Goal: Task Accomplishment & Management: Use online tool/utility

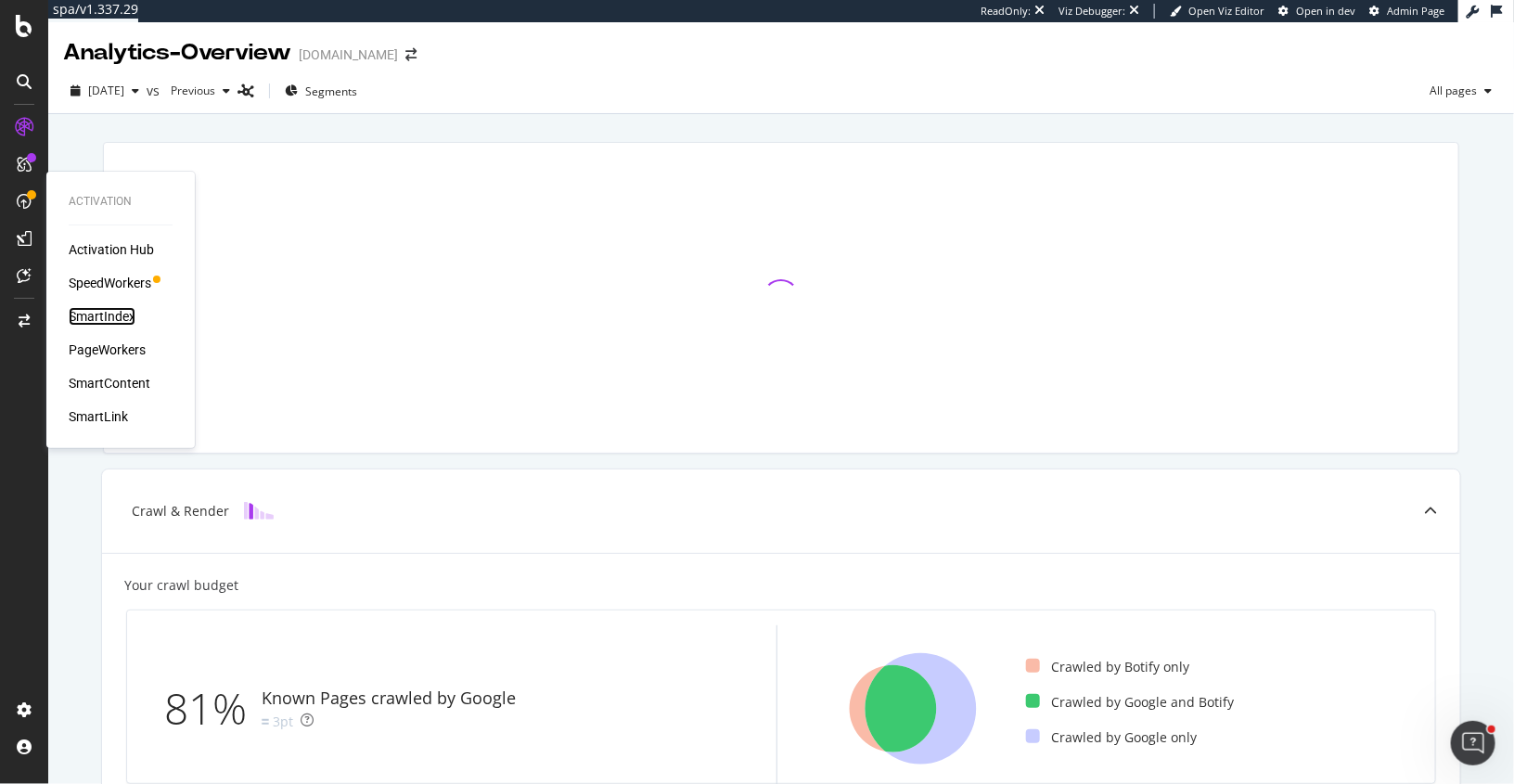
click at [105, 310] on div "SmartIndex" at bounding box center [102, 315] width 67 height 18
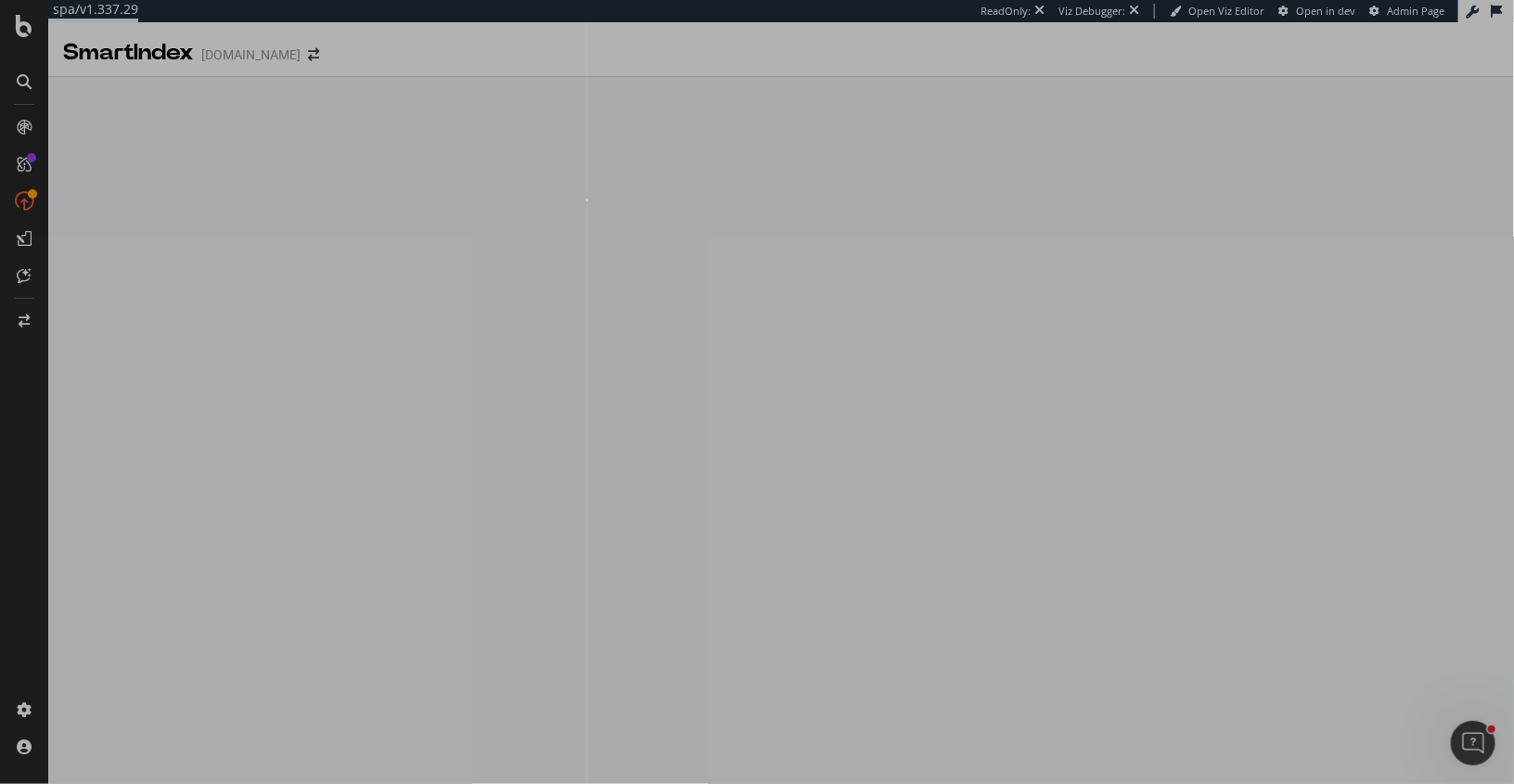
click at [587, 201] on div "0 X 0" at bounding box center [757, 392] width 1514 height 784
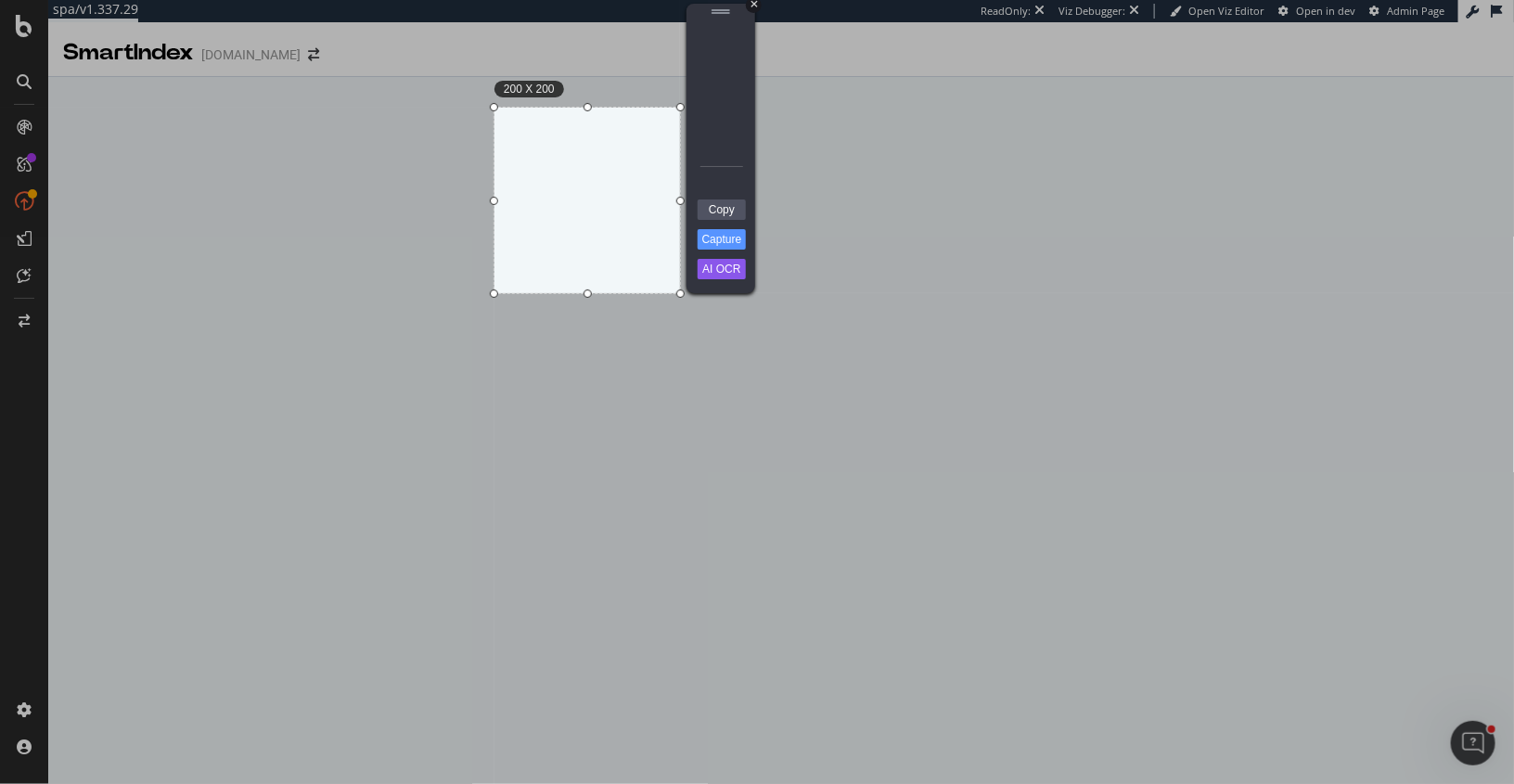
click at [756, 6] on div "+" at bounding box center [754, 5] width 16 height 16
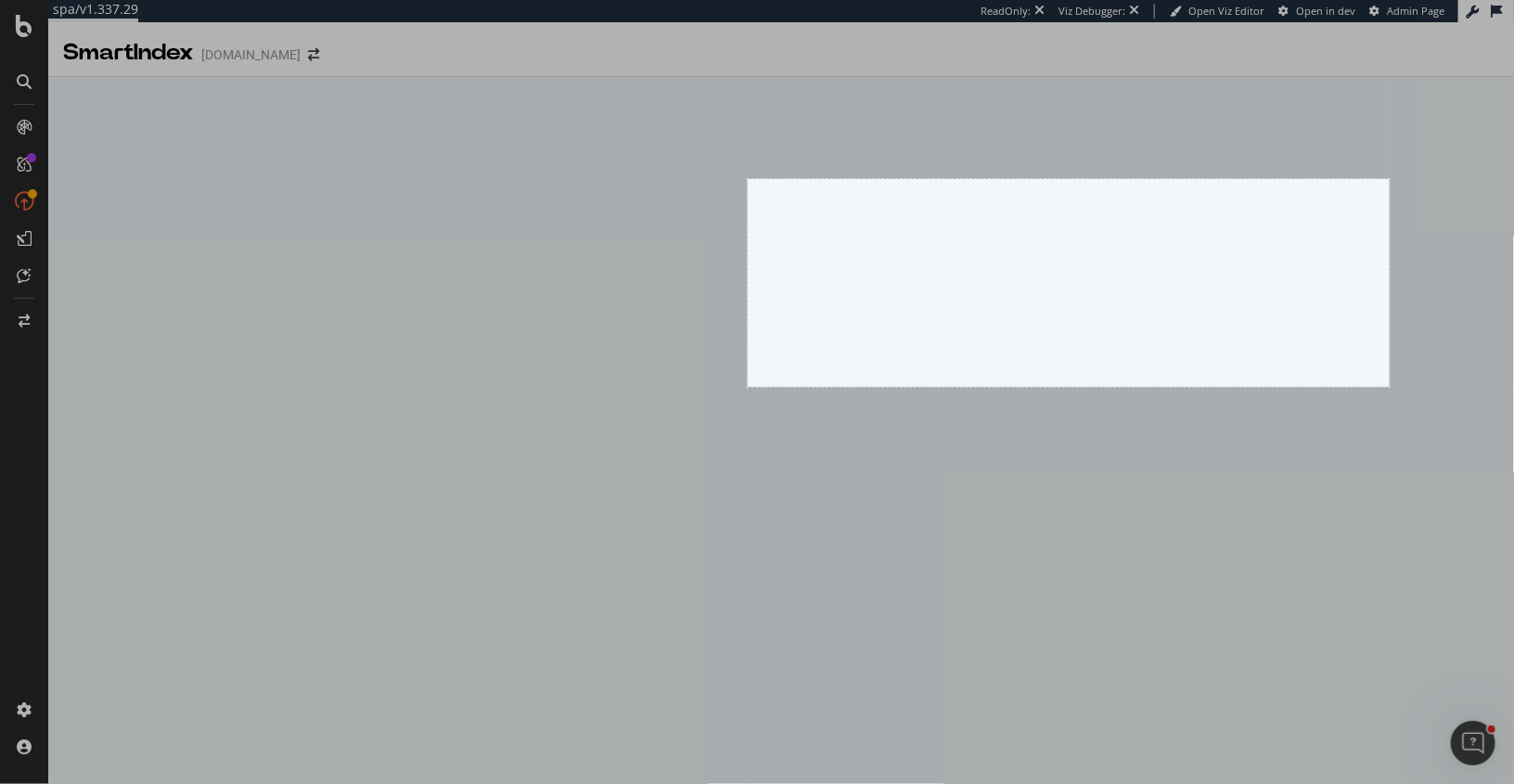
drag, startPoint x: 748, startPoint y: 180, endPoint x: 1390, endPoint y: 387, distance: 674.5
click at [1390, 387] on div "692 X 224" at bounding box center [757, 392] width 1514 height 784
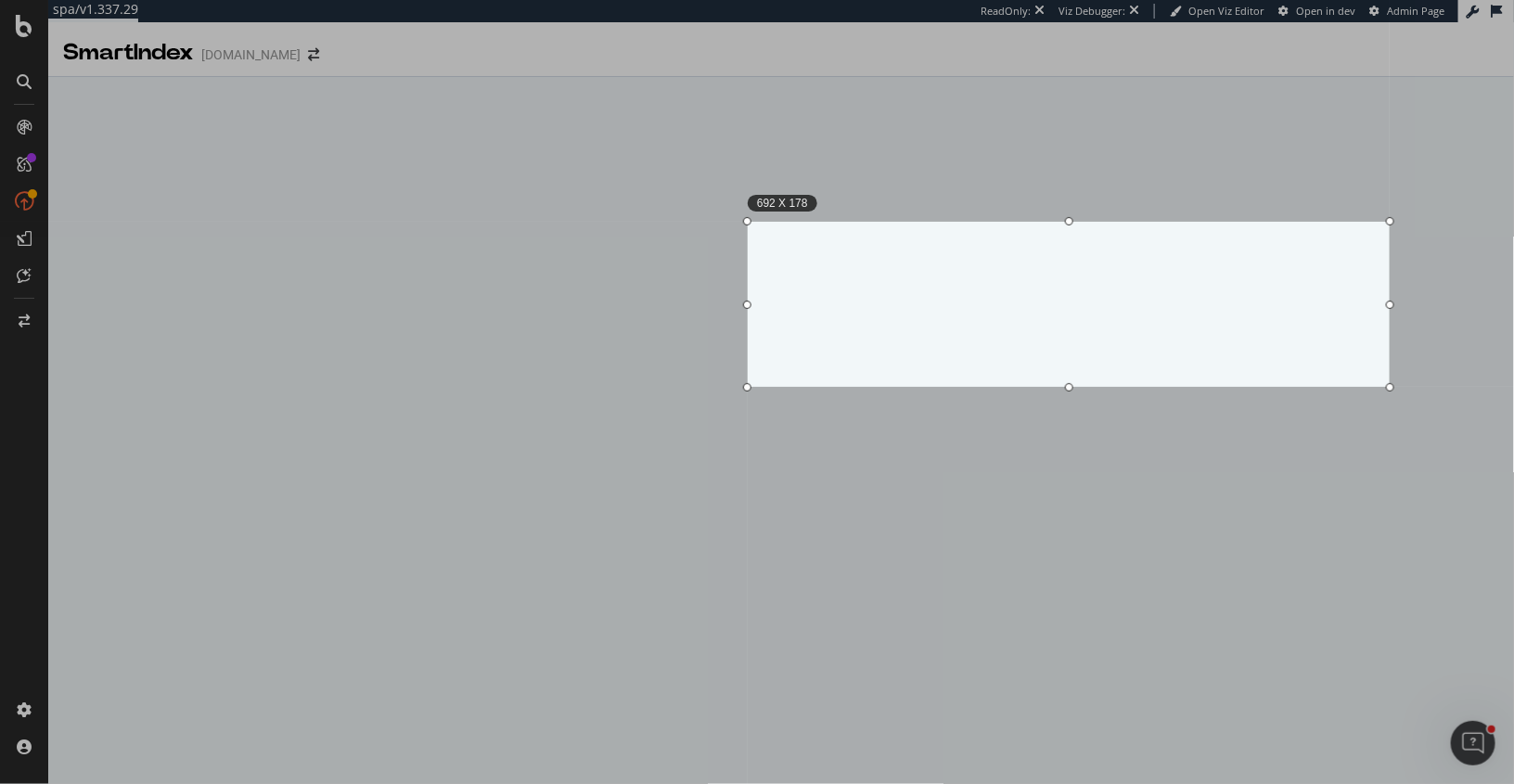
drag, startPoint x: 1068, startPoint y: 177, endPoint x: 1070, endPoint y: 219, distance: 42.0
click at [1070, 219] on div at bounding box center [1070, 221] width 642 height 9
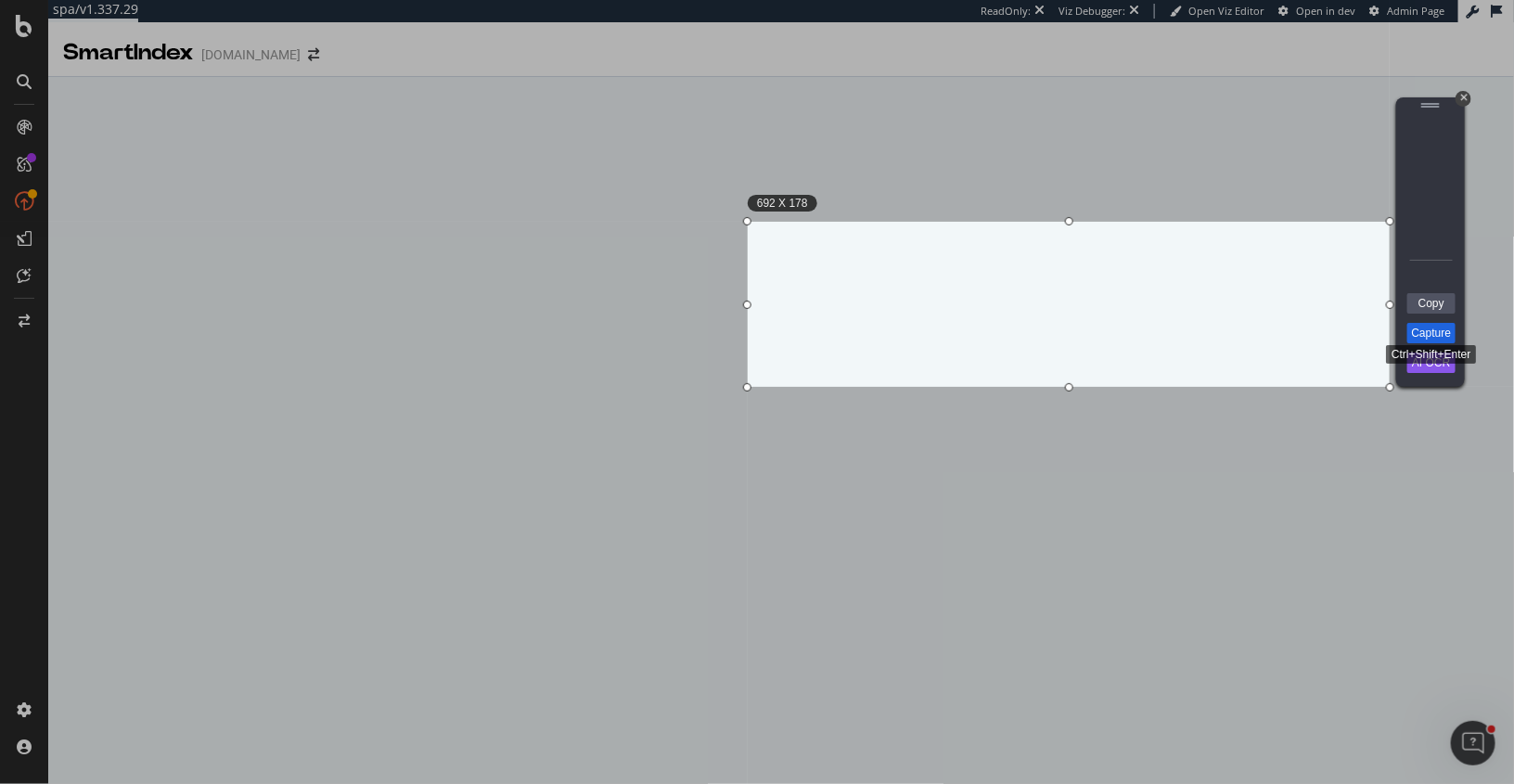
click at [1426, 333] on link "Capture" at bounding box center [1432, 333] width 49 height 20
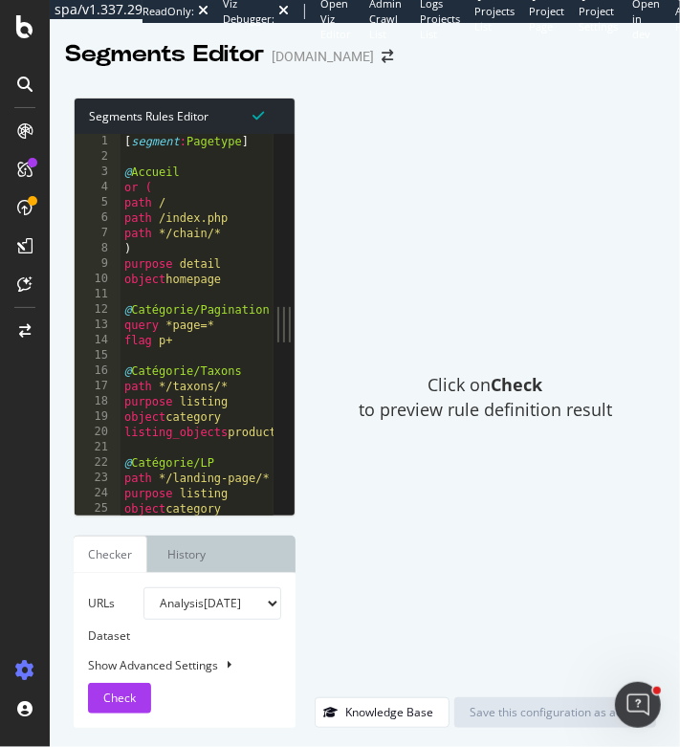
drag, startPoint x: 295, startPoint y: 288, endPoint x: 573, endPoint y: 290, distance: 277.3
click at [573, 290] on div "Segments Rules Editor 1 2 3 4 5 6 7 8 9 10 11 12 13 14 15 16 17 18 19 20 21 22 …" at bounding box center [365, 412] width 630 height 668
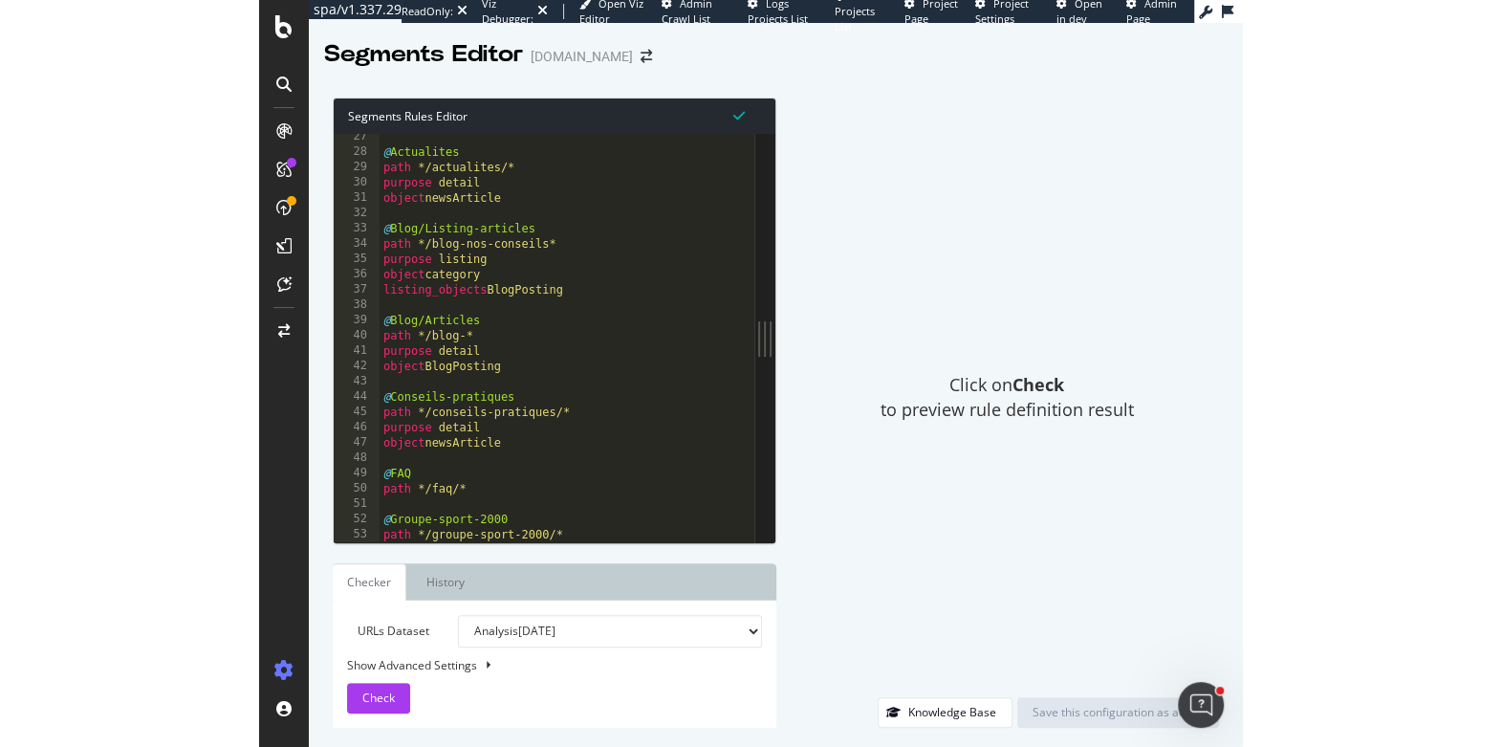
scroll to position [285, 0]
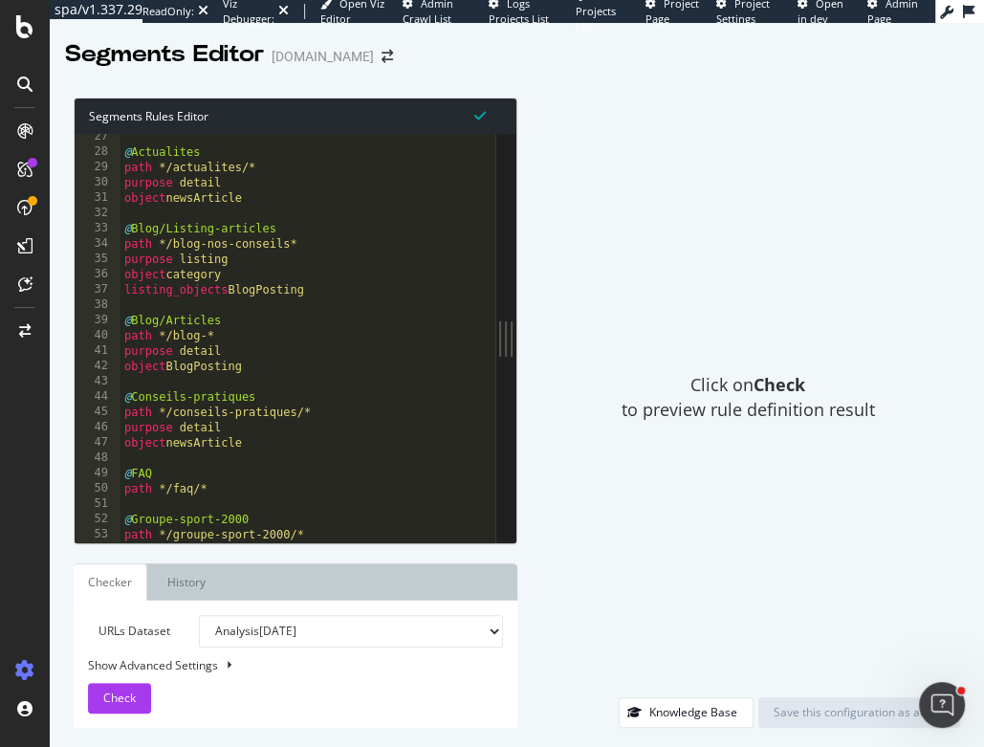
click at [273, 630] on select "Analysis 2025 Sep. 15th Analysis 2025 Sep. 8th Analysis 2025 Aug. 31st Analysis…" at bounding box center [351, 631] width 304 height 33
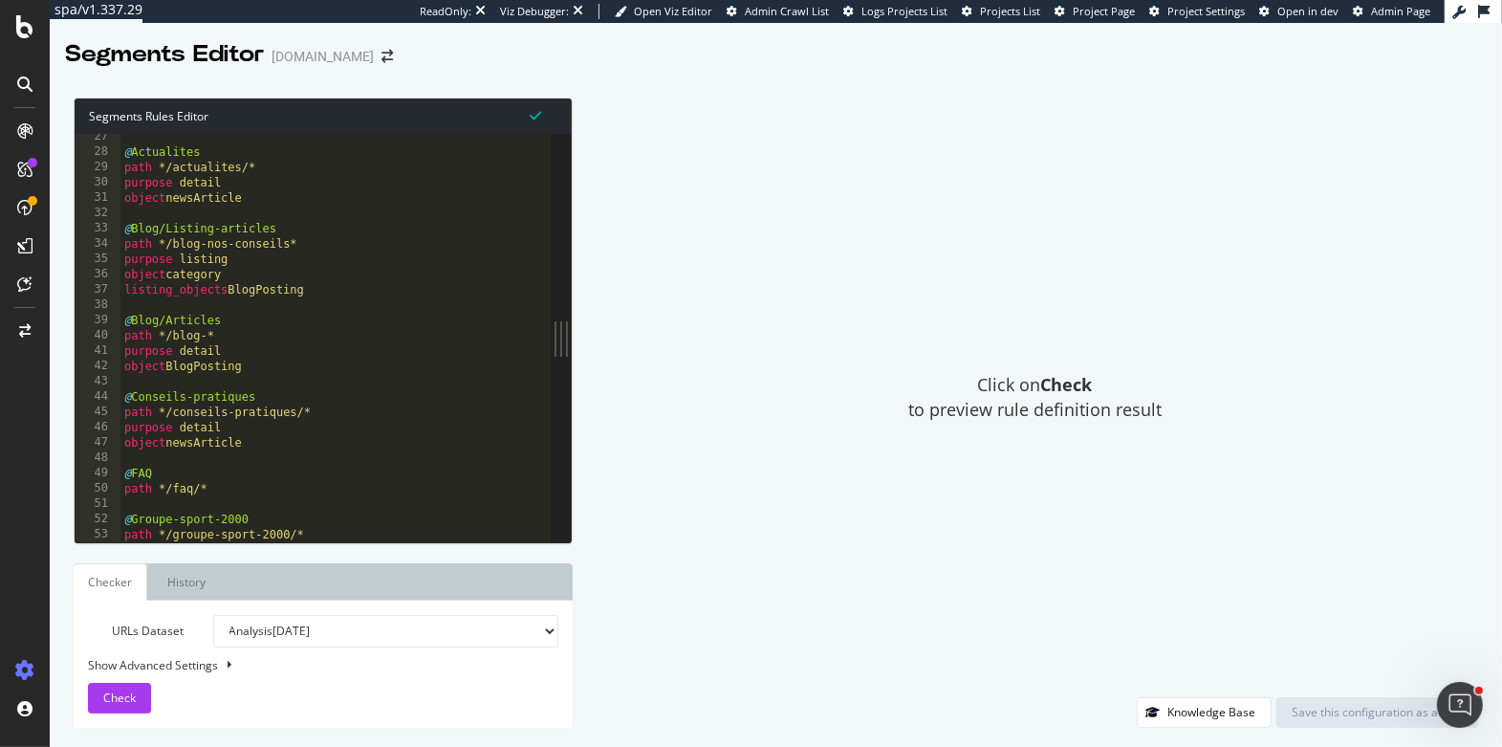
click at [238, 575] on ul "Checker History" at bounding box center [323, 581] width 499 height 37
click at [111, 577] on link "Checker" at bounding box center [111, 581] width 74 height 37
click at [124, 692] on span "Check" at bounding box center [119, 697] width 33 height 16
click at [161, 662] on div "Show Advanced Settings" at bounding box center [309, 665] width 470 height 16
select select "5000"
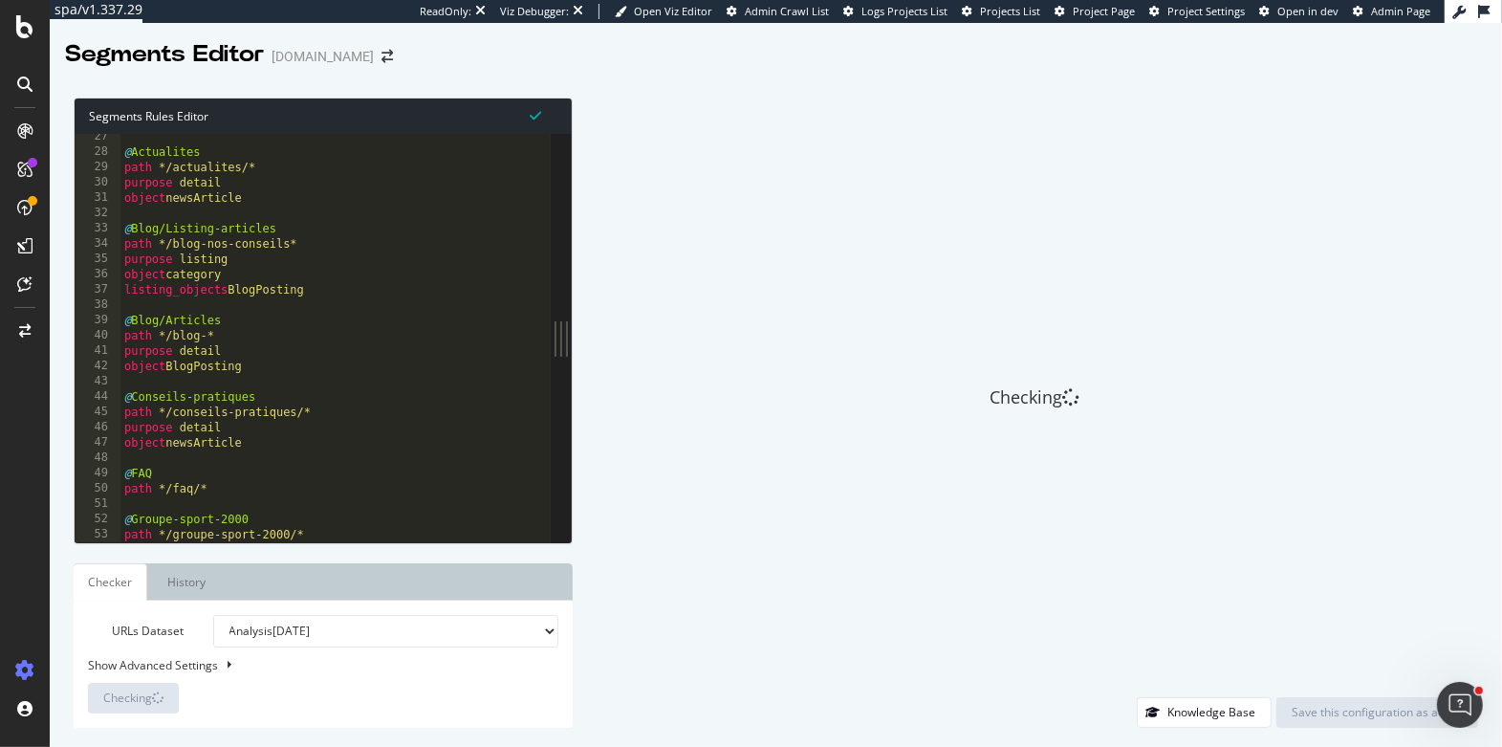
select select "100"
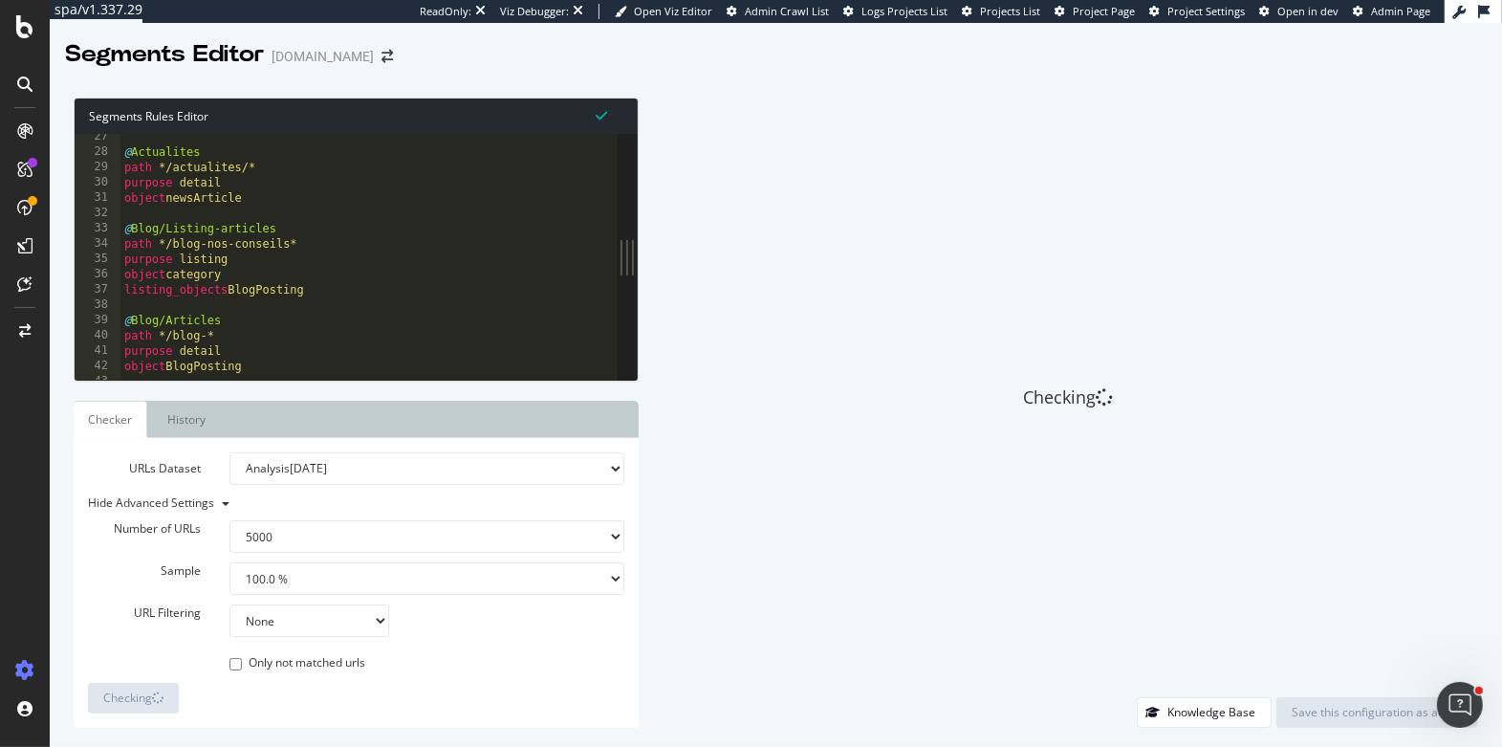
drag, startPoint x: 572, startPoint y: 333, endPoint x: 639, endPoint y: 334, distance: 66.9
click at [639, 334] on div "Segments Rules Editor 27 28 29 30 31 32 33 34 35 36 37 38 39 40 41 42 43 44 45 …" at bounding box center [776, 412] width 1452 height 668
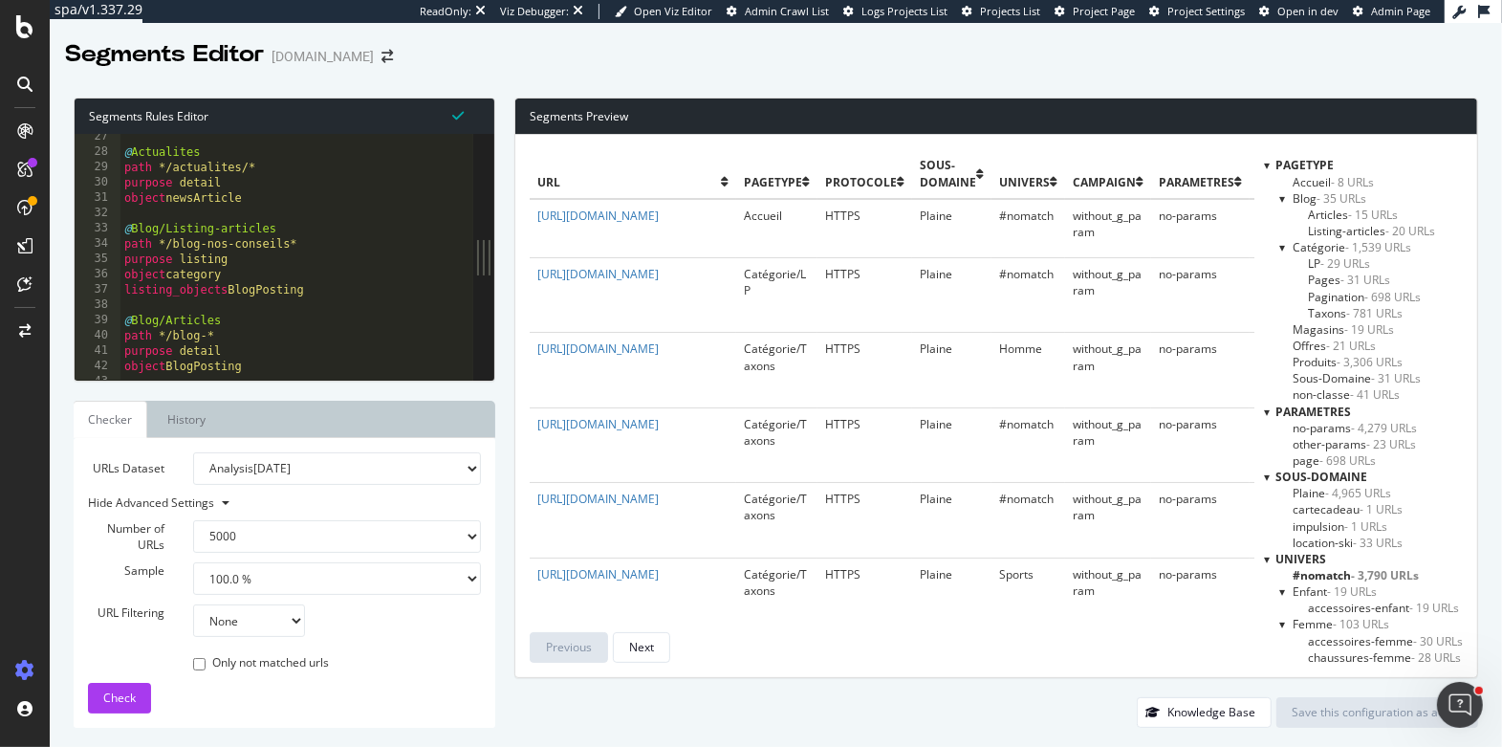
click at [550, 251] on td "https://www.sport2000.fr/" at bounding box center [633, 228] width 207 height 59
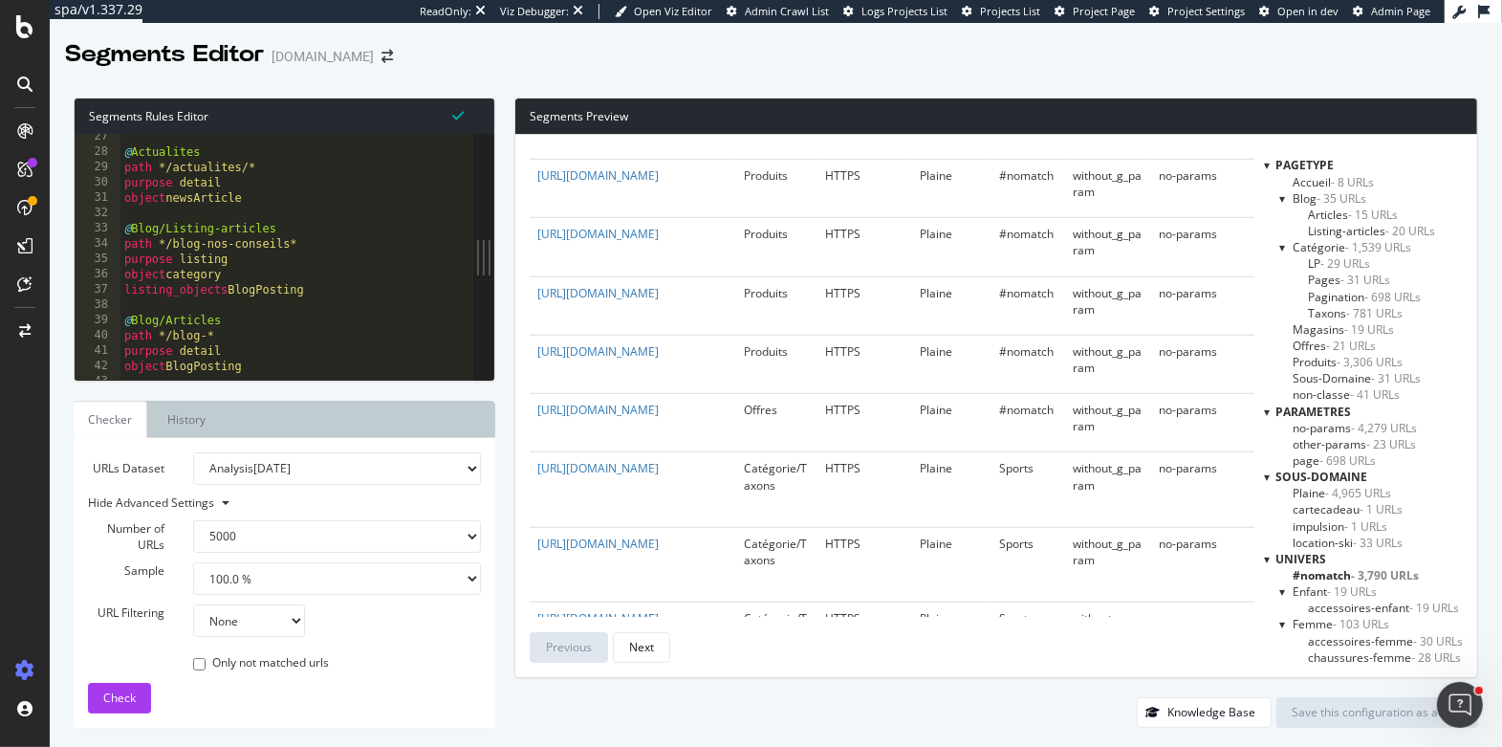
scroll to position [0, 0]
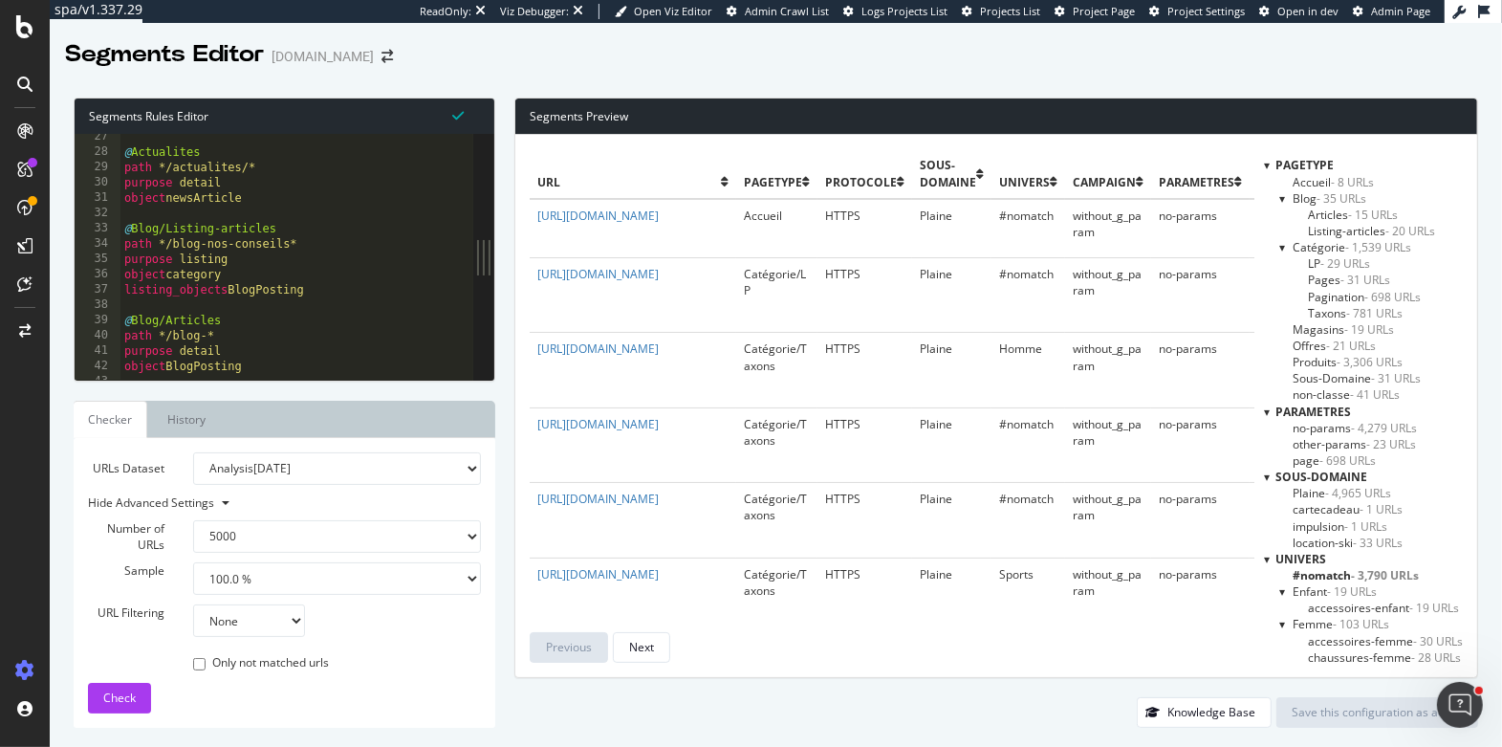
click at [1310, 182] on span "Accueil - 8 URLs" at bounding box center [1333, 182] width 81 height 16
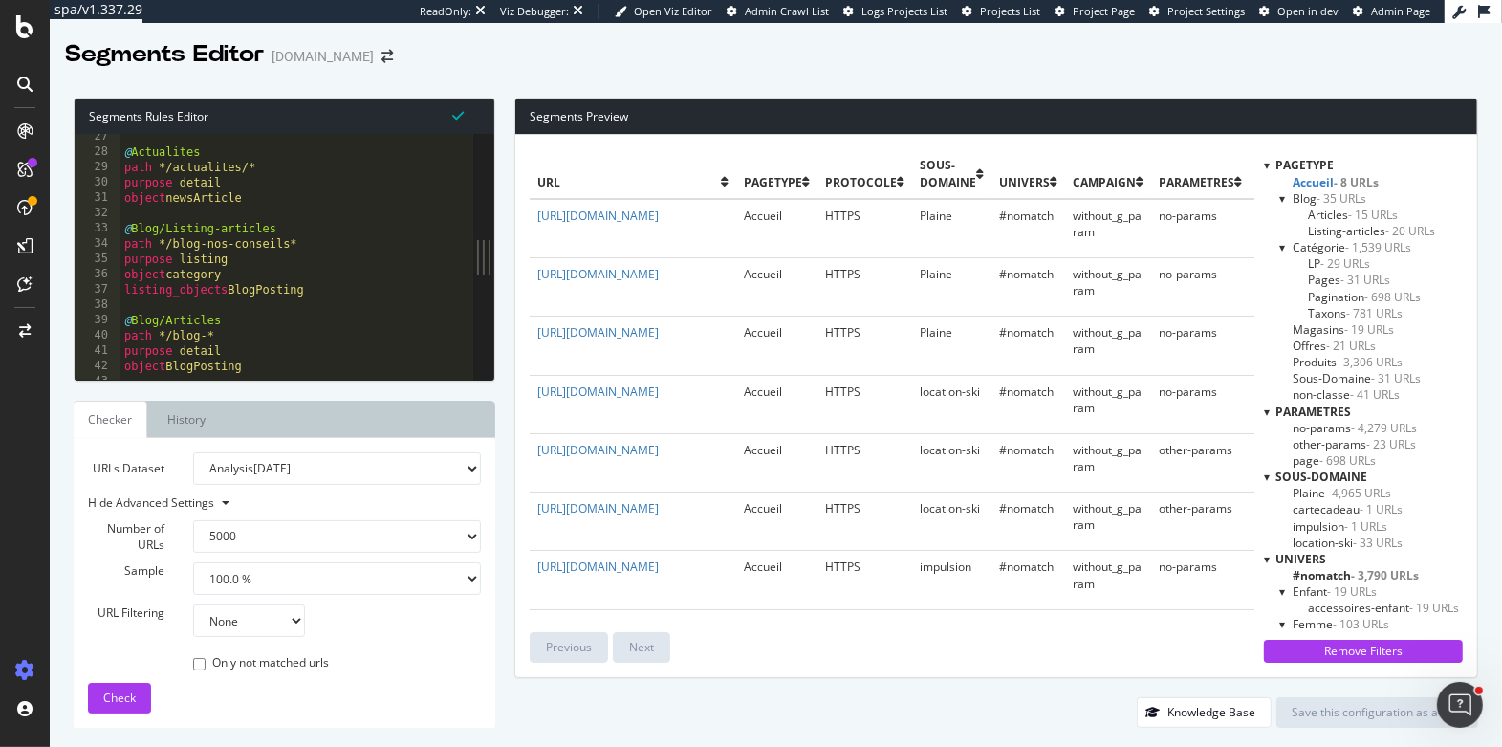
click at [760, 154] on th "Pagetype" at bounding box center [776, 173] width 81 height 49
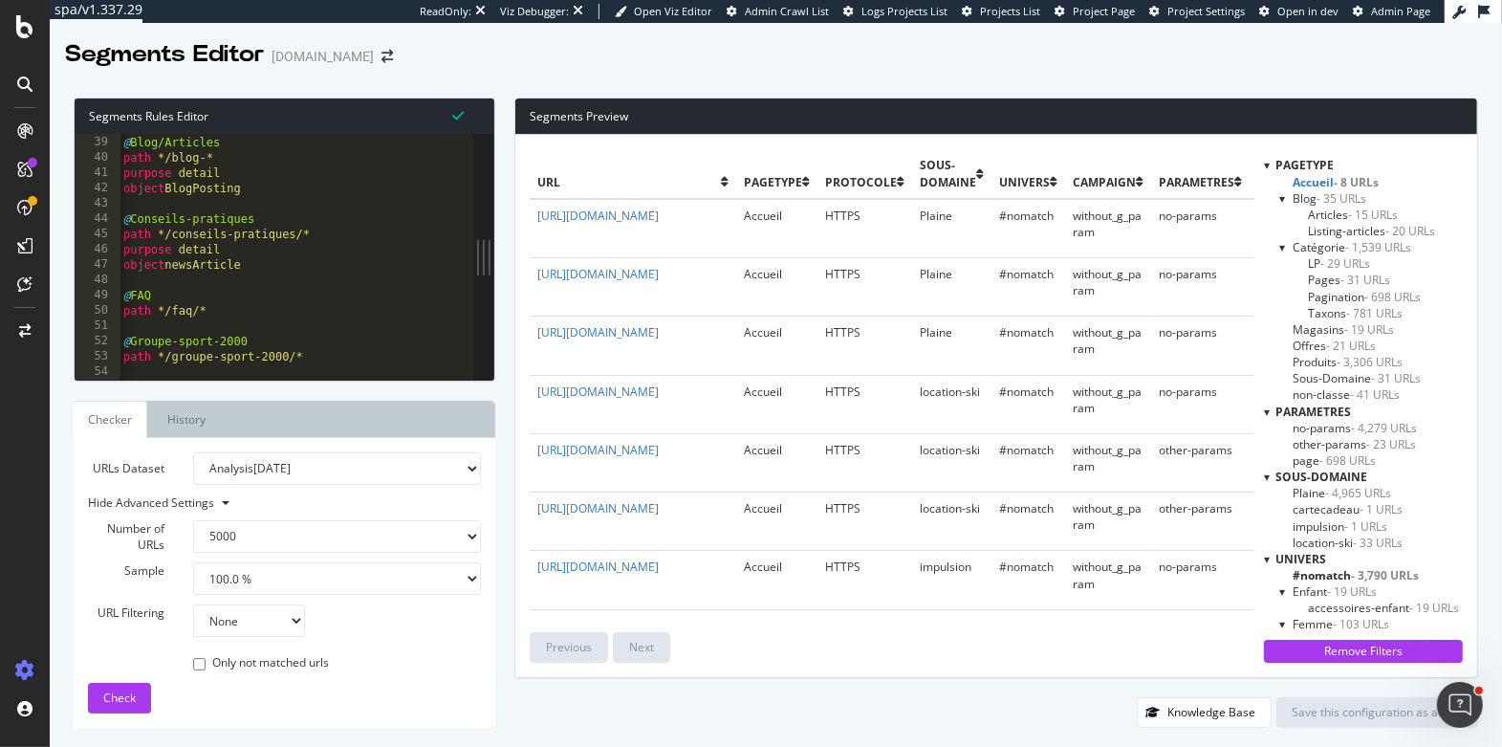
scroll to position [411, 0]
drag, startPoint x: 490, startPoint y: 259, endPoint x: 727, endPoint y: 279, distance: 238.0
click at [727, 279] on div "Segments Rules Editor 38 39 40 41 42 43 44 45 46 47 48 49 50 51 52 53 54 55 56 …" at bounding box center [776, 412] width 1452 height 668
drag, startPoint x: 482, startPoint y: 260, endPoint x: 601, endPoint y: 262, distance: 119.5
click at [601, 262] on div "Segments Rules Editor 38 39 40 41 42 43 44 45 46 47 48 49 50 51 52 53 54 55 56 …" at bounding box center [776, 412] width 1452 height 668
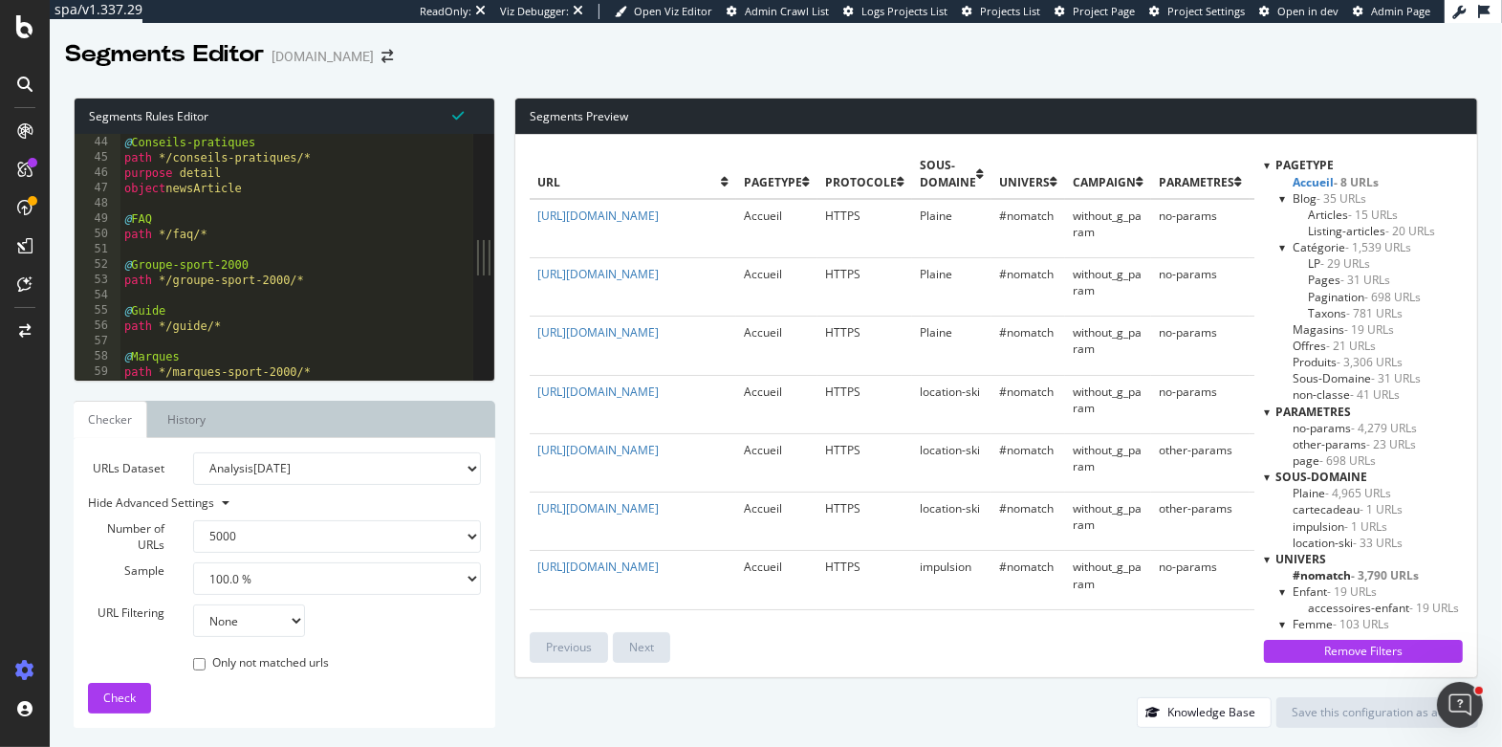
scroll to position [465, 0]
drag, startPoint x: 487, startPoint y: 255, endPoint x: 542, endPoint y: 255, distance: 55.5
click at [542, 255] on div "Segments Rules Editor 43 44 45 46 47 48 49 50 51 52 53 54 55 56 57 58 59 60 61 …" at bounding box center [776, 412] width 1452 height 668
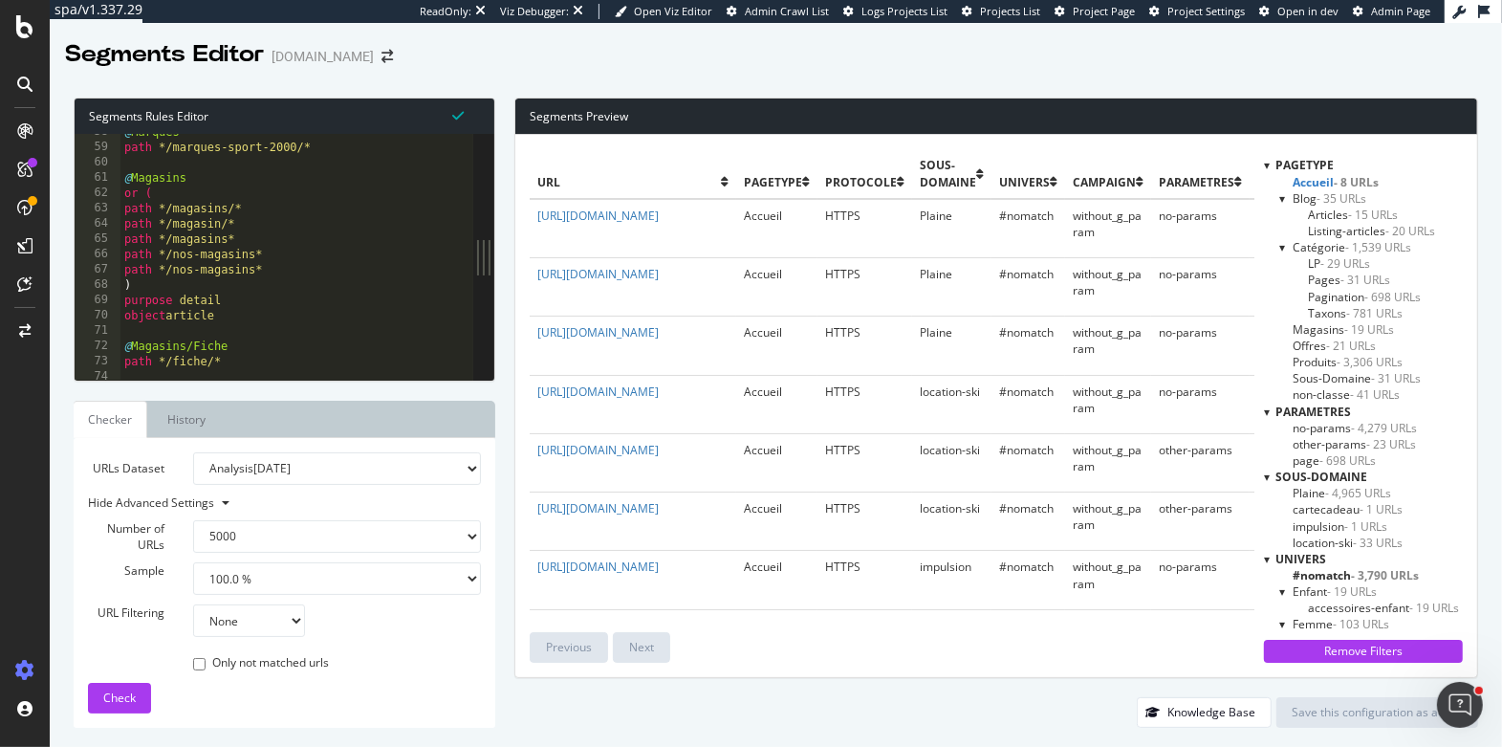
scroll to position [613, 0]
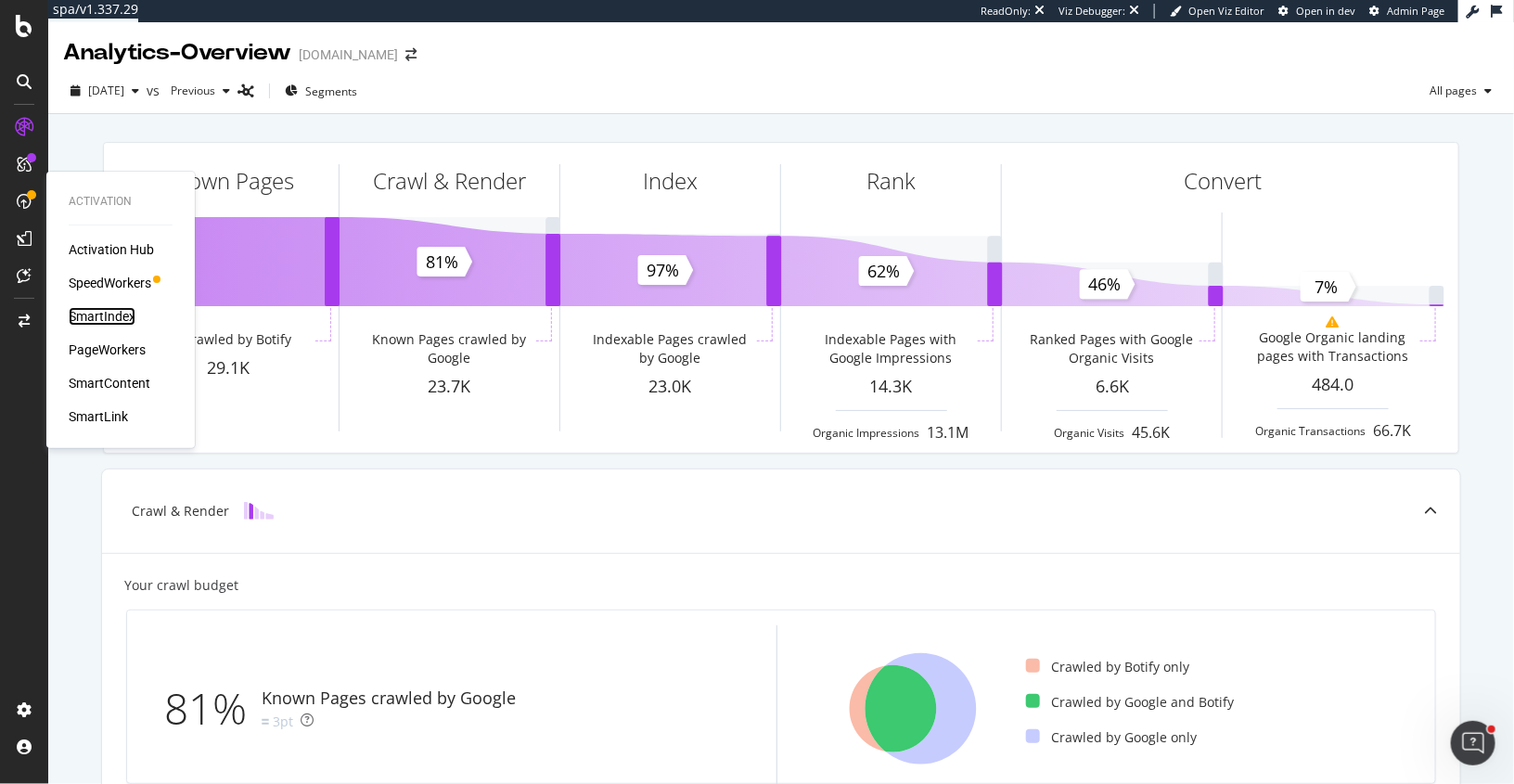
click at [108, 317] on div "SmartIndex" at bounding box center [102, 315] width 67 height 18
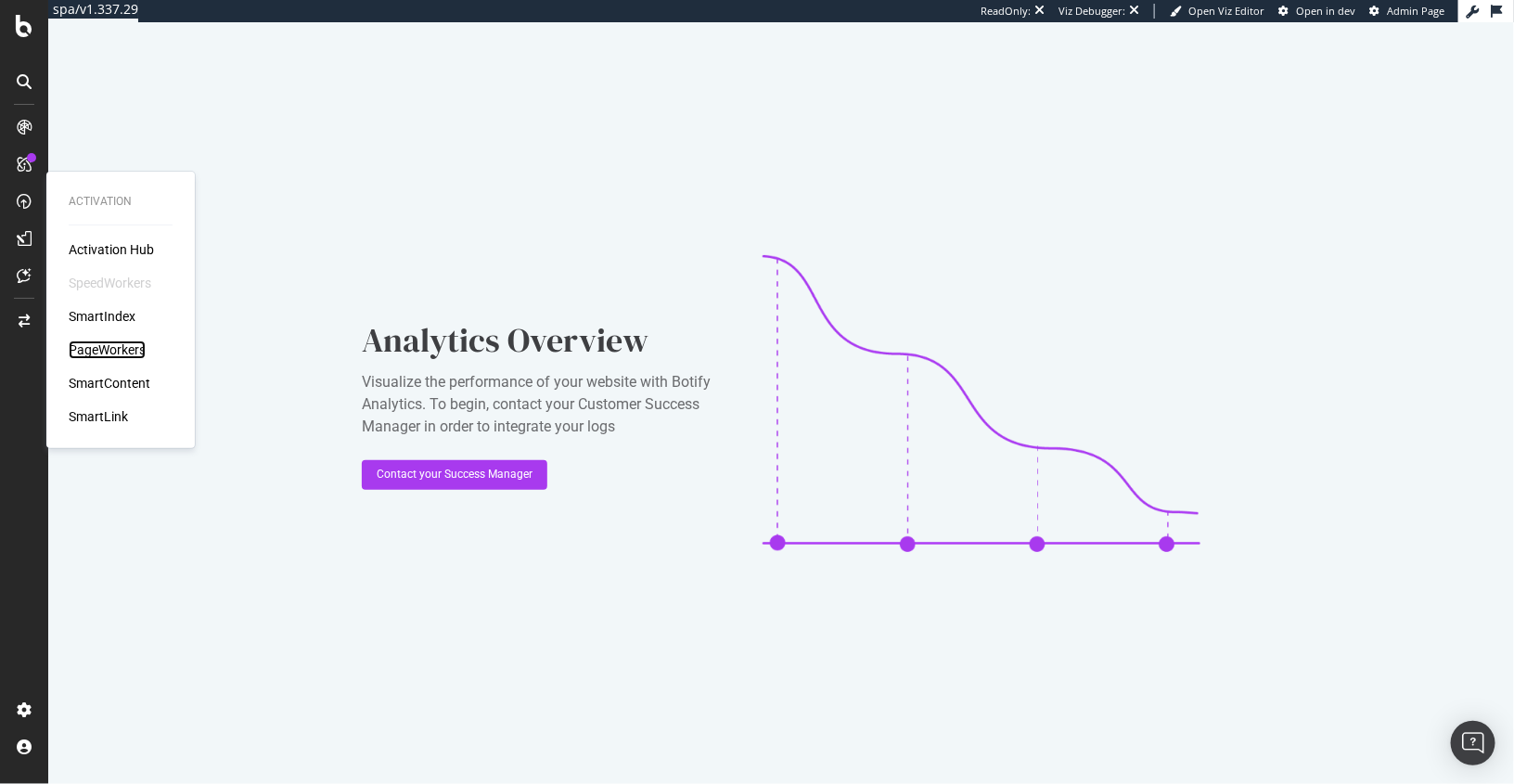
click at [95, 347] on div "PageWorkers" at bounding box center [107, 349] width 77 height 18
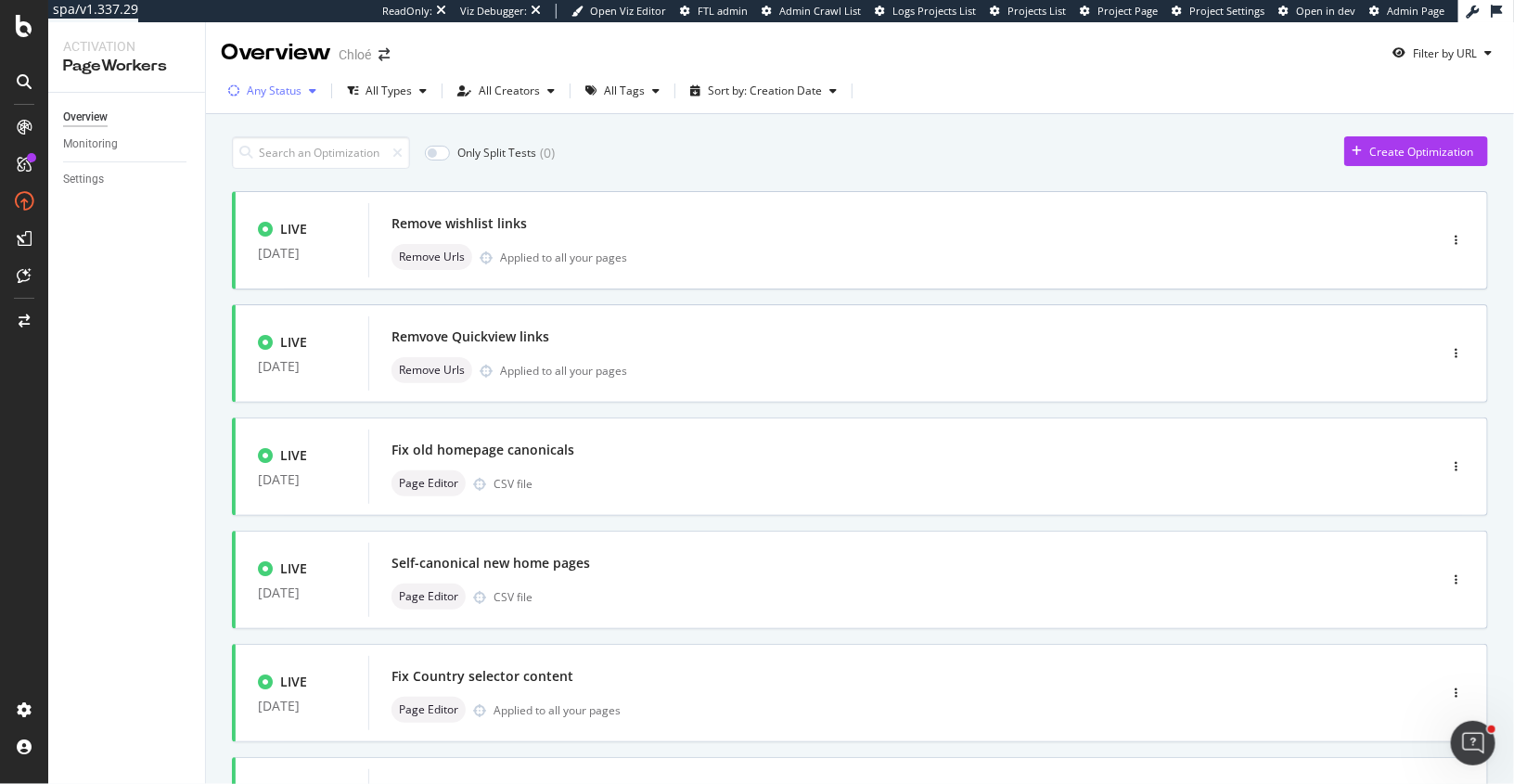
click at [271, 96] on div "Any Status" at bounding box center [274, 90] width 54 height 11
click at [247, 163] on div at bounding box center [244, 160] width 15 height 15
click at [765, 165] on div "Only Split Tests ( 0 ) Create Optimization" at bounding box center [860, 152] width 1257 height 32
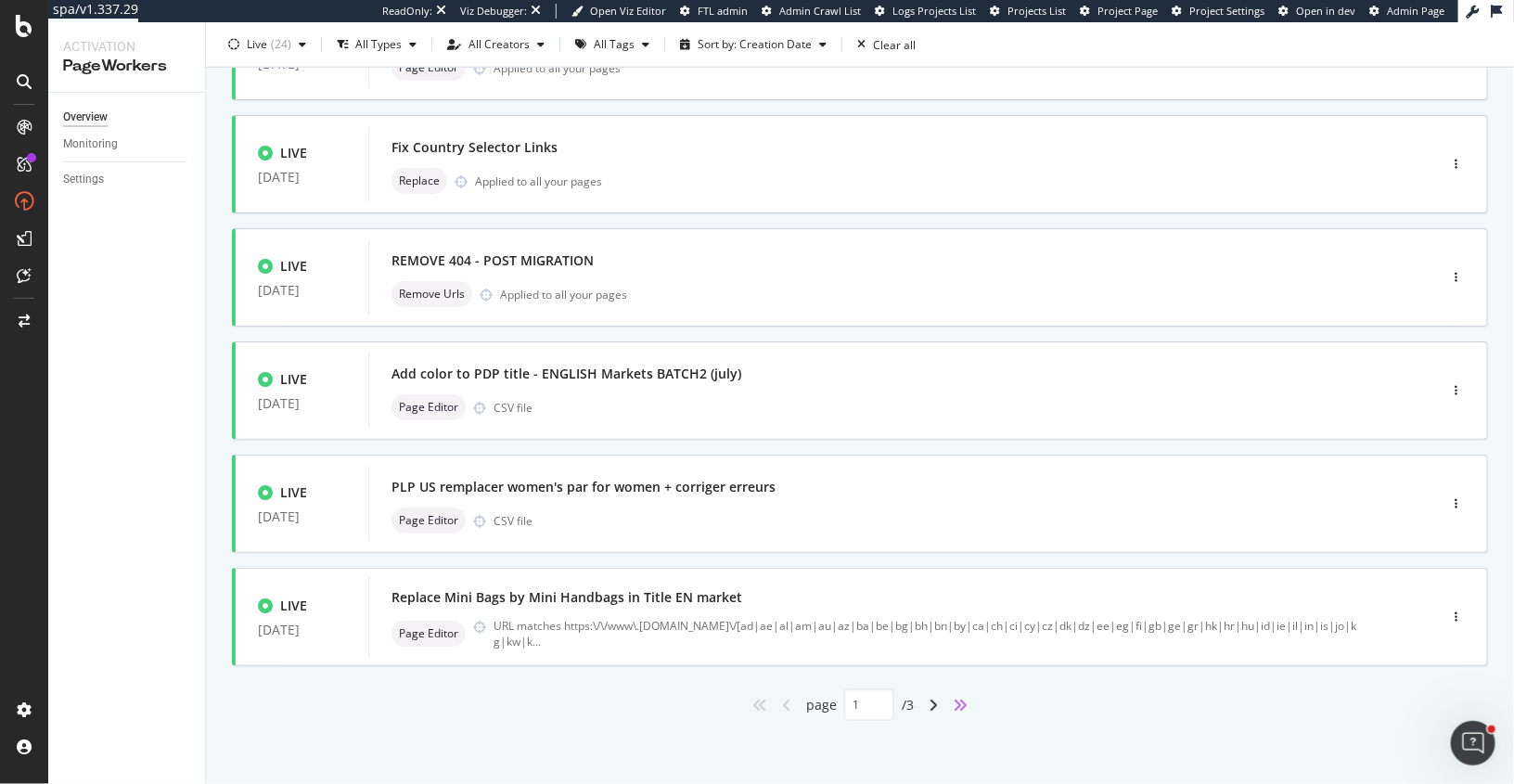
click at [967, 700] on icon "angles-right" at bounding box center [960, 704] width 15 height 15
type input "3"
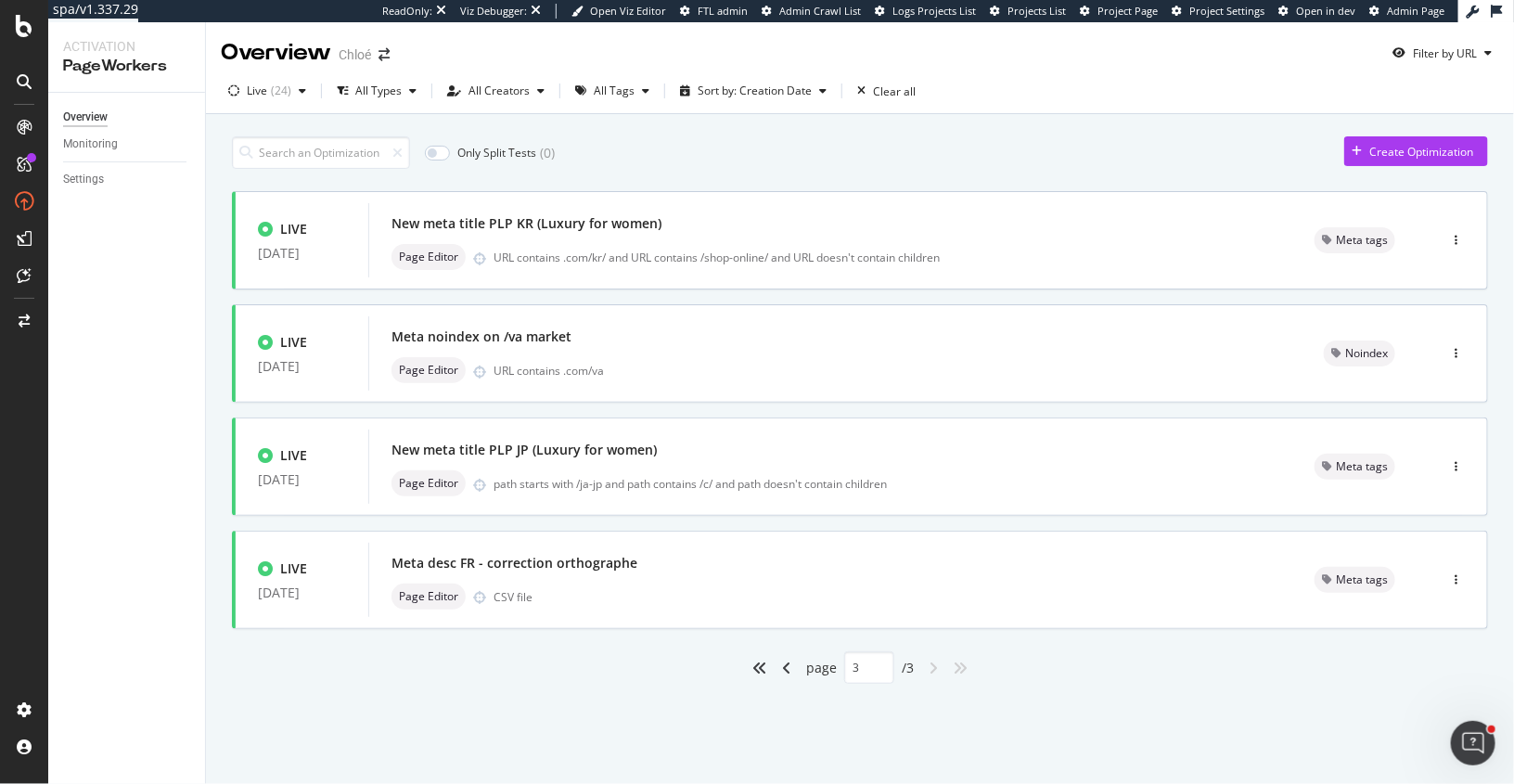
scroll to position [0, 0]
click at [74, 178] on div "Settings" at bounding box center [83, 180] width 41 height 19
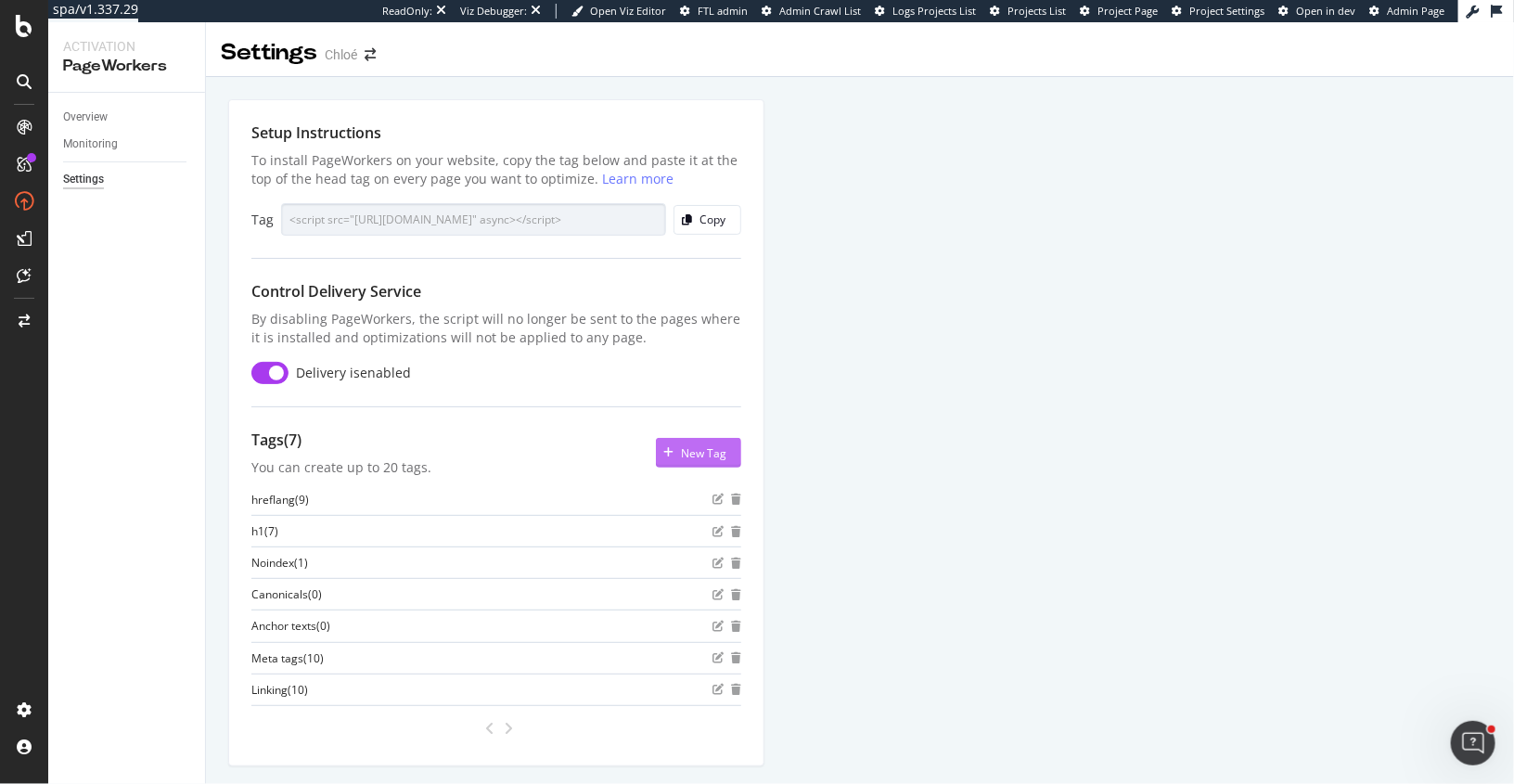
click at [699, 439] on div "New Tag" at bounding box center [691, 452] width 71 height 28
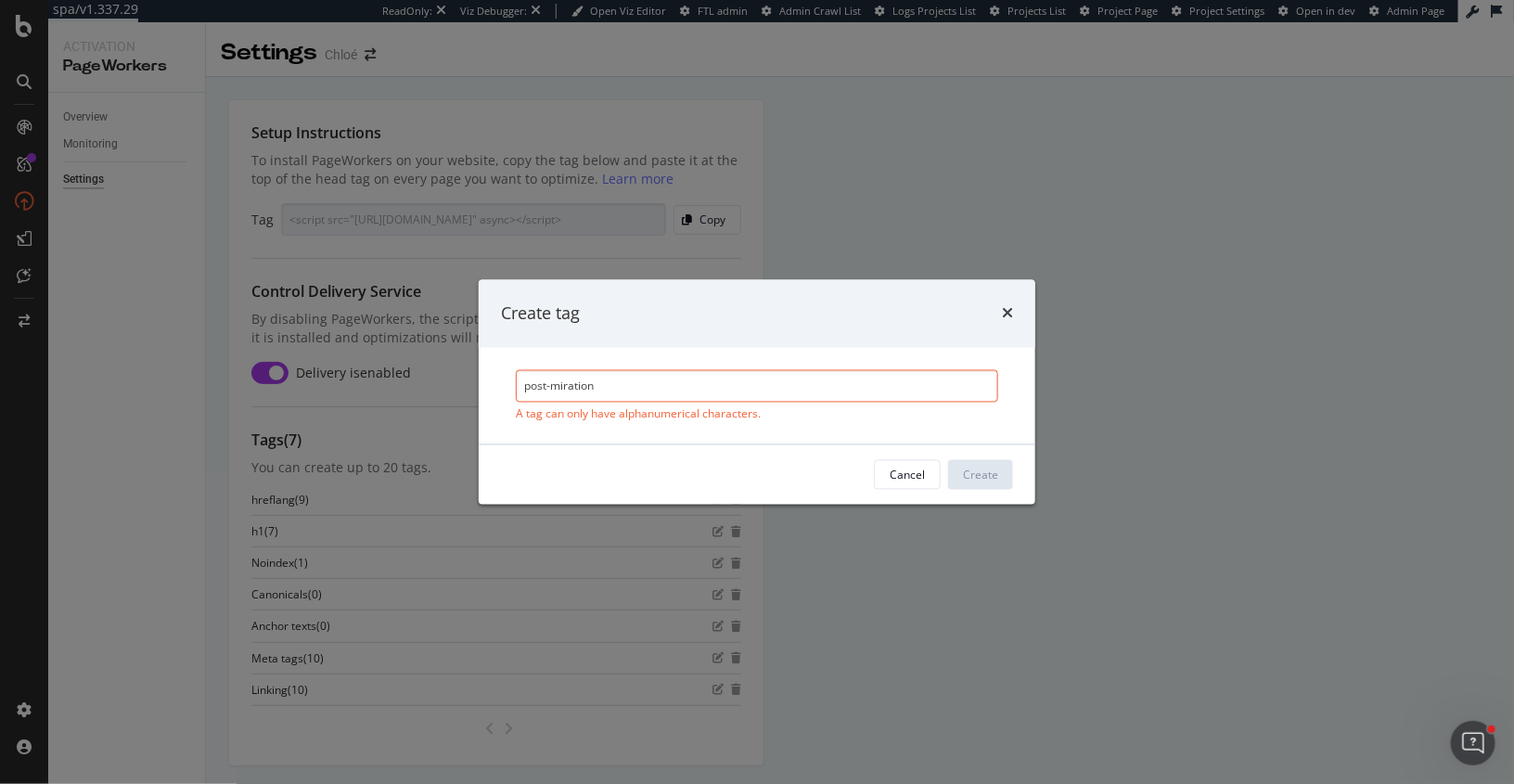
drag, startPoint x: 549, startPoint y: 384, endPoint x: 498, endPoint y: 384, distance: 51.0
click at [498, 384] on div "post-miration A tag can only have alphanumerical characters." at bounding box center [757, 396] width 557 height 96
click at [609, 386] on input "updated post miration" at bounding box center [757, 385] width 482 height 32
click at [569, 387] on input "updated post migration" at bounding box center [757, 385] width 482 height 32
drag, startPoint x: 662, startPoint y: 380, endPoint x: 474, endPoint y: 380, distance: 188.0
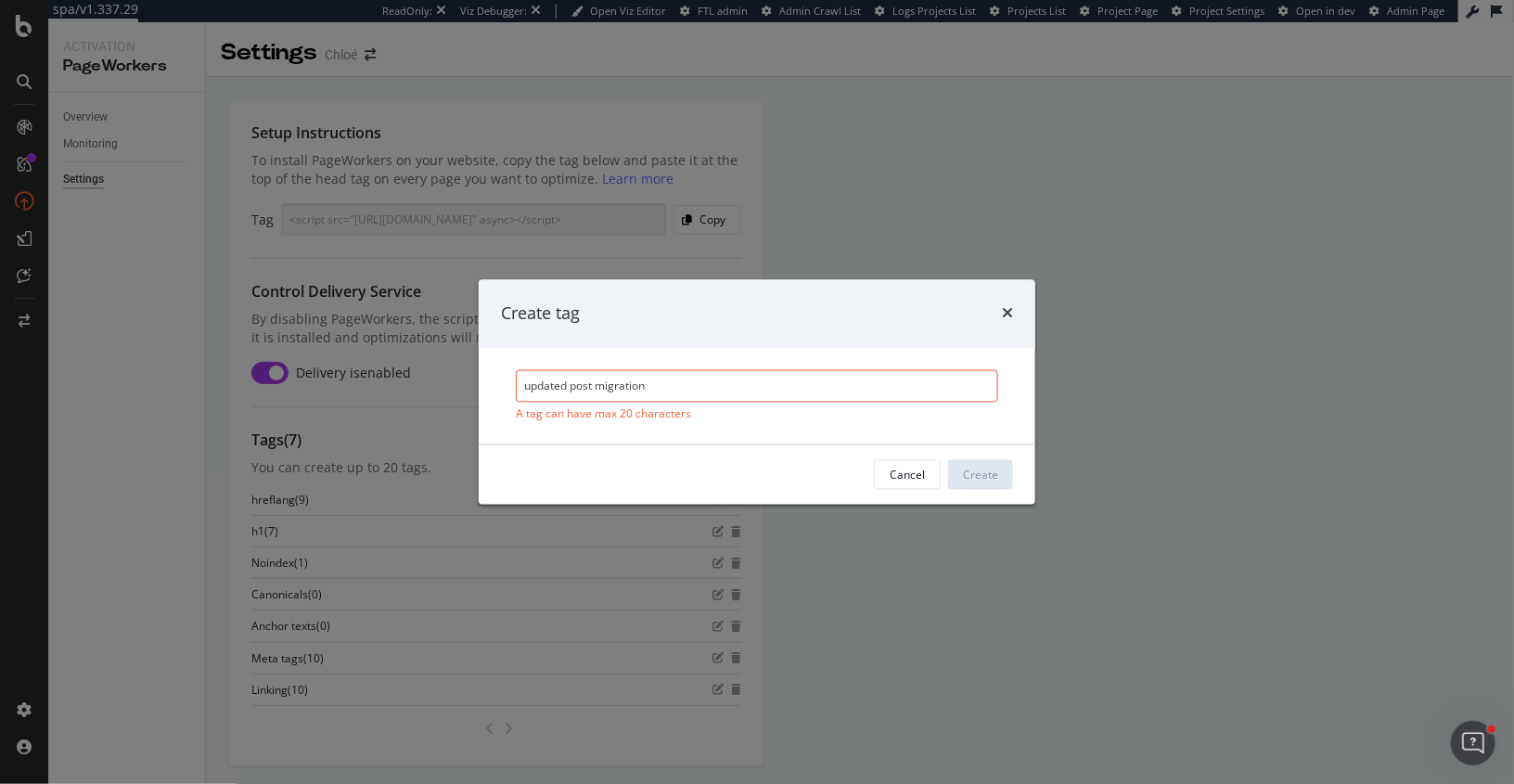
click at [474, 380] on div "Create tag updated post migration A tag can have max 20 characters Cancel Create" at bounding box center [757, 392] width 1514 height 784
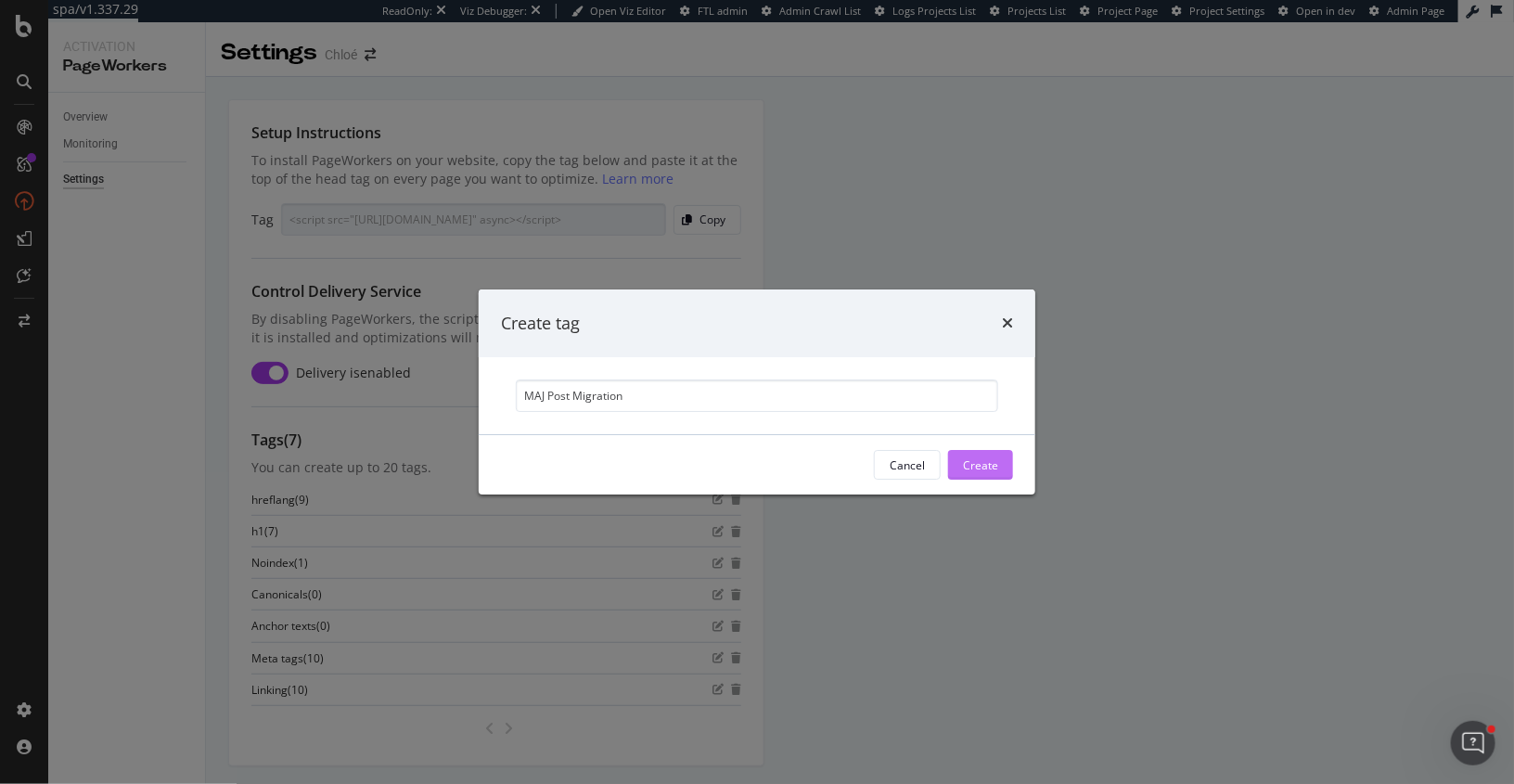
type input "MAJ Post Migration"
click at [968, 457] on div "Create" at bounding box center [980, 465] width 35 height 16
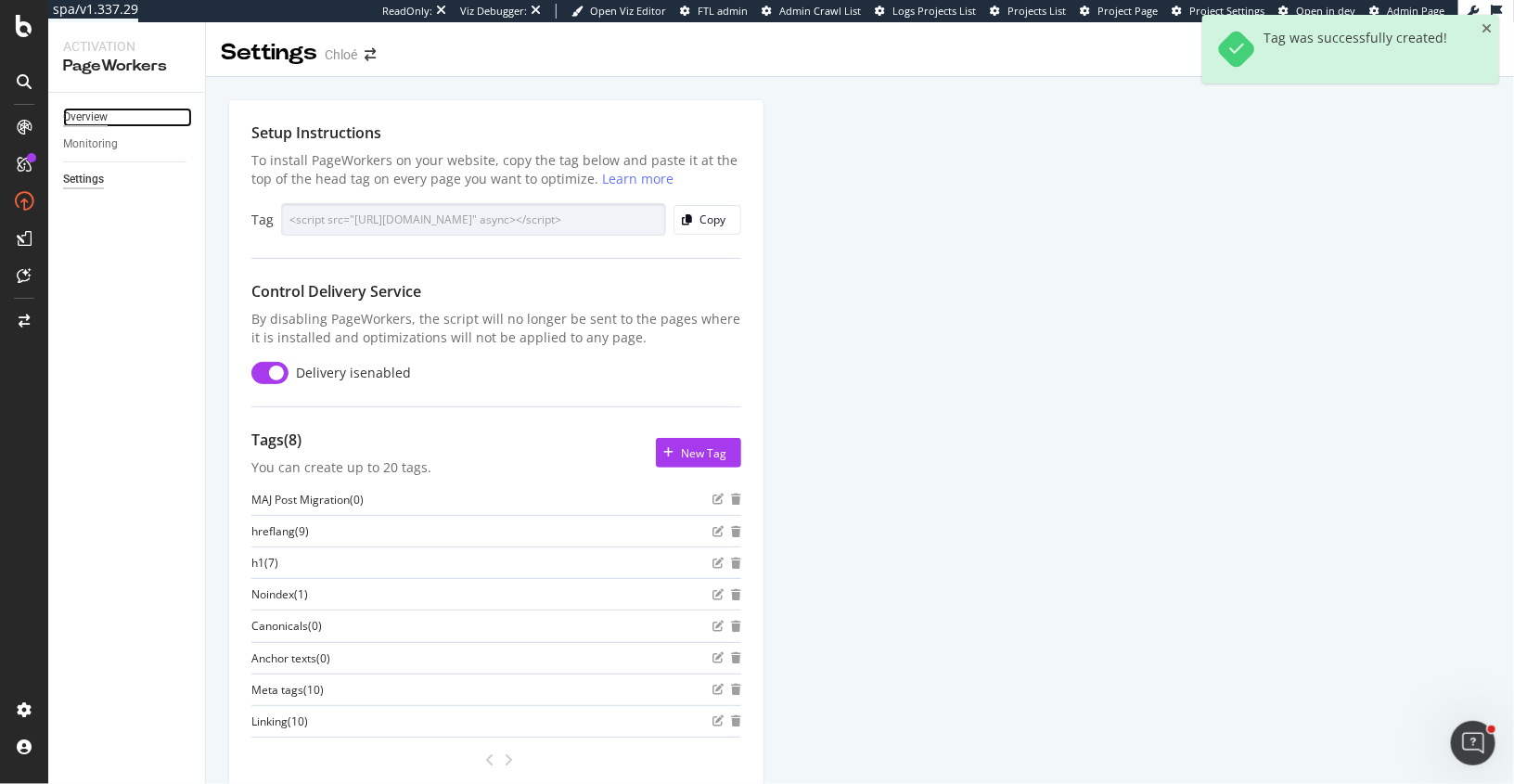
click at [92, 111] on div "Overview" at bounding box center [85, 117] width 45 height 19
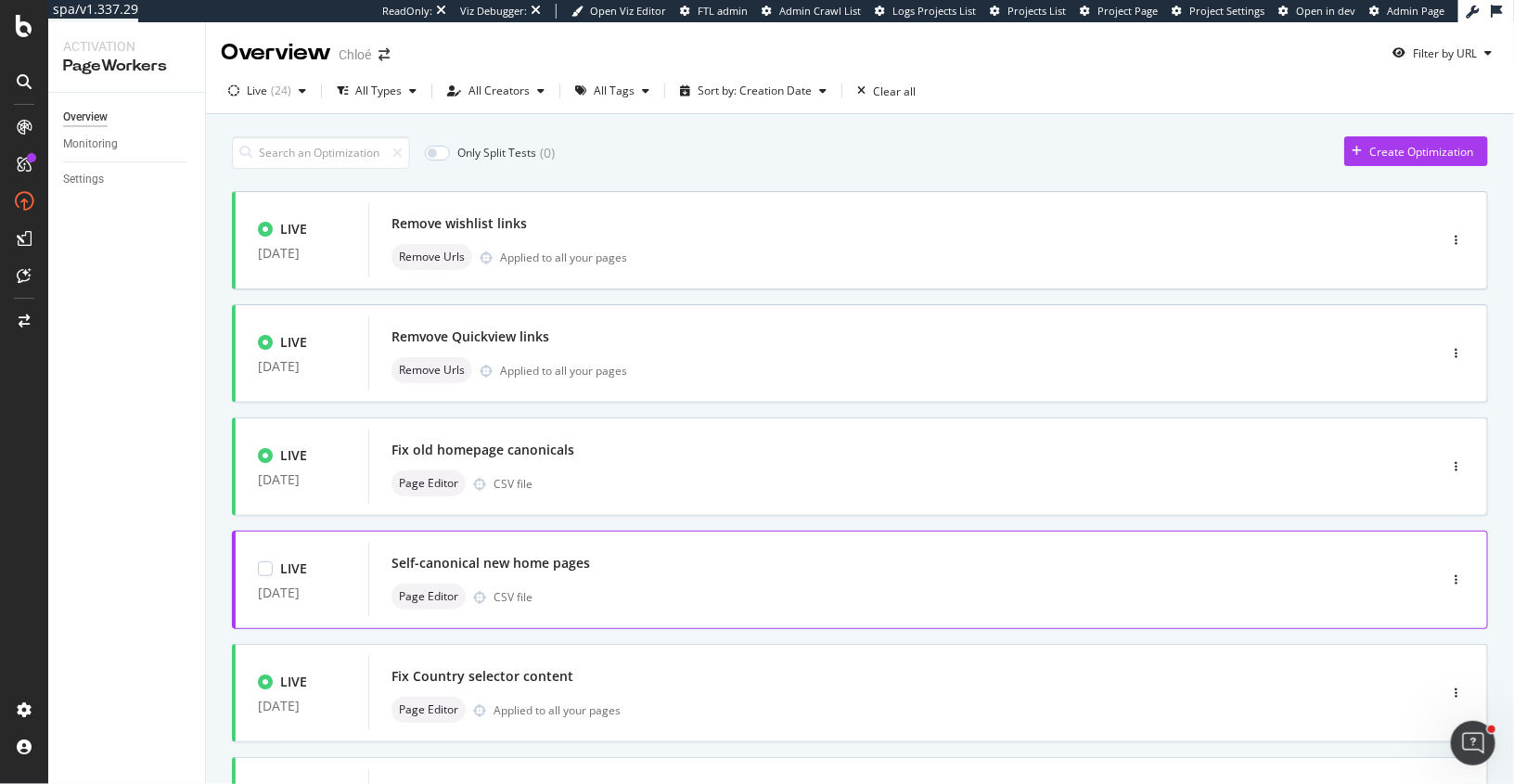
scroll to position [642, 0]
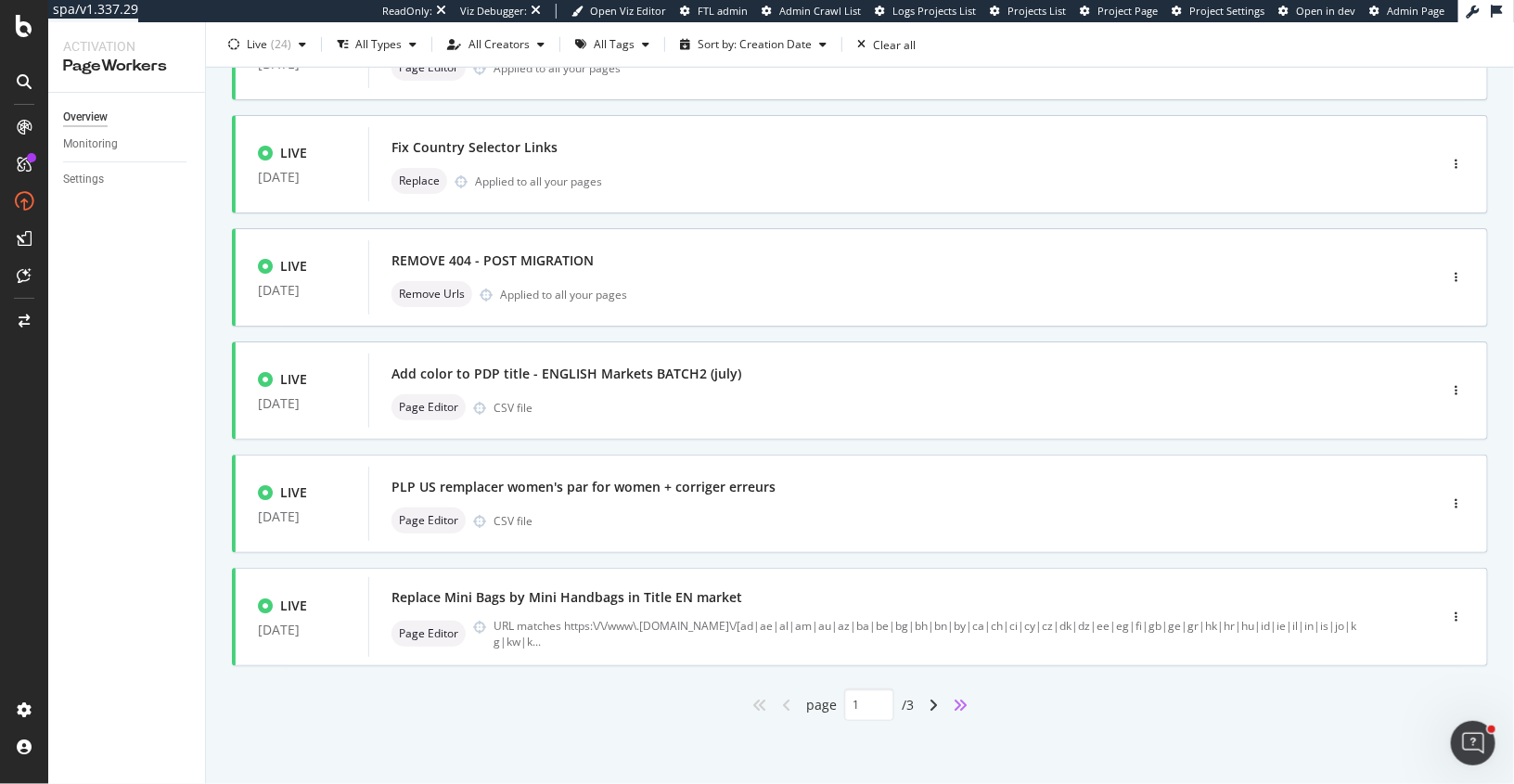
click at [965, 702] on icon "angles-right" at bounding box center [960, 704] width 15 height 15
type input "3"
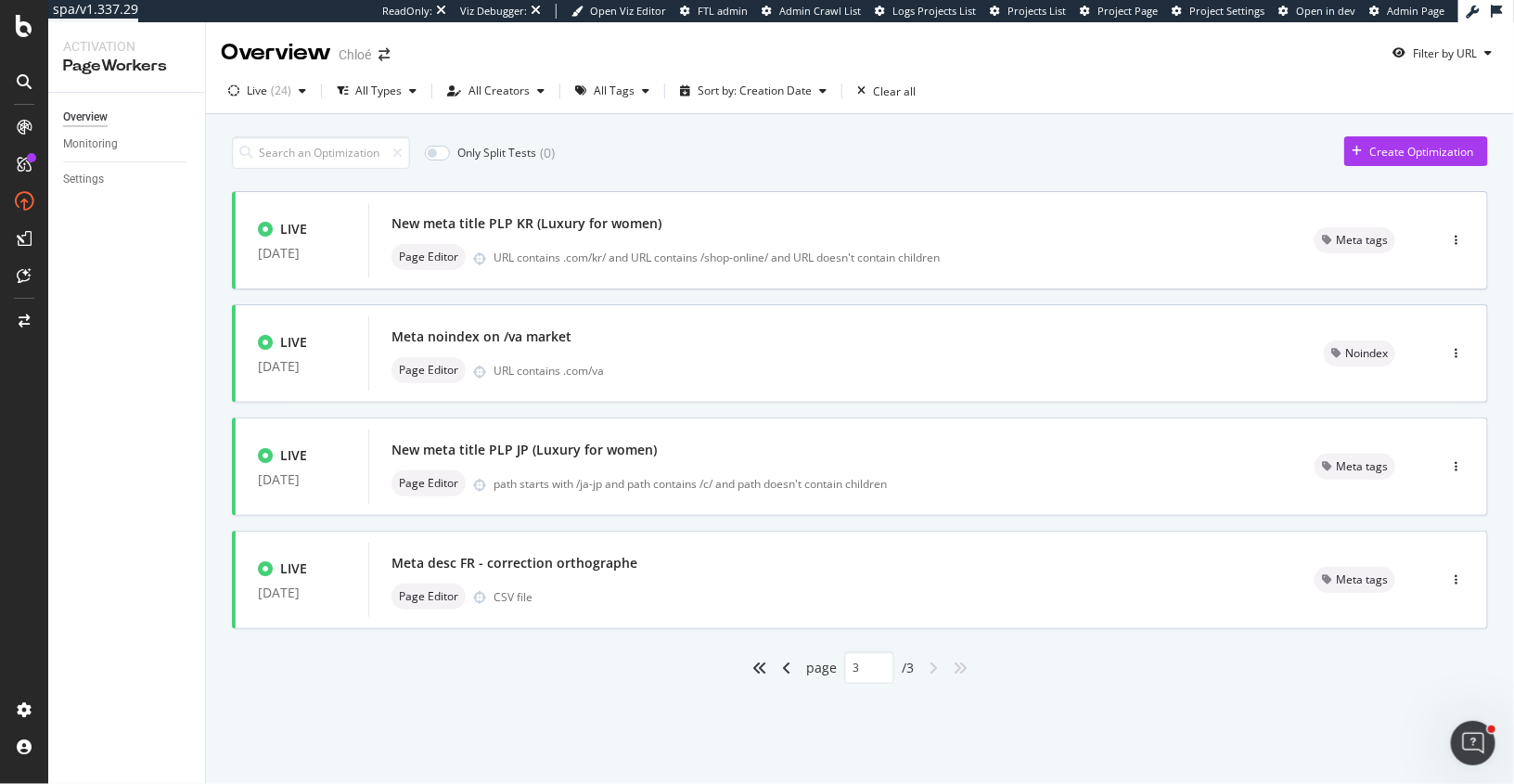
scroll to position [0, 0]
click at [937, 454] on div "New meta title PLP JP (Luxury for women)" at bounding box center [830, 449] width 878 height 26
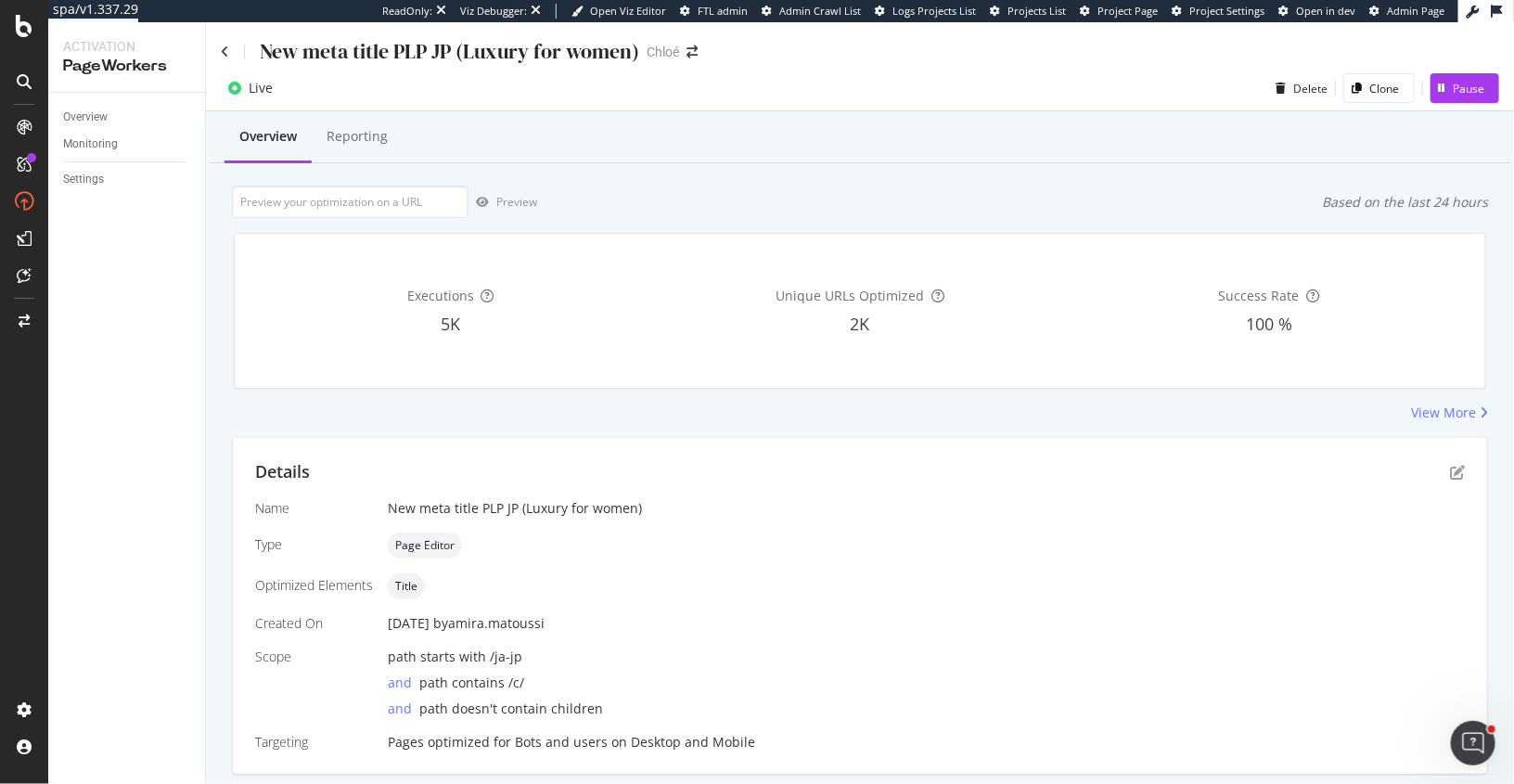
scroll to position [53, 0]
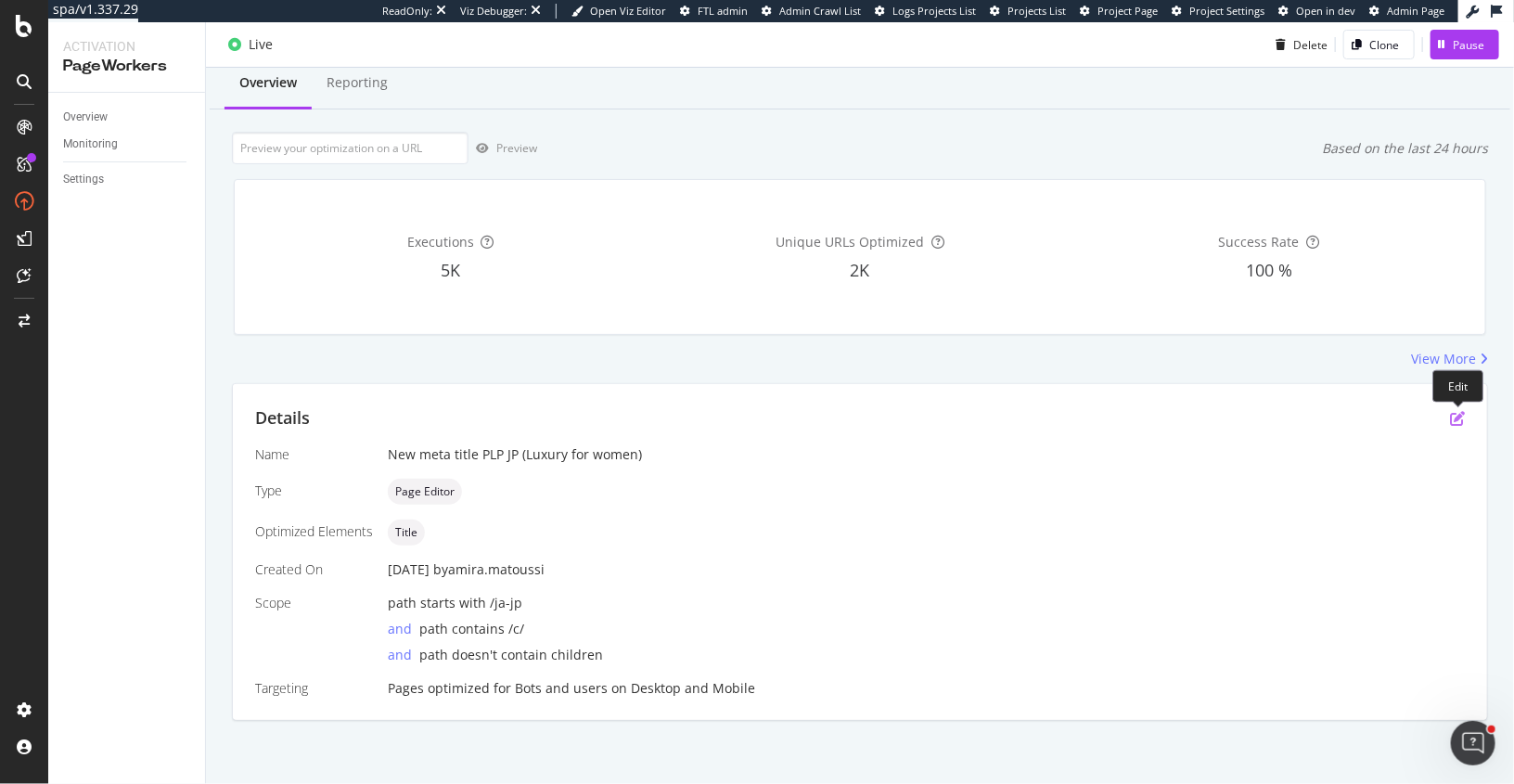
click at [1458, 411] on icon "pen-to-square" at bounding box center [1457, 418] width 15 height 15
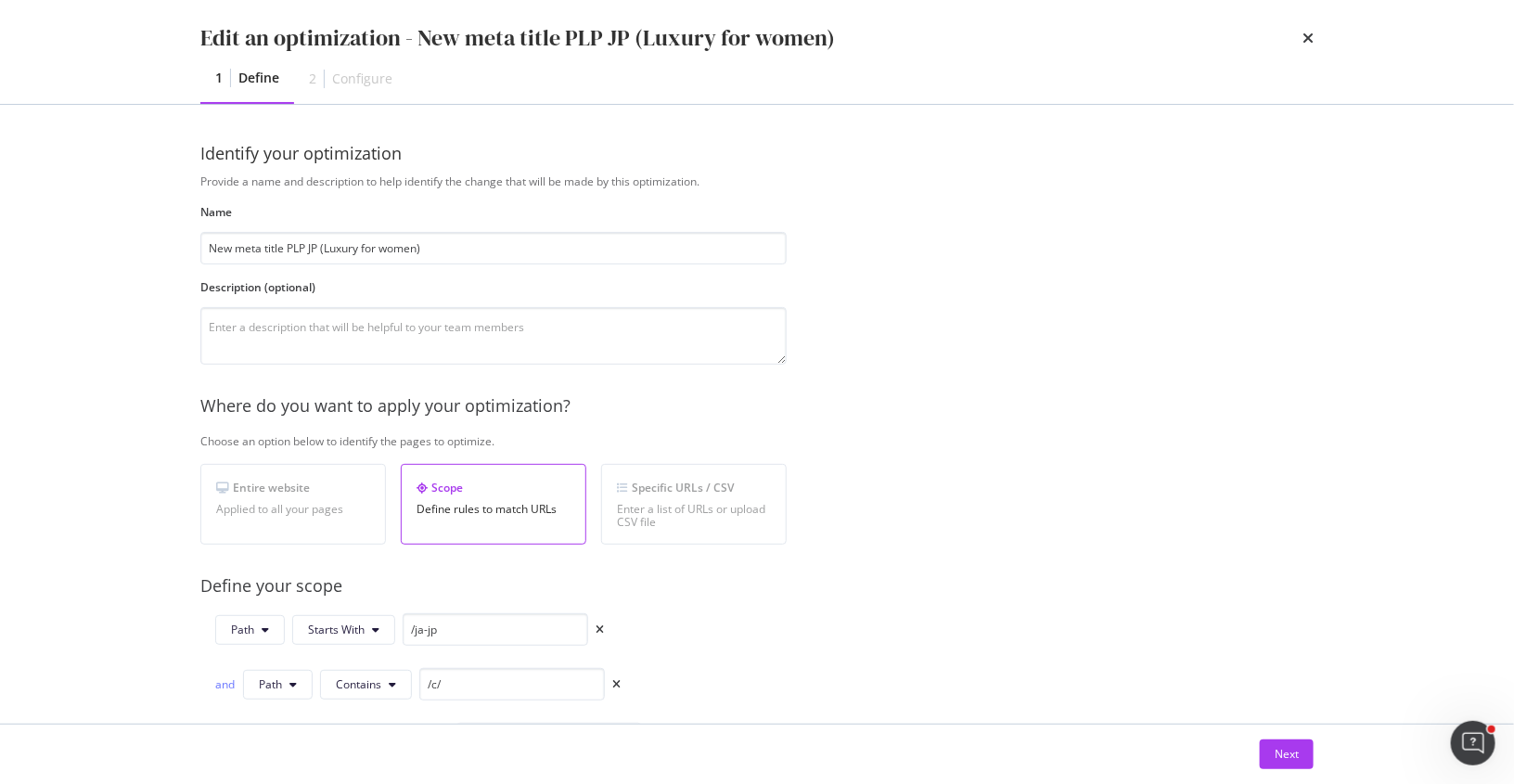
scroll to position [221, 0]
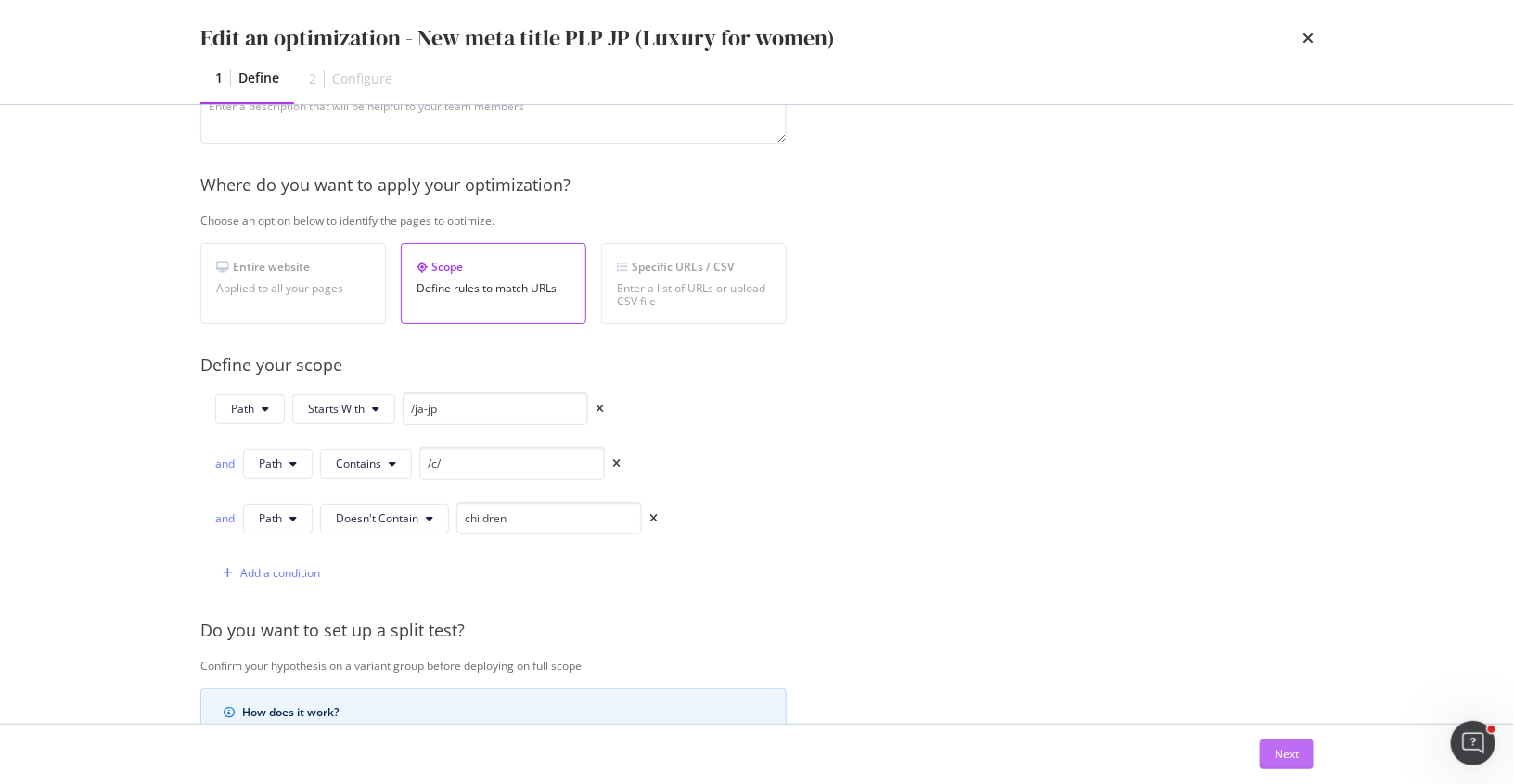
click at [1285, 753] on div "Next" at bounding box center [1287, 754] width 24 height 16
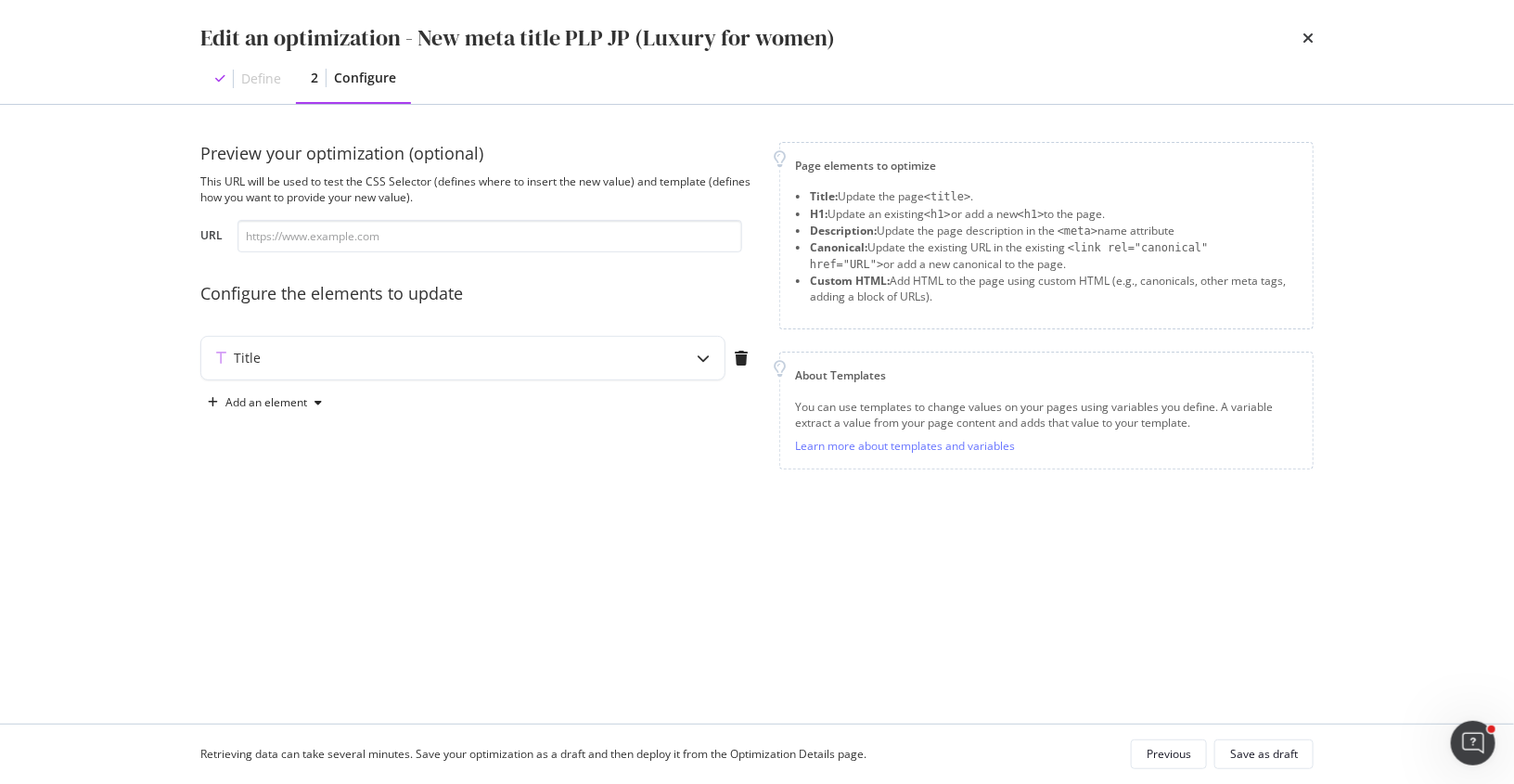
scroll to position [0, 0]
click at [671, 377] on div "Title" at bounding box center [462, 358] width 523 height 43
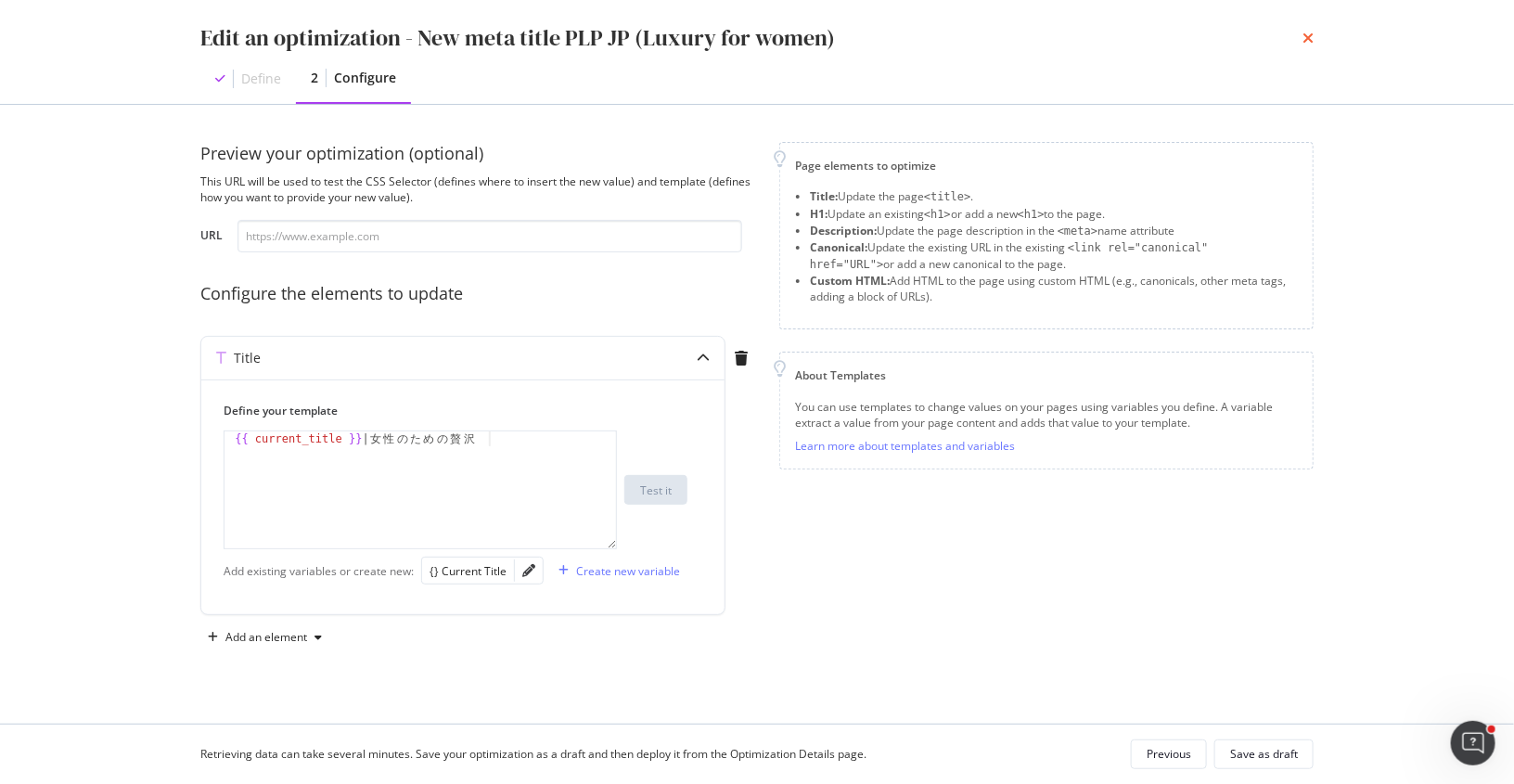
click at [1312, 39] on icon "times" at bounding box center [1307, 38] width 11 height 15
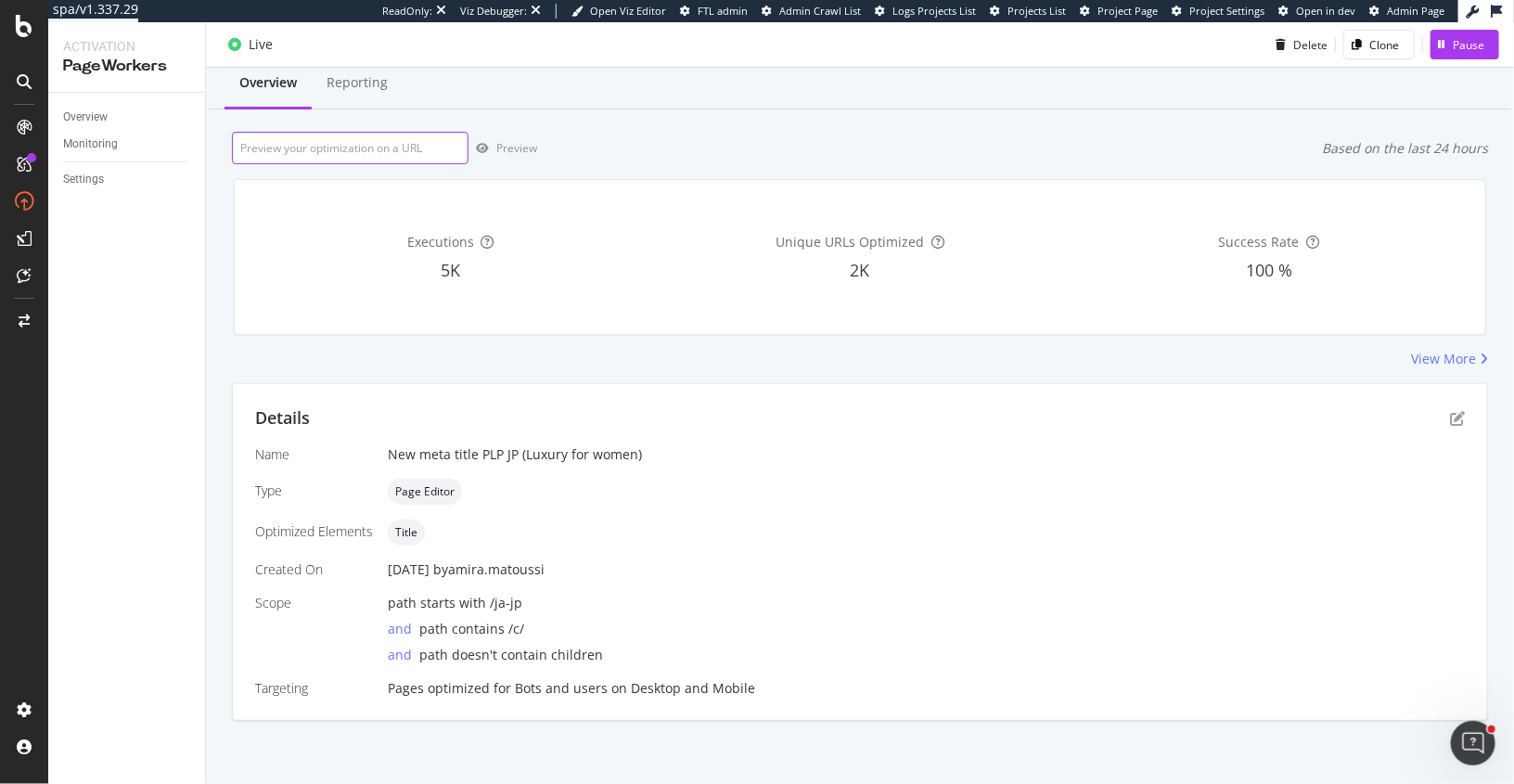
click at [408, 161] on input "url" at bounding box center [350, 147] width 237 height 32
paste input "https://www.chloe.com/ja-jp/c/bags/paddington"
type input "https://www.chloe.com/ja-jp/c/bags/paddington"
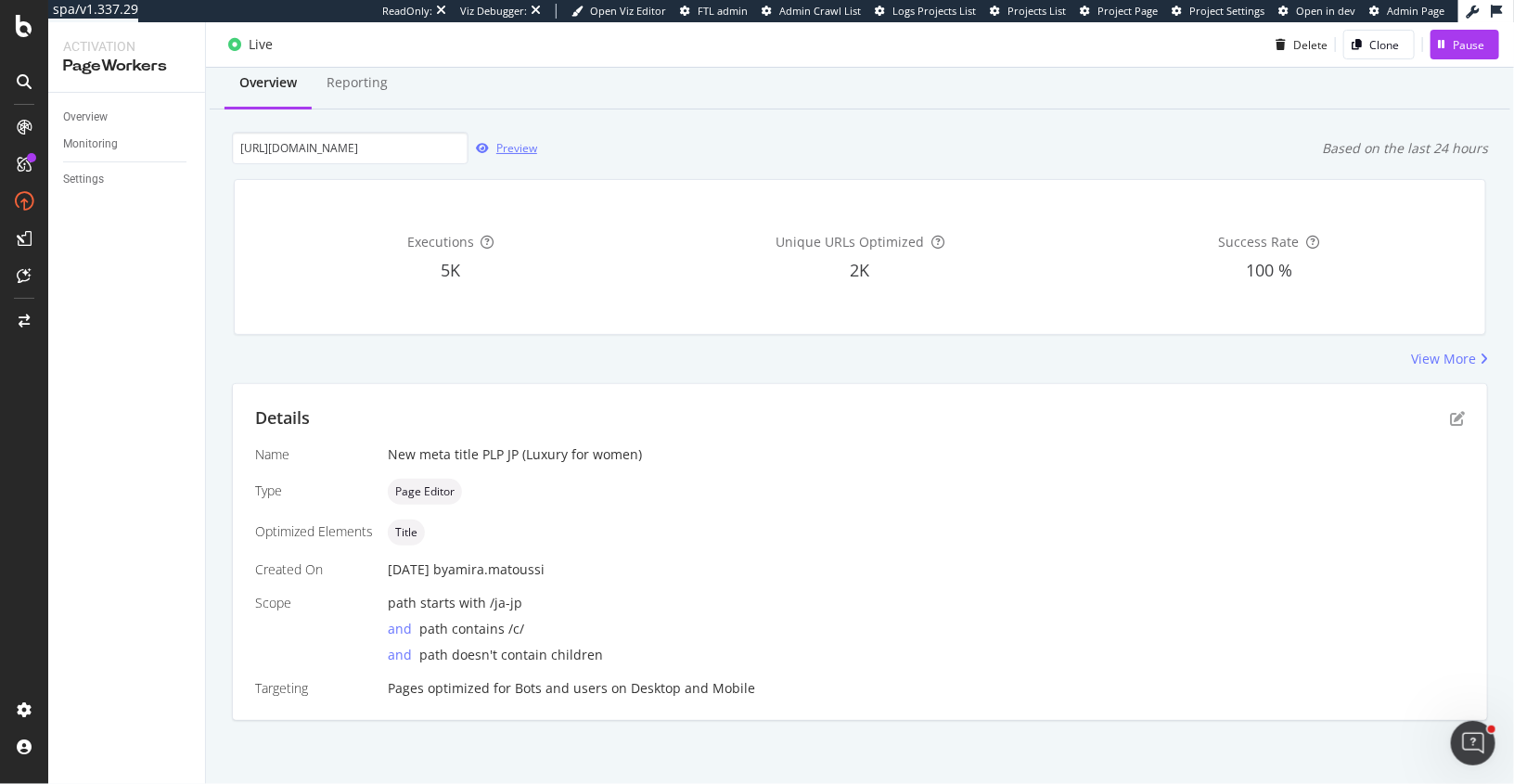
click at [503, 146] on div "Preview" at bounding box center [516, 147] width 41 height 16
click at [1459, 422] on icon "pen-to-square" at bounding box center [1457, 418] width 15 height 15
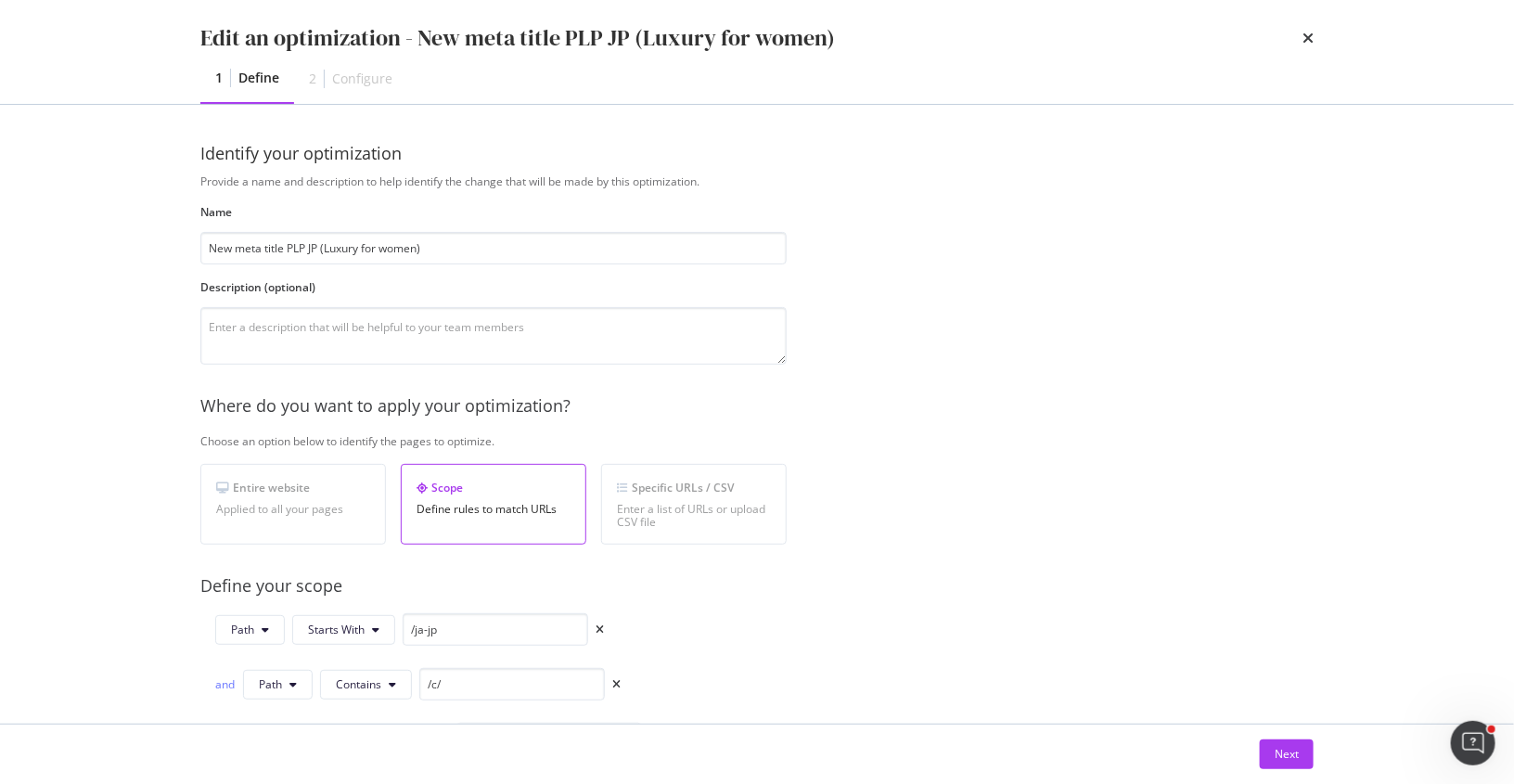
scroll to position [105, 0]
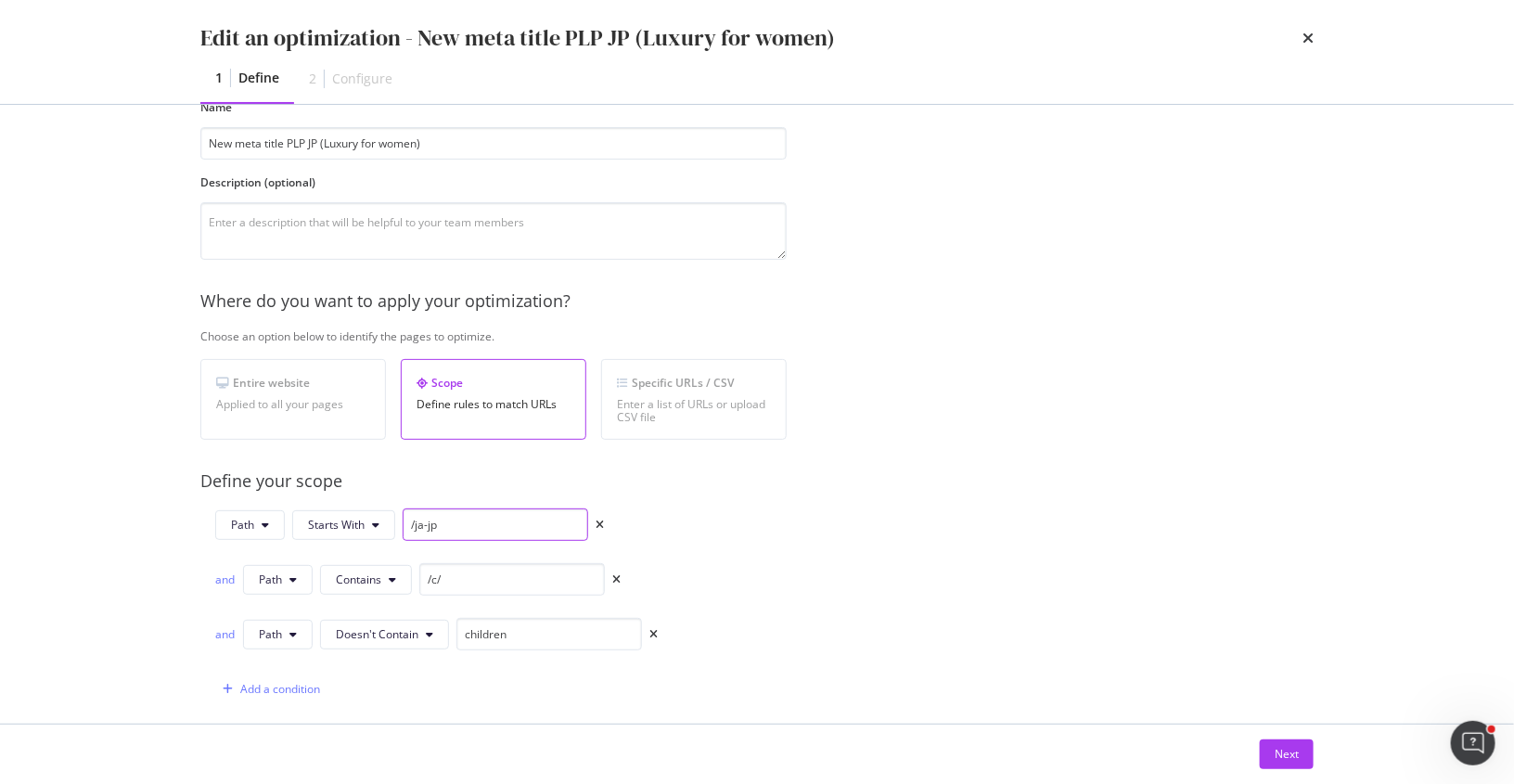
click at [515, 518] on input "/ja-jp" at bounding box center [495, 524] width 185 height 32
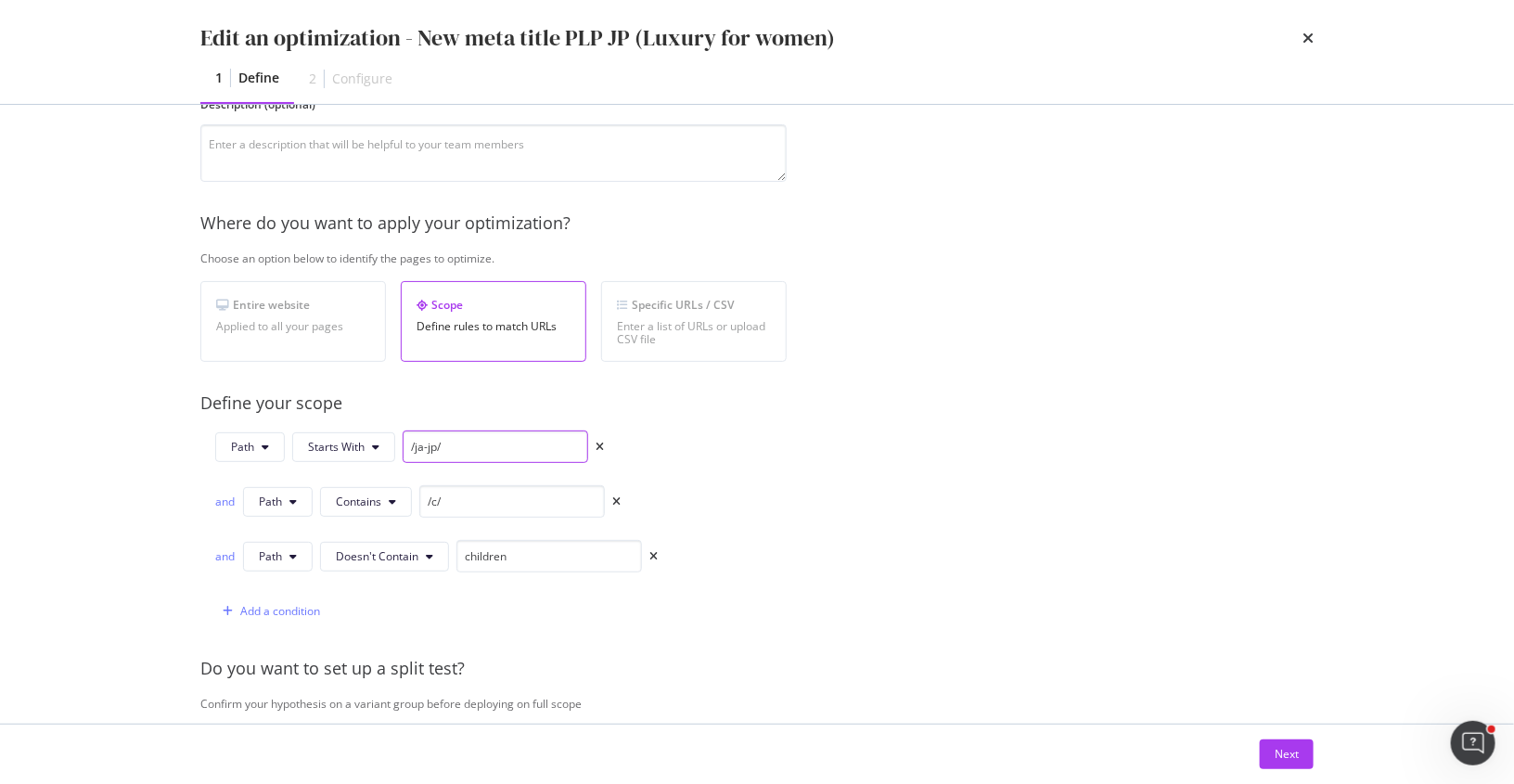
scroll to position [191, 0]
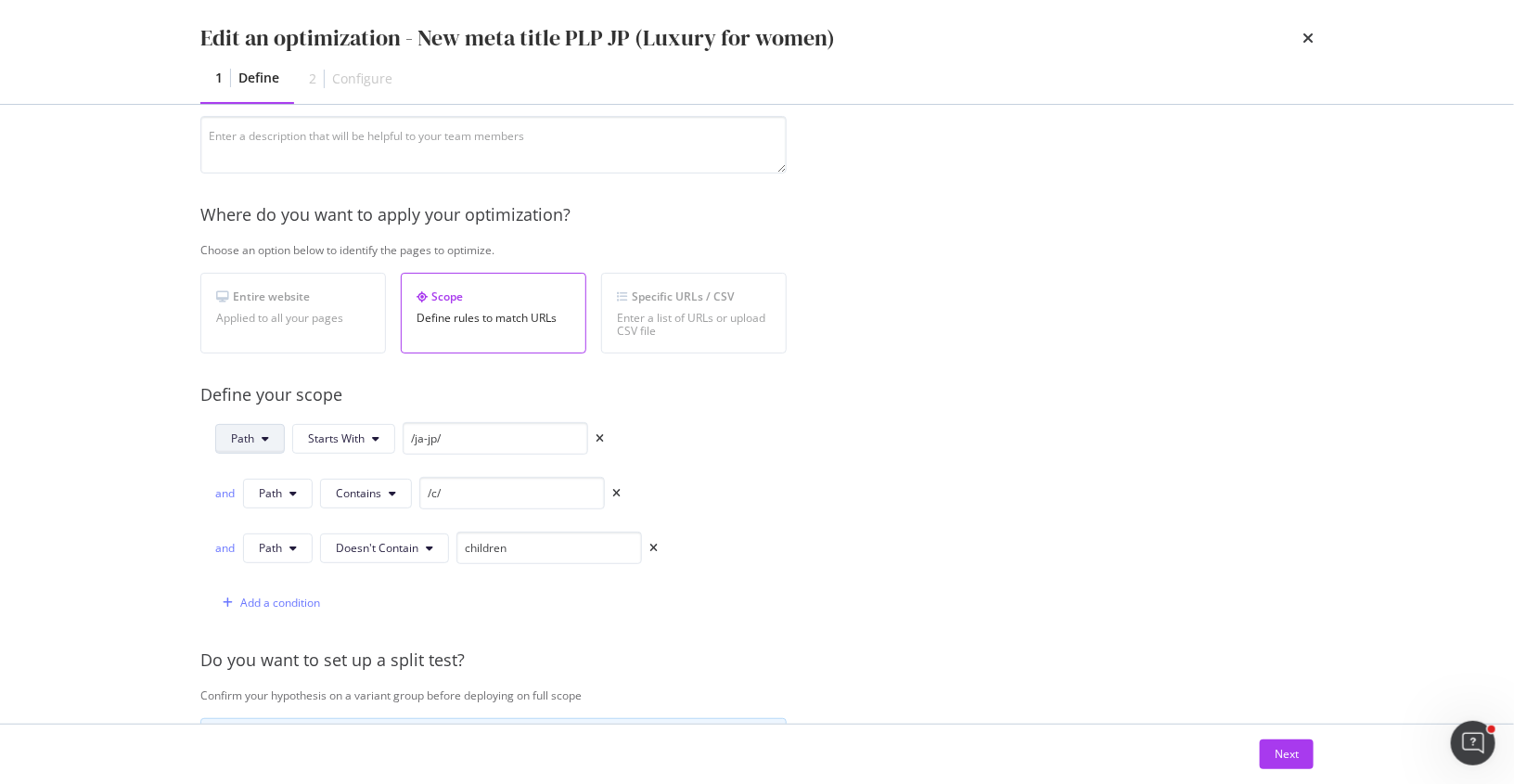
click at [258, 428] on button "Path" at bounding box center [250, 439] width 70 height 30
click at [727, 406] on div "Provide a name and description to help identify the change that will be made by…" at bounding box center [757, 538] width 1113 height 1110
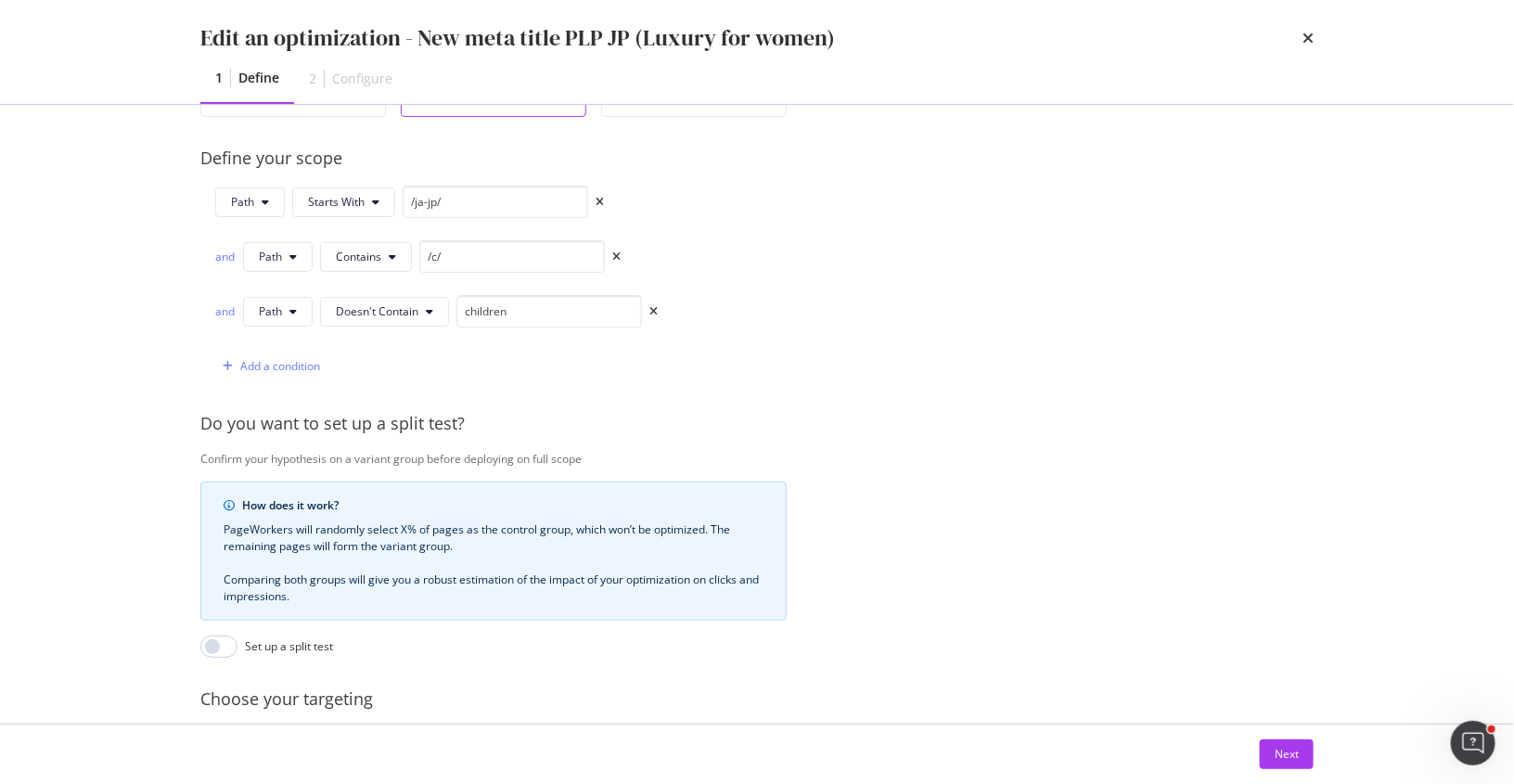
scroll to position [453, 0]
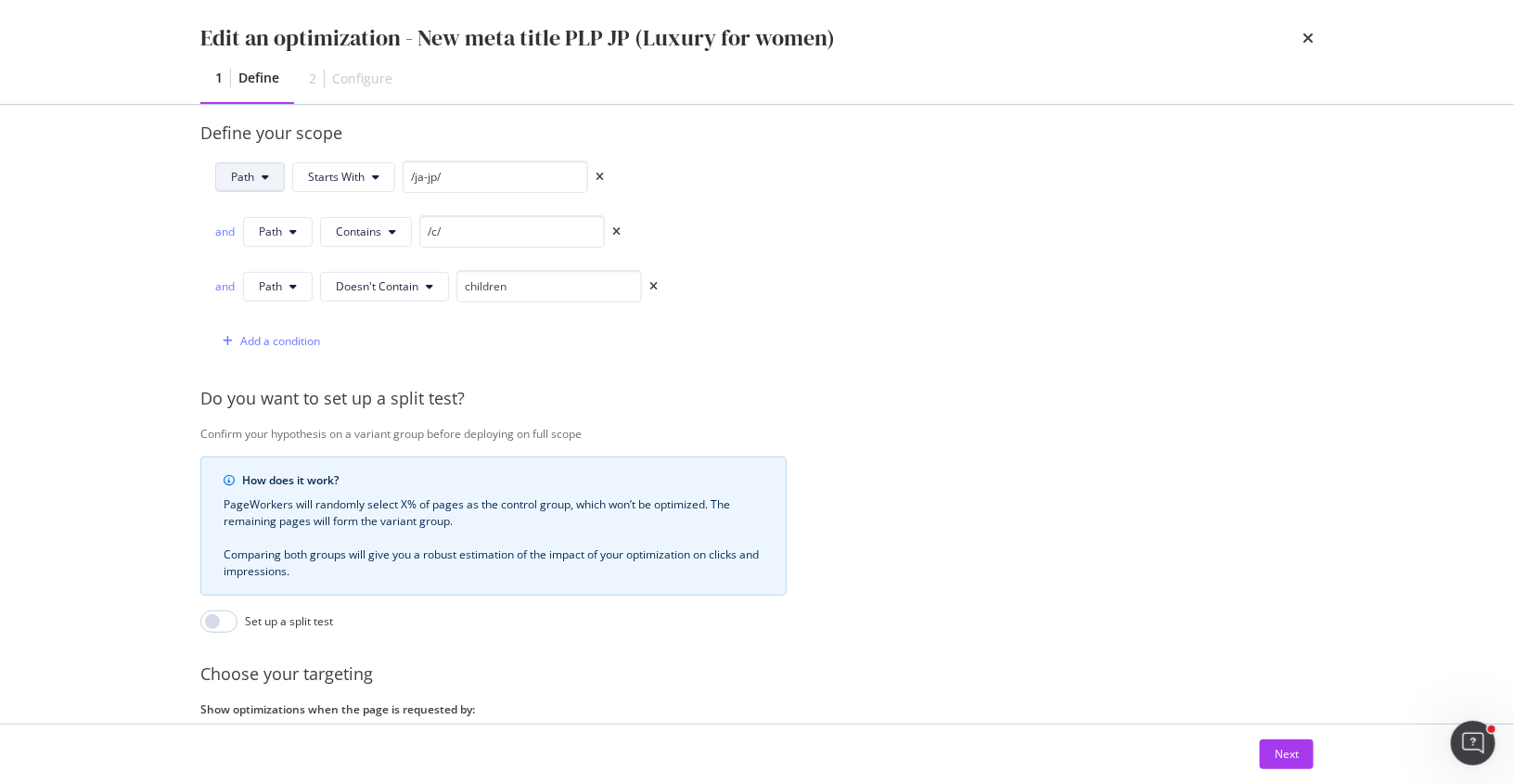
click at [243, 169] on span "Path" at bounding box center [243, 177] width 23 height 16
click at [262, 214] on span "URL" at bounding box center [264, 210] width 65 height 16
drag, startPoint x: 481, startPoint y: 165, endPoint x: 366, endPoint y: 170, distance: 115.1
click at [366, 170] on div "URL Starts With /ja-jp/" at bounding box center [409, 176] width 386 height 32
paste input "[URL][DOMAIN_NAME]"
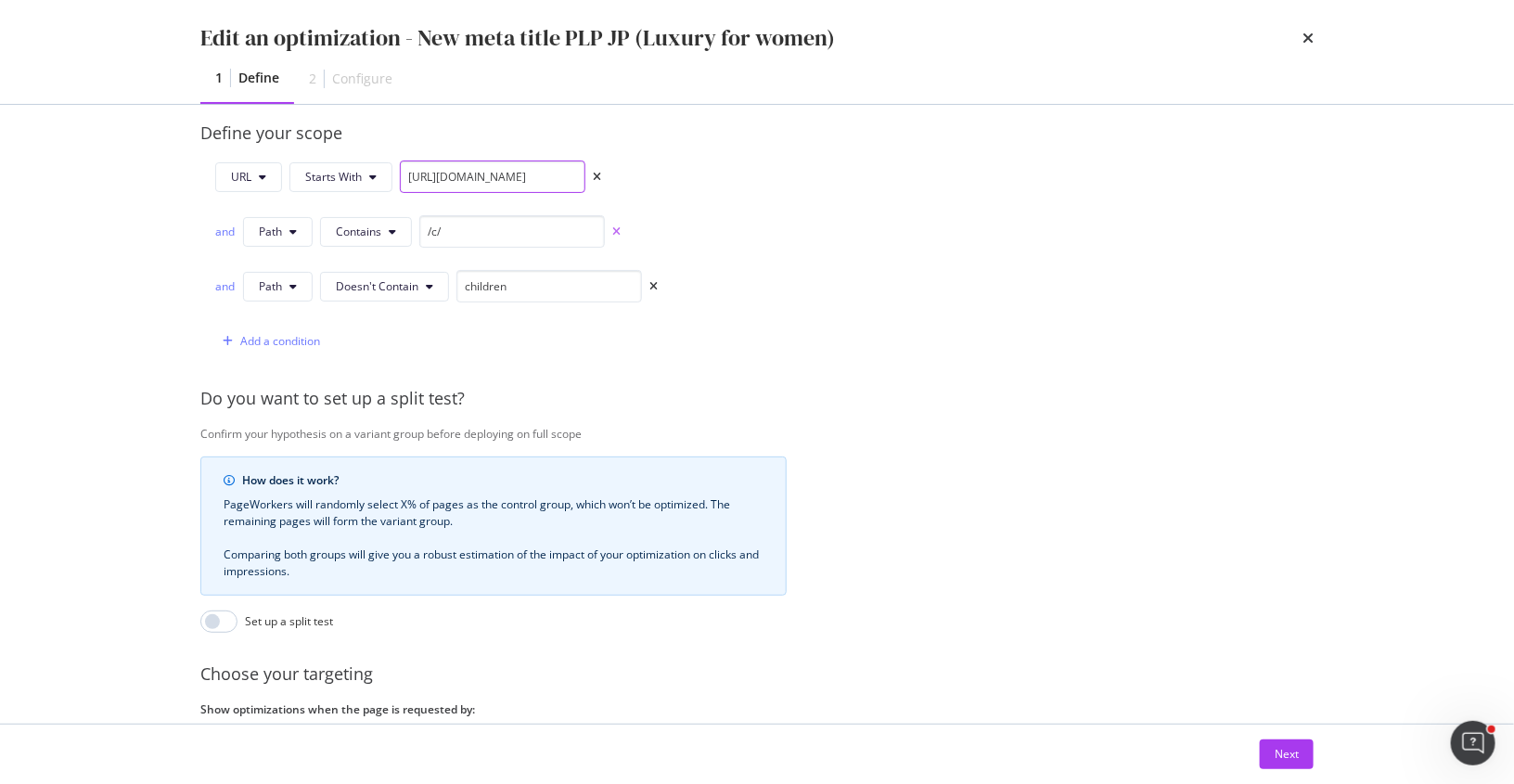
type input "[URL][DOMAIN_NAME]"
click at [612, 230] on icon "times" at bounding box center [616, 231] width 9 height 11
type input "children"
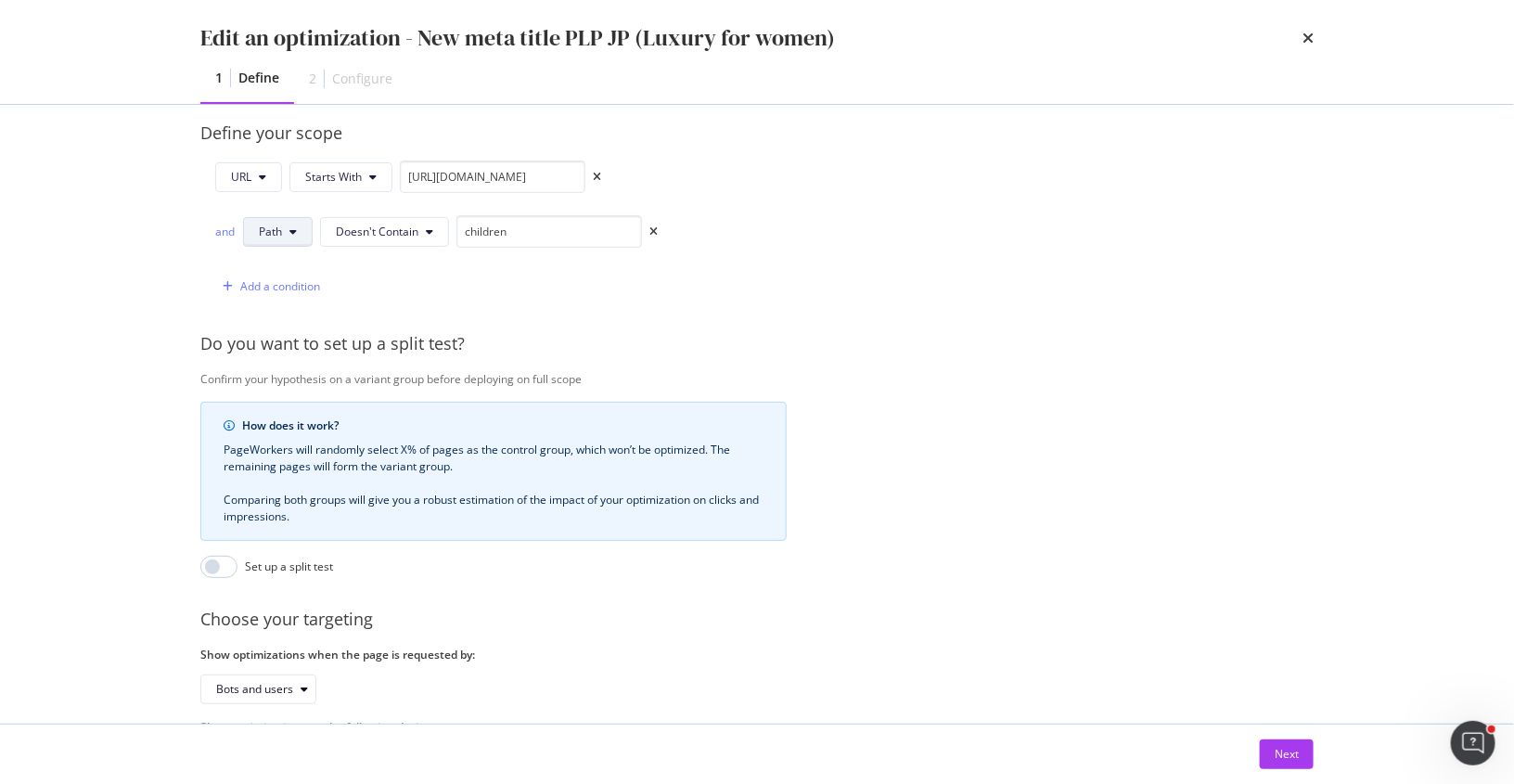
click at [277, 231] on span "Path" at bounding box center [271, 231] width 23 height 16
click at [285, 269] on span "URL" at bounding box center [292, 264] width 65 height 16
click at [1282, 751] on div "Next" at bounding box center [1287, 754] width 24 height 16
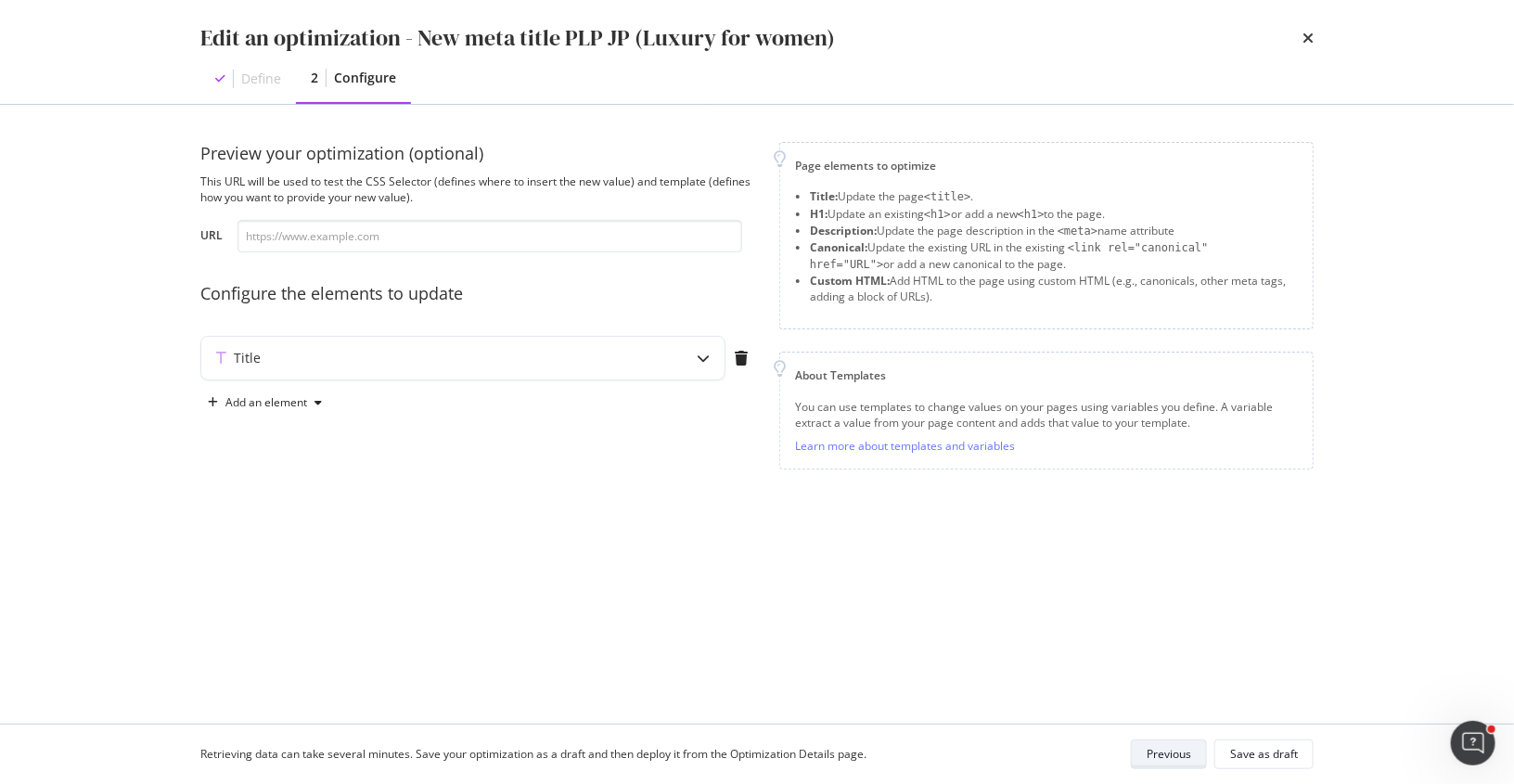
scroll to position [0, 0]
drag, startPoint x: 1282, startPoint y: 751, endPoint x: 756, endPoint y: 572, distance: 555.6
click at [757, 573] on div "Edit an optimization - New meta title PLP JP (Luxury for women) Define 2 Config…" at bounding box center [757, 392] width 1514 height 784
click at [610, 376] on div "Title" at bounding box center [462, 358] width 523 height 43
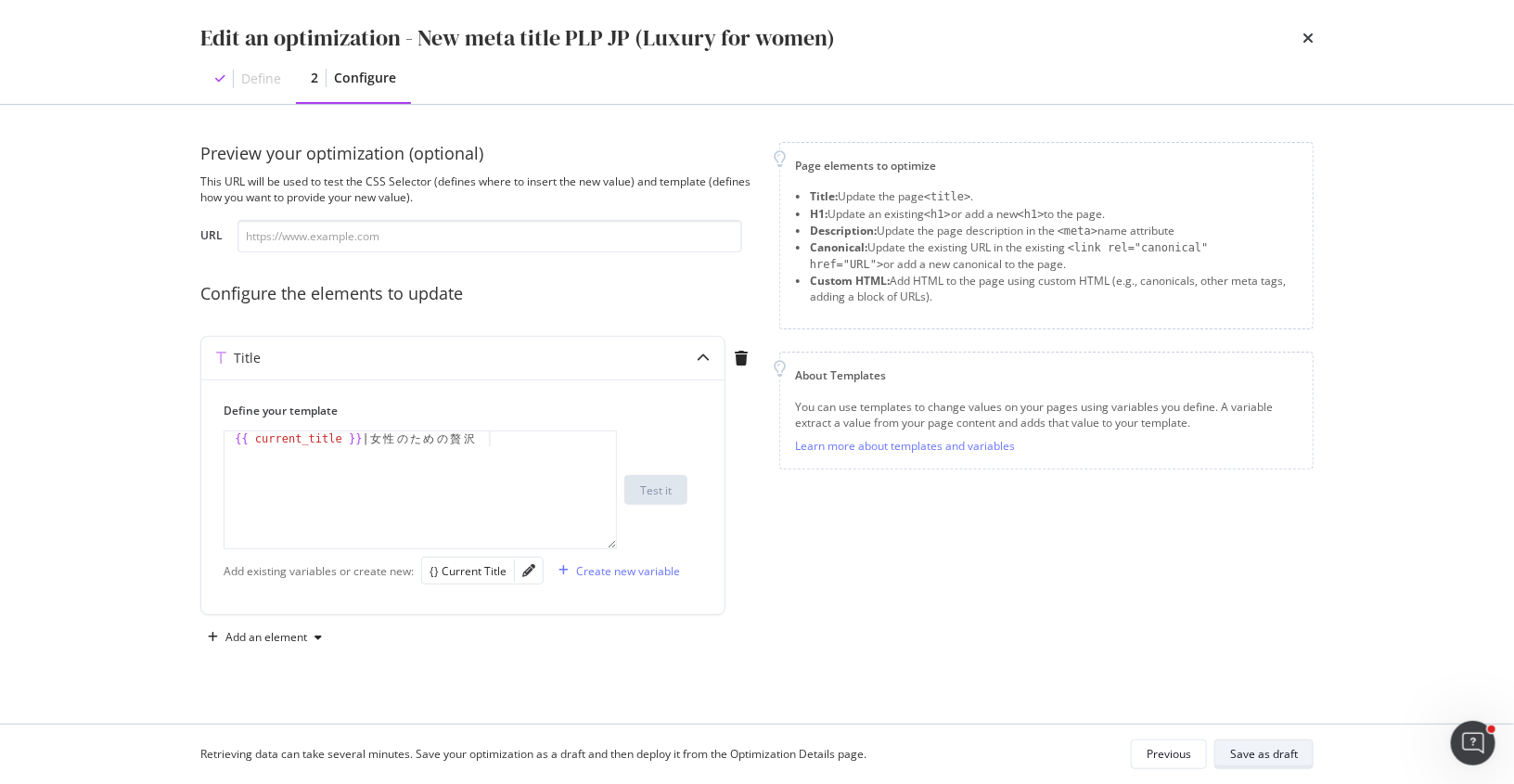
click at [1255, 743] on div "Save as draft" at bounding box center [1265, 754] width 68 height 26
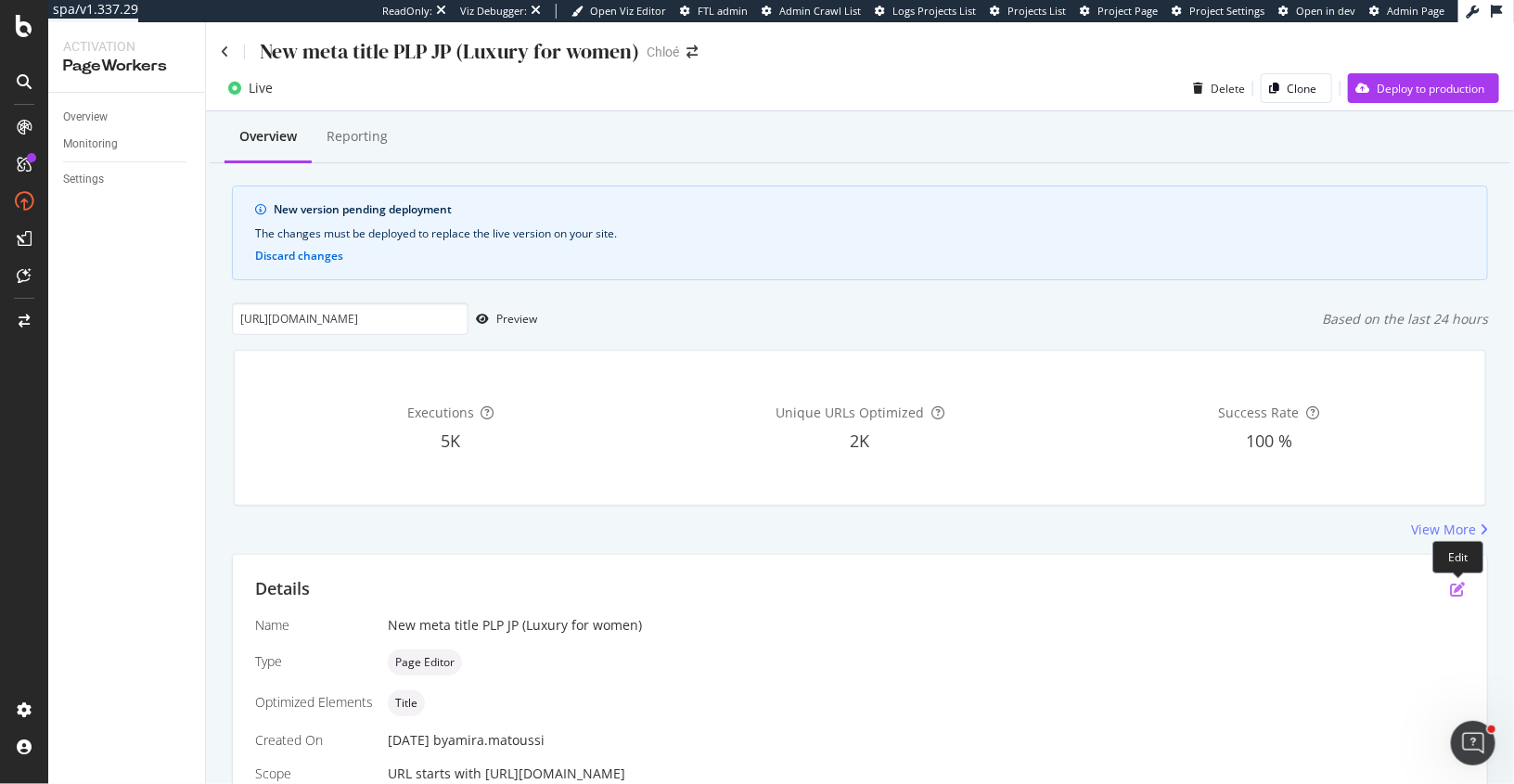
click at [1454, 581] on icon "pen-to-square" at bounding box center [1457, 588] width 15 height 15
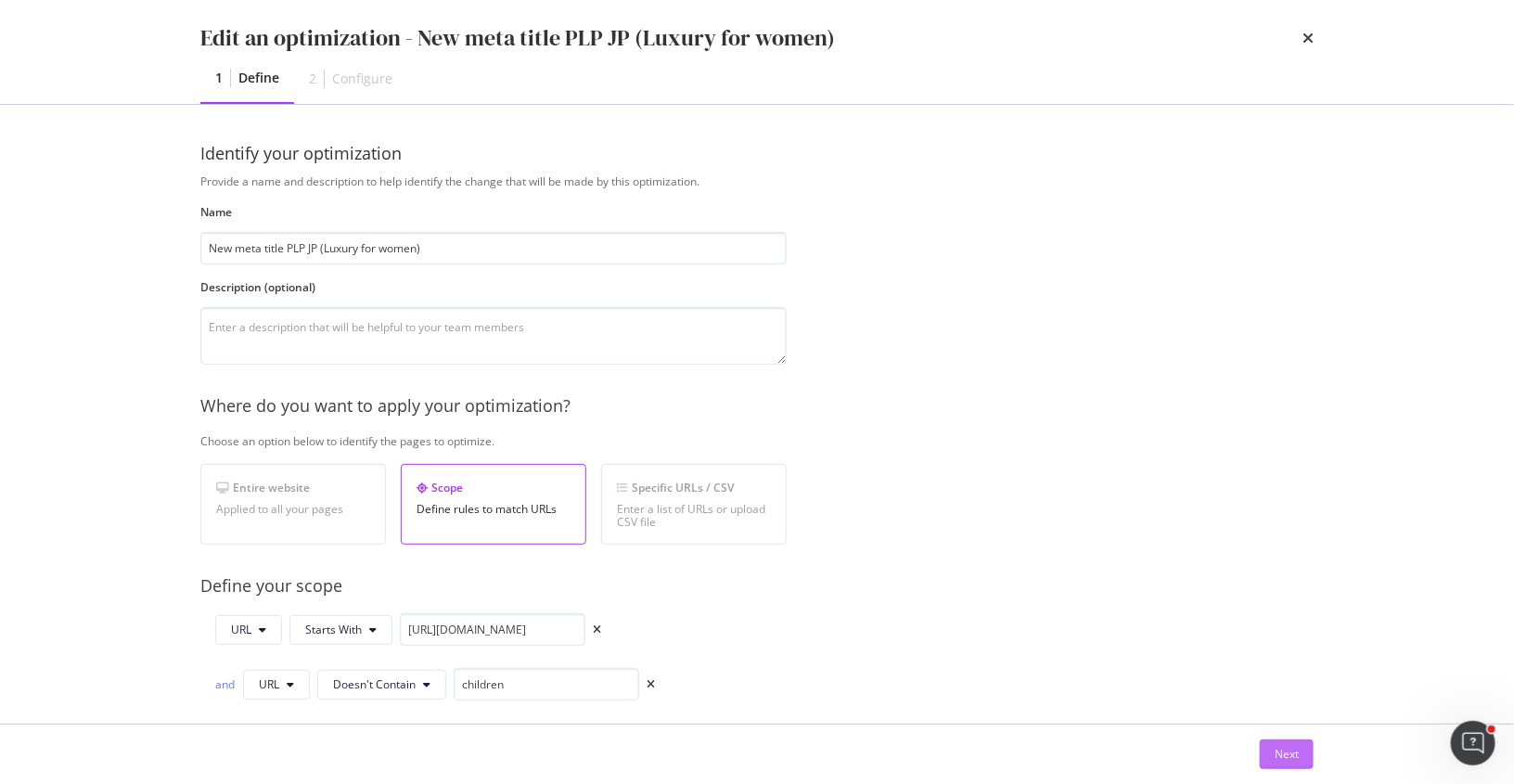
click at [1291, 752] on div "Next" at bounding box center [1287, 754] width 24 height 16
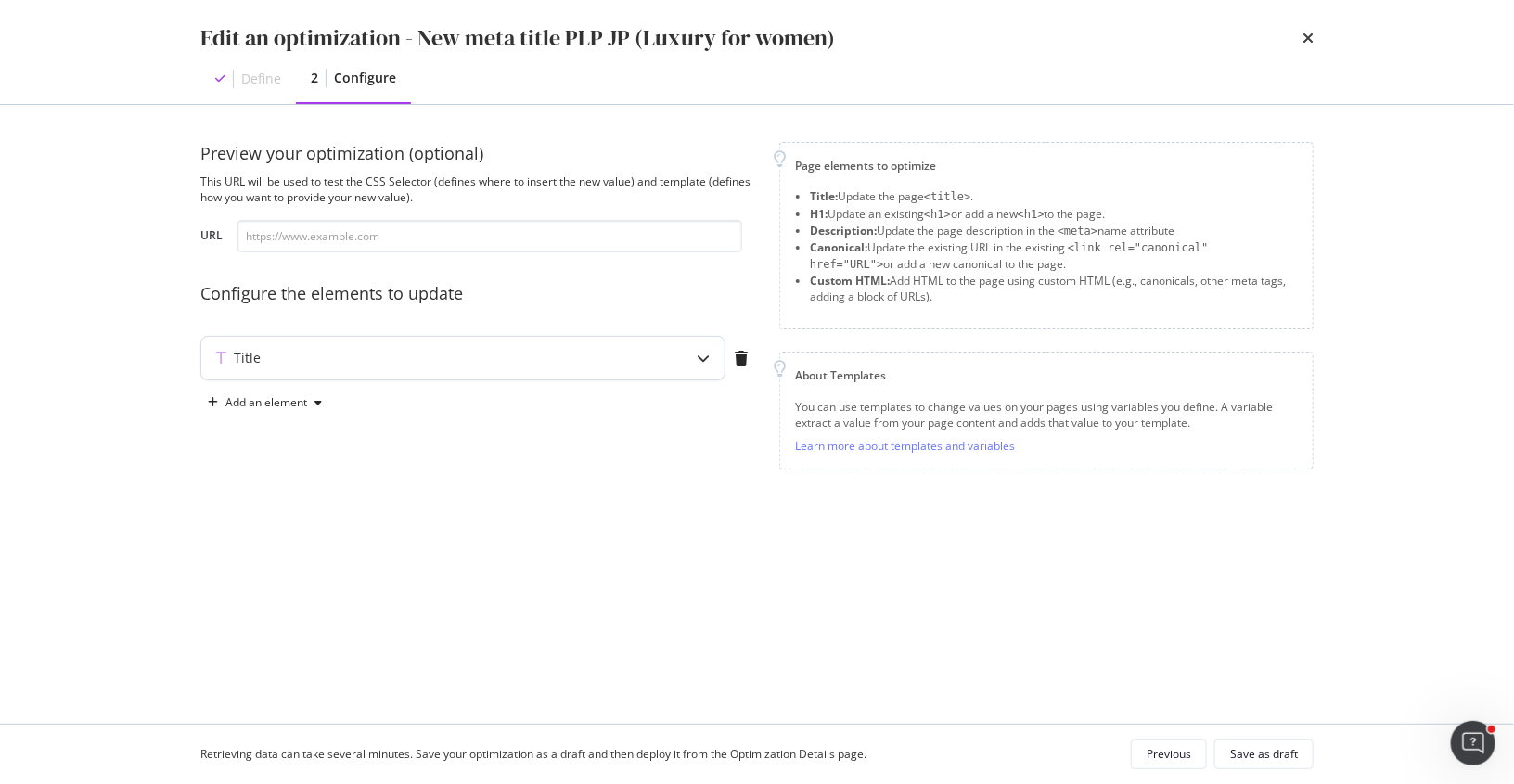
click at [468, 358] on div "Title" at bounding box center [426, 357] width 450 height 18
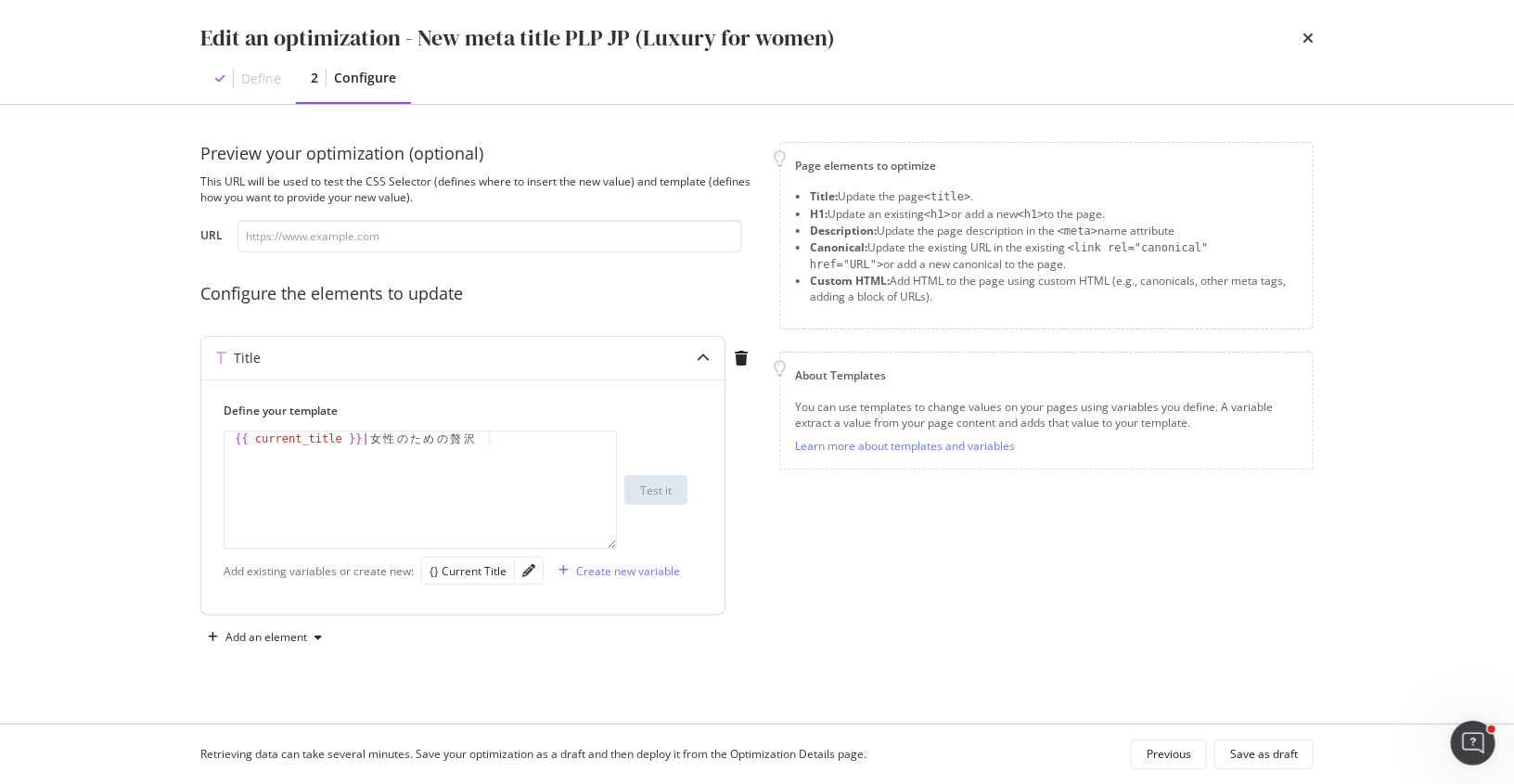
type textarea "{{ current_title }} | 女性のための贅沢"
drag, startPoint x: 493, startPoint y: 437, endPoint x: 381, endPoint y: 438, distance: 112.0
click at [381, 438] on div "{{ current_title }} | 女 性 の た め の 贅 沢" at bounding box center [421, 506] width 394 height 147
click at [369, 233] on input "modal" at bounding box center [490, 236] width 505 height 32
paste input "[URL][DOMAIN_NAME]"
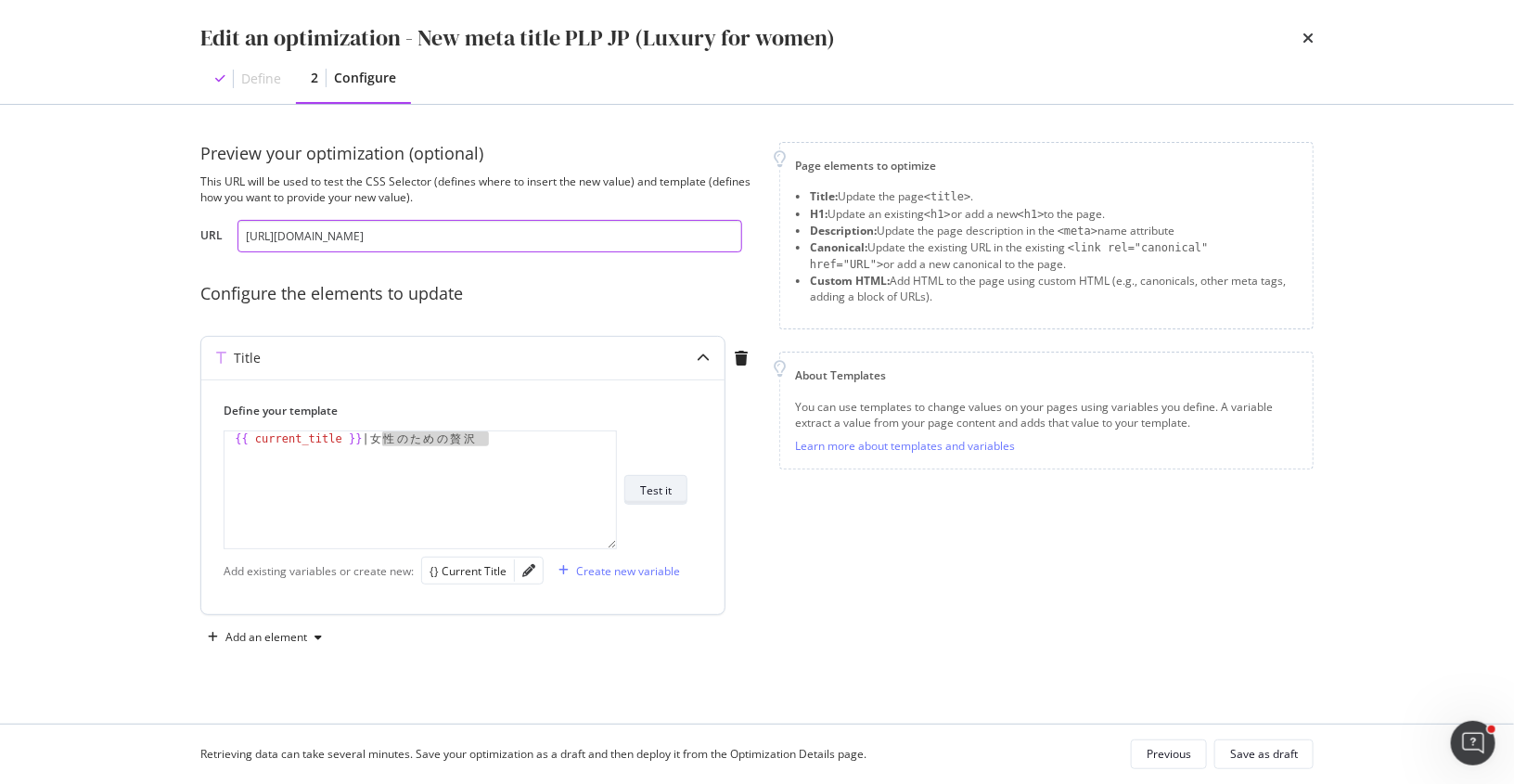
type input "[URL][DOMAIN_NAME]"
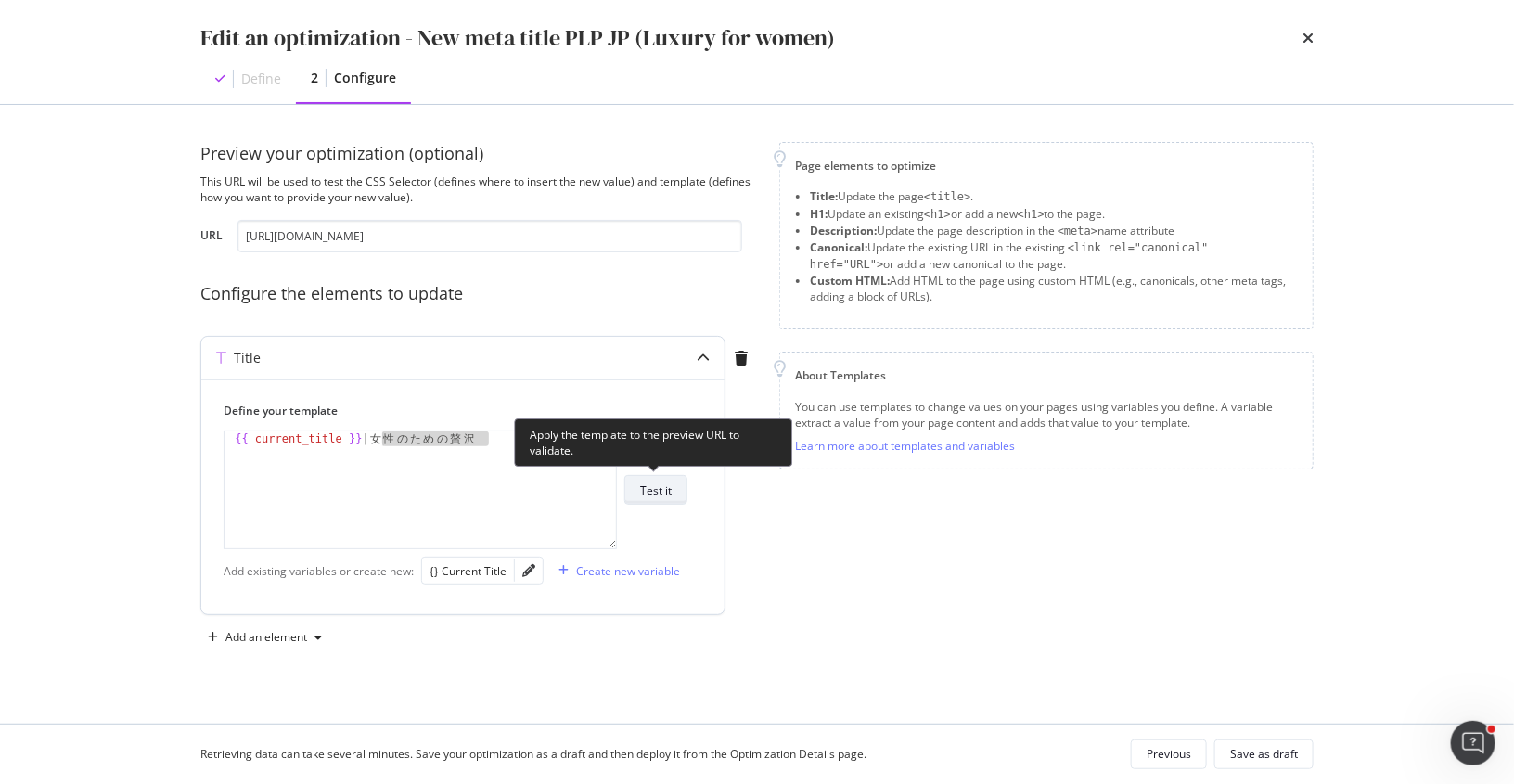
click at [654, 496] on div "Test it" at bounding box center [656, 490] width 32 height 16
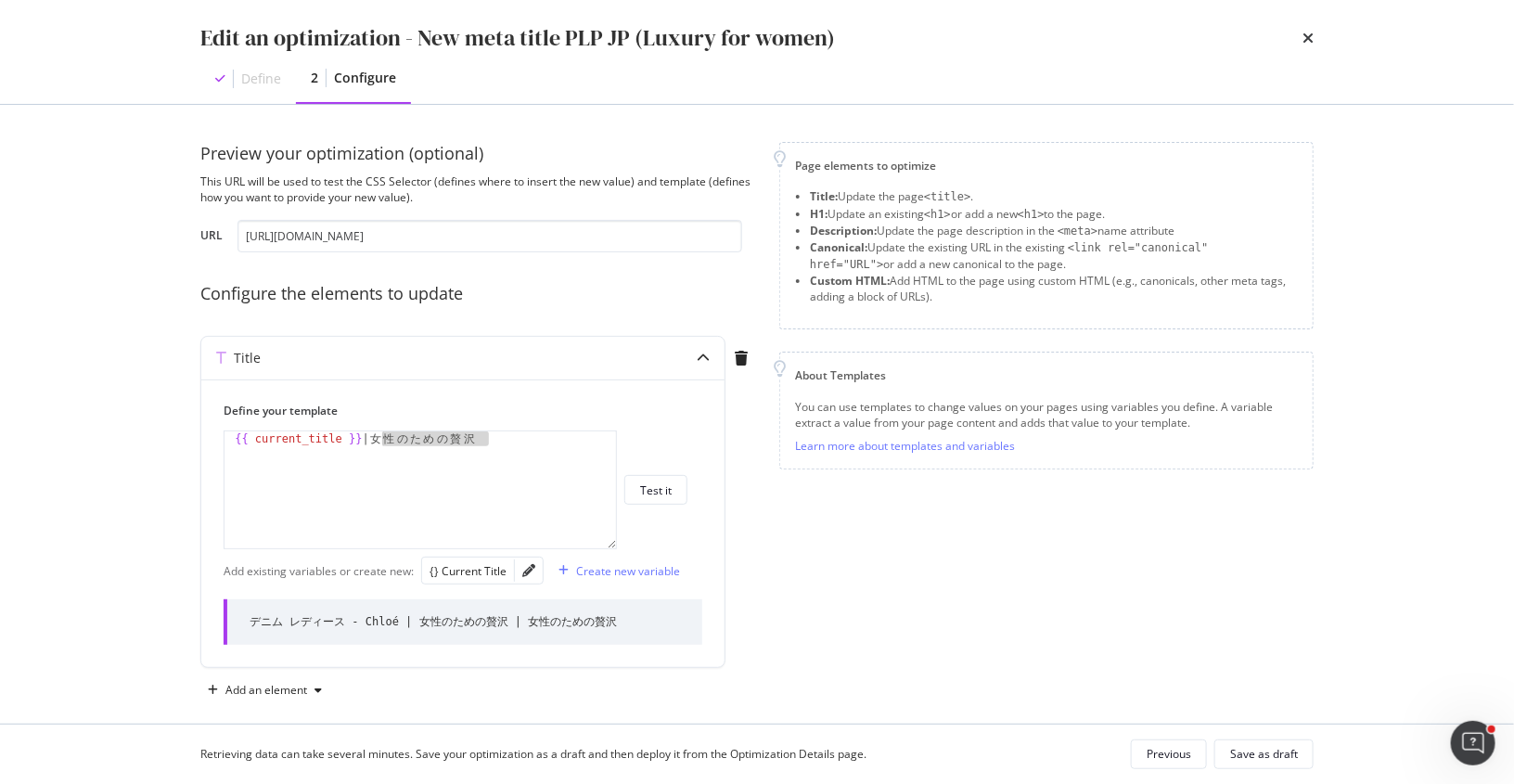
scroll to position [16, 0]
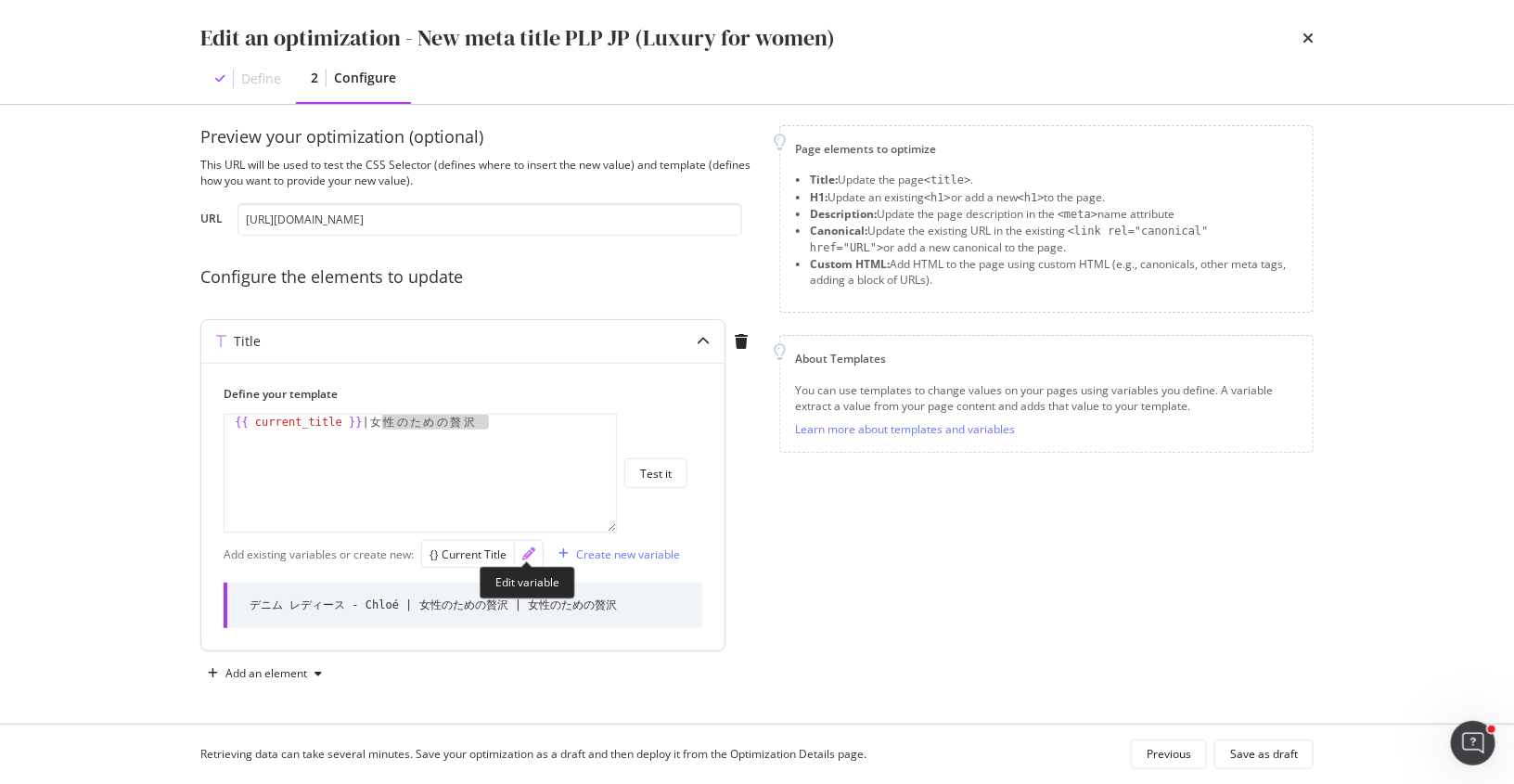
click at [531, 552] on icon "pencil" at bounding box center [528, 553] width 13 height 13
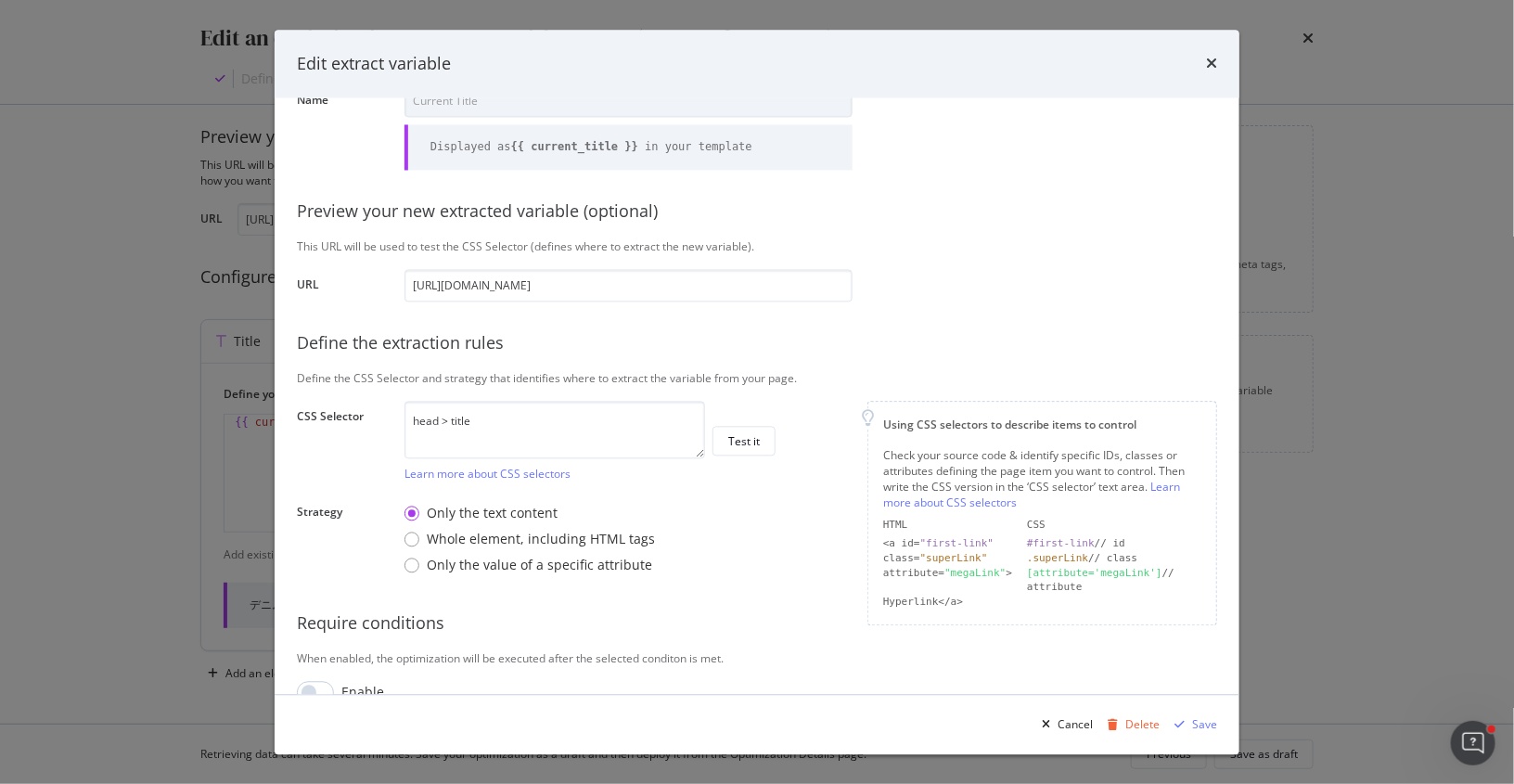
scroll to position [118, 0]
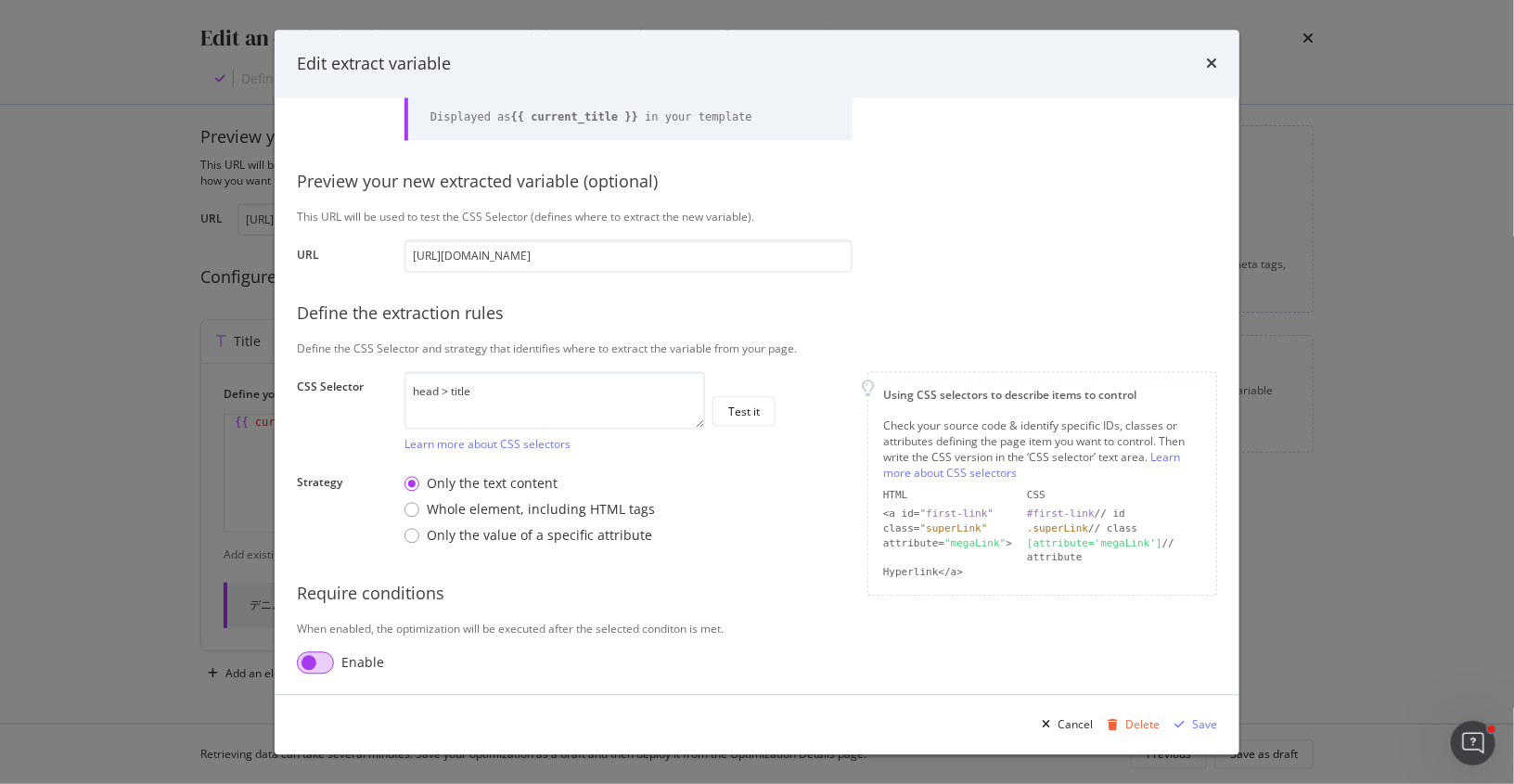
click at [314, 662] on input "modal" at bounding box center [315, 662] width 37 height 22
checkbox input "true"
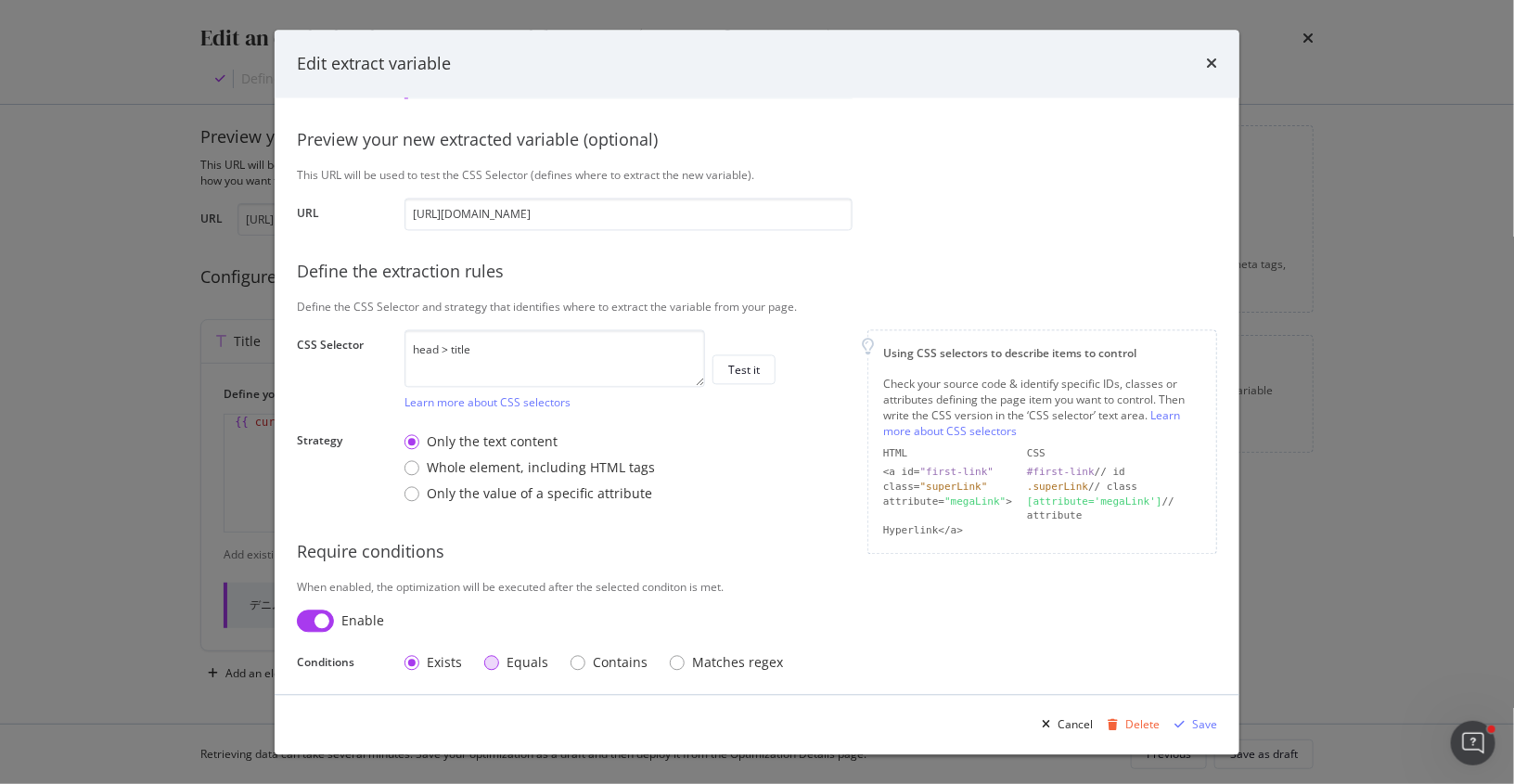
scroll to position [166, 0]
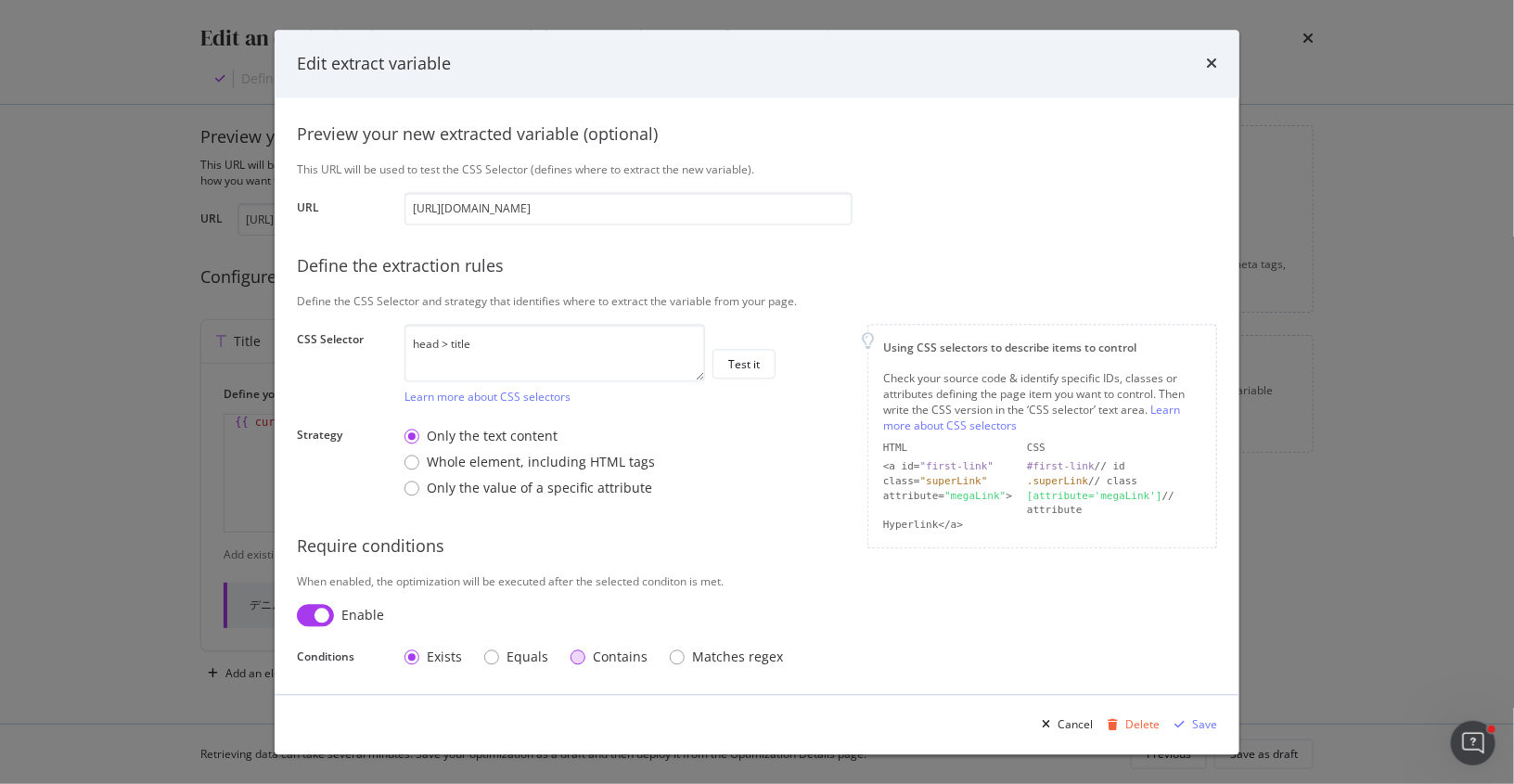
click at [576, 654] on div "Contains" at bounding box center [577, 657] width 15 height 15
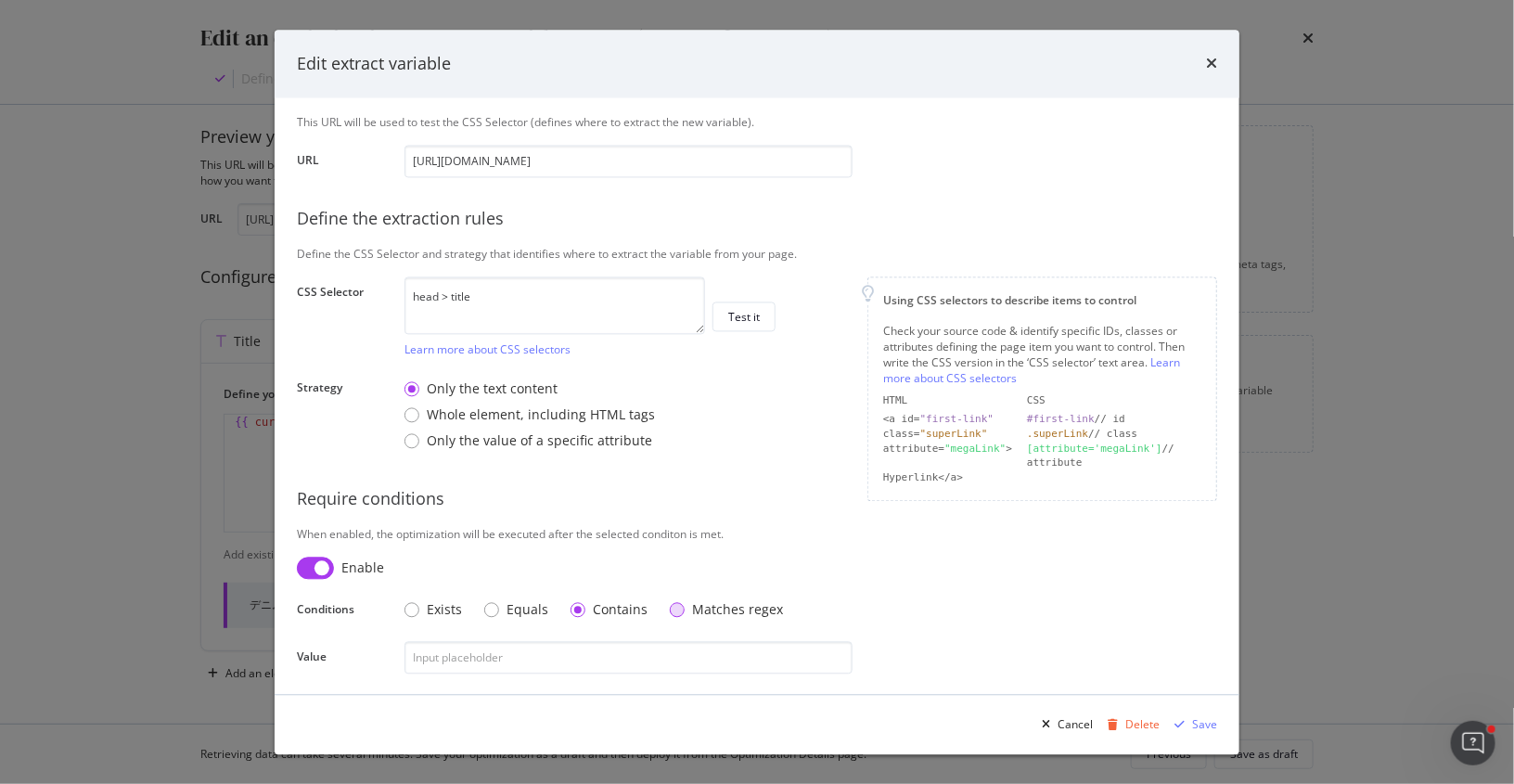
click at [670, 604] on div "Matches regex" at bounding box center [676, 609] width 15 height 15
click at [574, 605] on div "Contains" at bounding box center [577, 609] width 15 height 15
click at [1212, 61] on icon "times" at bounding box center [1211, 63] width 11 height 15
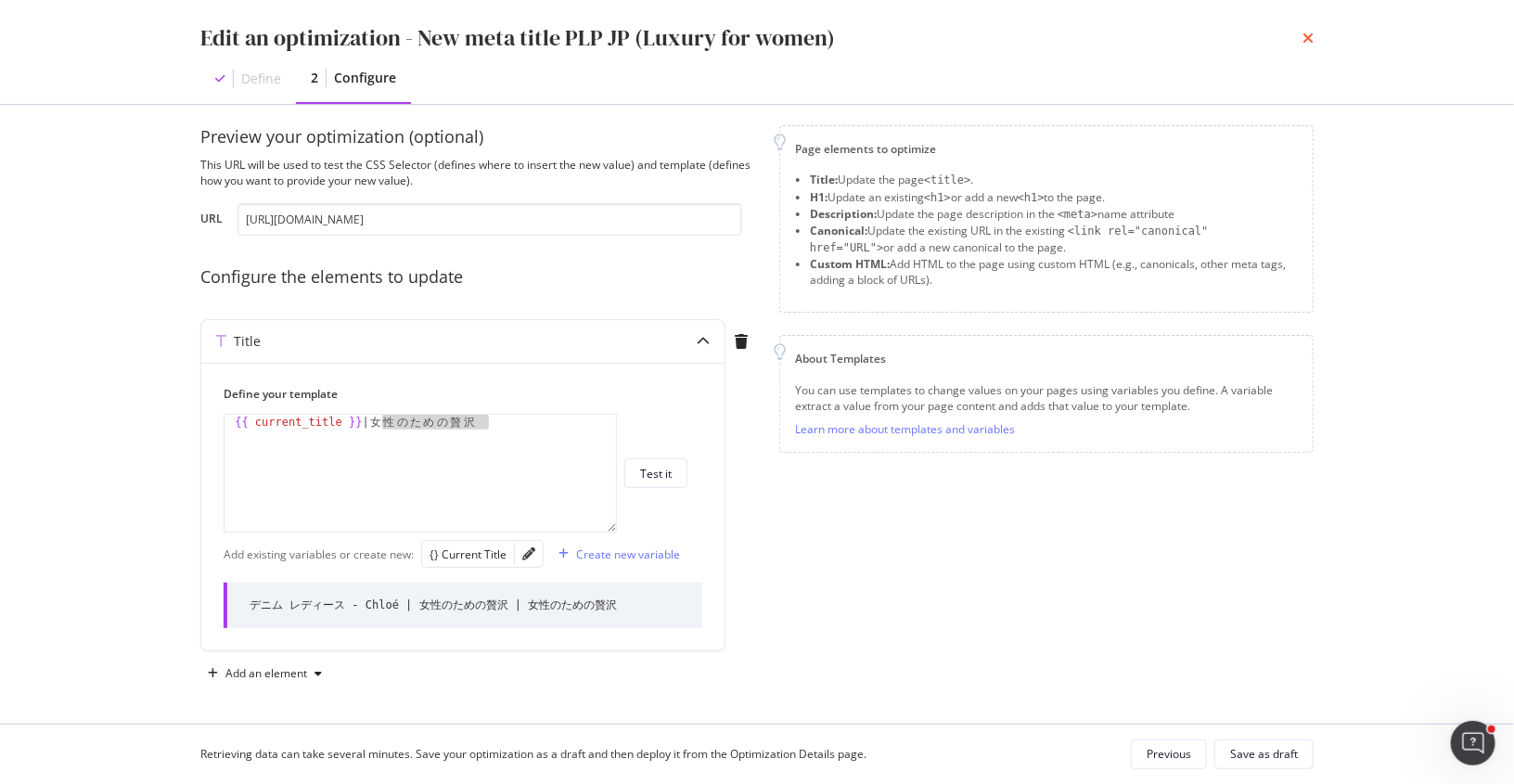
click at [1309, 38] on icon "times" at bounding box center [1307, 38] width 11 height 15
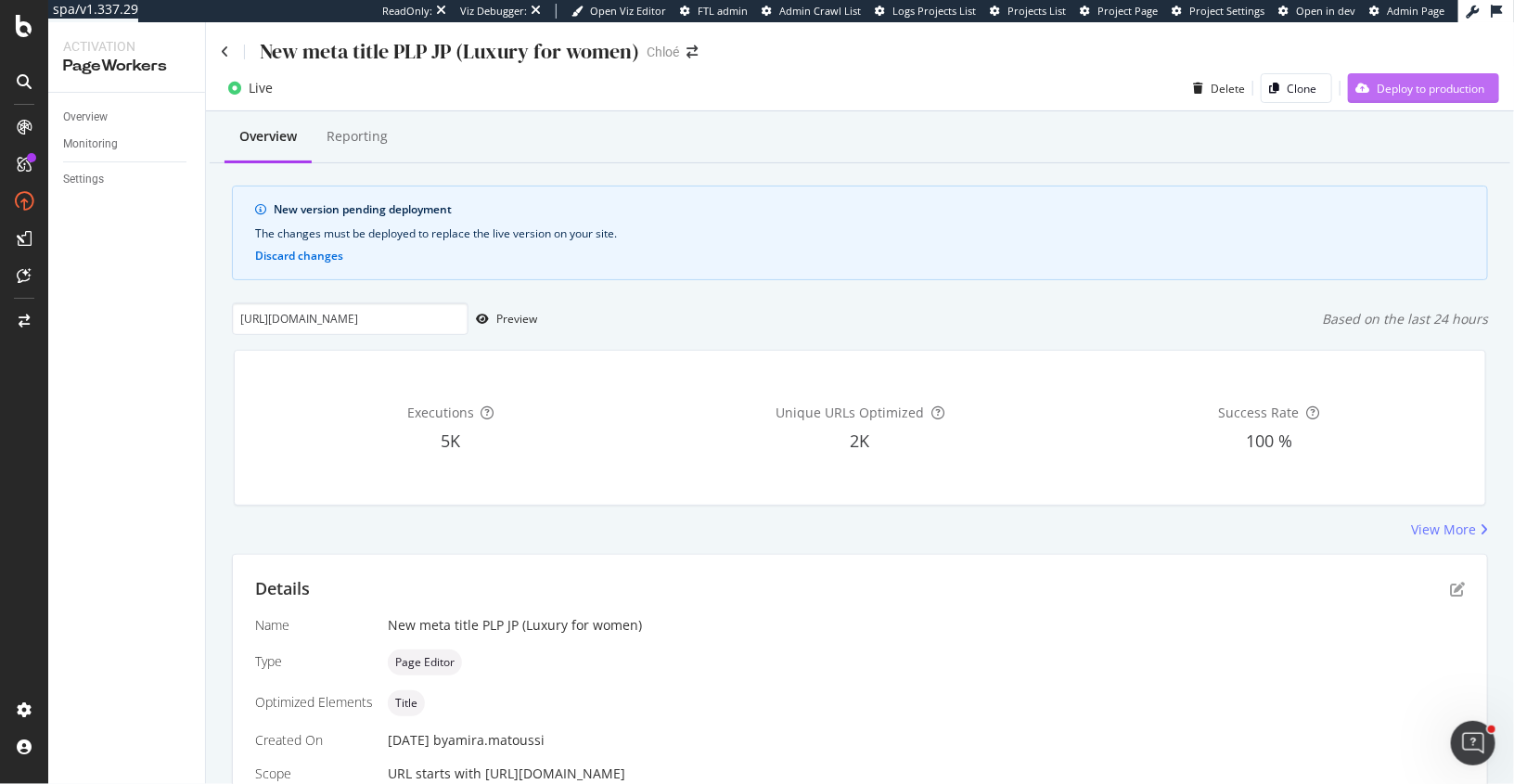
click at [1368, 86] on div "button" at bounding box center [1363, 87] width 29 height 11
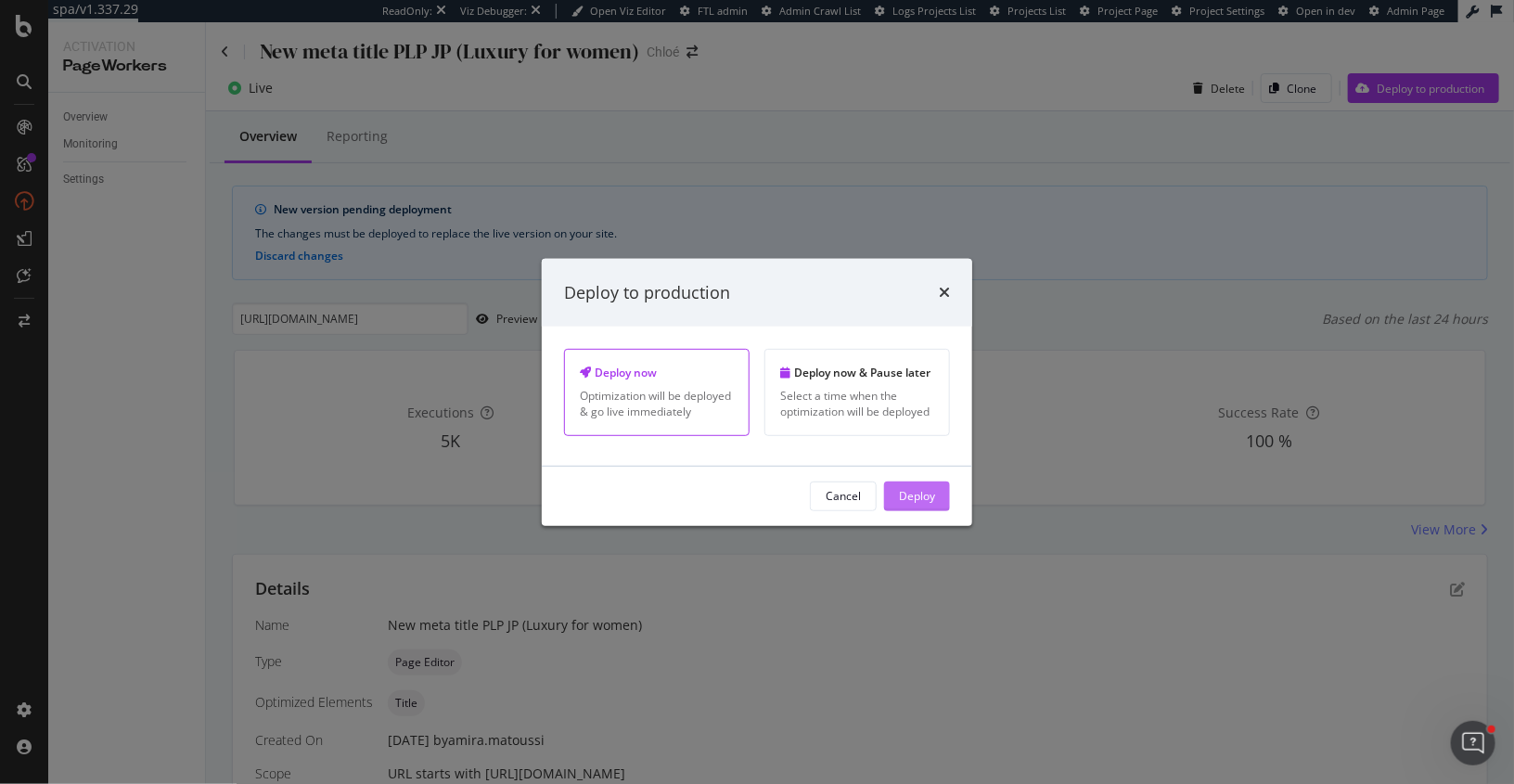
click at [919, 496] on div "Deploy" at bounding box center [916, 496] width 36 height 16
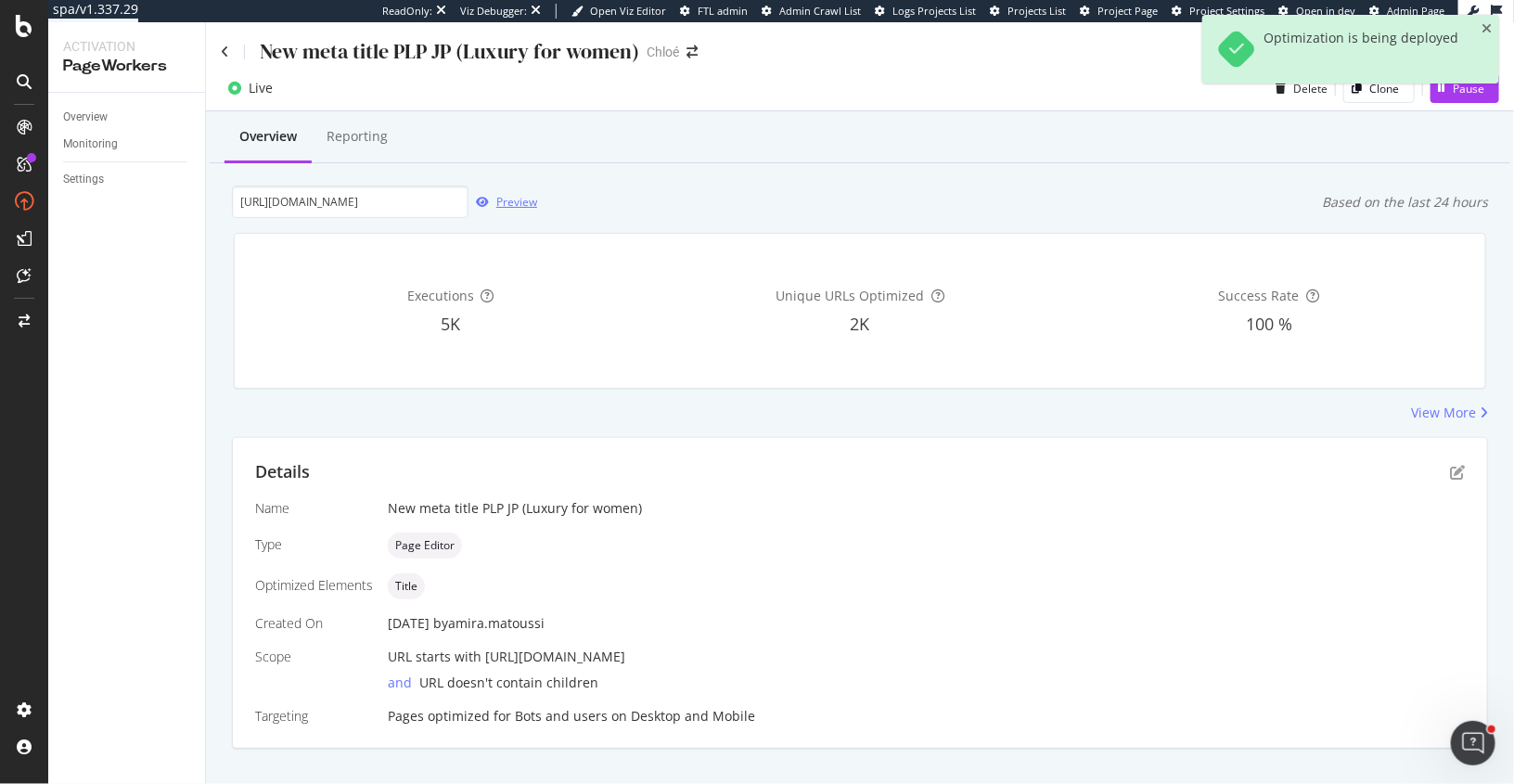
click at [502, 206] on div "Preview" at bounding box center [516, 202] width 41 height 16
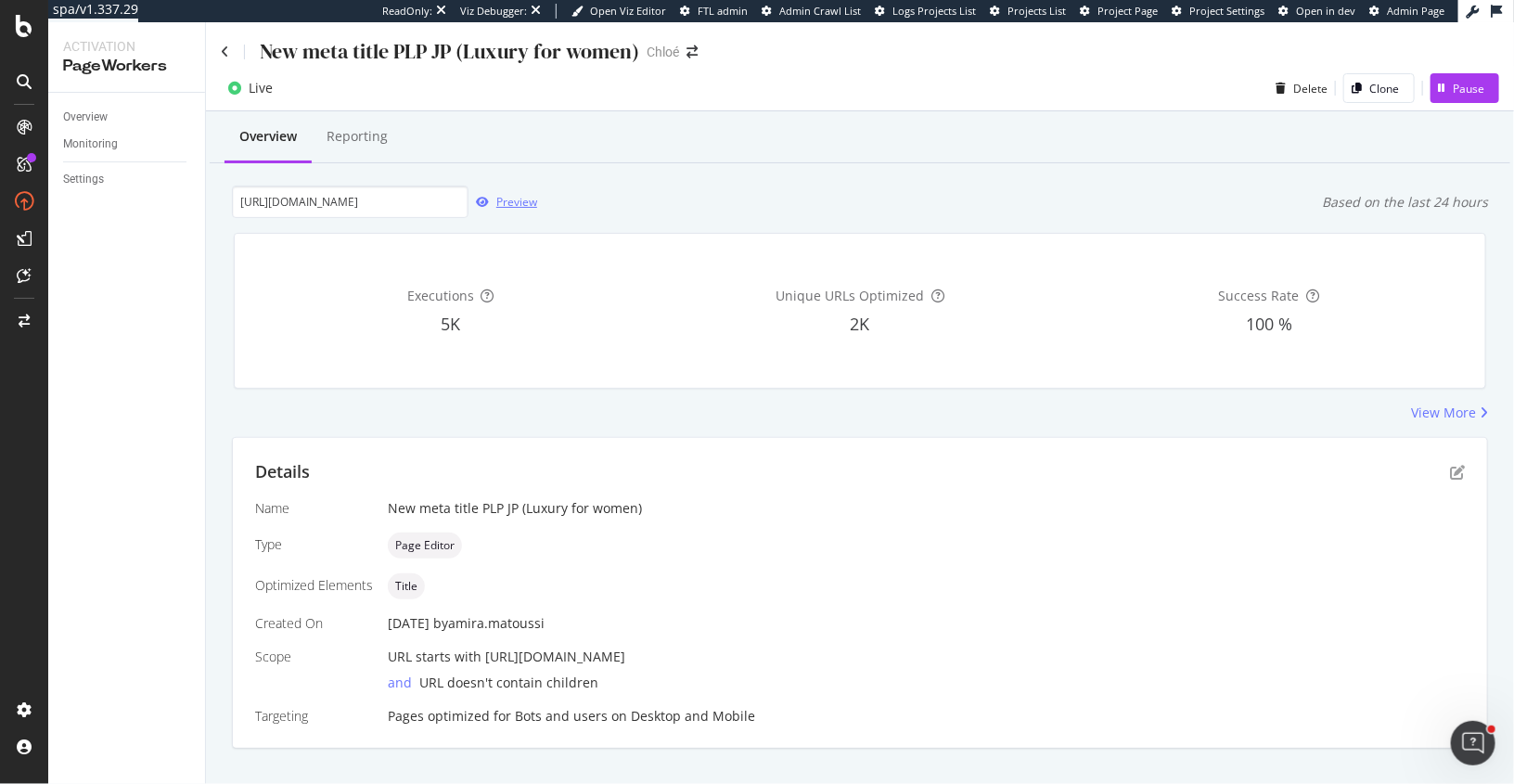
click at [506, 201] on div "Preview" at bounding box center [516, 202] width 41 height 16
click at [1454, 93] on div "Pause" at bounding box center [1468, 88] width 32 height 16
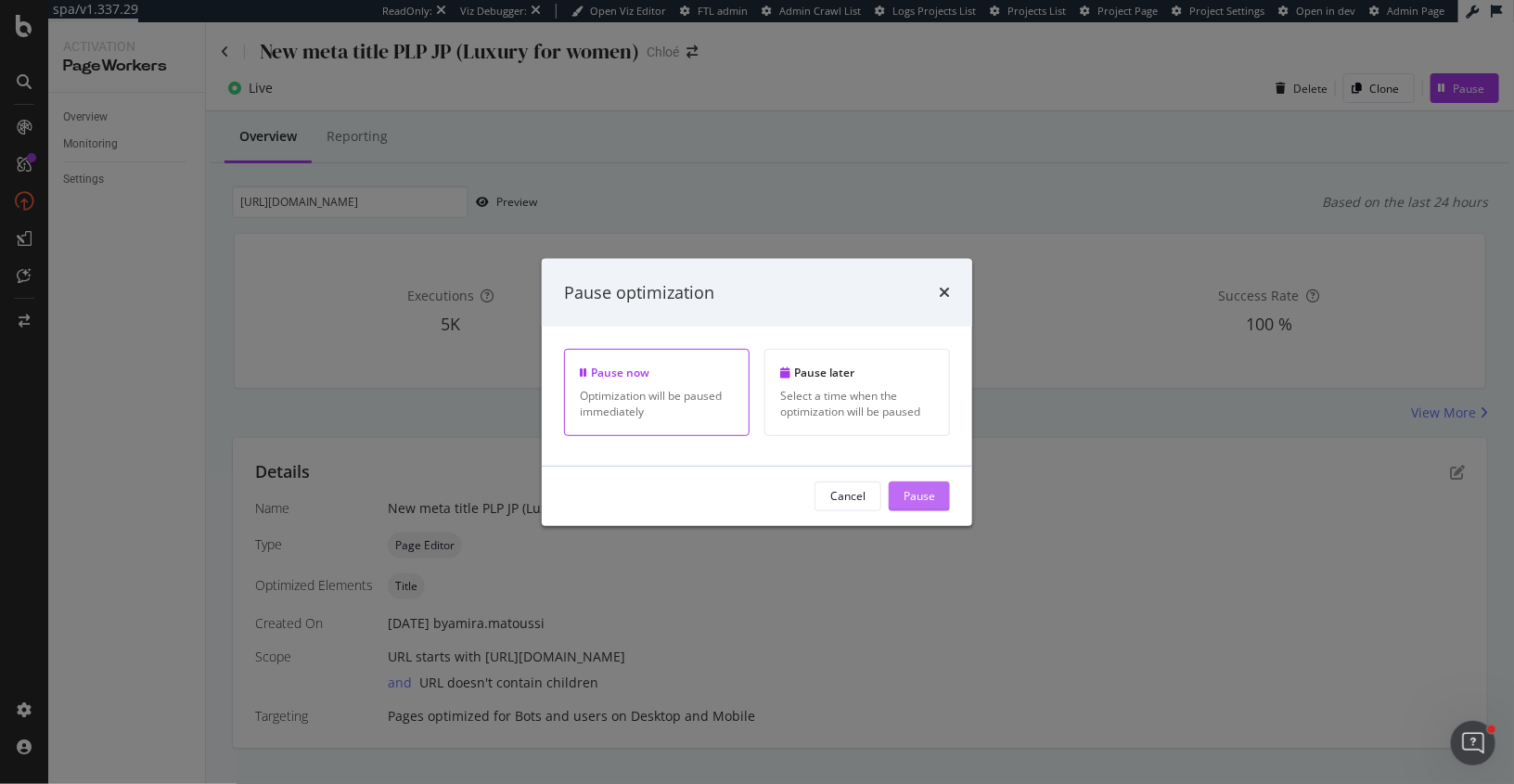
click at [921, 495] on div "Pause" at bounding box center [919, 496] width 32 height 16
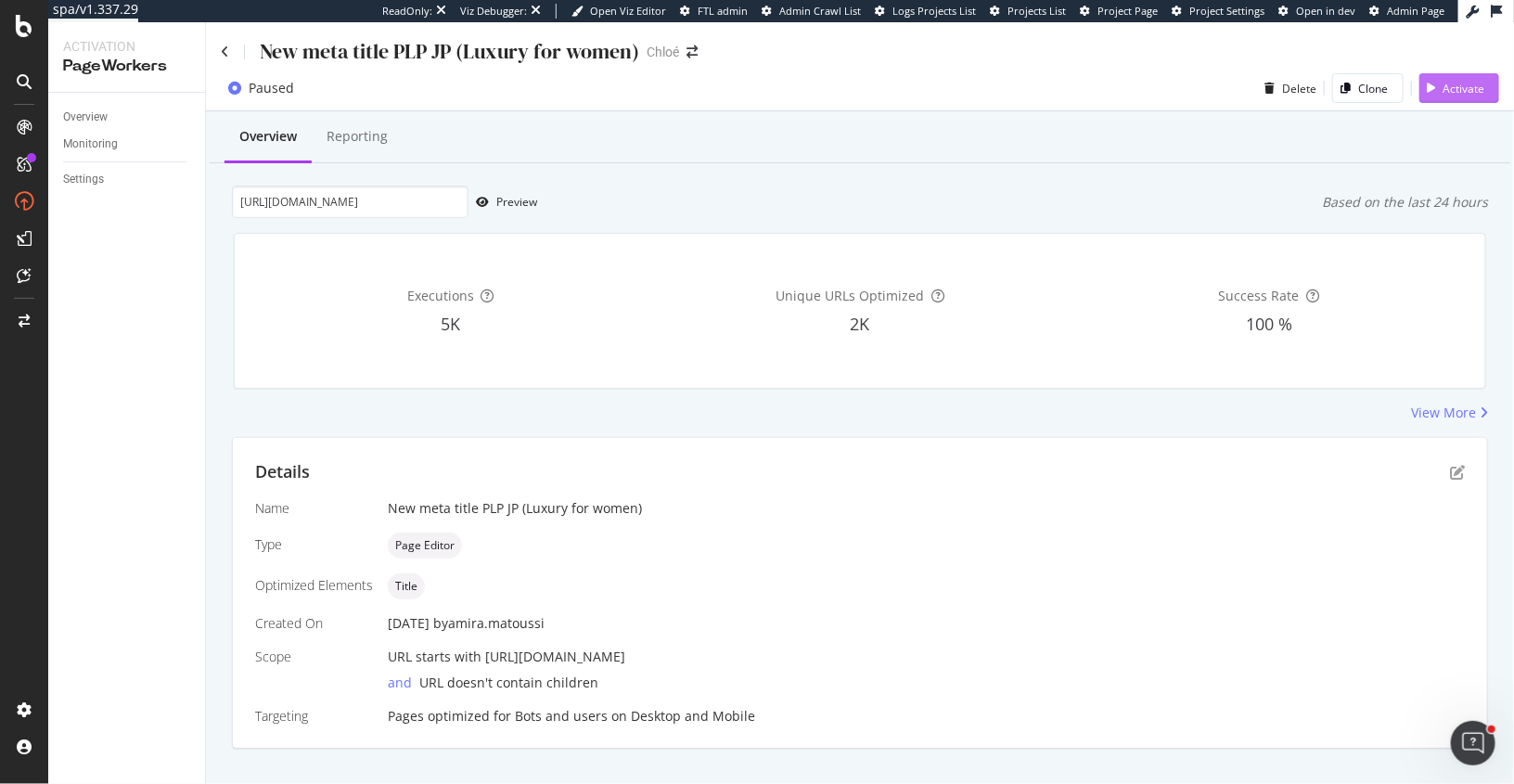
click at [1449, 84] on div "Activate" at bounding box center [1464, 88] width 42 height 16
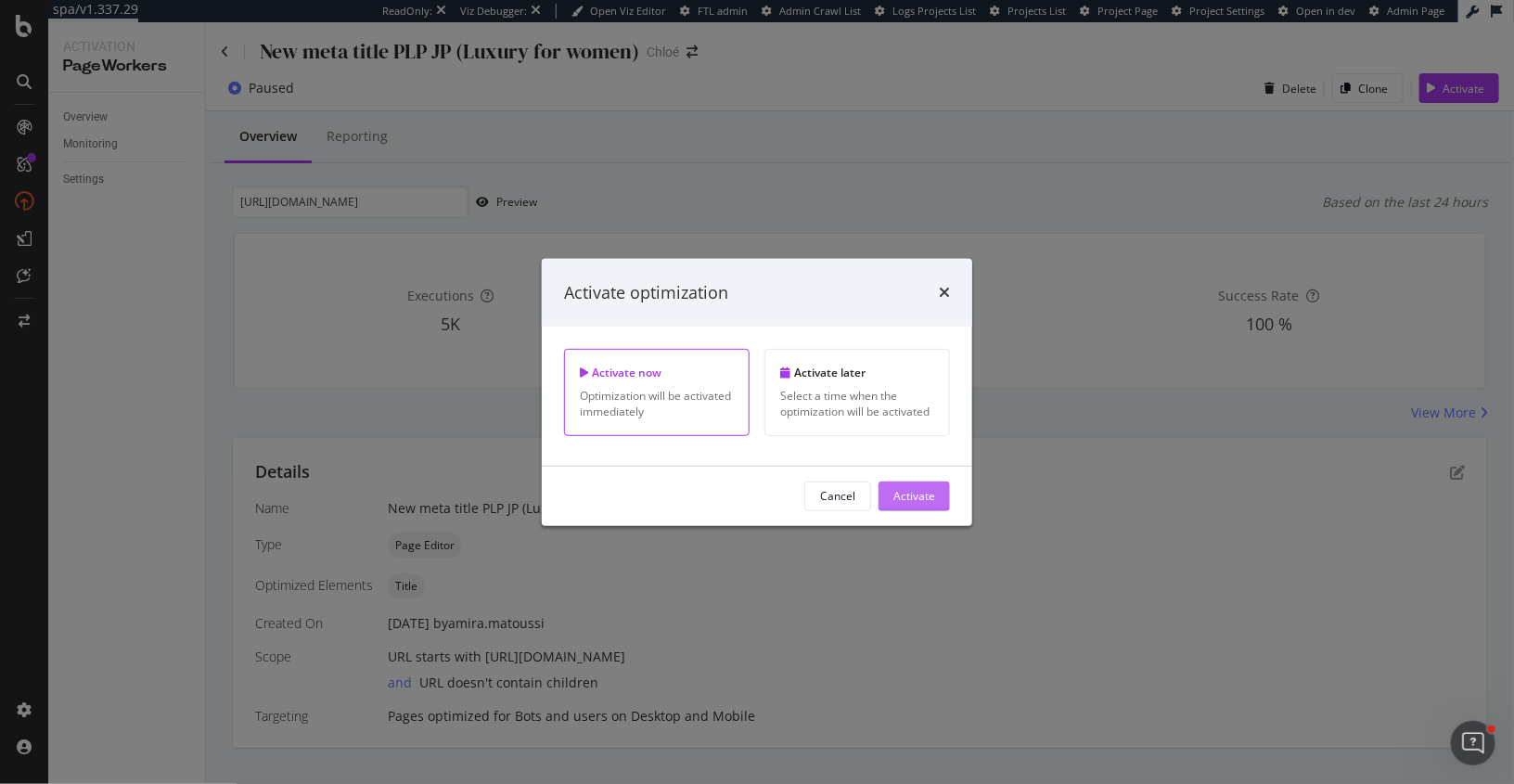
click at [918, 496] on div "Activate" at bounding box center [914, 496] width 42 height 16
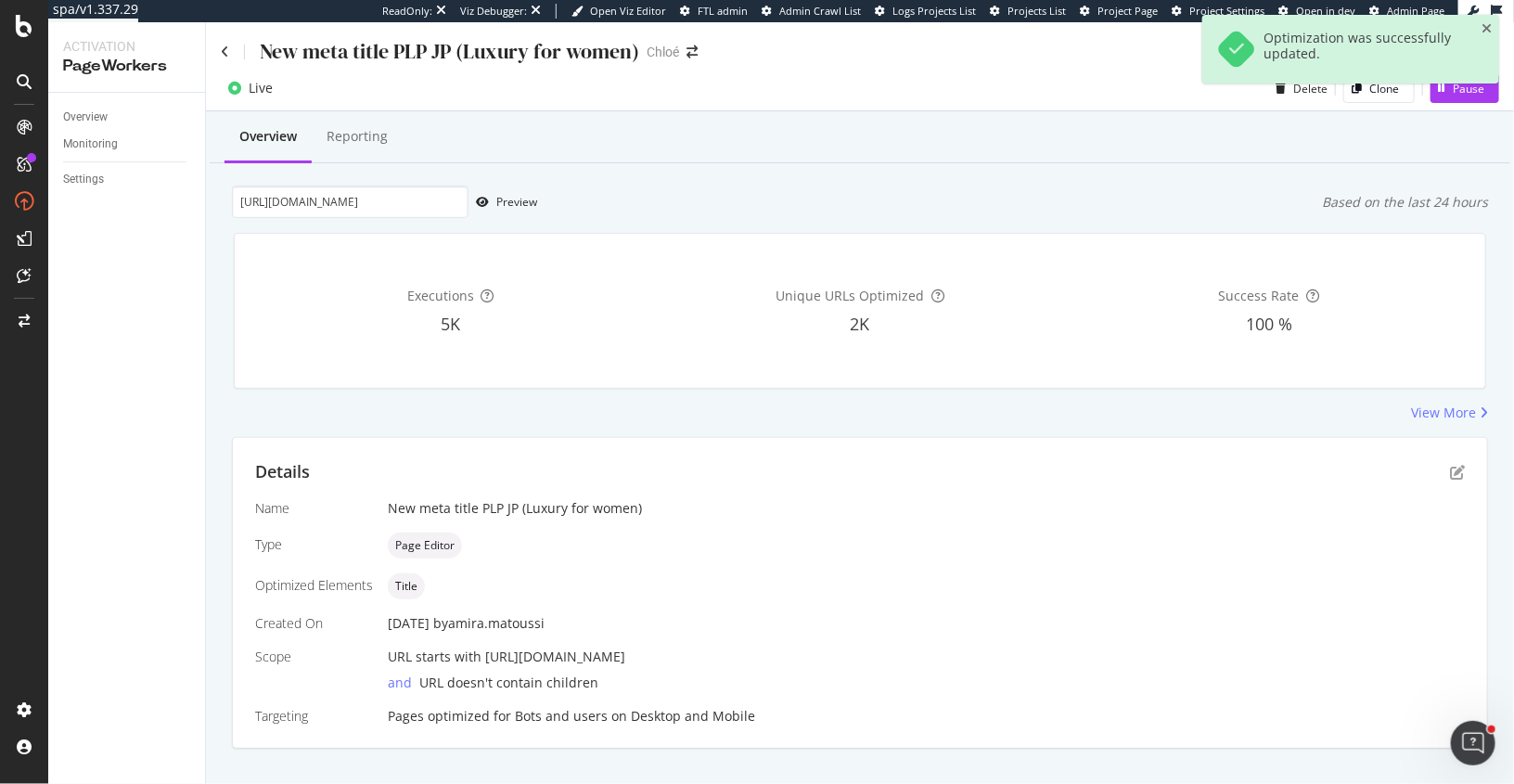
scroll to position [28, 0]
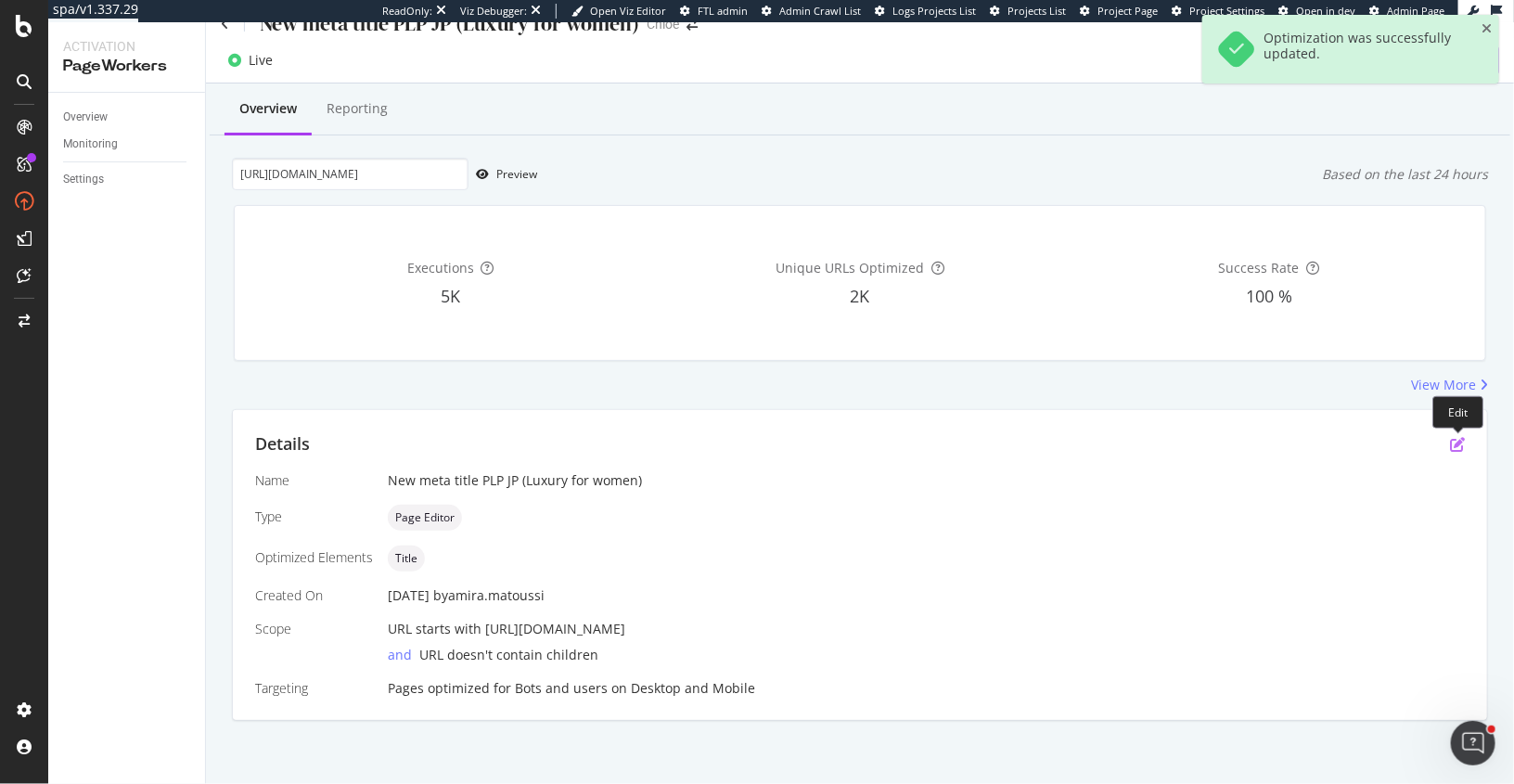
click at [1455, 438] on icon "pen-to-square" at bounding box center [1457, 443] width 15 height 15
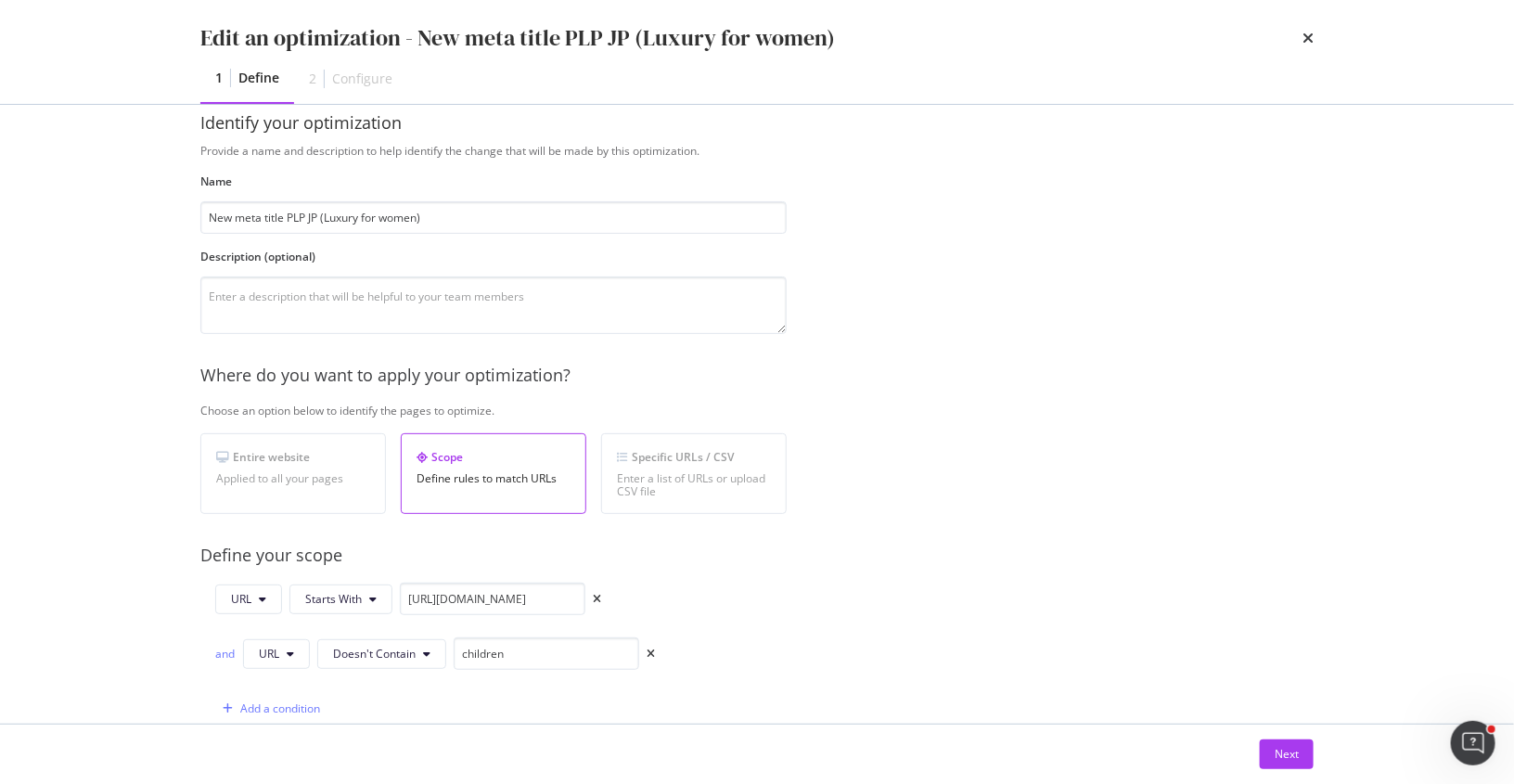
scroll to position [0, 0]
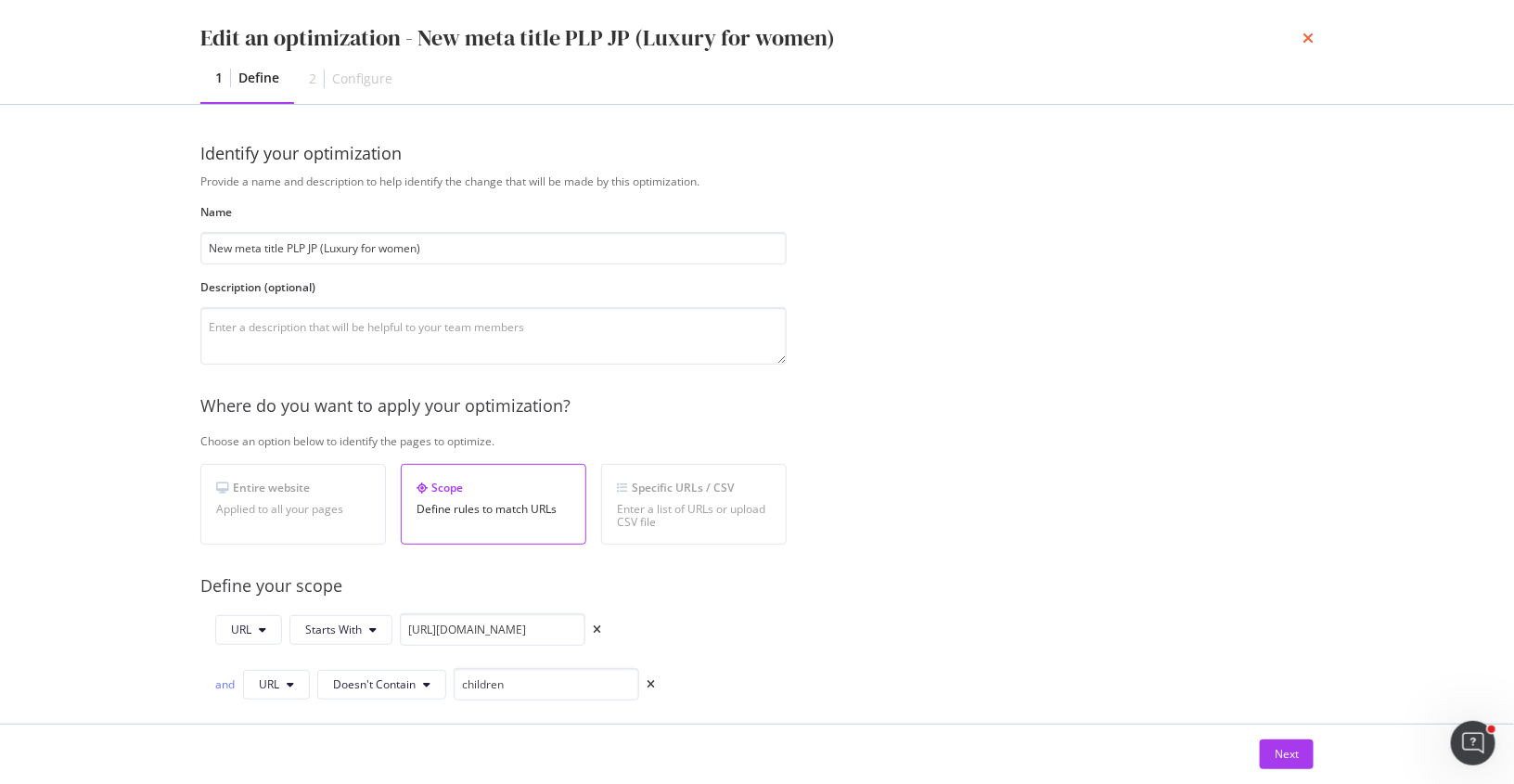
click at [1310, 38] on icon "times" at bounding box center [1307, 38] width 11 height 15
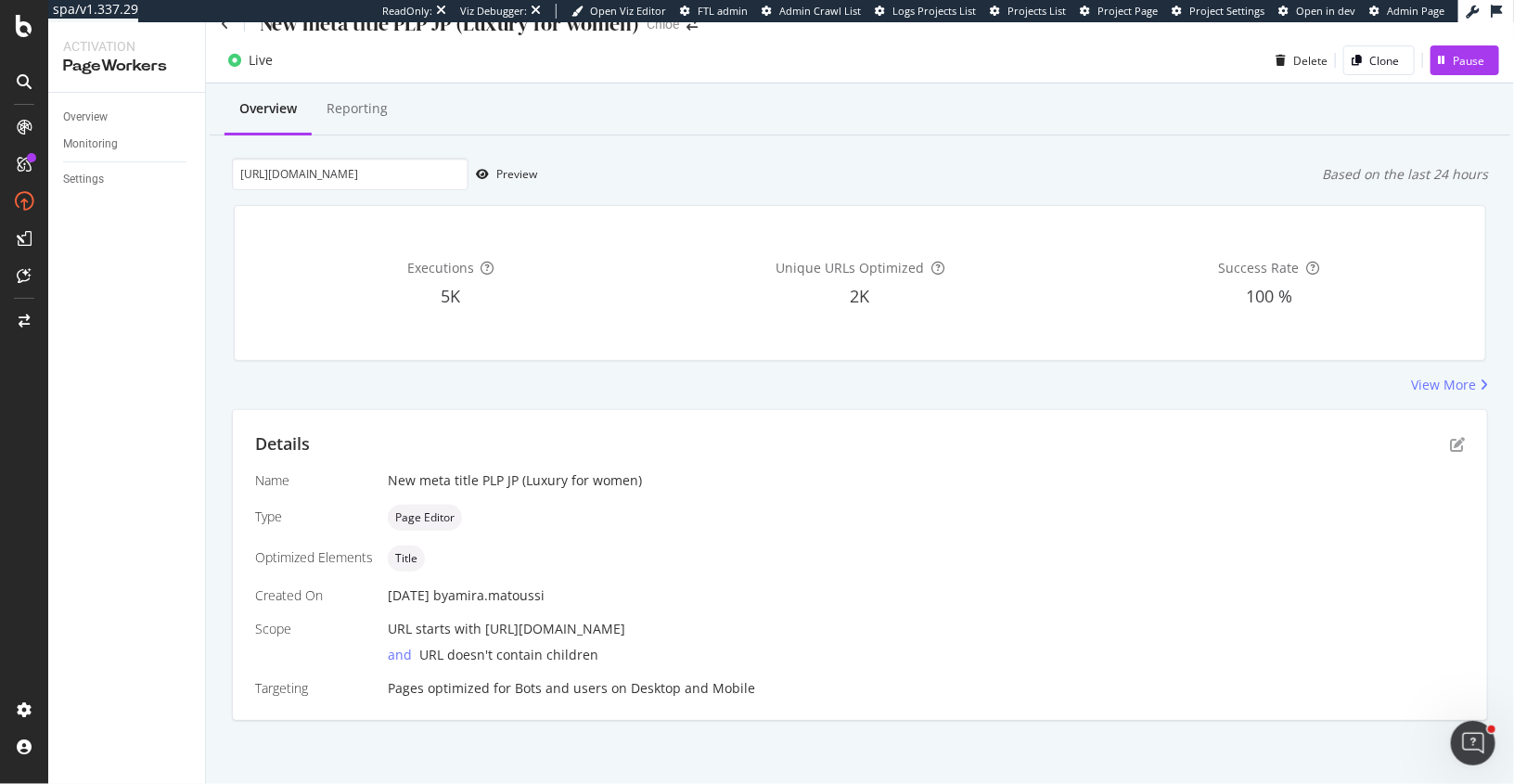
click at [1458, 451] on div "Details" at bounding box center [860, 444] width 1210 height 24
click at [1458, 447] on icon "pen-to-square" at bounding box center [1457, 443] width 15 height 15
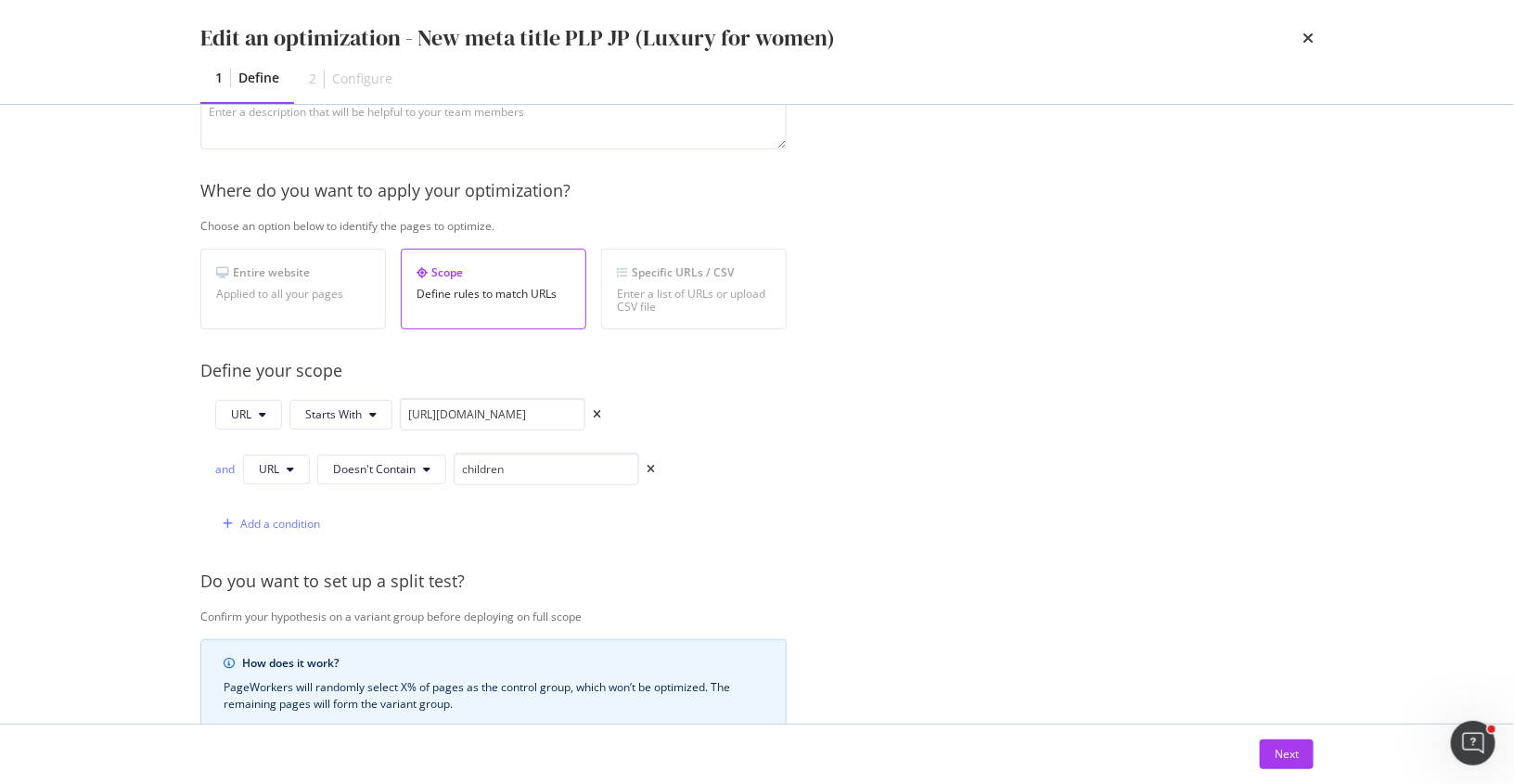
scroll to position [539, 0]
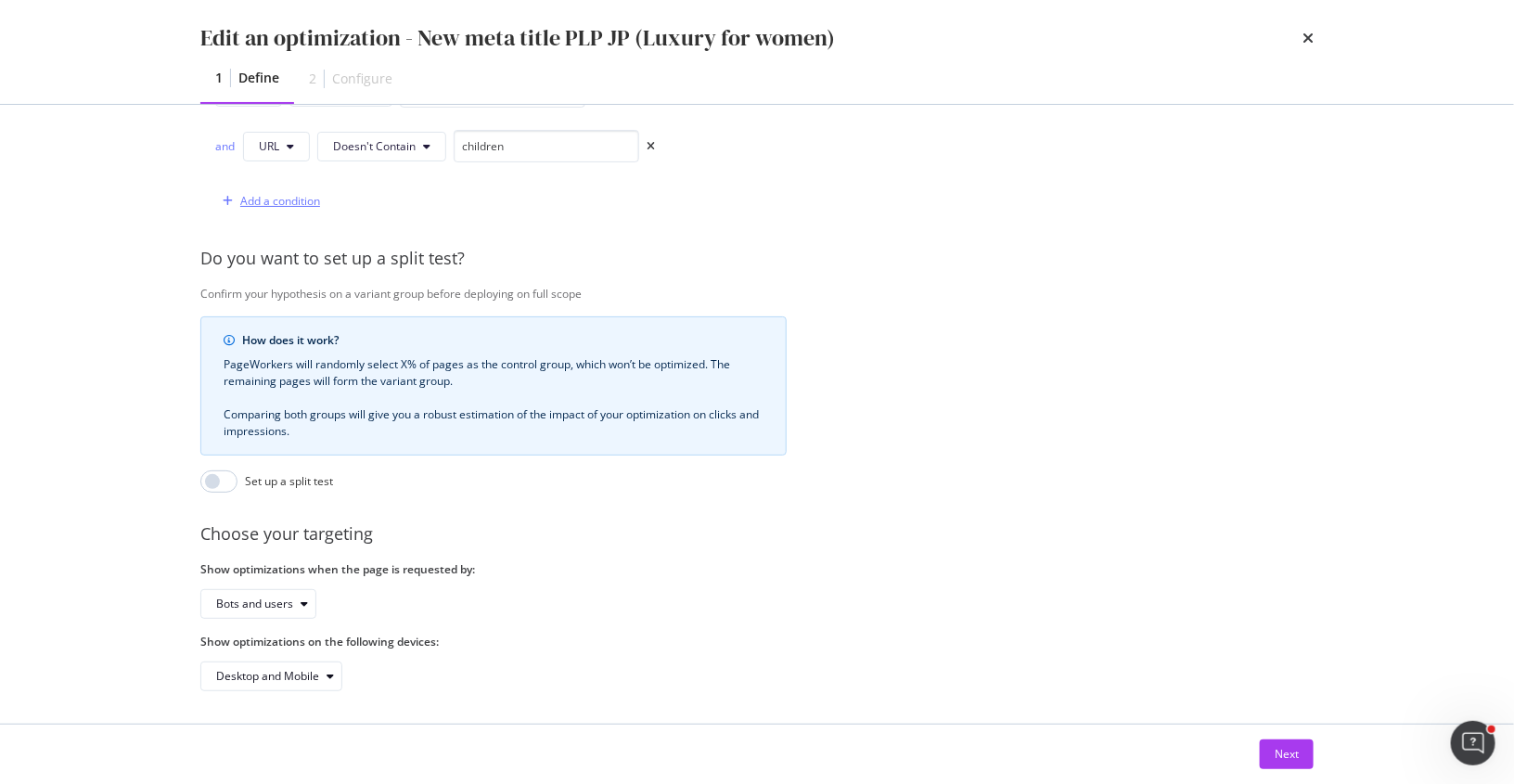
click at [289, 193] on div "Add a condition" at bounding box center [280, 201] width 80 height 16
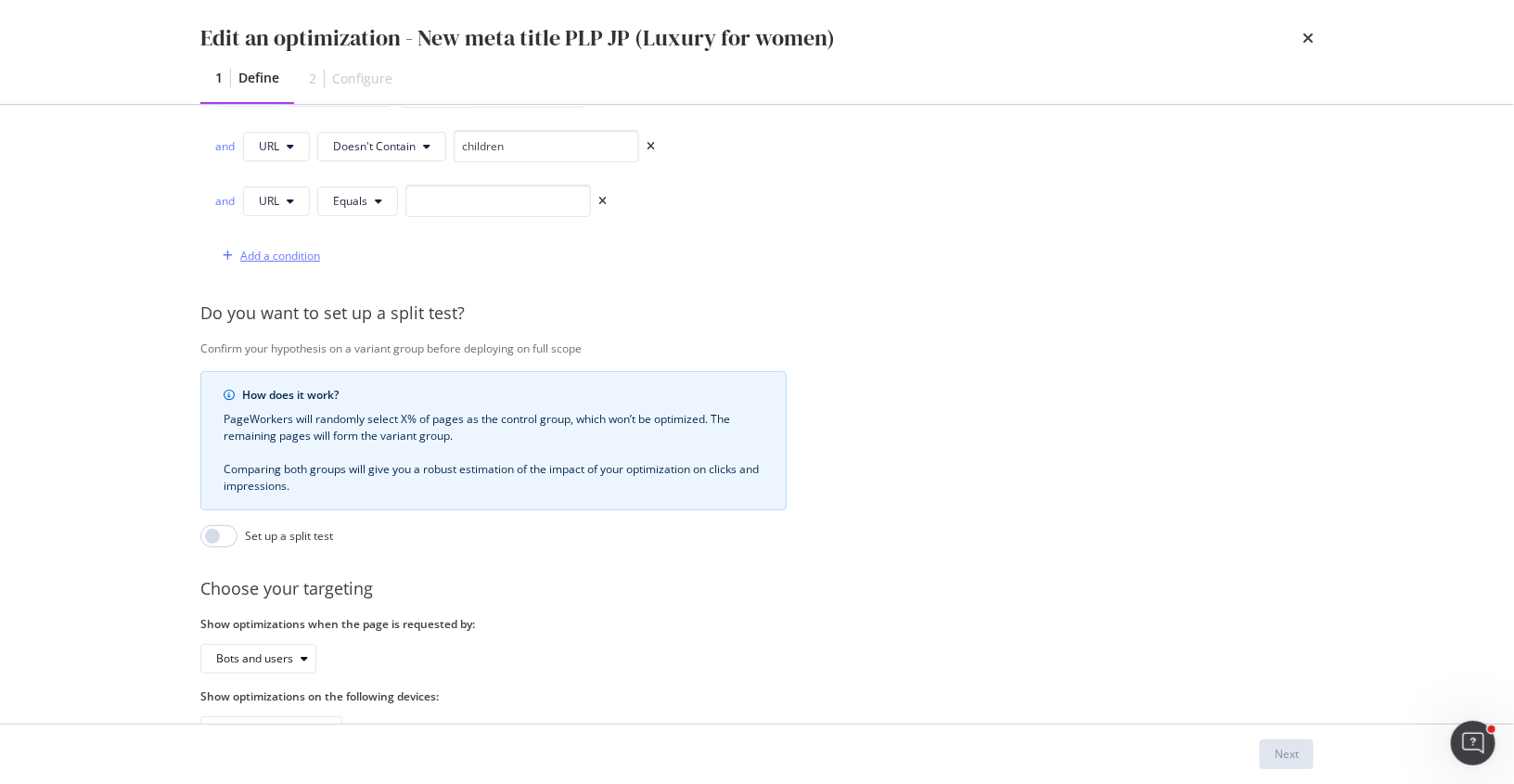
click at [271, 260] on div "Add a condition" at bounding box center [268, 256] width 105 height 28
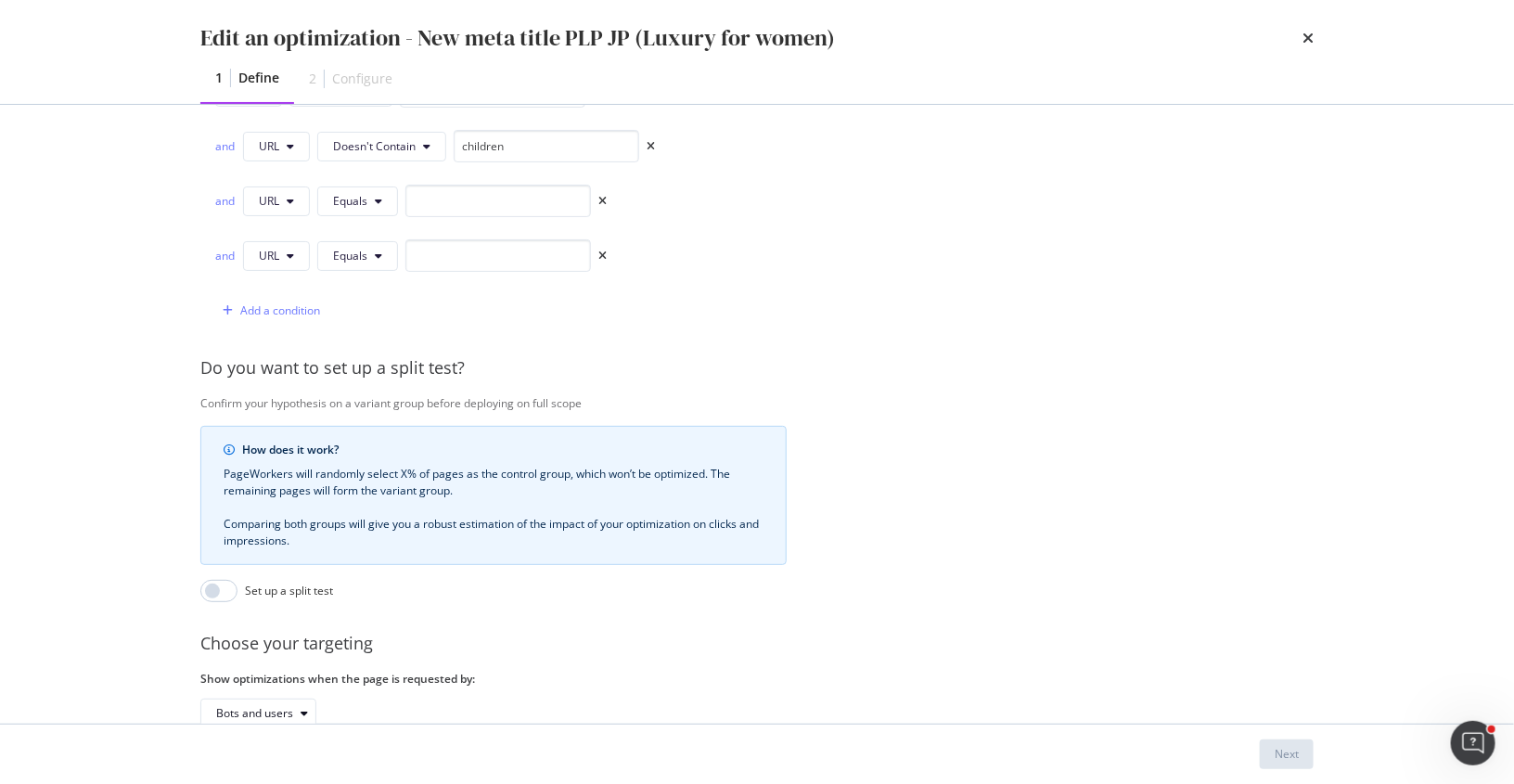
click at [598, 203] on div "and URL Equals" at bounding box center [411, 200] width 391 height 32
click at [599, 200] on icon "times" at bounding box center [603, 201] width 9 height 11
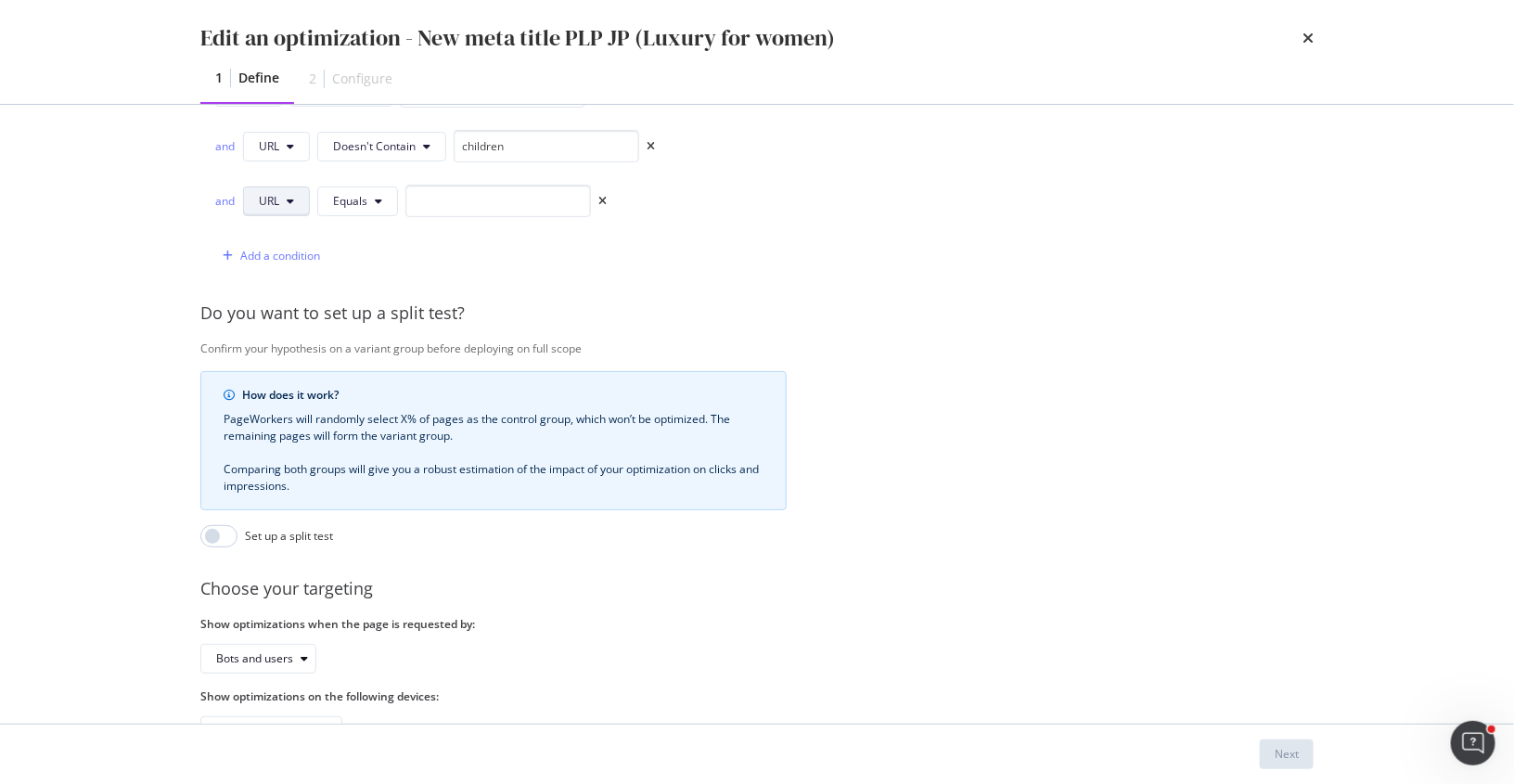
click at [285, 186] on button "URL" at bounding box center [276, 201] width 67 height 30
click at [601, 196] on icon "times" at bounding box center [603, 201] width 9 height 11
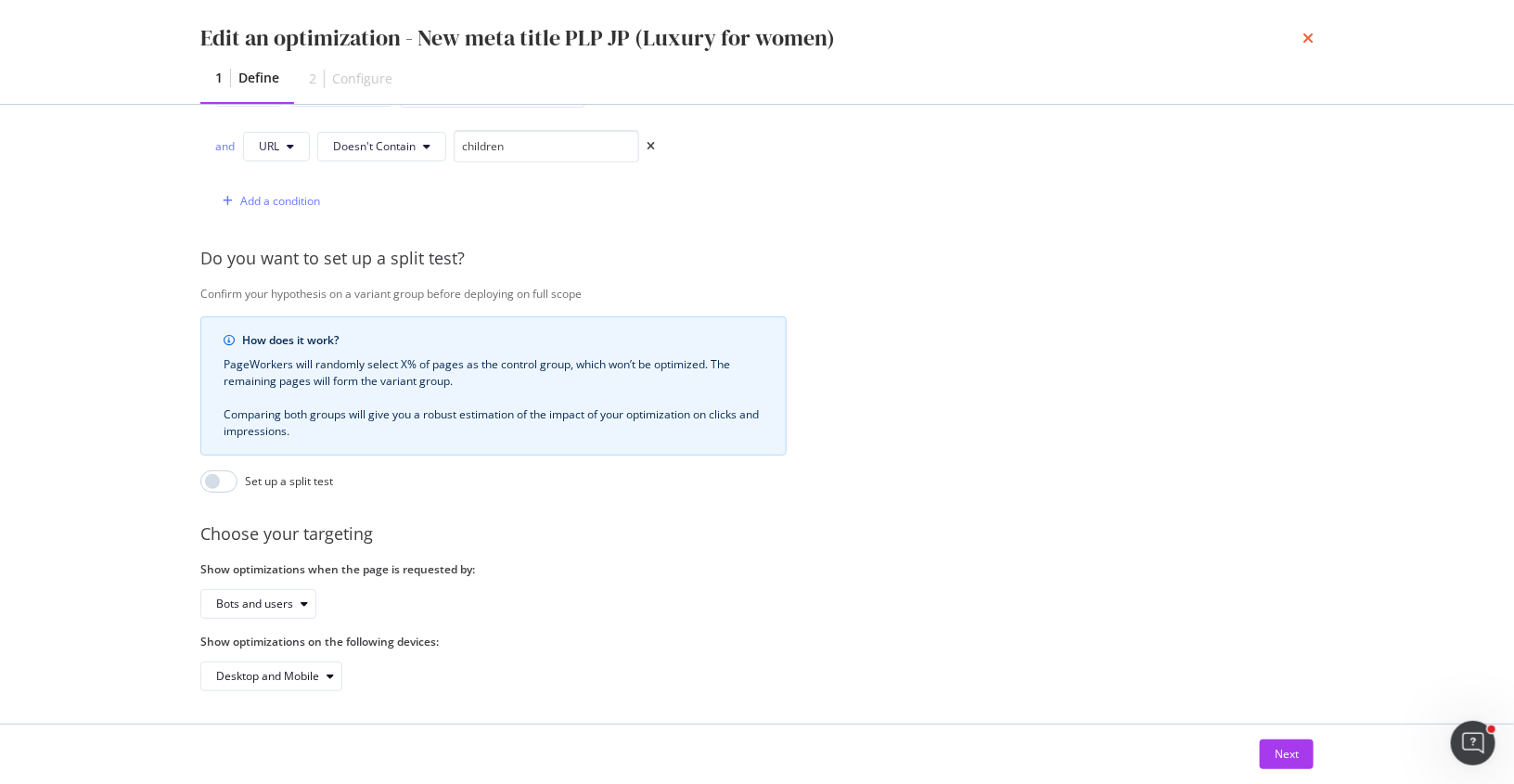
click at [1306, 37] on icon "times" at bounding box center [1307, 38] width 11 height 15
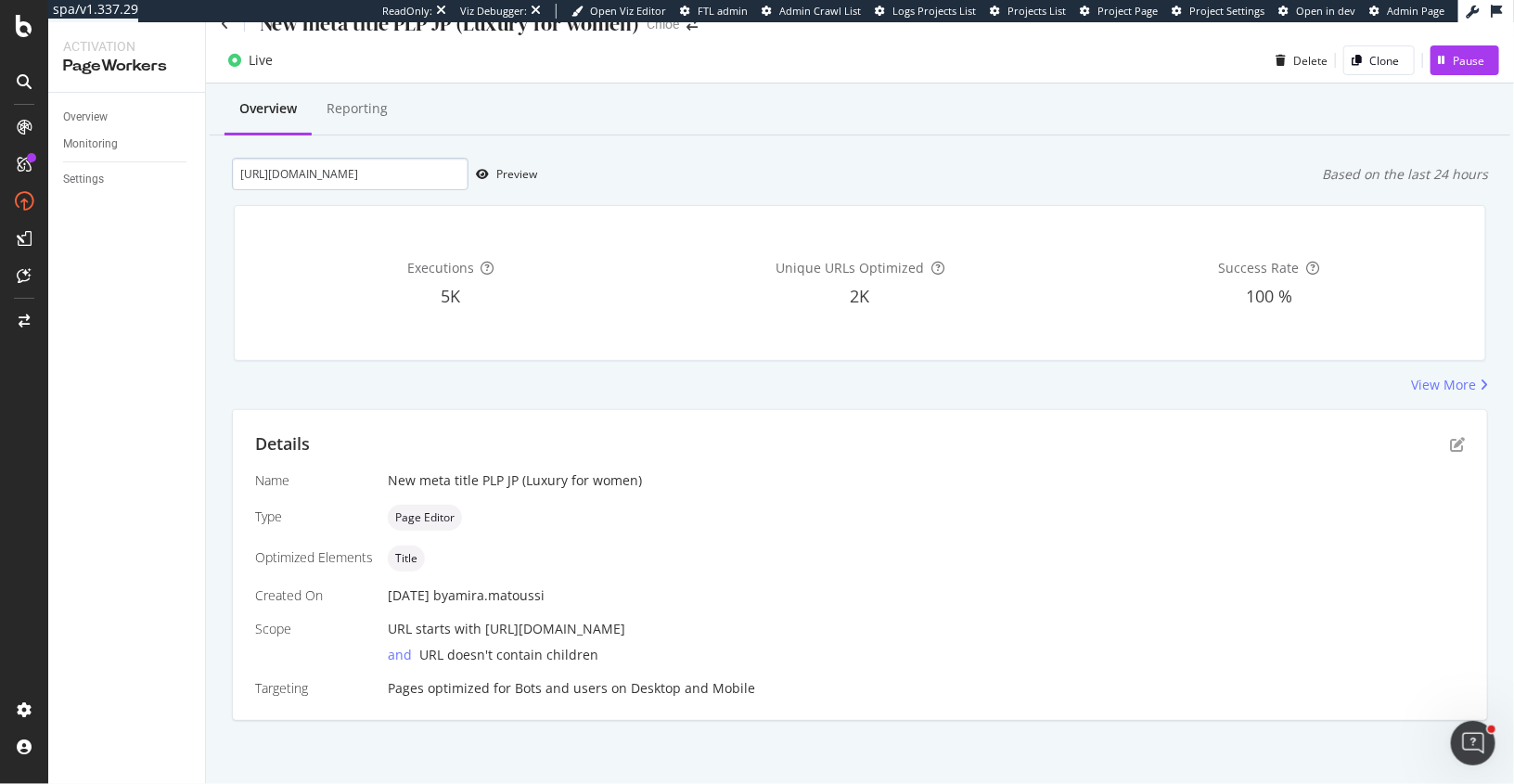
scroll to position [0, 0]
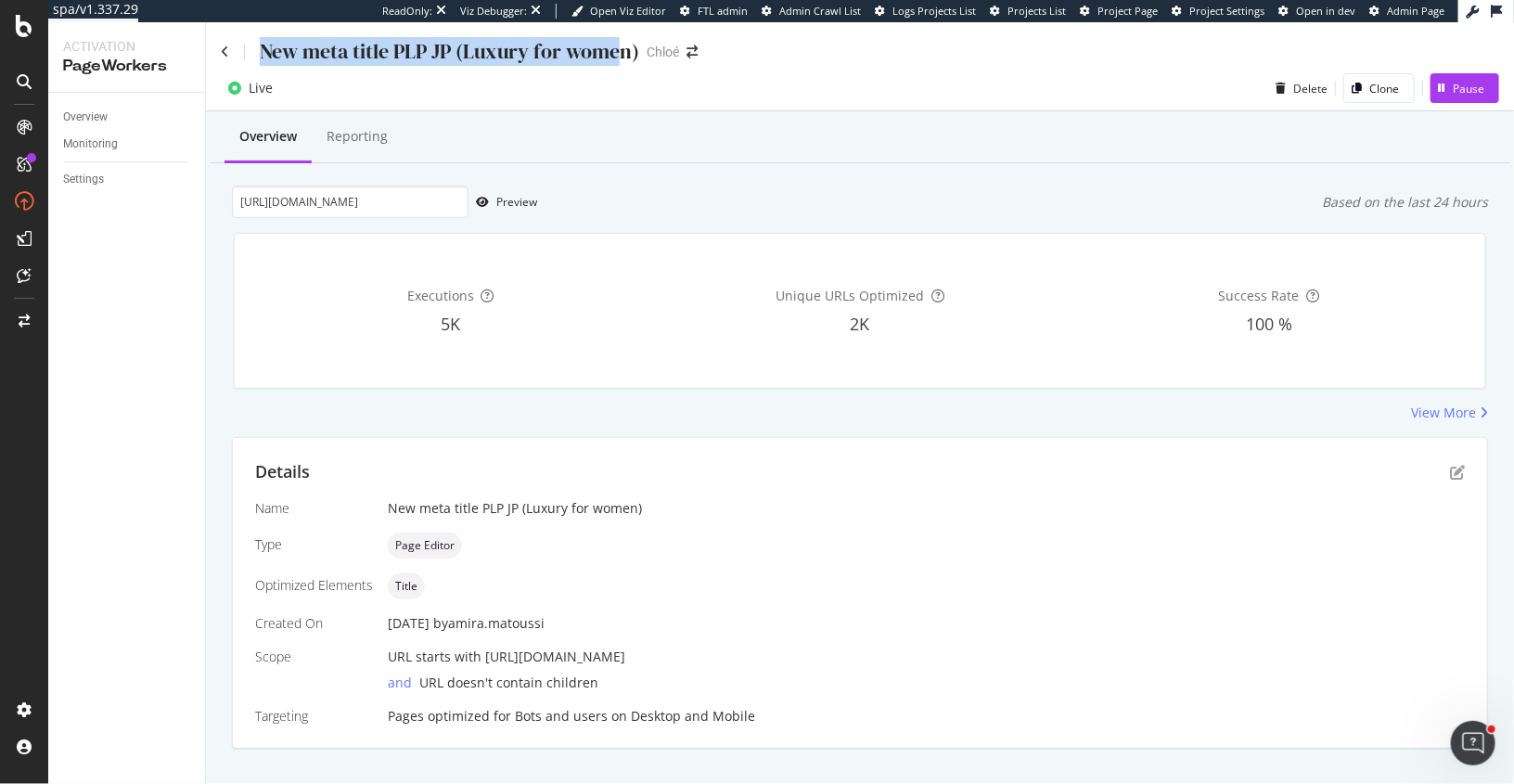
drag, startPoint x: 625, startPoint y: 49, endPoint x: 250, endPoint y: 49, distance: 375.0
click at [250, 49] on div "New meta title PLP JP (Luxury for women)" at bounding box center [430, 51] width 418 height 29
copy div "New meta title PLP JP (Luxury for wome"
click at [228, 52] on div "New meta title PLP JP (Luxury for women)" at bounding box center [430, 51] width 418 height 29
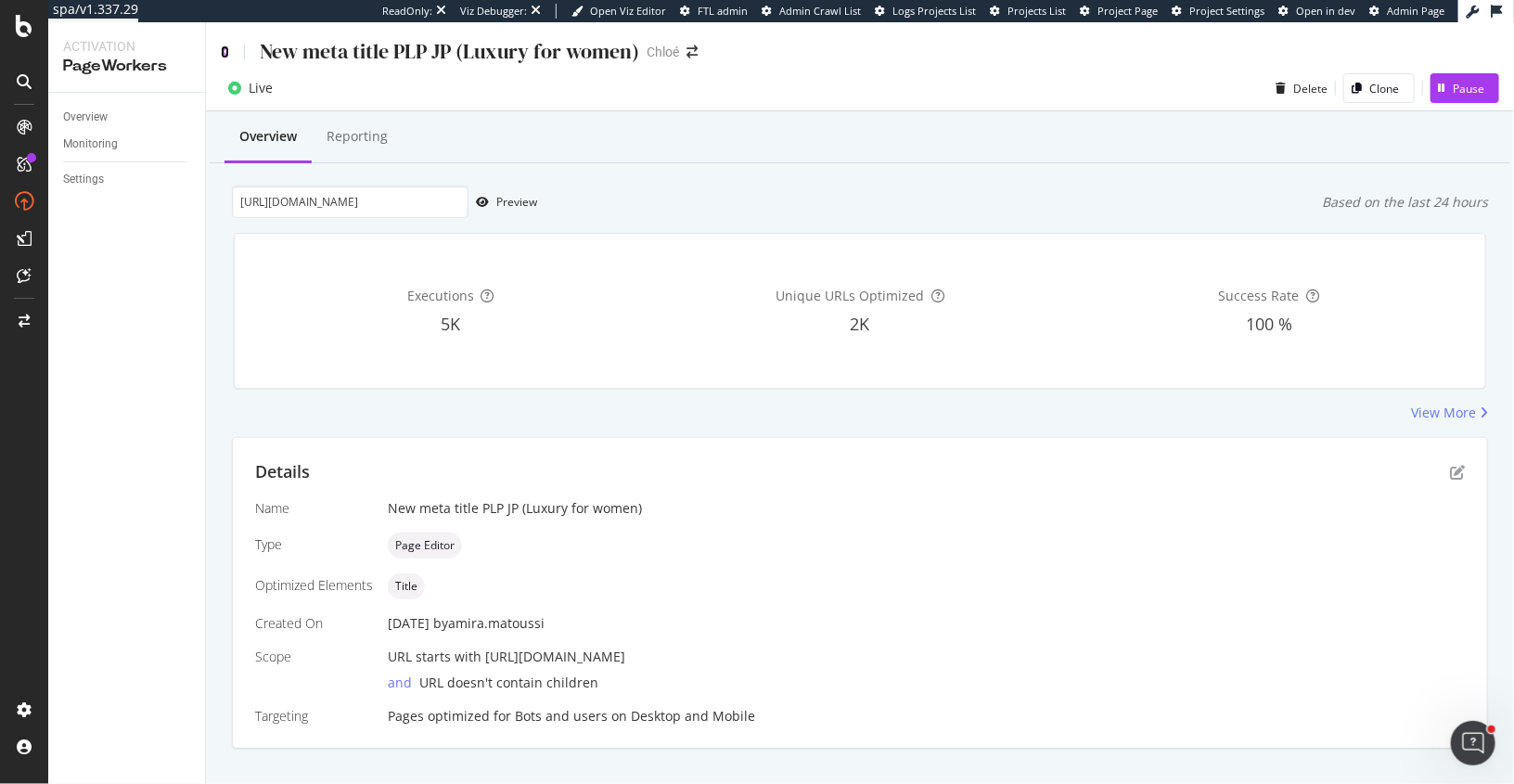
click at [223, 49] on icon at bounding box center [225, 51] width 9 height 13
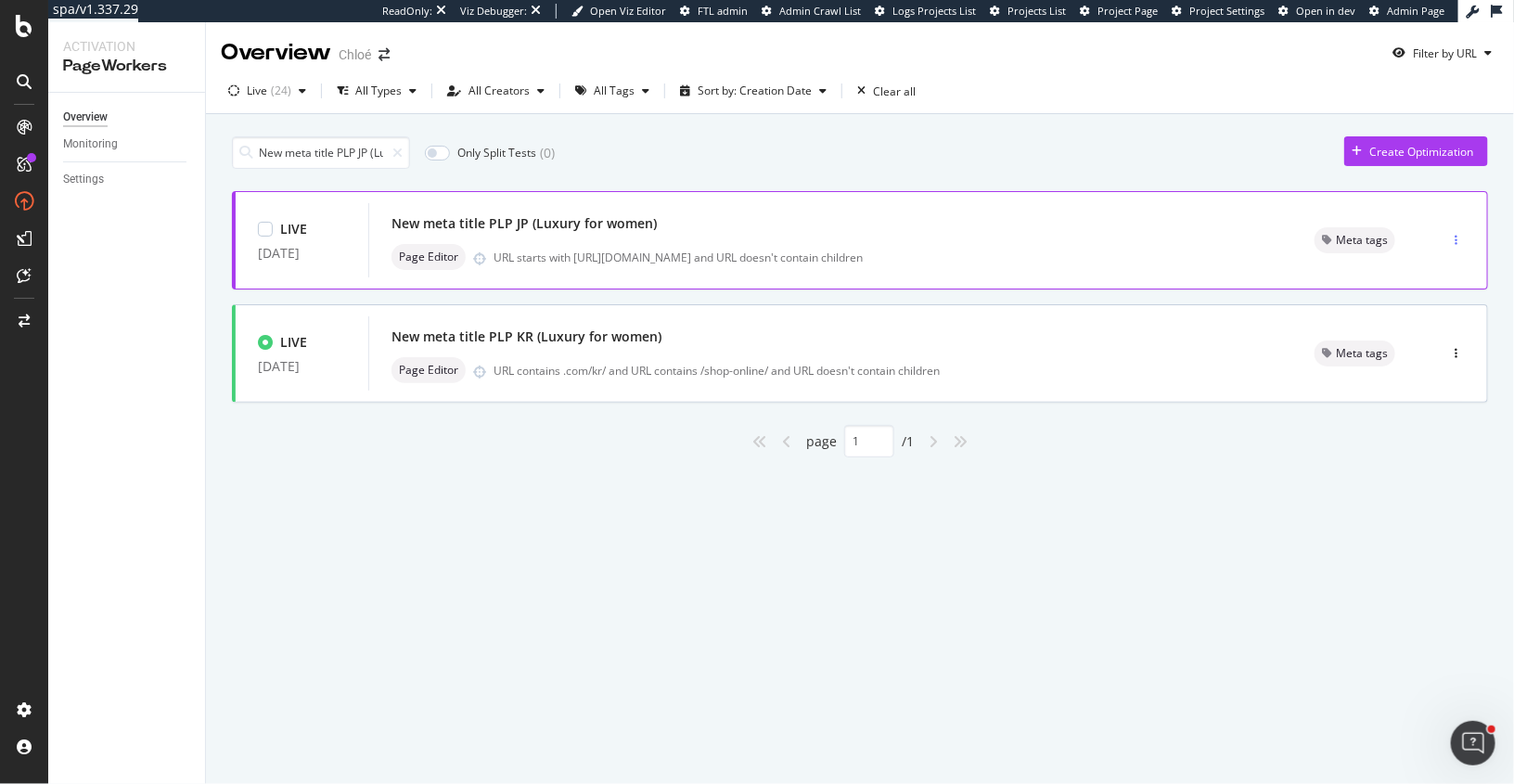
click at [1459, 237] on div "button" at bounding box center [1456, 240] width 17 height 11
click at [1437, 332] on div "Tags" at bounding box center [1432, 336] width 25 height 16
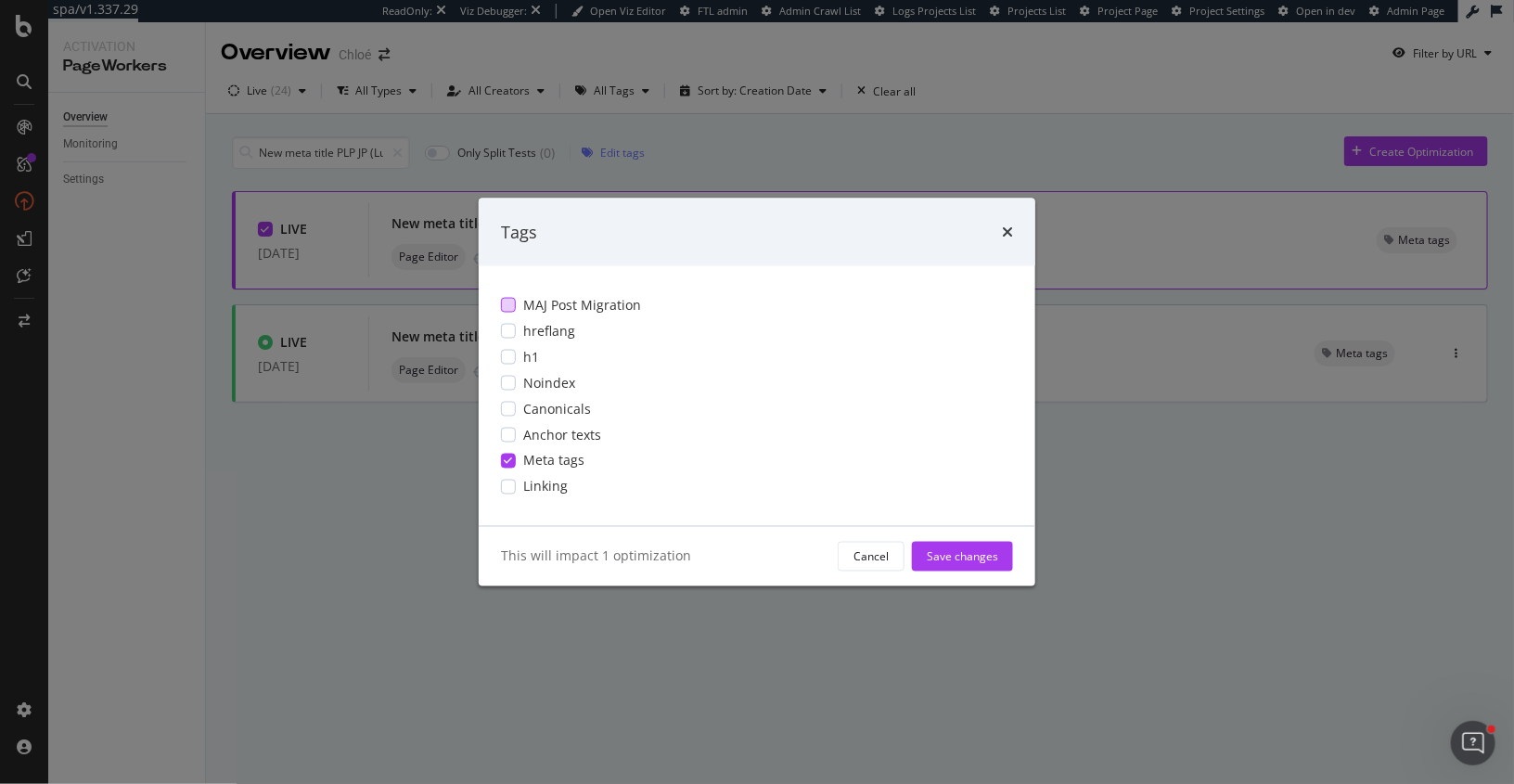
click at [511, 305] on div "modal" at bounding box center [508, 305] width 15 height 15
click at [976, 560] on div "Save changes" at bounding box center [963, 556] width 72 height 16
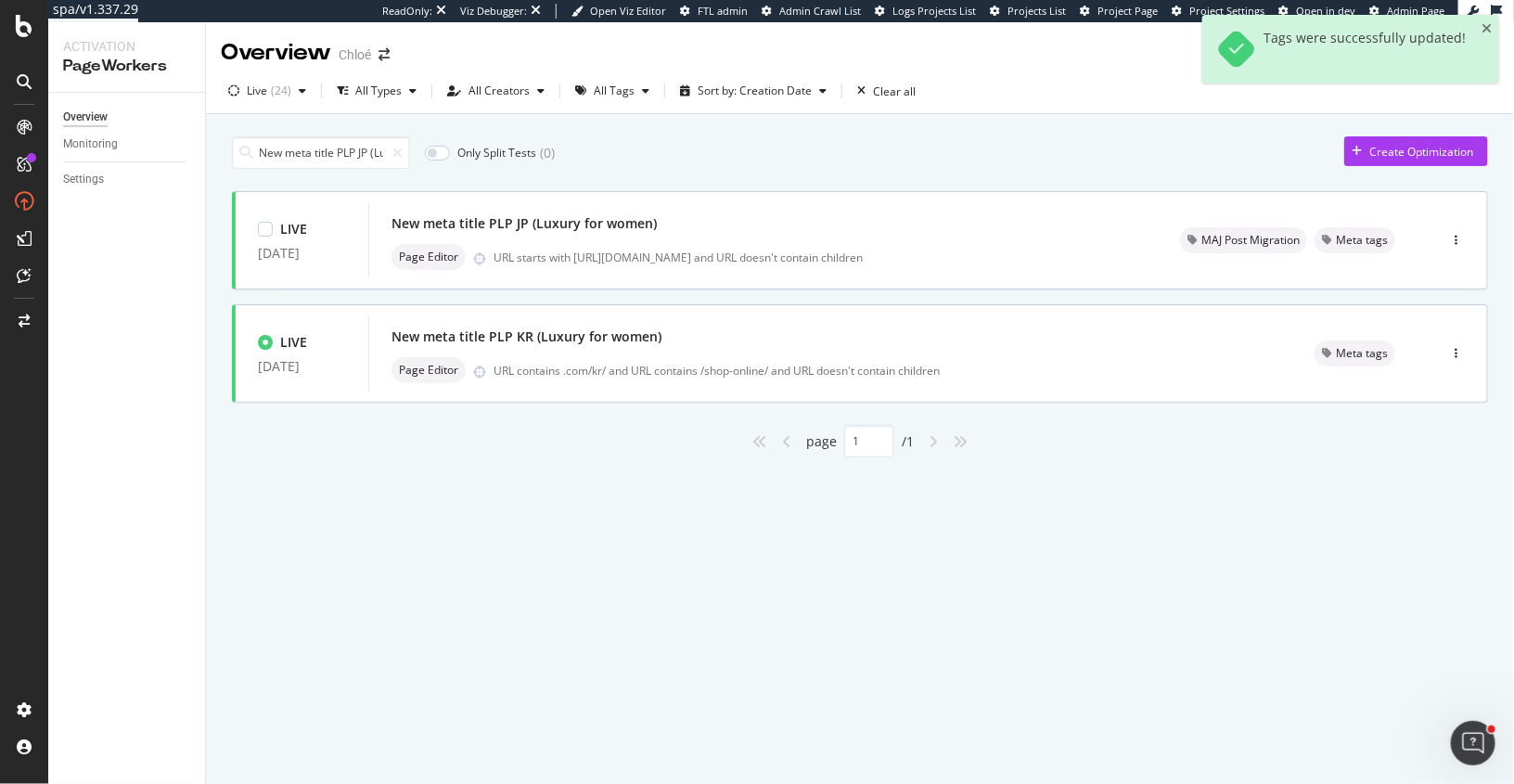
scroll to position [0, 84]
click at [87, 177] on div "Settings" at bounding box center [83, 180] width 41 height 19
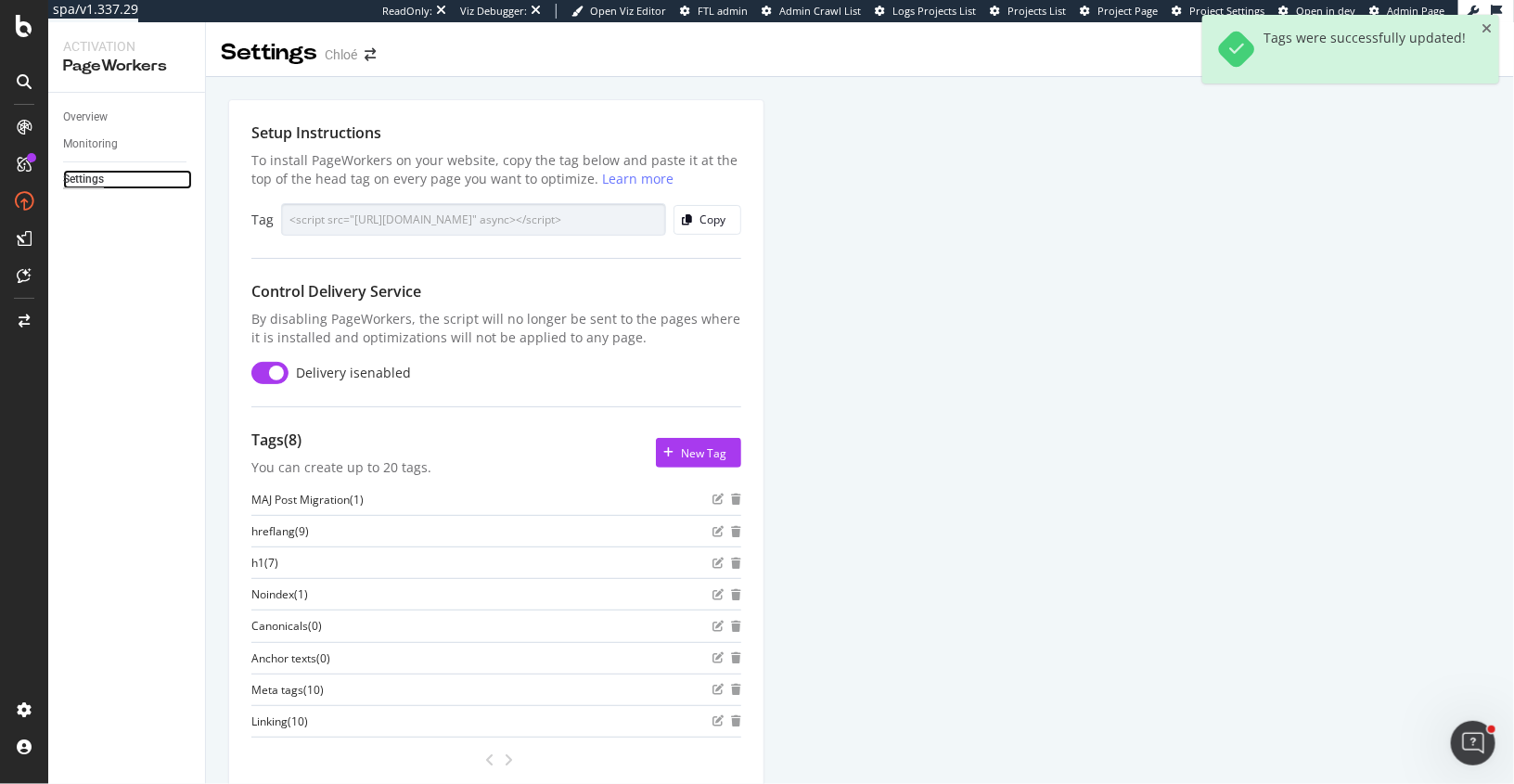
scroll to position [73, 0]
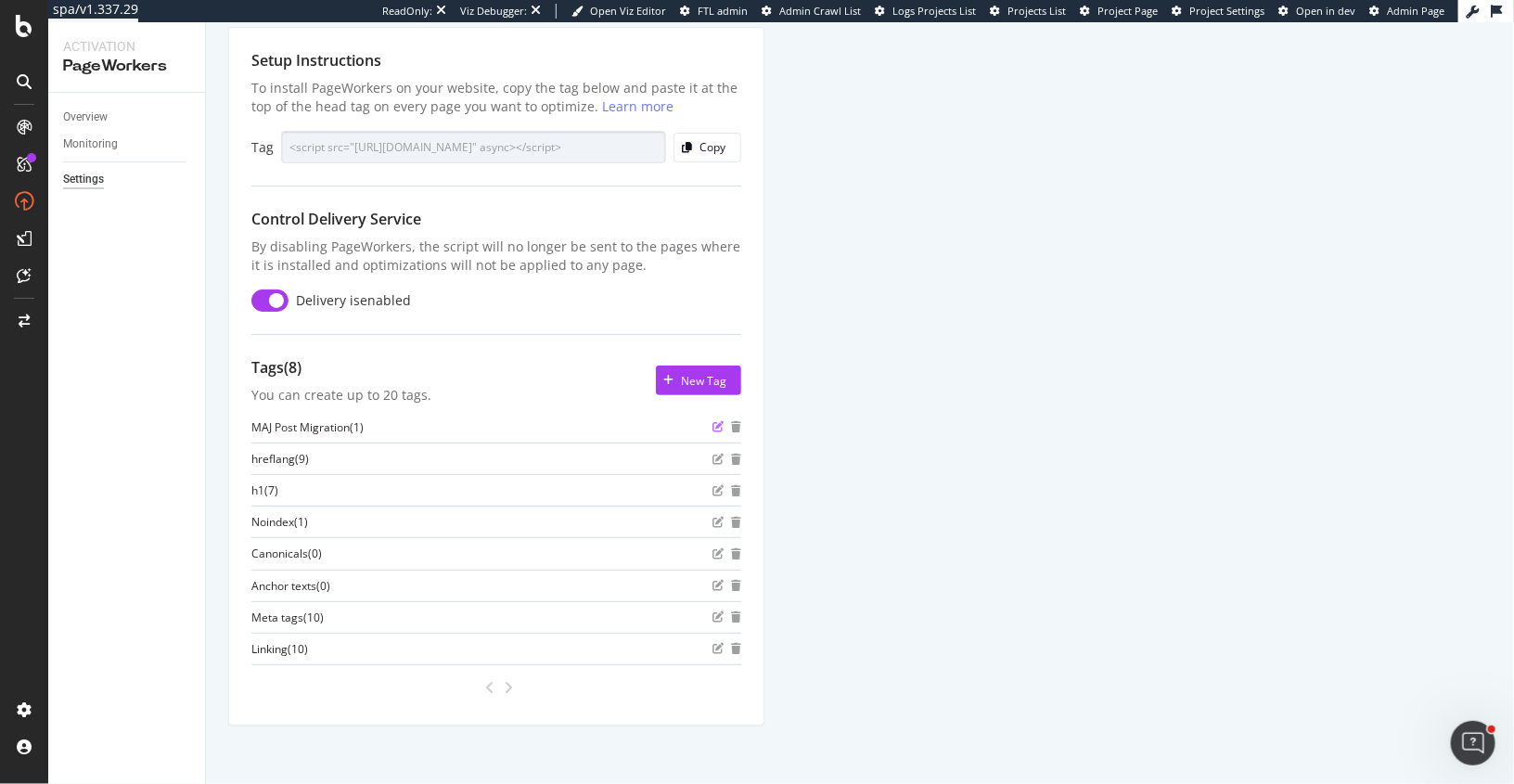
click at [716, 423] on icon "edit" at bounding box center [717, 426] width 11 height 11
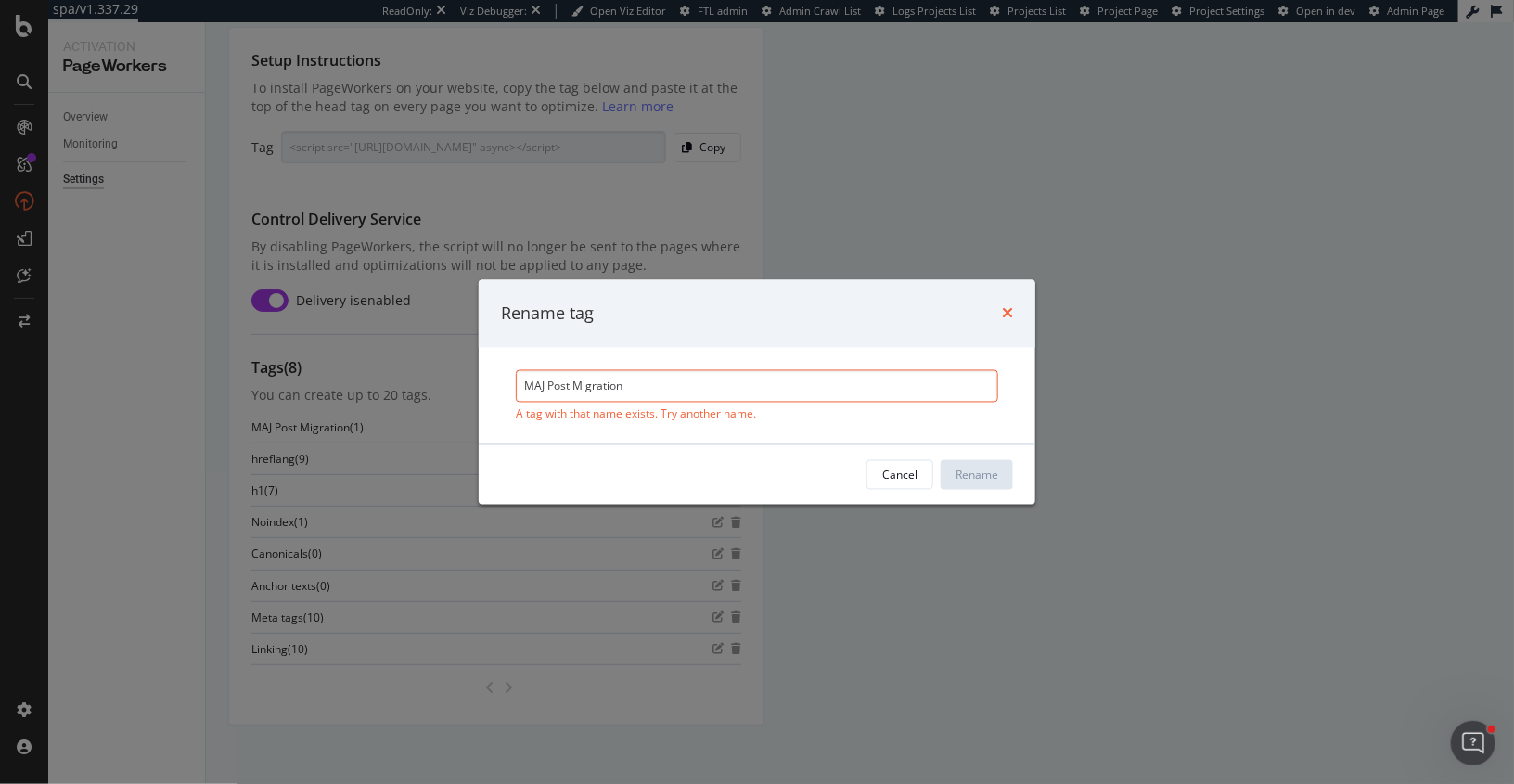
click at [1008, 310] on icon "times" at bounding box center [1007, 313] width 11 height 15
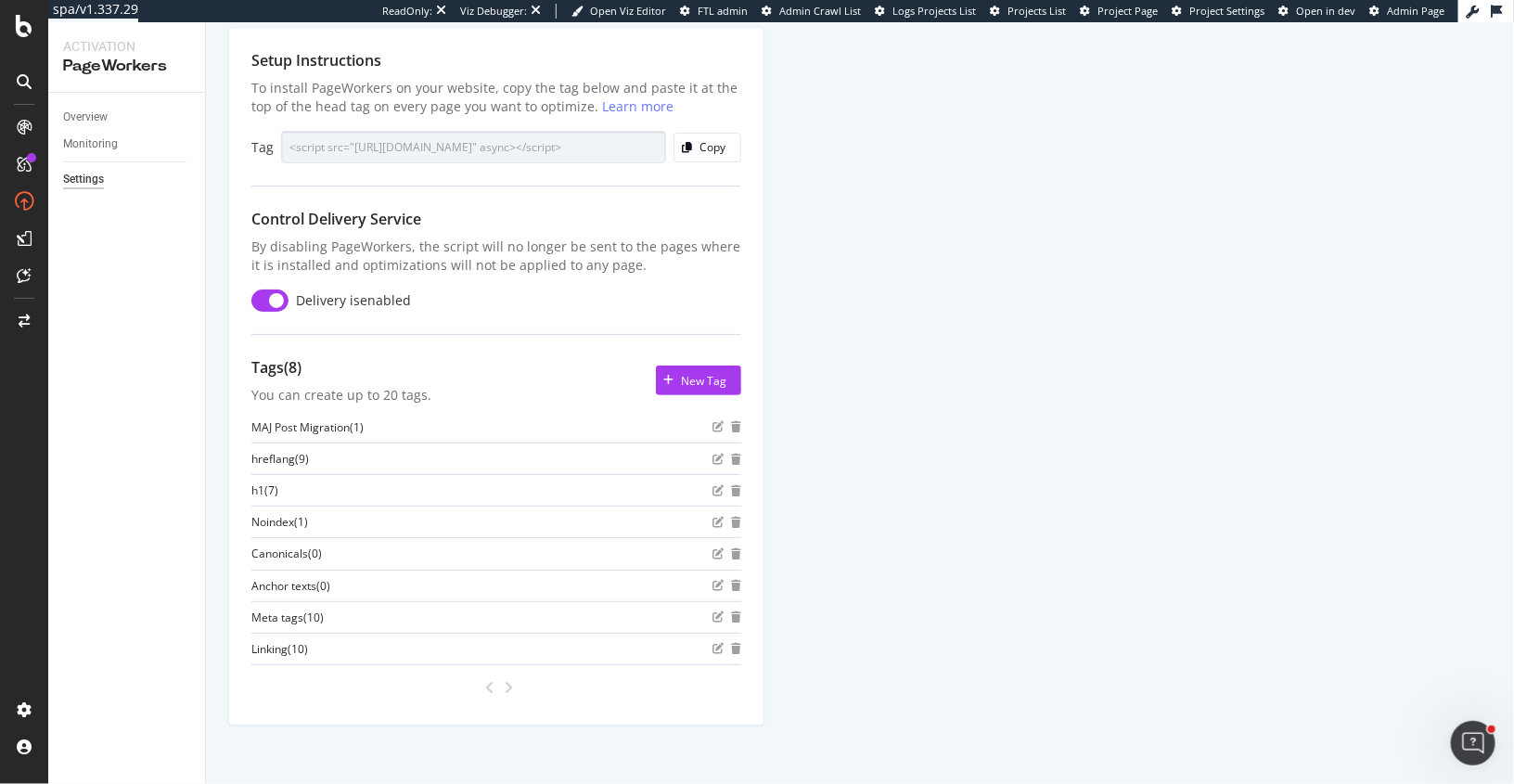
click at [507, 680] on icon "angle-right" at bounding box center [509, 687] width 10 height 15
click at [483, 680] on div "angle-left" at bounding box center [489, 687] width 24 height 30
click at [688, 378] on div "New Tag" at bounding box center [704, 380] width 46 height 16
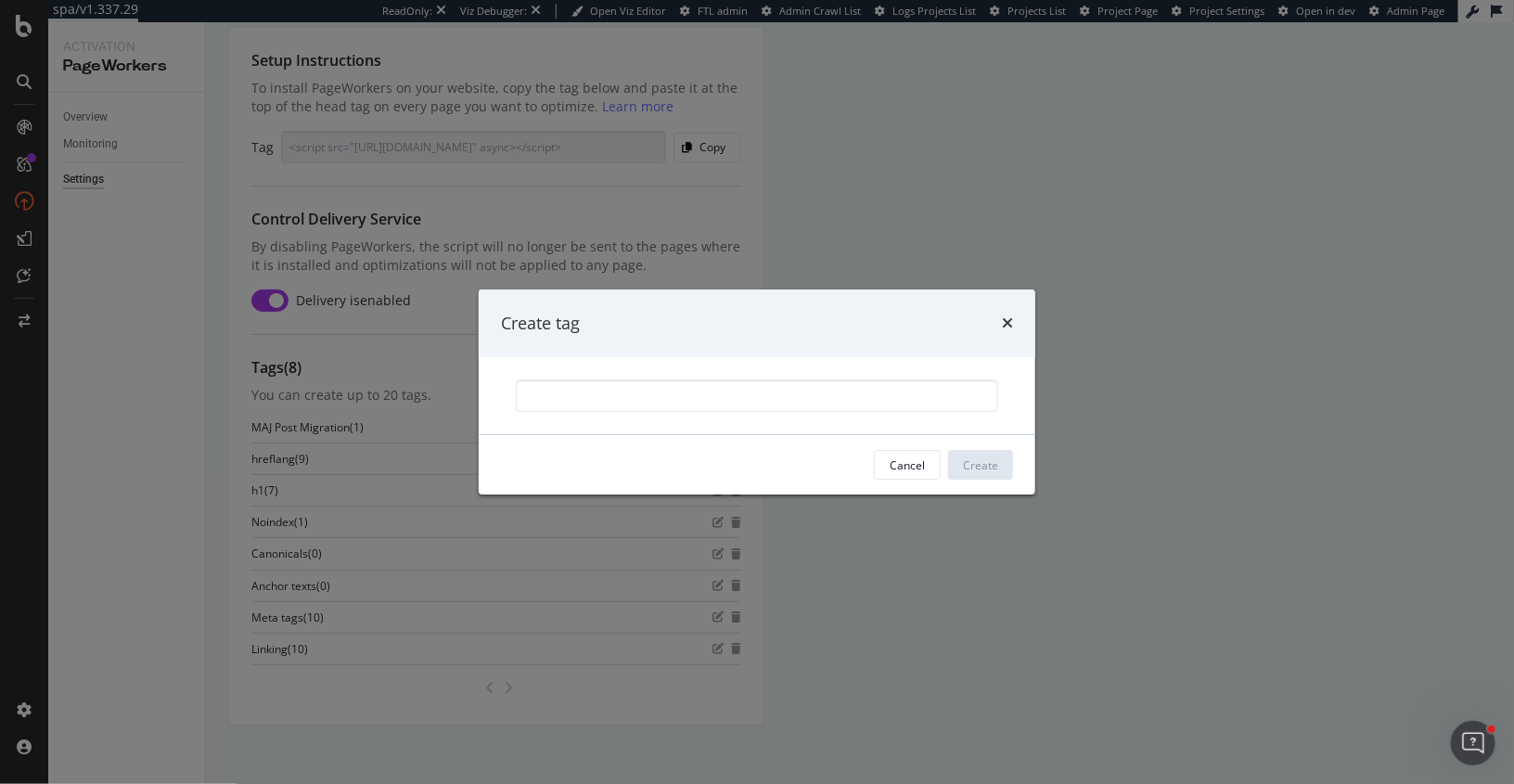
click at [1006, 336] on div "Create tag" at bounding box center [757, 323] width 557 height 69
click at [1006, 328] on icon "times" at bounding box center [1007, 322] width 11 height 15
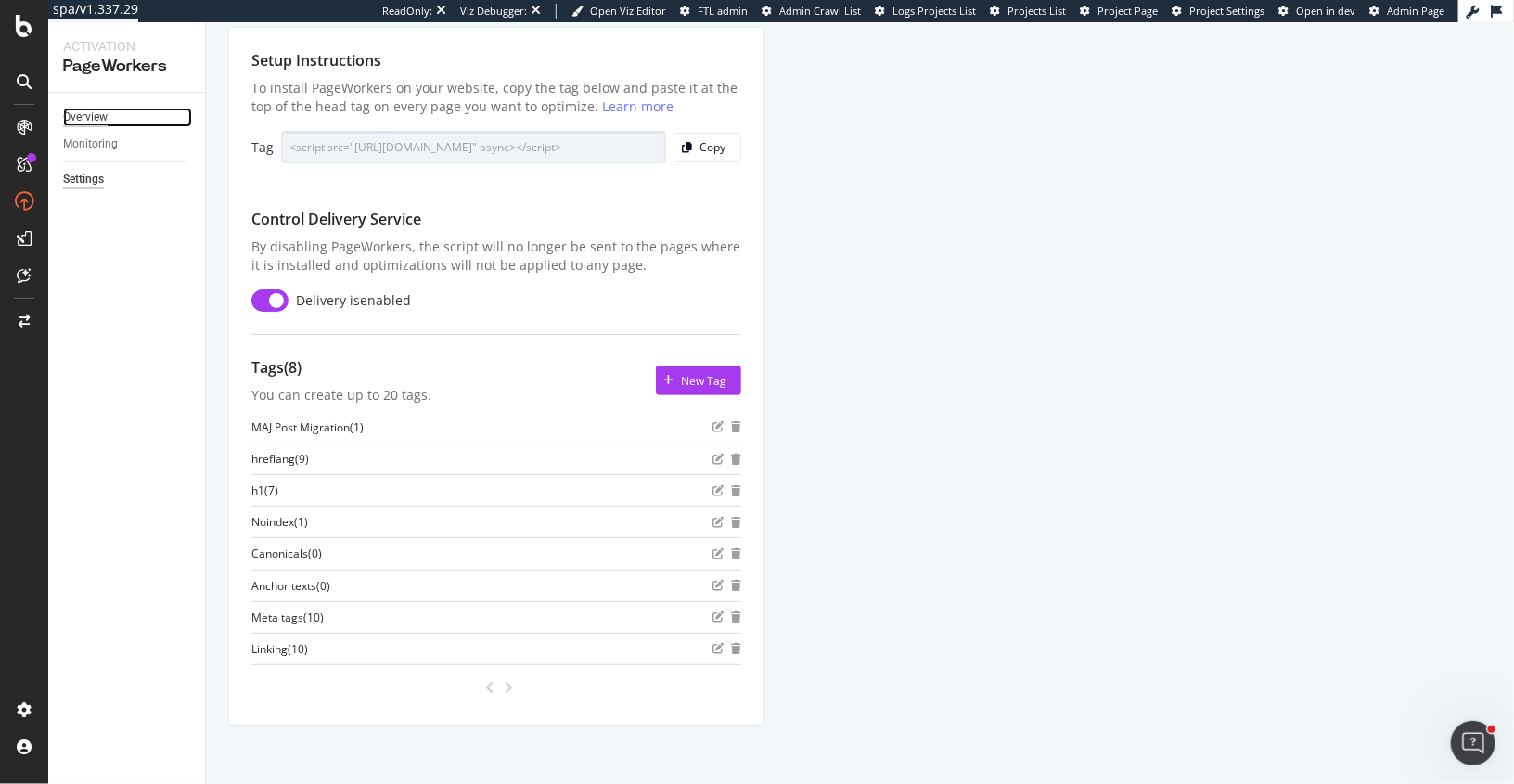
click at [95, 109] on div "Overview" at bounding box center [85, 117] width 45 height 19
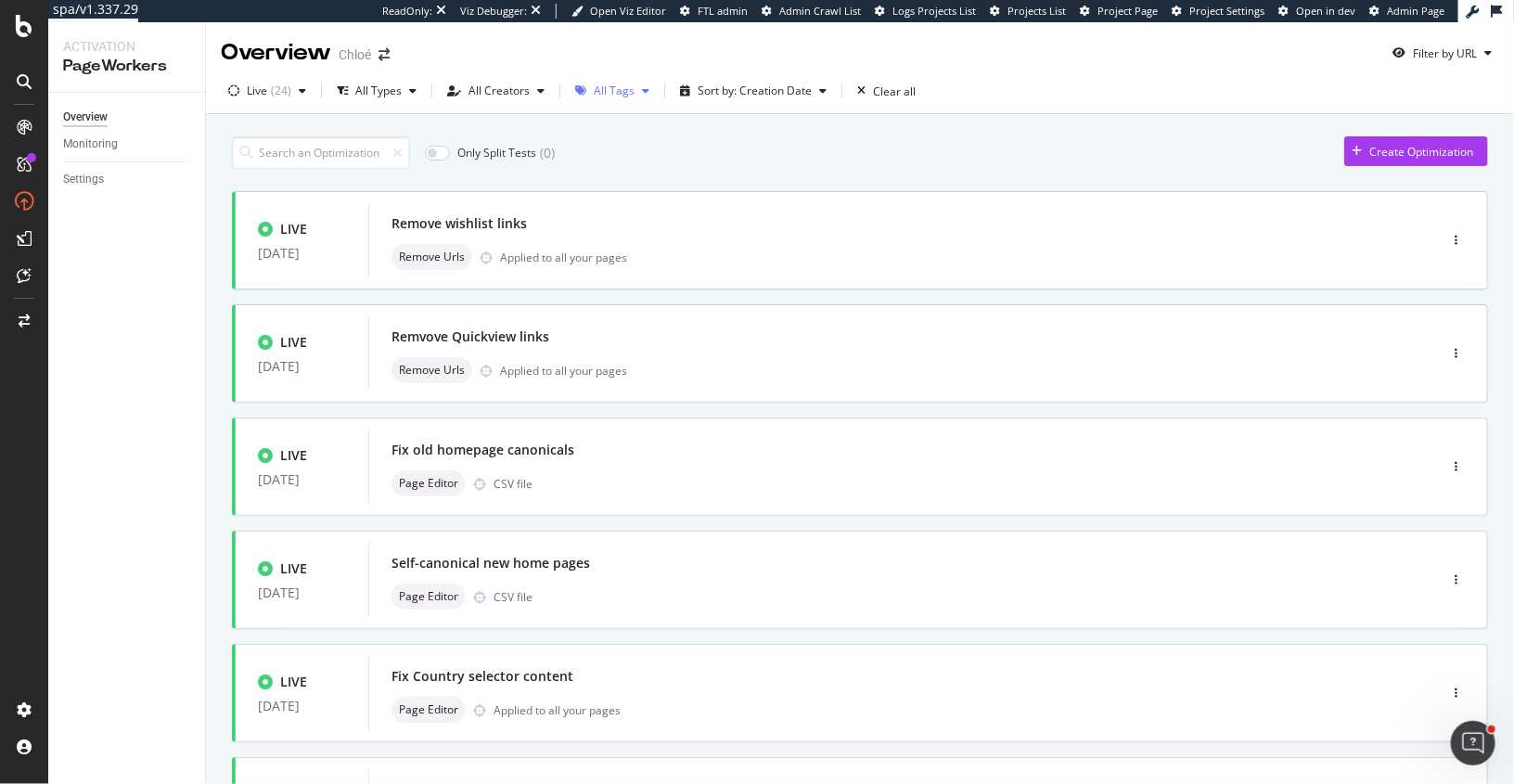
click at [607, 92] on div "All Tags" at bounding box center [614, 90] width 41 height 11
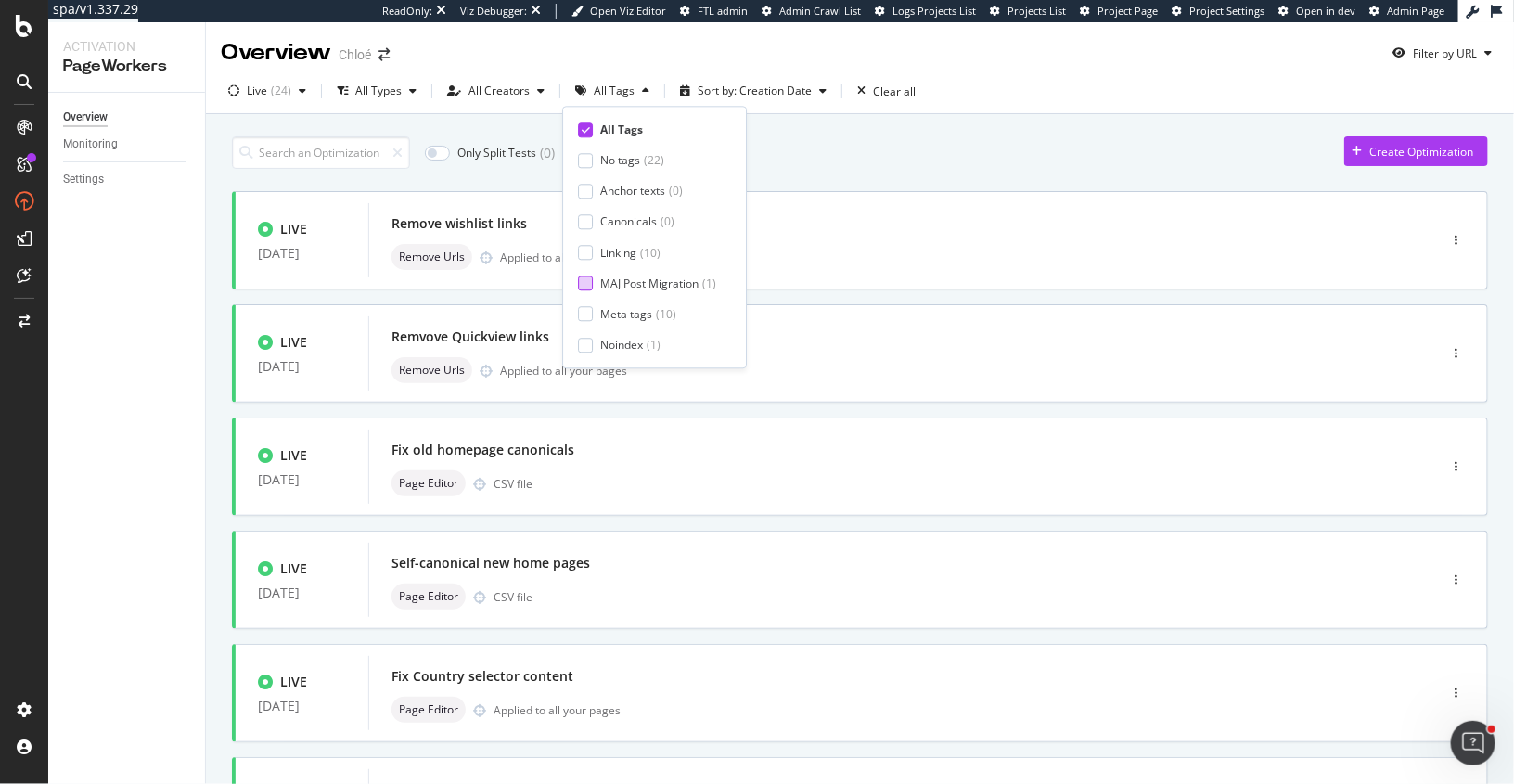
click at [587, 280] on div at bounding box center [585, 283] width 15 height 15
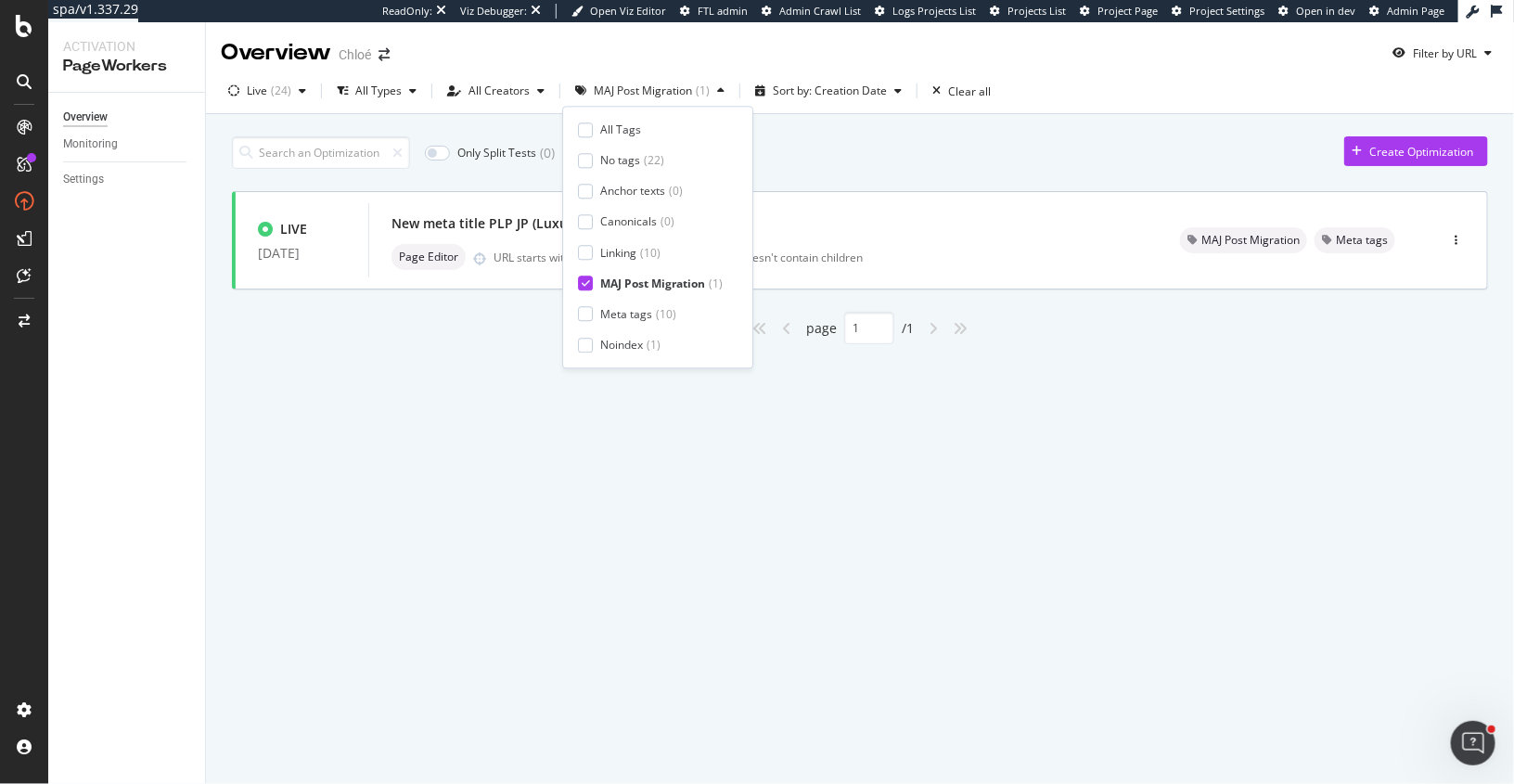
click at [587, 280] on icon at bounding box center [585, 284] width 9 height 10
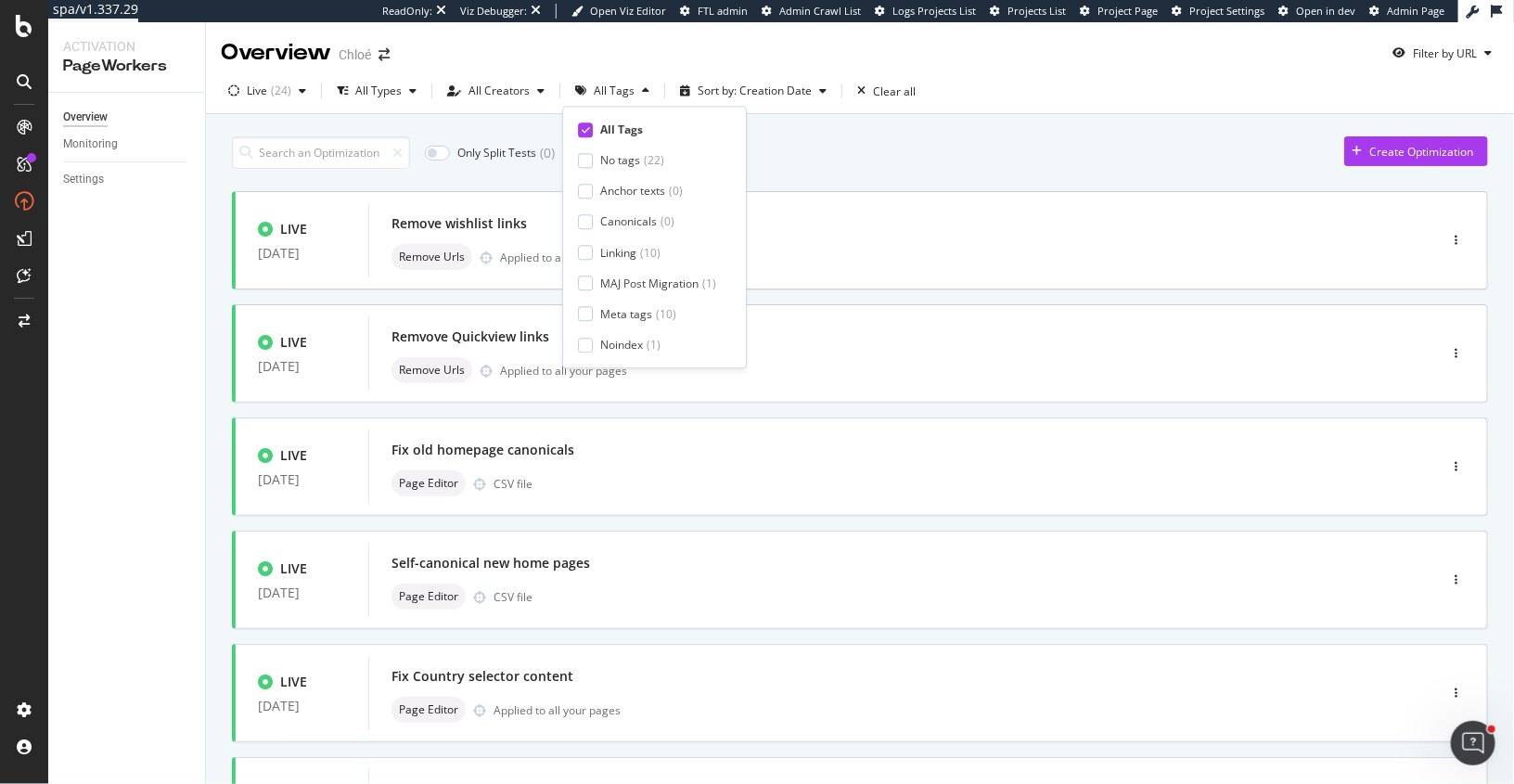
click at [965, 157] on div "Only Split Tests ( 0 ) Create Optimization" at bounding box center [860, 152] width 1257 height 32
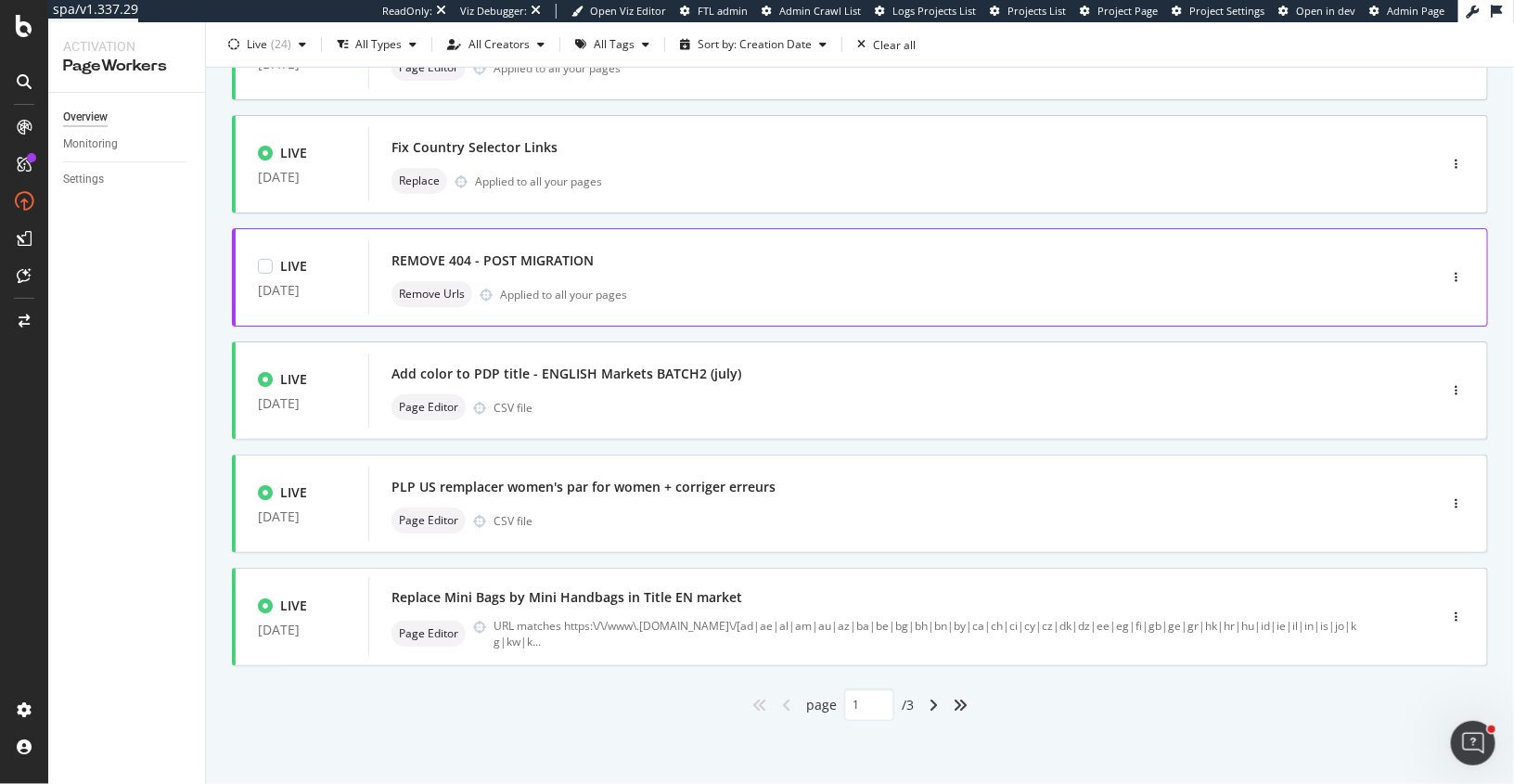
scroll to position [610, 0]
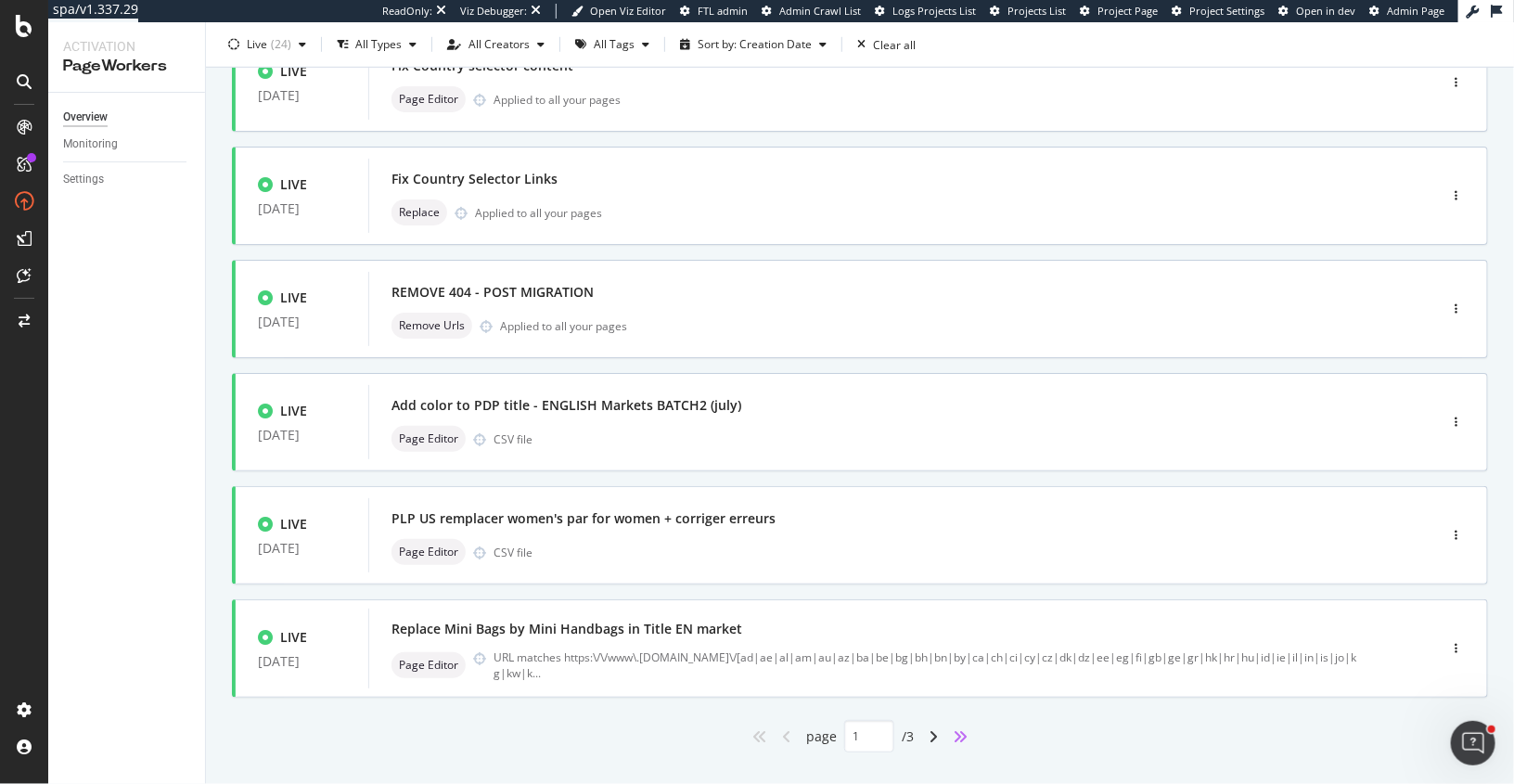
click at [966, 729] on icon "angles-right" at bounding box center [960, 735] width 15 height 15
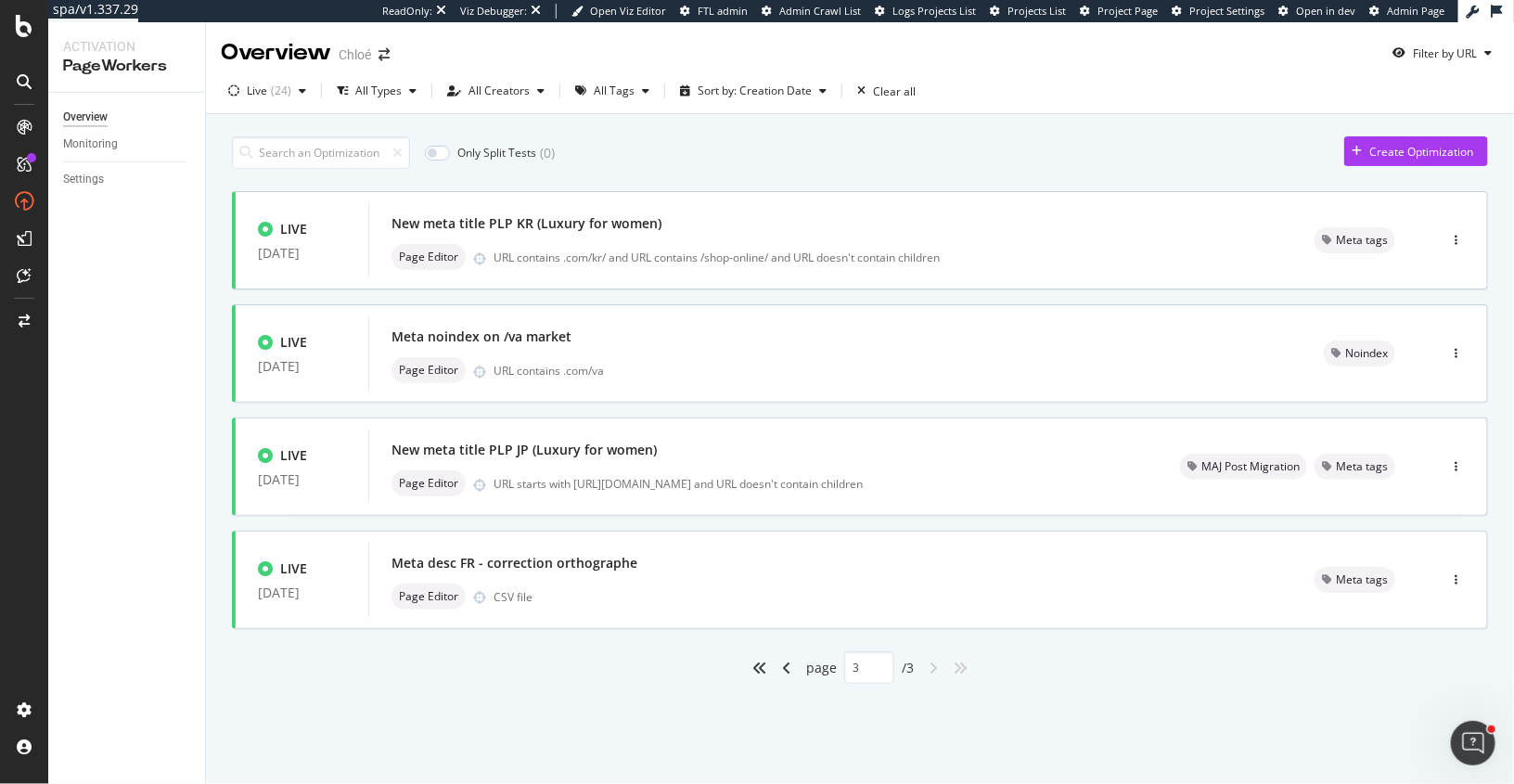
type input "3"
click at [768, 586] on div "Page Editor CSV file" at bounding box center [830, 596] width 878 height 26
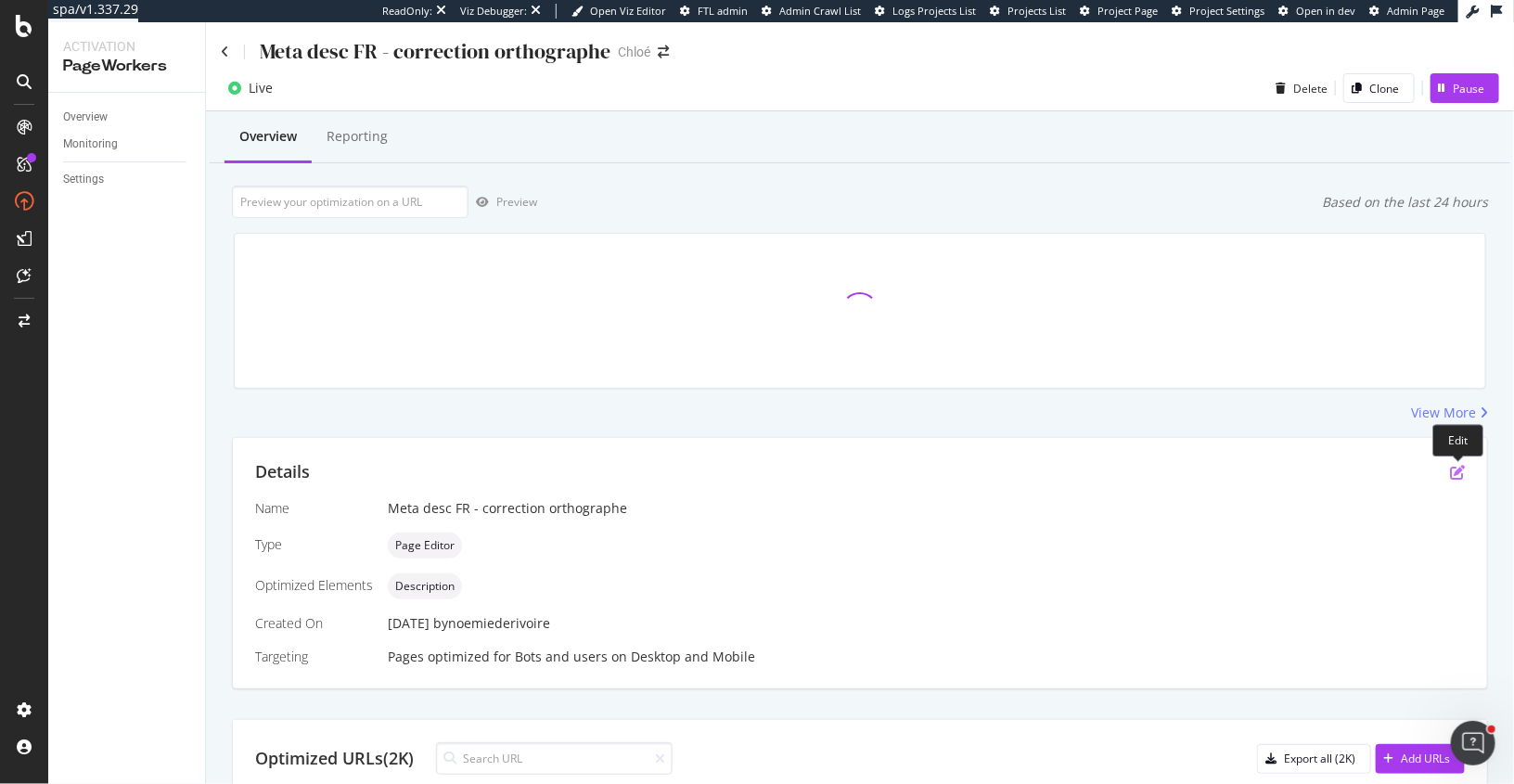
click at [1454, 466] on icon "pen-to-square" at bounding box center [1457, 472] width 15 height 15
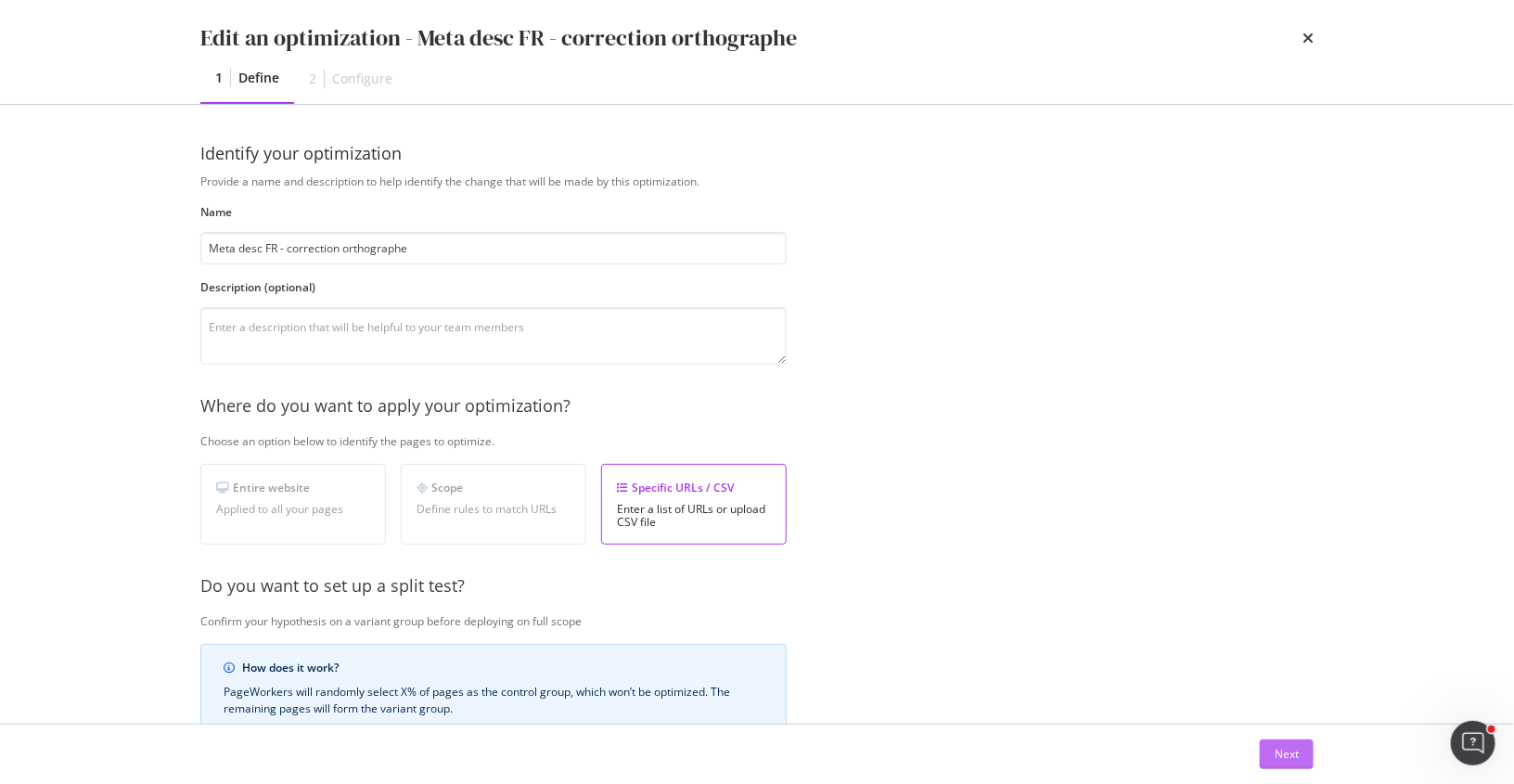
click at [1299, 750] on div "Next" at bounding box center [1287, 754] width 24 height 16
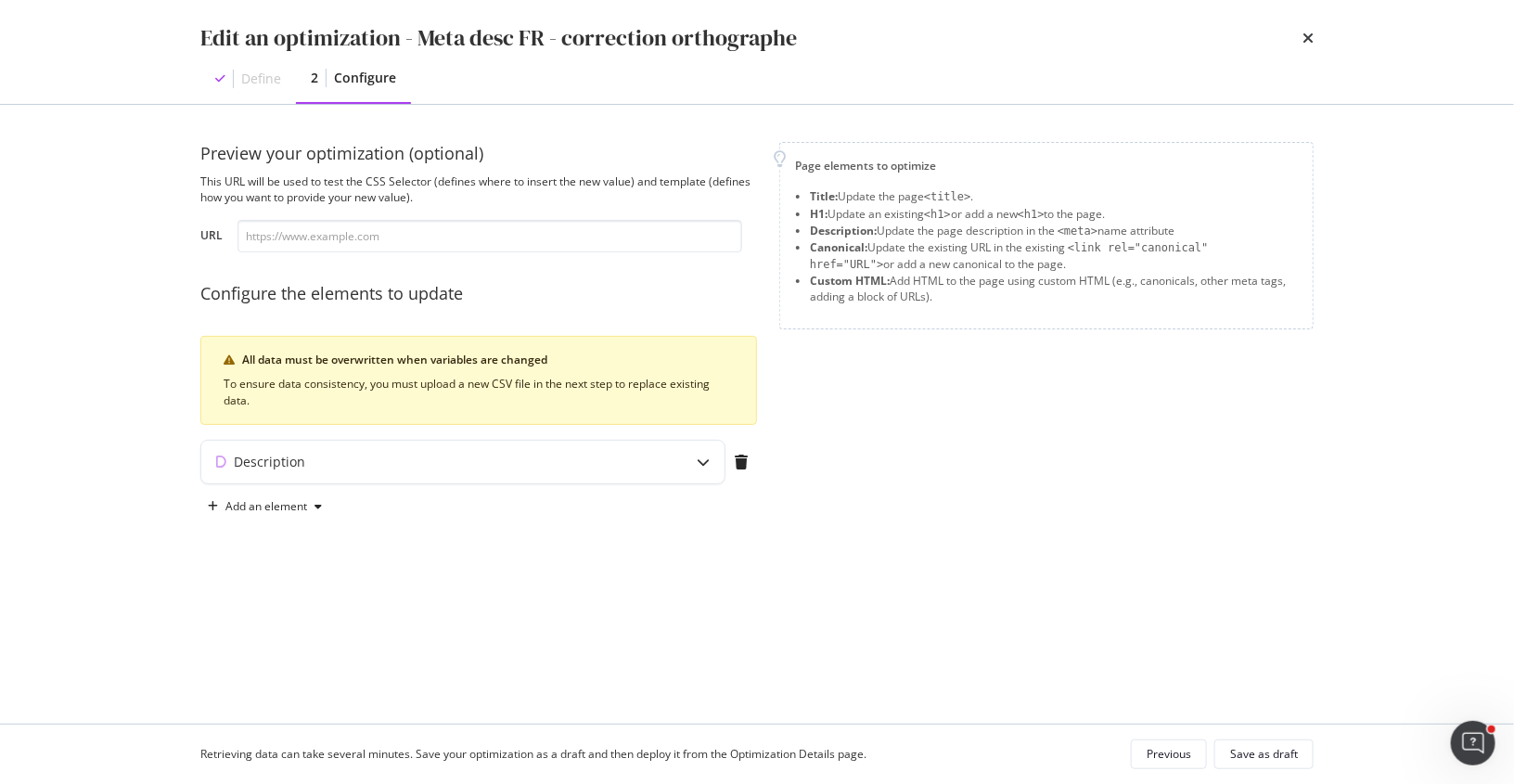
click at [622, 488] on div "Description" at bounding box center [479, 466] width 557 height 52
click at [622, 474] on div "Description" at bounding box center [462, 462] width 523 height 43
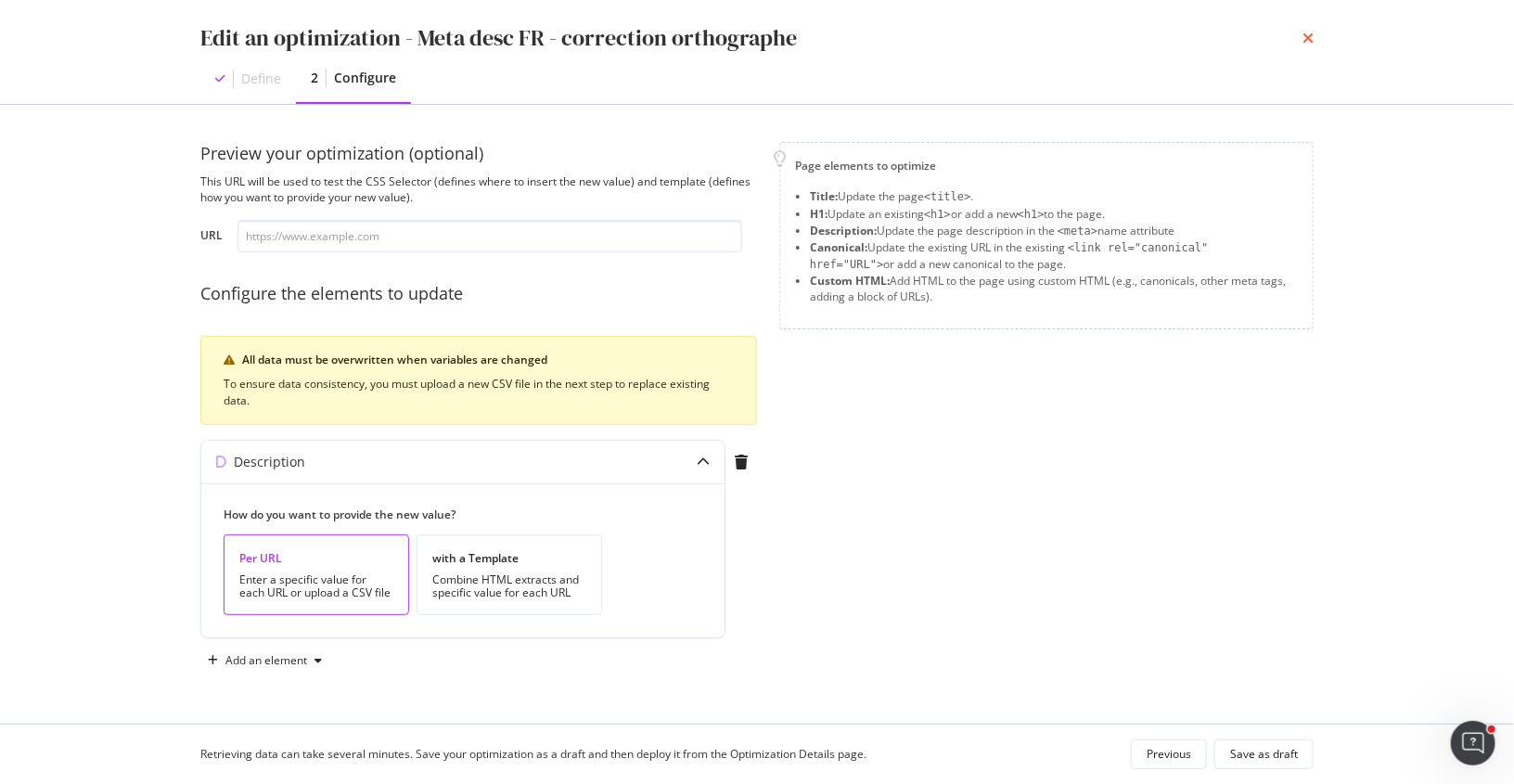
click at [1310, 31] on icon "times" at bounding box center [1307, 38] width 11 height 15
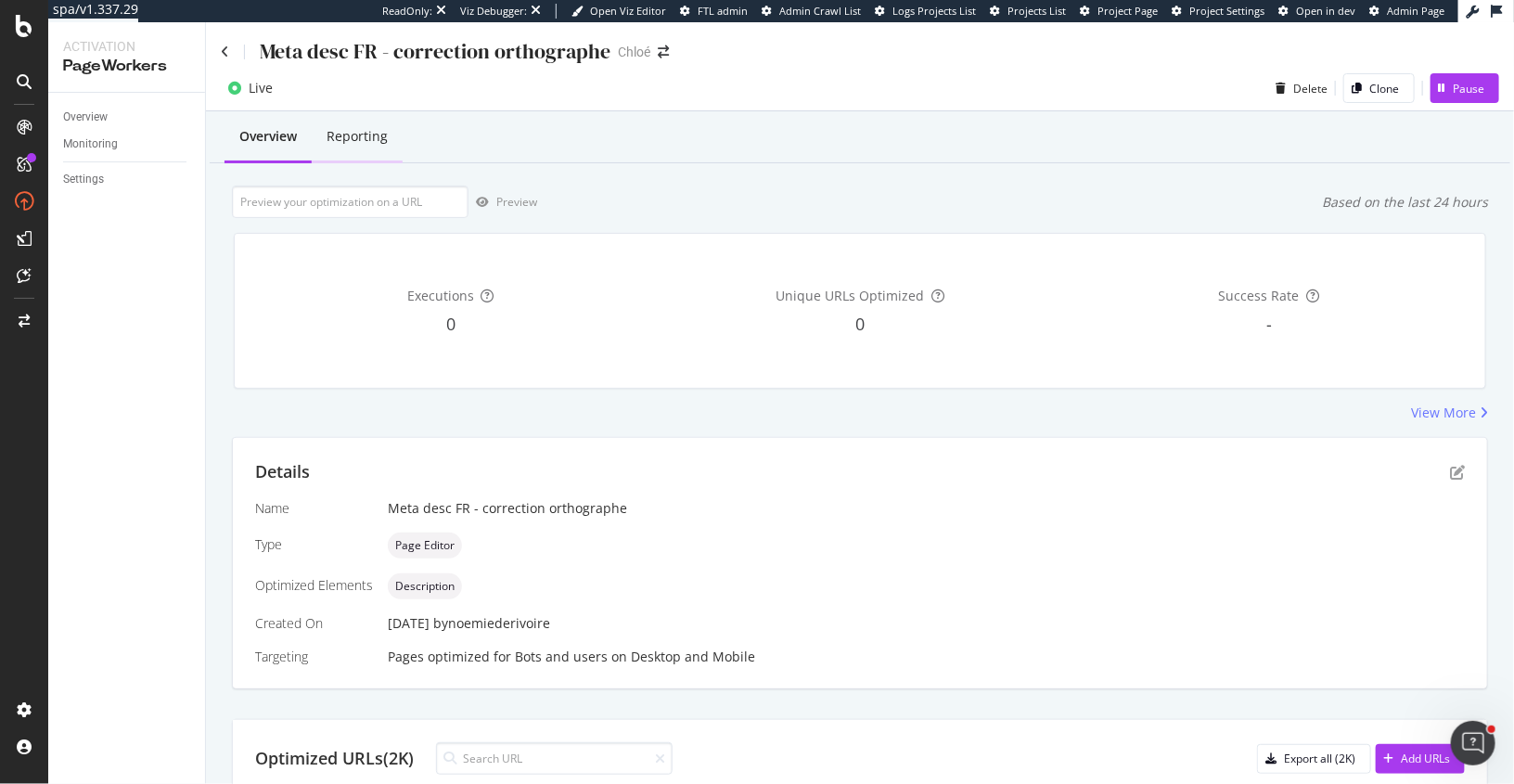
click at [351, 134] on div "Reporting" at bounding box center [357, 136] width 61 height 18
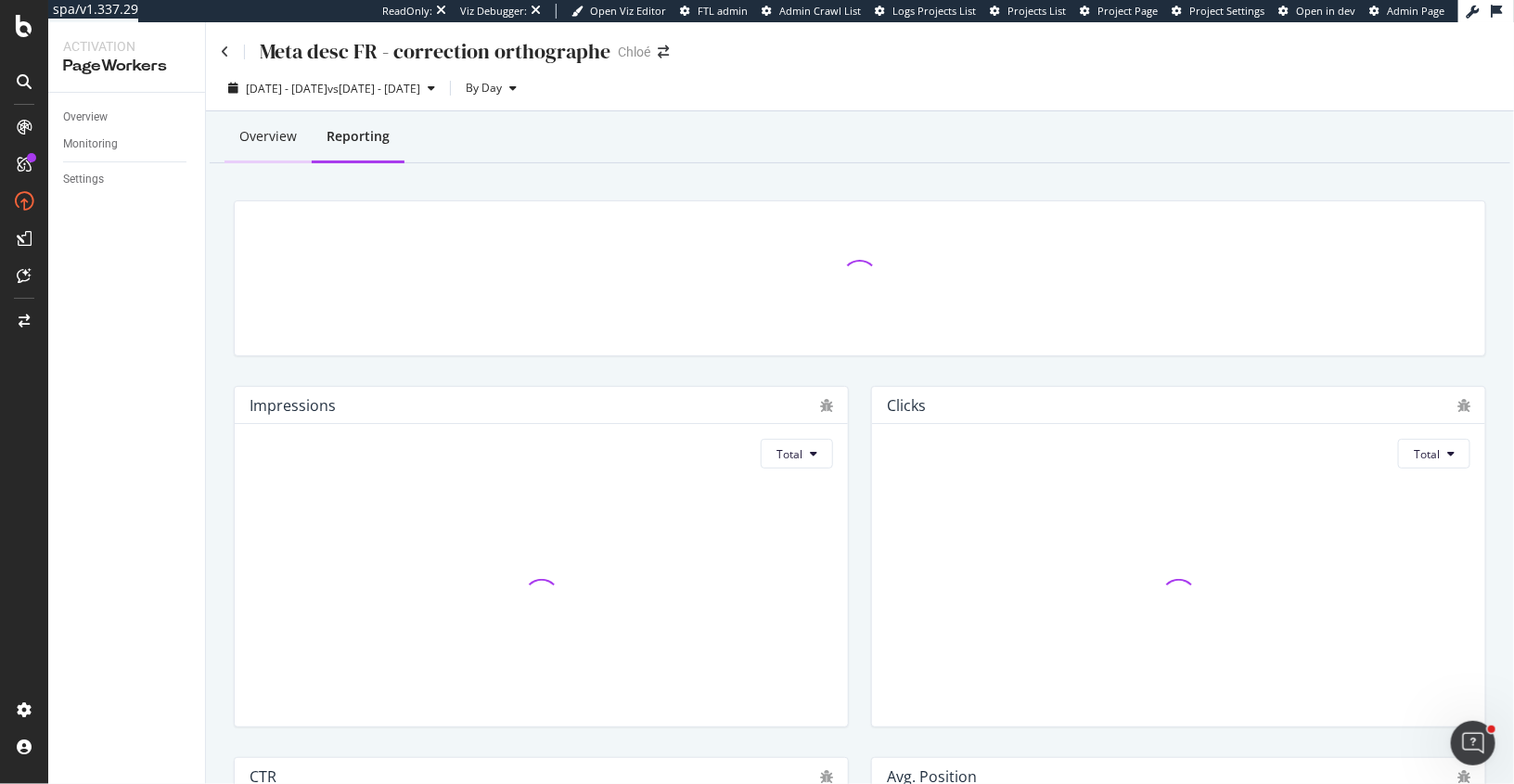
click at [264, 138] on div "Overview" at bounding box center [268, 136] width 57 height 18
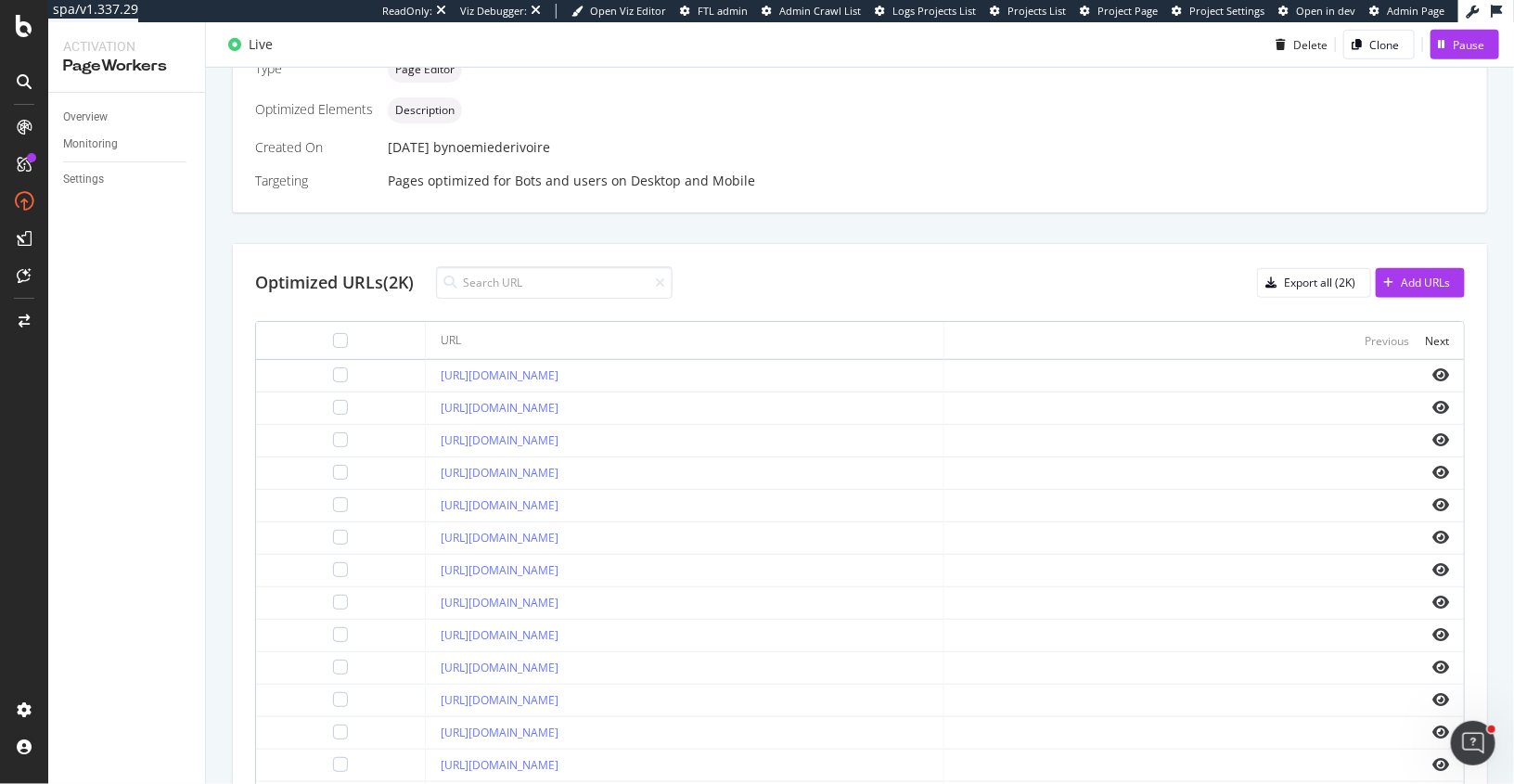
scroll to position [519, 0]
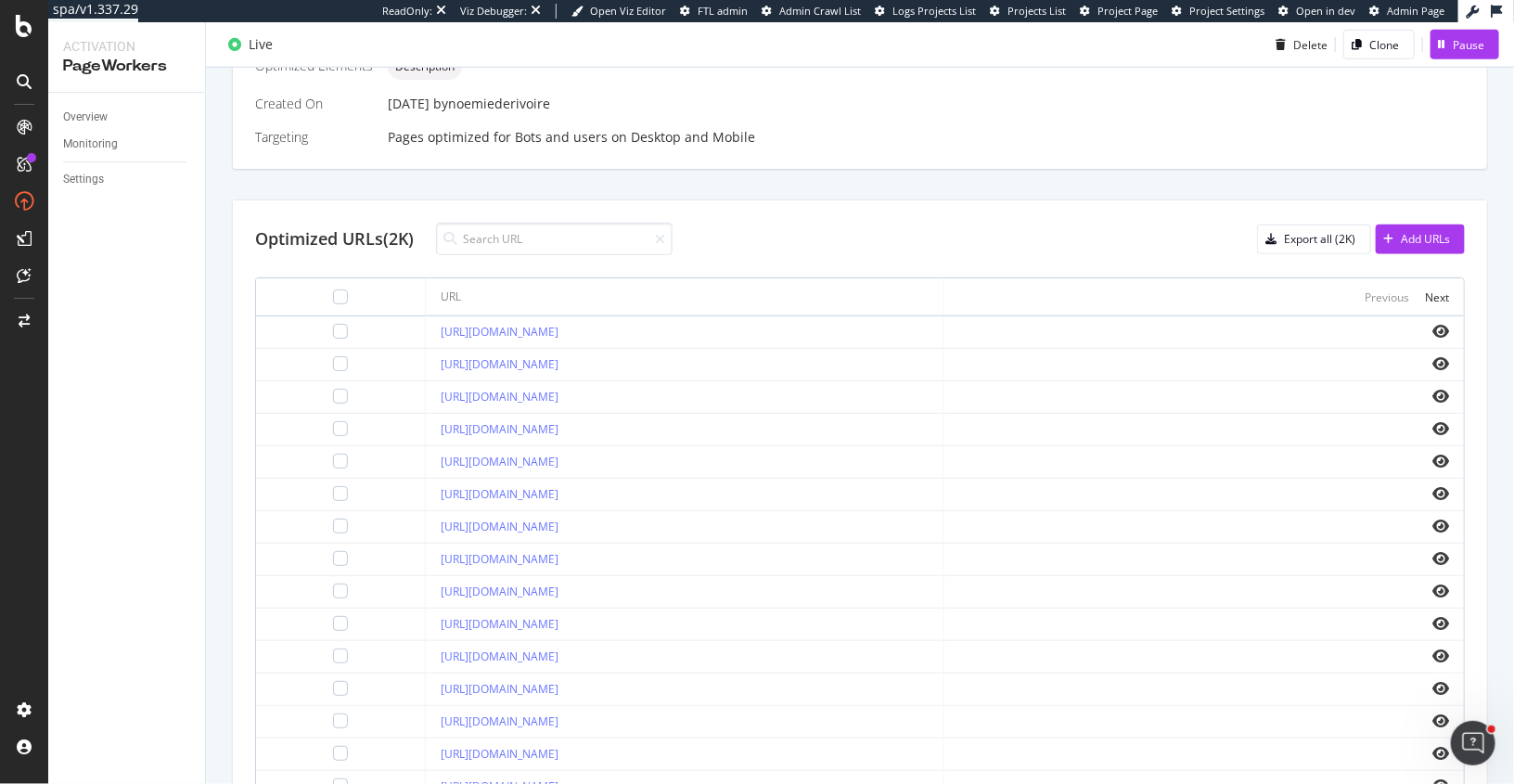
drag, startPoint x: 1305, startPoint y: 239, endPoint x: 1043, endPoint y: 309, distance: 271.2
click at [1042, 309] on div "Optimized URLs (2K) Export all (2K) Add URLs URL Previous Next https://www.chlo…" at bounding box center [860, 513] width 1255 height 626
click at [571, 241] on input at bounding box center [554, 238] width 237 height 32
type input "/fr/"
click at [1317, 237] on div "Export all (2K)" at bounding box center [1320, 239] width 72 height 16
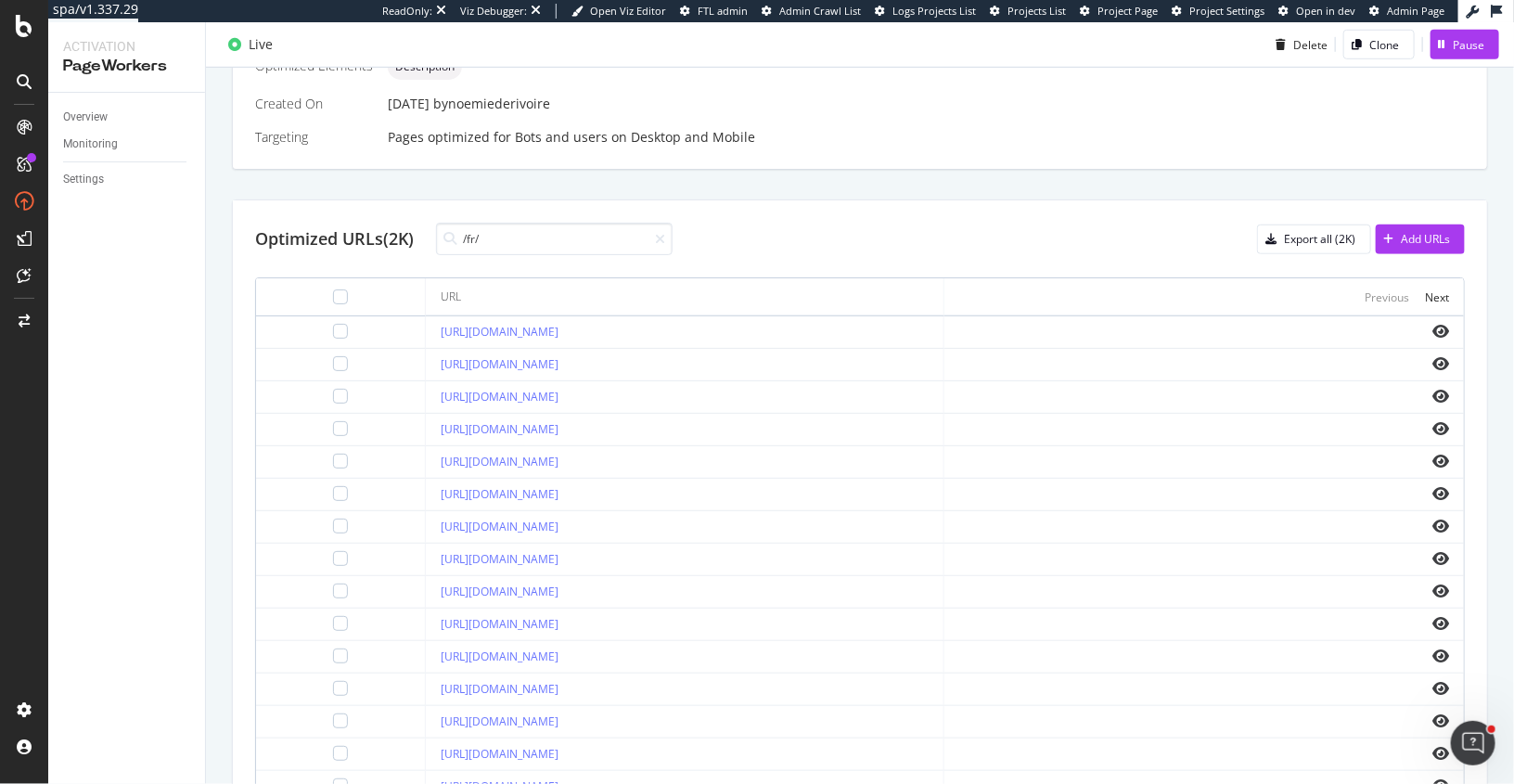
scroll to position [0, 0]
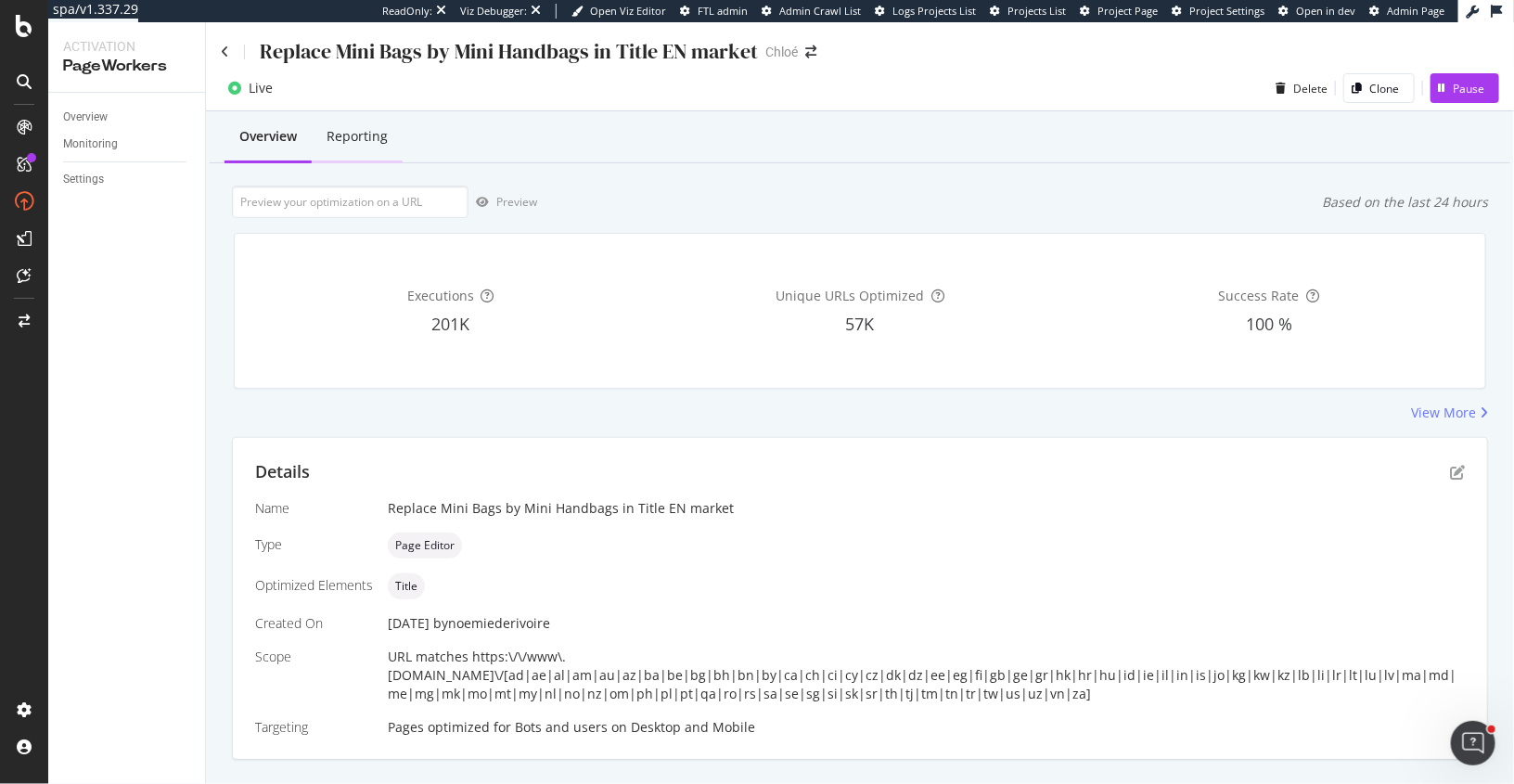
click at [372, 129] on div "Reporting" at bounding box center [357, 136] width 61 height 18
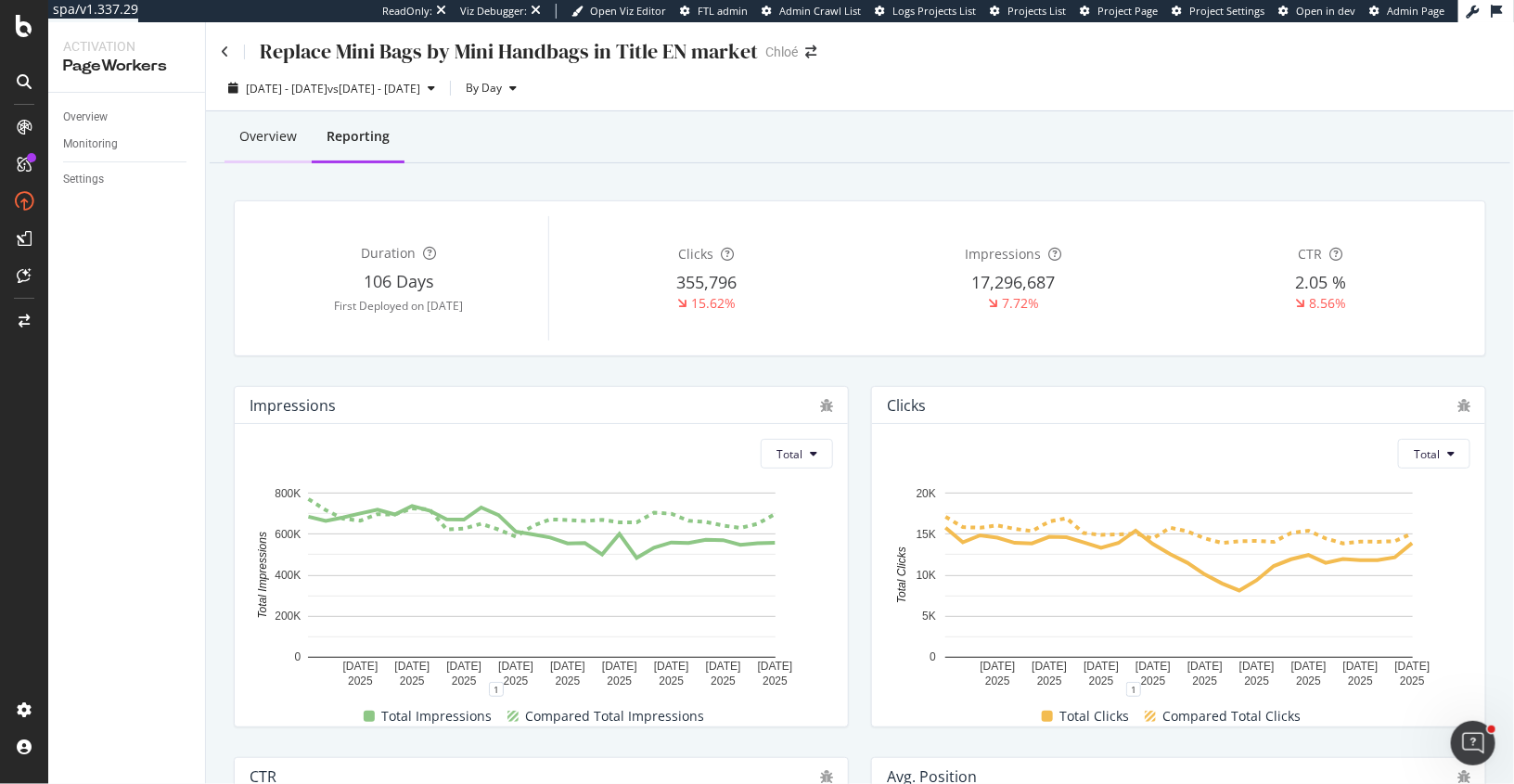
click at [266, 138] on div "Overview" at bounding box center [268, 136] width 57 height 18
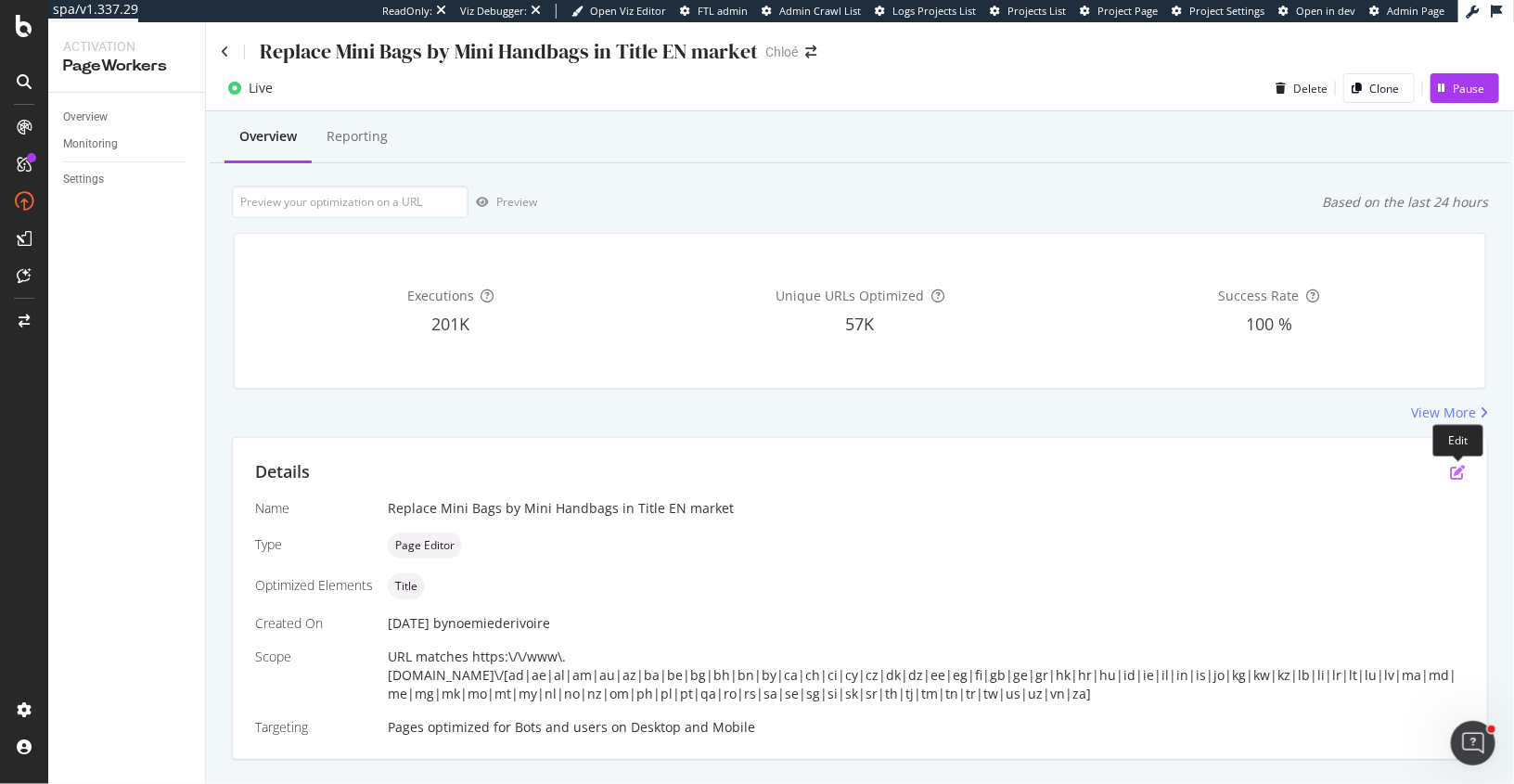
click at [1457, 468] on icon "pen-to-square" at bounding box center [1457, 472] width 15 height 15
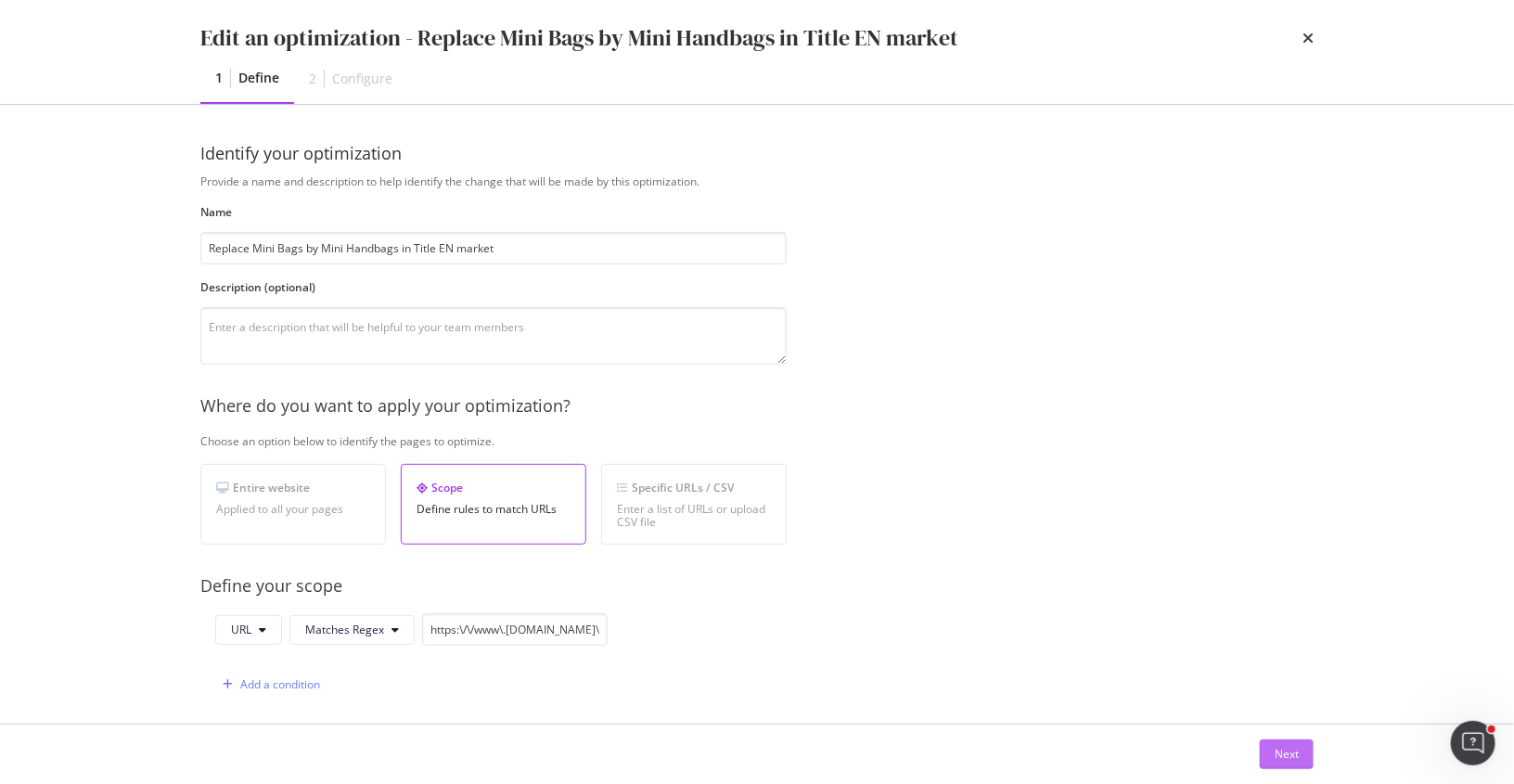
click at [1269, 746] on button "Next" at bounding box center [1286, 754] width 53 height 30
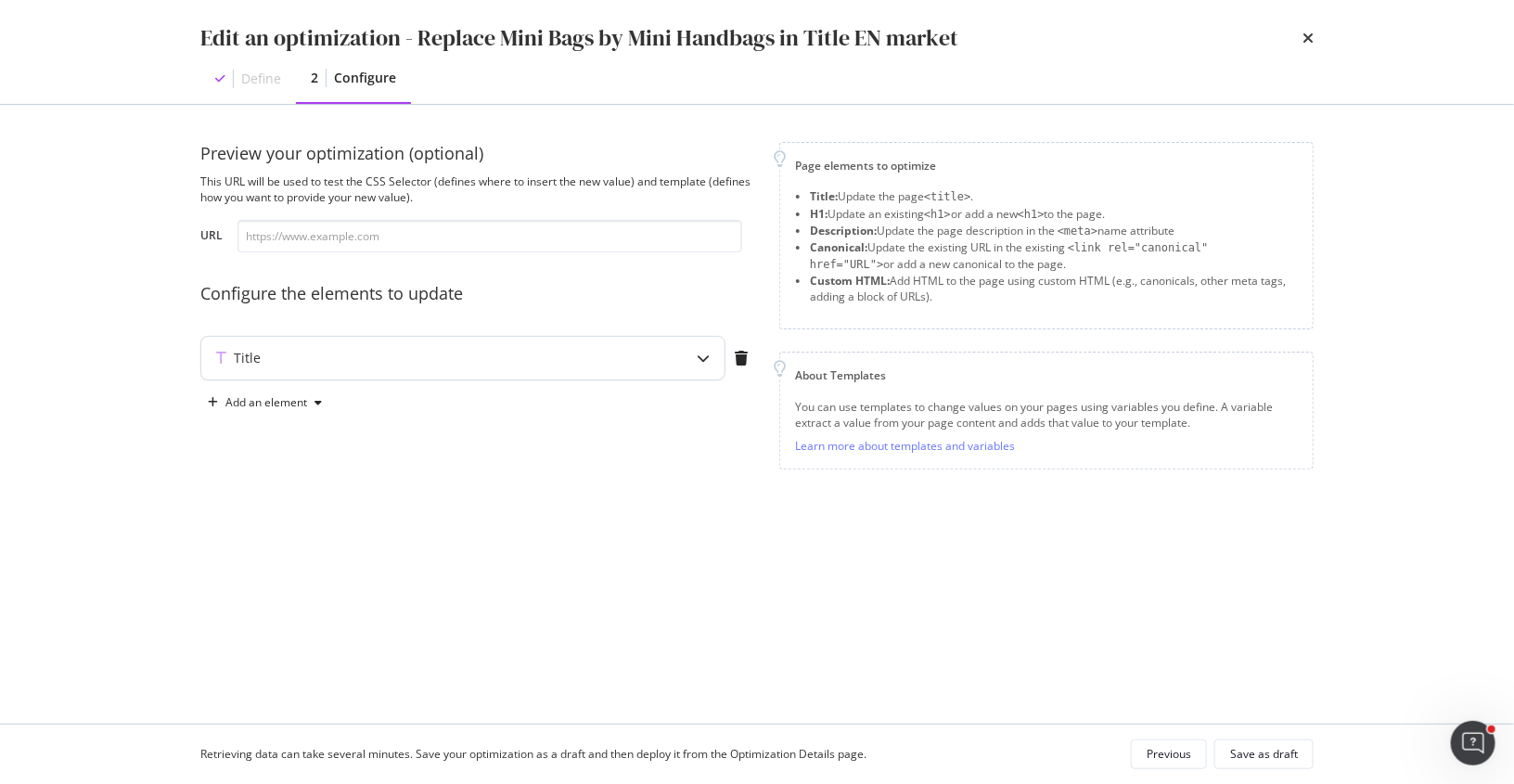
click at [503, 355] on div "Title" at bounding box center [426, 357] width 450 height 18
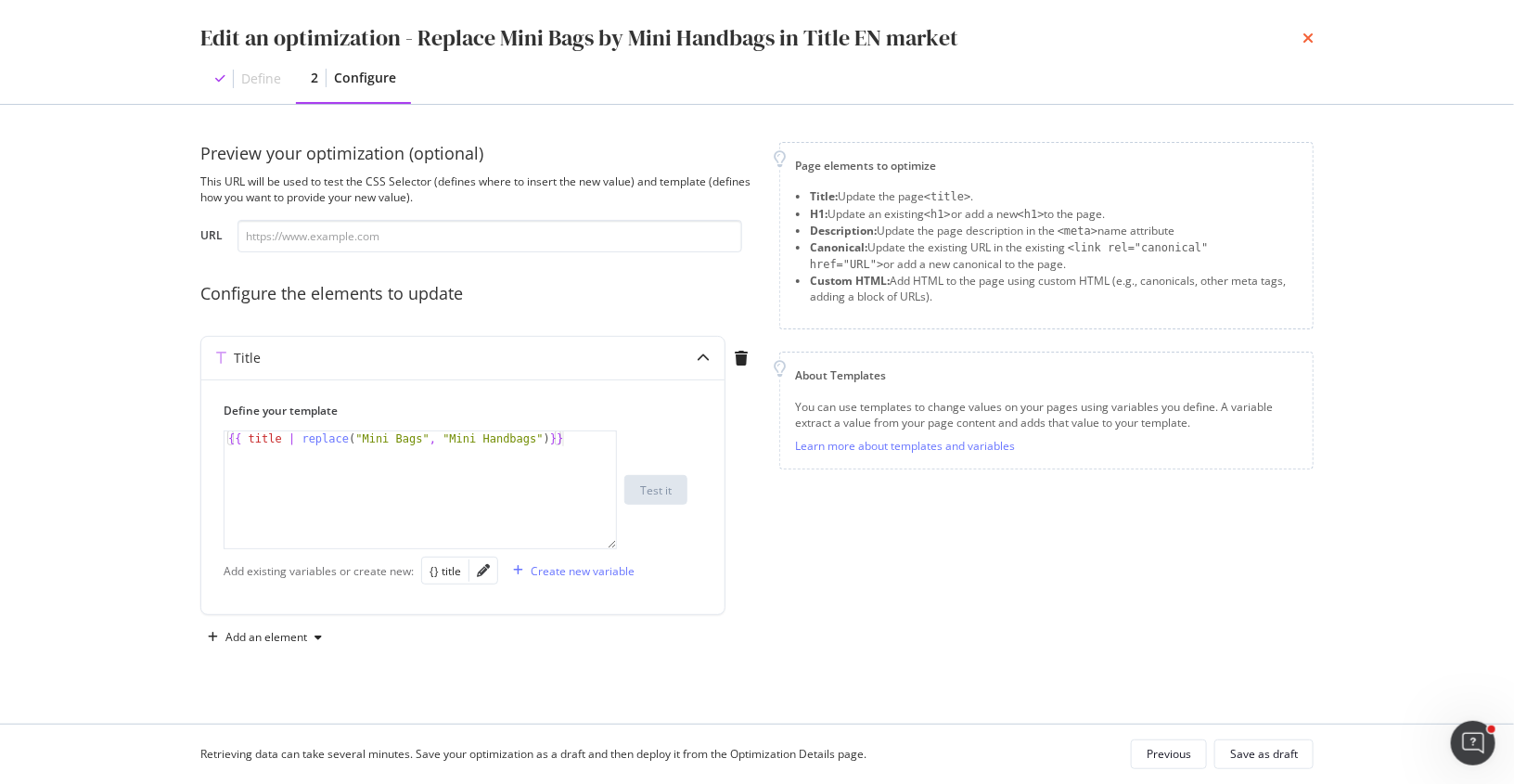
click at [1311, 42] on icon "times" at bounding box center [1307, 38] width 11 height 15
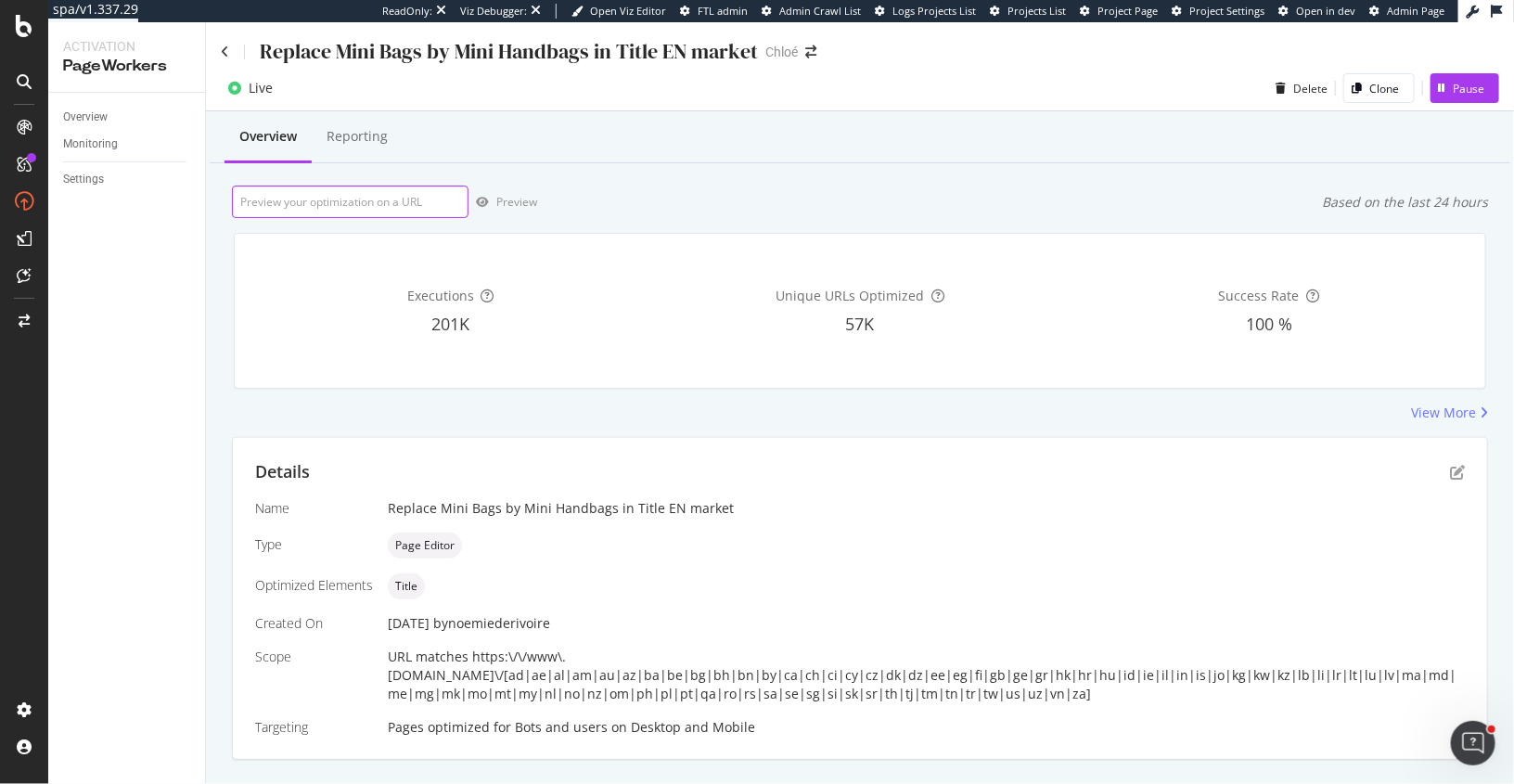
click at [386, 202] on input "url" at bounding box center [350, 201] width 237 height 32
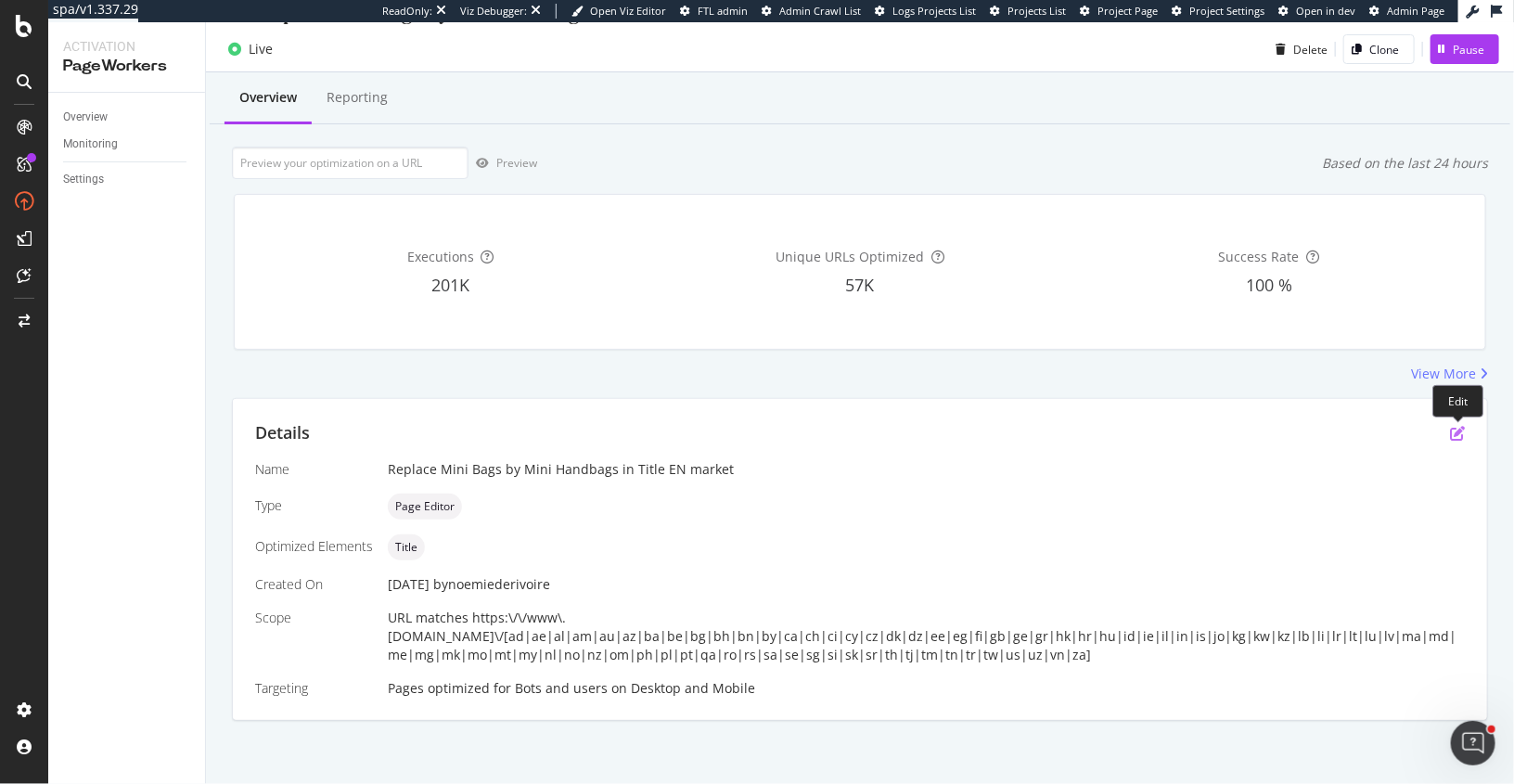
click at [1462, 430] on icon "pen-to-square" at bounding box center [1457, 433] width 15 height 15
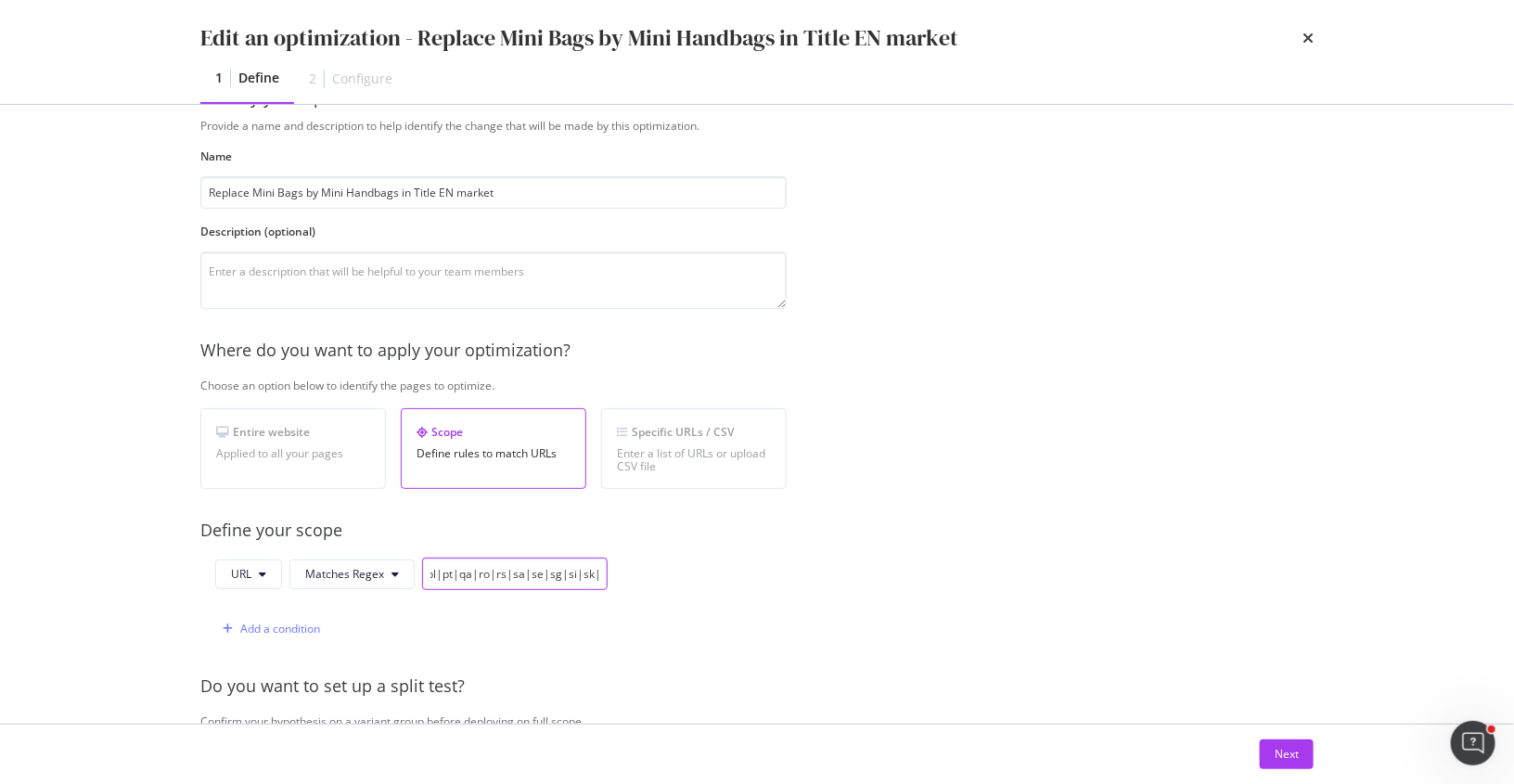
scroll to position [0, 1341]
drag, startPoint x: 518, startPoint y: 568, endPoint x: 654, endPoint y: 570, distance: 136.0
click at [654, 570] on div "URL Matches Regex https:\/\/www\.[DOMAIN_NAME]\/[ad|ae|al|am|au|az|ba|be|bg|bh|…" at bounding box center [494, 602] width 586 height 87
click at [535, 568] on input "https:\/\/www\.[DOMAIN_NAME]\/[ad|ae|al|am|au|az|ba|be|bg|bh|bn|by|ca|ch|ci|cy|…" at bounding box center [514, 573] width 185 height 32
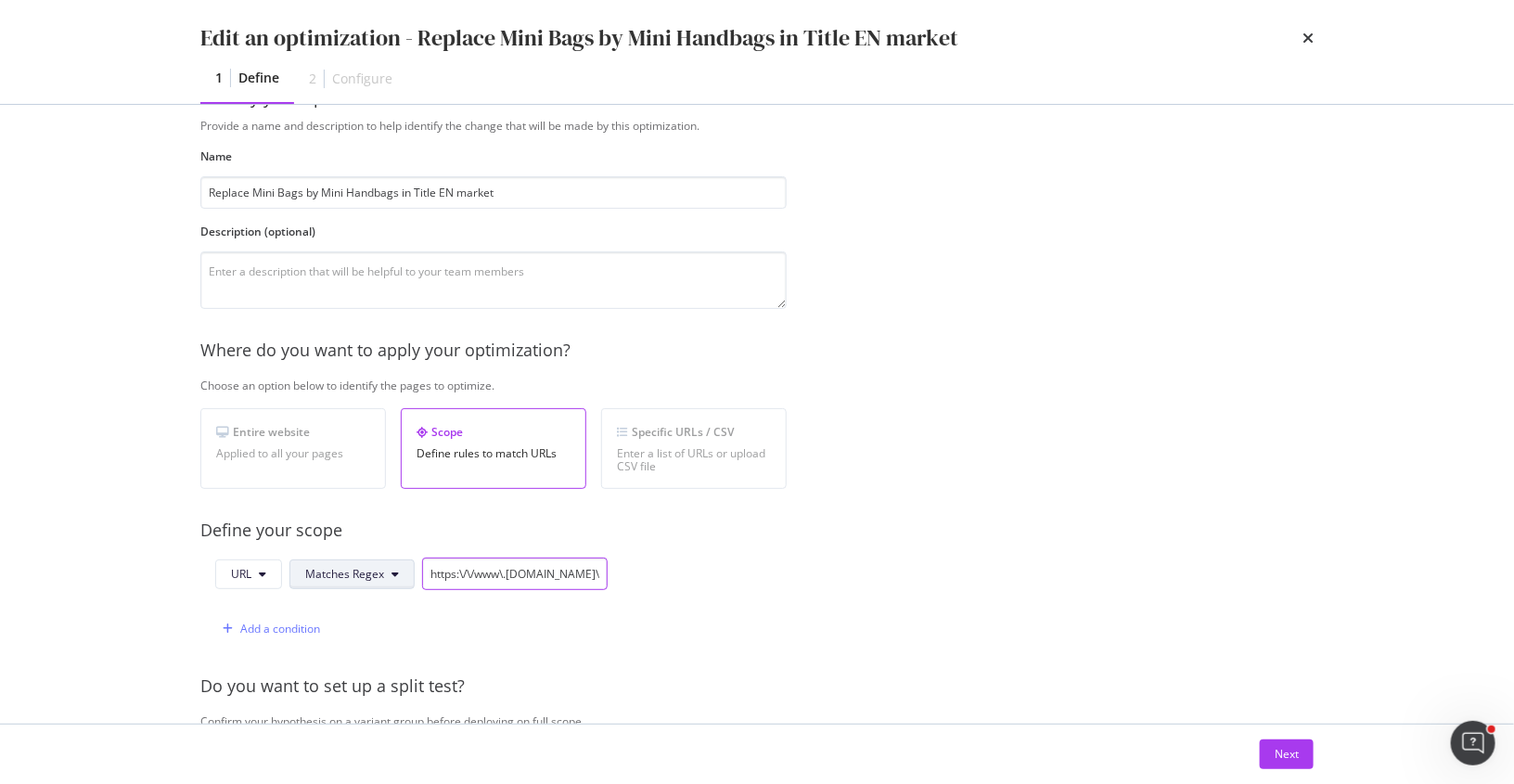
drag, startPoint x: 526, startPoint y: 568, endPoint x: 361, endPoint y: 568, distance: 165.0
click at [361, 568] on div "URL Matches Regex https:\/\/www\.[DOMAIN_NAME]\/[ad|ae|al|am|au|az|ba|be|bg|bh|…" at bounding box center [411, 573] width 392 height 32
click at [1273, 749] on button "Next" at bounding box center [1286, 754] width 53 height 30
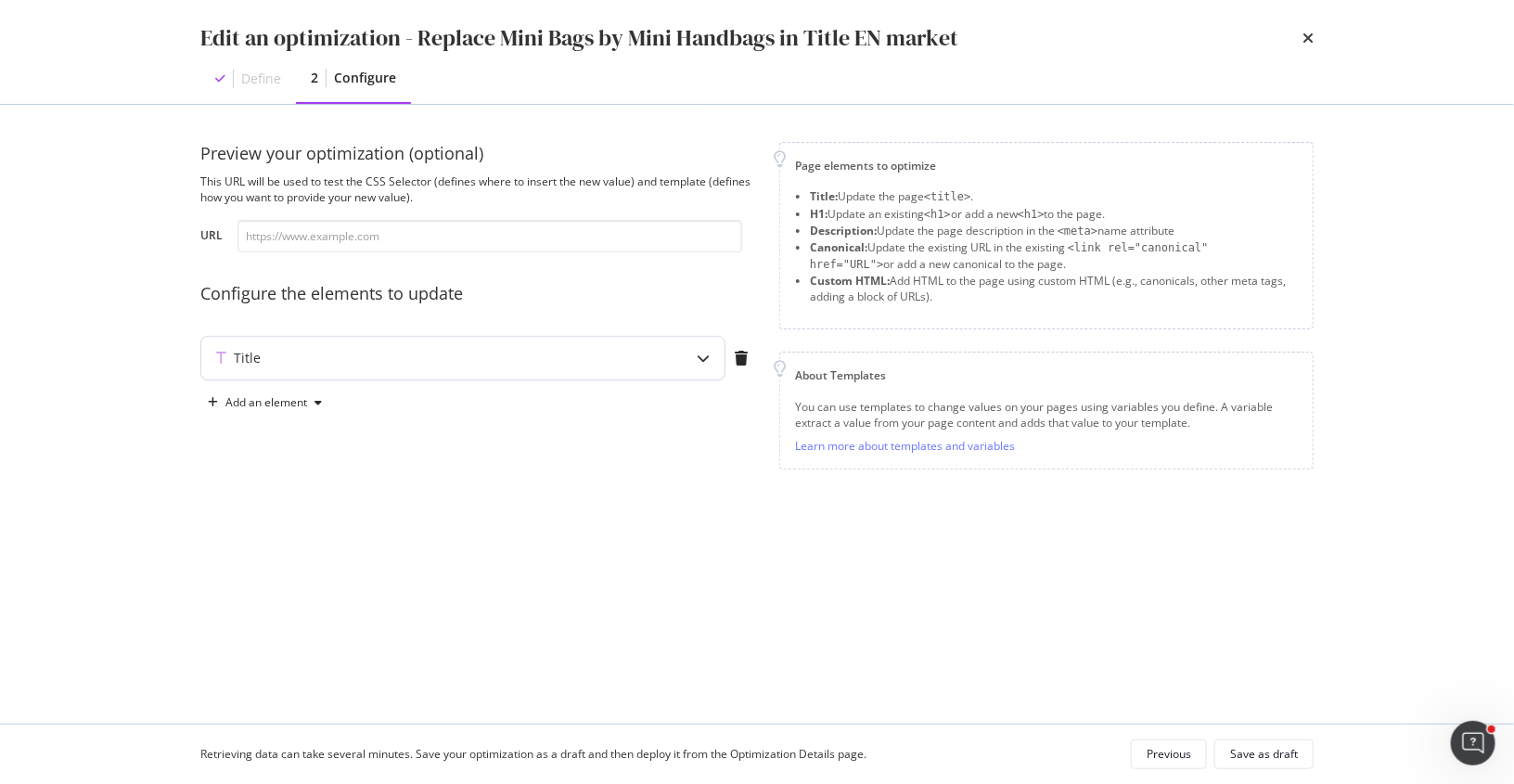
click at [704, 348] on div "modal" at bounding box center [704, 358] width 43 height 43
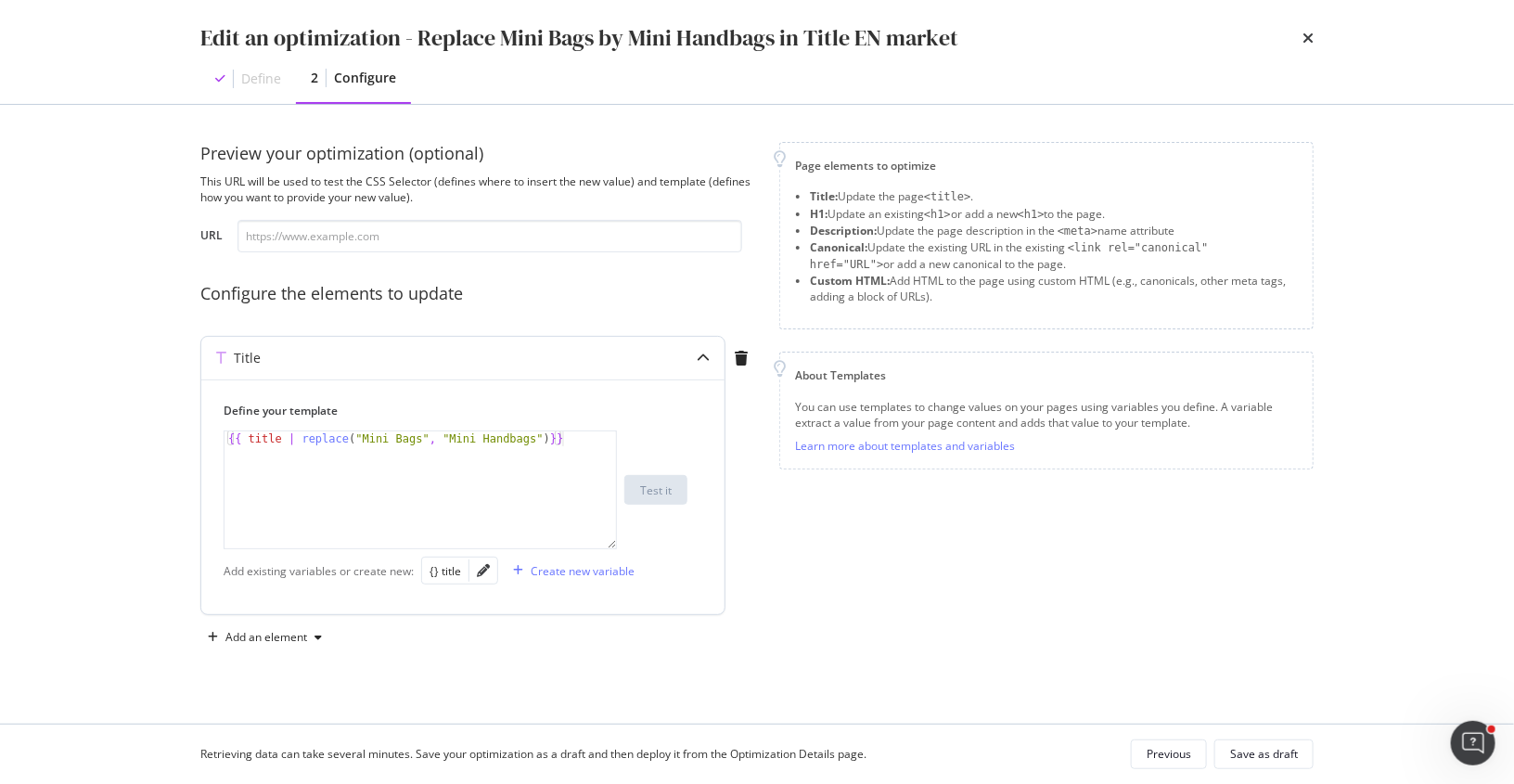
click at [535, 438] on div "{{ title | replace ( "Mini Bags" , "Mini Handbags" ) }}" at bounding box center [421, 506] width 394 height 147
type textarea "{{ title | replace("Mini Bags", "Mini HandbagsZZ")}}"
click at [509, 245] on input "modal" at bounding box center [490, 236] width 505 height 32
paste input "https://www.chloe.com/en-ch/c/bags/mini-bags"
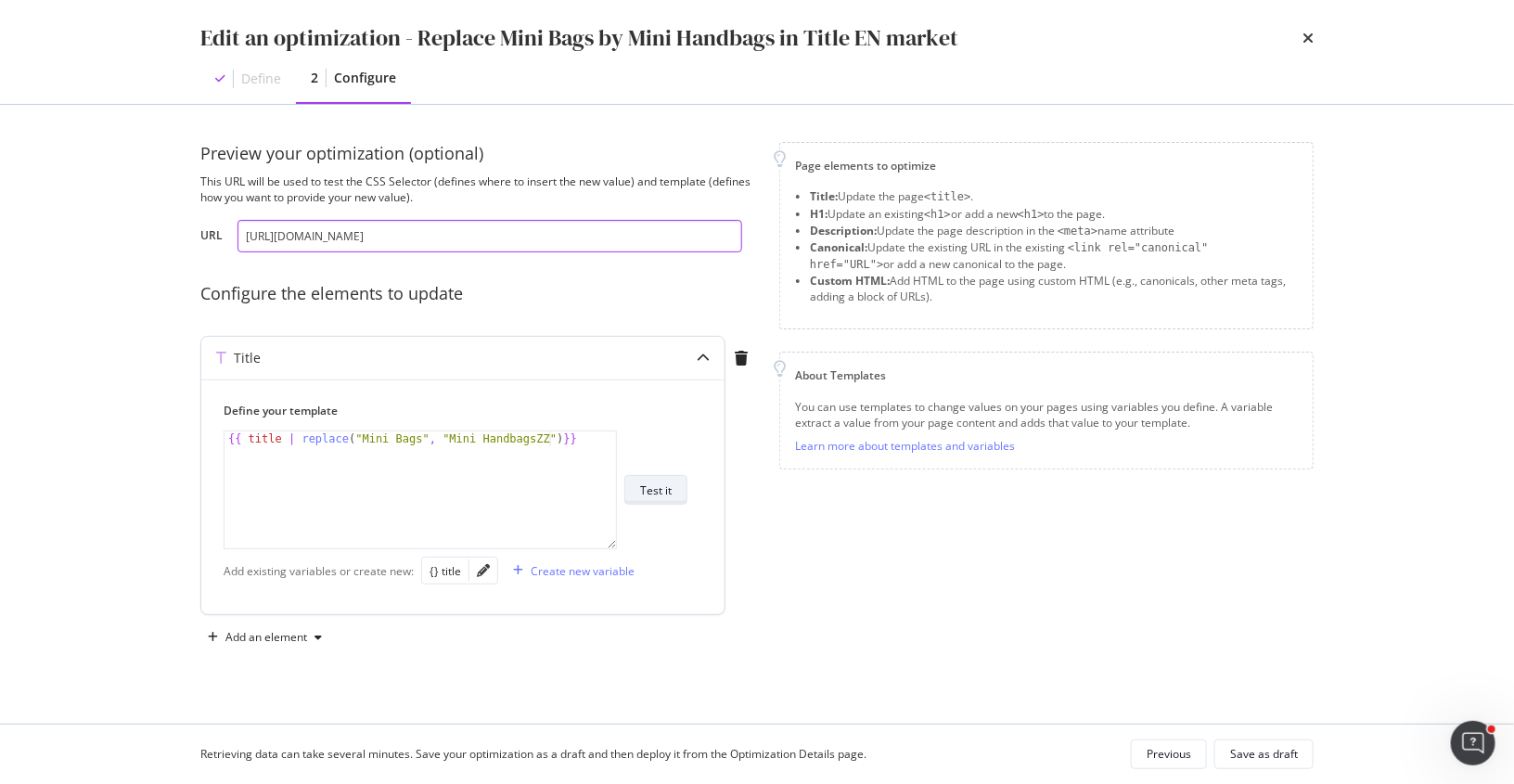
type input "https://www.chloe.com/en-ch/c/bags/mini-bags"
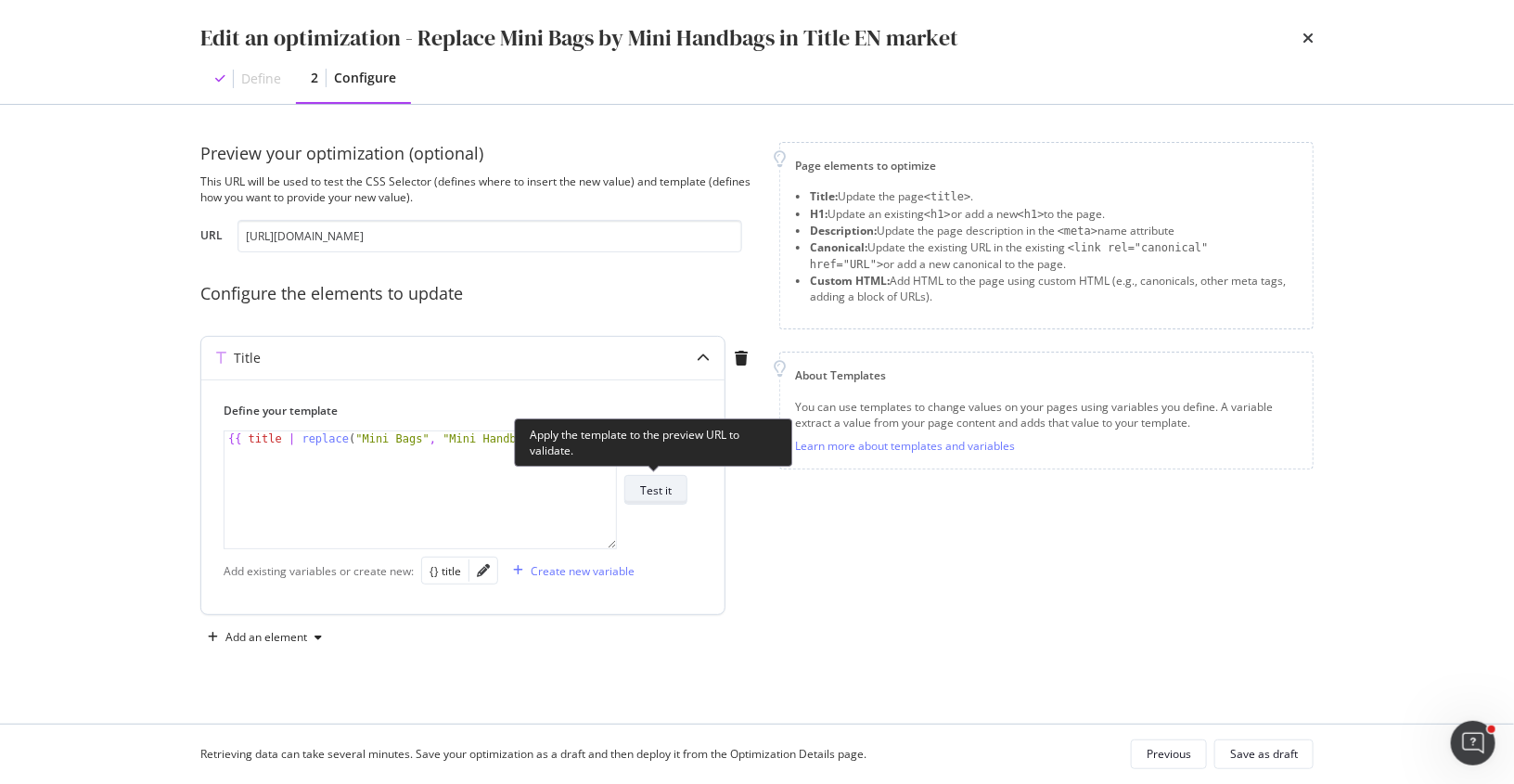
click at [672, 493] on div "Test it" at bounding box center [656, 490] width 32 height 16
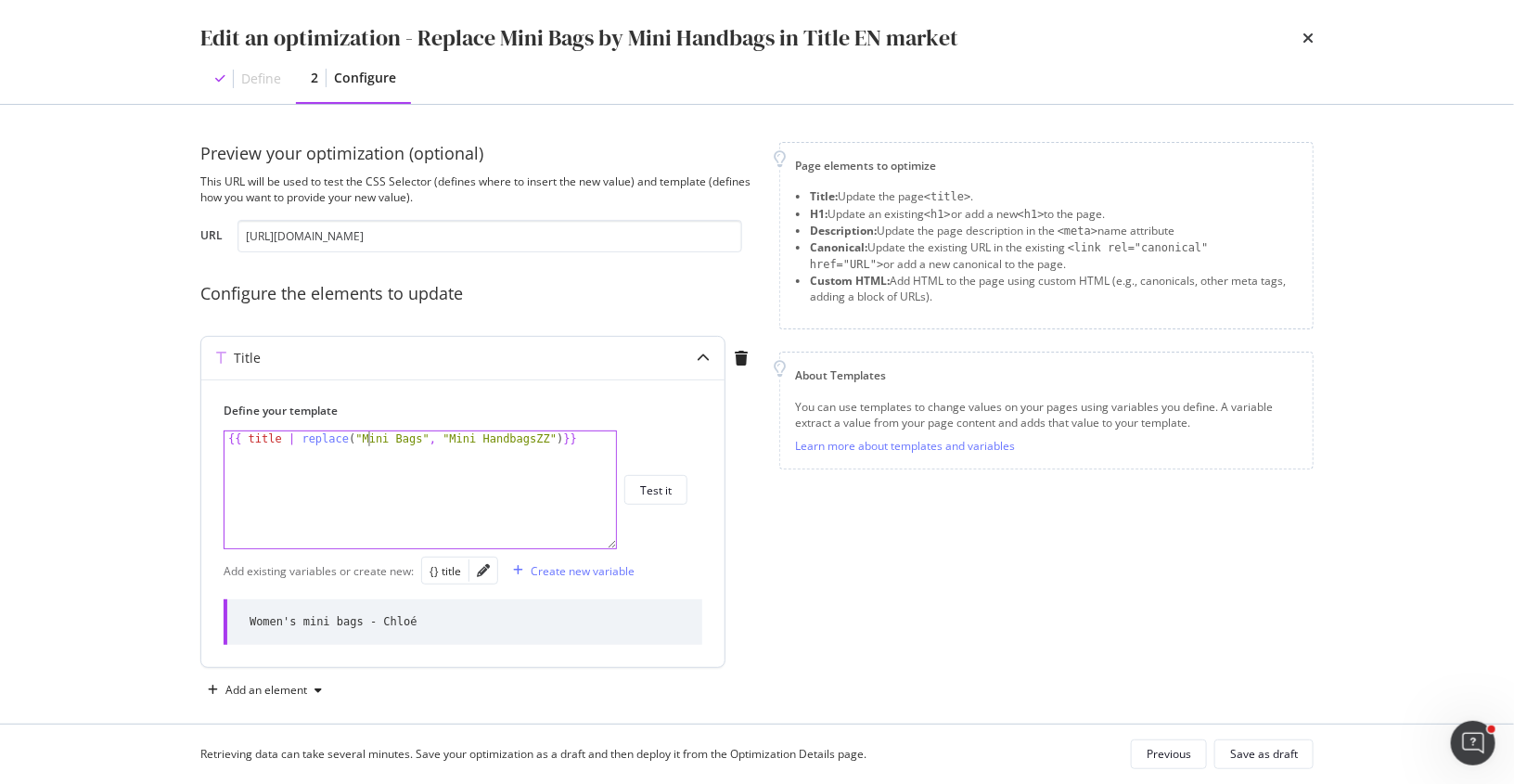
click at [369, 439] on div "{{ title | replace ( "Mini Bags" , "Mini HandbagsZZ" ) }}" at bounding box center [421, 506] width 394 height 147
click at [401, 440] on div "{{ title | replace ( "mini Bags" , "Mini HandbagsZZ" ) }}" at bounding box center [421, 506] width 394 height 147
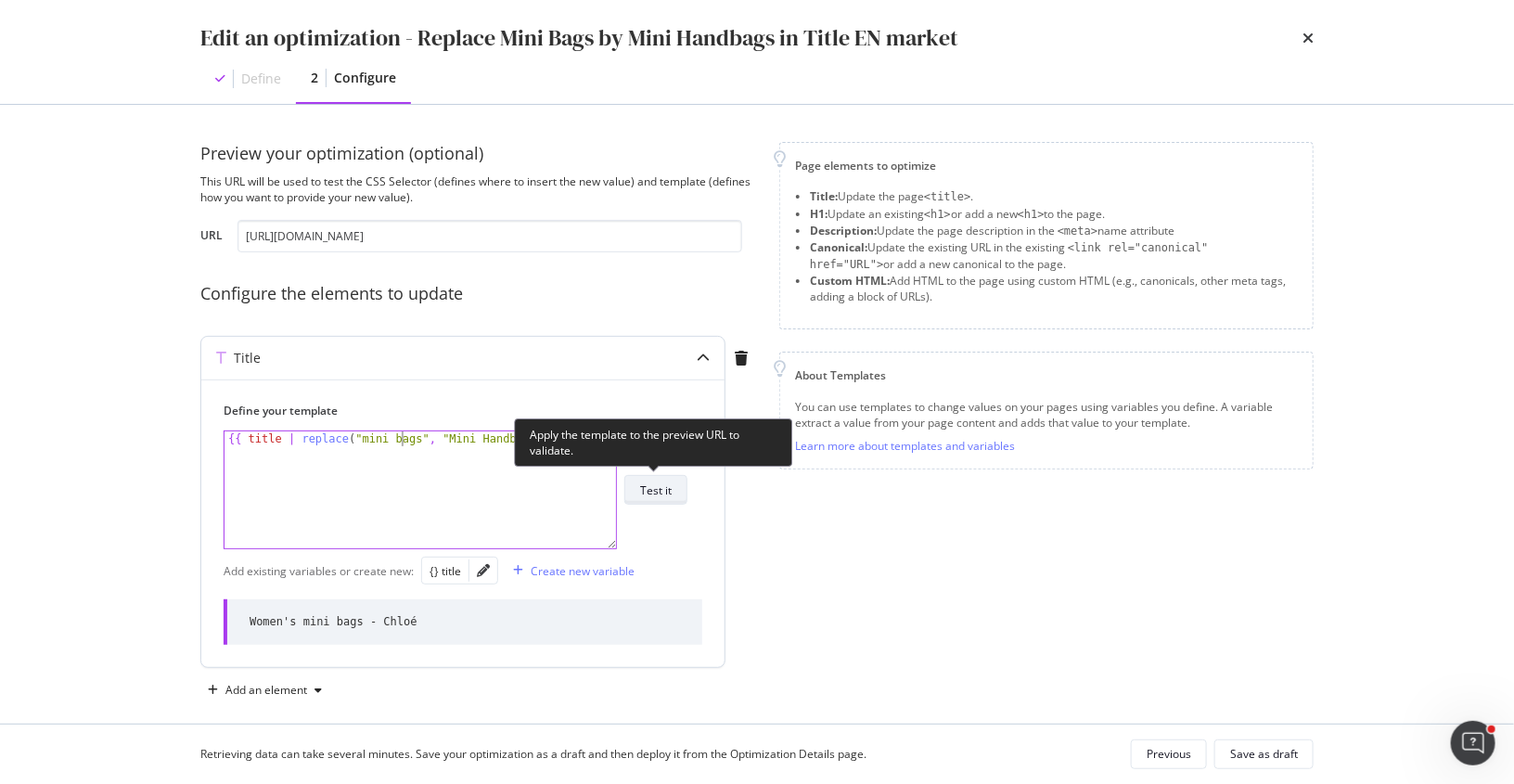
click at [662, 489] on div "Test it" at bounding box center [656, 490] width 32 height 16
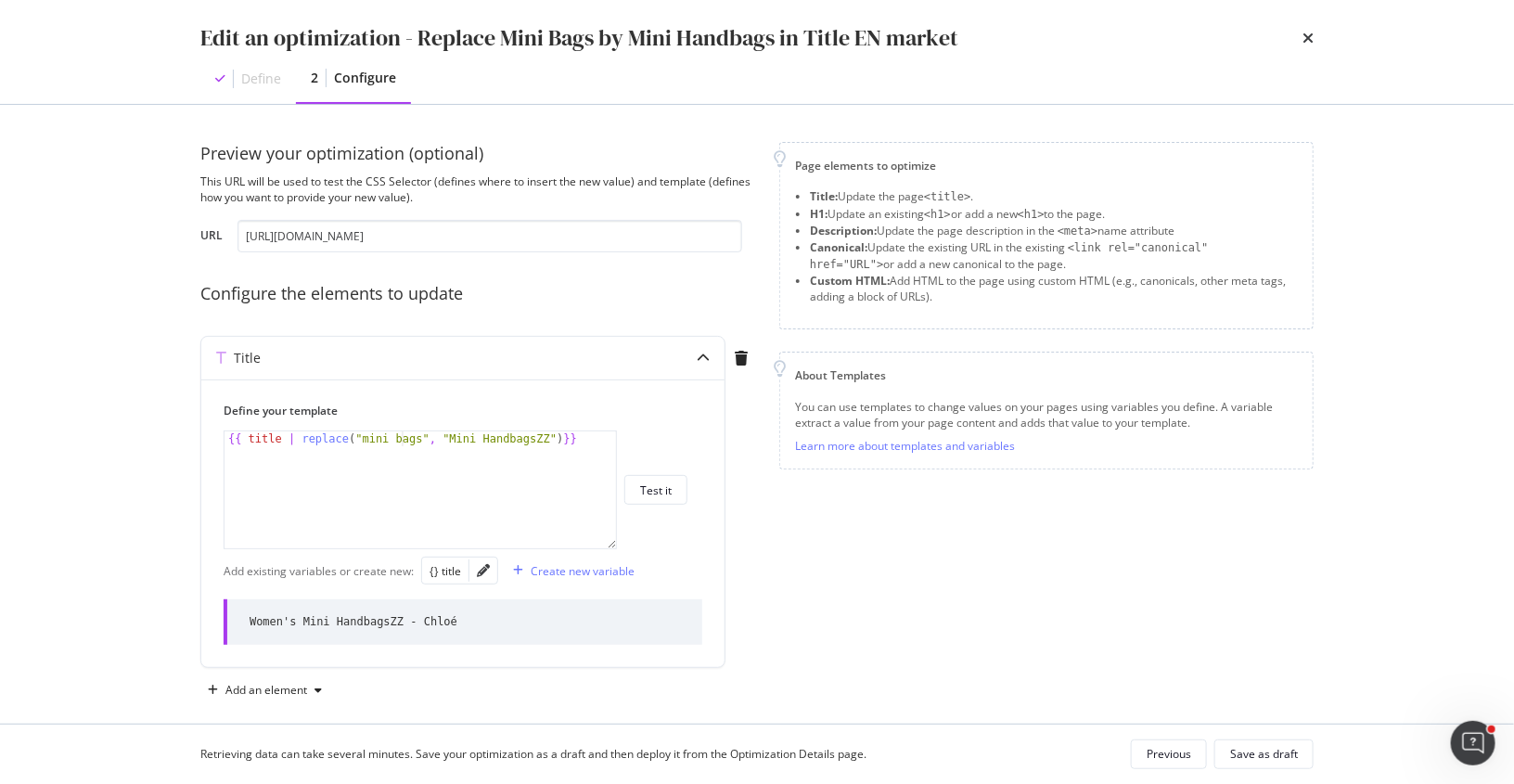
type textarea "{{ title | replace("mini ags", "Mini HandbagsZZ")}}"
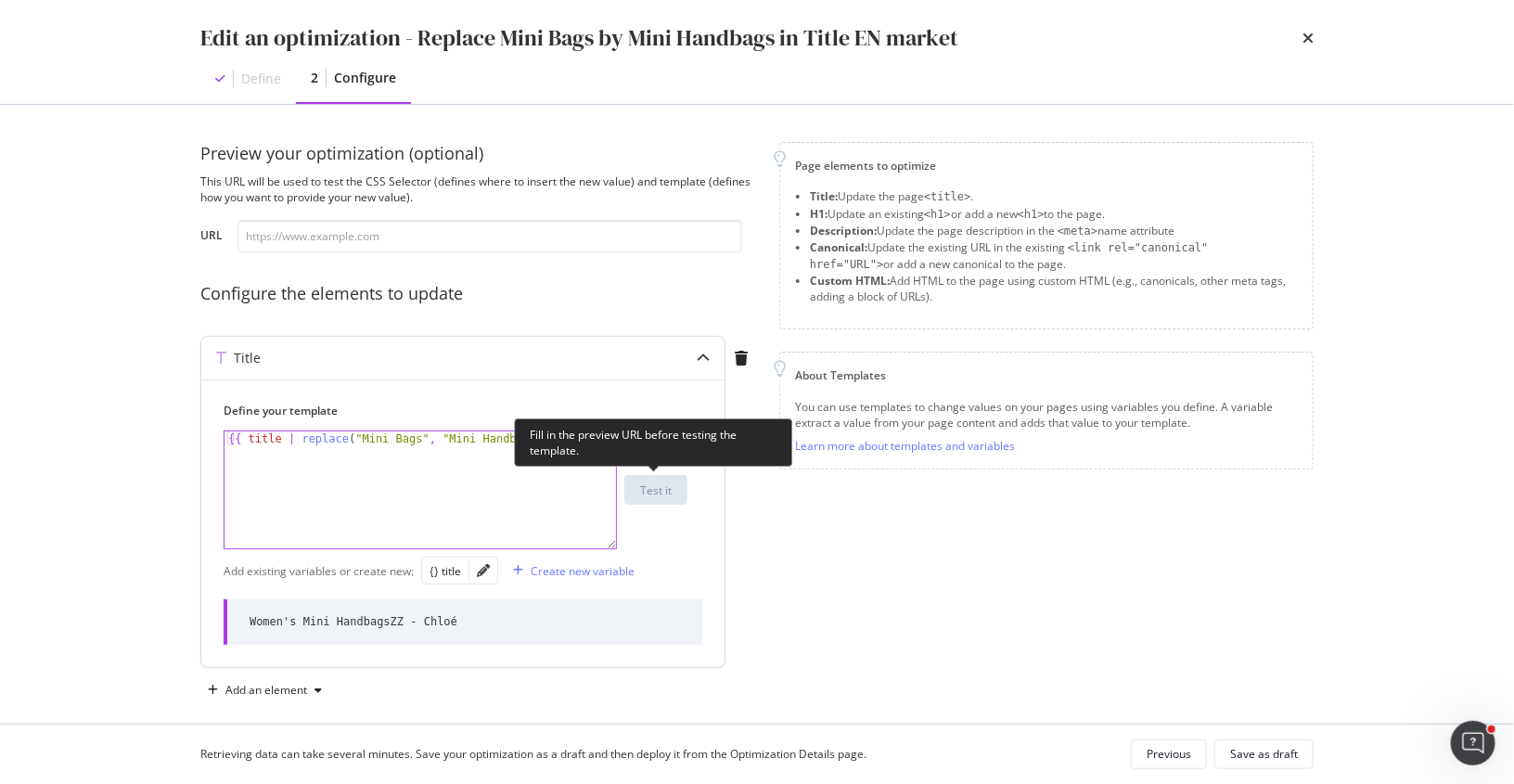
click at [521, 474] on div "{{ title | replace ( "Mini Bags" , "Mini HandbagsZZ" ) }}" at bounding box center [421, 506] width 394 height 147
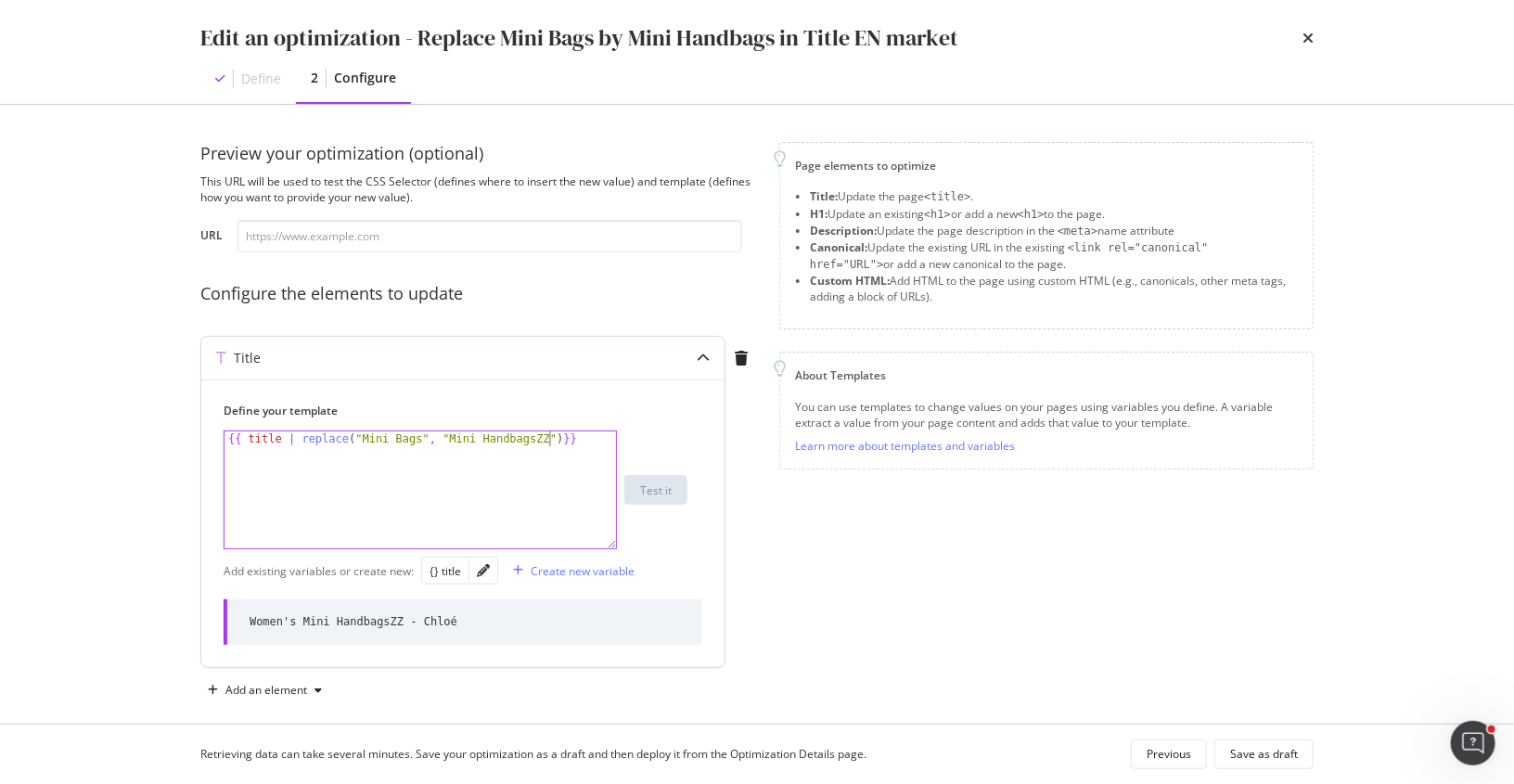
click at [547, 436] on div "{{ title | replace ( "Mini Bags" , "Mini HandbagsZZ" ) }}" at bounding box center [421, 506] width 394 height 147
click at [378, 454] on div "{{ title | replace ( "Mini Bags" , "Mini Handbags" ) | replace ( "mini bags" , …" at bounding box center [421, 520] width 394 height 178
type textarea "{{ title | replace("Mini Bags", "Mini Handbags") | replace ("mini bags" , "mini…"
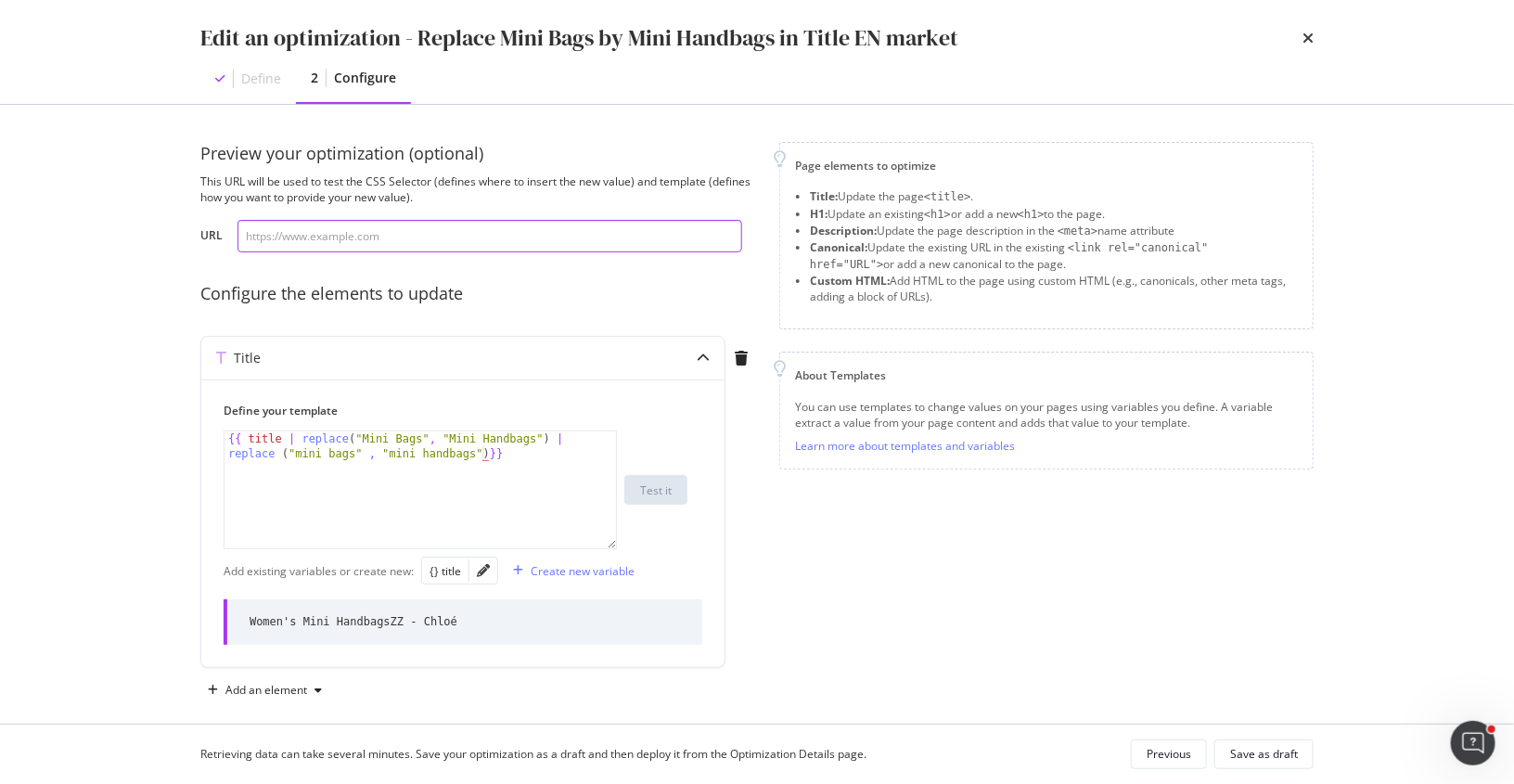
click at [539, 237] on input "modal" at bounding box center [490, 236] width 505 height 32
paste input "https://www.chloe.com/en-ch/c/bags/mini-bags"
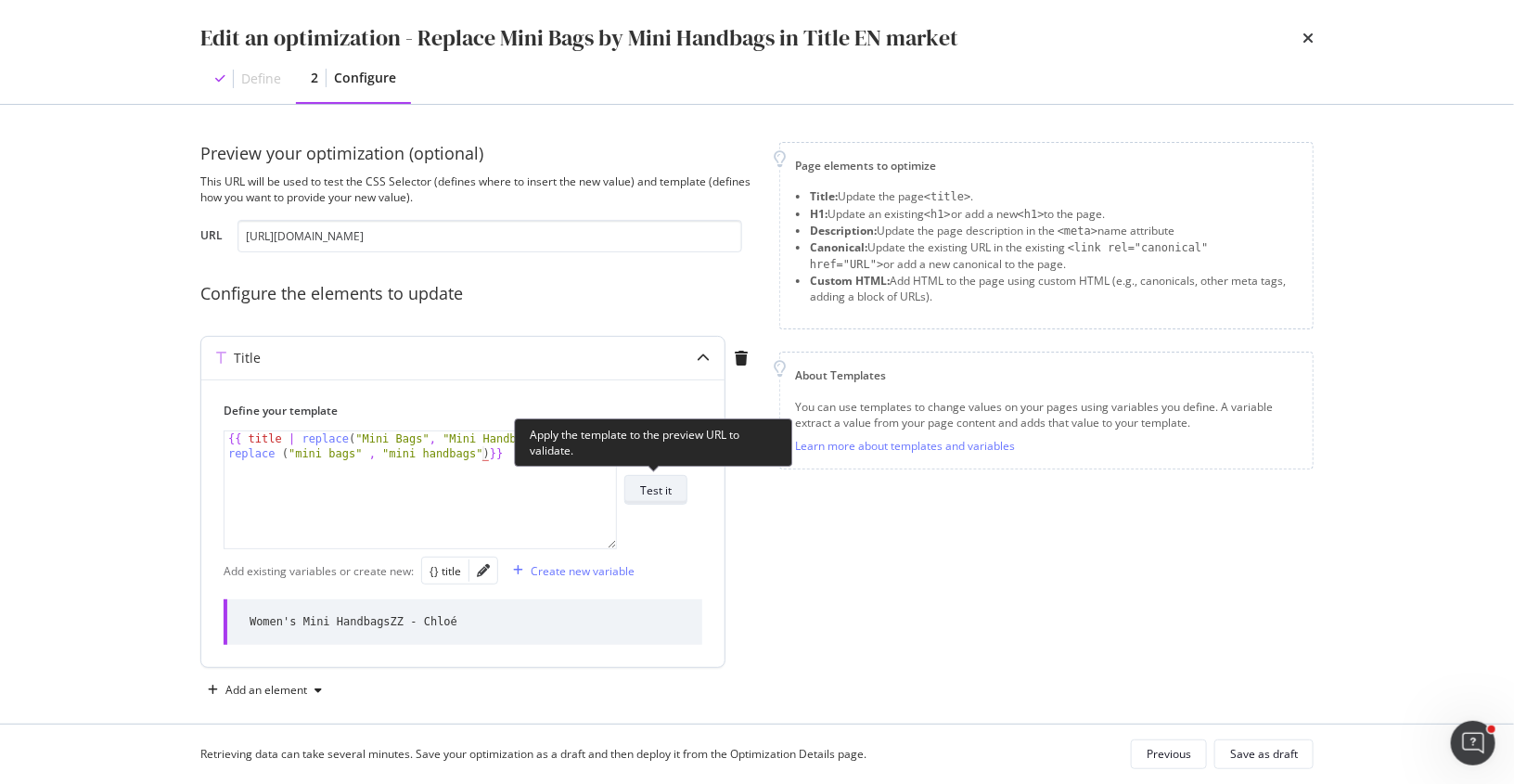
click at [661, 479] on div "Test it" at bounding box center [656, 489] width 32 height 26
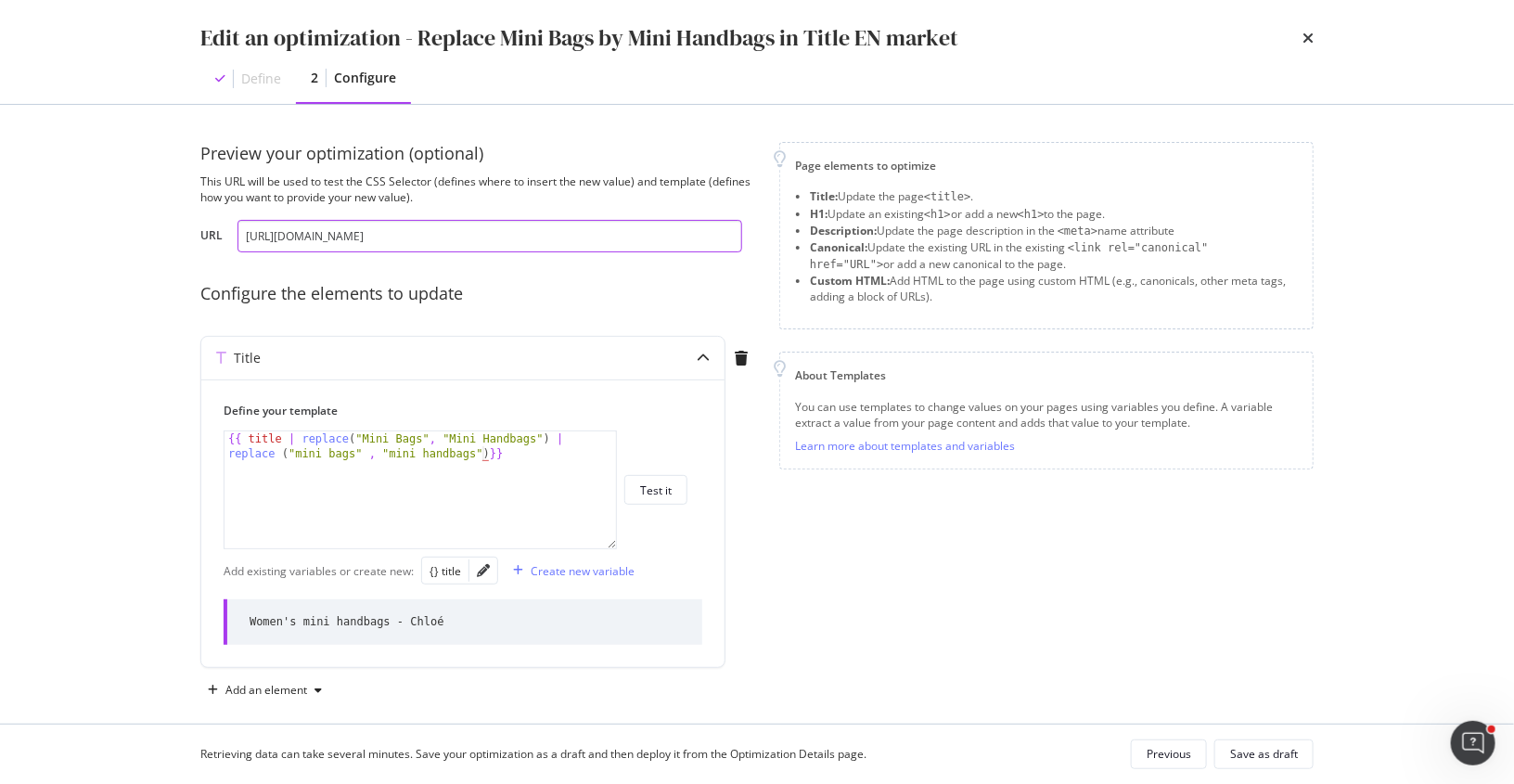
click at [411, 238] on input "https://www.chloe.com/en-ch/c/bags/mini-bags" at bounding box center [490, 236] width 505 height 32
paste input "nl"
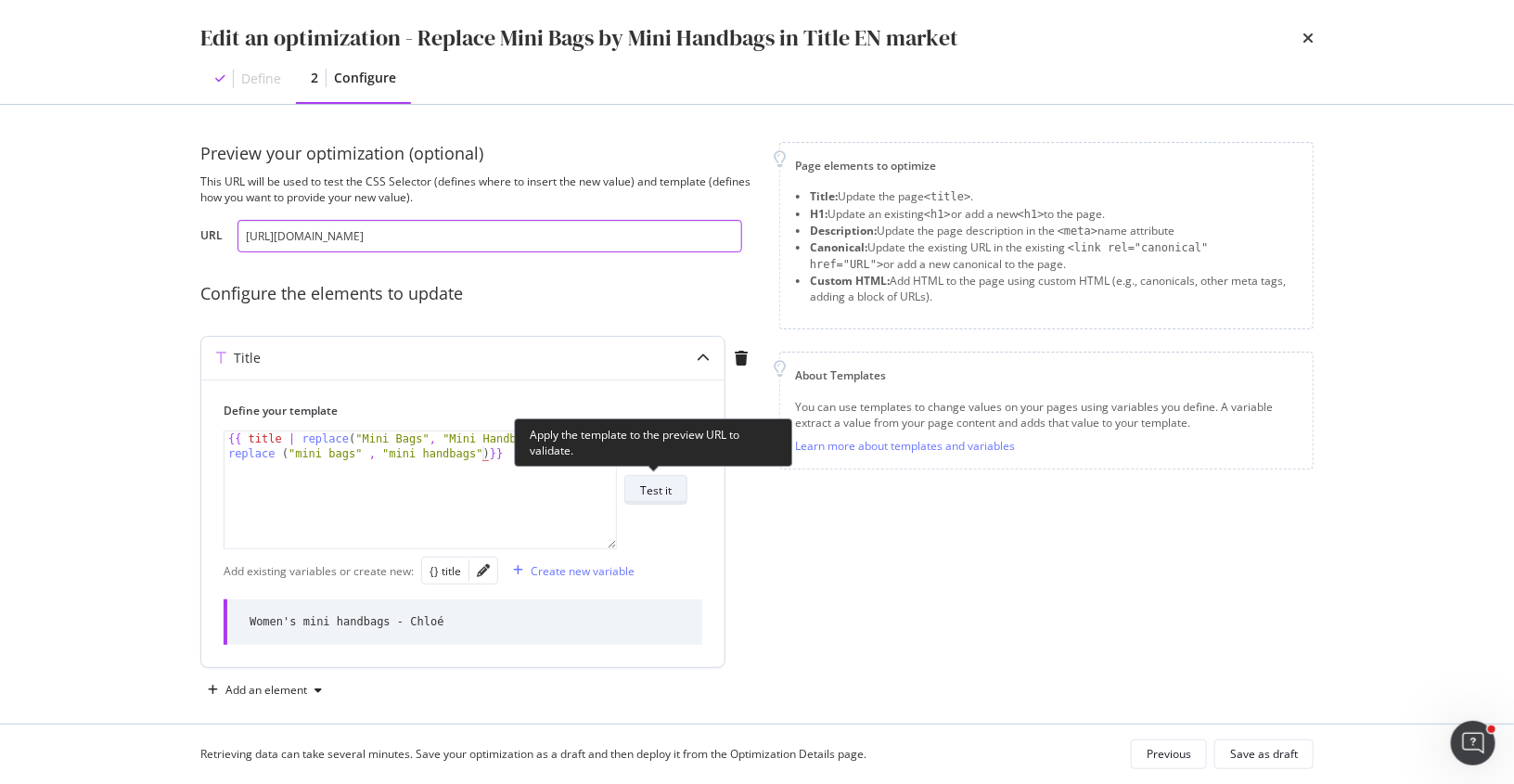
type input "https://www.chloe.com/en-nl/c/bags/mini-bags"
click at [658, 487] on div "Test it" at bounding box center [656, 490] width 32 height 16
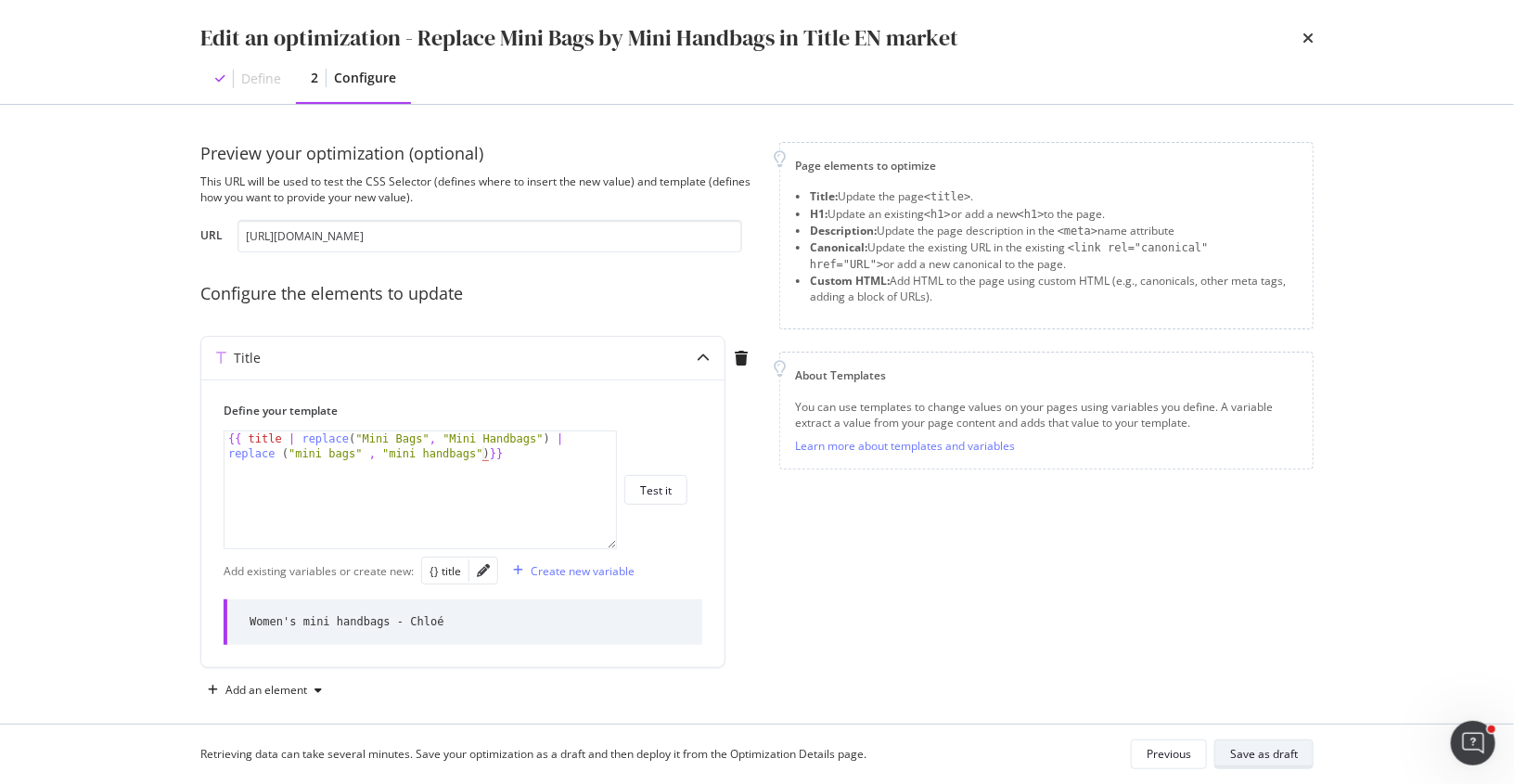
click at [1244, 748] on div "Save as draft" at bounding box center [1265, 754] width 68 height 16
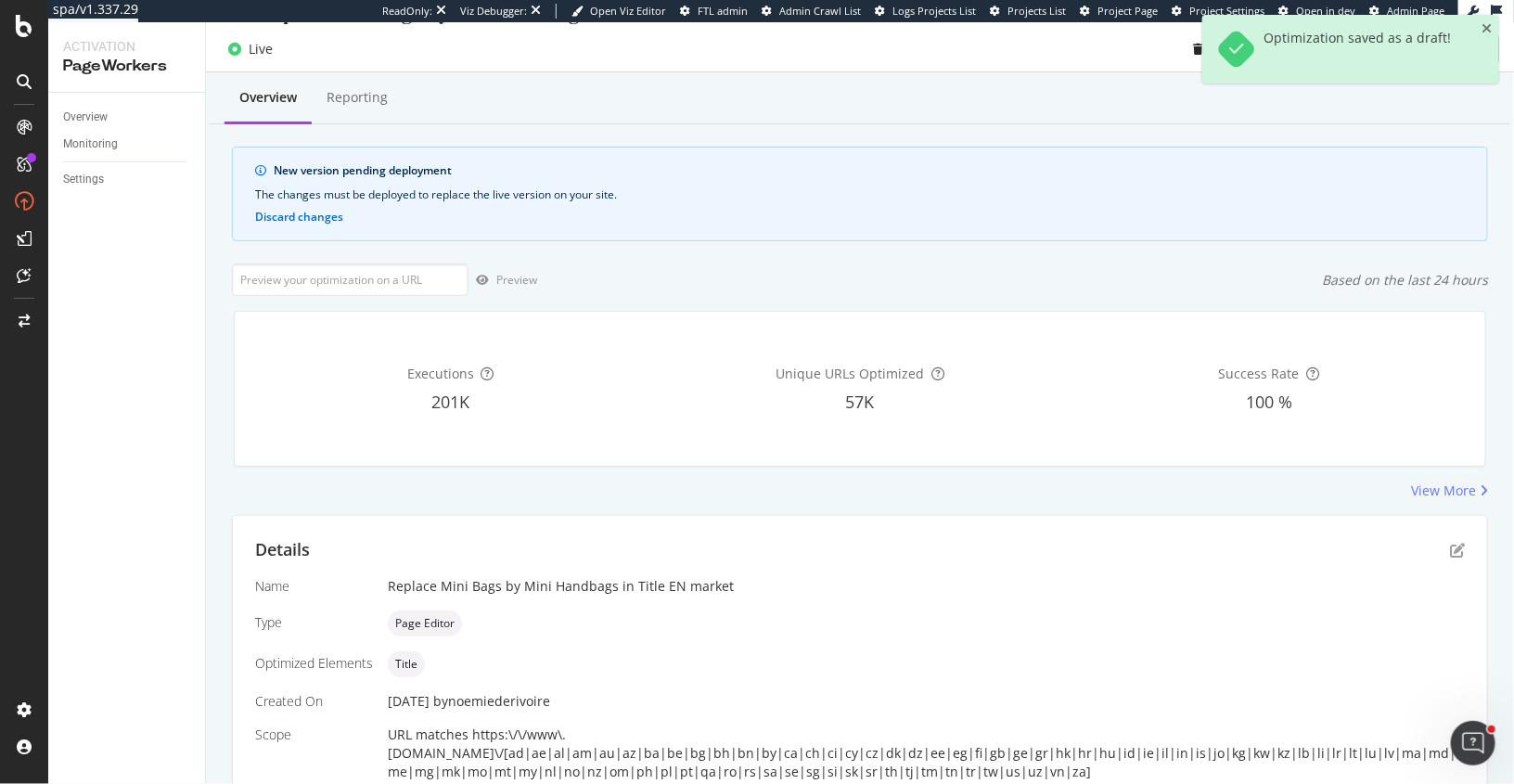
scroll to position [156, 0]
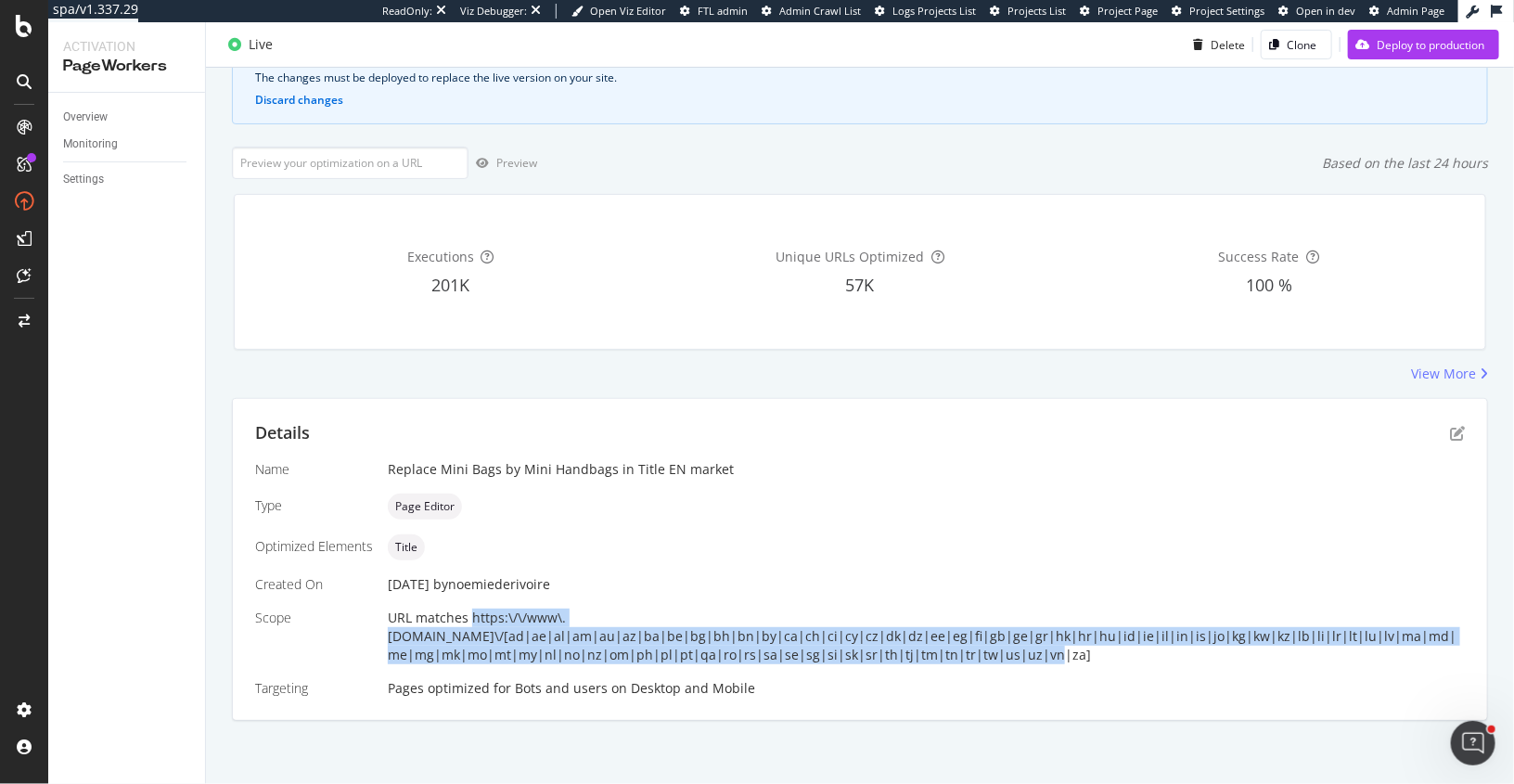
drag, startPoint x: 1085, startPoint y: 656, endPoint x: 386, endPoint y: 632, distance: 699.4
click at [388, 632] on div "URL matches https:\/\/www\.chloe.com\/[ad|ae|al|am|au|az|ba|be|bg|bh|bn|by|ca|c…" at bounding box center [927, 636] width 1077 height 55
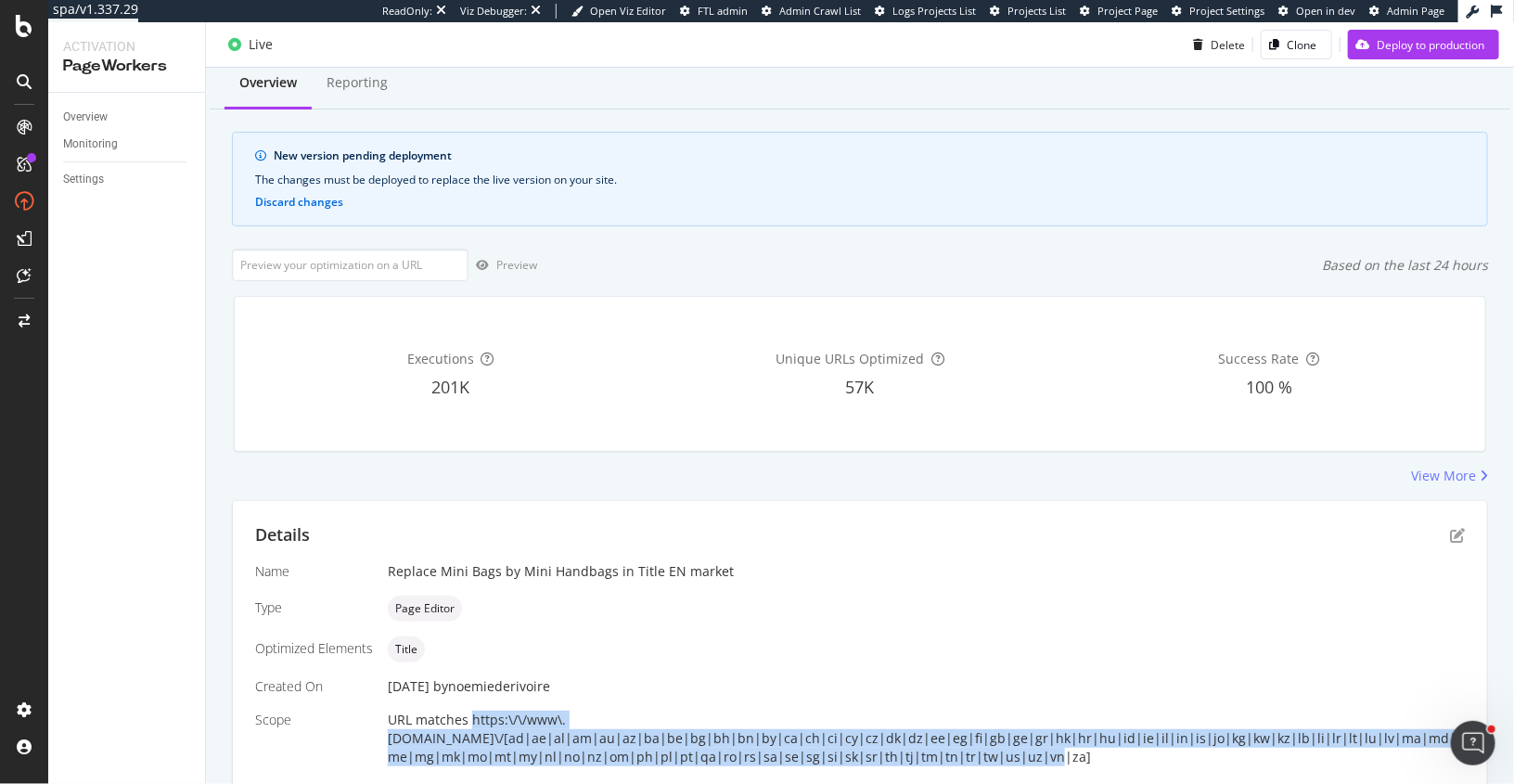
scroll to position [0, 0]
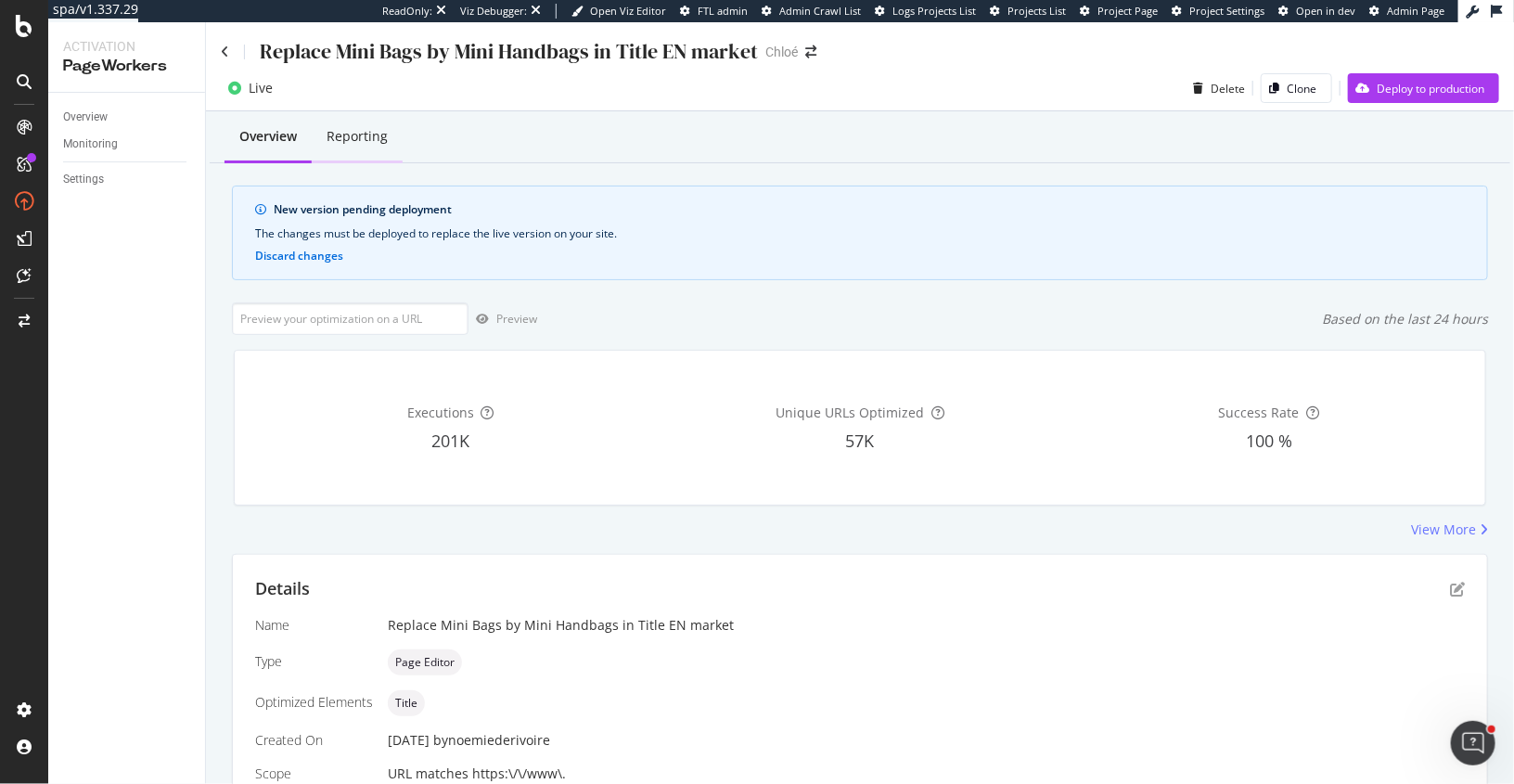
click at [363, 146] on div "Reporting" at bounding box center [357, 136] width 61 height 18
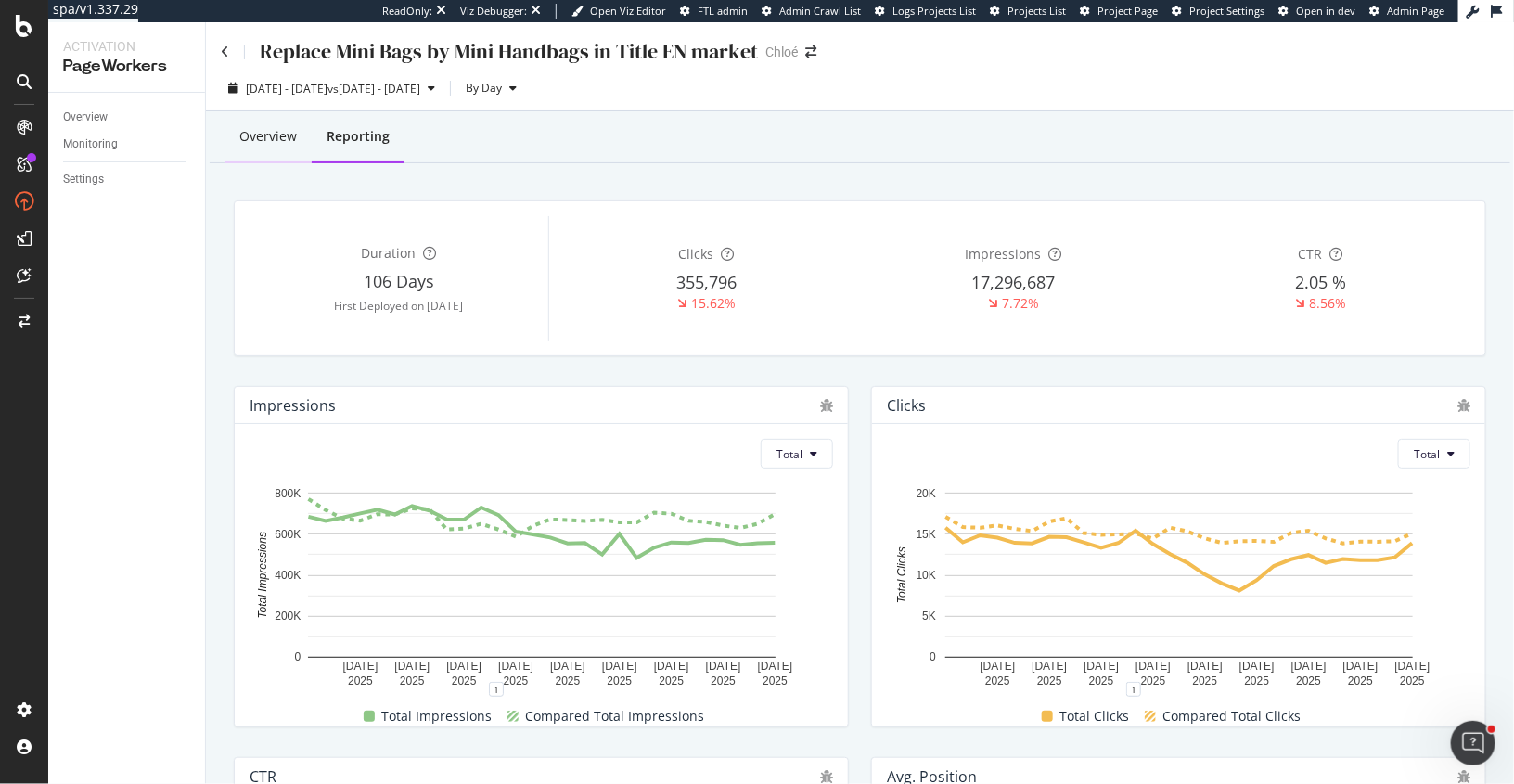
click at [269, 145] on div "Overview" at bounding box center [268, 136] width 57 height 18
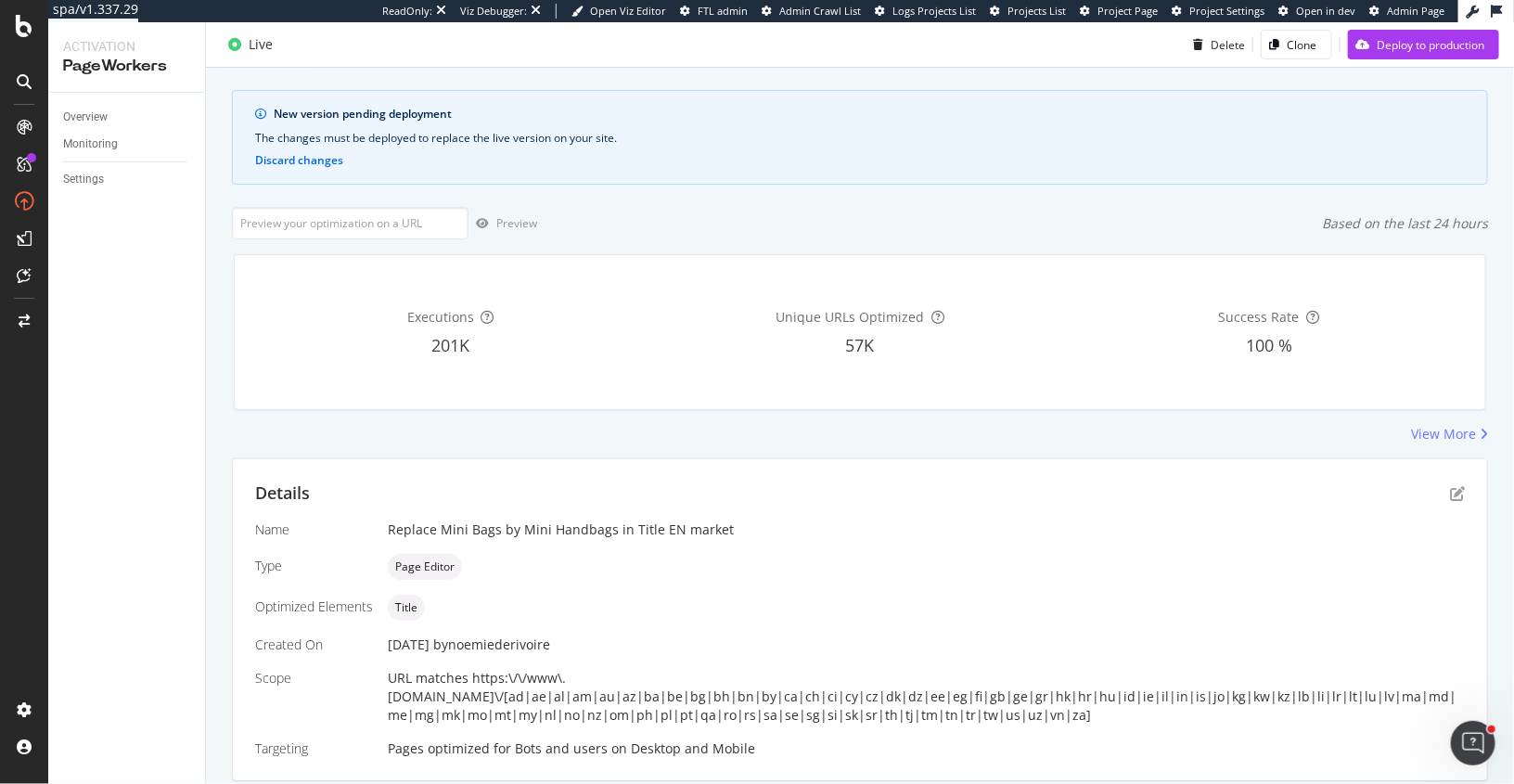
scroll to position [156, 0]
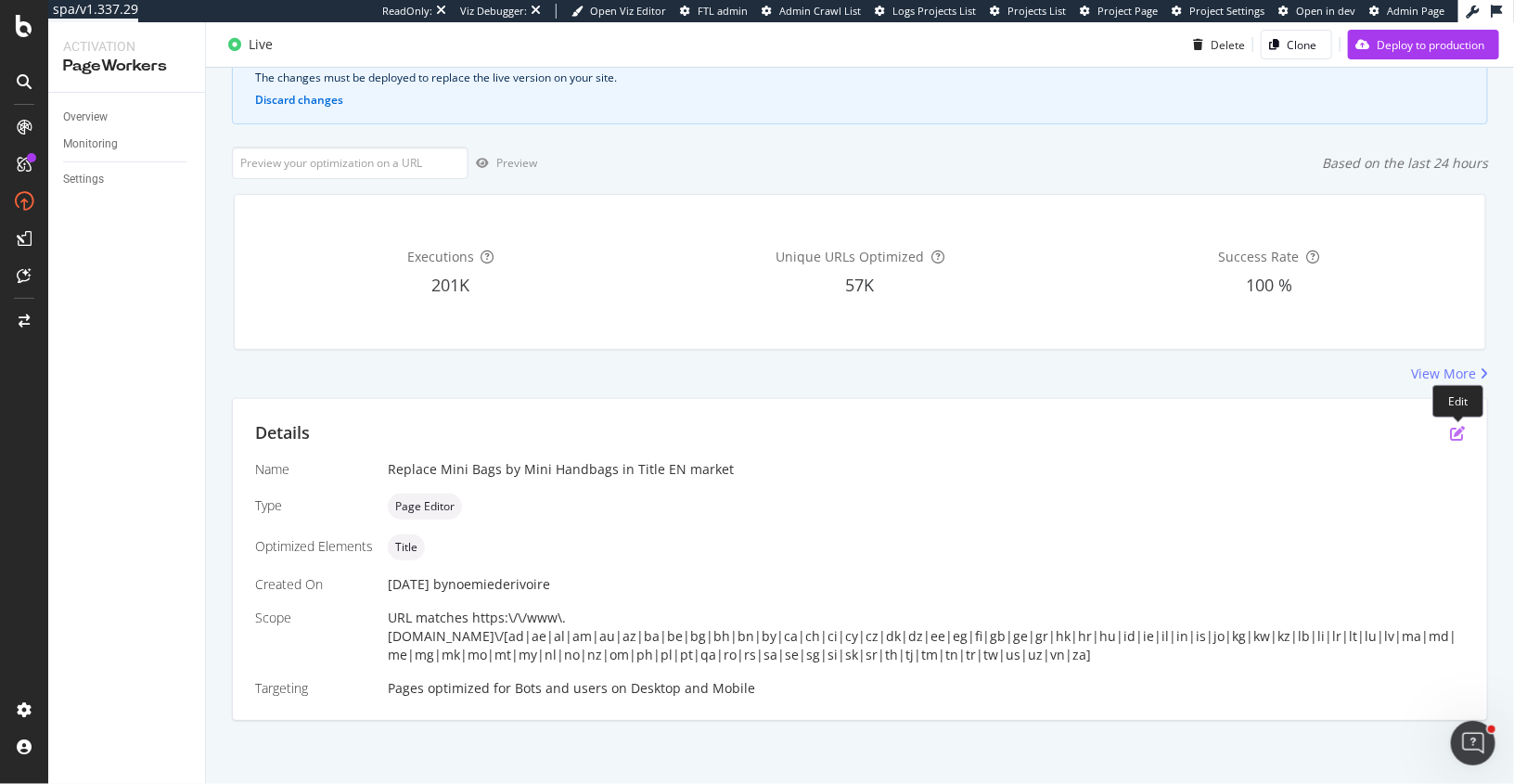
click at [1459, 429] on icon "pen-to-square" at bounding box center [1457, 433] width 15 height 15
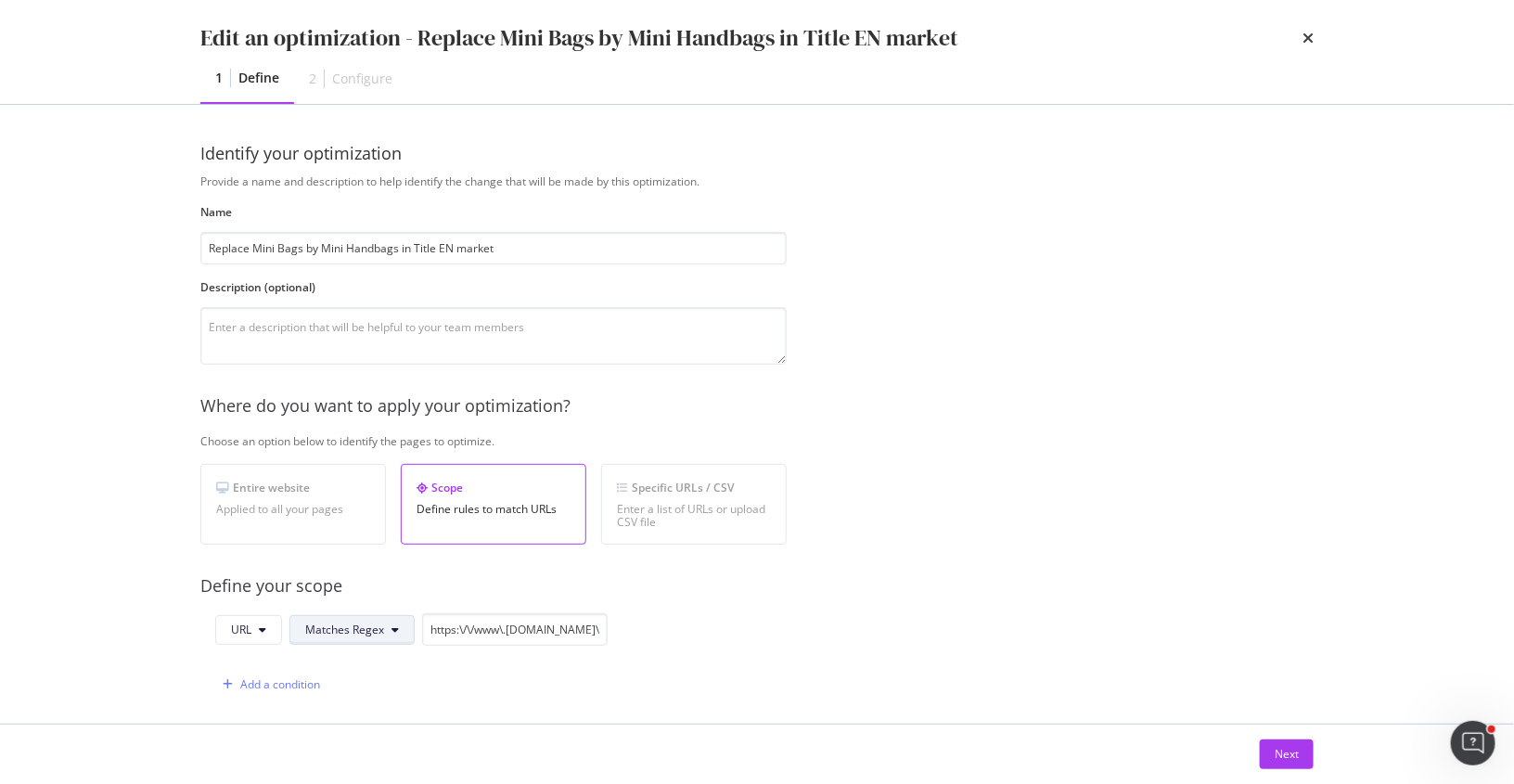
click at [381, 629] on span "Matches Regex" at bounding box center [345, 630] width 79 height 16
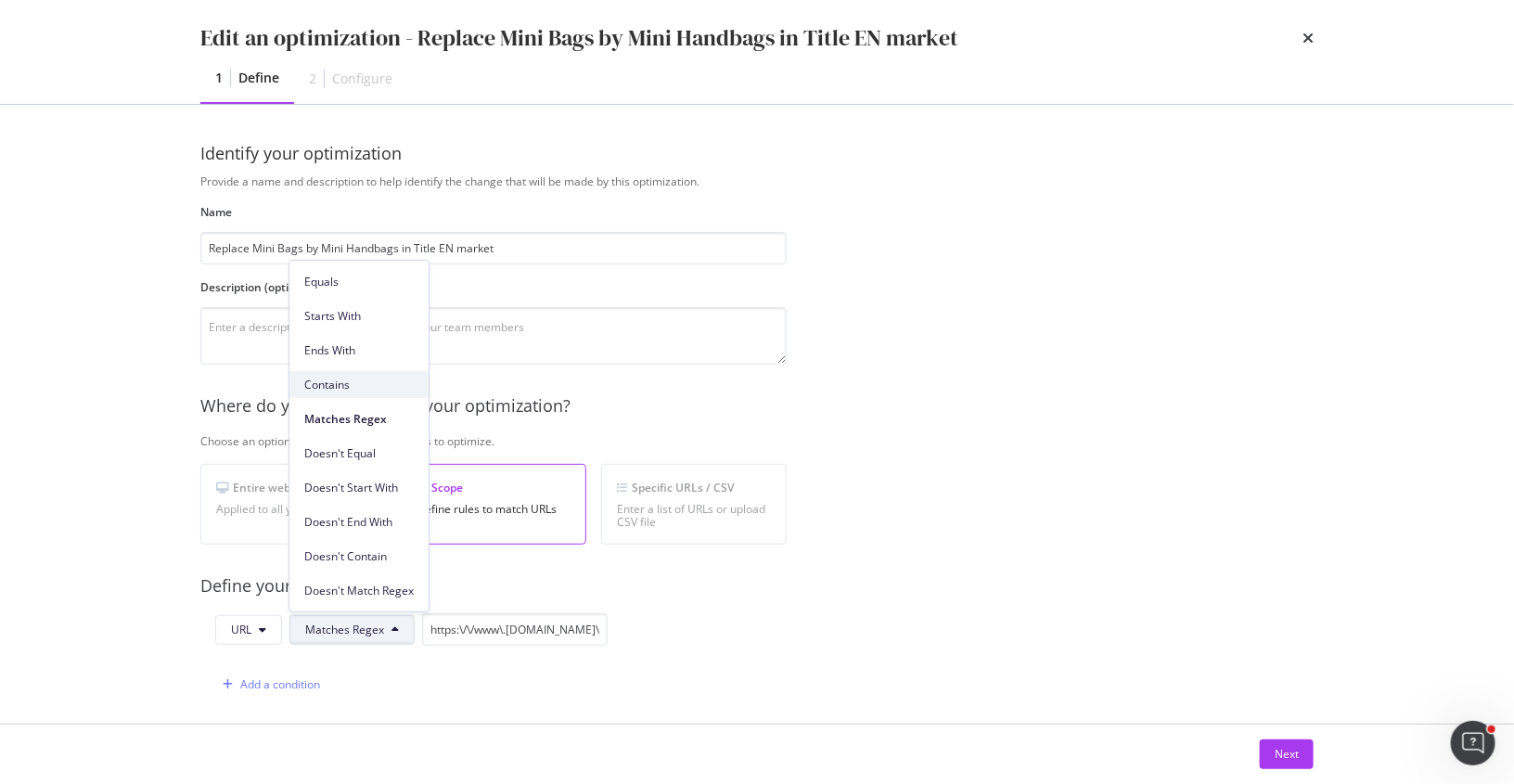
click at [361, 378] on span "Contains" at bounding box center [359, 384] width 110 height 16
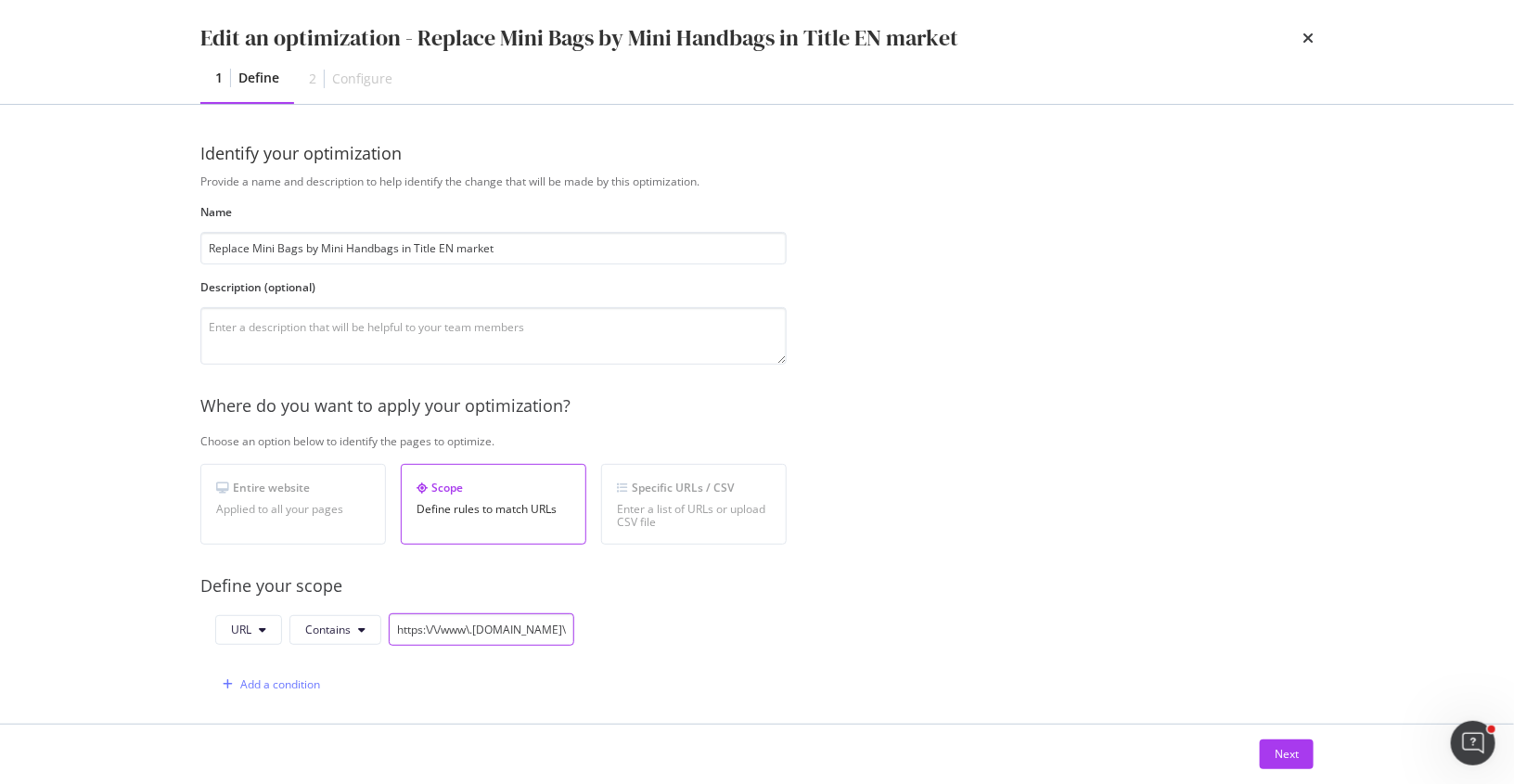
click at [474, 631] on input "https:\/\/www\.chloe.com\/[ad|ae|al|am|au|az|ba|be|bg|bh|bn|by|ca|ch|ci|cy|cz|d…" at bounding box center [481, 629] width 185 height 32
paste input "bags/mini-bags"
click at [391, 625] on input "bags/mini-bags" at bounding box center [481, 629] width 185 height 32
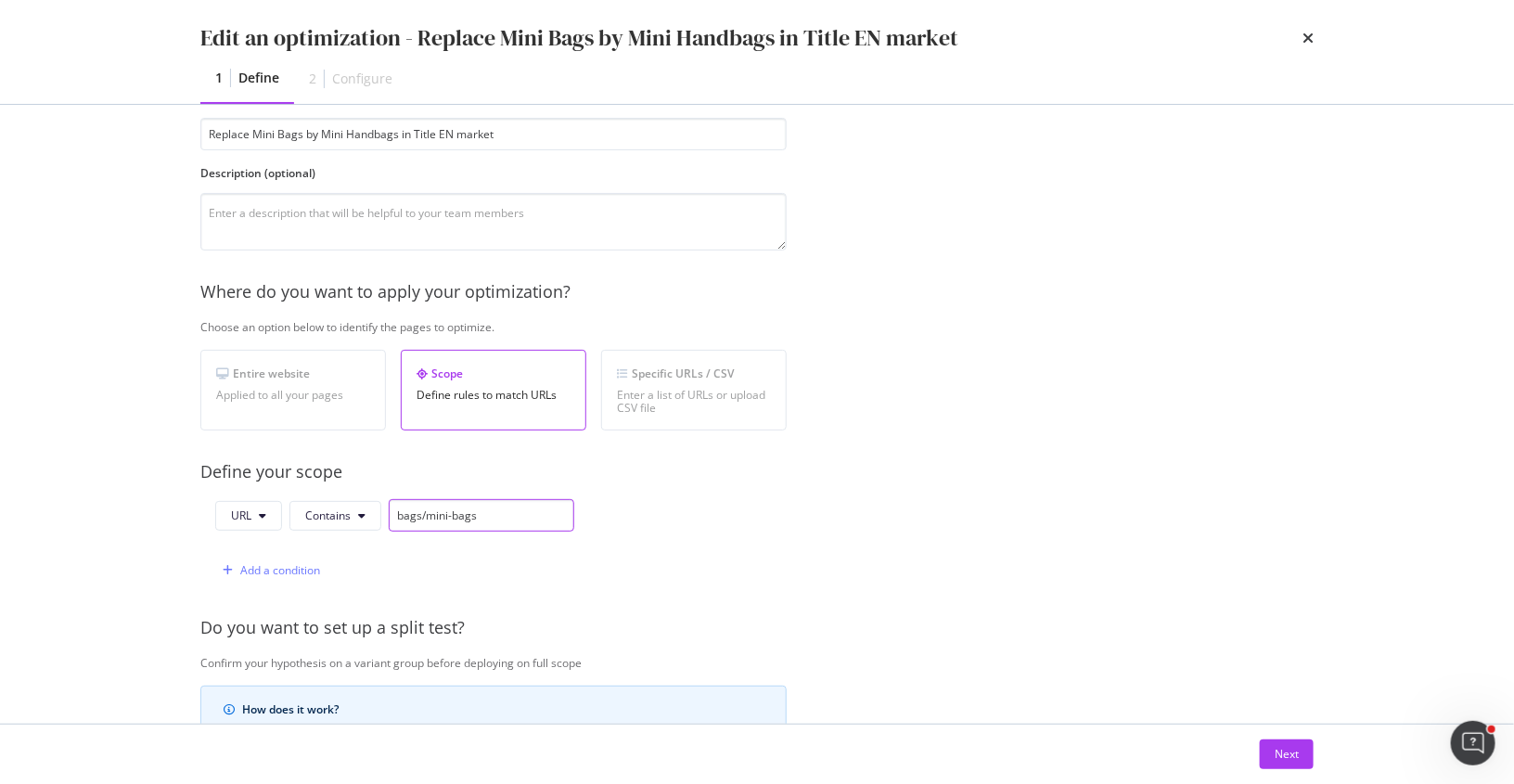
scroll to position [267, 0]
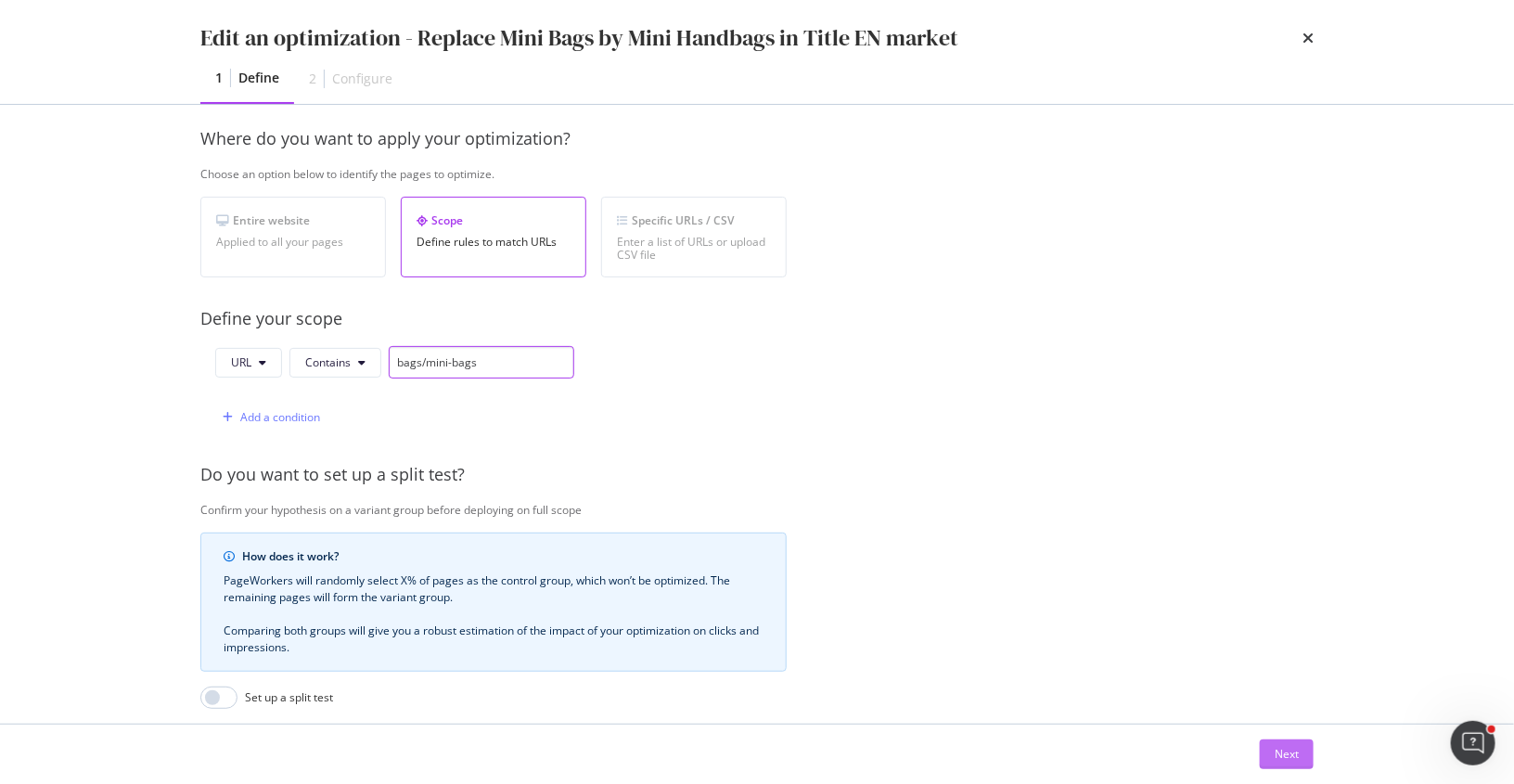
type input "bags/mini-bags"
click at [1285, 749] on div "Next" at bounding box center [1287, 754] width 24 height 16
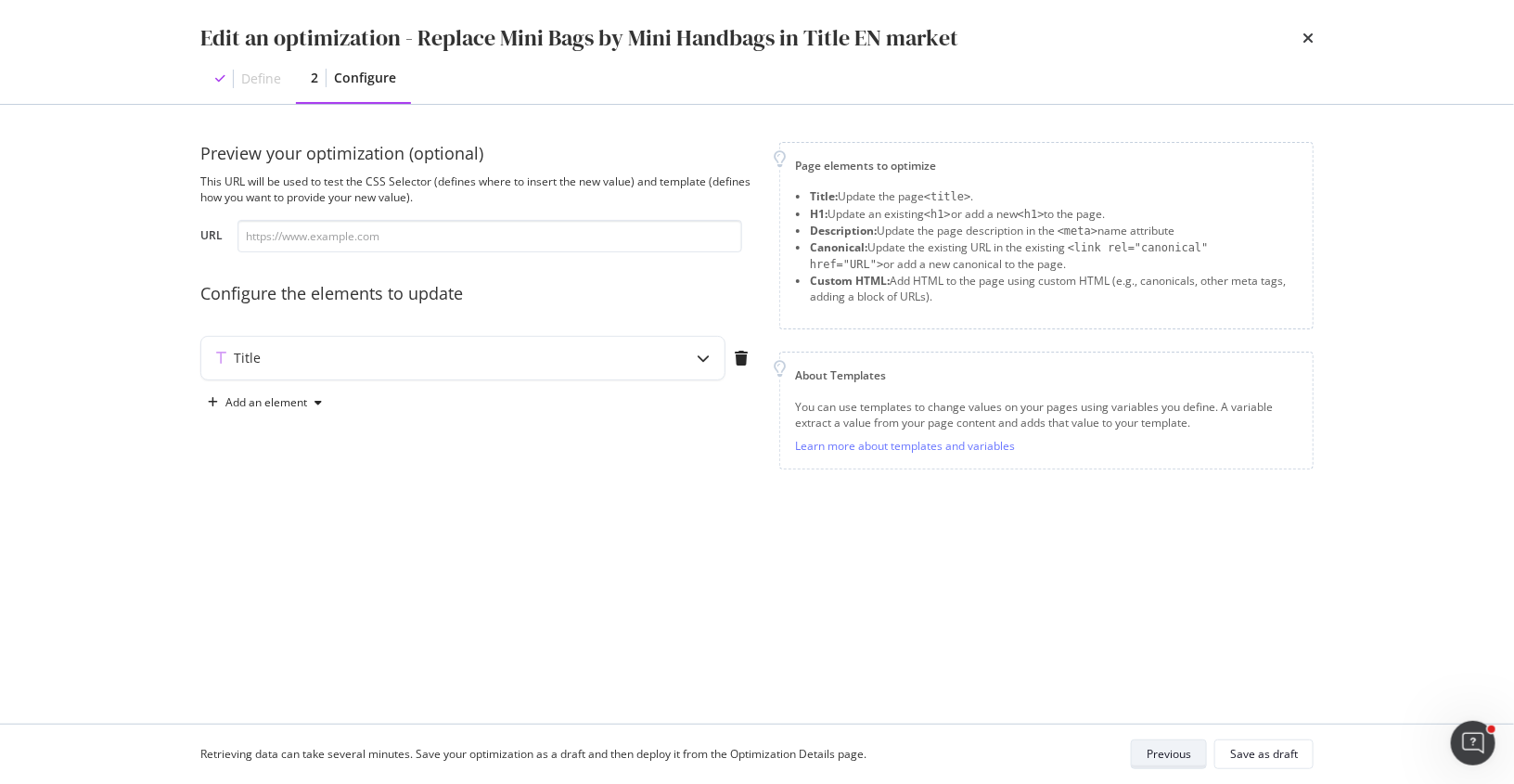
scroll to position [0, 0]
click at [517, 241] on input "modal" at bounding box center [490, 236] width 505 height 32
click at [348, 230] on input "modal" at bounding box center [490, 236] width 505 height 32
paste input "https://www.chloe.com/en-au/c/bags/mini-bags"
type input "https://www.chloe.com/en-au/c/bags/mini-bags"
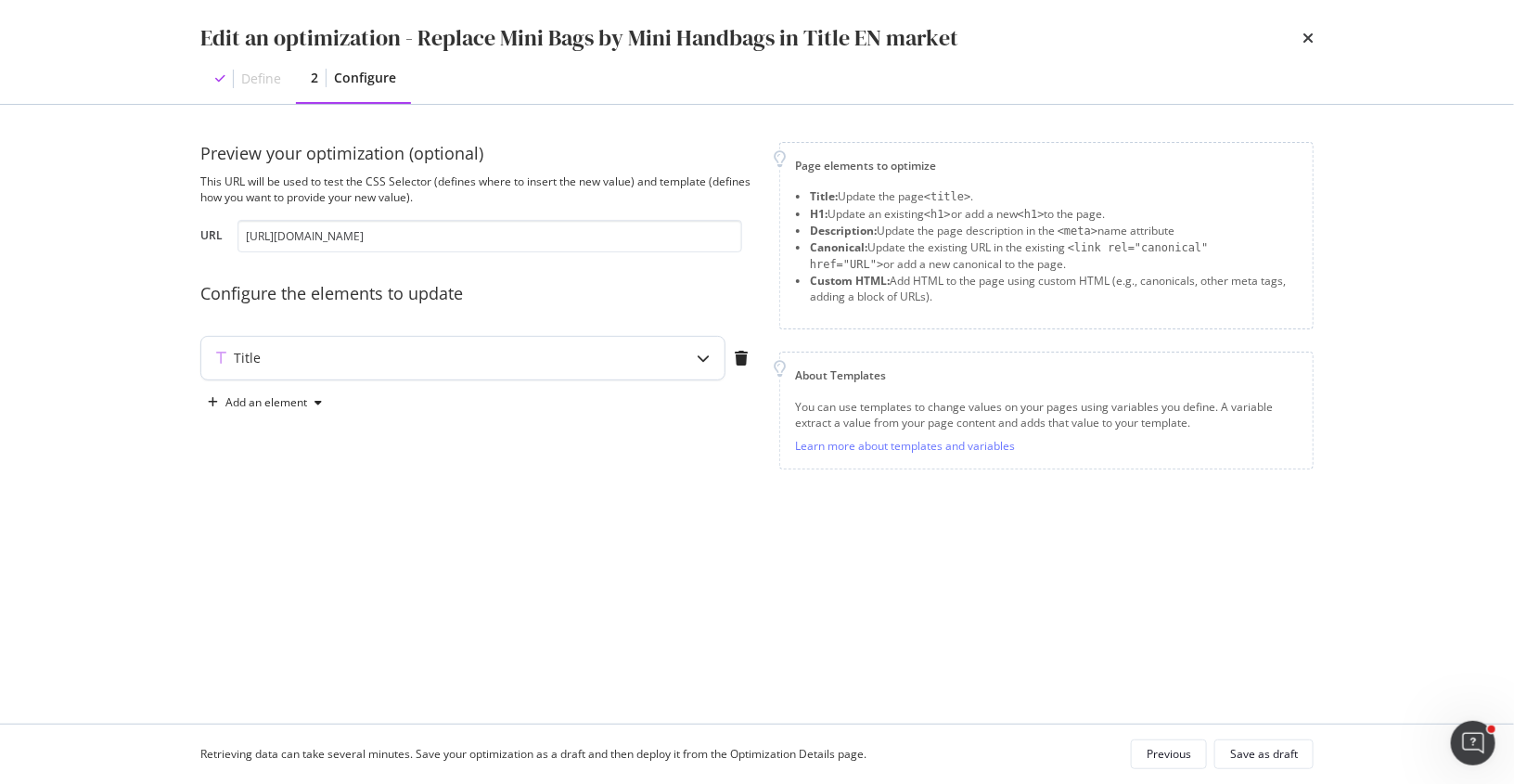
click at [431, 362] on div "Title" at bounding box center [426, 357] width 450 height 18
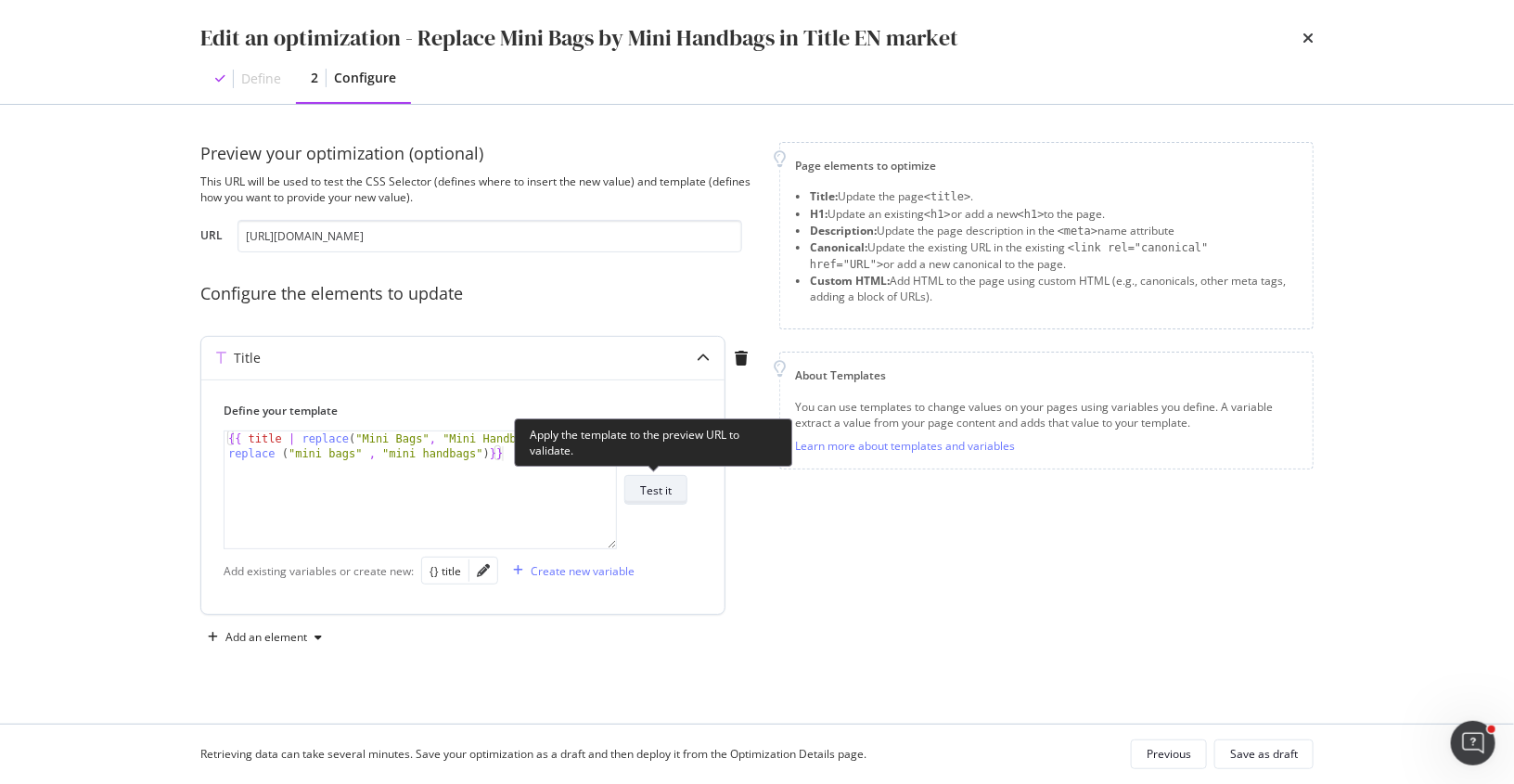
click at [646, 490] on div "Test it" at bounding box center [656, 490] width 32 height 16
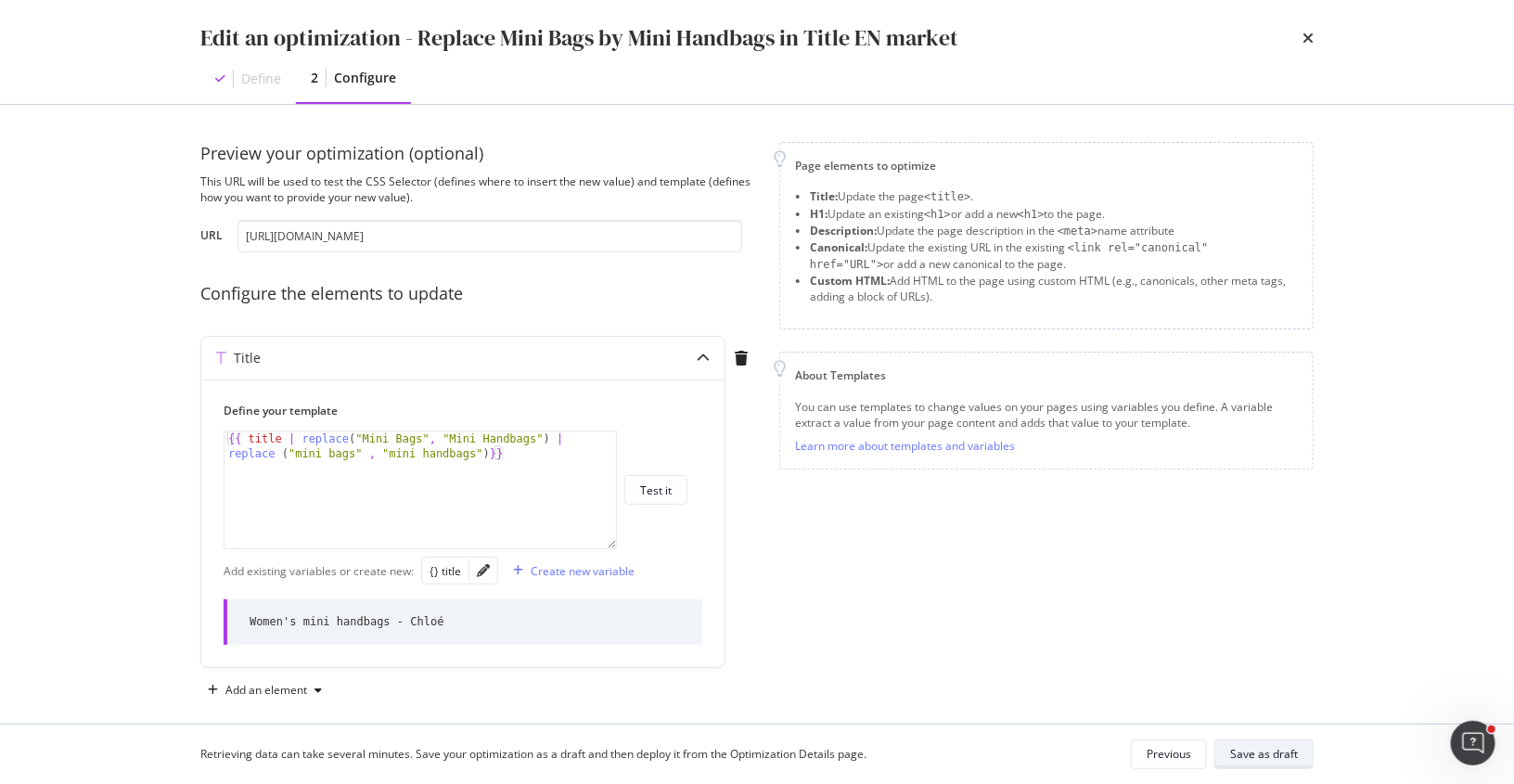
click at [1278, 754] on div "Save as draft" at bounding box center [1265, 754] width 68 height 16
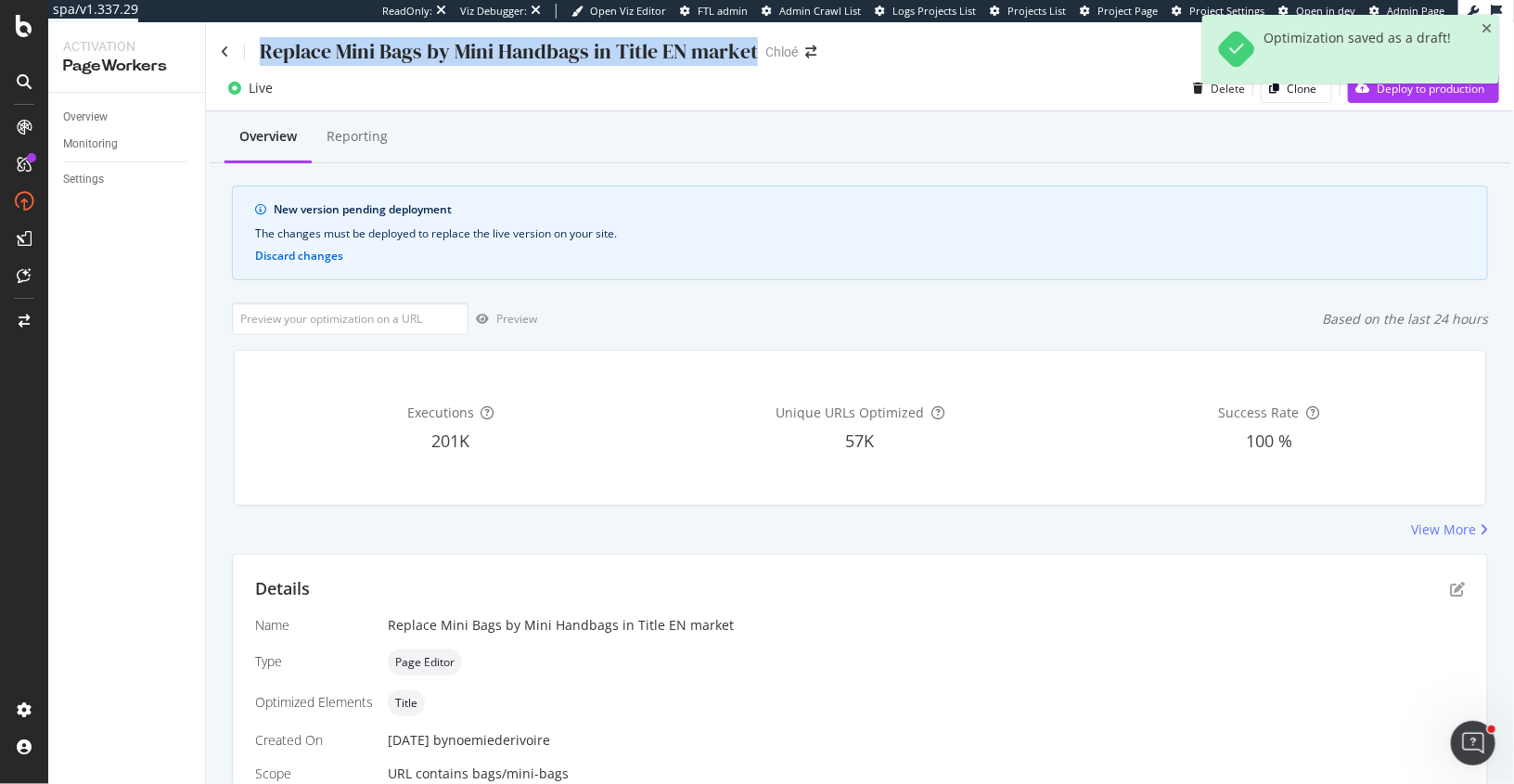
drag, startPoint x: 264, startPoint y: 50, endPoint x: 761, endPoint y: 49, distance: 497.0
click at [761, 49] on div "Replace Mini Bags by Mini Handbags in Title EN market Chloé" at bounding box center [528, 51] width 614 height 29
copy div "Replace Mini Bags by Mini Handbags in Title EN market"
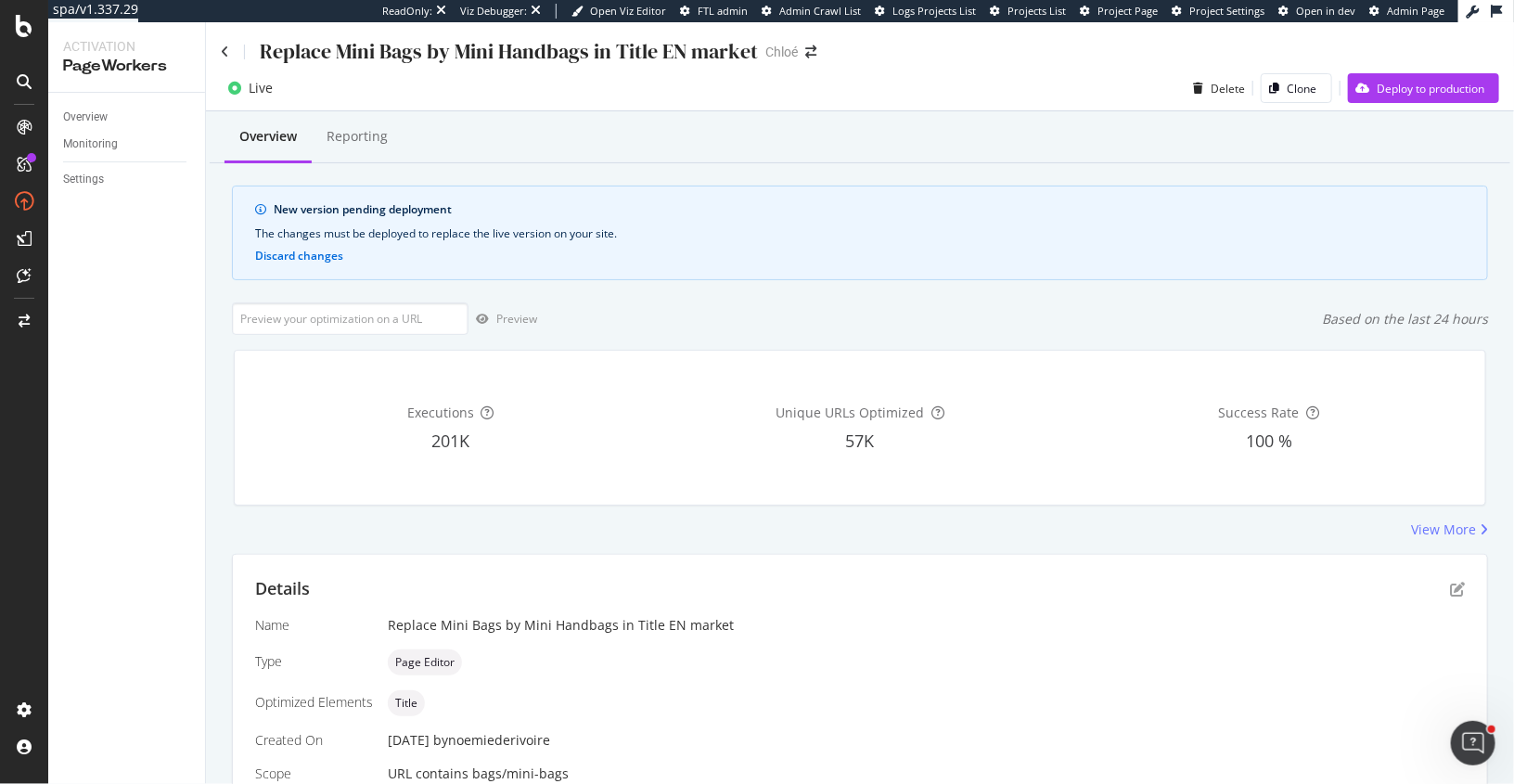
click at [1424, 95] on div "Deploy to production" at bounding box center [1431, 88] width 108 height 16
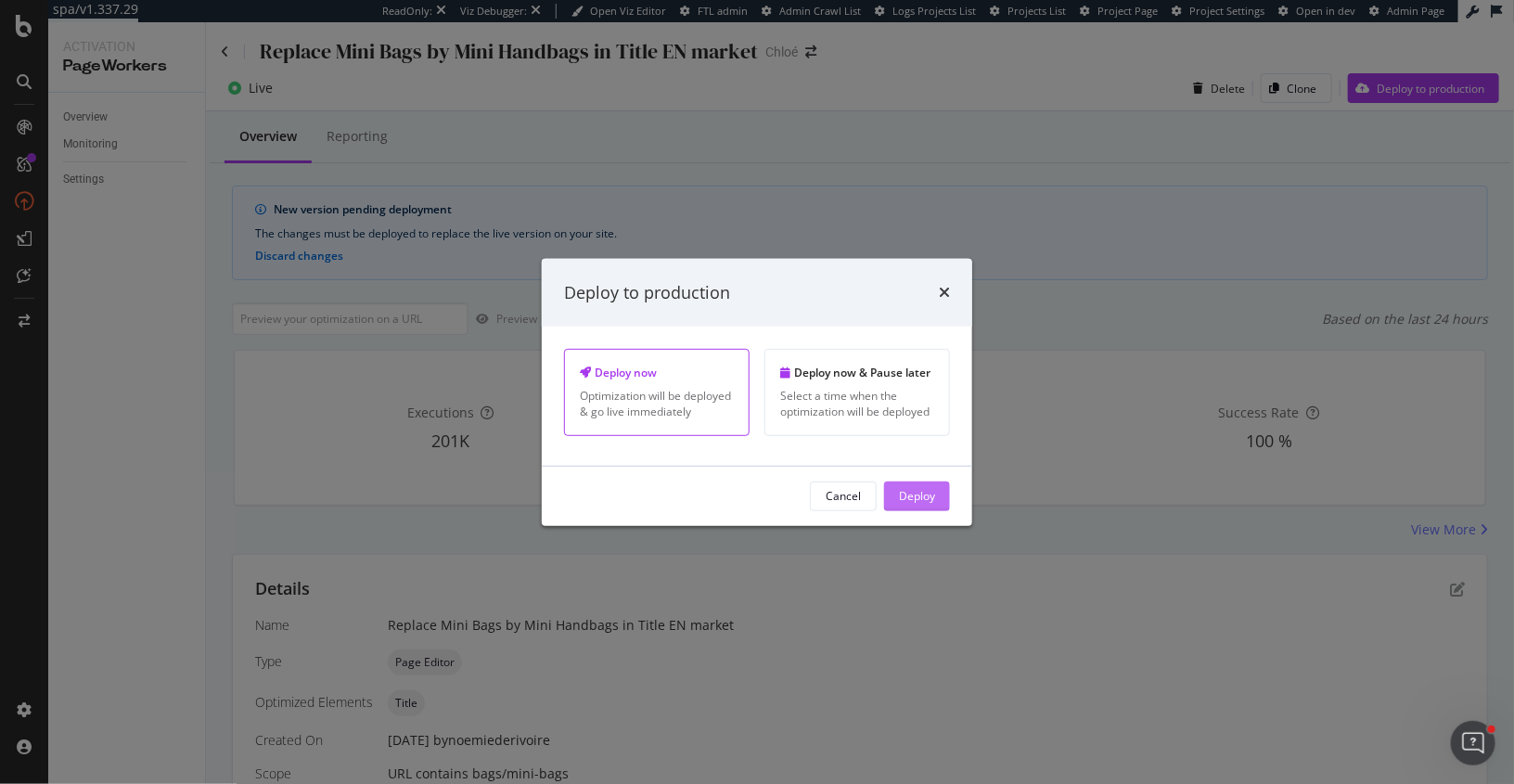
click at [924, 494] on div "Deploy" at bounding box center [916, 496] width 36 height 16
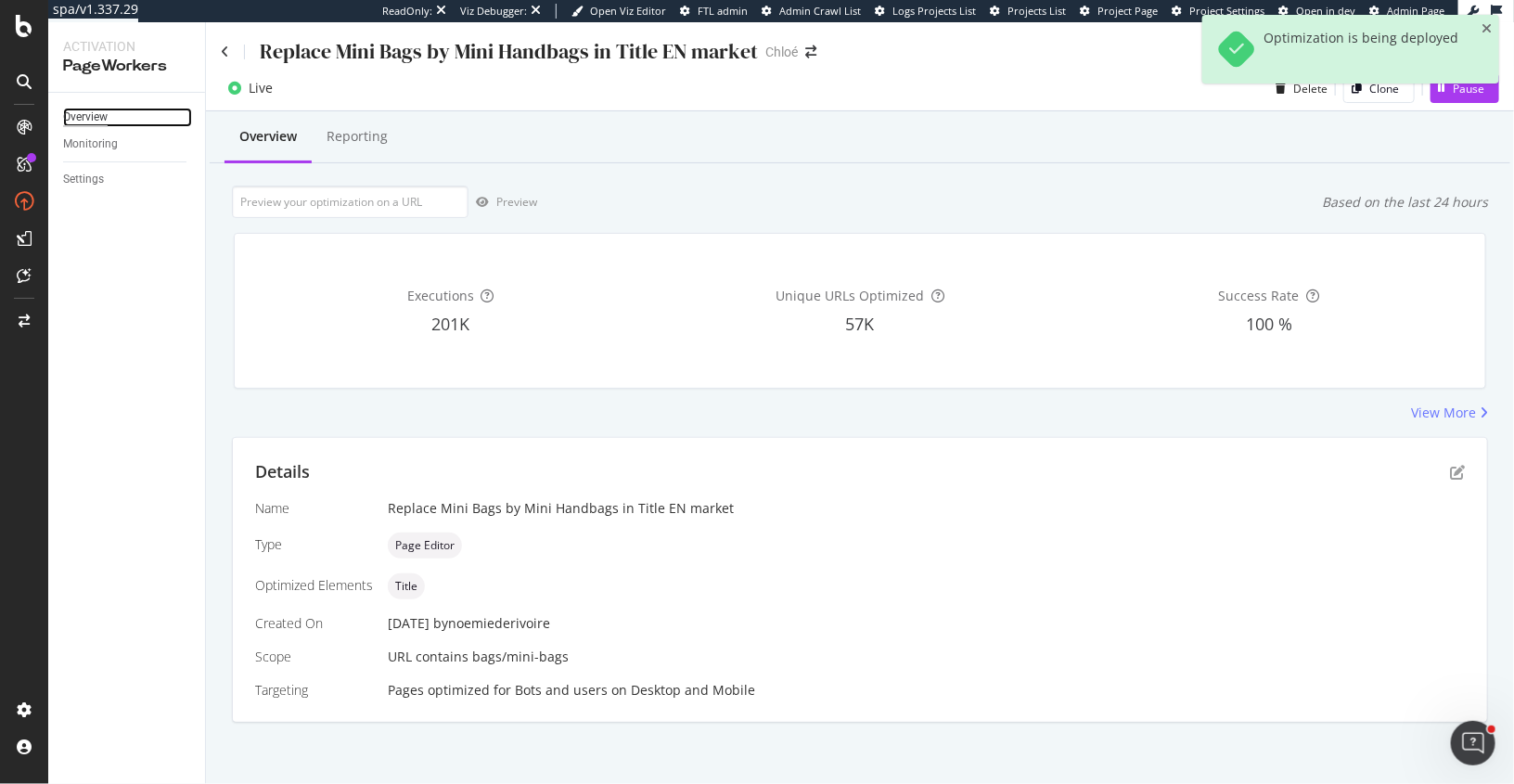
click at [101, 116] on div "Overview" at bounding box center [85, 117] width 45 height 19
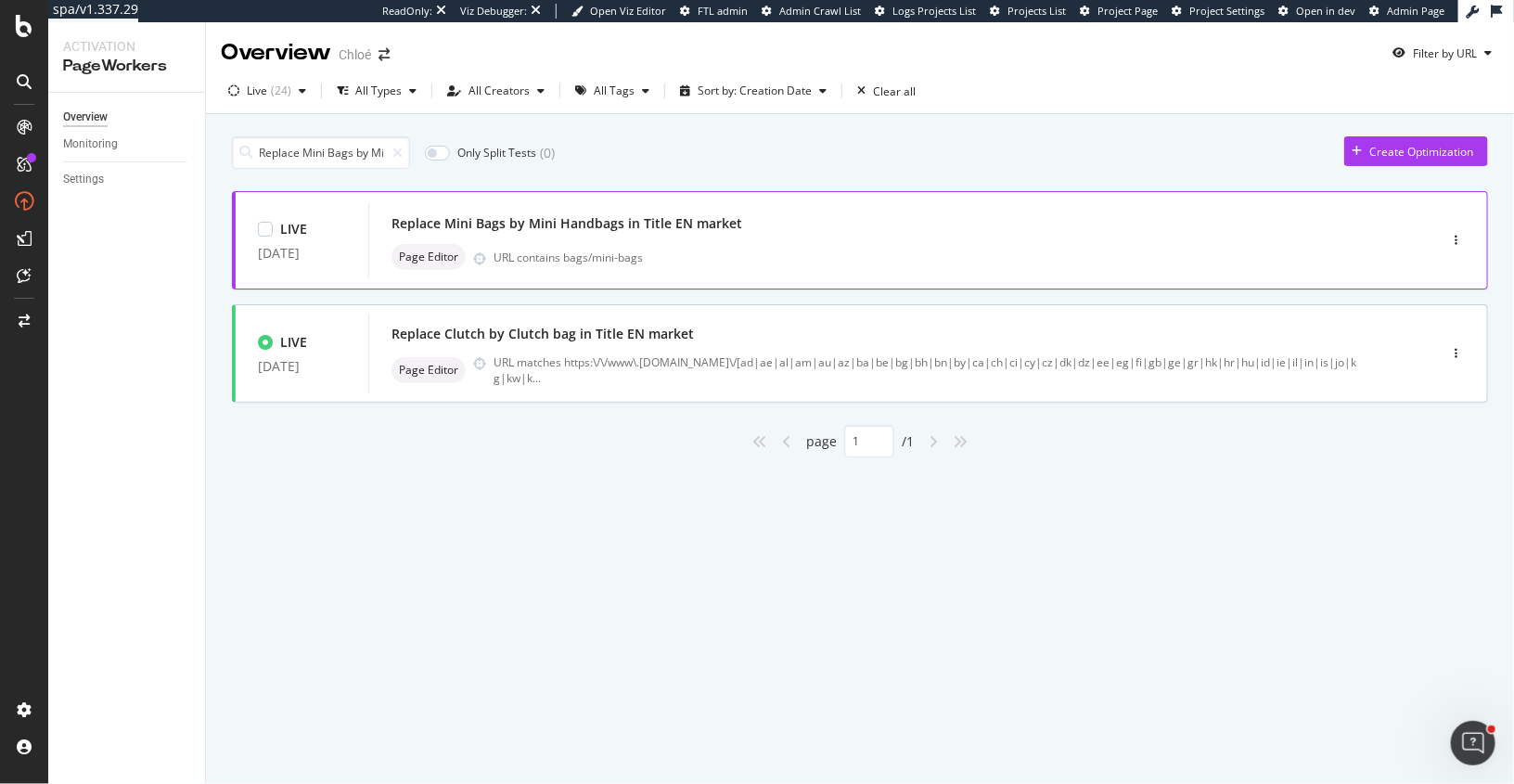
scroll to position [0, 160]
click at [1462, 241] on div "button" at bounding box center [1456, 240] width 17 height 11
click at [1431, 334] on div "Tags" at bounding box center [1432, 336] width 25 height 16
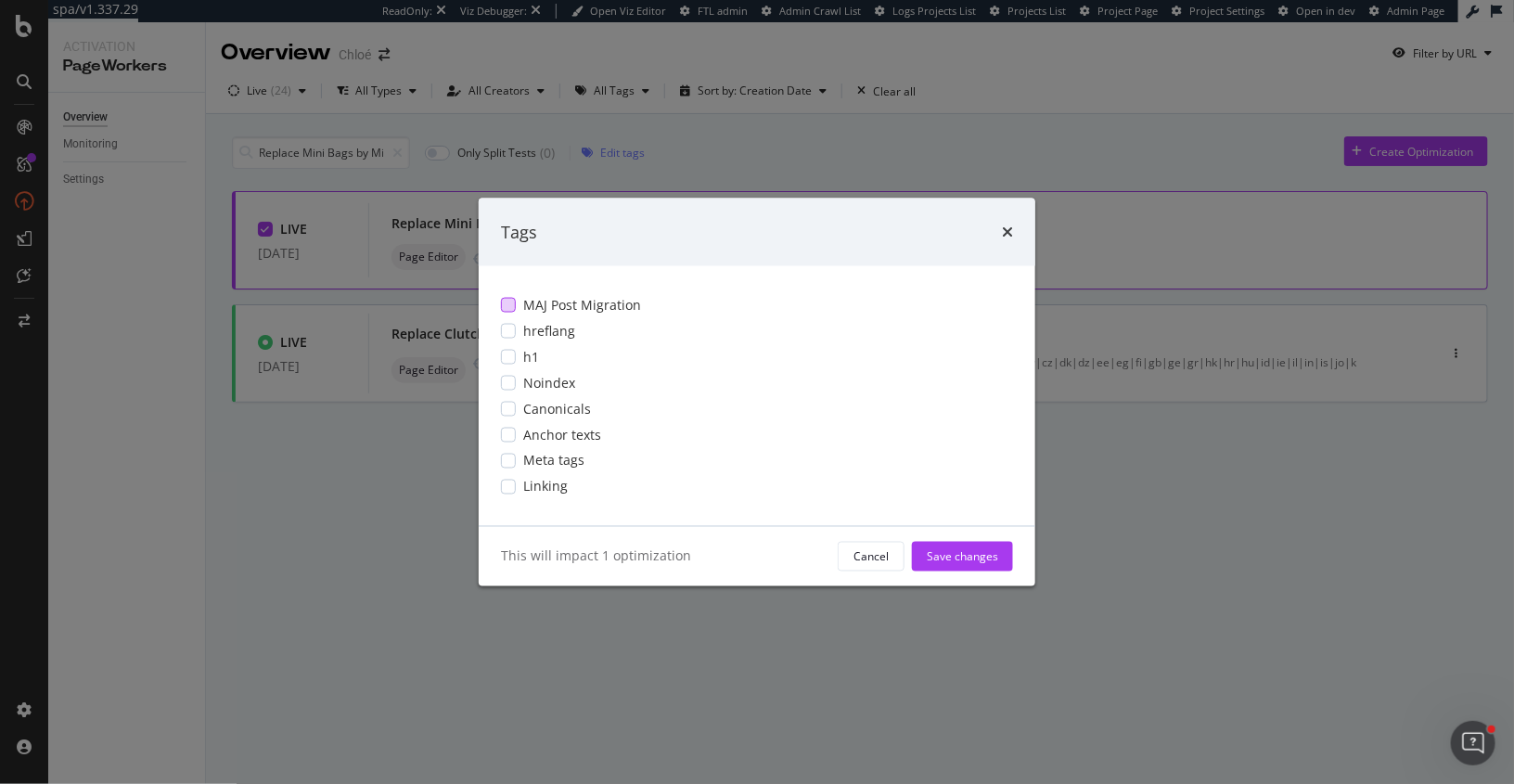
click at [502, 304] on div "modal" at bounding box center [508, 305] width 15 height 15
click at [961, 556] on div "Save changes" at bounding box center [963, 556] width 72 height 16
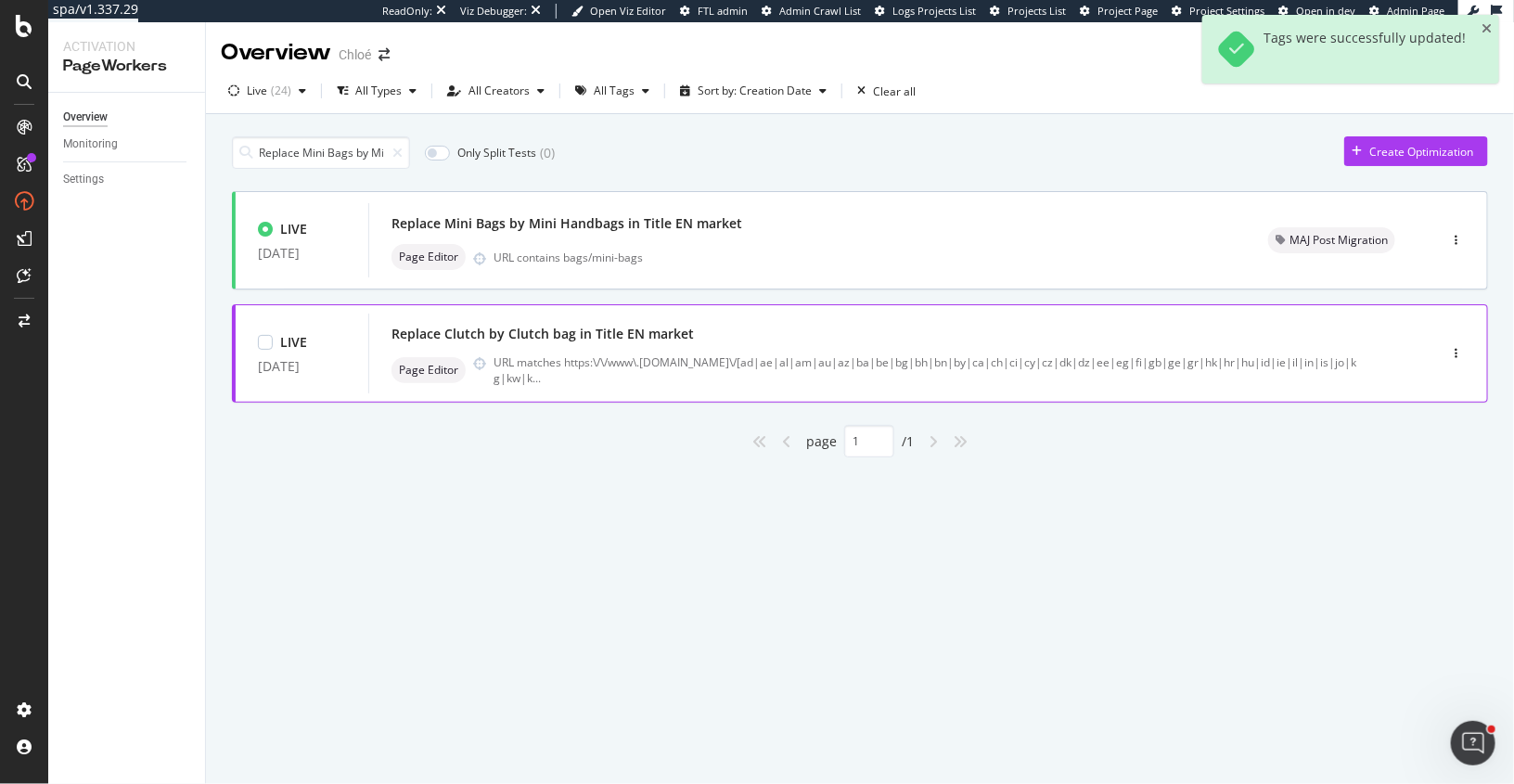
click at [733, 328] on div "Replace Clutch by Clutch bag in Title EN market" at bounding box center [874, 334] width 967 height 26
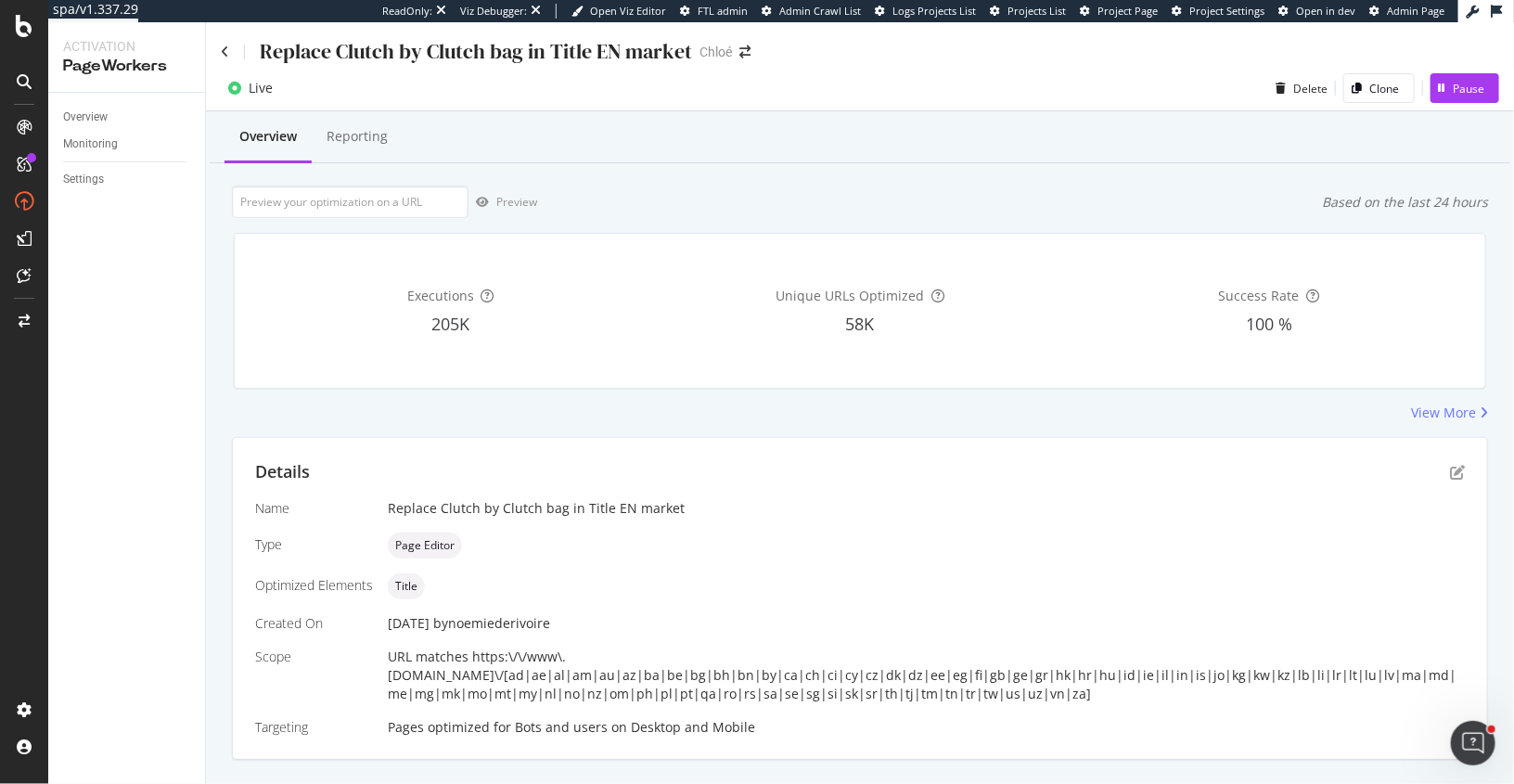
click at [582, 111] on div "Live Delete Clone Pause" at bounding box center [860, 88] width 1308 height 46
click at [1458, 467] on icon "pen-to-square" at bounding box center [1457, 472] width 15 height 15
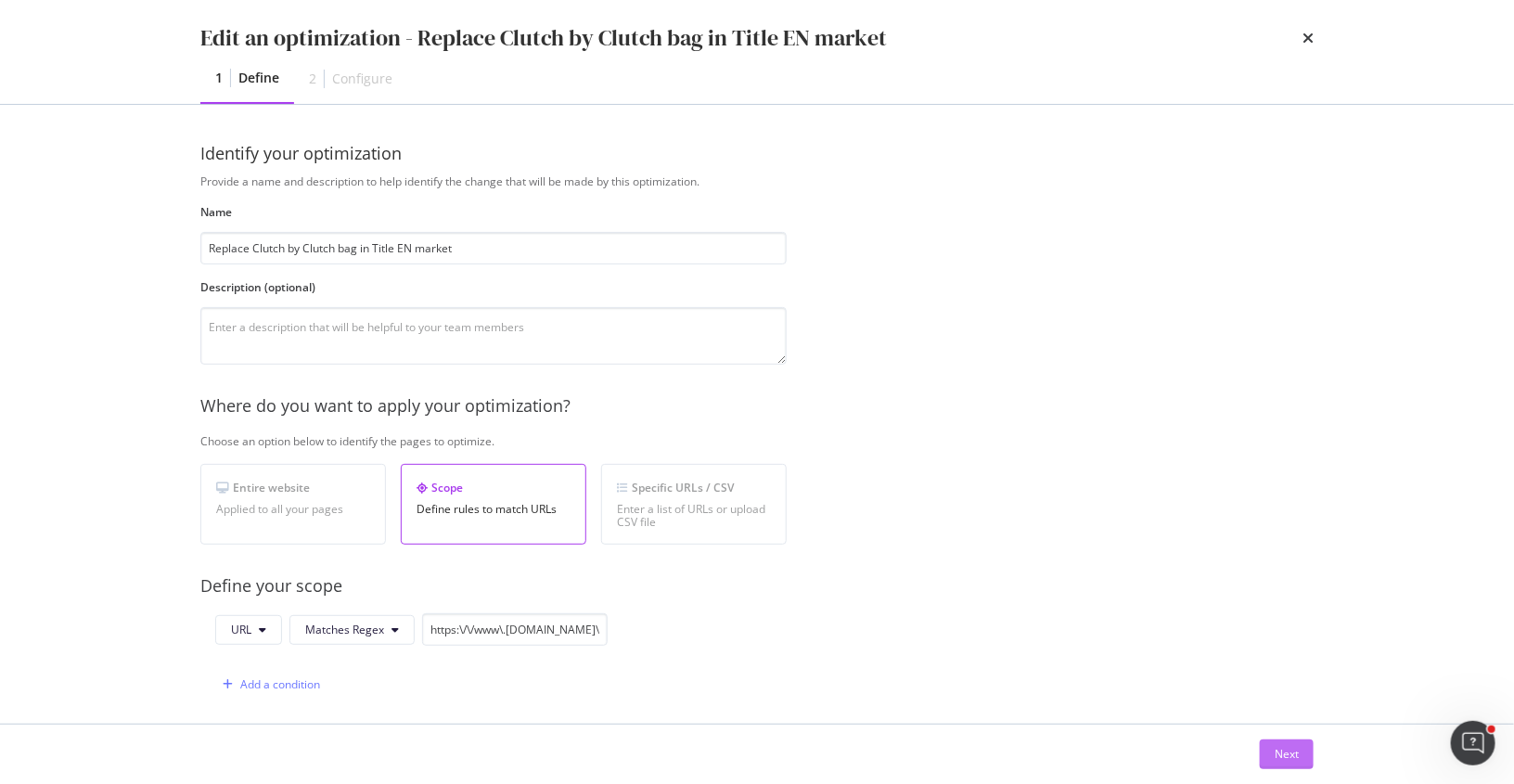
click at [1299, 756] on button "Next" at bounding box center [1286, 754] width 53 height 30
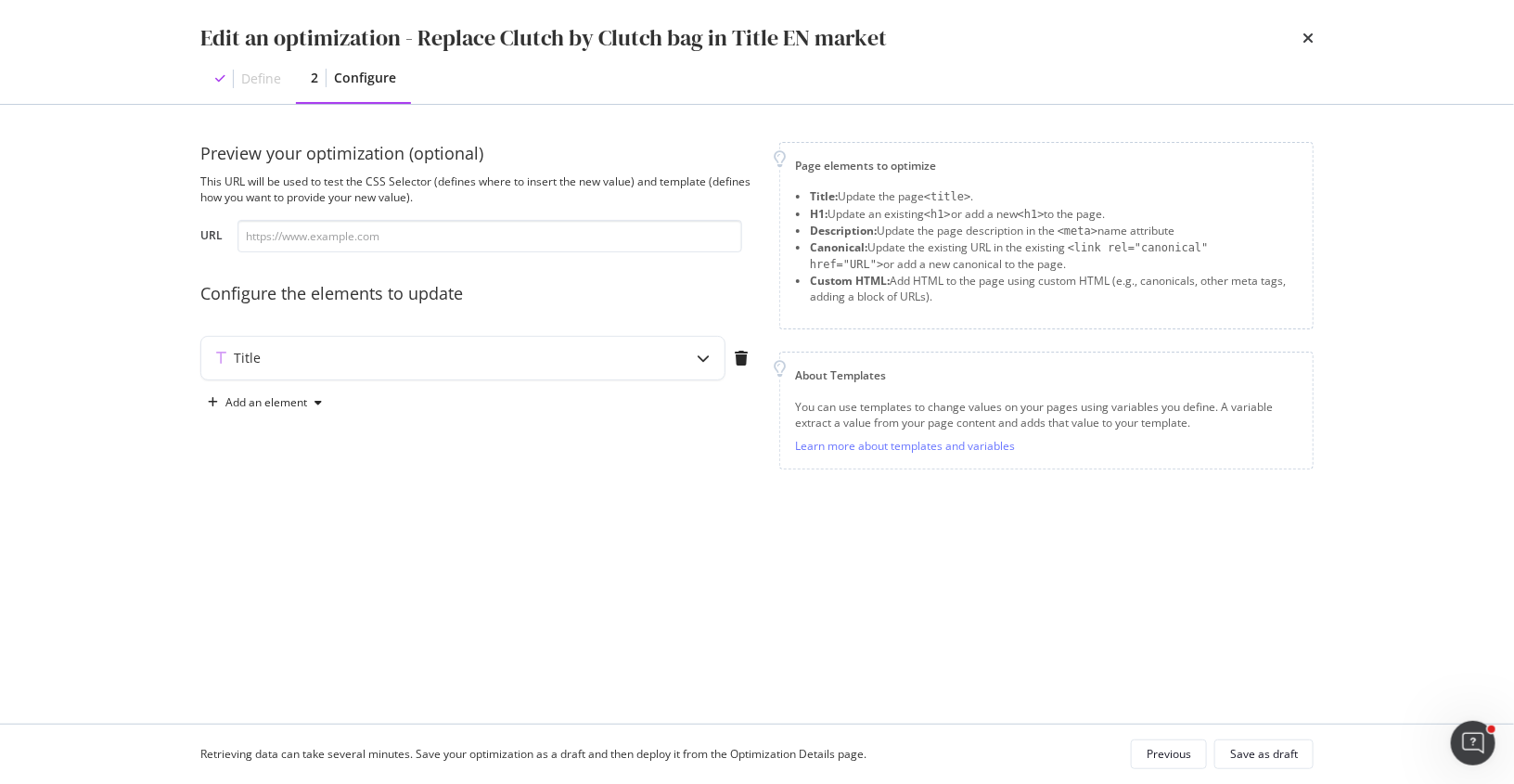
click at [477, 334] on div "Preview your optimization (optional) This URL will be used to test the CSS Sele…" at bounding box center [479, 309] width 557 height 335
click at [477, 350] on div "Title" at bounding box center [426, 357] width 450 height 18
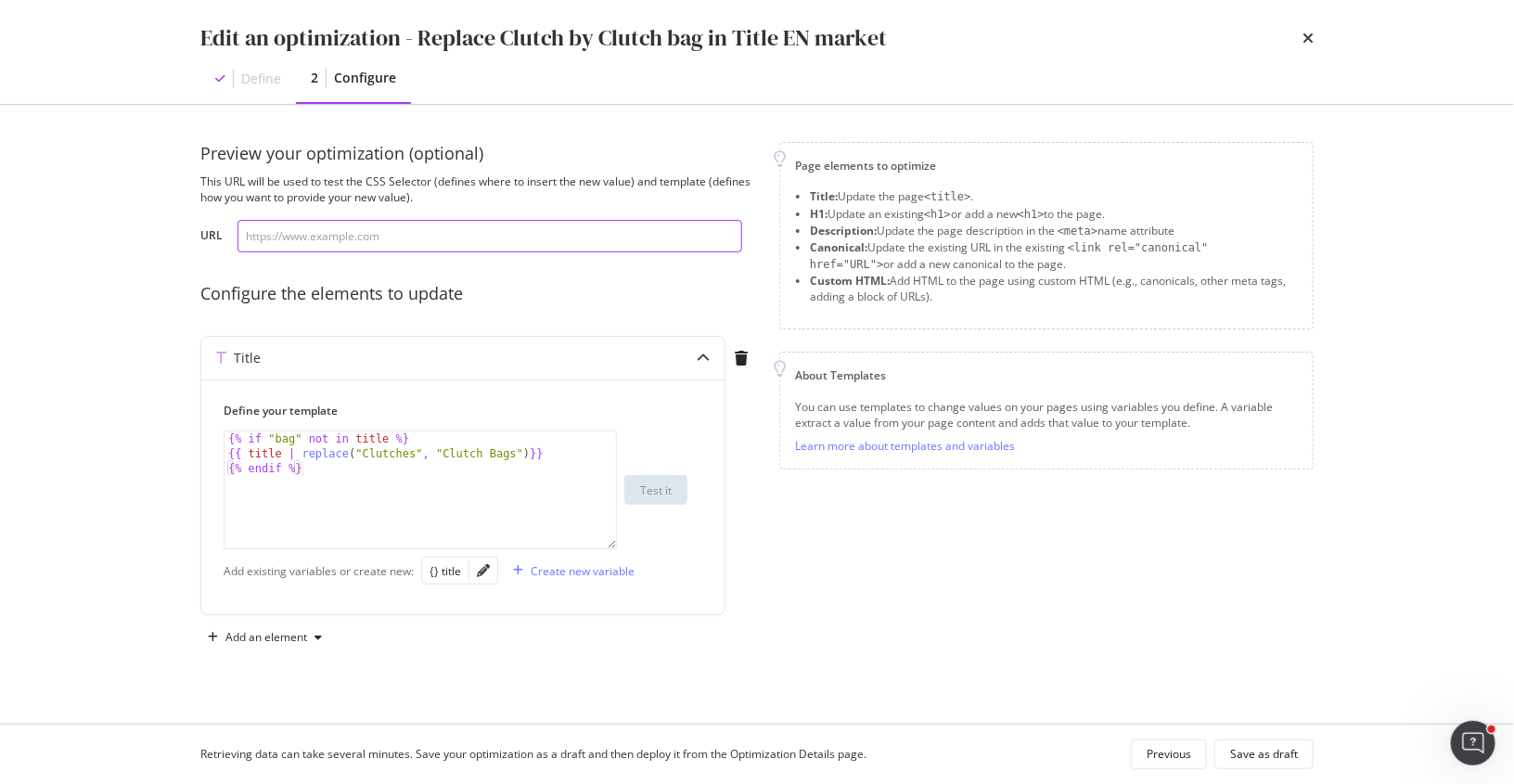
click at [448, 251] on input "modal" at bounding box center [490, 236] width 505 height 32
paste input "https://www.chloe.com/en-au/c/bags/clutches"
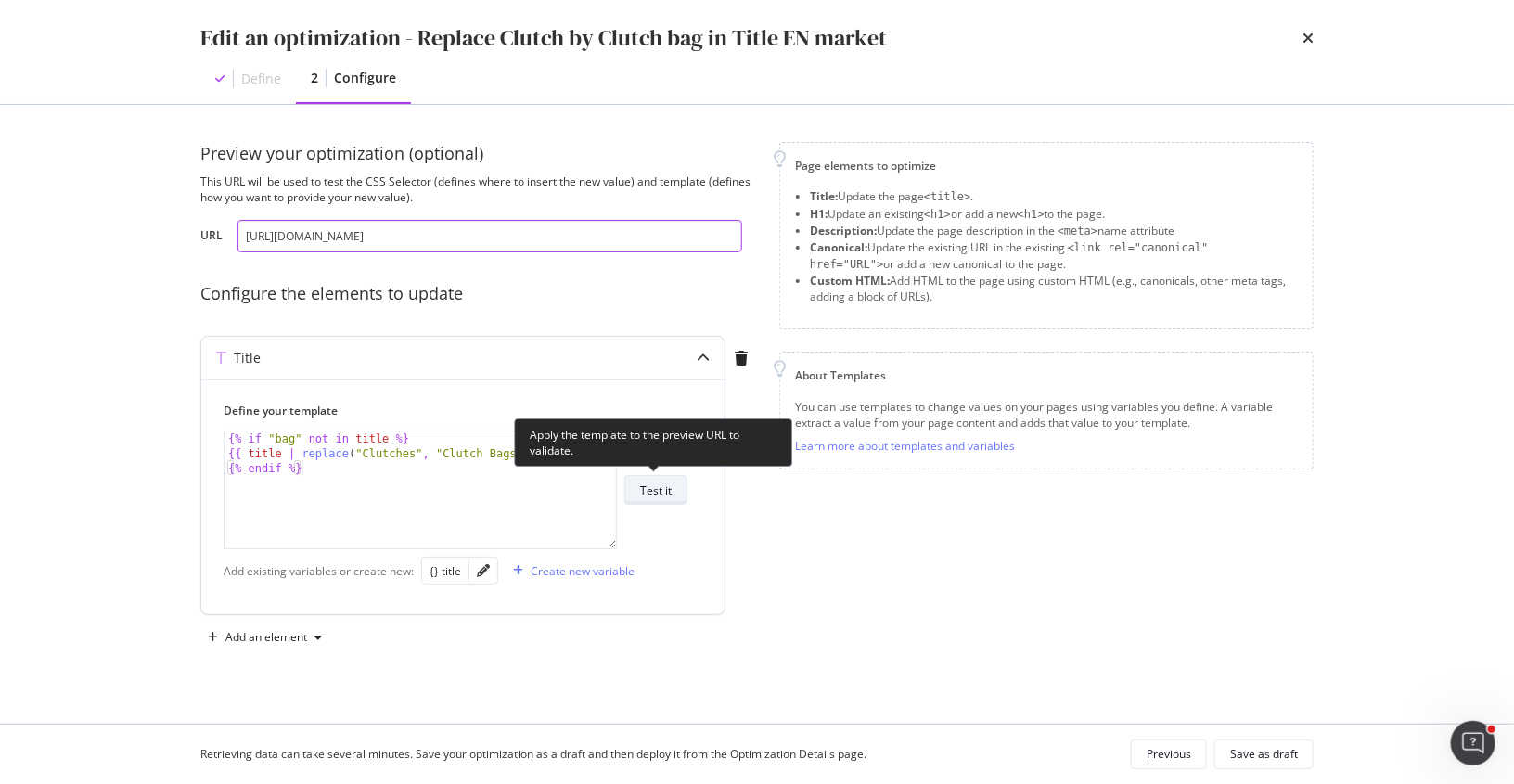
type input "https://www.chloe.com/en-au/c/bags/clutches"
click at [669, 485] on div "Test it" at bounding box center [656, 490] width 32 height 16
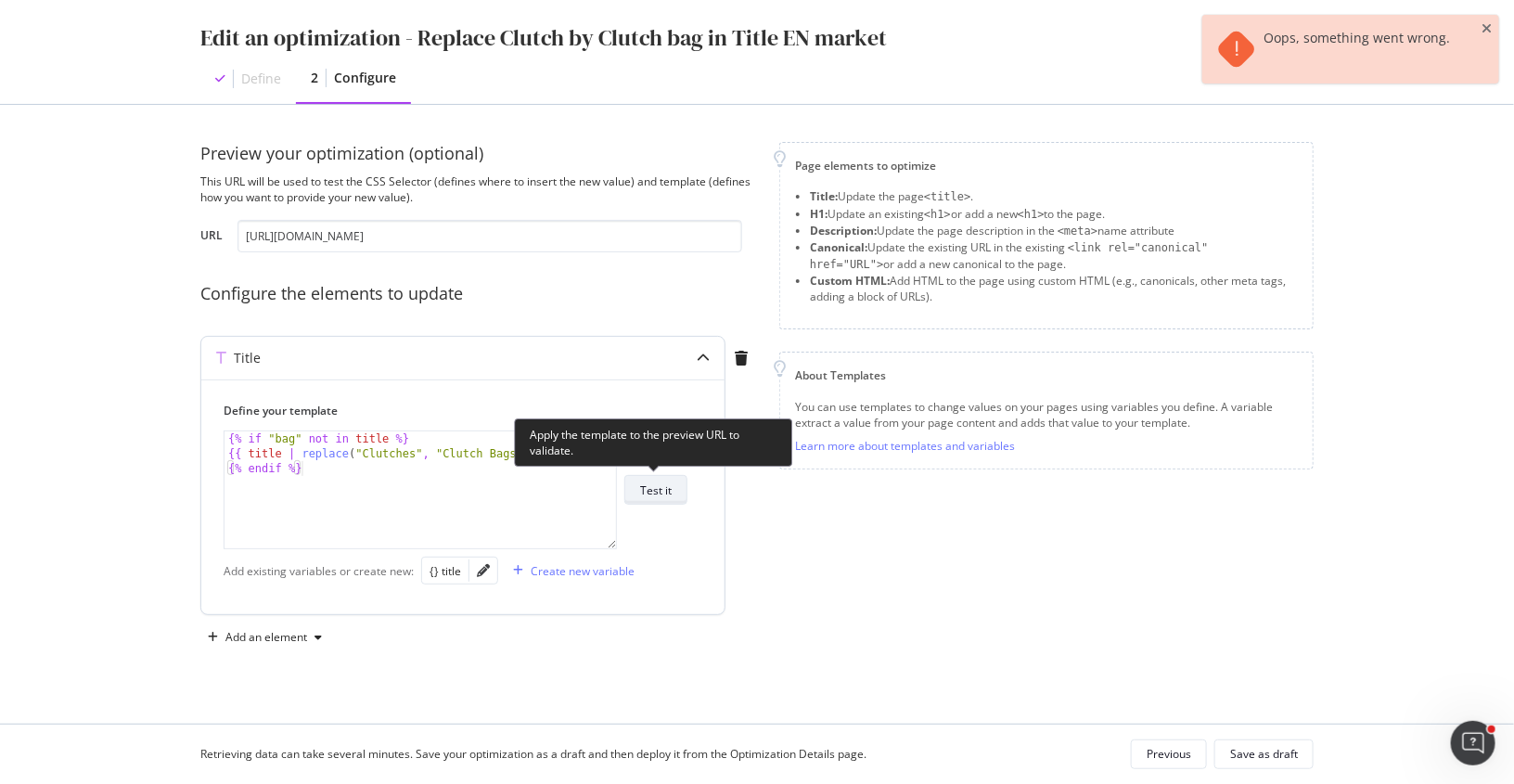
click at [649, 490] on div "Test it" at bounding box center [656, 490] width 32 height 16
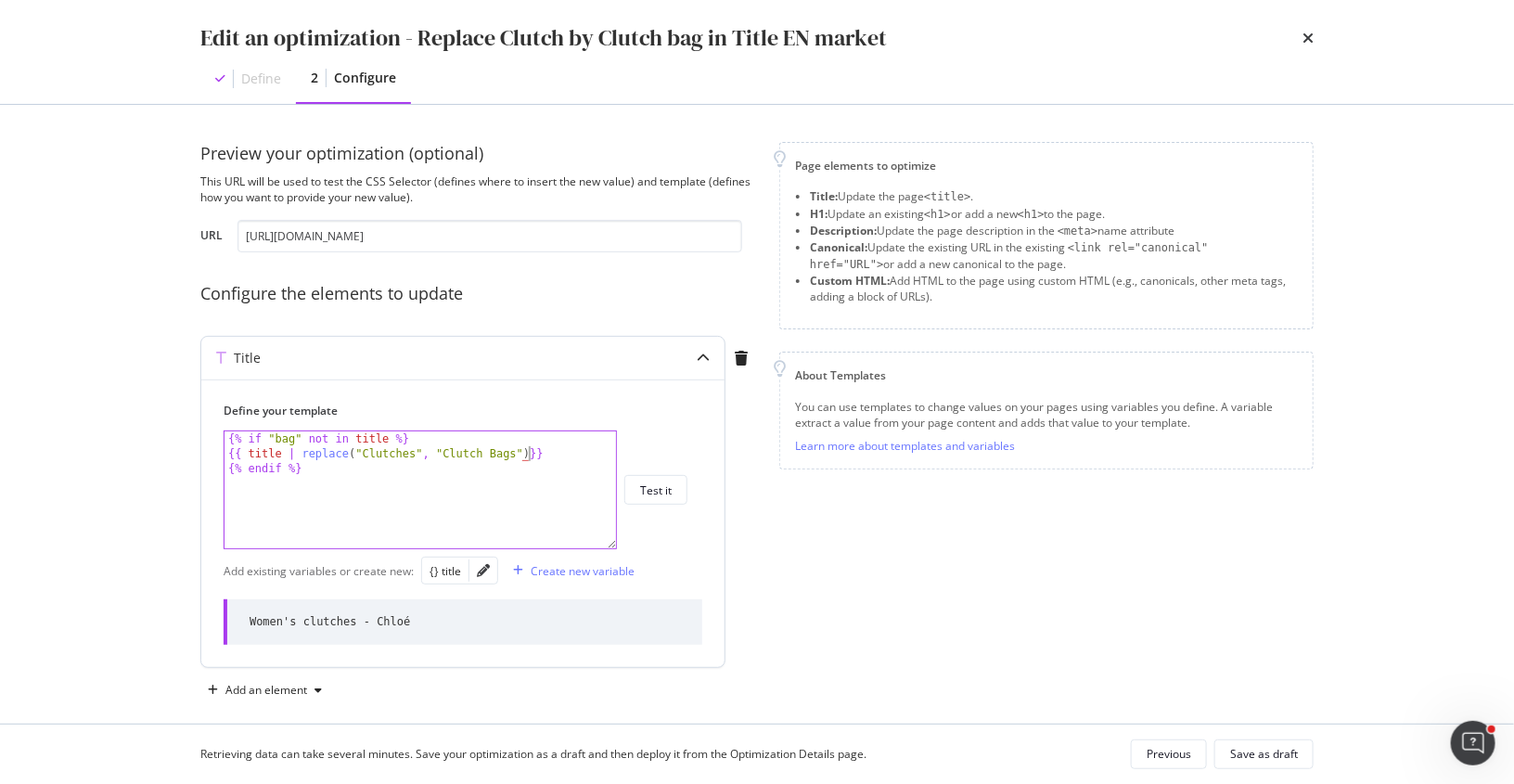
click at [528, 453] on div "{% if "bag" not in title %} {{ title | replace ( "Clutches" , "Clutch Bags" ) }…" at bounding box center [421, 506] width 394 height 147
drag, startPoint x: 533, startPoint y: 449, endPoint x: 300, endPoint y: 451, distance: 233.0
click at [300, 451] on div "{% if "bag" not in title %} {{ title | replace ( "Clutches" , "Clutch Bags" ) |…" at bounding box center [421, 506] width 394 height 147
click at [545, 453] on div "{% if "bag" not in title %} {{ title | replace ( "Clutches" , "Clutch Bags" ) |…" at bounding box center [421, 506] width 394 height 147
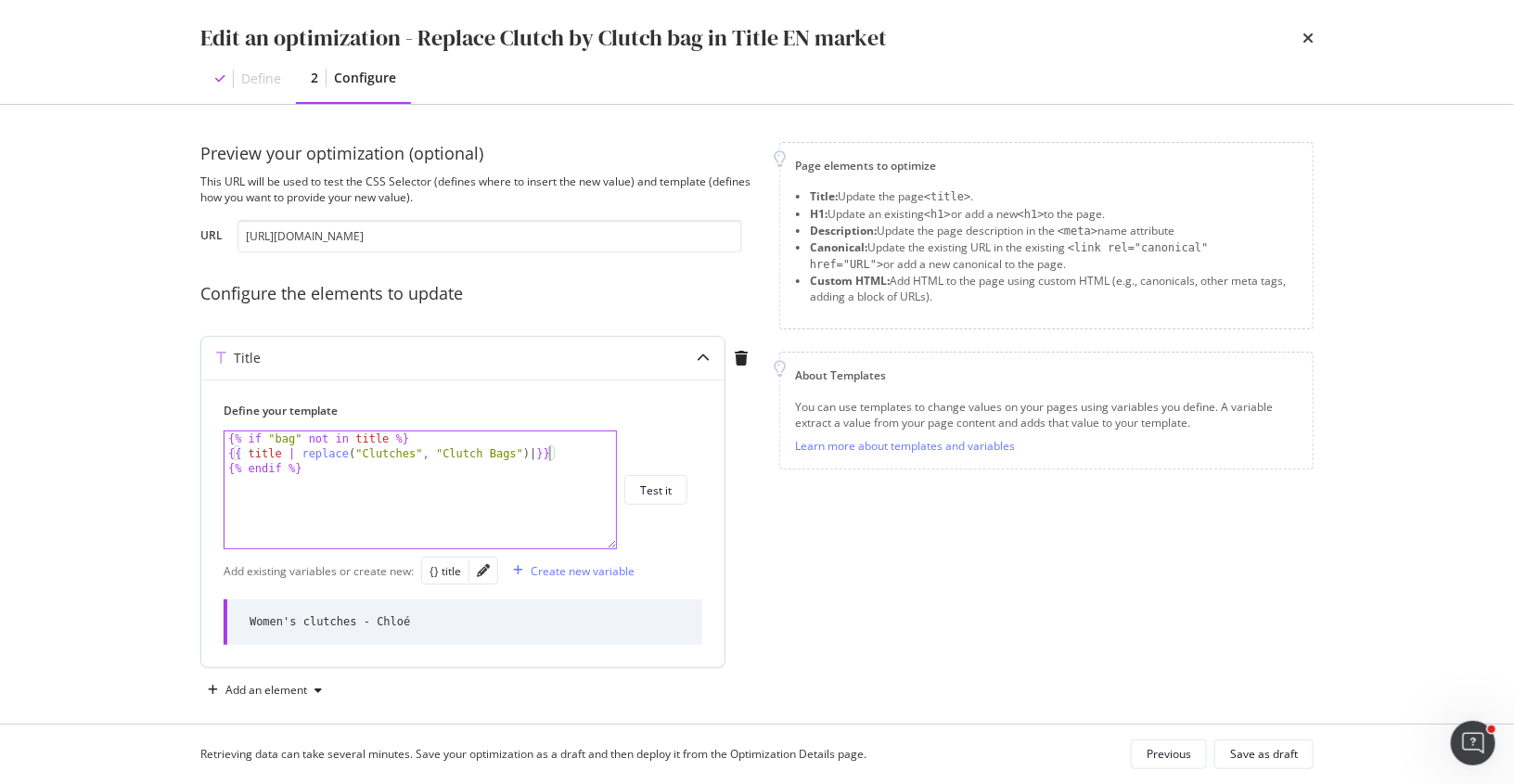
paste textarea "replace("Clutches", "Clutch Bags")"
click at [247, 460] on div "{% if "bag" not in title %} {{ title | replace ( "Clutches" , "Clutch Bags" ) |…" at bounding box center [421, 506] width 394 height 147
click at [329, 463] on div "{% if "bag" not in title %} {{ title | replace ( "Clutches" , "Clutch Bags" ) |…" at bounding box center [421, 506] width 394 height 147
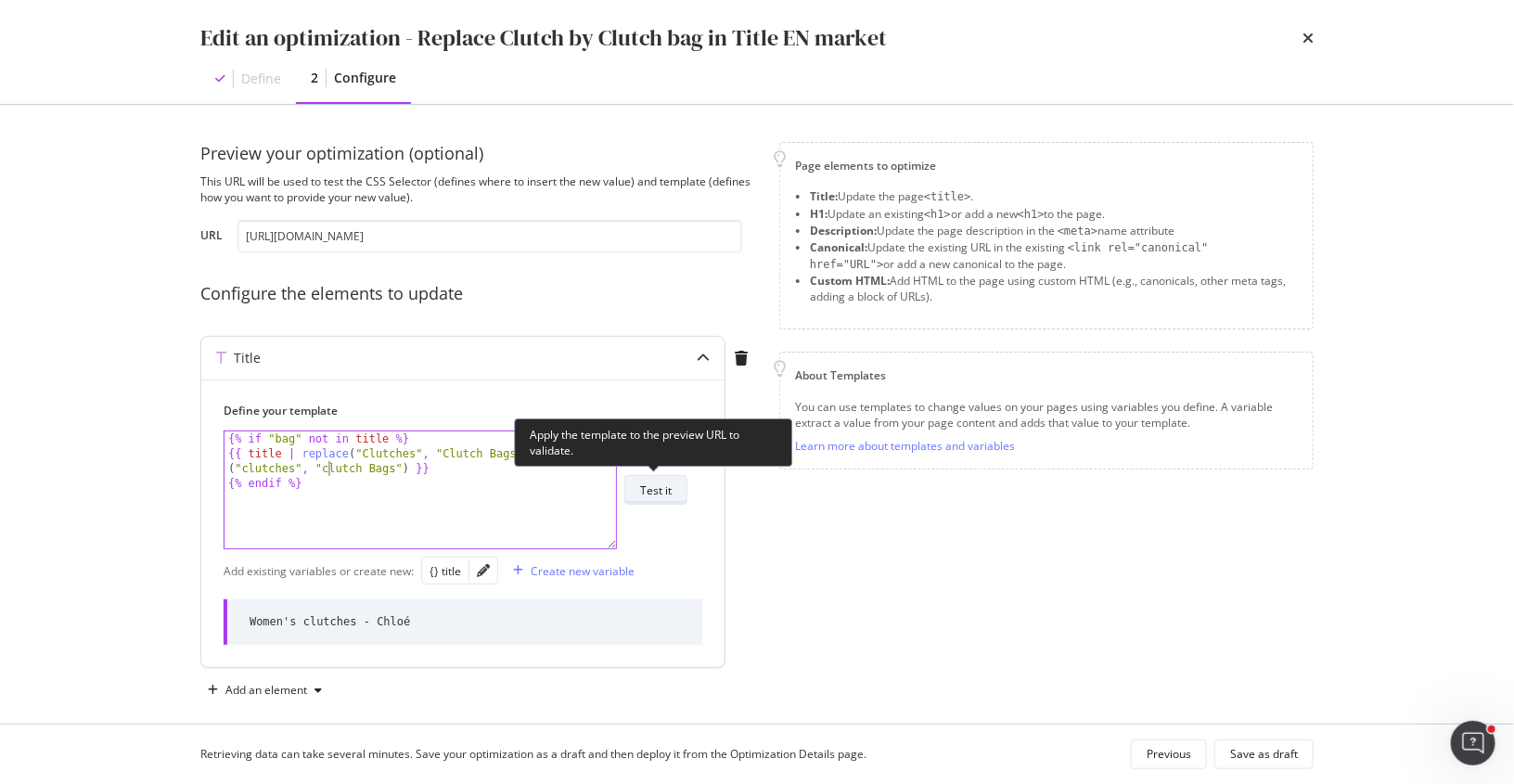
click at [666, 492] on div "Test it" at bounding box center [656, 490] width 32 height 16
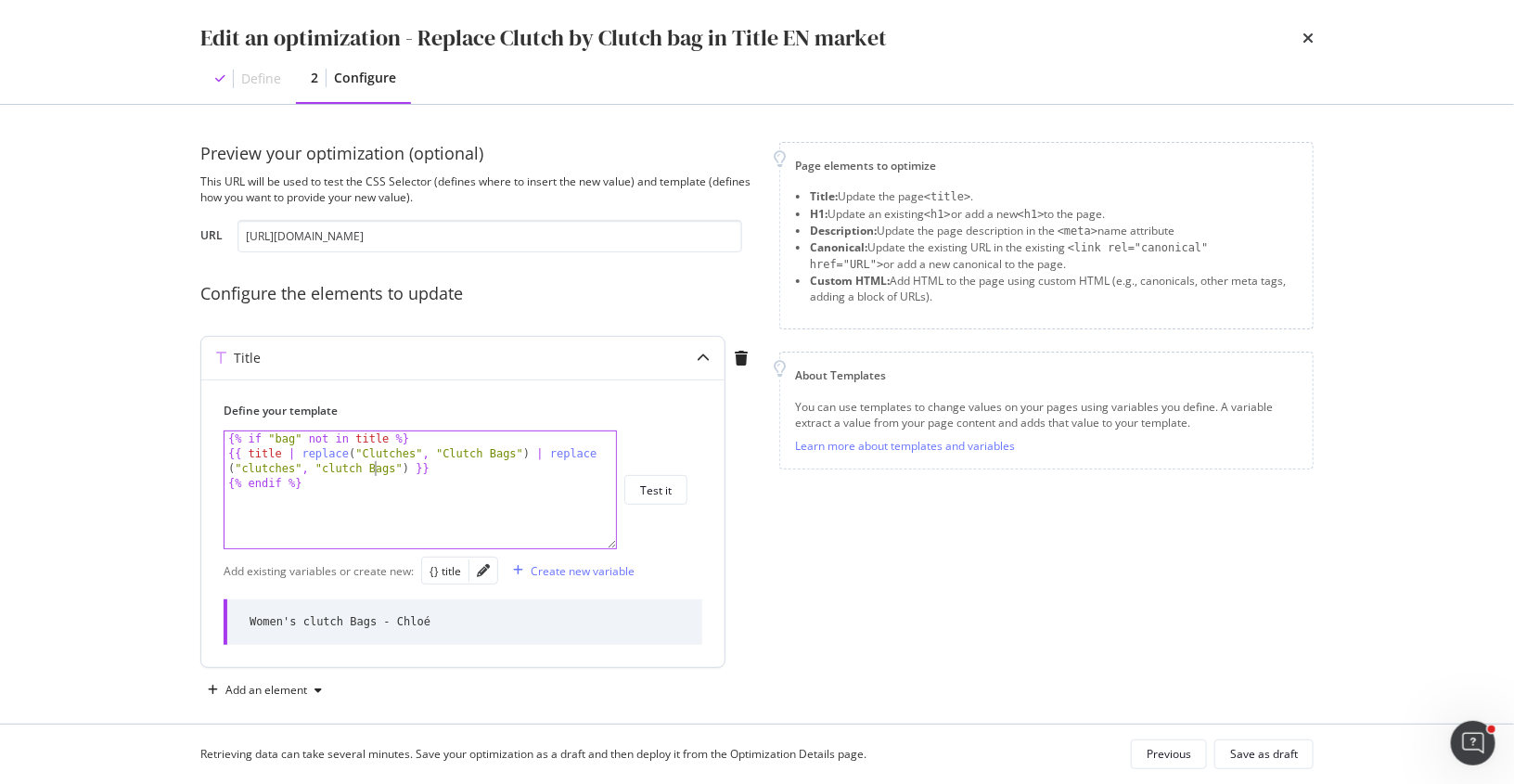
click at [374, 470] on div "{% if "bag" not in title %} {{ title | replace ( "Clutches" , "Clutch Bags" ) |…" at bounding box center [421, 506] width 394 height 147
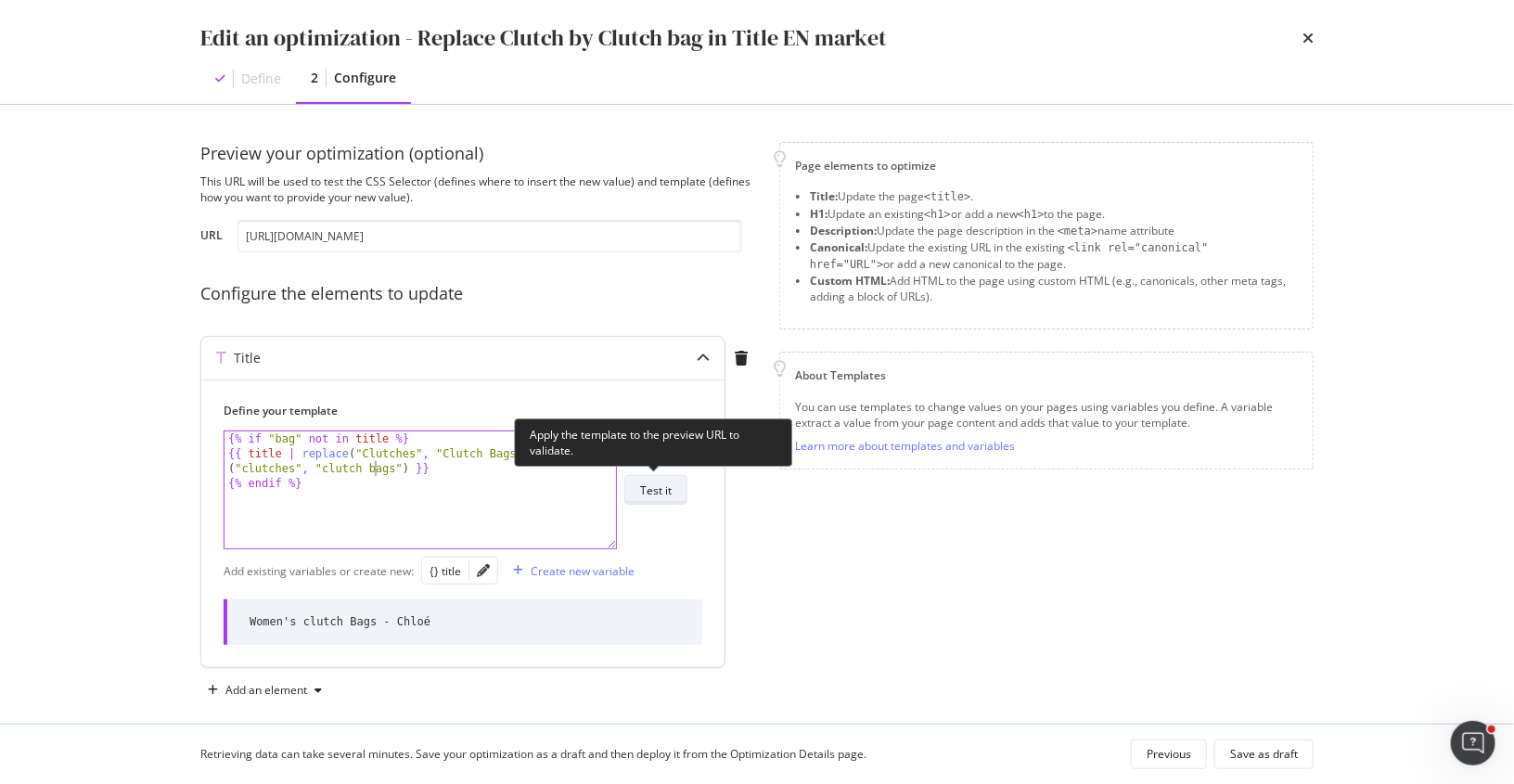
type textarea "{{ title | replace("Clutches", "Clutch Bags") | replace("clutches", "clutch bag…"
click at [665, 492] on div "Test it" at bounding box center [656, 490] width 32 height 16
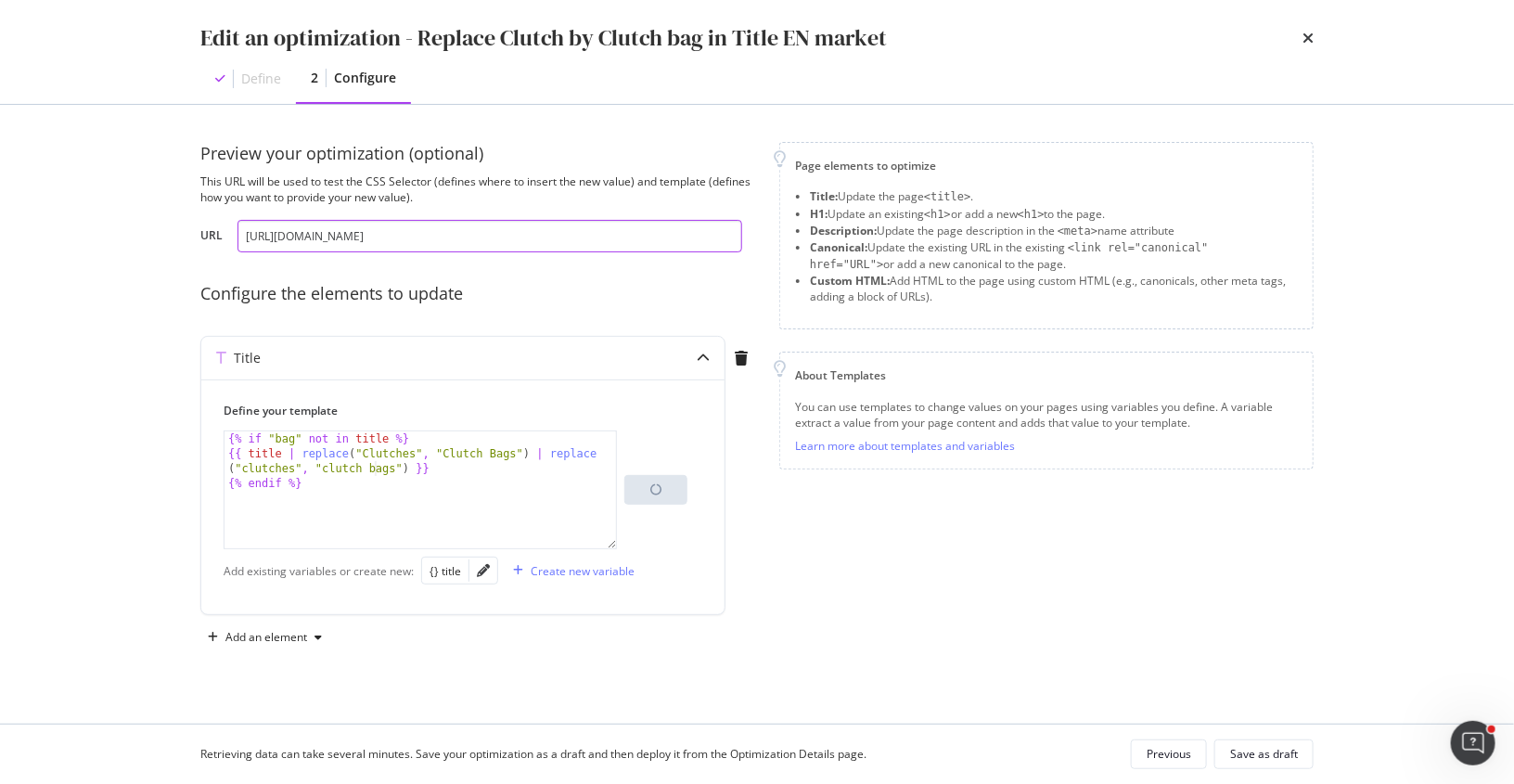
drag, startPoint x: 414, startPoint y: 236, endPoint x: 530, endPoint y: 236, distance: 116.0
click at [530, 236] on input "https://www.chloe.com/en-au/c/bags/clutches" at bounding box center [490, 236] width 505 height 32
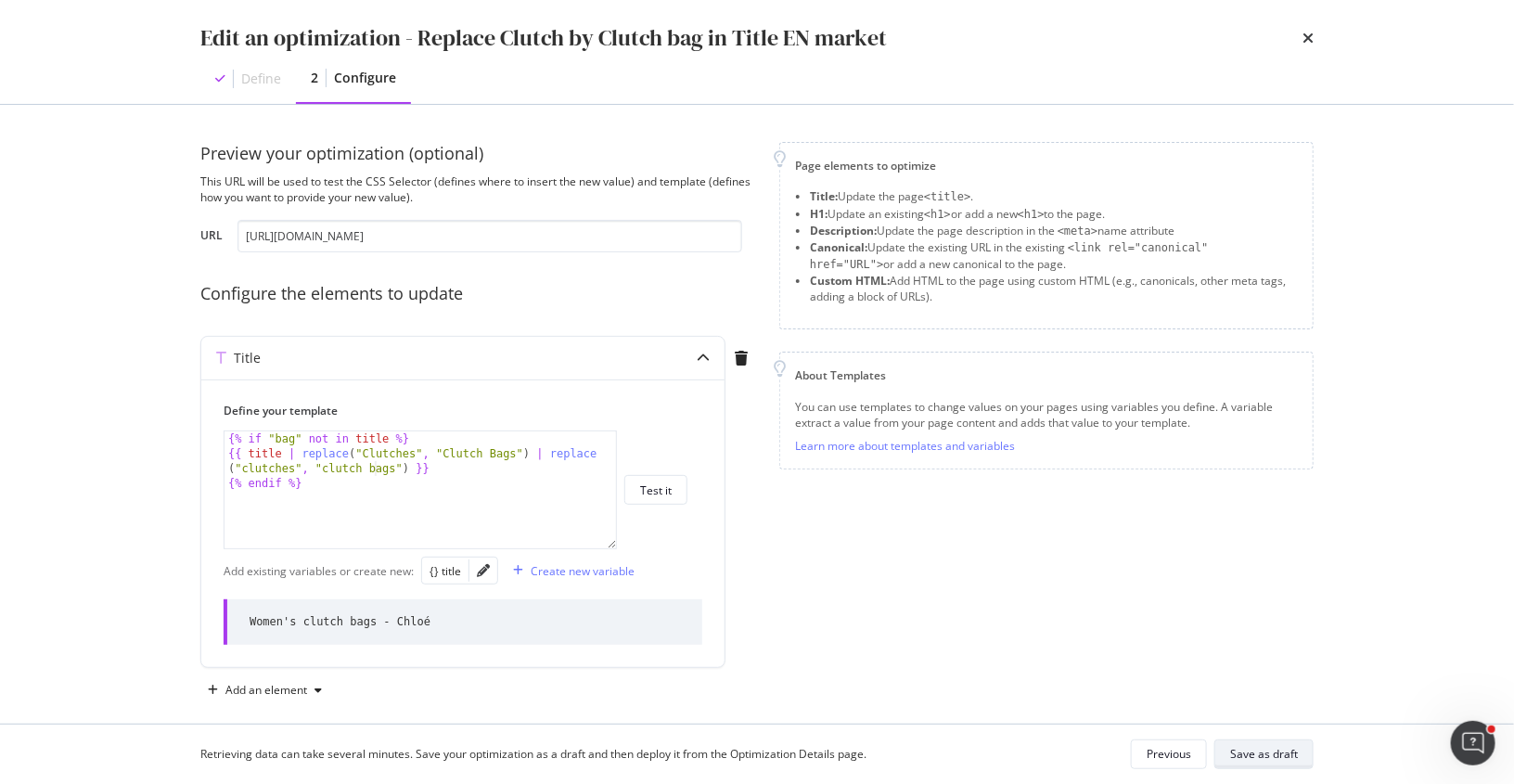
click at [1253, 749] on div "Save as draft" at bounding box center [1265, 754] width 68 height 16
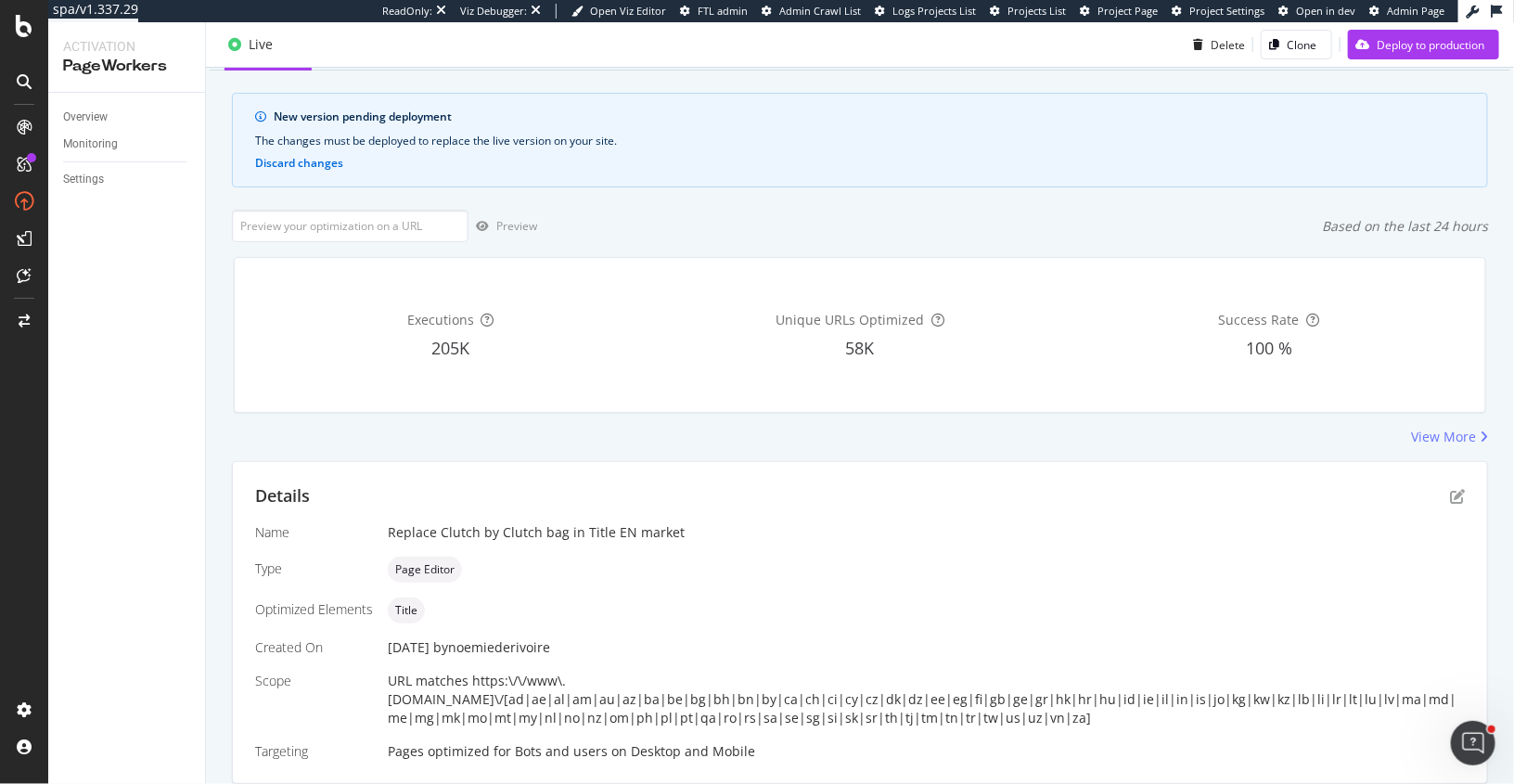
scroll to position [156, 0]
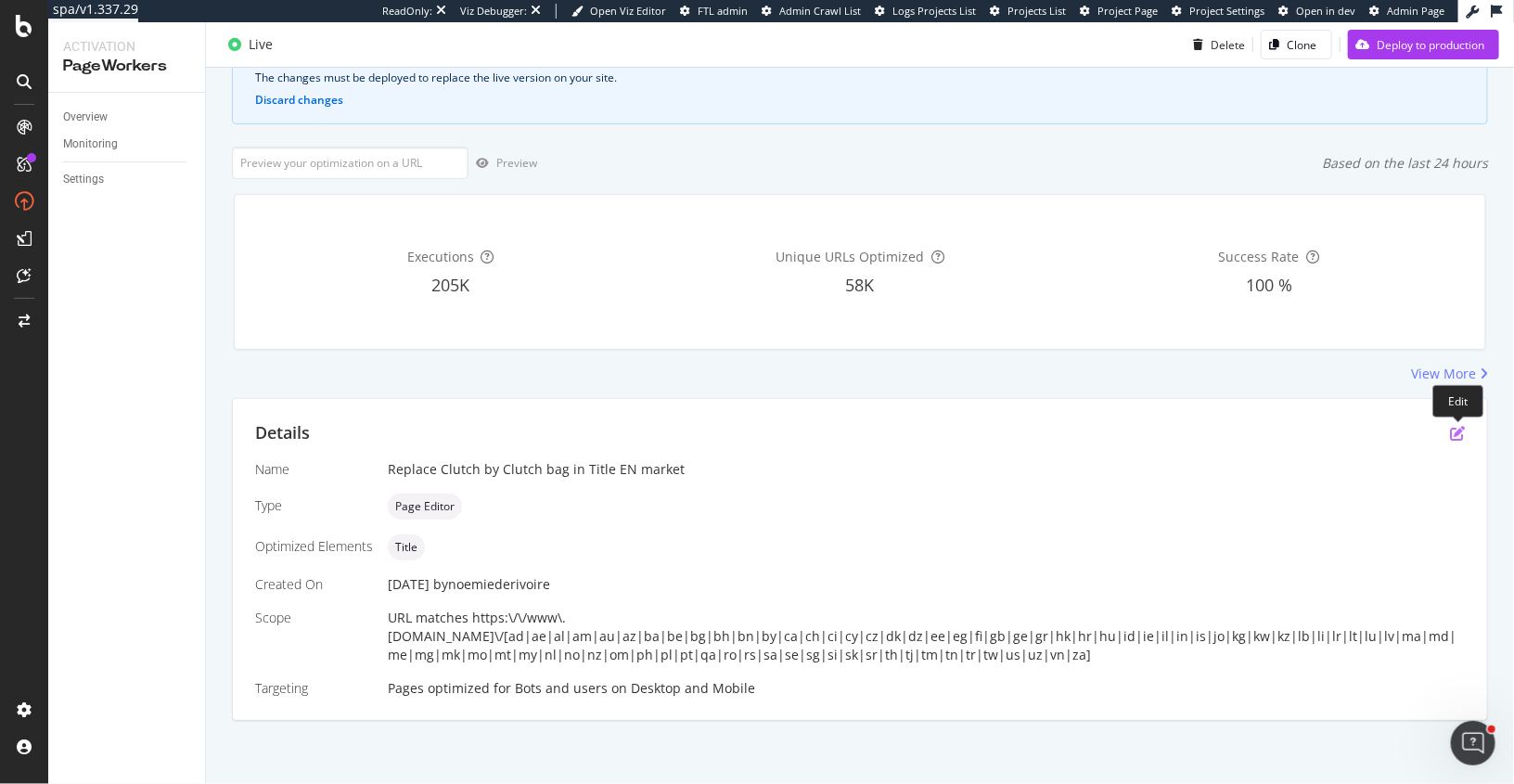
click at [1459, 430] on icon "pen-to-square" at bounding box center [1457, 433] width 15 height 15
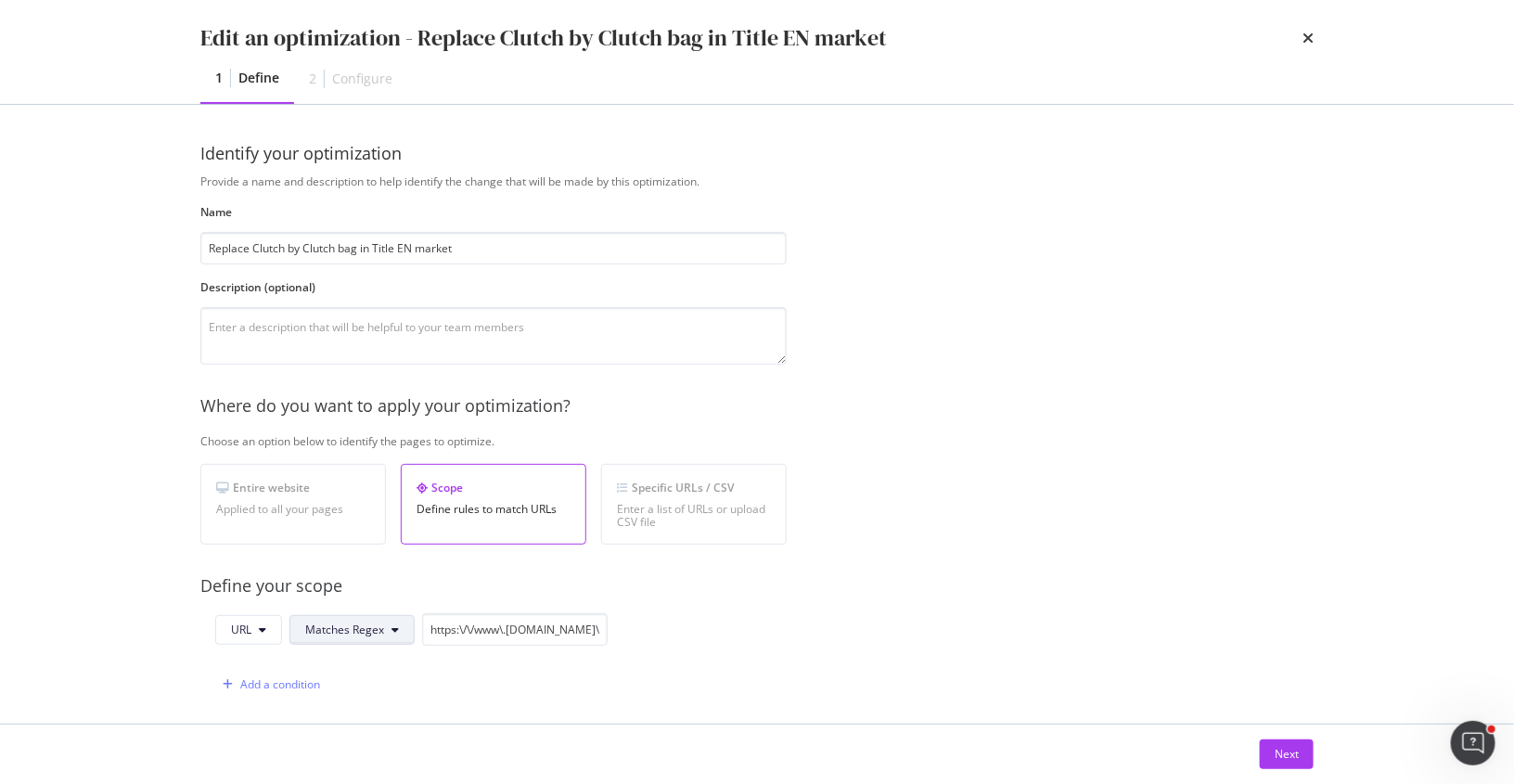
click at [340, 628] on span "Matches Regex" at bounding box center [345, 630] width 79 height 16
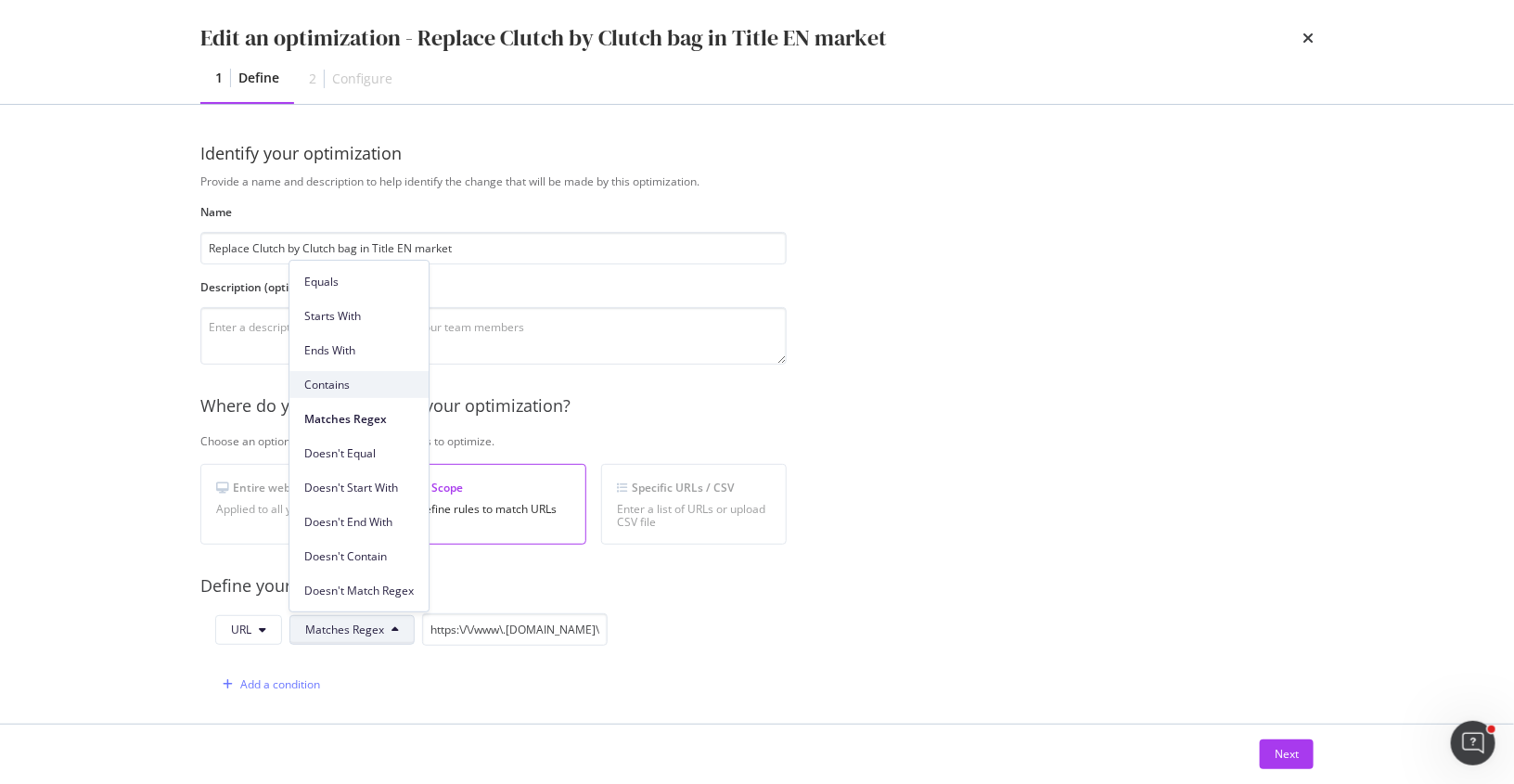
click at [351, 383] on span "Contains" at bounding box center [359, 384] width 110 height 16
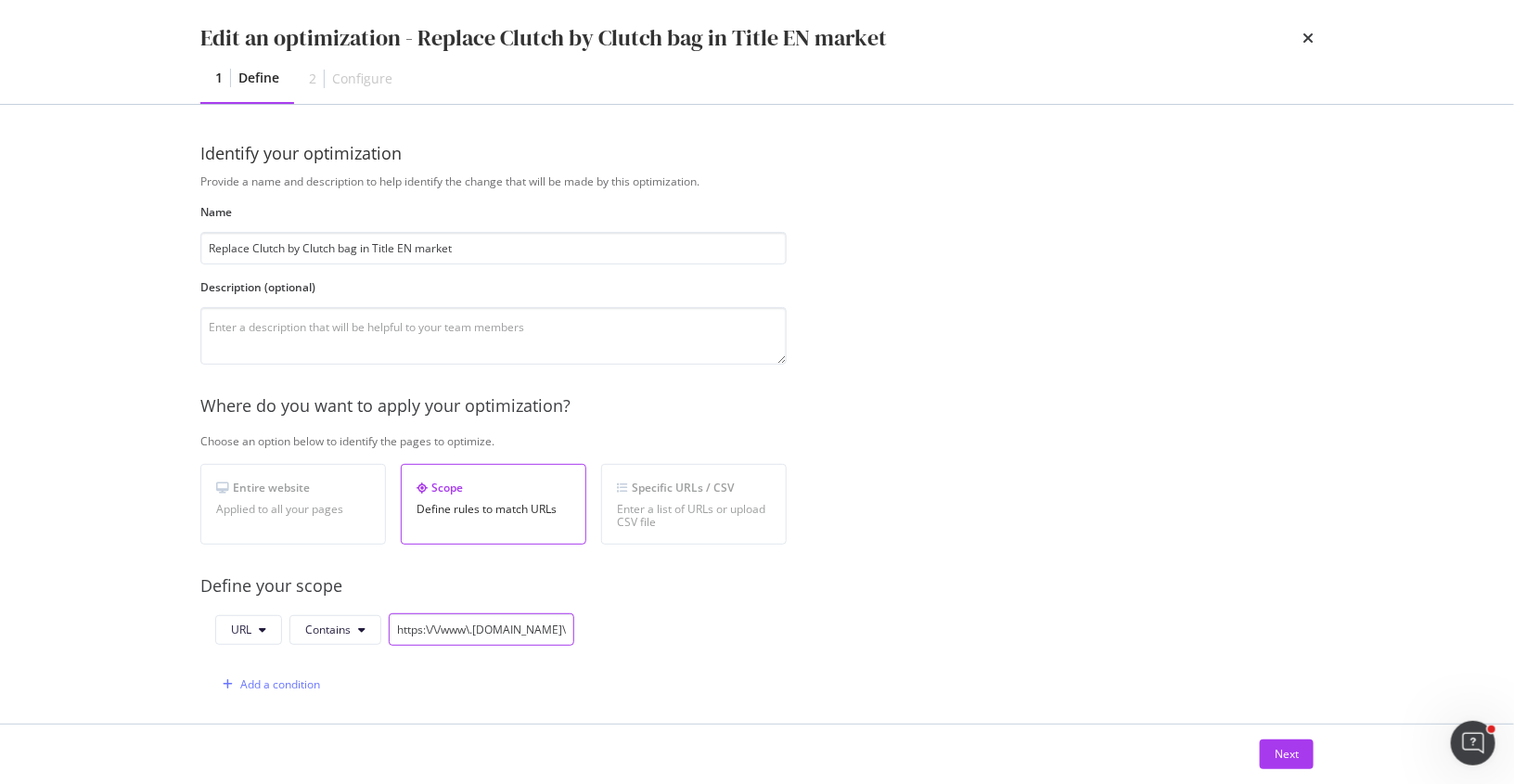
click at [467, 626] on input "https:\/\/www\.chloe.com\/[ad|ae|al|am|au|az|ba|be|bg|bh|bn|by|ca|ch|ci|cy|cz|d…" at bounding box center [481, 629] width 185 height 32
paste input "bags/clutches"
type input "bags/clutches"
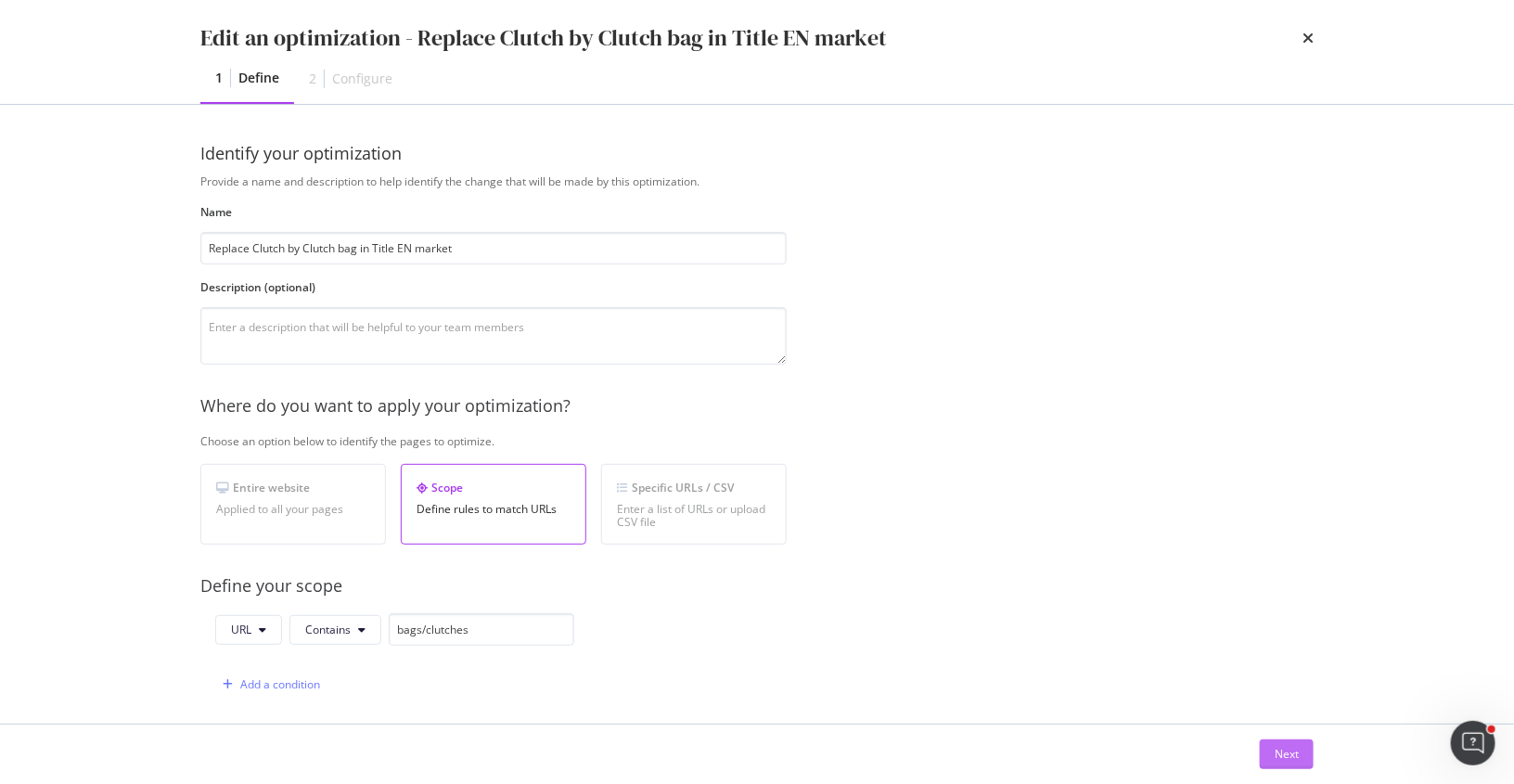
click at [1278, 747] on div "Next" at bounding box center [1287, 754] width 24 height 16
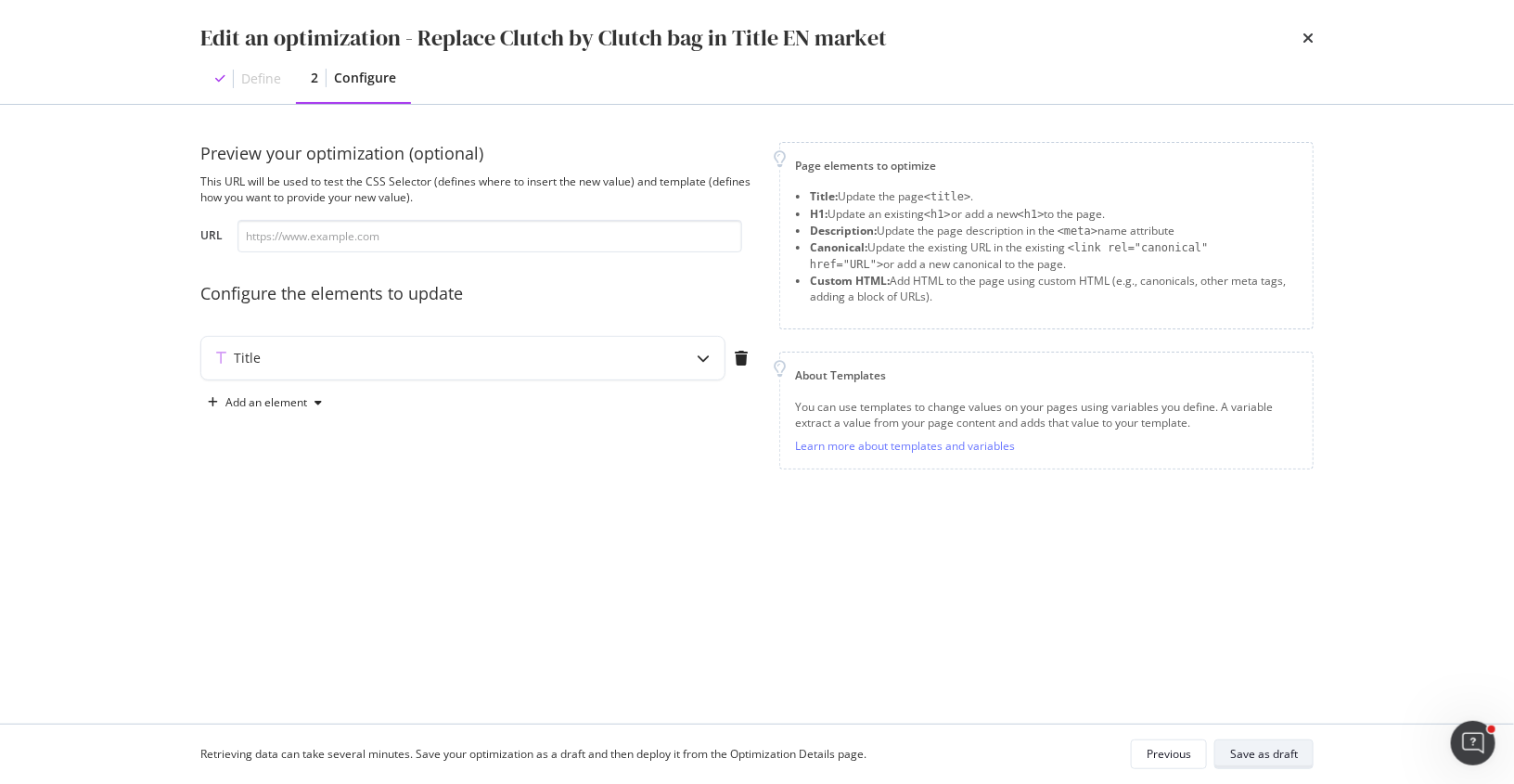
click at [1267, 749] on div "Save as draft" at bounding box center [1265, 754] width 68 height 16
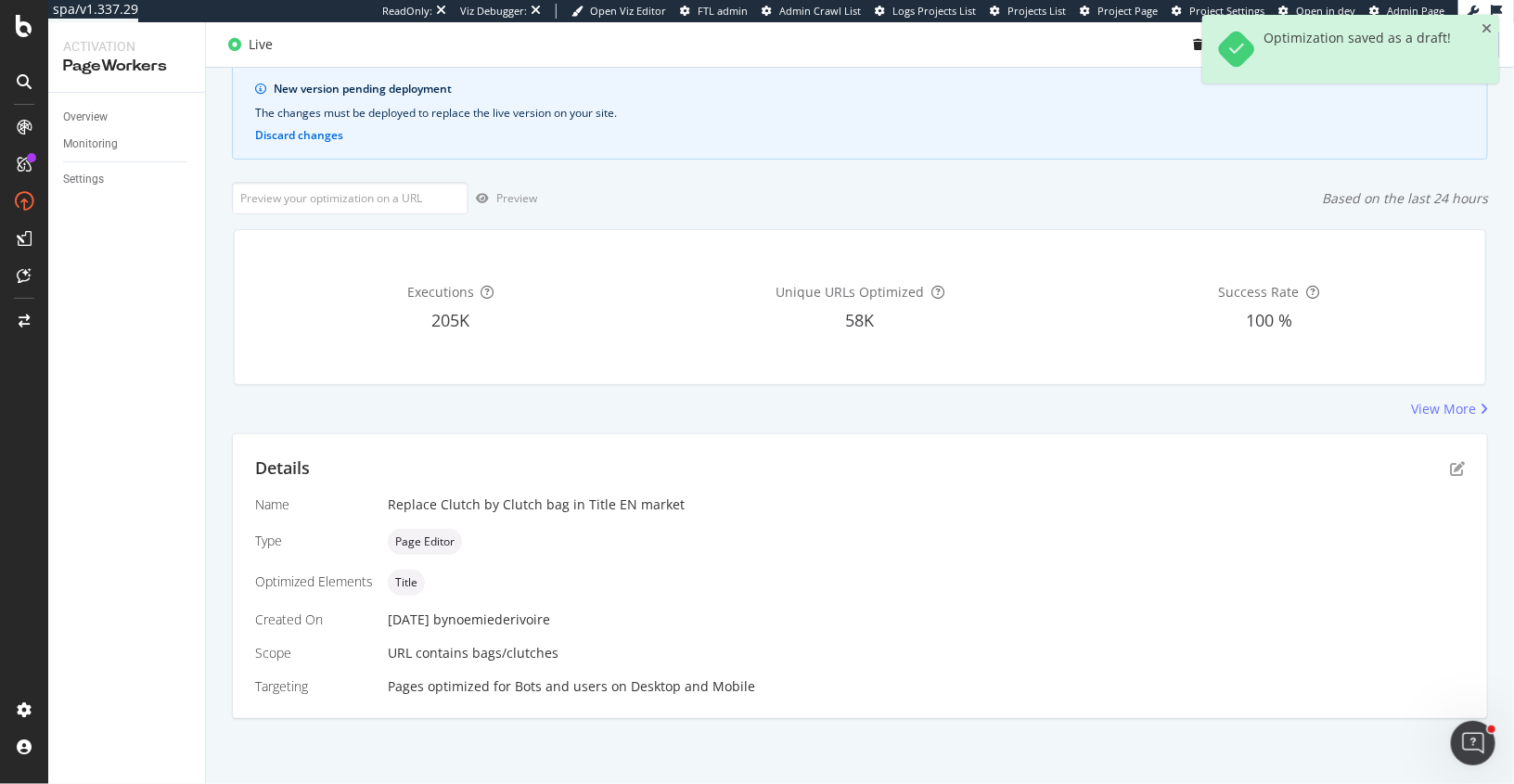
scroll to position [118, 0]
click at [1455, 459] on div "Details" at bounding box center [860, 470] width 1210 height 24
click at [1460, 468] on icon "pen-to-square" at bounding box center [1457, 470] width 15 height 15
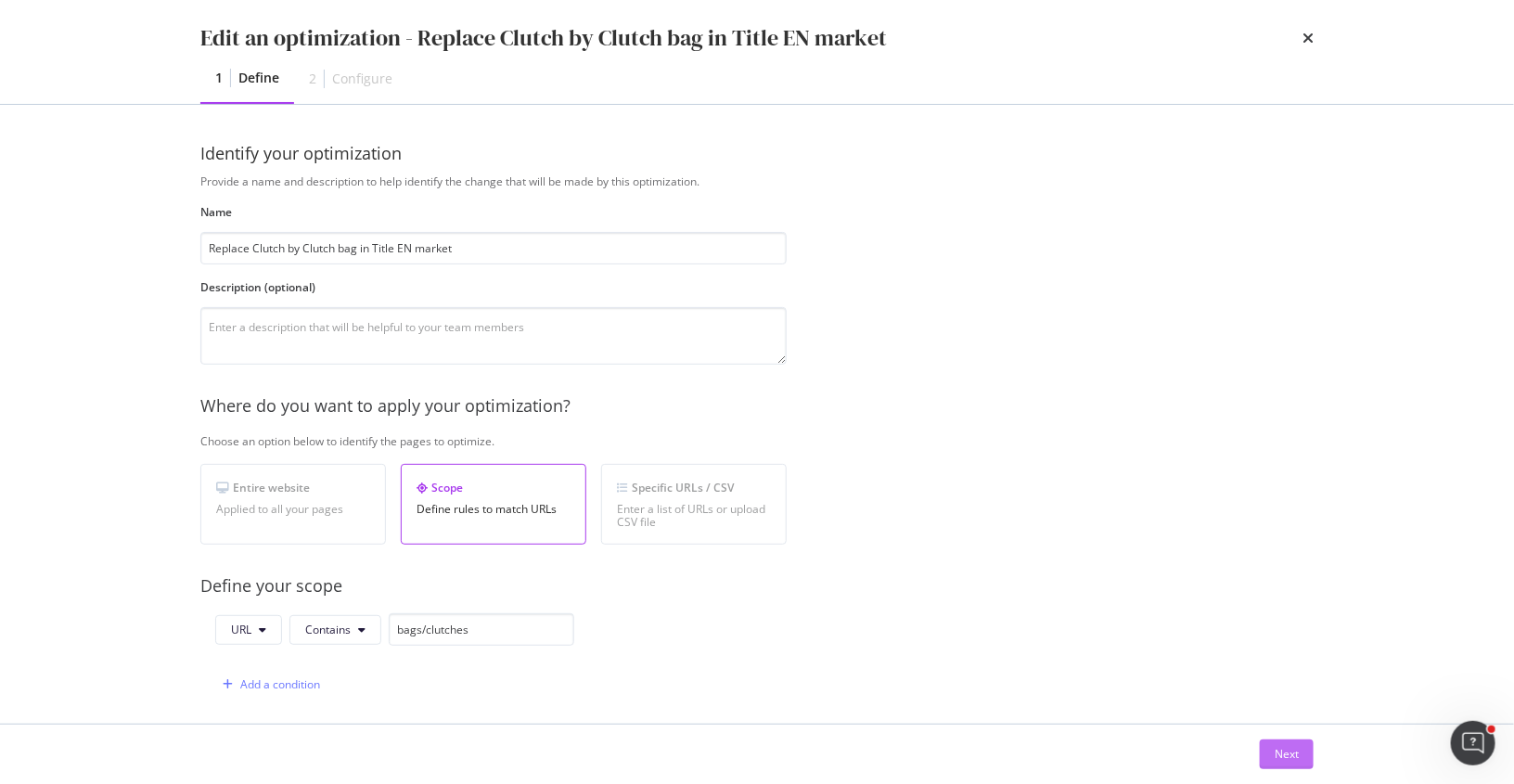
click at [1290, 750] on div "Next" at bounding box center [1287, 754] width 24 height 16
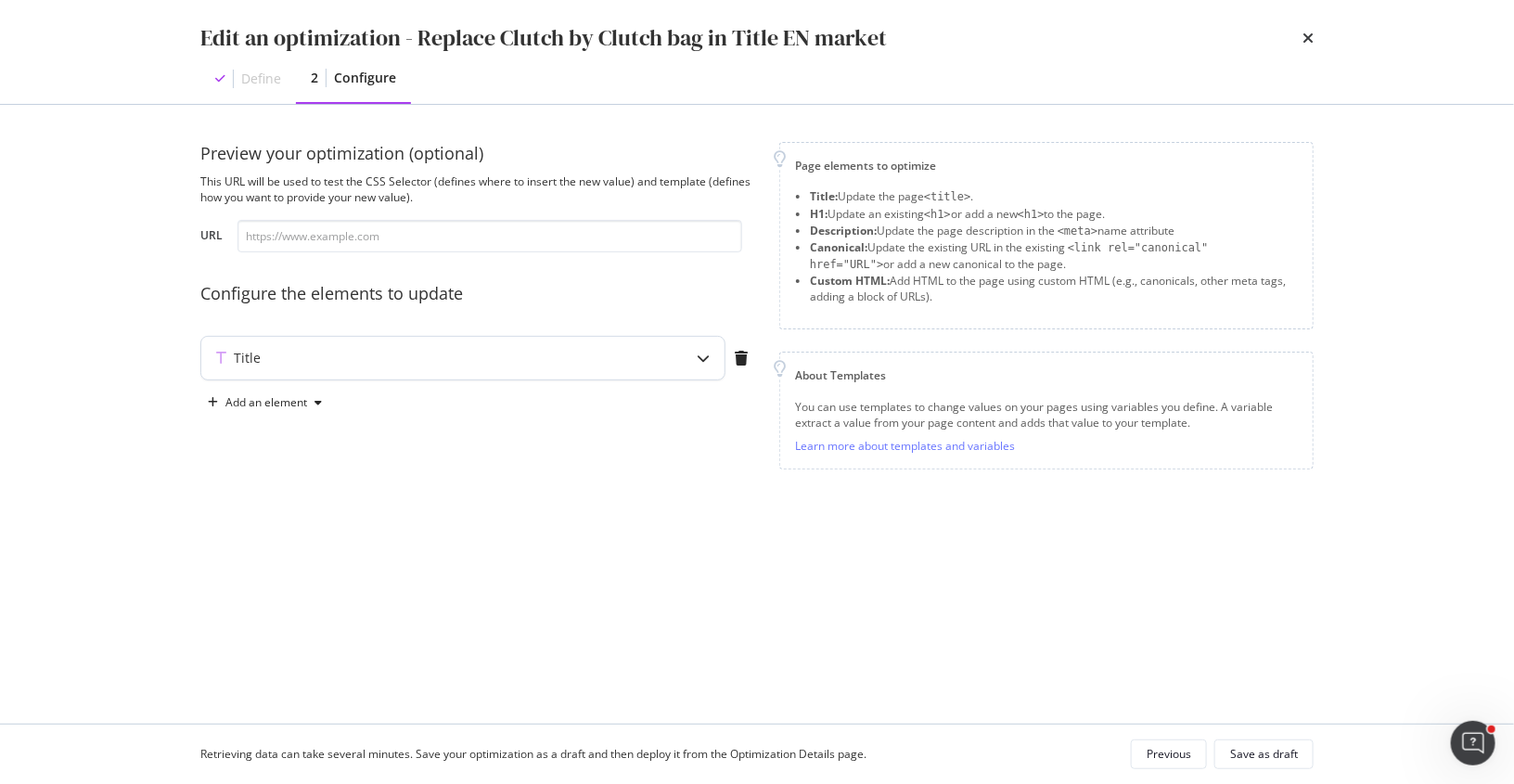
click at [616, 370] on div "Title" at bounding box center [462, 358] width 523 height 43
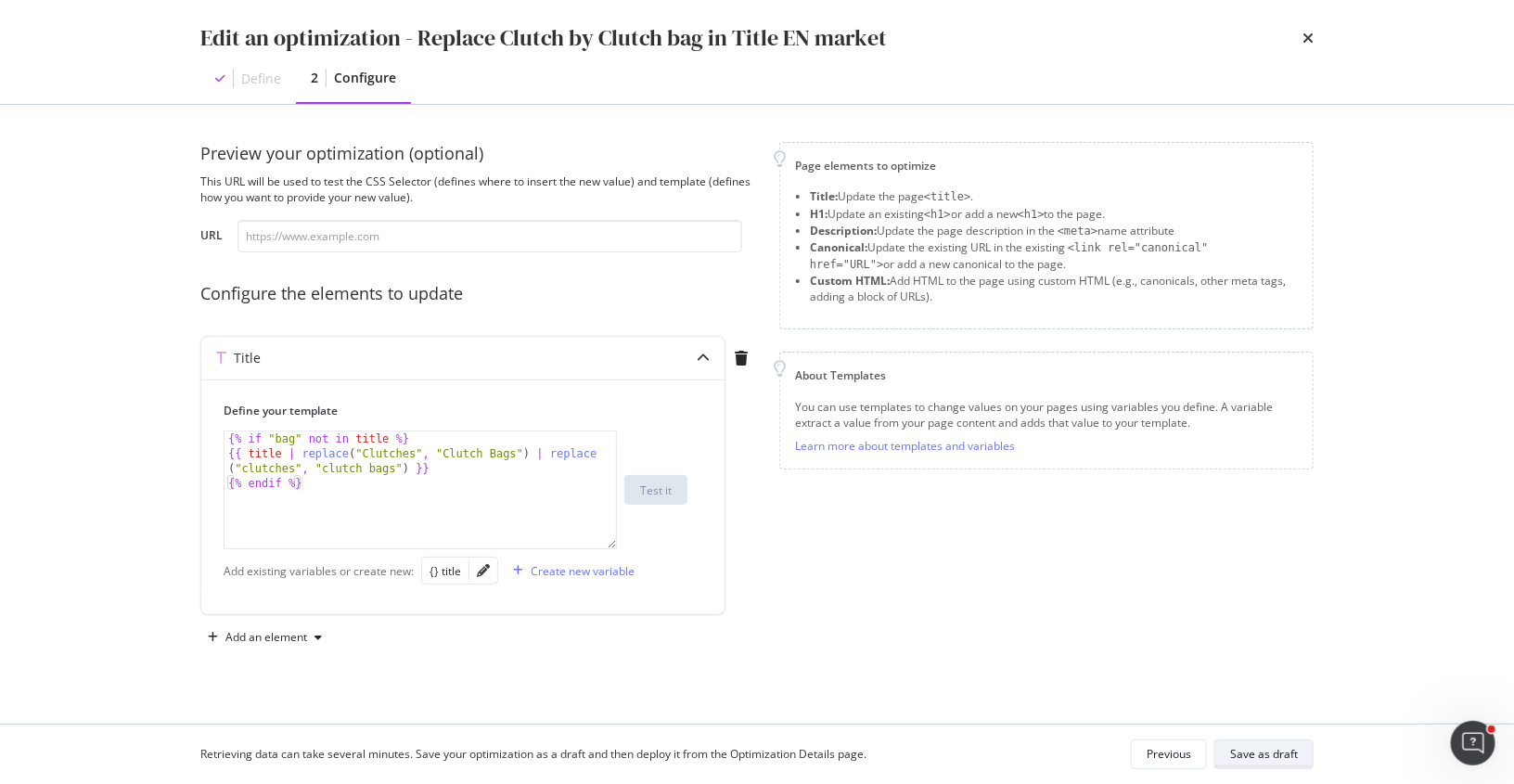
click at [1259, 752] on div "Save as draft" at bounding box center [1265, 754] width 68 height 16
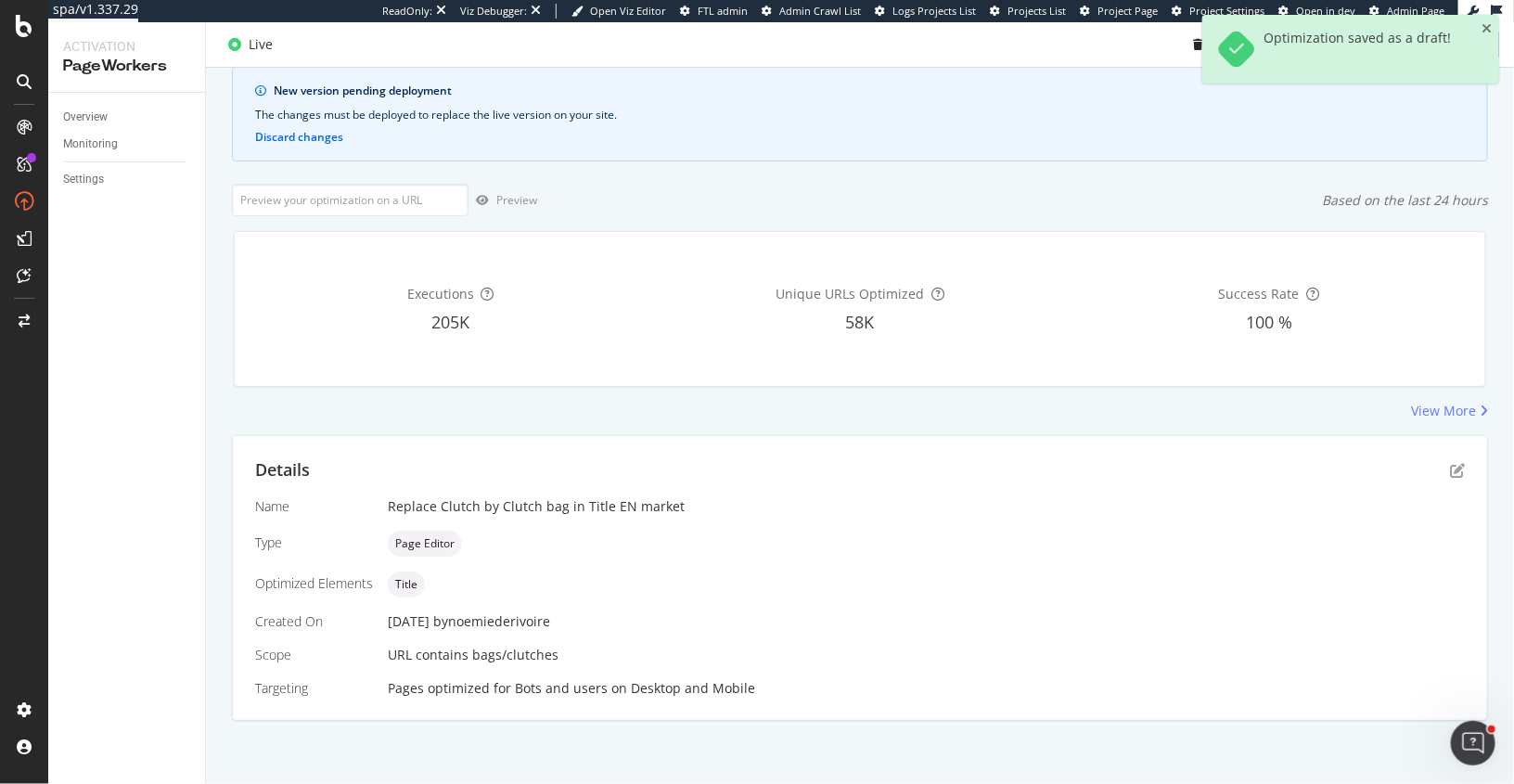
scroll to position [0, 0]
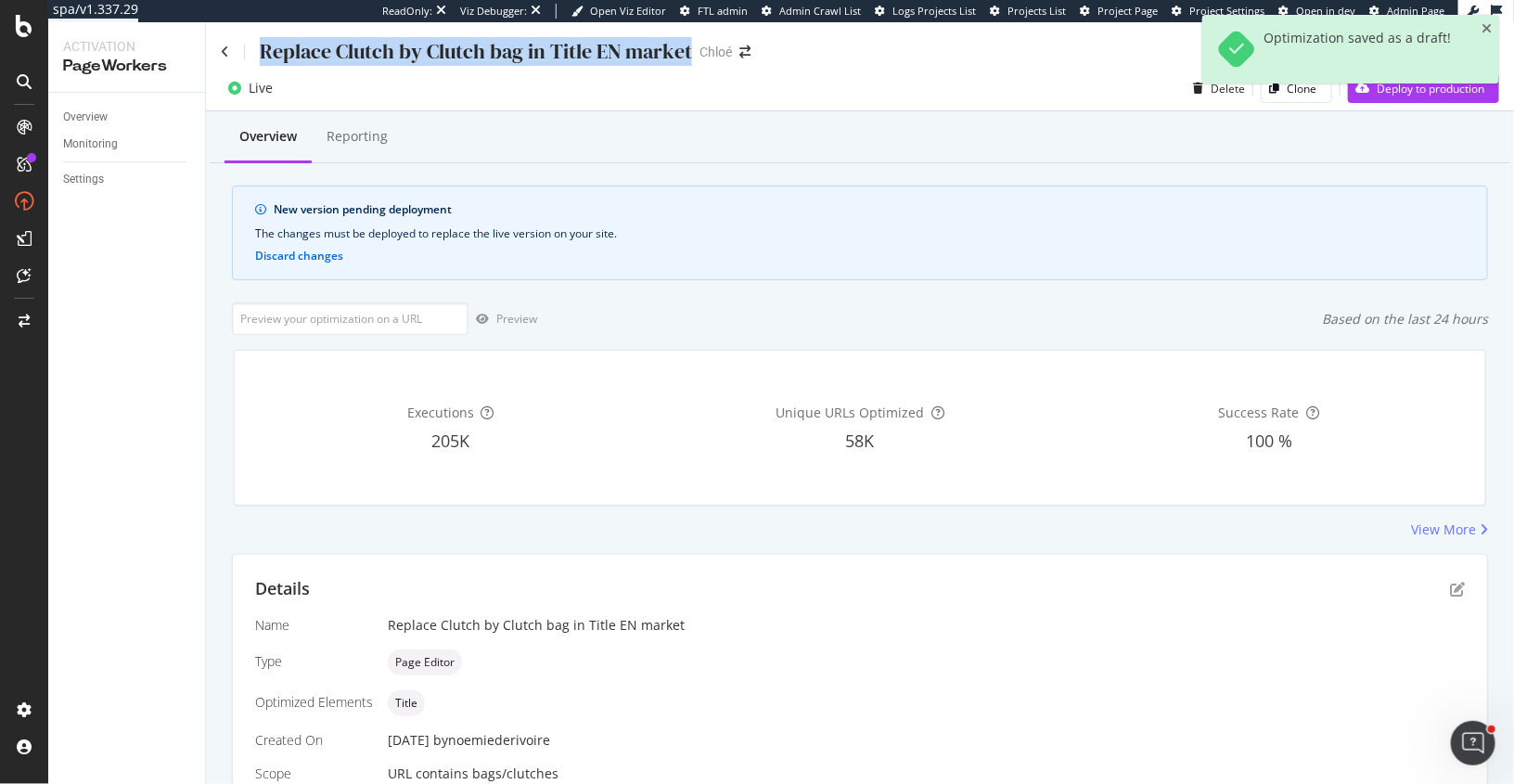
drag, startPoint x: 255, startPoint y: 48, endPoint x: 687, endPoint y: 49, distance: 432.0
click at [687, 49] on div "Replace Clutch by Clutch bag in Title EN market Chloé" at bounding box center [495, 51] width 548 height 29
copy div "Replace Clutch by Clutch bag in Title EN market"
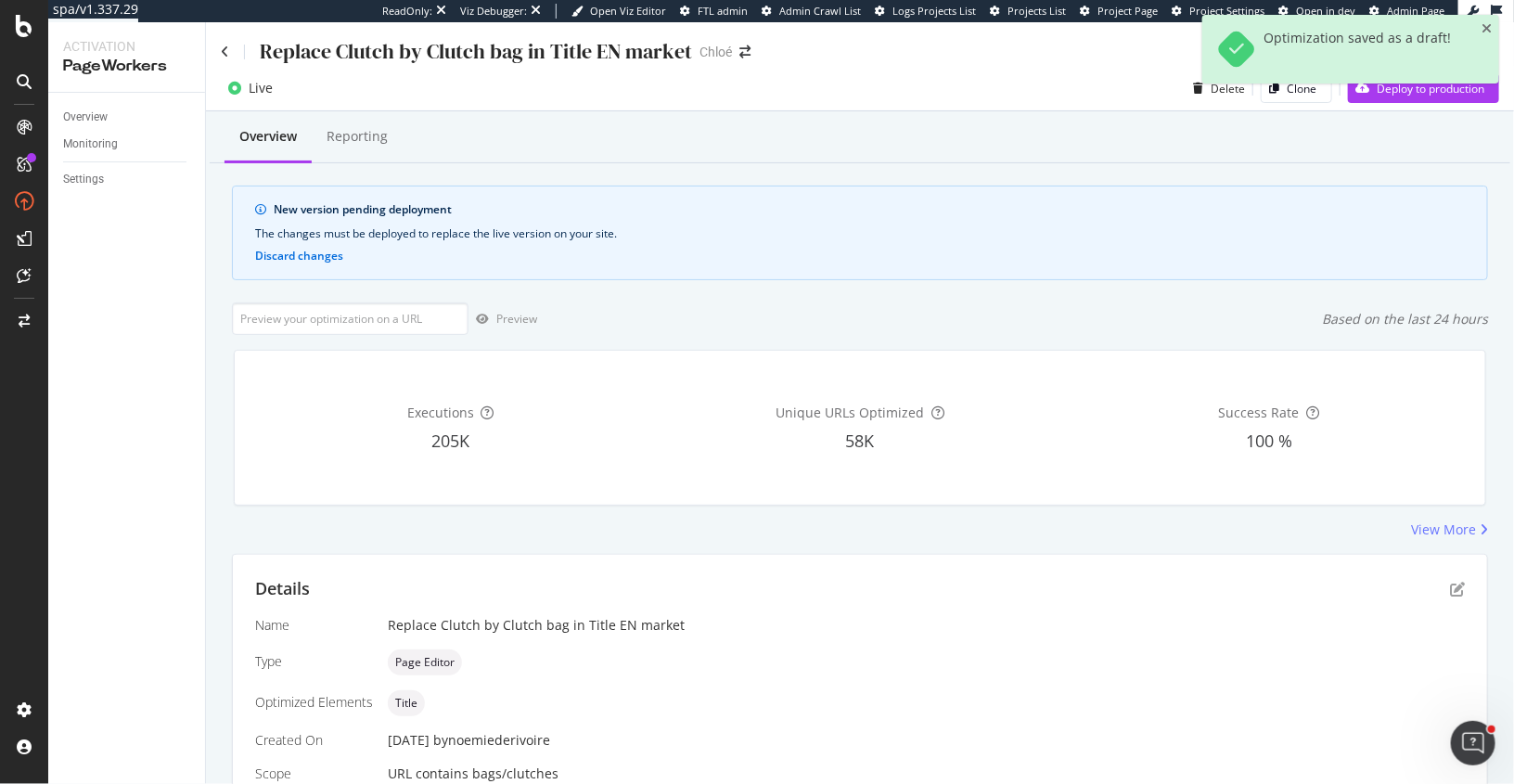
click at [1424, 97] on div "Optimization saved as a draft!" at bounding box center [1351, 56] width 297 height 83
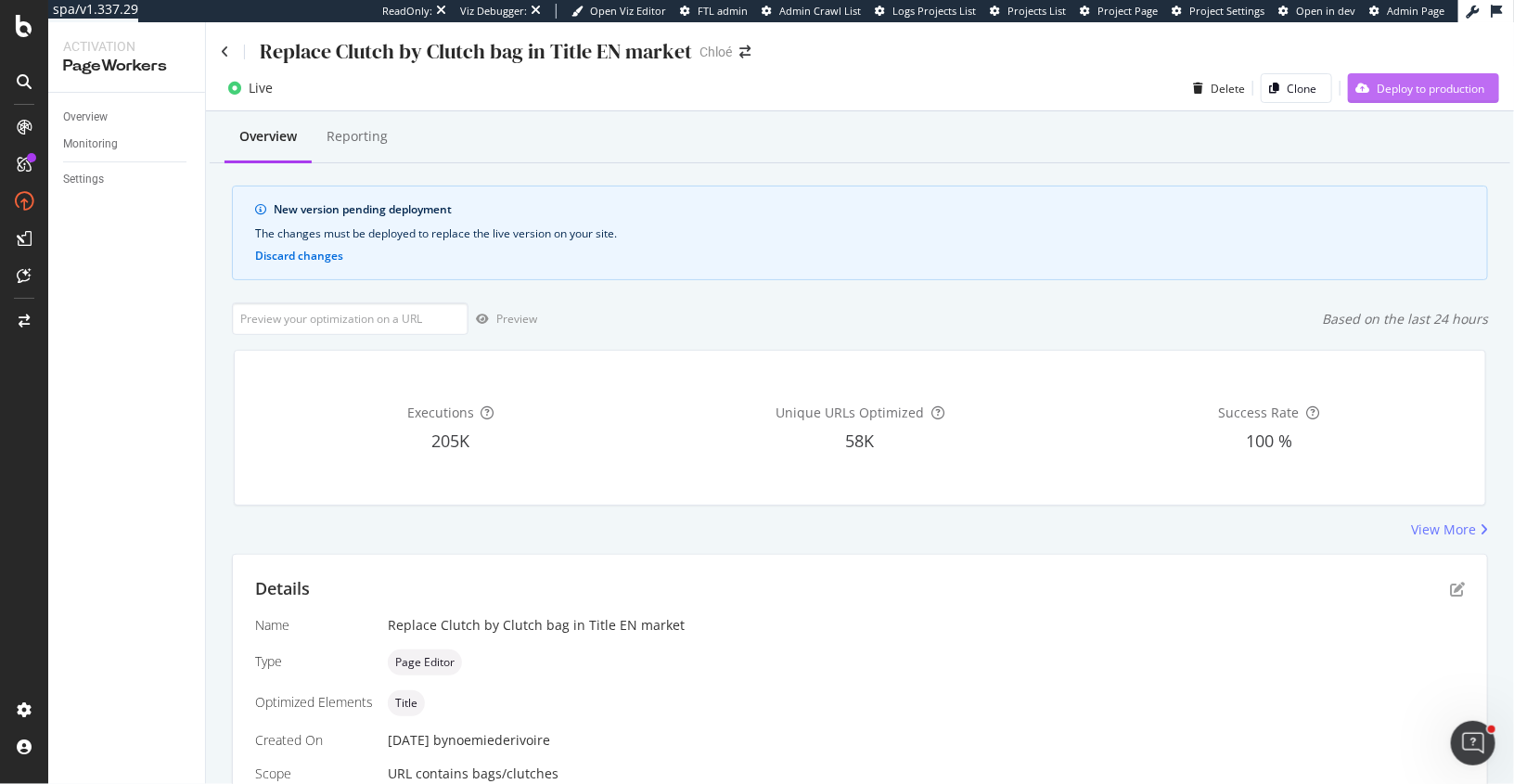
click at [1415, 99] on div "Deploy to production" at bounding box center [1416, 87] width 137 height 28
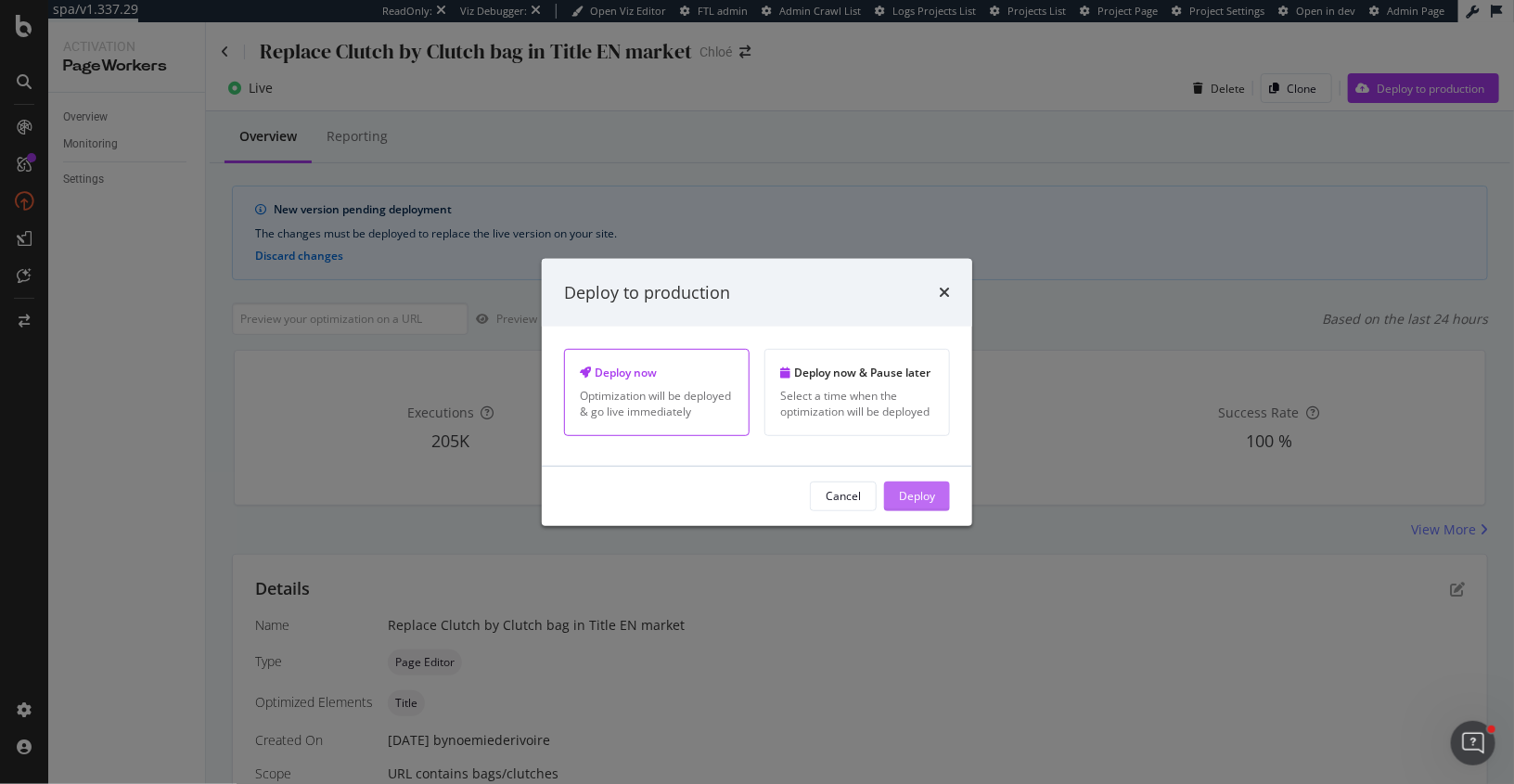
click at [908, 495] on div "Deploy" at bounding box center [916, 496] width 36 height 16
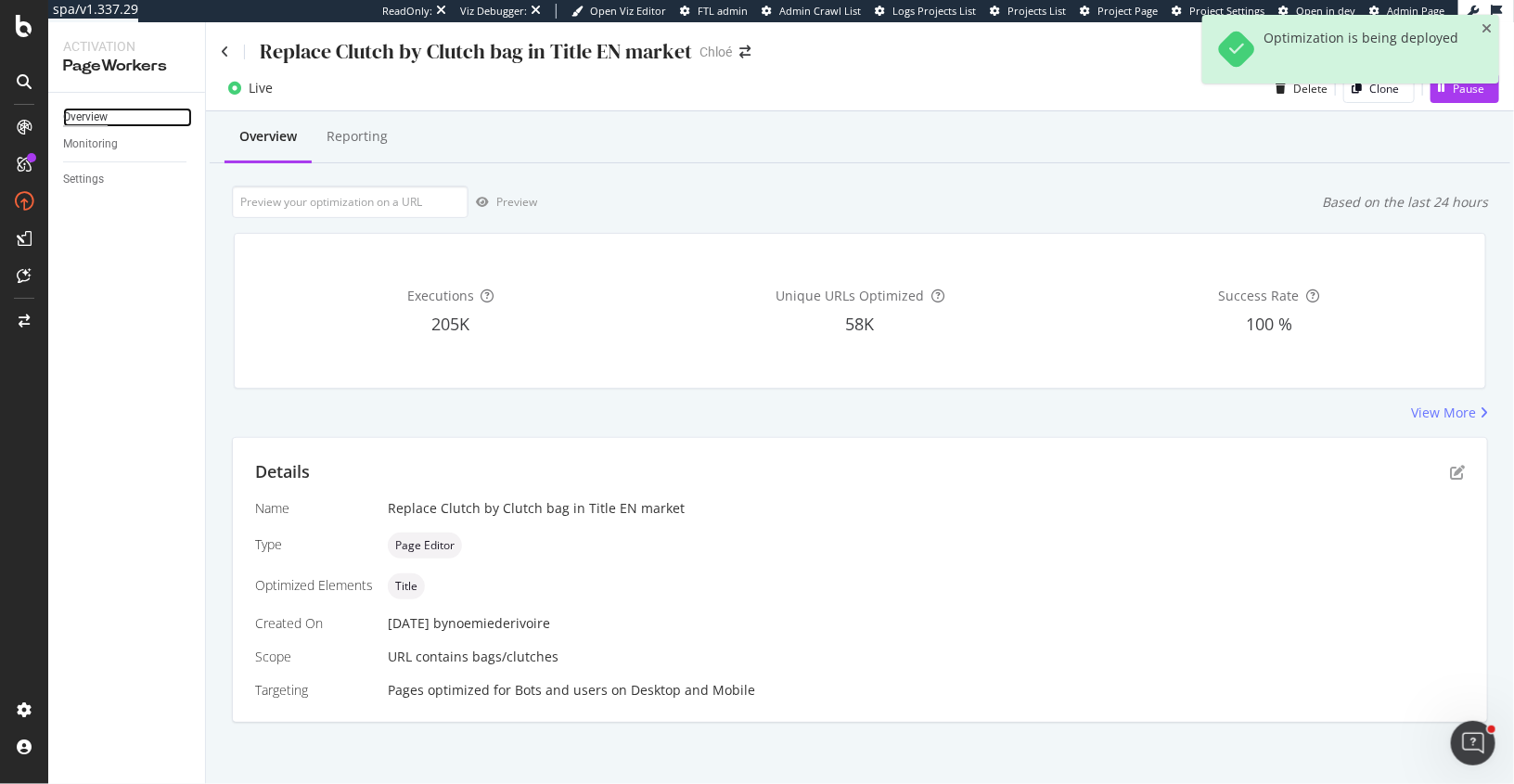
click at [103, 117] on div "Overview" at bounding box center [85, 117] width 45 height 19
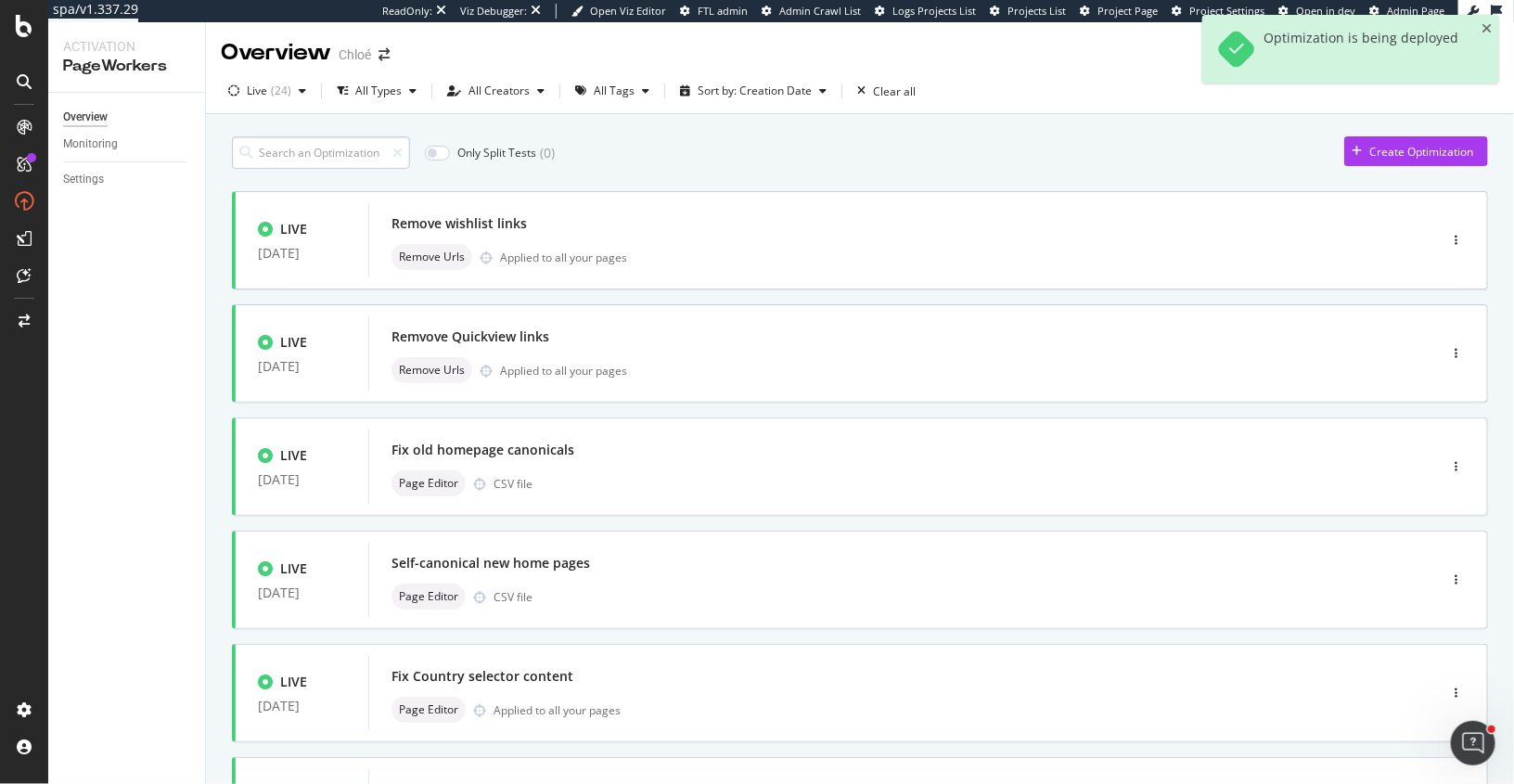
click at [348, 160] on input at bounding box center [321, 152] width 179 height 32
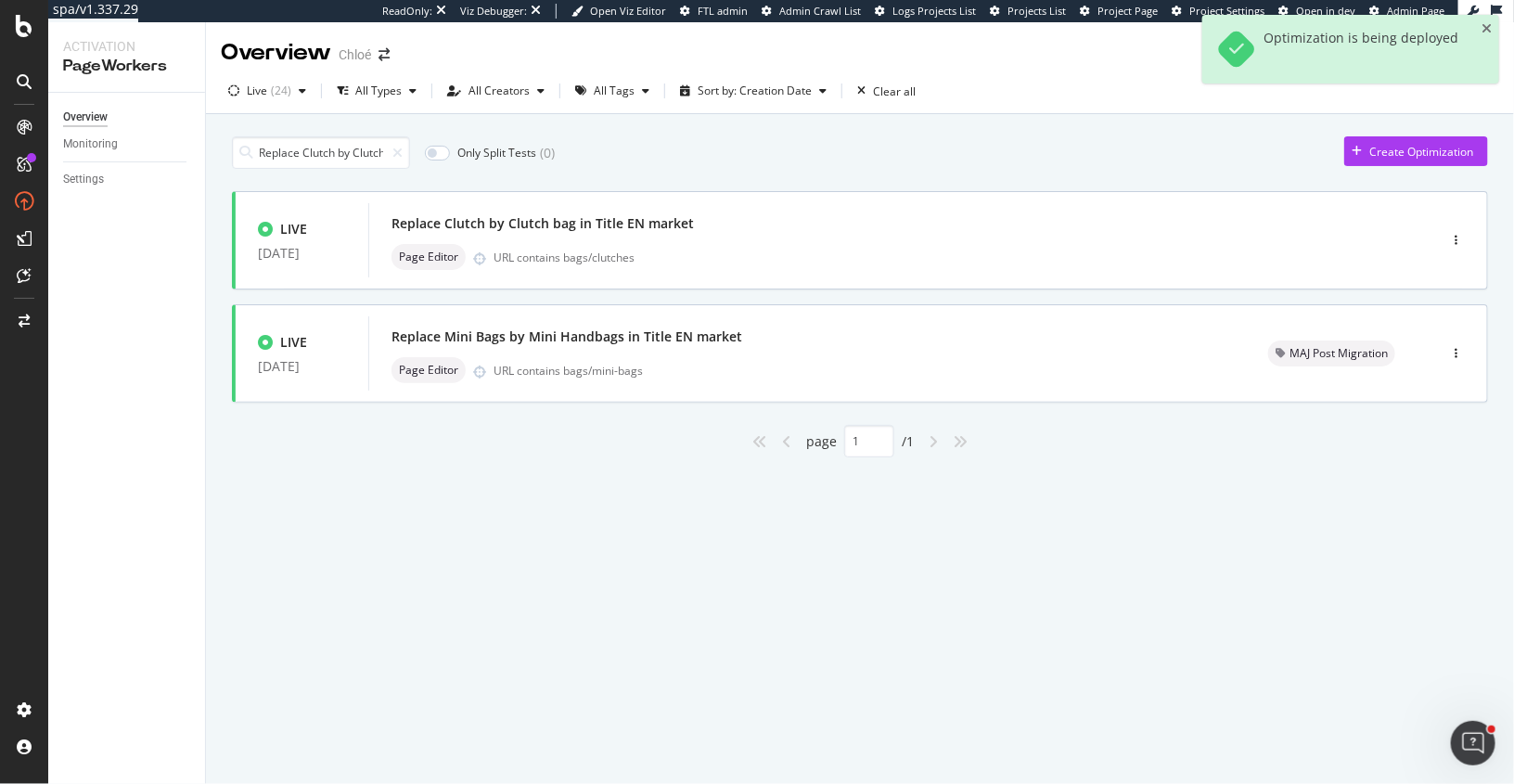
scroll to position [0, 120]
click at [1460, 241] on div "button" at bounding box center [1456, 240] width 17 height 11
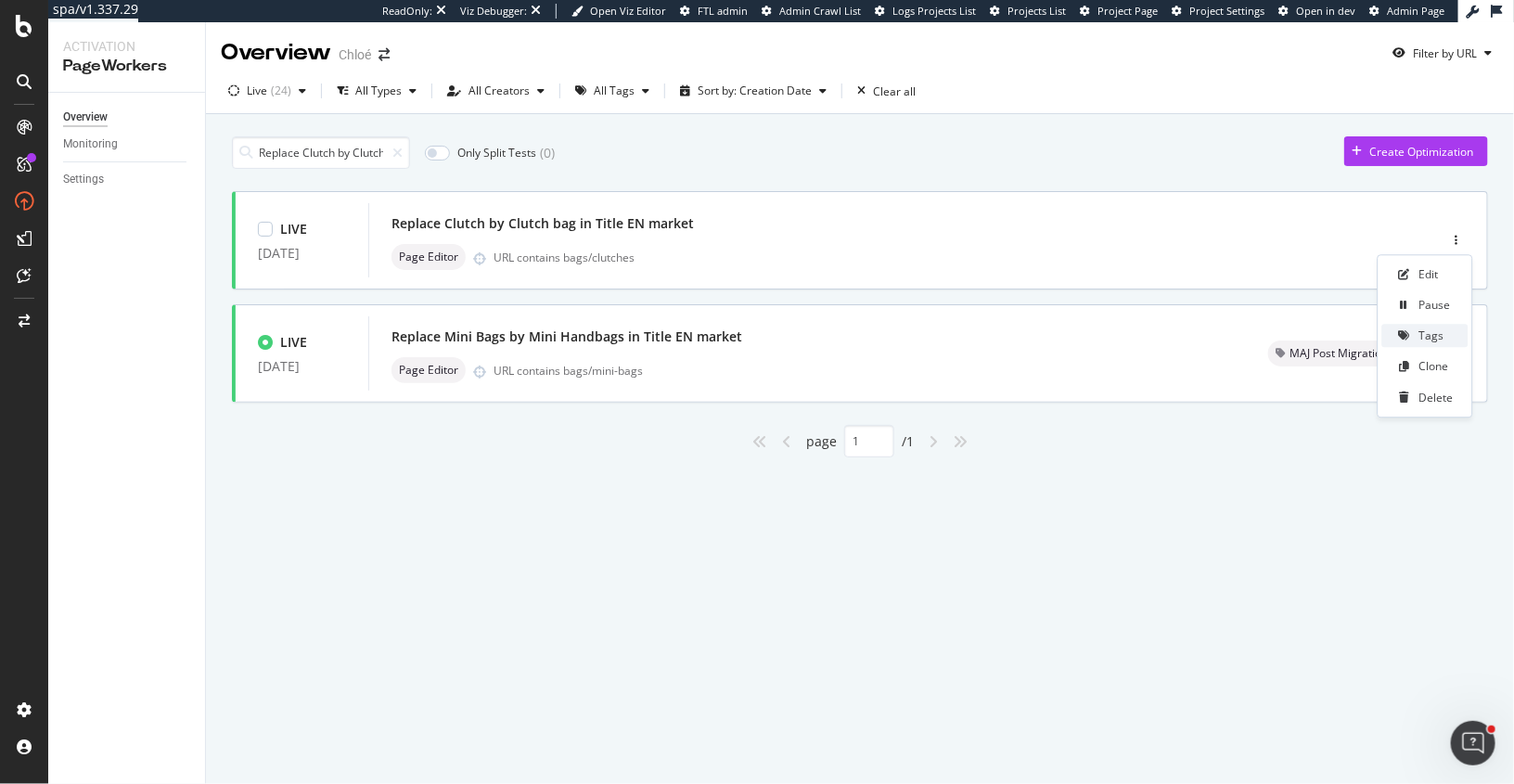
click at [1438, 335] on div "Tags" at bounding box center [1432, 336] width 25 height 16
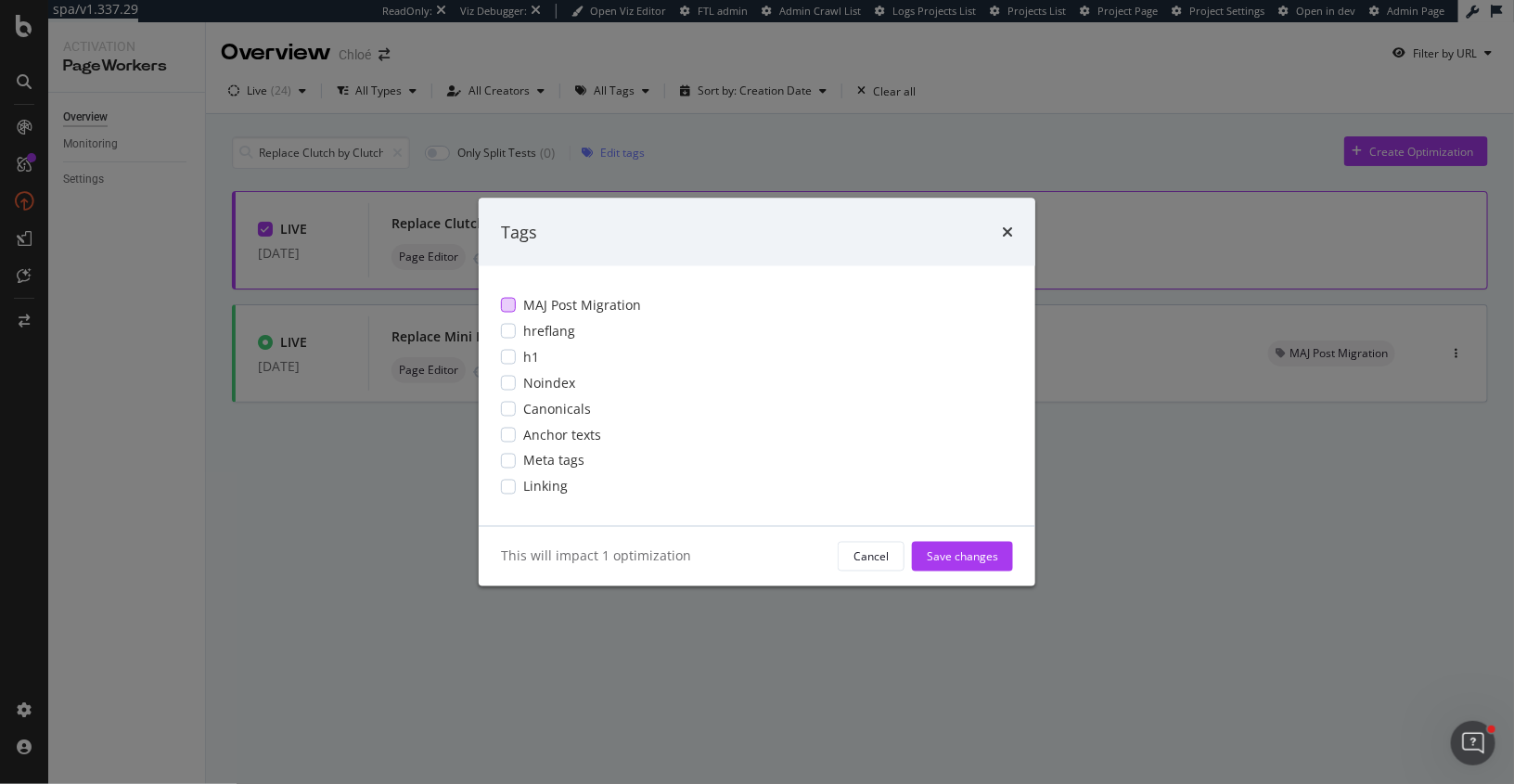
click at [513, 308] on div "modal" at bounding box center [508, 305] width 15 height 15
click at [983, 560] on div "Save changes" at bounding box center [963, 556] width 72 height 16
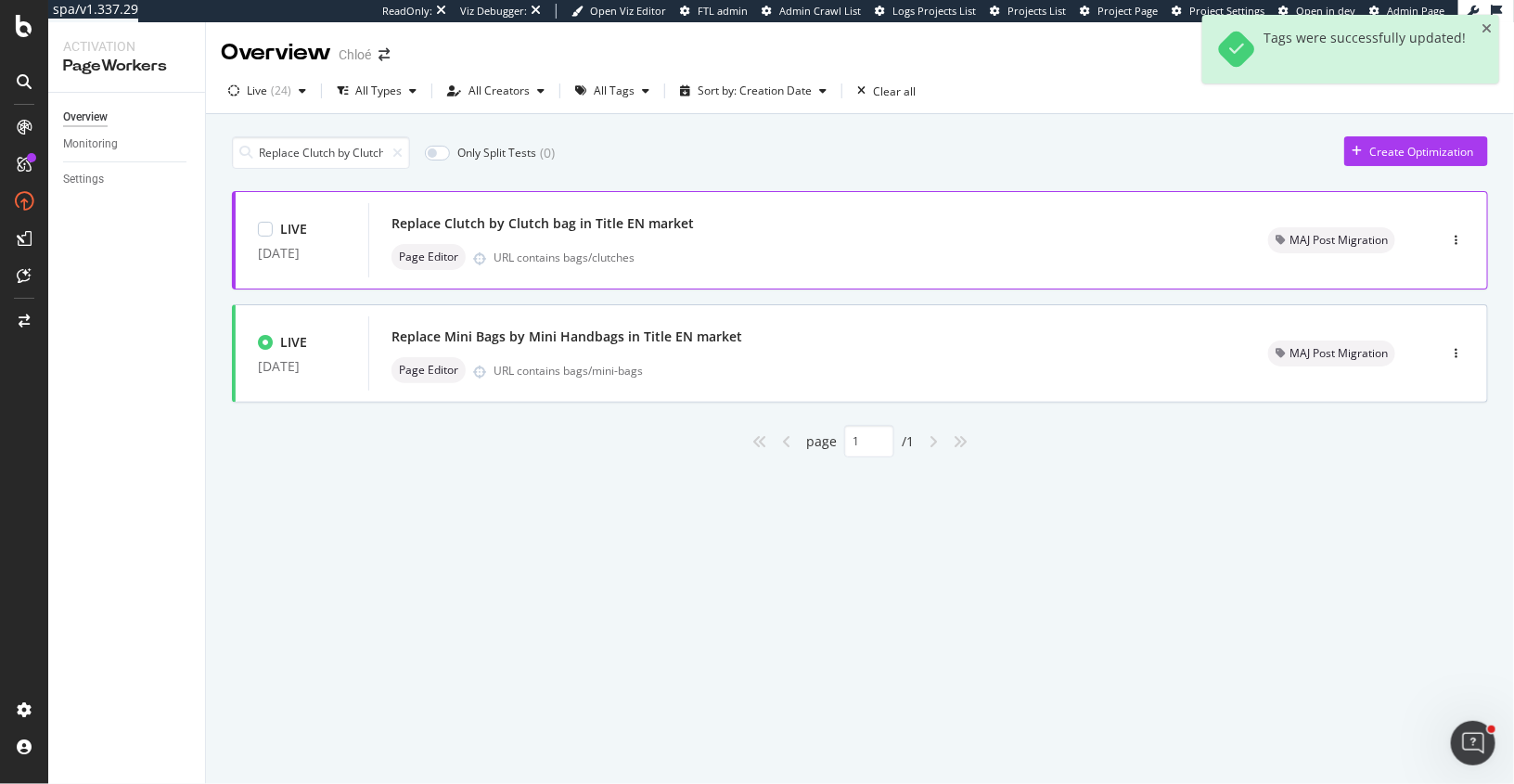
click at [813, 262] on div "URL contains bags/clutches" at bounding box center [859, 257] width 730 height 16
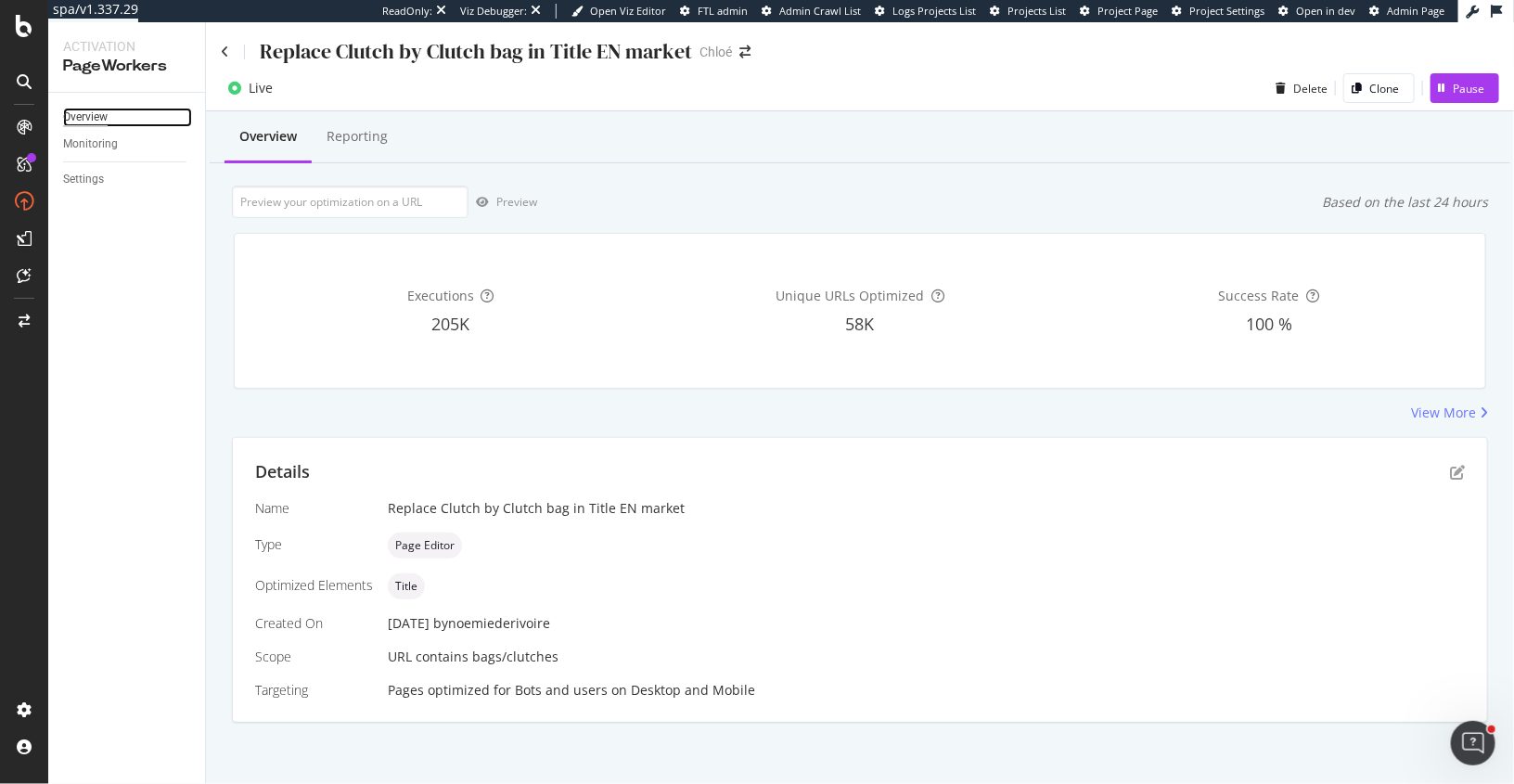
click at [98, 115] on div "Overview" at bounding box center [85, 117] width 45 height 19
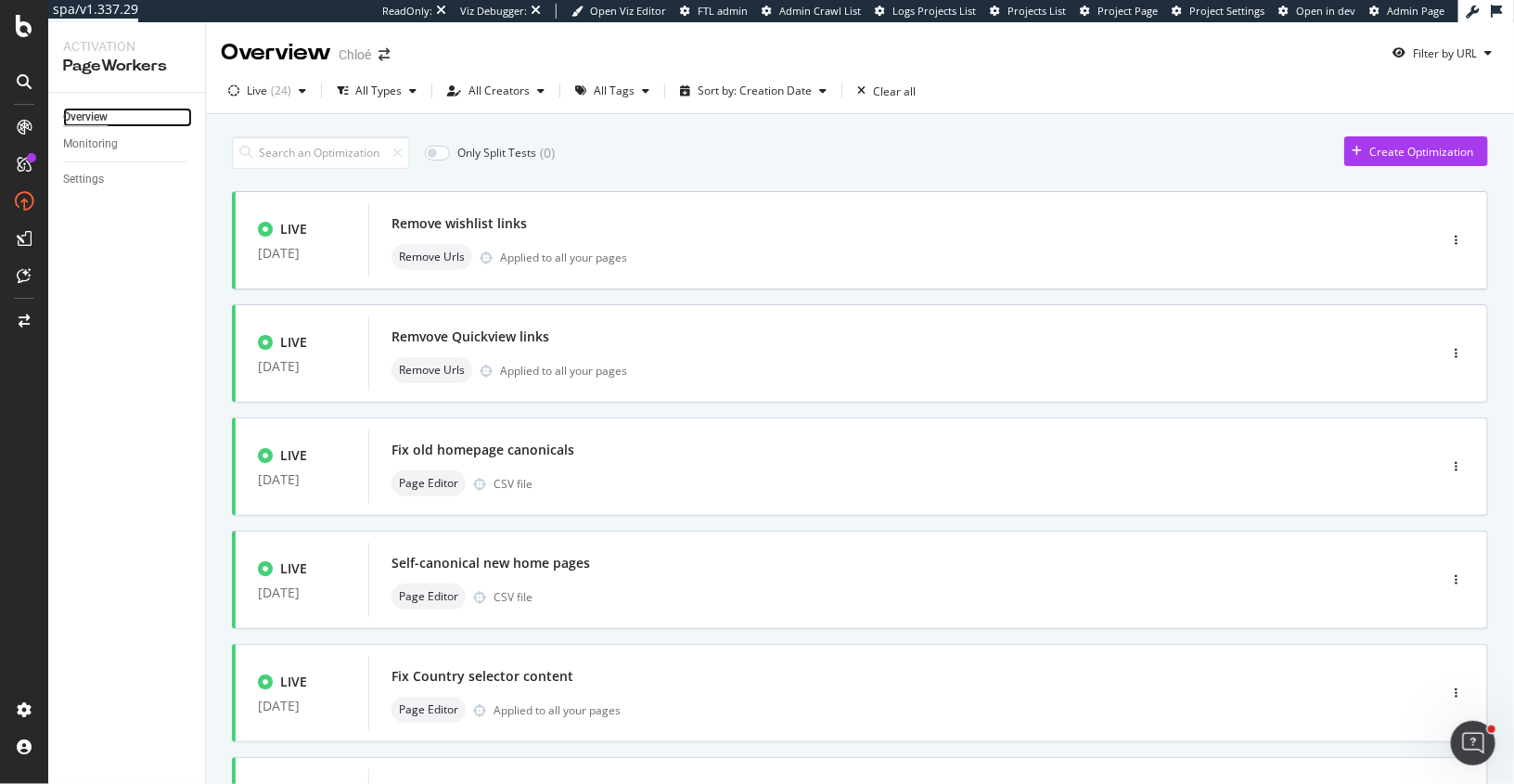
click at [97, 115] on div "Overview" at bounding box center [85, 117] width 45 height 19
click at [616, 94] on div "All Tags" at bounding box center [614, 90] width 41 height 11
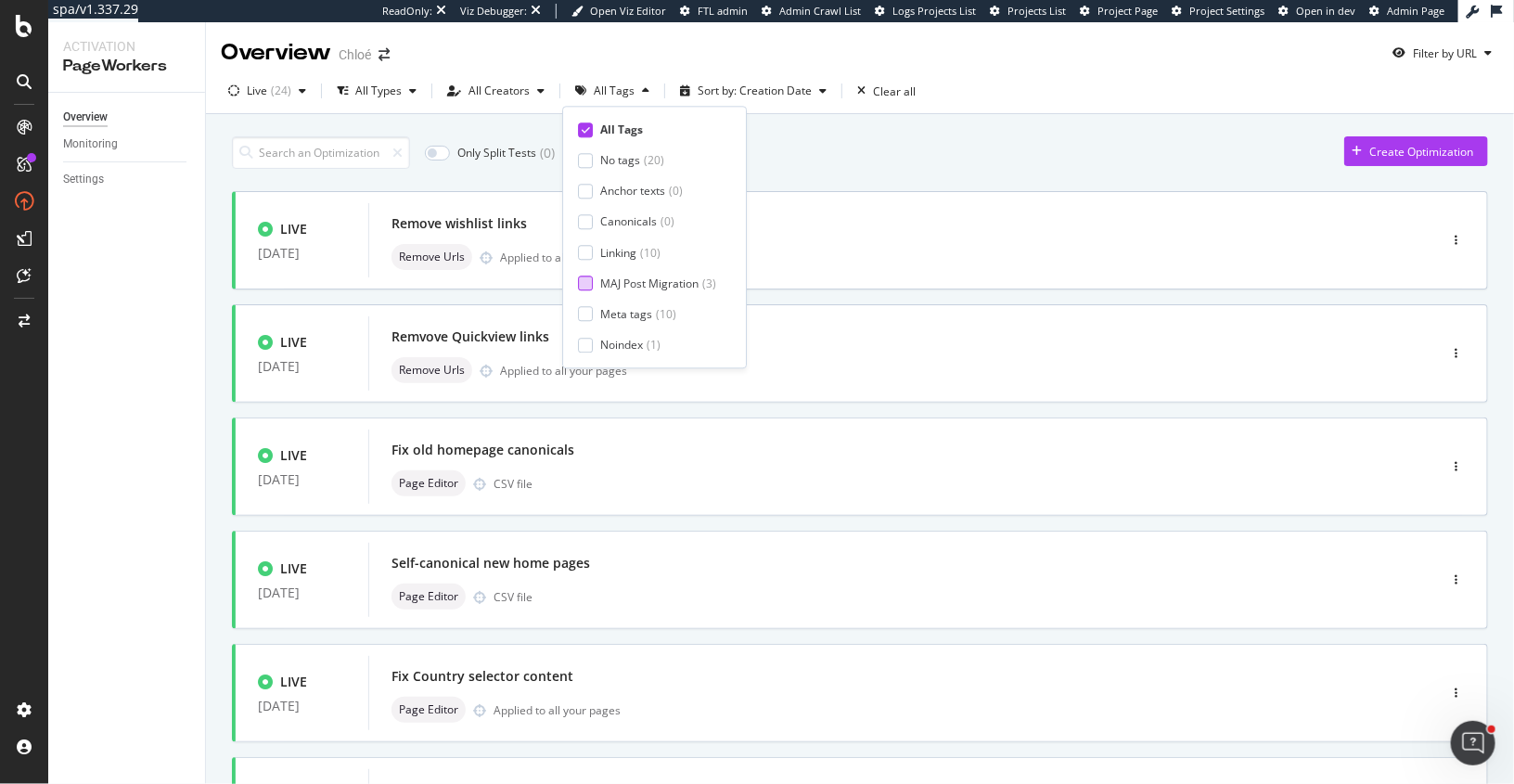
click at [592, 287] on div at bounding box center [585, 283] width 15 height 15
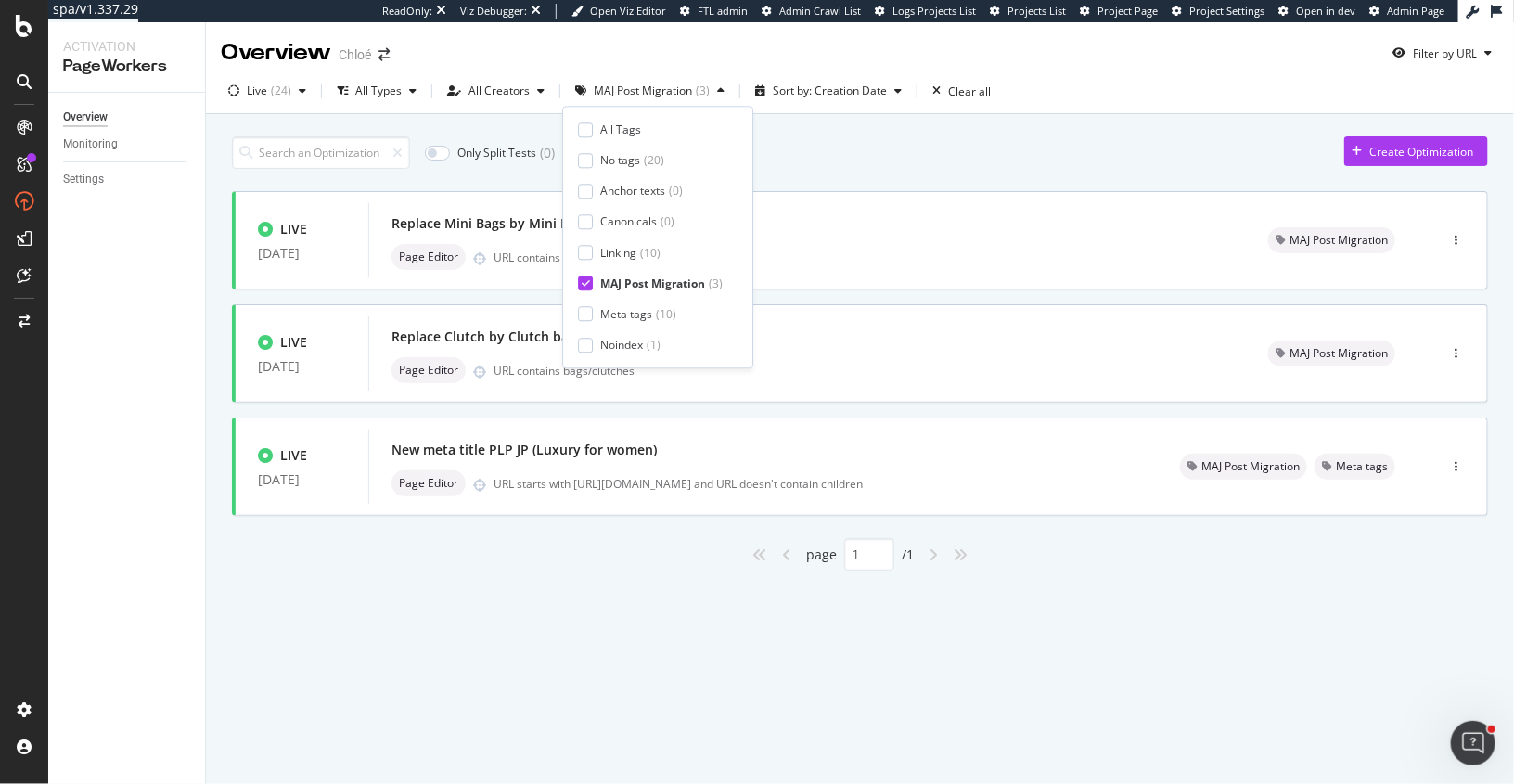
click at [902, 163] on div "Only Split Tests ( 0 ) Create Optimization" at bounding box center [860, 152] width 1257 height 32
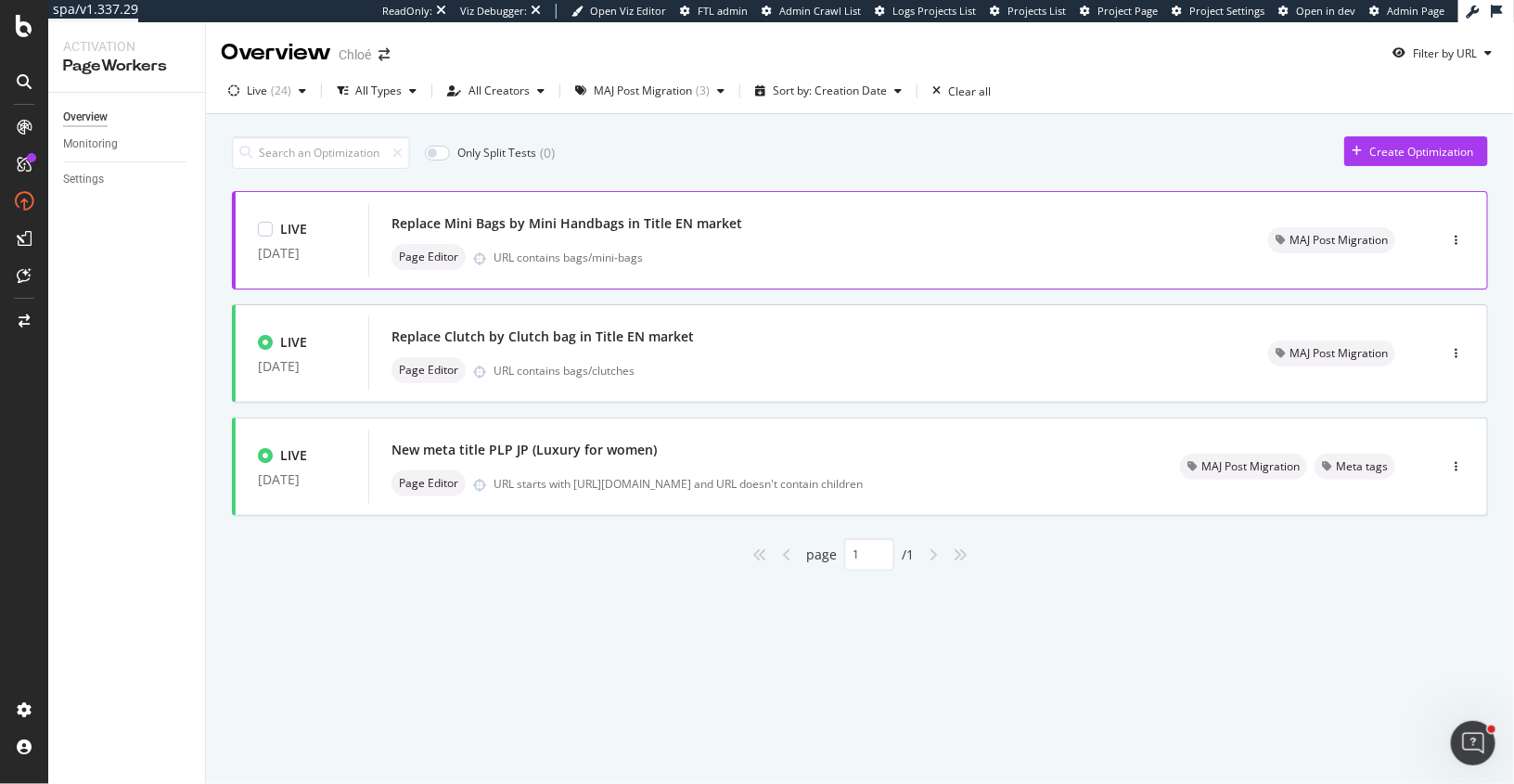
click at [749, 241] on div "Replace Mini Bags by Mini Handbags in Title EN market Page Editor URL contains …" at bounding box center [807, 240] width 833 height 59
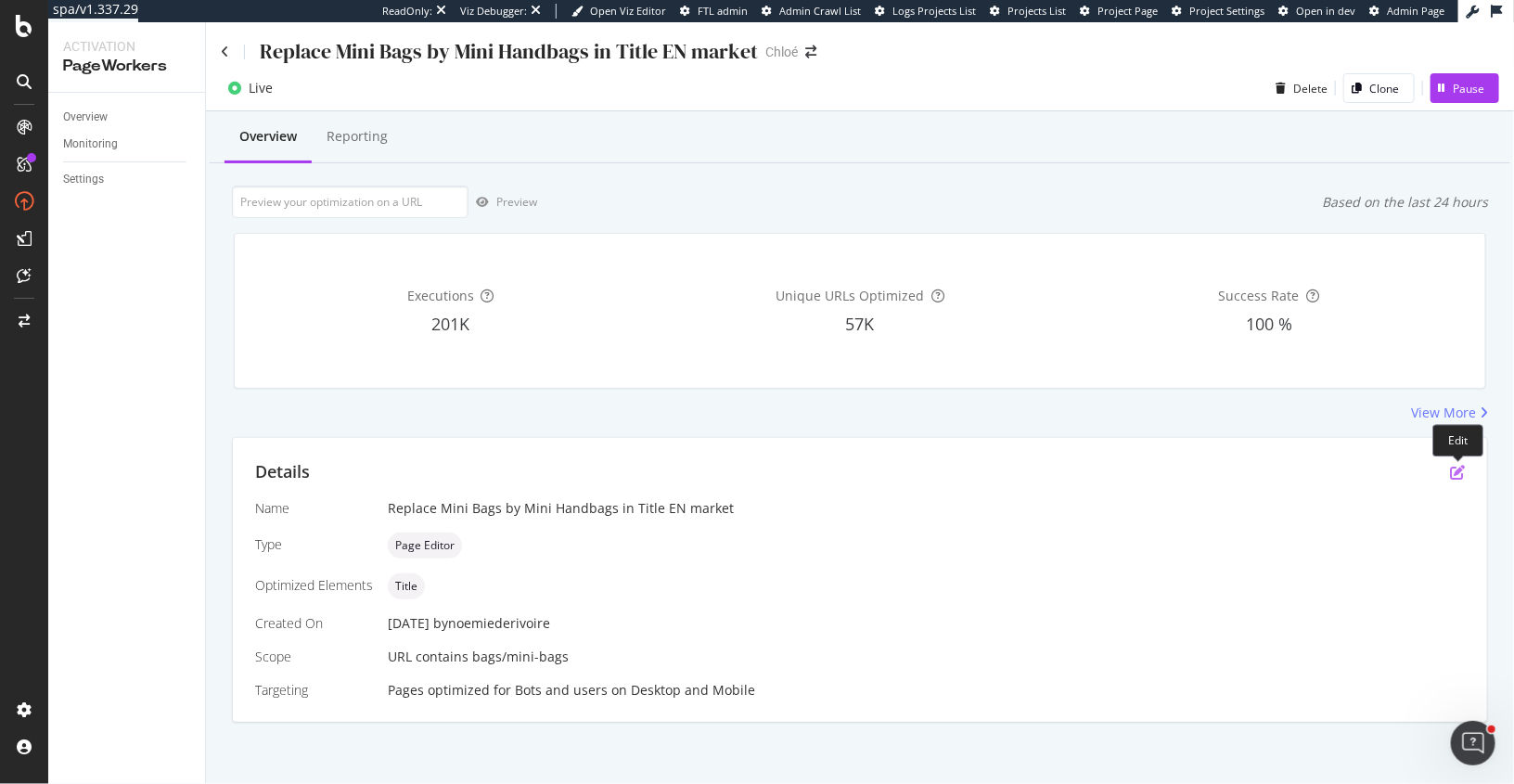
click at [1454, 474] on icon "pen-to-square" at bounding box center [1457, 472] width 15 height 15
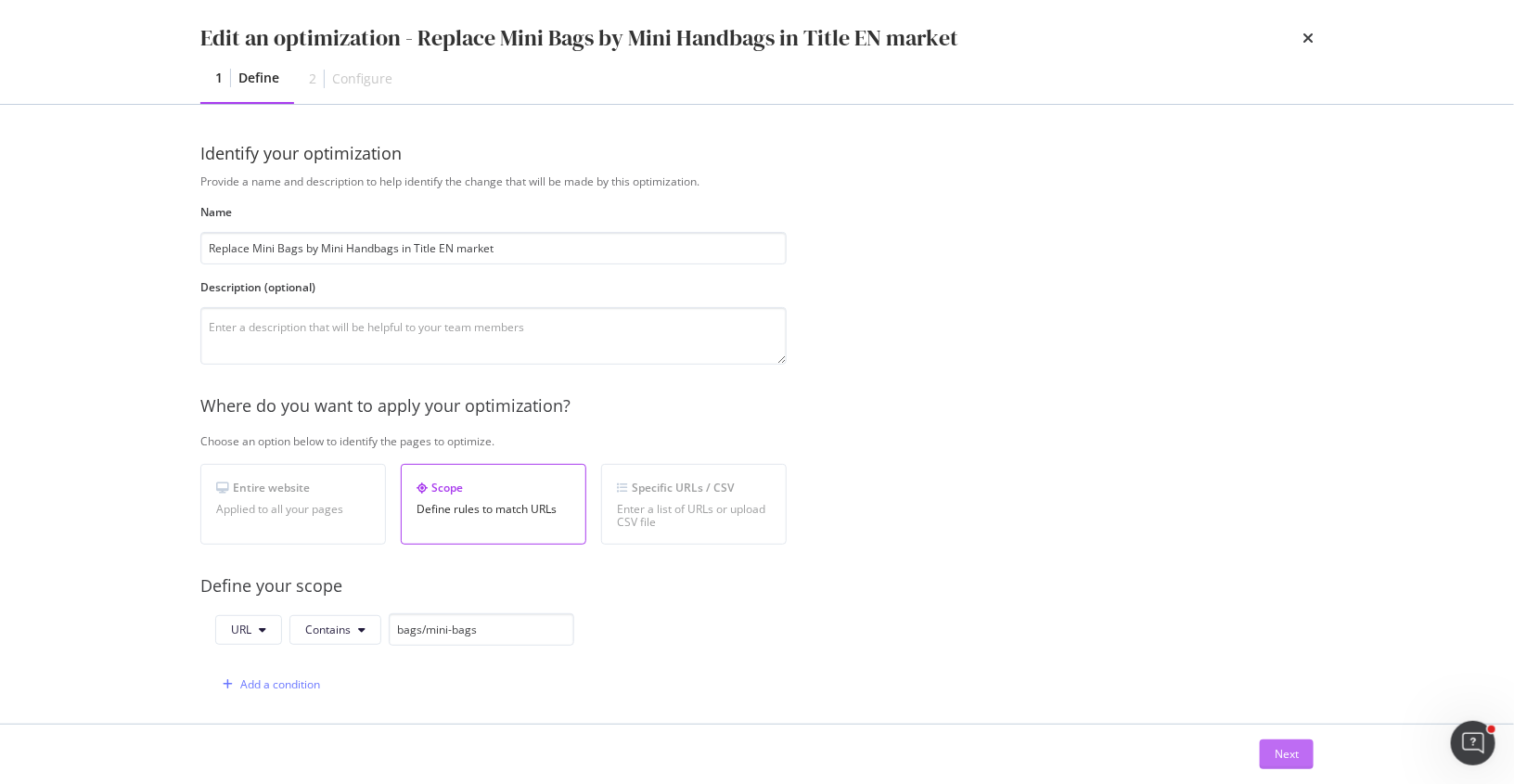
click at [1272, 746] on button "Next" at bounding box center [1286, 754] width 53 height 30
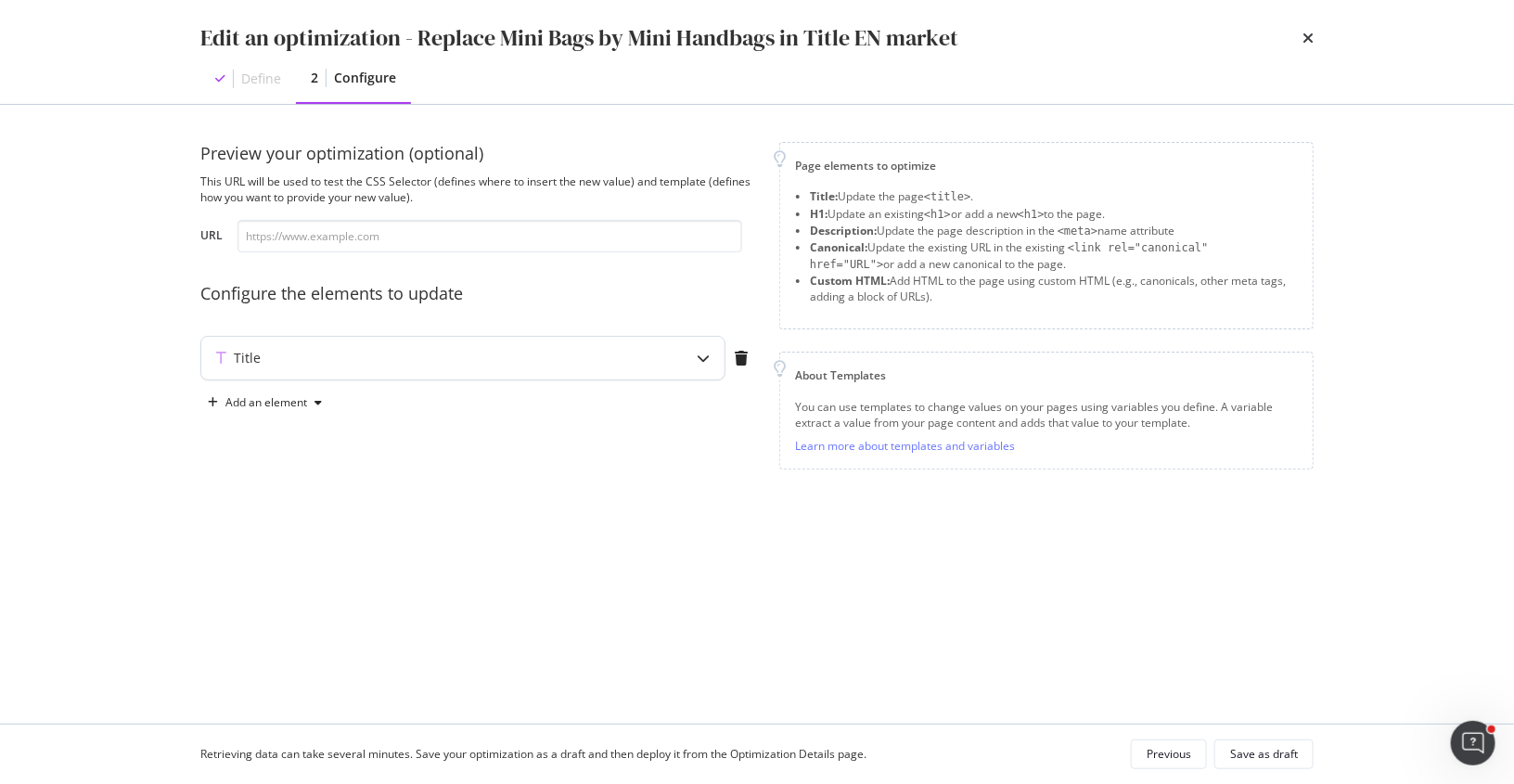
click at [463, 372] on div "Title" at bounding box center [462, 358] width 523 height 43
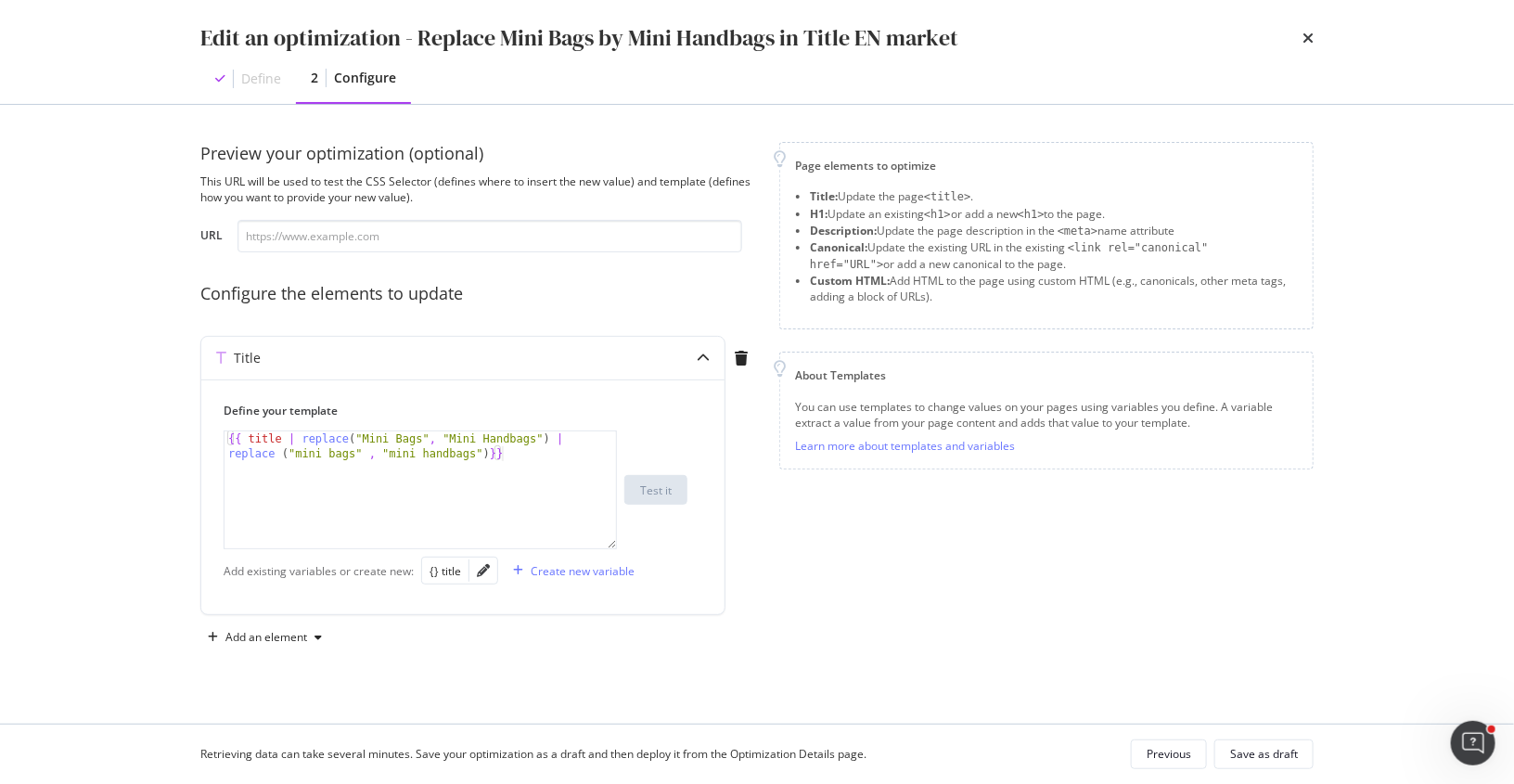
click at [1315, 33] on div "Edit an optimization - Replace Mini Bags by Mini Handbags in Title EN market De…" at bounding box center [757, 51] width 1188 height 104
click at [1304, 38] on icon "times" at bounding box center [1307, 38] width 11 height 15
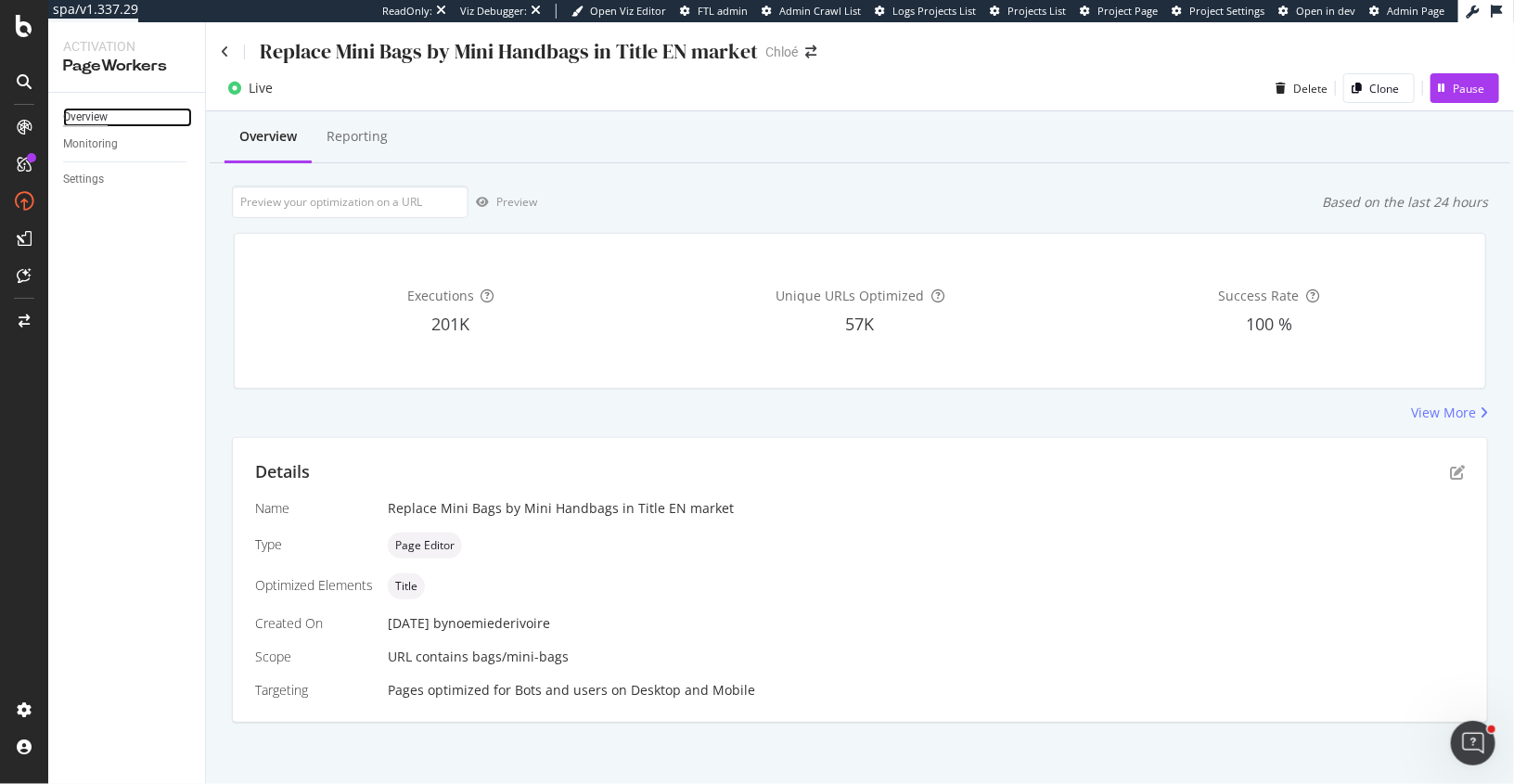
click at [78, 116] on div "Overview" at bounding box center [85, 117] width 45 height 19
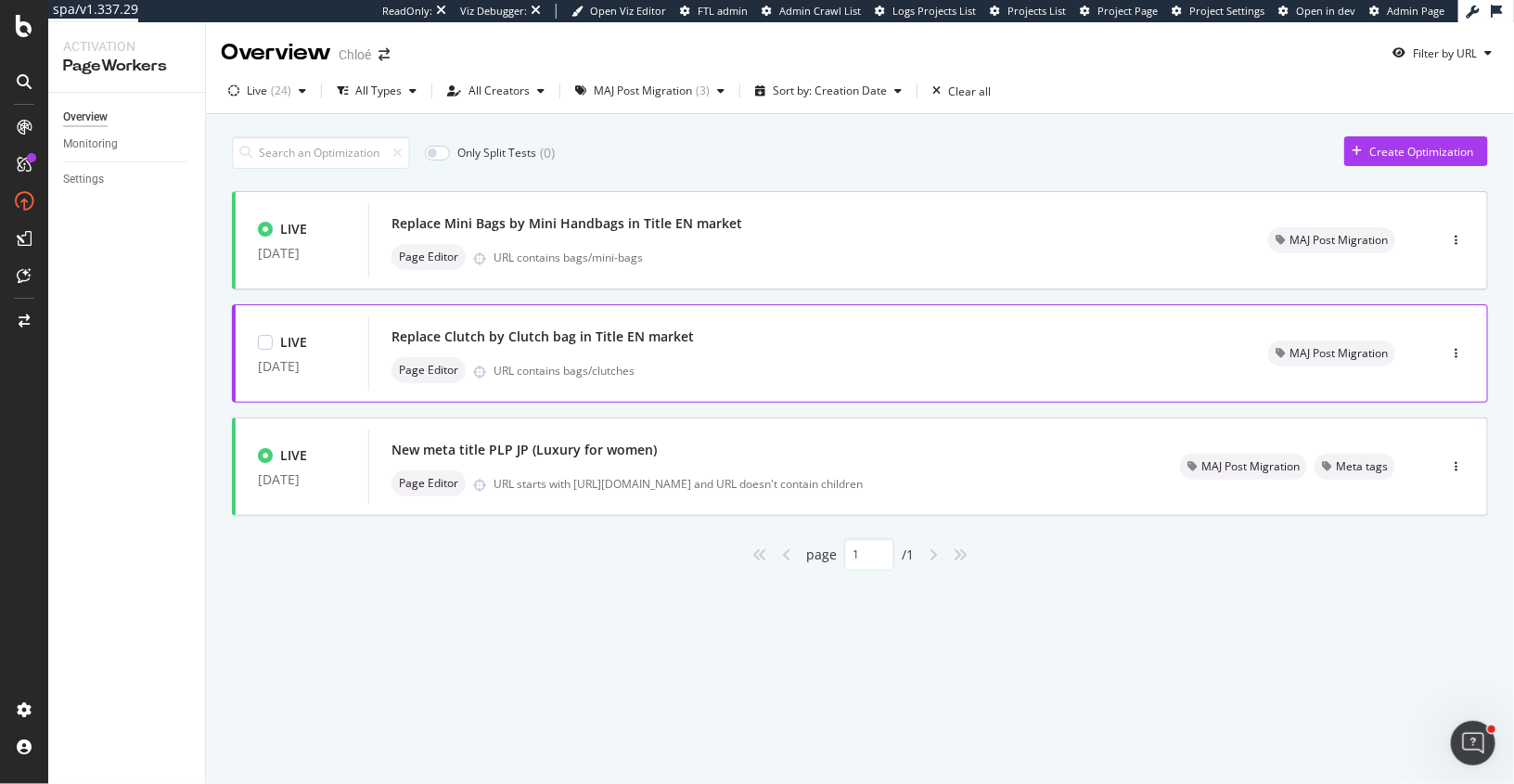
click at [712, 354] on div "Replace Clutch by Clutch bag in Title EN market Page Editor URL contains bags/c…" at bounding box center [807, 353] width 833 height 59
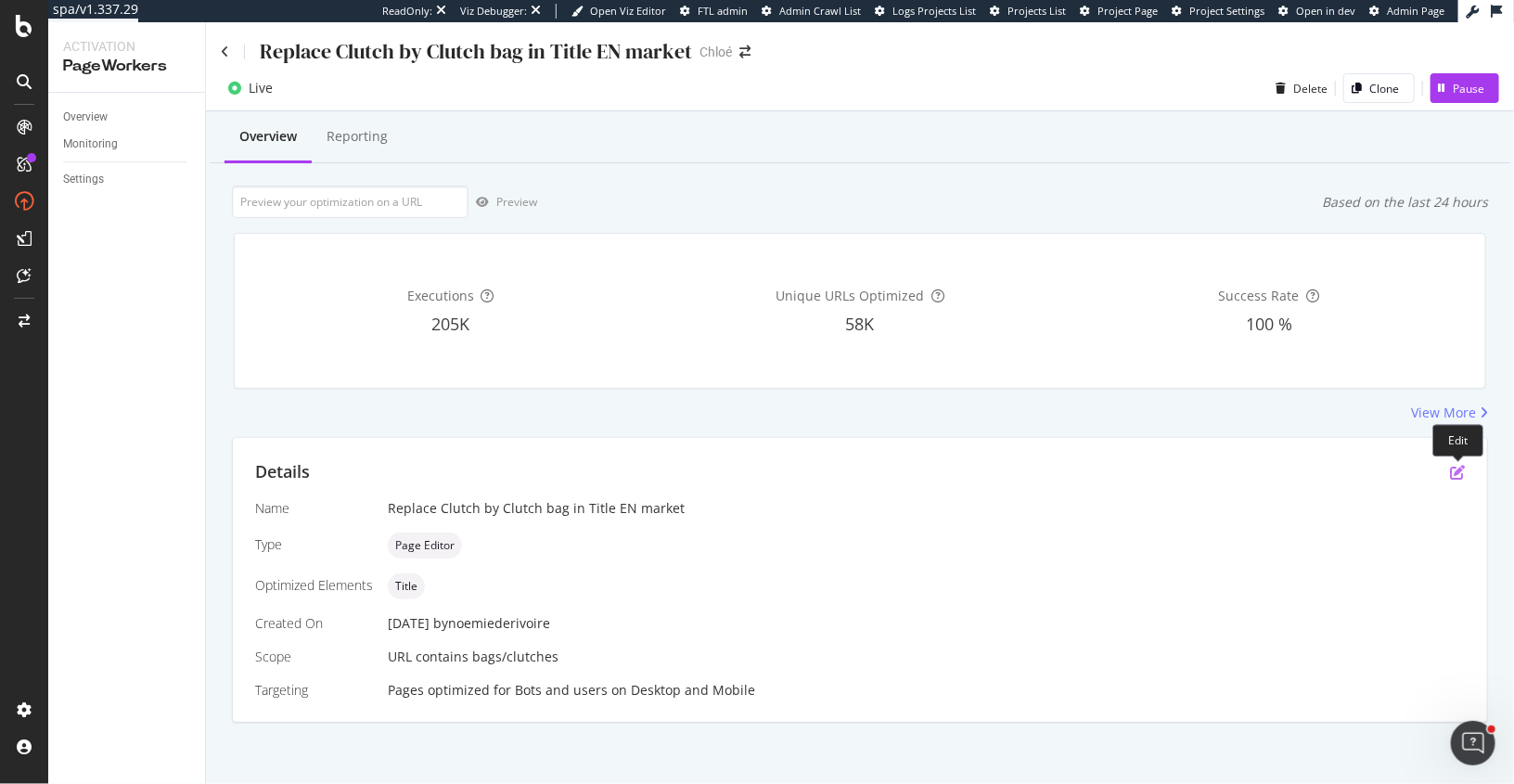
click at [1456, 473] on icon "pen-to-square" at bounding box center [1457, 472] width 15 height 15
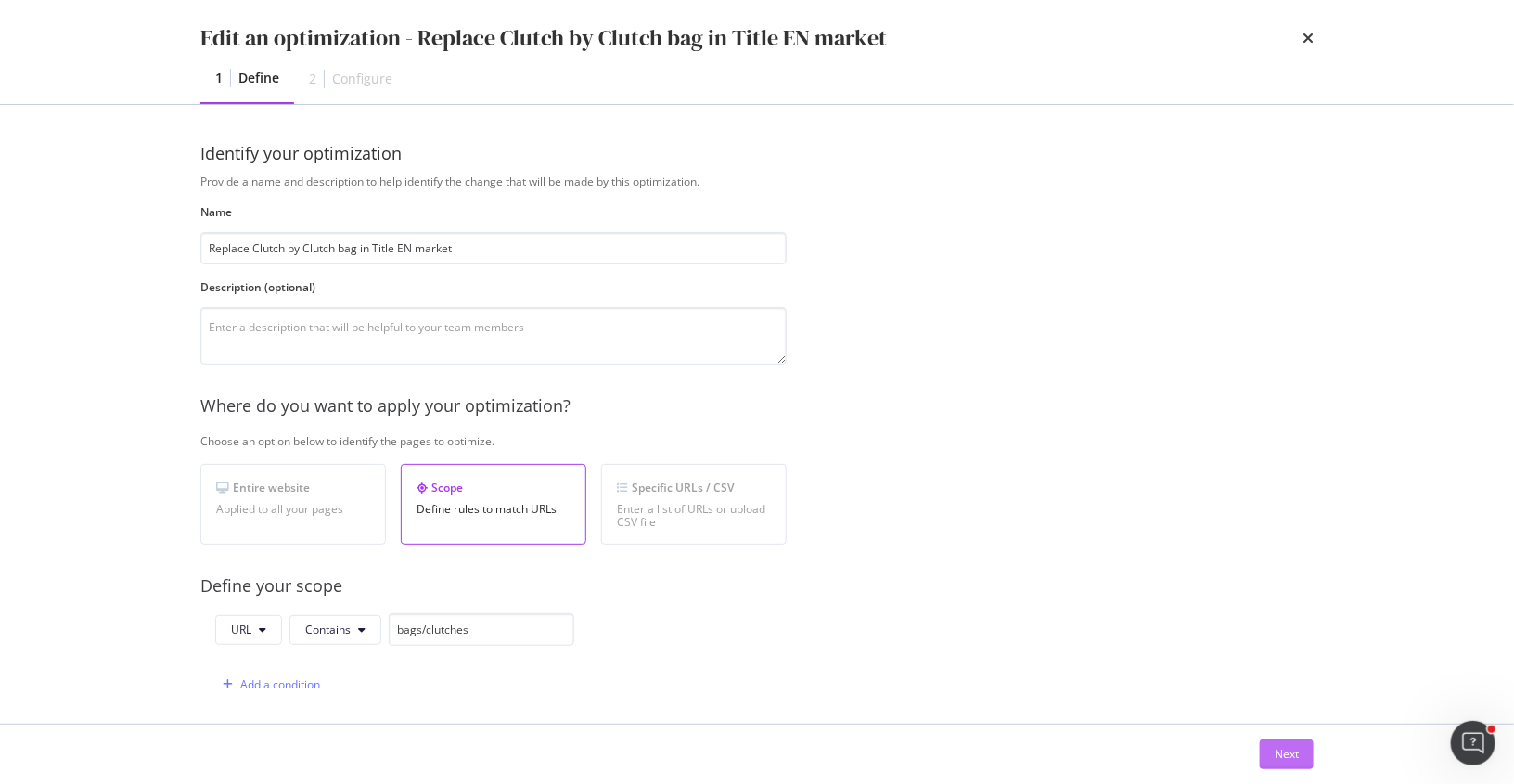
click at [1293, 750] on div "Next" at bounding box center [1287, 754] width 24 height 16
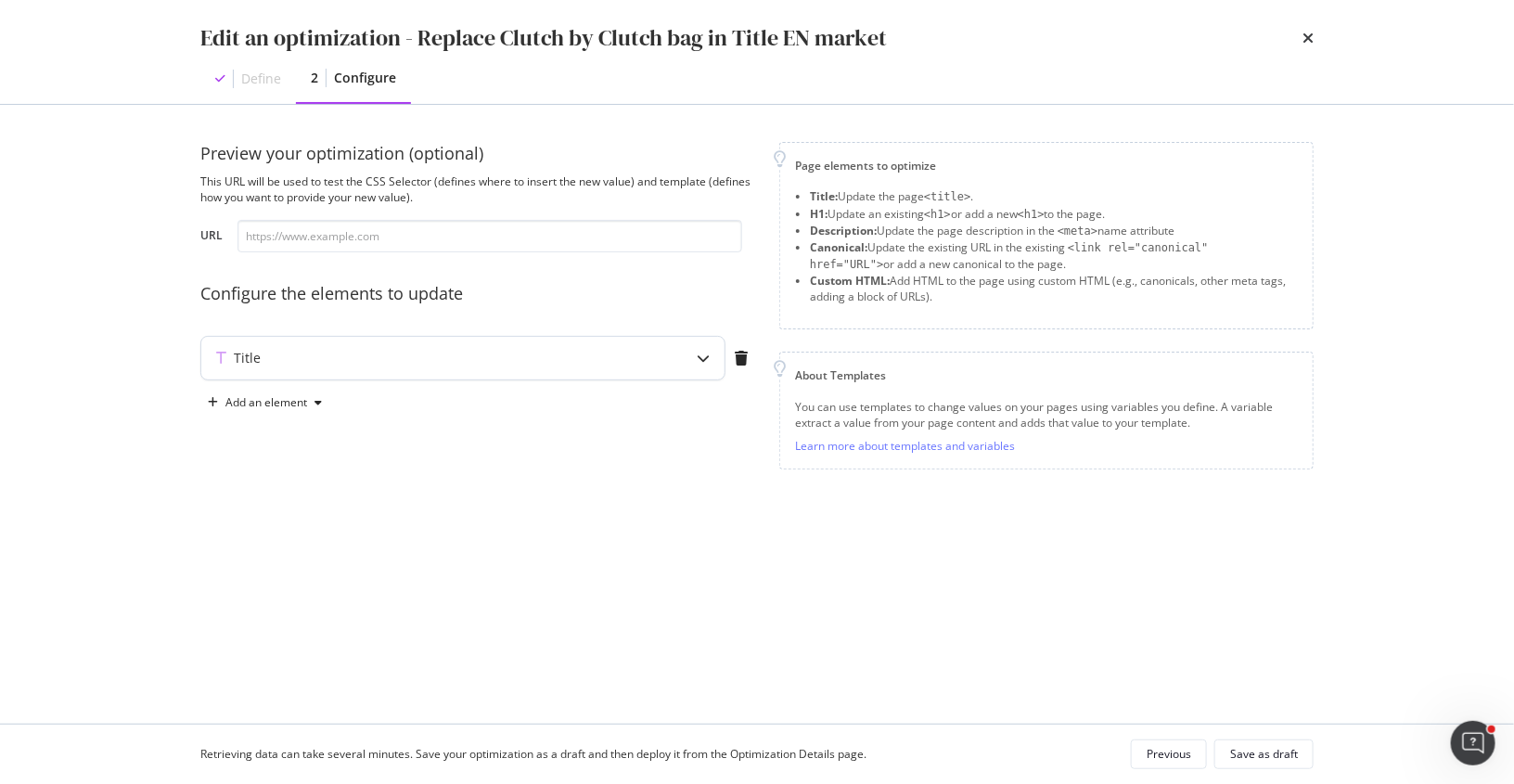
click at [462, 363] on div "Title" at bounding box center [426, 357] width 450 height 18
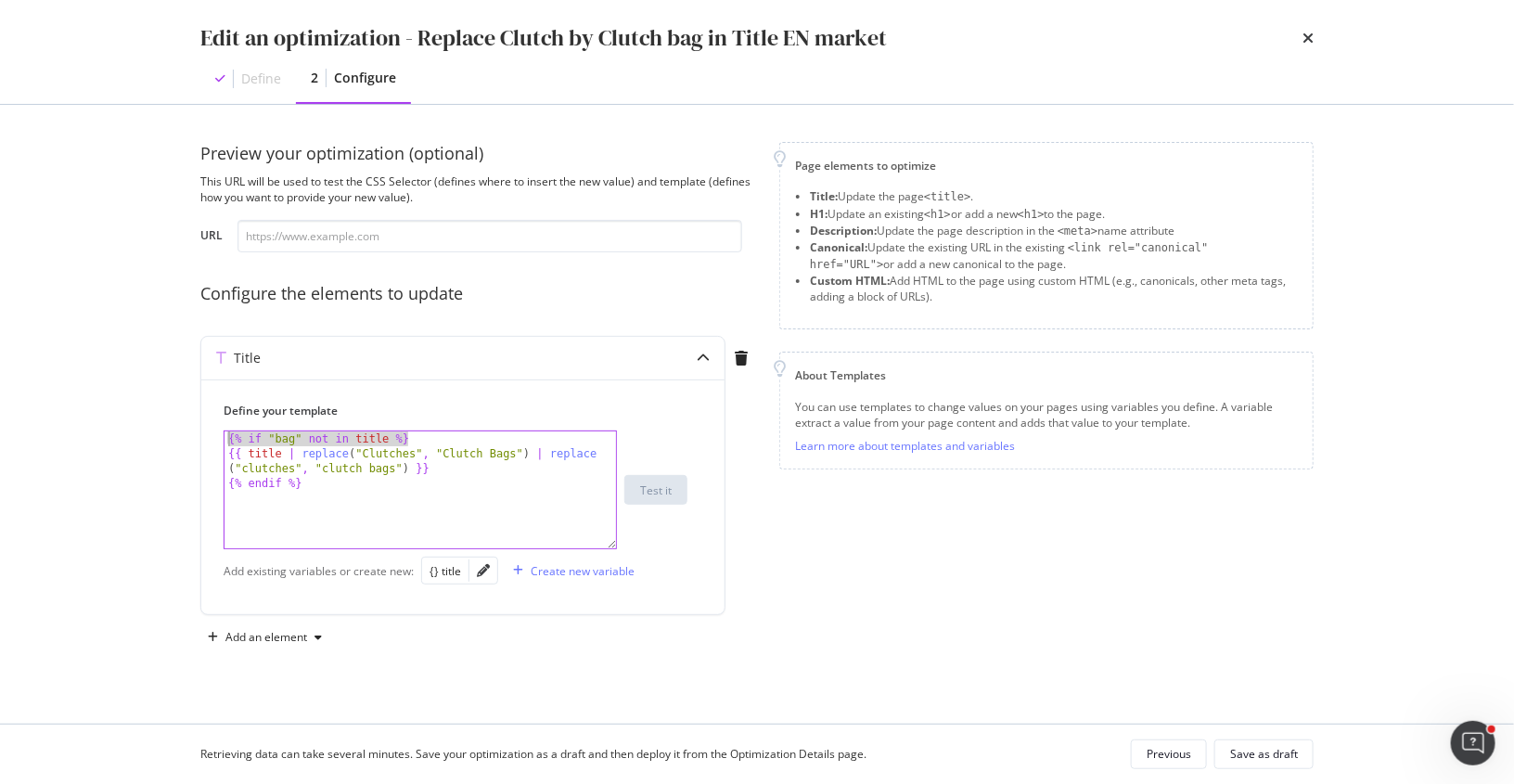
drag, startPoint x: 428, startPoint y: 436, endPoint x: 178, endPoint y: 433, distance: 250.0
click at [178, 433] on div "Preview your optimization (optional) This URL will be used to test the CSS Sele…" at bounding box center [757, 414] width 1188 height 619
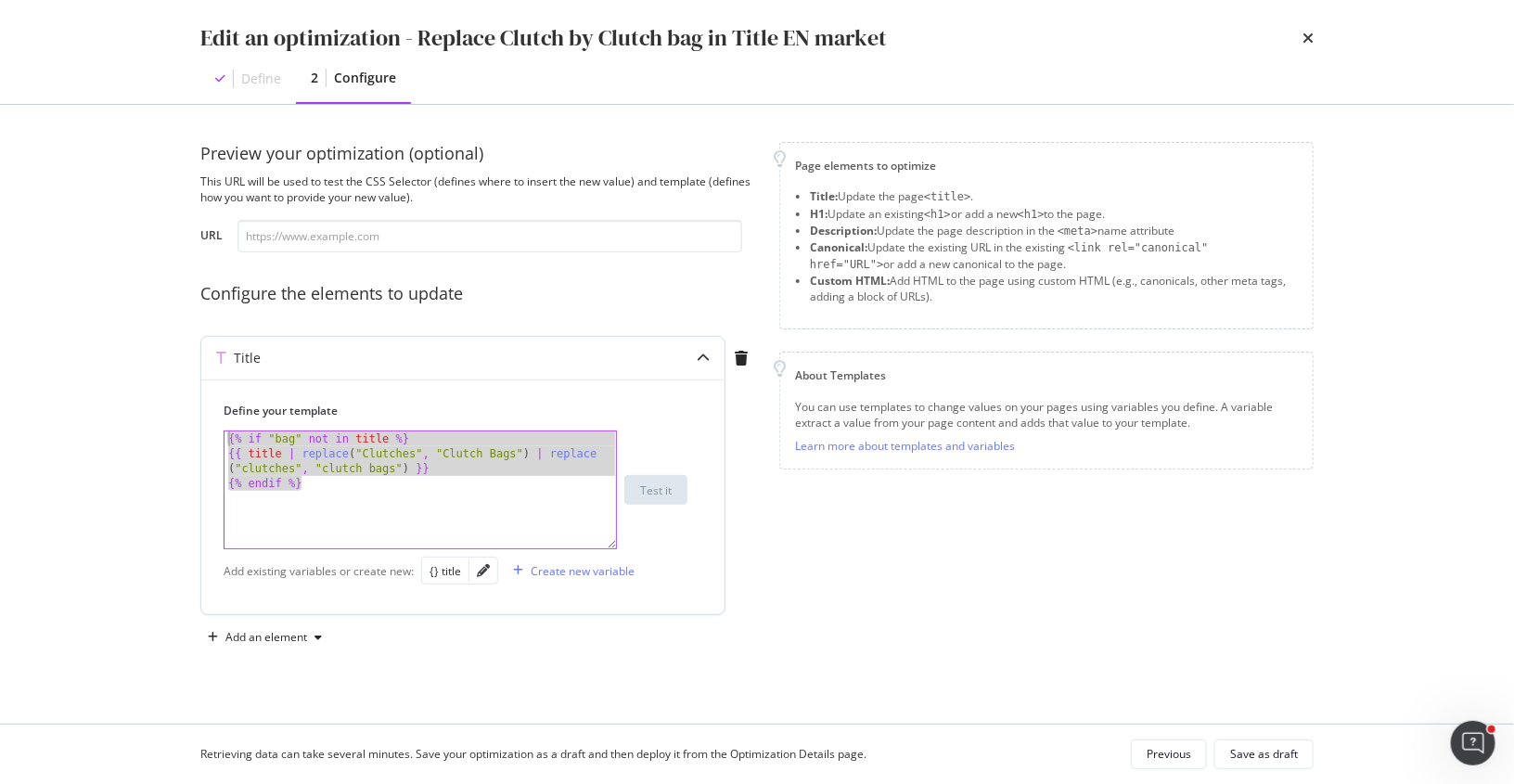
drag, startPoint x: 313, startPoint y: 483, endPoint x: 205, endPoint y: 419, distance: 125.5
click at [205, 419] on div "Define your template {% if "bag" not in title %} {% if "bag" not in title %} {{…" at bounding box center [462, 497] width 523 height 235
type textarea "{% if "bag" not in title %} {{ title | replace("Clutches", "Clutch Bags") | rep…"
click at [1307, 34] on icon "times" at bounding box center [1307, 38] width 11 height 15
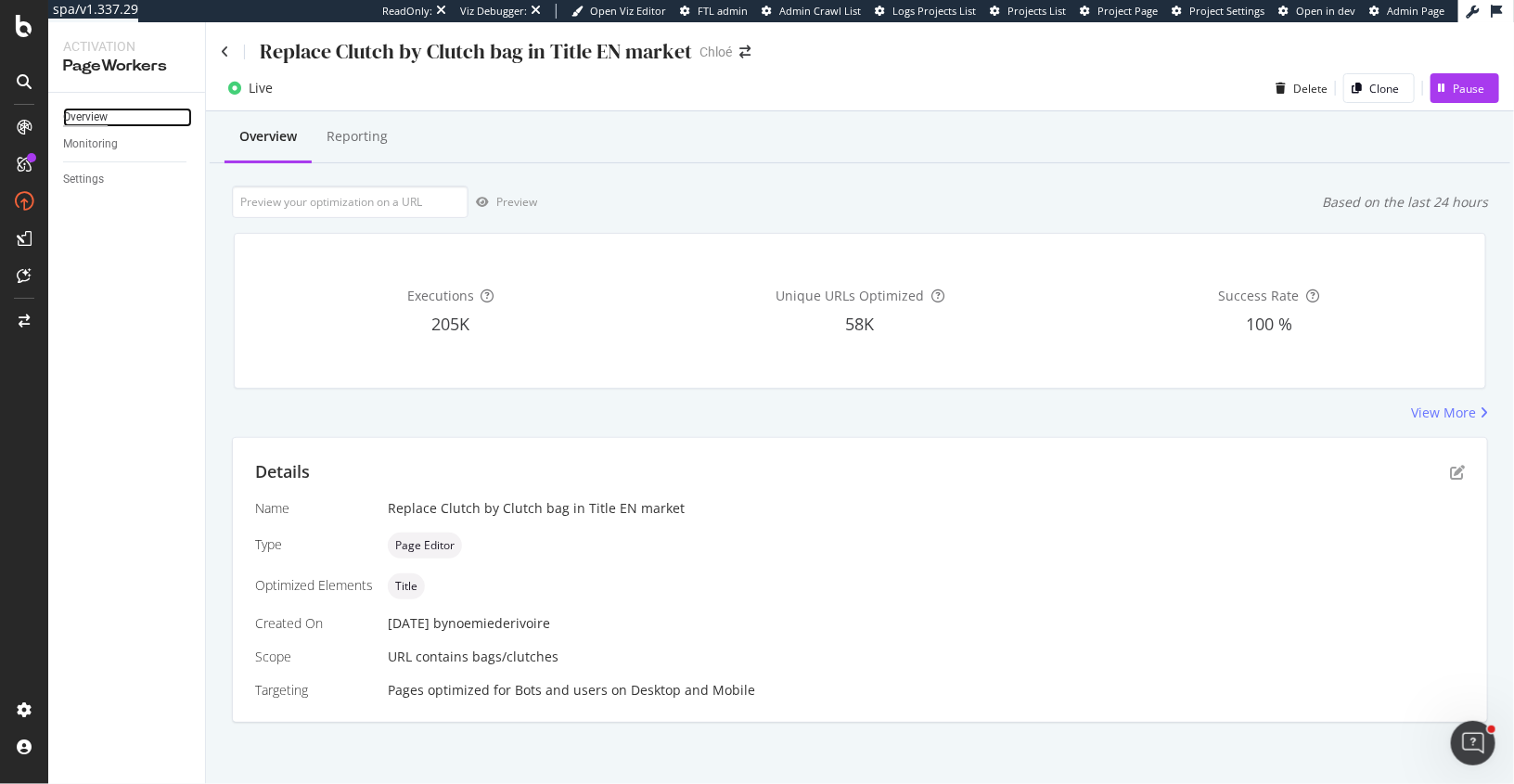
click at [89, 113] on div "Overview" at bounding box center [85, 117] width 45 height 19
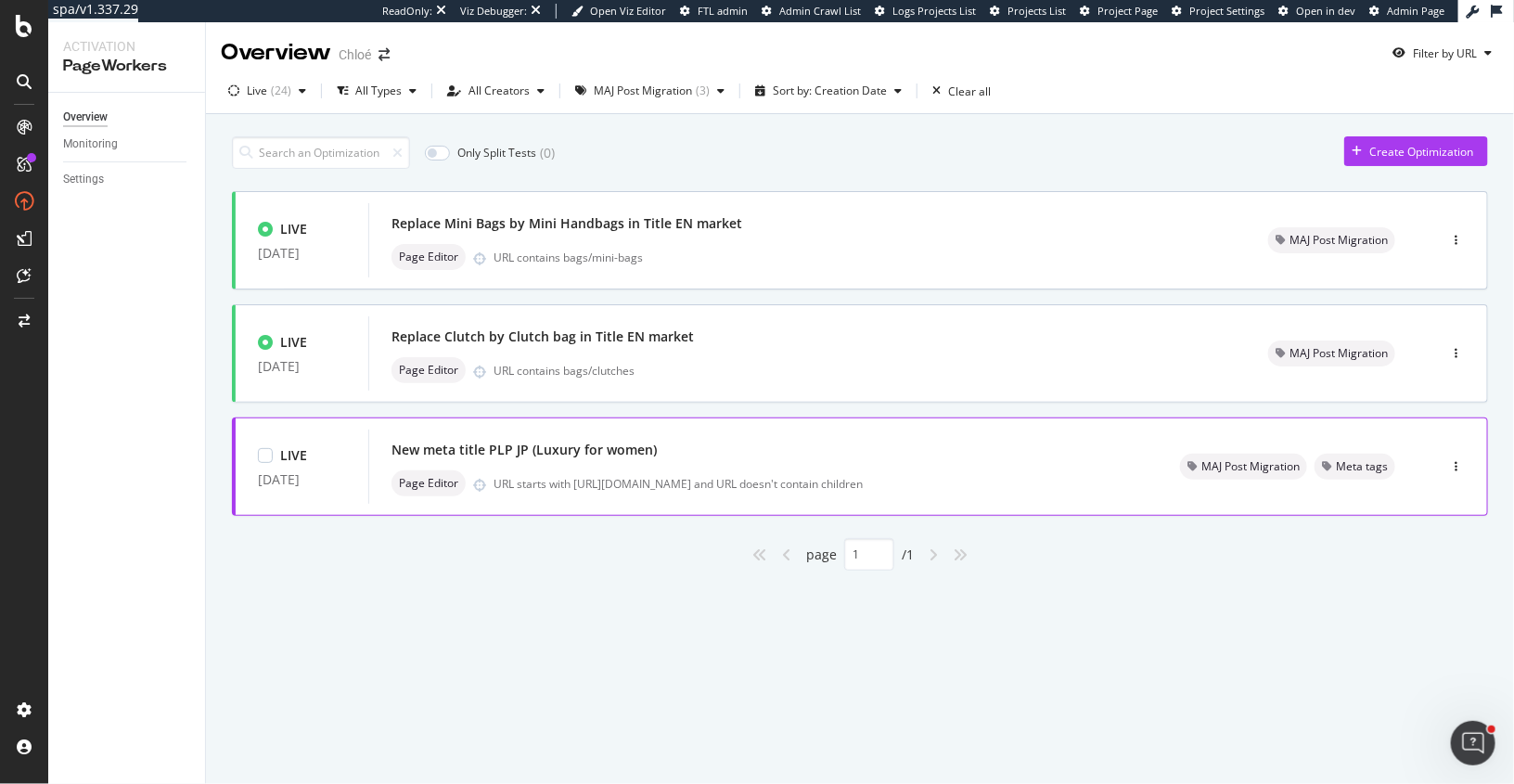
click at [738, 445] on div "New meta title PLP JP (Luxury for women)" at bounding box center [763, 449] width 744 height 26
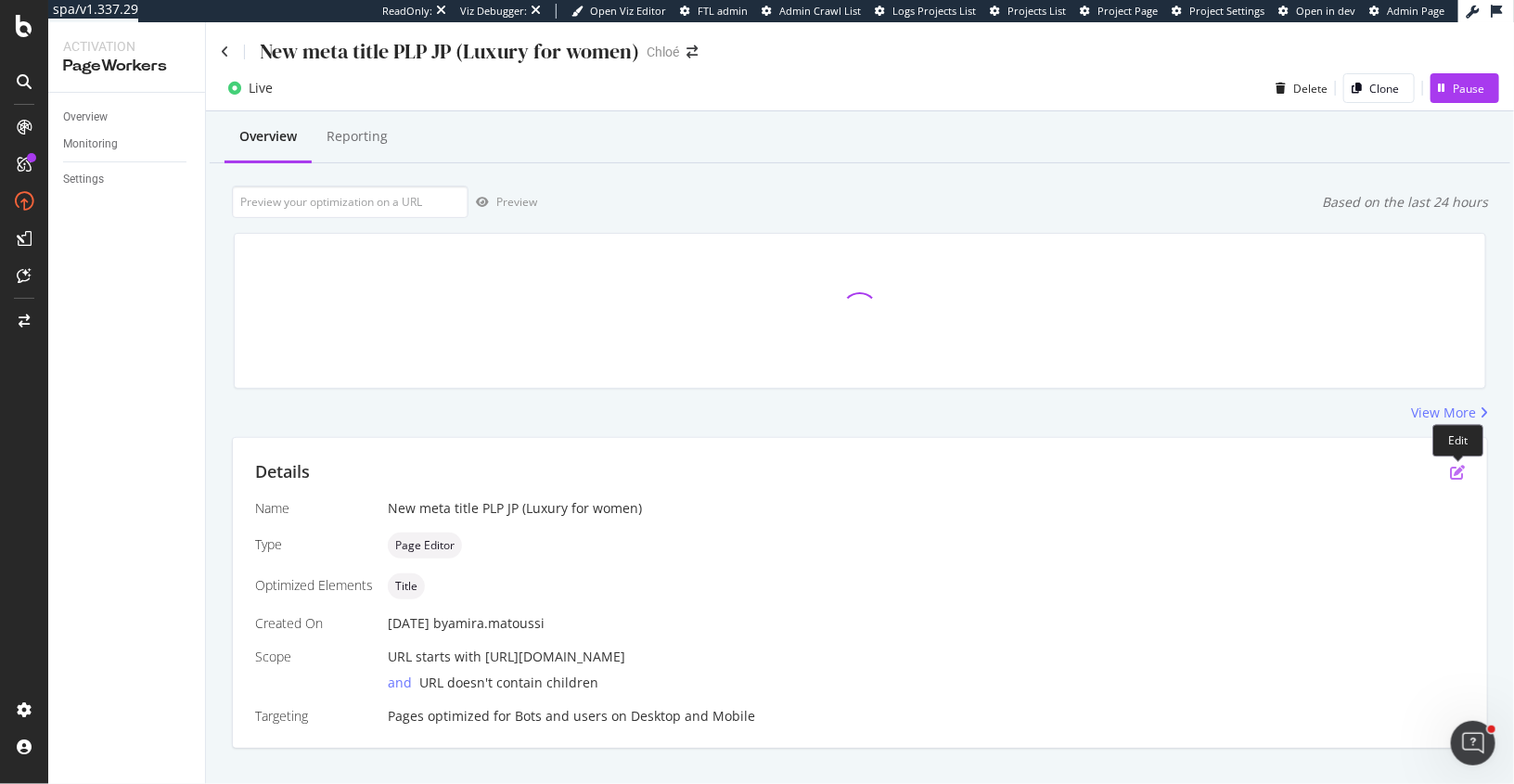
click at [1460, 465] on icon "pen-to-square" at bounding box center [1457, 472] width 15 height 15
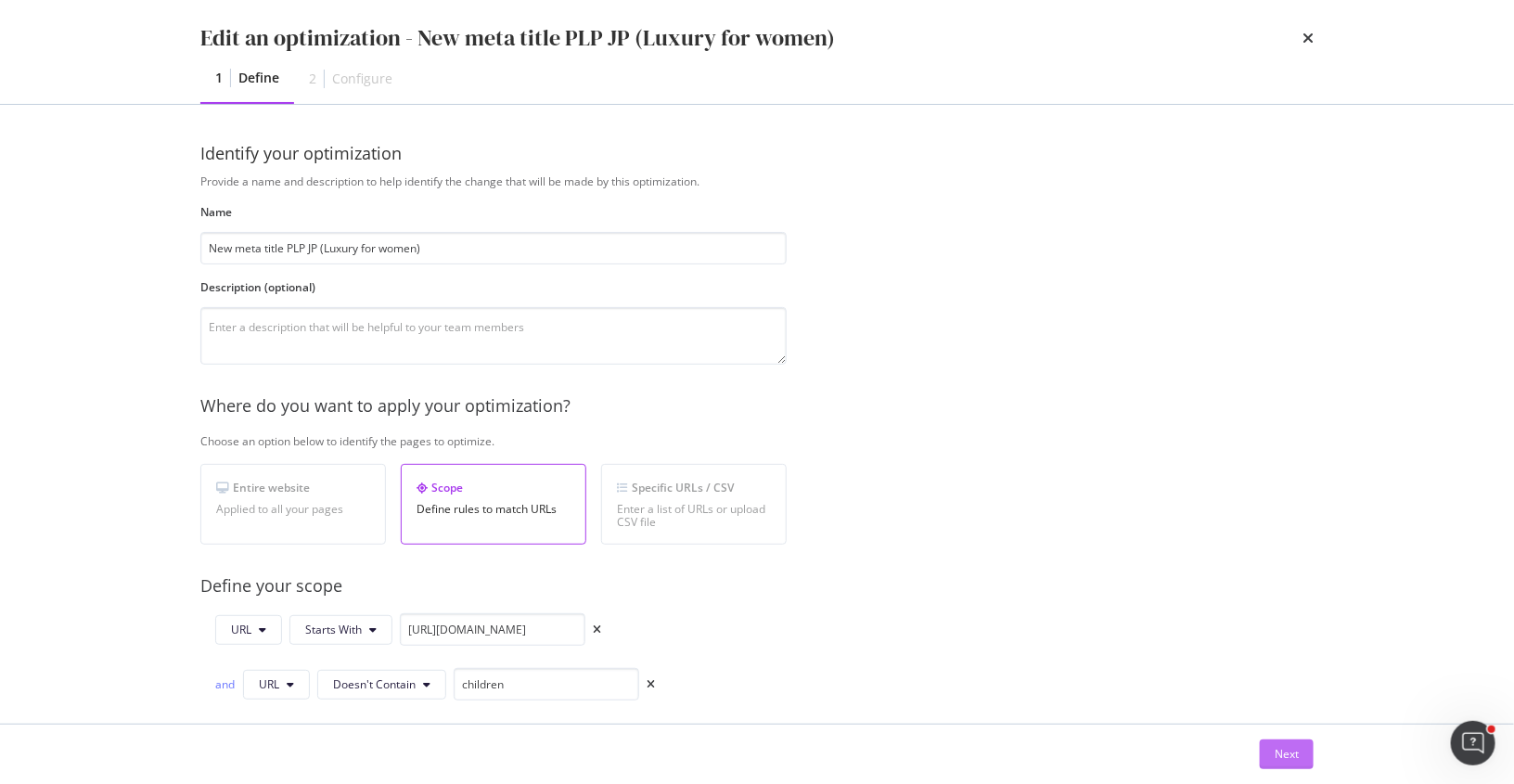
click at [1281, 748] on div "Next" at bounding box center [1287, 754] width 24 height 16
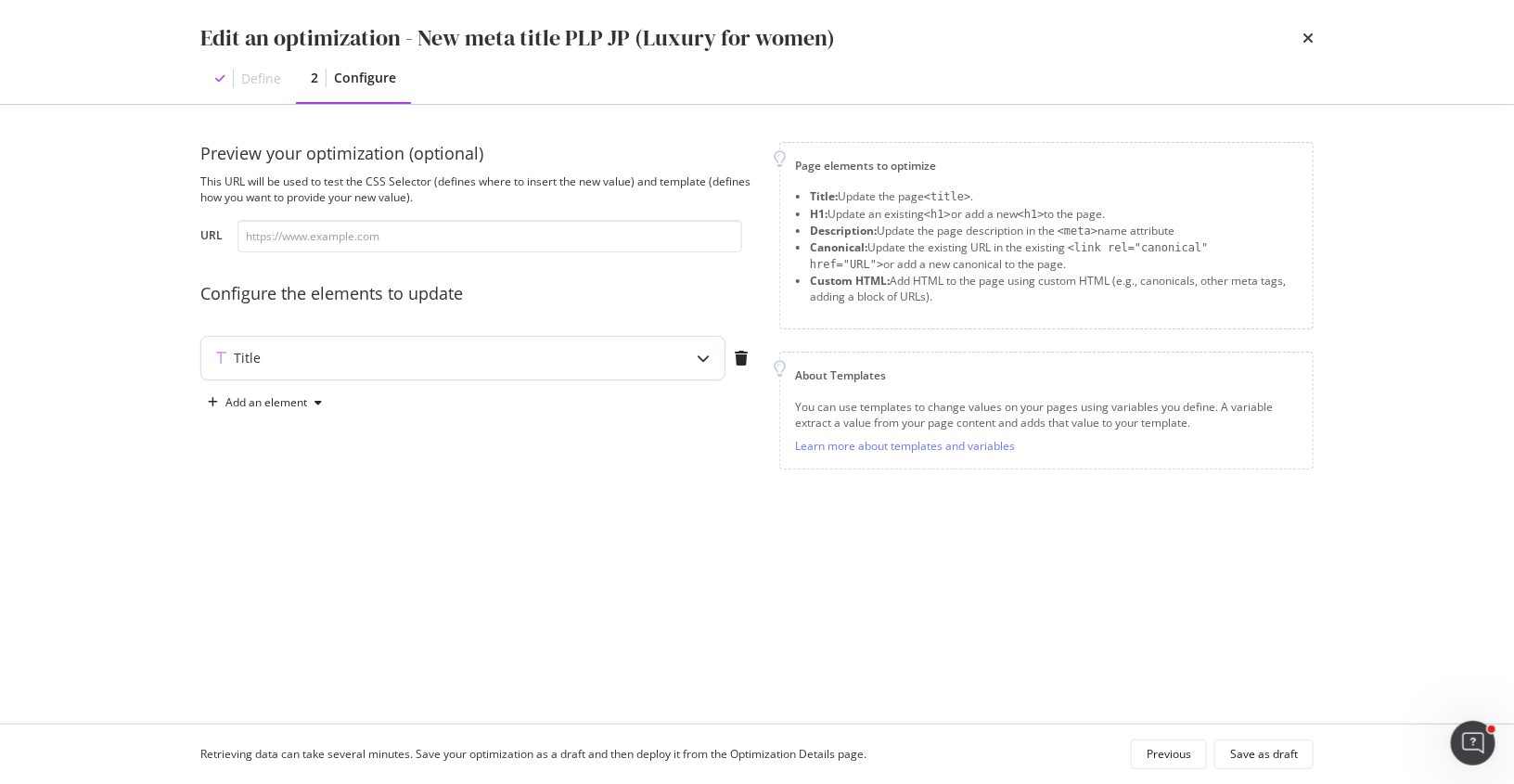
click at [480, 362] on div "Title" at bounding box center [426, 357] width 450 height 18
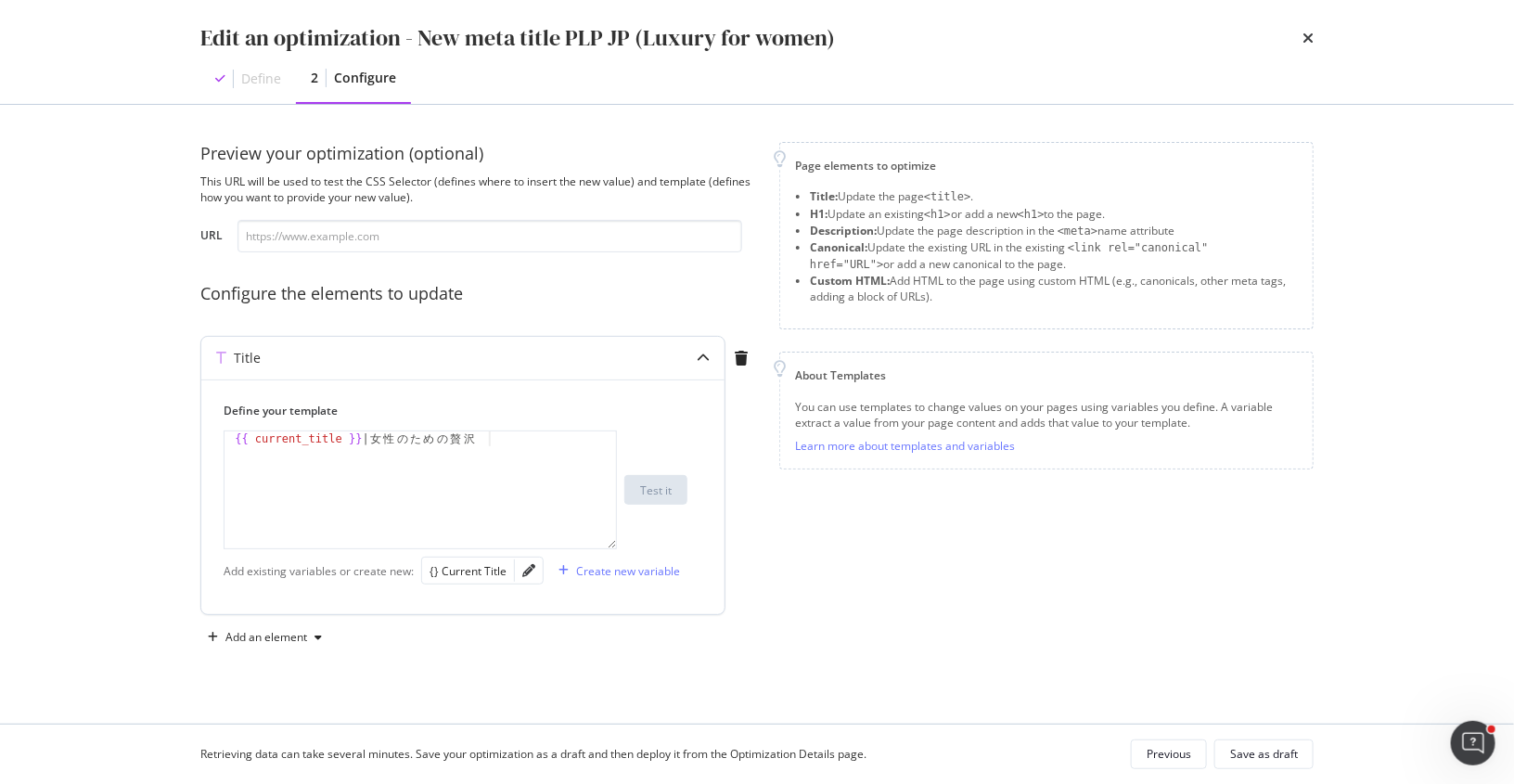
type textarea "{{ current_title }} | 女性のための贅沢"
click at [376, 483] on div "{{ current_title }} | 女 性 の た め の 贅 沢" at bounding box center [421, 506] width 394 height 147
paste textarea "{% endif %}"
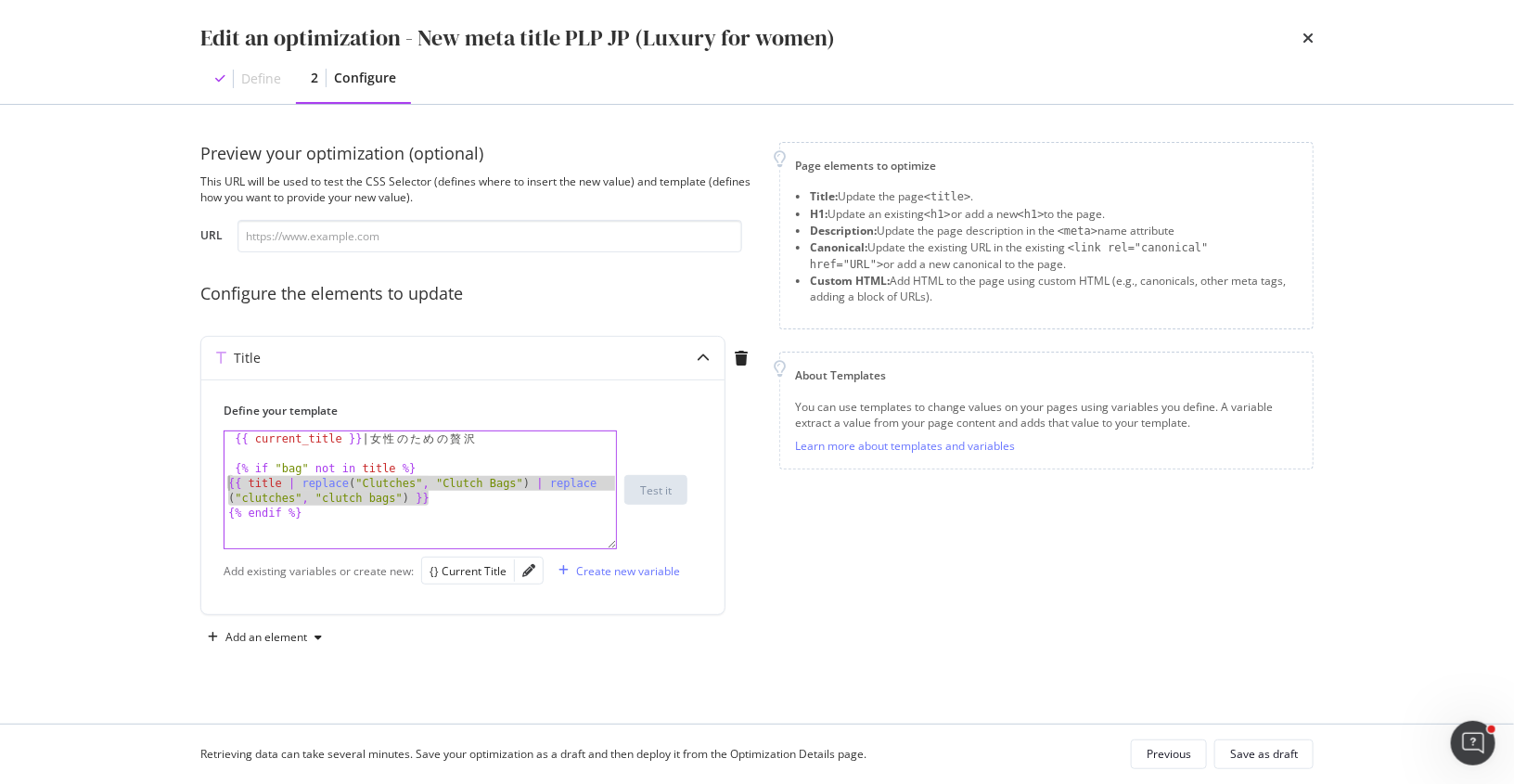
drag, startPoint x: 443, startPoint y: 495, endPoint x: 177, endPoint y: 484, distance: 266.2
click at [177, 485] on div "Preview your optimization (optional) This URL will be used to test the CSS Sele…" at bounding box center [757, 414] width 1188 height 619
type textarea "{{ title | replace("Clutches", "Clutch Bags") | replace("clutches", "clutch bag…"
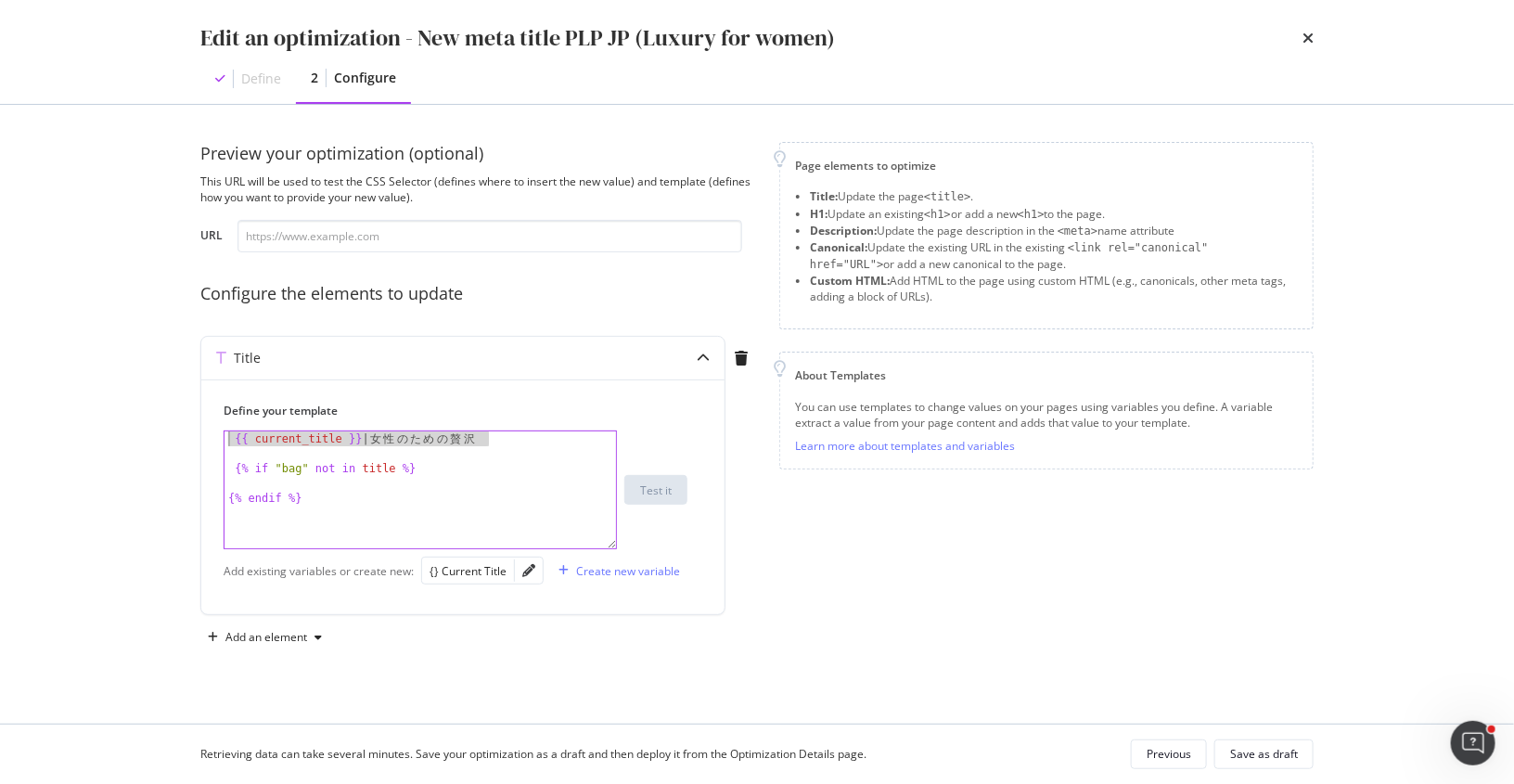
drag, startPoint x: 515, startPoint y: 436, endPoint x: 159, endPoint y: 433, distance: 356.0
click at [159, 433] on div "Edit an optimization - New meta title PLP JP (Luxury for women) Define 2 Config…" at bounding box center [757, 392] width 1514 height 784
type textarea "{{ current_title }} | 女性のための贅沢"
click at [250, 480] on div "{% if "bag" not in title %} {% endif %}" at bounding box center [421, 506] width 394 height 147
paste textarea "{{ current_title }} | 女性のための贅沢"
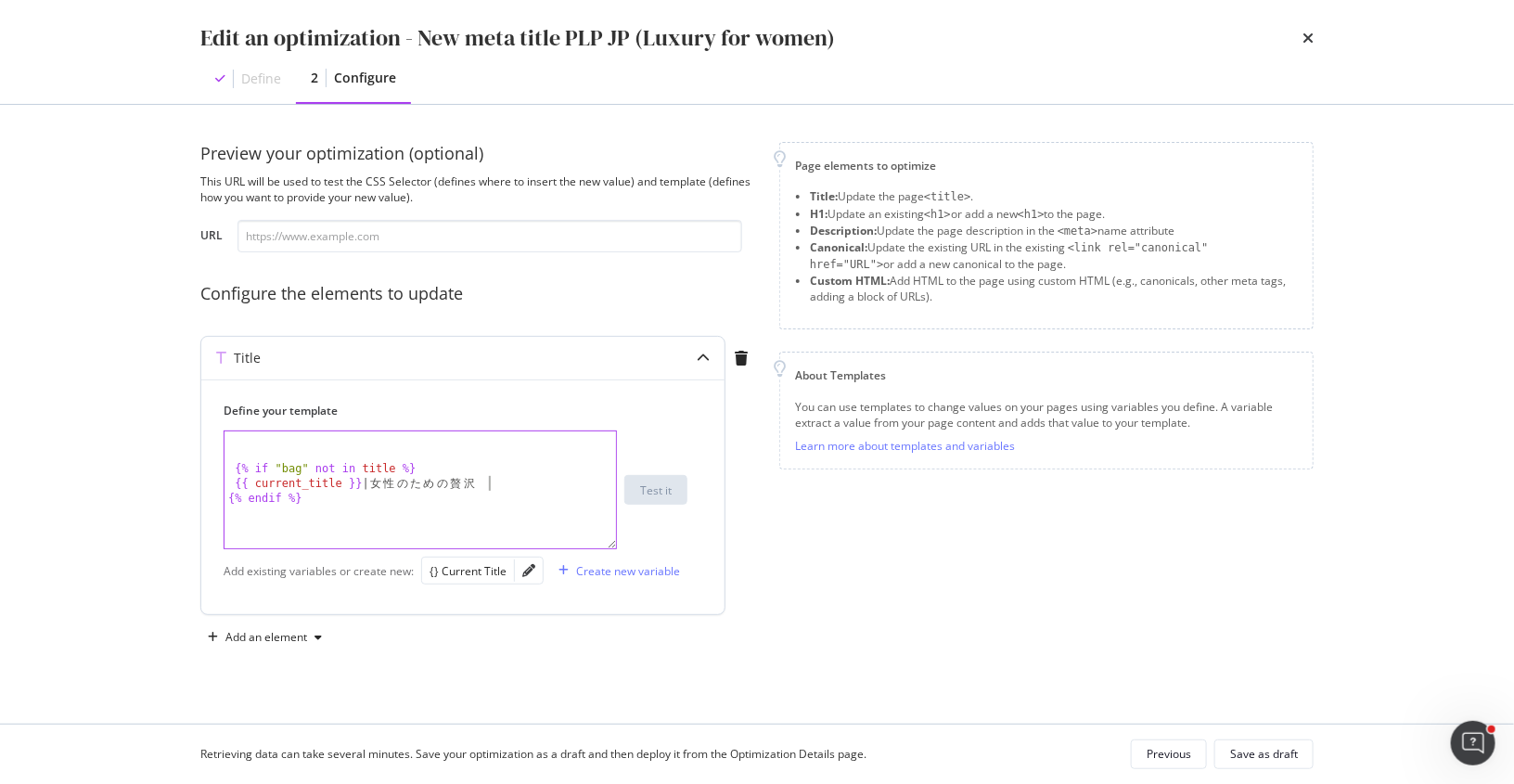
click at [234, 485] on div "{% if "bag" not in title %} {{ current_title }} | 女 性 の た め の 贅 沢 {% endif %}" at bounding box center [421, 506] width 394 height 147
click at [233, 467] on div "{% if "bag" not in title %} {{ current_title }} | 女 性 の た め の 贅 沢 {% endif %}" at bounding box center [421, 506] width 394 height 147
drag, startPoint x: 482, startPoint y: 451, endPoint x: 379, endPoint y: 451, distance: 103.0
click at [379, 451] on div "{% if "bag" not in title %} {{ current_title }} | 女 性 の た め の 贅 沢 {% endif %}" at bounding box center [421, 506] width 394 height 147
drag, startPoint x: 294, startPoint y: 439, endPoint x: 278, endPoint y: 439, distance: 16.0
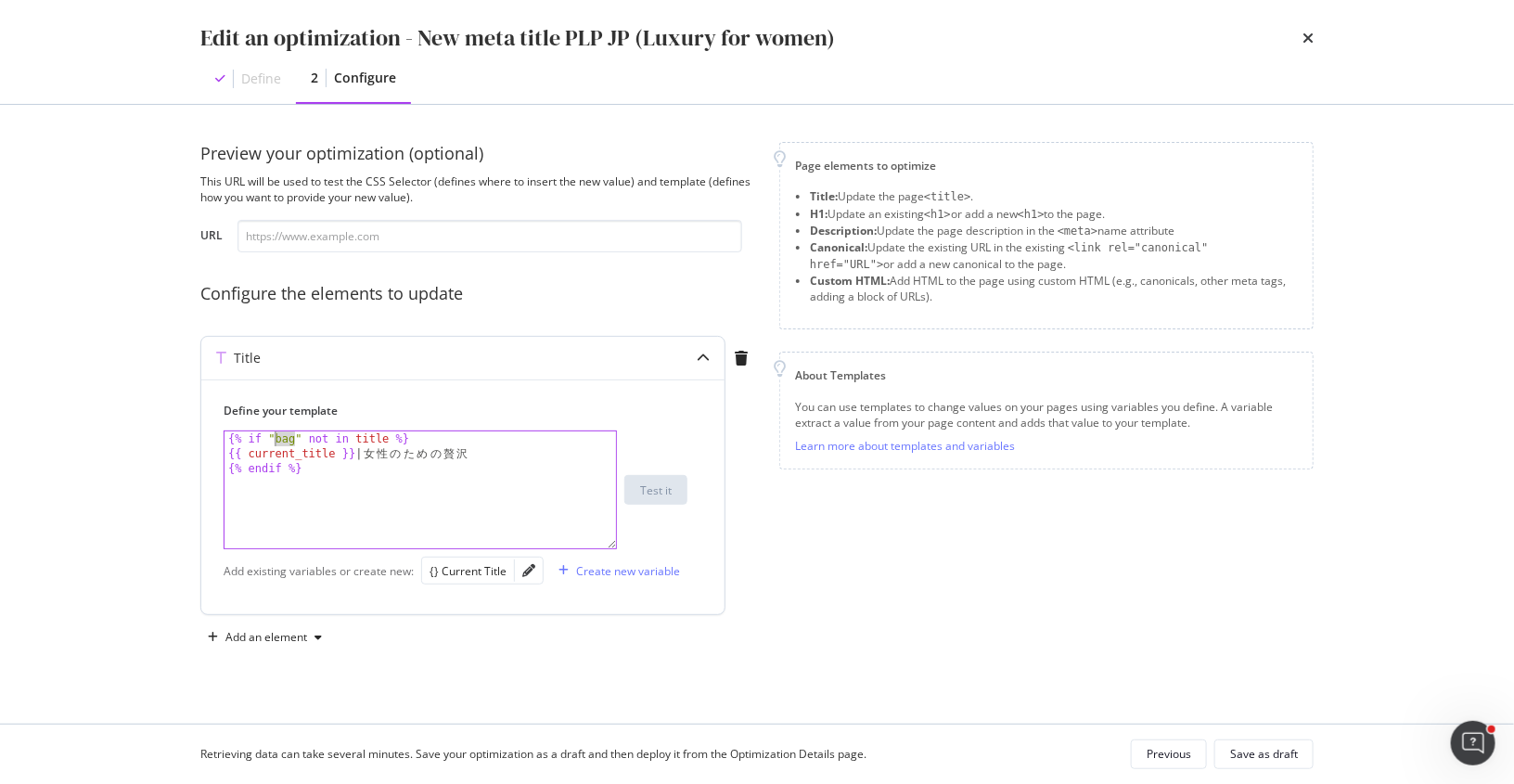
click at [278, 439] on div "{% if "bag" not in title %} {{ current_title }} | 女 性 の た め の 贅 沢 {% endif %}" at bounding box center [421, 506] width 394 height 147
paste textarea "女性のための贅沢"
click at [492, 449] on div "{% if " 女 性 の た め の 贅 沢 " not in title %} {{ current_title }} | 女 性 の た め の 贅 沢…" at bounding box center [421, 506] width 394 height 147
click at [489, 480] on div "{% if " 女 性 の た め の 贅 沢 " not in title %} {{ current_title }} | 女 性 の た め の 贅 沢…" at bounding box center [421, 506] width 394 height 147
type textarea "{% endif %}"
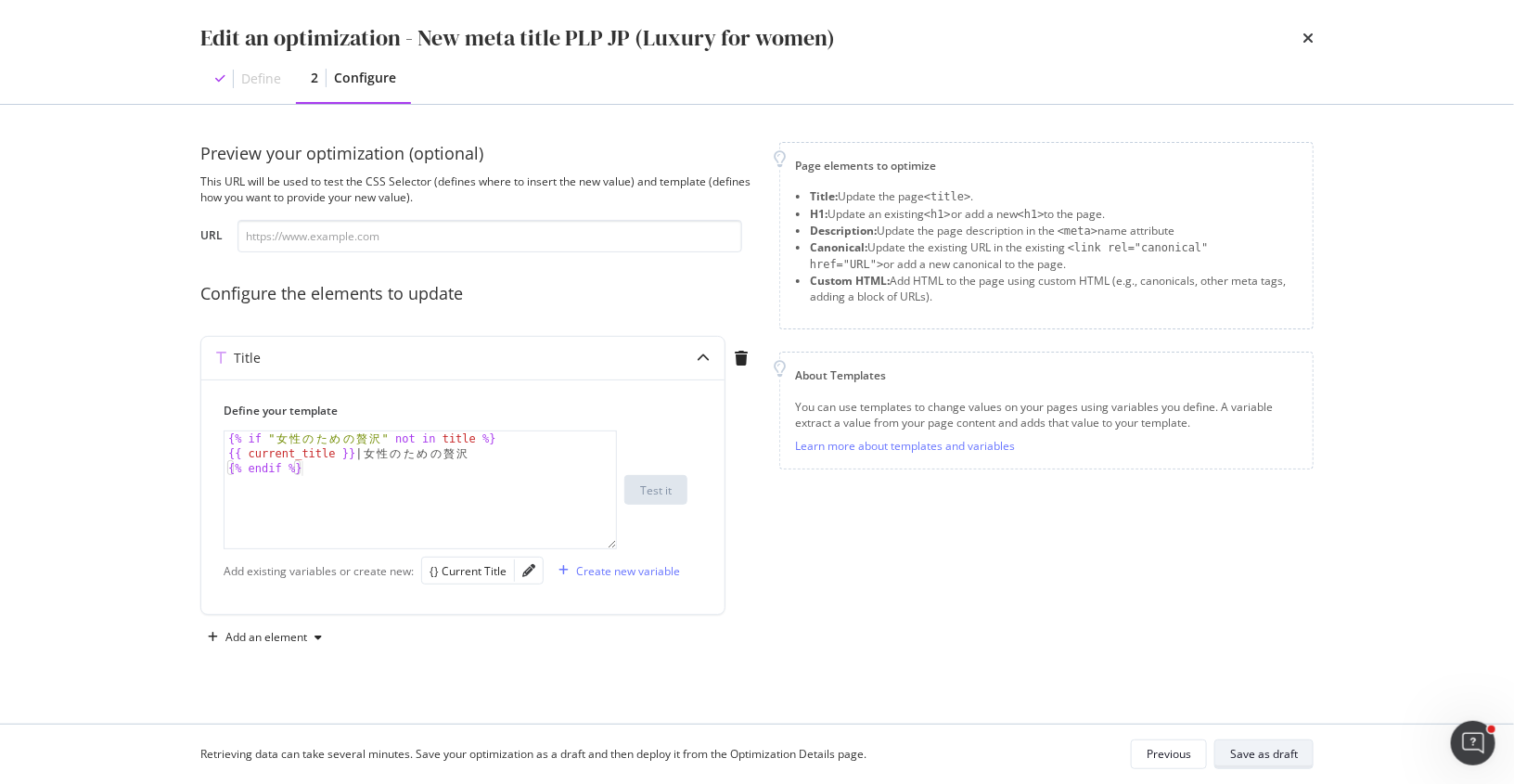
click at [1248, 747] on div "Save as draft" at bounding box center [1265, 754] width 68 height 16
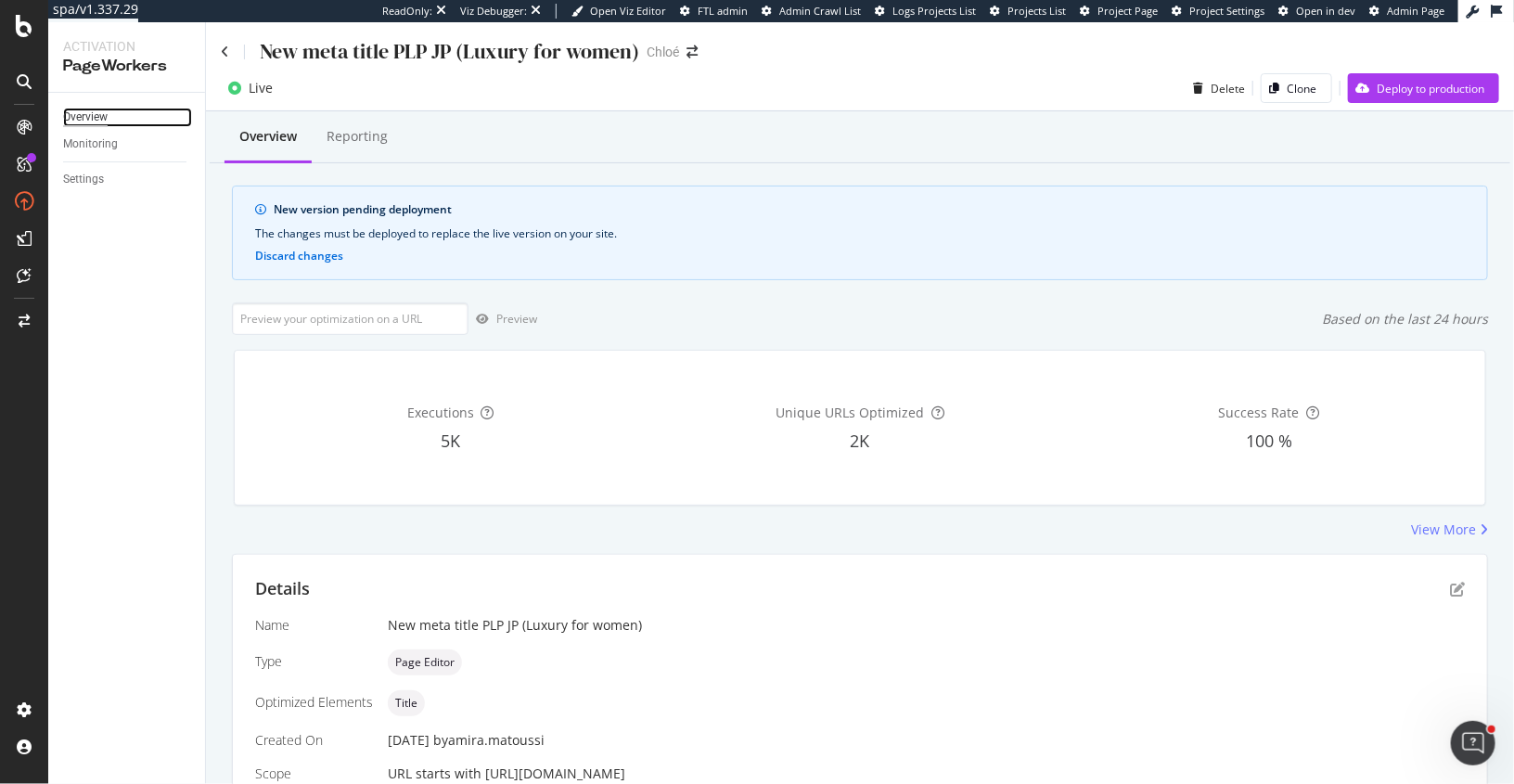
click at [92, 114] on div "Overview" at bounding box center [85, 117] width 45 height 19
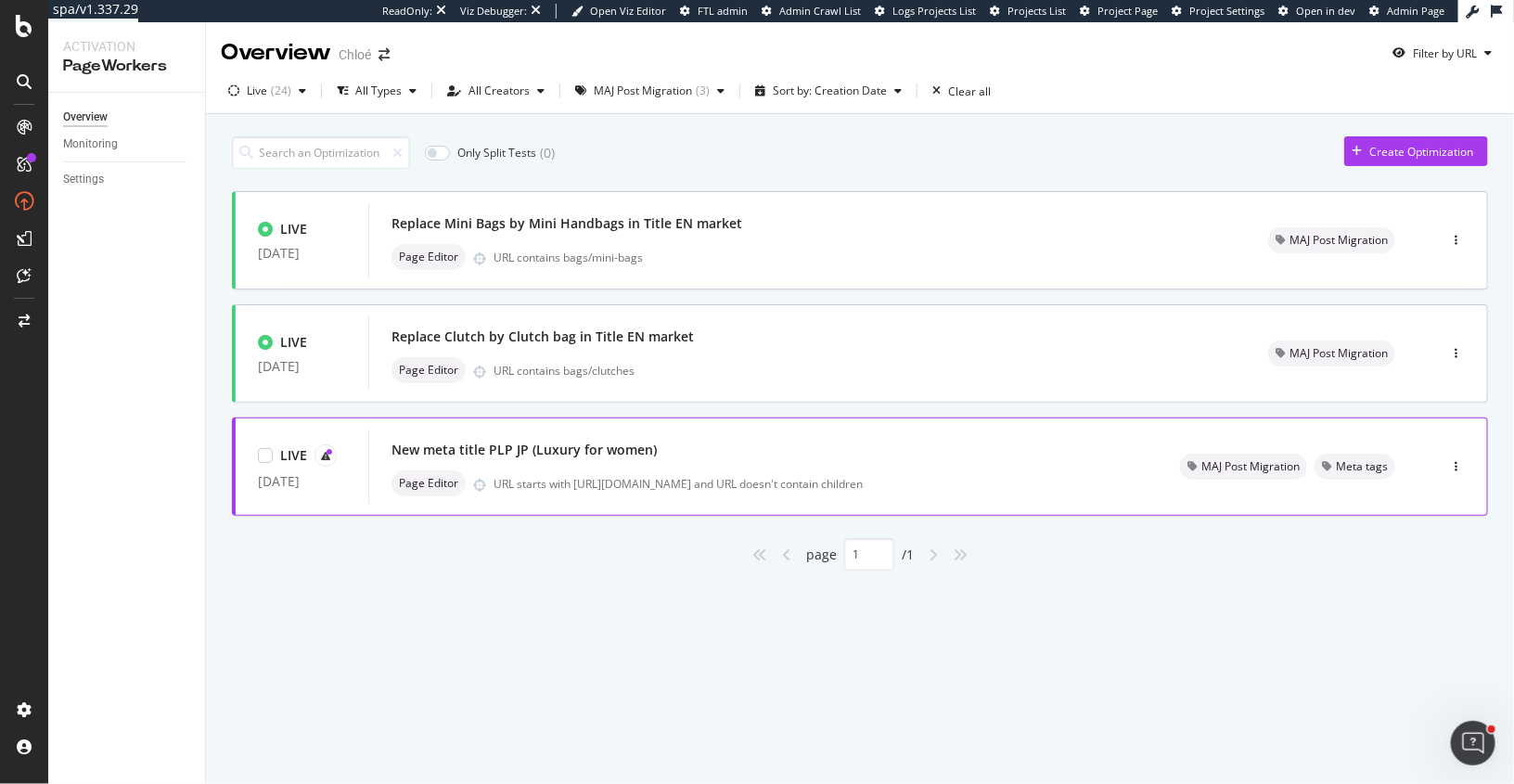
click at [582, 471] on div "Page Editor URL starts with https://www.chloe.com/ja-jp/c/ and URL doesn't cont…" at bounding box center [763, 483] width 744 height 26
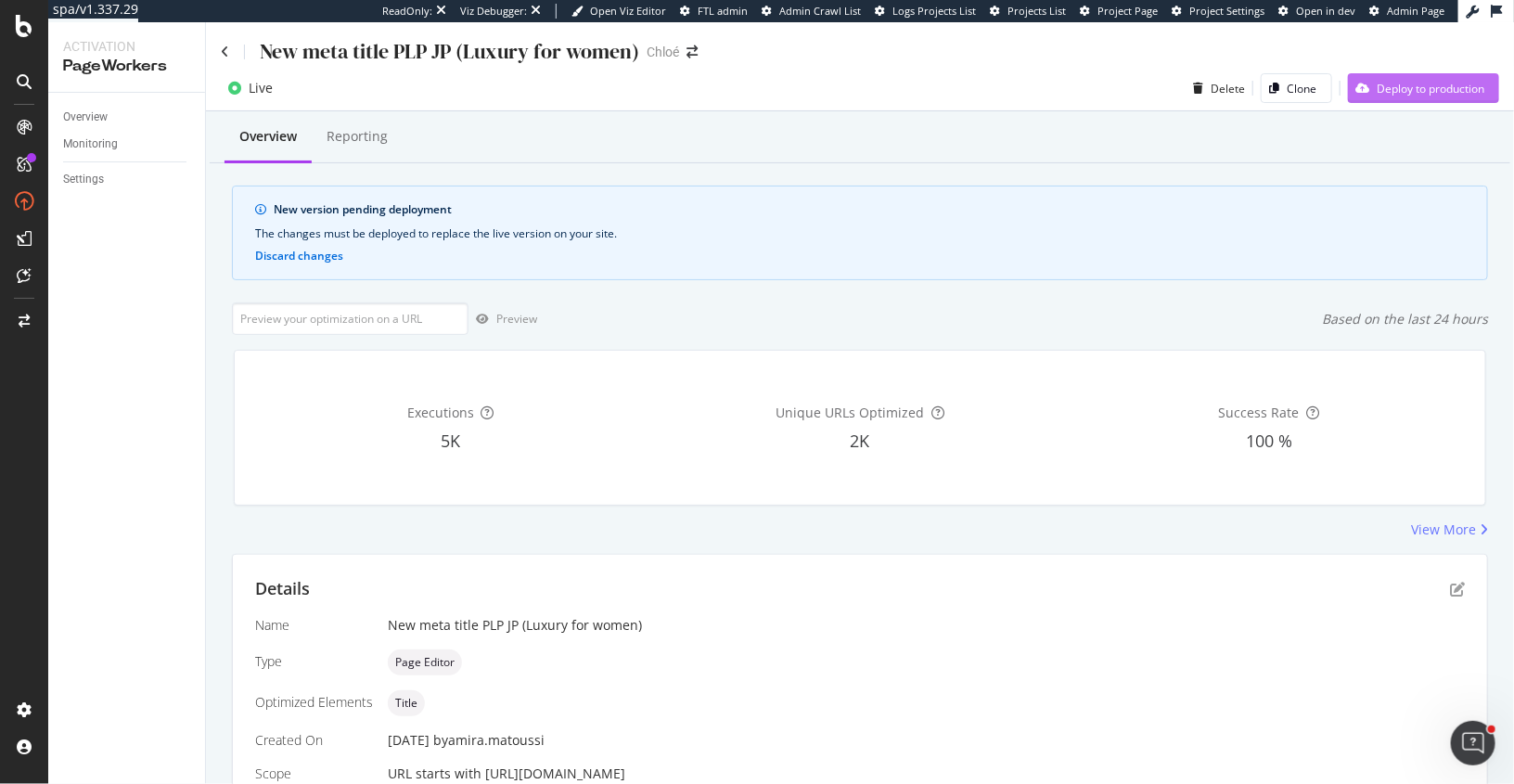
click at [1394, 93] on div "Deploy to production" at bounding box center [1431, 88] width 108 height 16
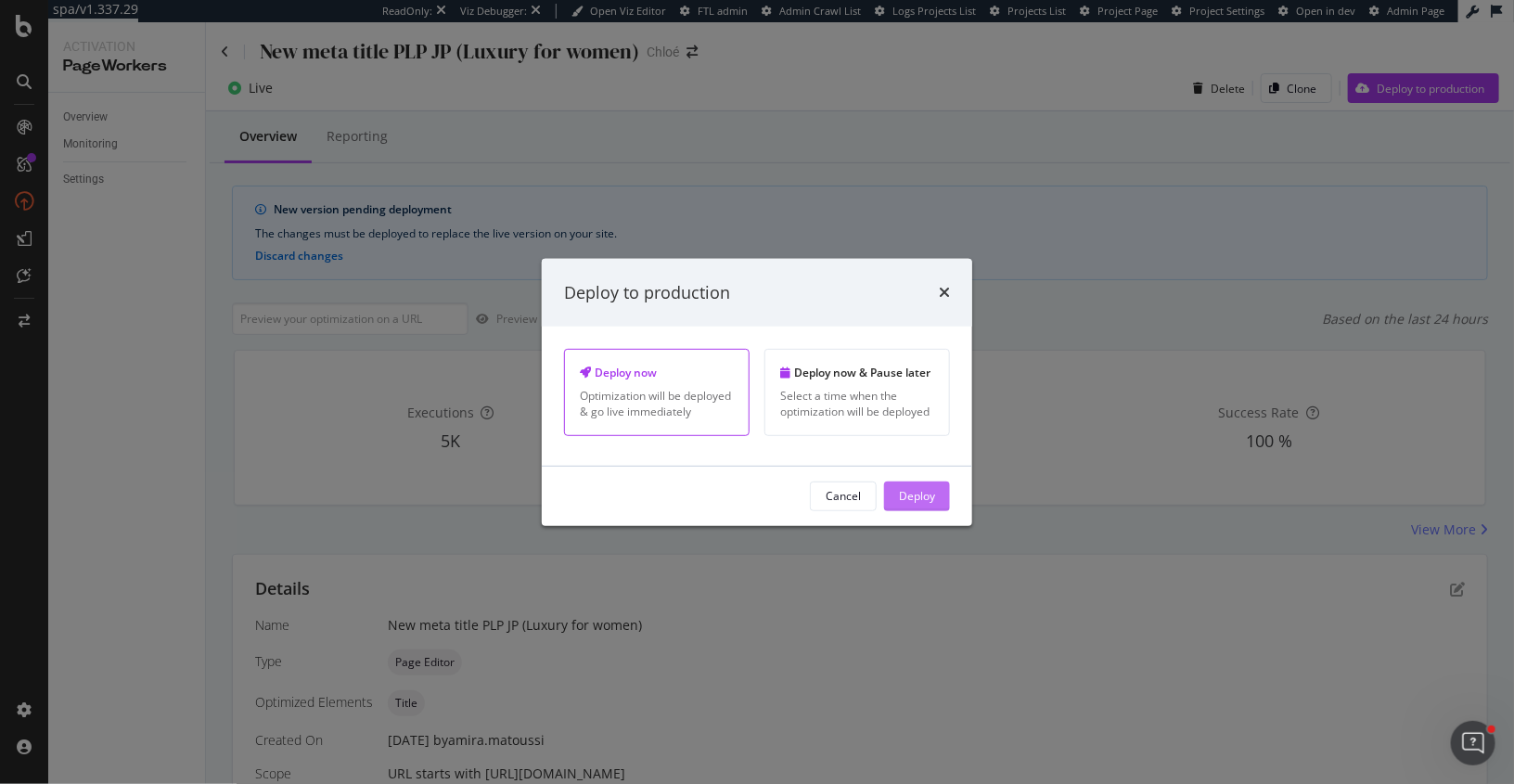
click at [927, 489] on div "Deploy" at bounding box center [916, 496] width 36 height 16
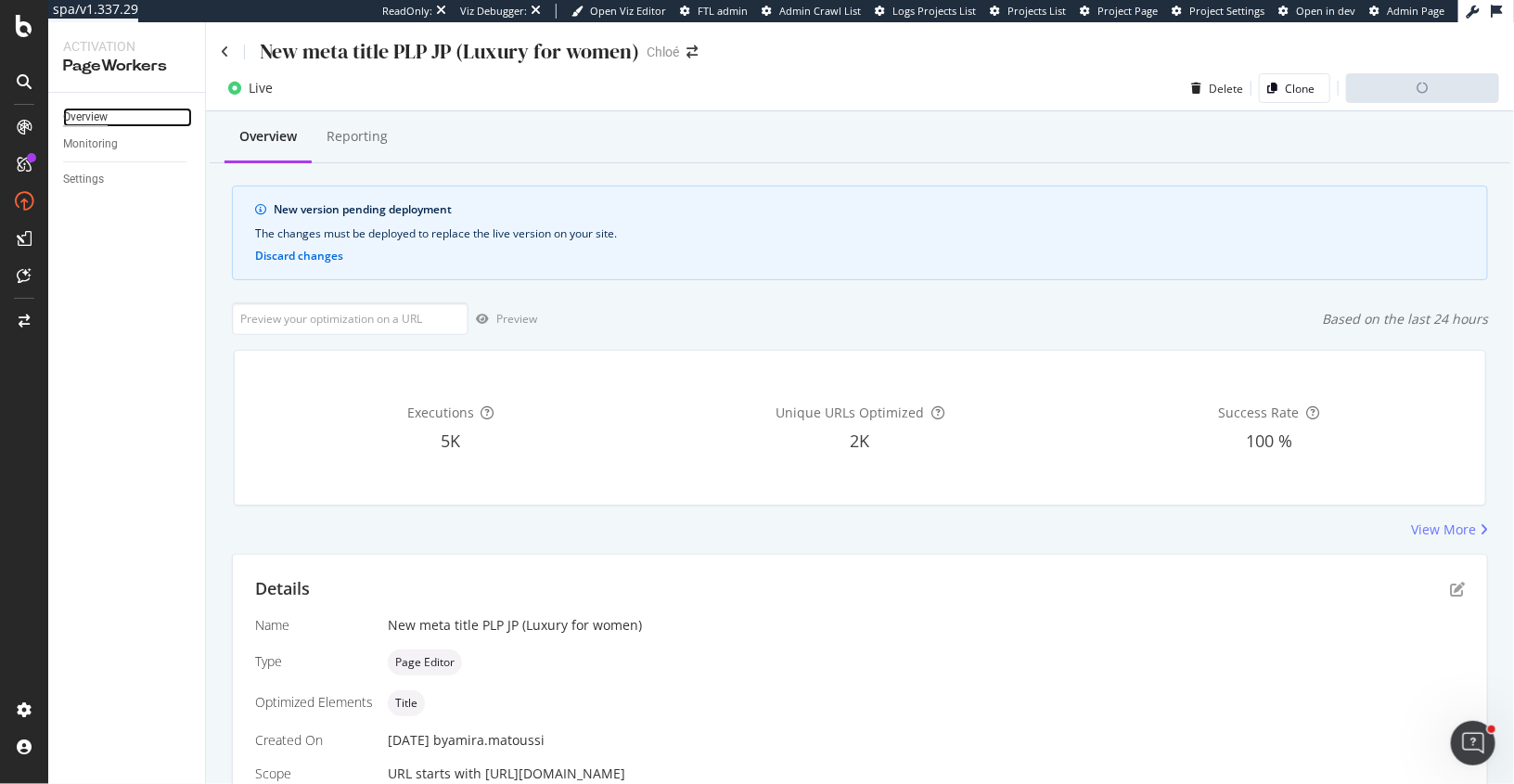
click at [88, 117] on div "Overview" at bounding box center [85, 117] width 45 height 19
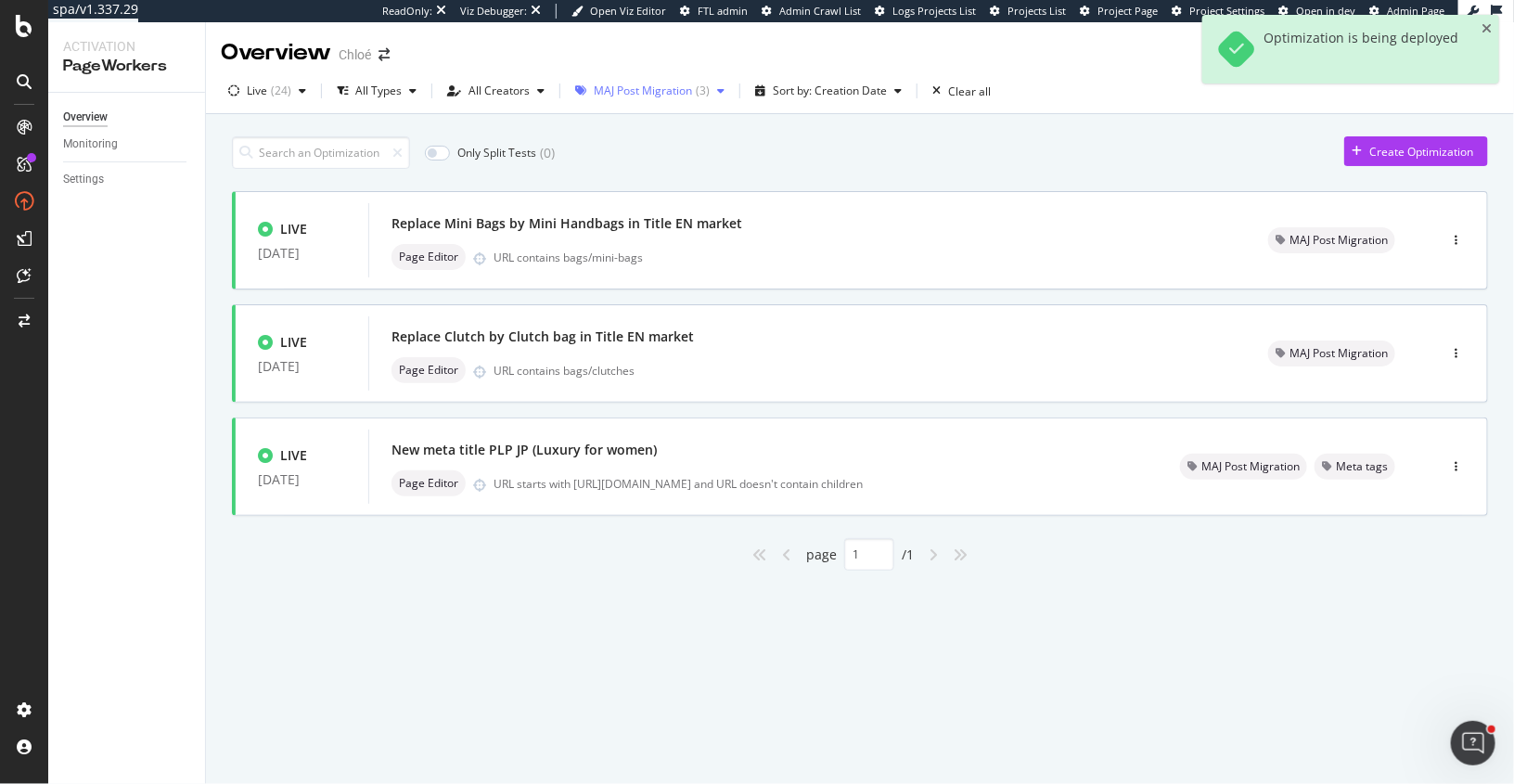
click at [696, 91] on div "( 3 )" at bounding box center [703, 90] width 14 height 11
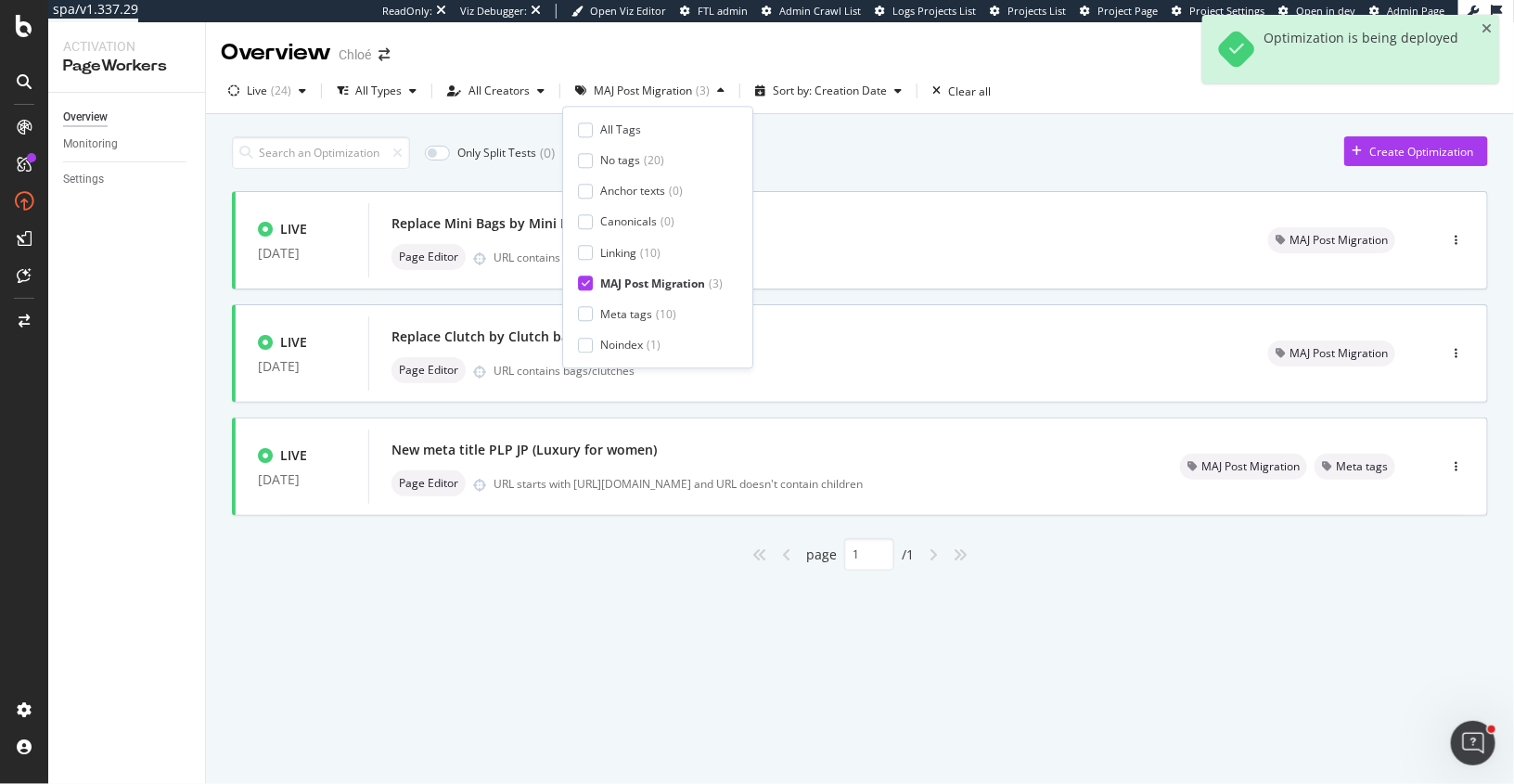
click at [589, 283] on div at bounding box center [585, 283] width 15 height 15
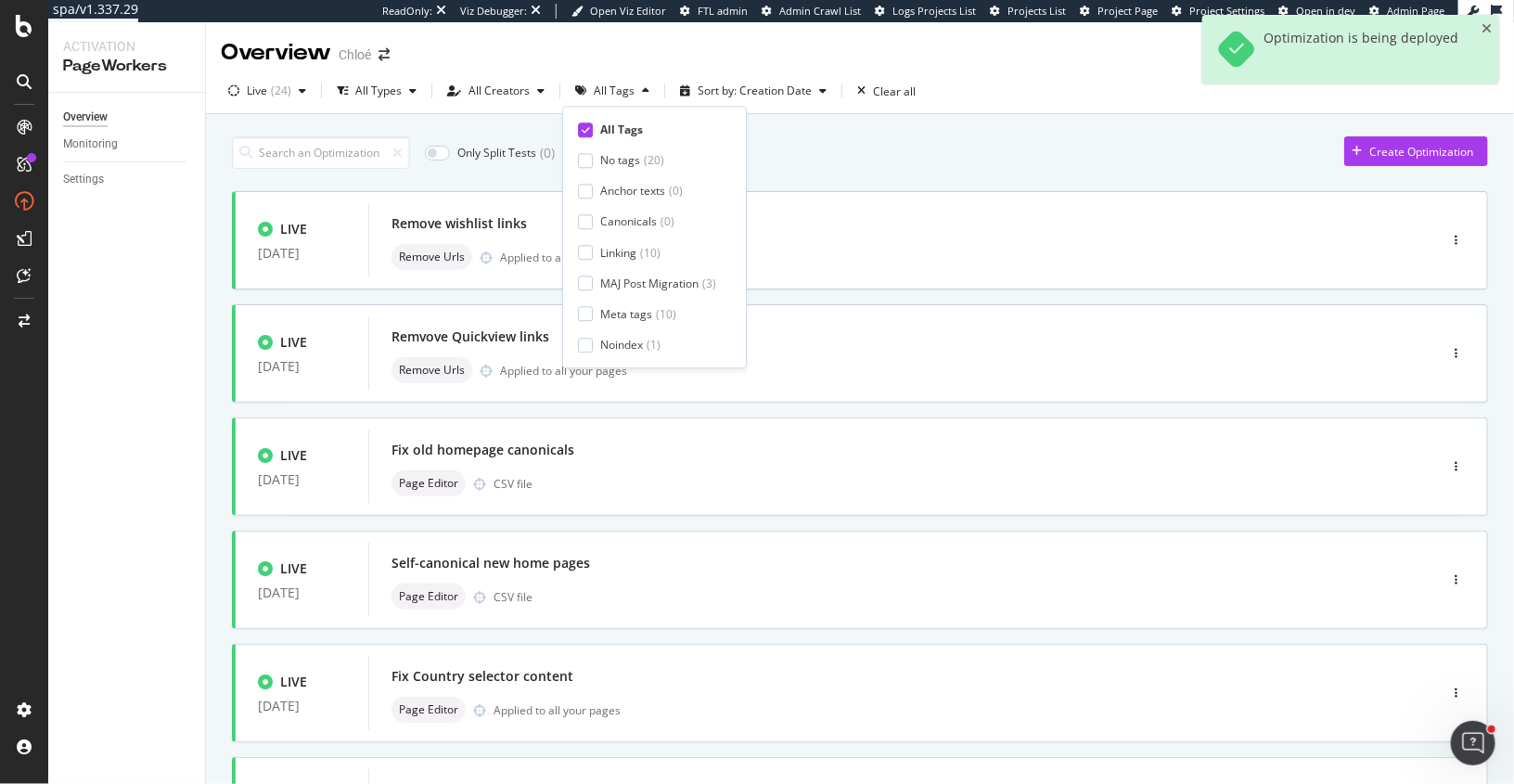
click at [871, 168] on div "Only Split Tests ( 0 ) Create Optimization LIVE 10 Sep. 2025 Remove wishlist li…" at bounding box center [860, 744] width 1257 height 1235
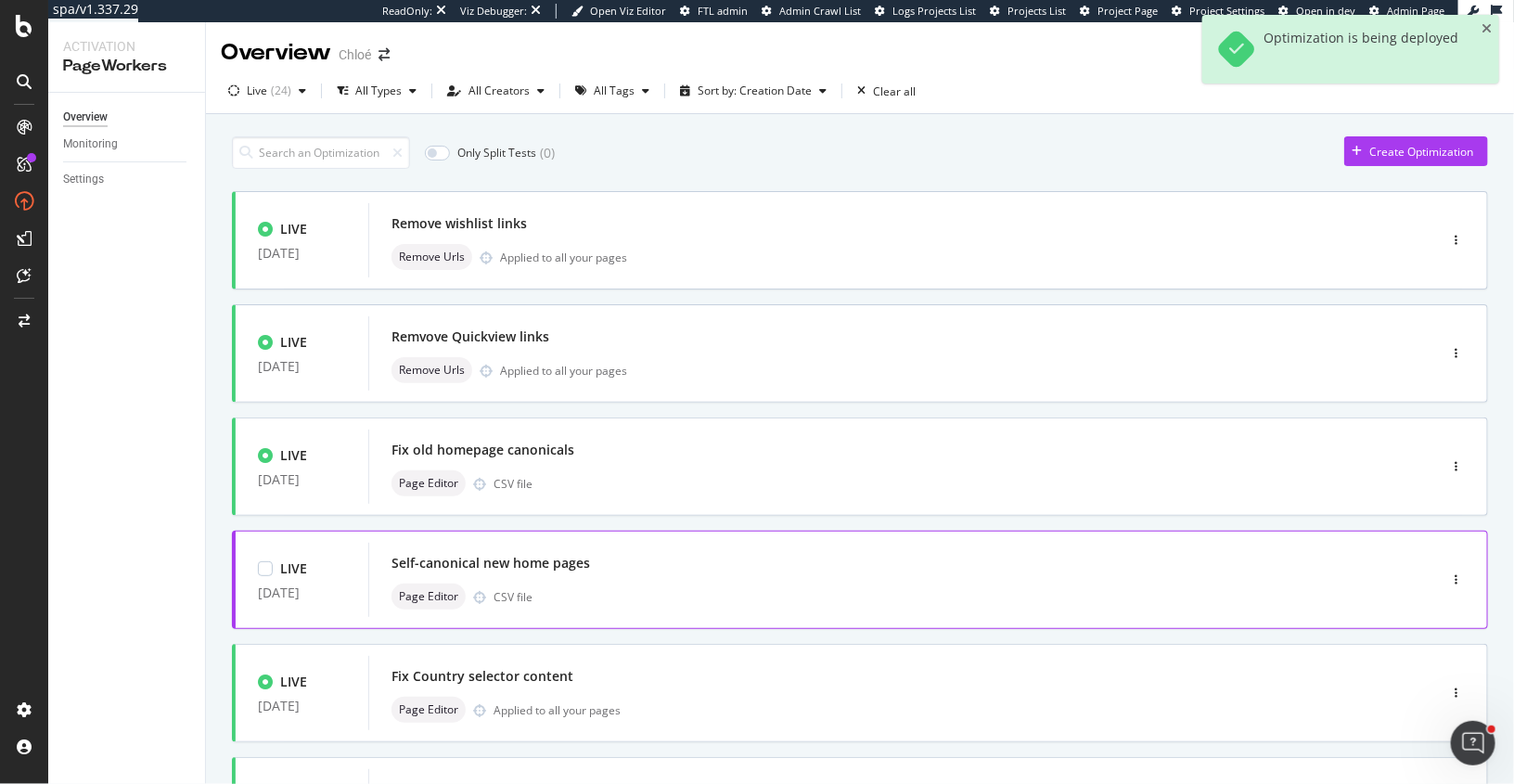
scroll to position [642, 0]
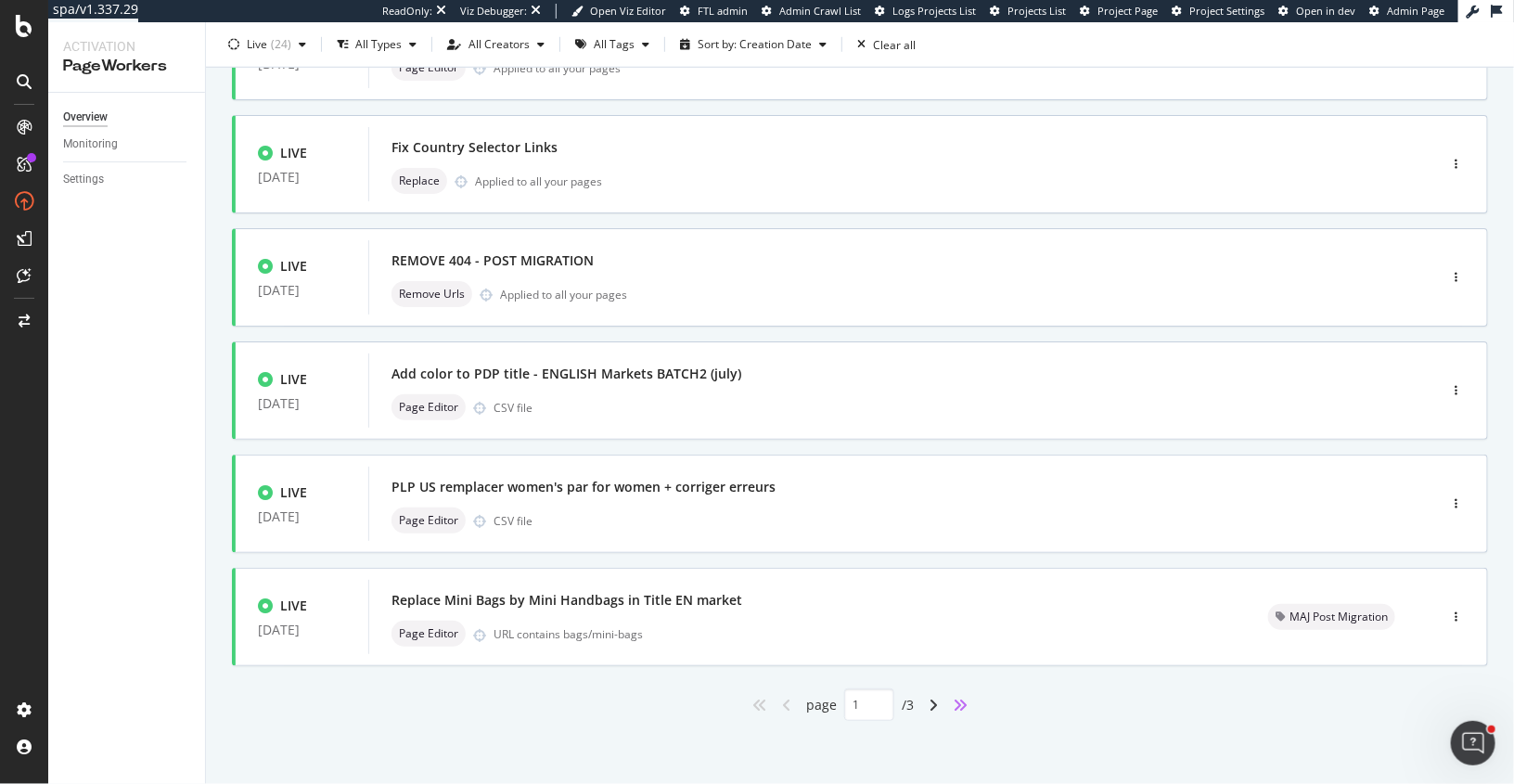
click at [965, 705] on icon "angles-right" at bounding box center [960, 704] width 15 height 15
type input "3"
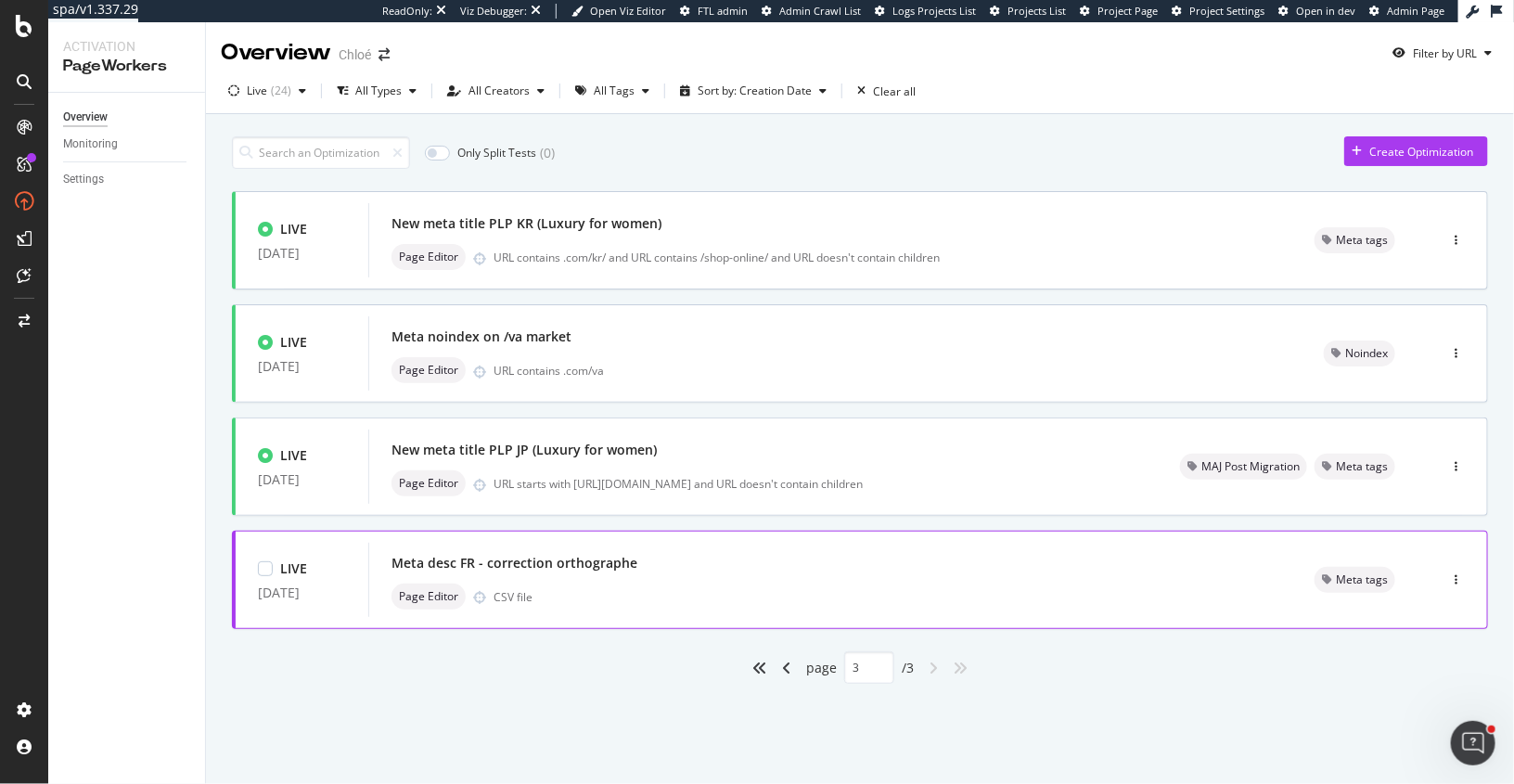
click at [751, 593] on div "Page Editor CSV file" at bounding box center [830, 596] width 878 height 26
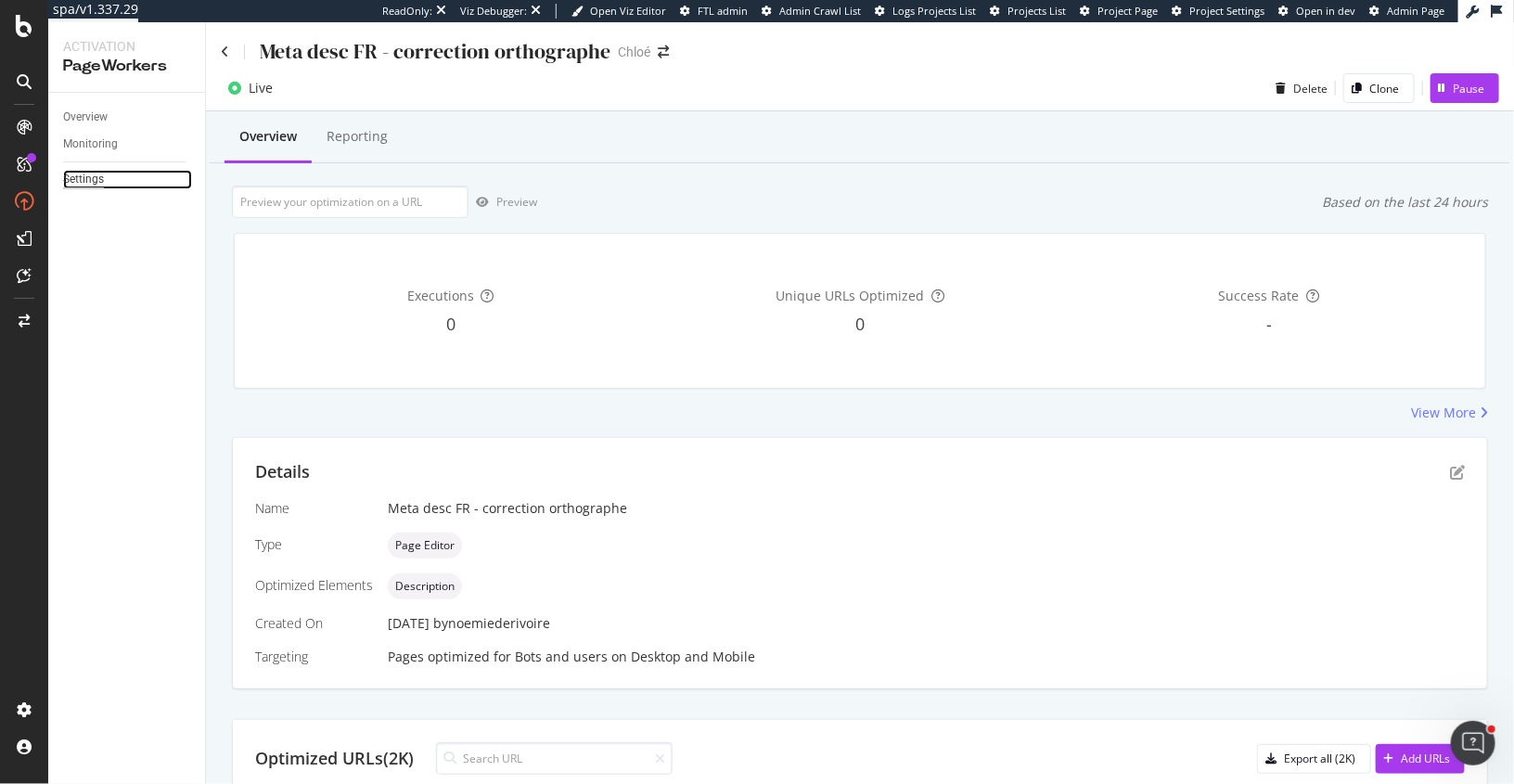
click at [84, 180] on div "Settings" at bounding box center [83, 180] width 41 height 19
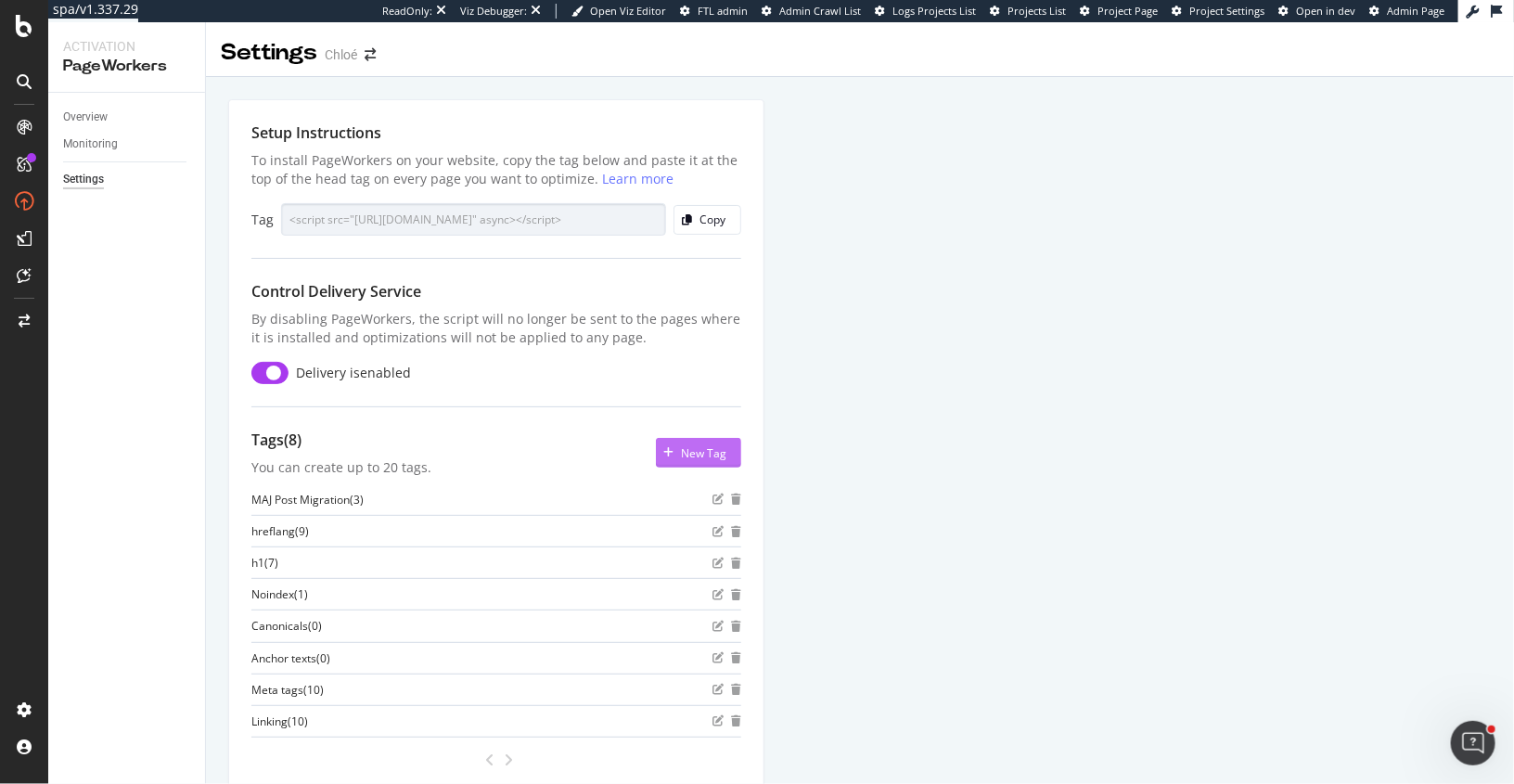
click at [694, 455] on div "New Tag" at bounding box center [704, 453] width 46 height 16
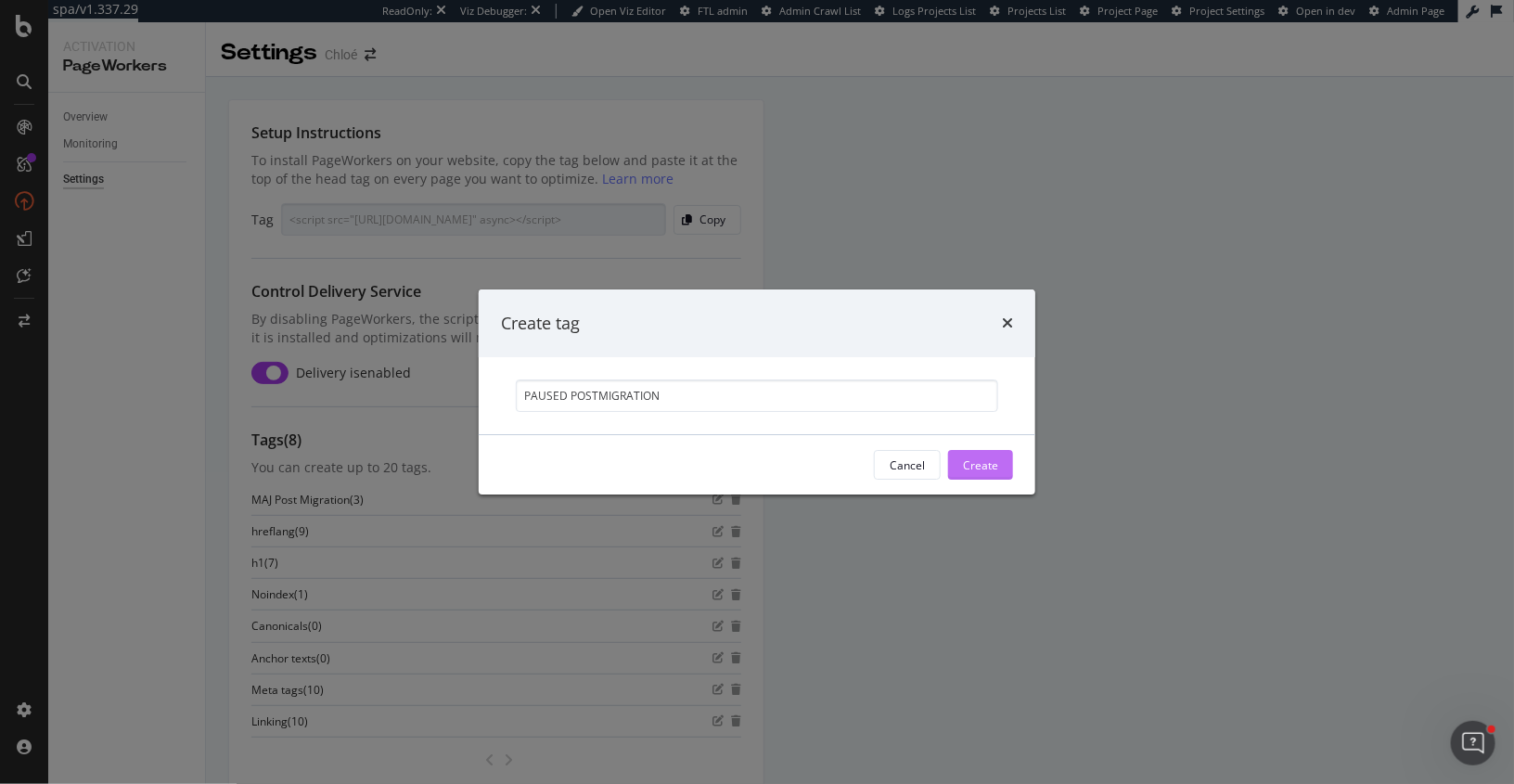
type input "PAUSED POSTMIGRATION"
click at [983, 467] on div "Create" at bounding box center [980, 465] width 35 height 16
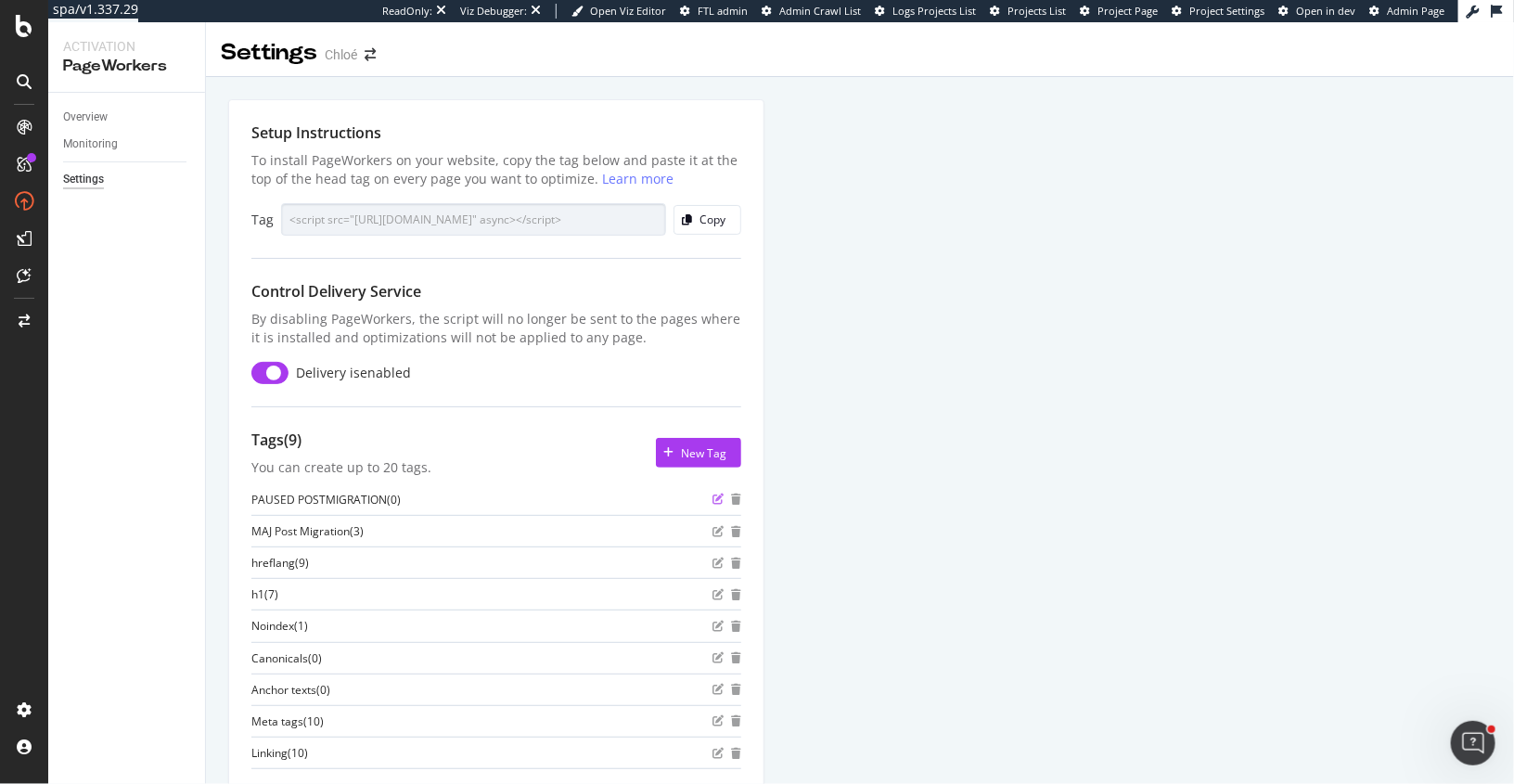
click at [718, 496] on icon "edit" at bounding box center [717, 499] width 11 height 11
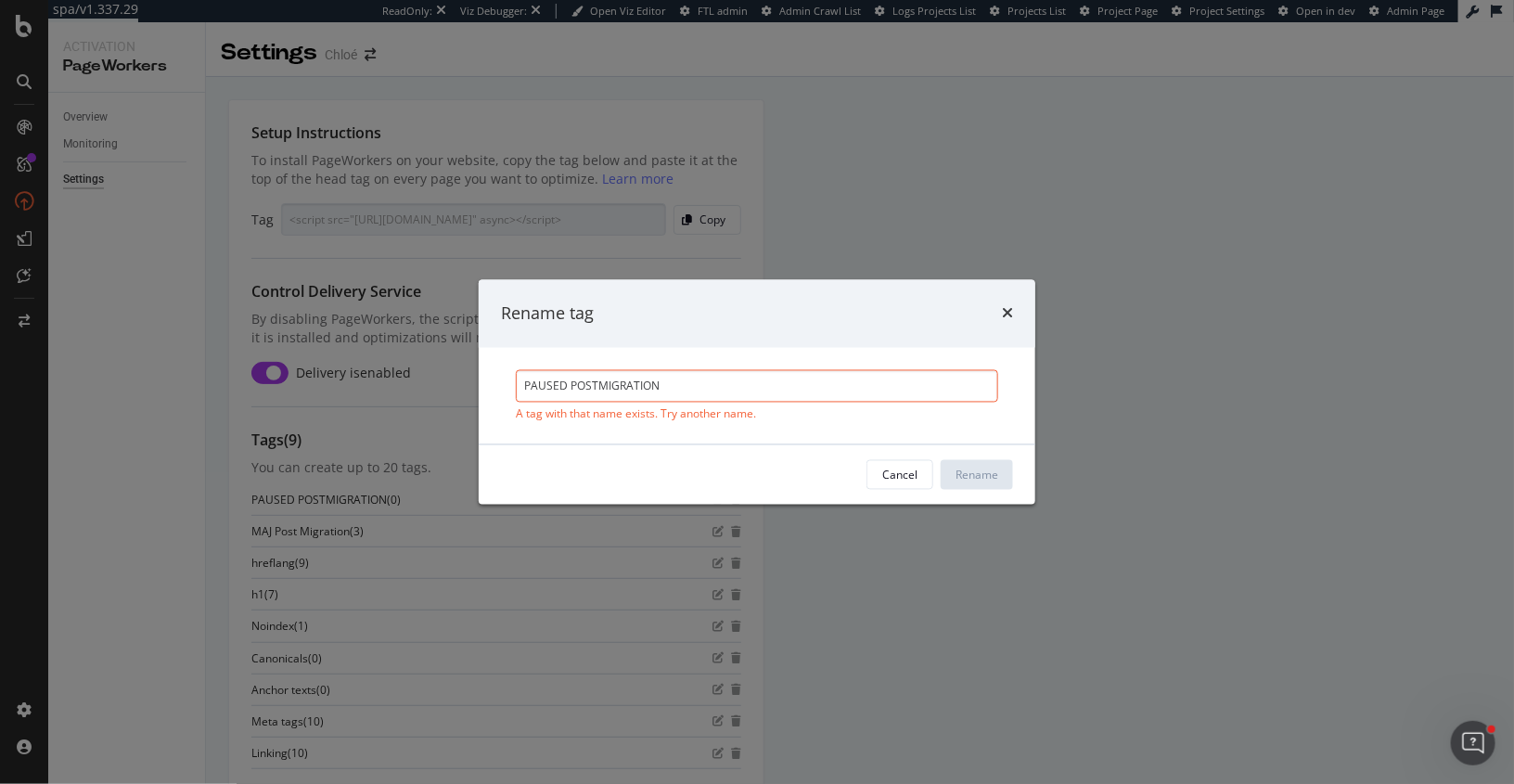
drag, startPoint x: 580, startPoint y: 386, endPoint x: 598, endPoint y: 387, distance: 18.0
click at [598, 387] on input "PAUSED POSTMIGRATION" at bounding box center [757, 385] width 482 height 32
drag, startPoint x: 603, startPoint y: 384, endPoint x: 695, endPoint y: 386, distance: 92.0
click at [695, 386] on input "PAUSED PostMIGRATION" at bounding box center [757, 385] width 482 height 32
click at [593, 387] on input "PAUSED PostMigration" at bounding box center [757, 385] width 482 height 32
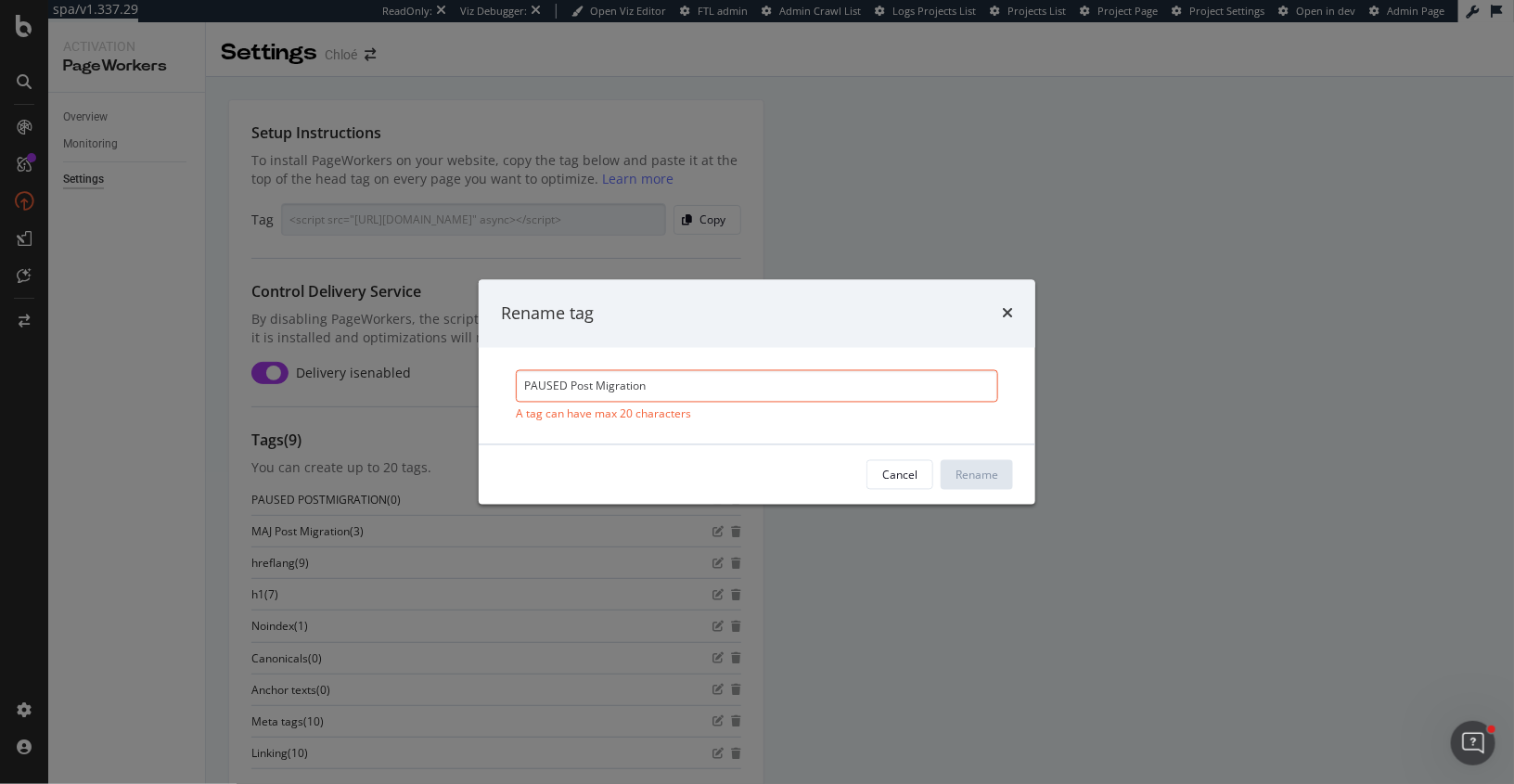
click at [776, 392] on input "PAUSED Post Migration" at bounding box center [757, 385] width 482 height 32
click at [565, 384] on input "PAUSED Post Migration" at bounding box center [757, 385] width 482 height 32
click at [593, 384] on input "PAUSED Post Migration" at bounding box center [757, 385] width 482 height 32
click at [669, 388] on input "PAUSED Post Migration" at bounding box center [757, 385] width 482 height 32
click at [594, 387] on input "PAUSED Post Migration" at bounding box center [757, 385] width 482 height 32
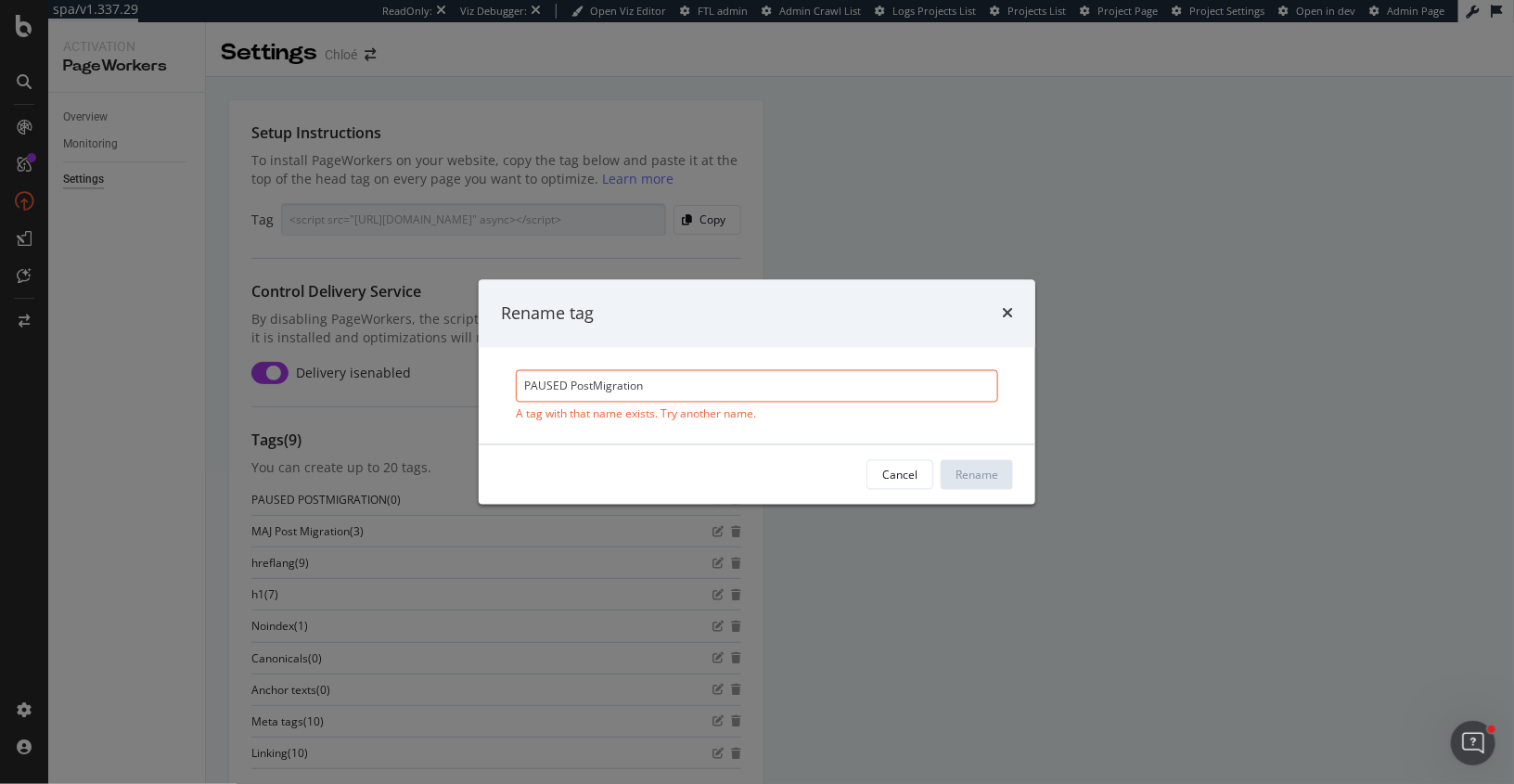
click at [798, 385] on input "PAUSED PostMigration" at bounding box center [757, 385] width 482 height 32
click at [568, 387] on input "PAUSED PostMigration" at bounding box center [757, 385] width 482 height 32
click at [642, 393] on input "PAUSED PostMigration" at bounding box center [757, 385] width 482 height 32
click at [593, 387] on input "PAUSED PostMigration" at bounding box center [757, 385] width 482 height 32
click at [667, 384] on input "PAUSED Post Migration" at bounding box center [757, 385] width 482 height 32
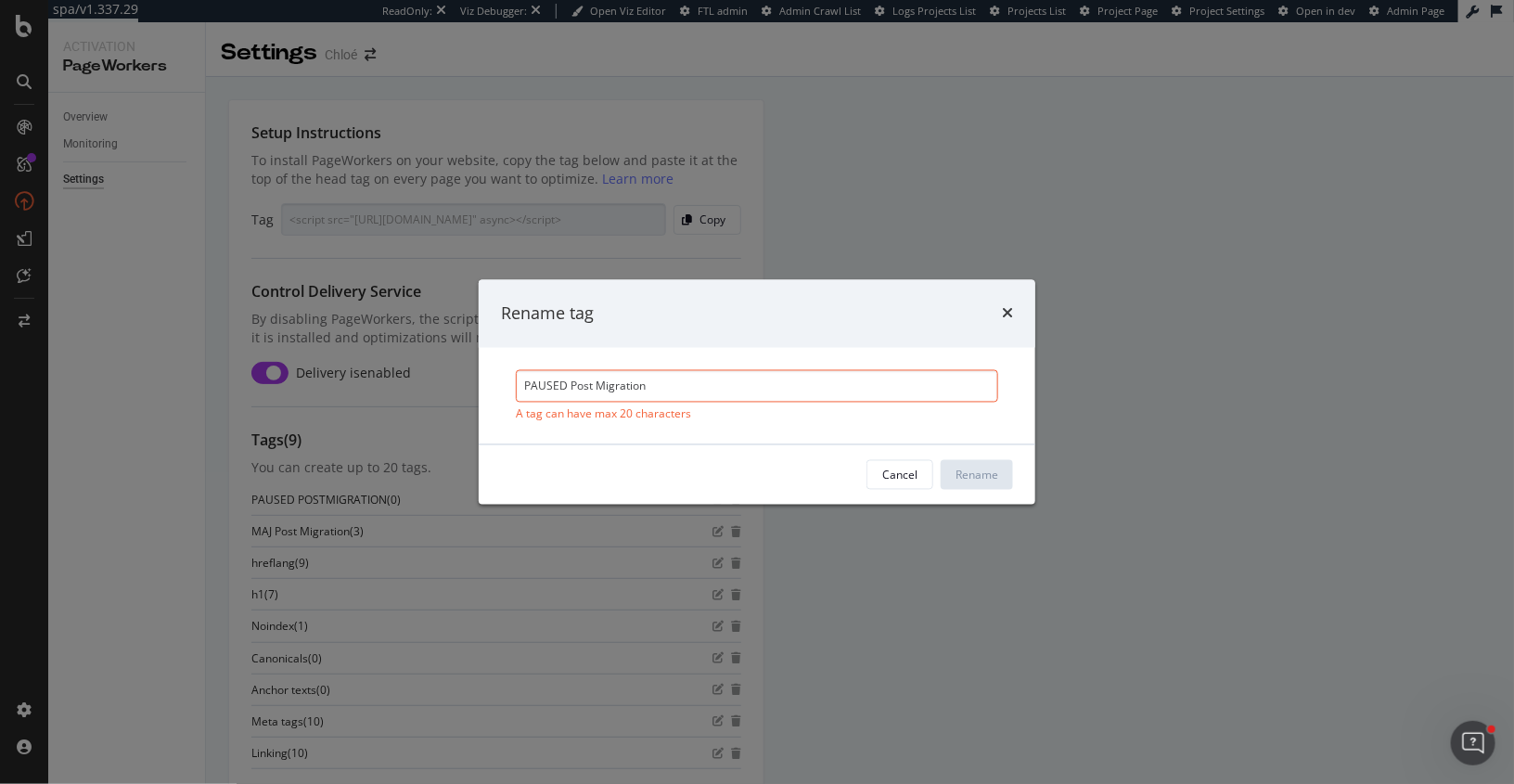
click at [596, 386] on input "PAUSED Post Migration" at bounding box center [757, 385] width 482 height 32
click at [670, 384] on input "PAUSED PostMigration" at bounding box center [757, 385] width 482 height 32
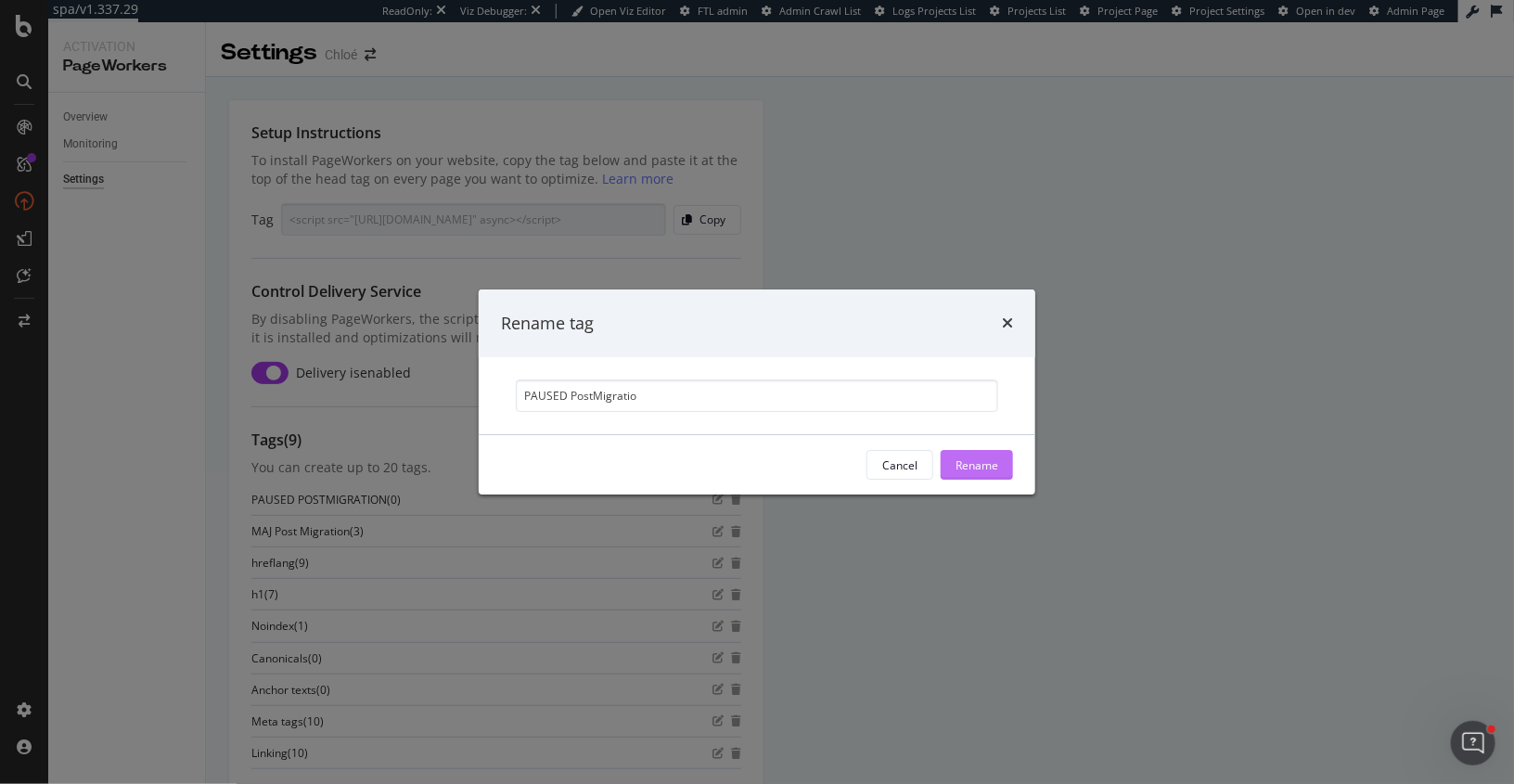
type input "PAUSED PostMigratio"
click at [953, 463] on button "Rename" at bounding box center [976, 465] width 73 height 30
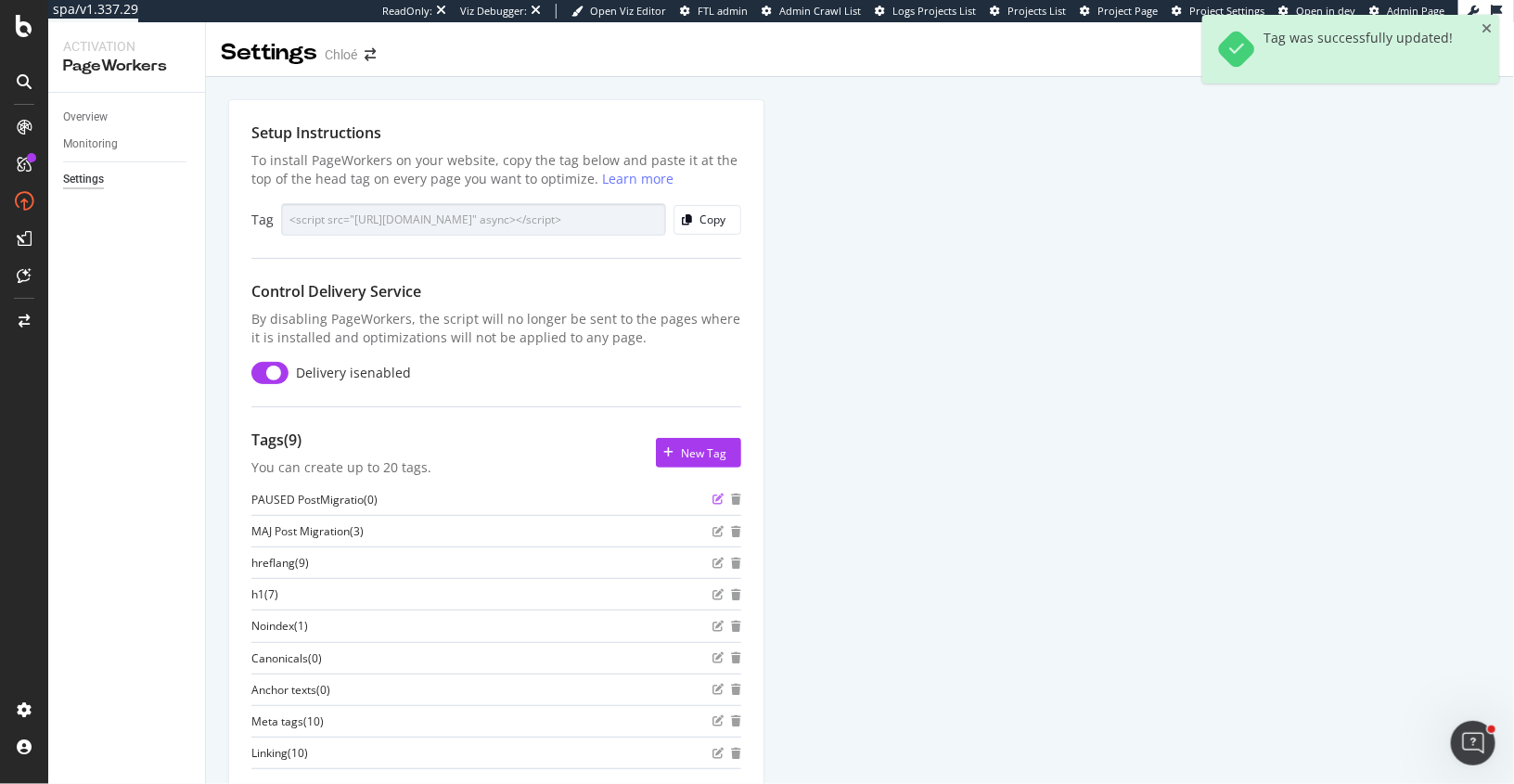
click at [716, 497] on icon "edit" at bounding box center [717, 499] width 11 height 11
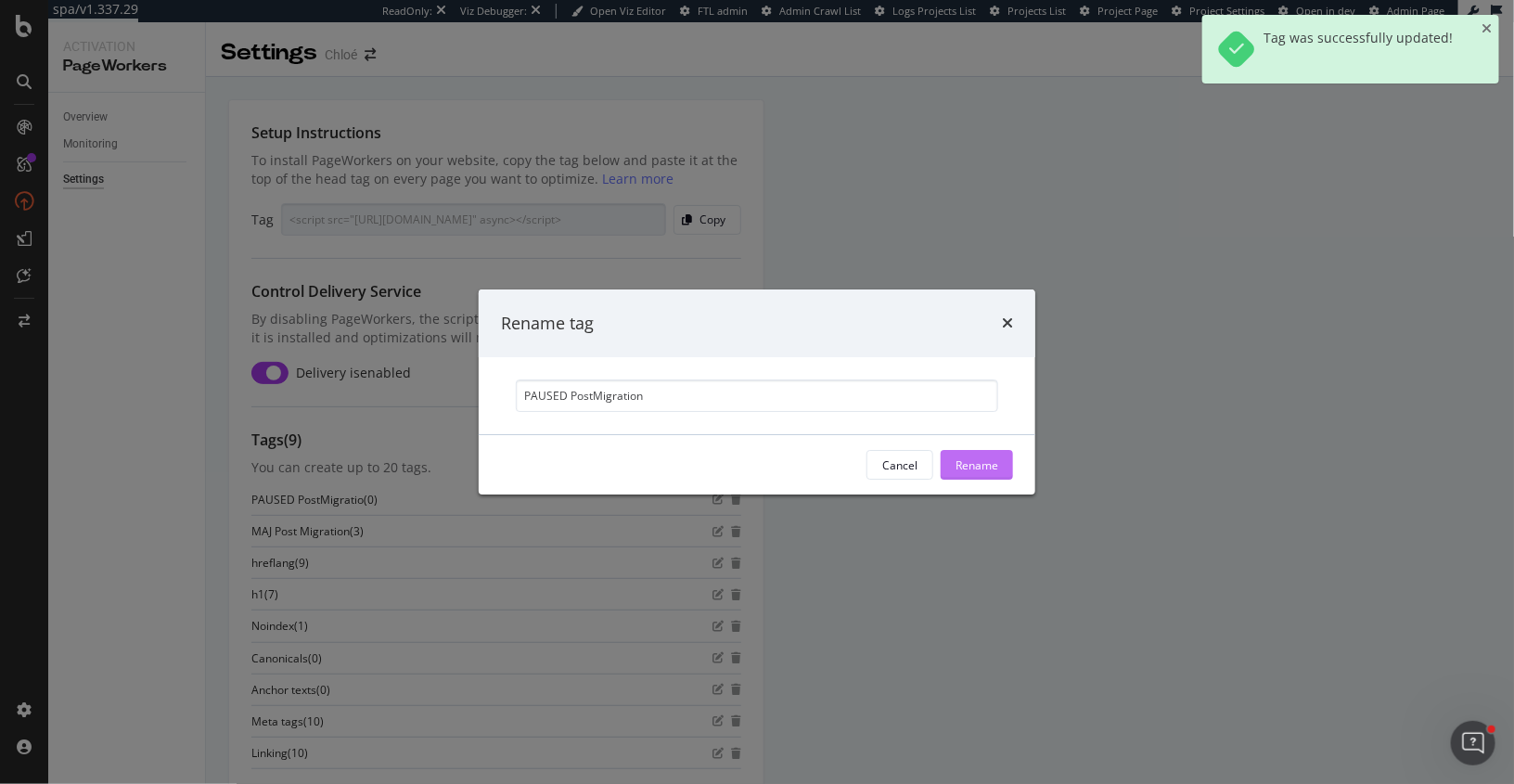
type input "PAUSED PostMigration"
click at [969, 463] on div "Rename" at bounding box center [977, 465] width 43 height 16
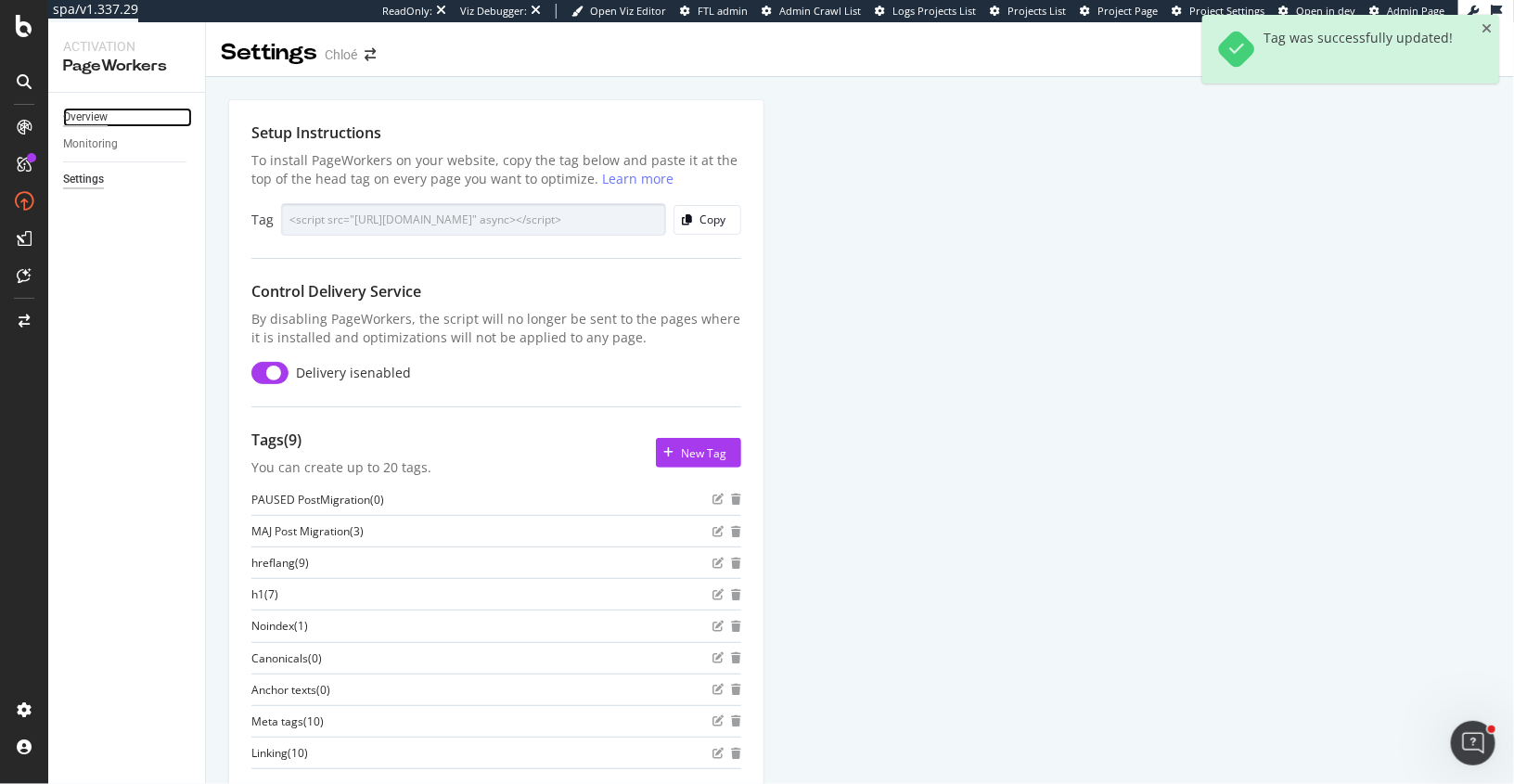
click at [90, 119] on div "Overview" at bounding box center [85, 117] width 45 height 19
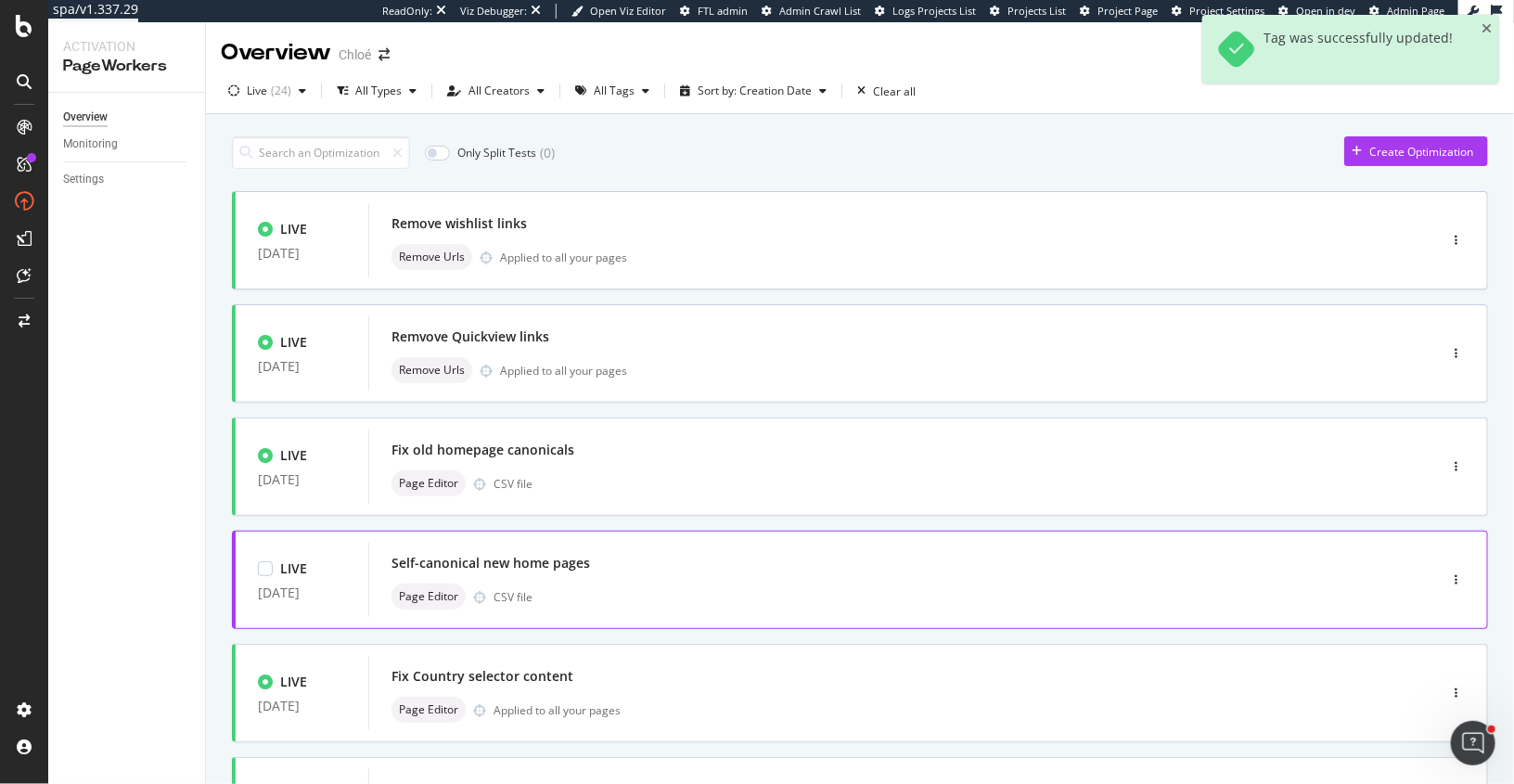
scroll to position [642, 0]
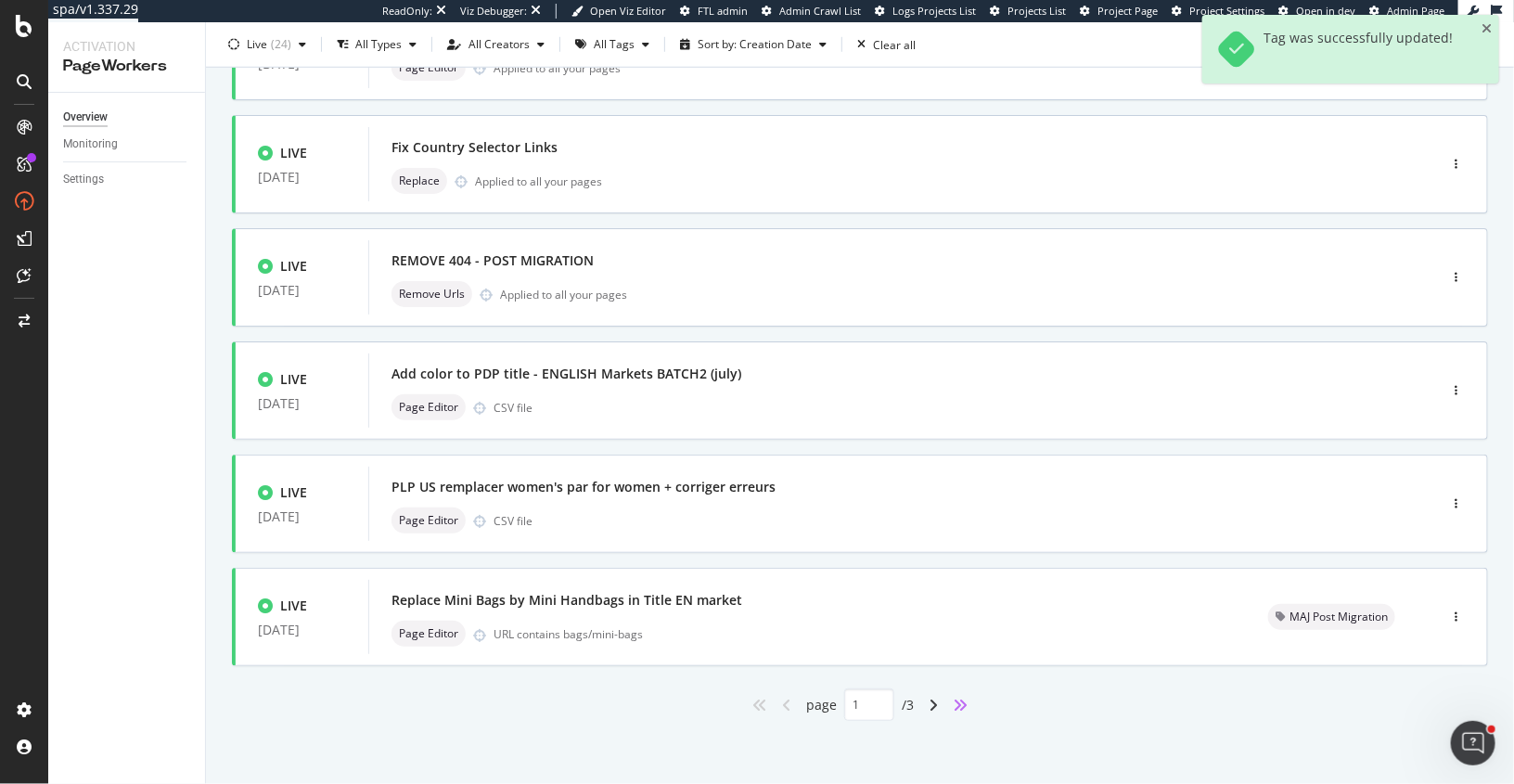
click at [960, 699] on icon "angles-right" at bounding box center [960, 704] width 15 height 15
type input "3"
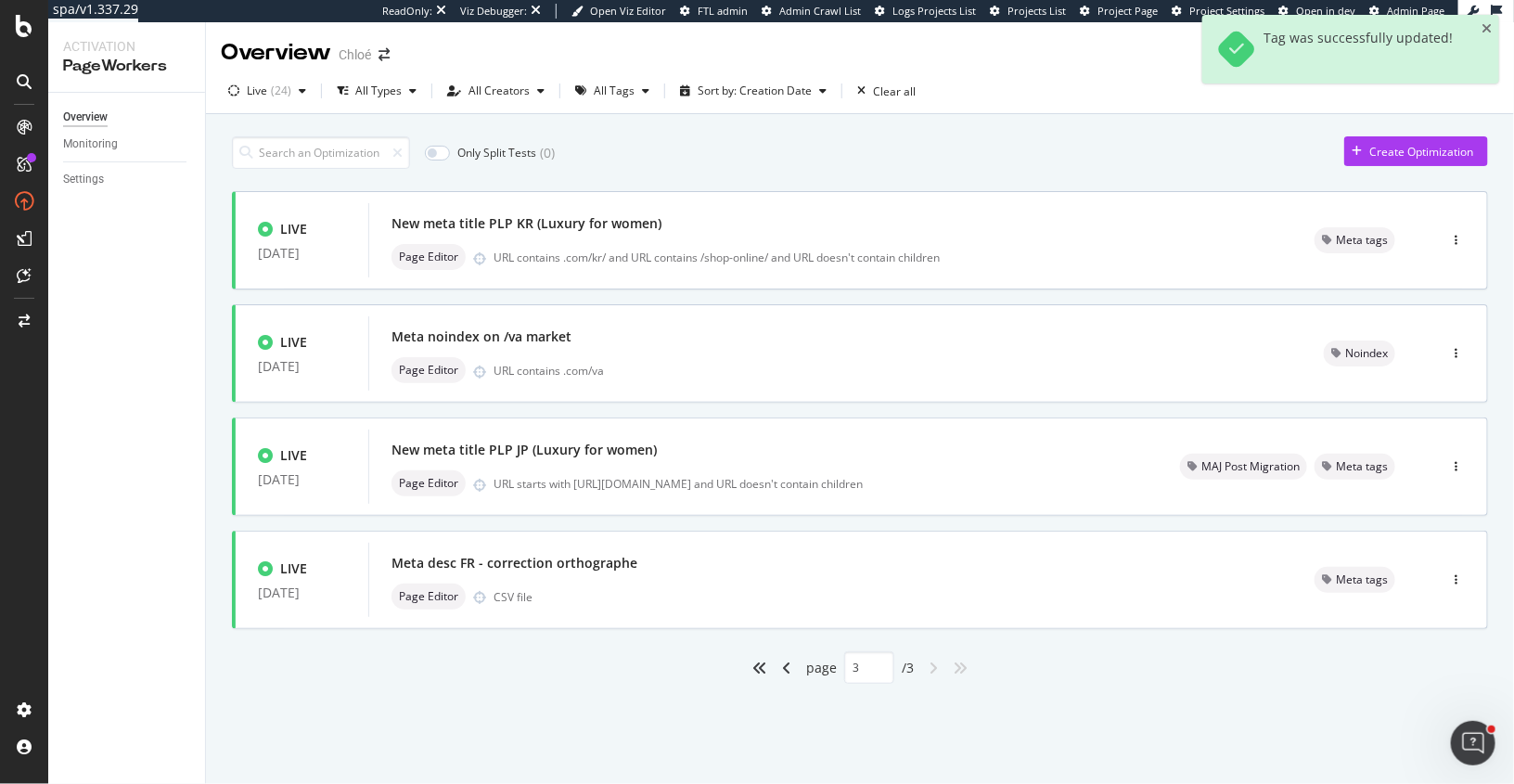
scroll to position [0, 0]
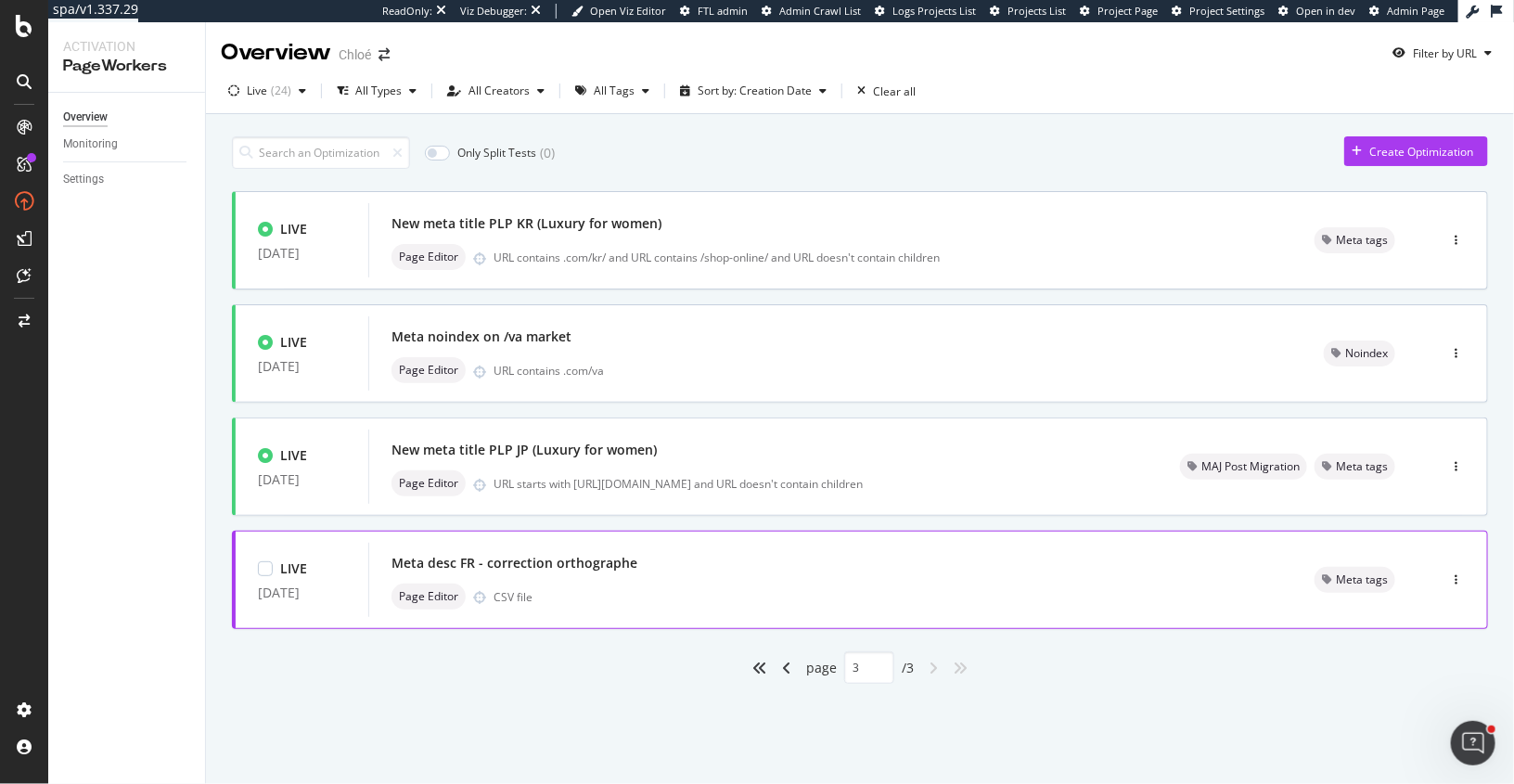
click at [931, 567] on div "Meta desc FR - correction orthographe" at bounding box center [830, 563] width 878 height 26
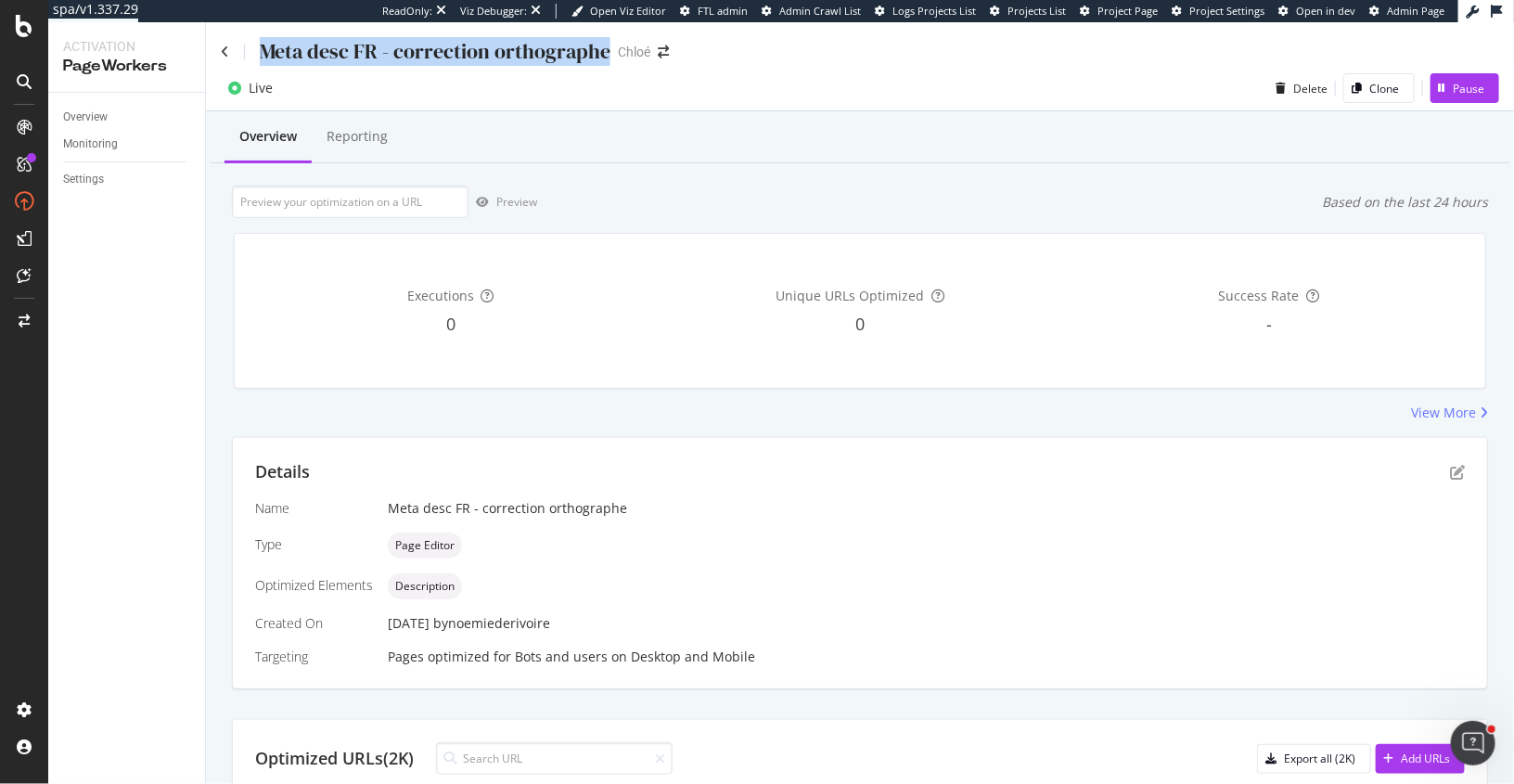
drag, startPoint x: 605, startPoint y: 48, endPoint x: 262, endPoint y: 49, distance: 343.0
click at [262, 49] on div "Meta desc FR - correction orthographe" at bounding box center [435, 51] width 350 height 29
copy div "Meta desc FR - correction orthographe"
click at [1467, 89] on div "Pause" at bounding box center [1468, 88] width 32 height 16
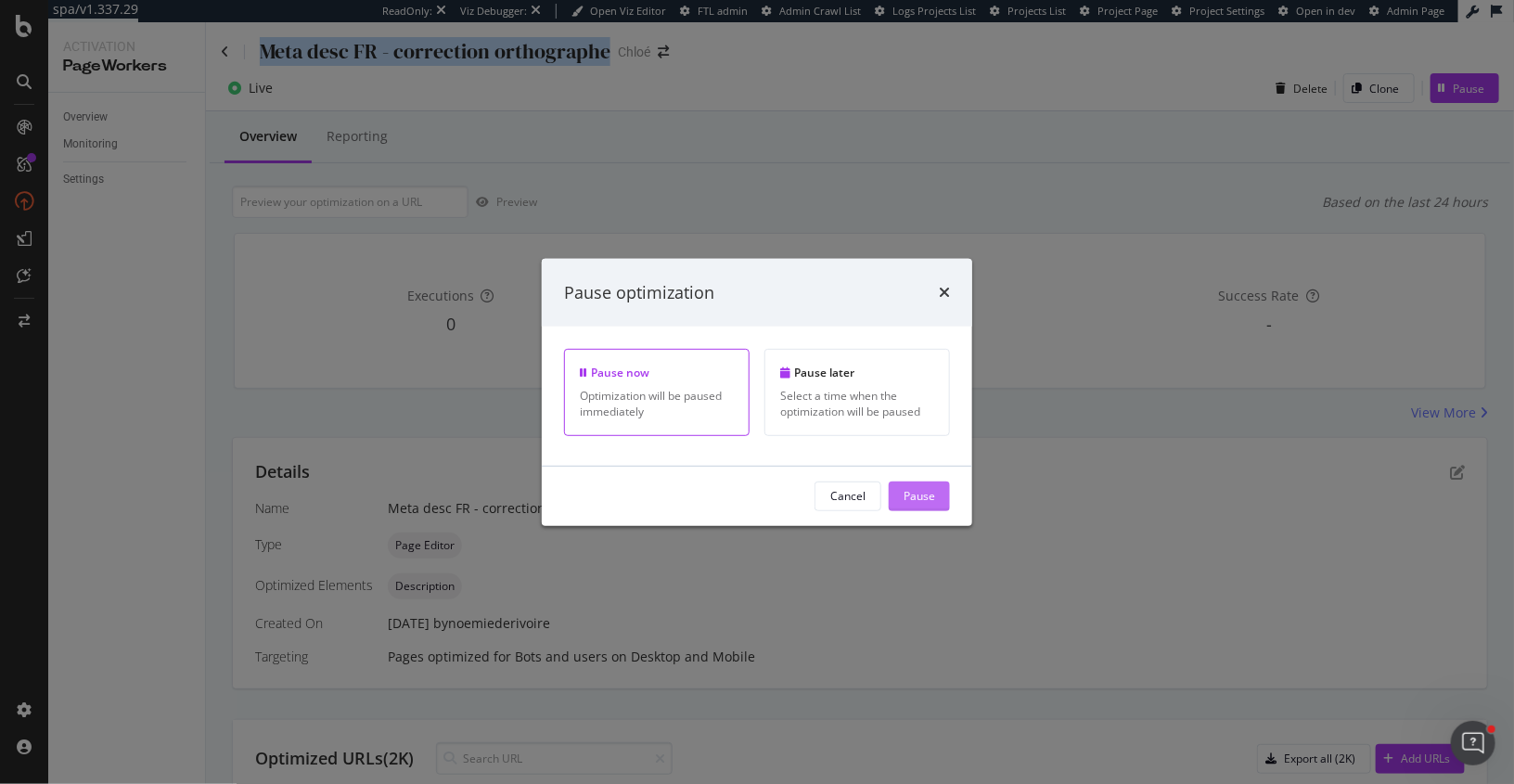
click at [919, 490] on div "Pause" at bounding box center [919, 496] width 32 height 16
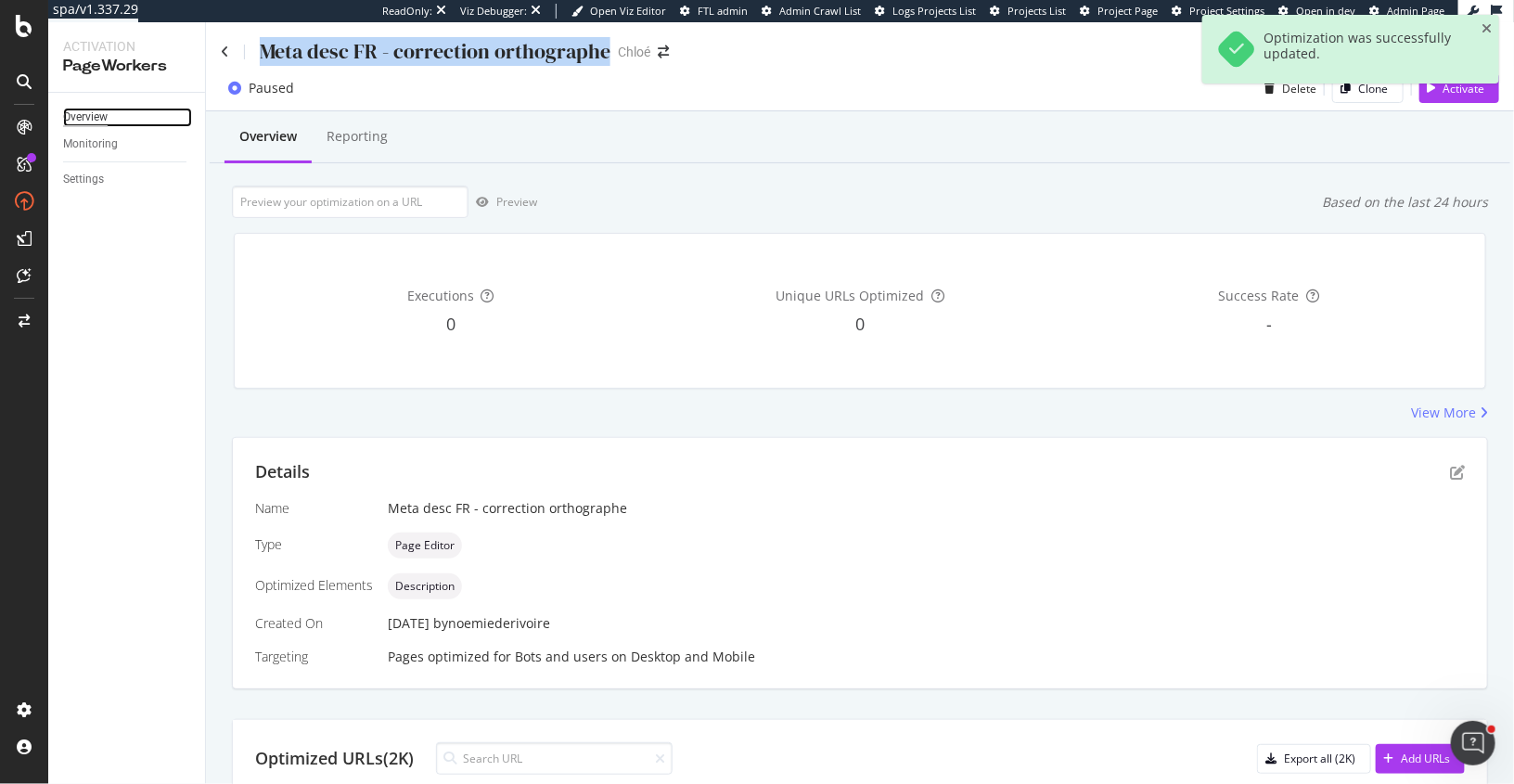
click at [100, 116] on div "Overview" at bounding box center [85, 117] width 45 height 19
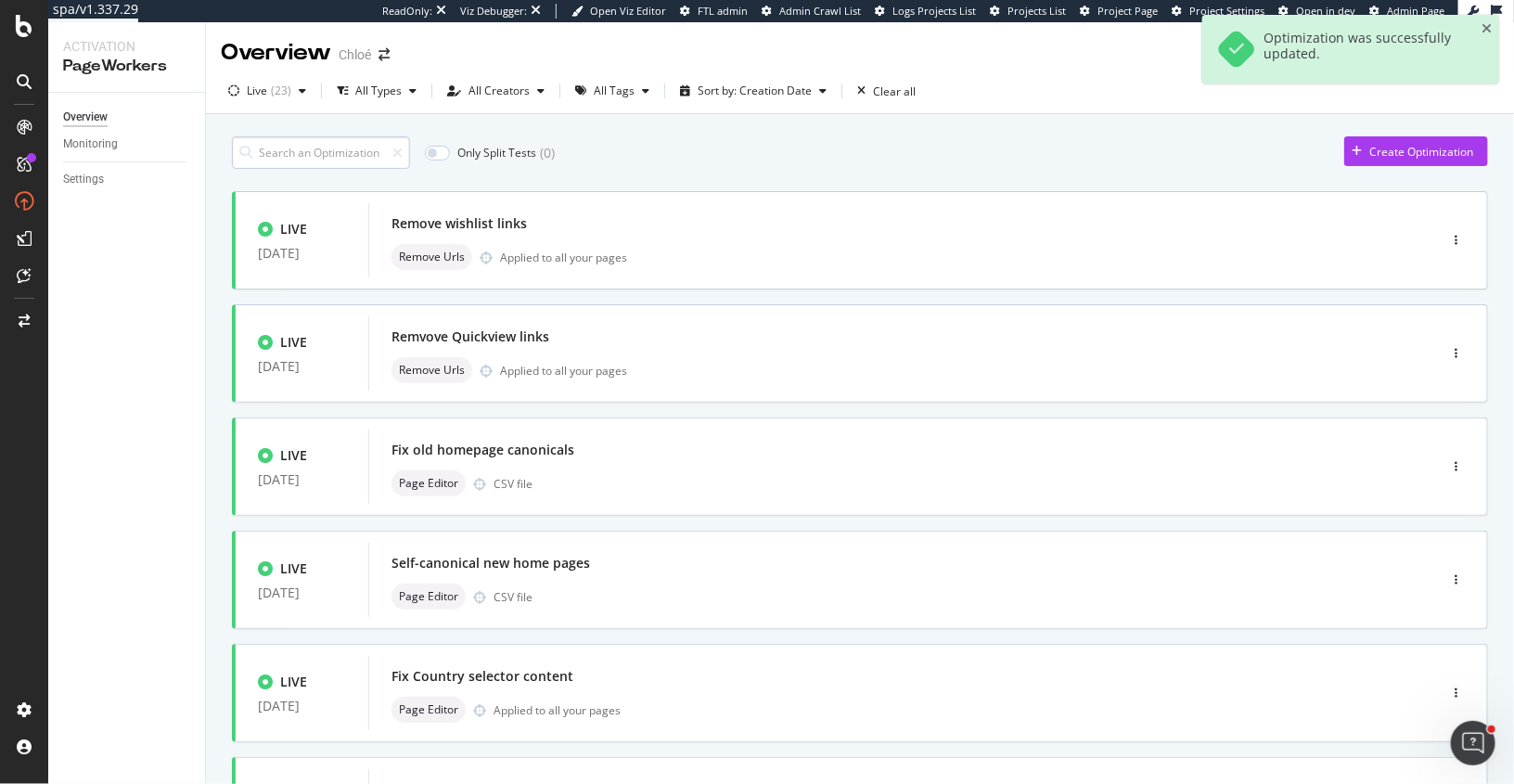
click at [329, 157] on input at bounding box center [321, 152] width 179 height 32
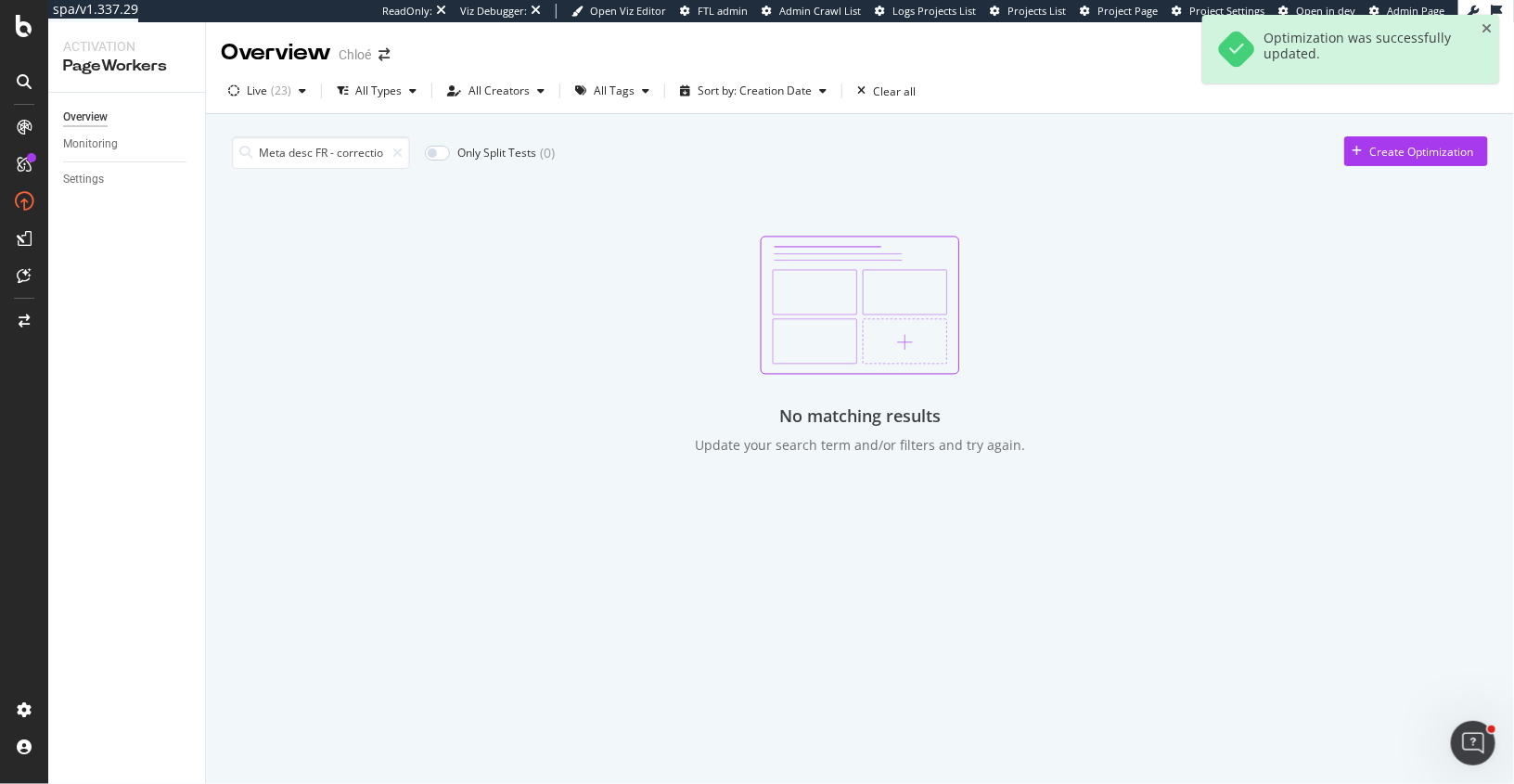
scroll to position [0, 76]
click at [292, 93] on div "button" at bounding box center [302, 90] width 22 height 11
click at [248, 128] on div at bounding box center [244, 129] width 15 height 15
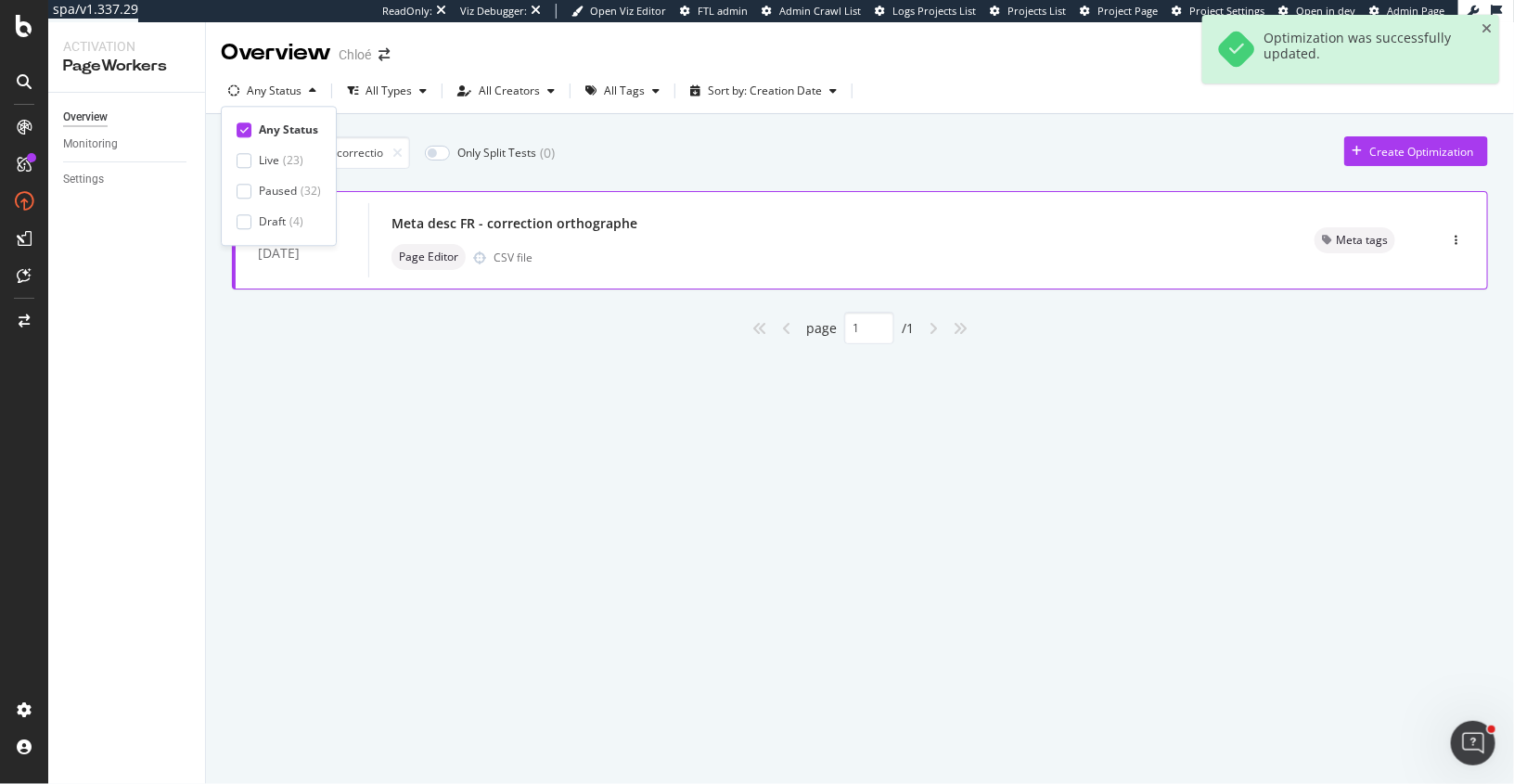
scroll to position [0, 76]
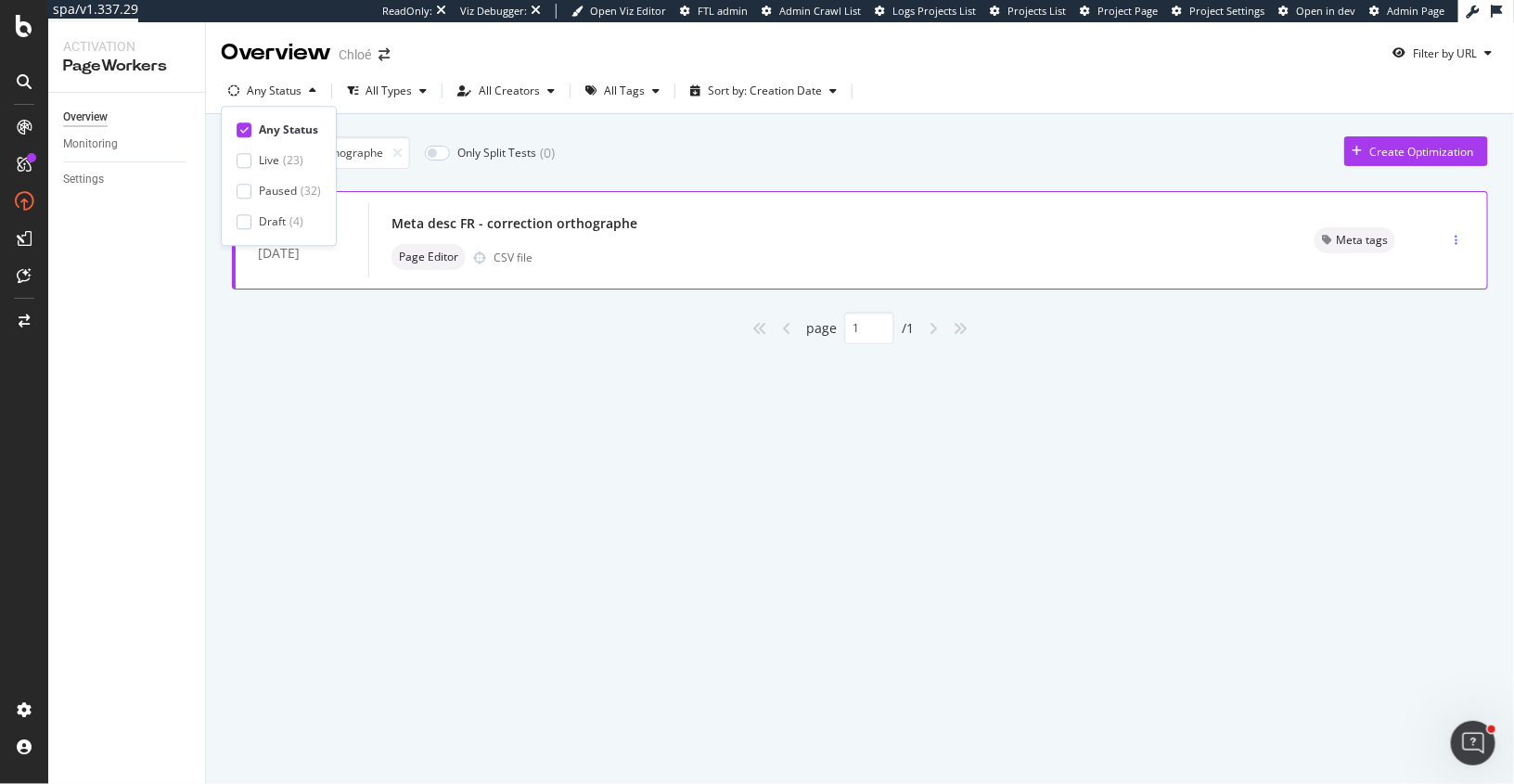
click at [1450, 237] on div "button" at bounding box center [1456, 240] width 17 height 11
click at [1421, 333] on div "Tags" at bounding box center [1425, 336] width 25 height 16
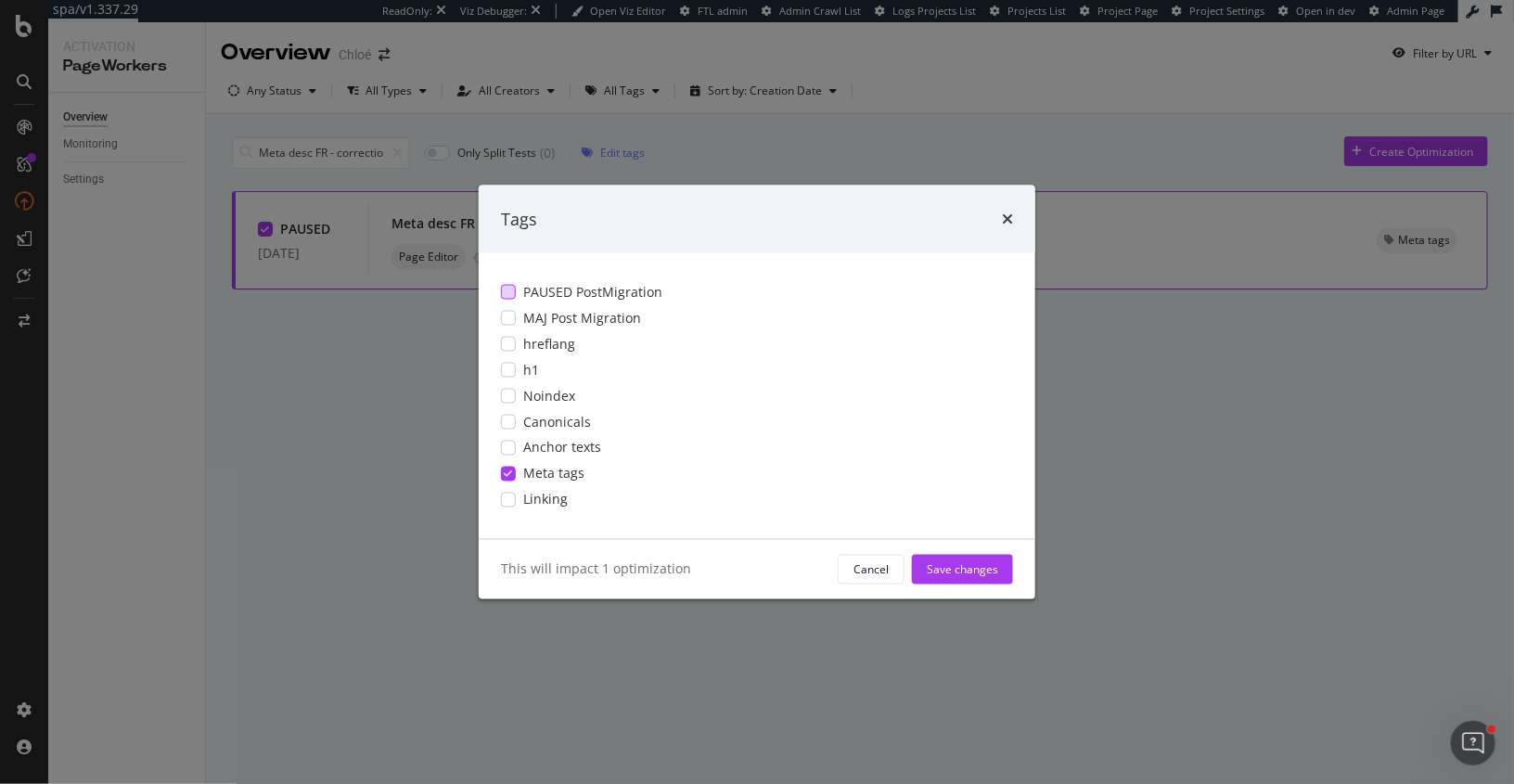
click at [531, 284] on span "PAUSED PostMigration" at bounding box center [592, 292] width 139 height 18
click at [948, 574] on div "Save changes" at bounding box center [963, 569] width 72 height 16
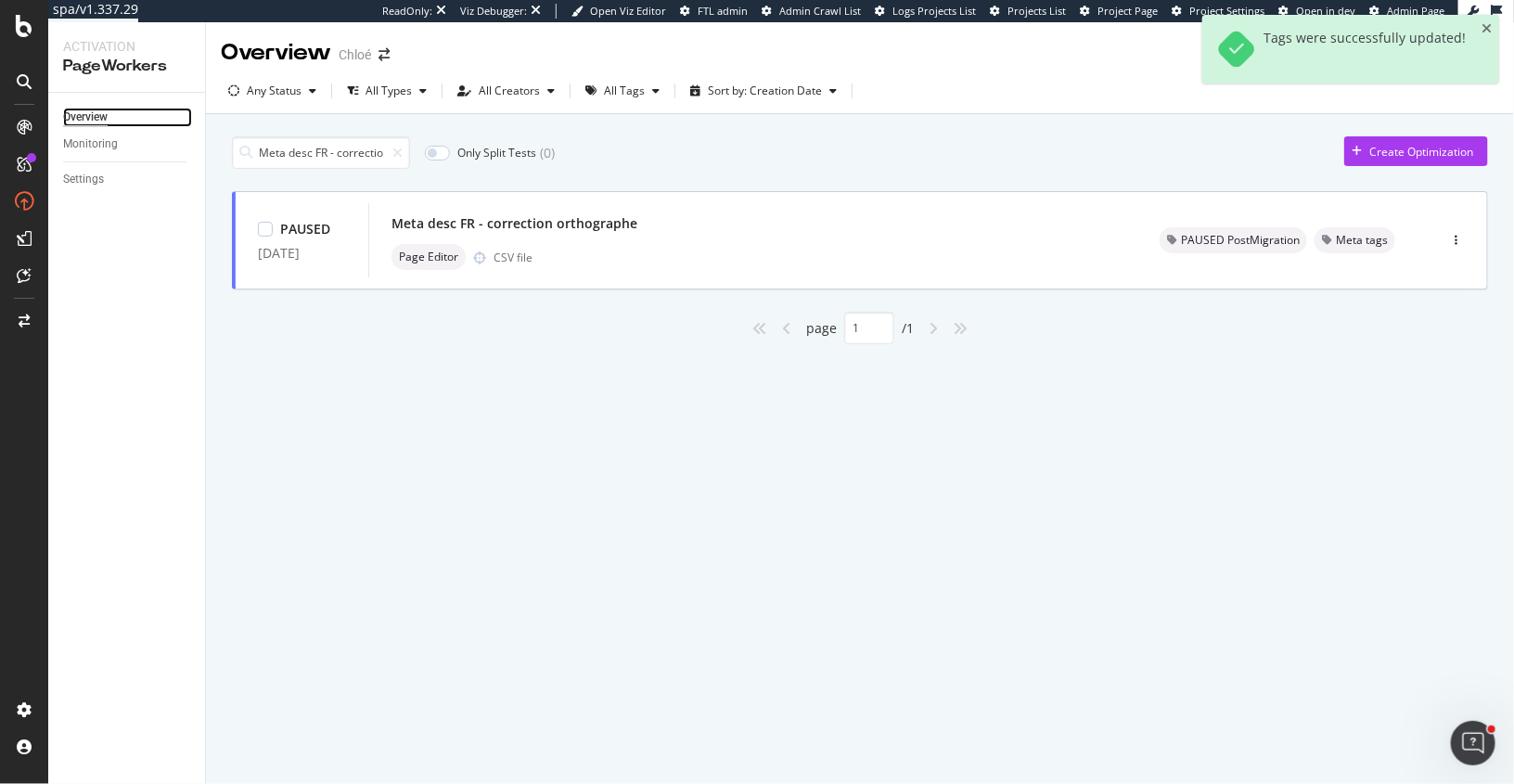
click at [96, 114] on div "Overview" at bounding box center [85, 117] width 45 height 19
click at [266, 96] on div "Any Status" at bounding box center [274, 90] width 54 height 11
click at [261, 153] on div "Live" at bounding box center [269, 161] width 20 height 16
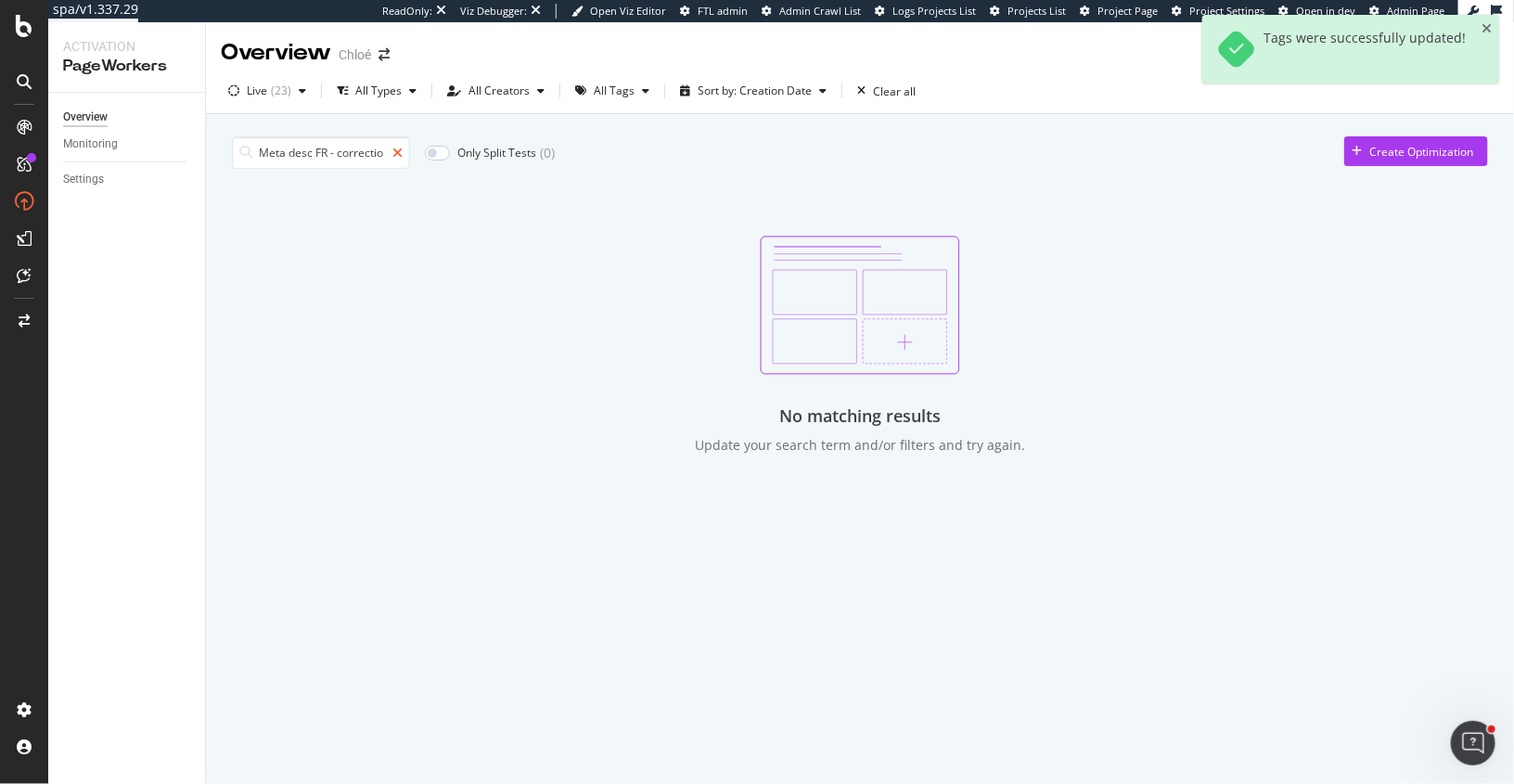
click at [398, 151] on icon at bounding box center [397, 152] width 11 height 13
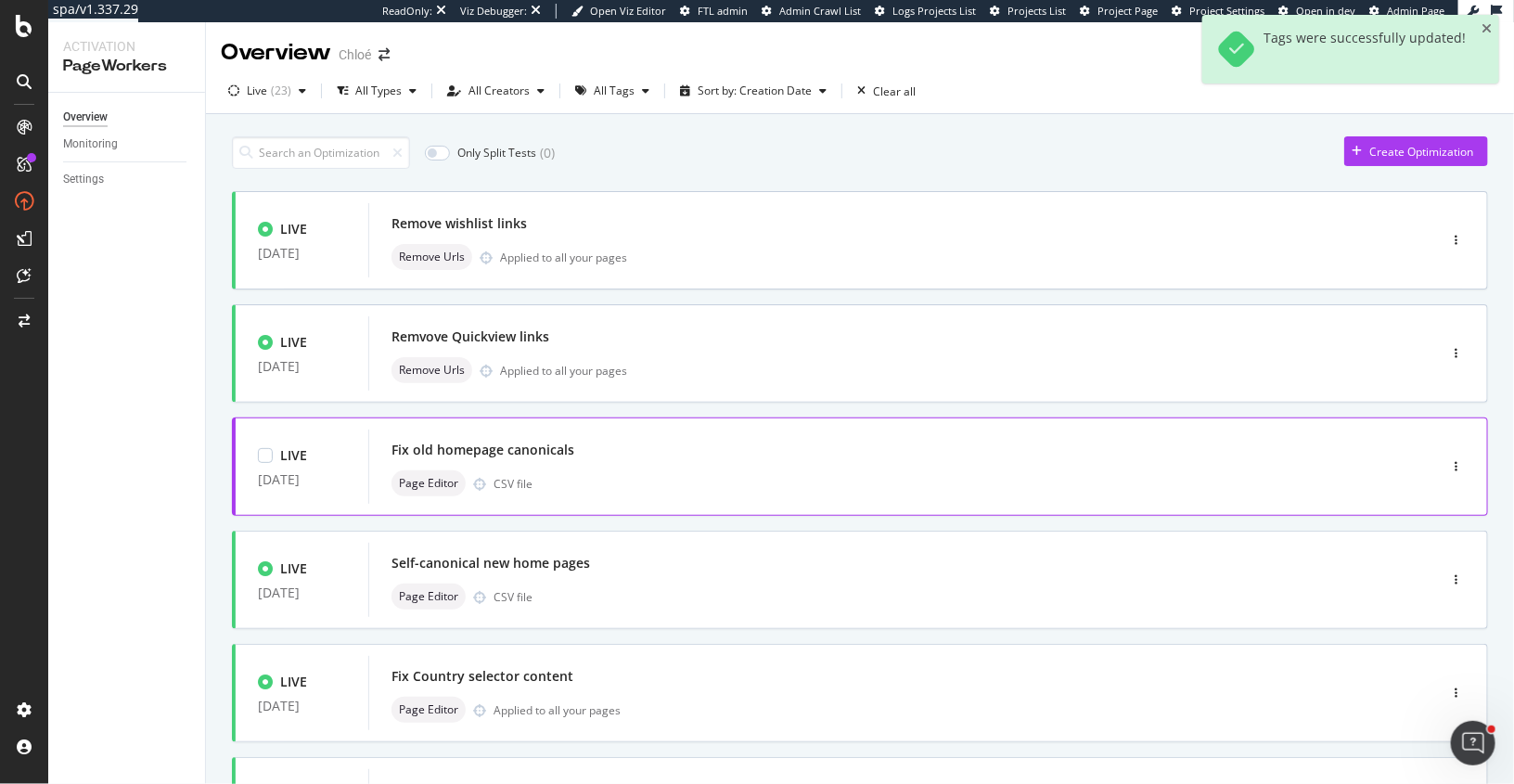
scroll to position [642, 0]
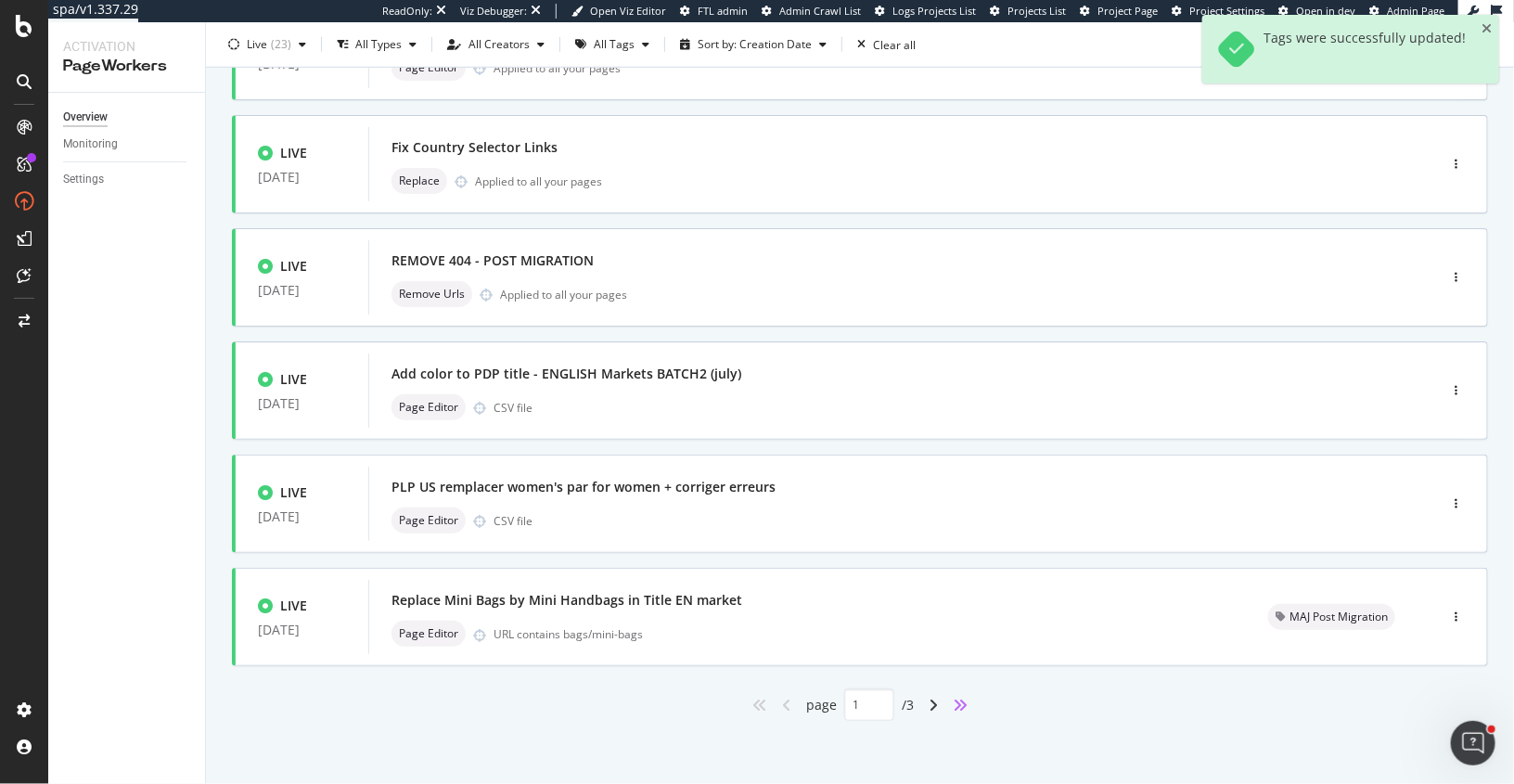
click at [961, 708] on icon "angles-right" at bounding box center [960, 704] width 15 height 15
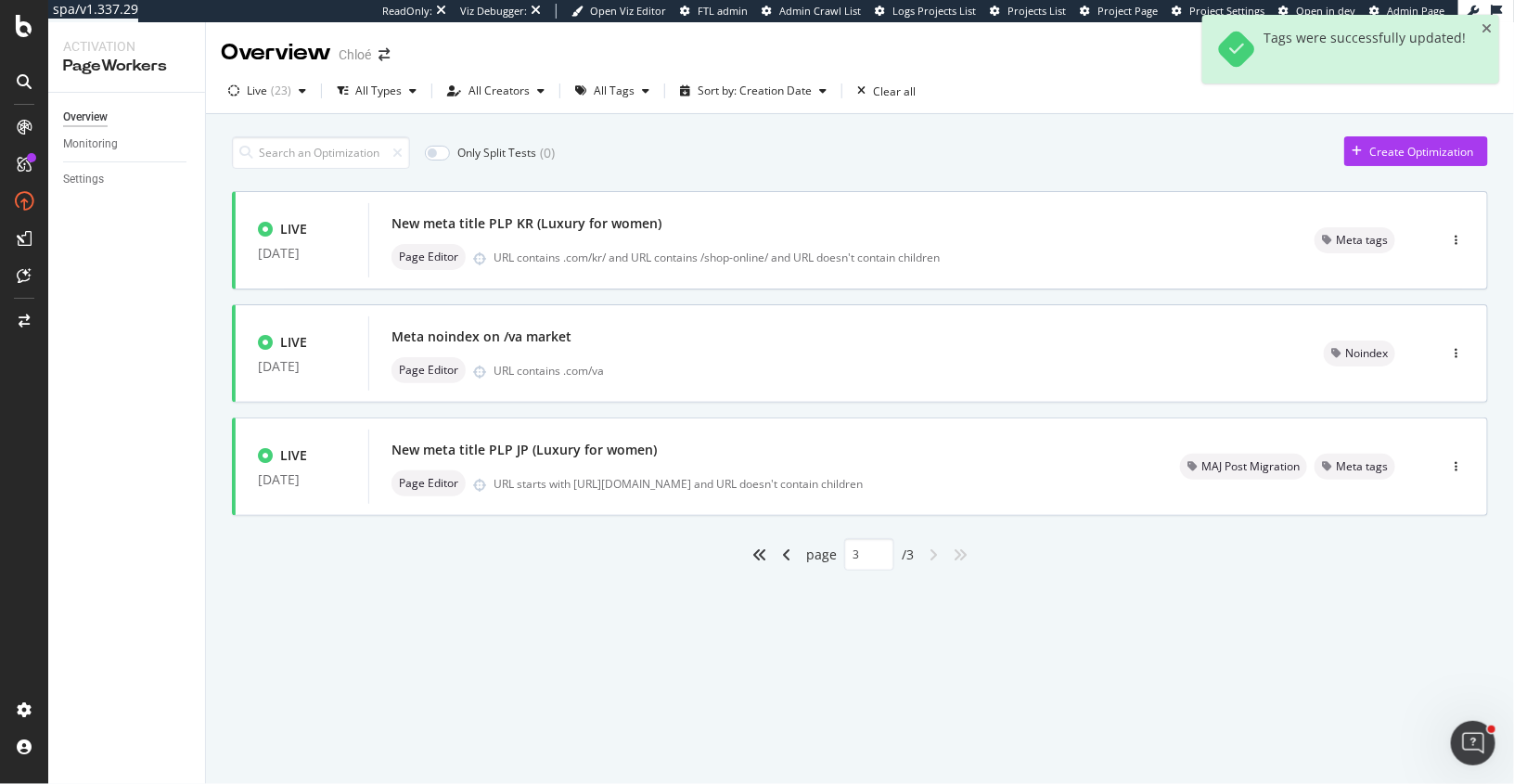
type input "3"
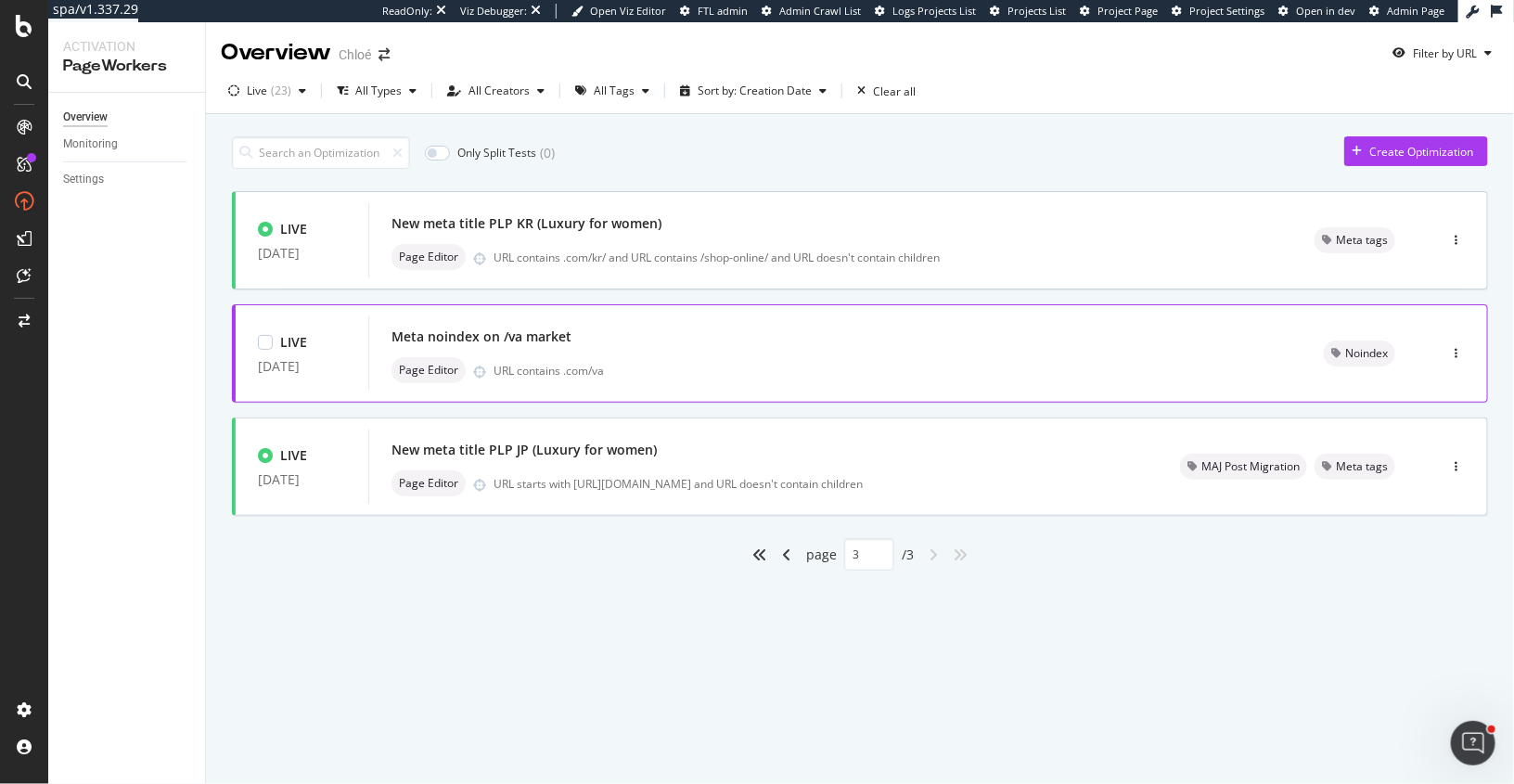
click at [665, 341] on div "Meta noindex on /va market" at bounding box center [835, 337] width 888 height 26
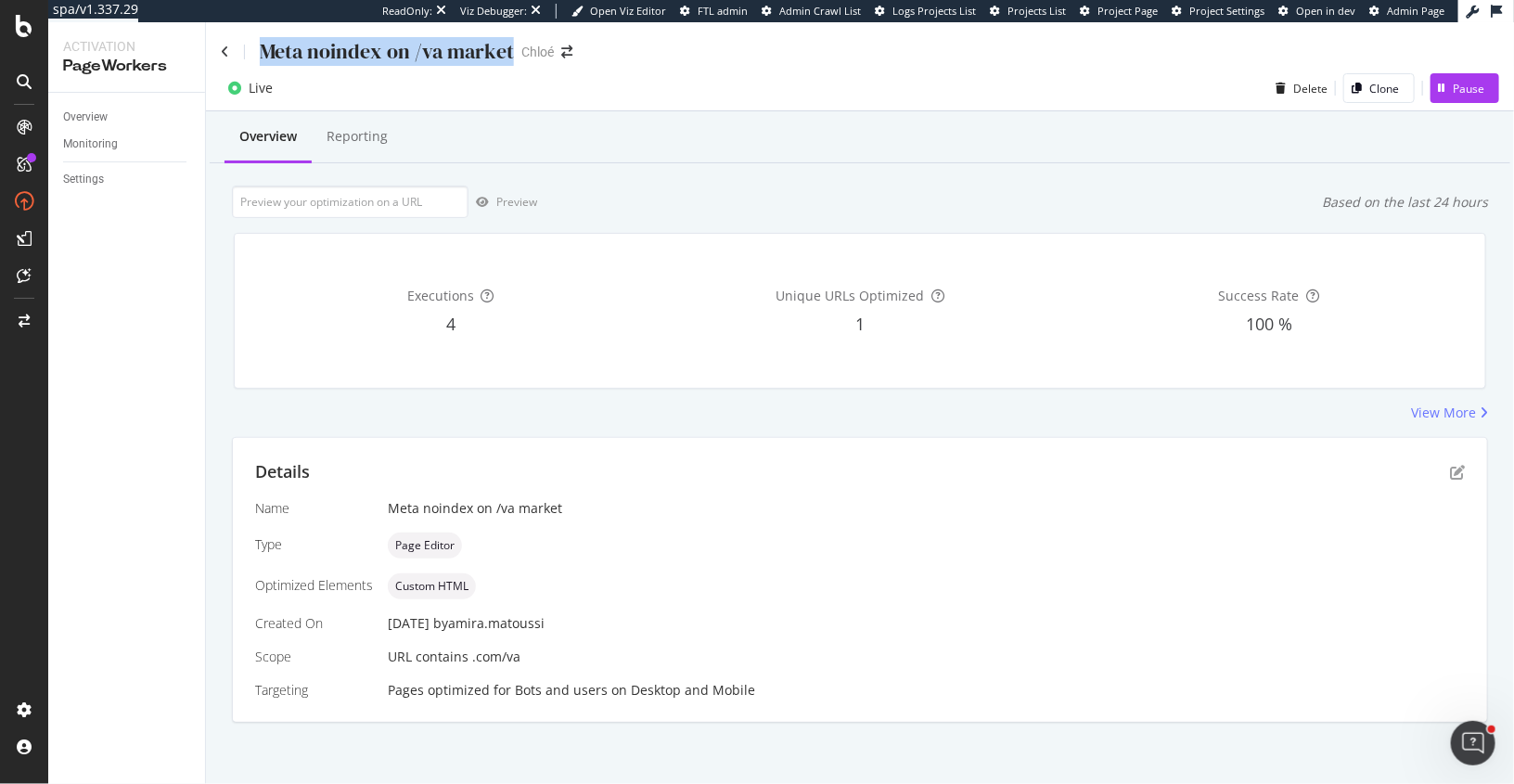
drag, startPoint x: 264, startPoint y: 53, endPoint x: 509, endPoint y: 49, distance: 245.0
click at [509, 49] on div "Meta noindex on /va market" at bounding box center [387, 51] width 254 height 29
copy div "Meta noindex on /va market"
click at [1449, 79] on div "Pause" at bounding box center [1457, 87] width 53 height 28
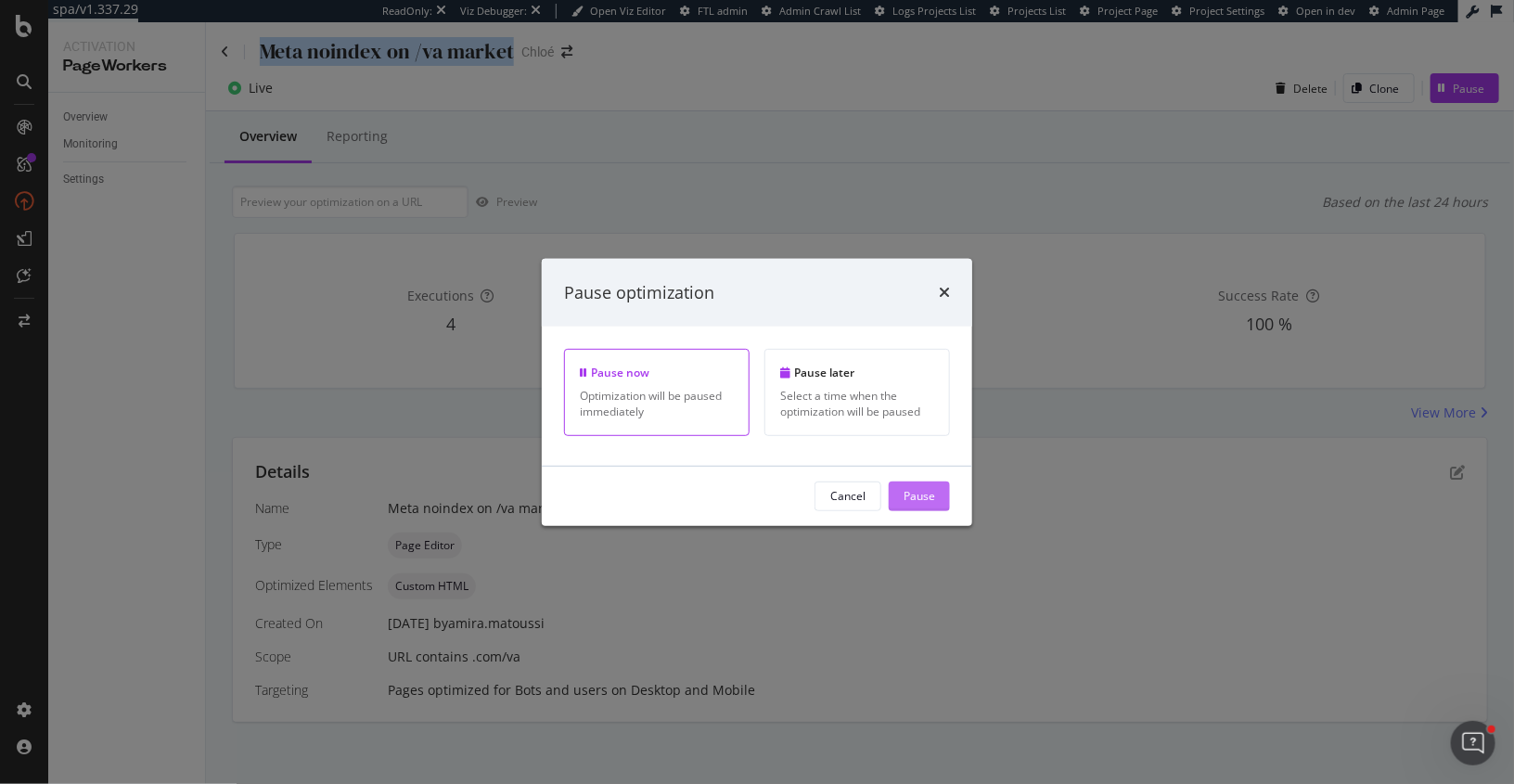
click at [904, 495] on div "Pause" at bounding box center [919, 496] width 32 height 16
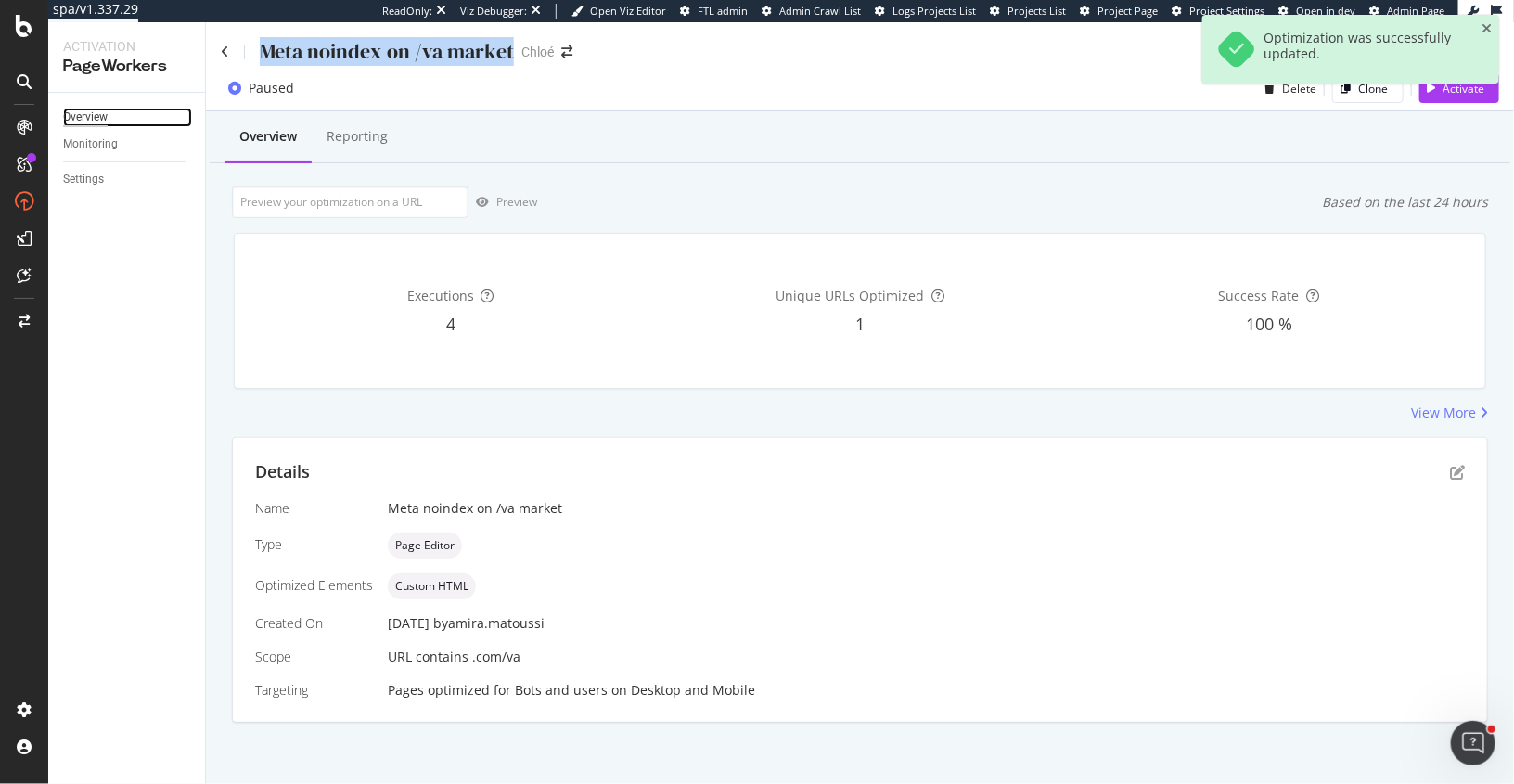
click at [94, 124] on div "Overview" at bounding box center [85, 117] width 45 height 19
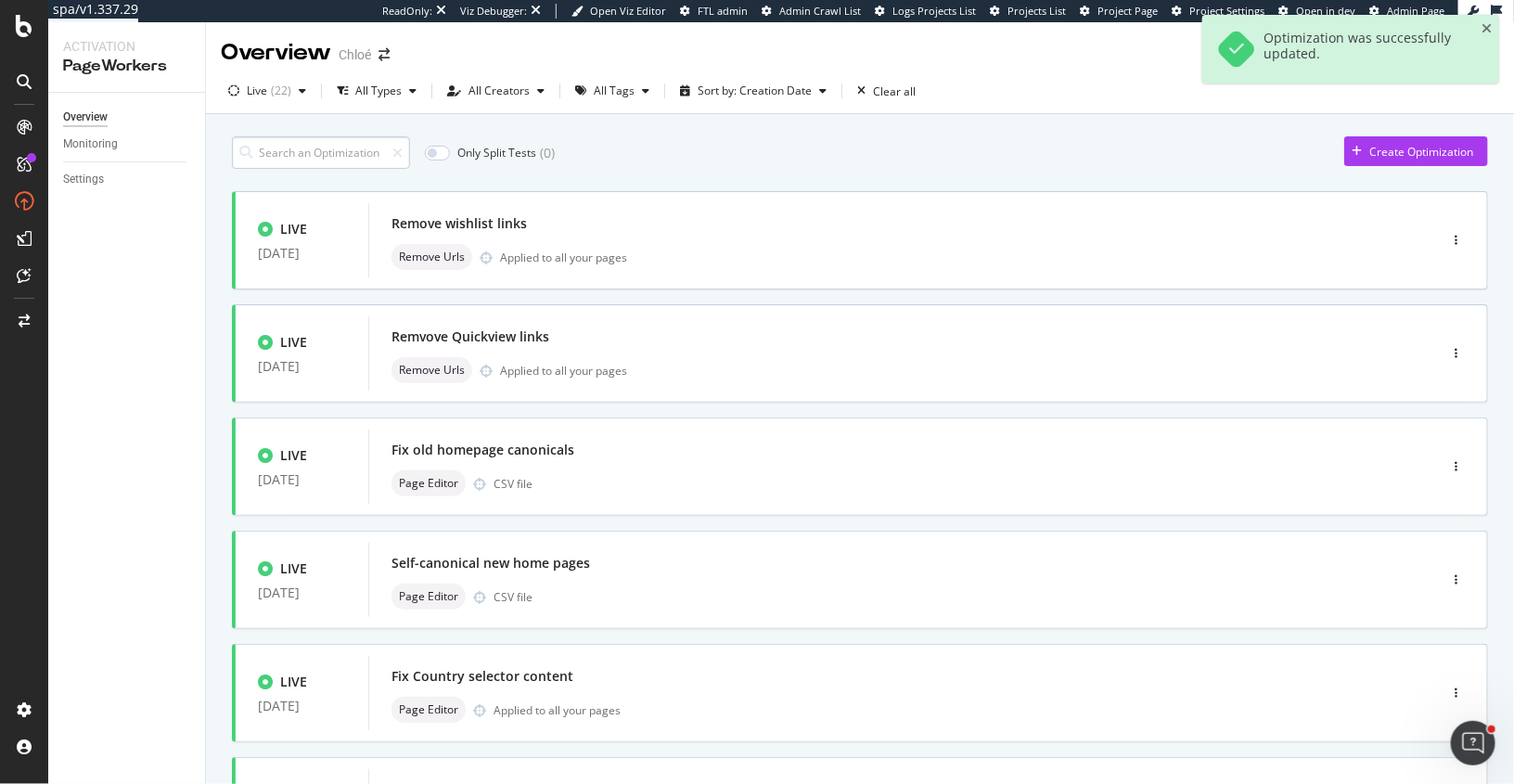
click at [326, 161] on input at bounding box center [321, 152] width 179 height 32
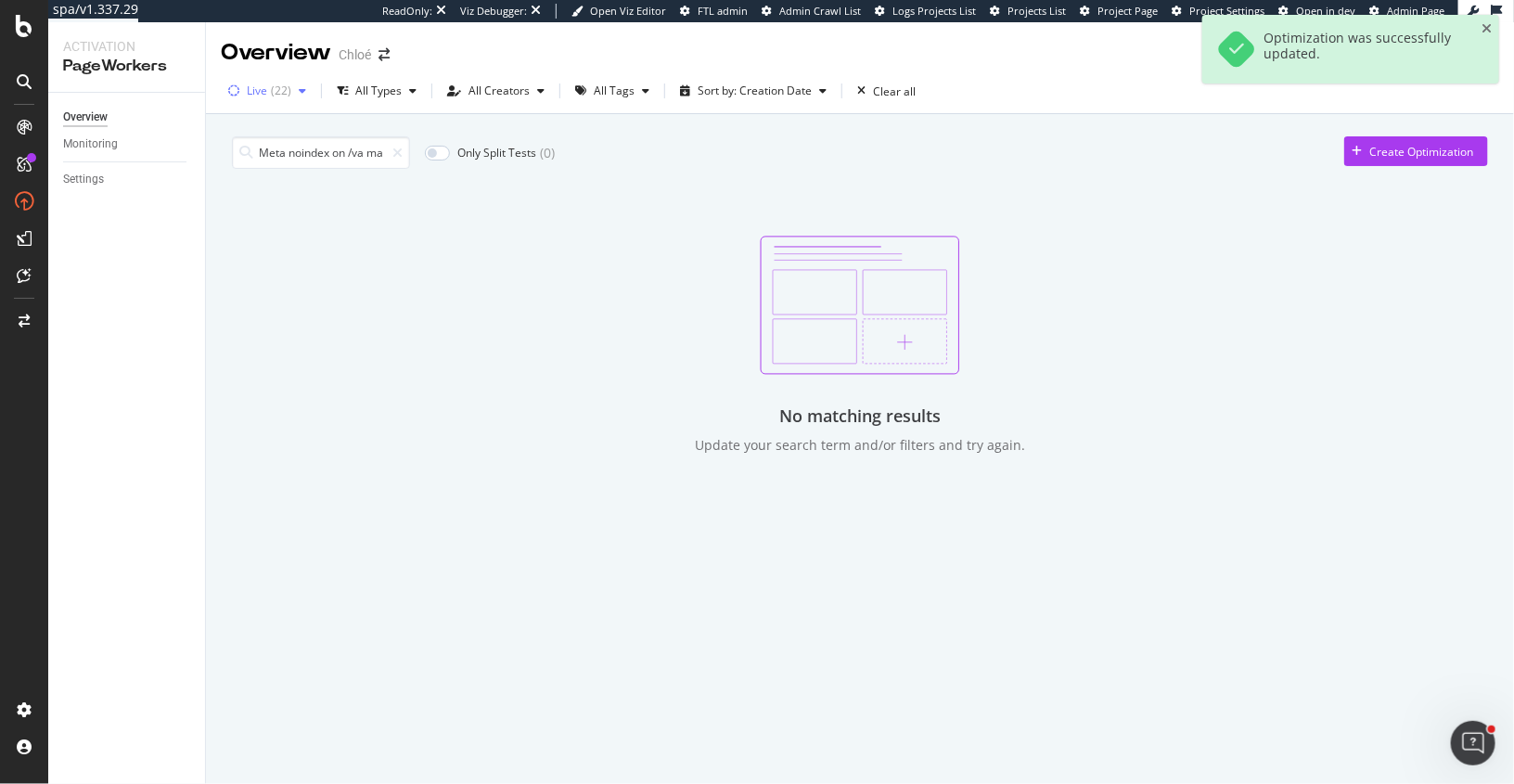
click at [293, 90] on div "button" at bounding box center [302, 90] width 22 height 11
click at [267, 126] on div "Any Status" at bounding box center [286, 129] width 54 height 16
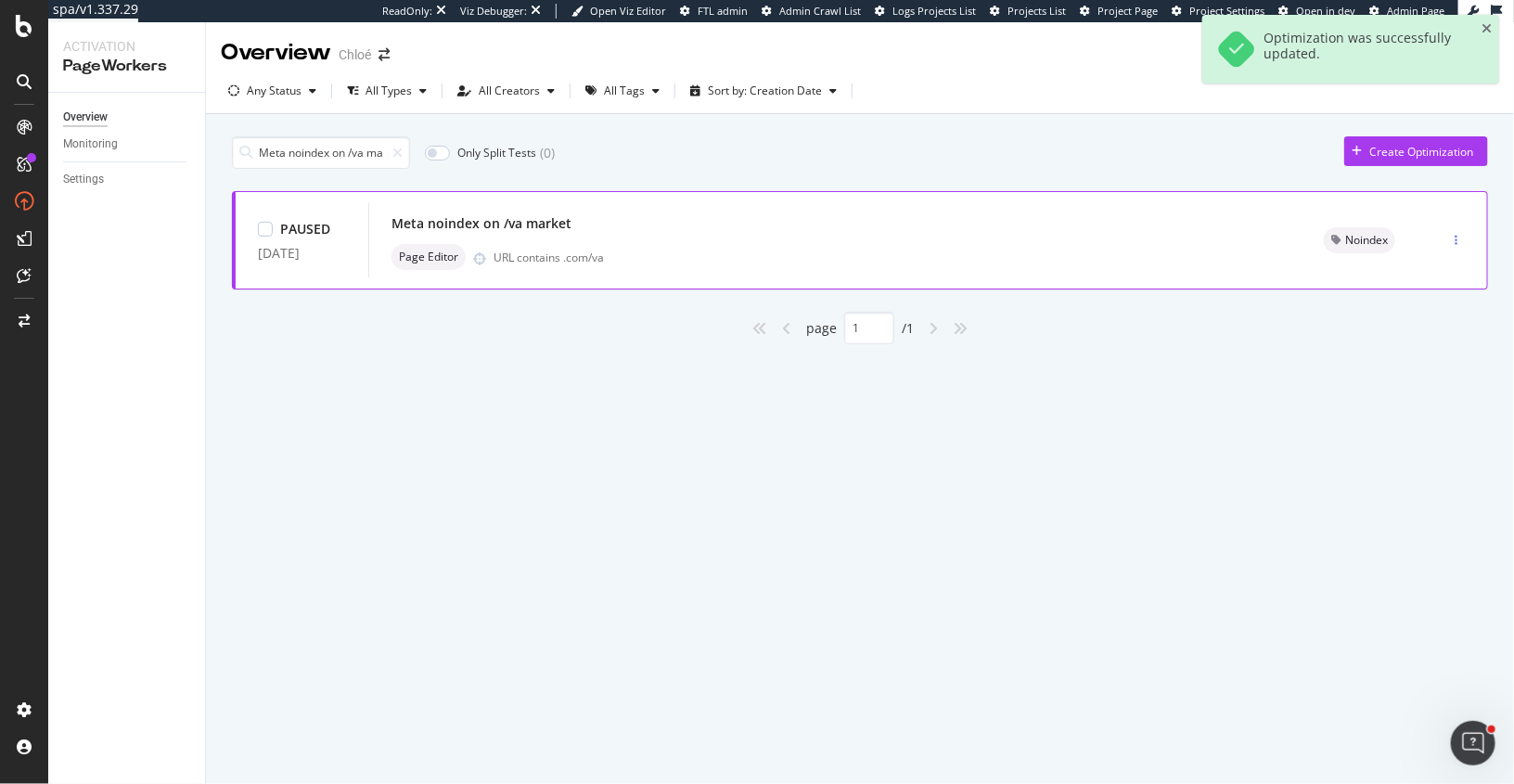
click at [1464, 235] on div "button" at bounding box center [1456, 240] width 17 height 11
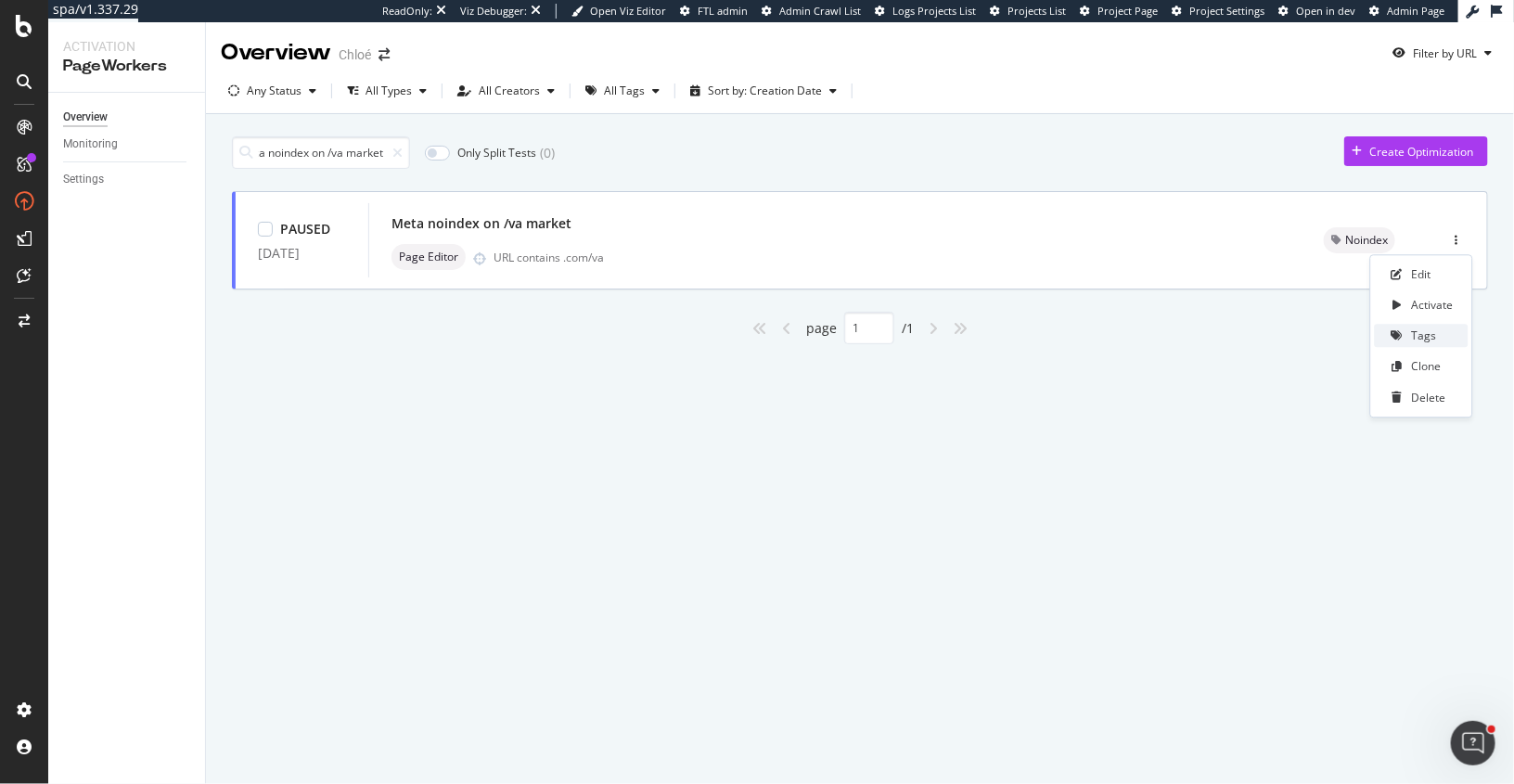
click at [1423, 334] on div "Tags" at bounding box center [1425, 336] width 25 height 16
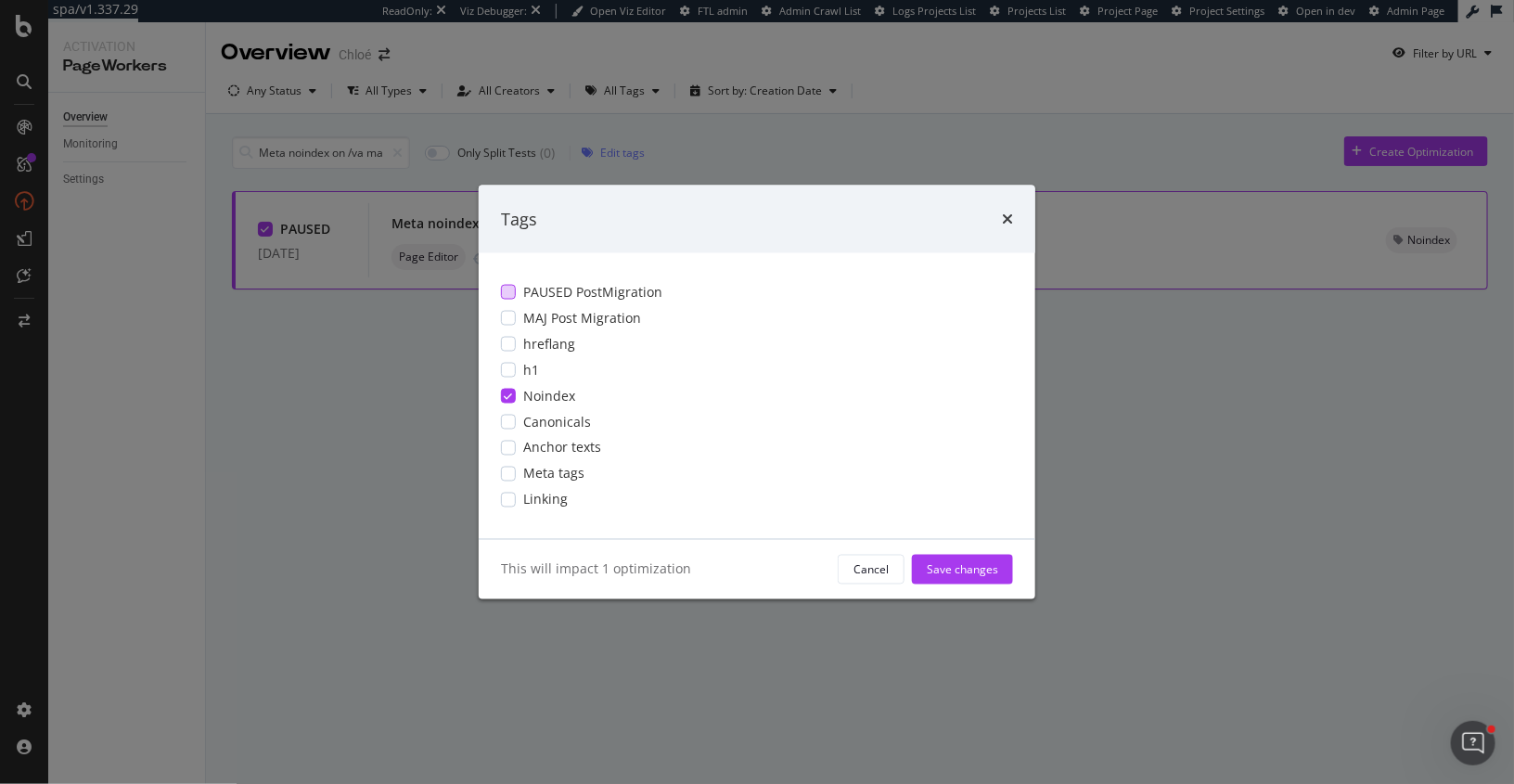
click at [510, 294] on div "modal" at bounding box center [508, 292] width 15 height 15
click at [974, 568] on div "Save changes" at bounding box center [963, 569] width 72 height 16
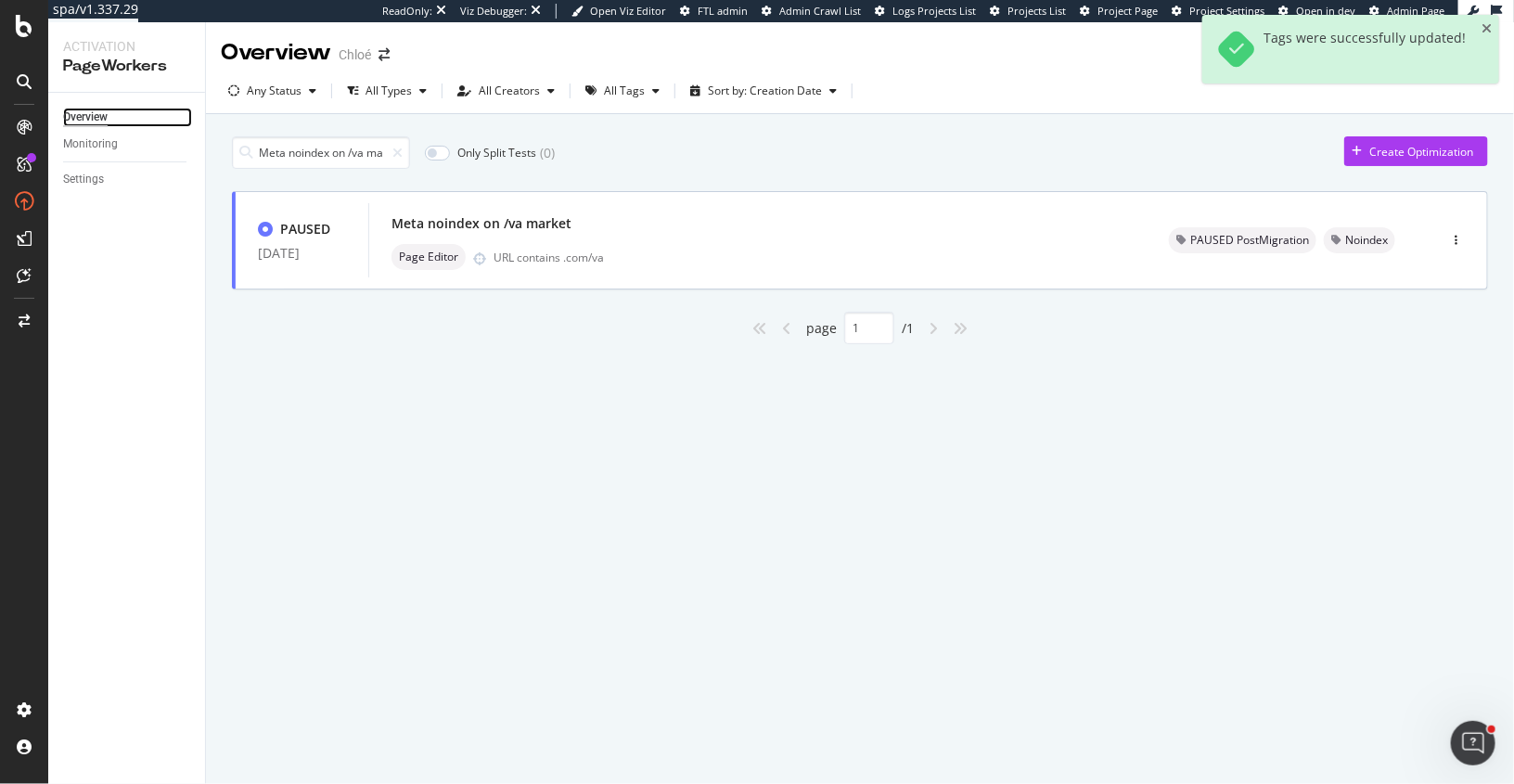
click at [95, 116] on div "Overview" at bounding box center [85, 117] width 45 height 19
click at [392, 147] on icon at bounding box center [397, 152] width 11 height 13
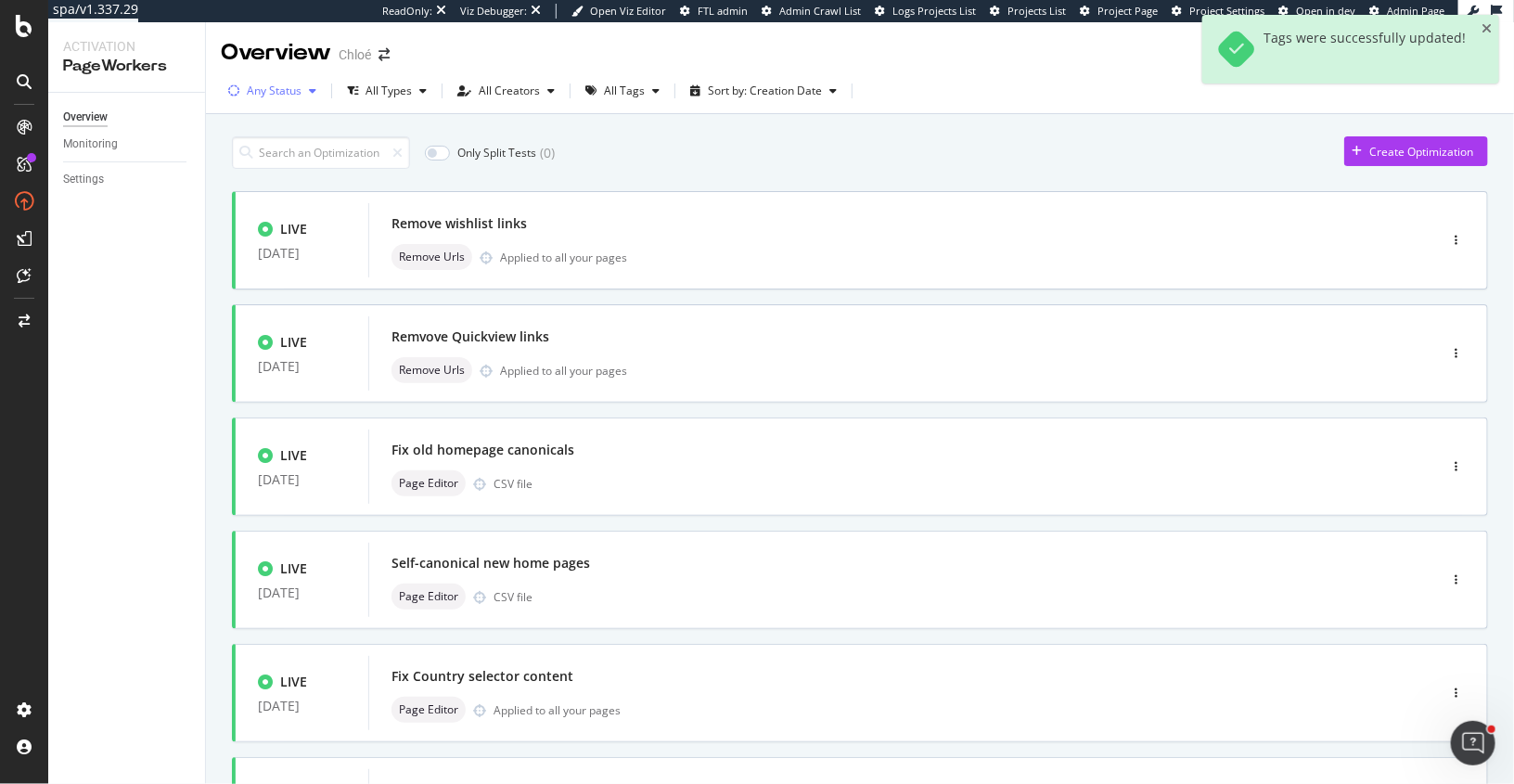
click at [270, 85] on div "Any Status" at bounding box center [274, 90] width 54 height 11
click at [253, 158] on div "Live ( 22 )" at bounding box center [279, 161] width 84 height 16
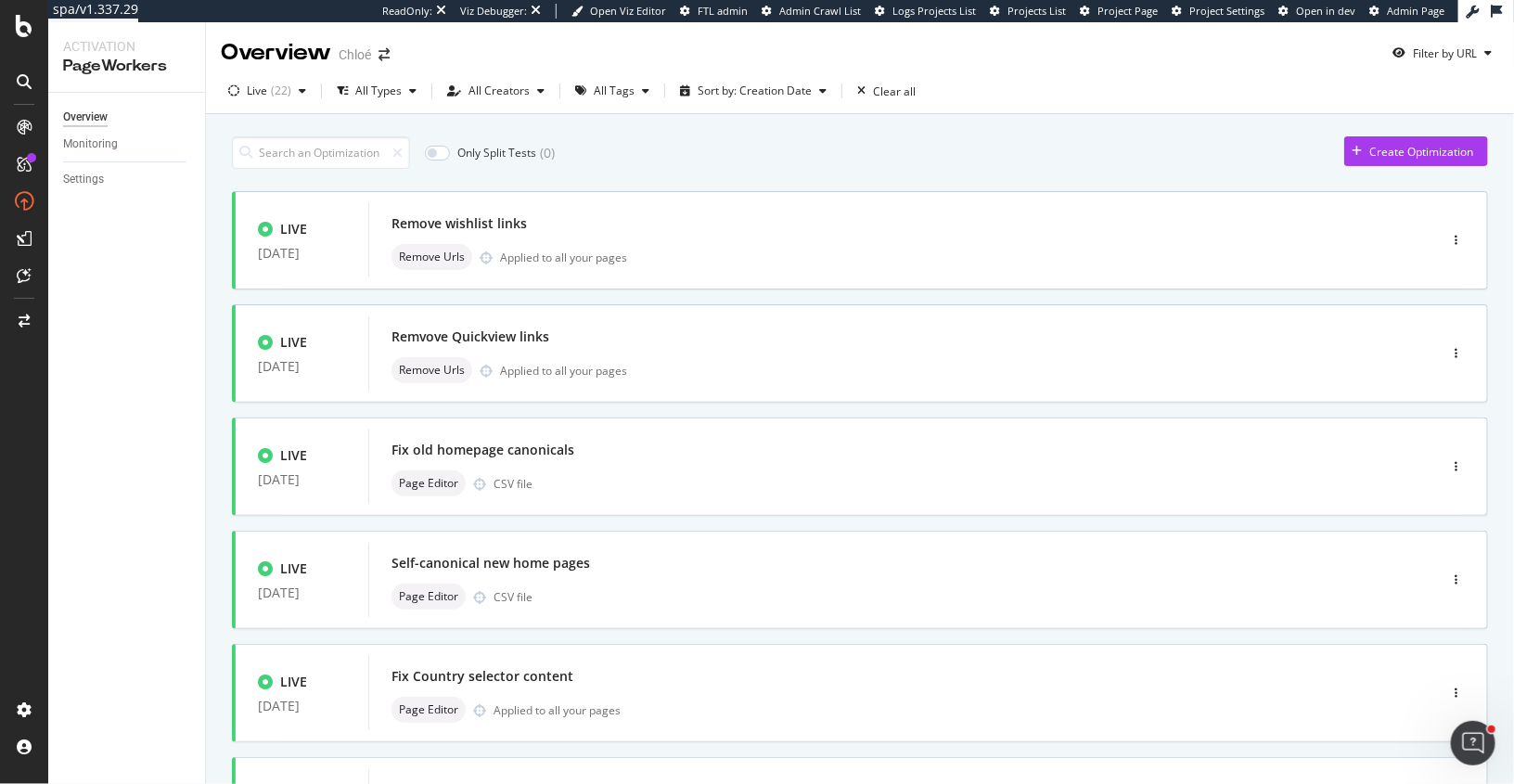
click at [627, 133] on div "Only Split Tests ( 0 ) Create Optimization LIVE 10 Sep. 2025 Remove wishlist li…" at bounding box center [860, 744] width 1257 height 1235
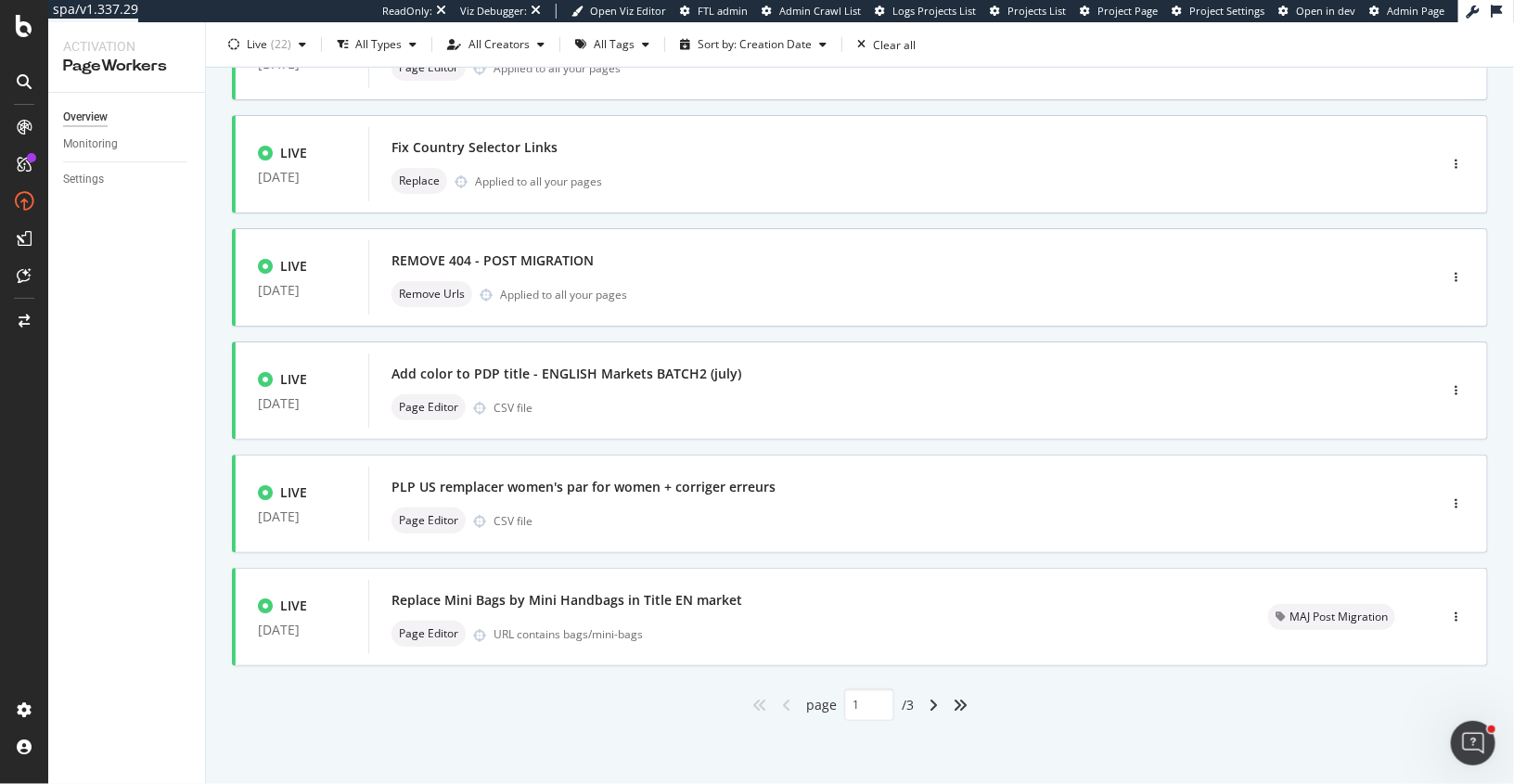
click at [967, 692] on div "angles-right" at bounding box center [960, 704] width 30 height 30
type input "3"
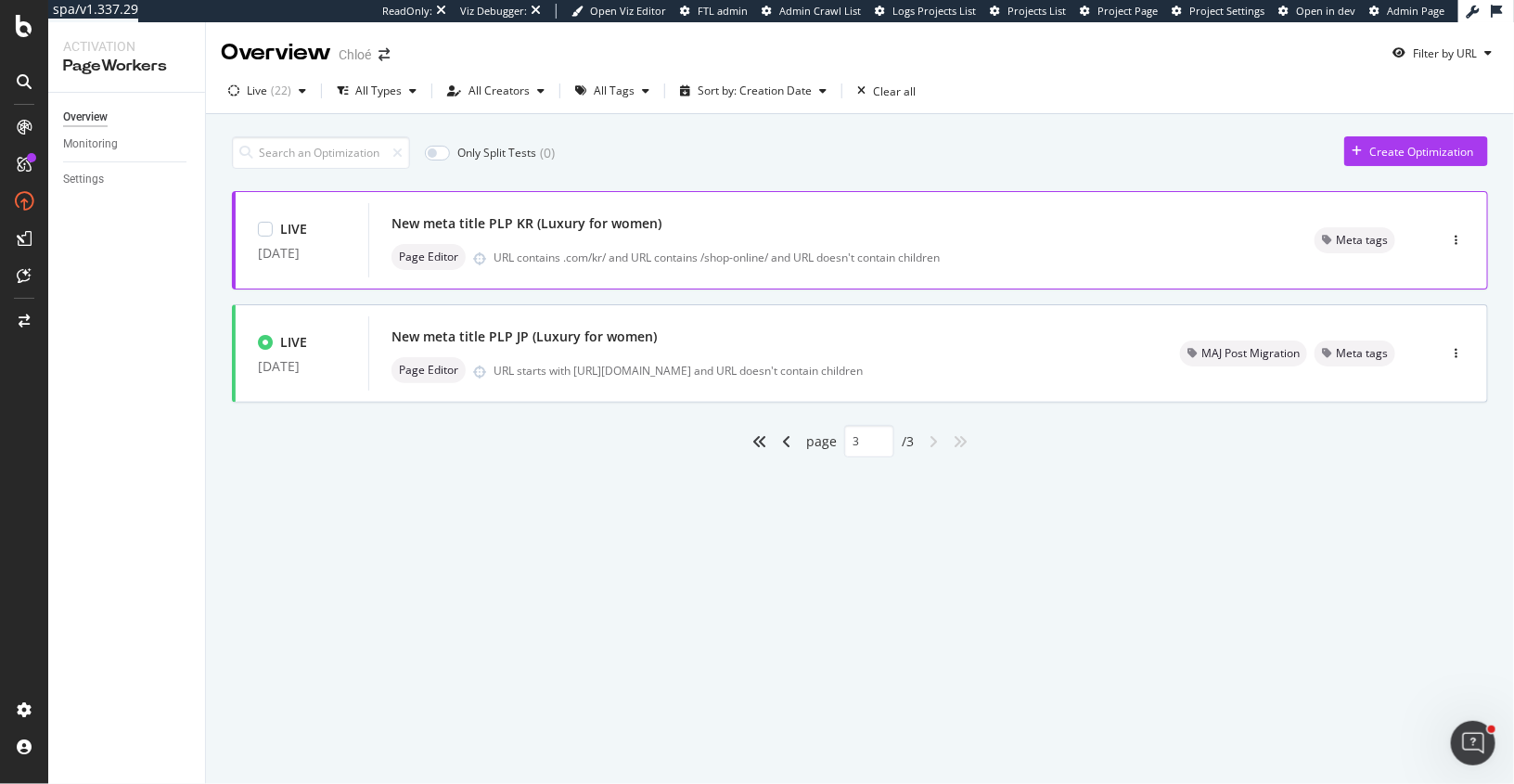
click at [883, 244] on div "Page Editor URL contains .com/kr/ and URL contains /shop-online/ and URL doesn'…" at bounding box center [830, 256] width 878 height 26
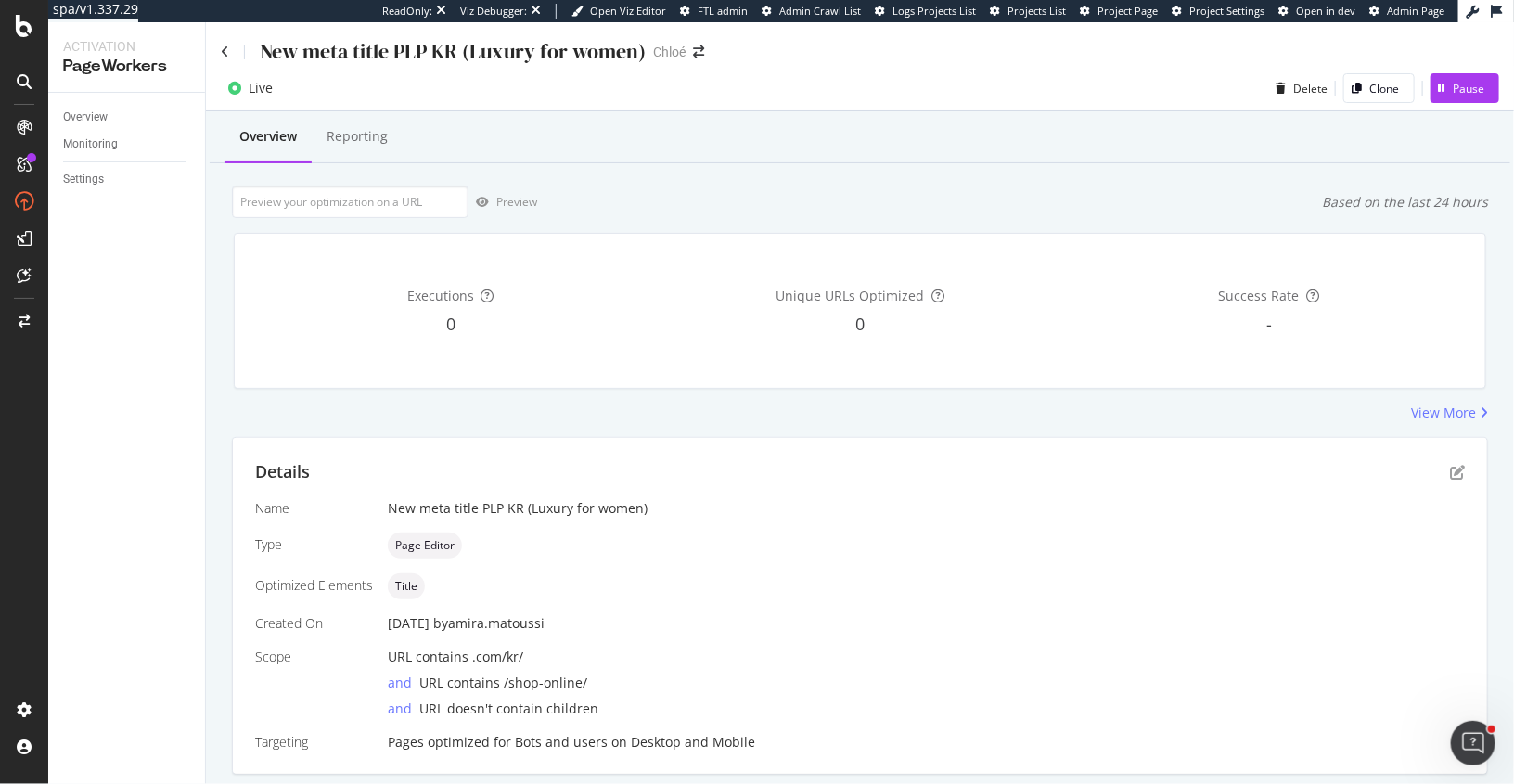
click at [1459, 479] on div "Details" at bounding box center [860, 472] width 1210 height 24
click at [1459, 472] on icon "pen-to-square" at bounding box center [1457, 472] width 15 height 15
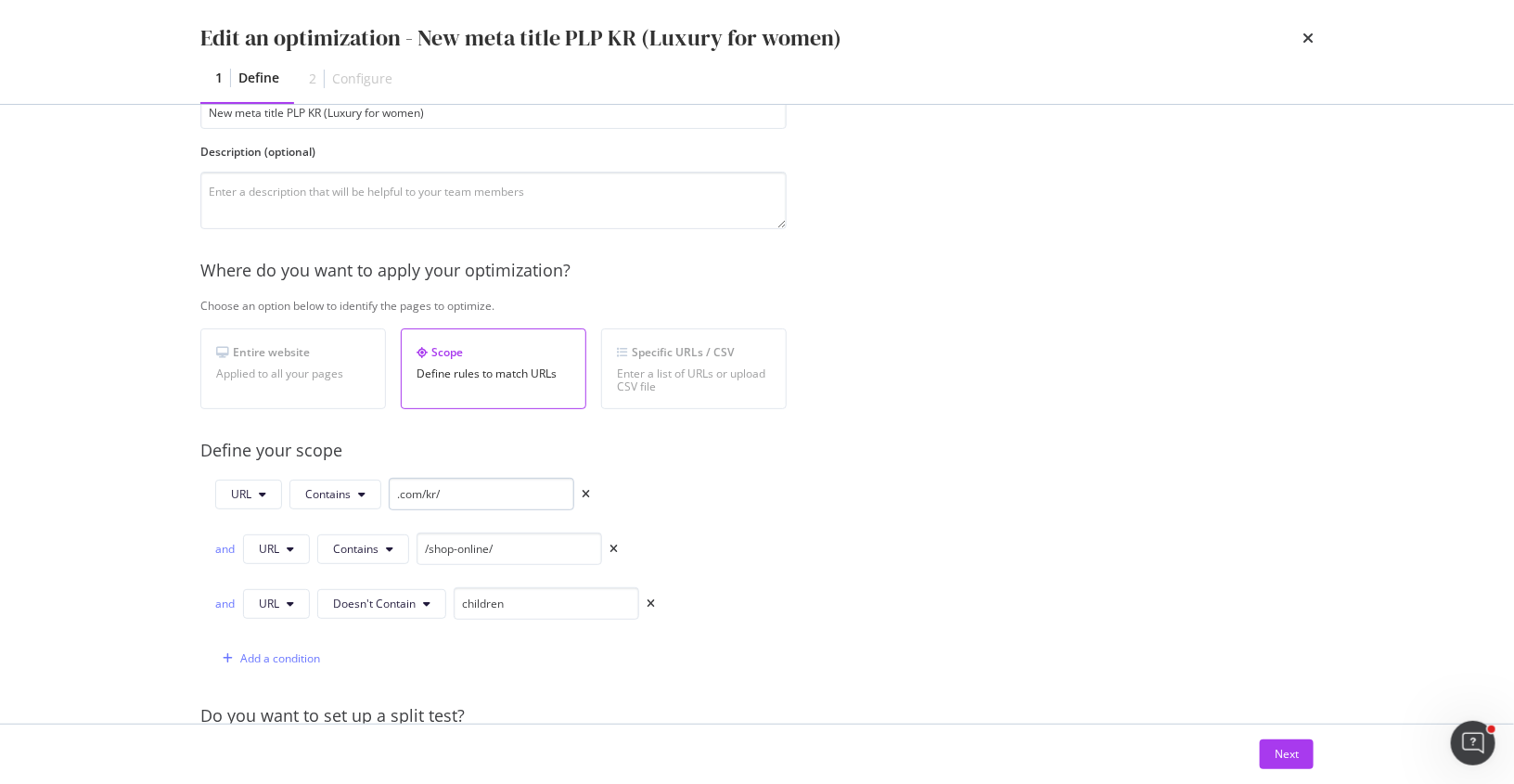
scroll to position [274, 0]
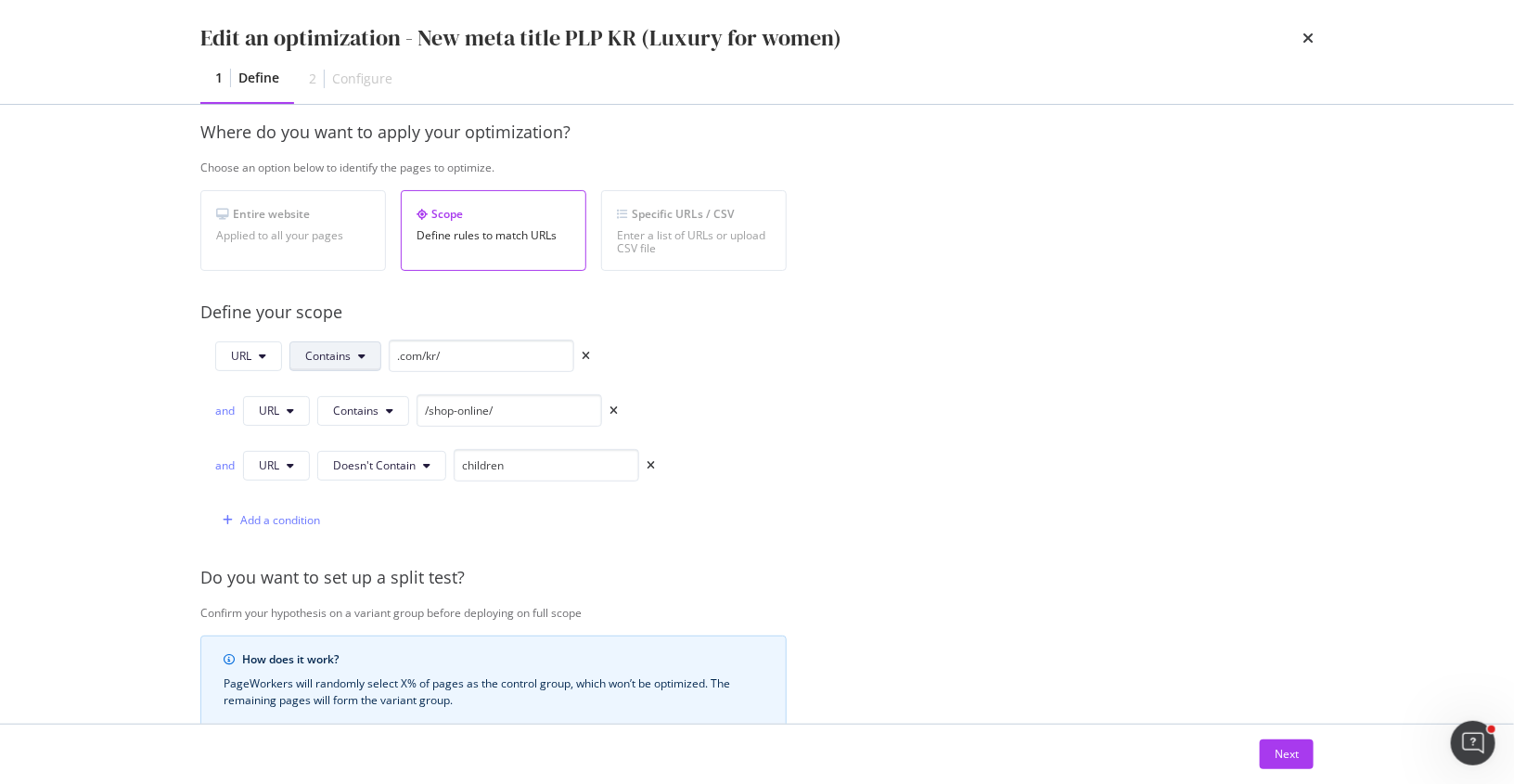
click at [322, 362] on button "Contains" at bounding box center [335, 356] width 92 height 30
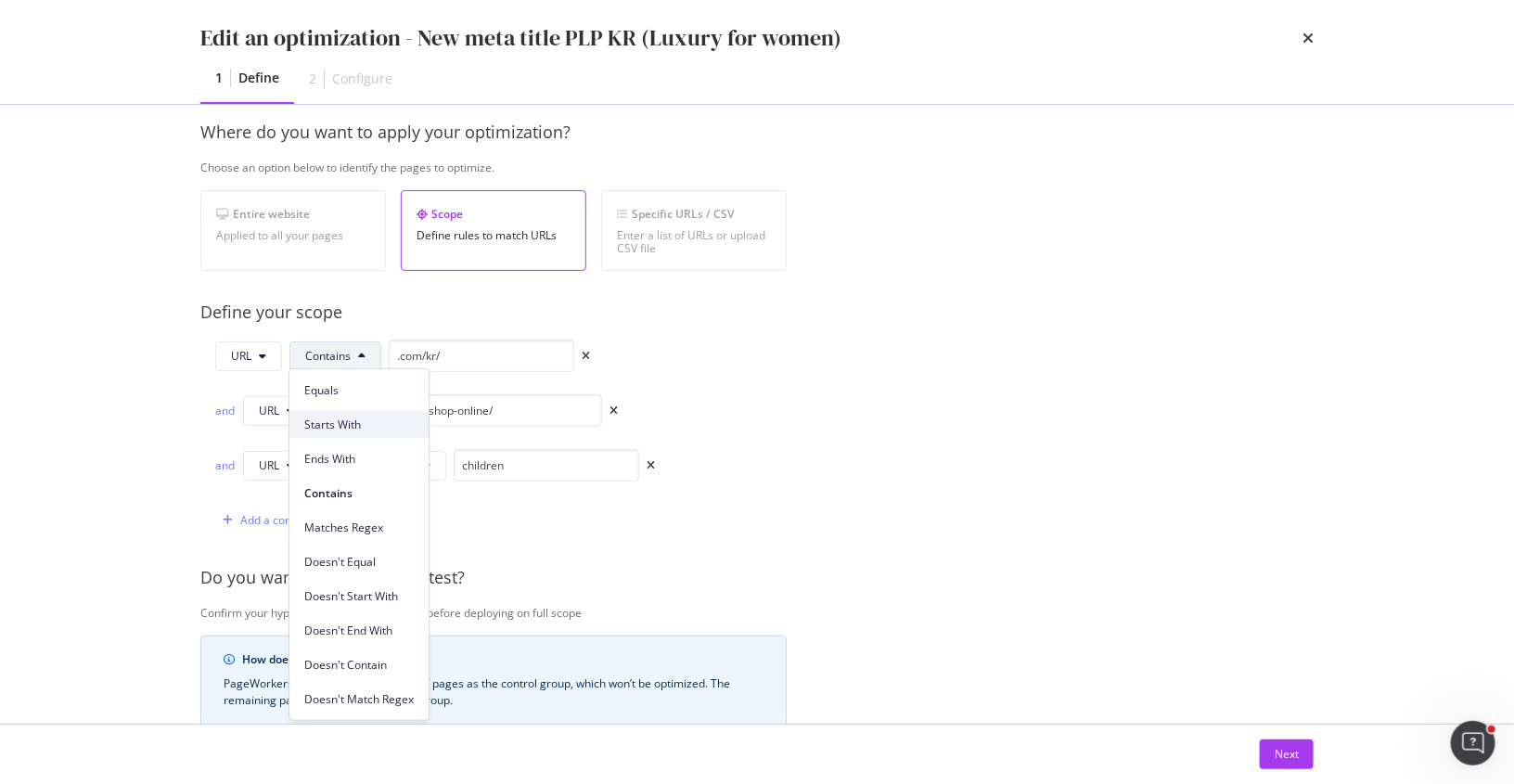
click at [346, 419] on span "Starts With" at bounding box center [359, 423] width 110 height 16
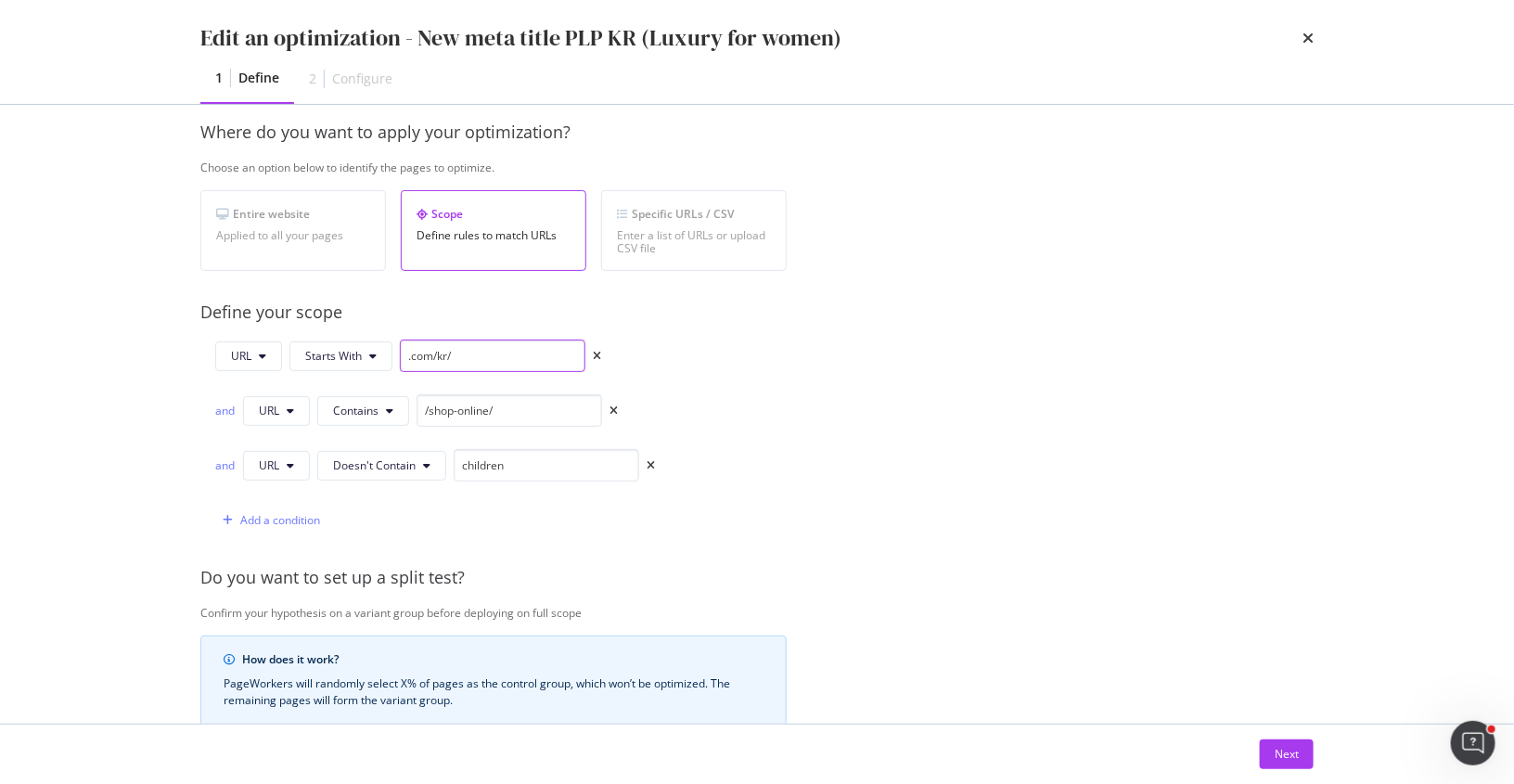
click at [478, 351] on input ".com/kr/" at bounding box center [492, 355] width 185 height 32
paste input "https://www.chloe.com/ja-jp/c"
click at [446, 351] on input "https://www.chloe.com/ja-jp/c/" at bounding box center [492, 355] width 185 height 32
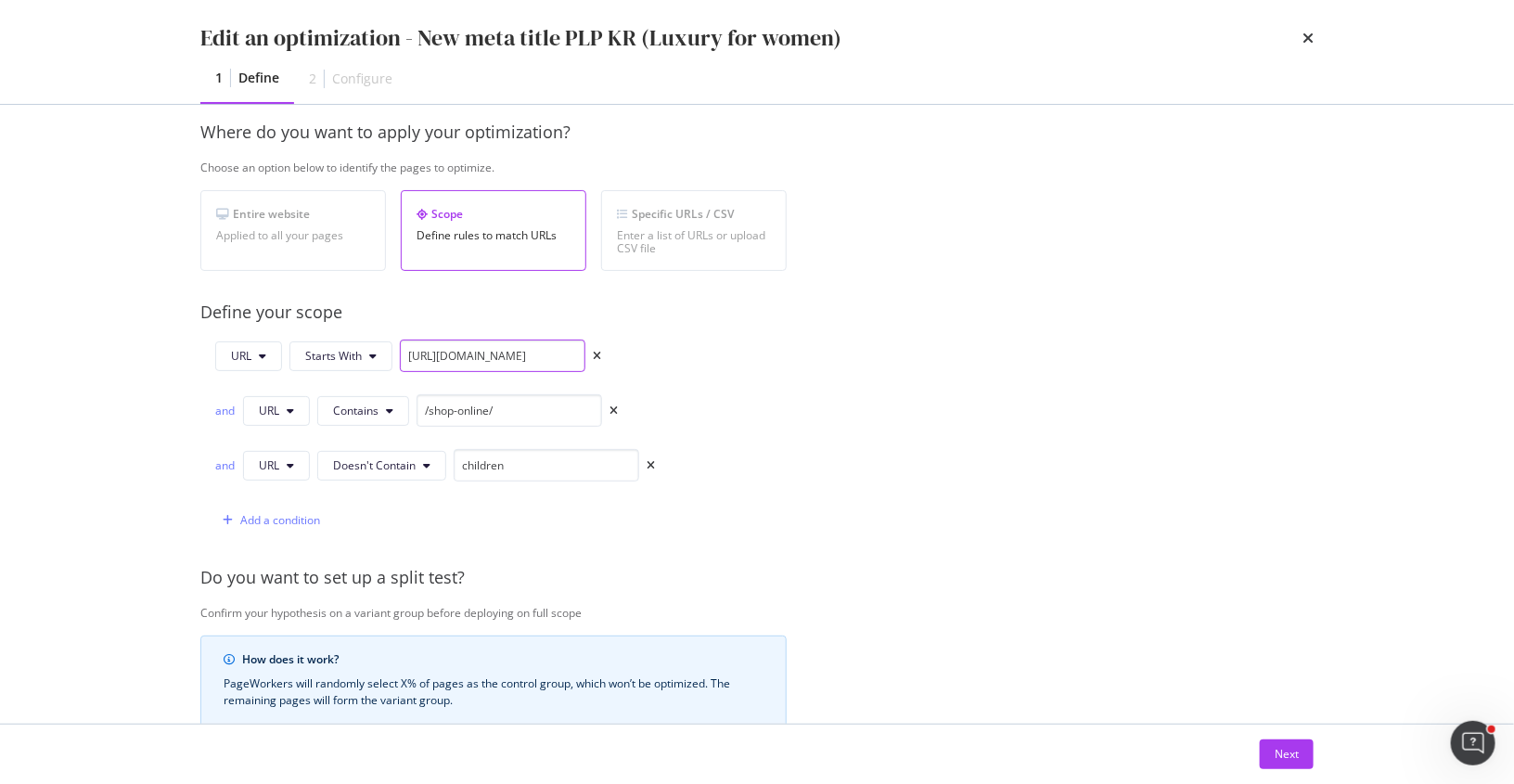
click at [446, 351] on input "https://www.chloe.com/ja-jp/c/" at bounding box center [492, 355] width 185 height 32
paste input "ko-kr/c/bags/mini-bags"
drag, startPoint x: 496, startPoint y: 354, endPoint x: 643, endPoint y: 356, distance: 147.0
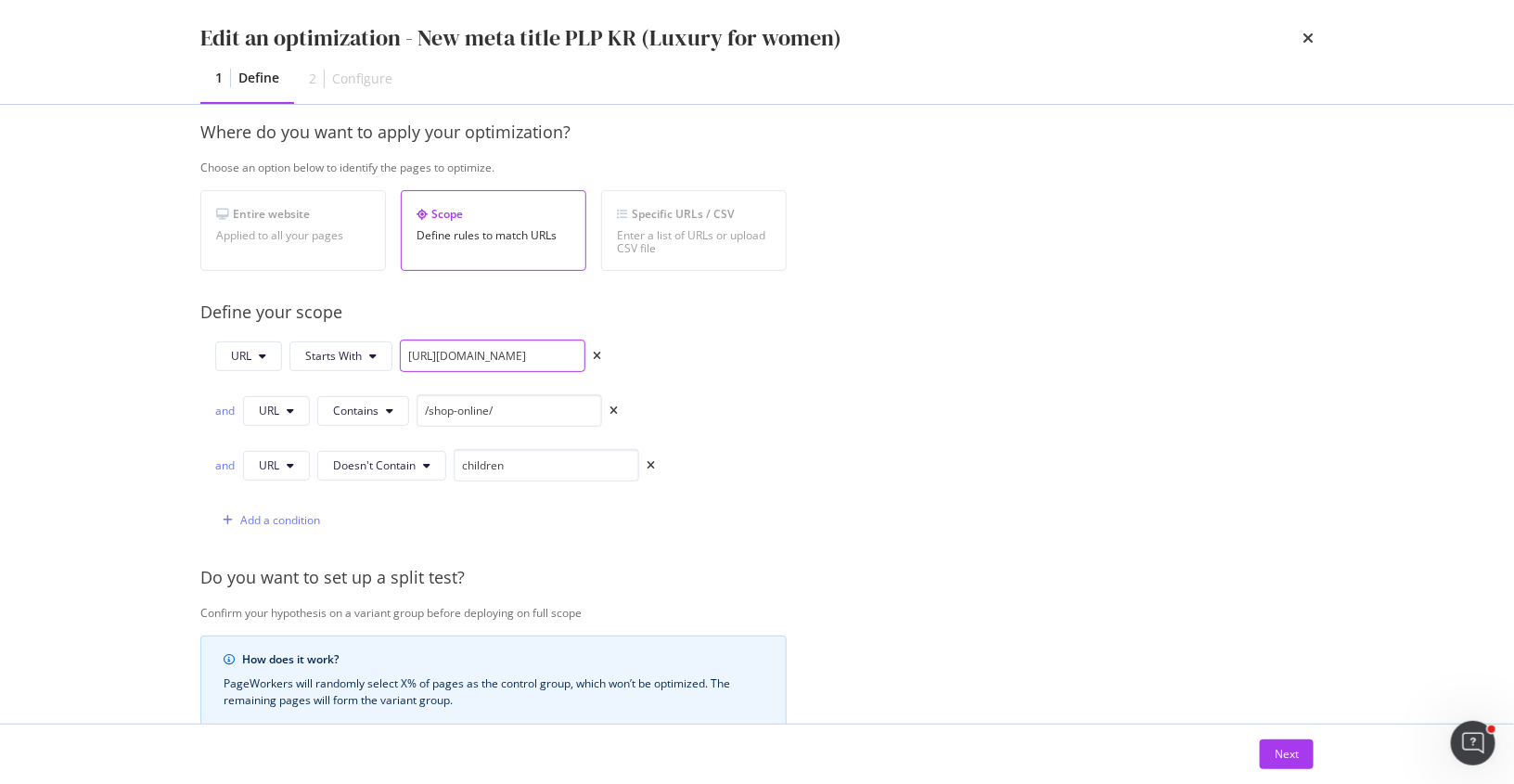
click at [643, 356] on div "URL Starts With https://www.chloe.com/ko-kr/c/bags/mini-bags" at bounding box center [435, 359] width 440 height 40
type input "https://www.chloe.com/ko-kr/c/"
click at [614, 408] on icon "times" at bounding box center [613, 410] width 9 height 11
type input "children"
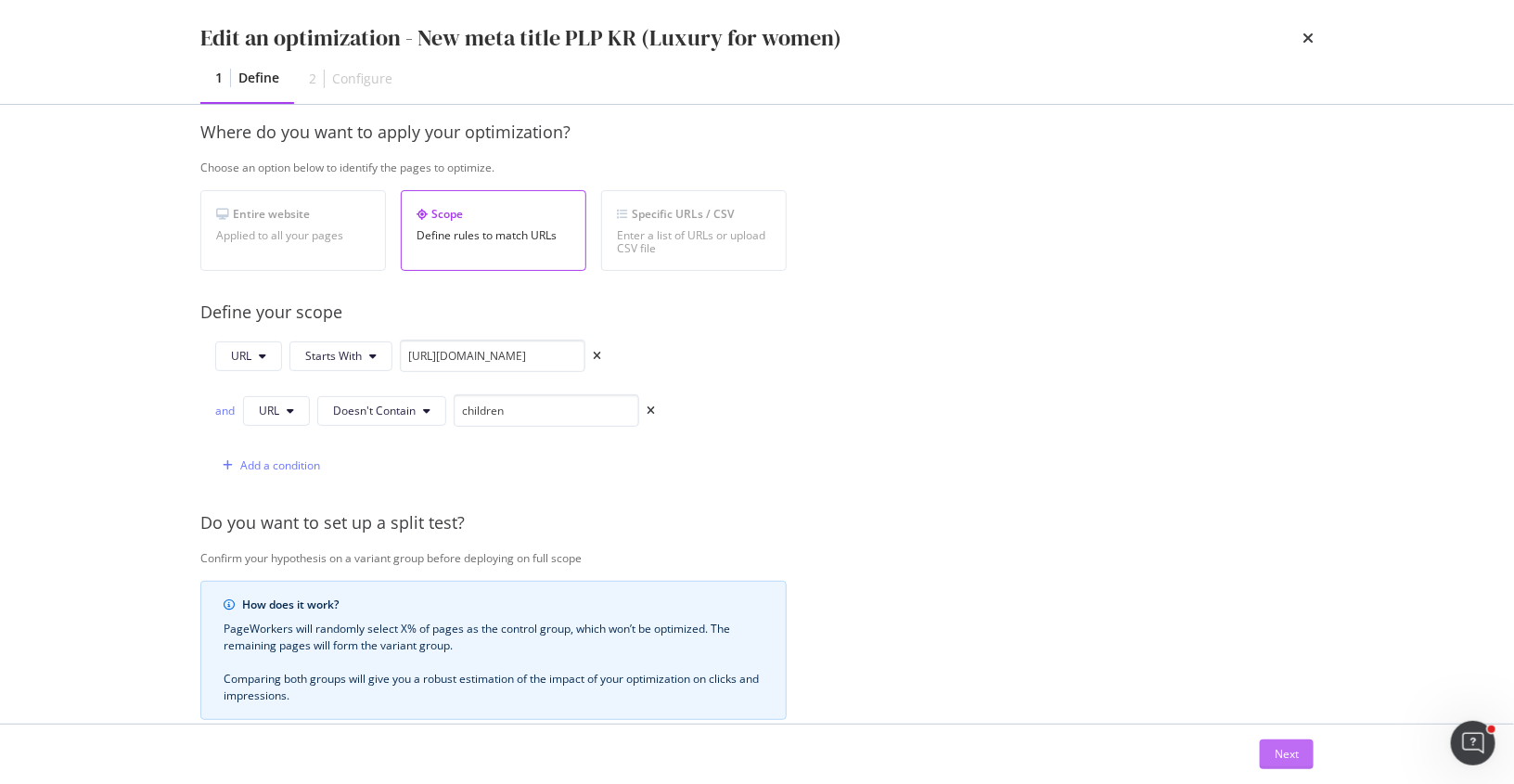
click at [1295, 754] on div "Next" at bounding box center [1287, 754] width 24 height 16
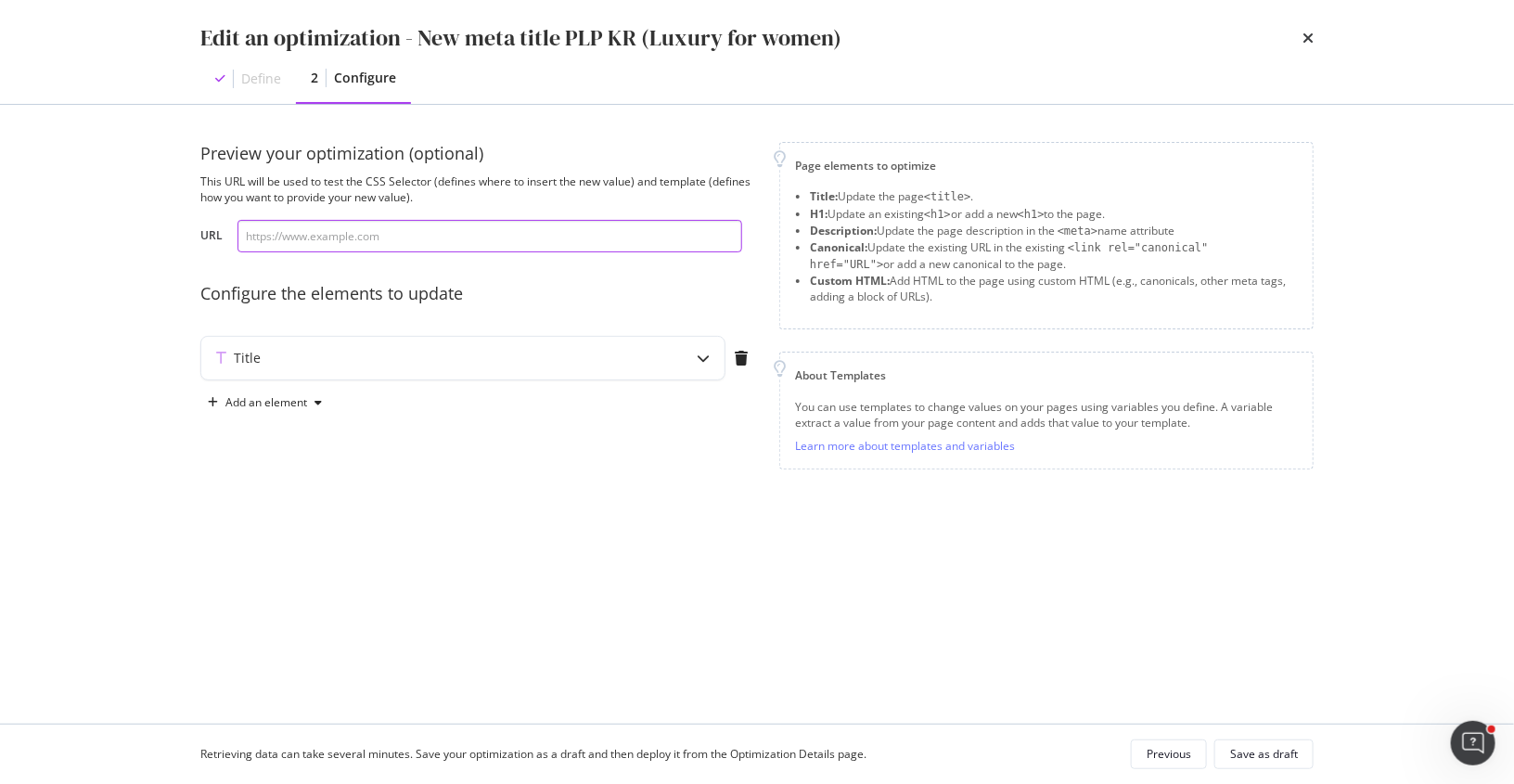
click at [469, 235] on input "modal" at bounding box center [490, 236] width 505 height 32
paste input "https://www.chloe.com/ko-kr/c/bags/mini-bags"
type input "https://www.chloe.com/ko-kr/c/bags/mini-bags"
click at [389, 364] on div "Title" at bounding box center [426, 357] width 450 height 18
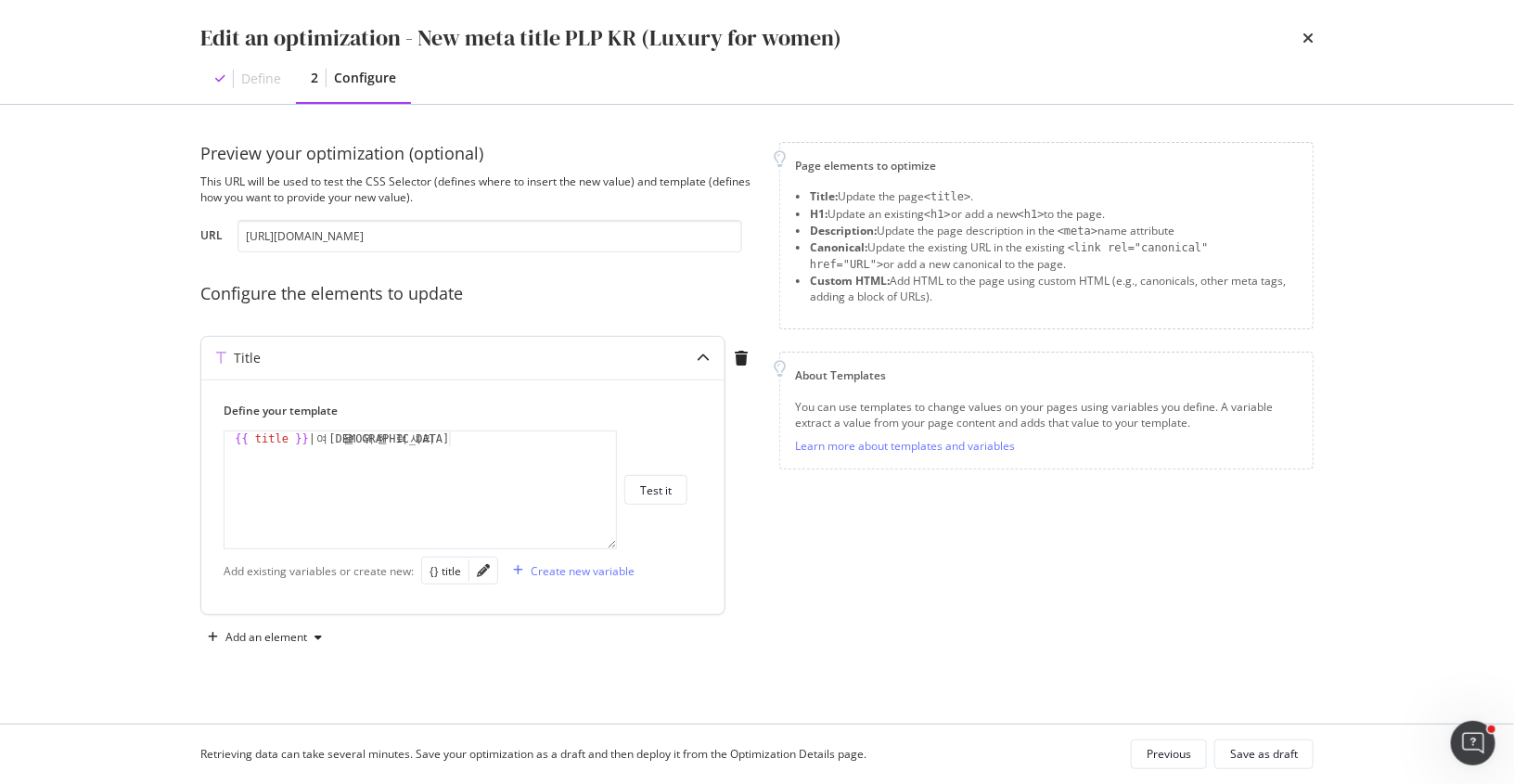
type textarea "{{ title }} | 여성을 위한 럭셔리"
click at [355, 517] on div "{{ title }} | 여 성 을 위 한 럭 셔 리" at bounding box center [421, 506] width 394 height 147
paste textarea "{% endif %}"
click at [235, 480] on div "{{ title }} | 여 성 을 위 한 럭 셔 리 {% if " 女 性 の た め の 贅 沢 " not in title %} {{ curr…" at bounding box center [421, 506] width 394 height 147
drag, startPoint x: 456, startPoint y: 435, endPoint x: 327, endPoint y: 436, distance: 129.0
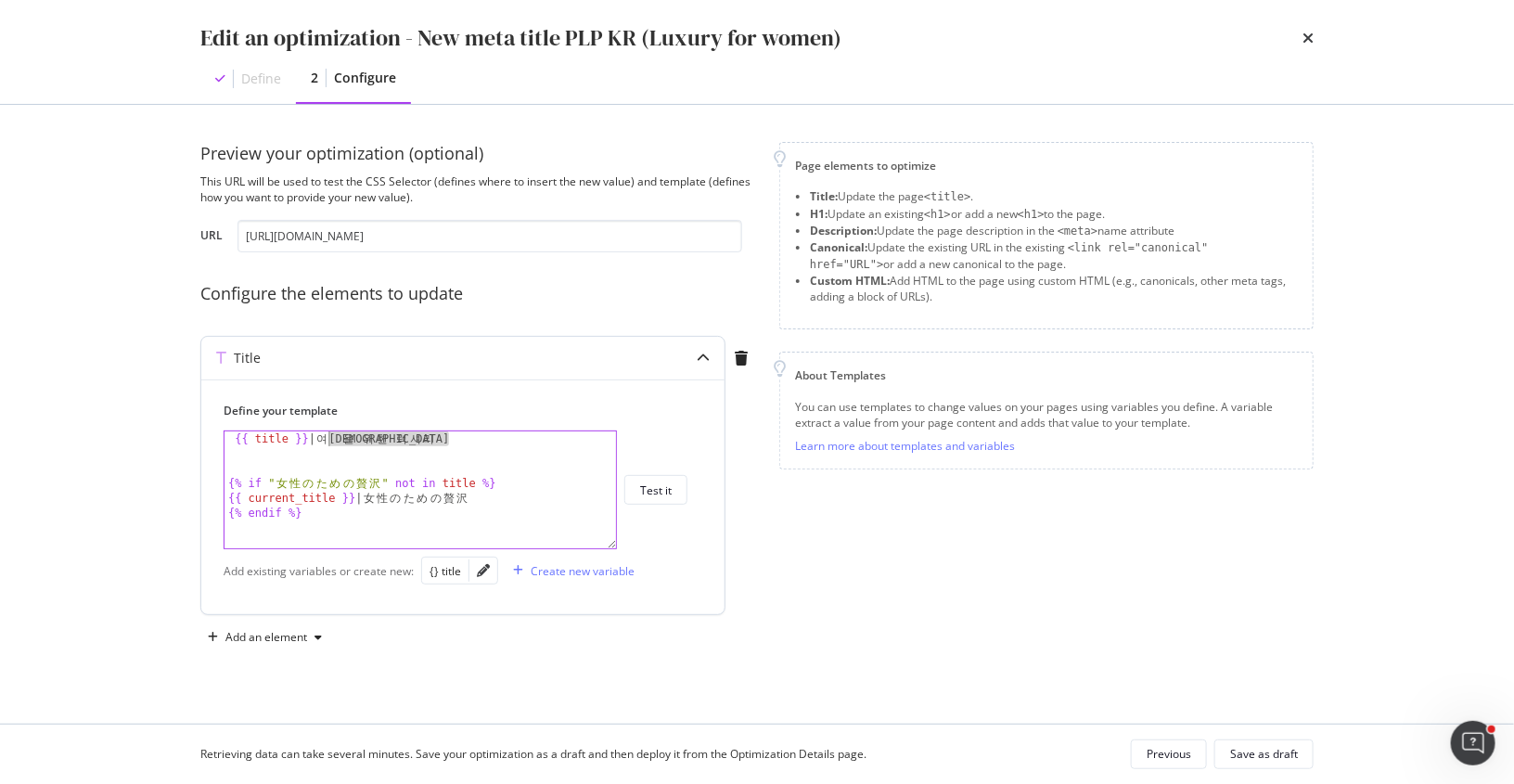
click at [327, 436] on div "{{ title }} | 여 성 을 위 한 럭 셔 리 {% if " 女 性 の た め の 贅 沢 " not in title %} {{ curr…" at bounding box center [421, 506] width 394 height 147
drag, startPoint x: 380, startPoint y: 483, endPoint x: 276, endPoint y: 482, distance: 104.0
click at [276, 482] on div "{{ title }} | 여 성 을 위 한 럭 셔 리 {% if " 女 性 の た め の 贅 沢 " not in title %} {{ curr…" at bounding box center [421, 506] width 394 height 147
paste textarea "여성을 위한 럭셔리"
drag, startPoint x: 487, startPoint y: 436, endPoint x: 109, endPoint y: 438, distance: 378.0
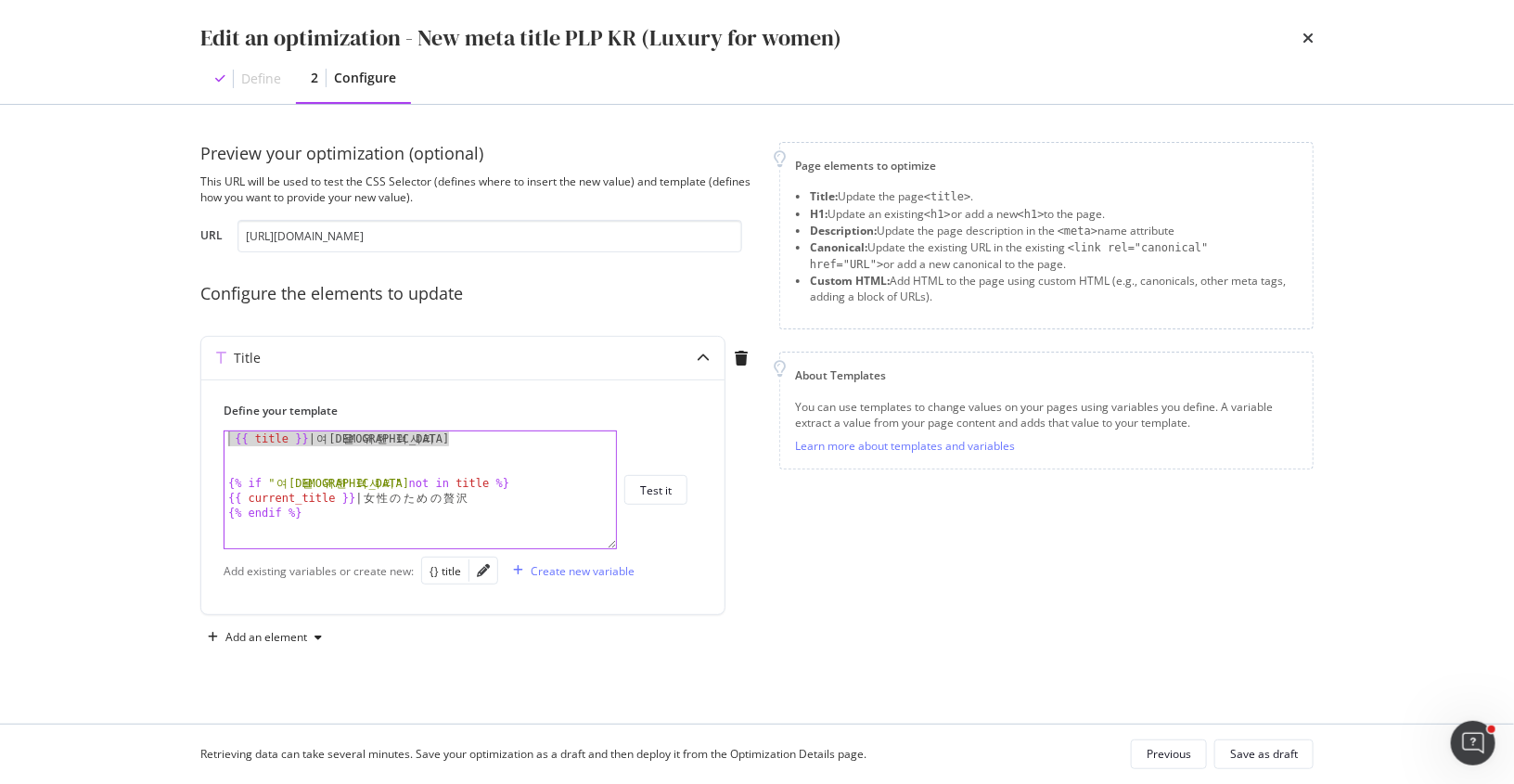
click at [109, 438] on div "Edit an optimization - New meta title PLP KR (Luxury for women) Define 2 Config…" at bounding box center [757, 392] width 1514 height 784
type textarea "{{ title }} | 여성을 위한 럭셔리"
drag, startPoint x: 499, startPoint y: 496, endPoint x: 199, endPoint y: 496, distance: 300.0
click at [199, 496] on div "Preview your optimization (optional) This URL will be used to test the CSS Sele…" at bounding box center [757, 414] width 1188 height 619
paste textarea "{{ title }} | 여성을 위한 럭셔리"
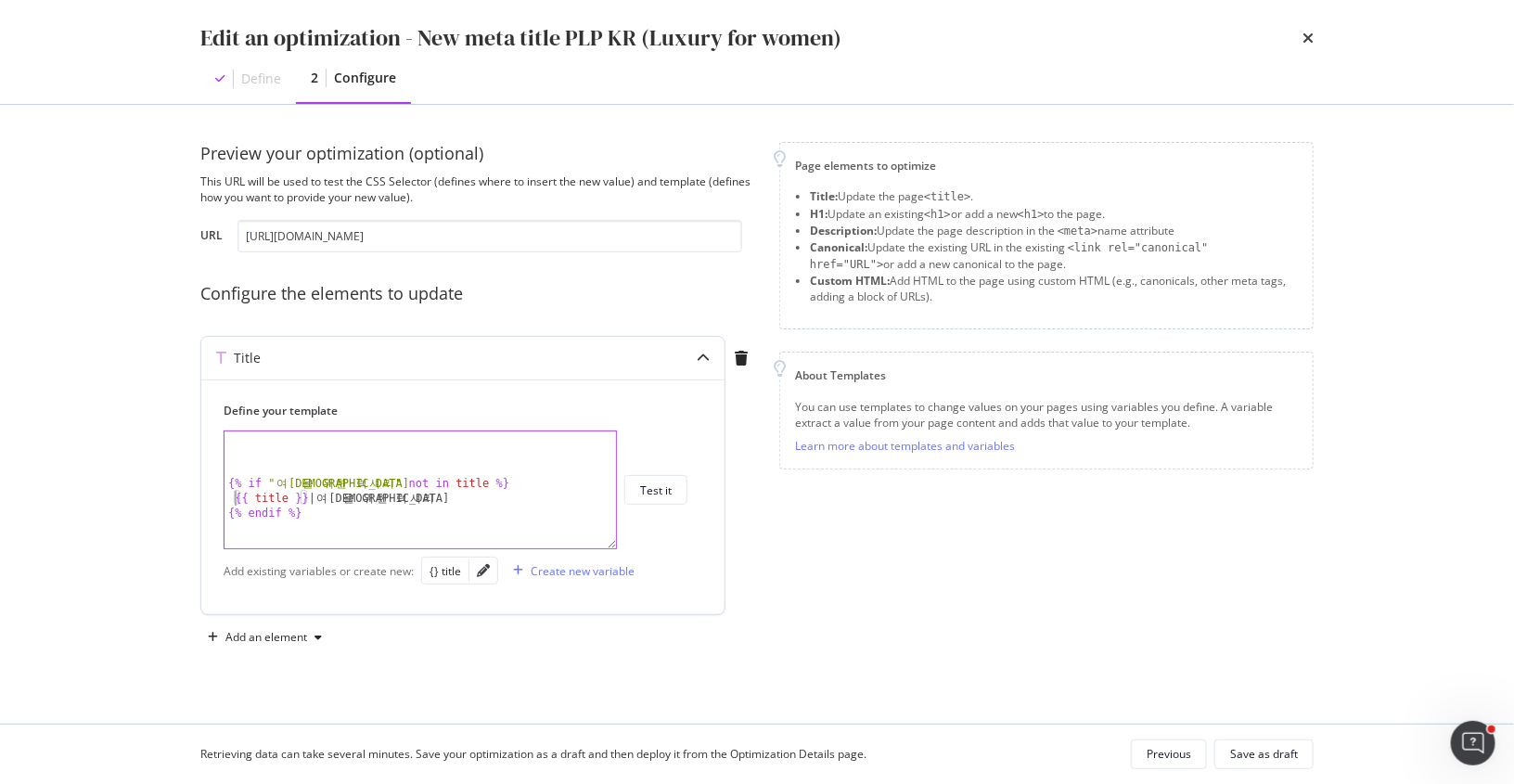
click at [233, 495] on div "{% if " 여 성 을 위 한 럭 셔 리 " not in title %} {{ title }} | 여 성 을 위 한 럭 셔 리 {% endi…" at bounding box center [421, 506] width 394 height 147
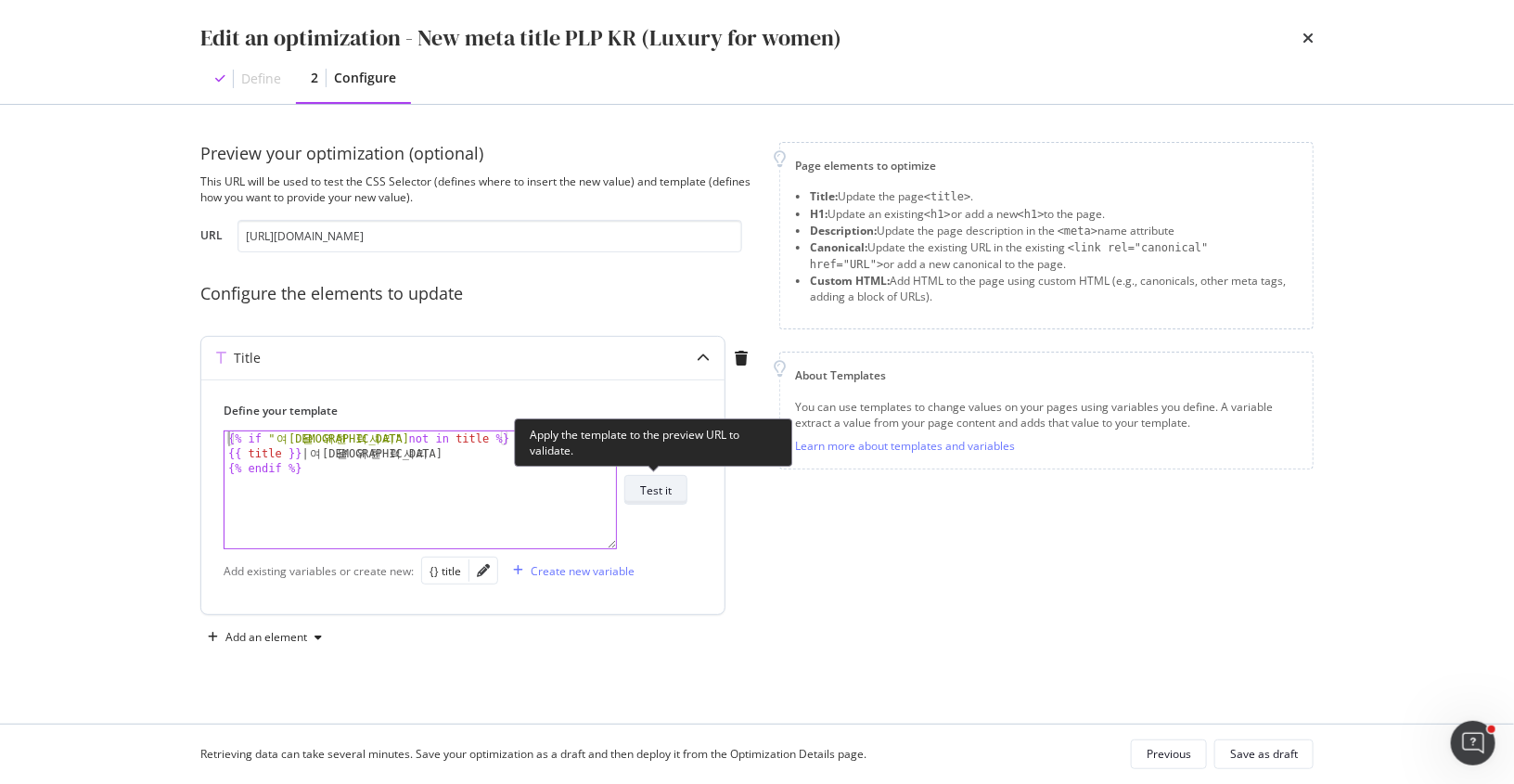
type textarea "{% if "여성을 위한 럭셔리" not in title %}"
click at [658, 492] on div "Test it" at bounding box center [656, 490] width 32 height 16
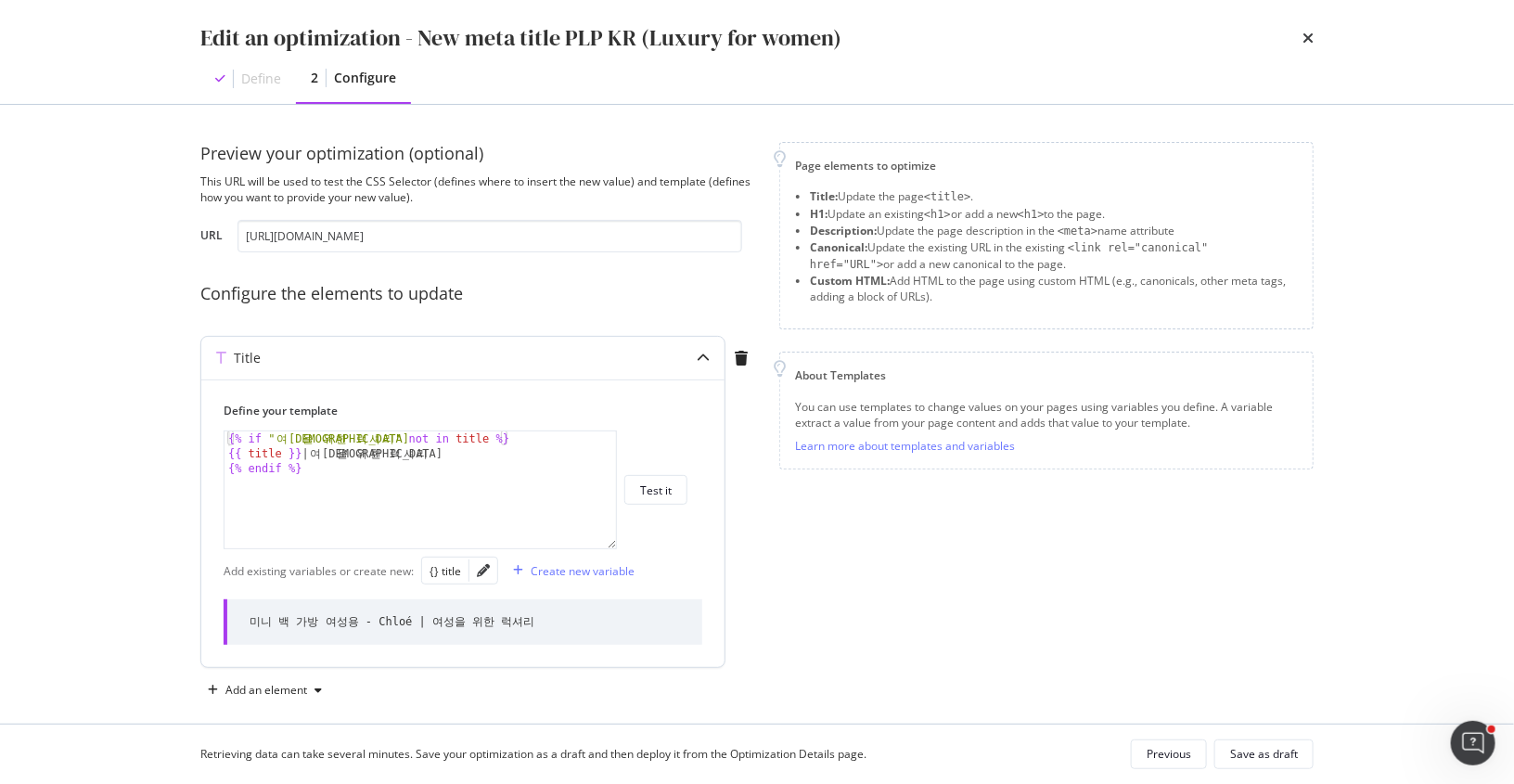
drag, startPoint x: 525, startPoint y: 612, endPoint x: 244, endPoint y: 612, distance: 281.0
click at [244, 612] on div "미니 백 가방 여성용 - Chloé | 여성을 위한 럭셔리" at bounding box center [462, 622] width 478 height 46
copy div "미니 백 가방 여성용 - Chloé | 여성을 위한 럭셔리"
click at [1276, 750] on div "Save as draft" at bounding box center [1265, 754] width 68 height 16
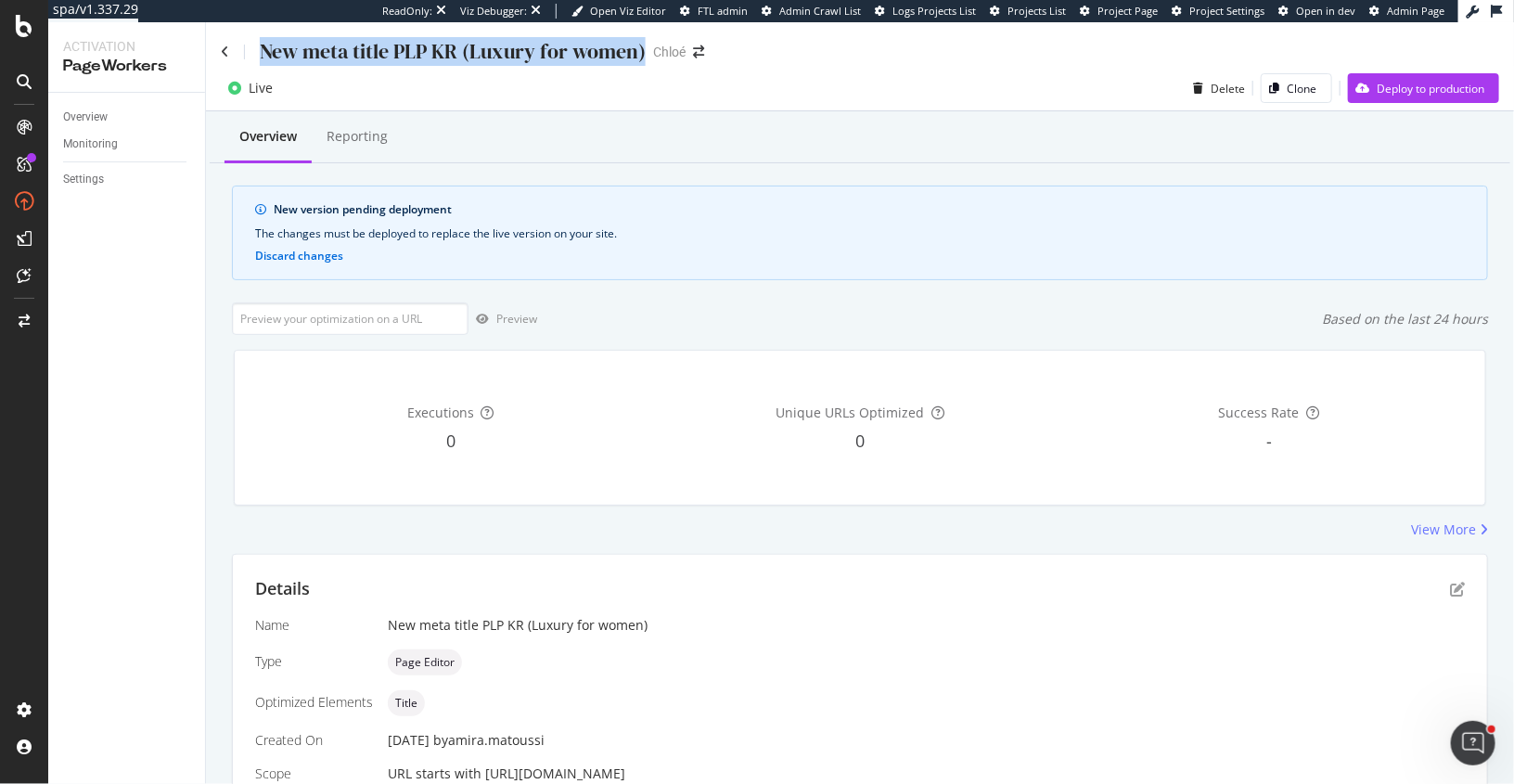
drag, startPoint x: 263, startPoint y: 55, endPoint x: 645, endPoint y: 59, distance: 382.0
click at [645, 59] on div "New meta title PLP KR (Luxury for women) Chloé" at bounding box center [472, 51] width 502 height 29
copy div "New meta title PLP KR (Luxury for women)"
click at [1387, 92] on div "Deploy to production" at bounding box center [1431, 88] width 108 height 16
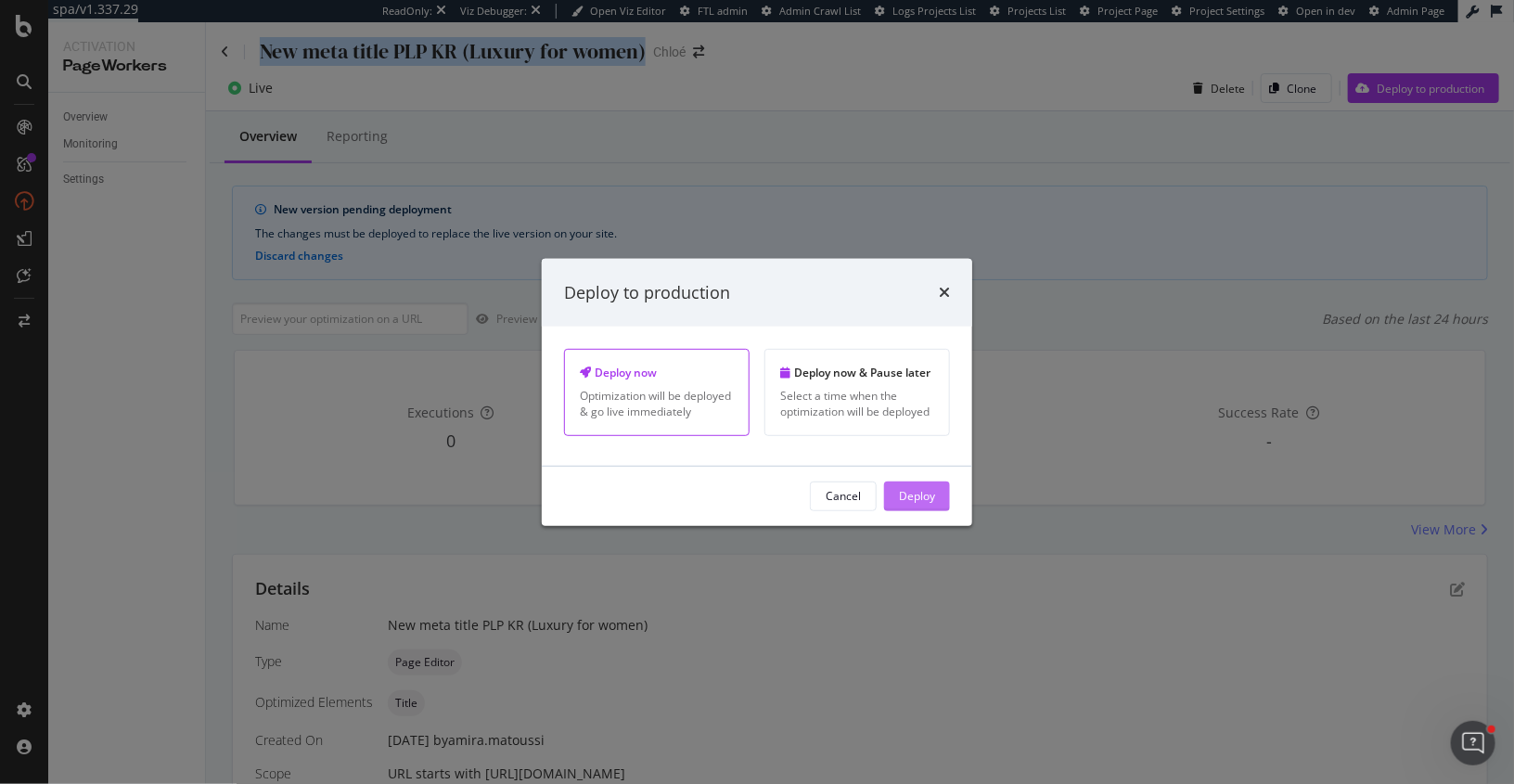
click at [927, 502] on div "Deploy" at bounding box center [916, 496] width 36 height 16
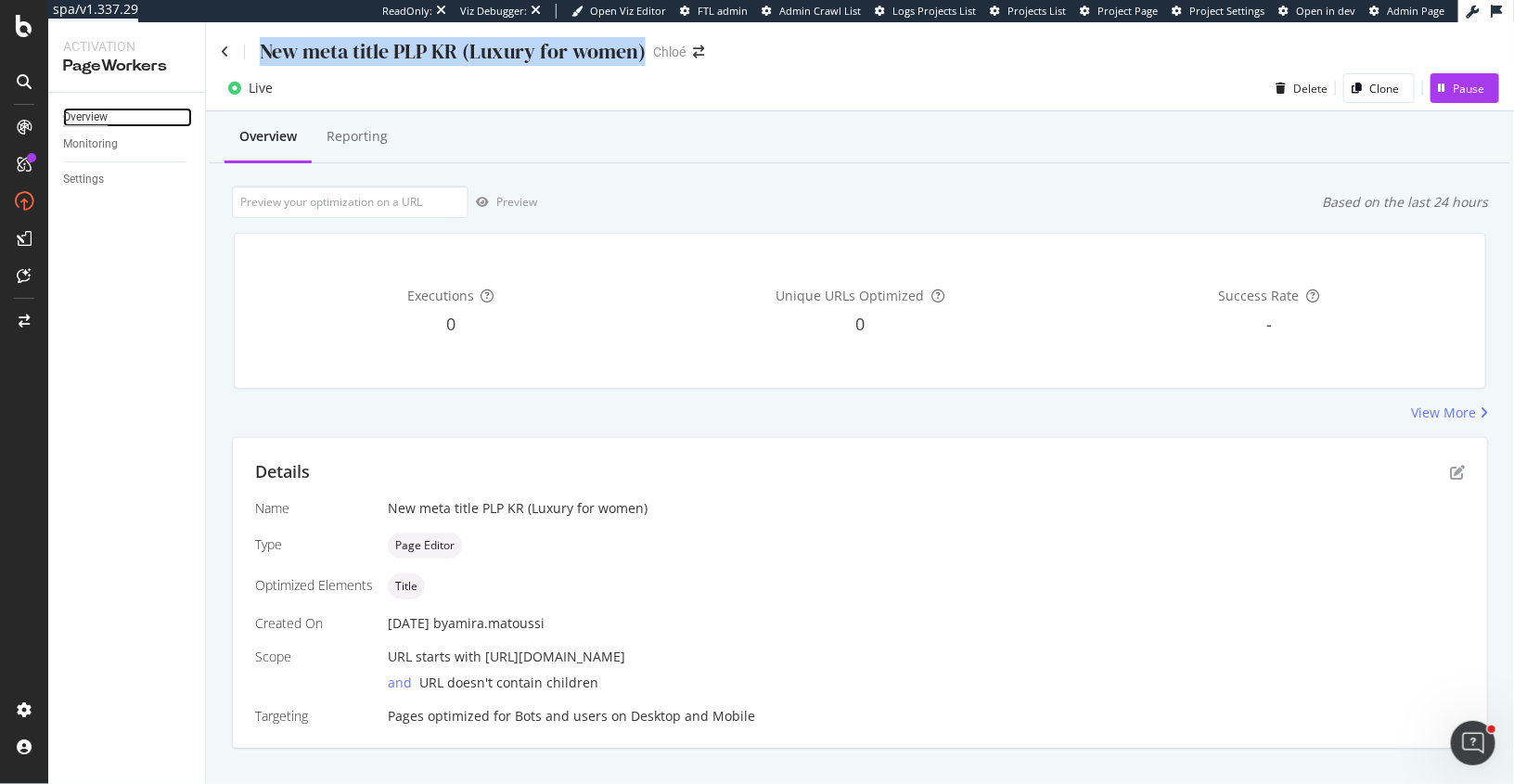
click at [74, 112] on div "Overview" at bounding box center [85, 117] width 45 height 19
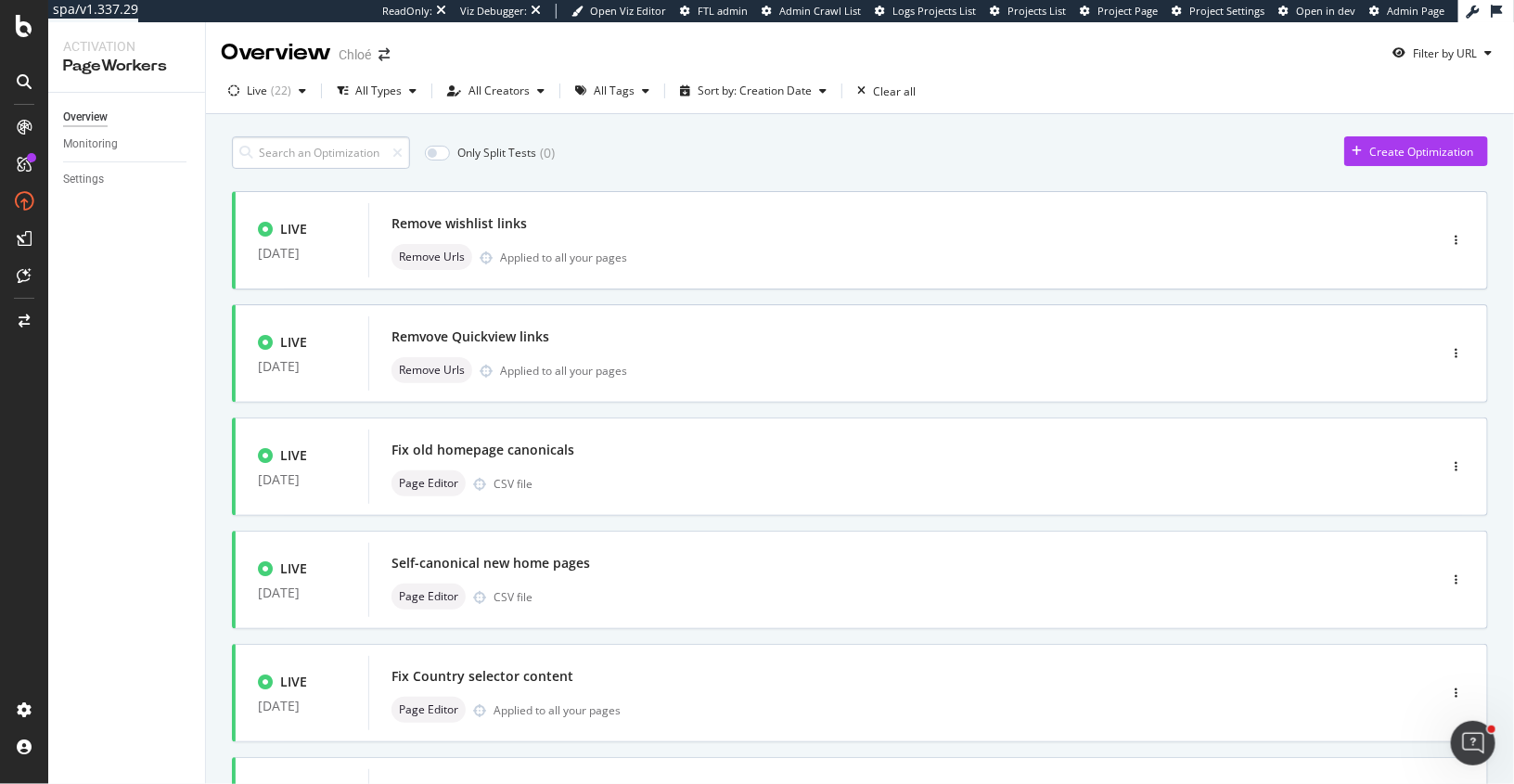
click at [330, 158] on input at bounding box center [321, 152] width 179 height 32
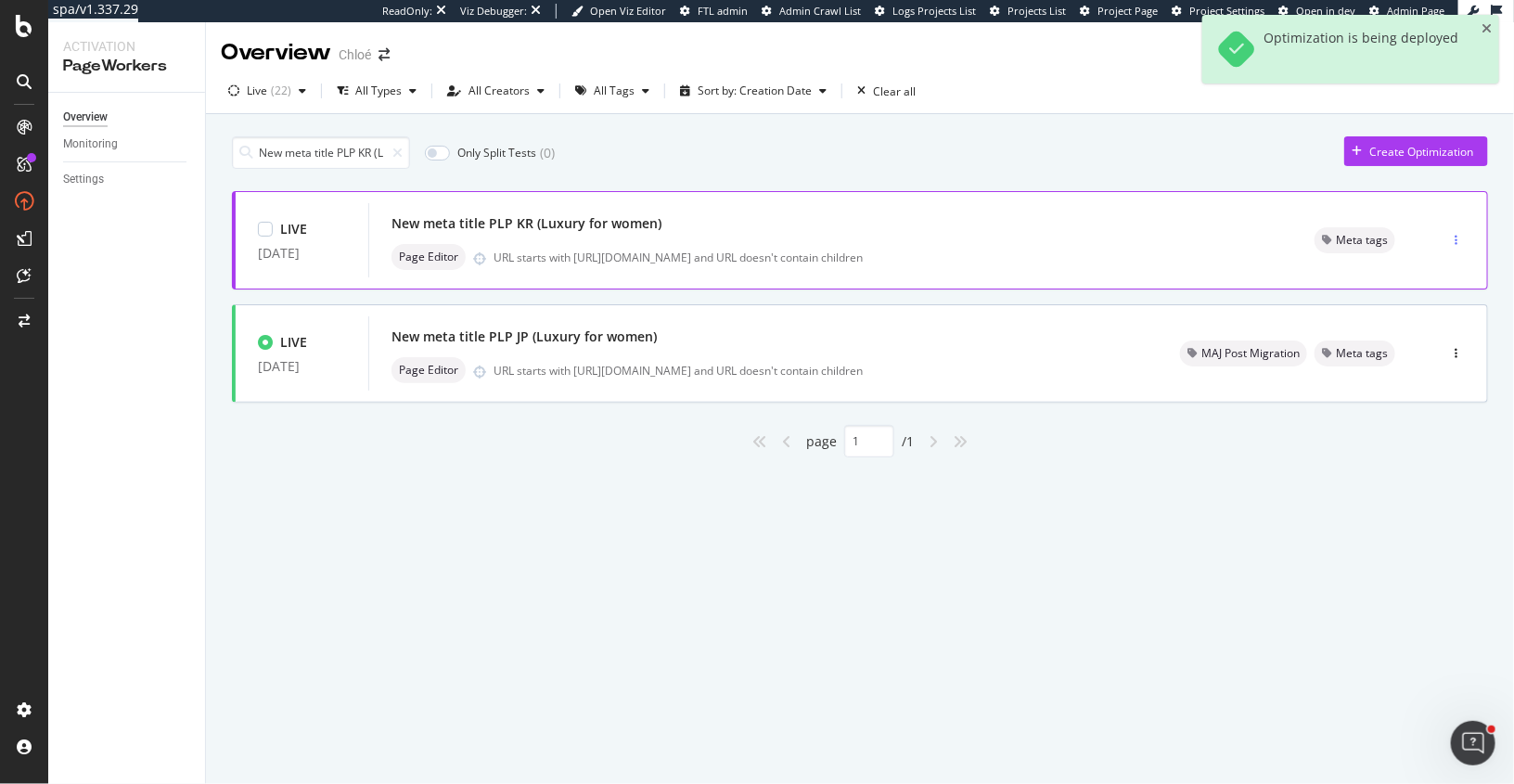
click at [1457, 237] on icon "button" at bounding box center [1456, 240] width 3 height 11
click at [1430, 331] on div "Tags" at bounding box center [1432, 336] width 25 height 16
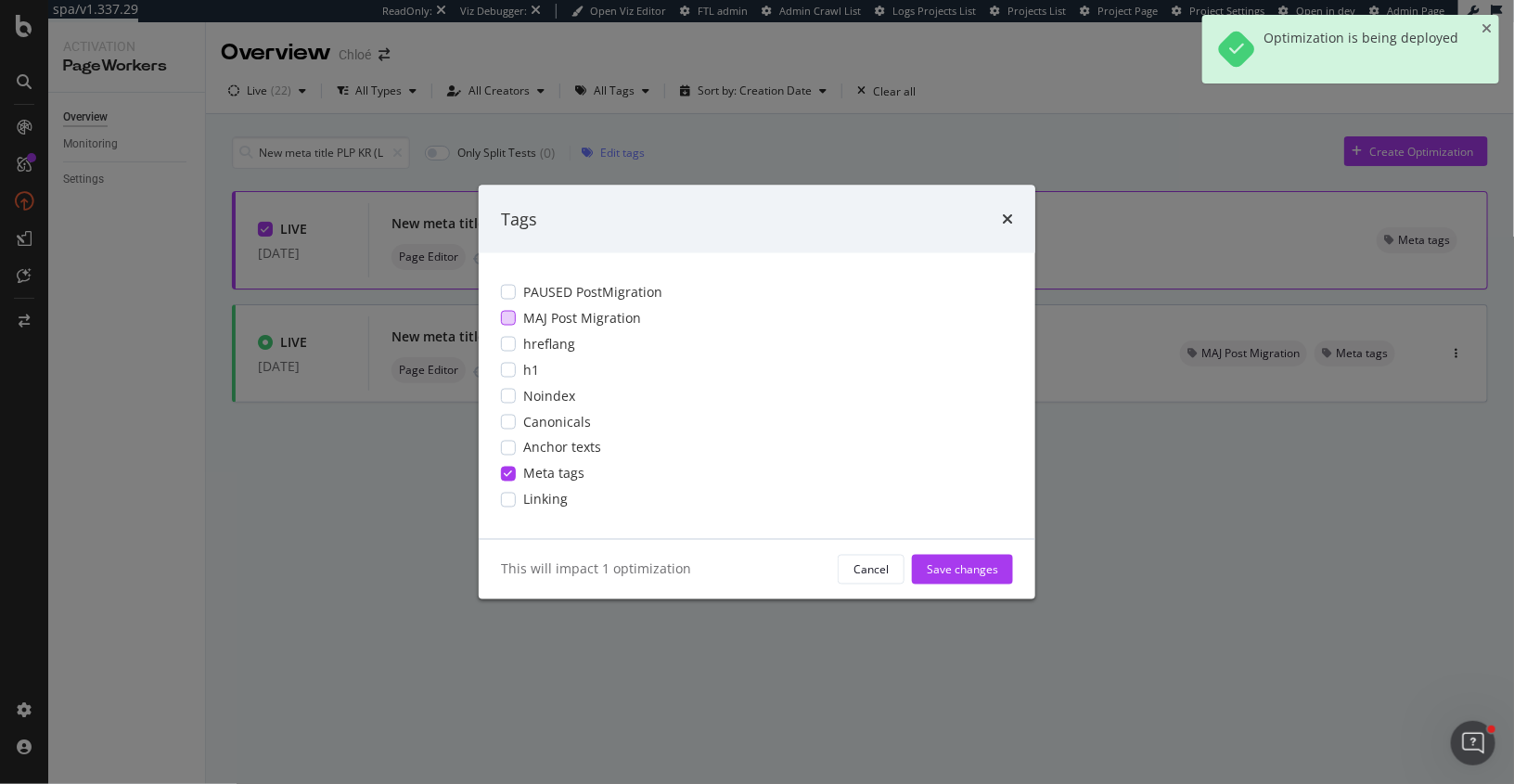
click at [513, 315] on div "modal" at bounding box center [508, 317] width 15 height 15
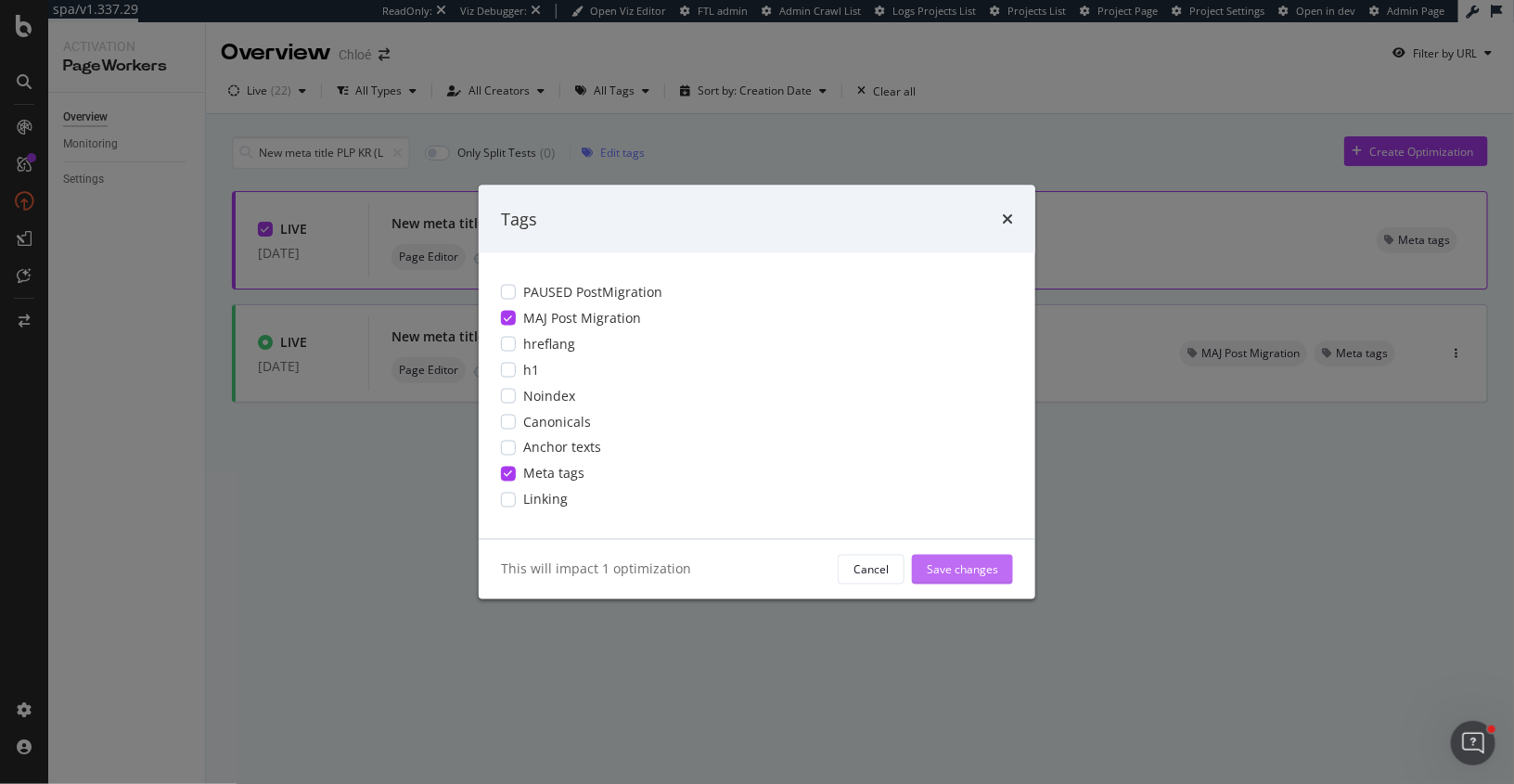
click at [968, 572] on div "Save changes" at bounding box center [963, 569] width 72 height 16
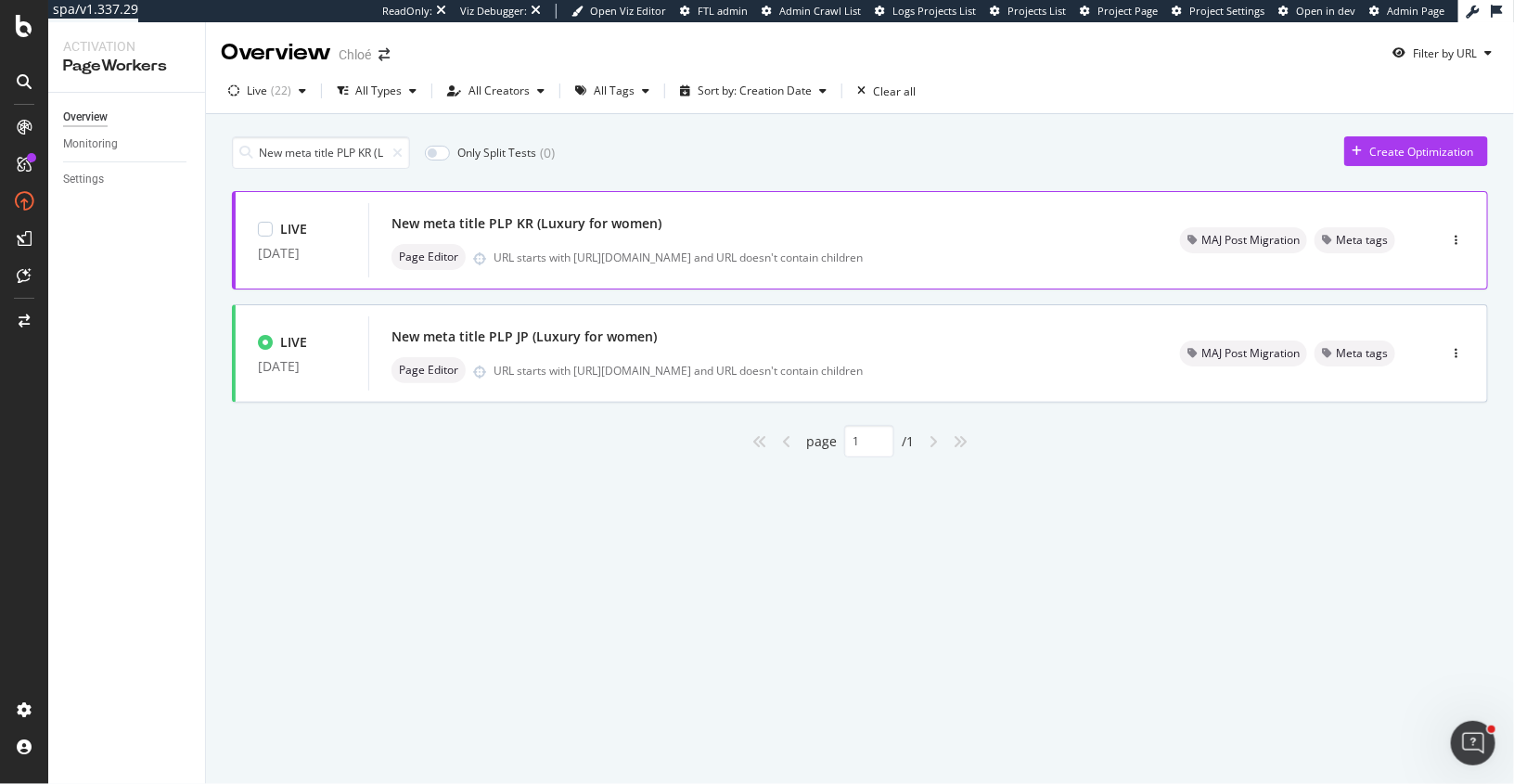
click at [659, 245] on div "Page Editor URL starts with https://www.chloe.com/ko-kr/c/ and URL doesn't cont…" at bounding box center [763, 256] width 744 height 26
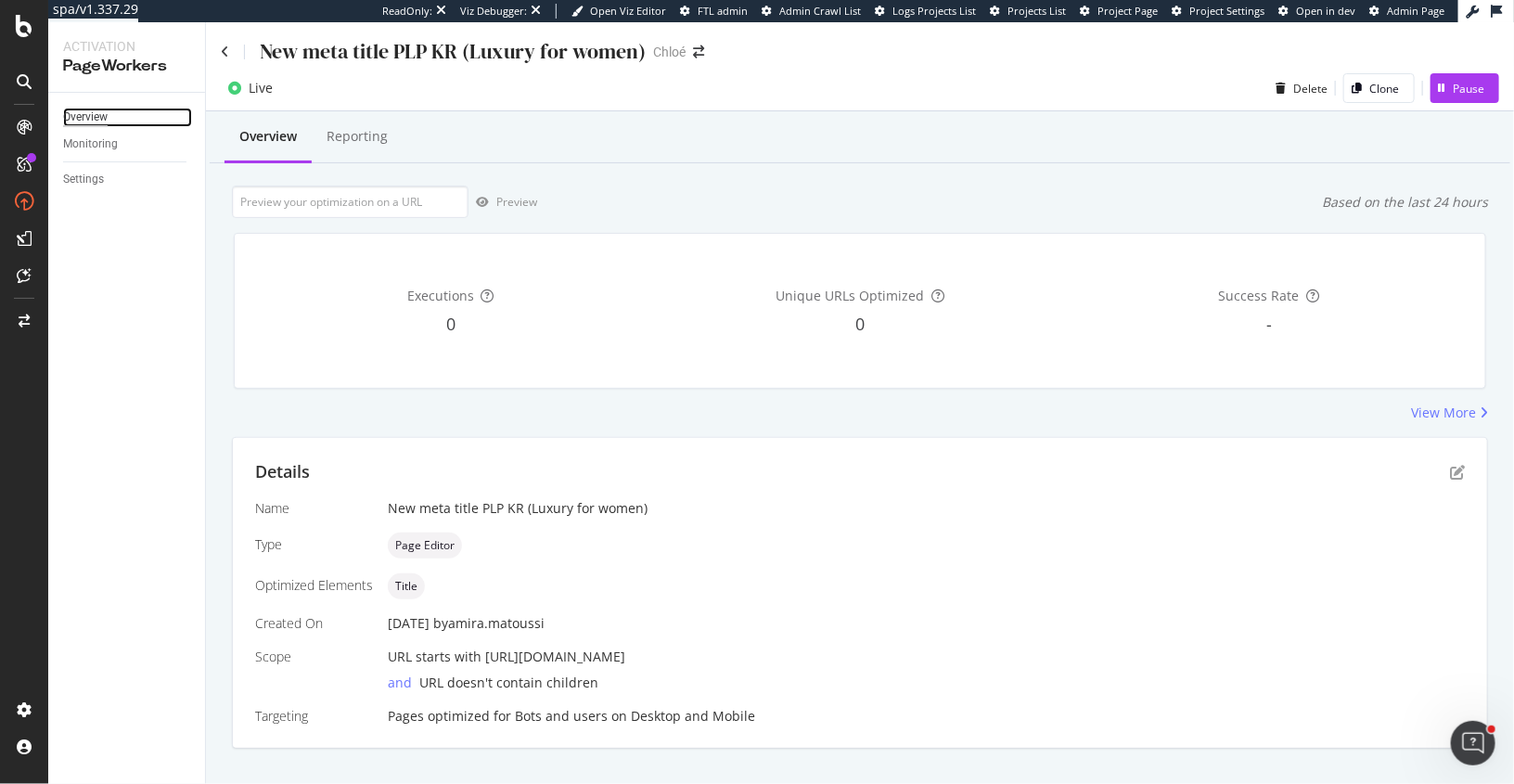
click at [92, 117] on div "Overview" at bounding box center [85, 117] width 45 height 19
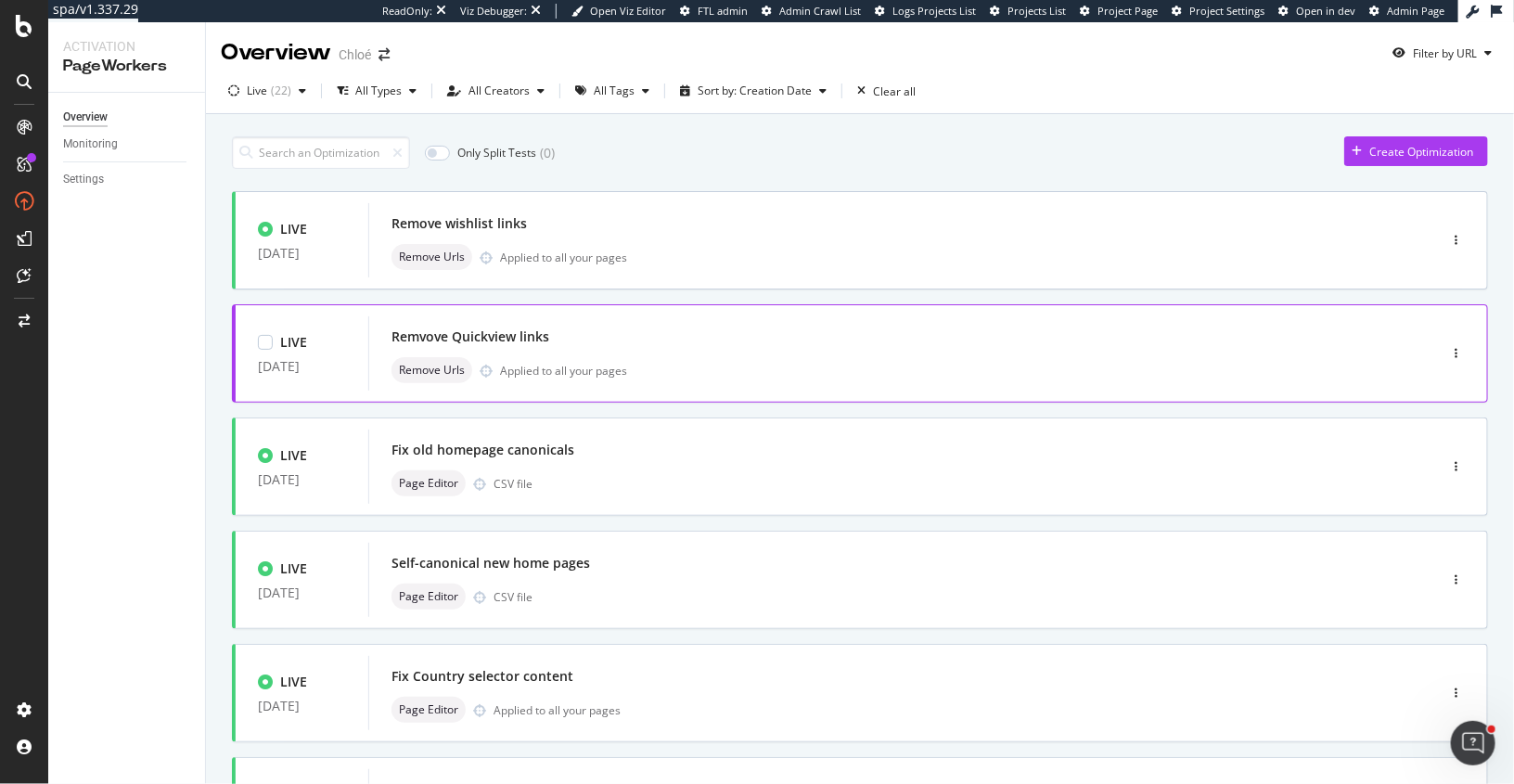
scroll to position [642, 0]
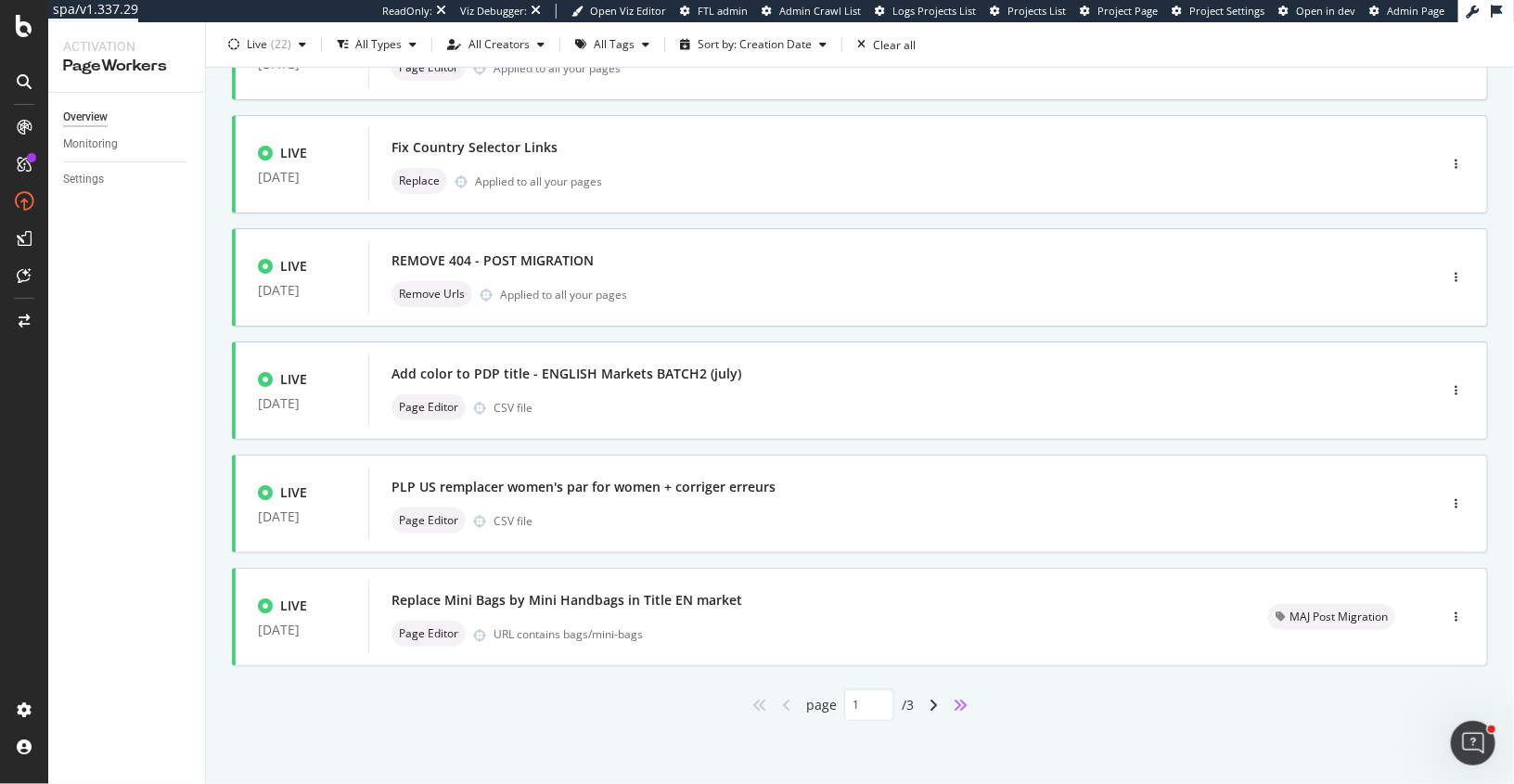
click at [967, 698] on icon "angles-right" at bounding box center [960, 704] width 15 height 15
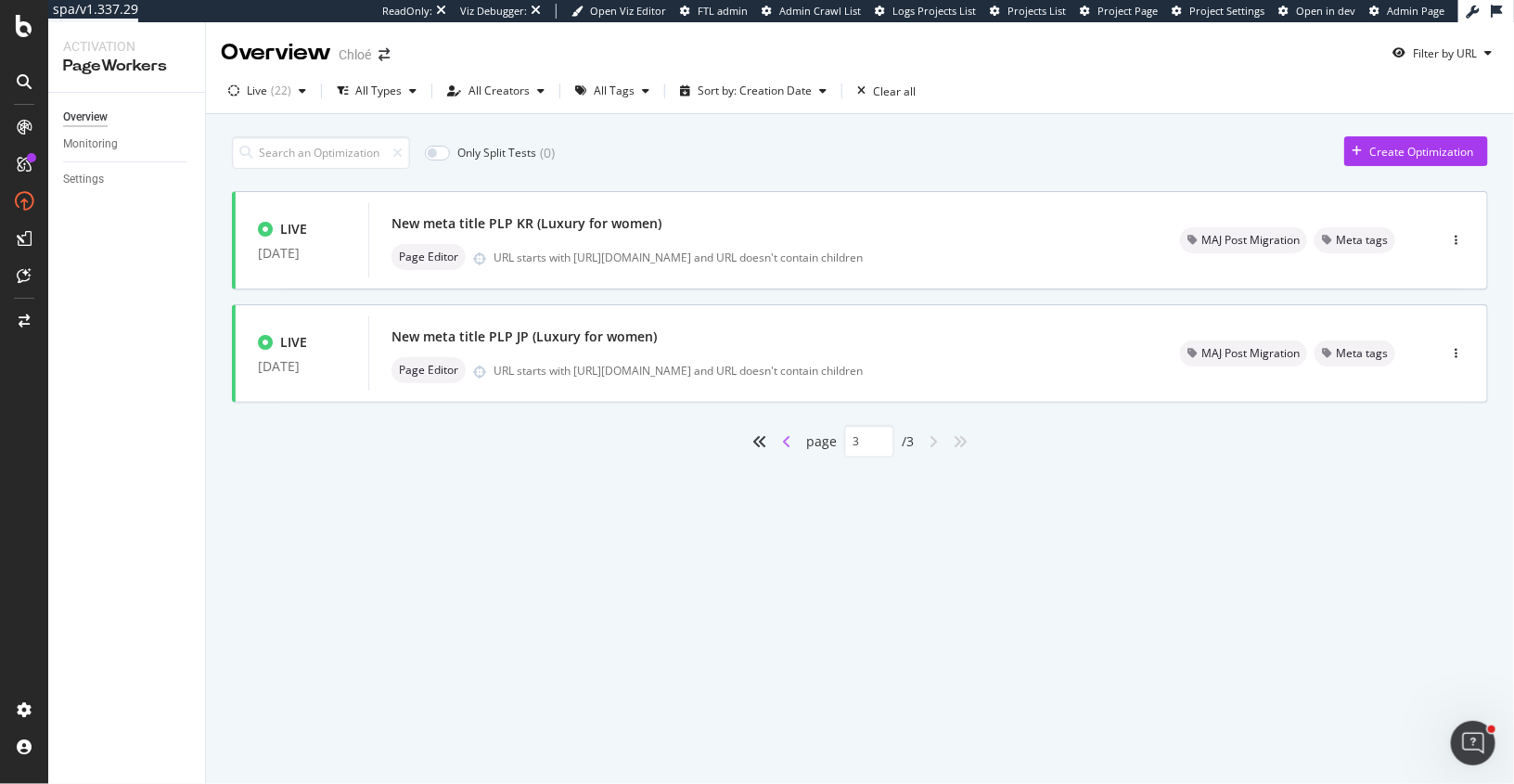
click at [786, 434] on icon "angle-left" at bounding box center [787, 441] width 10 height 15
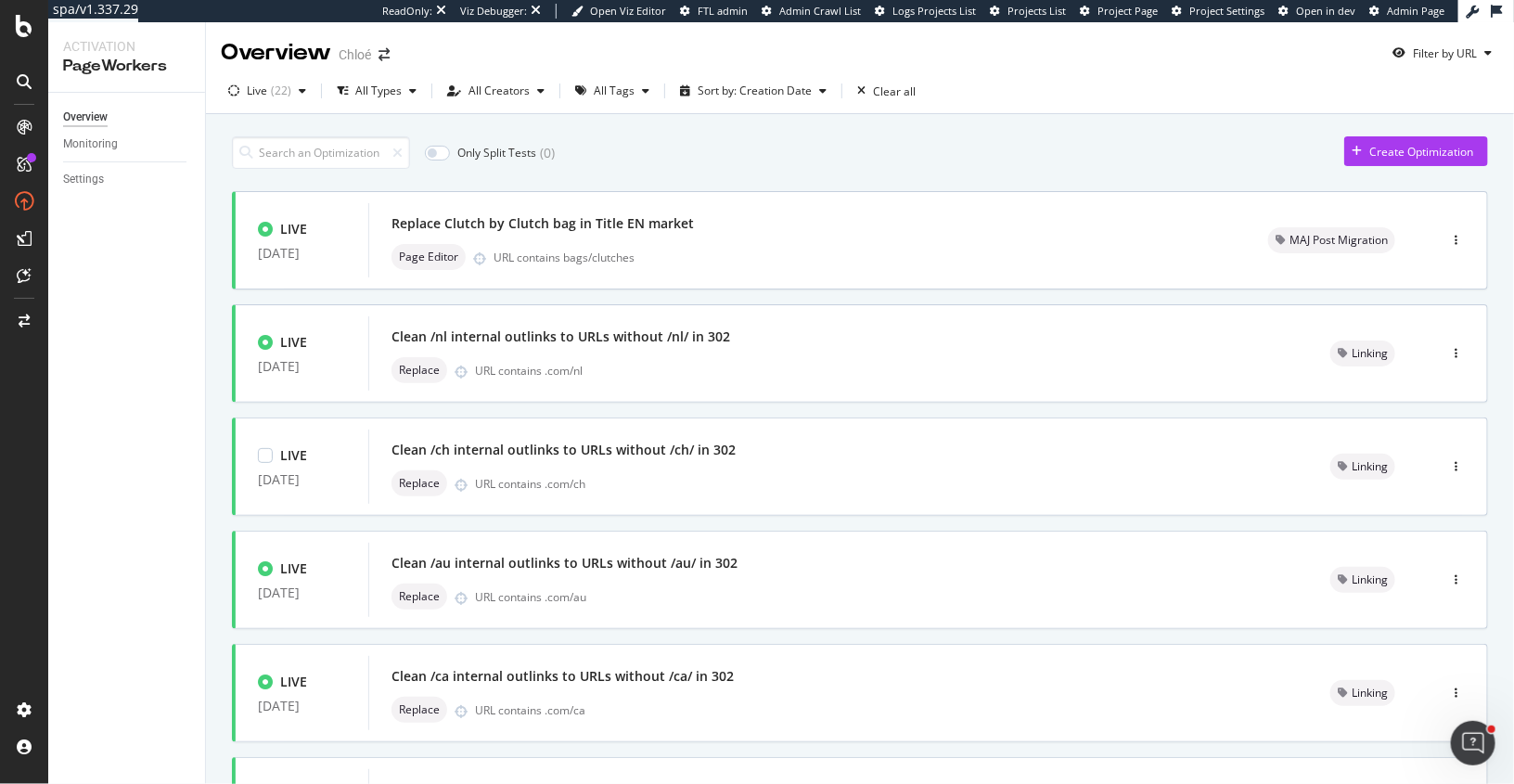
type input "2"
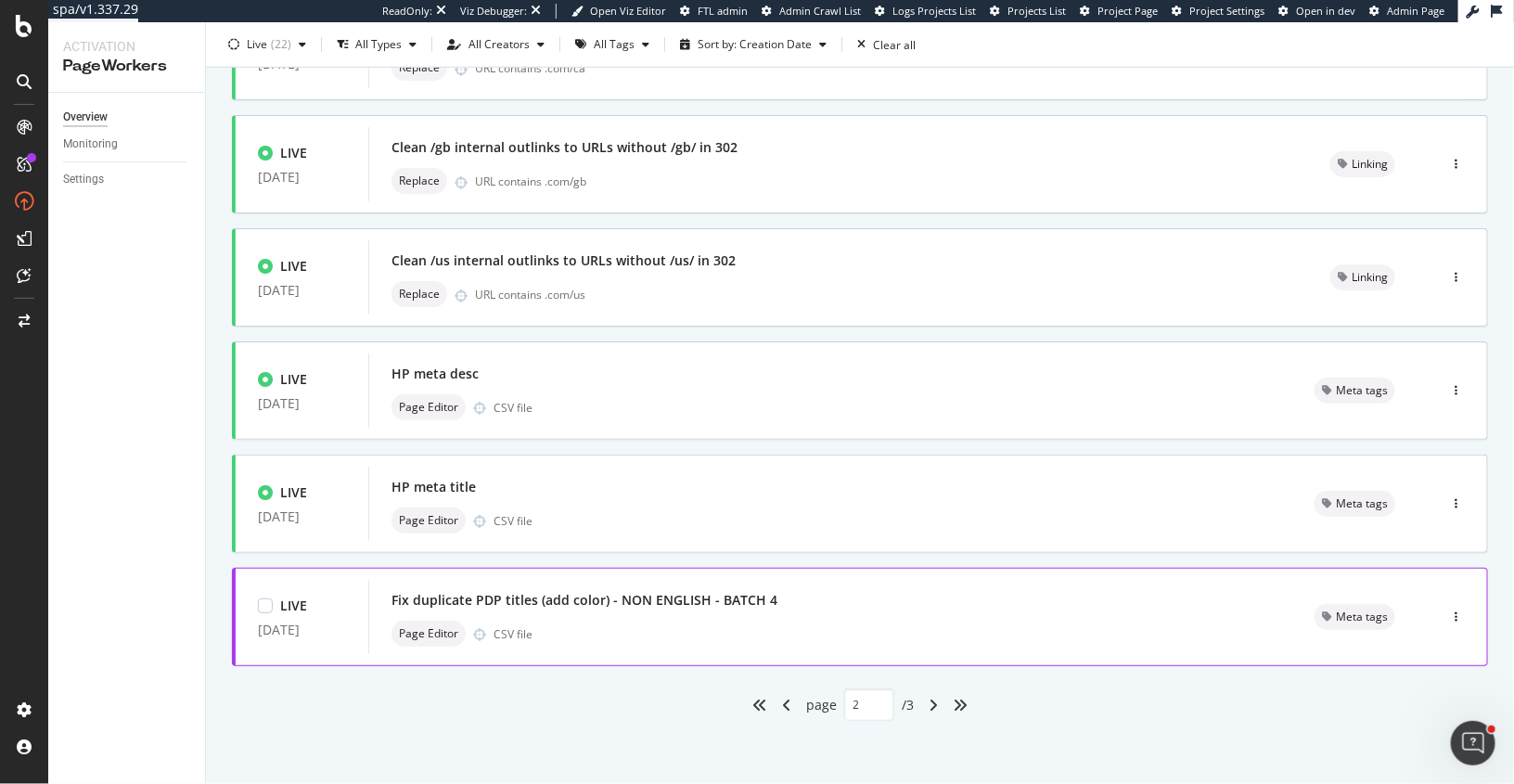
click at [697, 607] on div "Fix duplicate PDP titles (add color) - NON ENGLISH - BATCH 4" at bounding box center [584, 600] width 386 height 18
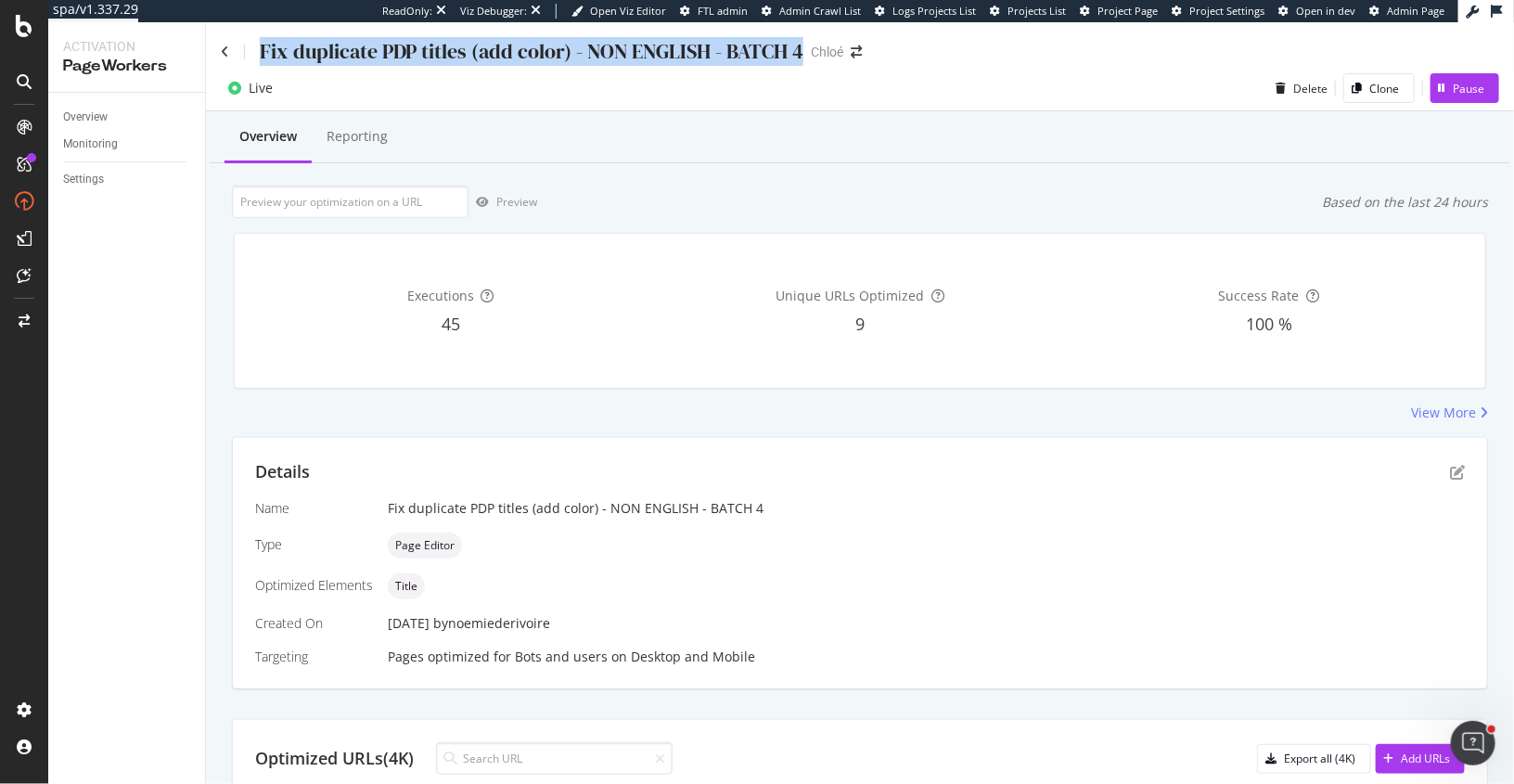
drag, startPoint x: 259, startPoint y: 52, endPoint x: 806, endPoint y: 54, distance: 547.0
click at [806, 54] on div "Fix duplicate PDP titles (add color) - NON ENGLISH - BATCH 4 Chloé" at bounding box center [551, 51] width 660 height 29
copy div "Fix duplicate PDP titles (add color) - NON ENGLISH - BATCH 4"
click at [1468, 90] on div "Pause" at bounding box center [1468, 88] width 32 height 16
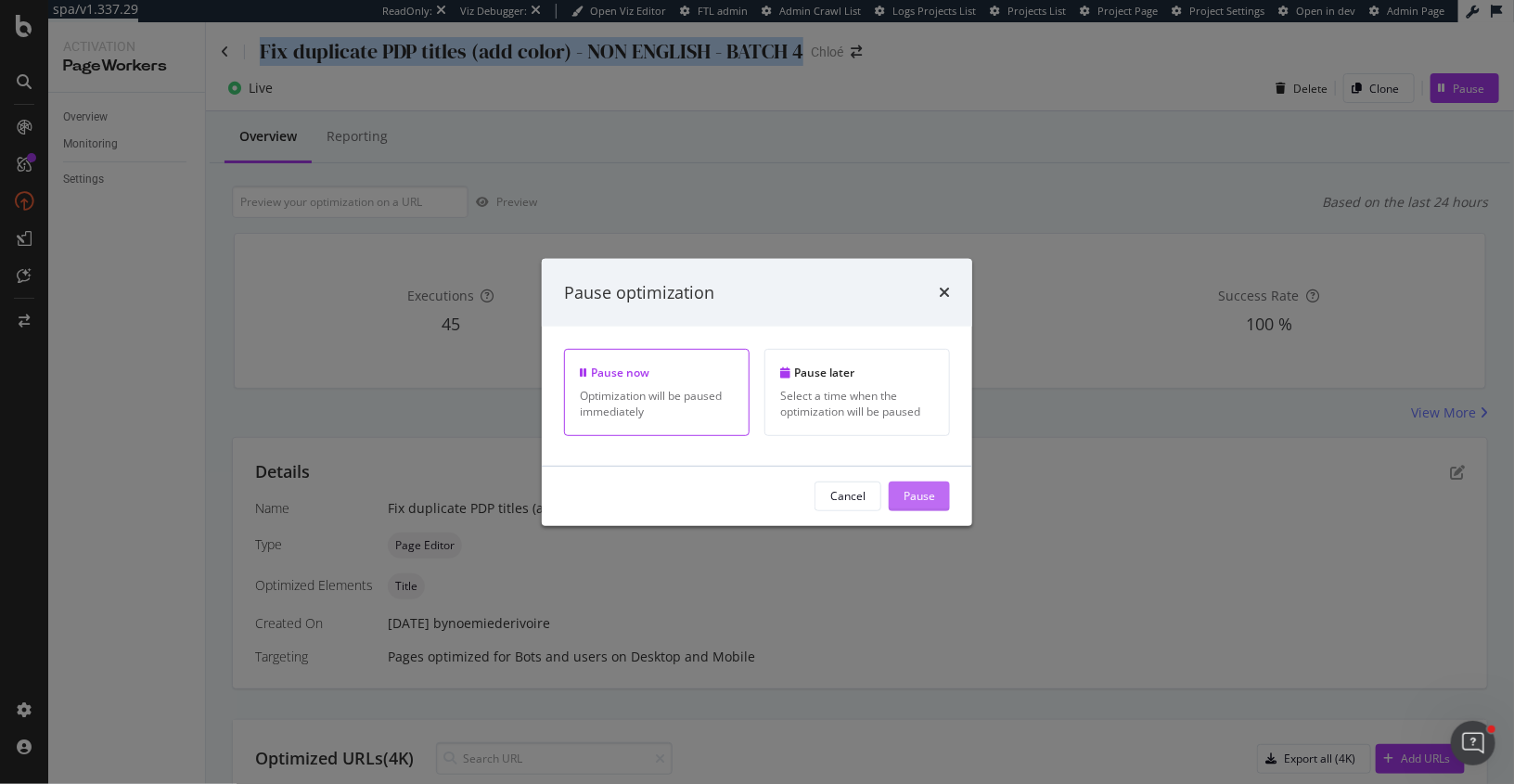
click at [914, 488] on div "Pause" at bounding box center [919, 496] width 32 height 16
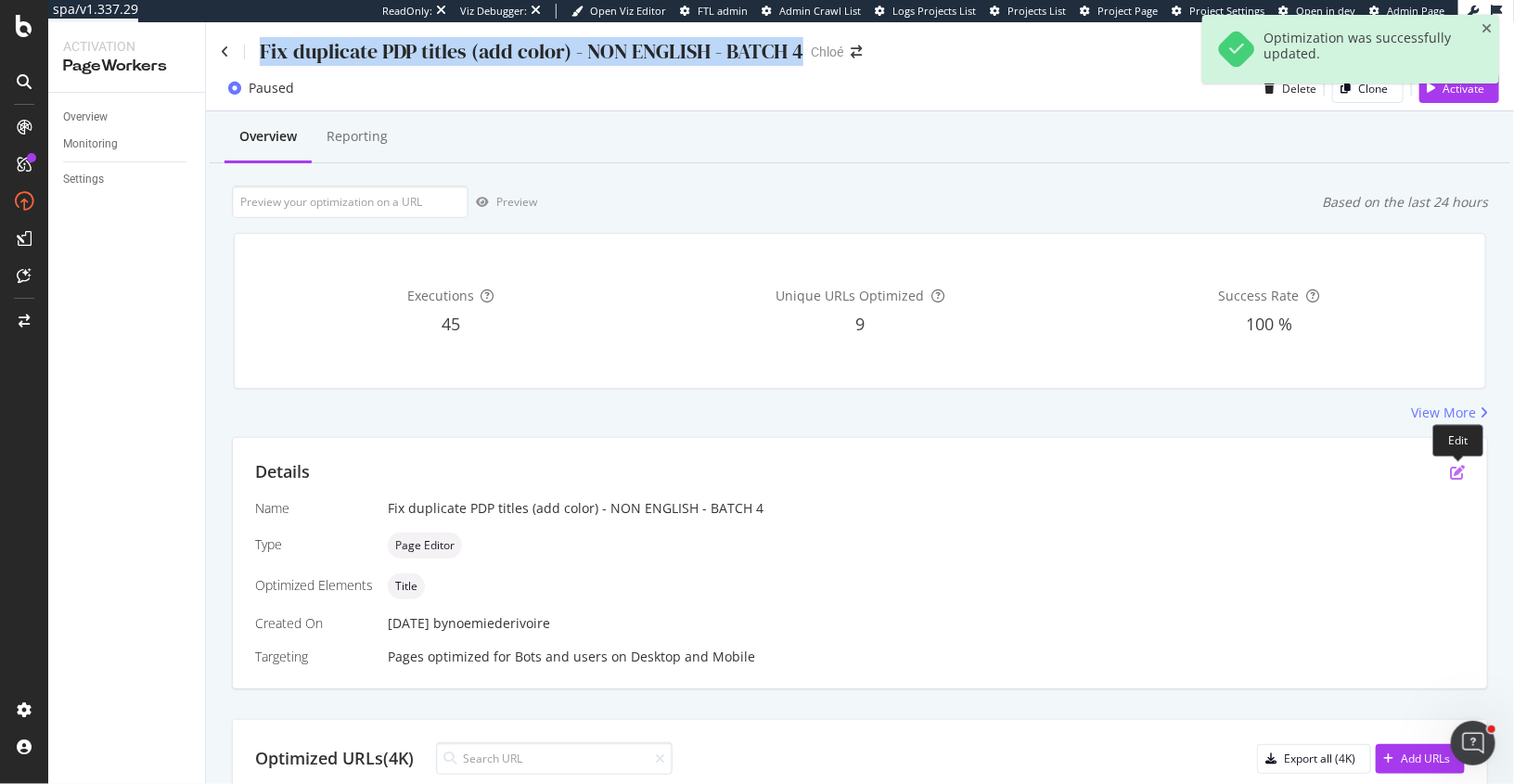
click at [1458, 469] on icon "pen-to-square" at bounding box center [1457, 472] width 15 height 15
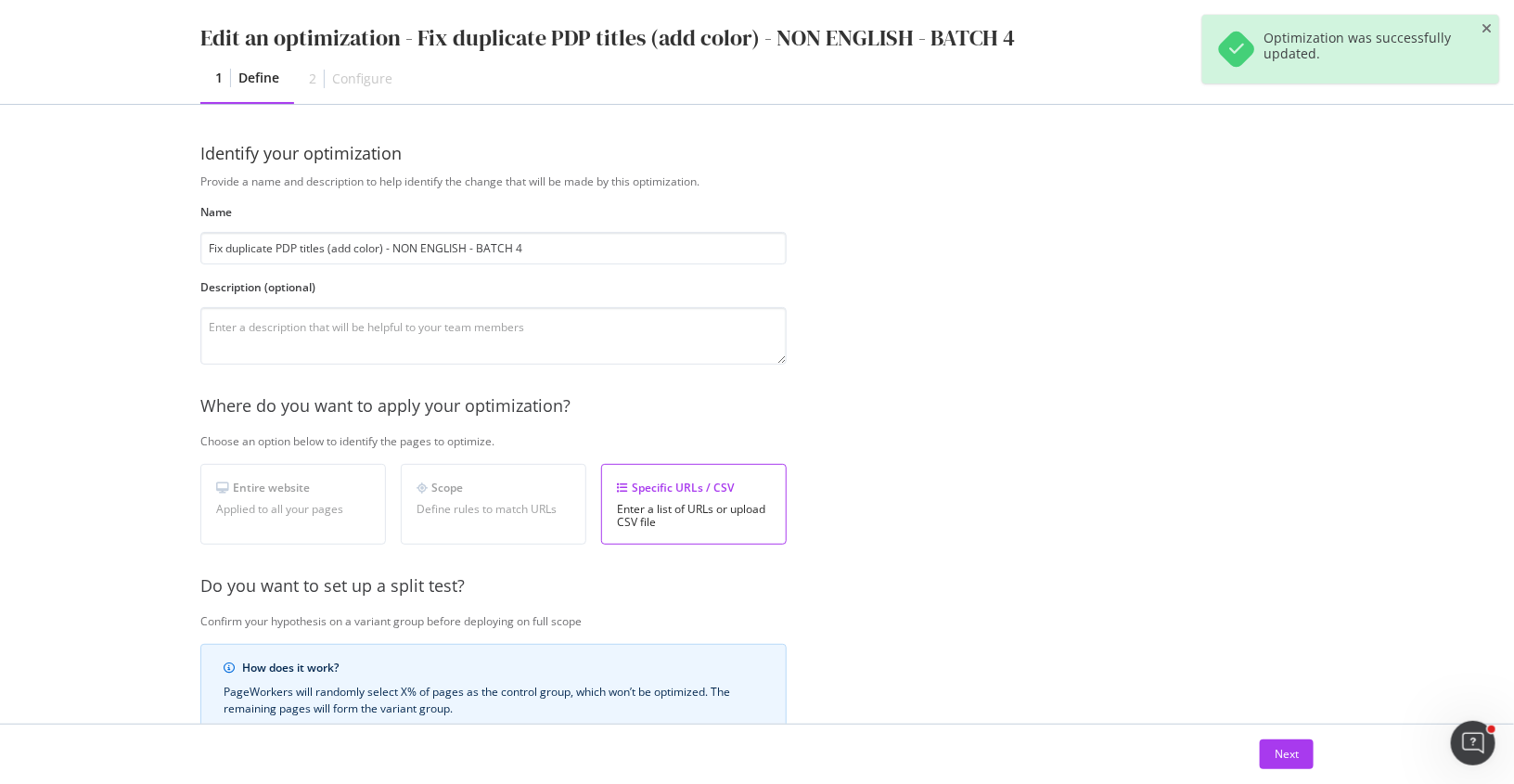
scroll to position [329, 0]
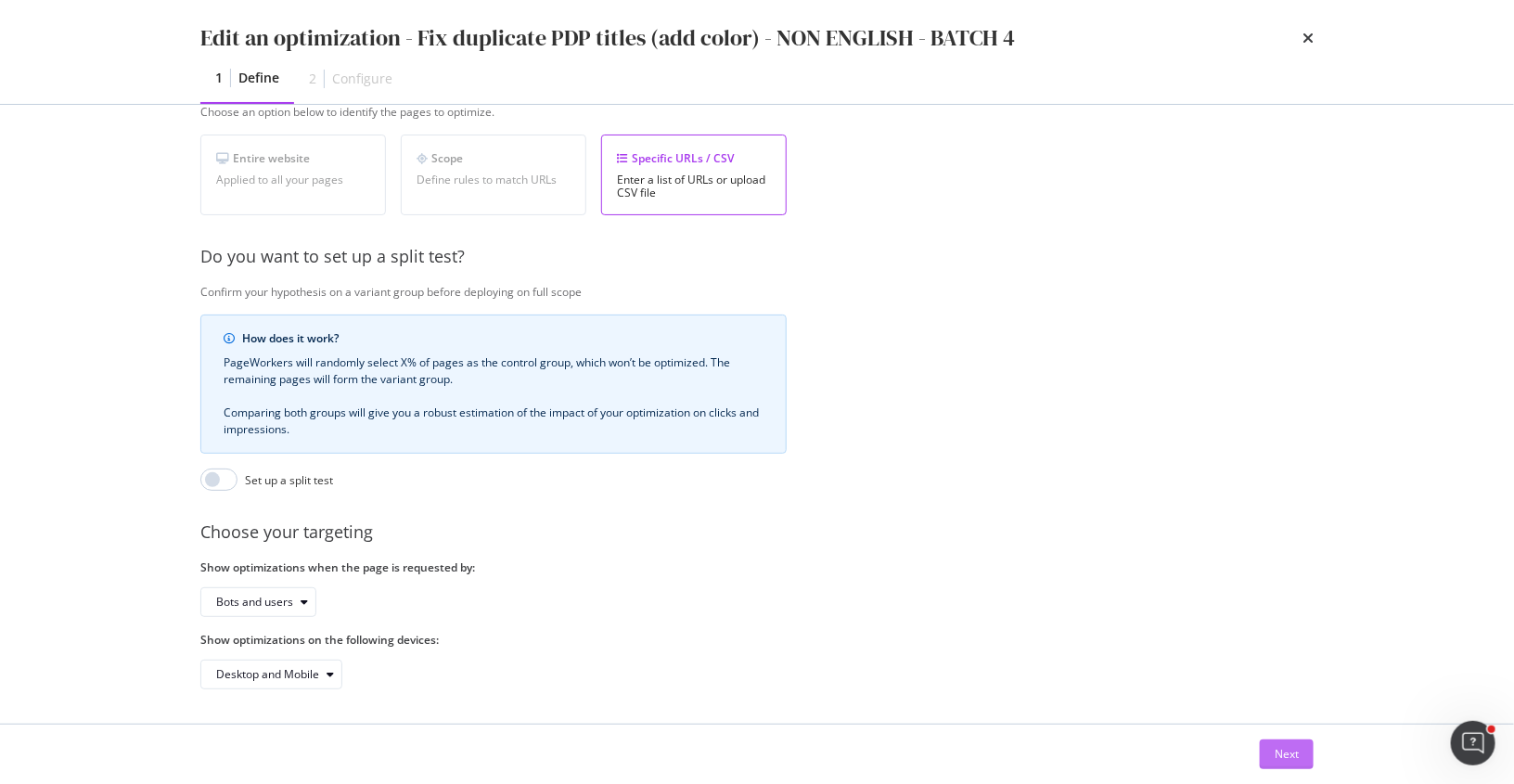
click at [1280, 754] on div "Next" at bounding box center [1287, 754] width 24 height 16
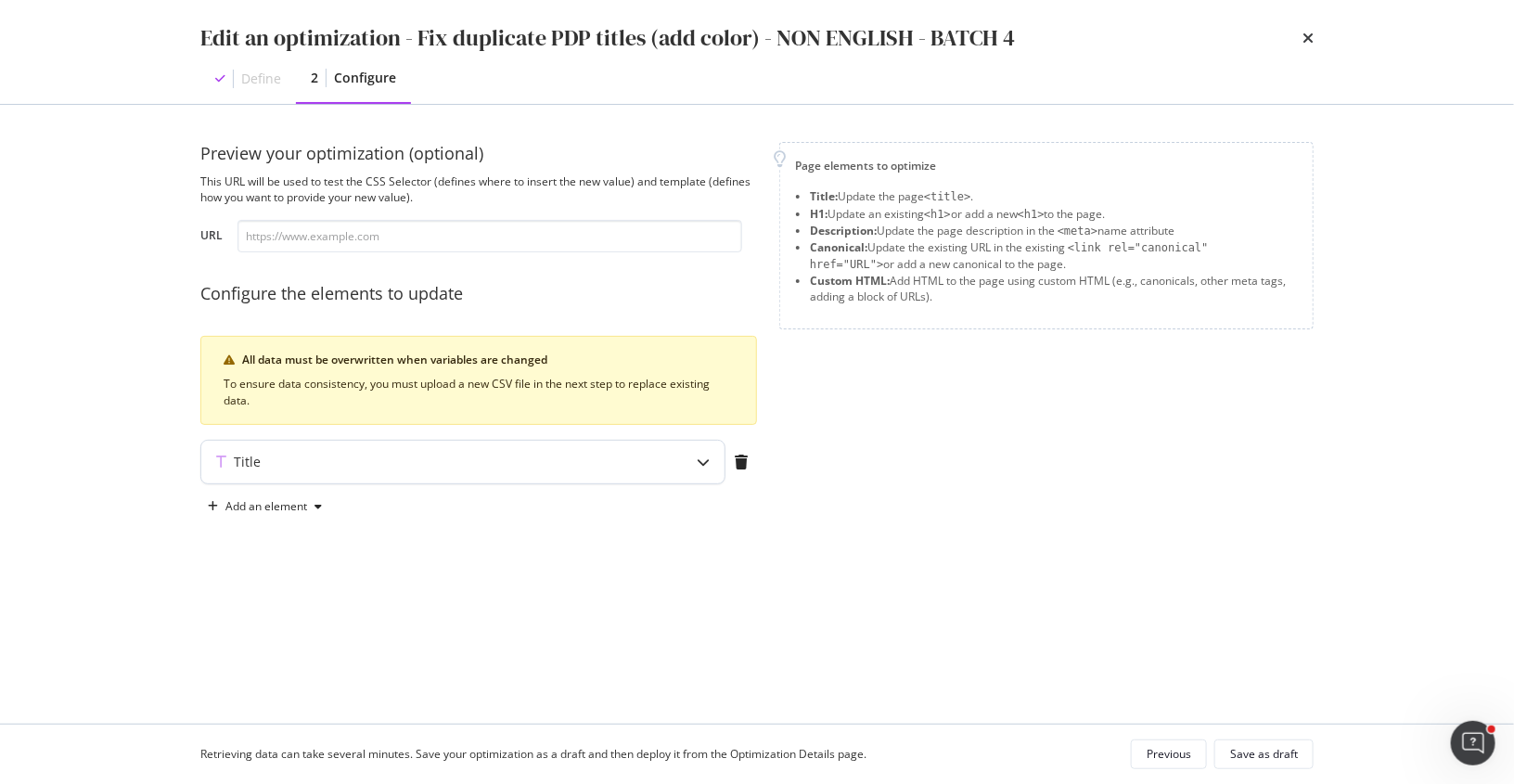
click at [652, 459] on div "Title" at bounding box center [462, 462] width 523 height 43
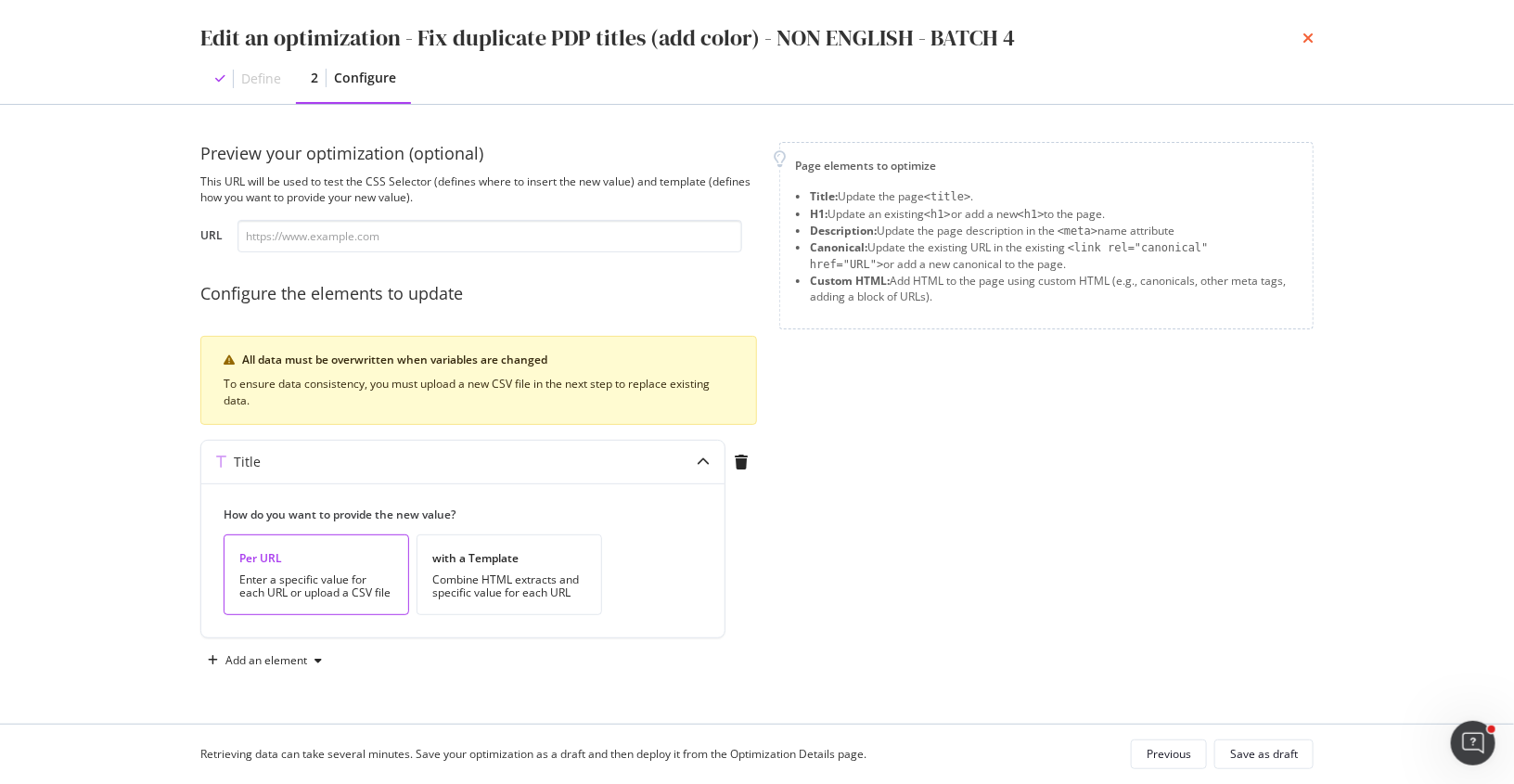
click at [1304, 45] on icon "times" at bounding box center [1307, 38] width 11 height 15
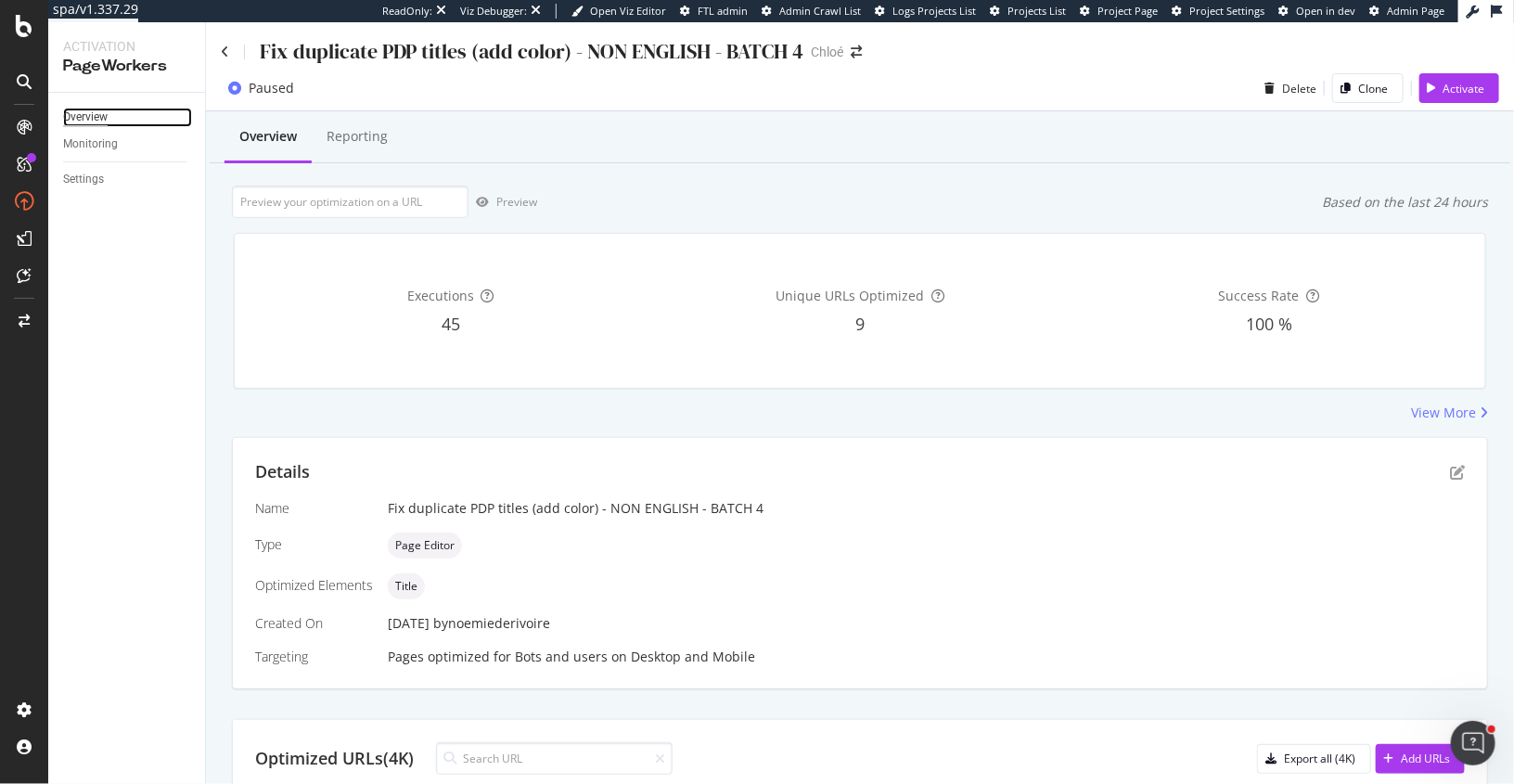
click at [101, 116] on div "Overview" at bounding box center [85, 117] width 45 height 19
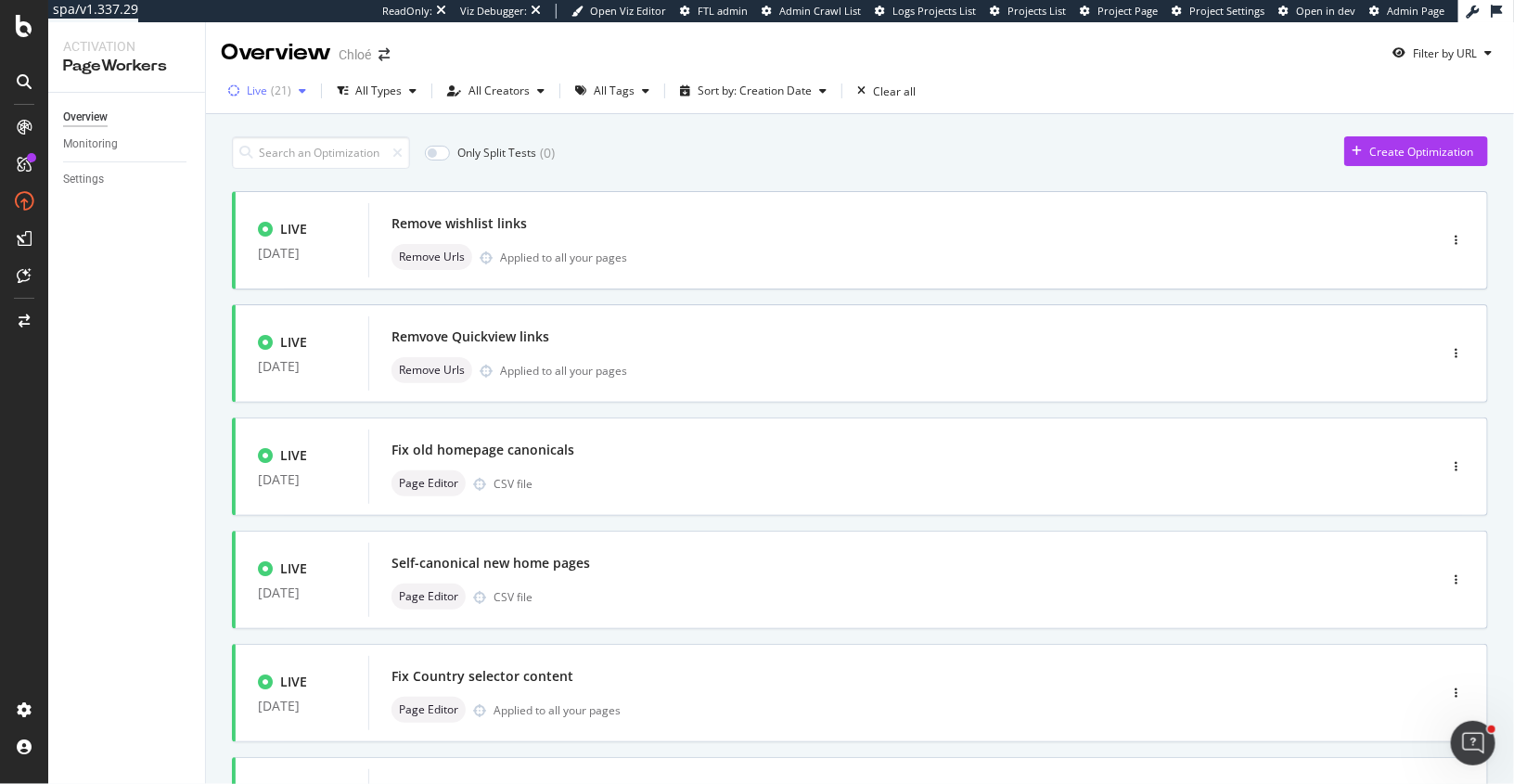
click at [285, 89] on div "( 21 )" at bounding box center [280, 90] width 20 height 11
click at [249, 122] on div at bounding box center [244, 129] width 15 height 15
click at [358, 145] on input at bounding box center [321, 152] width 179 height 32
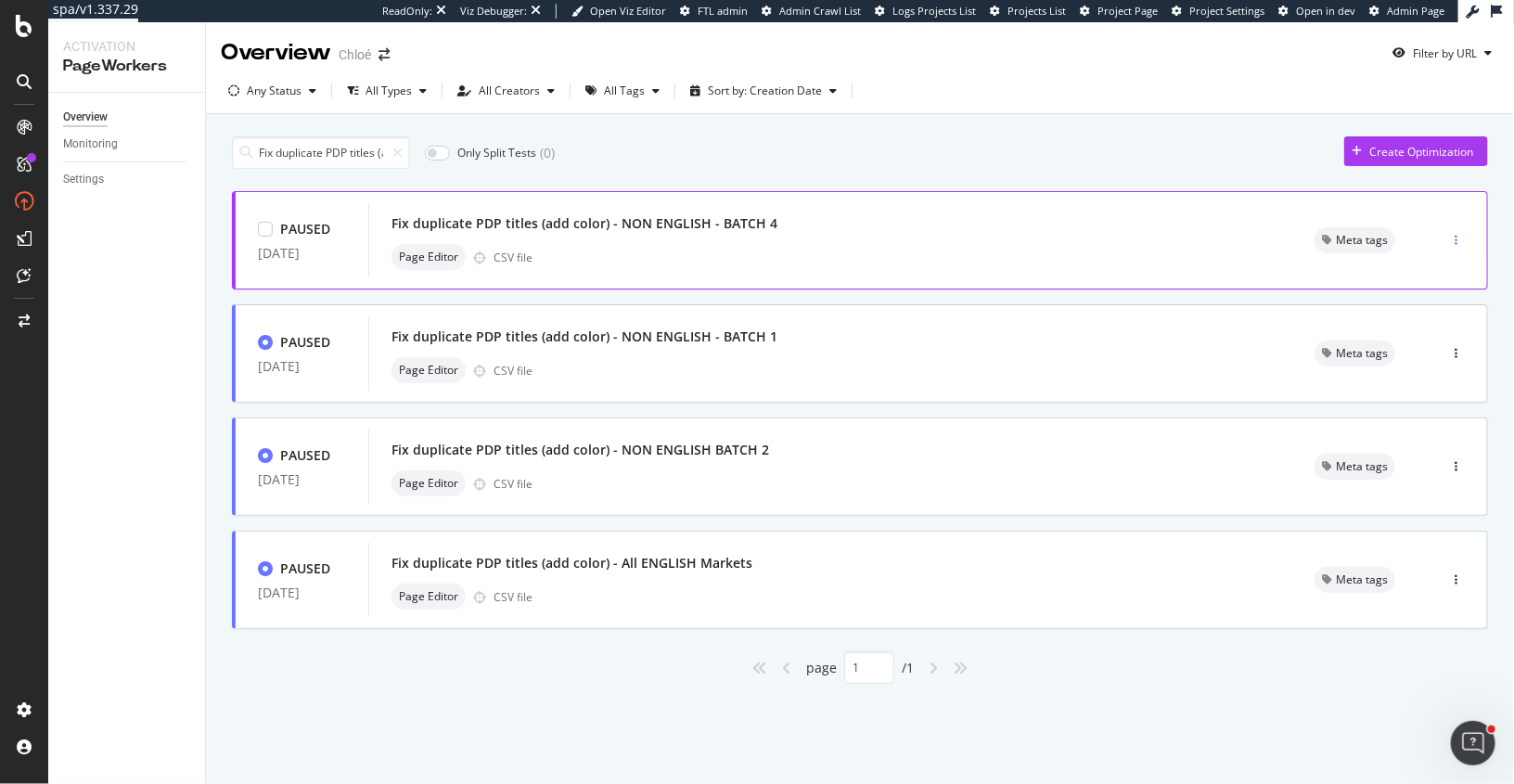
click at [1459, 241] on div "button" at bounding box center [1456, 240] width 17 height 11
click at [1428, 337] on div "Tags" at bounding box center [1425, 336] width 25 height 16
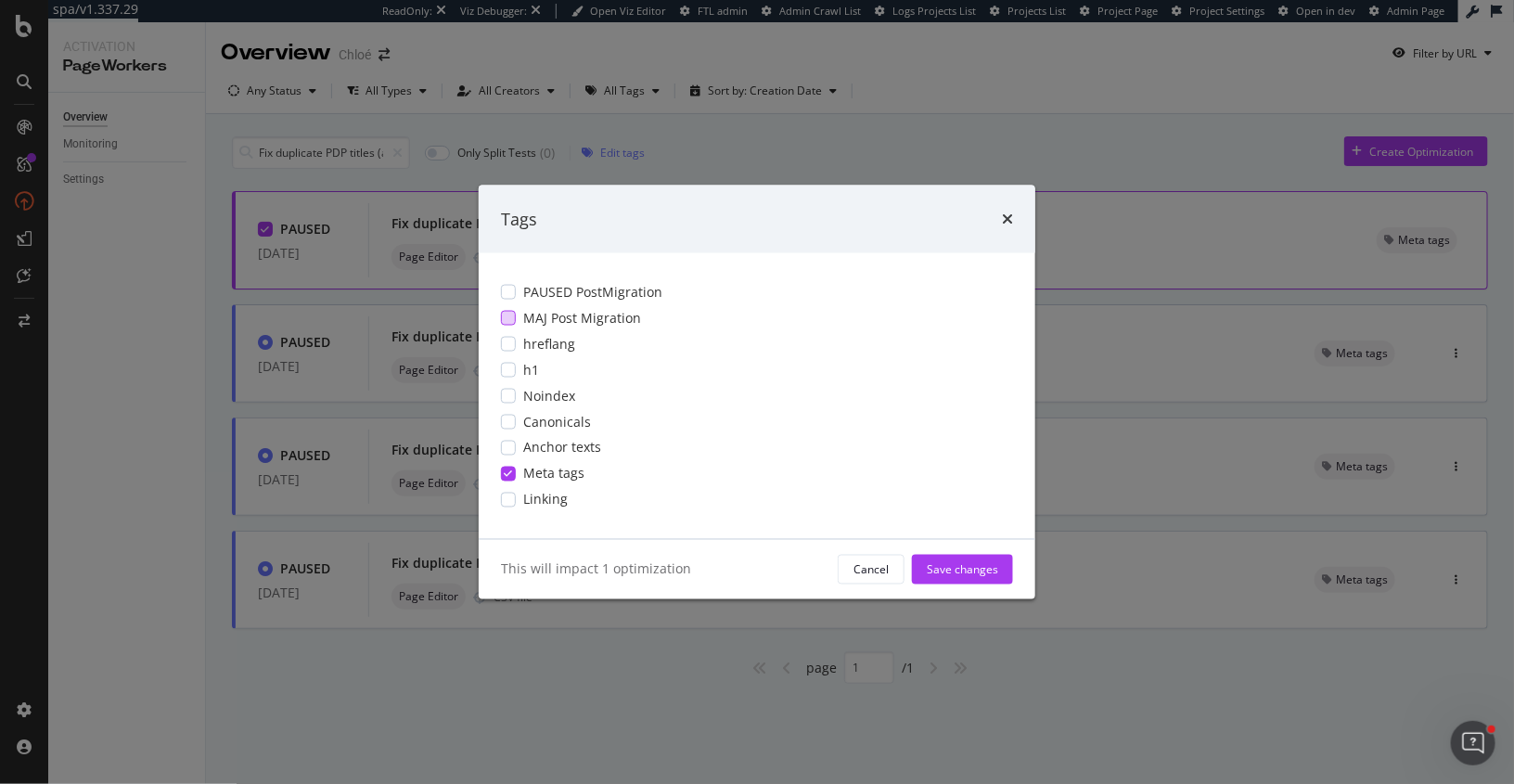
click at [509, 318] on div "modal" at bounding box center [508, 317] width 15 height 15
click at [512, 283] on div "PAUSED PostMigration" at bounding box center [757, 292] width 512 height 18
click at [512, 318] on div "modal" at bounding box center [508, 317] width 15 height 15
click at [942, 567] on div "Save changes" at bounding box center [963, 569] width 72 height 16
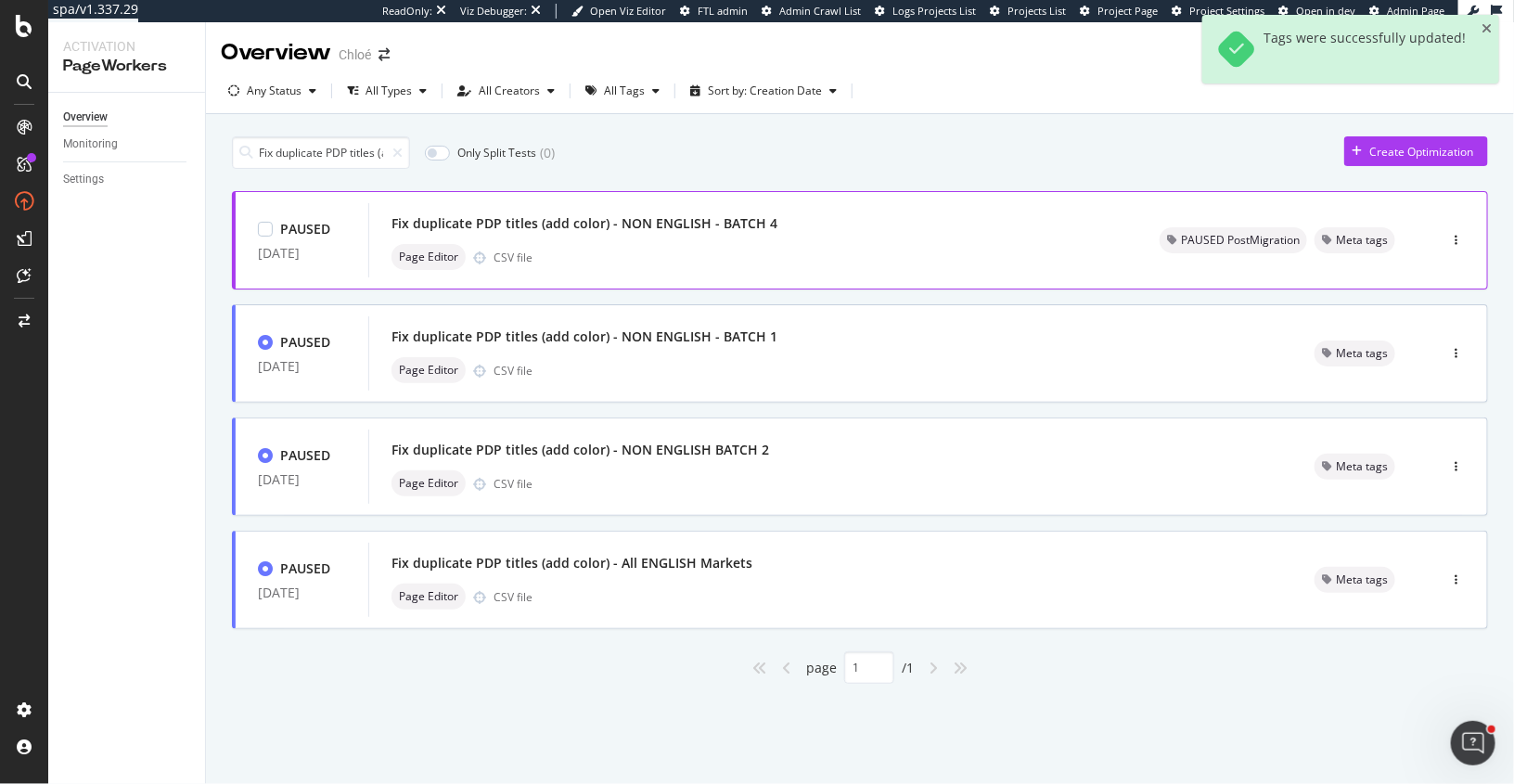
scroll to position [0, 190]
click at [1467, 348] on div at bounding box center [1457, 353] width 62 height 37
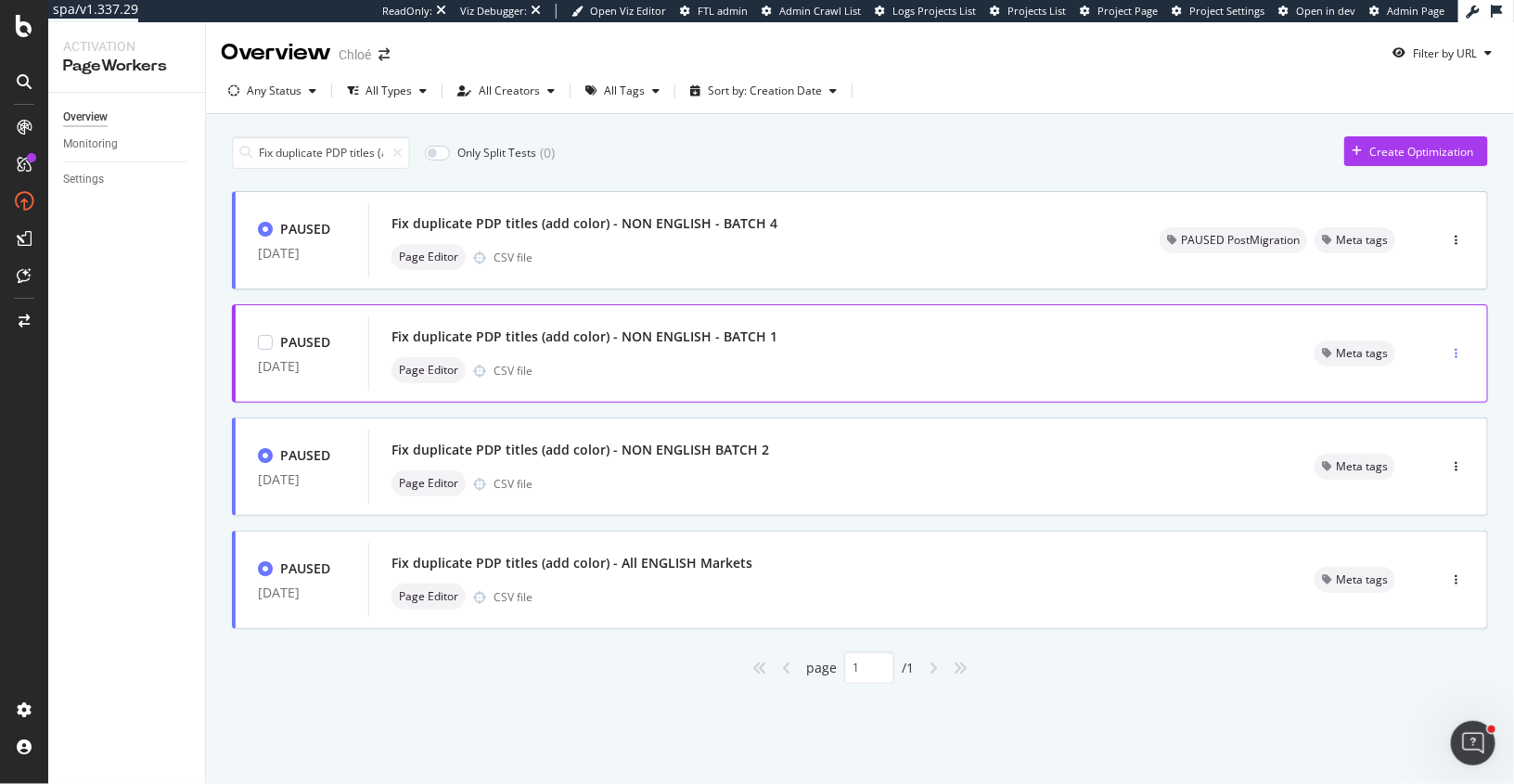
click at [1458, 350] on icon "button" at bounding box center [1456, 353] width 3 height 11
click at [1419, 444] on div "Tags" at bounding box center [1425, 449] width 25 height 16
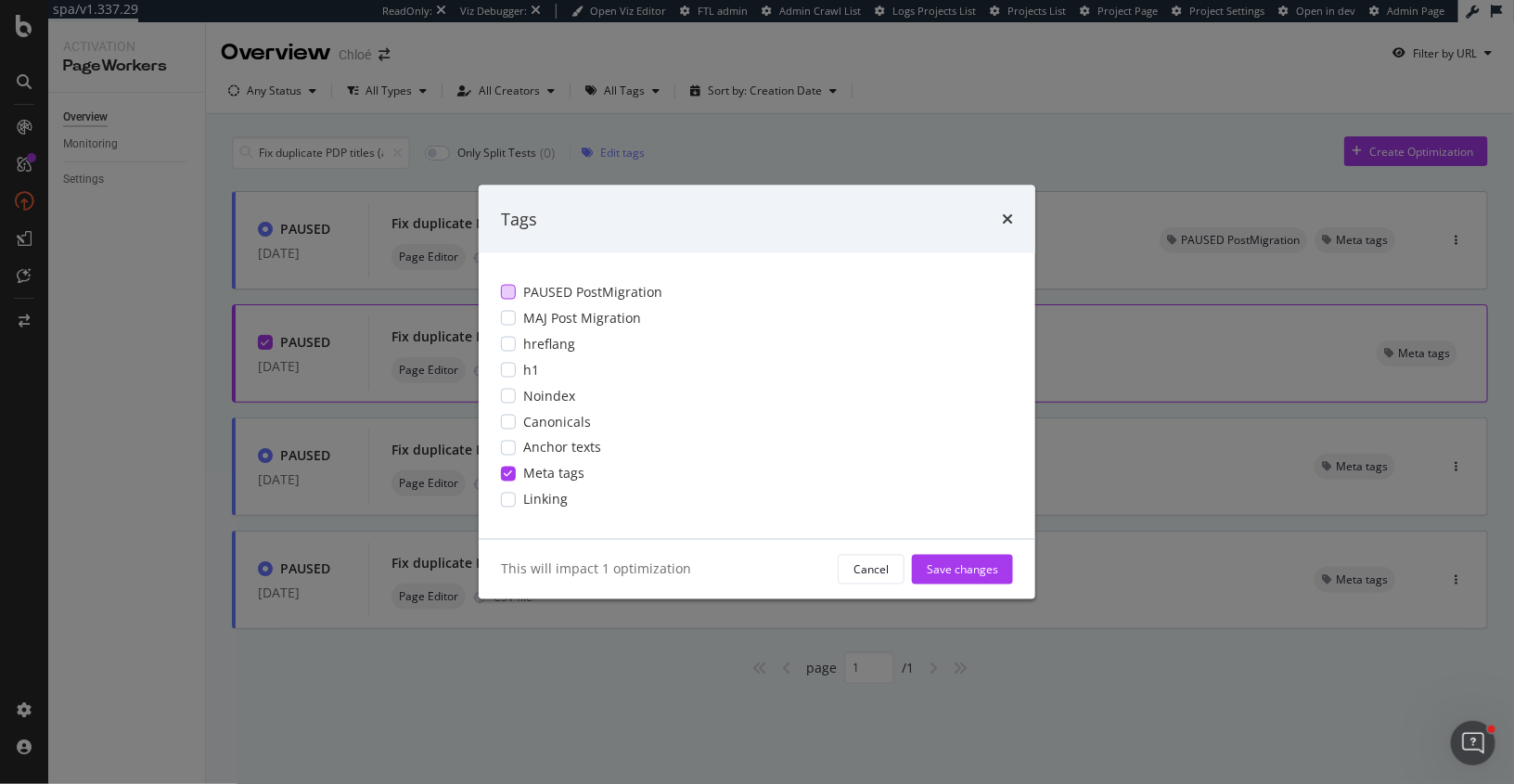
click at [517, 292] on div "PAUSED PostMigration" at bounding box center [757, 292] width 512 height 18
click at [939, 568] on div "Save changes" at bounding box center [963, 569] width 72 height 16
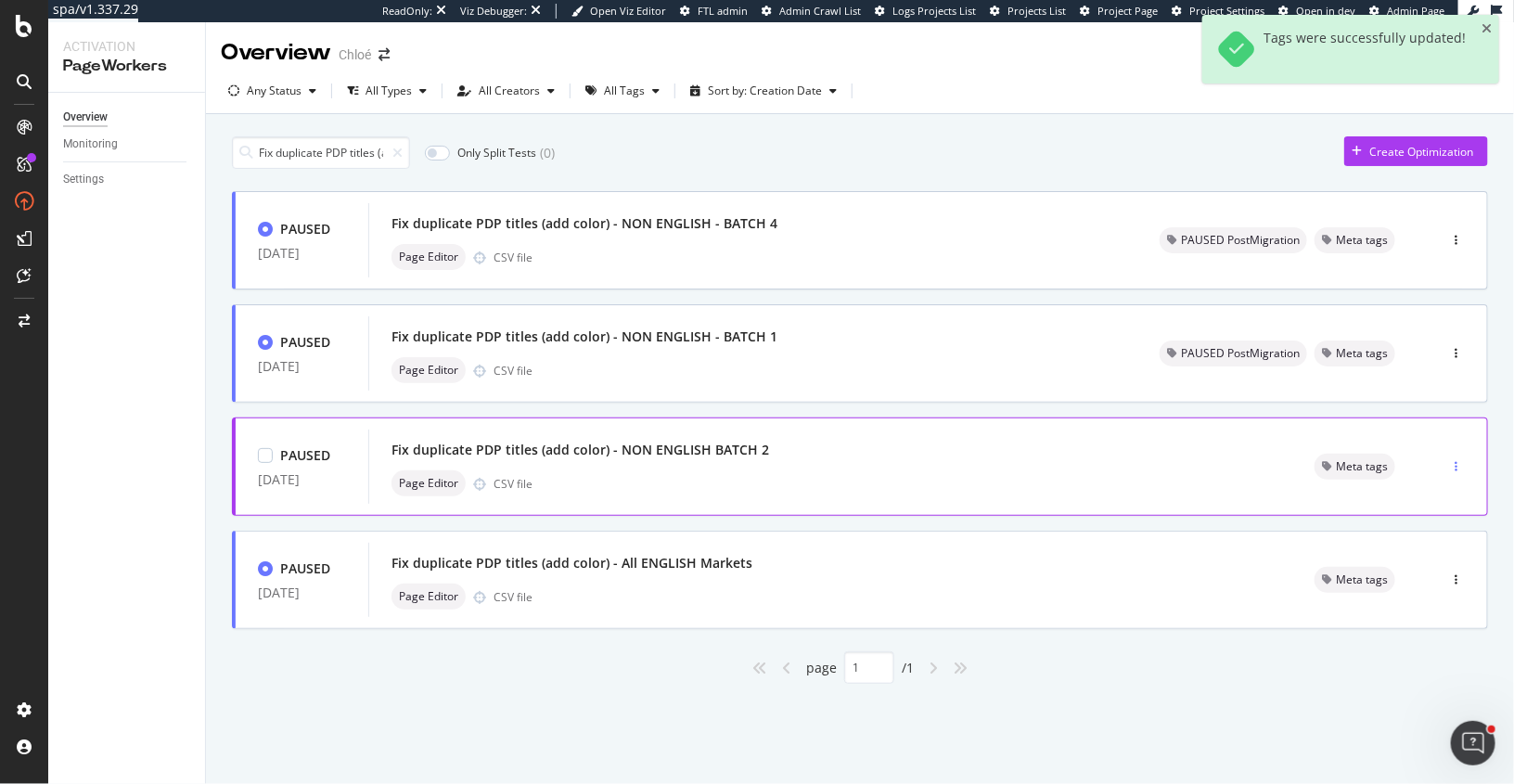
click at [1457, 463] on icon "button" at bounding box center [1456, 466] width 3 height 11
click at [1408, 565] on div "Tags" at bounding box center [1422, 562] width 94 height 23
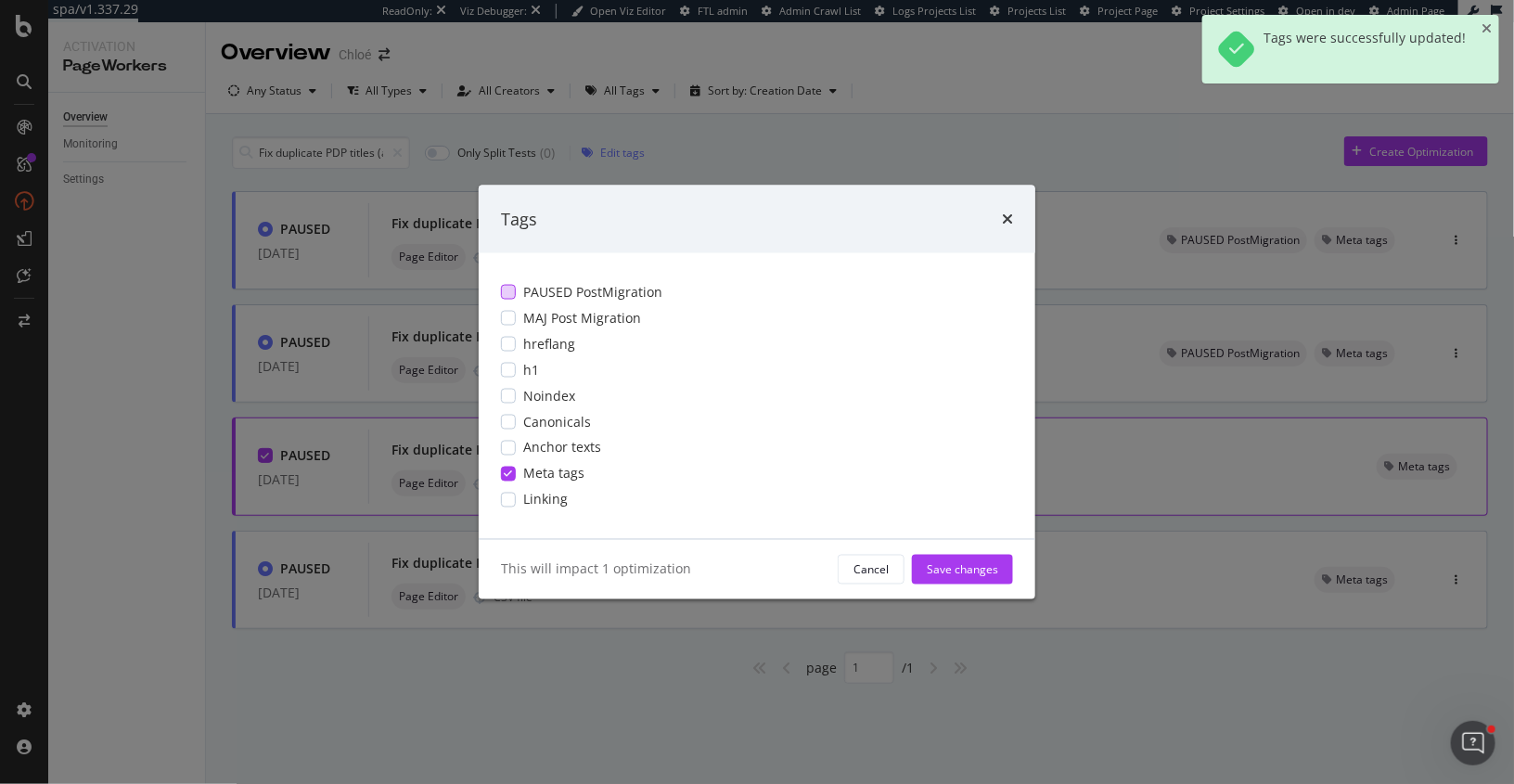
click at [510, 294] on div "modal" at bounding box center [508, 292] width 15 height 15
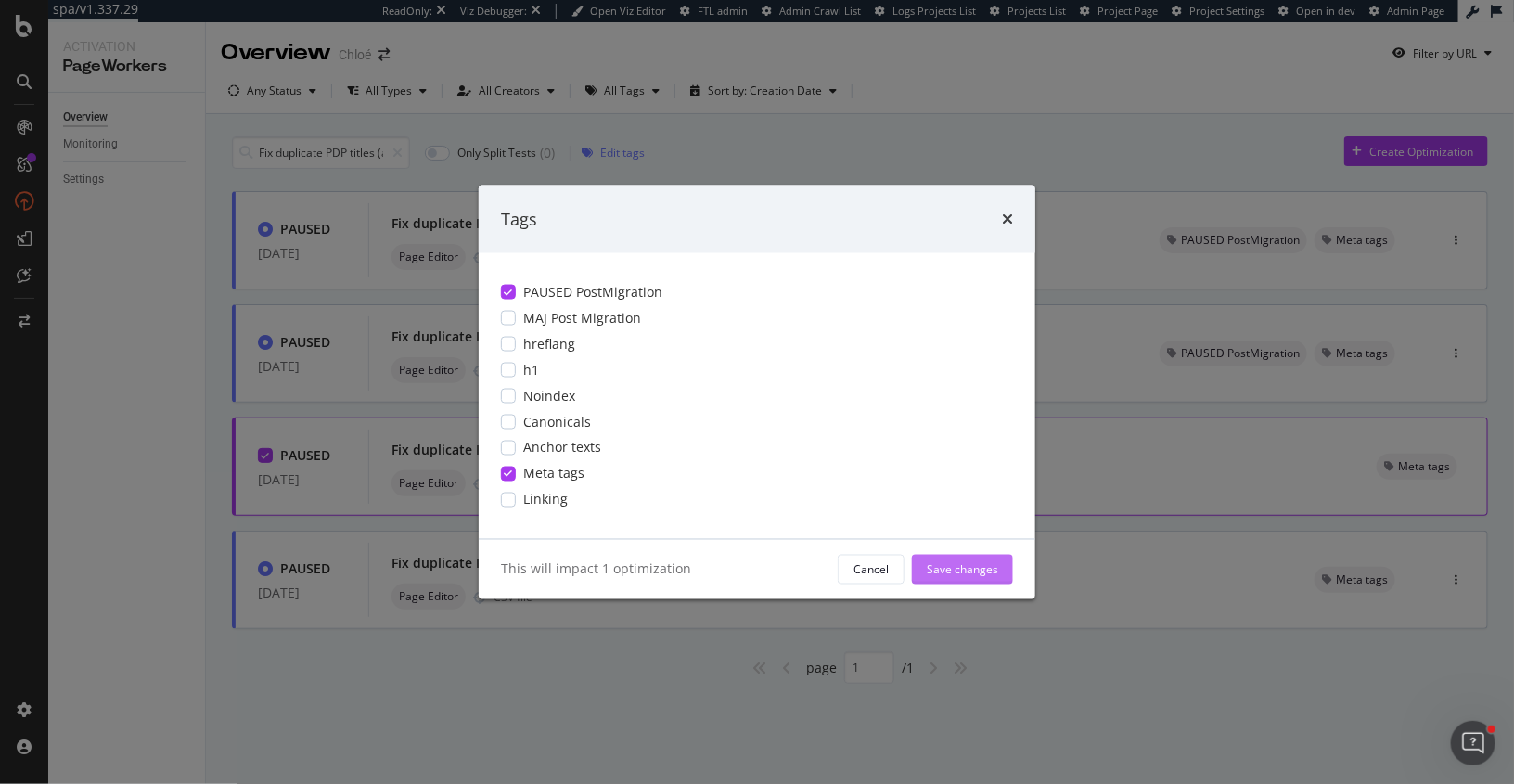
click at [976, 567] on div "Save changes" at bounding box center [963, 569] width 72 height 16
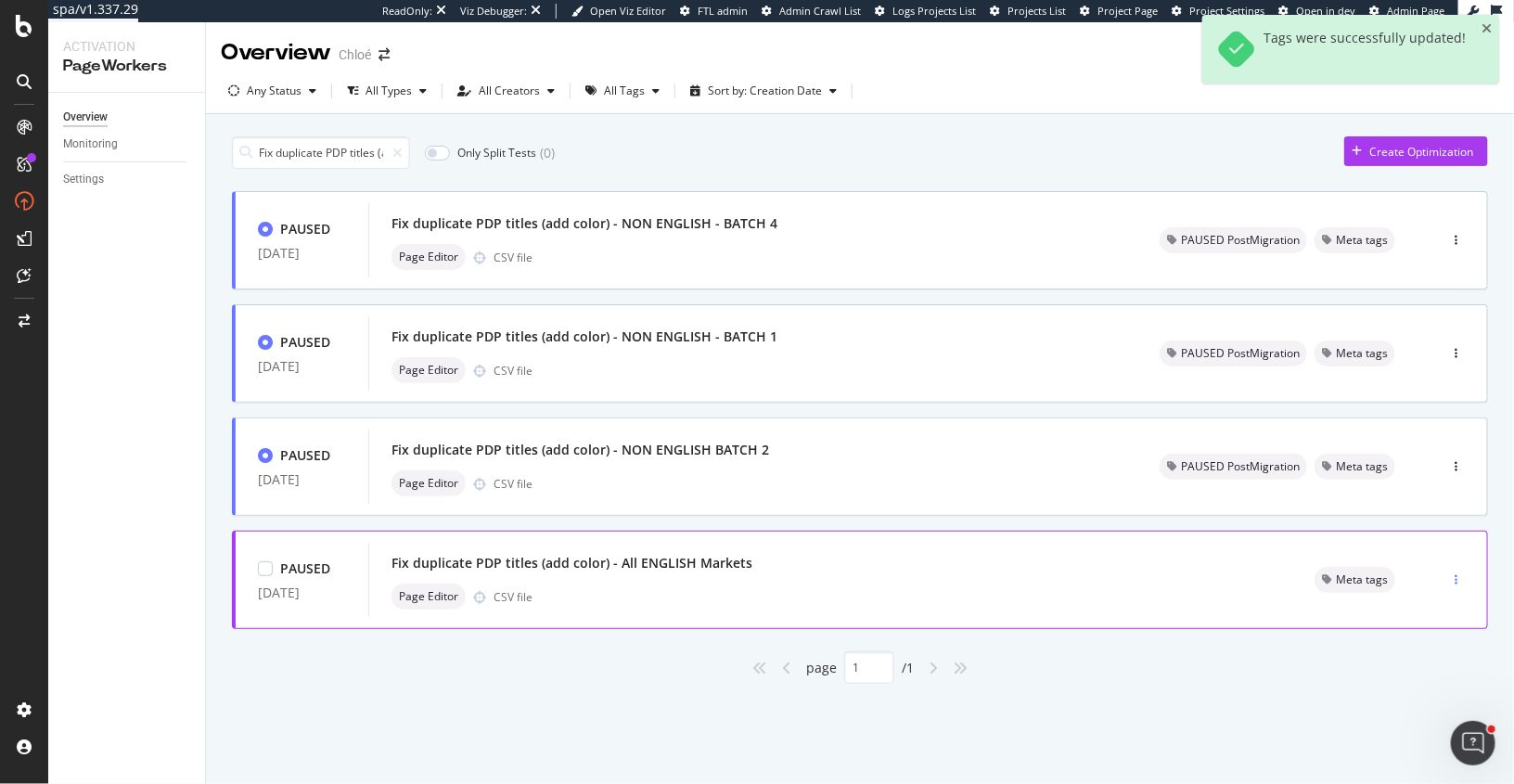
click at [1458, 574] on icon "button" at bounding box center [1456, 579] width 3 height 11
click at [1418, 672] on div "Tags" at bounding box center [1425, 674] width 25 height 16
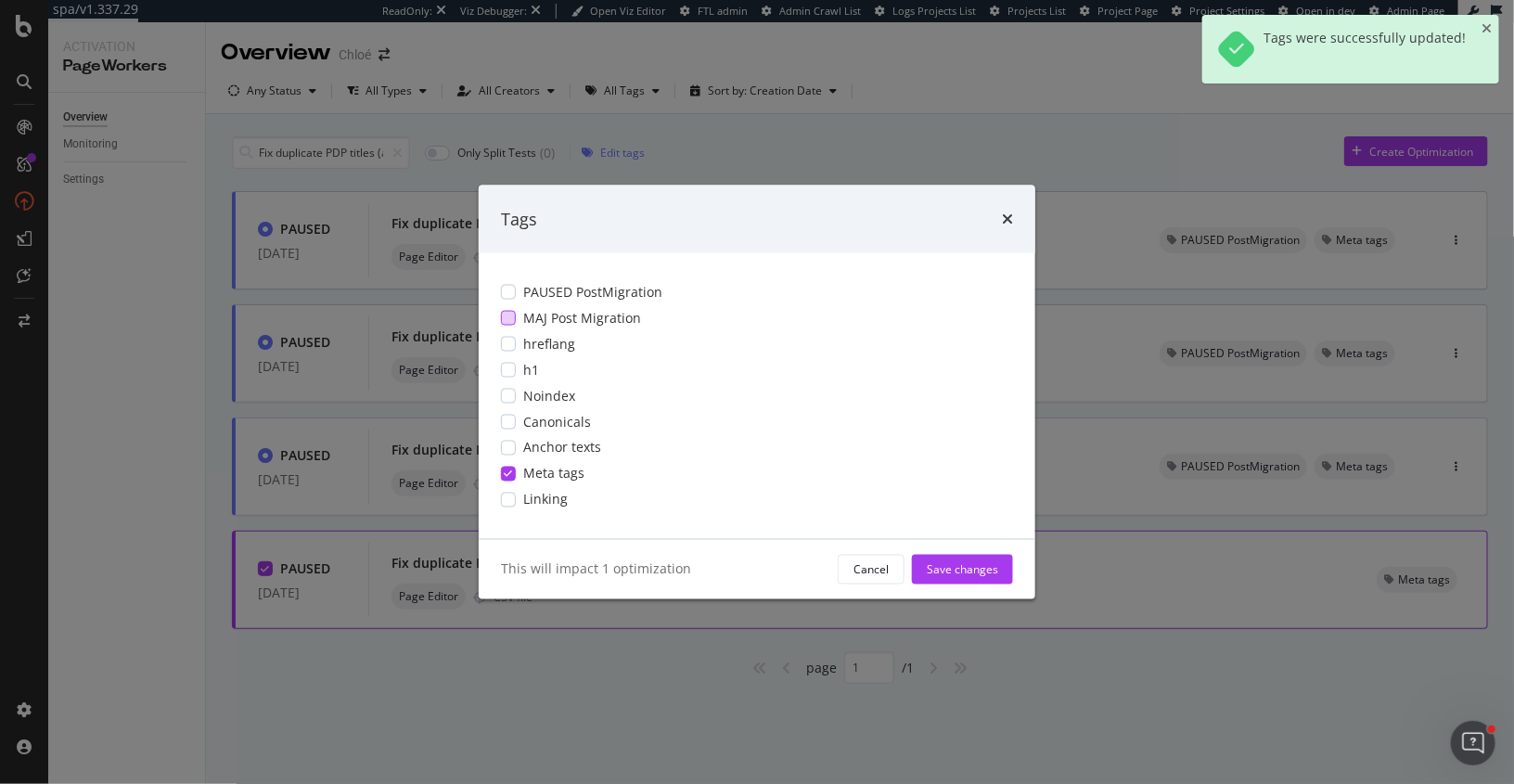
click at [518, 324] on div "MAJ Post Migration" at bounding box center [757, 317] width 512 height 18
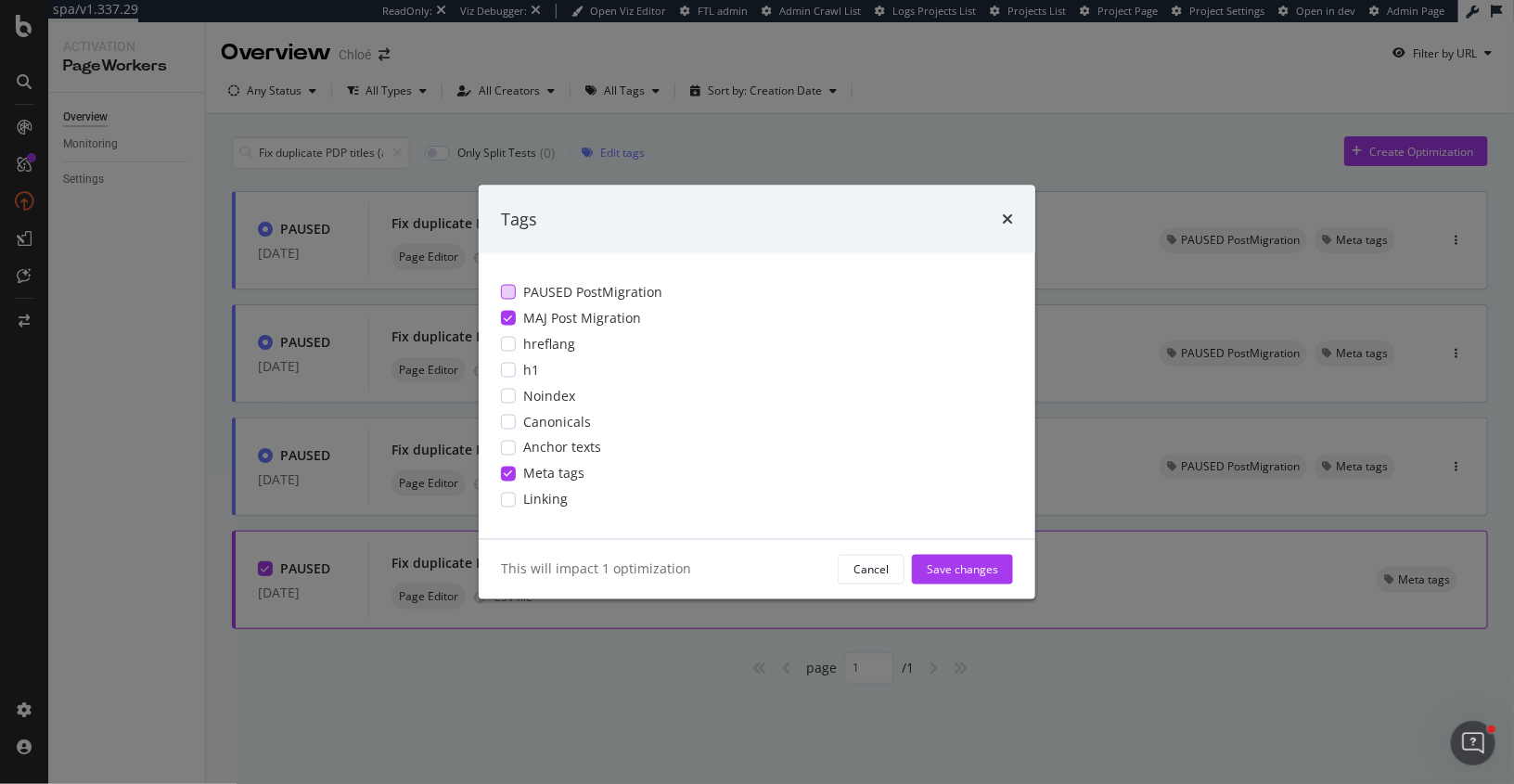
click at [547, 290] on span "PAUSED PostMigration" at bounding box center [592, 292] width 139 height 18
click at [512, 311] on div "modal" at bounding box center [508, 317] width 15 height 15
click at [979, 565] on div "Save changes" at bounding box center [963, 569] width 72 height 16
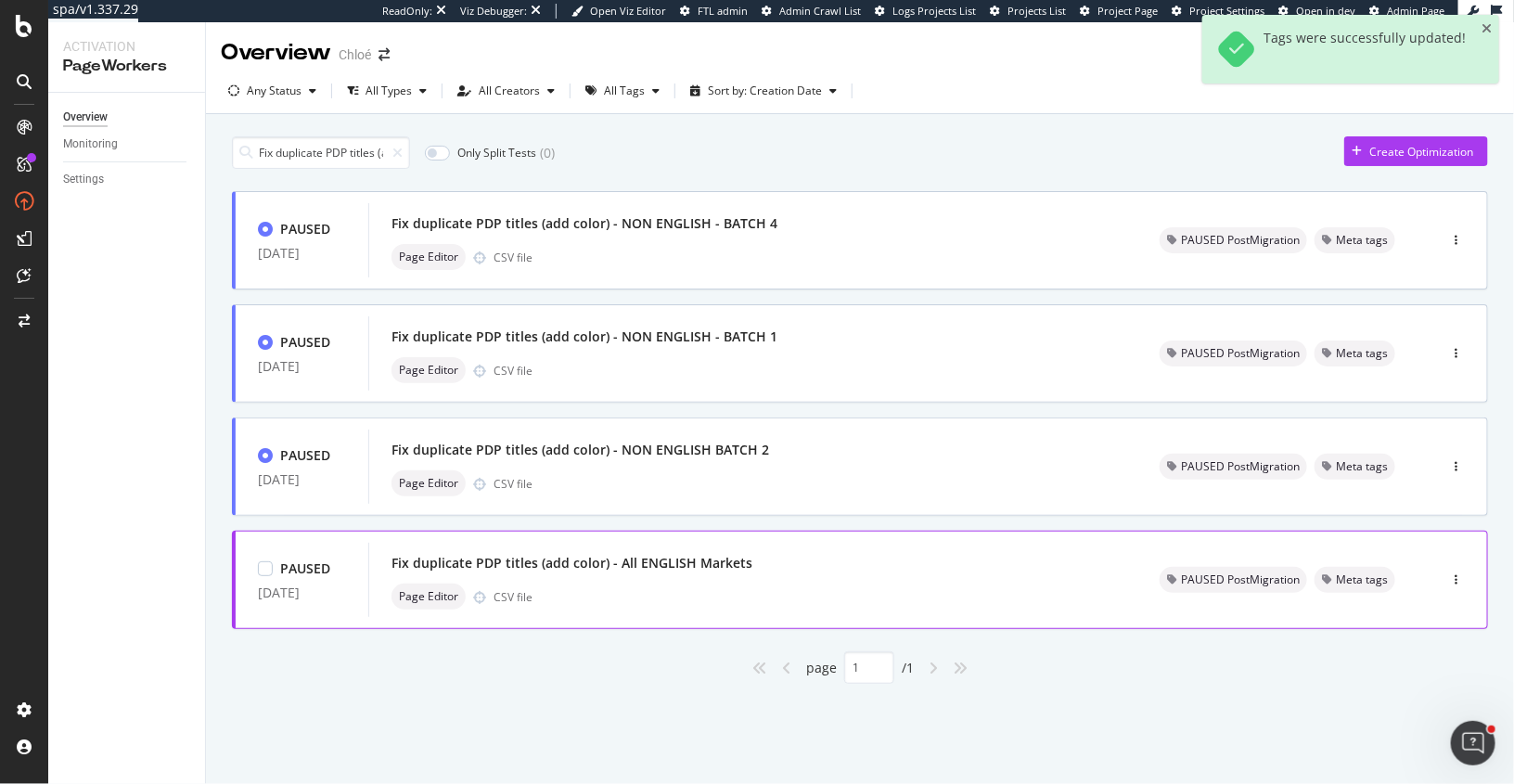
click at [951, 583] on div "Page Editor CSV file" at bounding box center [753, 596] width 724 height 26
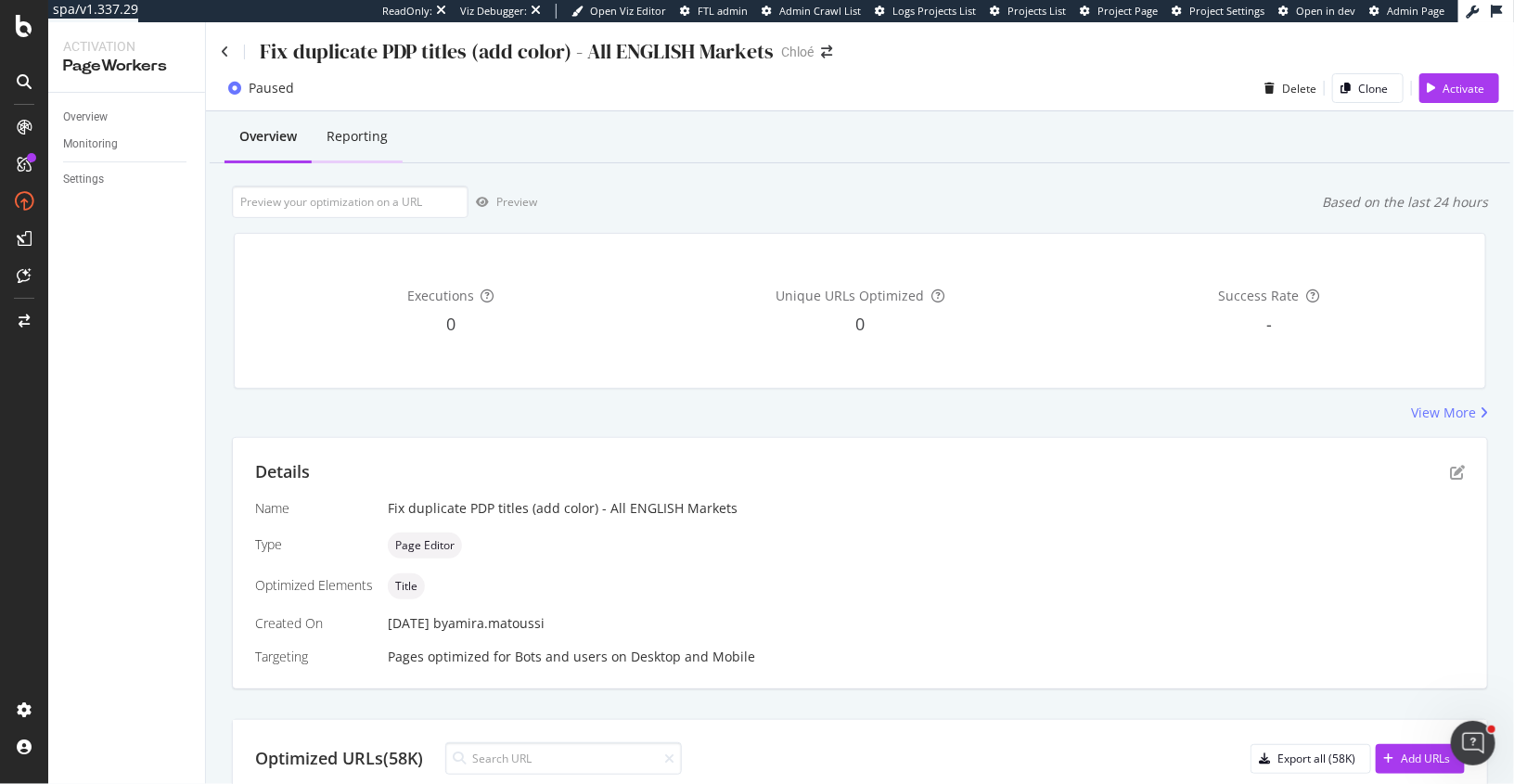
click at [367, 147] on div "Reporting" at bounding box center [357, 138] width 91 height 51
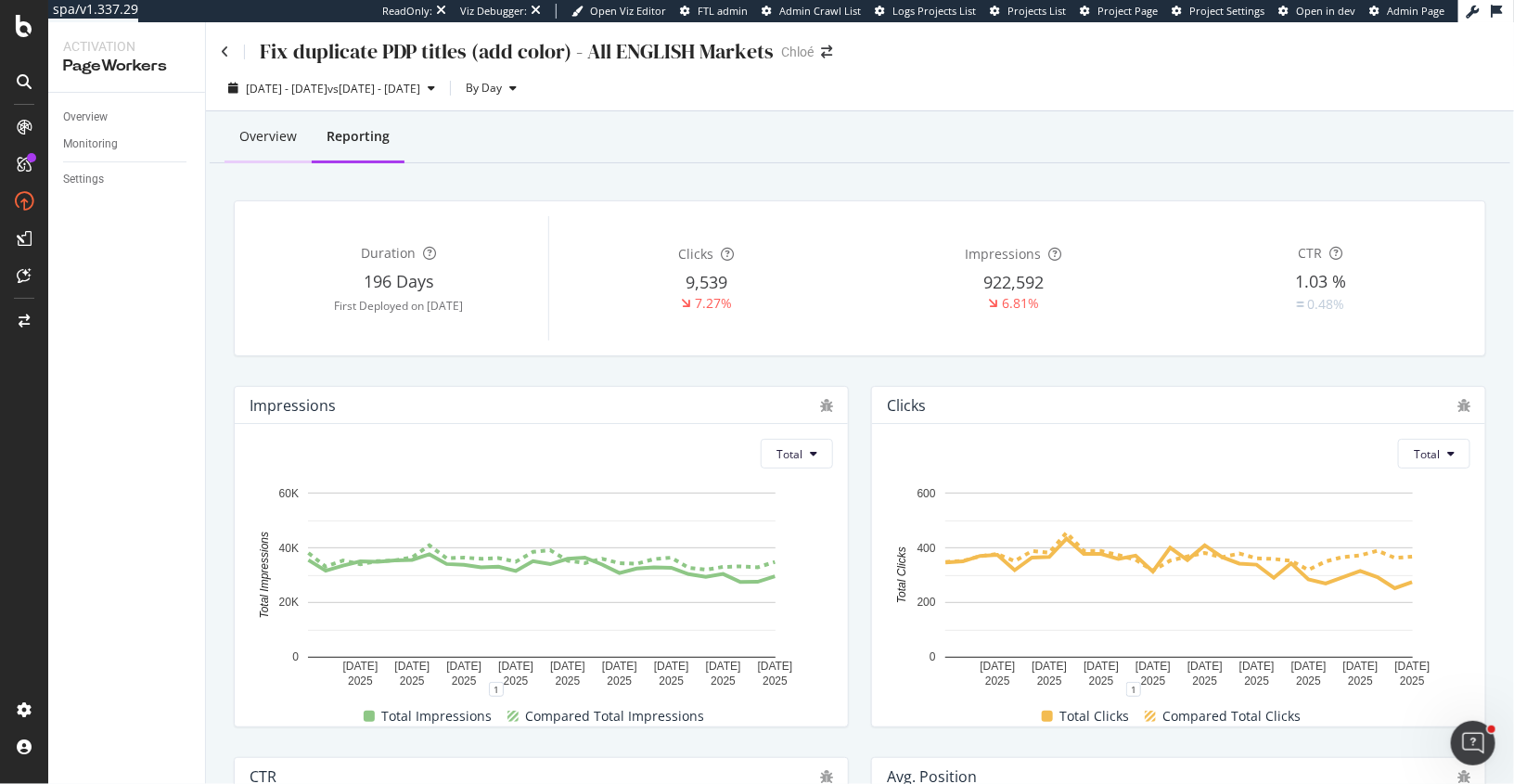
click at [266, 147] on div "Overview" at bounding box center [268, 138] width 87 height 51
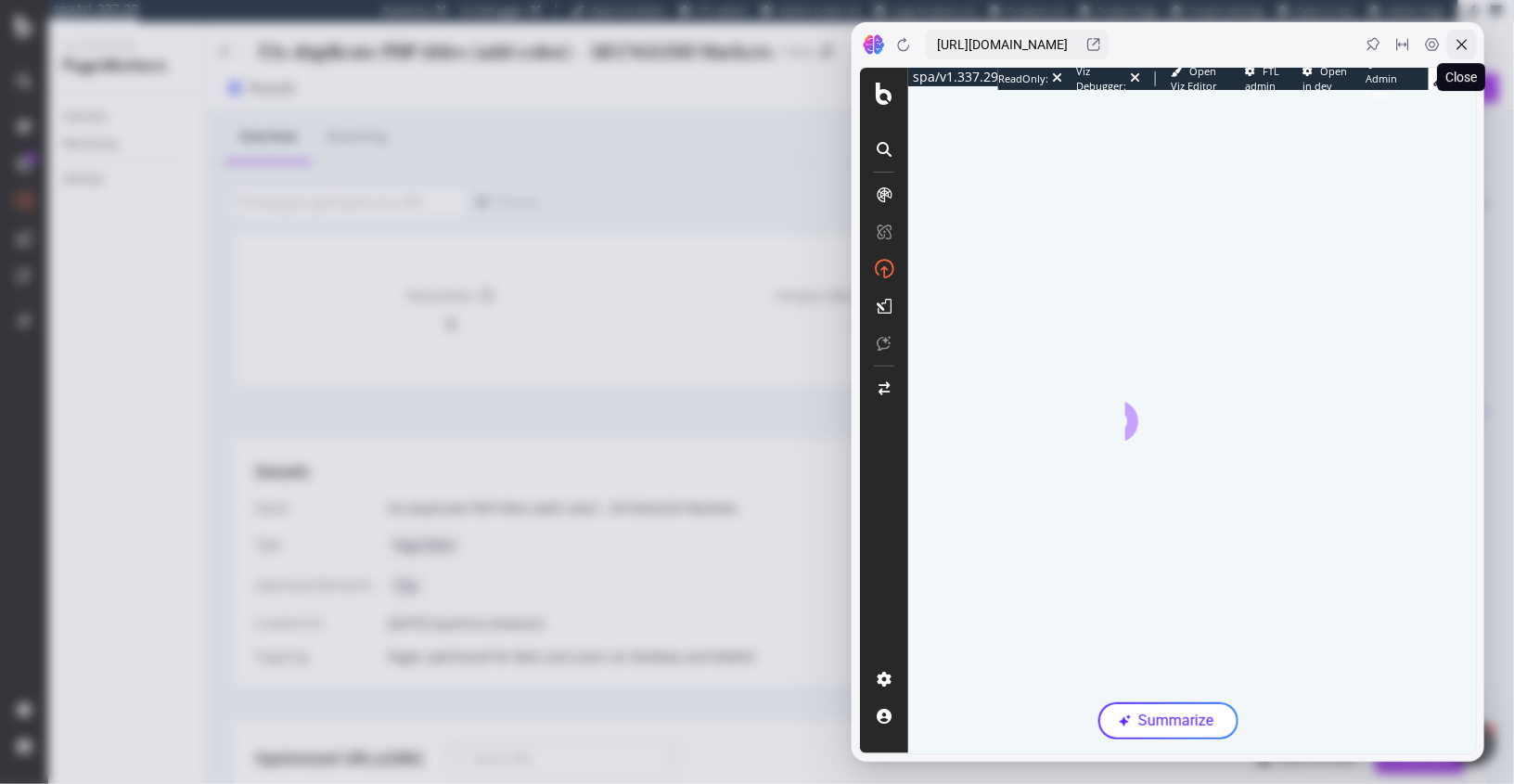
click at [1464, 45] on icon at bounding box center [1463, 45] width 11 height 11
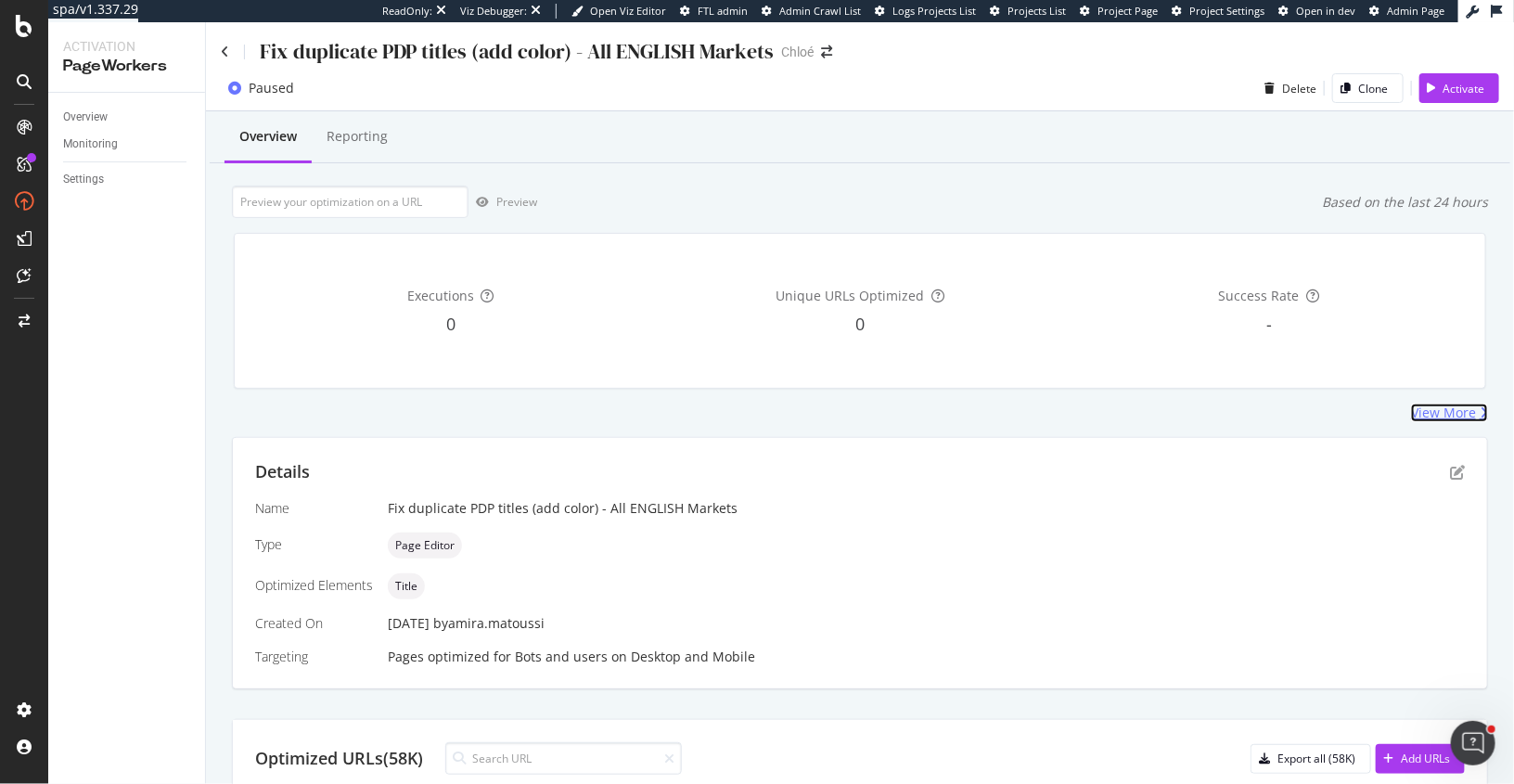
click at [1449, 411] on div "View More" at bounding box center [1443, 412] width 65 height 18
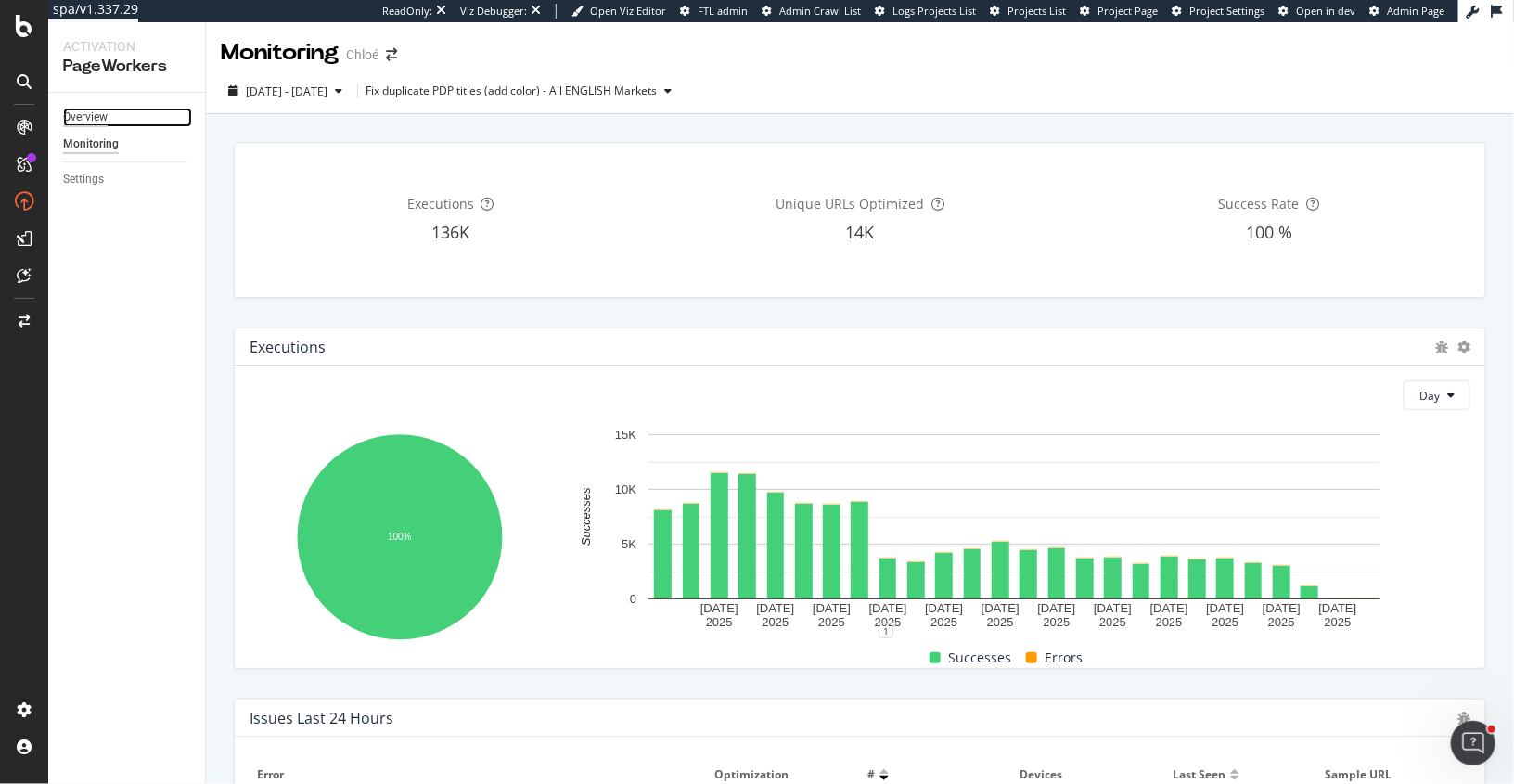
click at [86, 110] on div "Overview" at bounding box center [85, 117] width 45 height 19
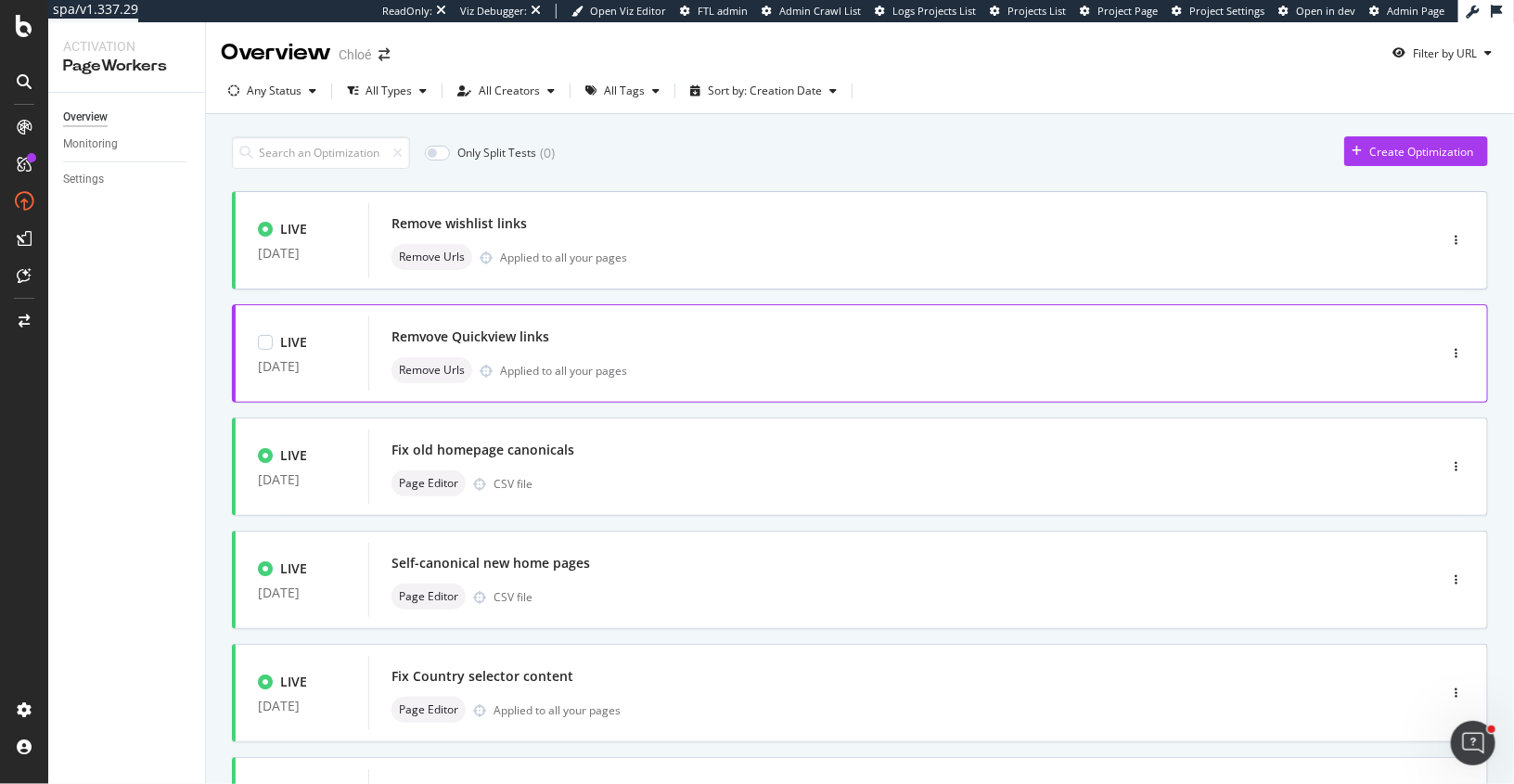
scroll to position [642, 0]
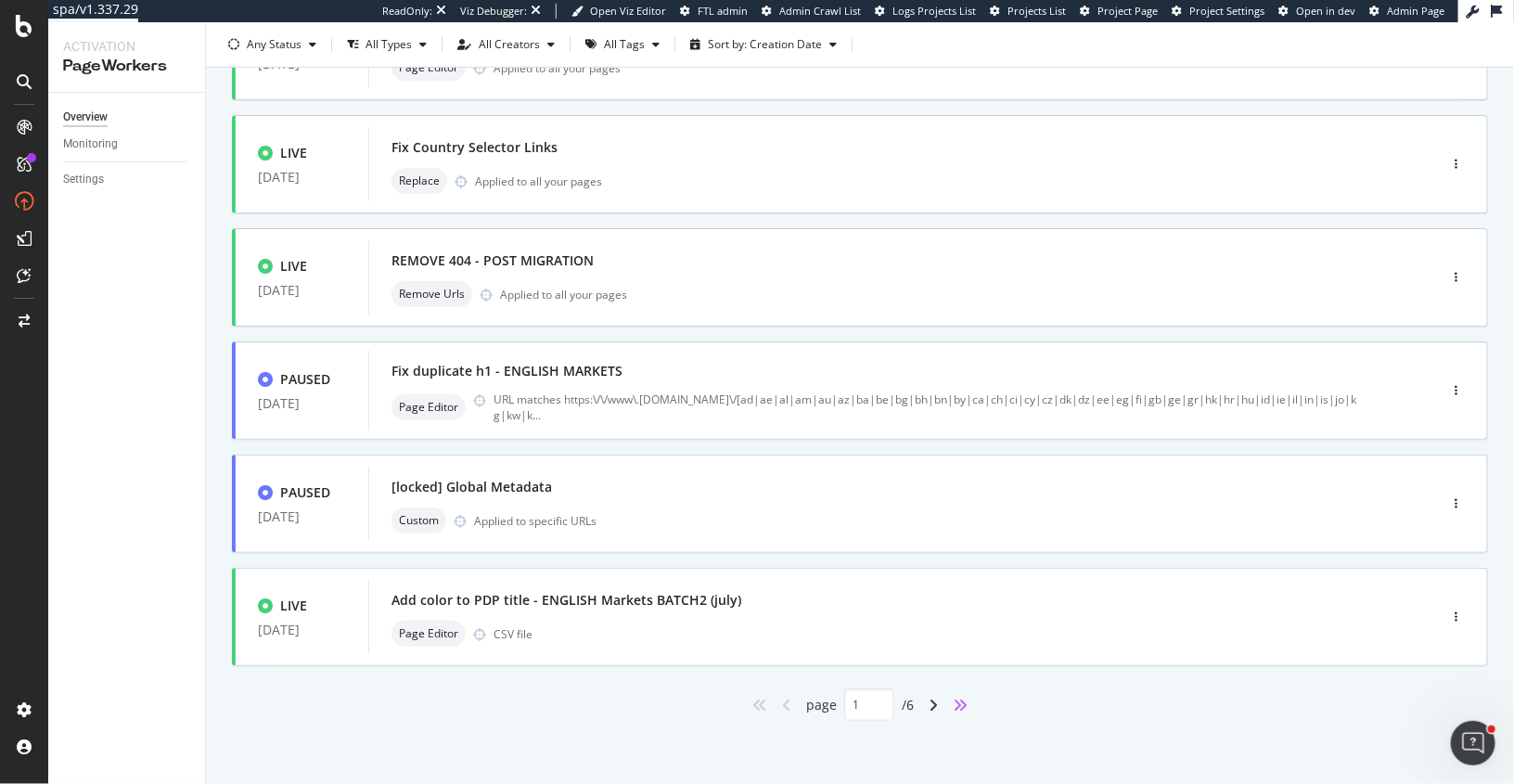
click at [961, 702] on icon "angles-right" at bounding box center [960, 704] width 15 height 15
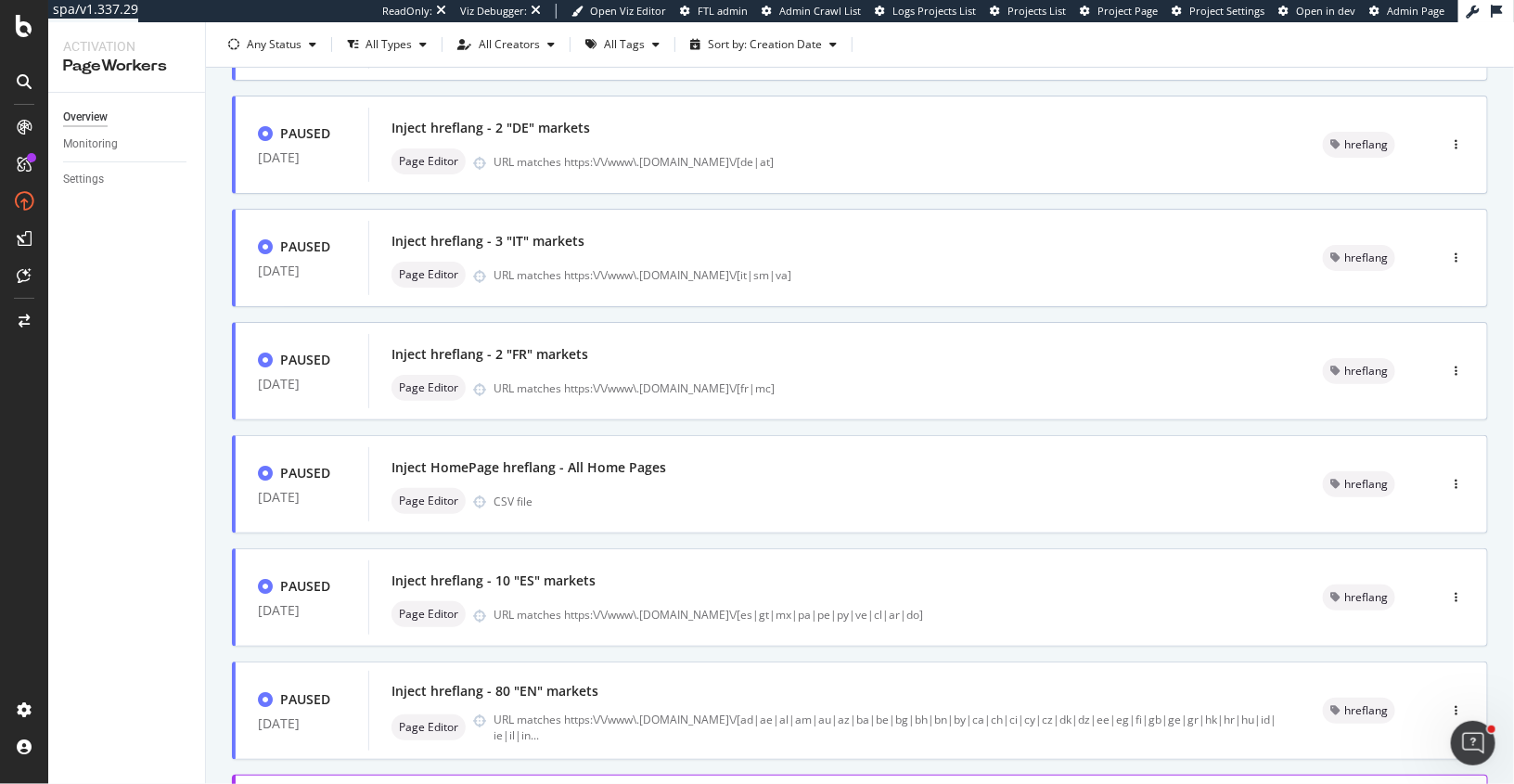
scroll to position [0, 0]
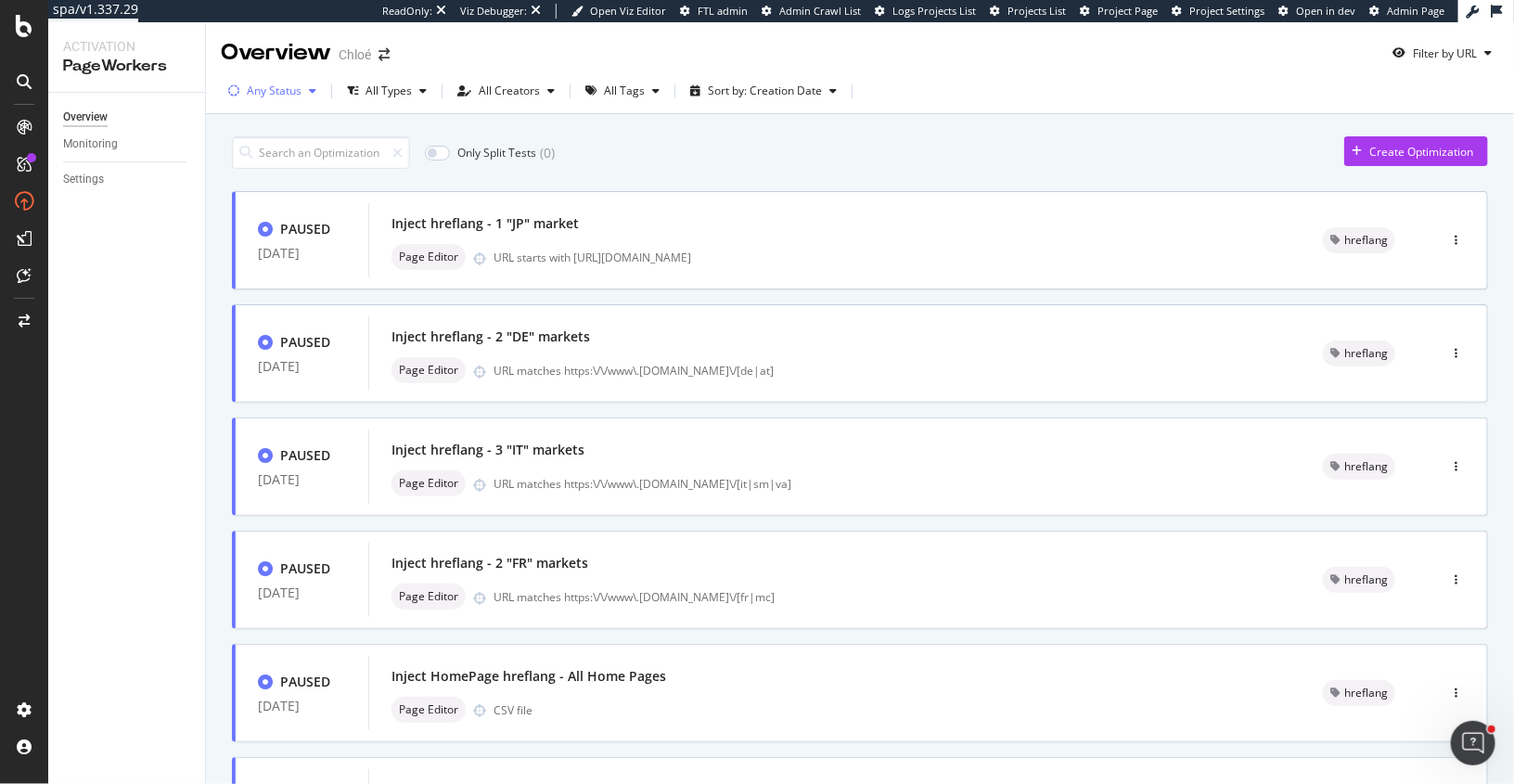
click at [275, 93] on div "Any Status" at bounding box center [274, 90] width 54 height 11
click at [253, 158] on div "Live ( 21 )" at bounding box center [279, 161] width 84 height 16
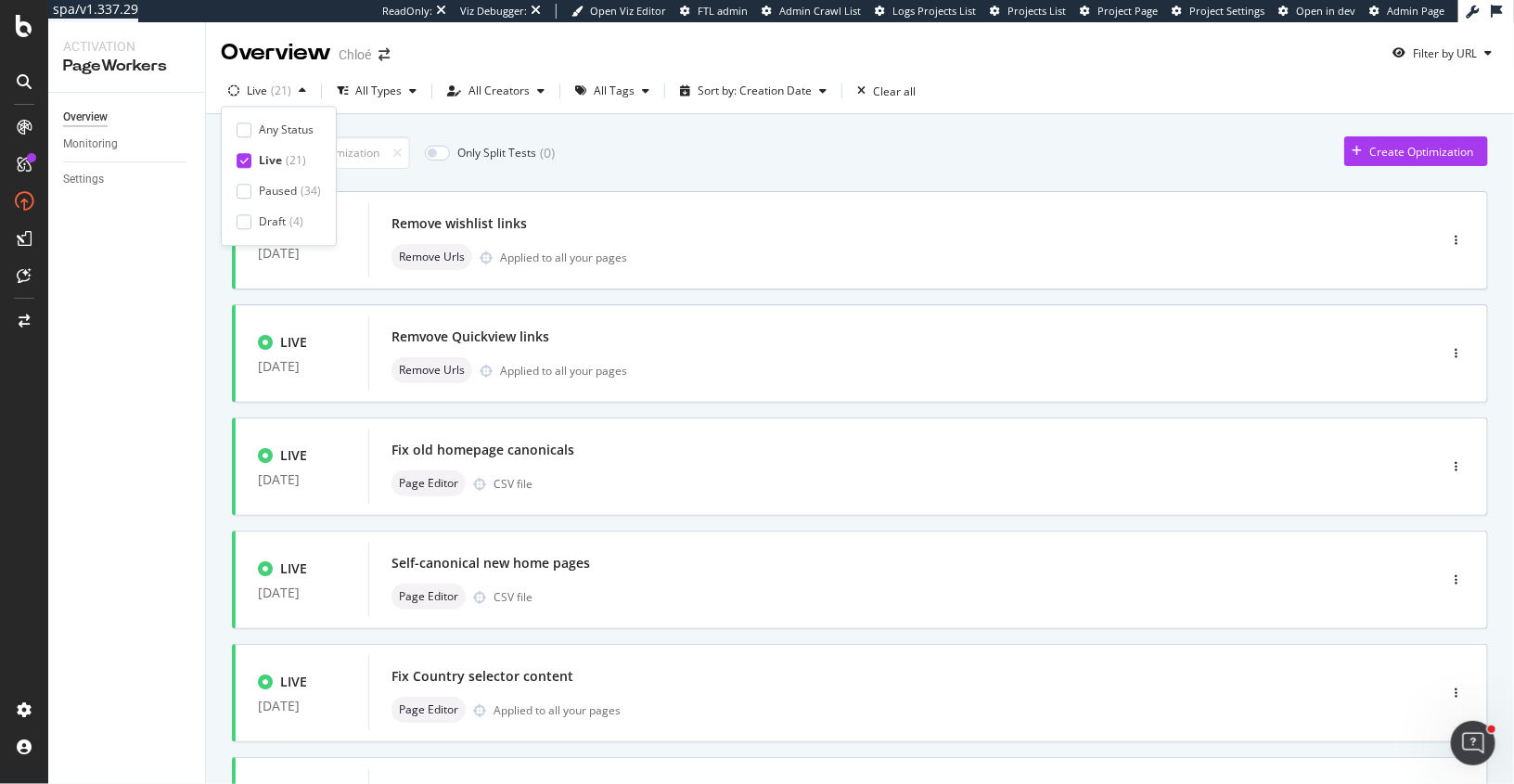
click at [685, 170] on div "Only Split Tests ( 0 ) Create Optimization LIVE 10 Sep. 2025 Remove wishlist li…" at bounding box center [860, 744] width 1257 height 1235
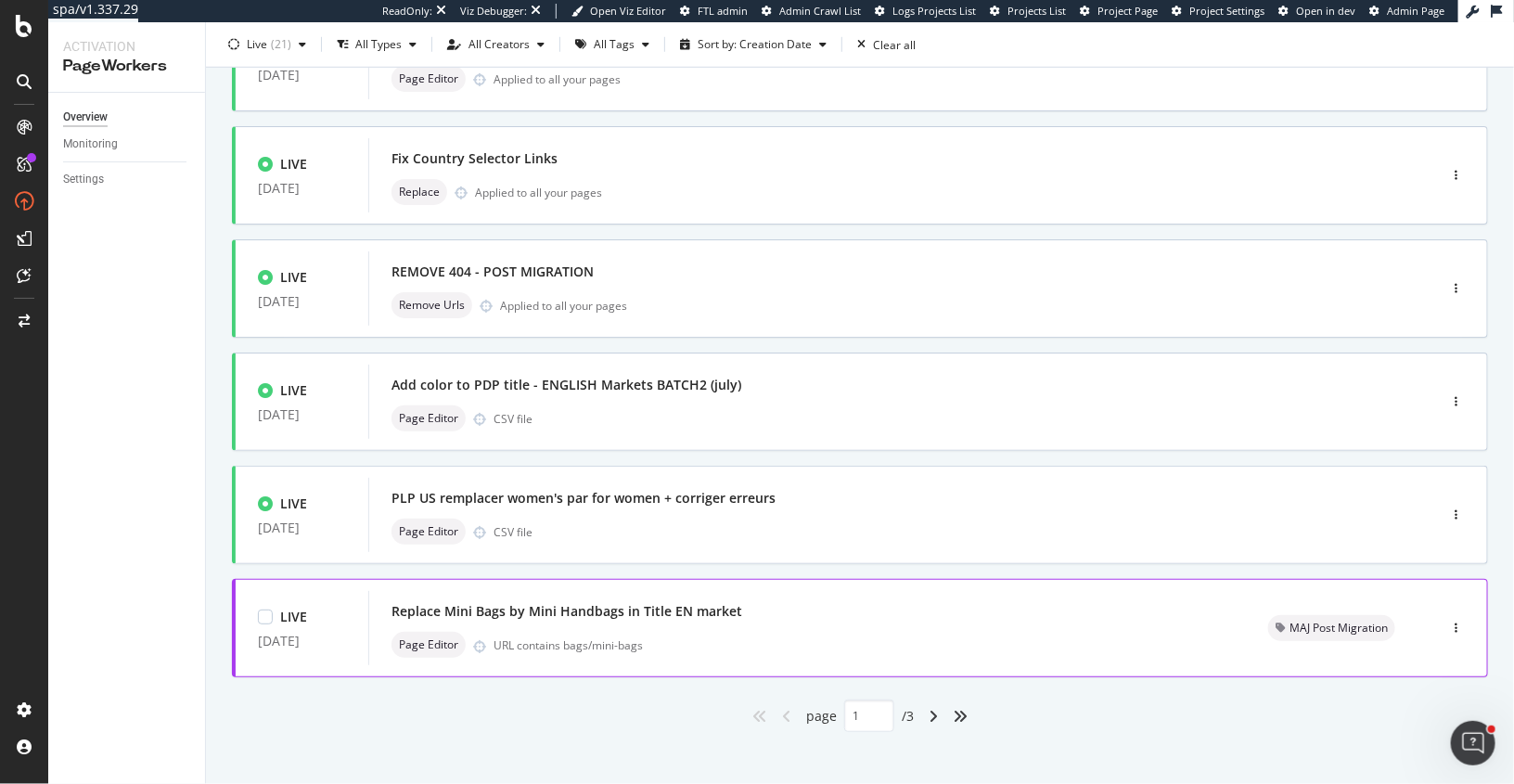
scroll to position [642, 0]
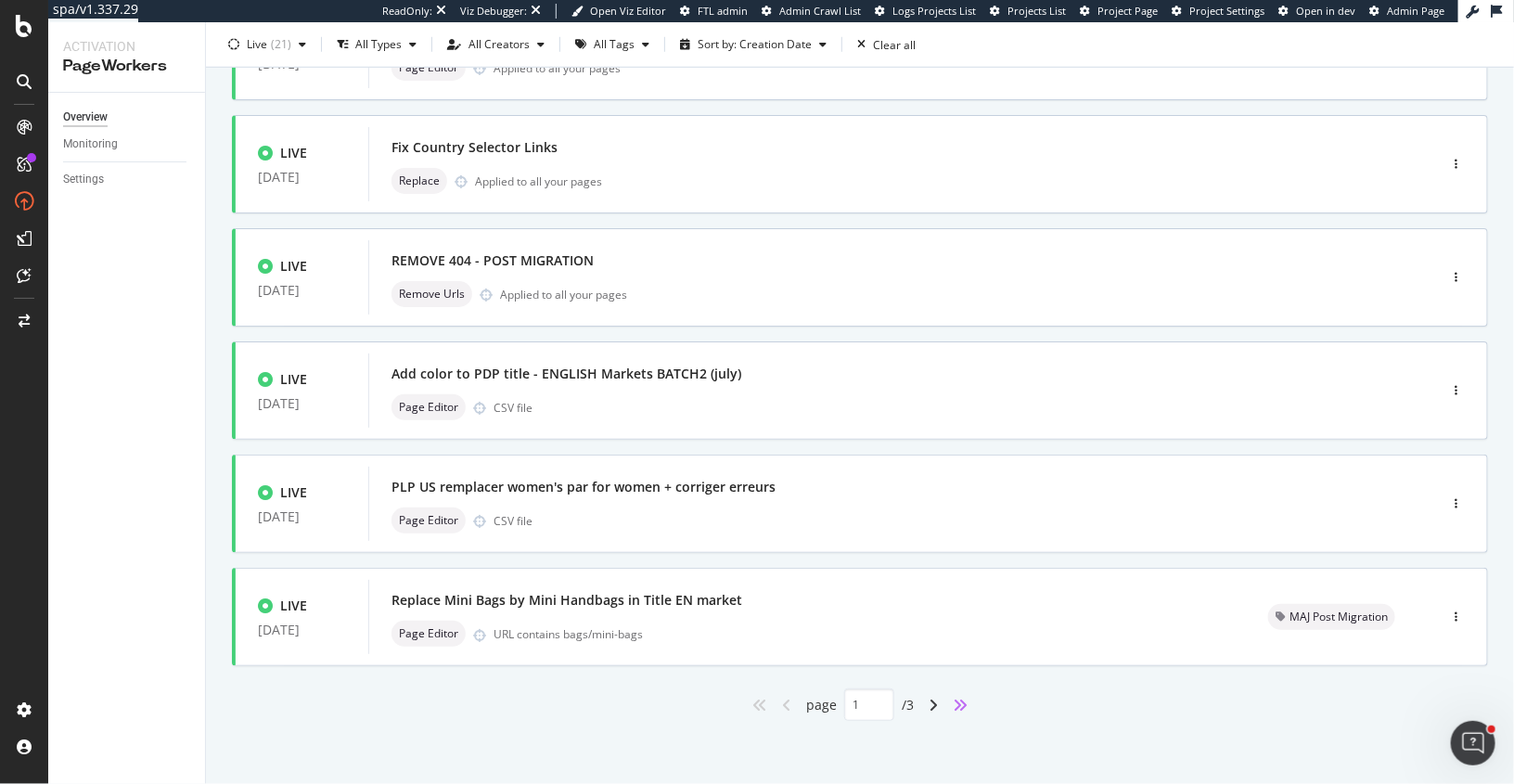
click at [957, 706] on icon "angles-right" at bounding box center [960, 704] width 15 height 15
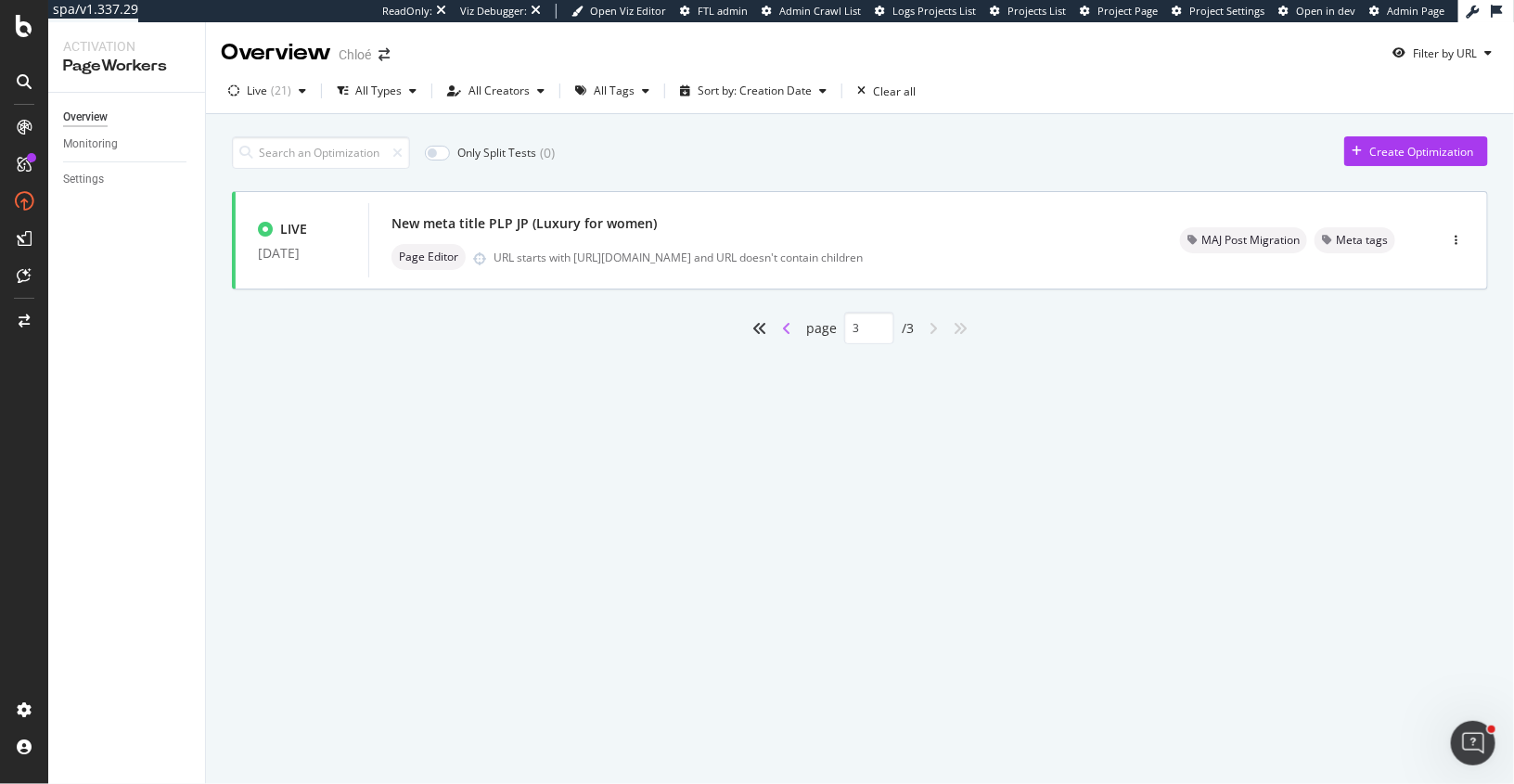
click at [788, 331] on icon "angle-left" at bounding box center [787, 328] width 10 height 15
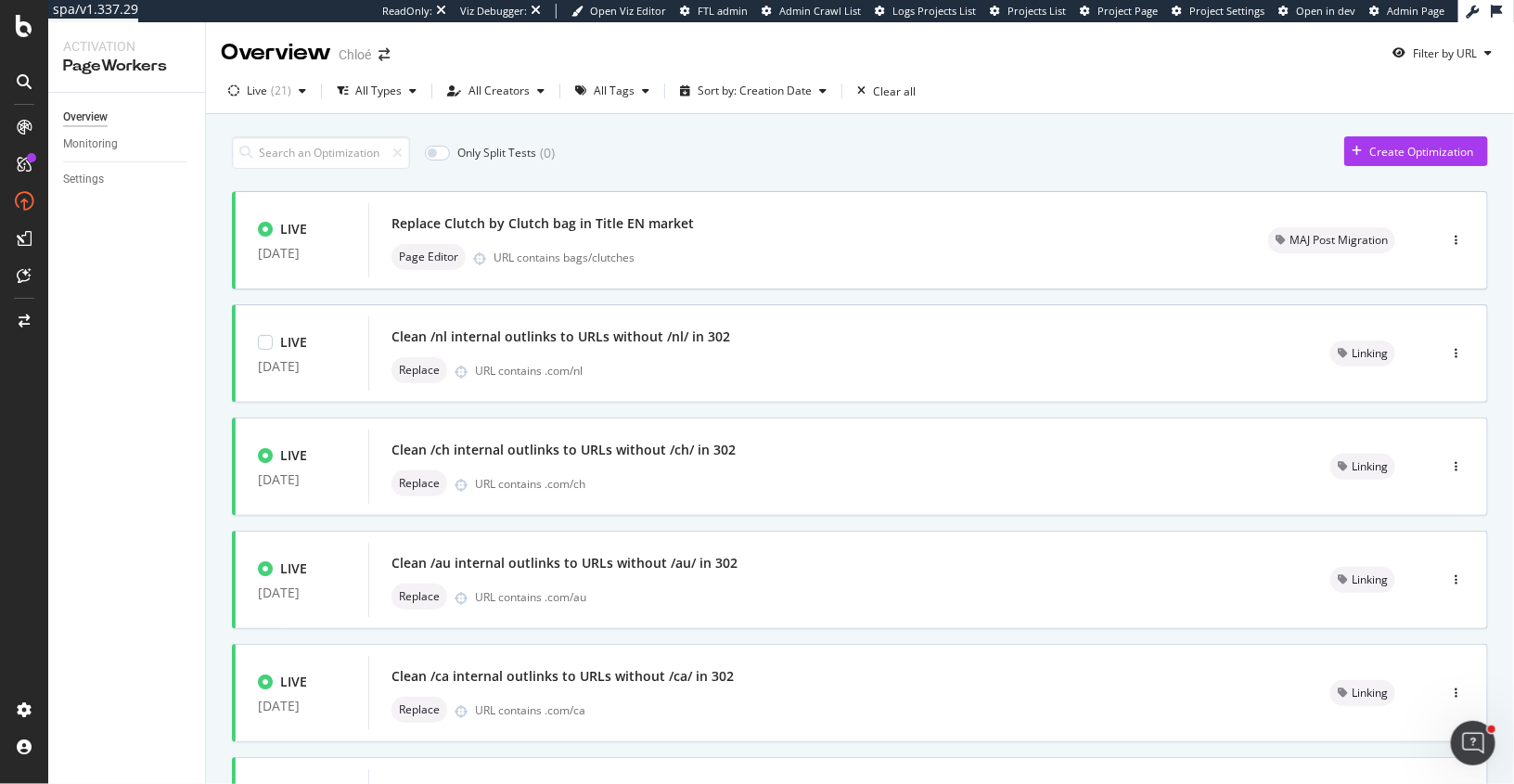
type input "2"
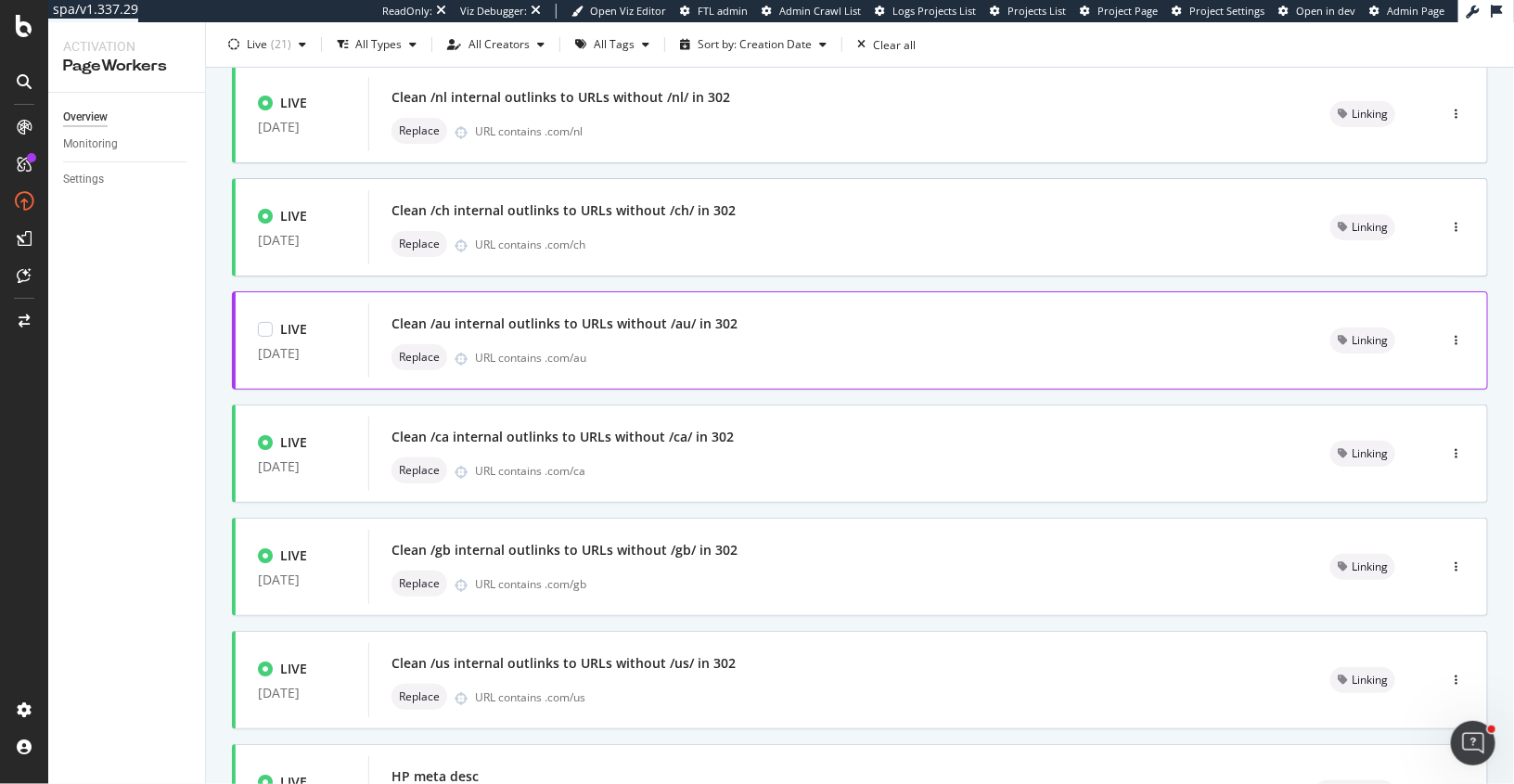
scroll to position [642, 0]
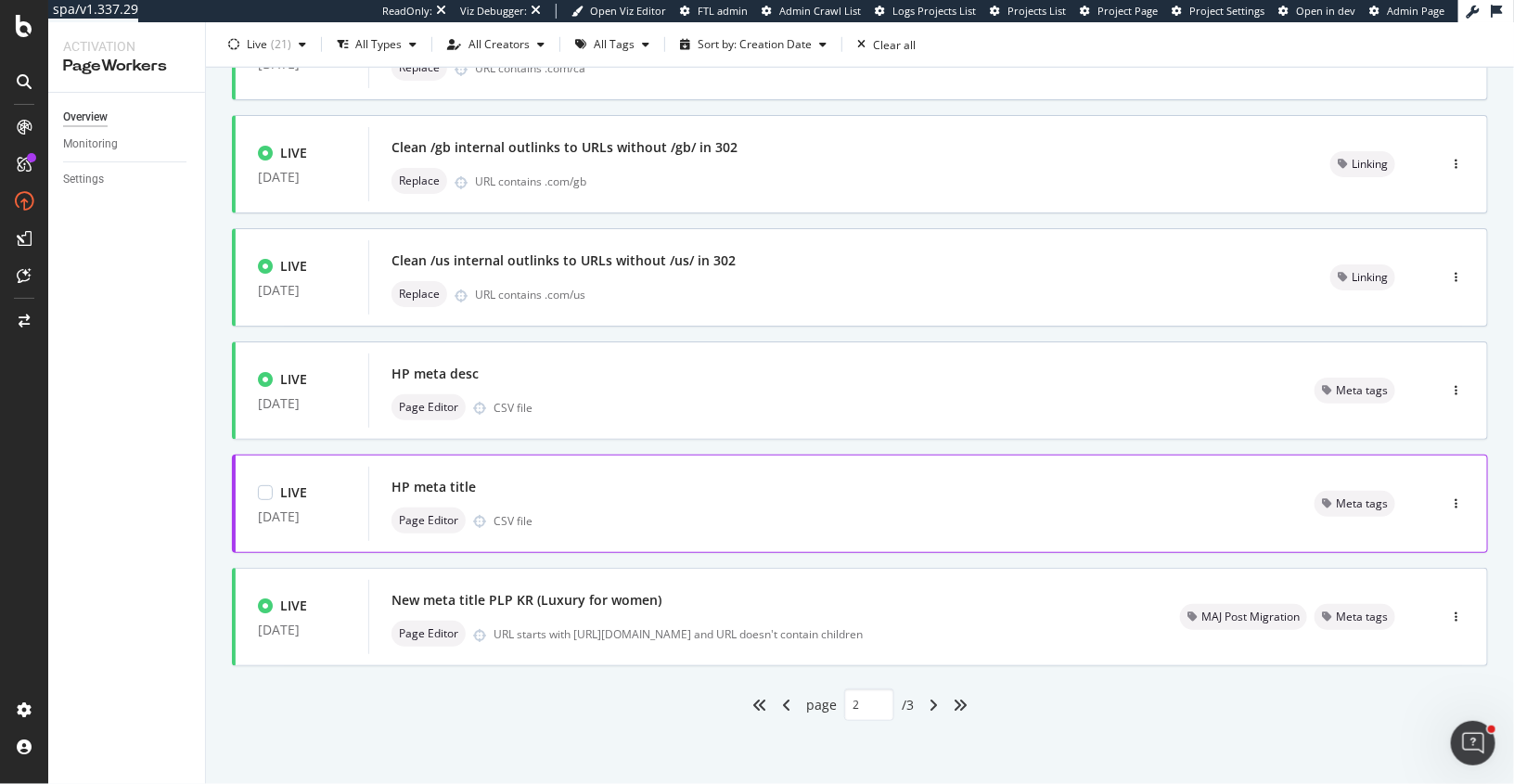
click at [774, 508] on div "Page Editor CSV file" at bounding box center [830, 520] width 878 height 26
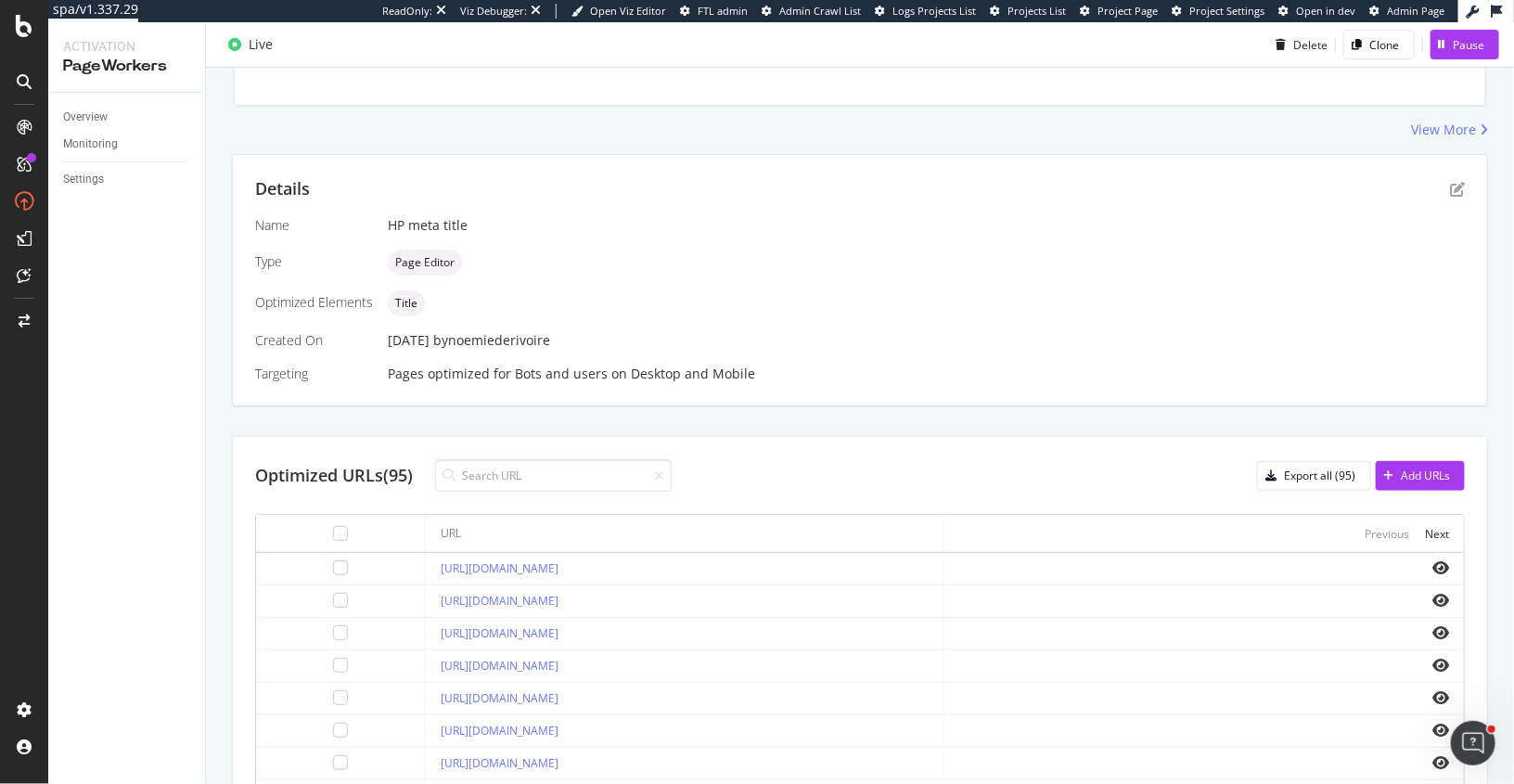
scroll to position [300, 0]
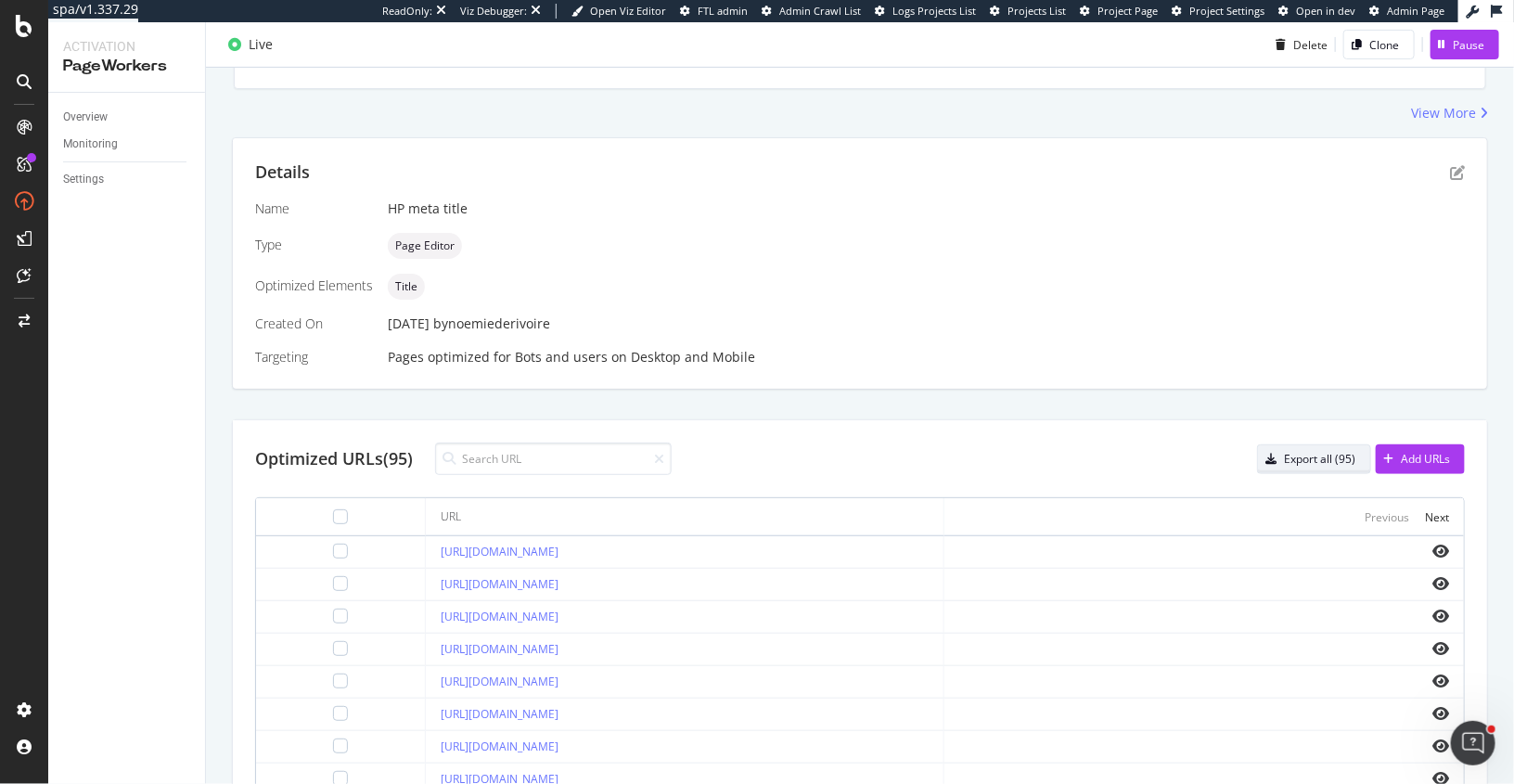
click at [1330, 453] on div "Export all (95)" at bounding box center [1320, 459] width 72 height 16
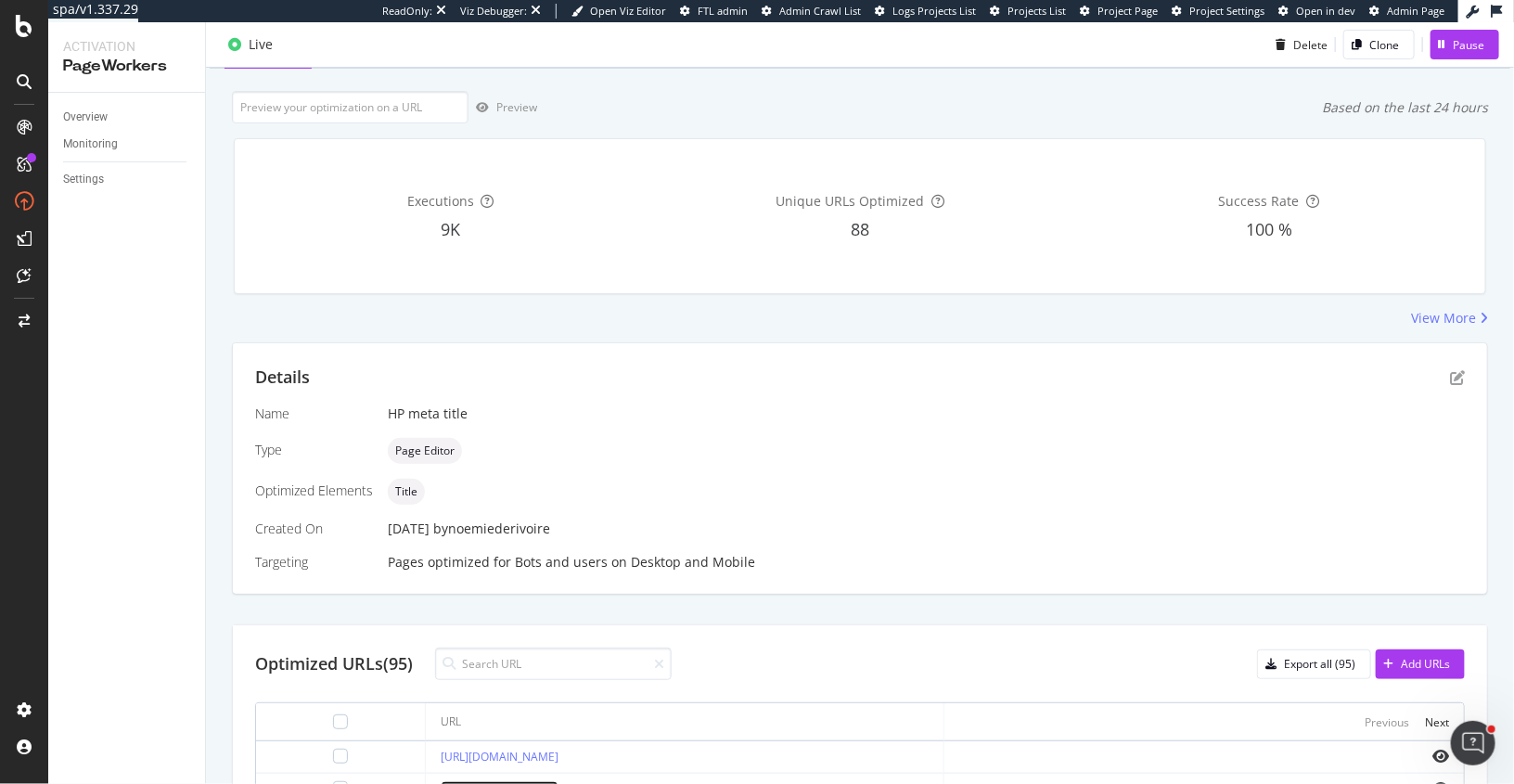
scroll to position [0, 0]
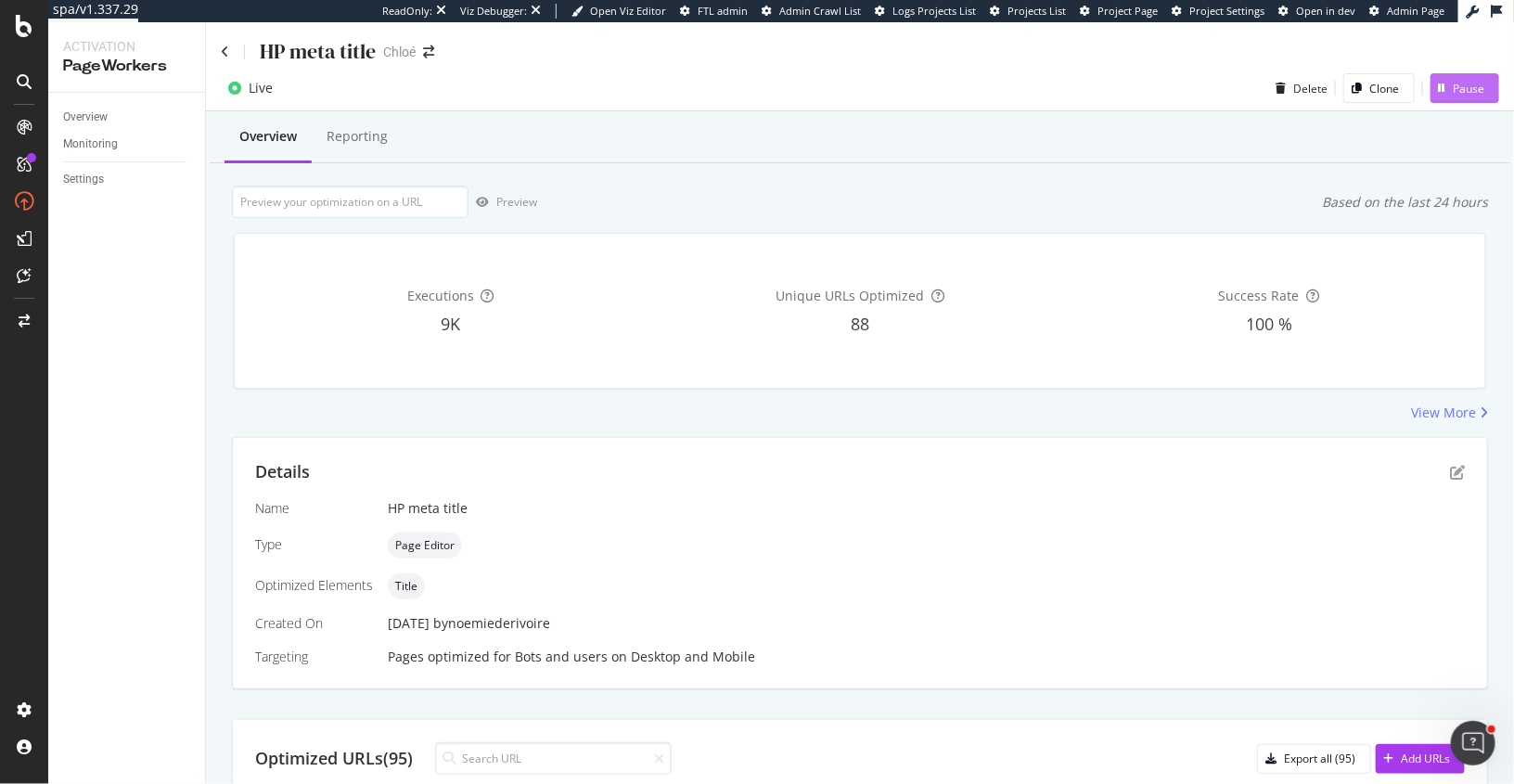
click at [1465, 89] on div "Pause" at bounding box center [1468, 88] width 32 height 16
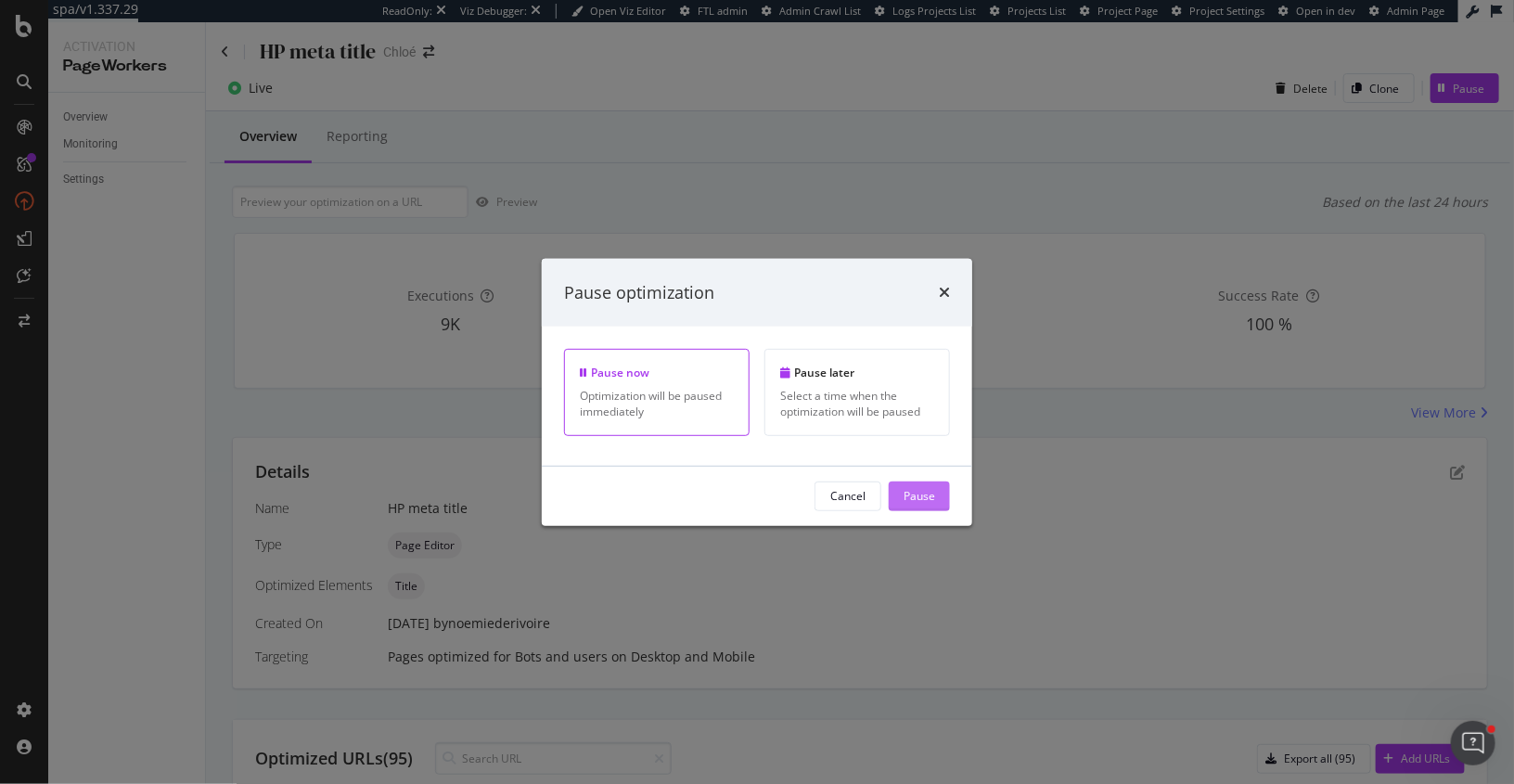
click at [925, 499] on div "Pause" at bounding box center [919, 496] width 32 height 16
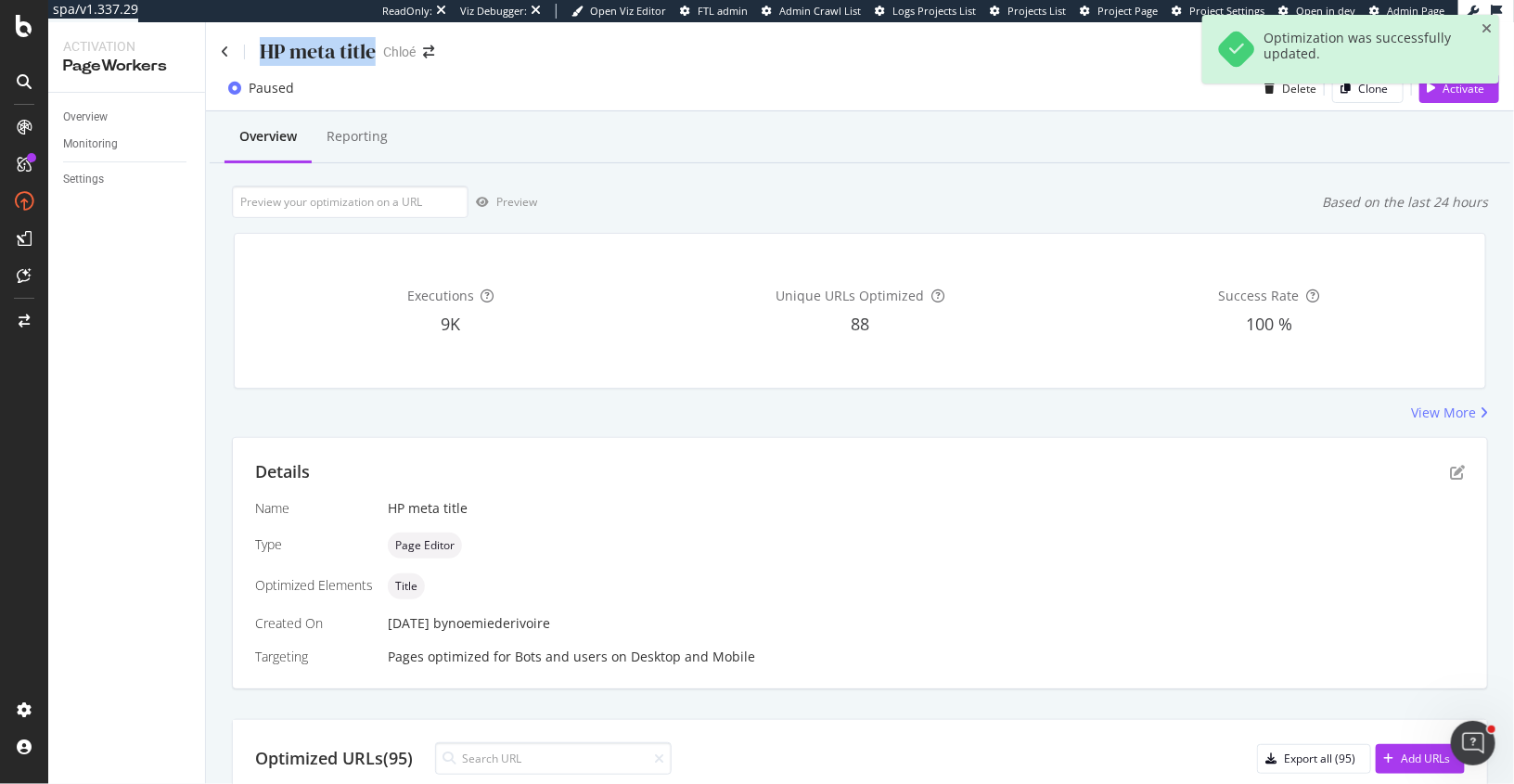
drag, startPoint x: 260, startPoint y: 53, endPoint x: 375, endPoint y: 58, distance: 115.1
click at [375, 58] on div "HP meta title" at bounding box center [318, 51] width 116 height 29
copy div "HP meta title"
click at [95, 114] on div "Overview" at bounding box center [85, 117] width 45 height 19
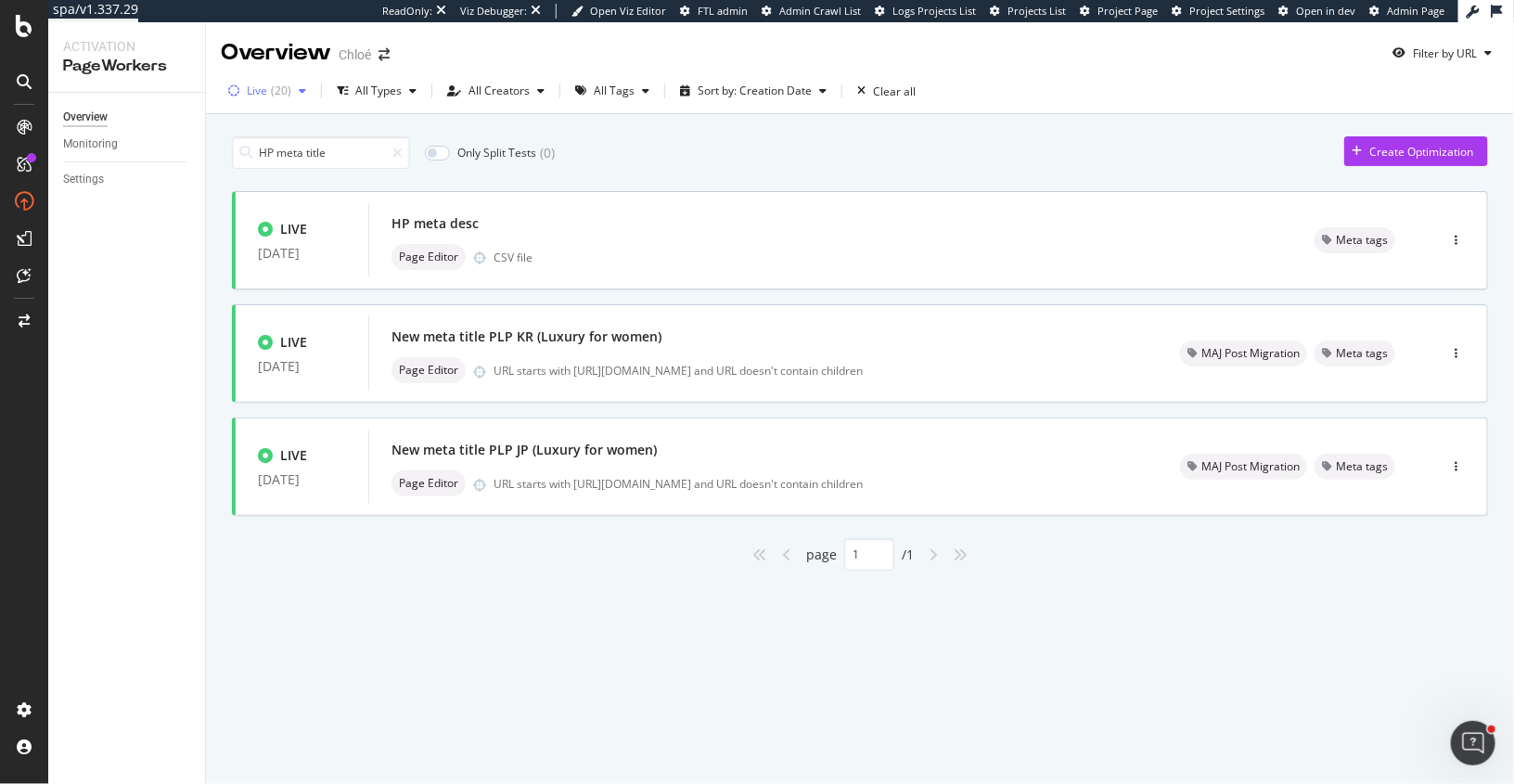
click at [273, 93] on div "( 20 )" at bounding box center [280, 90] width 20 height 11
click at [260, 125] on div "Any Status" at bounding box center [286, 129] width 54 height 16
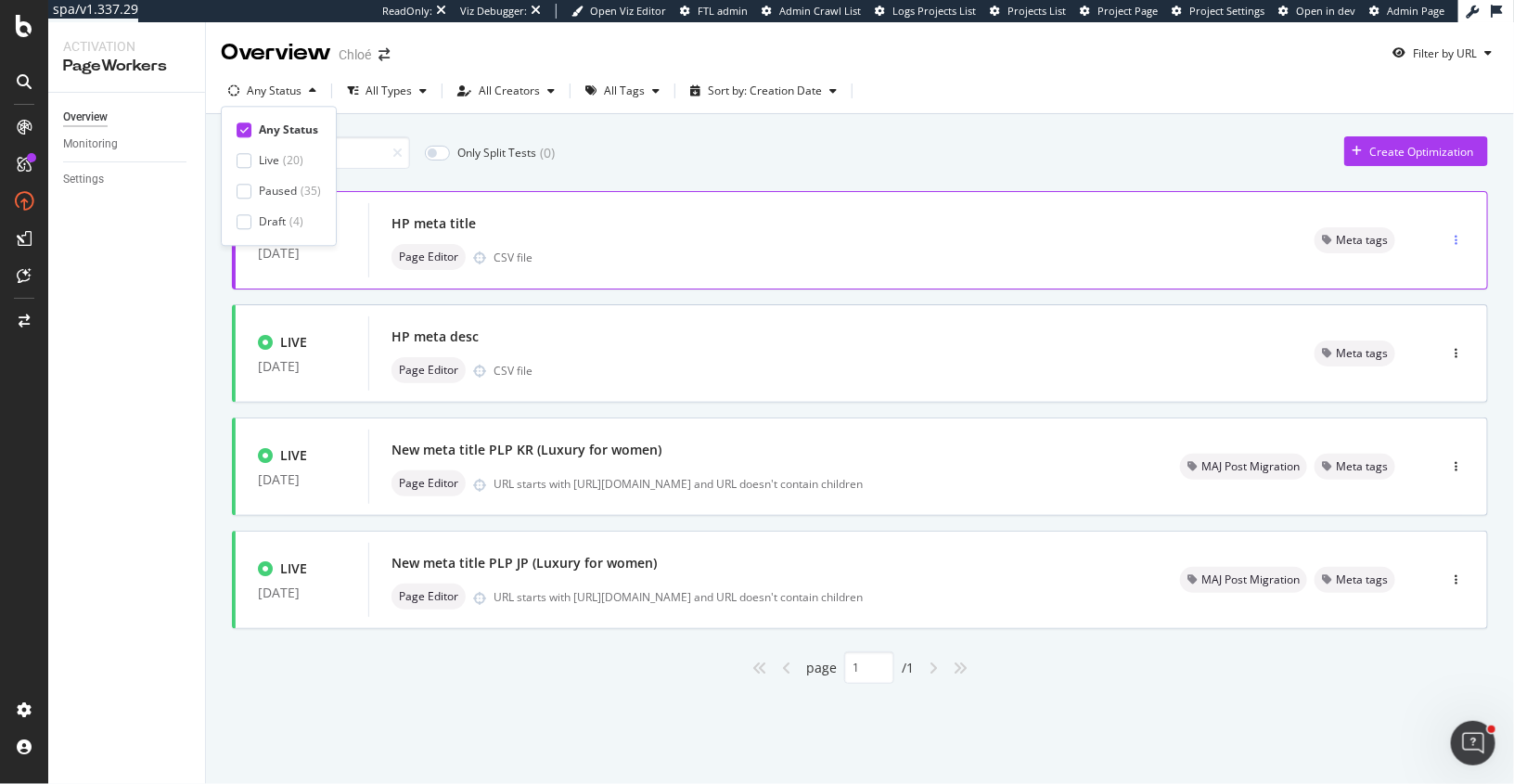
click at [1459, 232] on div "button" at bounding box center [1456, 240] width 17 height 28
click at [1419, 336] on div "Tags" at bounding box center [1425, 336] width 25 height 16
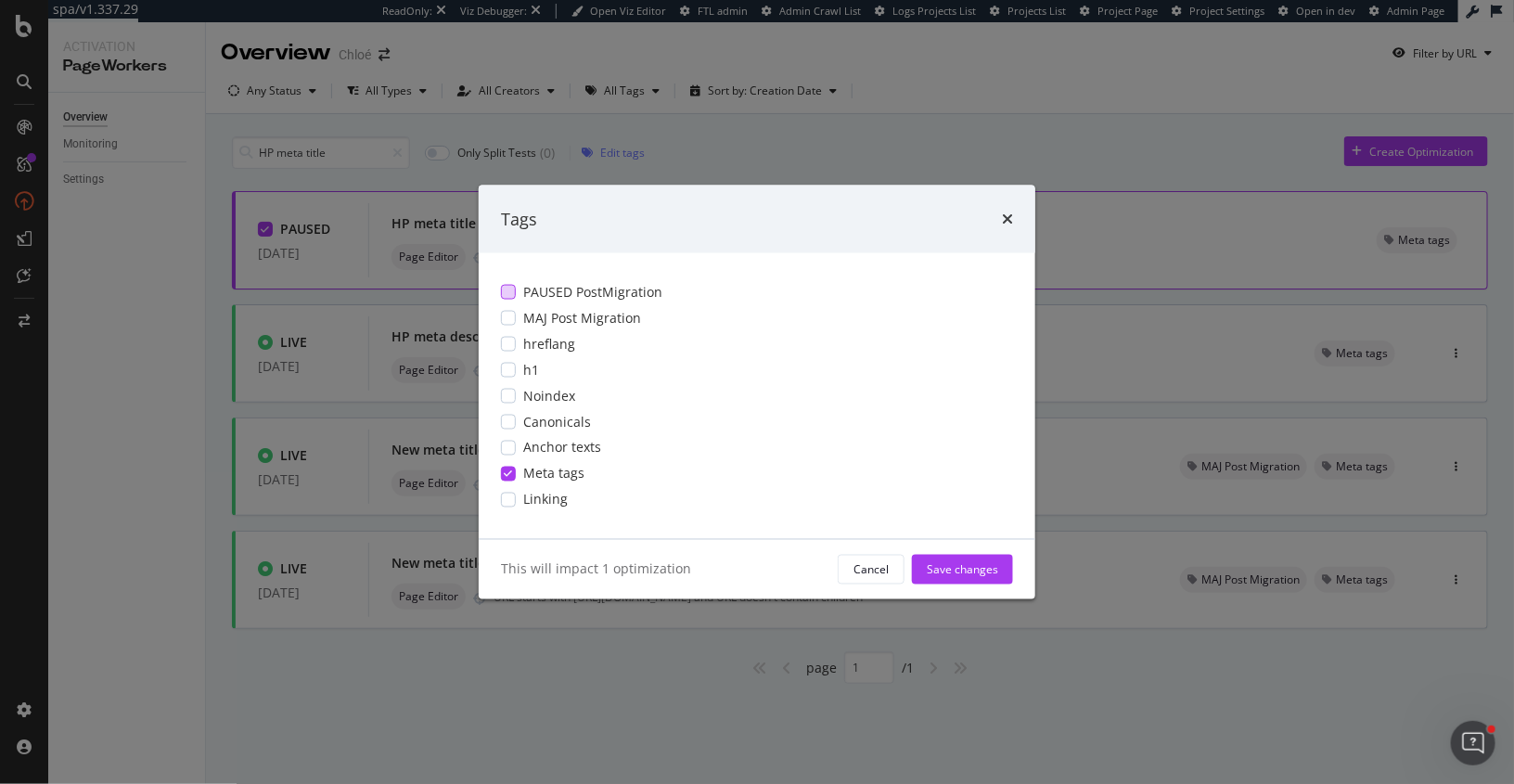
click at [513, 294] on div "modal" at bounding box center [508, 292] width 15 height 15
click at [975, 572] on div "Save changes" at bounding box center [963, 569] width 72 height 16
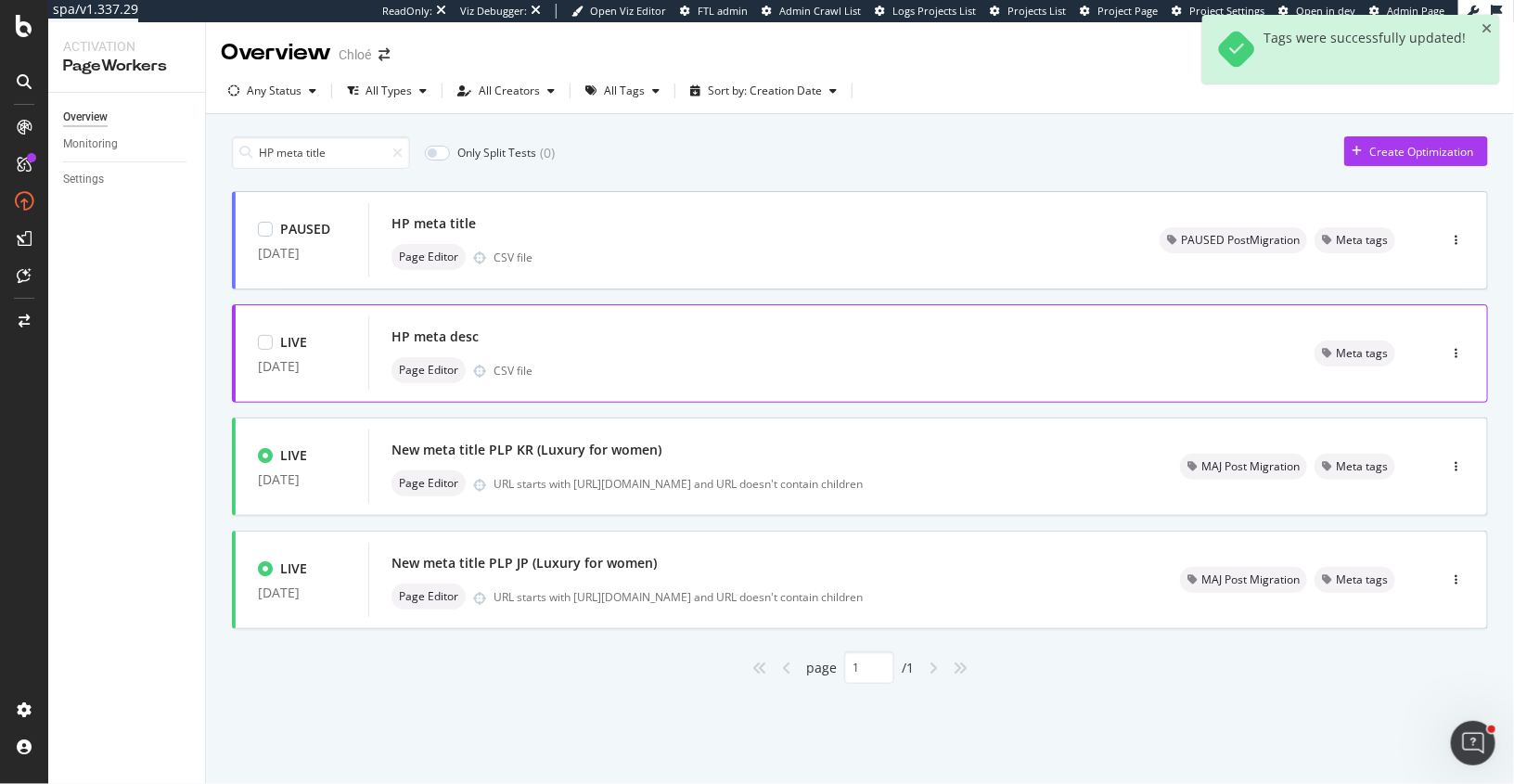
click at [1166, 339] on div "HP meta desc" at bounding box center [830, 337] width 878 height 26
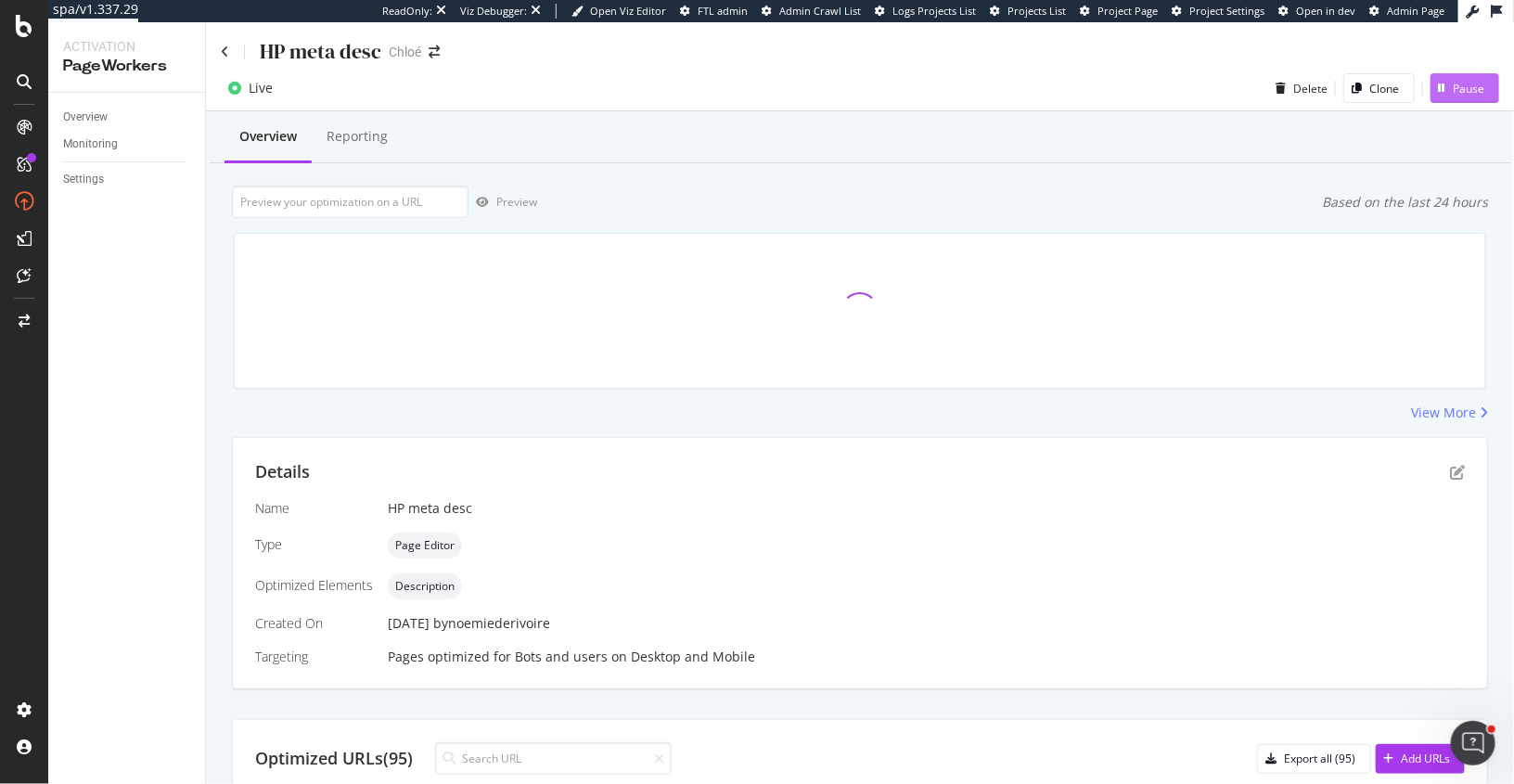
click at [1476, 89] on div "Pause" at bounding box center [1468, 88] width 32 height 16
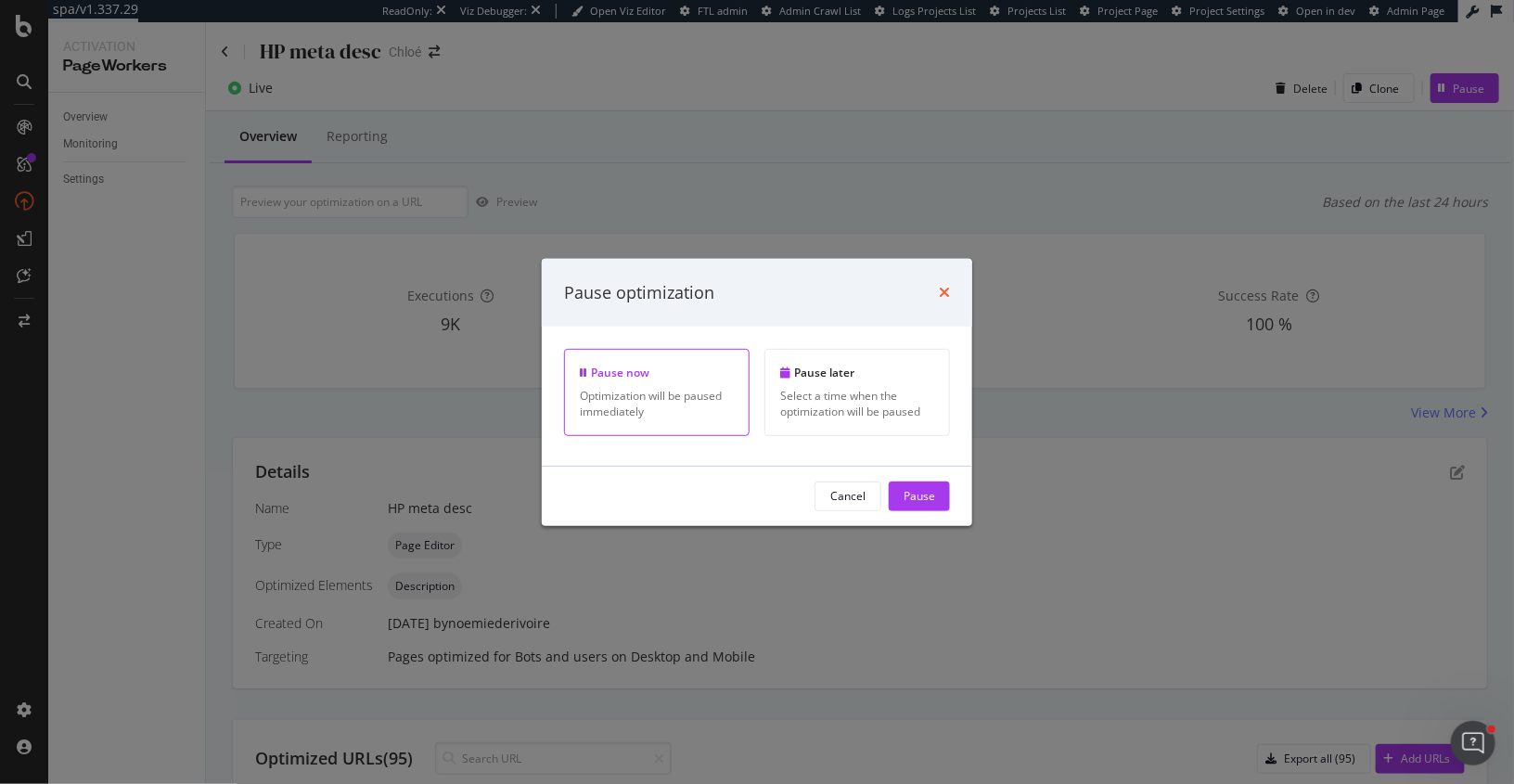
drag, startPoint x: 917, startPoint y: 499, endPoint x: 947, endPoint y: 299, distance: 202.2
click at [947, 299] on div "Pause optimization Pause now Optimization will be paused immediately Pause late…" at bounding box center [757, 391] width 431 height 267
click at [947, 299] on icon "times" at bounding box center [944, 292] width 11 height 15
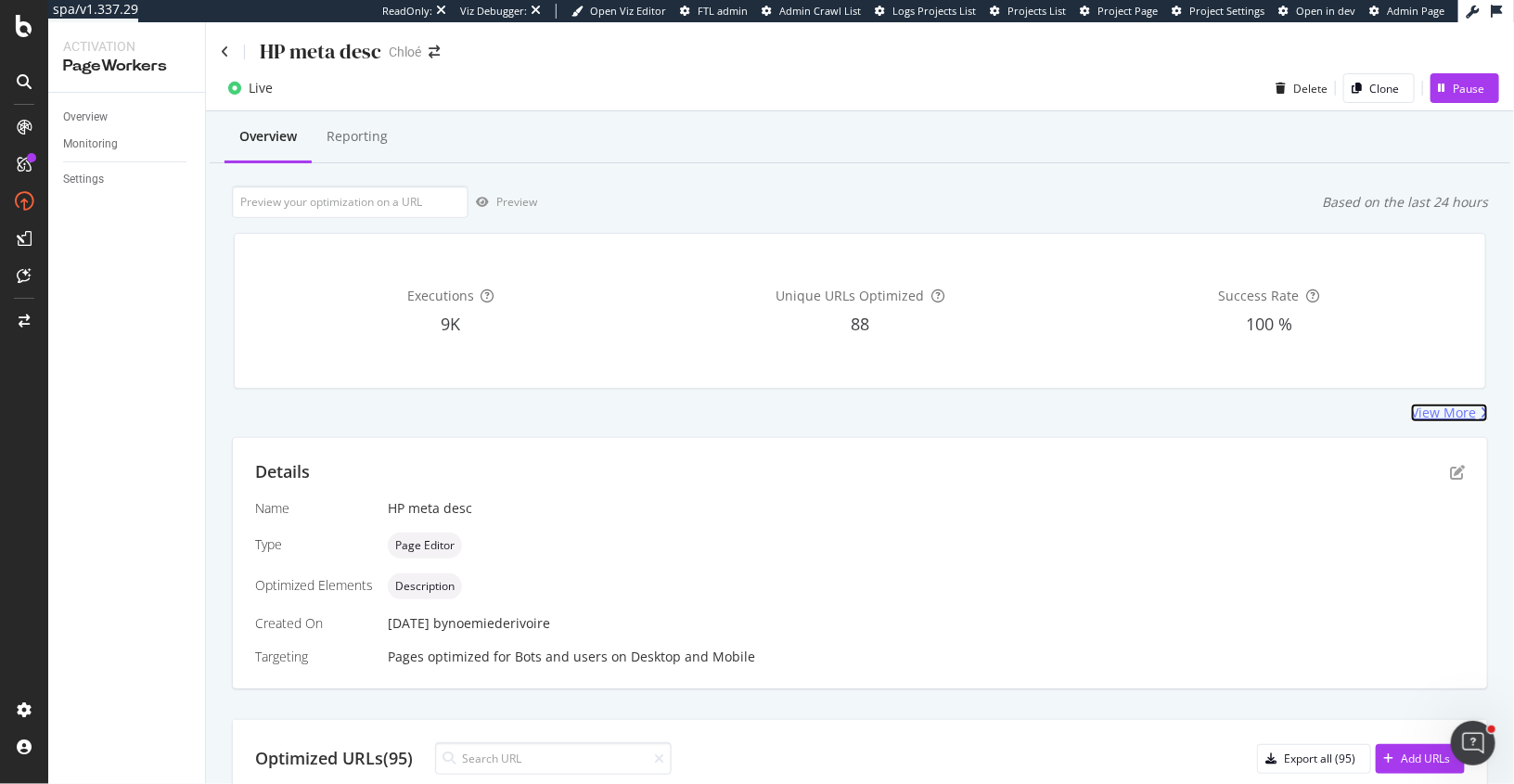
click at [1433, 416] on div "View More" at bounding box center [1443, 412] width 65 height 18
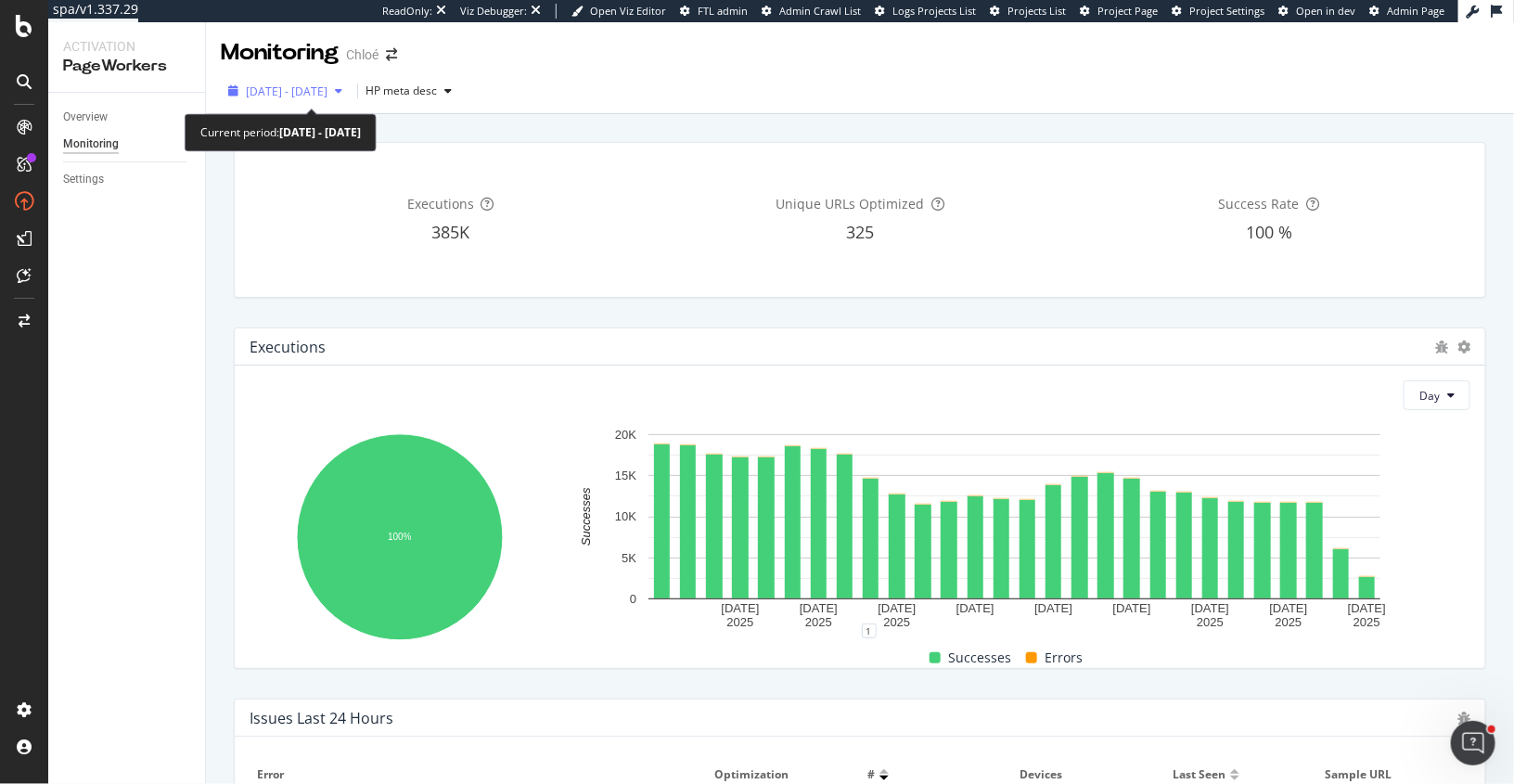
click at [327, 89] on span "2025 Aug. 20th - Sep. 16th" at bounding box center [286, 91] width 82 height 16
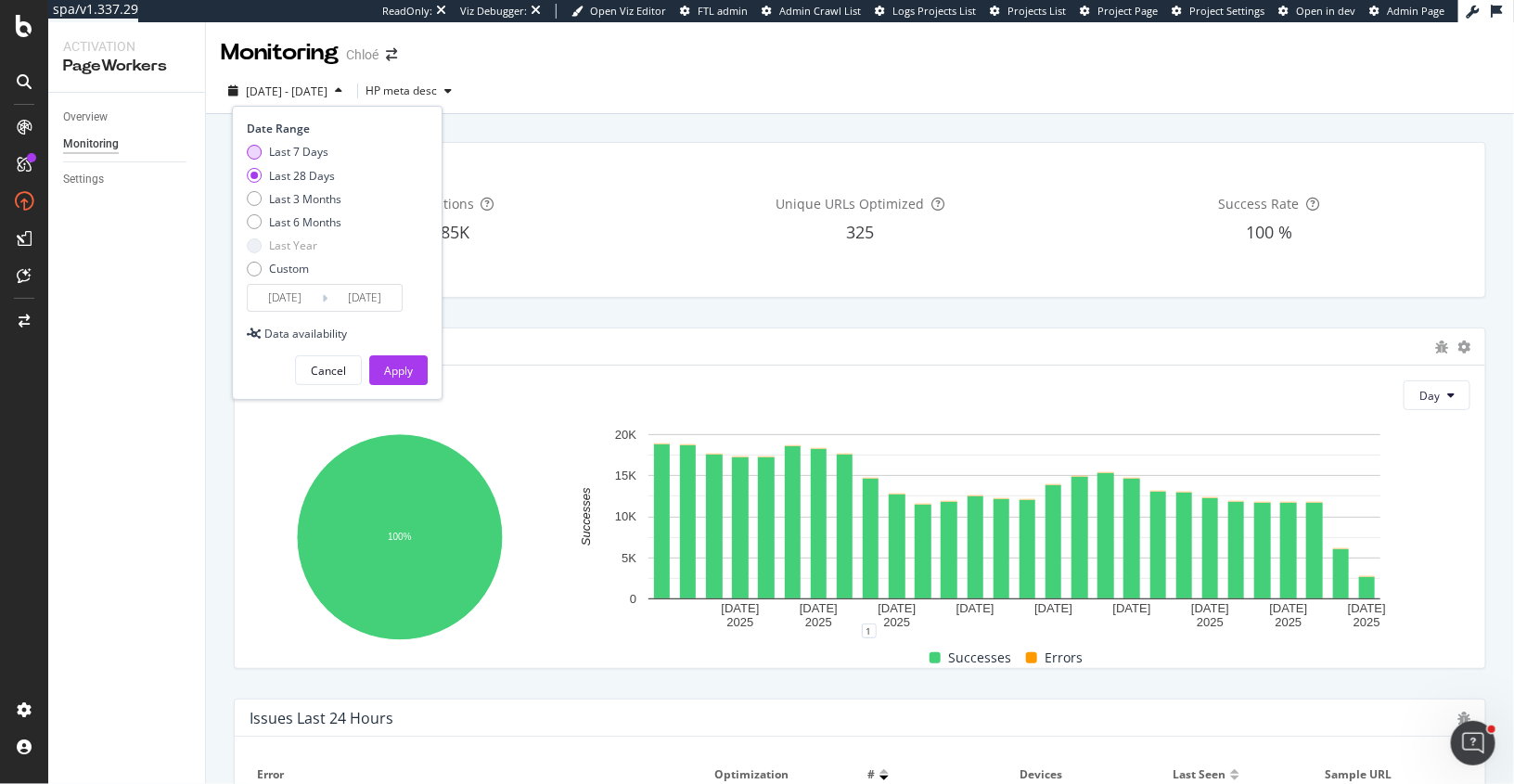
click at [256, 150] on div "Last 7 Days" at bounding box center [253, 151] width 15 height 15
type input "2025/09/10"
click at [403, 376] on div "Apply" at bounding box center [399, 371] width 29 height 16
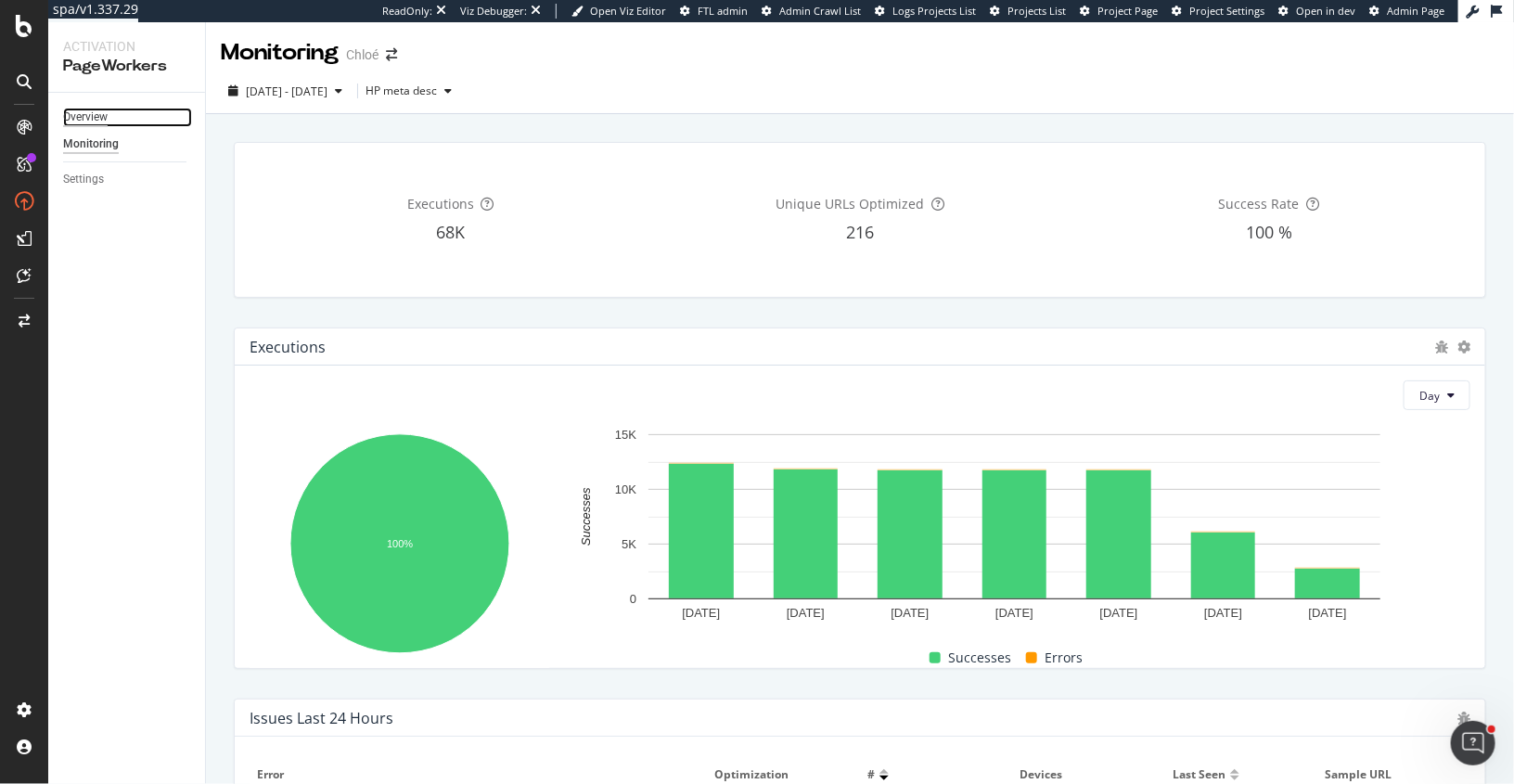
click at [98, 119] on div "Overview" at bounding box center [85, 117] width 45 height 19
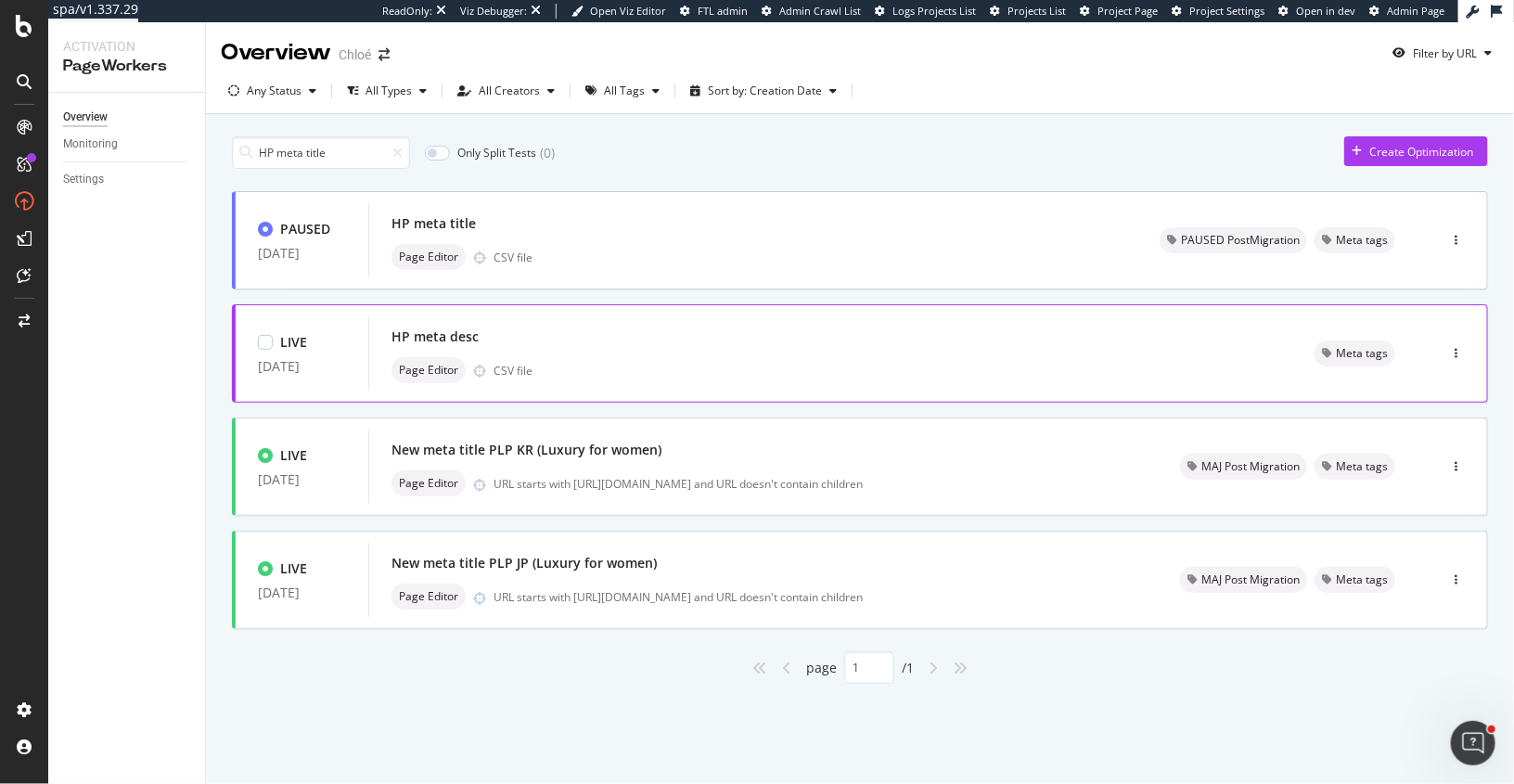
click at [1188, 339] on div "HP meta desc" at bounding box center [830, 337] width 878 height 26
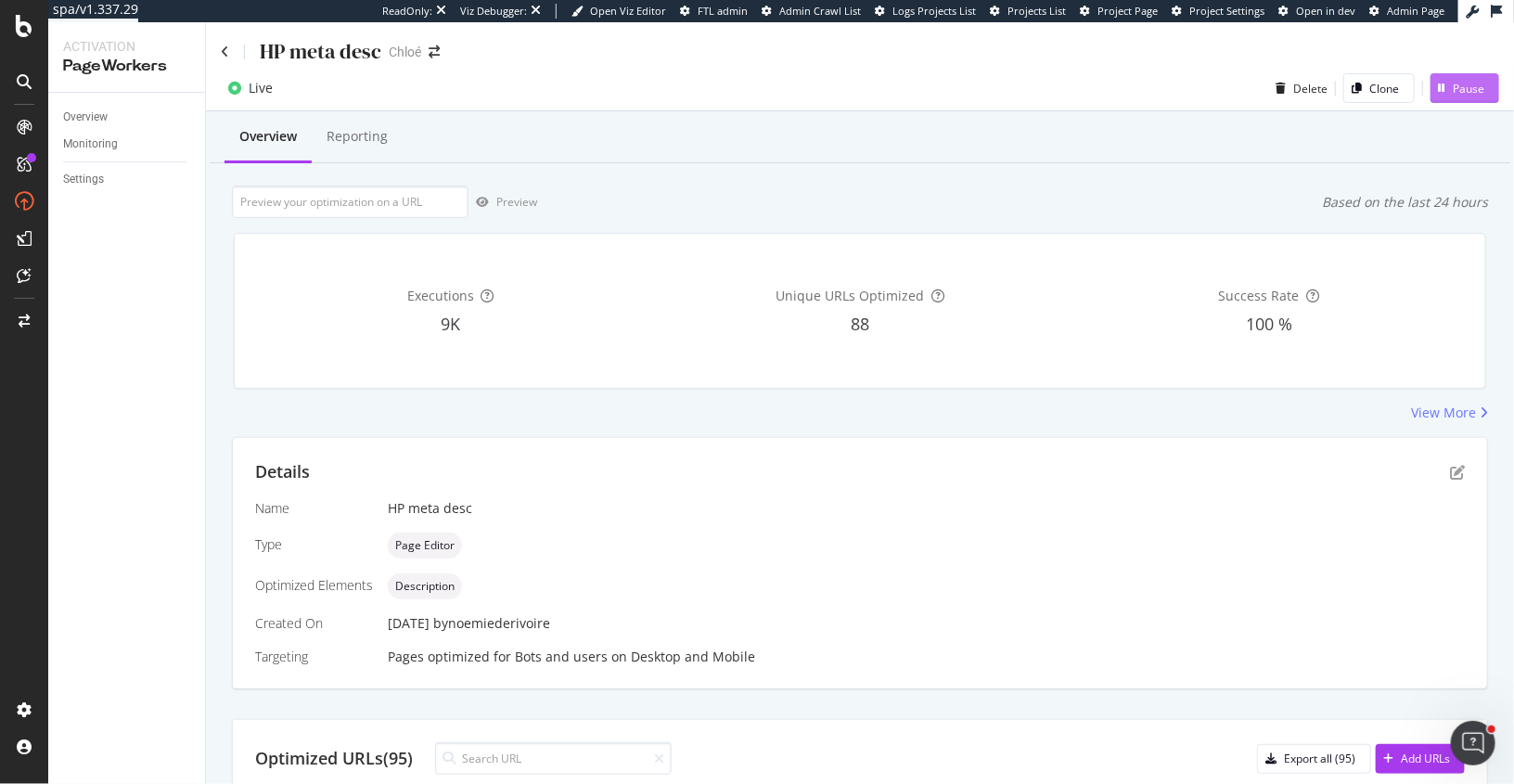
click at [1447, 92] on div "button" at bounding box center [1441, 87] width 22 height 11
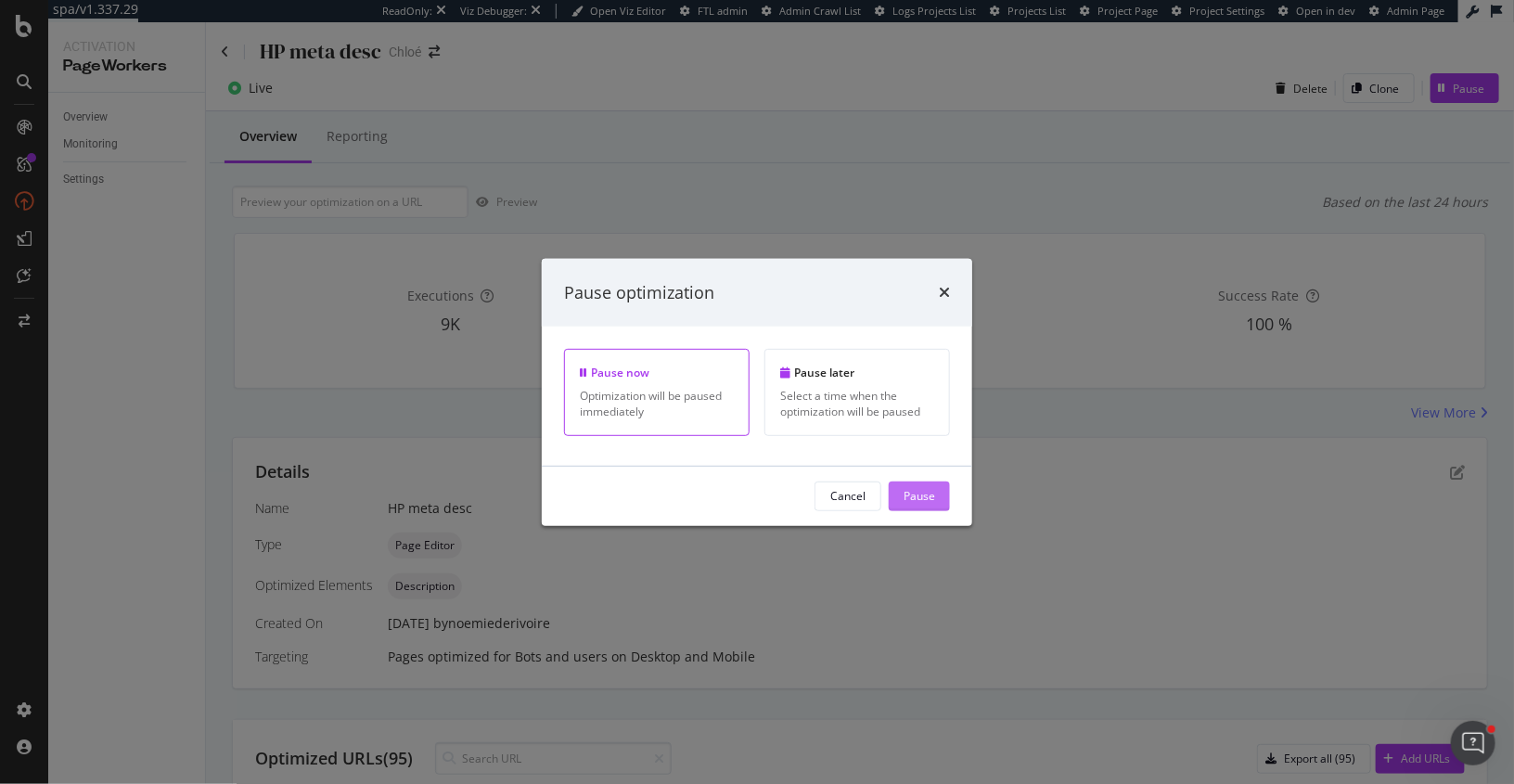
click at [928, 485] on div "Pause" at bounding box center [919, 496] width 32 height 28
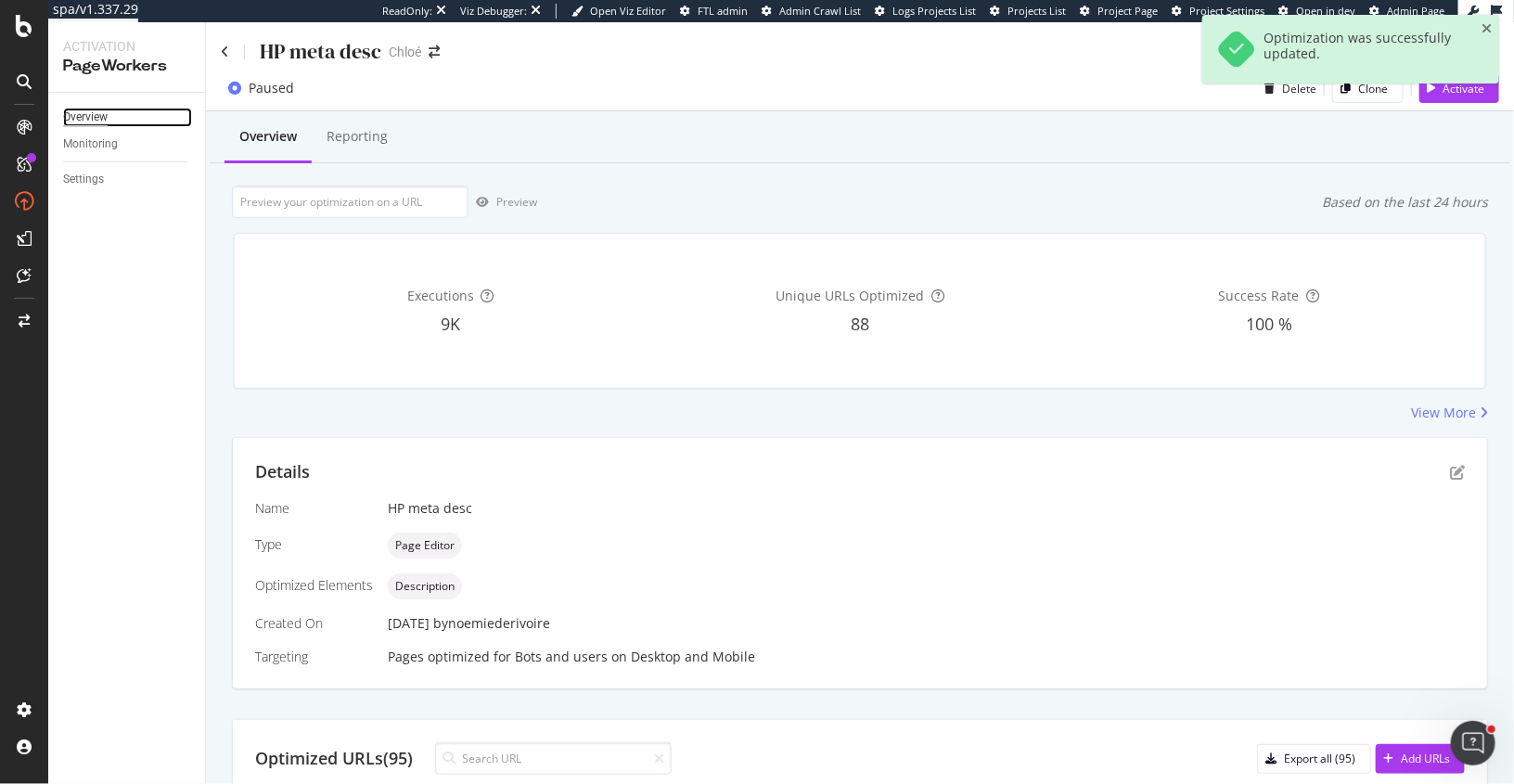
click at [105, 113] on div "Overview" at bounding box center [85, 117] width 45 height 19
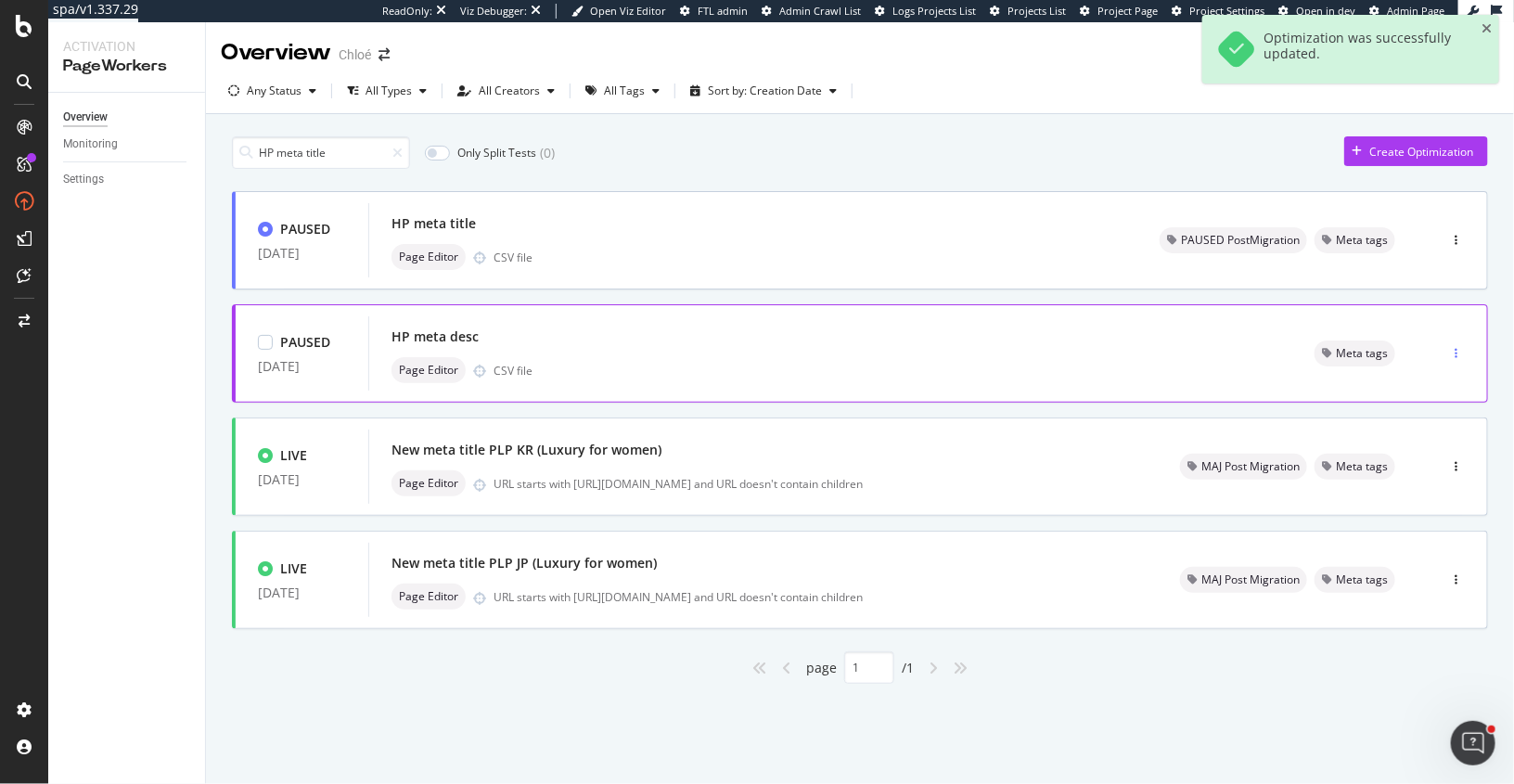
click at [1458, 352] on div "button" at bounding box center [1456, 353] width 17 height 11
click at [1420, 450] on div "Tags" at bounding box center [1425, 449] width 25 height 16
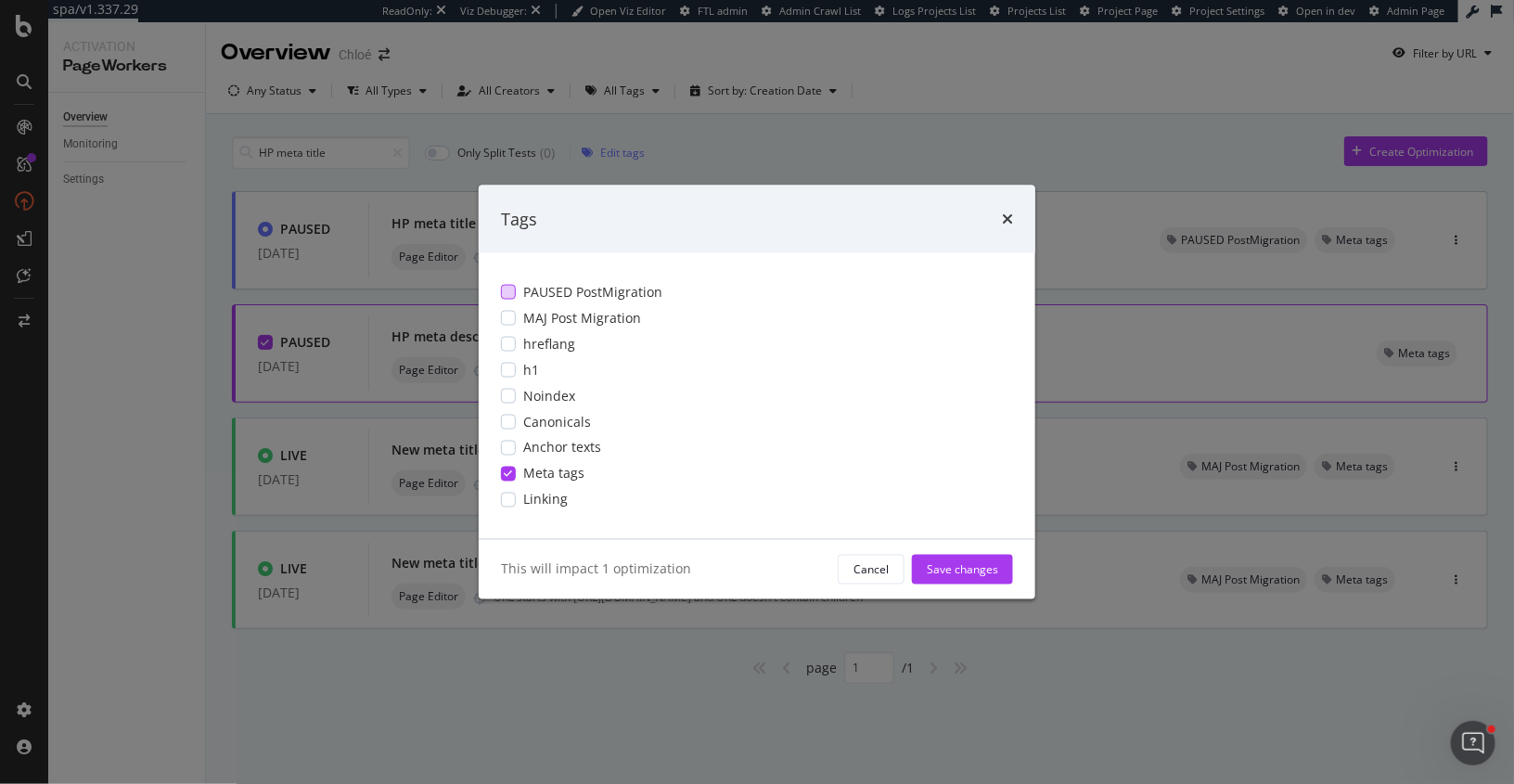
click at [512, 292] on div "modal" at bounding box center [508, 292] width 15 height 15
click at [971, 573] on div "Save changes" at bounding box center [963, 569] width 72 height 16
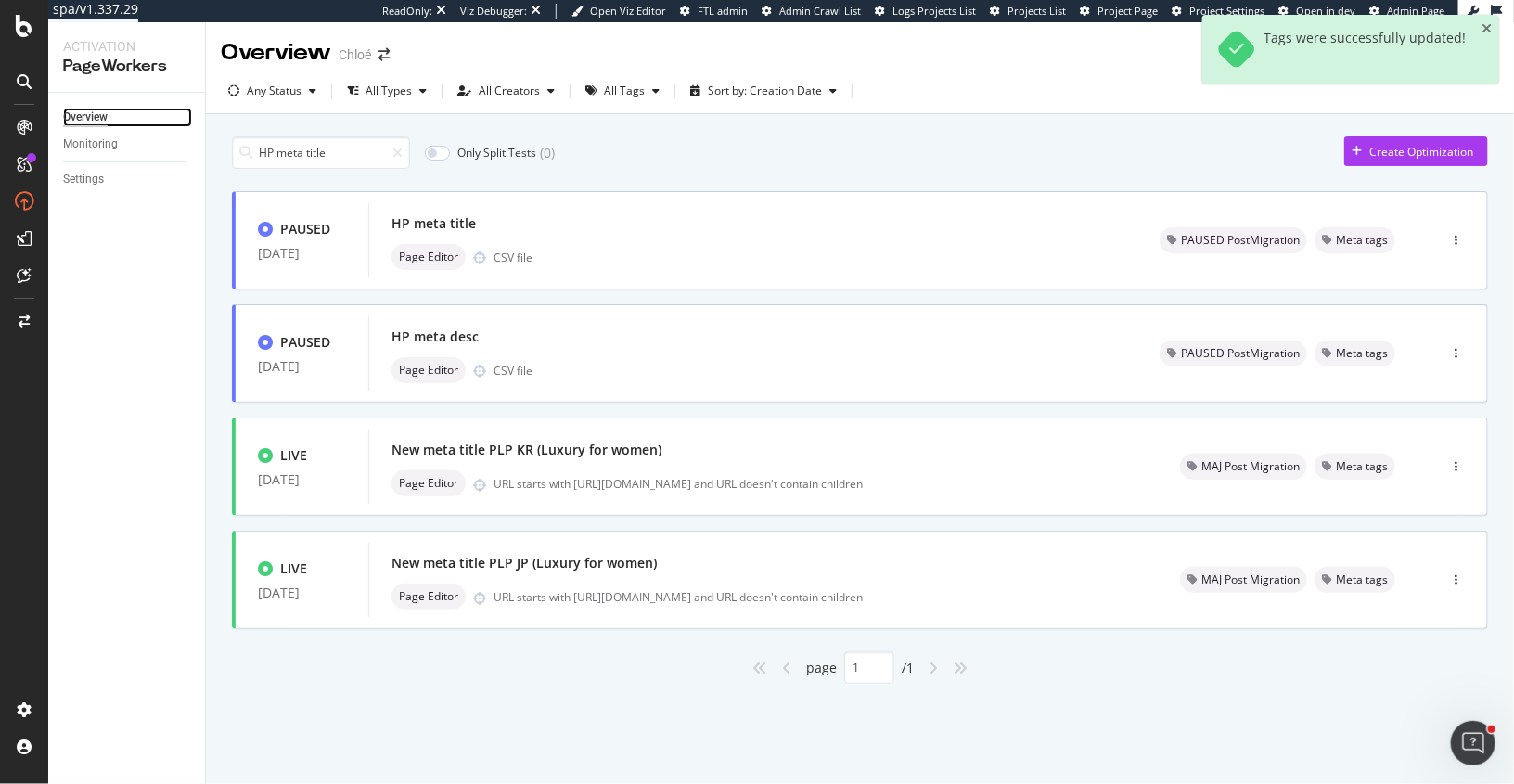
click at [79, 119] on div "Overview" at bounding box center [85, 117] width 45 height 19
click at [295, 91] on div "Any Status" at bounding box center [274, 90] width 54 height 11
click at [271, 157] on div "Live" at bounding box center [269, 161] width 20 height 16
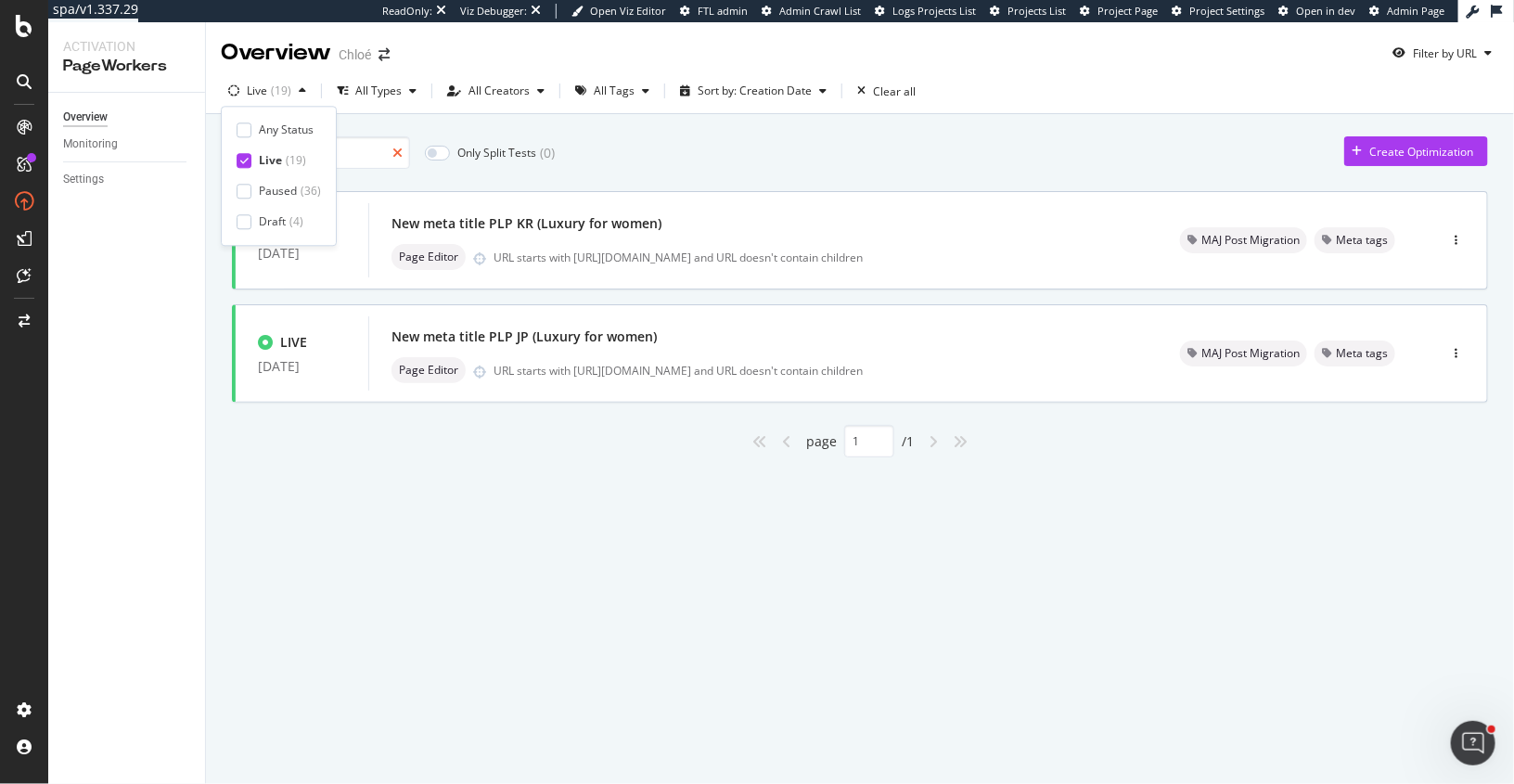
click at [395, 153] on icon at bounding box center [397, 152] width 11 height 13
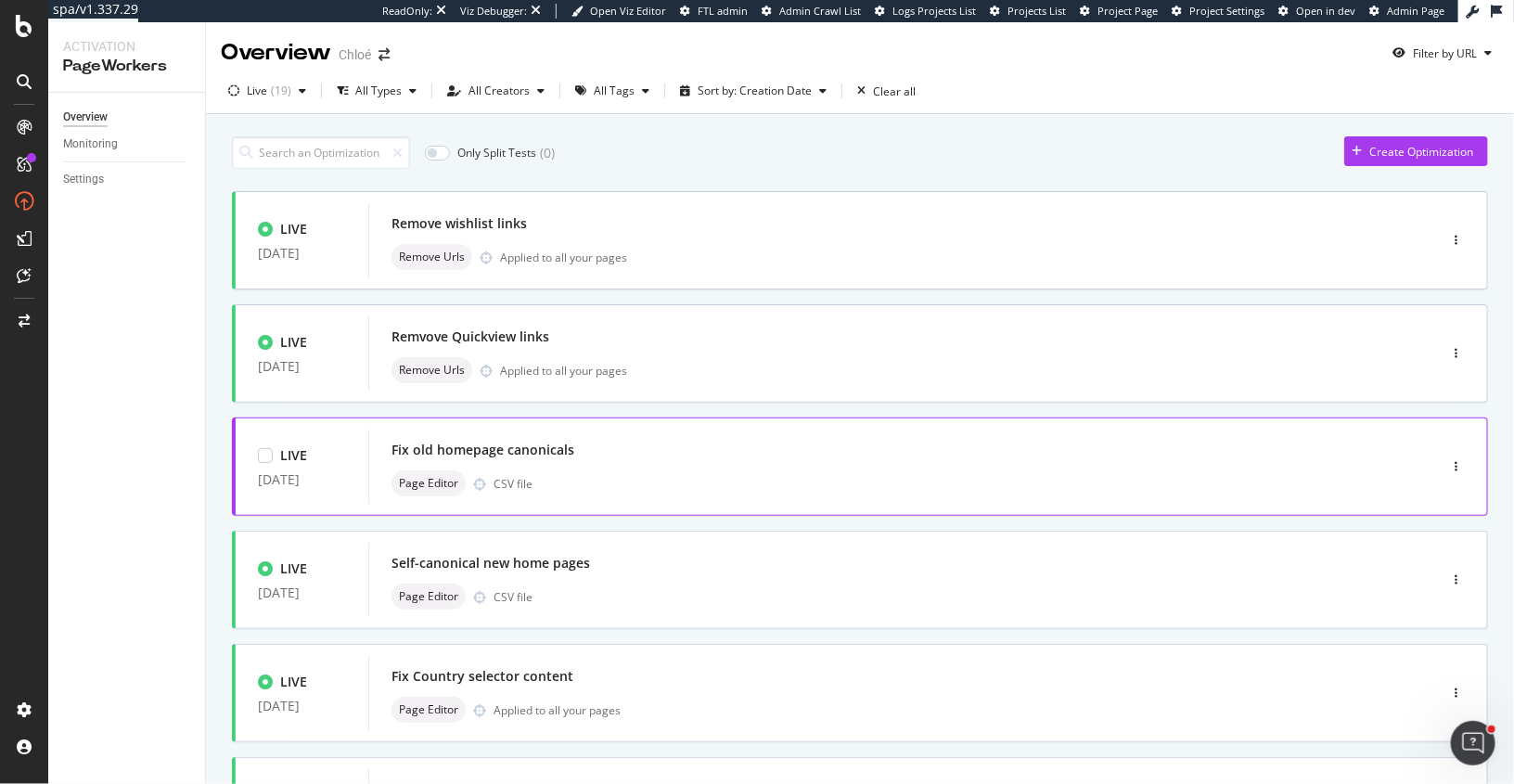
scroll to position [642, 0]
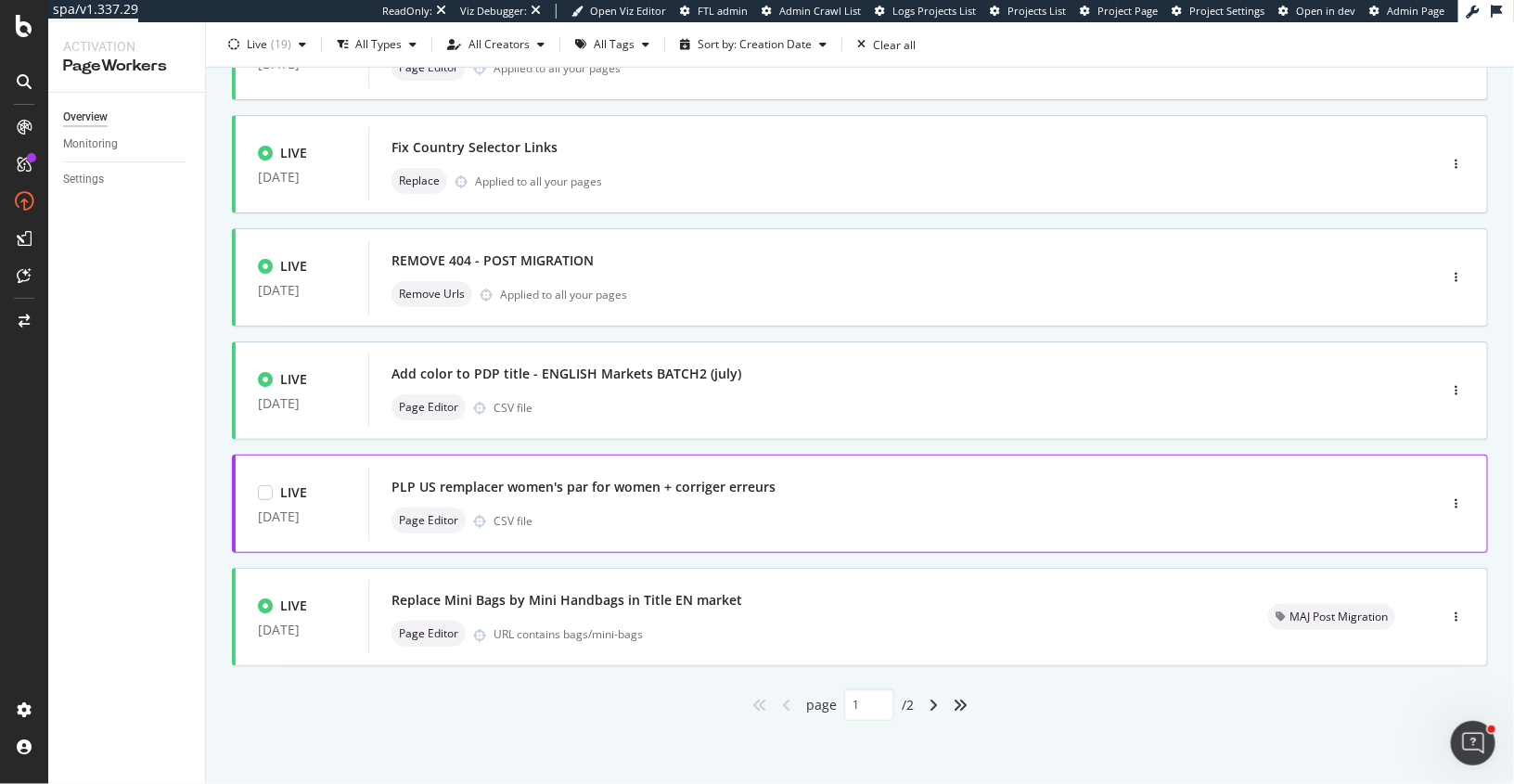
click at [723, 510] on div "Page Editor CSV file" at bounding box center [874, 520] width 967 height 26
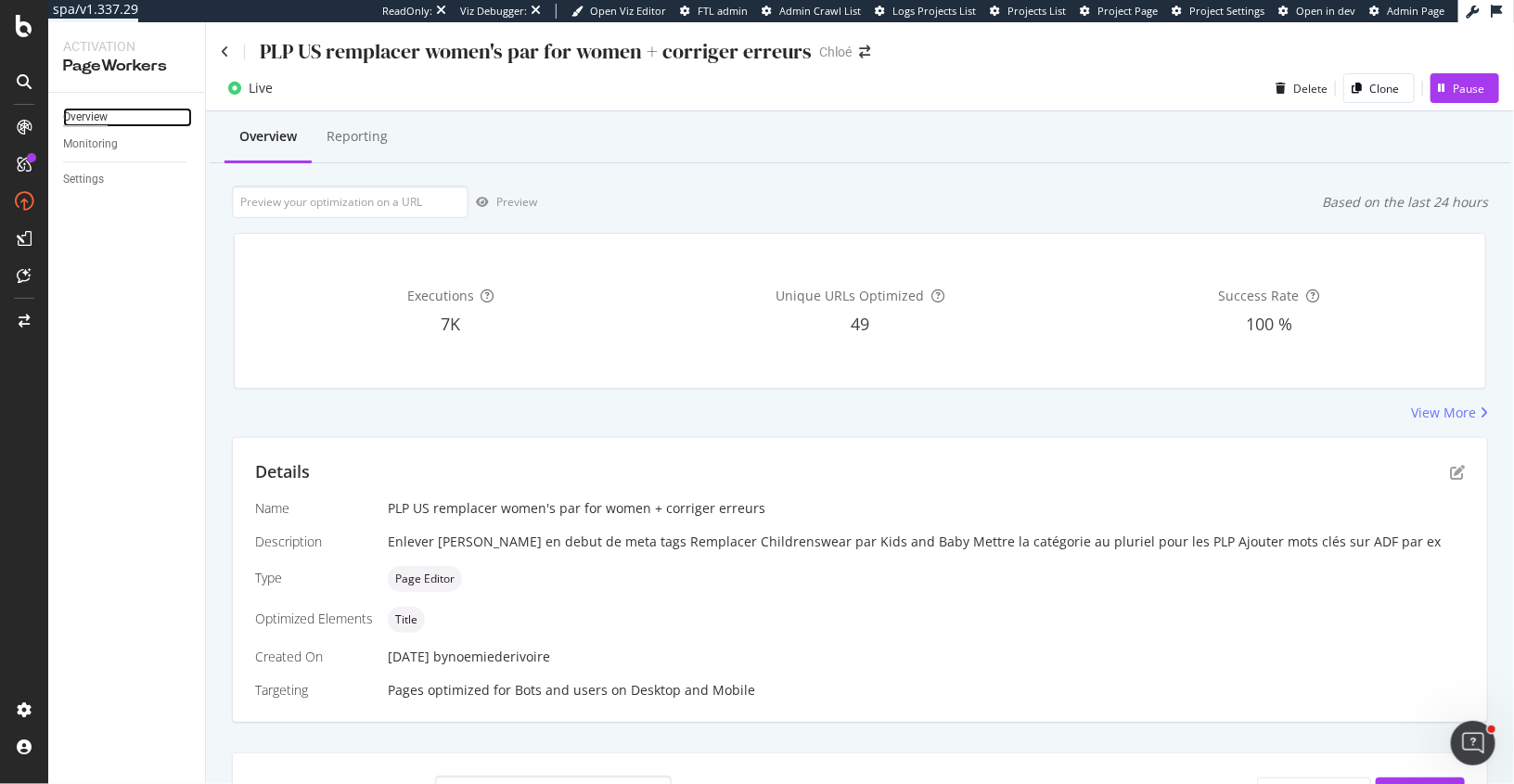
click at [89, 114] on div "Overview" at bounding box center [85, 117] width 45 height 19
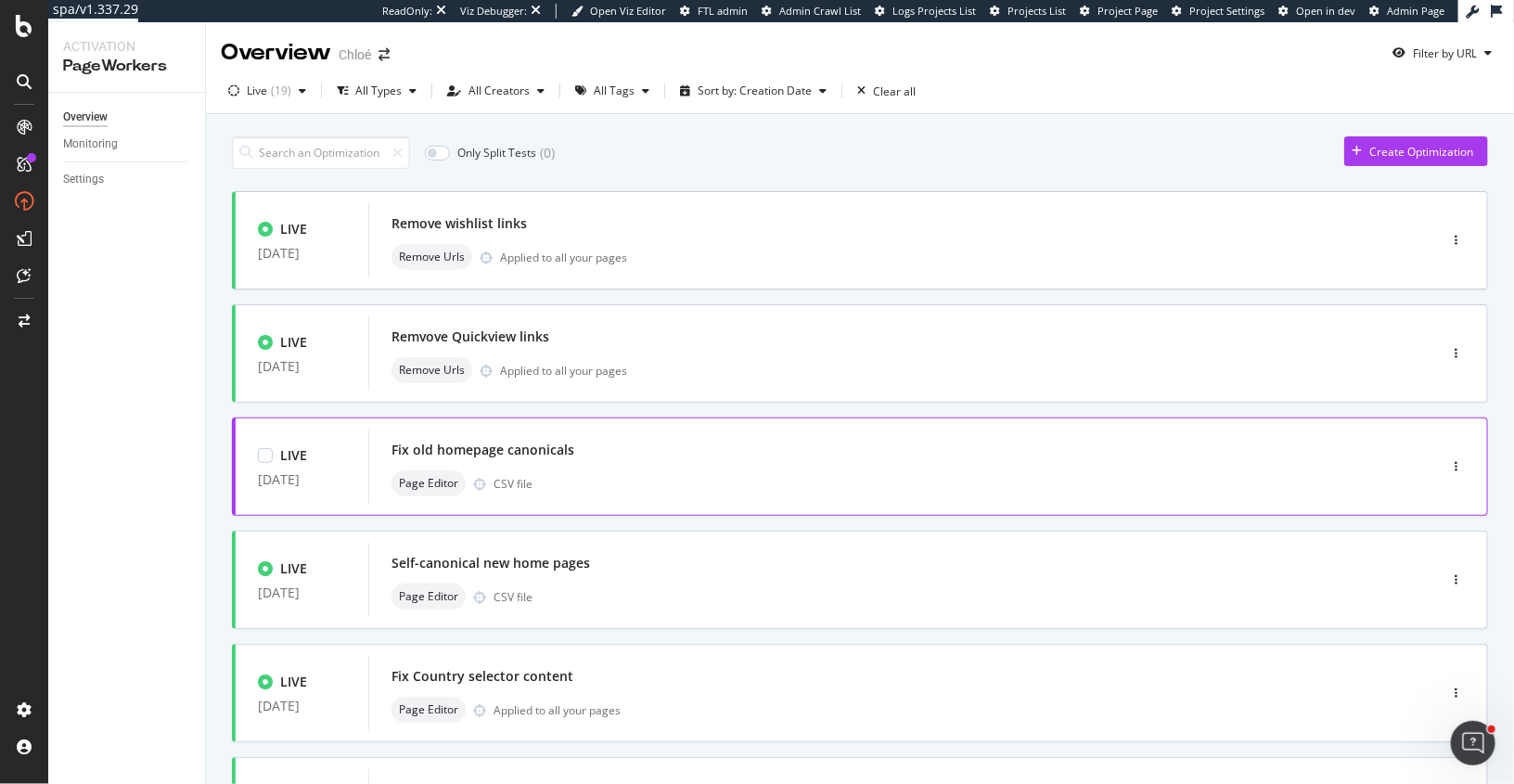
scroll to position [642, 0]
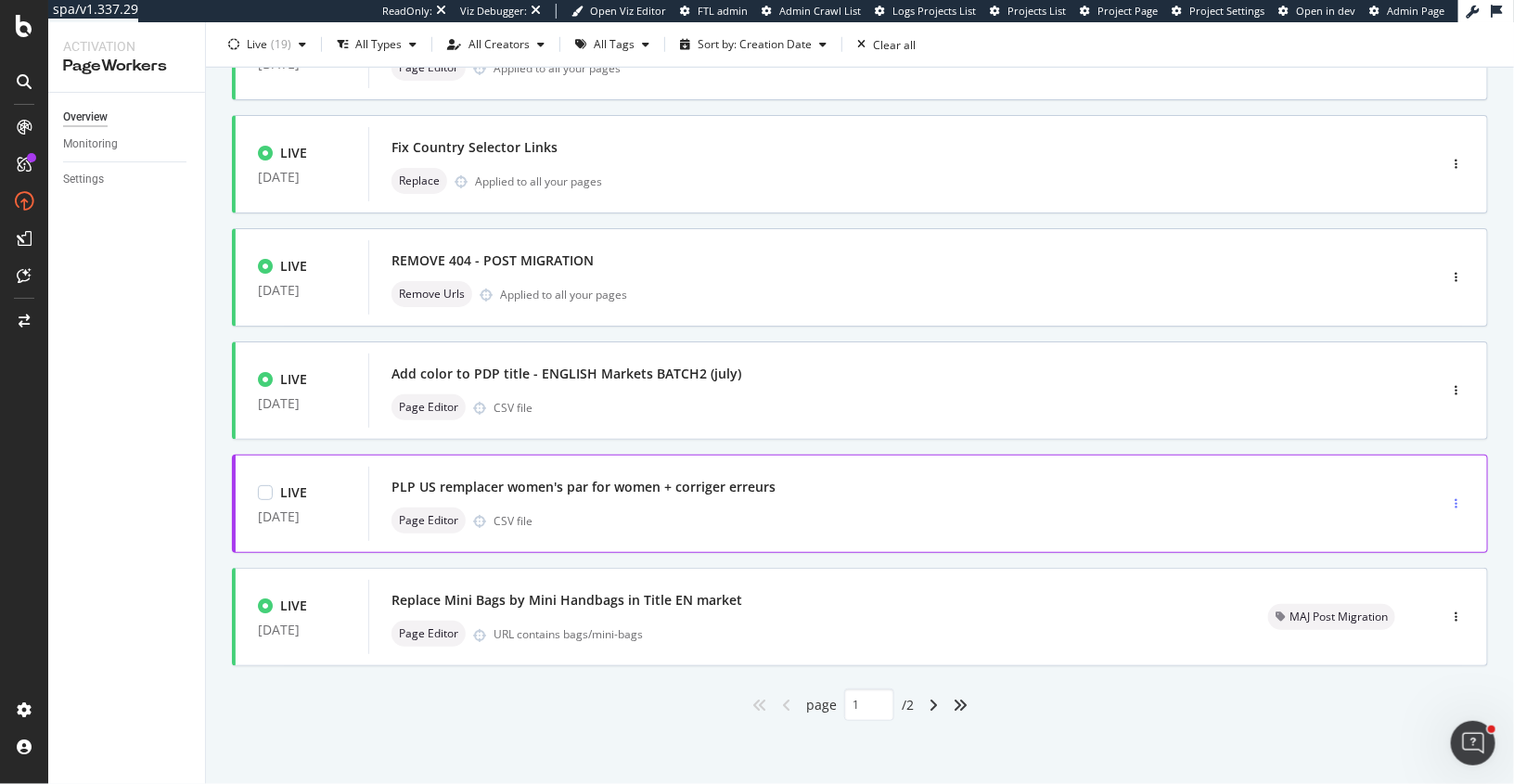
click at [1459, 503] on div "button" at bounding box center [1456, 503] width 17 height 11
click at [1426, 597] on div "Tags" at bounding box center [1432, 599] width 25 height 16
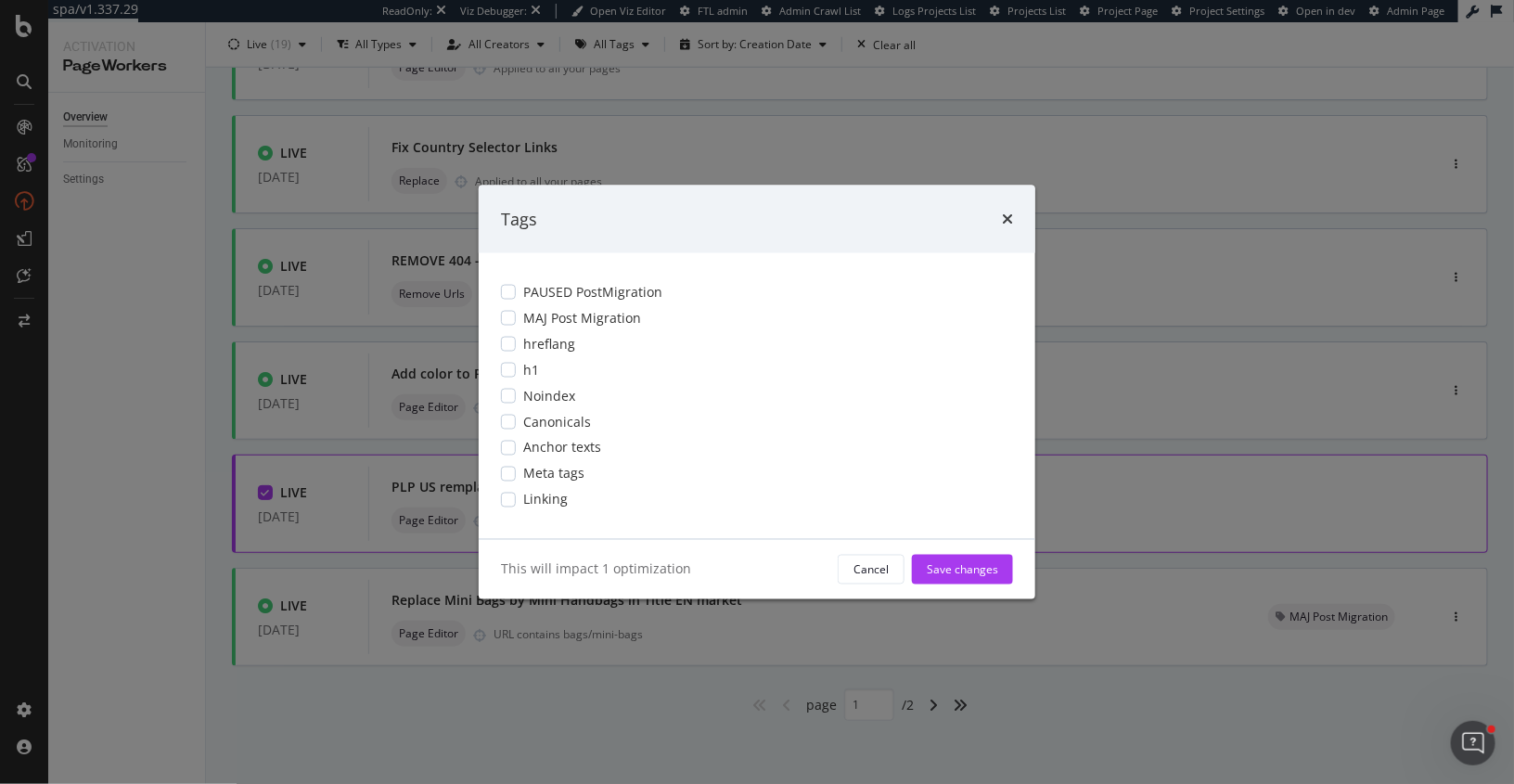
scroll to position [0, 0]
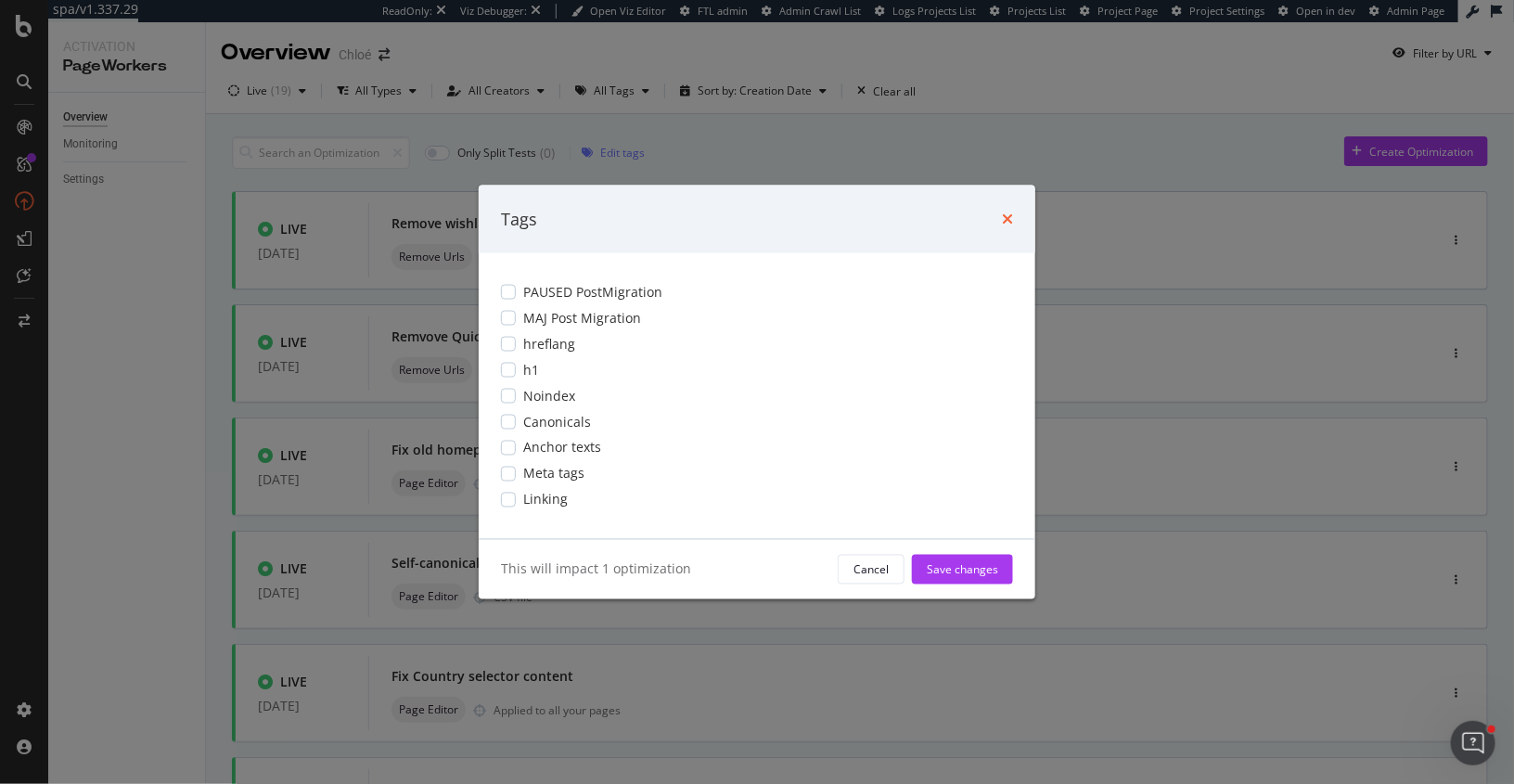
click at [1006, 213] on icon "times" at bounding box center [1007, 218] width 11 height 15
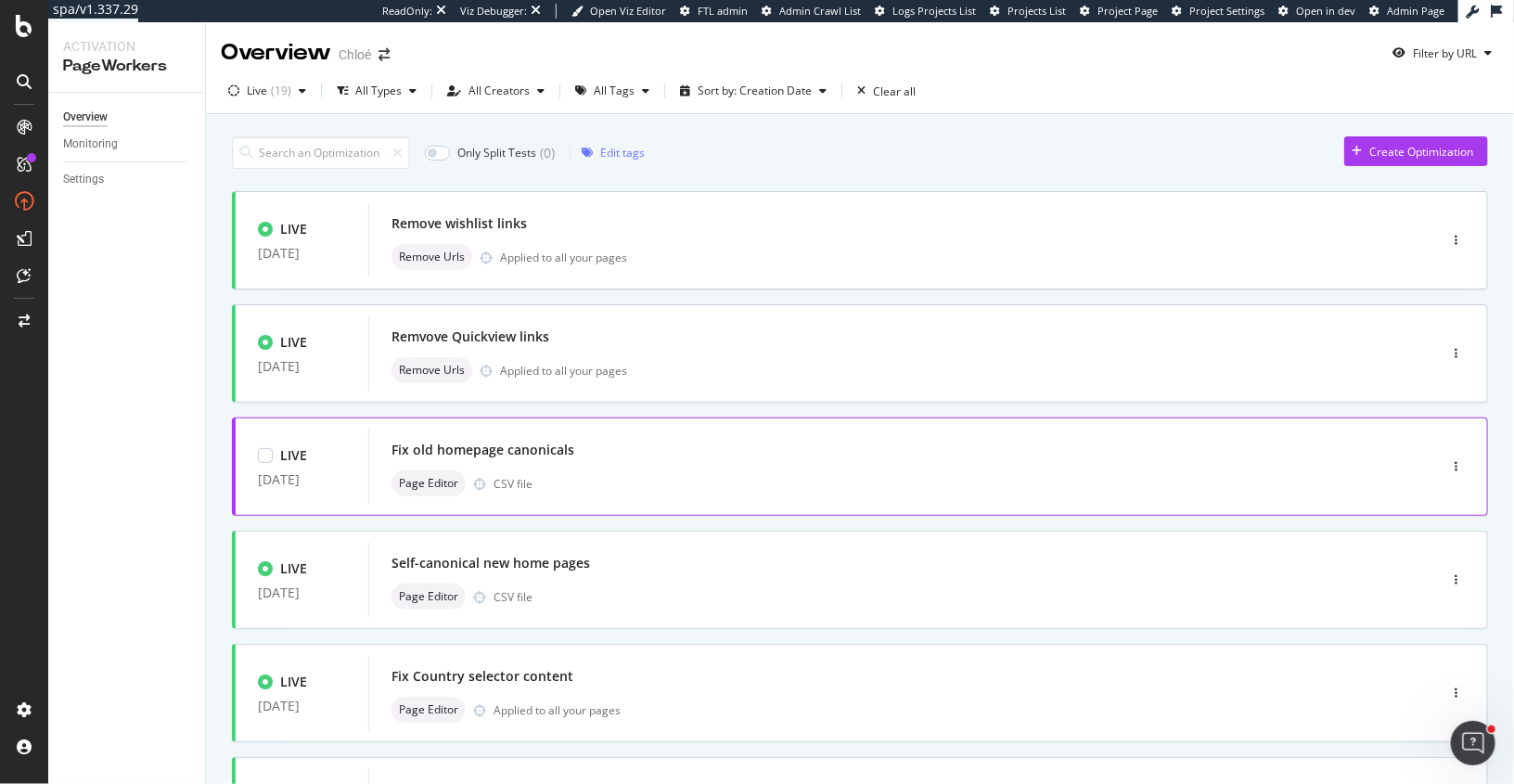
scroll to position [642, 0]
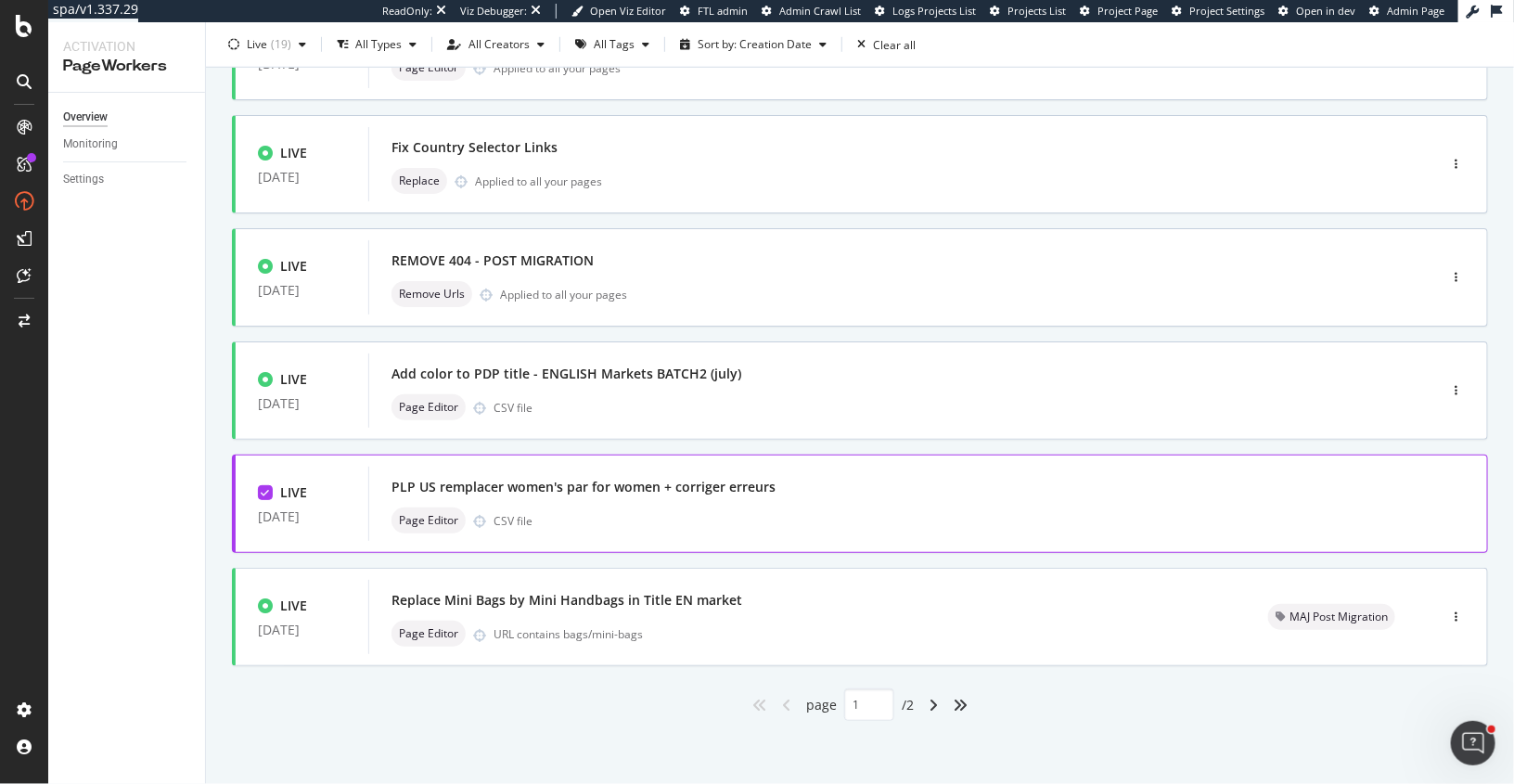
click at [265, 489] on icon at bounding box center [266, 493] width 9 height 10
click at [876, 377] on div "Add color to PDP title - ENGLISH Markets BATCH2 (july)" at bounding box center [874, 374] width 967 height 26
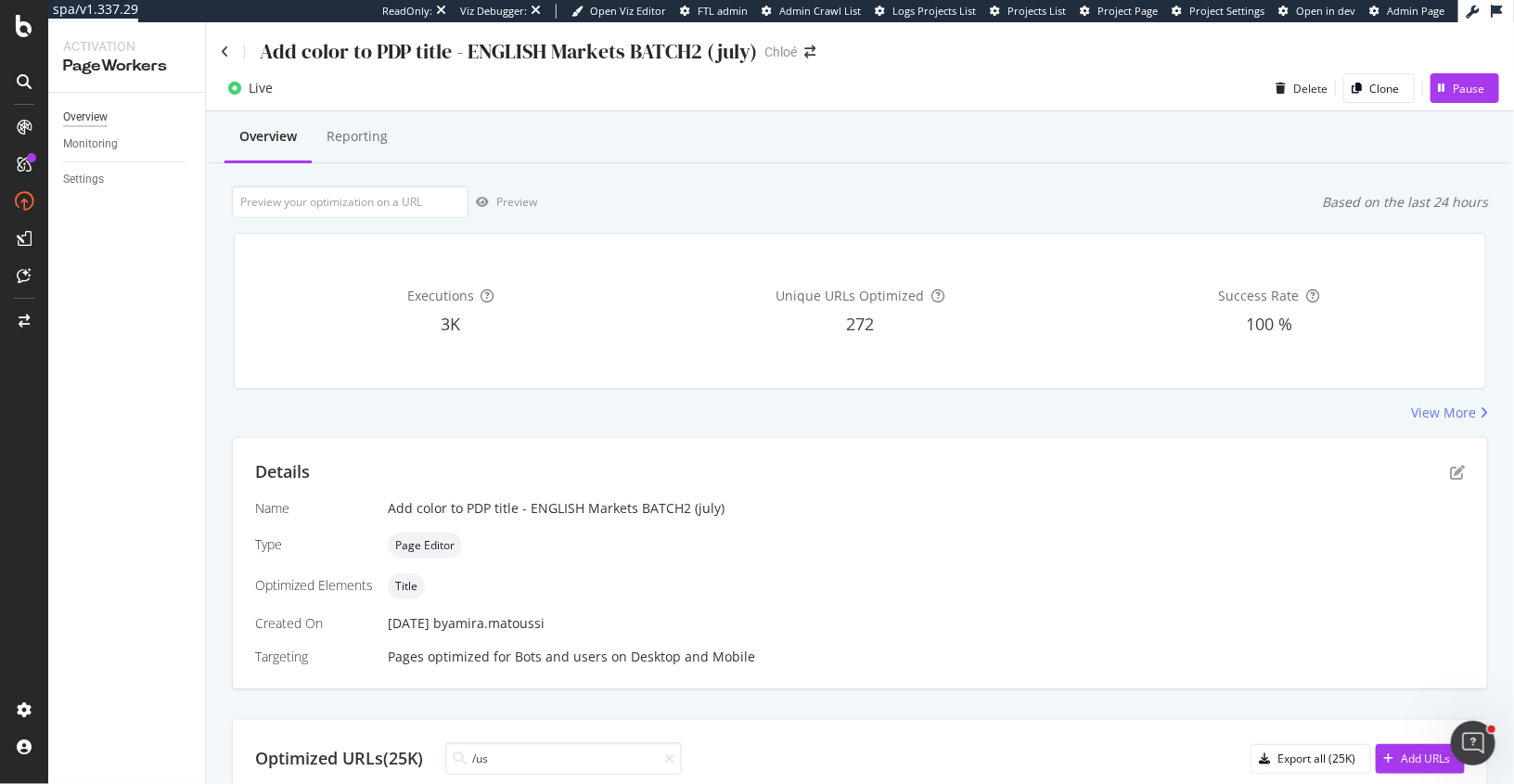
type input "/us"
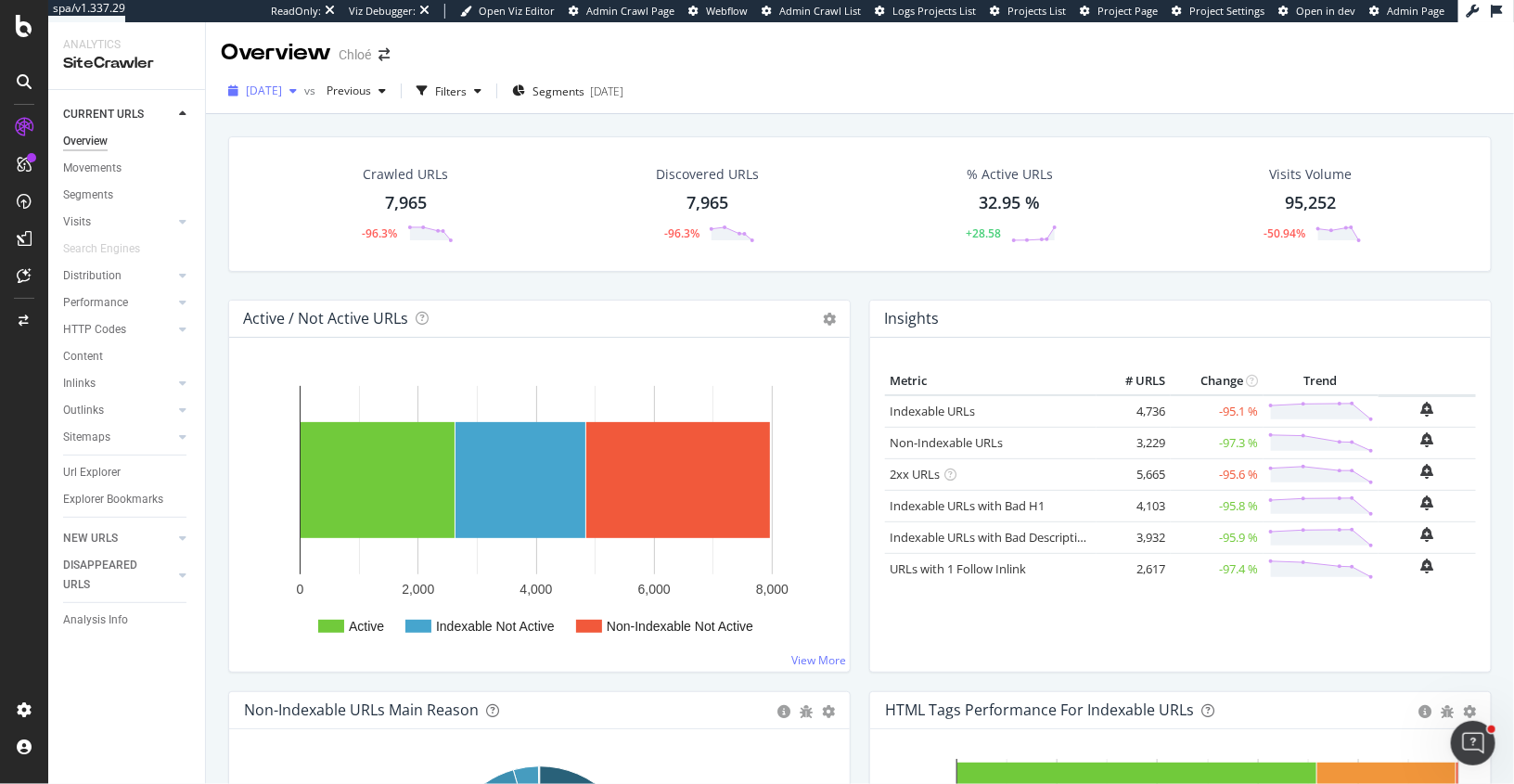
click at [282, 82] on span "[DATE]" at bounding box center [263, 90] width 36 height 16
click at [217, 215] on div "Crawled URLs 7,965 -96.3% Discovered URLs 7,965 -96.3% % Active URLs 32.95 % +2…" at bounding box center [860, 495] width 1308 height 762
click at [278, 97] on span "[DATE]" at bounding box center [263, 90] width 36 height 16
click at [111, 194] on div "Segments" at bounding box center [88, 195] width 50 height 19
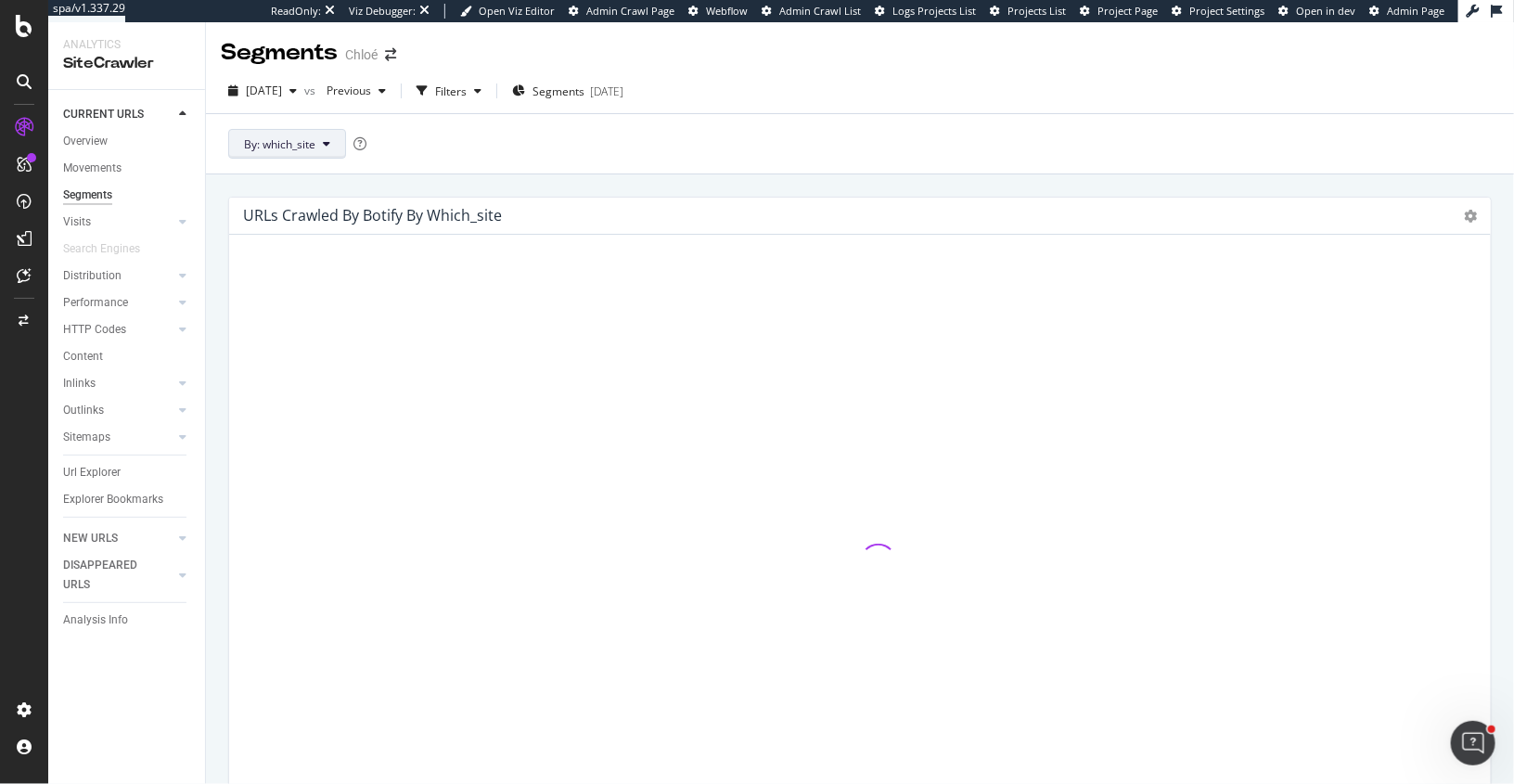
click at [322, 148] on button "By: which_site" at bounding box center [286, 144] width 117 height 30
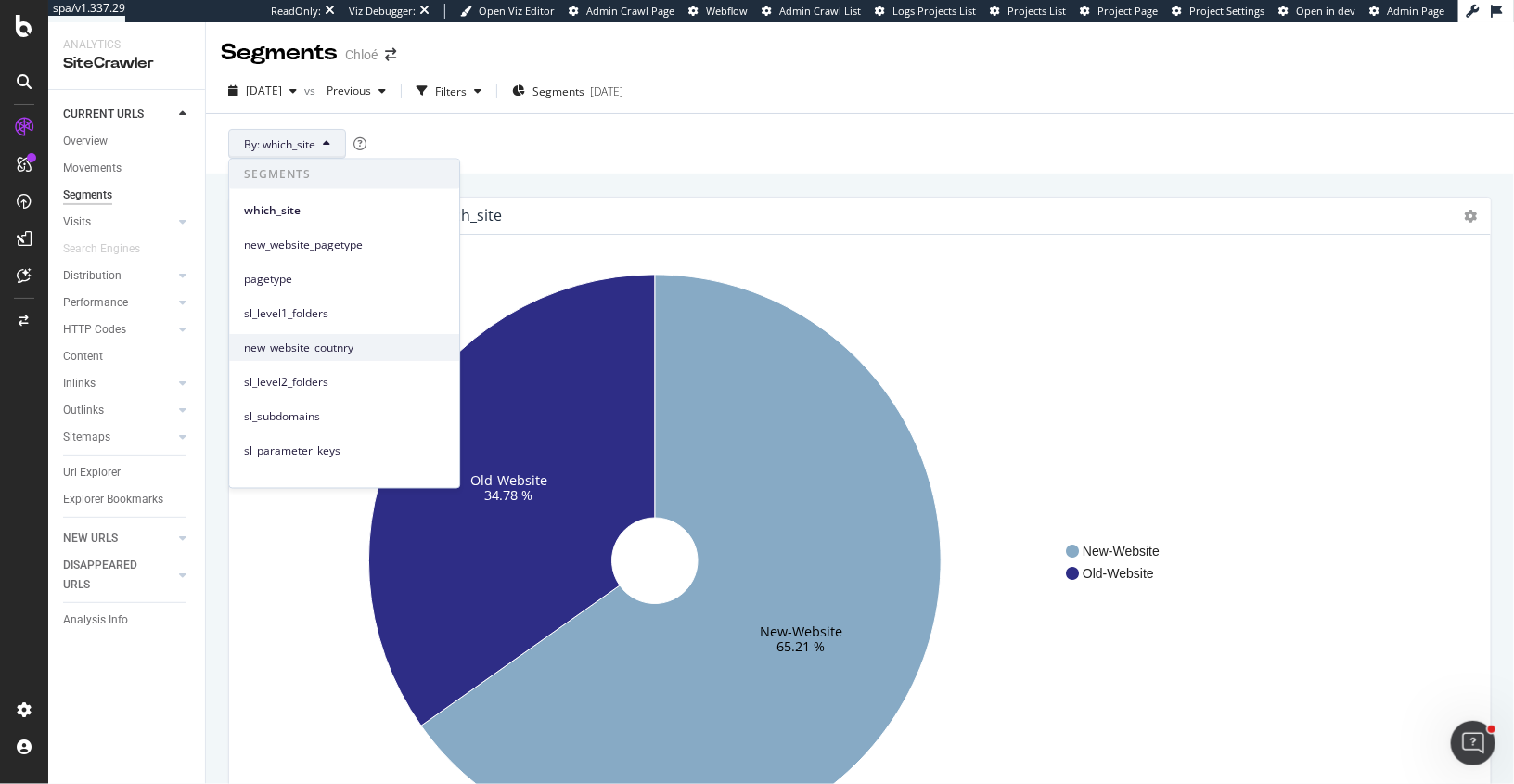
click at [292, 349] on span "new_website_coutnry" at bounding box center [344, 346] width 201 height 16
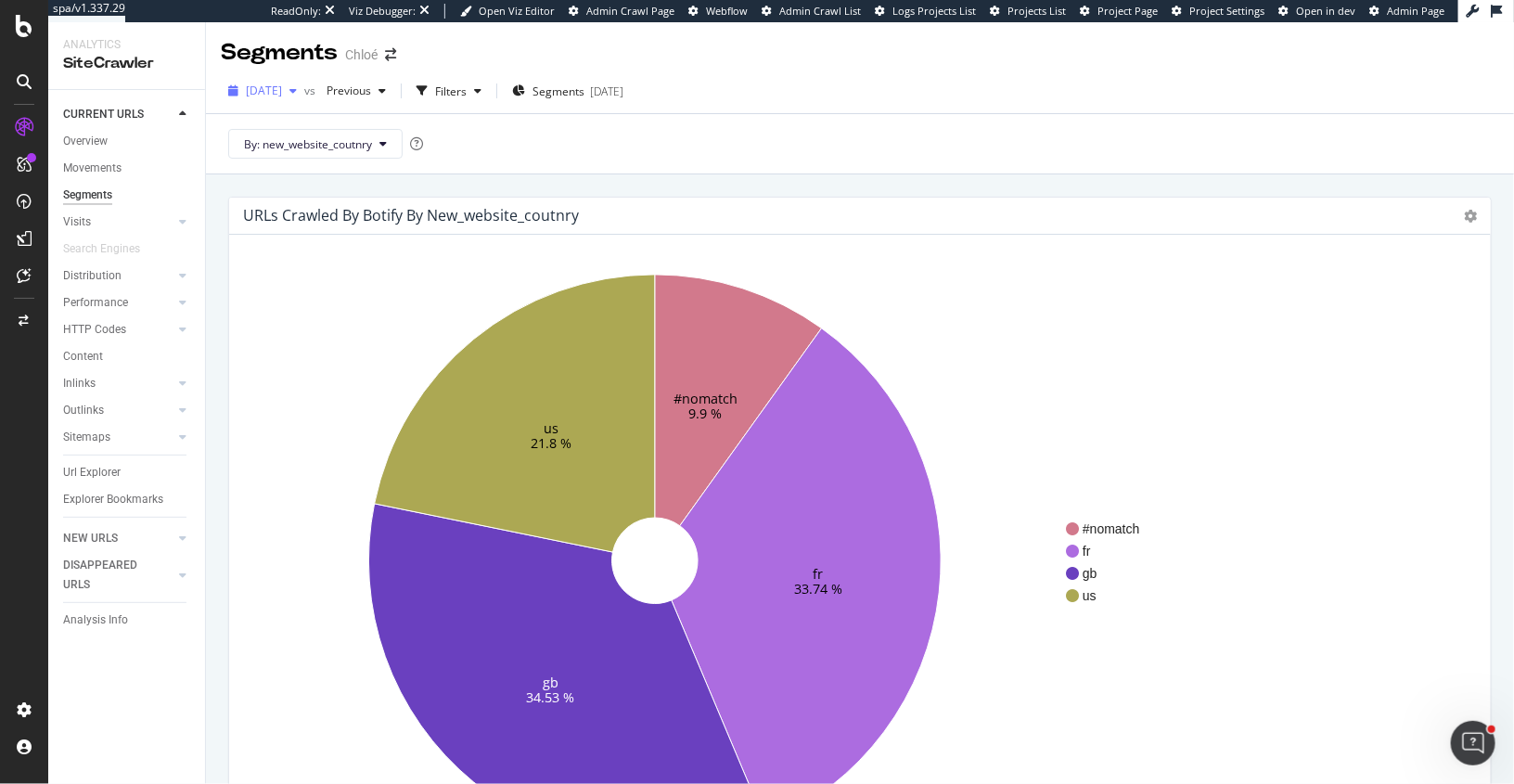
click at [282, 88] on span "[DATE]" at bounding box center [263, 90] width 36 height 16
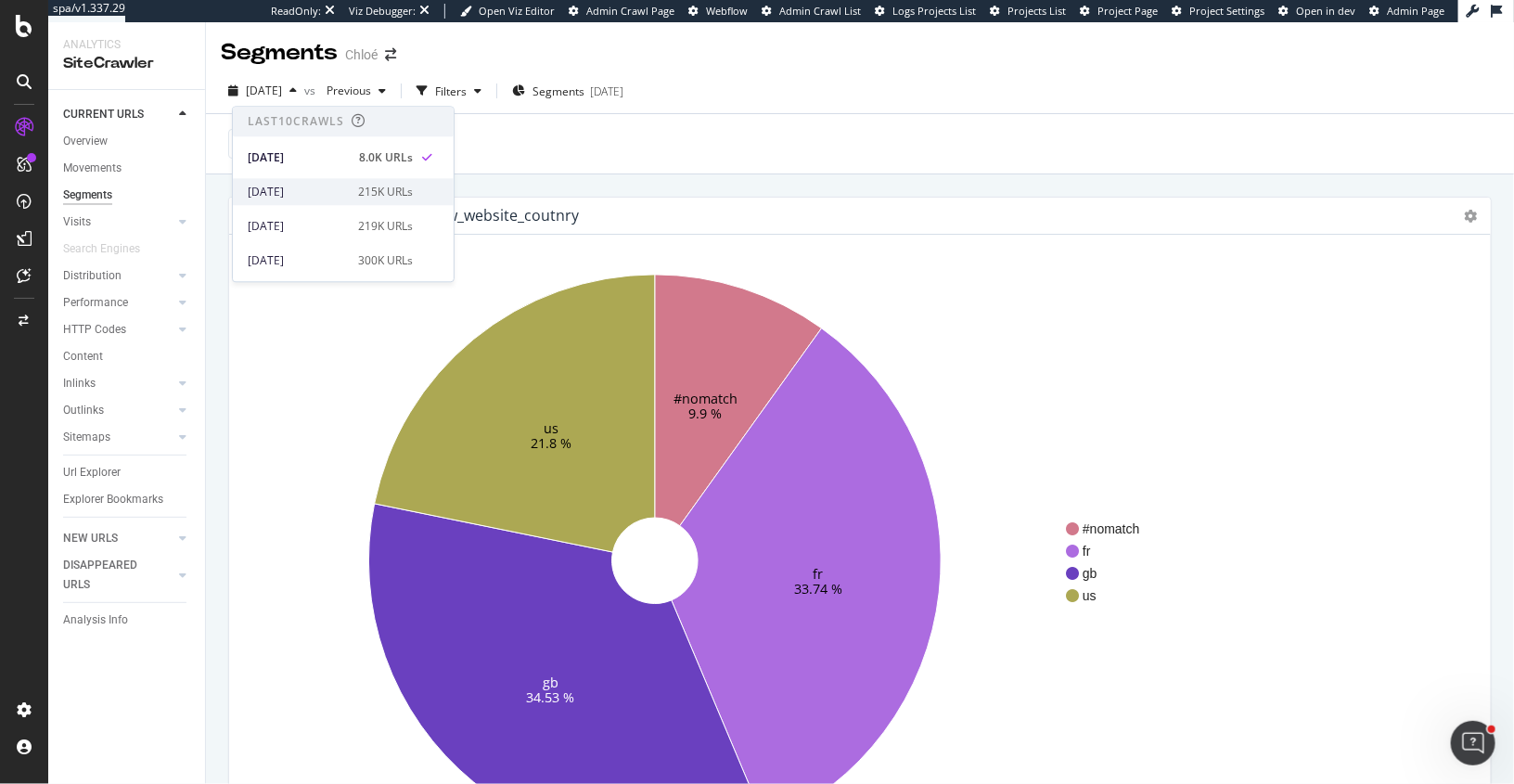
click at [302, 189] on div "[DATE]" at bounding box center [297, 191] width 99 height 16
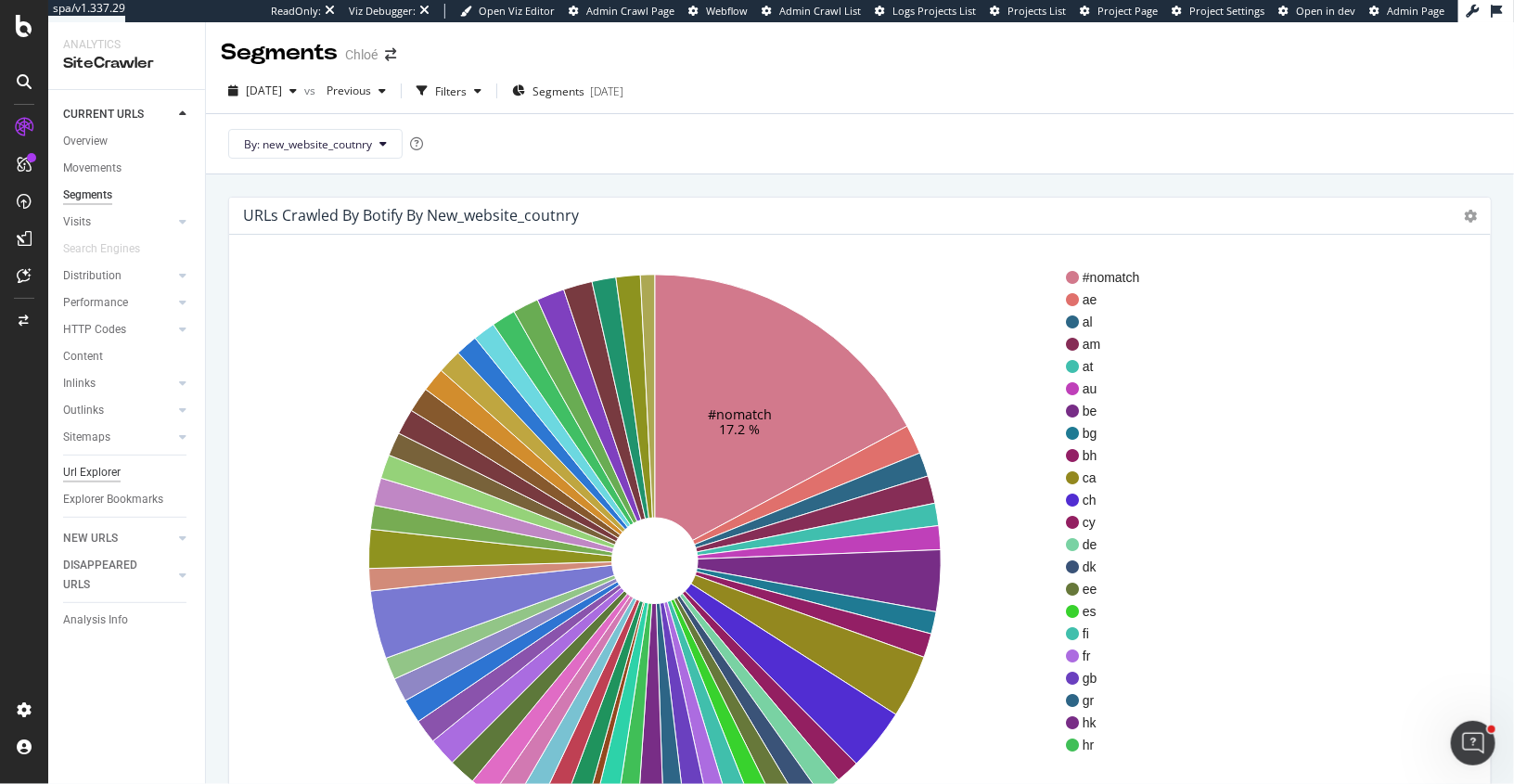
click at [94, 477] on div "Url Explorer" at bounding box center [91, 473] width 57 height 19
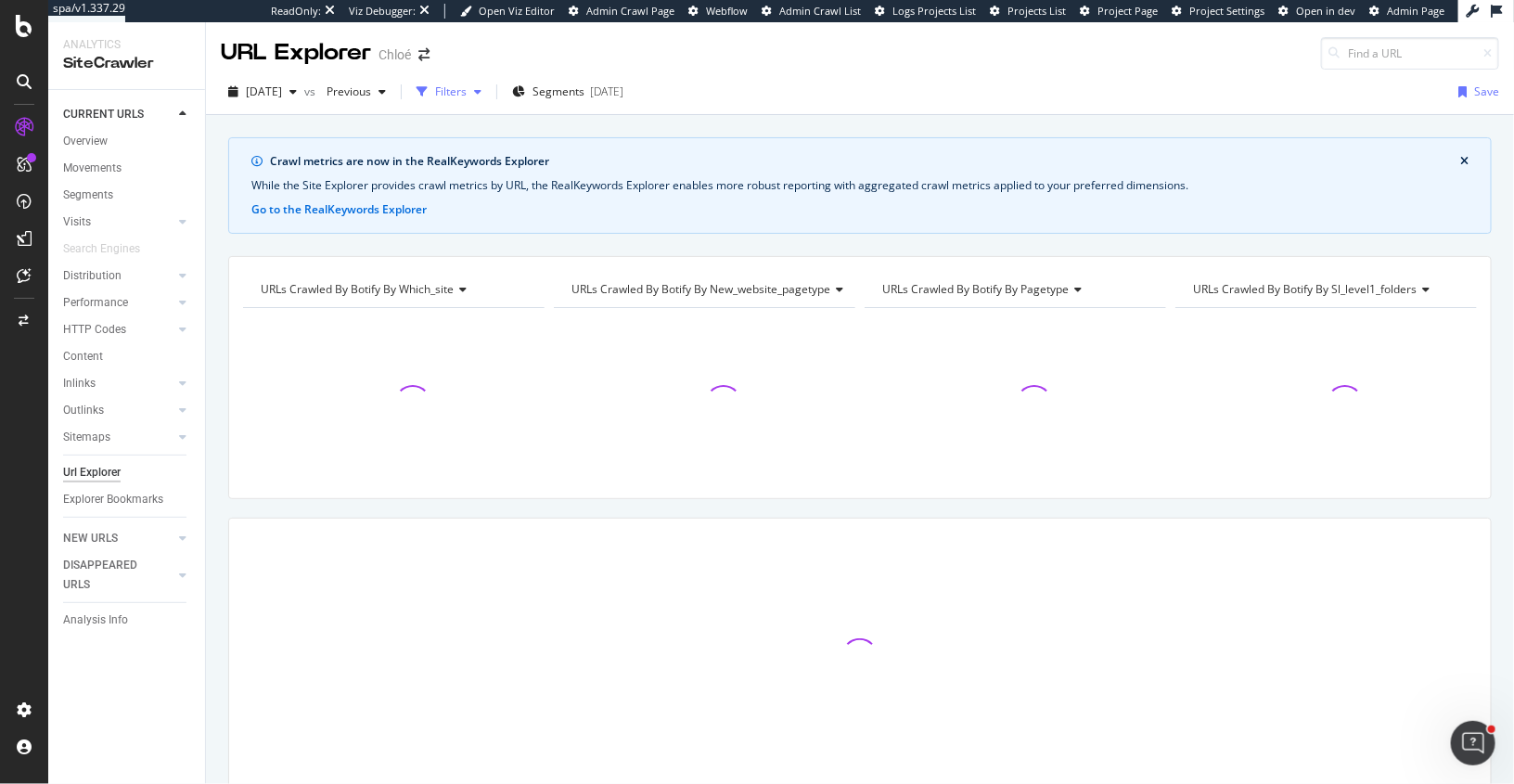
click at [467, 90] on div "Filters" at bounding box center [450, 91] width 32 height 16
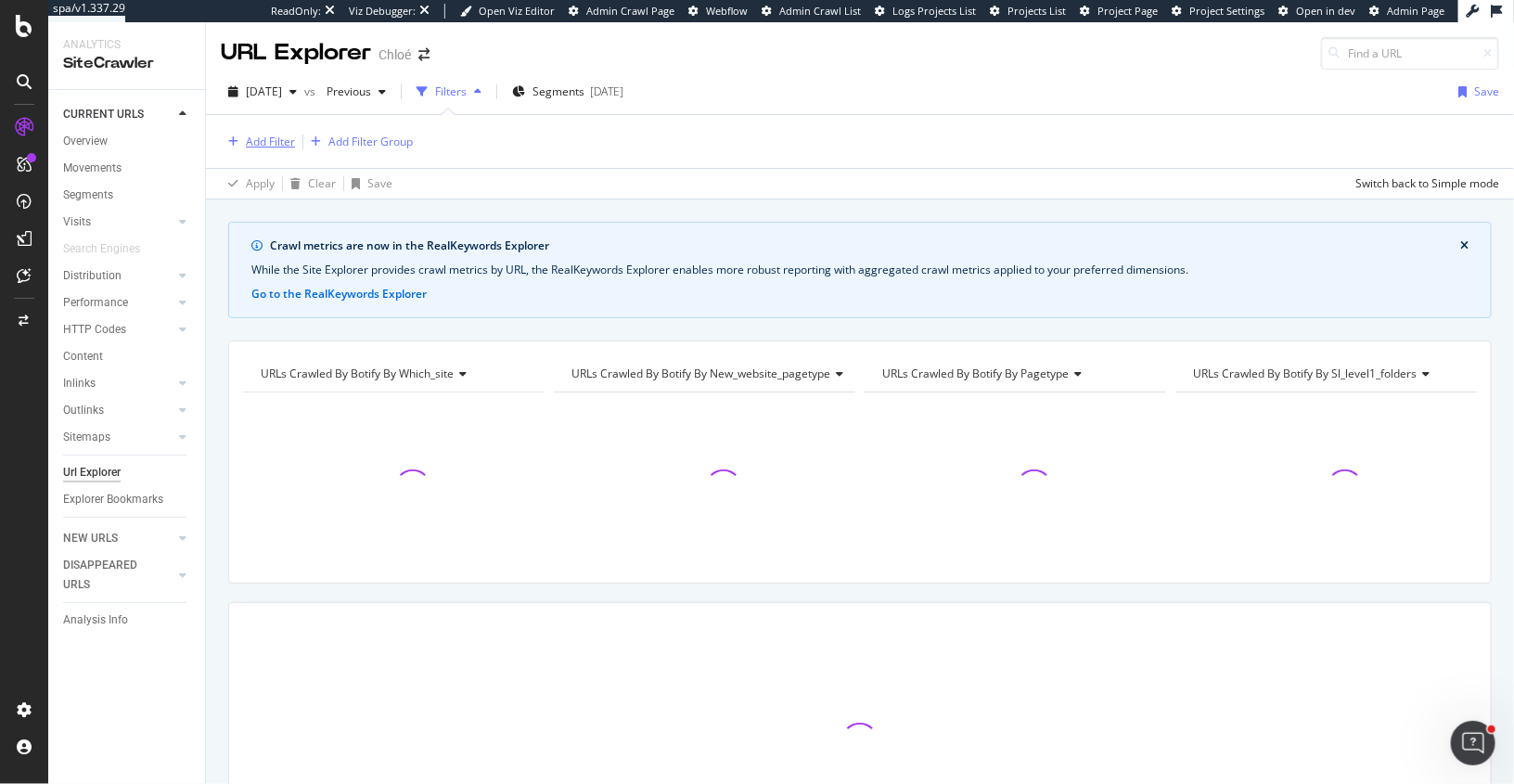
click at [279, 142] on div "Add Filter" at bounding box center [270, 142] width 49 height 16
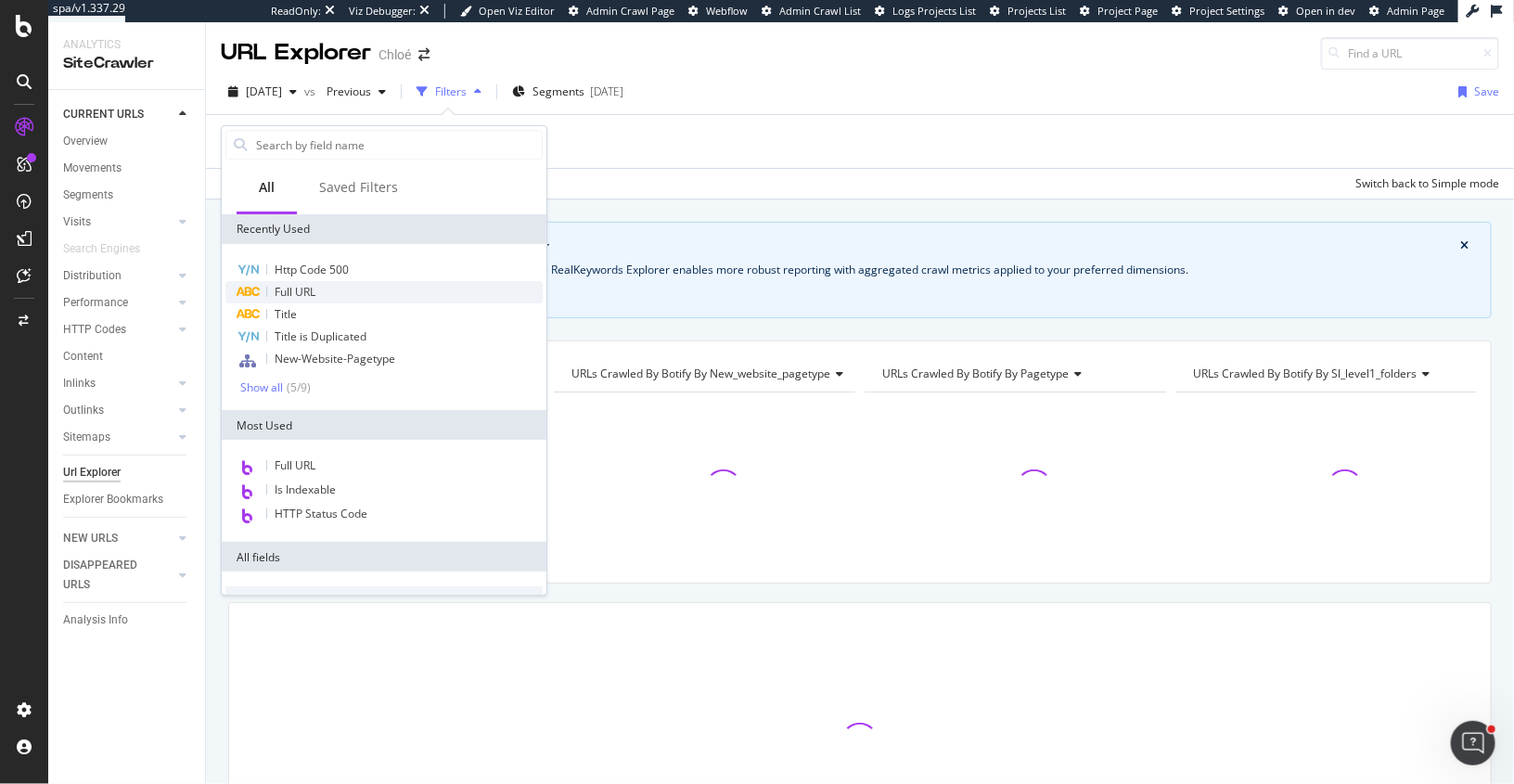
click at [299, 297] on span "Full URL" at bounding box center [295, 292] width 41 height 16
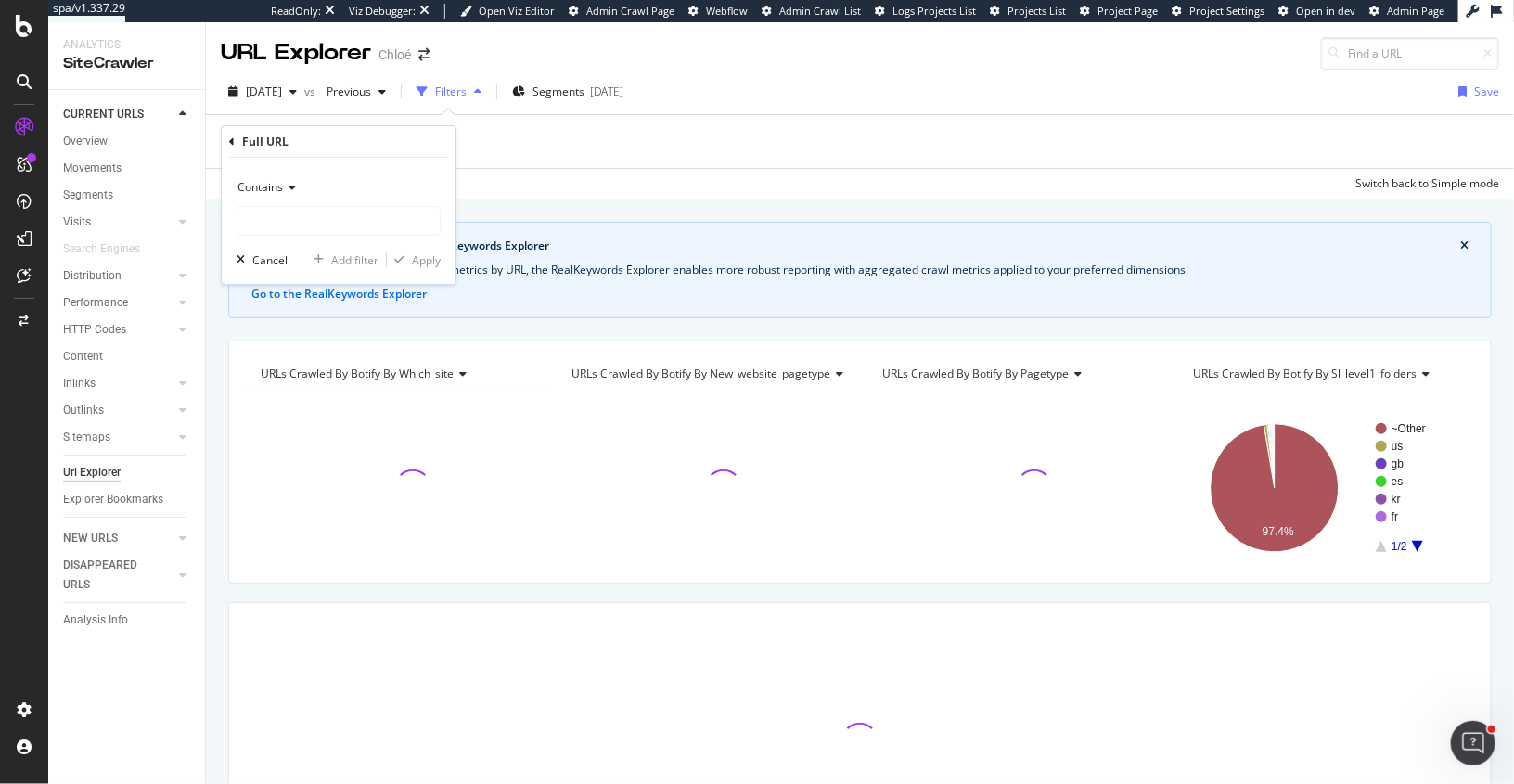
click at [287, 195] on div "Contains" at bounding box center [339, 187] width 204 height 30
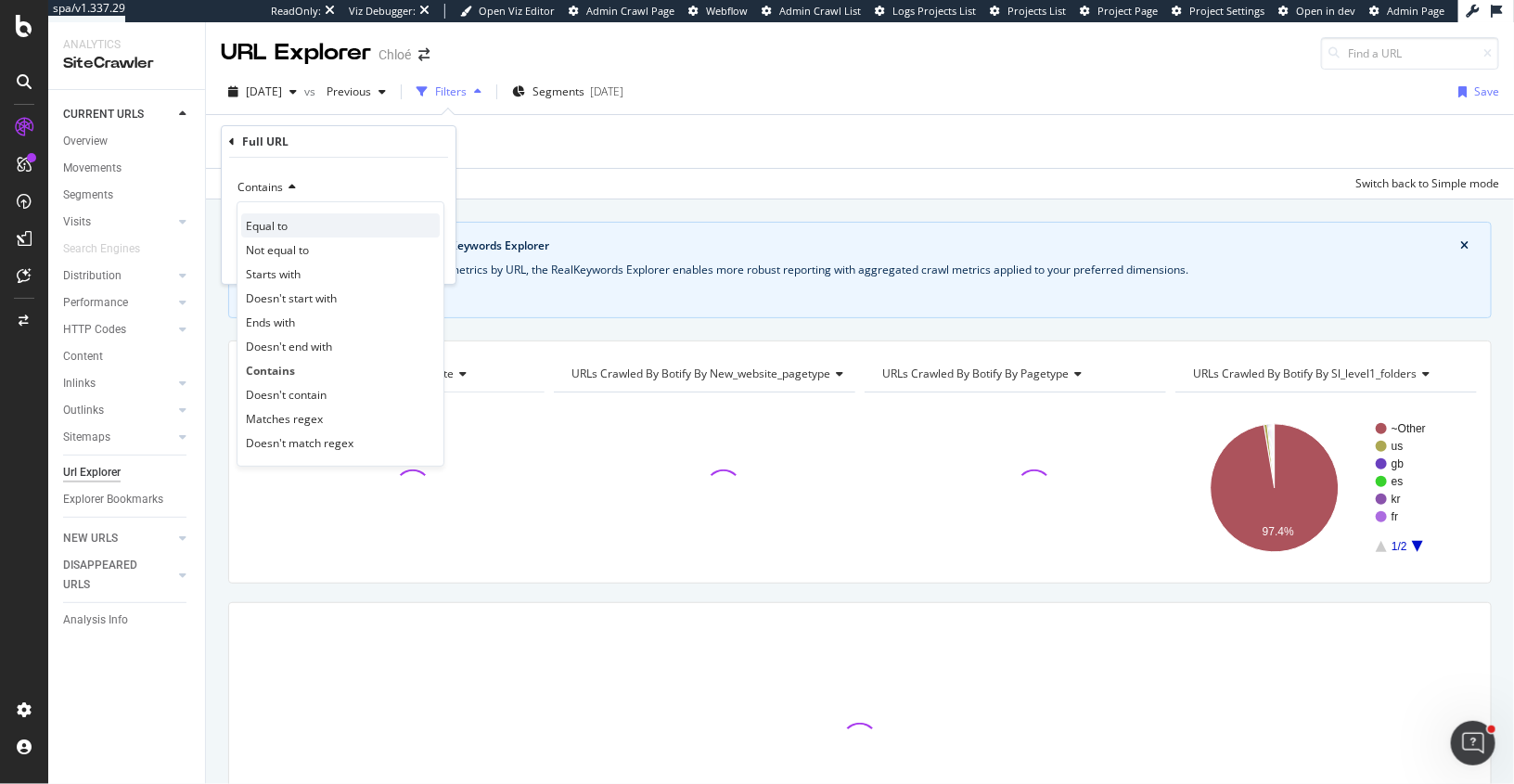
click at [298, 222] on div "Equal to" at bounding box center [341, 225] width 199 height 24
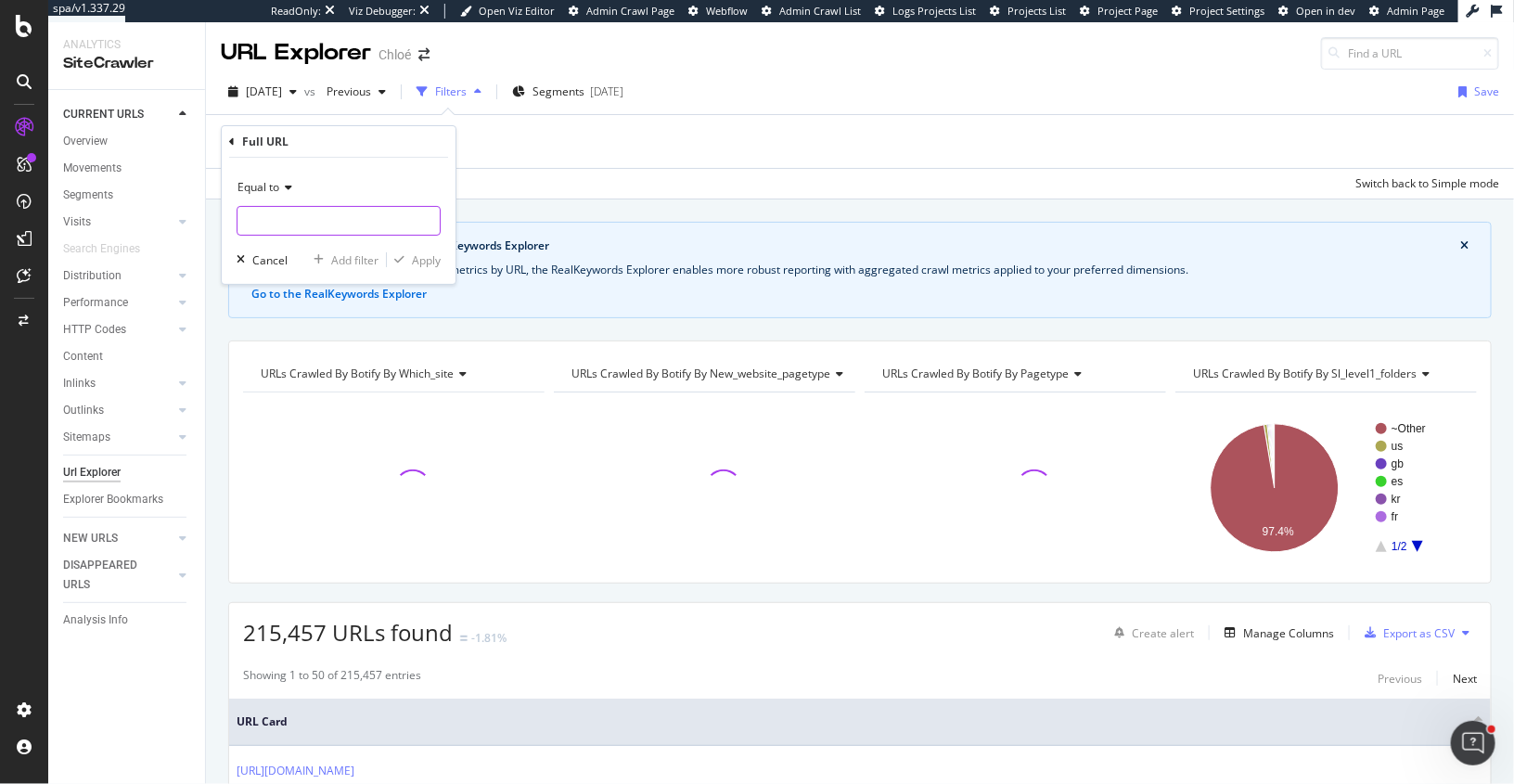
click at [298, 222] on input "text" at bounding box center [339, 220] width 202 height 30
paste input "女性のための贅沢"
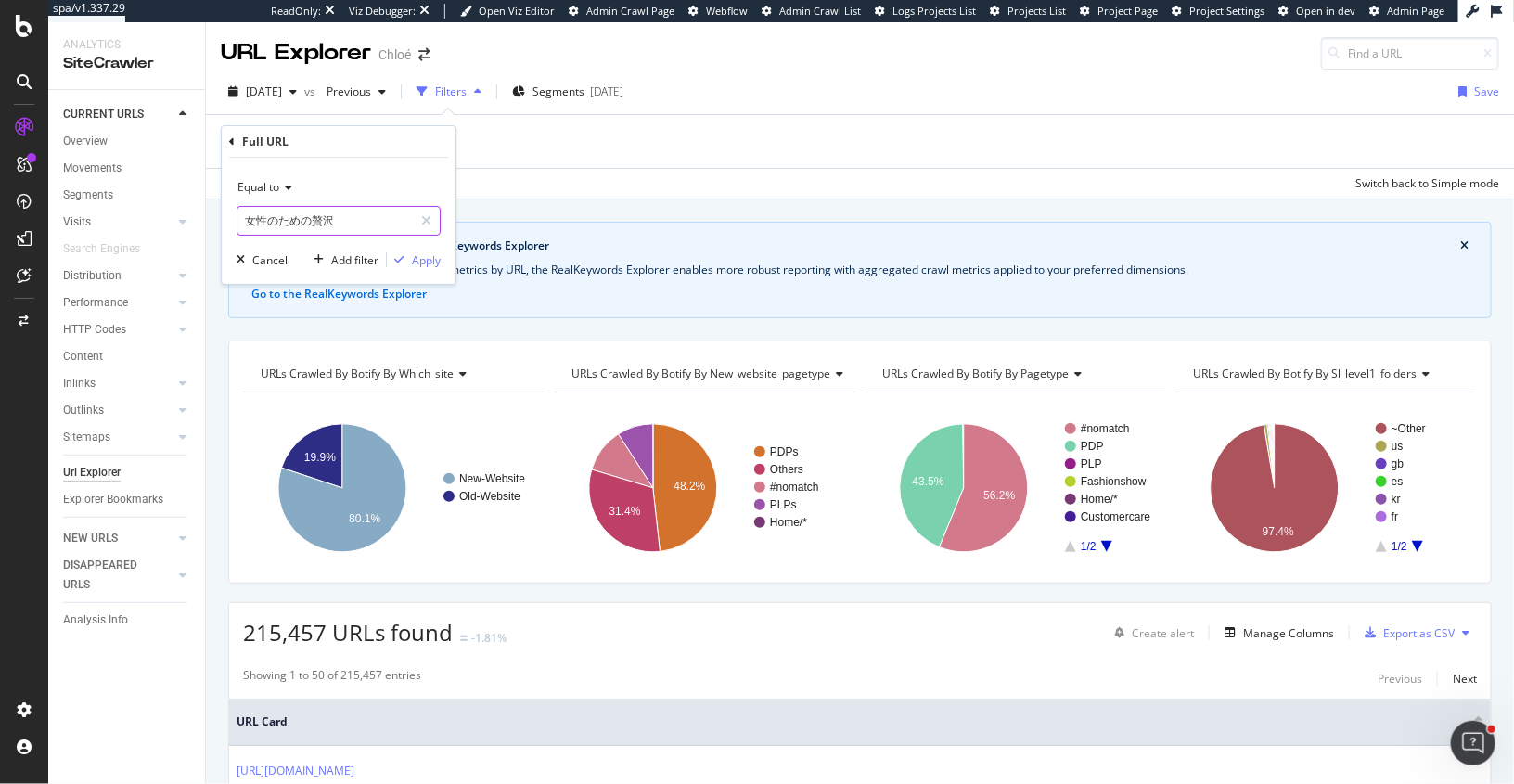
type input "女性のための贅沢"
click at [275, 190] on span "Equal to" at bounding box center [258, 187] width 42 height 16
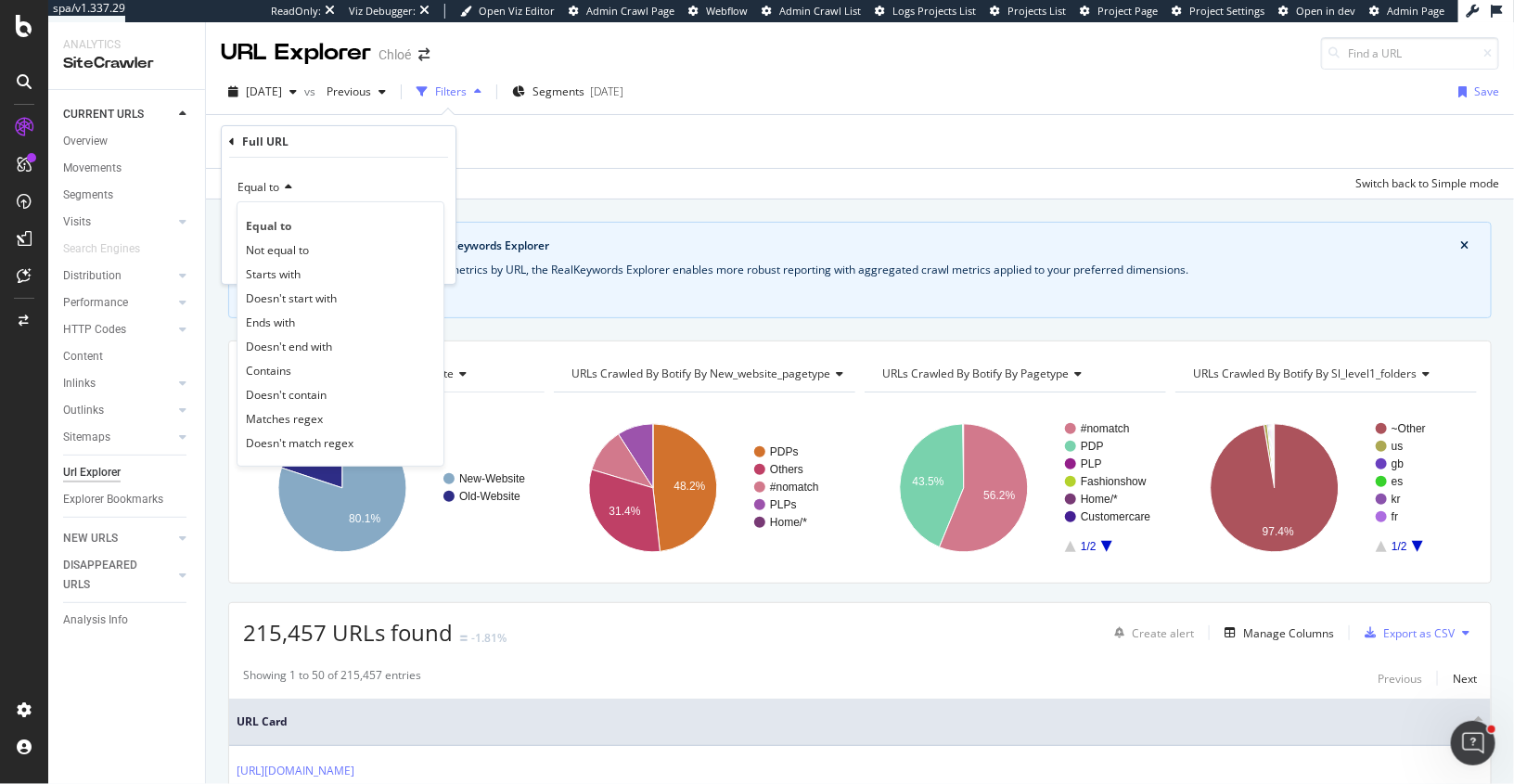
click at [335, 176] on div "Equal to" at bounding box center [339, 187] width 204 height 30
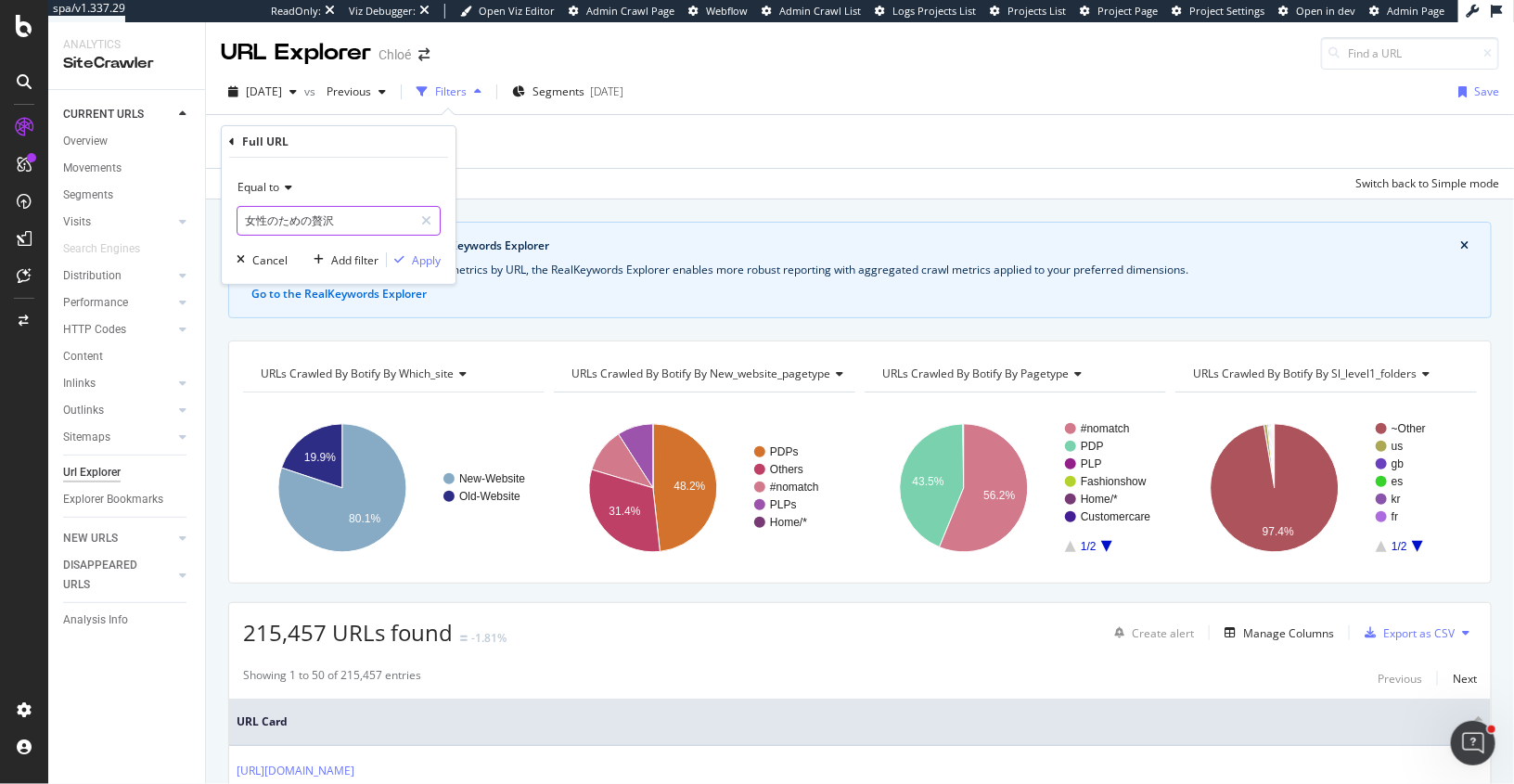
click at [332, 220] on input "女性のための贅沢" at bounding box center [325, 220] width 176 height 30
click at [278, 196] on div "Equal to" at bounding box center [339, 187] width 204 height 30
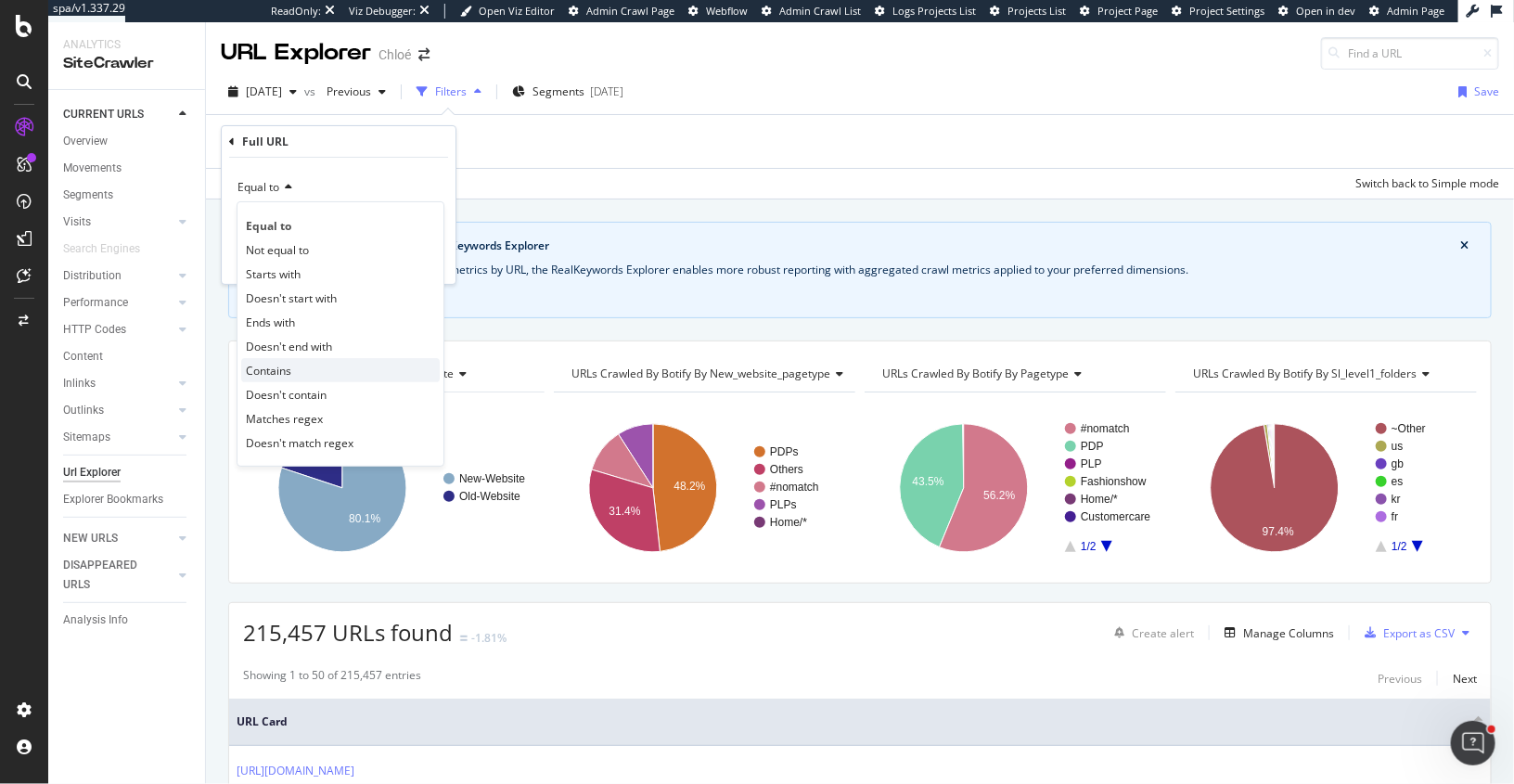
click at [281, 365] on span "Contains" at bounding box center [268, 371] width 46 height 16
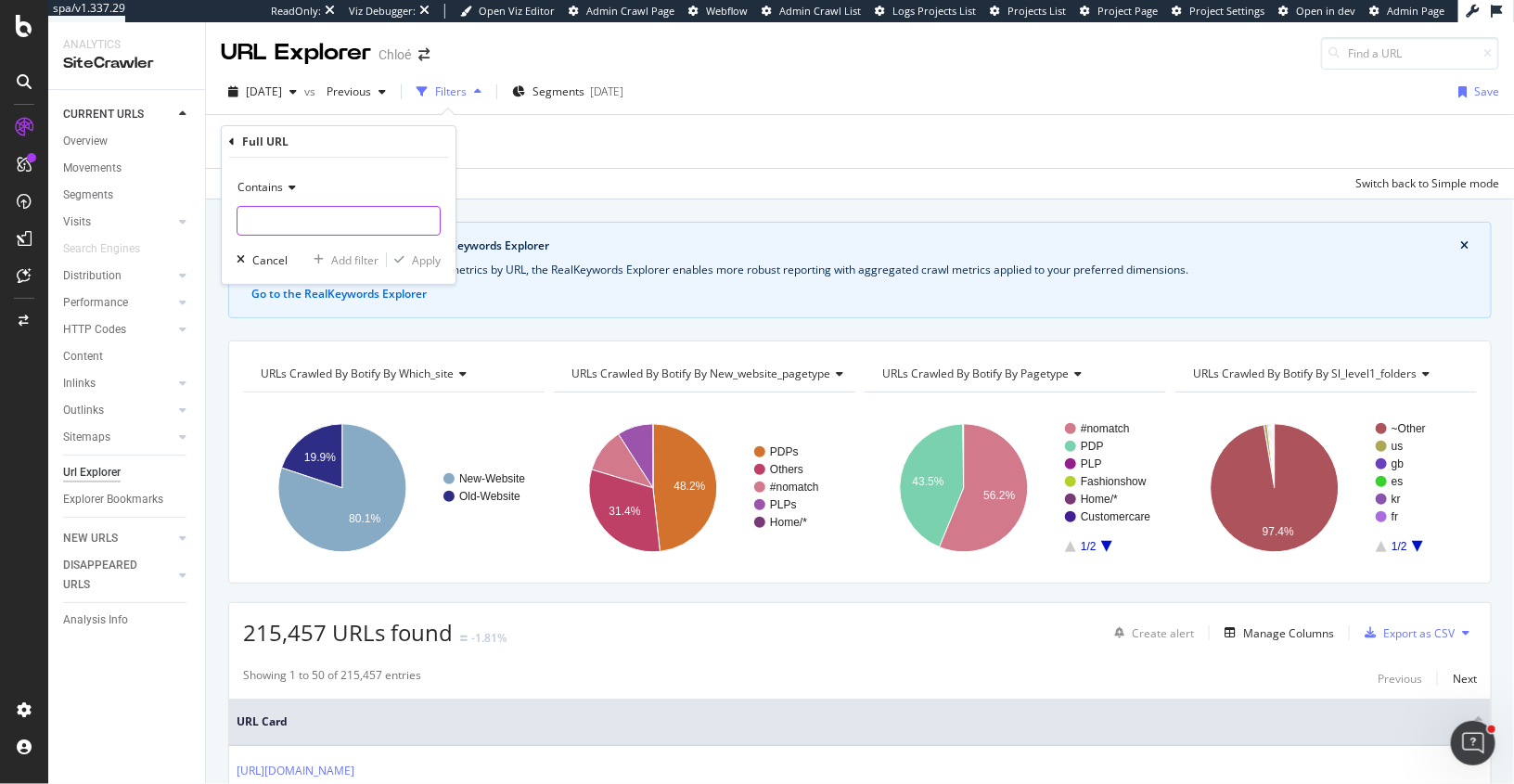
click at [282, 223] on input "text" at bounding box center [339, 220] width 202 height 30
type input "/ja-jp/"
click at [416, 262] on div "Apply" at bounding box center [426, 260] width 29 height 16
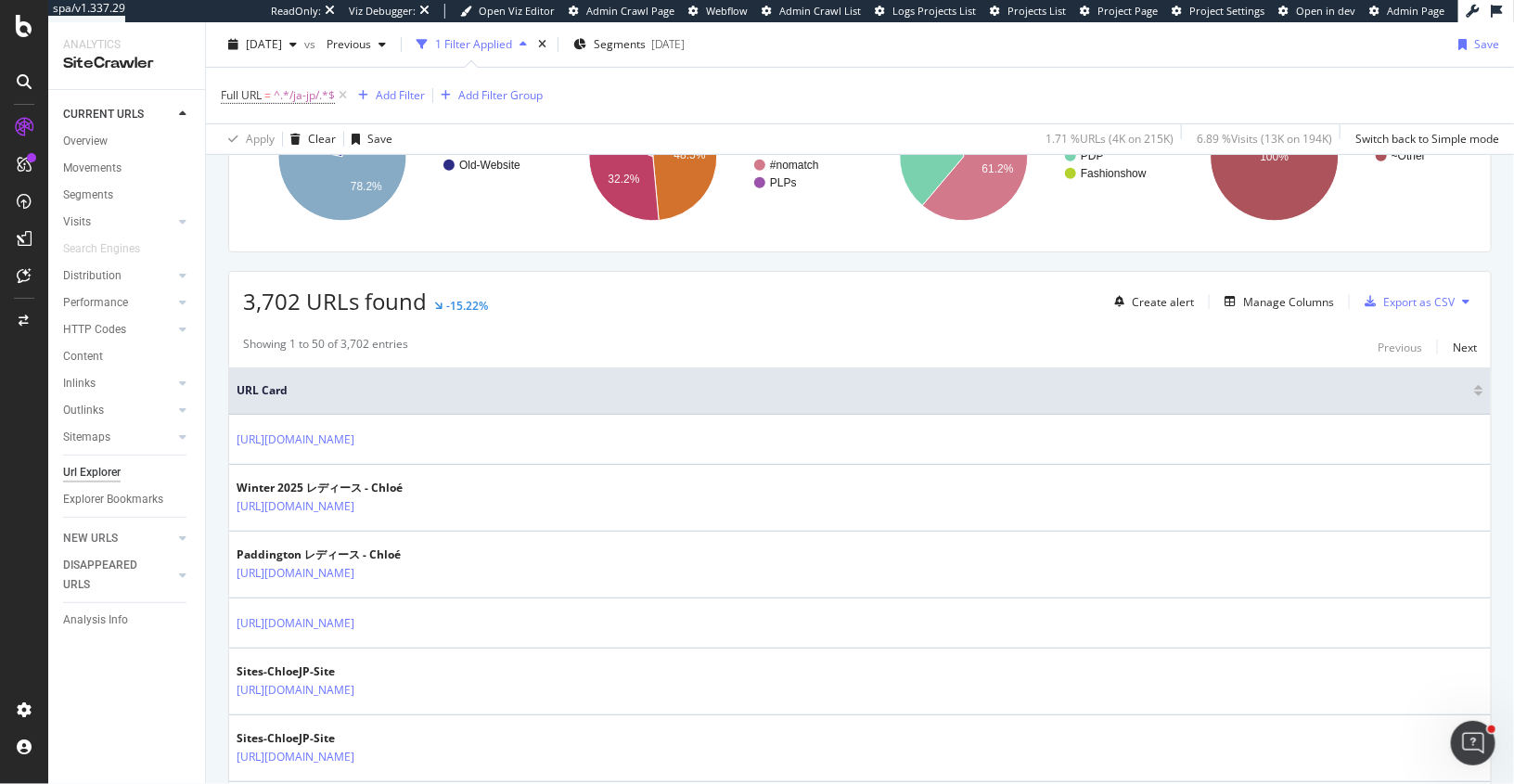
scroll to position [332, 0]
click at [1321, 299] on div "Manage Columns" at bounding box center [1289, 304] width 91 height 16
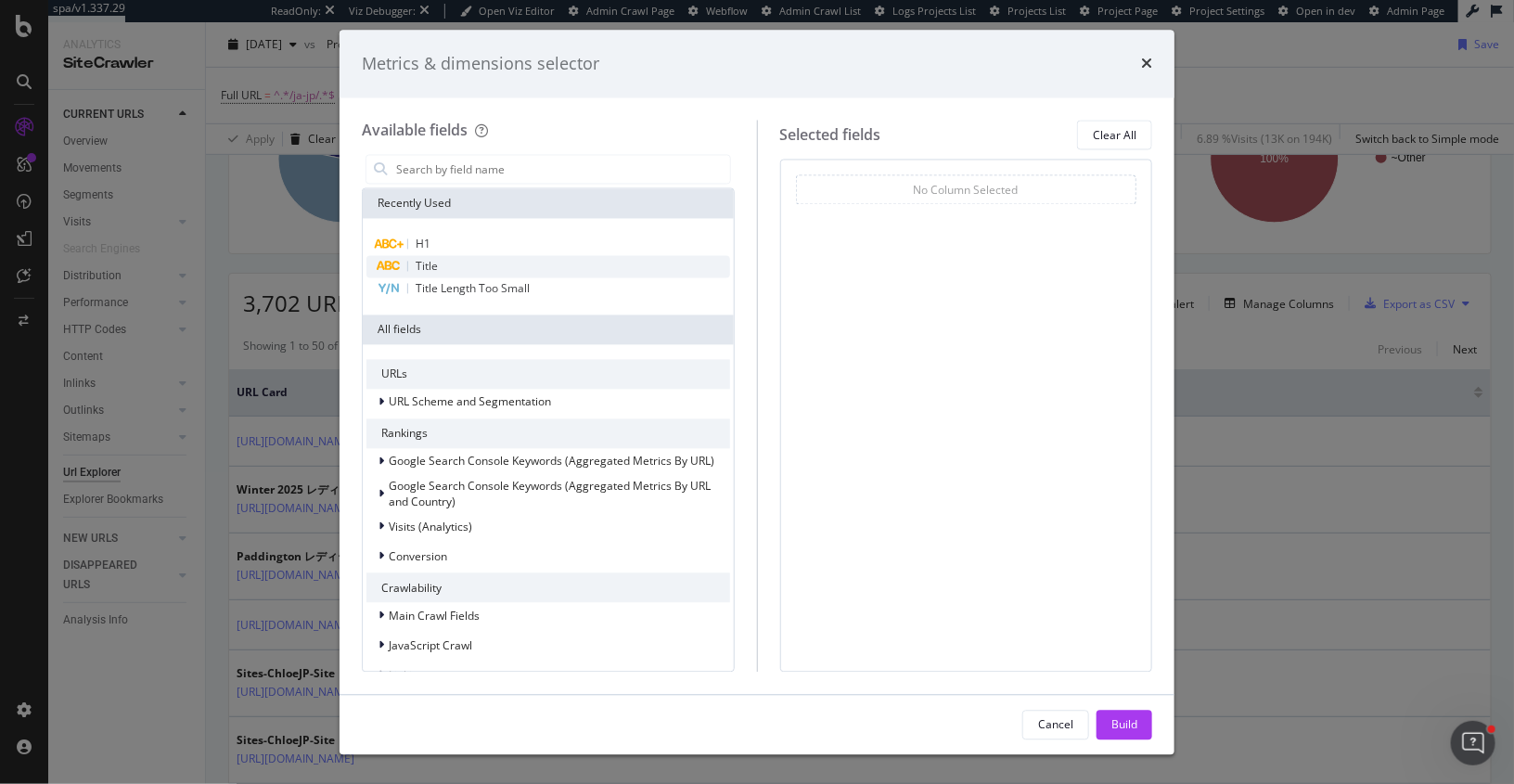
click at [468, 266] on div "Title" at bounding box center [548, 267] width 364 height 22
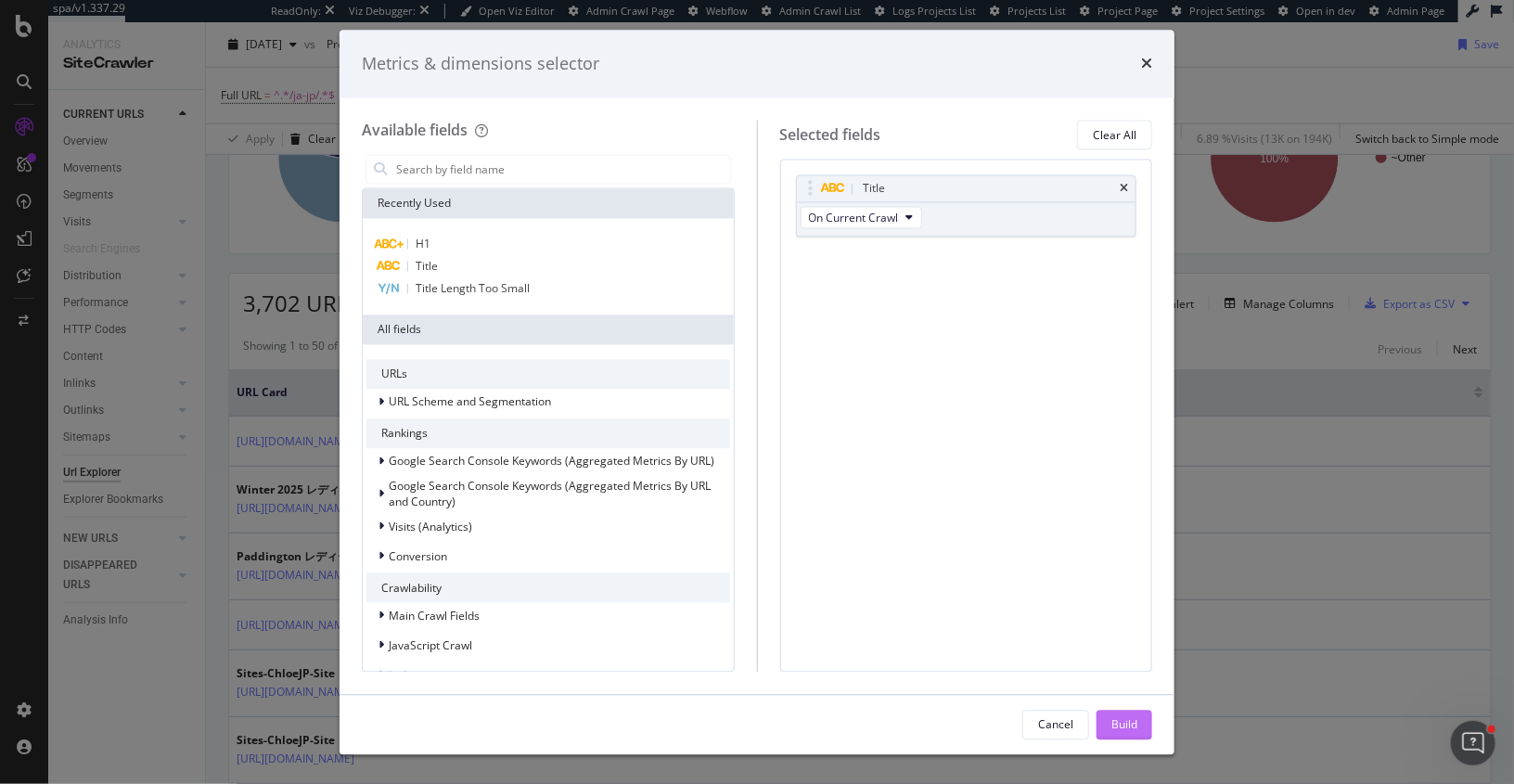
click at [1112, 720] on div "Build" at bounding box center [1124, 724] width 26 height 16
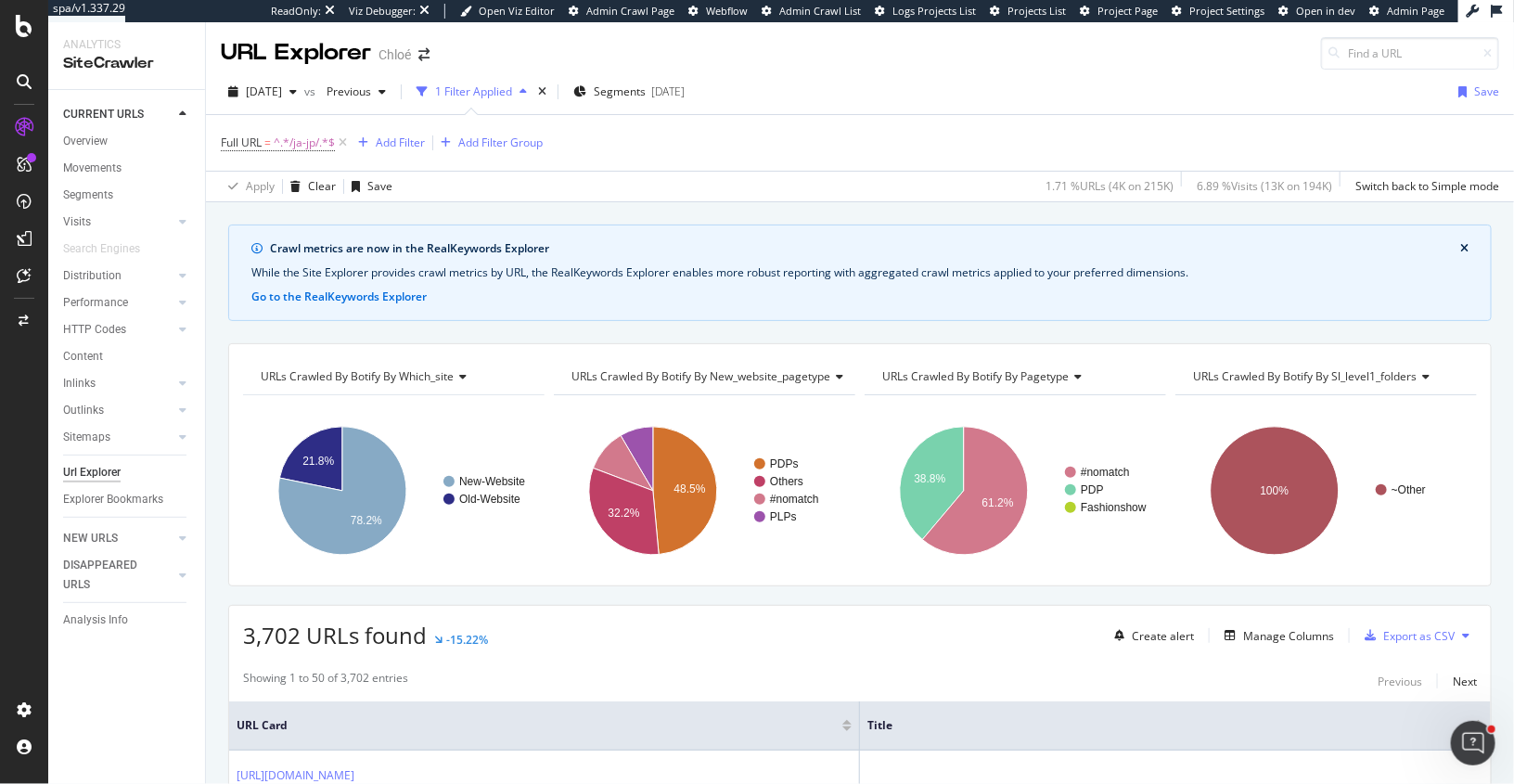
scroll to position [60, 0]
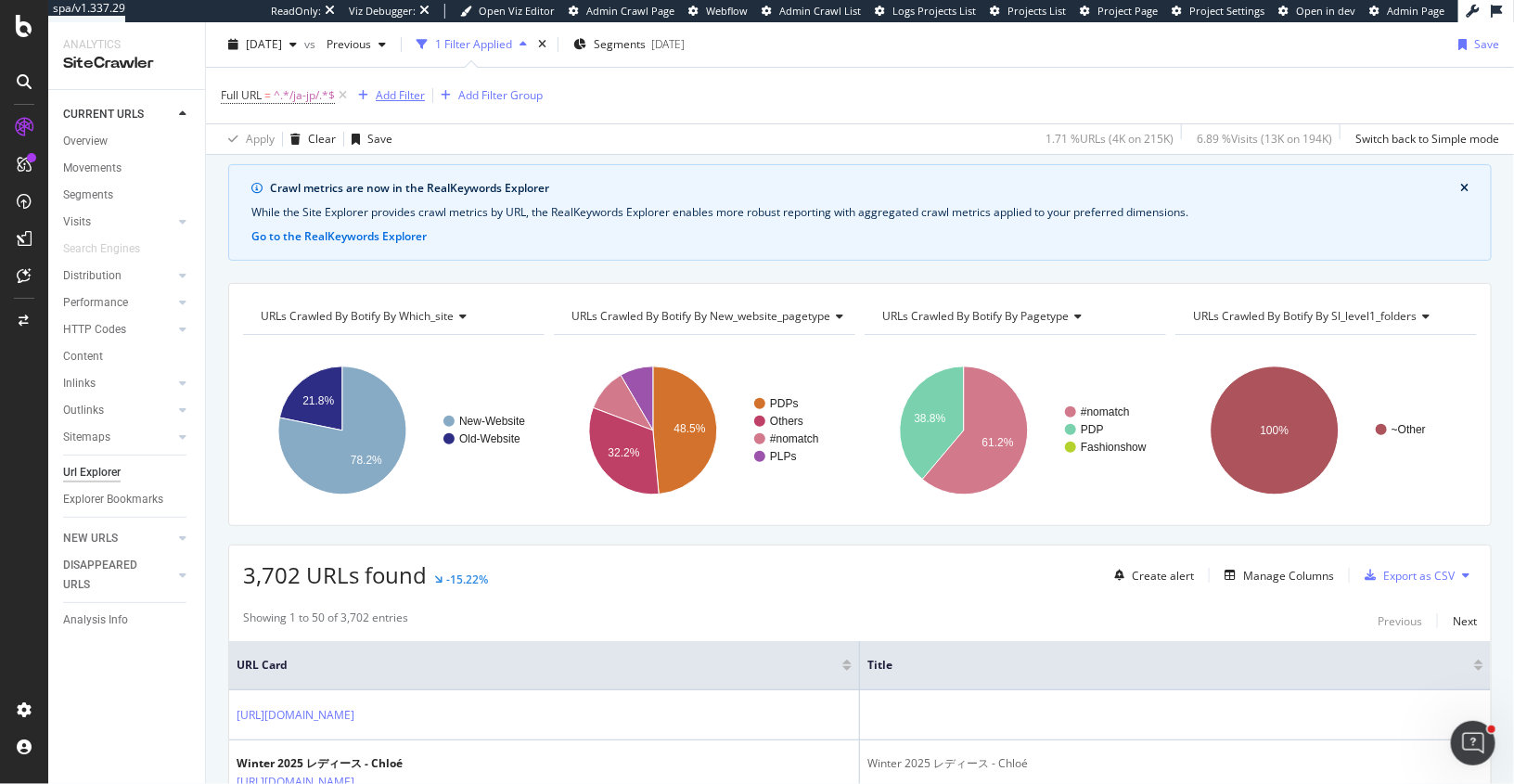
click at [386, 94] on div "Add Filter" at bounding box center [400, 95] width 49 height 16
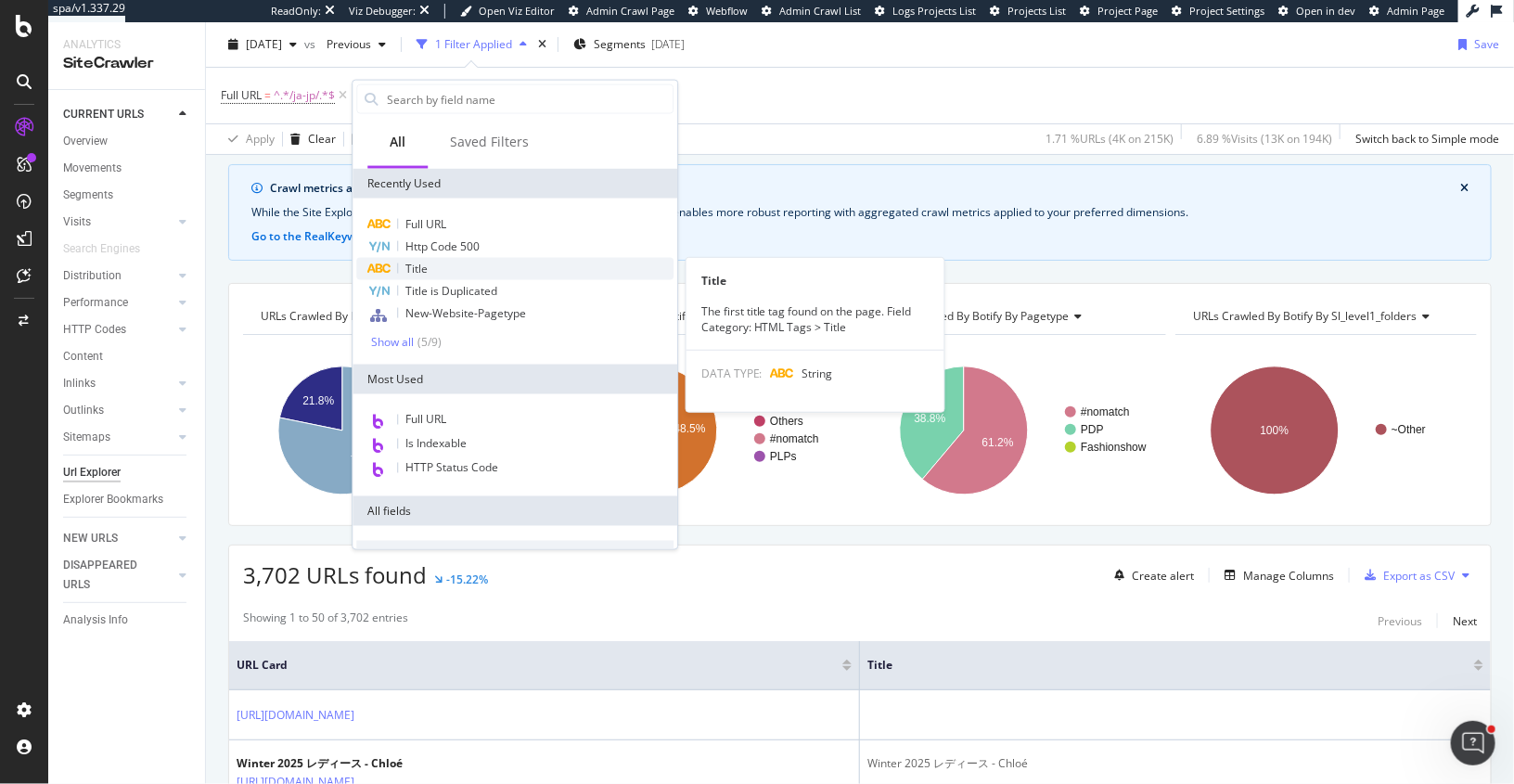
click at [436, 272] on div "Title" at bounding box center [514, 269] width 317 height 22
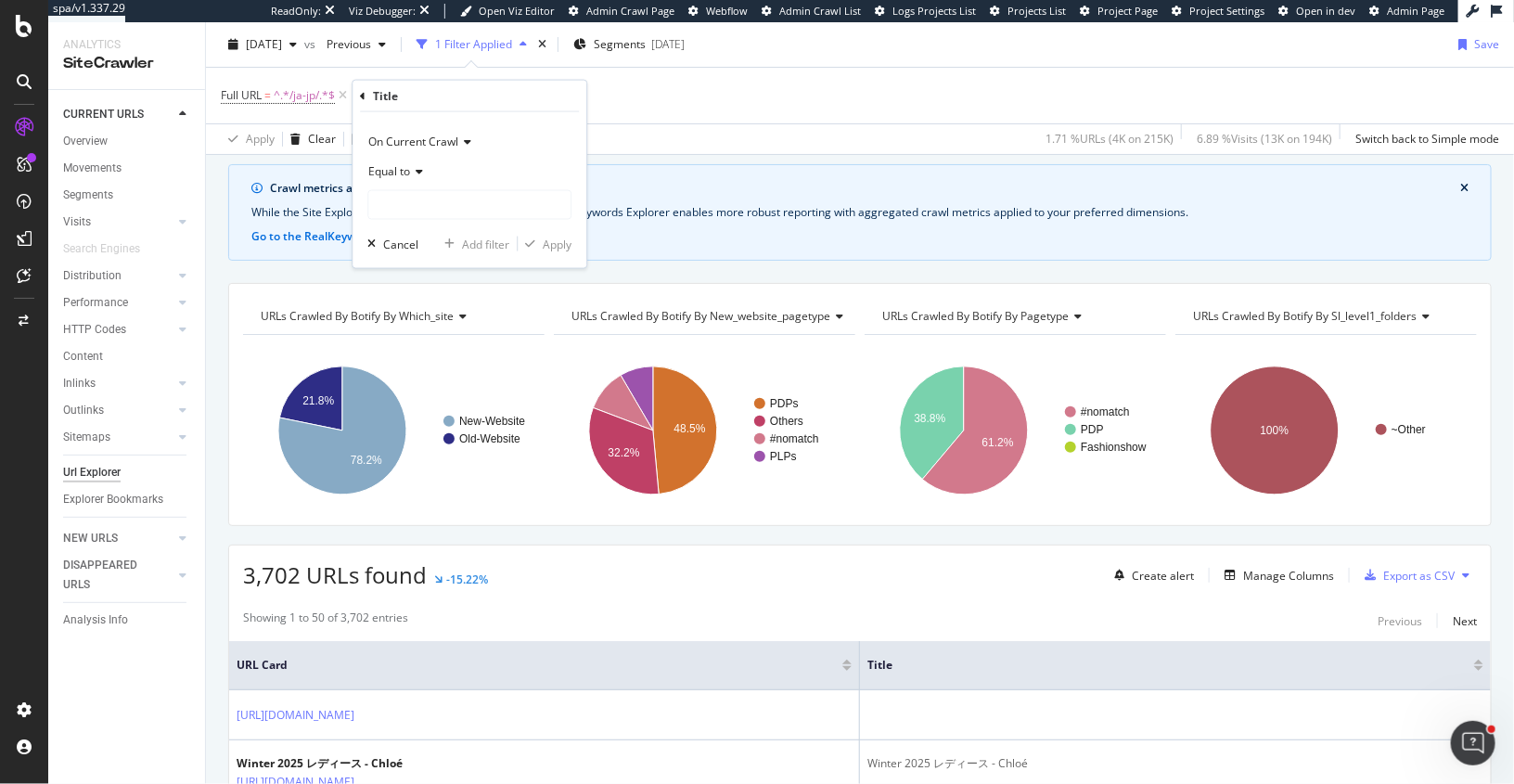
click at [411, 168] on icon at bounding box center [416, 171] width 13 height 11
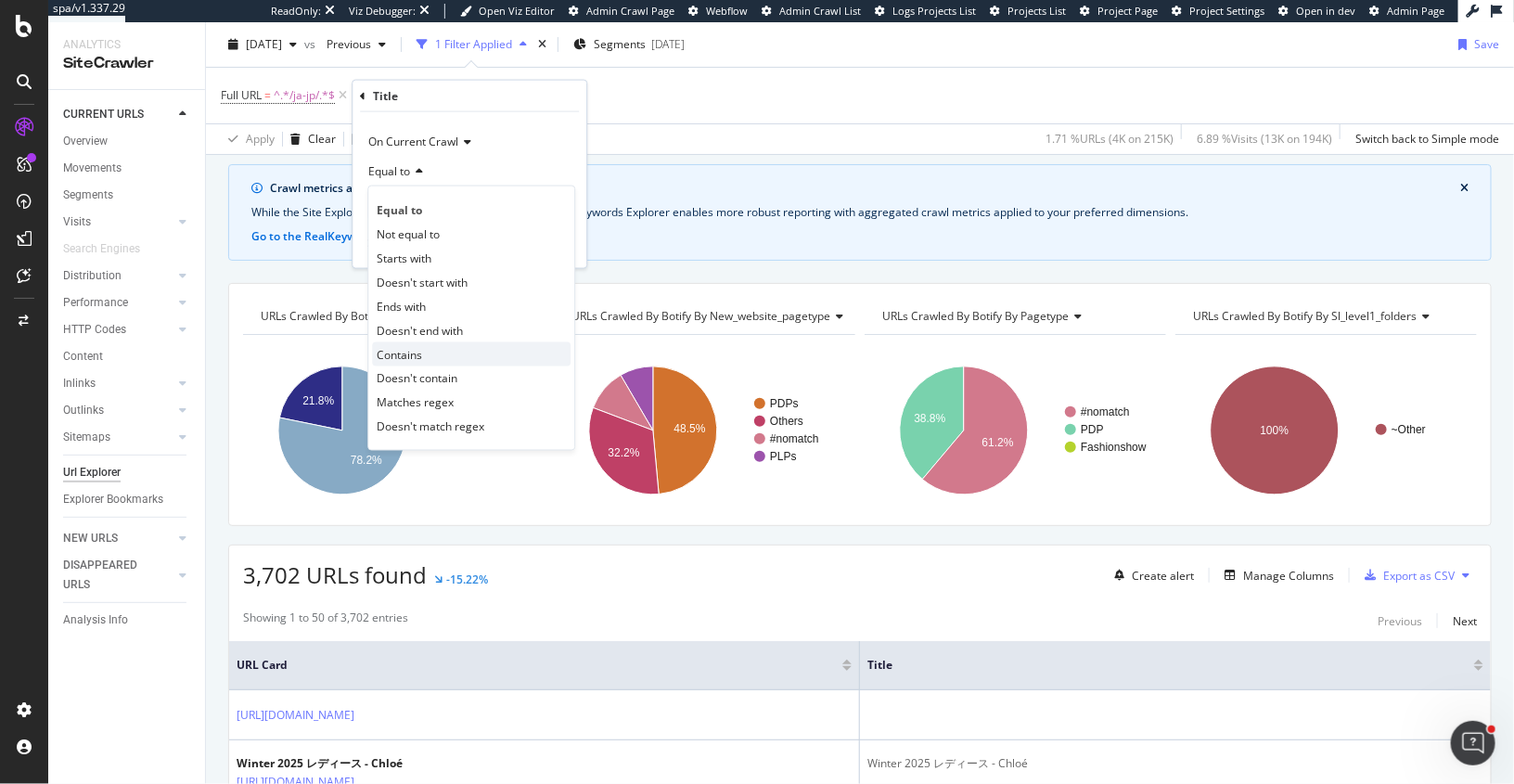
click at [416, 346] on span "Contains" at bounding box center [399, 354] width 46 height 16
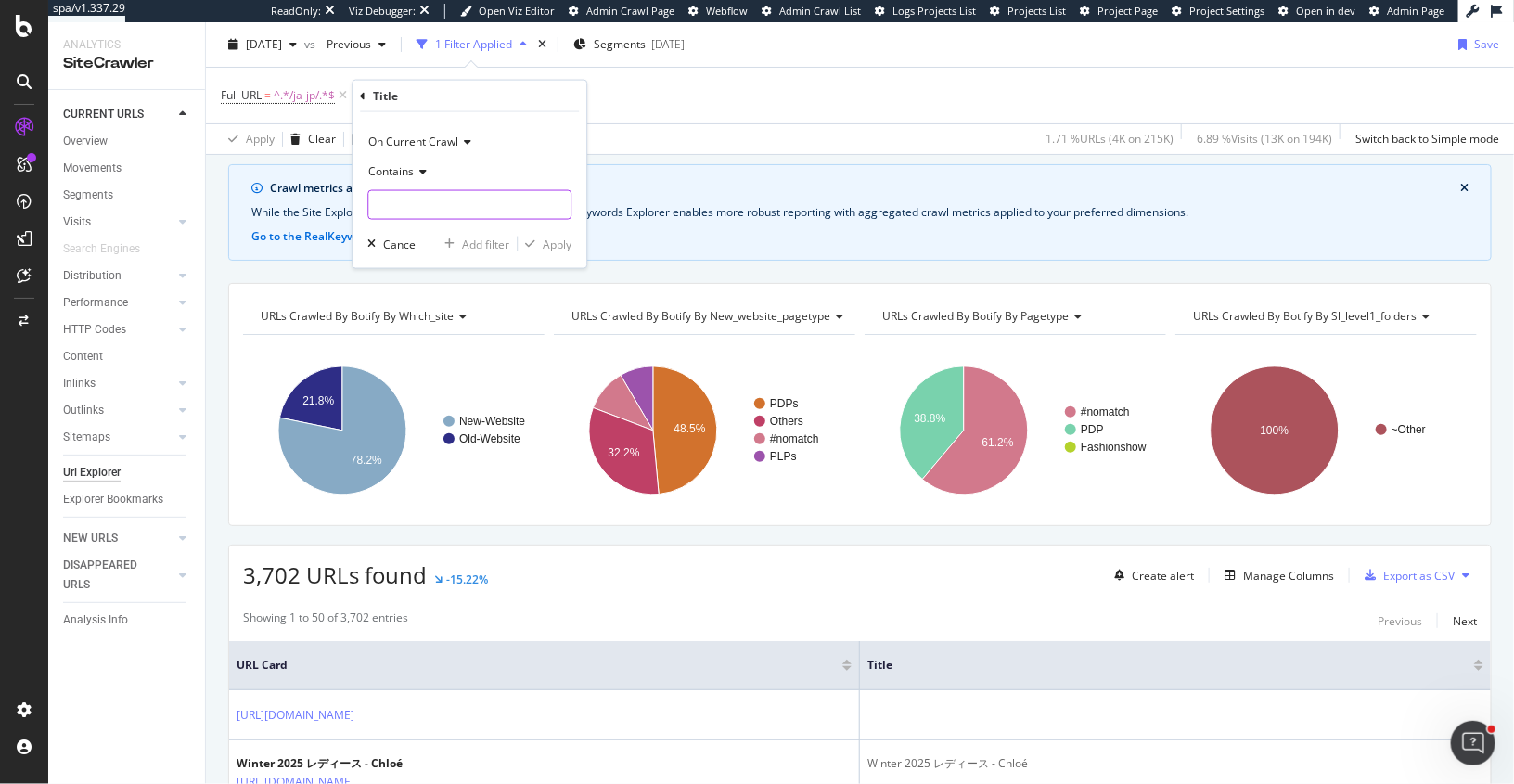
click at [416, 207] on input "text" at bounding box center [470, 205] width 202 height 30
paste input "女性のための贅沢"
type input "女性のための贅沢"
click at [553, 232] on div "On Current Crawl Contains 女性のための贅沢 Cancel Add filter Apply" at bounding box center [469, 190] width 234 height 156
click at [557, 245] on div "Apply" at bounding box center [557, 244] width 29 height 16
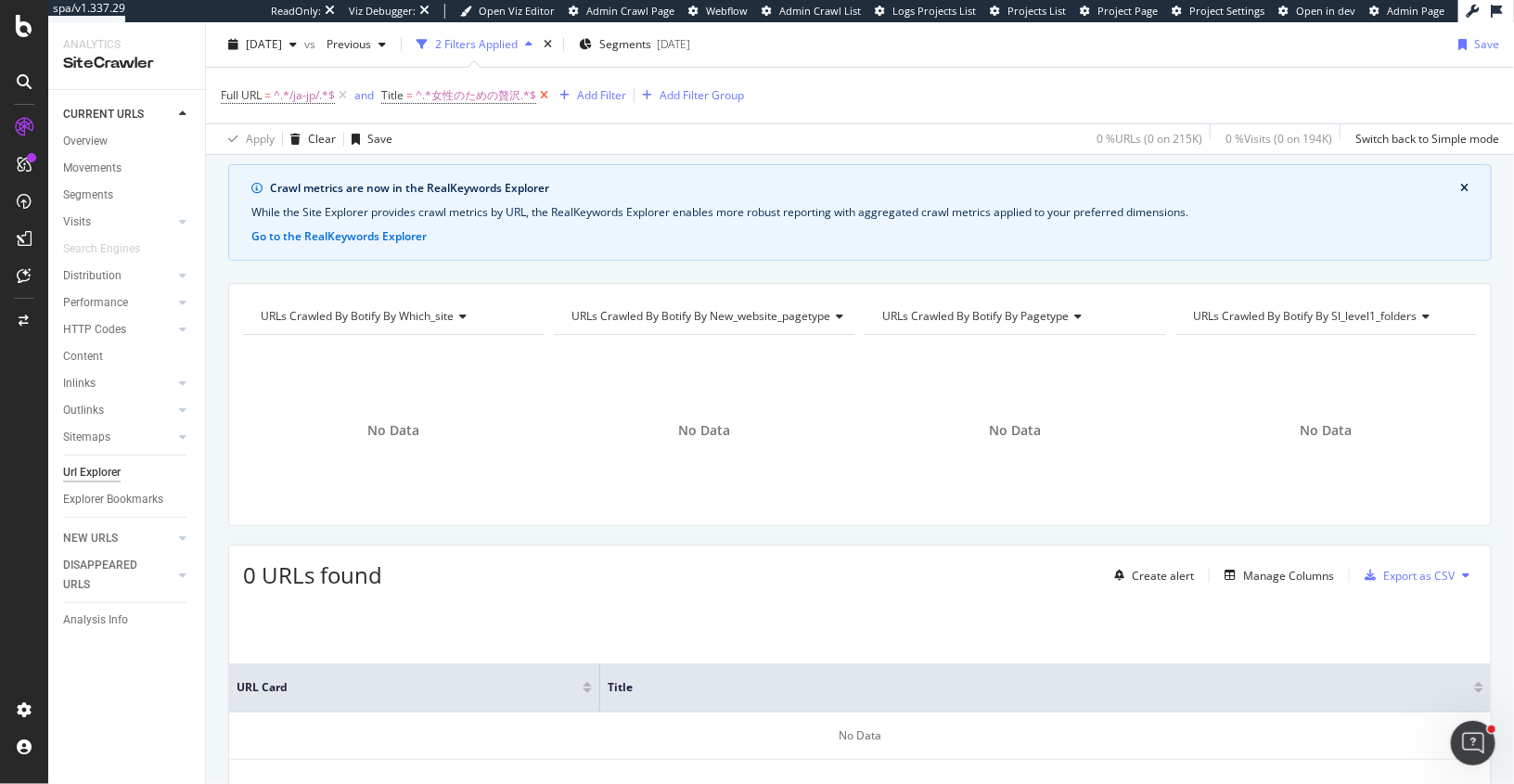
click at [543, 95] on icon at bounding box center [544, 95] width 16 height 18
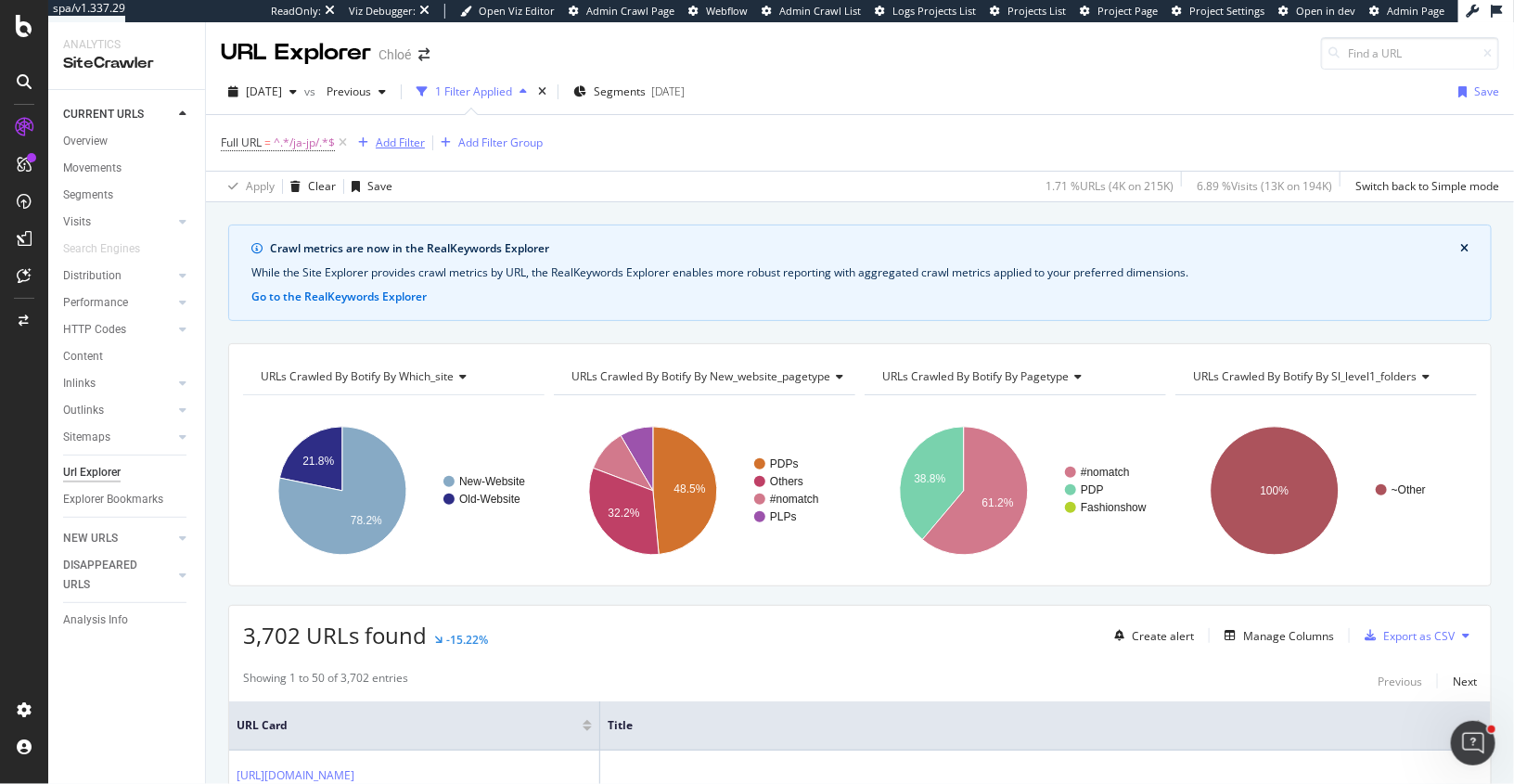
click at [401, 139] on div "Add Filter" at bounding box center [400, 143] width 49 height 16
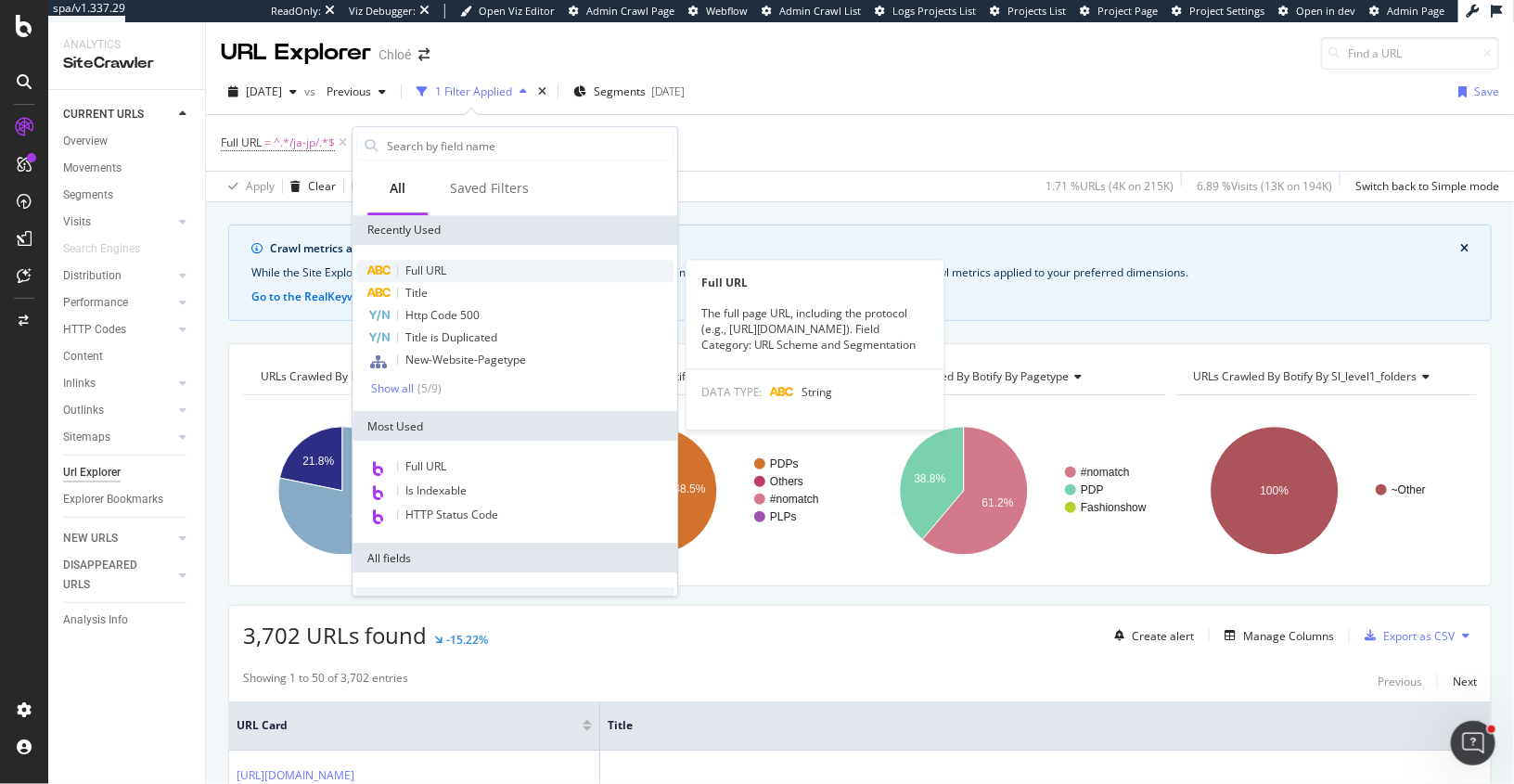
click at [431, 275] on span "Full URL" at bounding box center [426, 271] width 41 height 16
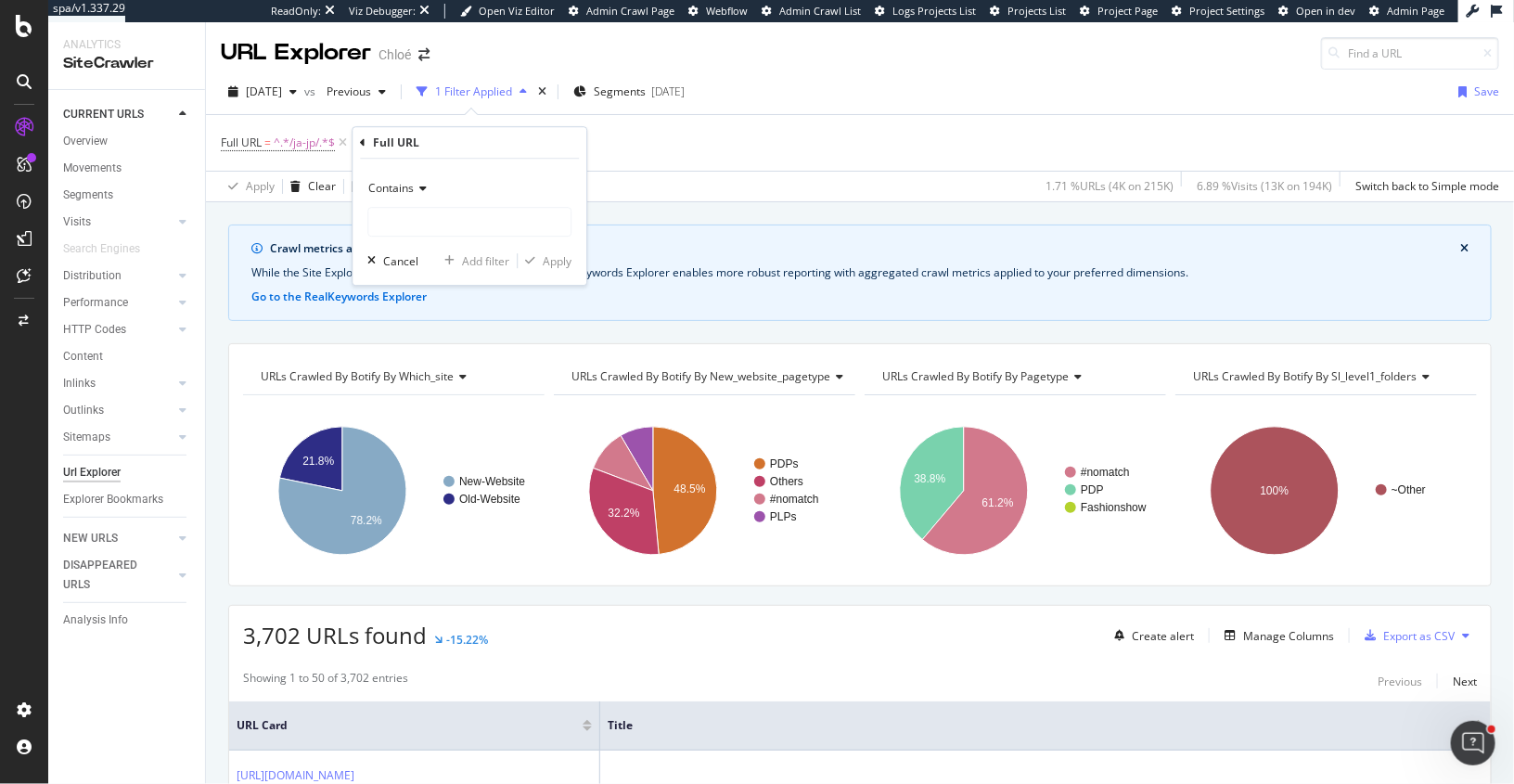
click at [411, 192] on span "Contains" at bounding box center [391, 187] width 46 height 16
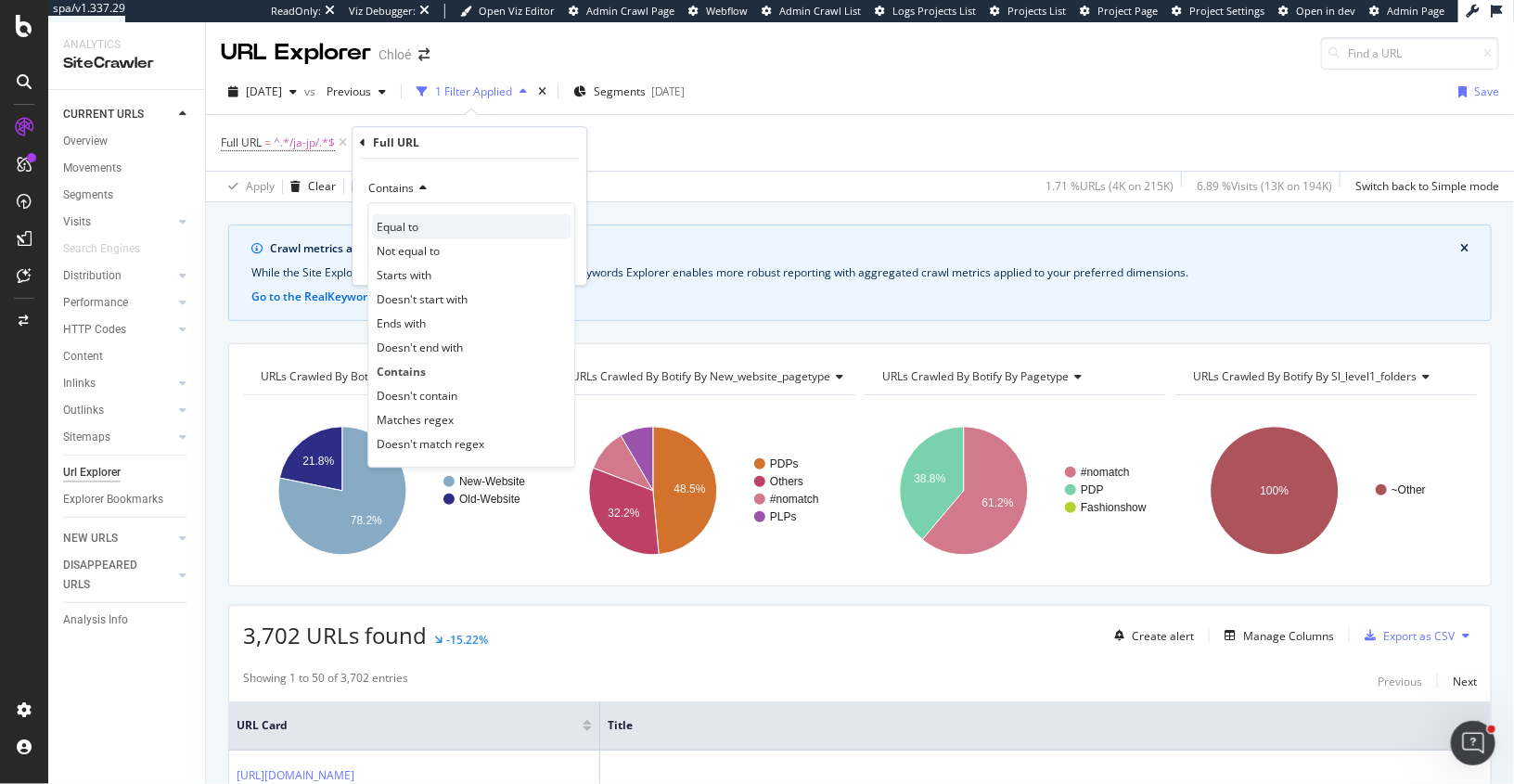
click at [420, 217] on div "Equal to" at bounding box center [471, 226] width 199 height 24
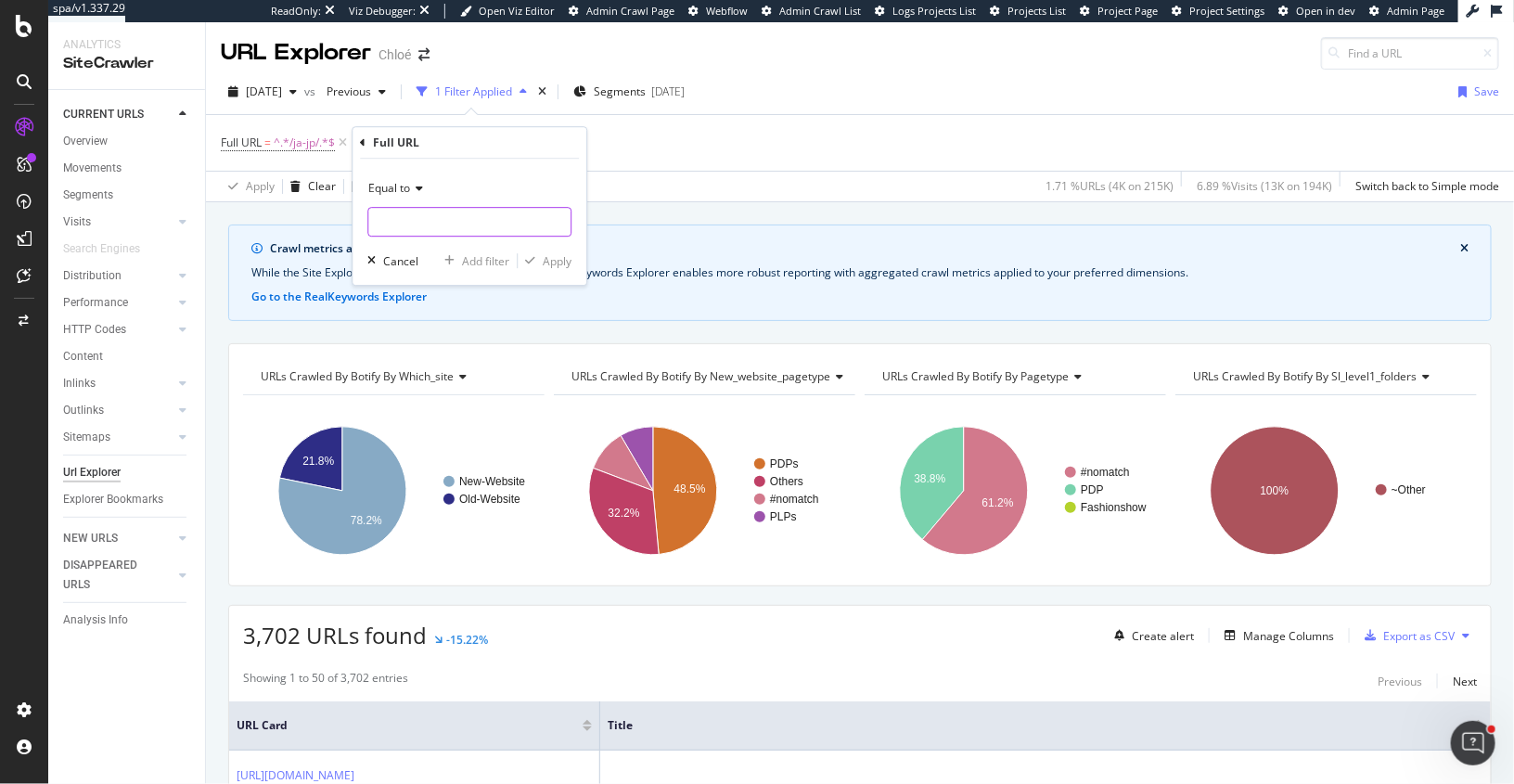
click at [420, 217] on input "text" at bounding box center [470, 221] width 202 height 30
paste input "https://www.chloe.com/ja-jp/c/ready-to-wear/denim"
type input "https://www.chloe.com/ja-jp/c/ready-to-wear/denim"
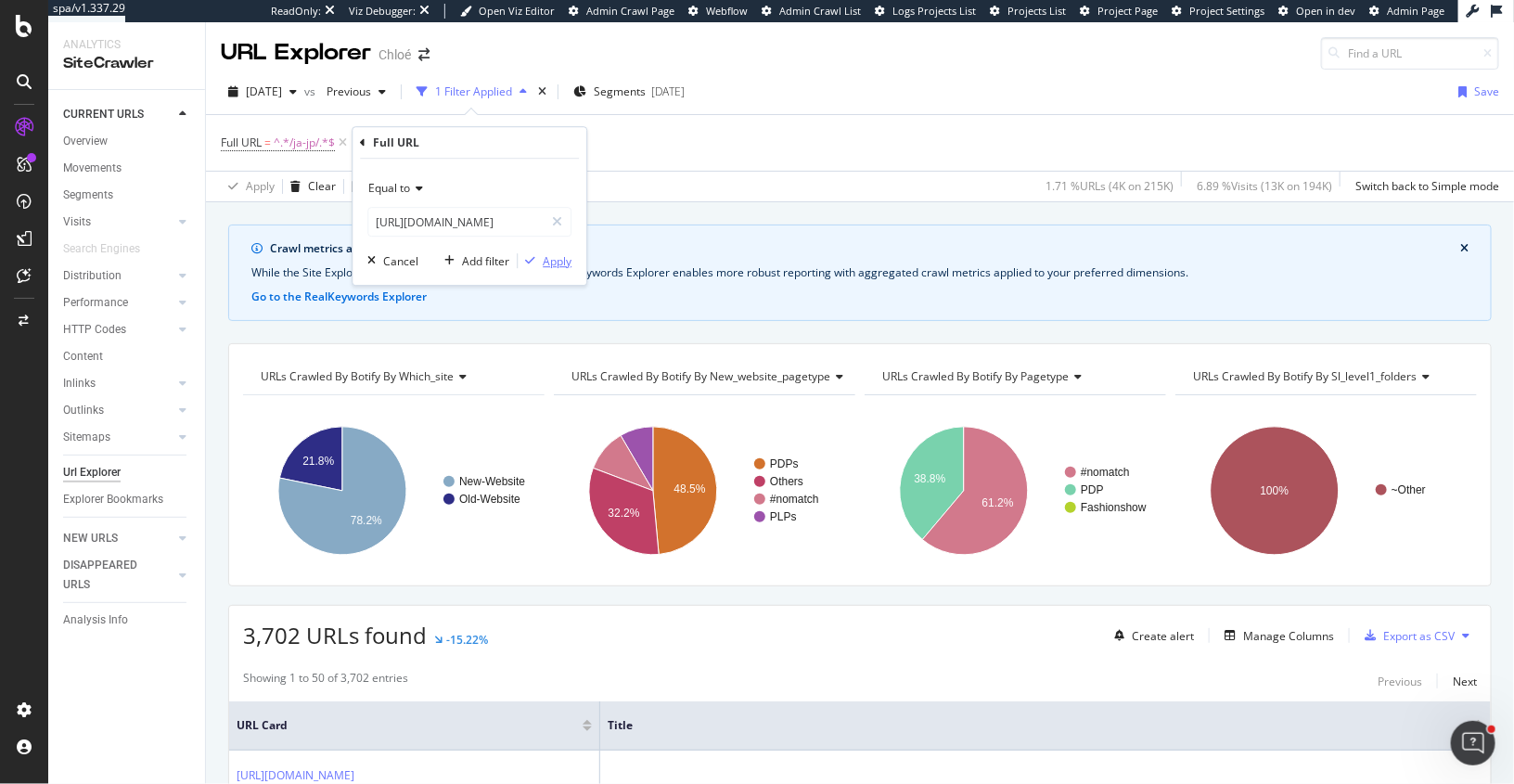
click at [556, 256] on div "Apply" at bounding box center [557, 261] width 29 height 16
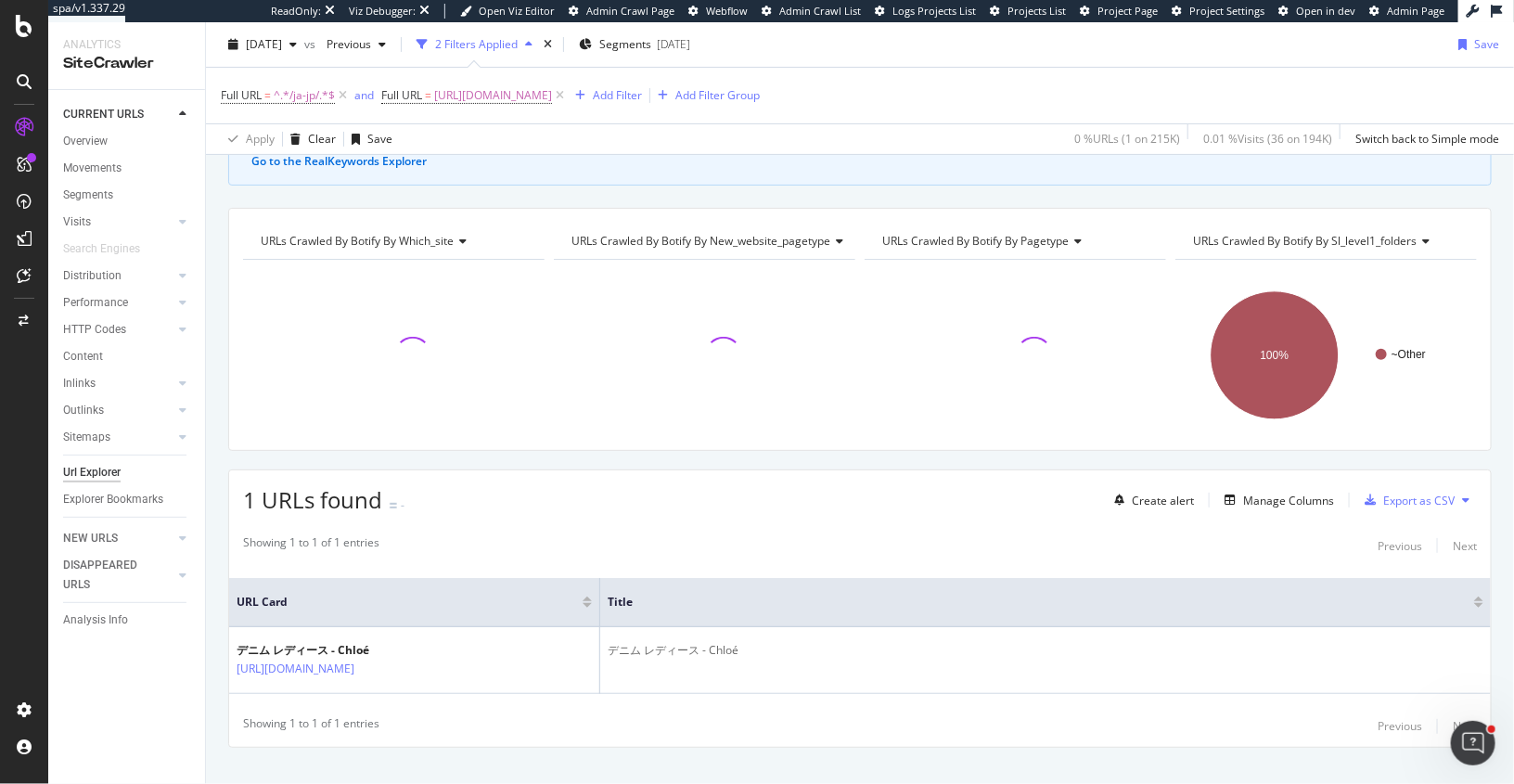
scroll to position [160, 0]
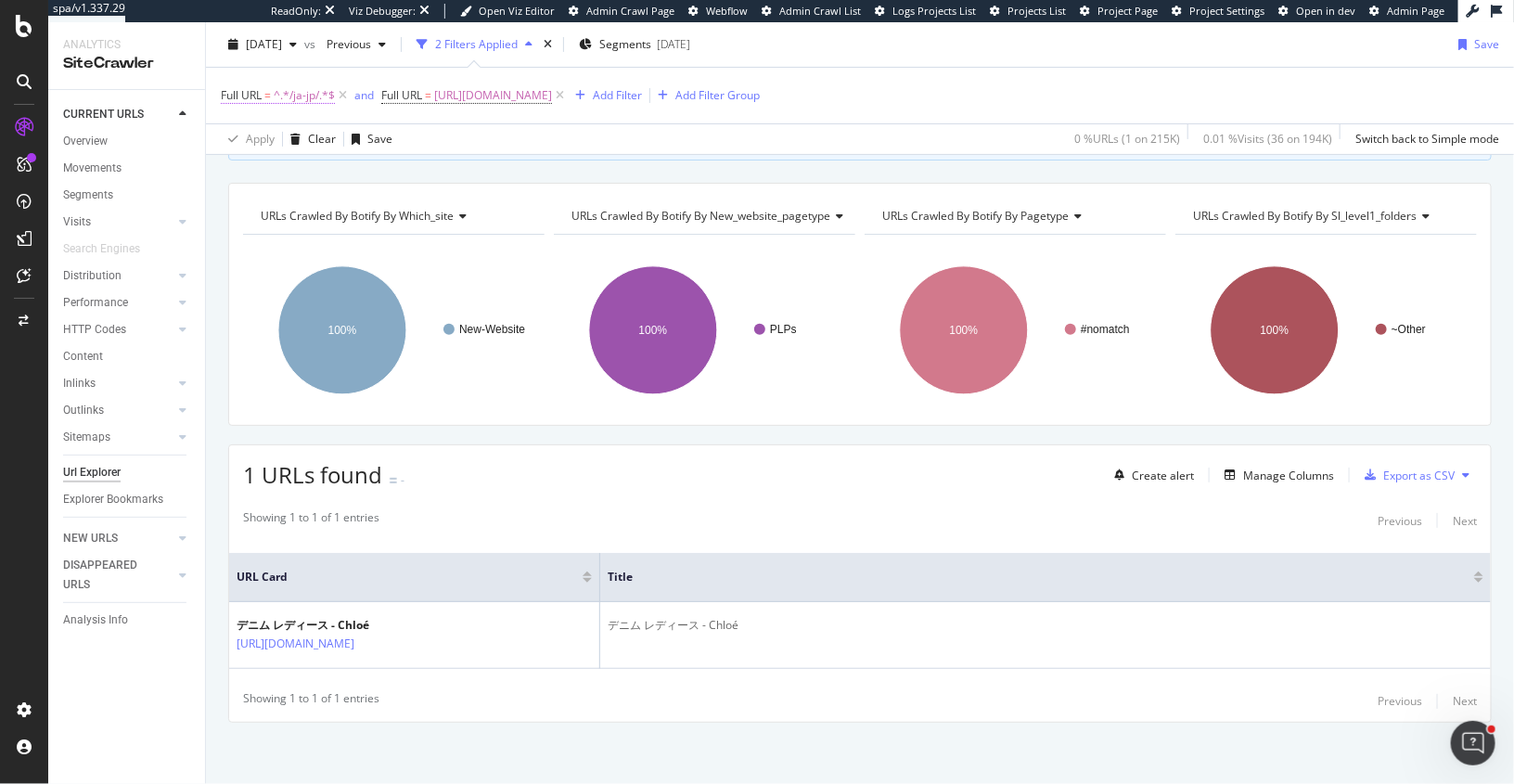
click at [301, 94] on span "^.*/ja-jp/.*$" at bounding box center [304, 95] width 61 height 26
drag, startPoint x: 247, startPoint y: 171, endPoint x: 324, endPoint y: 171, distance: 77.0
click at [324, 171] on input "/ja-jp/" at bounding box center [325, 172] width 176 height 30
type input "/fr-fr/"
click at [426, 206] on div "Apply" at bounding box center [426, 210] width 29 height 16
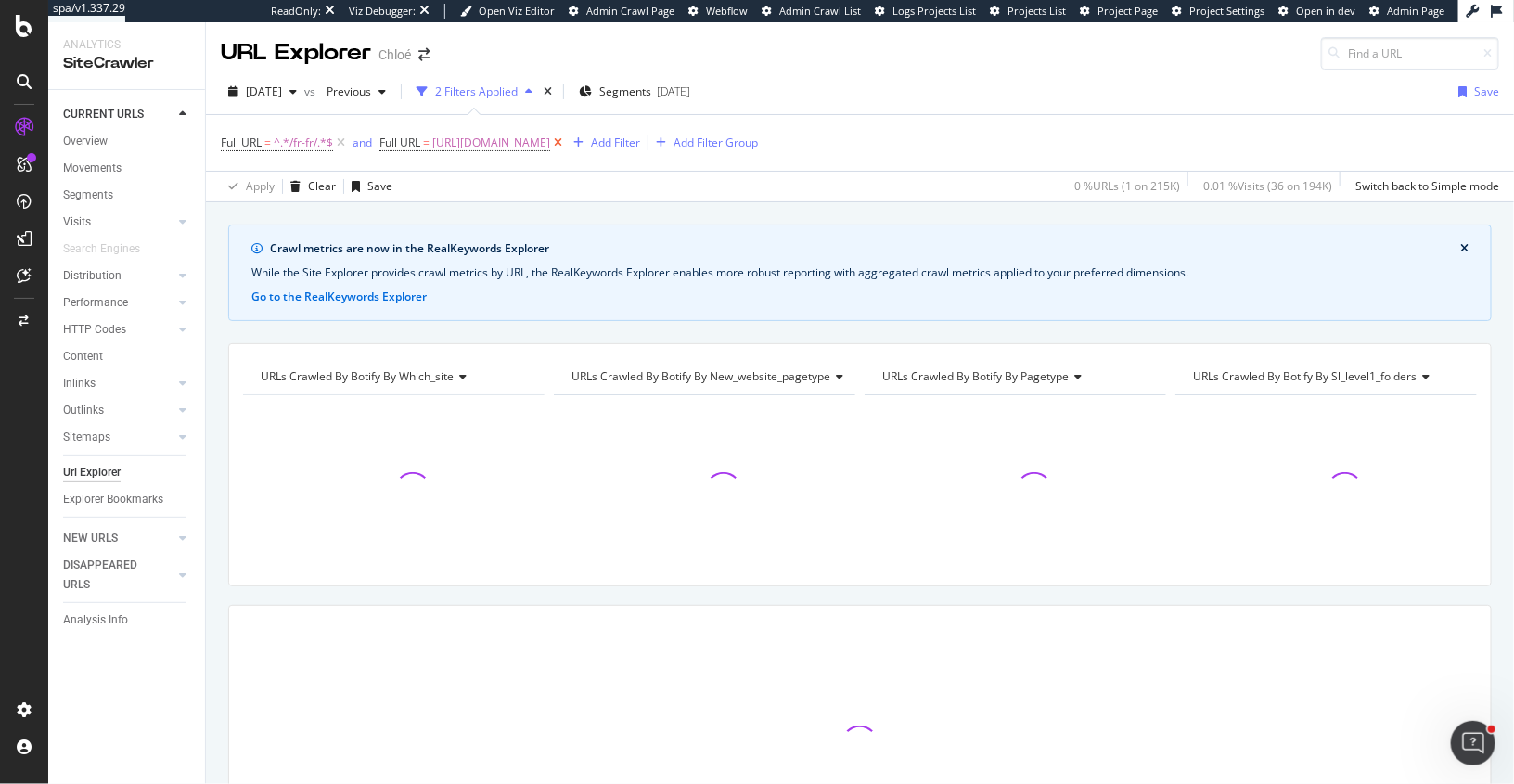
click at [566, 145] on icon at bounding box center [558, 143] width 16 height 18
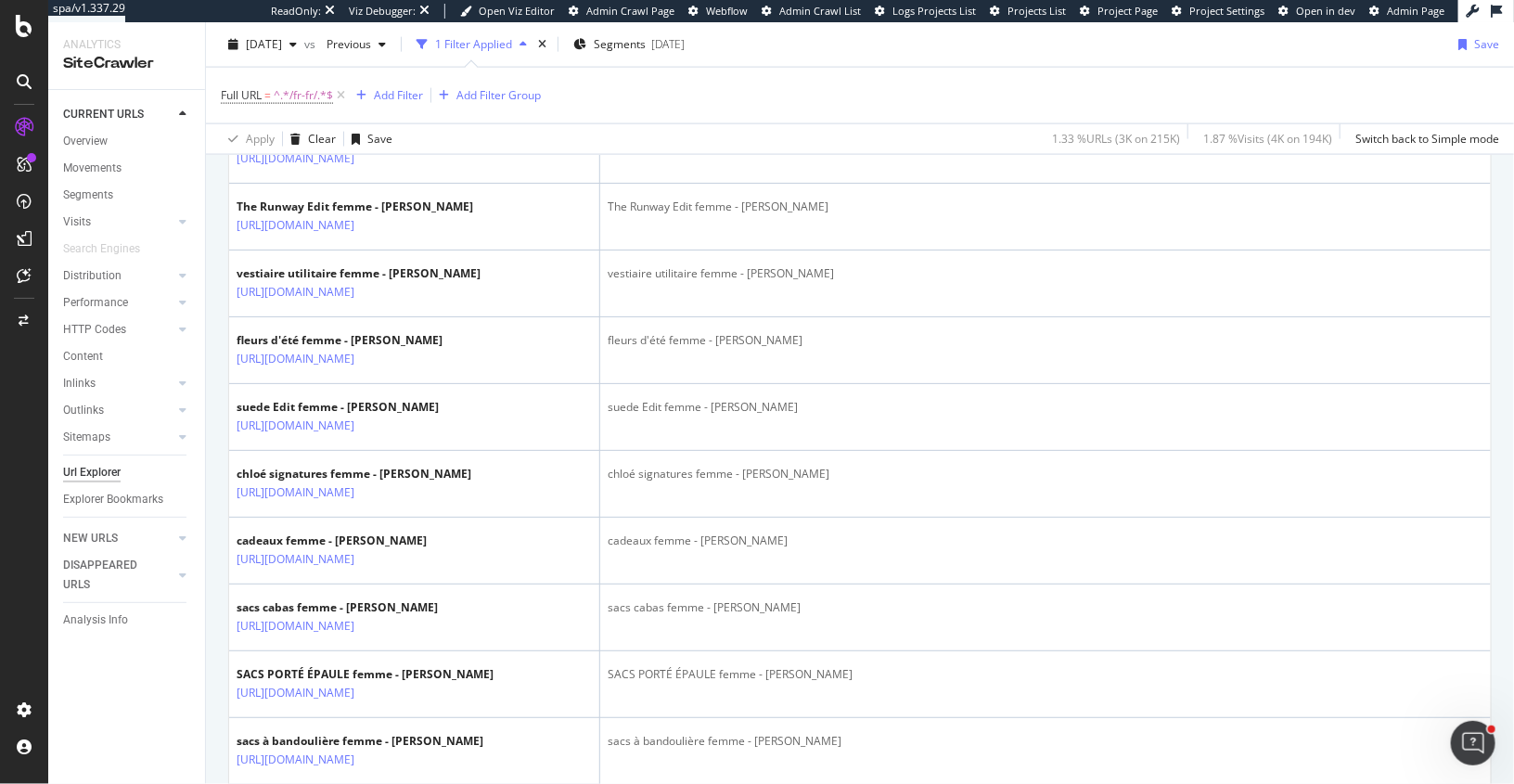
scroll to position [397, 0]
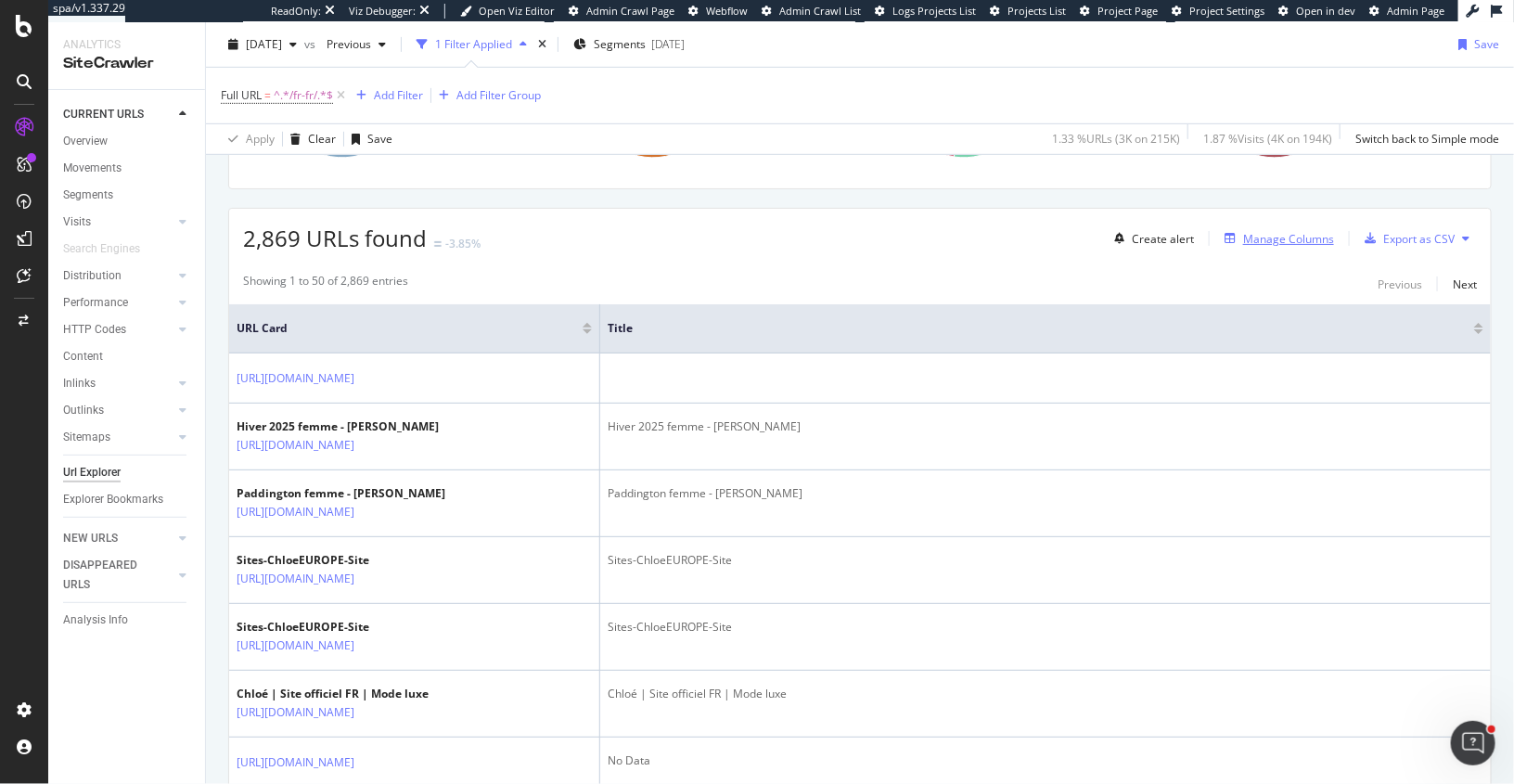
click at [1312, 235] on div "Manage Columns" at bounding box center [1289, 239] width 91 height 16
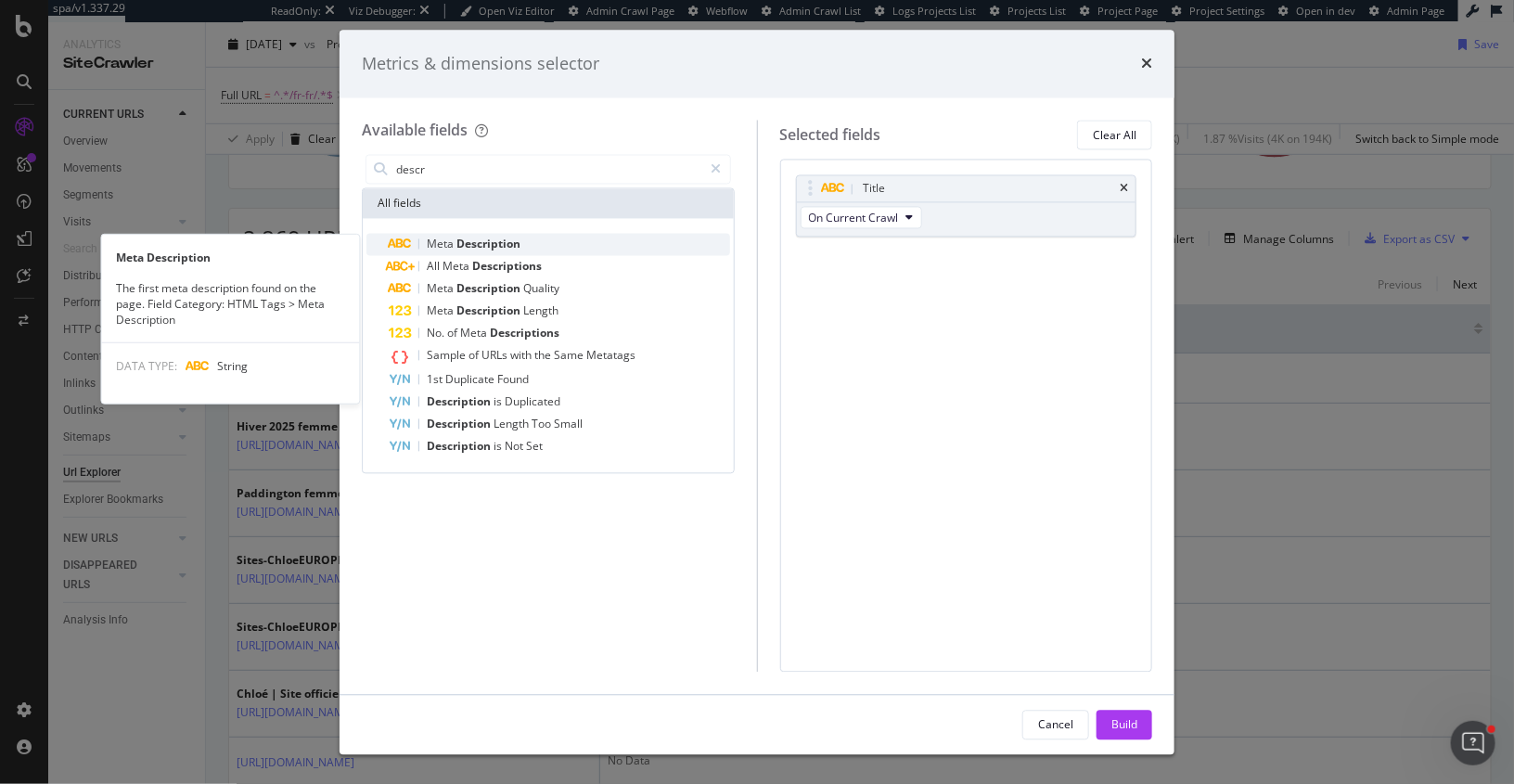
type input "descr"
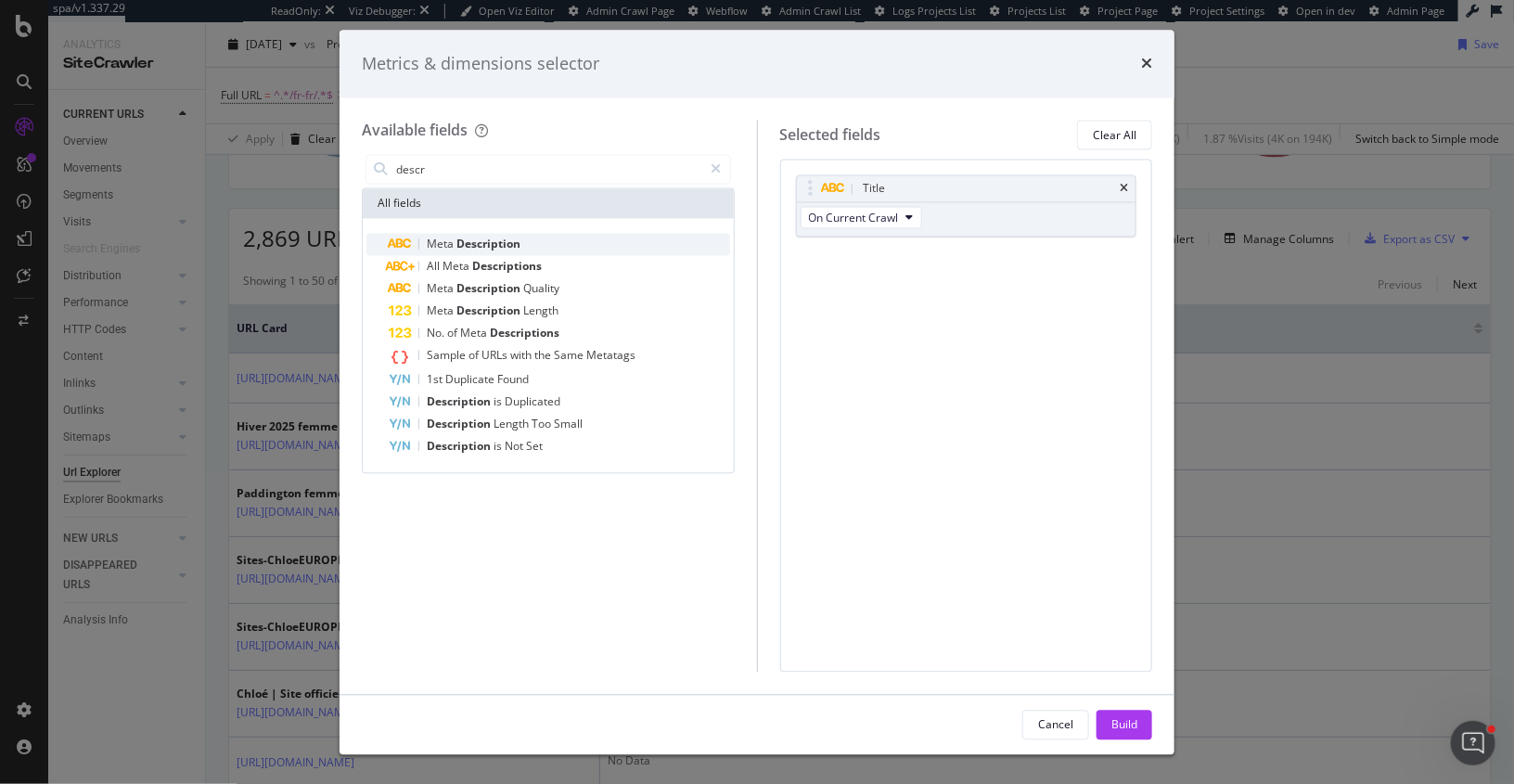
click at [521, 245] on div "Meta Description" at bounding box center [560, 245] width 342 height 22
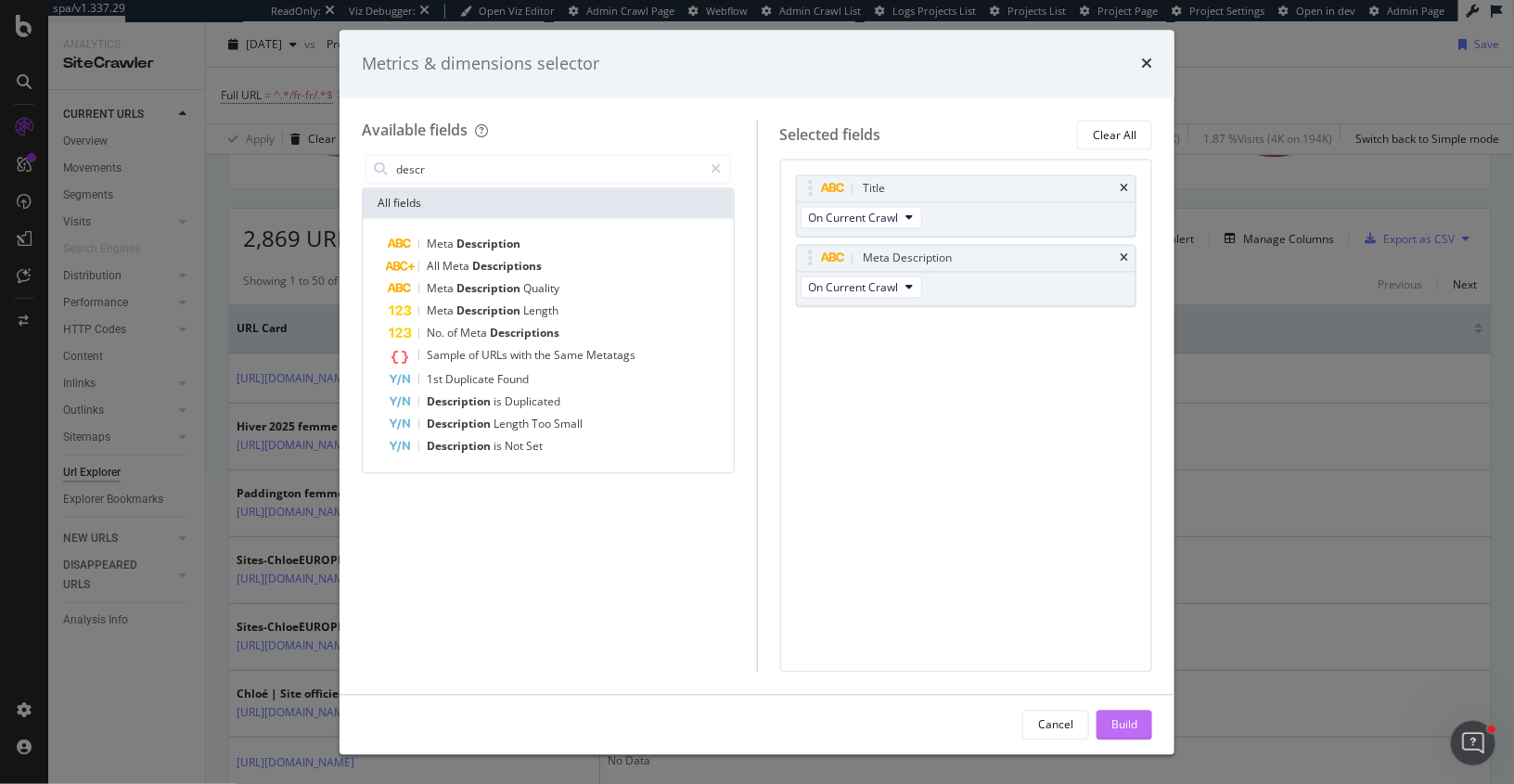
click at [1125, 718] on div "Build" at bounding box center [1124, 724] width 26 height 16
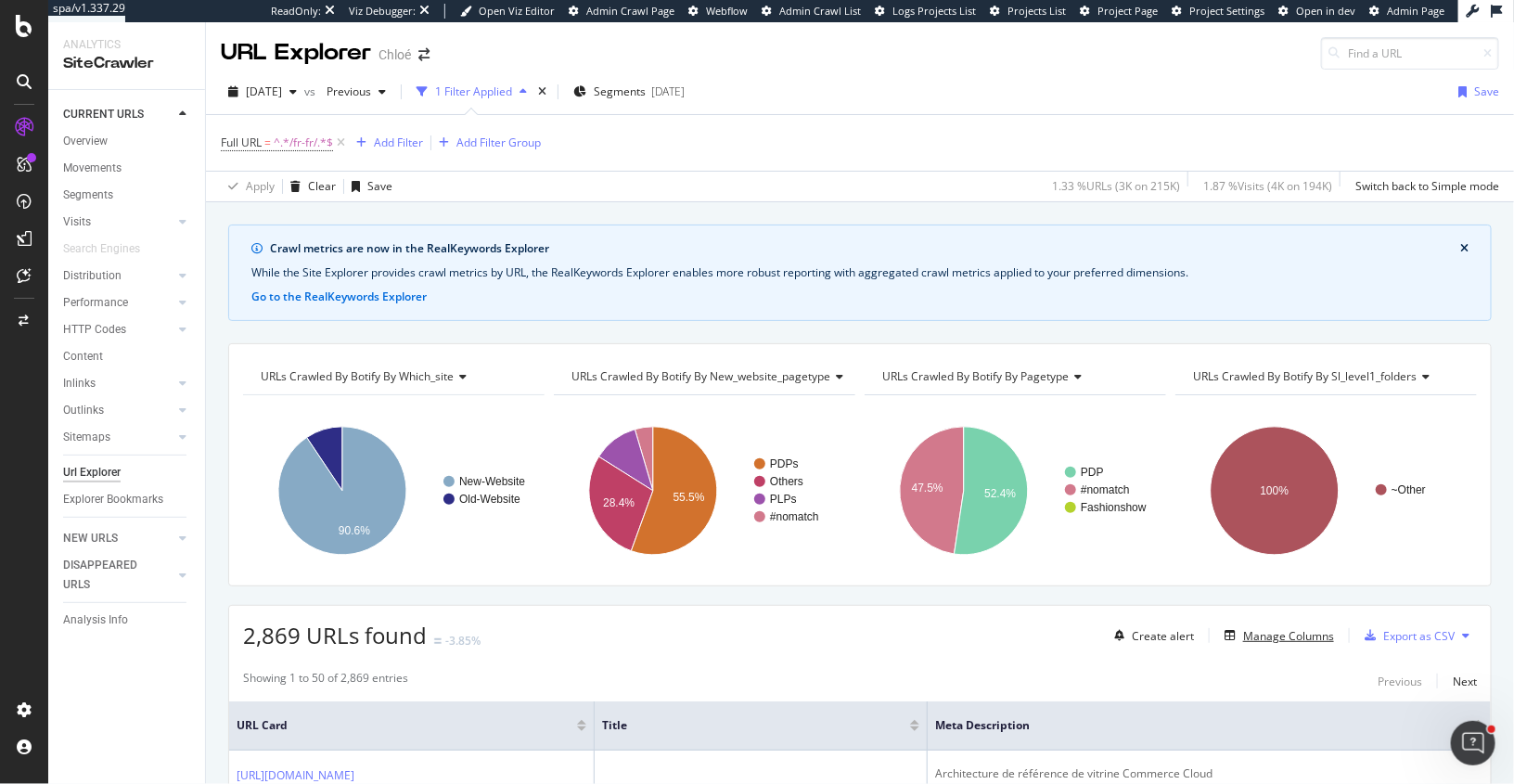
scroll to position [411, 0]
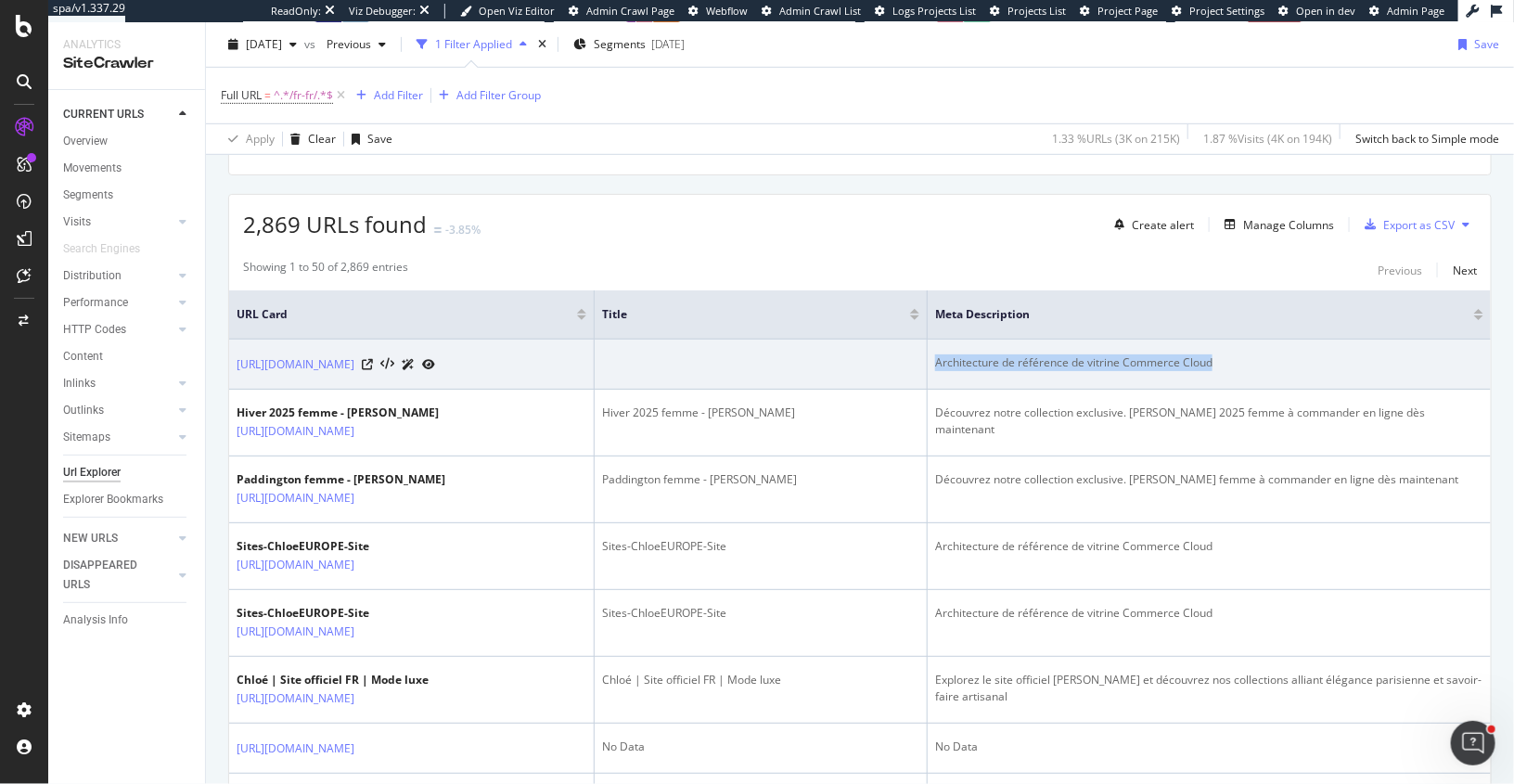
drag, startPoint x: 1256, startPoint y: 355, endPoint x: 961, endPoint y: 356, distance: 295.0
click at [961, 356] on div "Architecture de référence de vitrine Commerce Cloud" at bounding box center [1209, 362] width 548 height 16
copy div "Architecture de référence de vitrine Commerce Cloud"
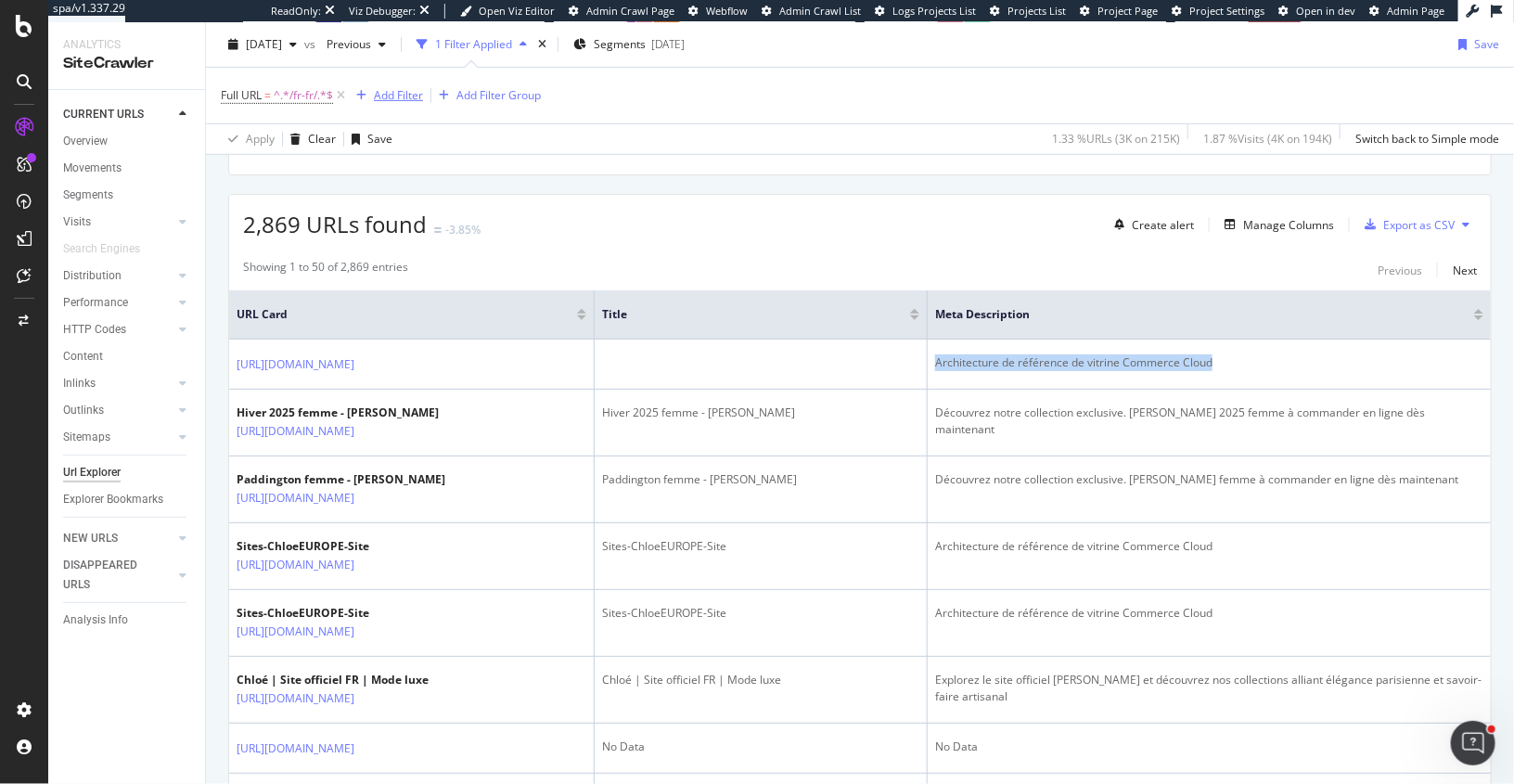
click at [404, 105] on button "Add Filter" at bounding box center [385, 95] width 74 height 22
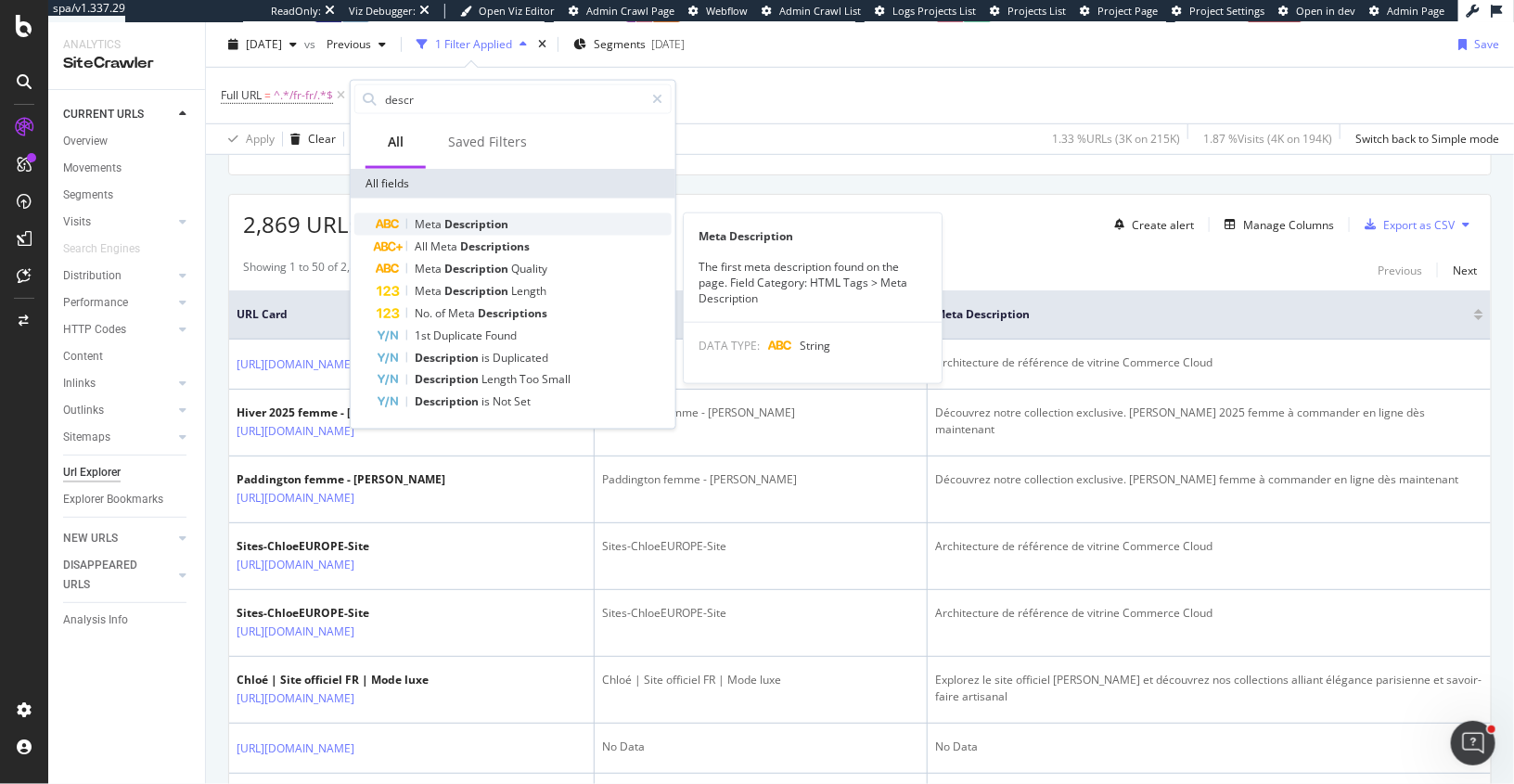
type input "descr"
click at [463, 225] on span "Description" at bounding box center [477, 224] width 64 height 16
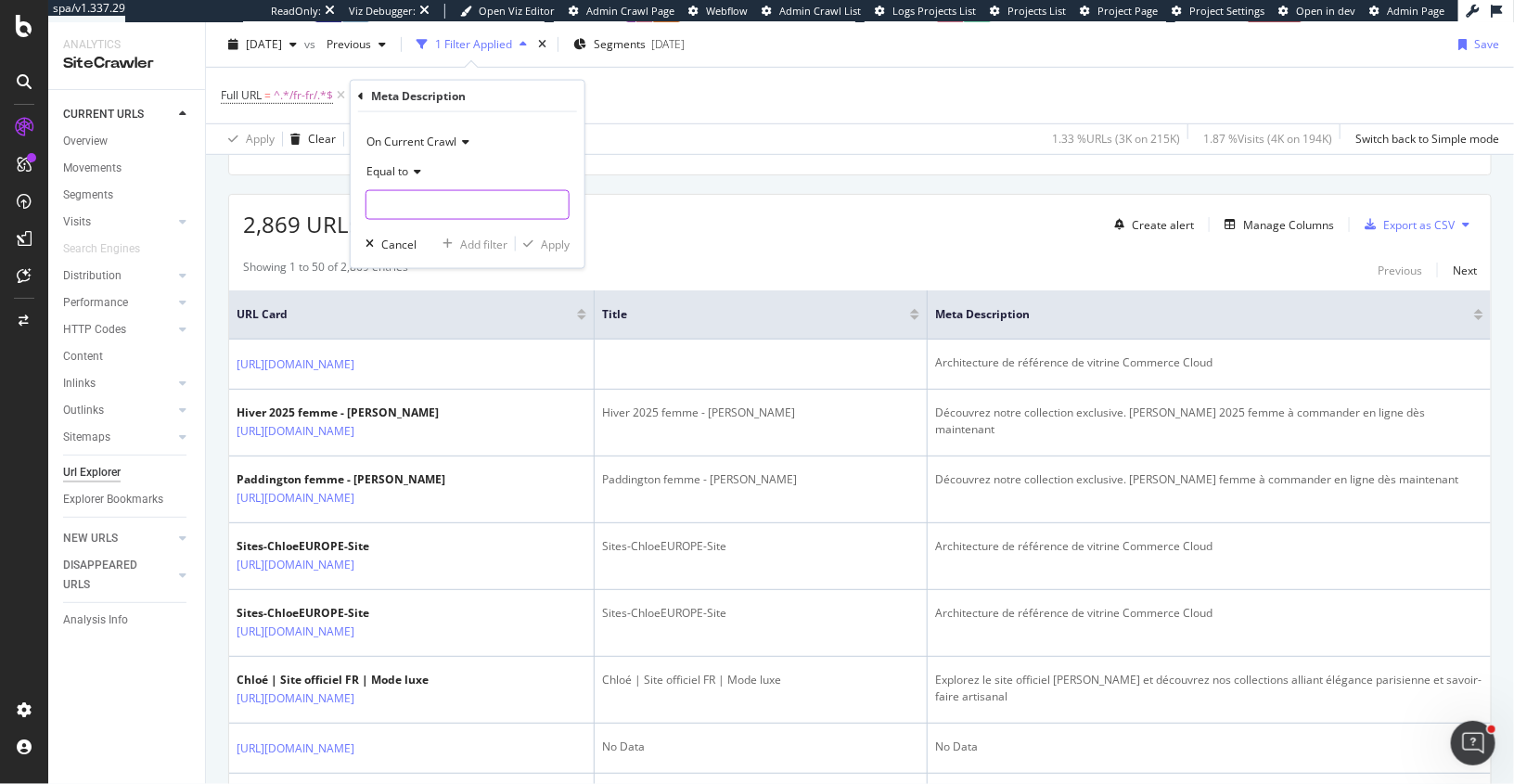
click at [412, 204] on input "text" at bounding box center [468, 205] width 202 height 30
paste input "Architecture de référence de vitrine Commerce Cloud"
type input "Architecture de référence de vitrine Commerce Cloud"
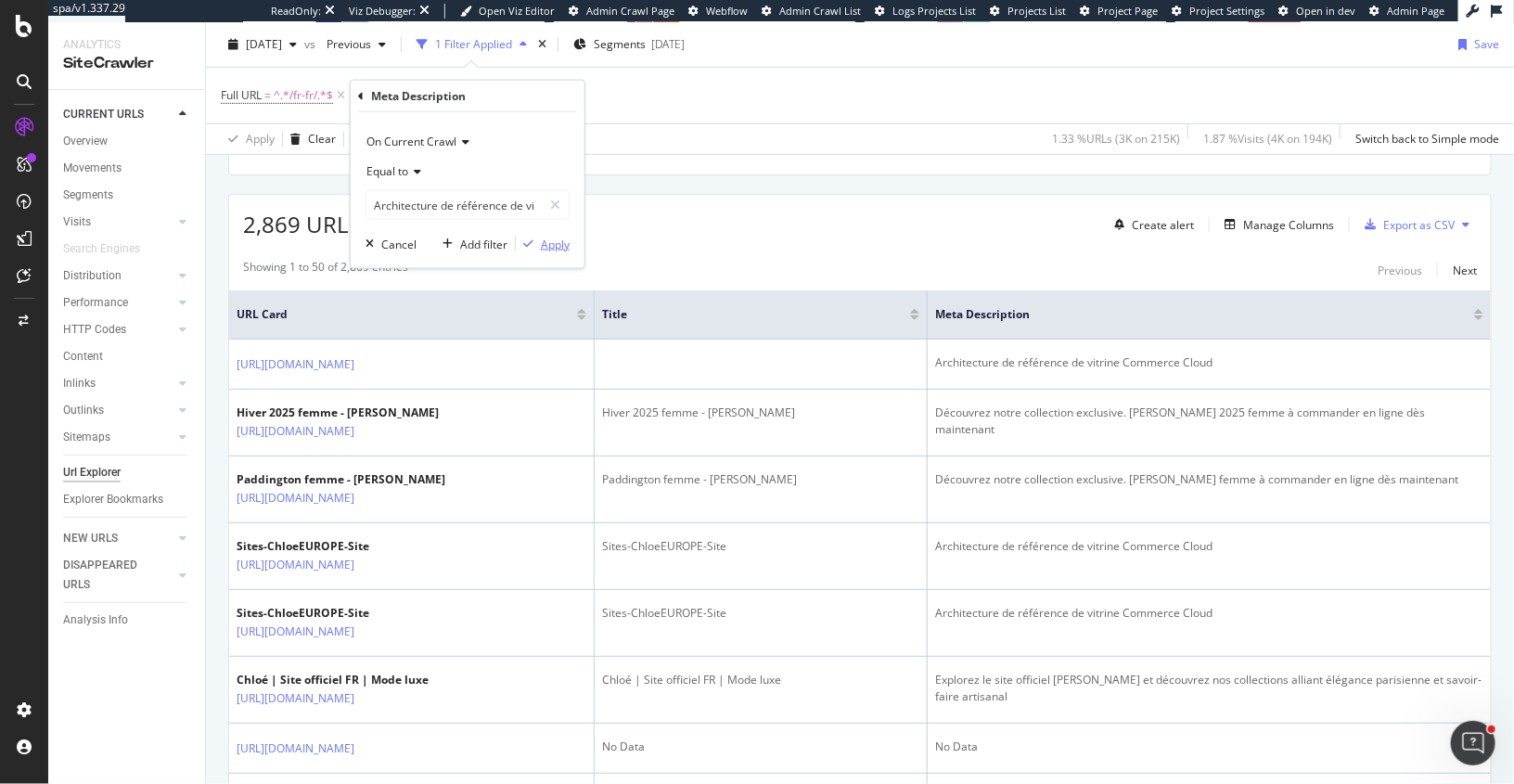
click at [547, 242] on div "Apply" at bounding box center [555, 244] width 29 height 16
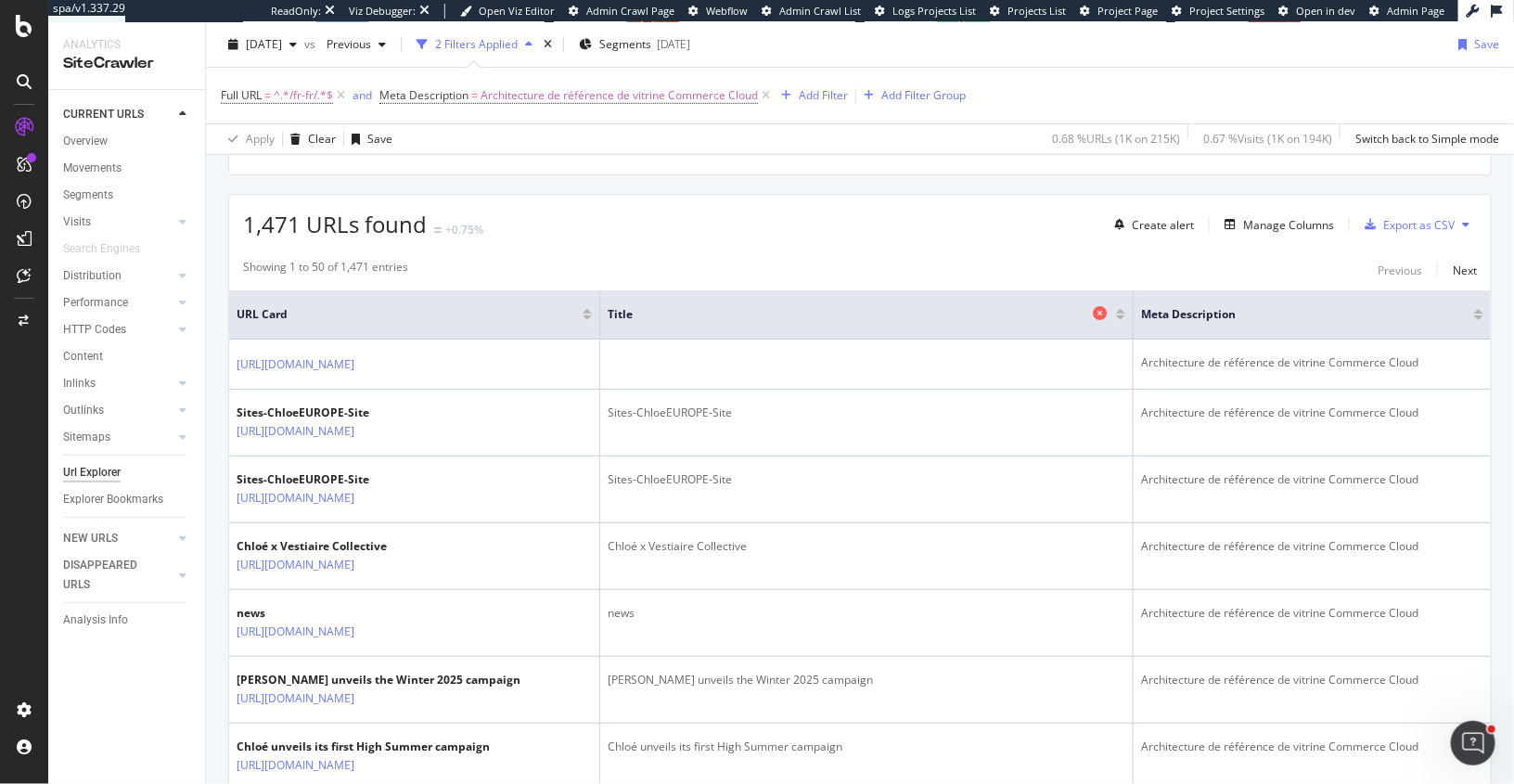
scroll to position [122, 0]
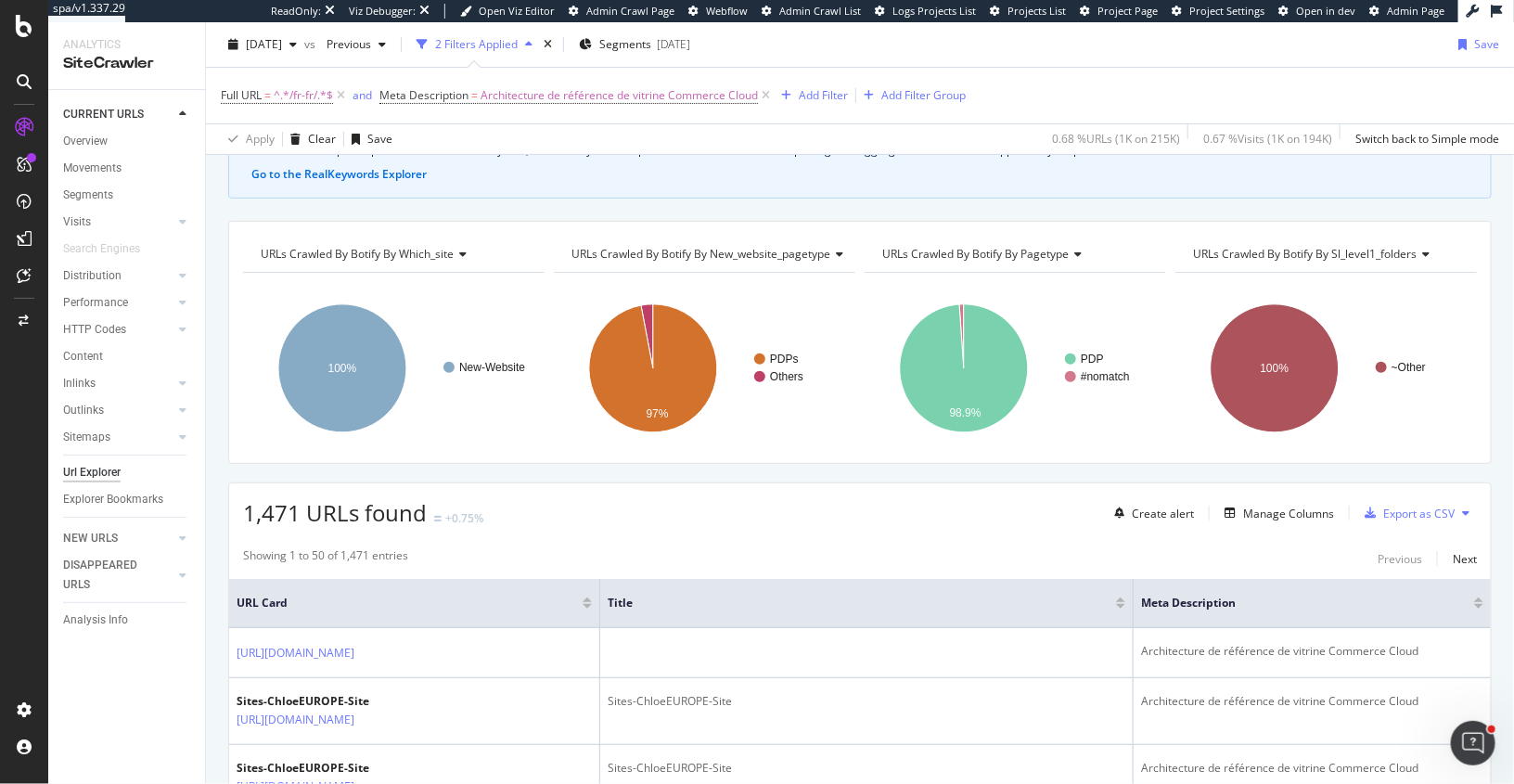
click at [1270, 252] on span "URLs Crawled By Botify By sl_level1_folders" at bounding box center [1304, 253] width 223 height 16
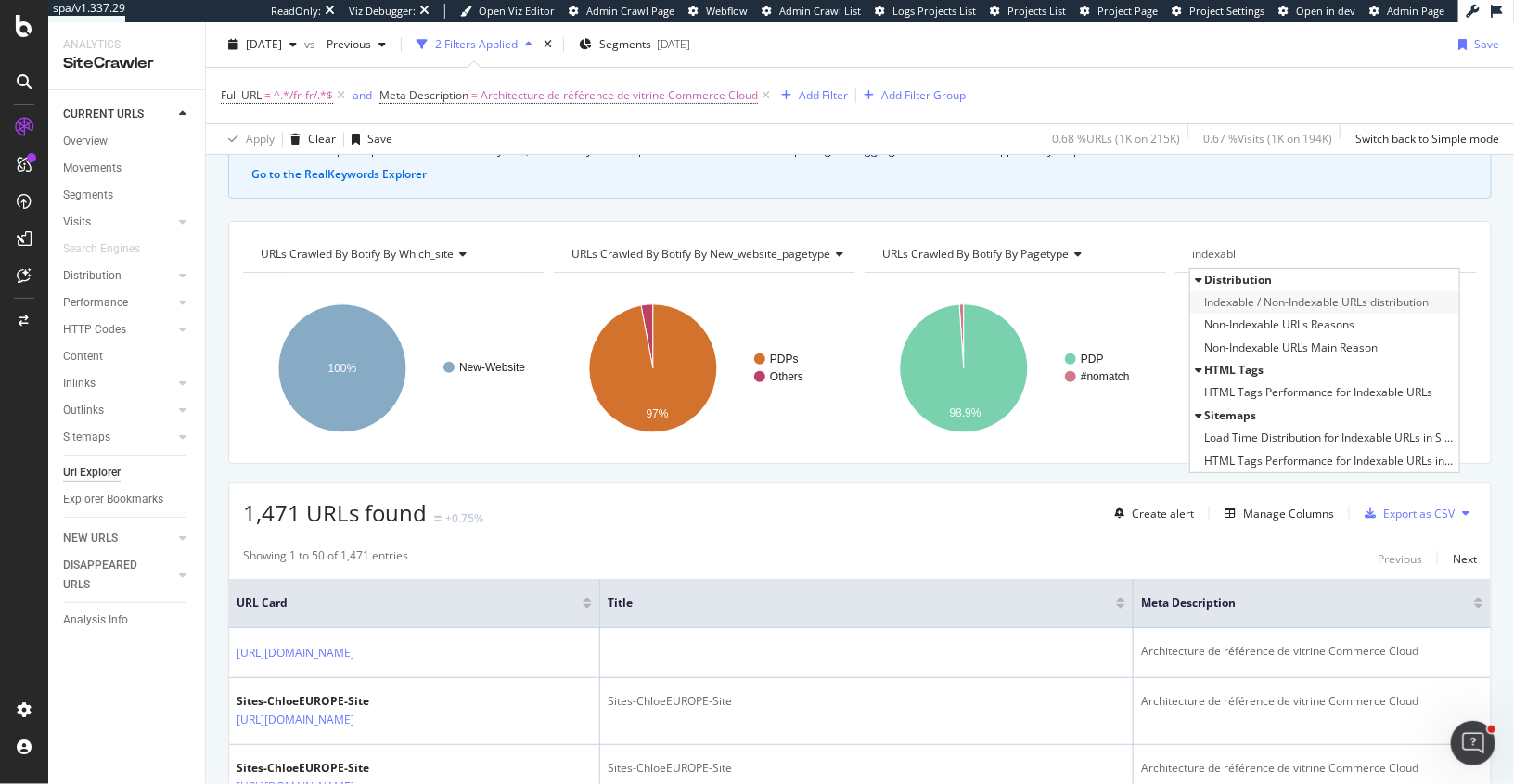
type input "indexabl"
click at [1313, 294] on span "Indexable / Non-Indexable URLs distribution" at bounding box center [1316, 302] width 224 height 18
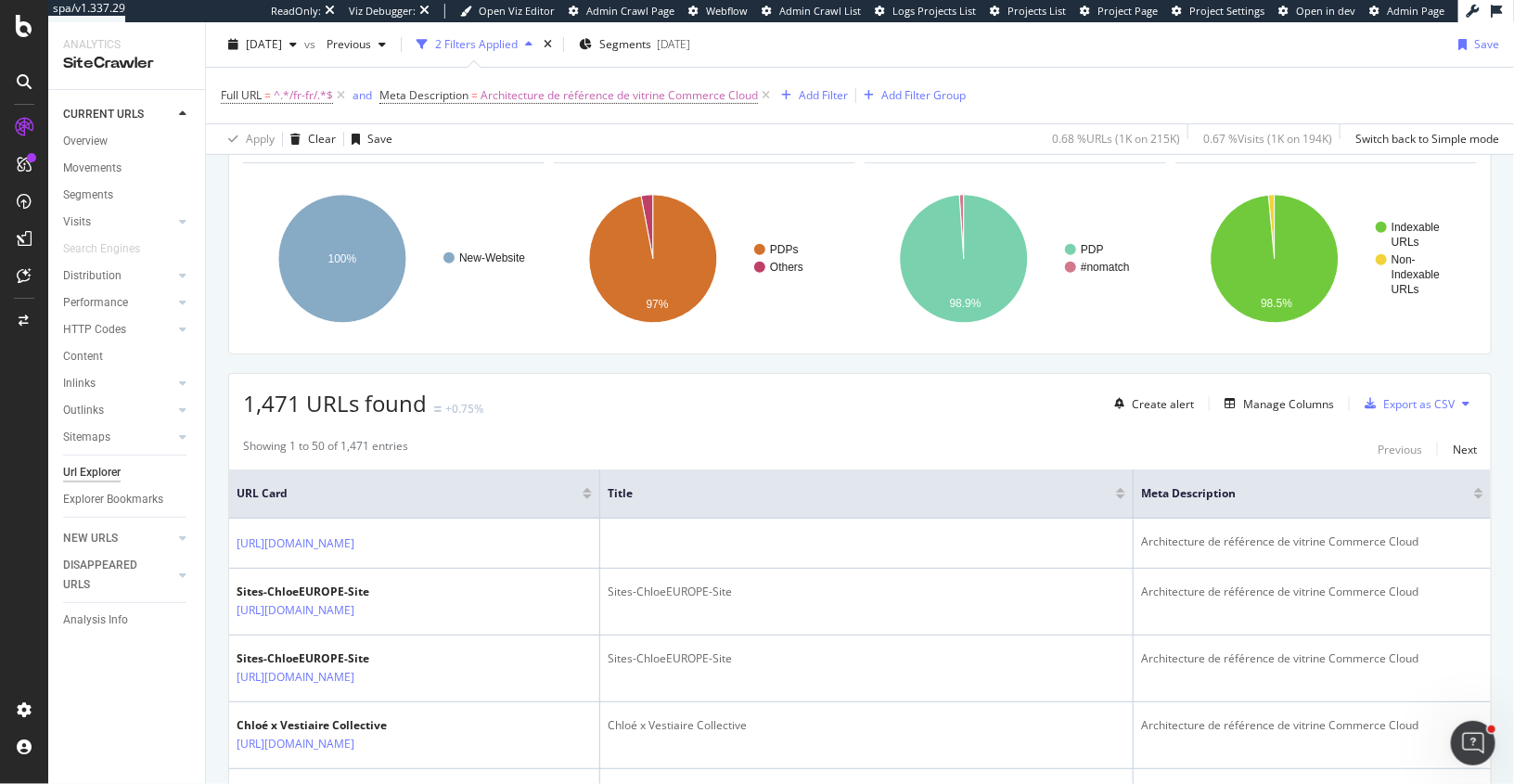
scroll to position [158, 0]
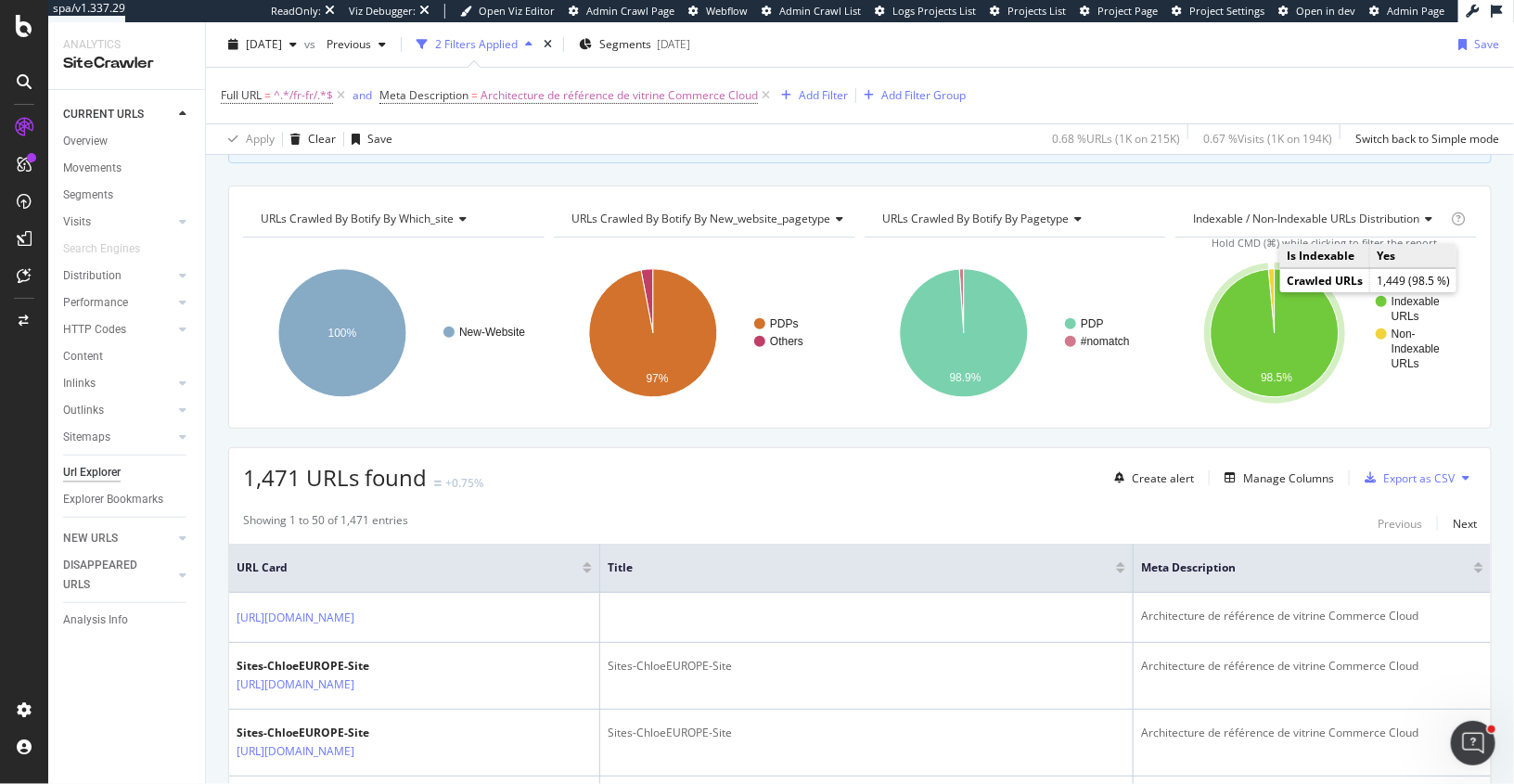
click at [1243, 330] on icon "A chart." at bounding box center [1275, 333] width 128 height 128
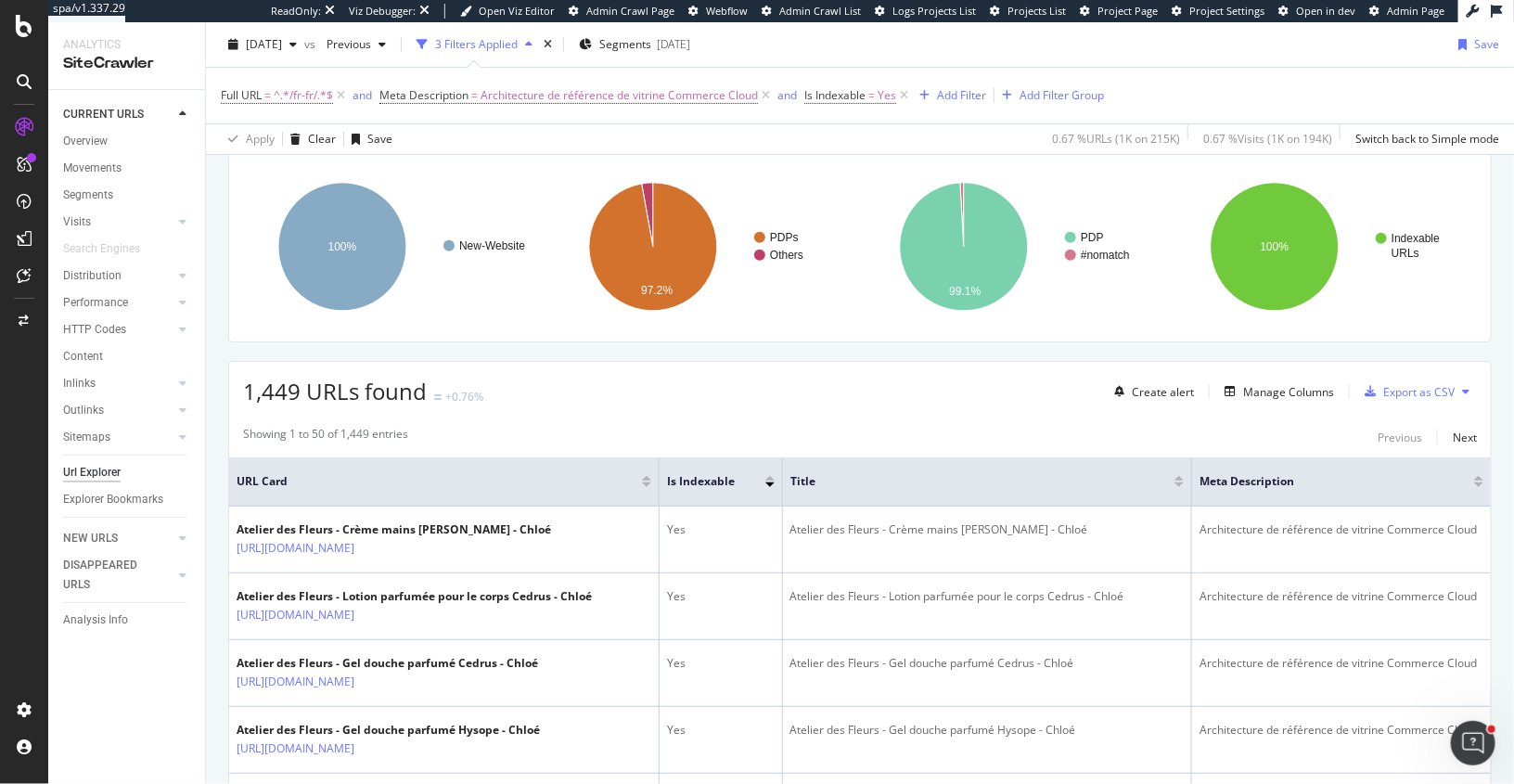
scroll to position [287, 0]
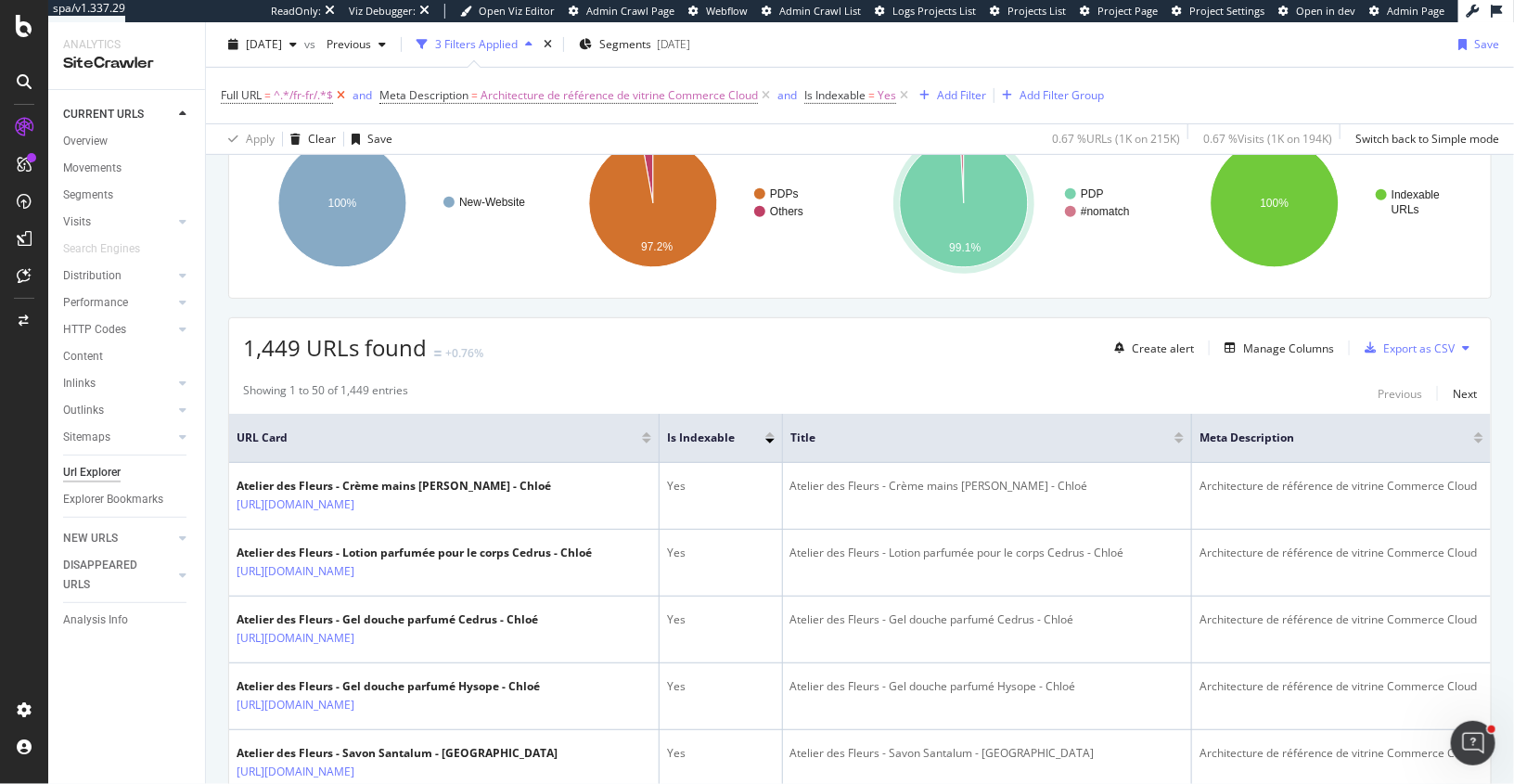
click at [340, 95] on icon at bounding box center [341, 95] width 16 height 18
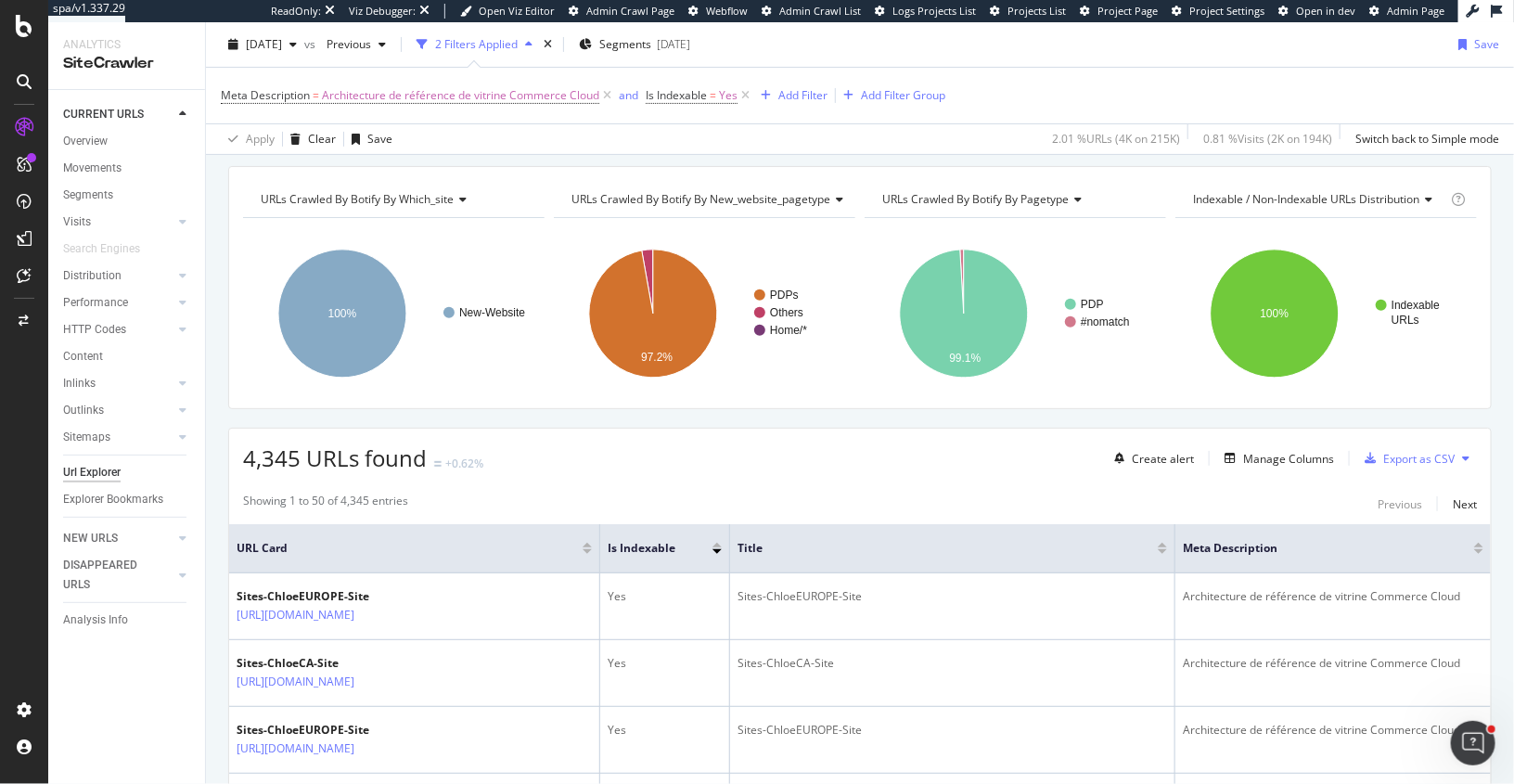
scroll to position [179, 0]
click at [973, 195] on span "URLs Crawled By Botify By pagetype" at bounding box center [975, 198] width 186 height 16
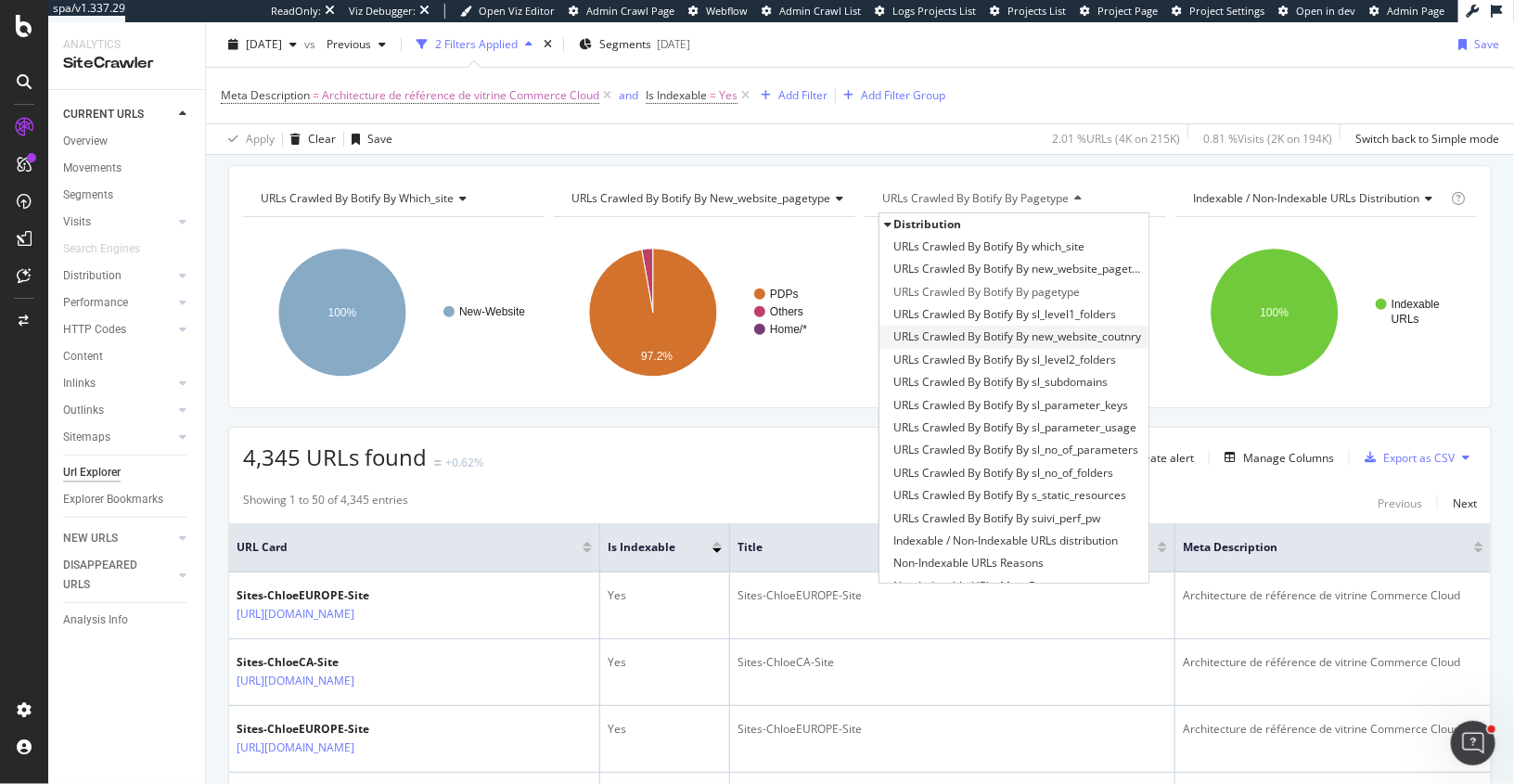
click at [1001, 327] on span "URLs Crawled By Botify By new_website_coutnry" at bounding box center [1017, 336] width 247 height 18
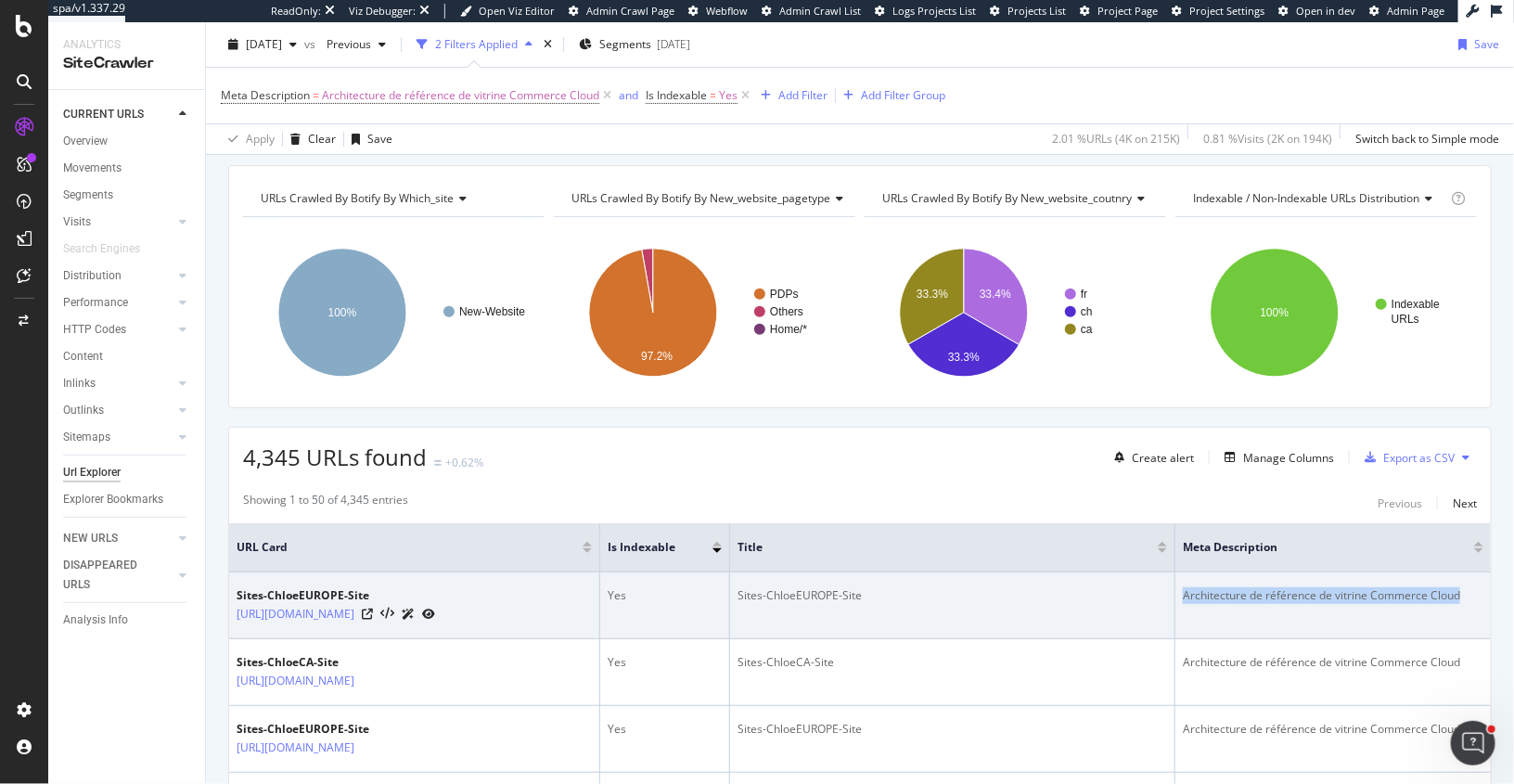
drag, startPoint x: 1465, startPoint y: 587, endPoint x: 1172, endPoint y: 587, distance: 293.0
click at [1172, 587] on tr "Sites-ChloeEUROPE-Site https://www.chloe.com/fr-fr/stores?address=Hong-Kong Yes…" at bounding box center [860, 605] width 1262 height 67
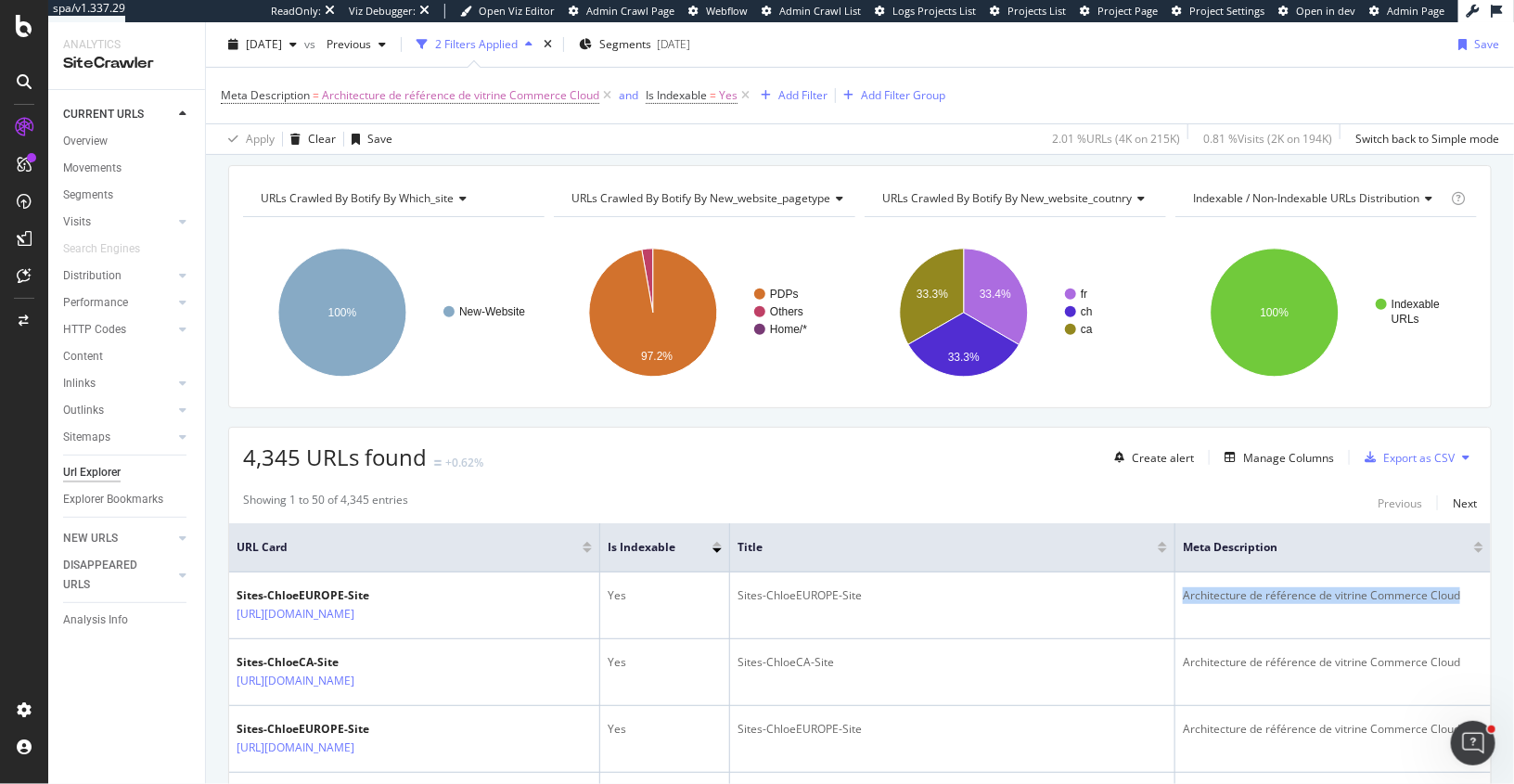
copy tr "Architecture de référence de vitrine Commerce Cloud"
click at [279, 49] on span "2025 Sep. 11th" at bounding box center [263, 44] width 36 height 16
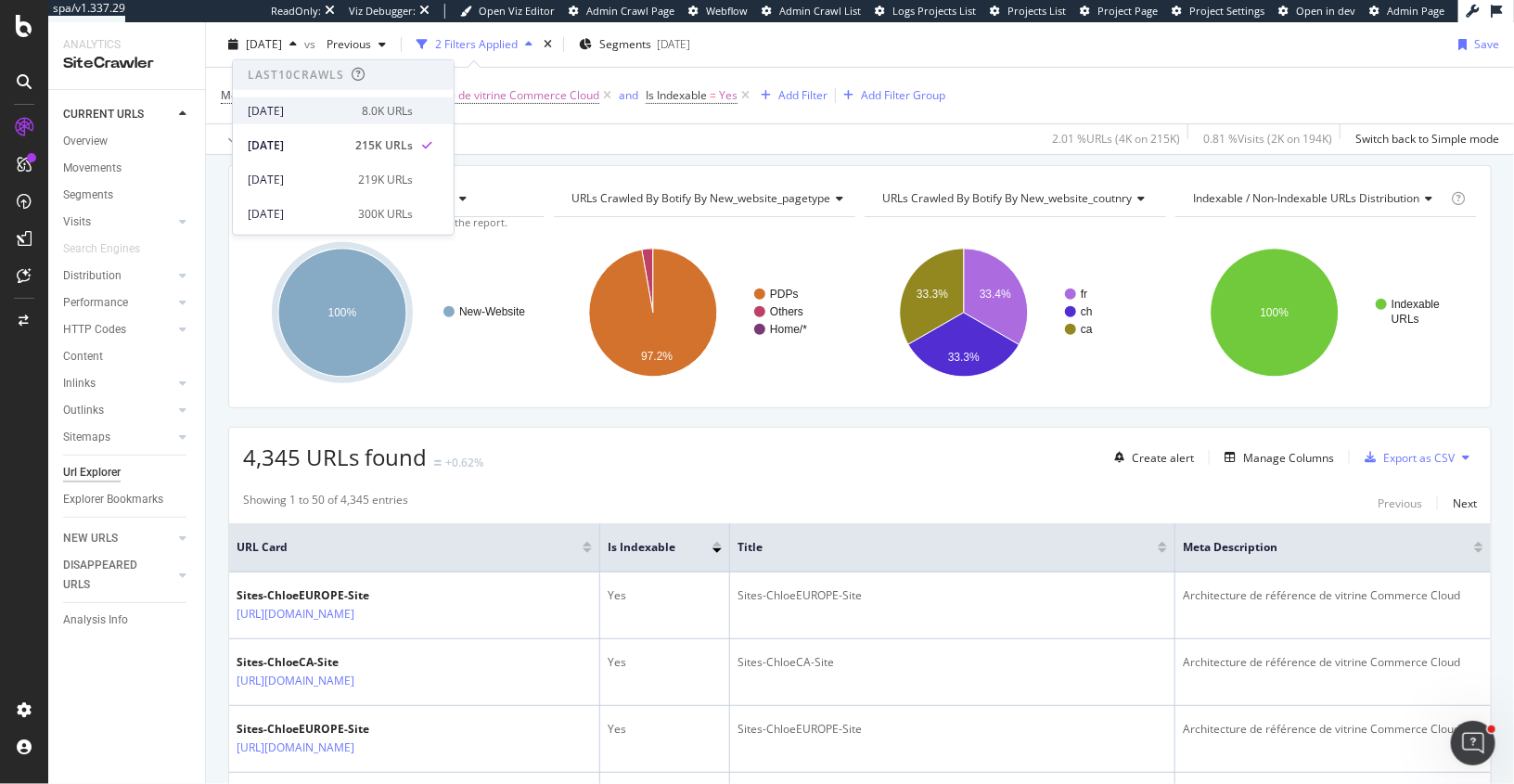
click at [295, 109] on div "2025 Sep. 13th" at bounding box center [299, 110] width 103 height 16
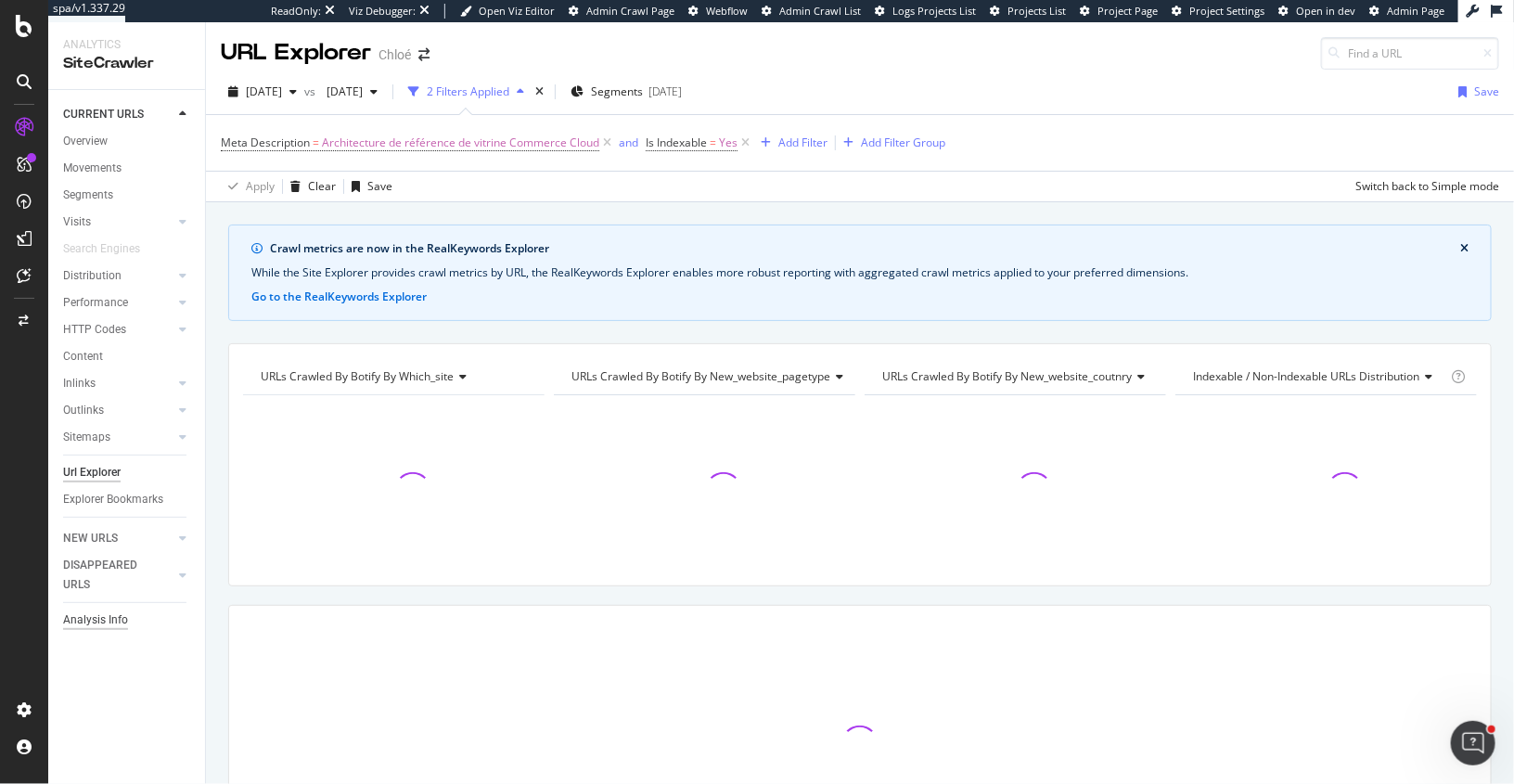
click at [114, 614] on div "Analysis Info" at bounding box center [95, 620] width 65 height 19
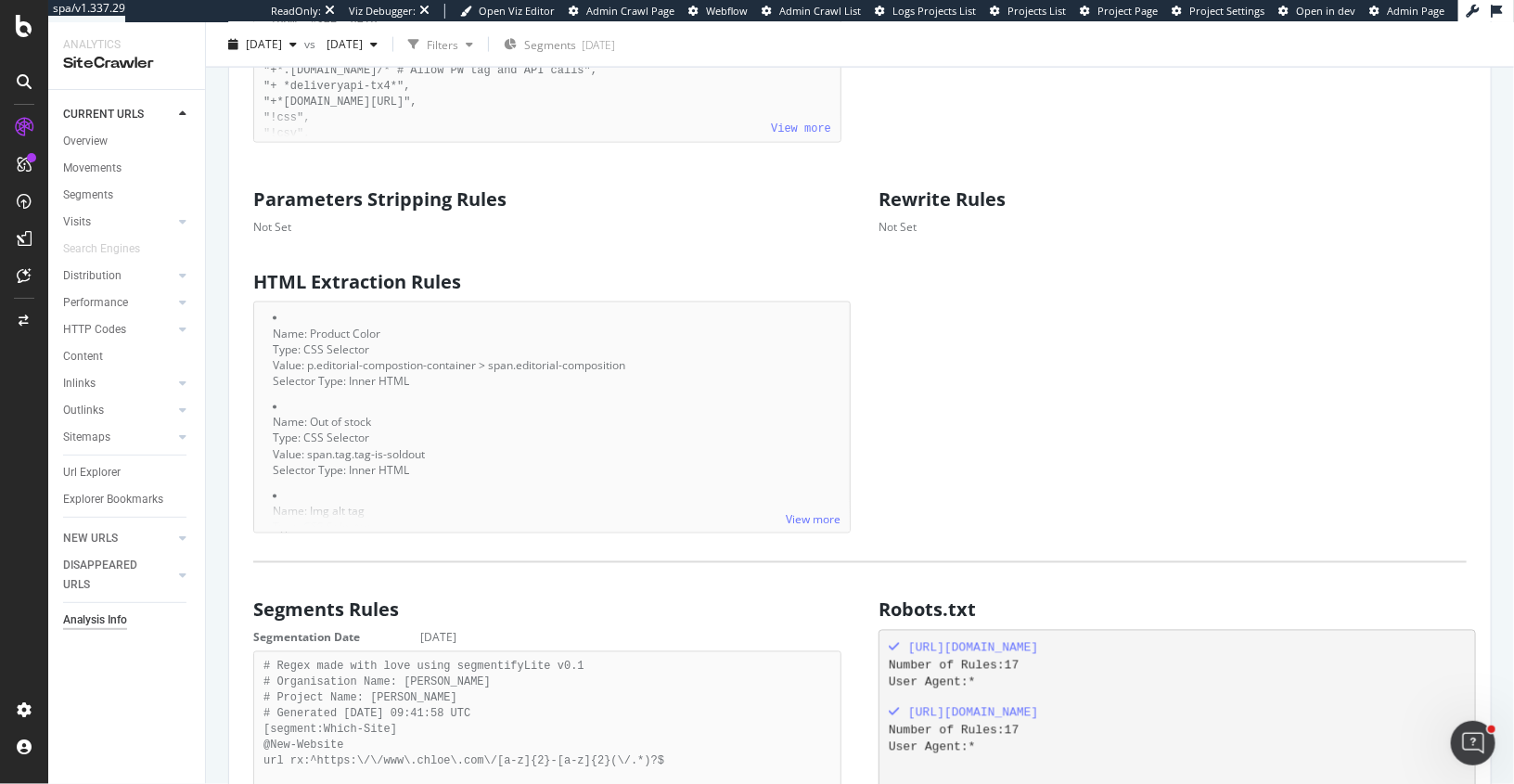
scroll to position [1009, 0]
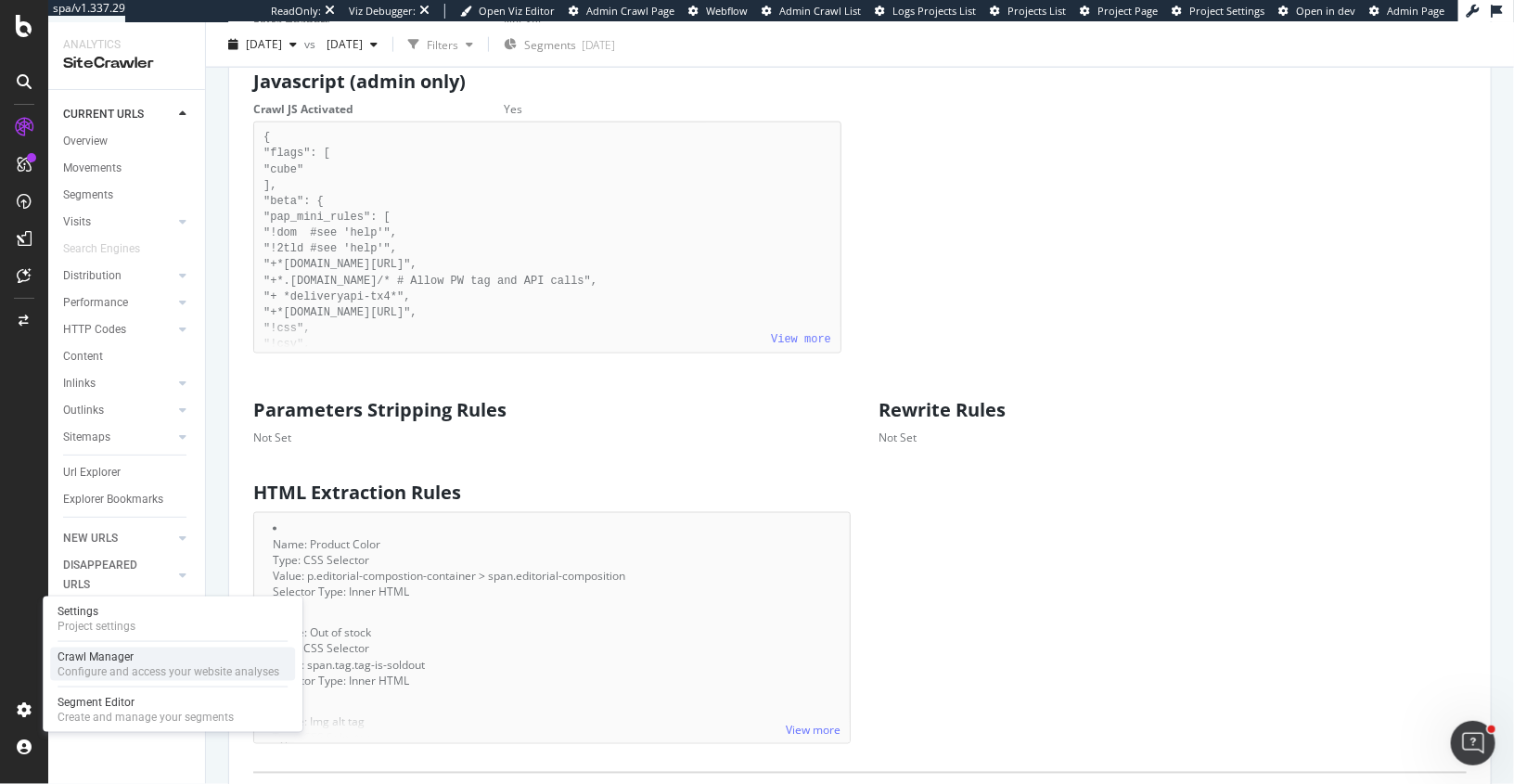
click at [74, 653] on div "Crawl Manager" at bounding box center [168, 656] width 221 height 15
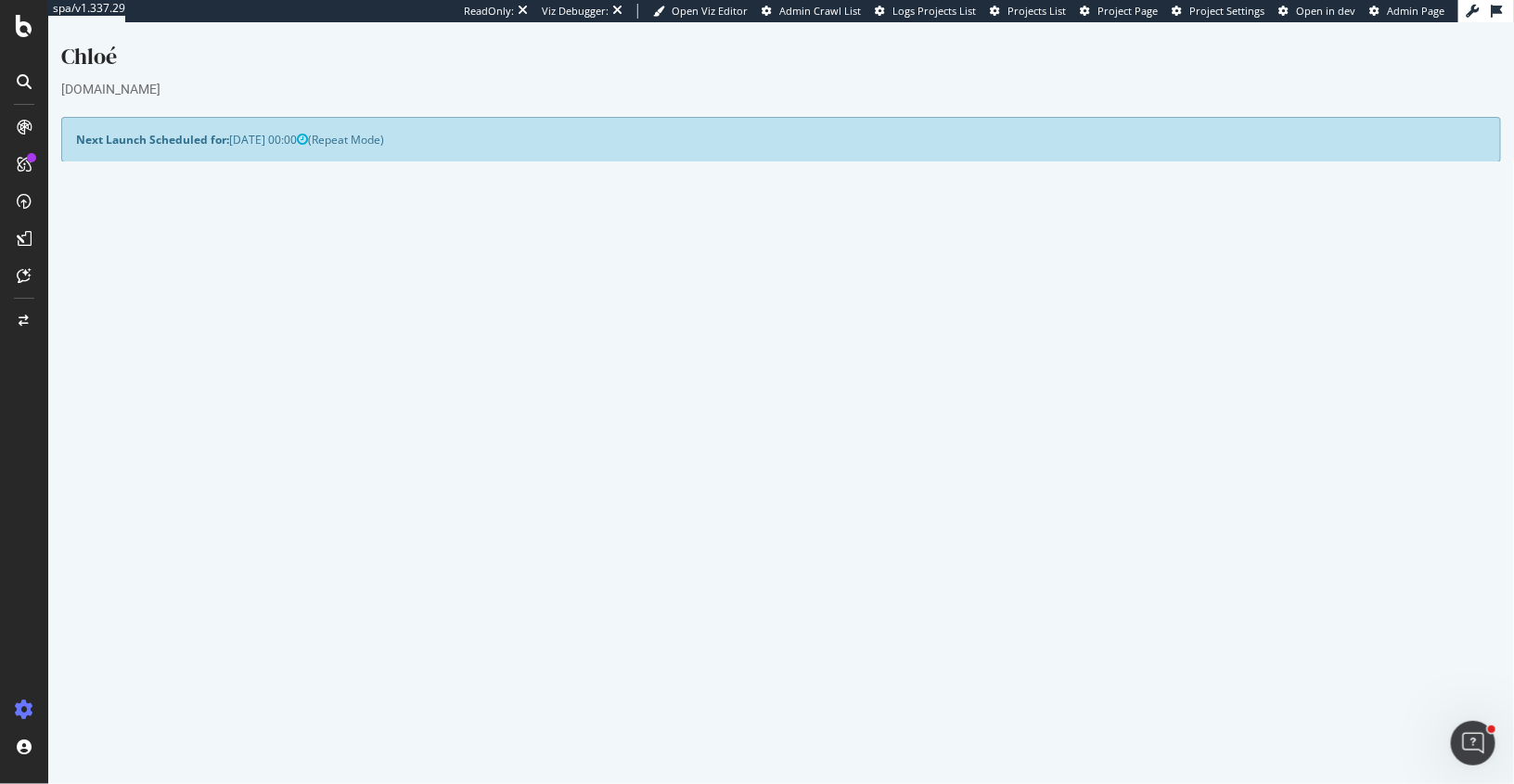
click at [749, 519] on button "Yes! Start Now" at bounding box center [757, 523] width 115 height 30
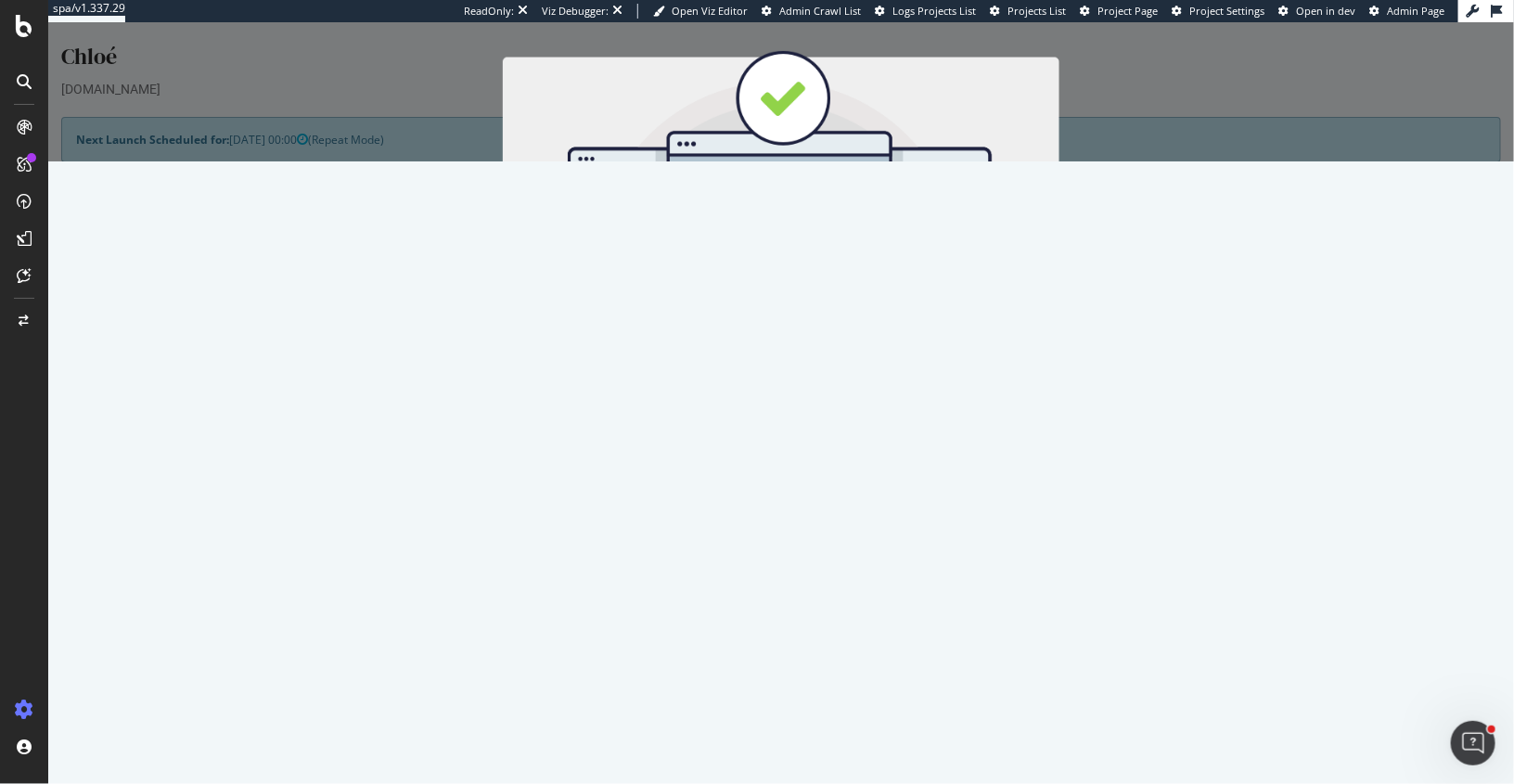
click at [793, 338] on button "Start Now" at bounding box center [814, 330] width 82 height 32
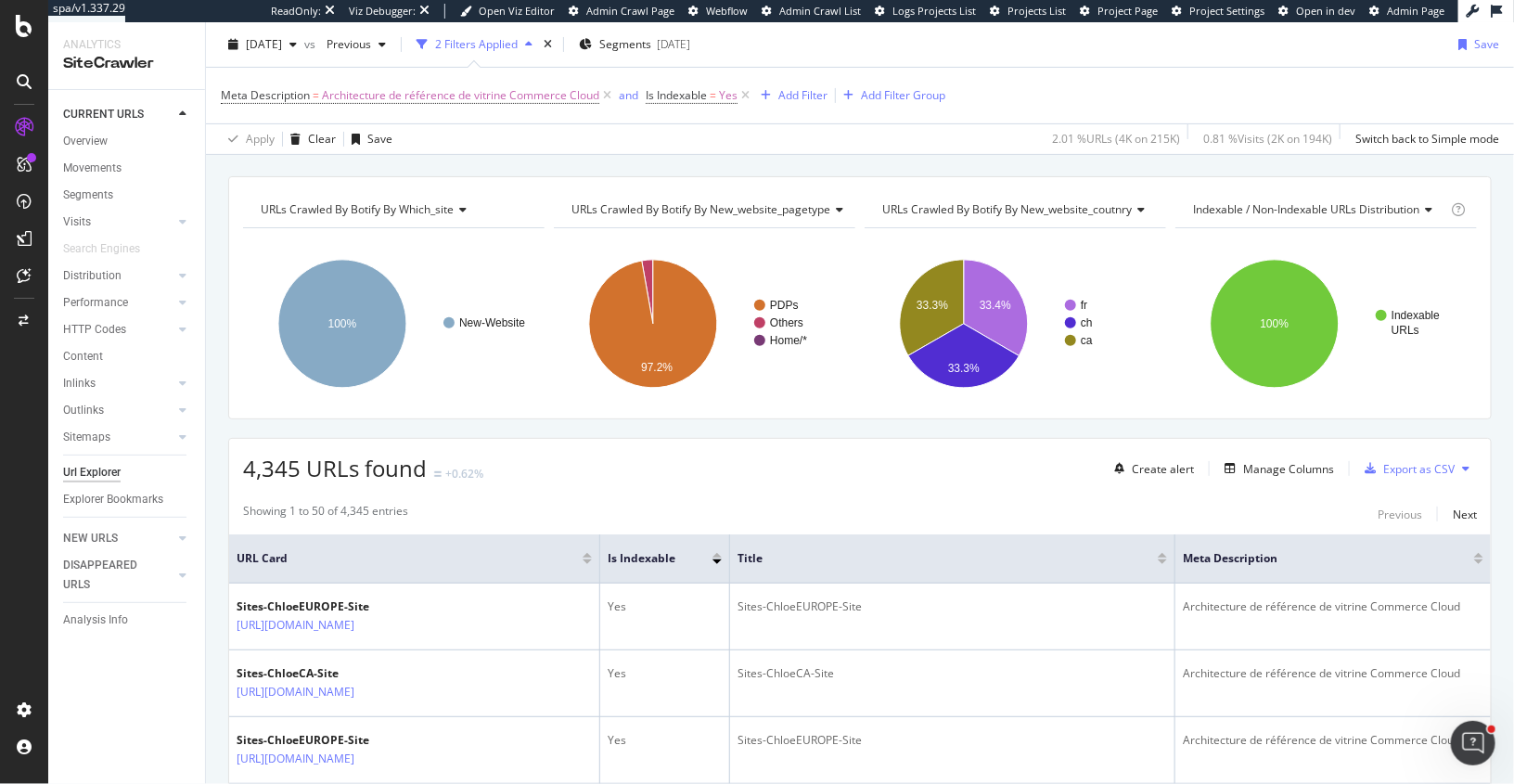
scroll to position [174, 0]
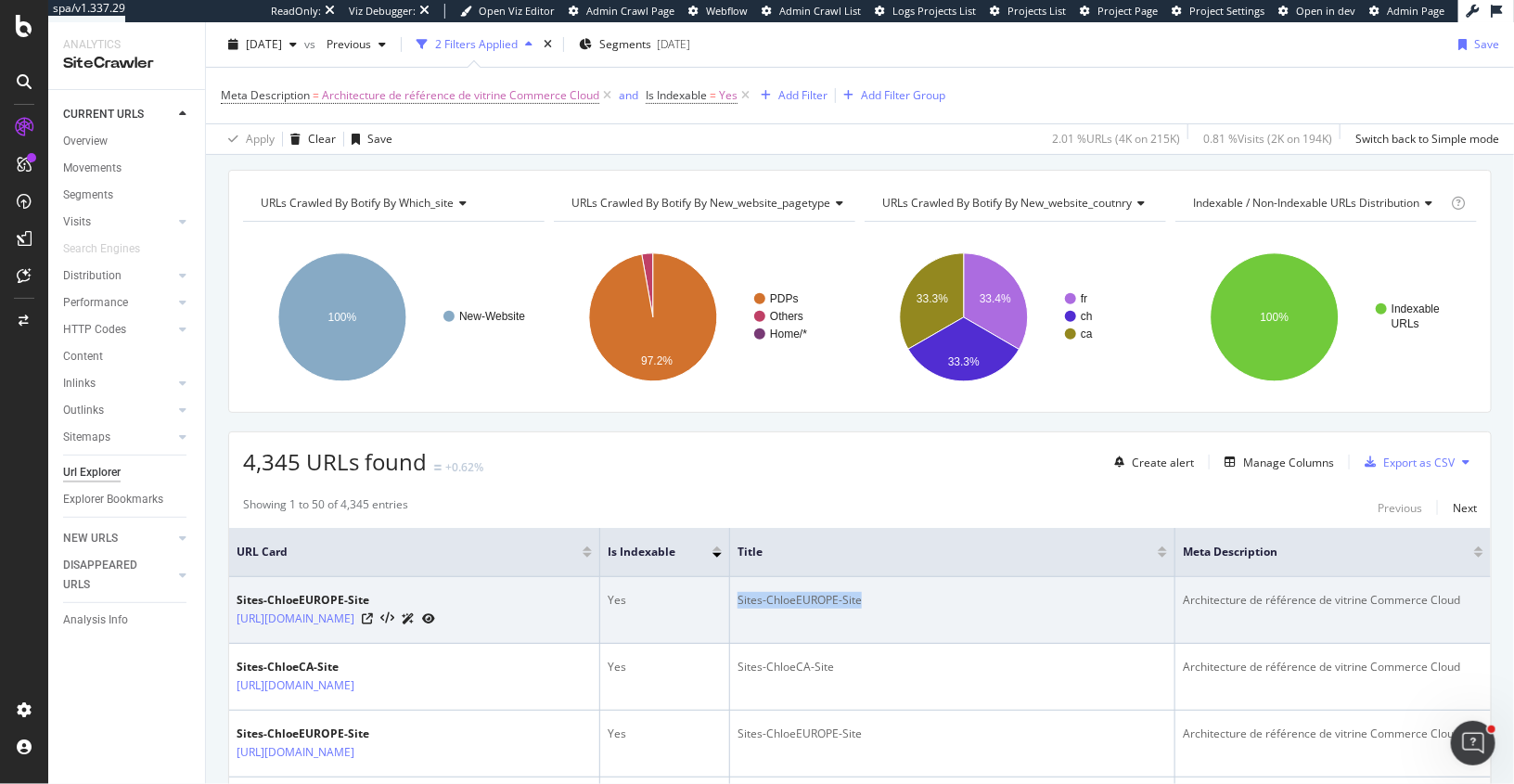
drag, startPoint x: 871, startPoint y: 596, endPoint x: 737, endPoint y: 596, distance: 134.0
click at [736, 596] on td "Sites-ChloeEUROPE-Site" at bounding box center [952, 610] width 445 height 67
copy div "Sites-ChloeEUROPE-Site"
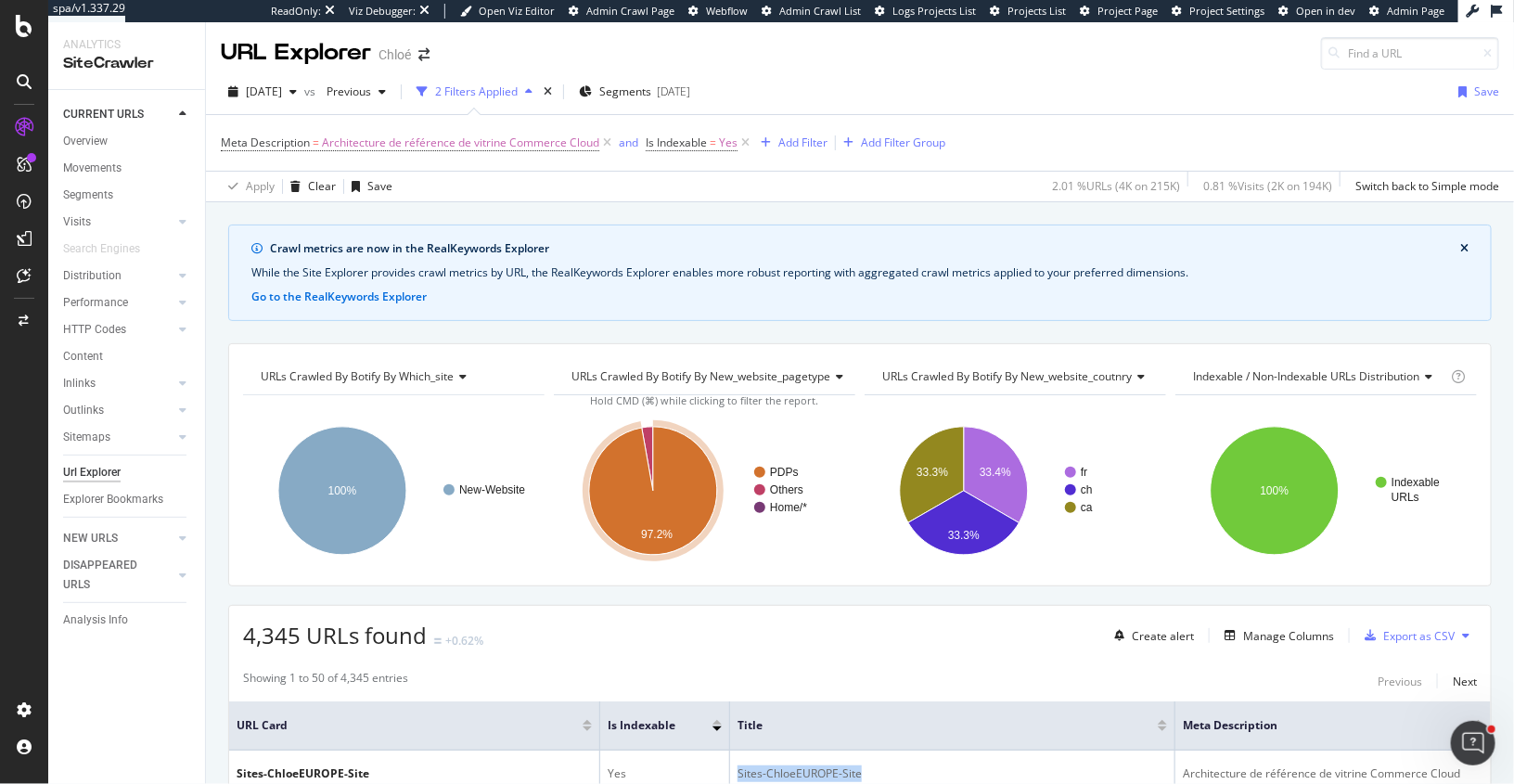
scroll to position [450, 0]
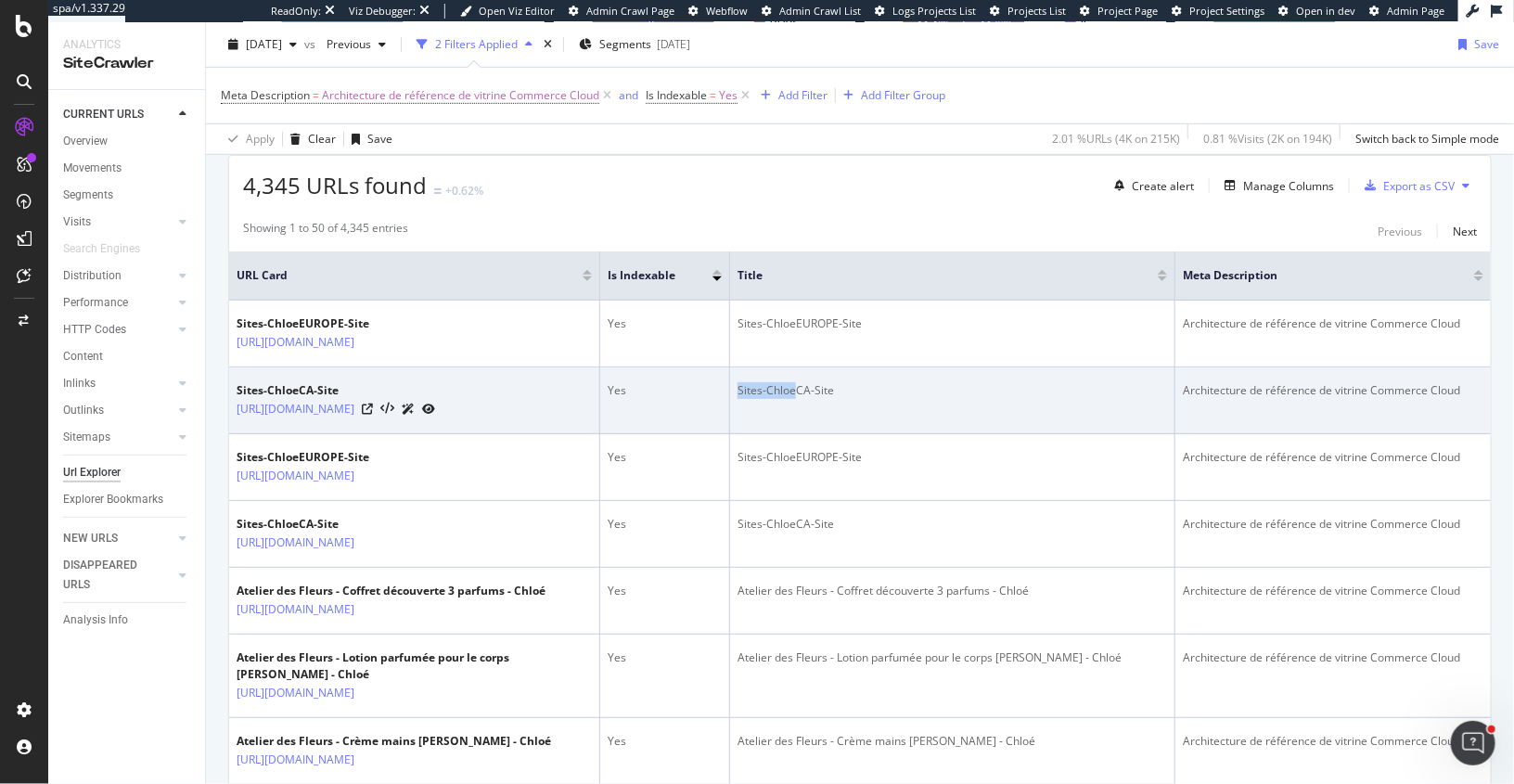
drag, startPoint x: 795, startPoint y: 404, endPoint x: 737, endPoint y: 404, distance: 58.0
click at [738, 399] on div "Sites-ChloeCA-Site" at bounding box center [952, 390] width 430 height 16
copy div "Sites-Chloe"
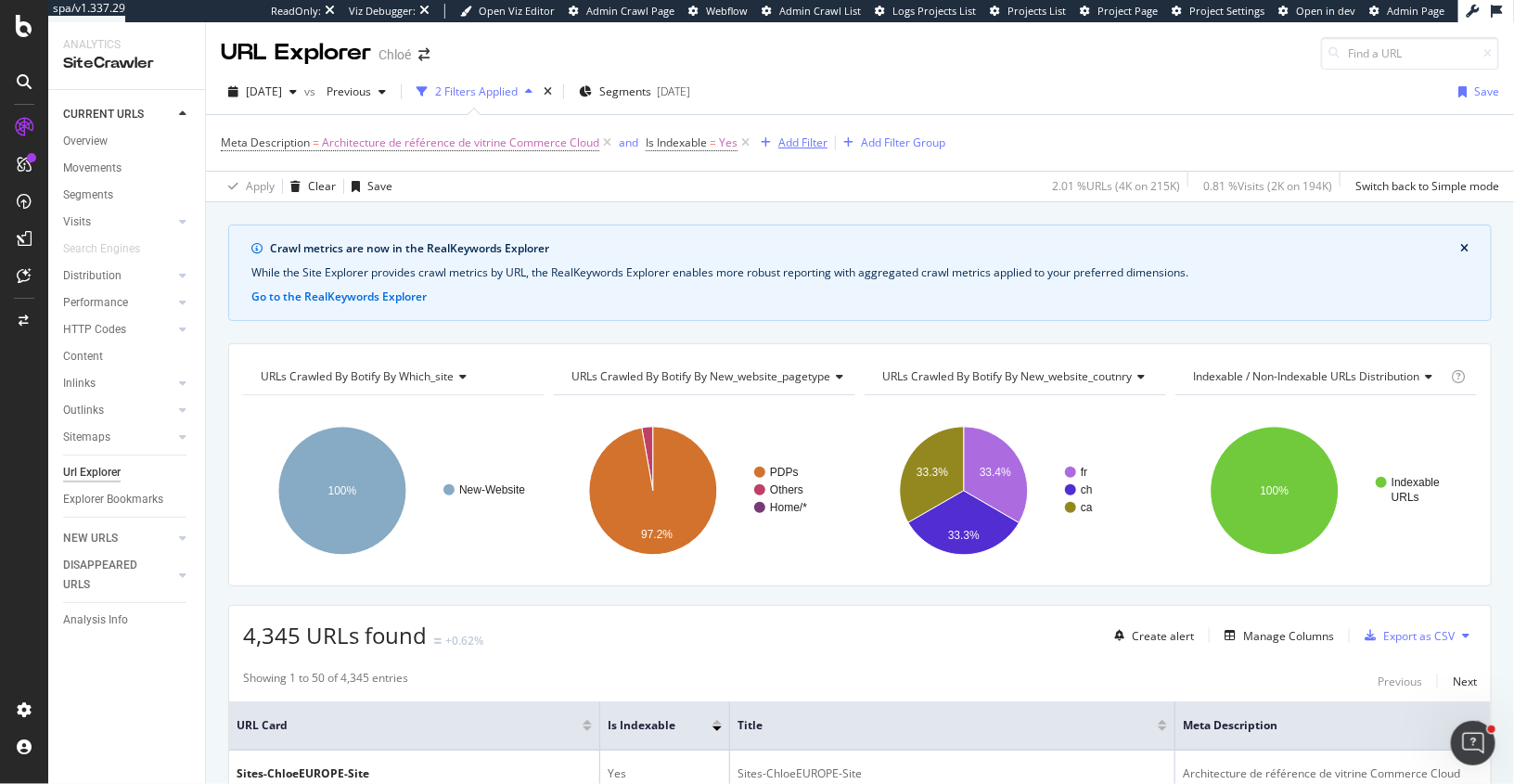
click at [792, 143] on div "Add Filter" at bounding box center [803, 143] width 49 height 16
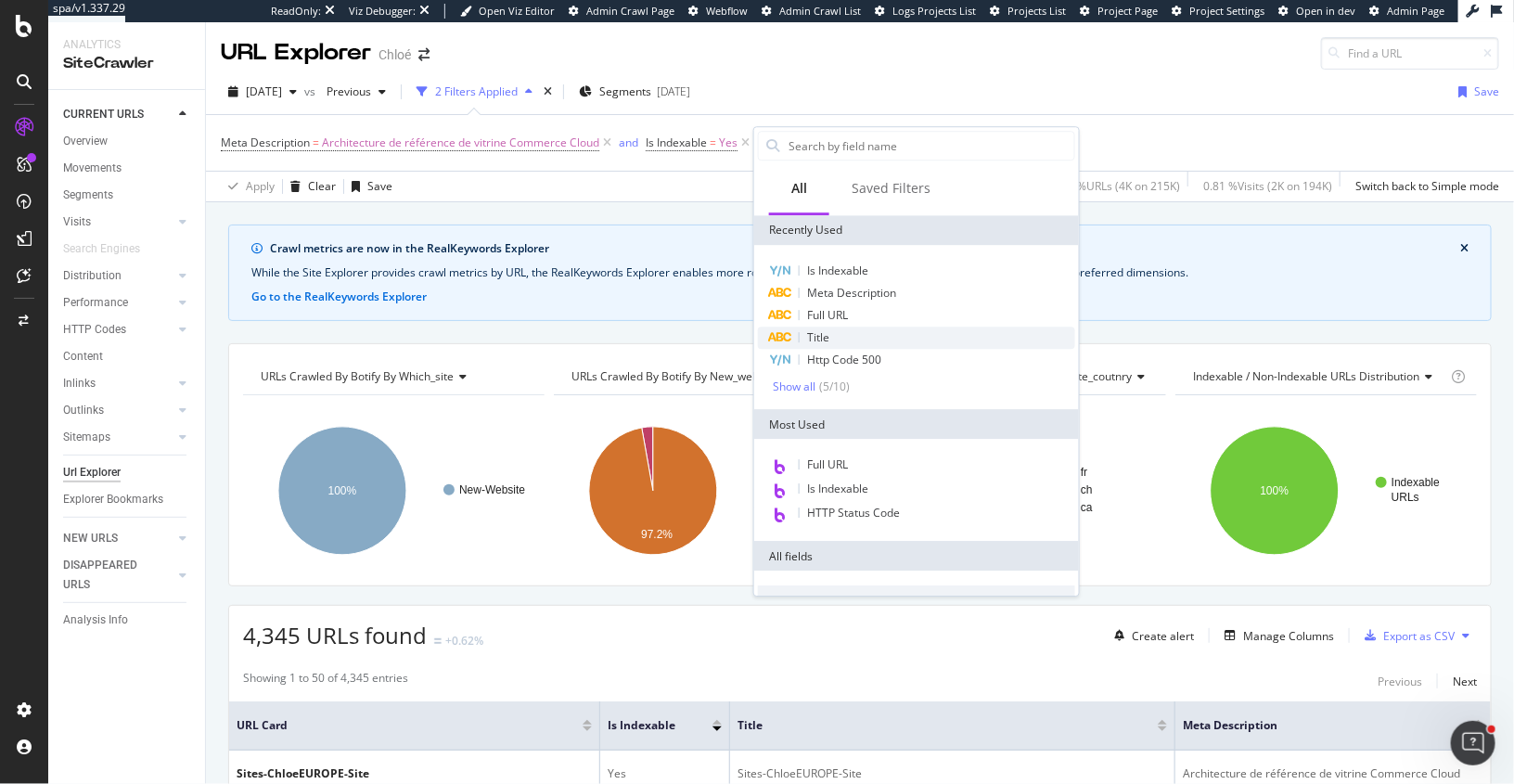
click at [821, 327] on div "Title" at bounding box center [916, 338] width 317 height 22
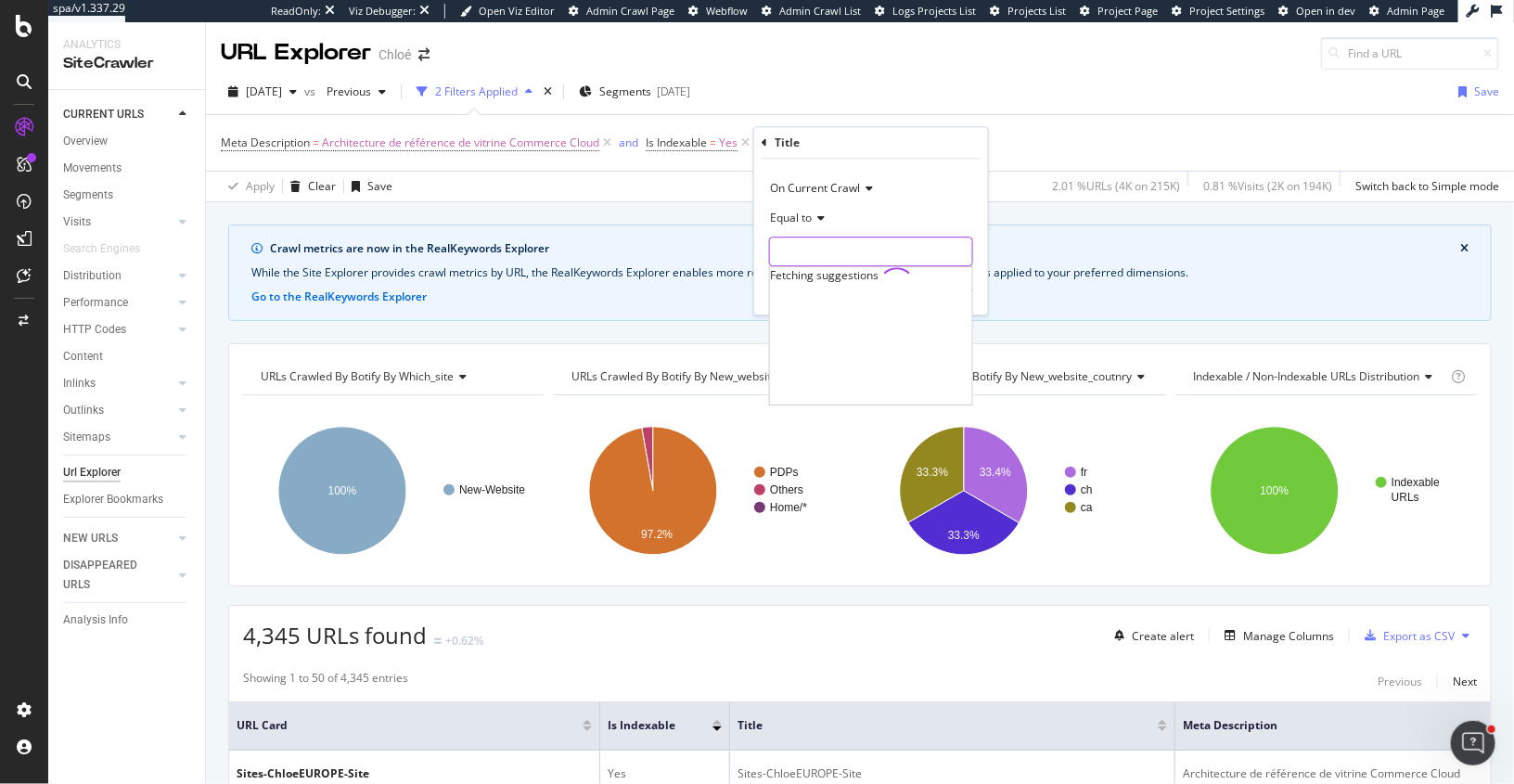
click at [815, 250] on input "text" at bounding box center [872, 251] width 202 height 30
paste input "Sites-Chloe"
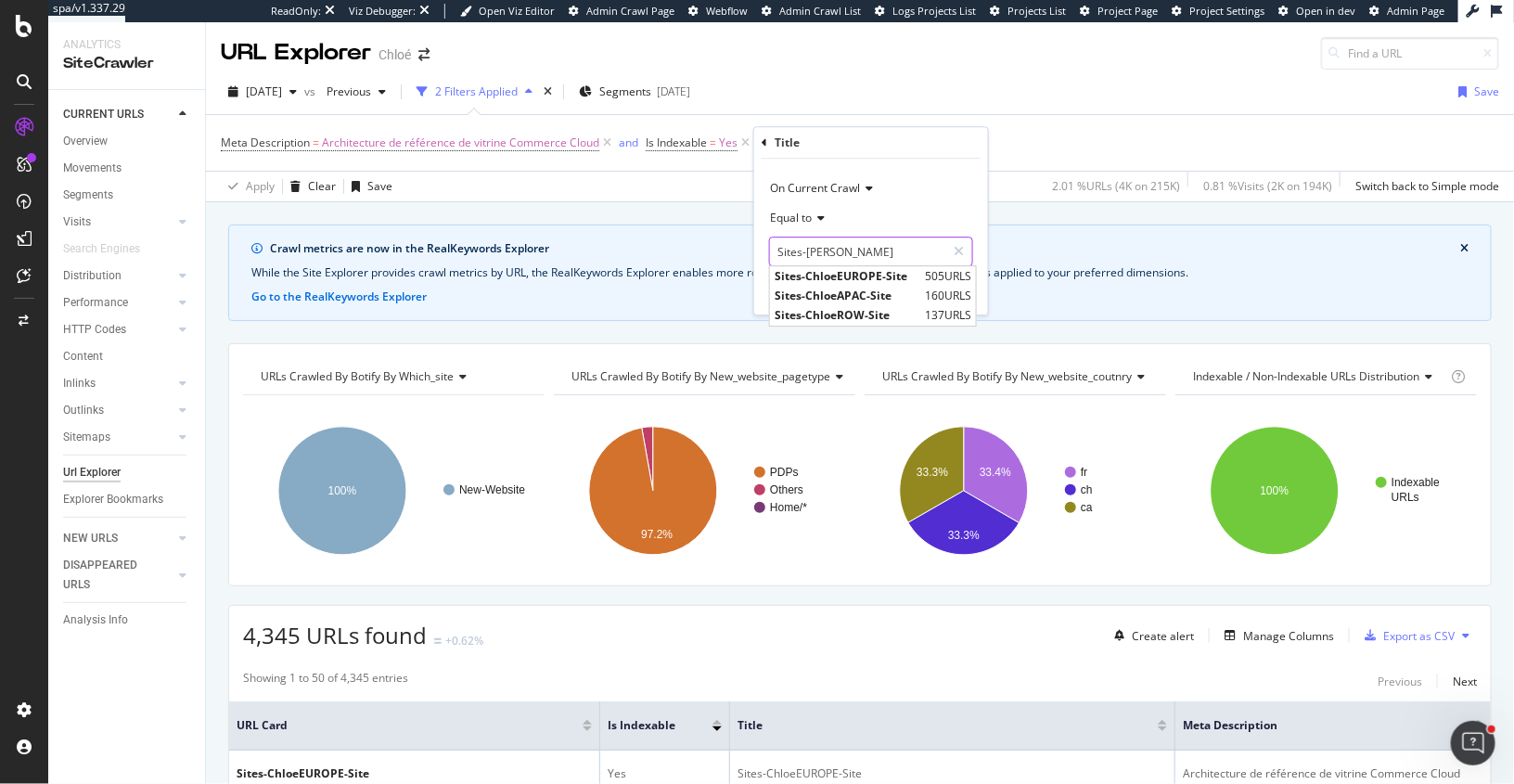
type input "Sites-Chloe"
click at [791, 216] on span "Equal to" at bounding box center [791, 217] width 42 height 16
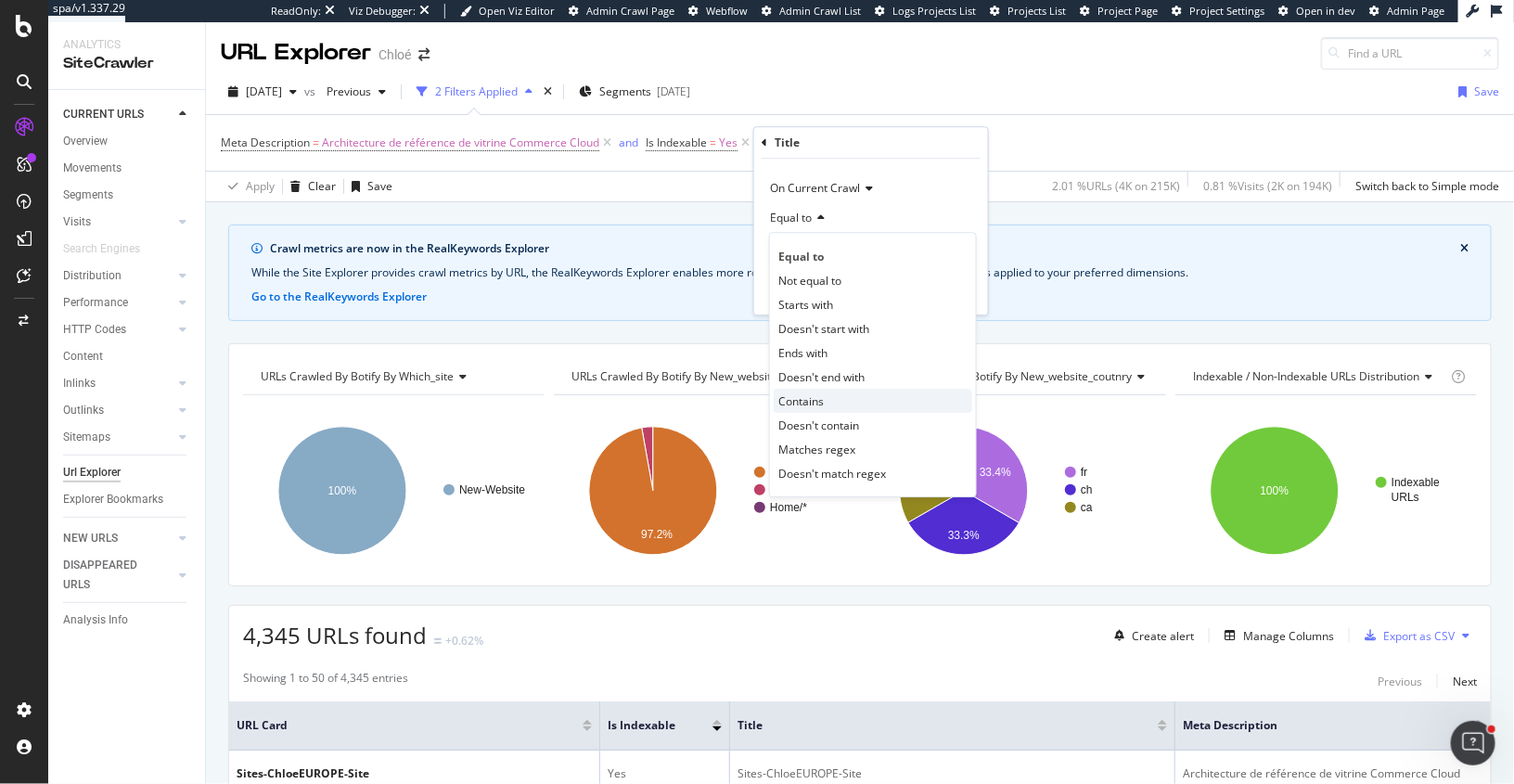
click at [810, 393] on span "Contains" at bounding box center [801, 401] width 46 height 16
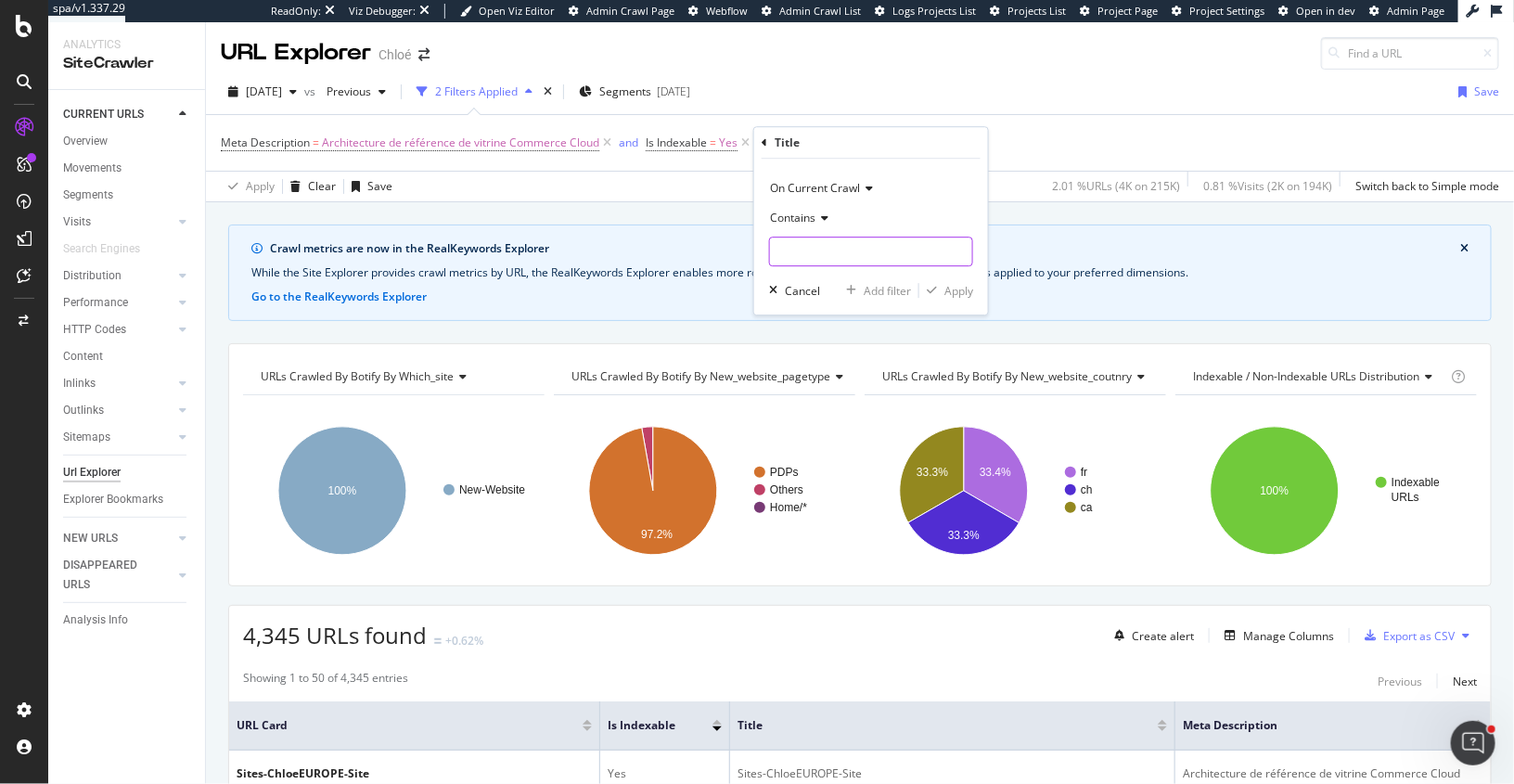
click at [834, 256] on input "text" at bounding box center [872, 251] width 202 height 30
paste input "Sites-Chloe"
type input "Sites-Chloe"
click at [955, 288] on div "Apply" at bounding box center [959, 291] width 29 height 16
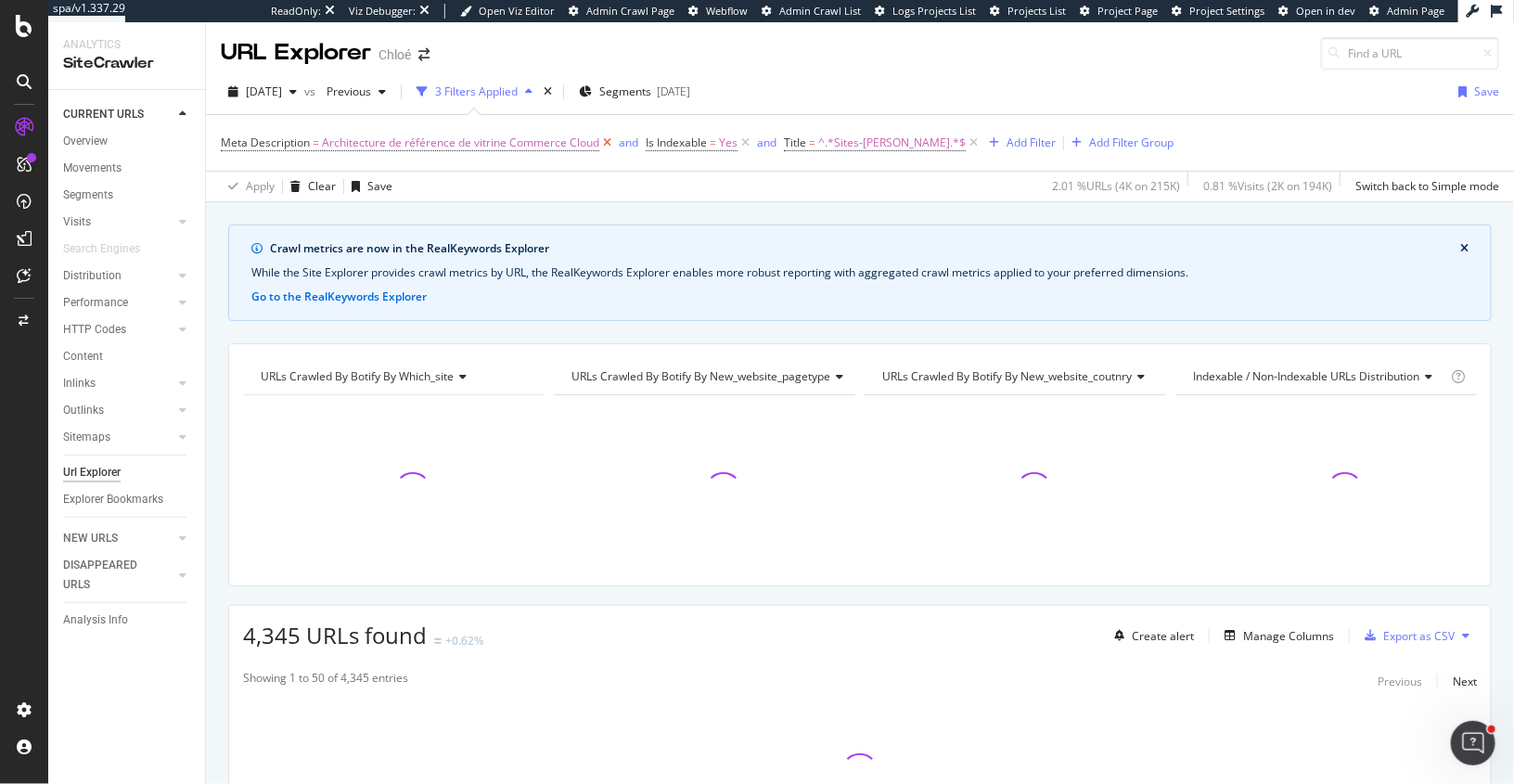
click at [605, 141] on icon at bounding box center [608, 143] width 16 height 18
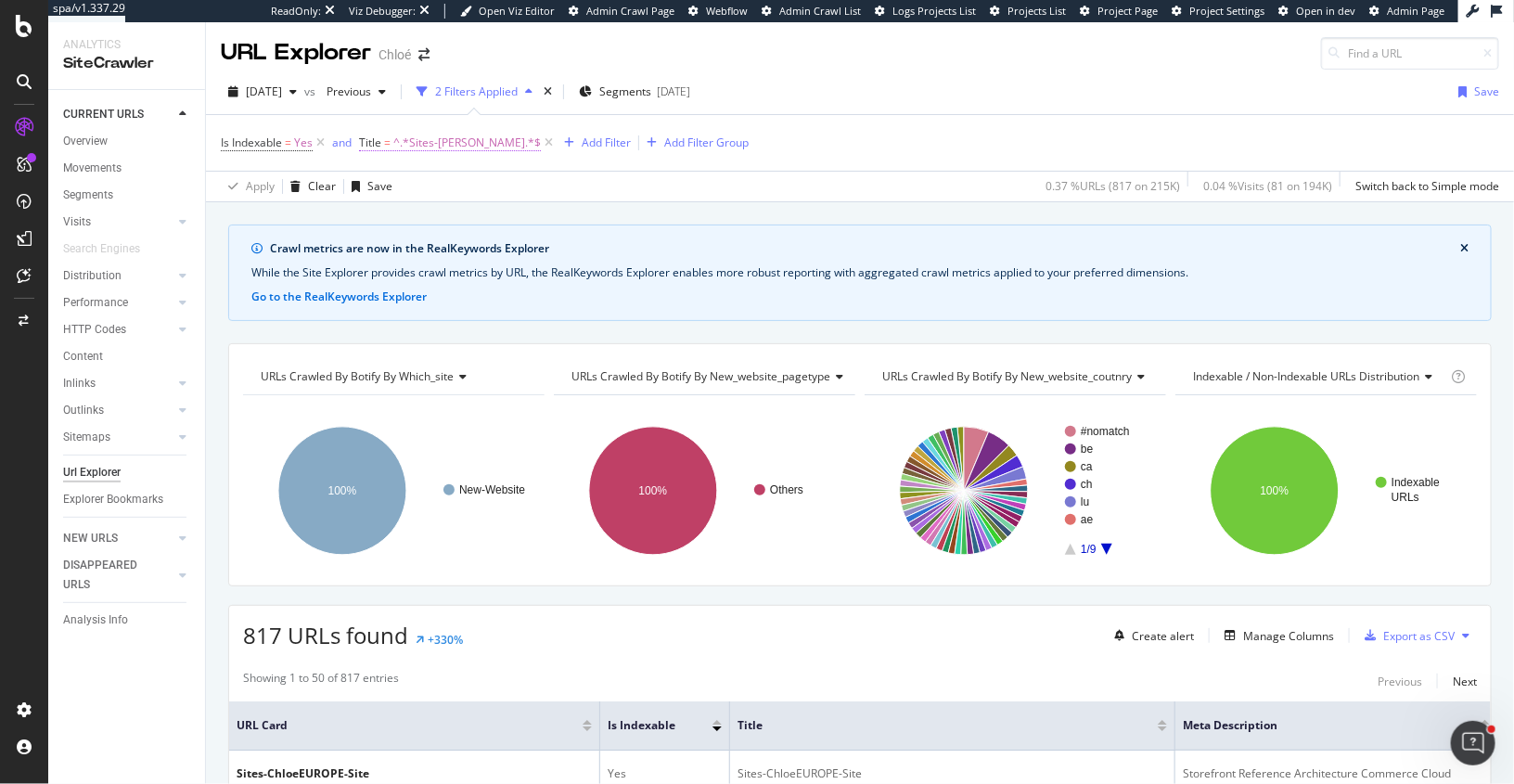
click at [393, 141] on span "^.*Sites-Chloe.*$" at bounding box center [467, 143] width 148 height 26
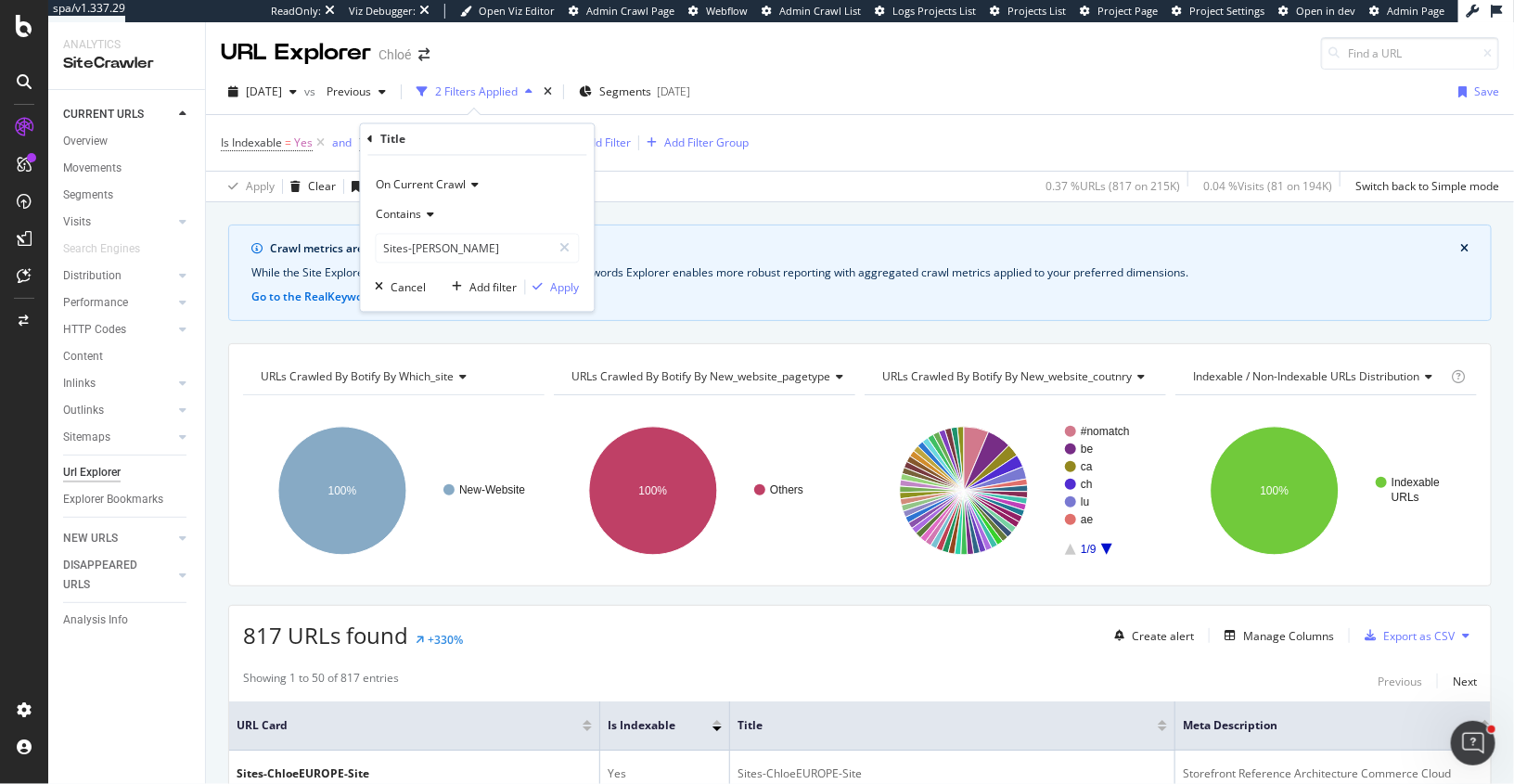
click at [402, 216] on span "Contains" at bounding box center [399, 214] width 46 height 16
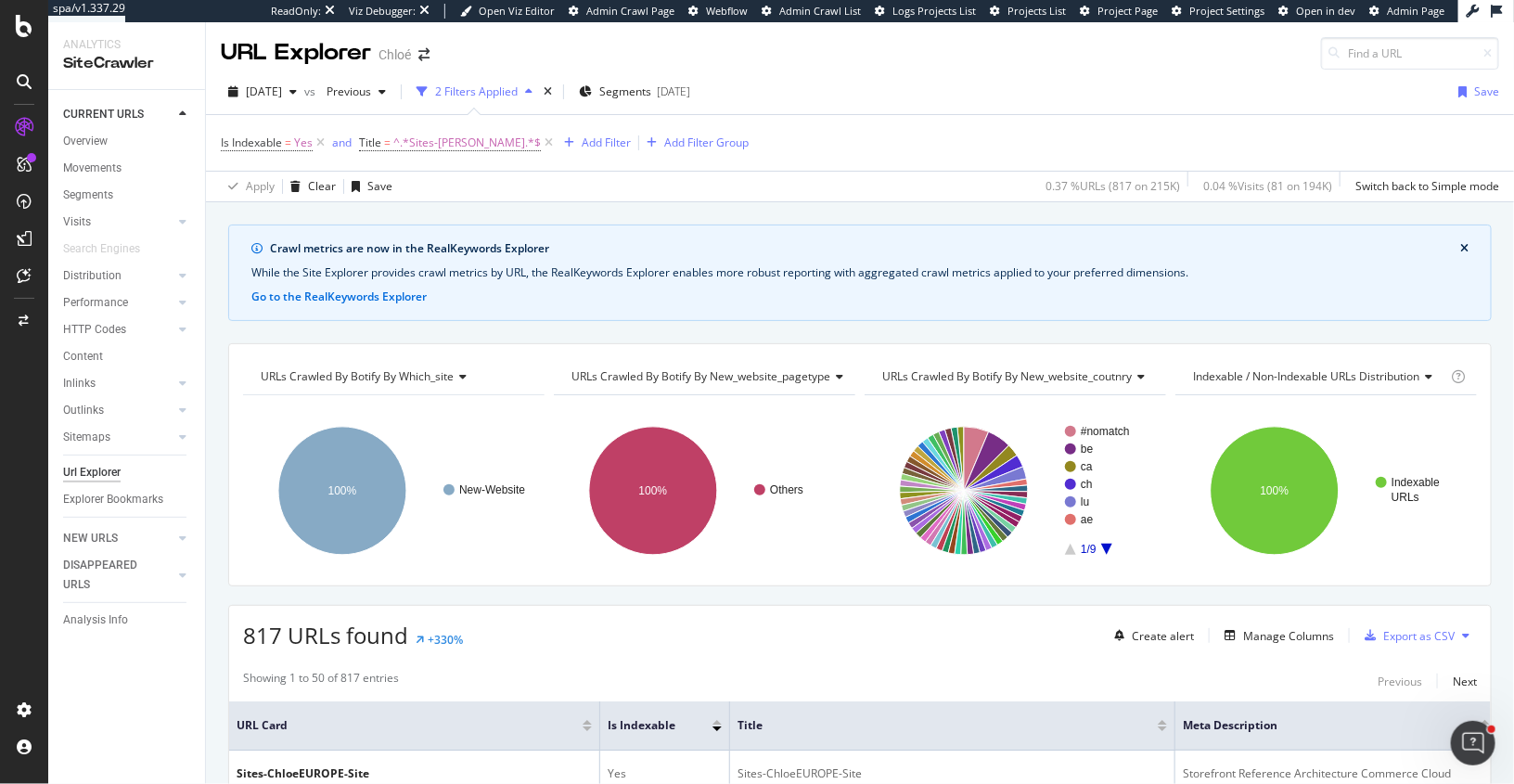
click at [659, 212] on div "Crawl metrics are now in the RealKeywords Explorer While the Site Explorer prov…" at bounding box center [860, 224] width 1308 height 45
click at [541, 140] on icon at bounding box center [548, 143] width 16 height 18
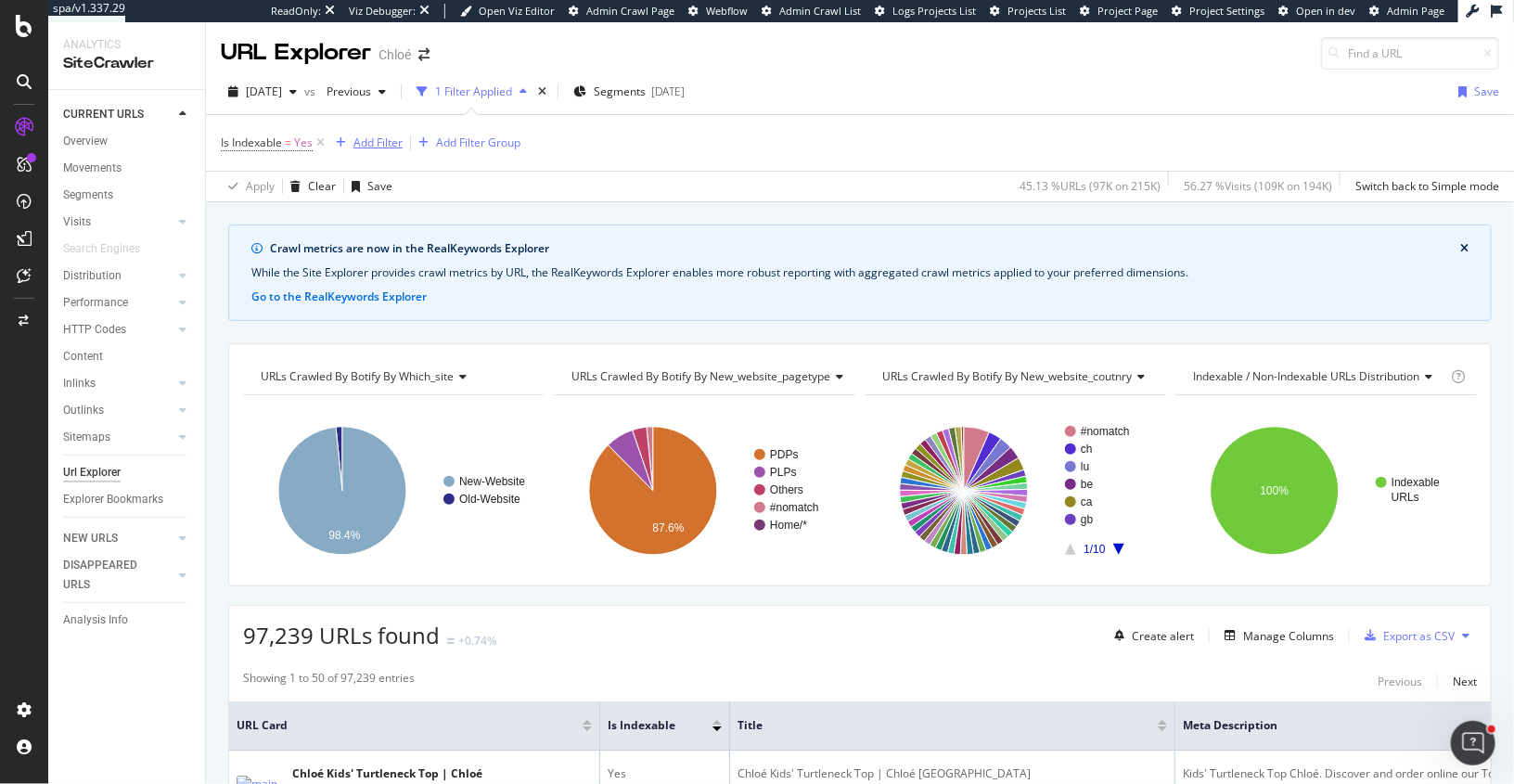
click at [356, 141] on div "Add Filter" at bounding box center [378, 143] width 49 height 16
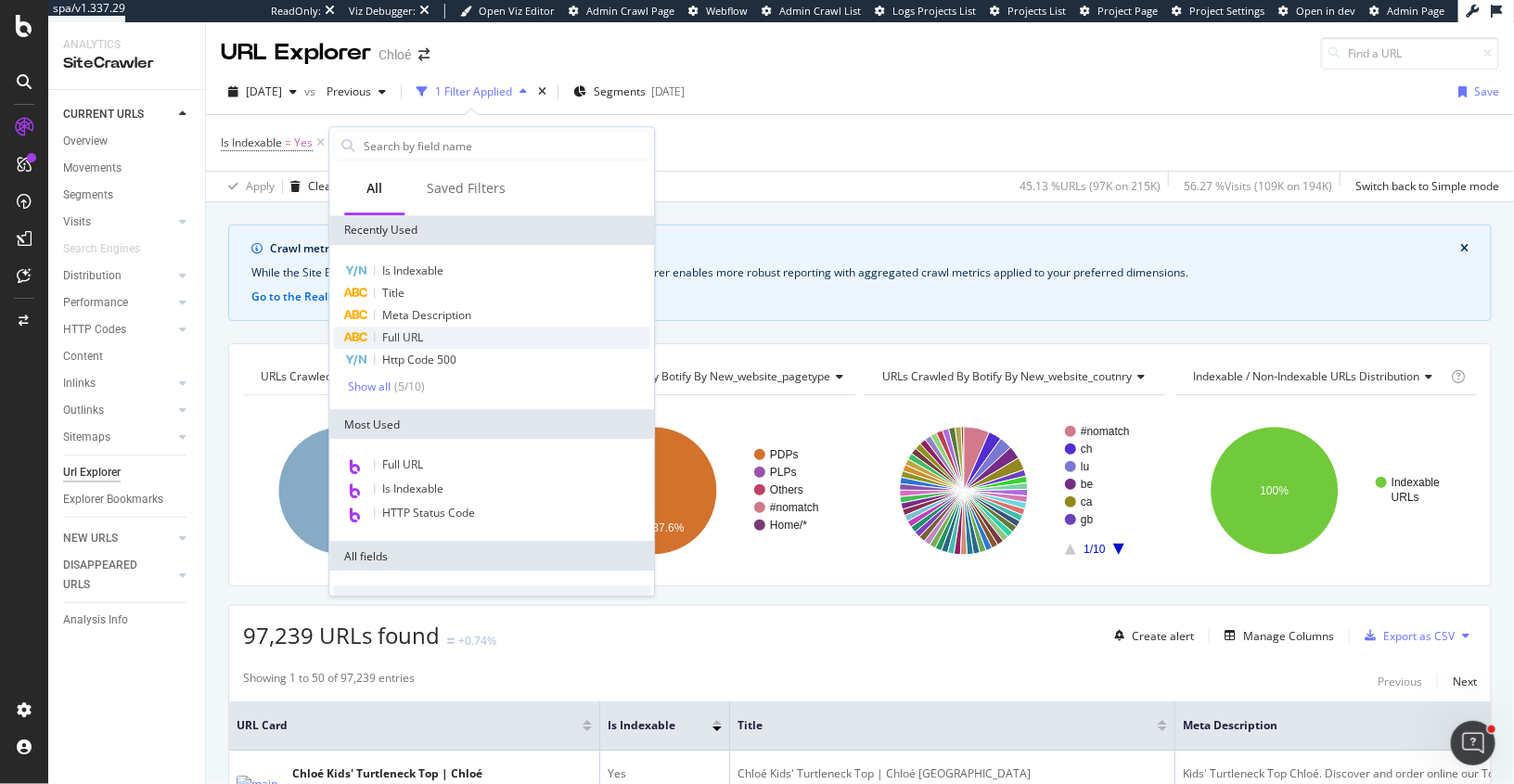
click at [407, 337] on span "Full URL" at bounding box center [403, 337] width 41 height 16
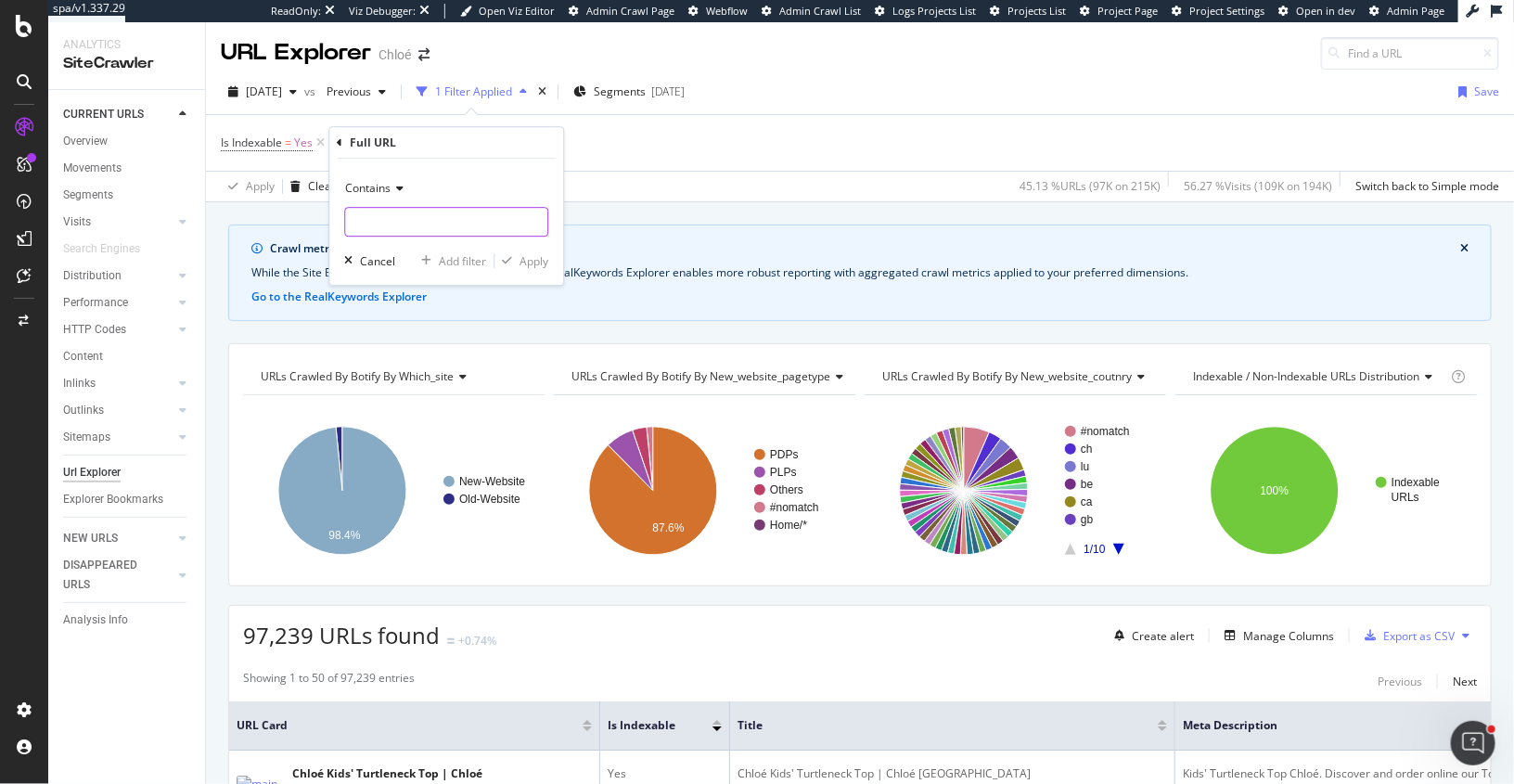
click at [404, 208] on input "text" at bounding box center [446, 221] width 202 height 30
paste input "bags/clutches"
type input "bags/clutches"
click at [535, 267] on div "Apply" at bounding box center [534, 261] width 29 height 16
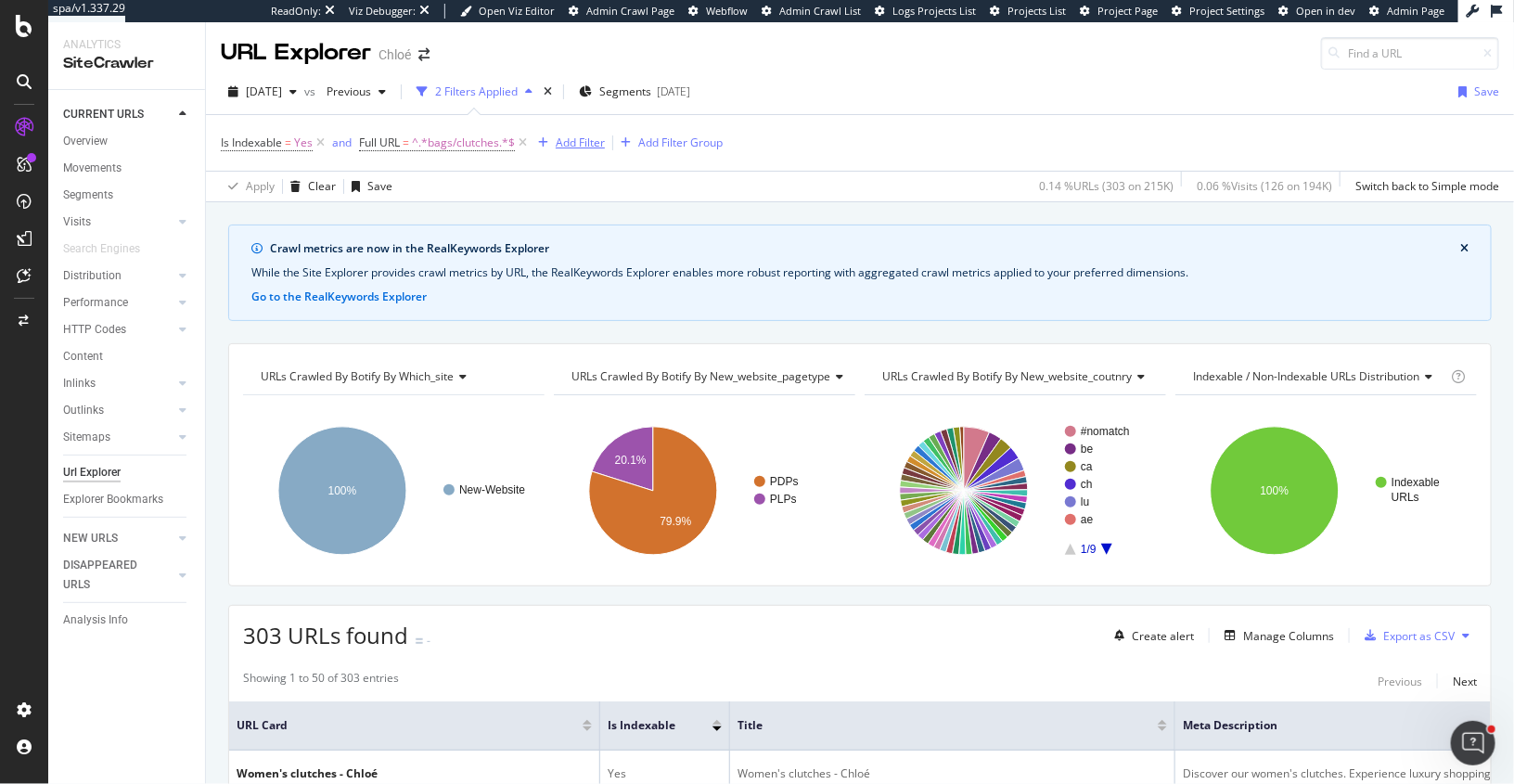
click at [577, 143] on div "Add Filter" at bounding box center [580, 143] width 49 height 16
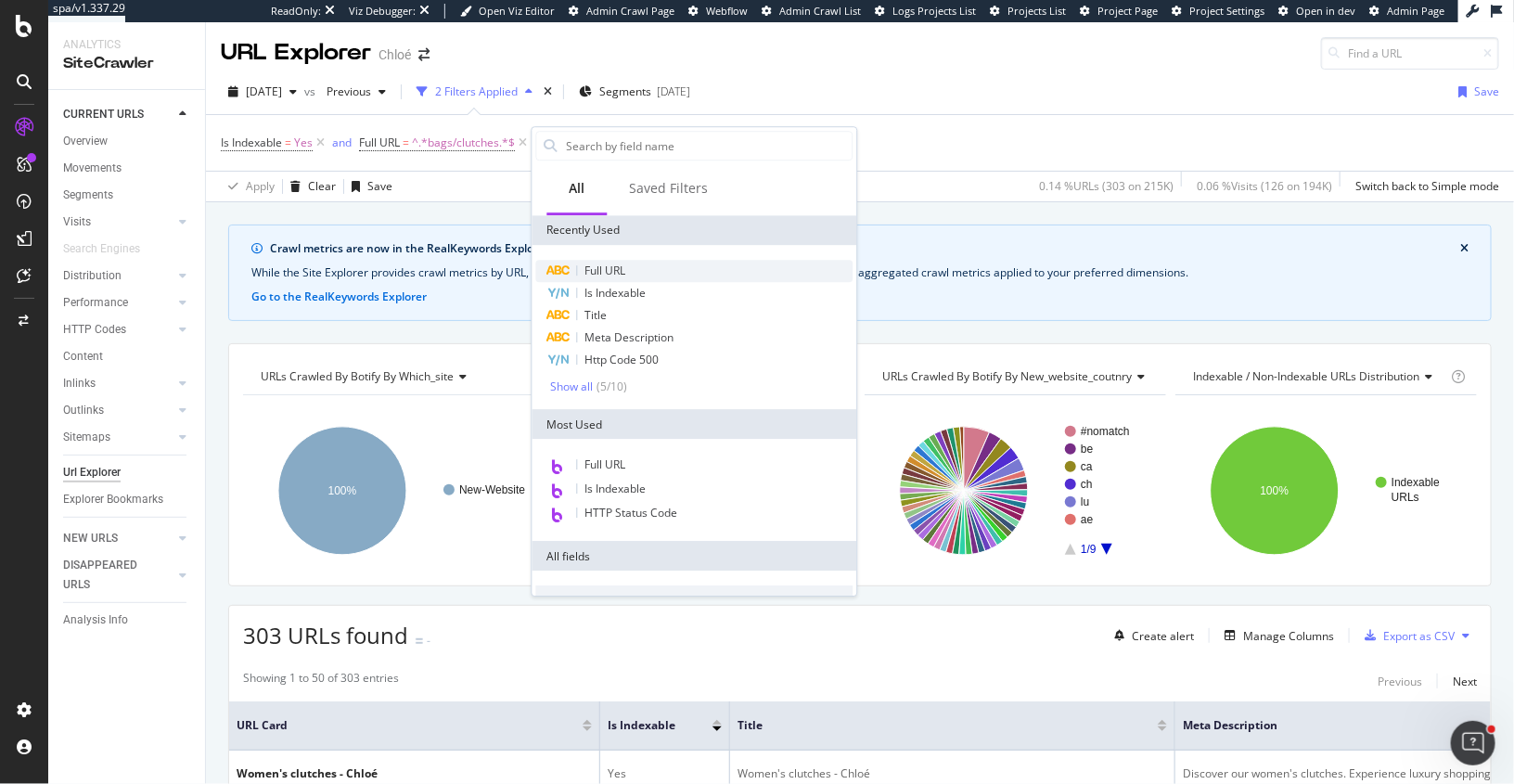
click at [608, 270] on span "Full URL" at bounding box center [606, 271] width 41 height 16
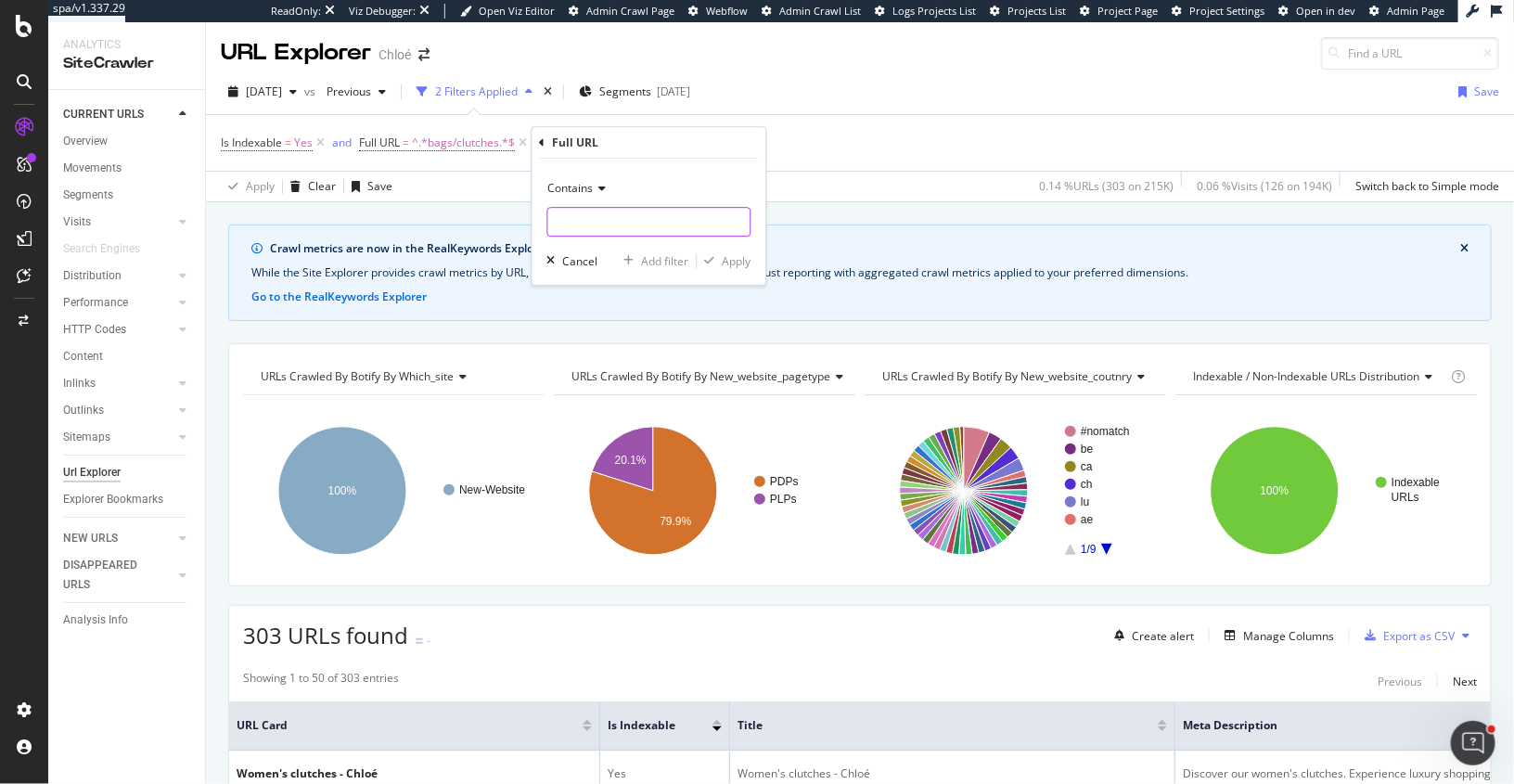
click at [589, 224] on input "text" at bounding box center [649, 221] width 202 height 30
type input "/en"
click at [737, 257] on div "Apply" at bounding box center [738, 261] width 29 height 16
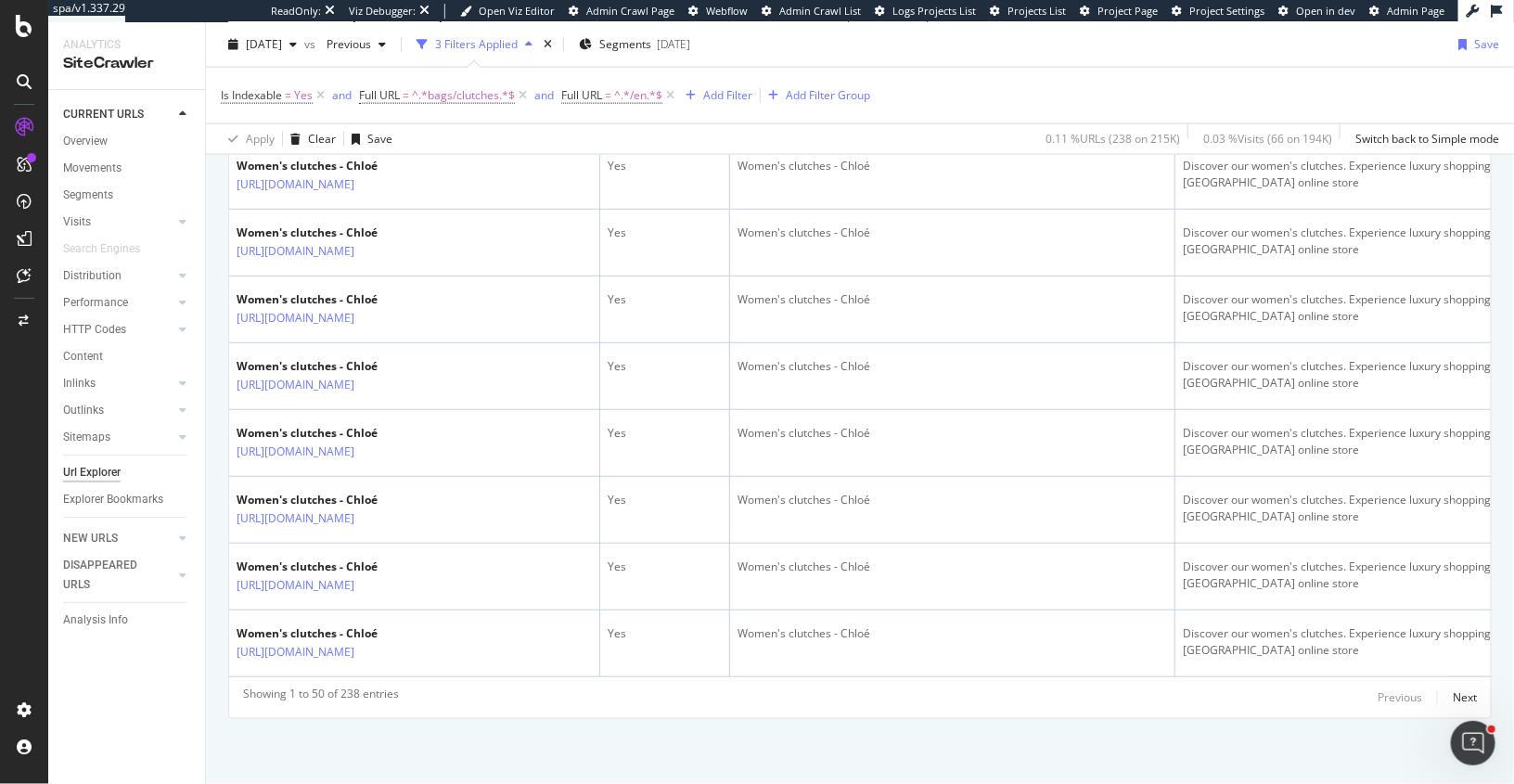
scroll to position [4751, 0]
click at [526, 97] on icon at bounding box center [523, 95] width 16 height 18
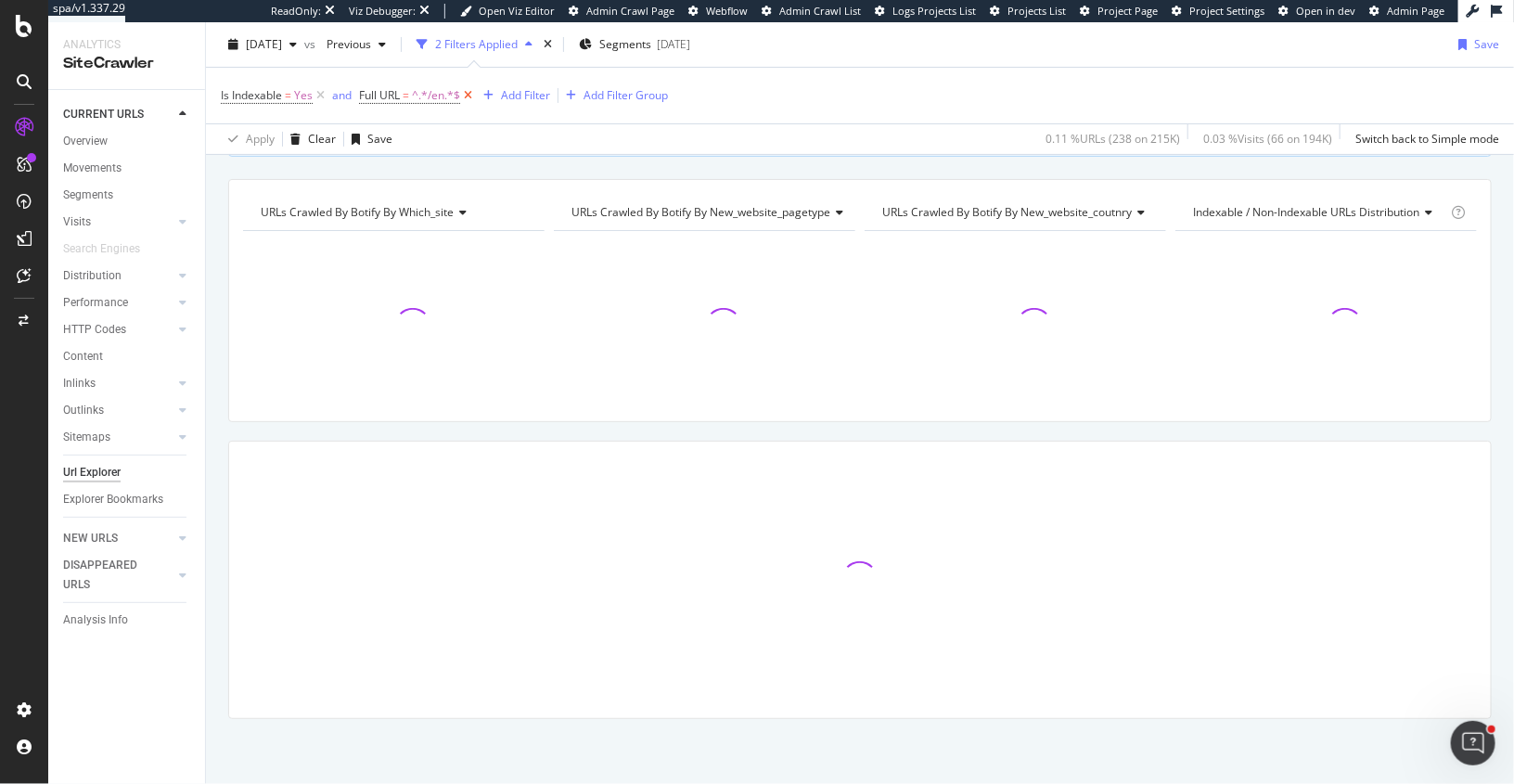
scroll to position [160, 0]
click at [541, 91] on div "Add Filter" at bounding box center [525, 95] width 49 height 16
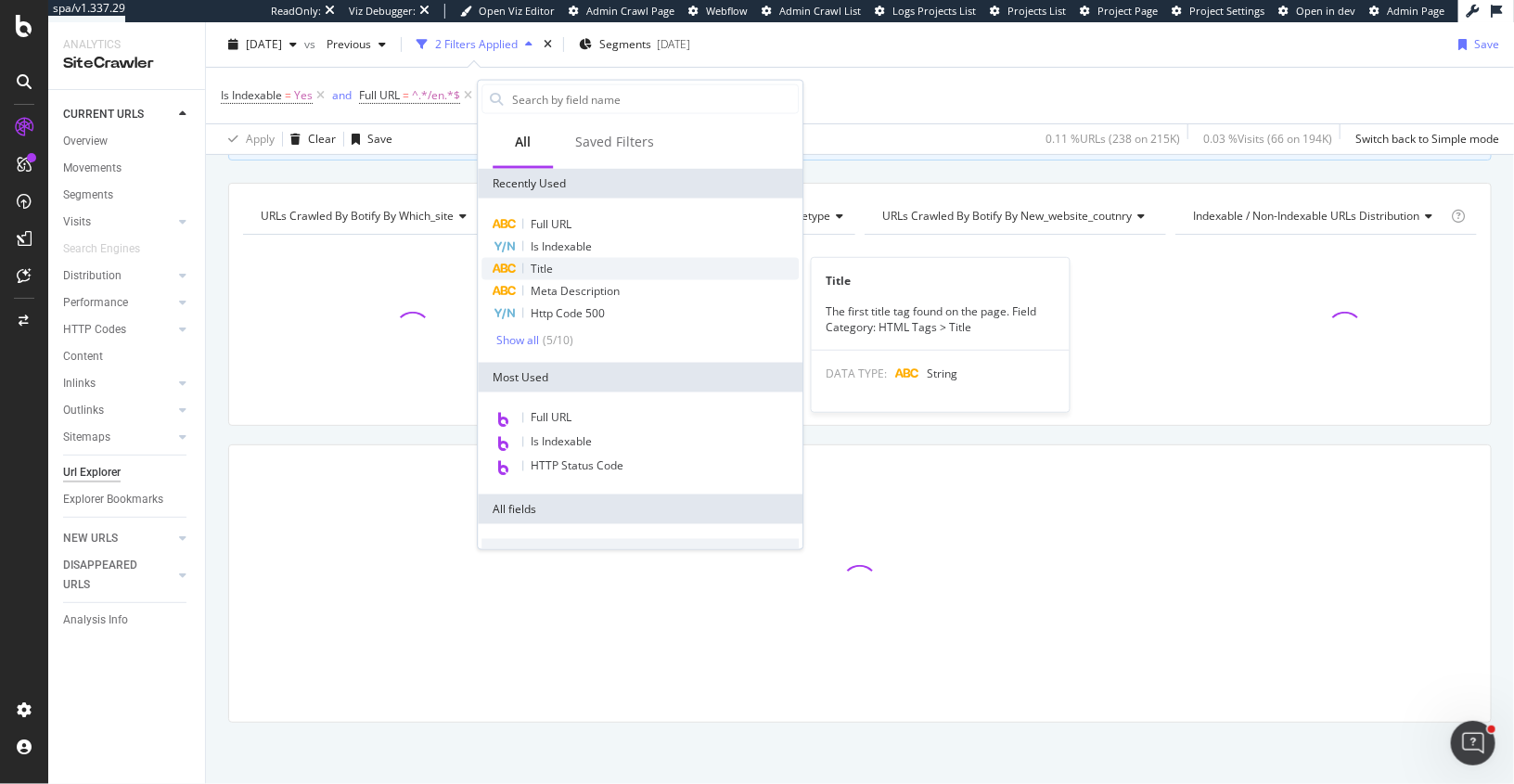
click at [553, 275] on div "Title" at bounding box center [640, 269] width 317 height 22
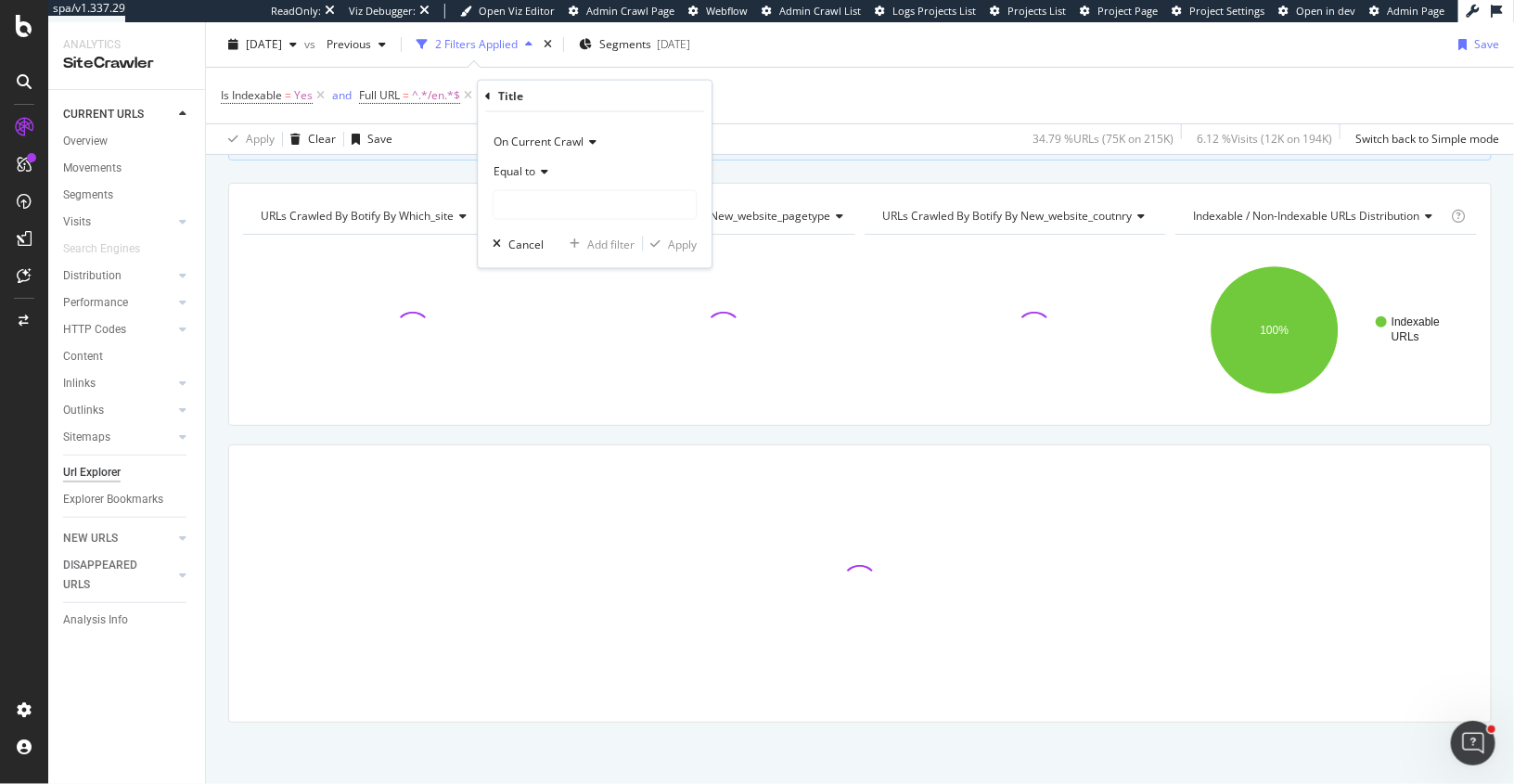
click at [525, 169] on span "Equal to" at bounding box center [514, 171] width 42 height 16
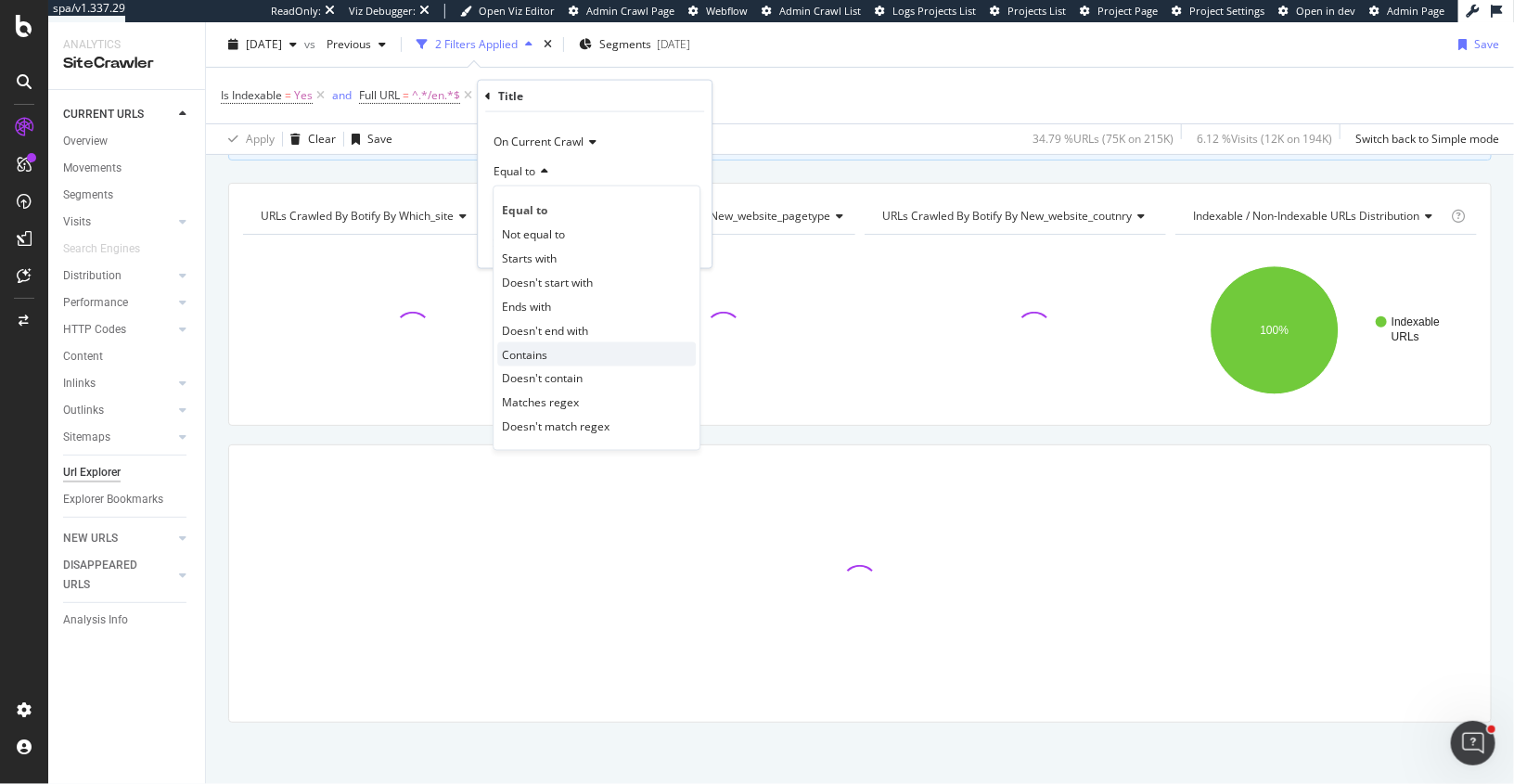
click at [525, 346] on span "Contains" at bounding box center [524, 354] width 46 height 16
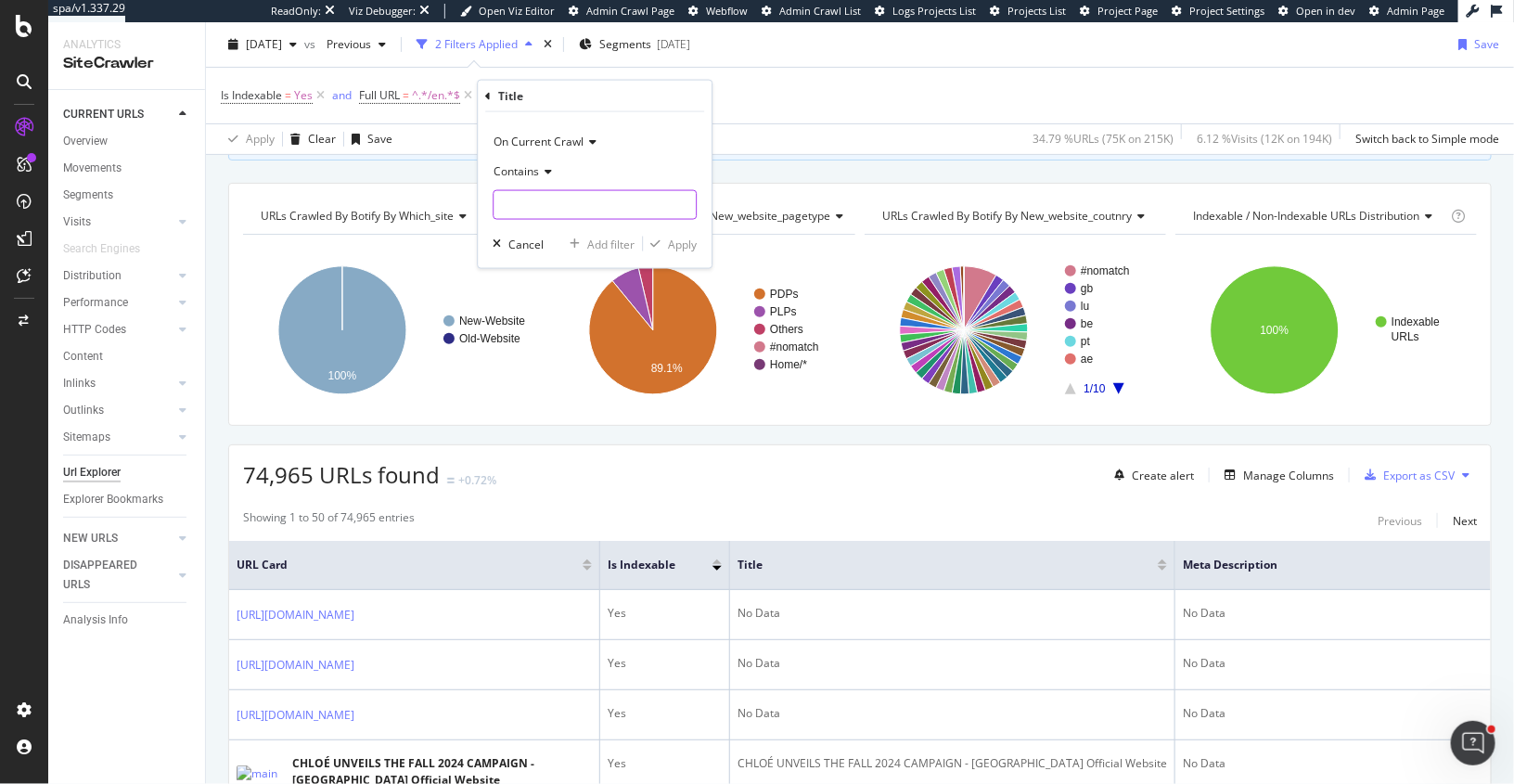
click at [525, 208] on input "text" at bounding box center [595, 205] width 202 height 30
paste input "女性のための贅沢"
type input "女性のための贅沢"
click at [680, 244] on div "Apply" at bounding box center [682, 244] width 29 height 16
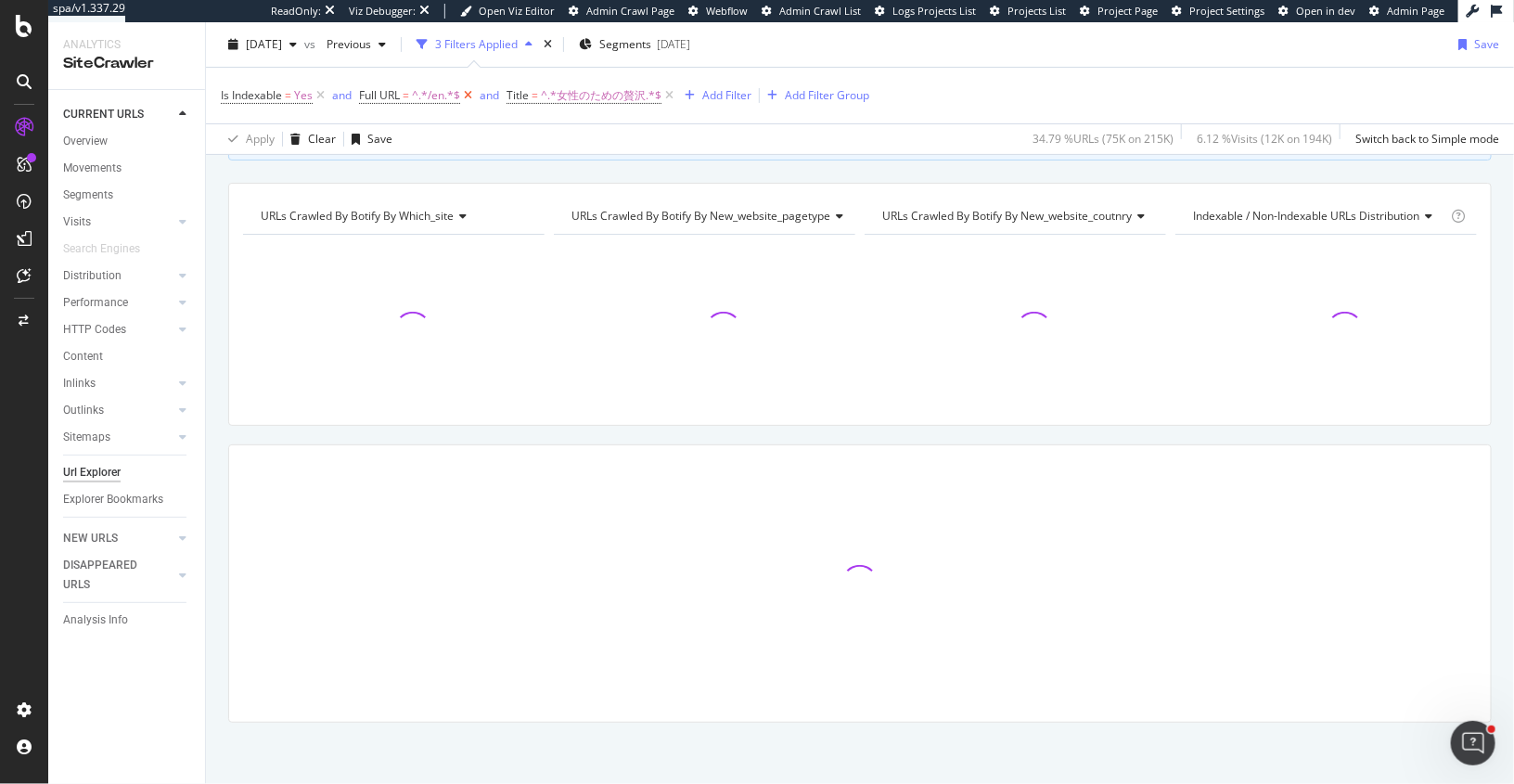
click at [468, 91] on icon at bounding box center [468, 95] width 16 height 18
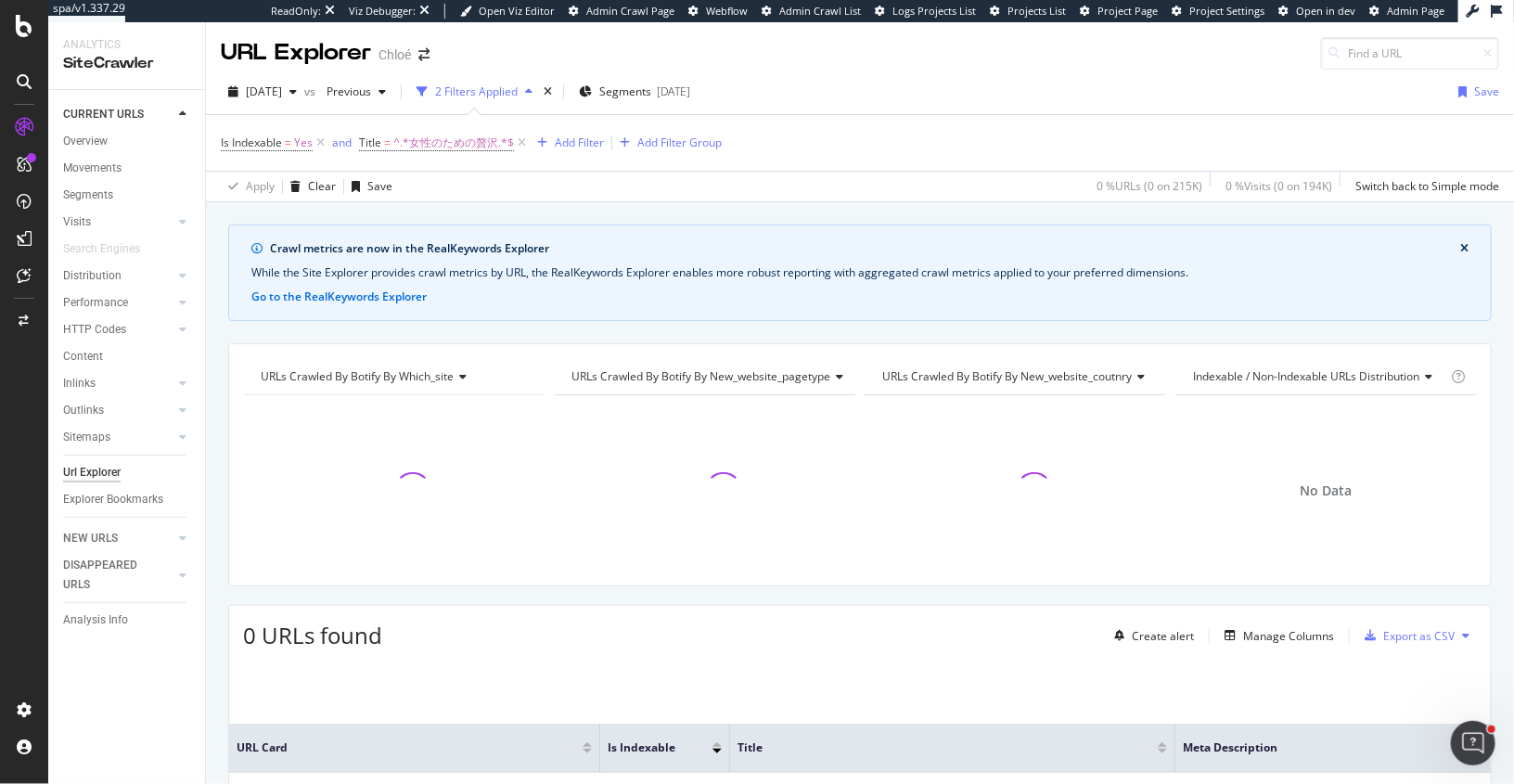
scroll to position [160, 0]
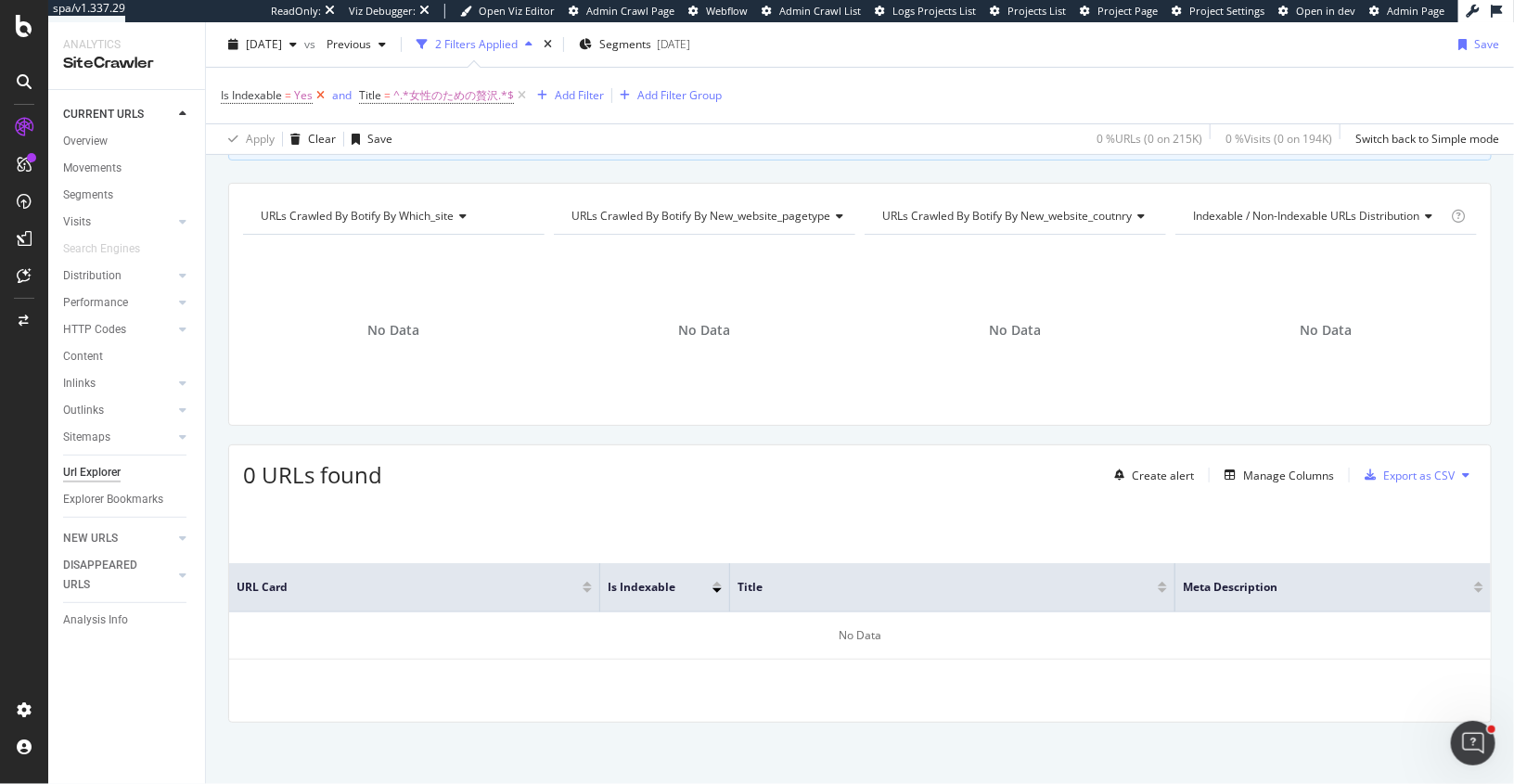
click at [324, 92] on icon at bounding box center [320, 95] width 16 height 18
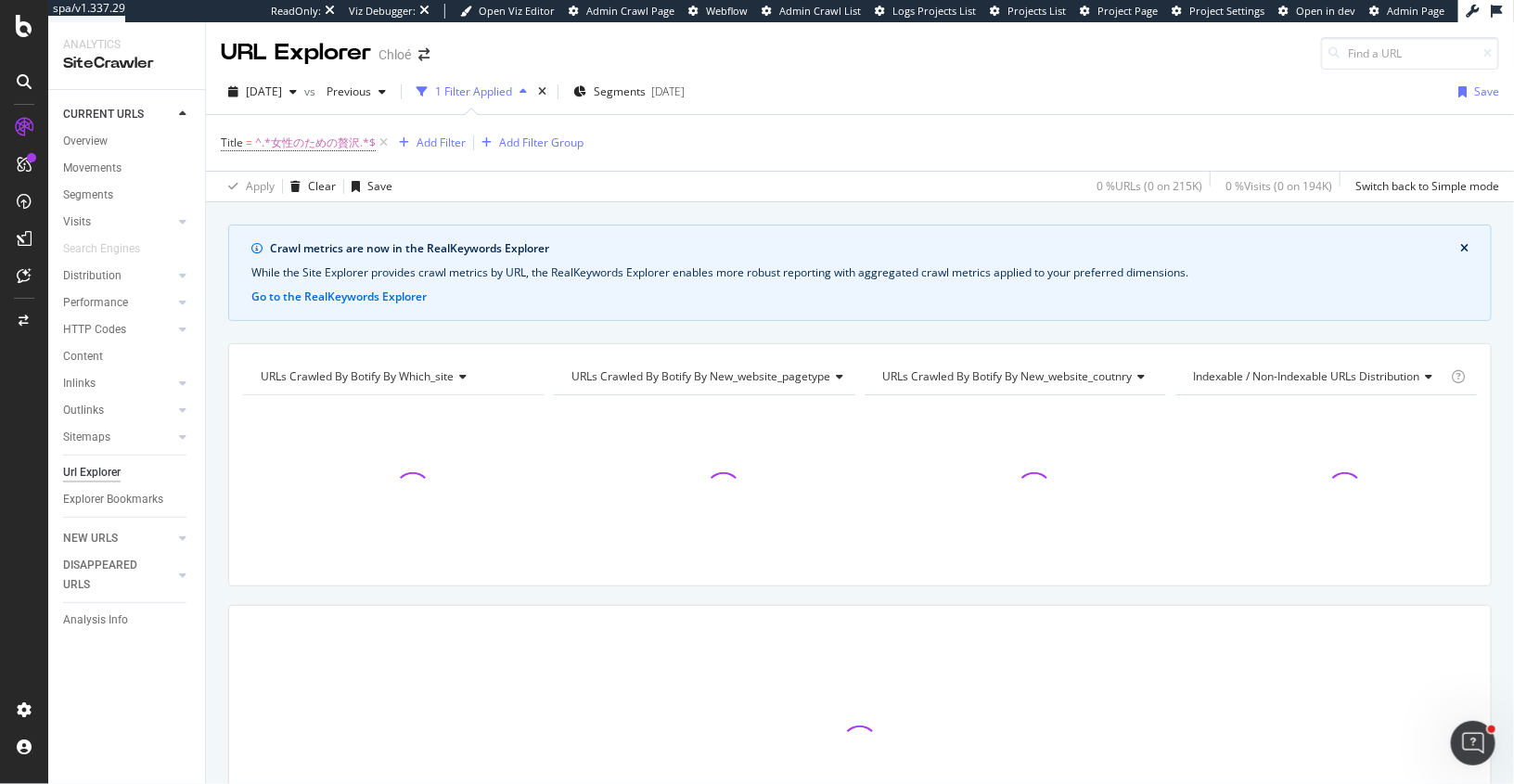
scroll to position [160, 0]
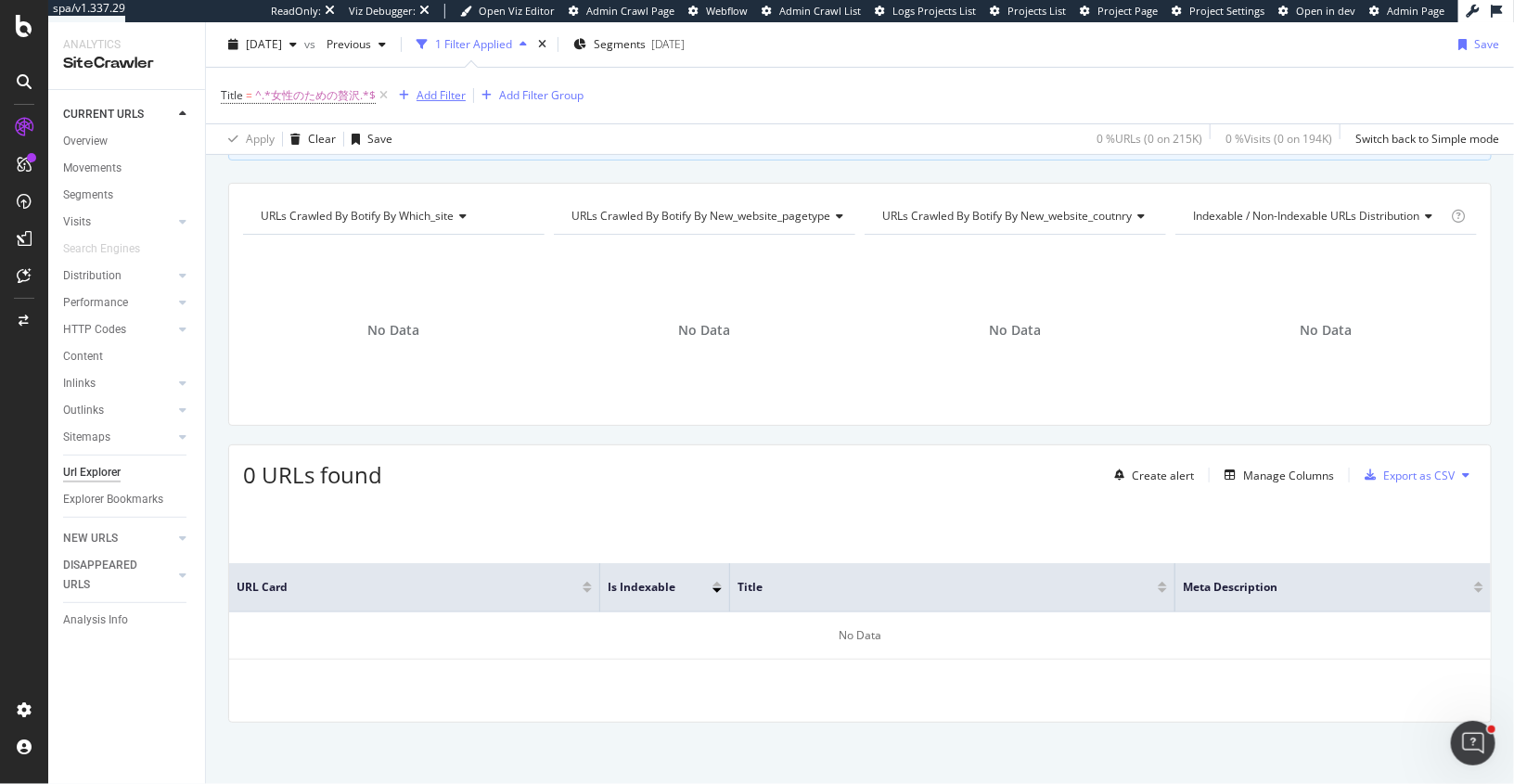
click at [421, 96] on div "Add Filter" at bounding box center [441, 95] width 49 height 16
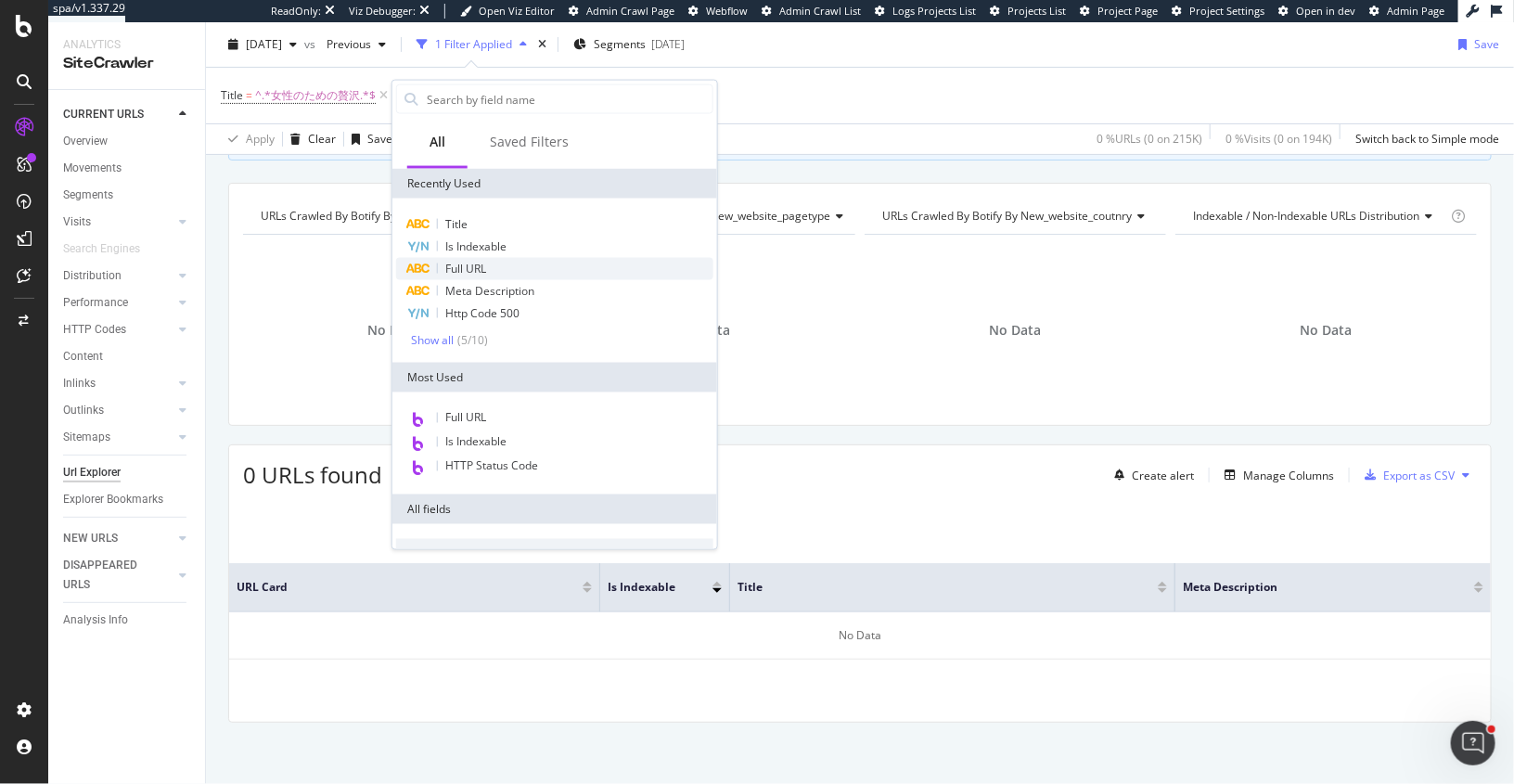
click at [475, 270] on span "Full URL" at bounding box center [466, 269] width 41 height 16
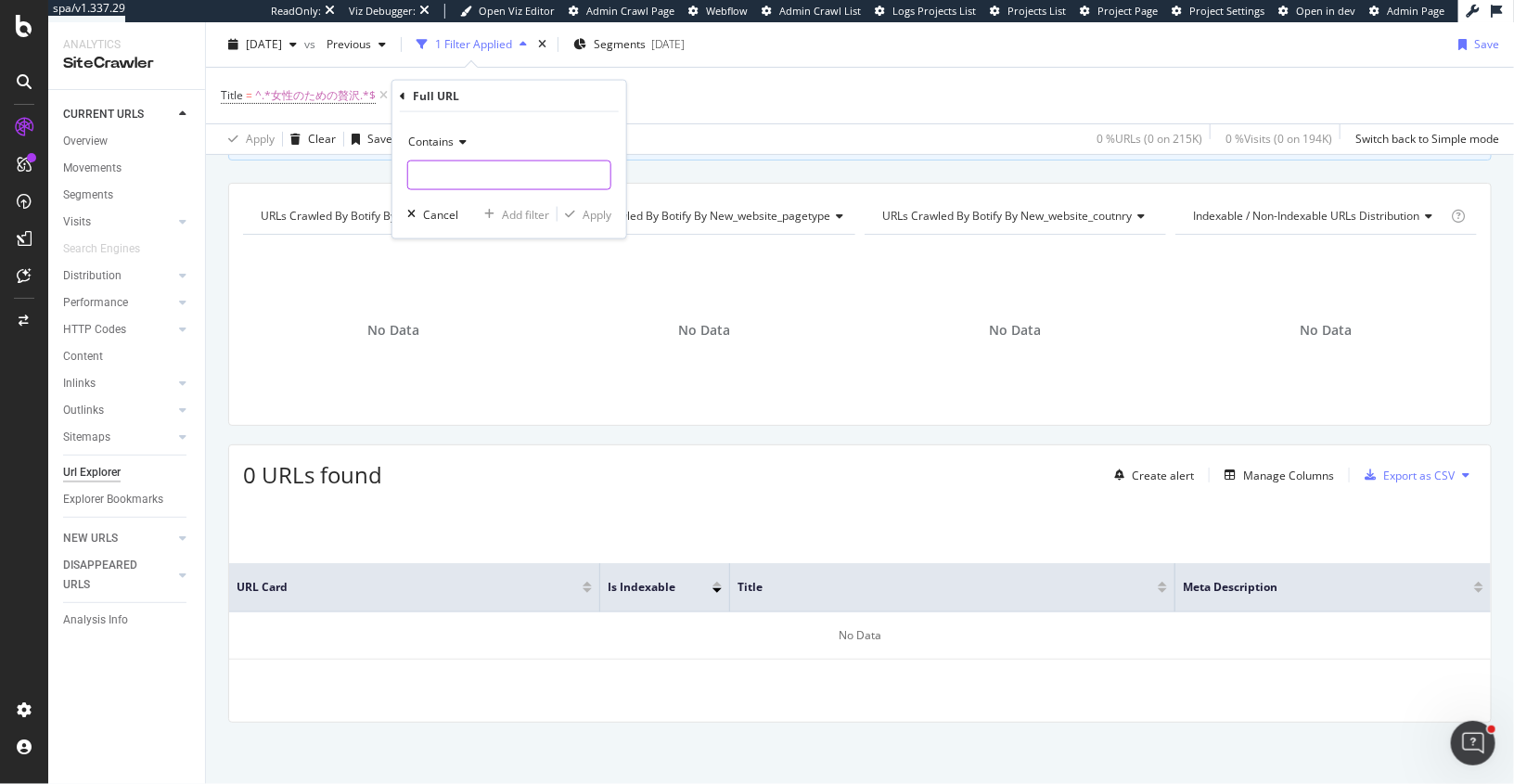
click at [457, 174] on input "text" at bounding box center [510, 175] width 202 height 30
type input "/va"
click at [597, 207] on div "Apply" at bounding box center [597, 213] width 29 height 16
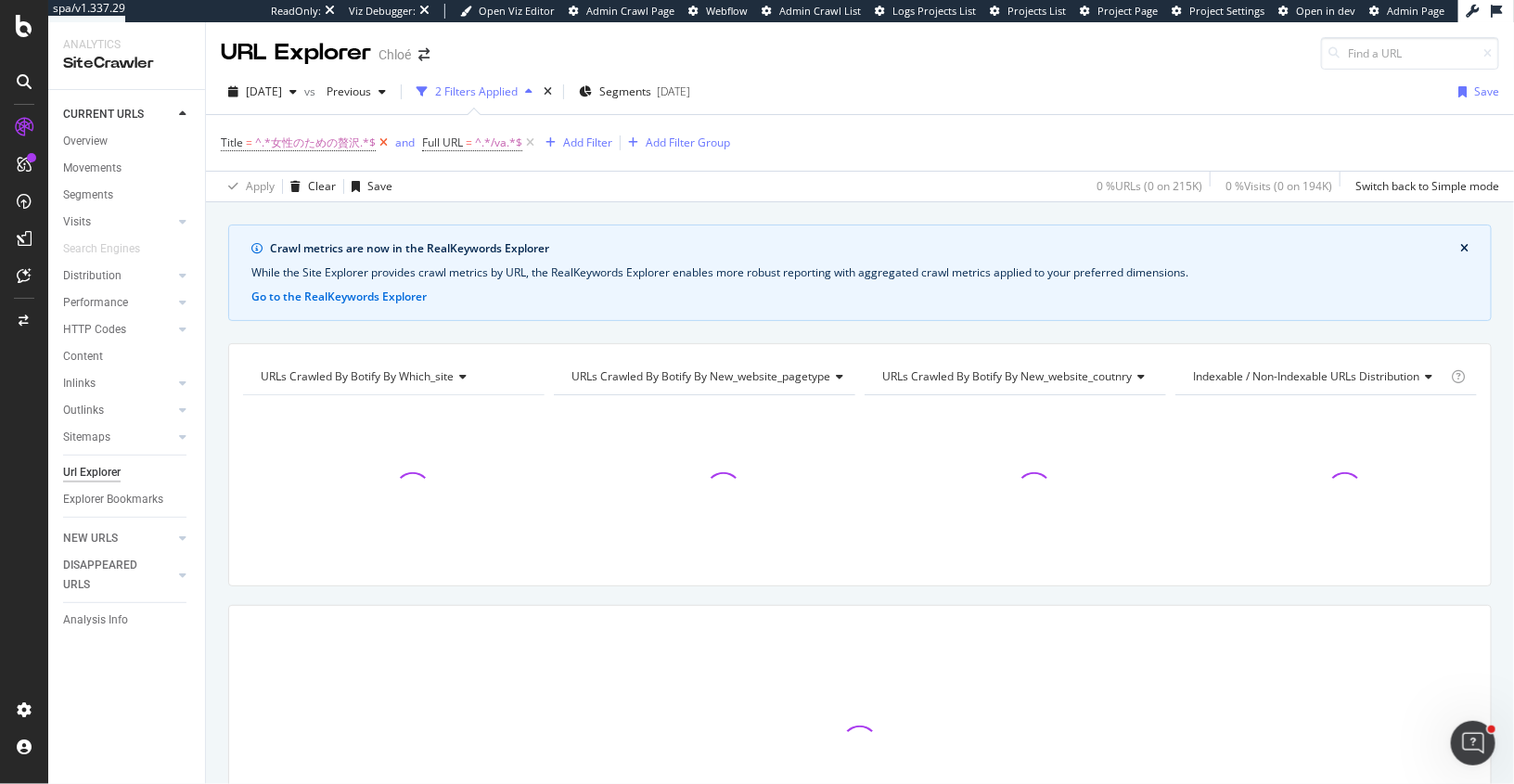
click at [384, 145] on icon at bounding box center [383, 143] width 16 height 18
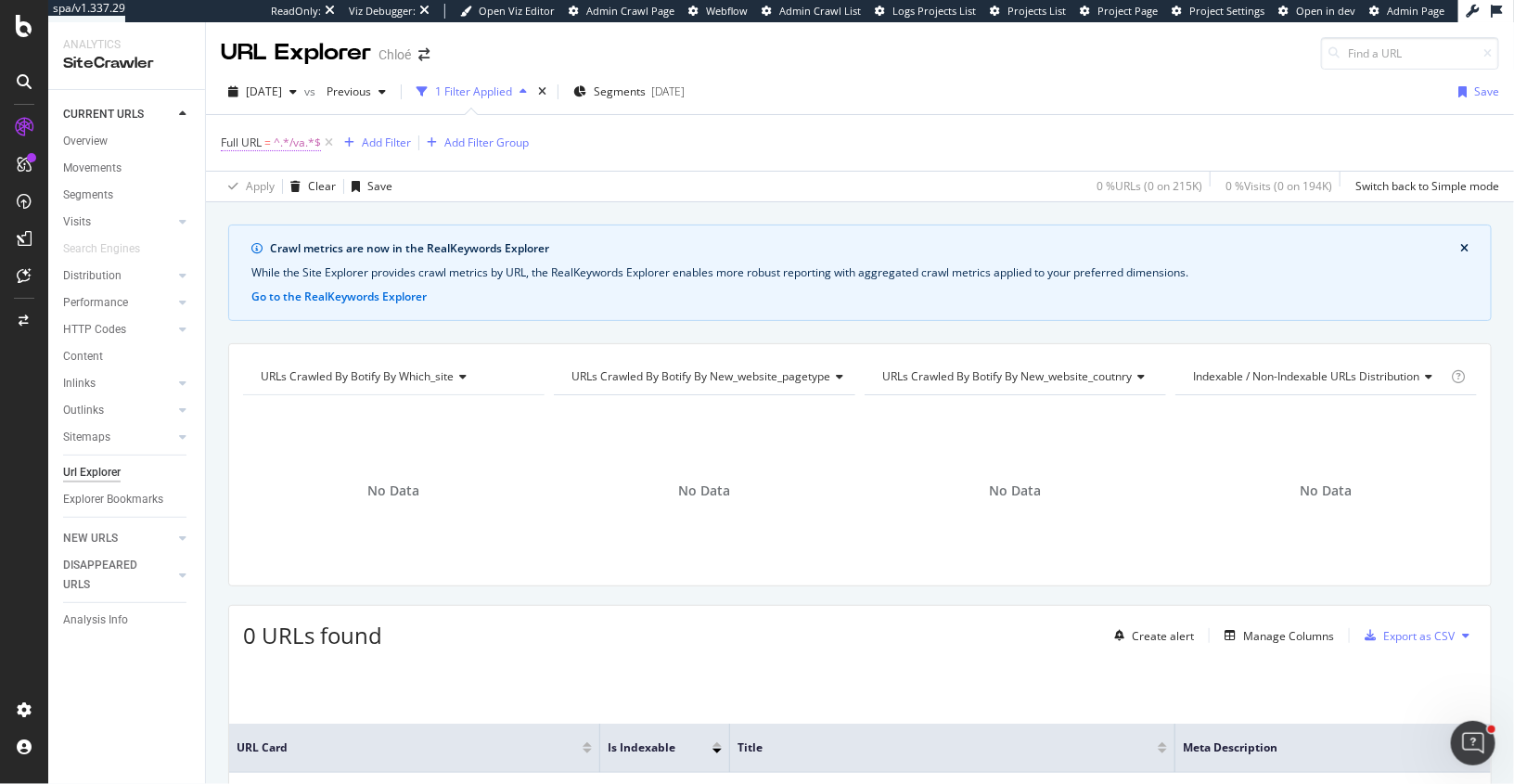
click at [303, 145] on span "^.*/va.*$" at bounding box center [297, 143] width 48 height 26
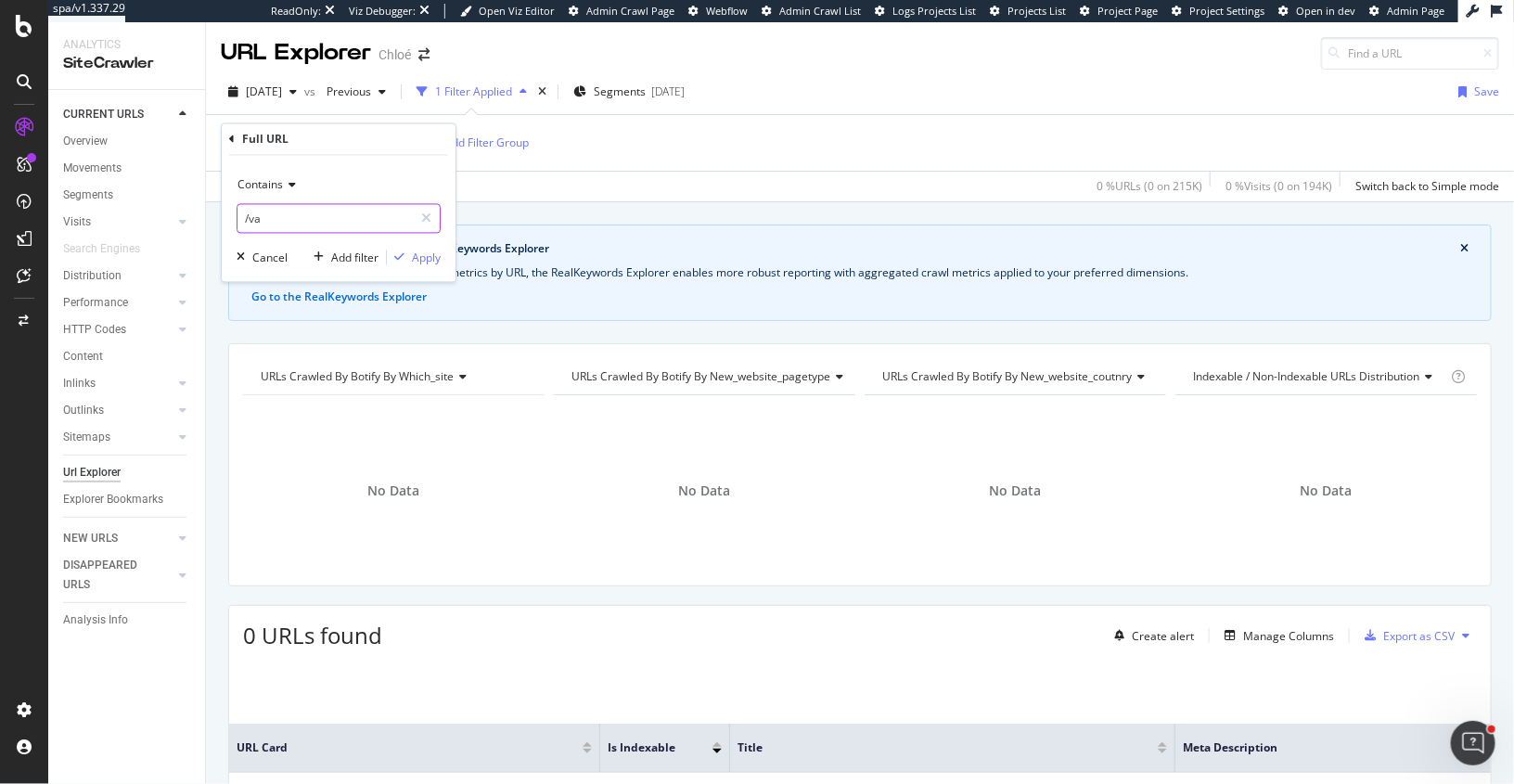
click at [279, 220] on input "/va" at bounding box center [325, 218] width 176 height 30
type input "-va"
click at [429, 255] on div "Apply" at bounding box center [426, 257] width 29 height 16
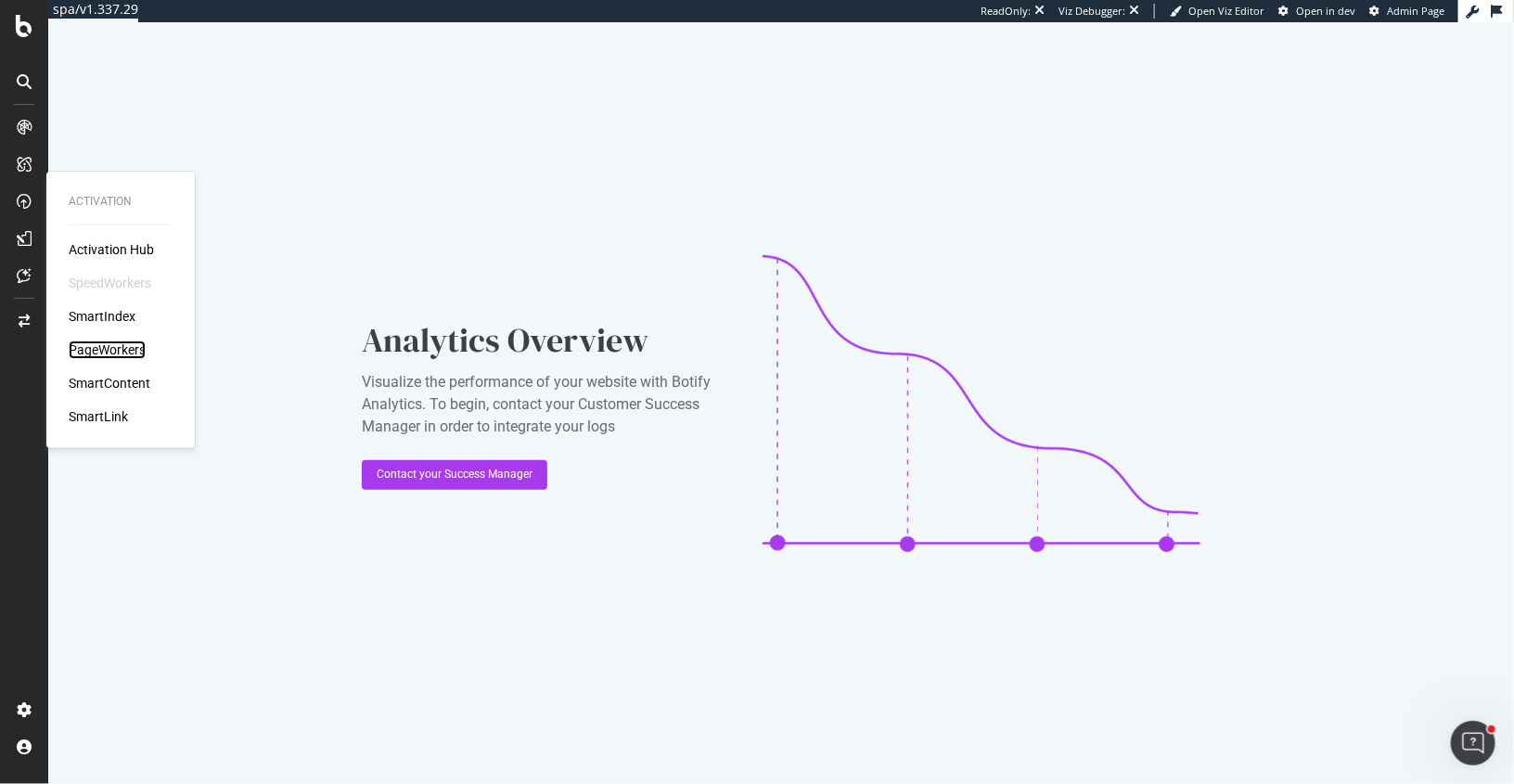
click at [97, 352] on div "PageWorkers" at bounding box center [107, 349] width 77 height 18
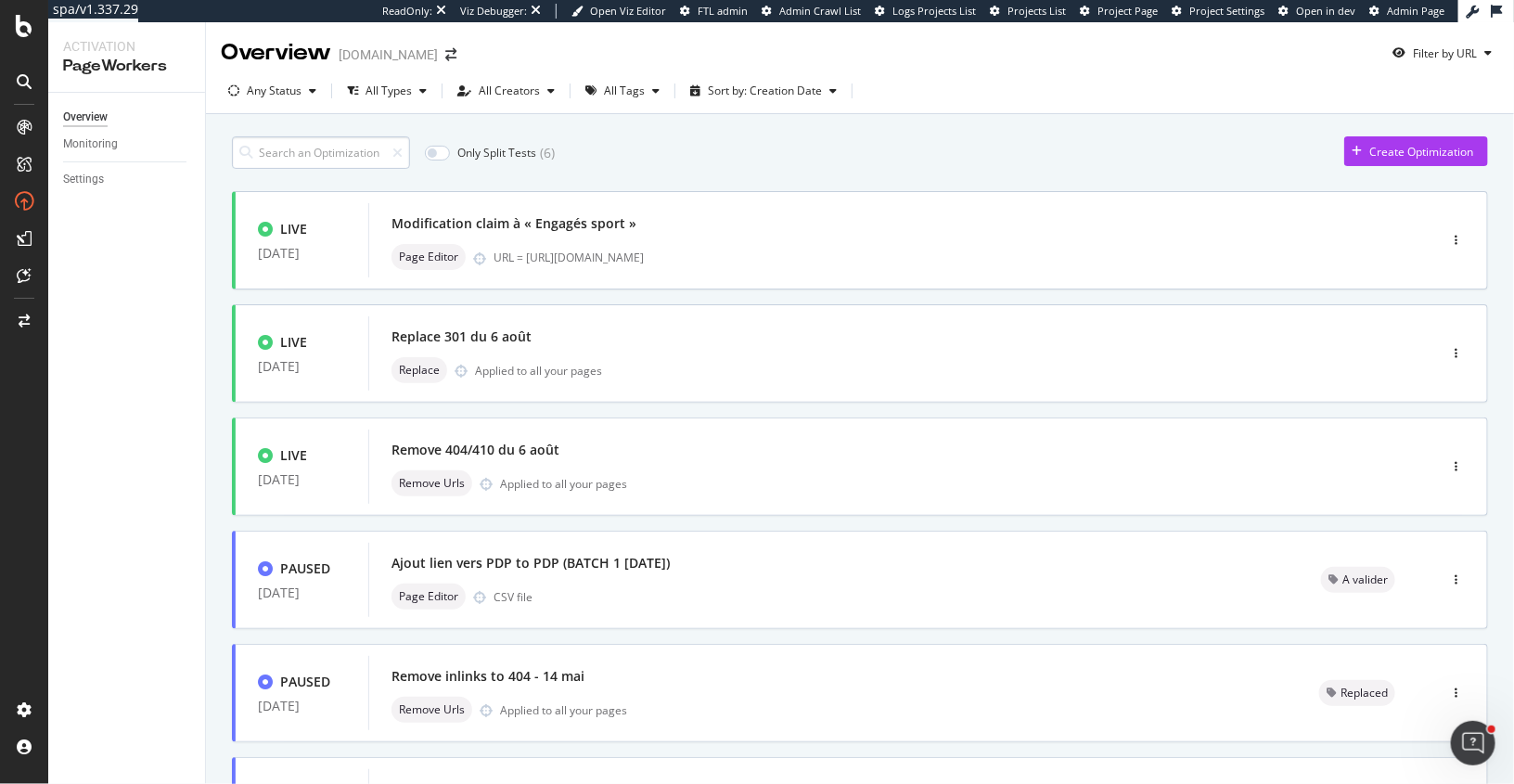
click at [333, 147] on input at bounding box center [321, 152] width 179 height 32
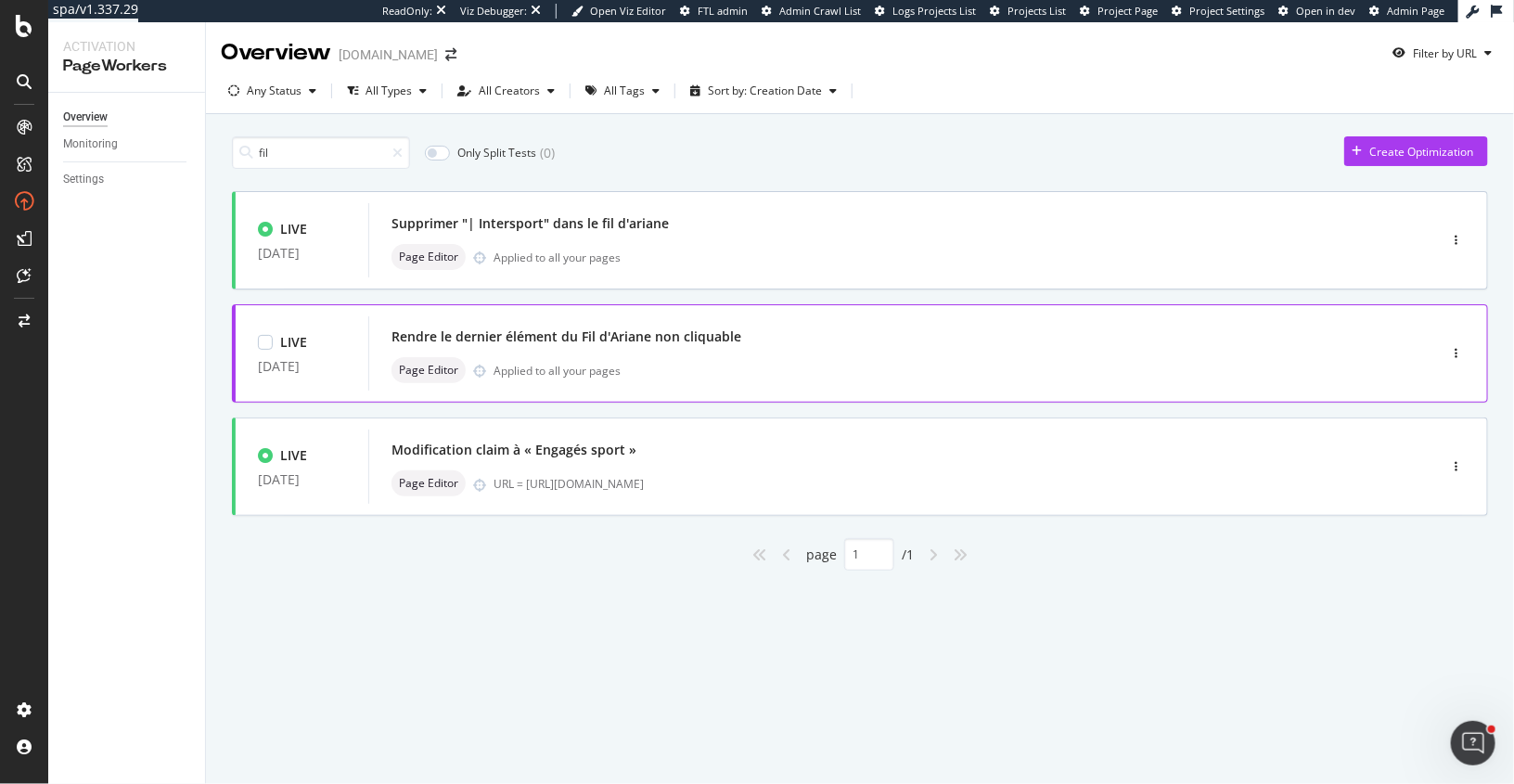
click at [685, 332] on div "Rendre le dernier élément du Fil d'Ariane non cliquable" at bounding box center [566, 336] width 349 height 18
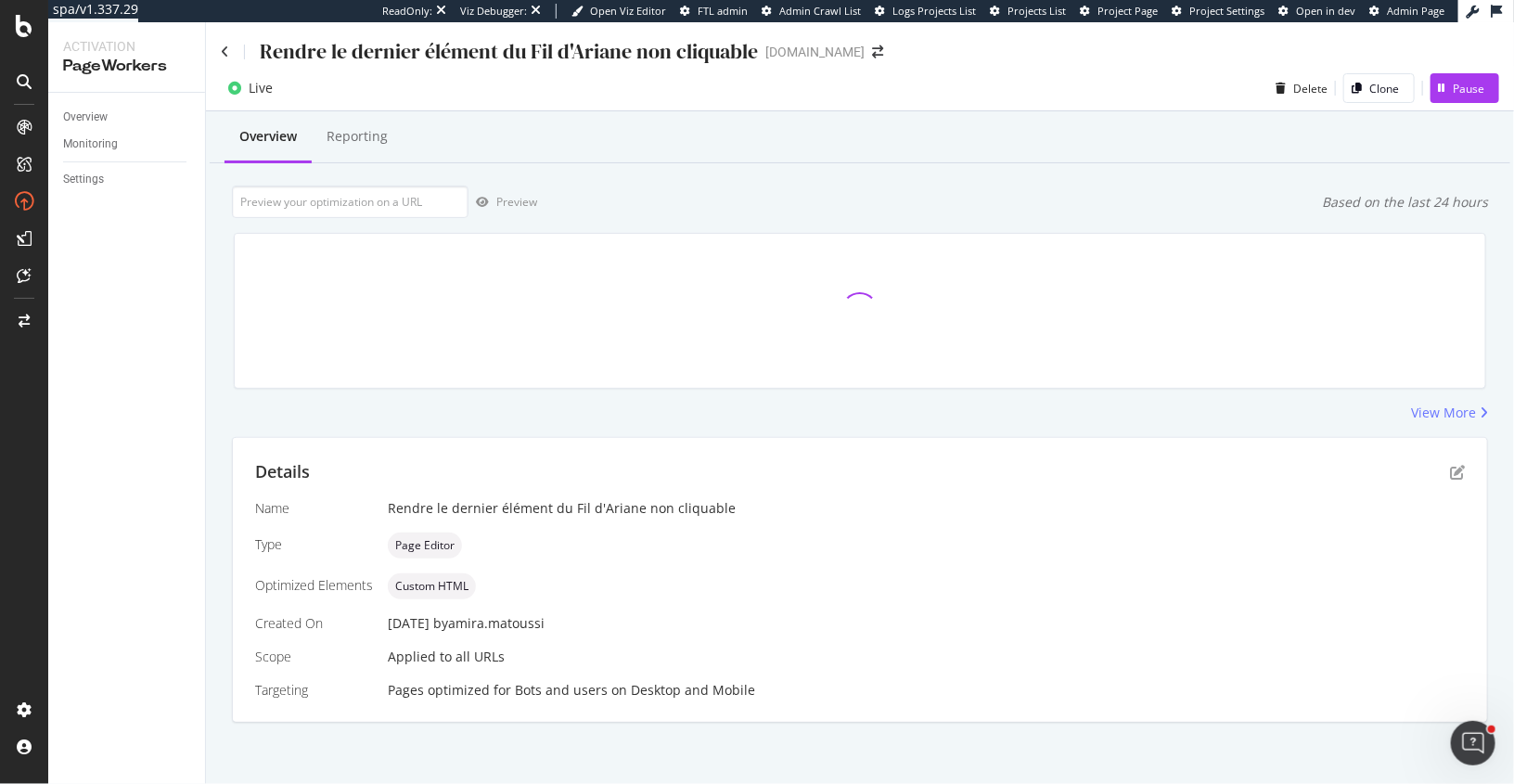
click at [1452, 455] on div "Details Name Rendre le dernier élément du Fil d'Ariane non cliquable Type Page …" at bounding box center [860, 579] width 1255 height 284
click at [1452, 460] on div "Details" at bounding box center [860, 472] width 1210 height 24
click at [1453, 471] on icon "pen-to-square" at bounding box center [1457, 472] width 15 height 15
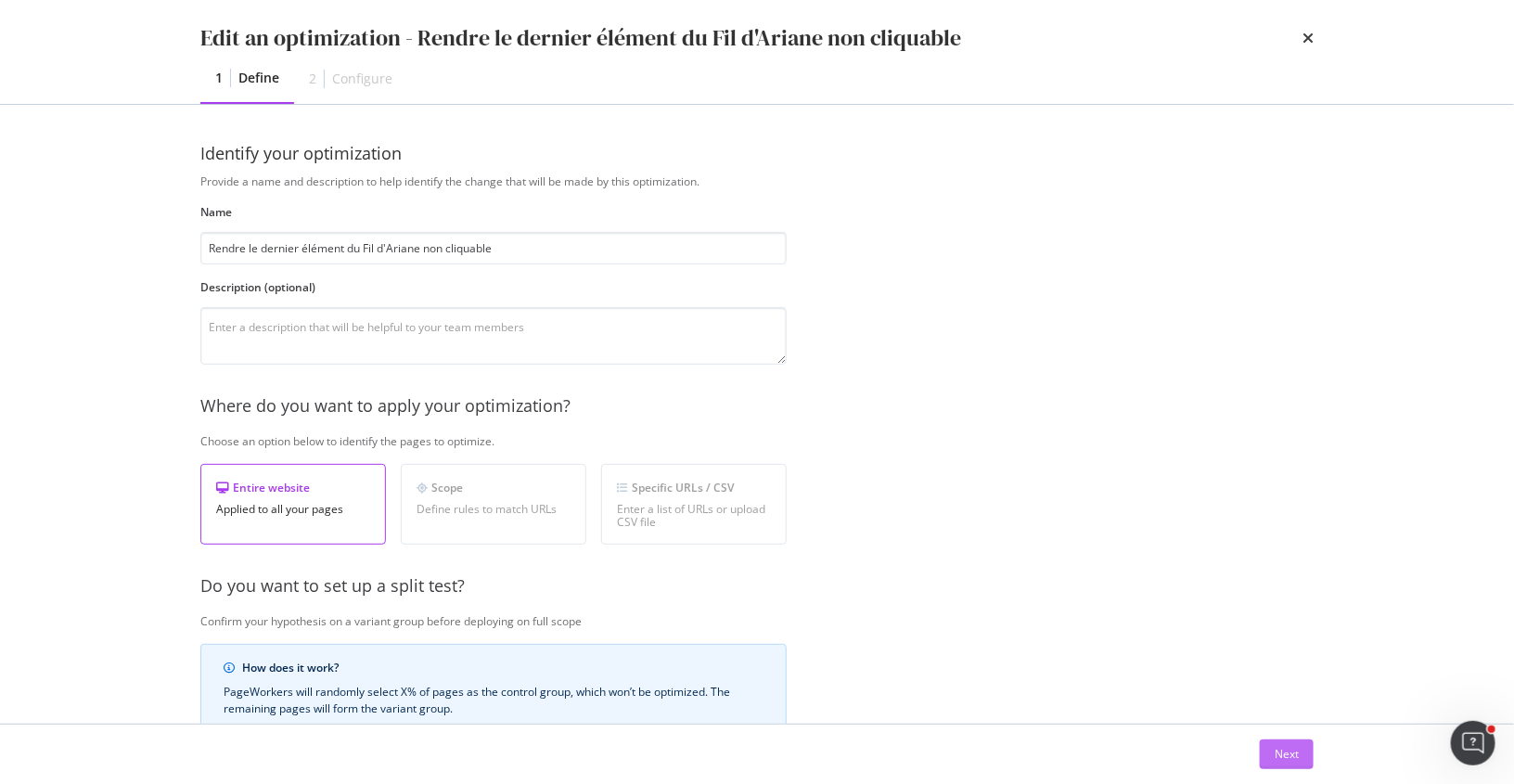
click at [1268, 755] on button "Next" at bounding box center [1286, 754] width 53 height 30
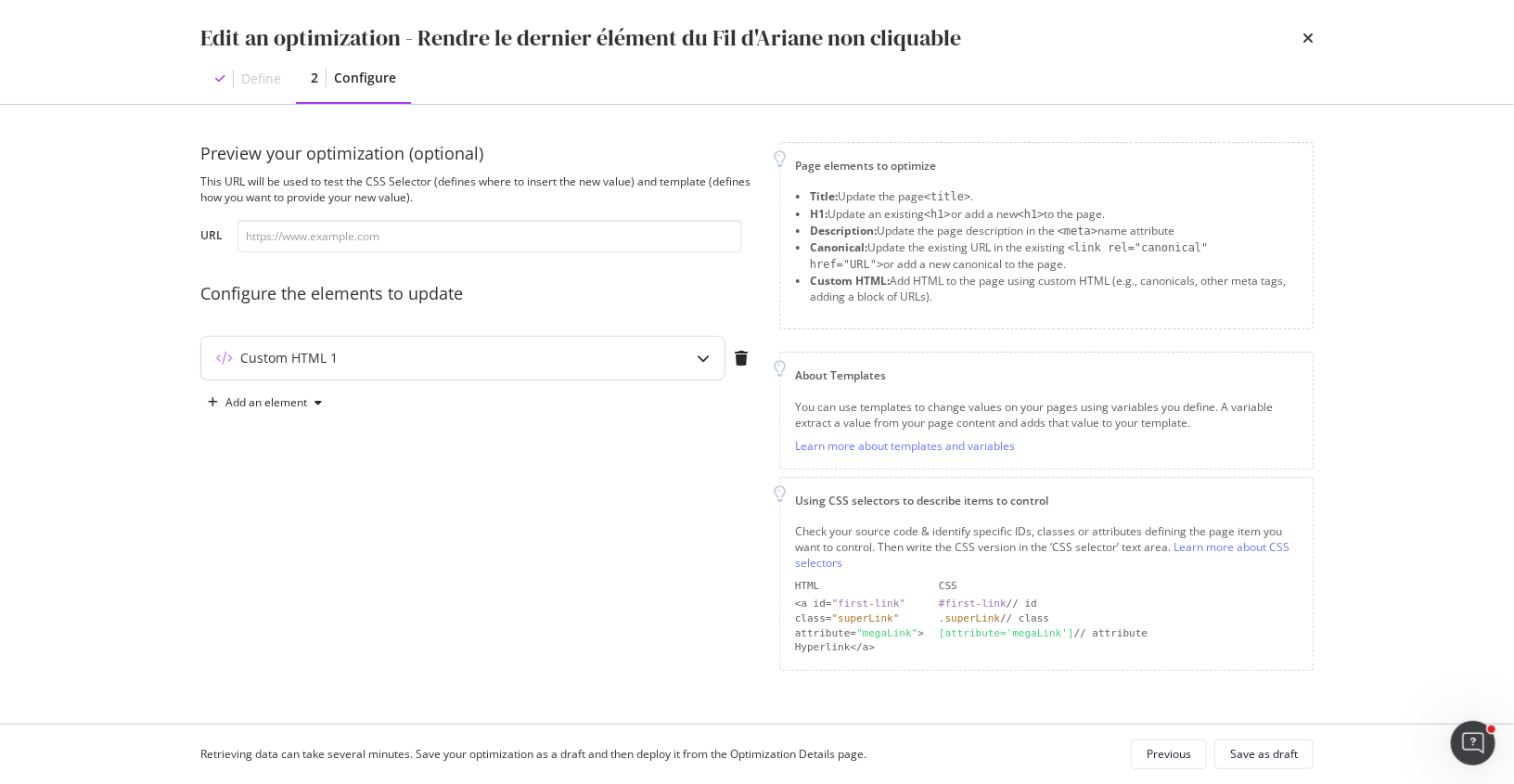
click at [430, 342] on div "Custom HTML 1" at bounding box center [462, 358] width 523 height 43
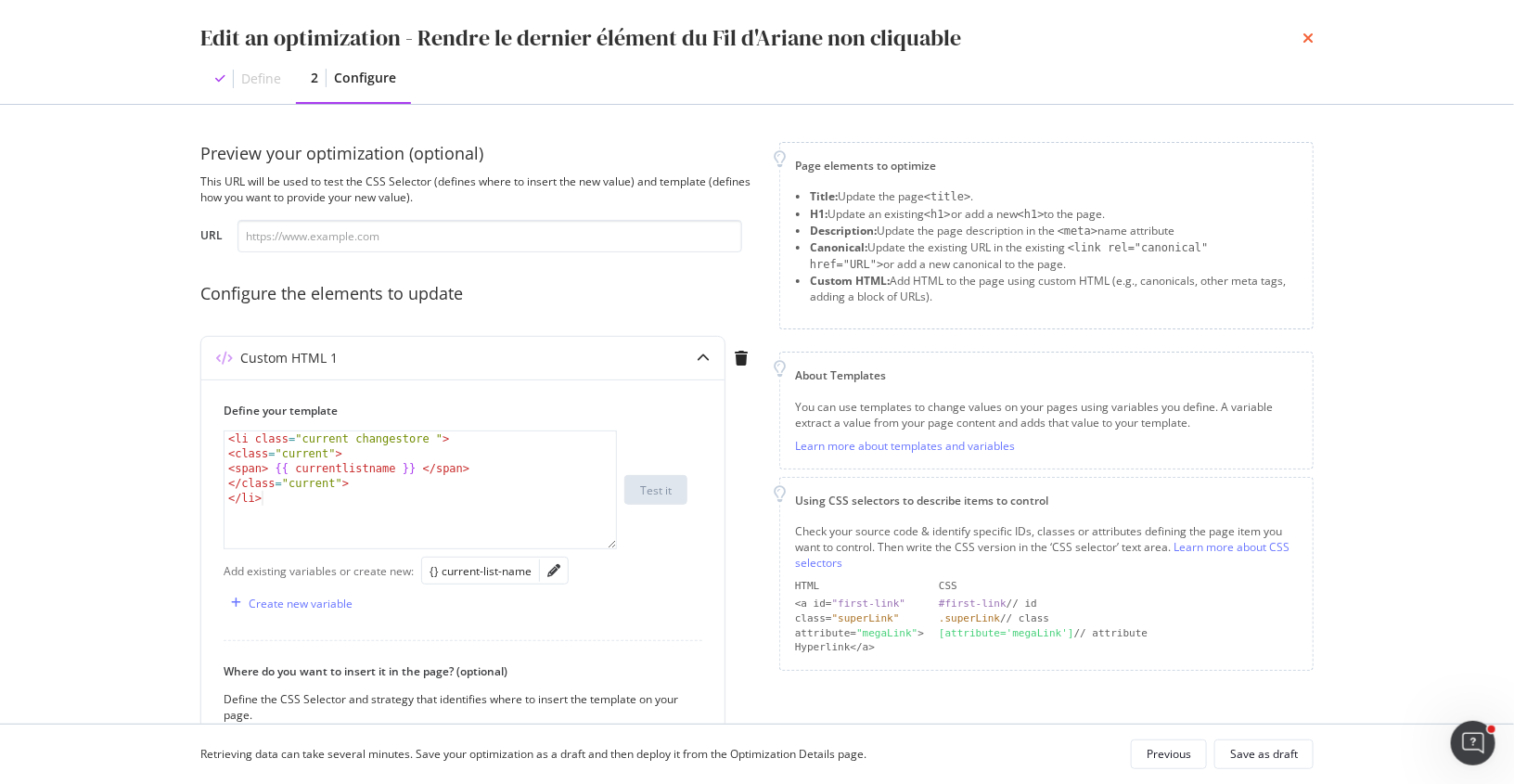
click at [1310, 36] on icon "times" at bounding box center [1307, 38] width 11 height 15
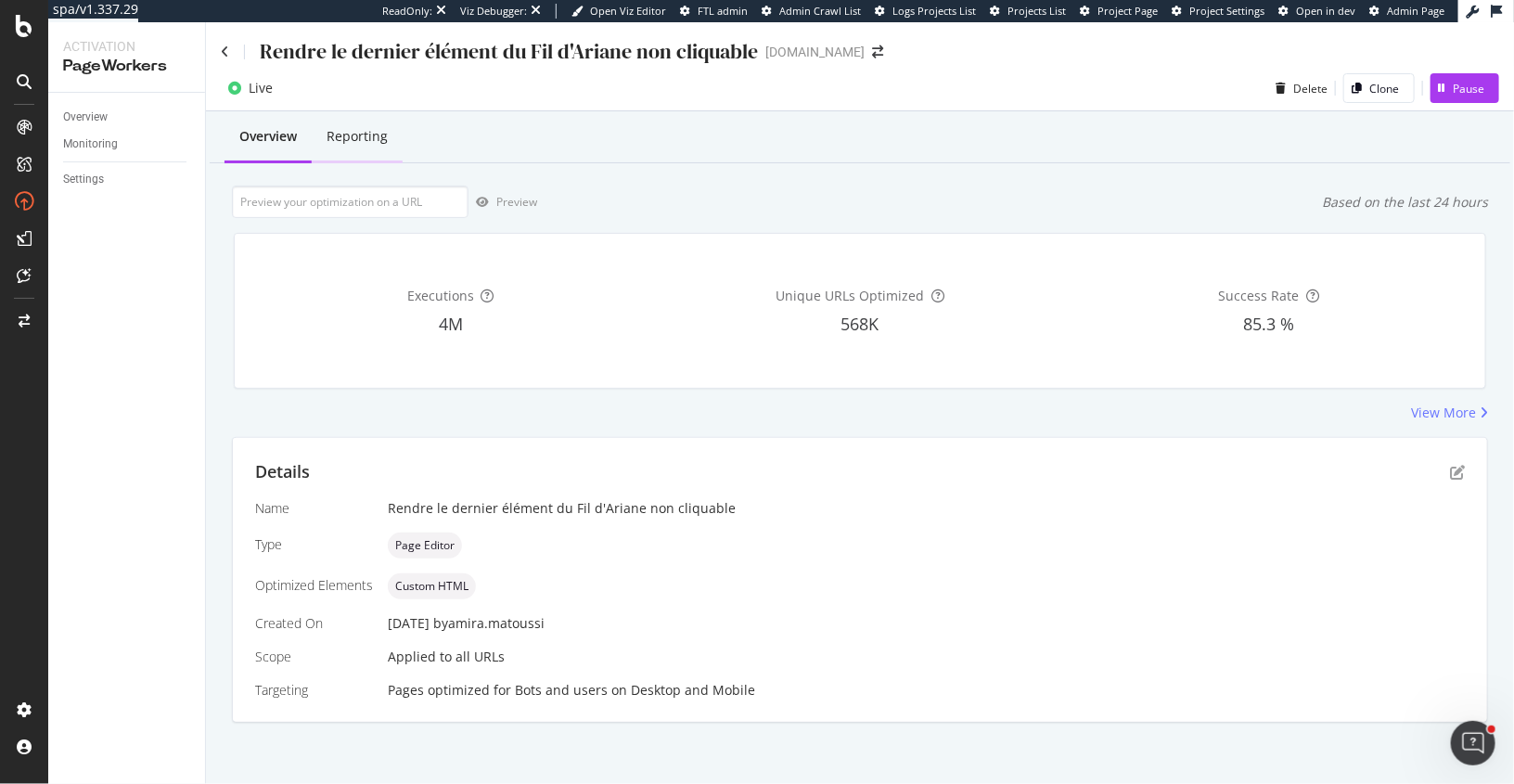
click at [365, 135] on div "Reporting" at bounding box center [357, 136] width 61 height 18
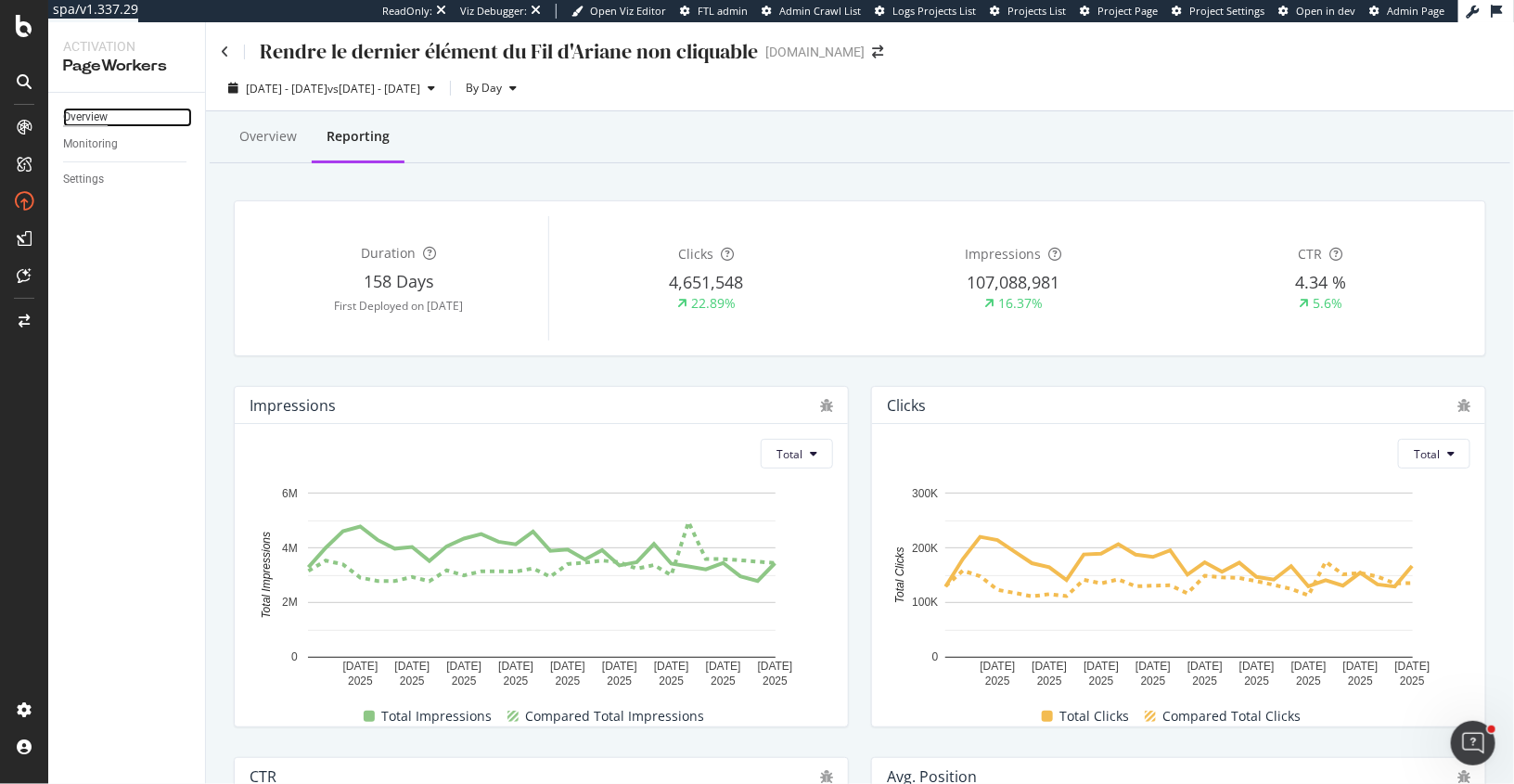
click at [85, 114] on div "Overview" at bounding box center [85, 117] width 45 height 19
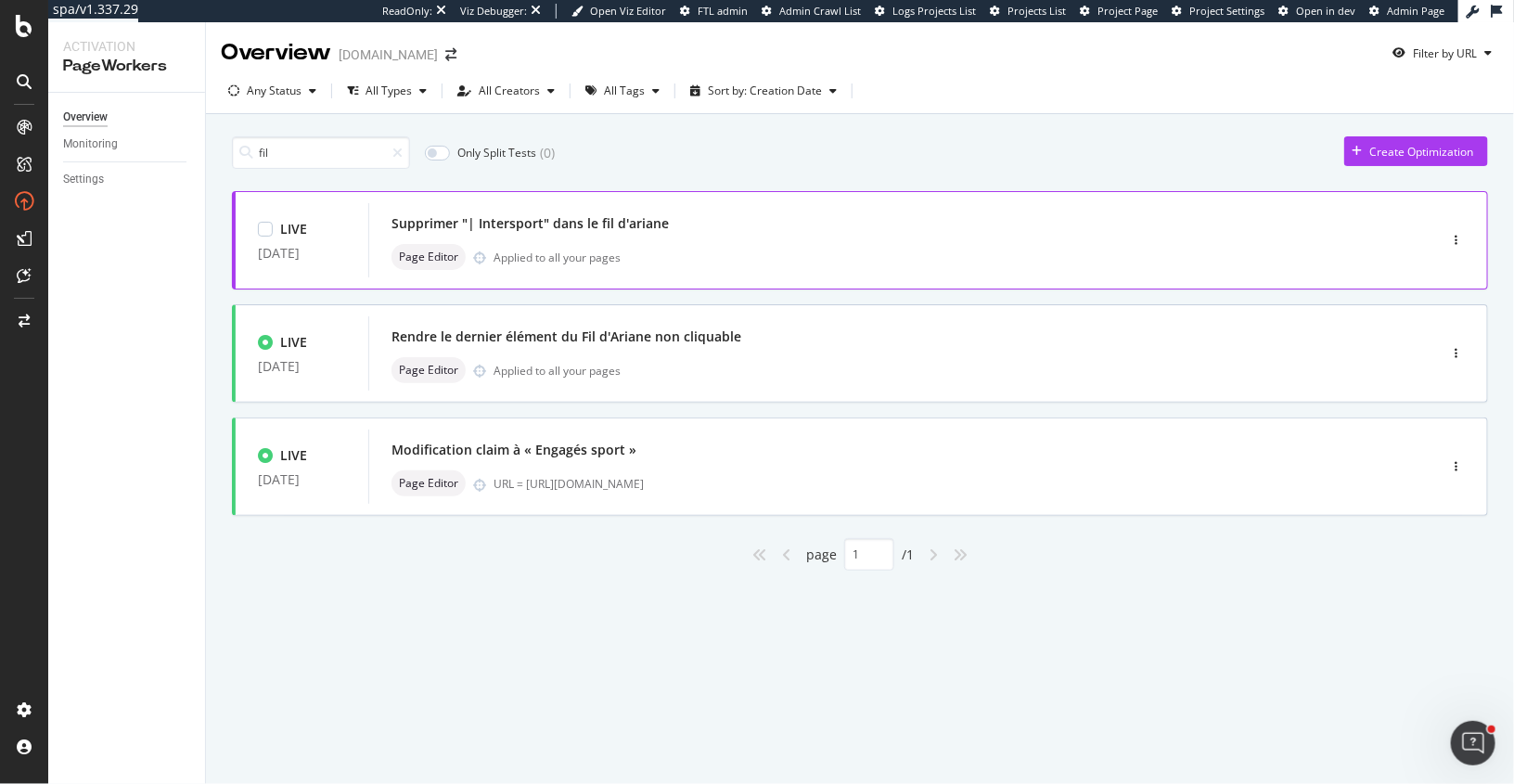
click at [639, 240] on div "Supprimer "| Intersport" dans le fil d'ariane Page Editor Applied to all your p…" at bounding box center [874, 240] width 967 height 59
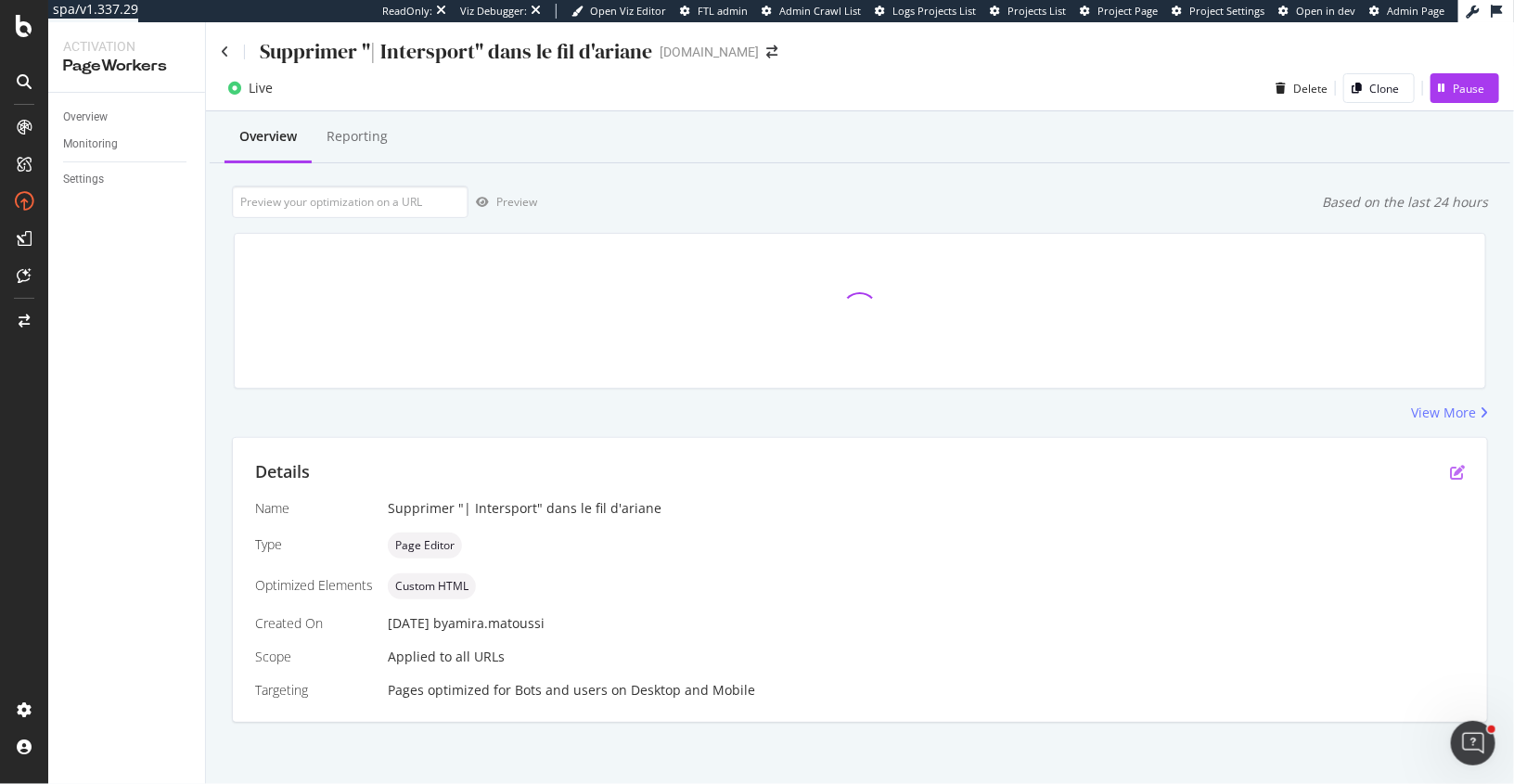
click at [1458, 475] on icon "pen-to-square" at bounding box center [1457, 472] width 15 height 15
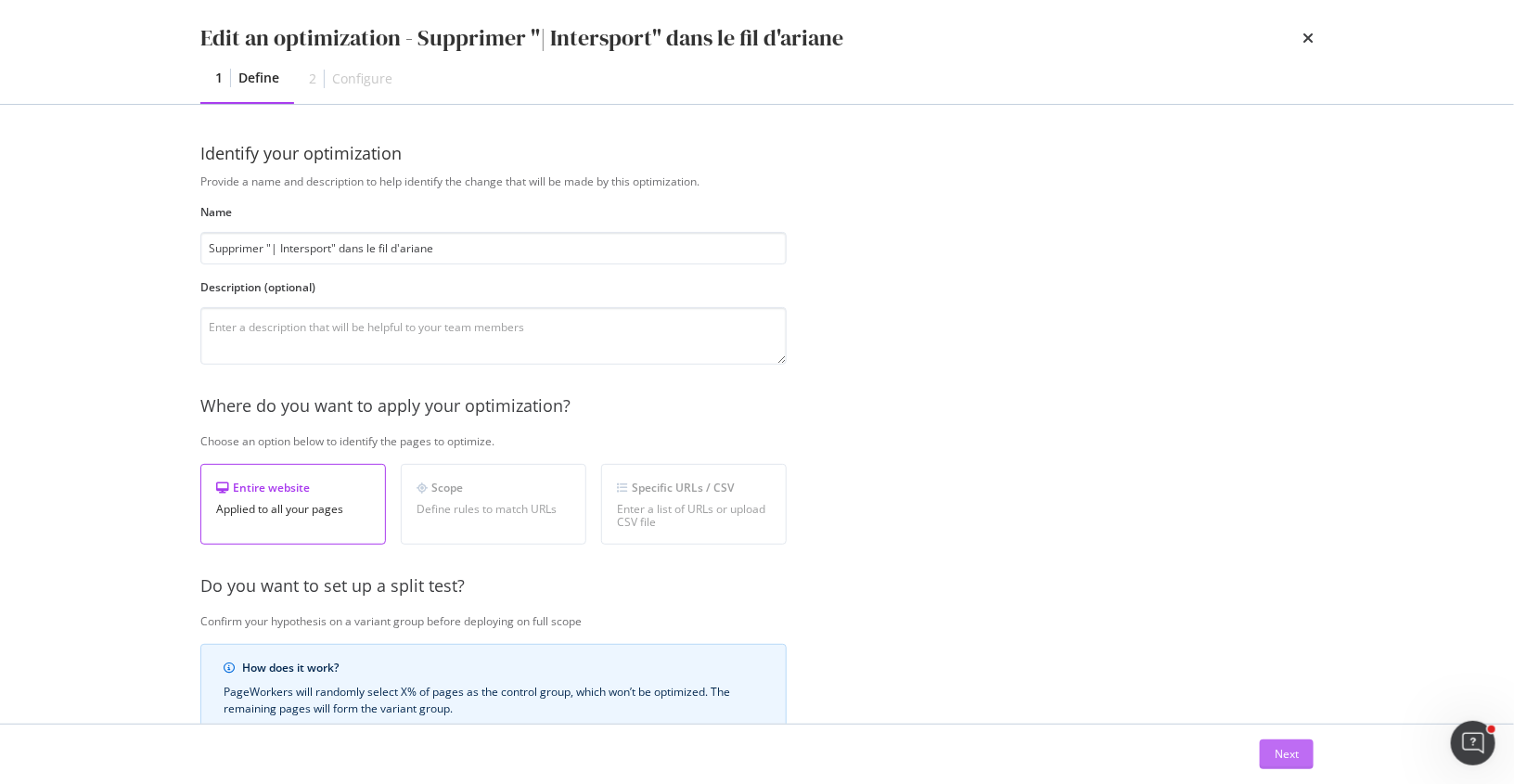
click at [1270, 750] on button "Next" at bounding box center [1286, 754] width 53 height 30
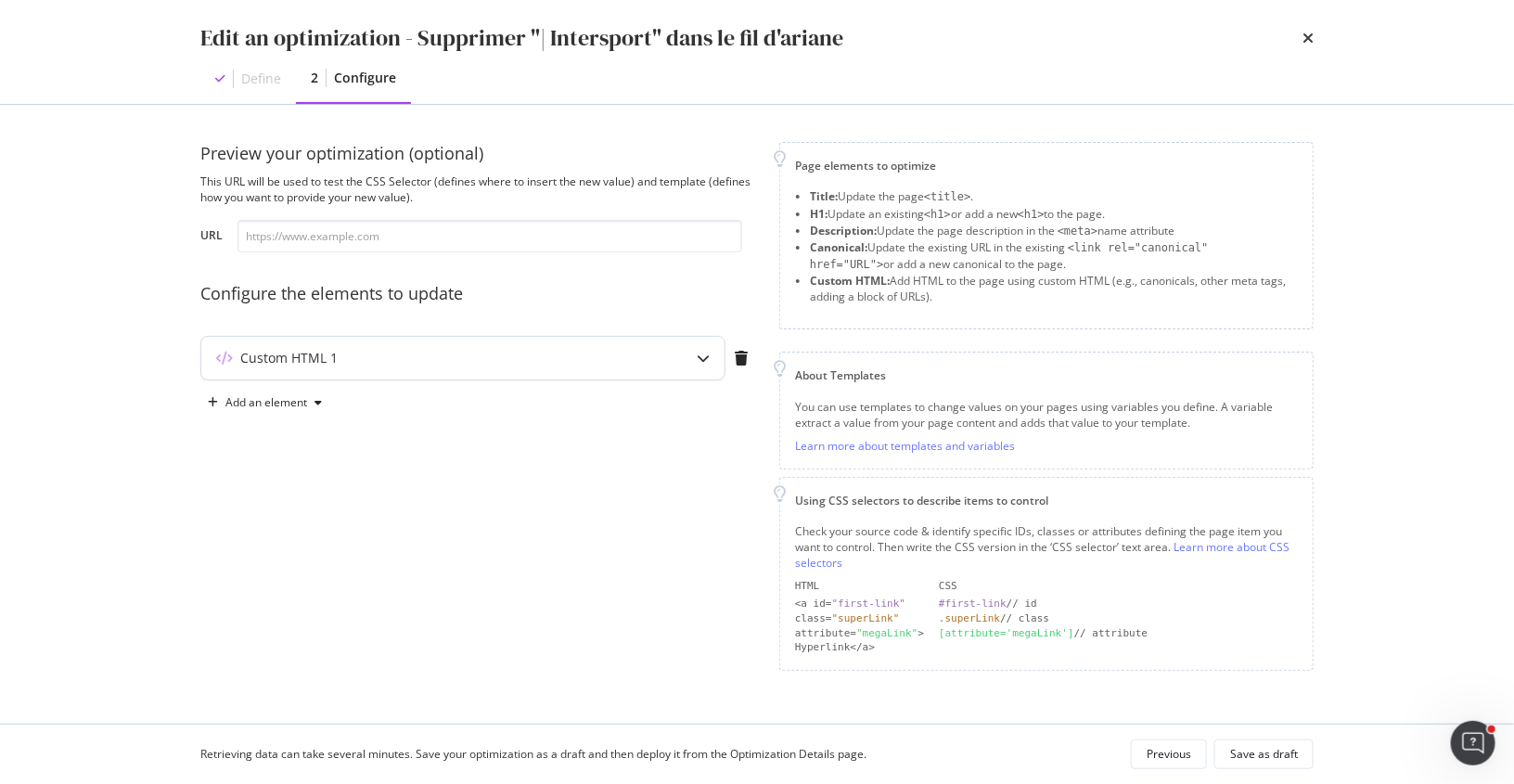
click at [496, 376] on div "Custom HTML 1" at bounding box center [462, 358] width 523 height 43
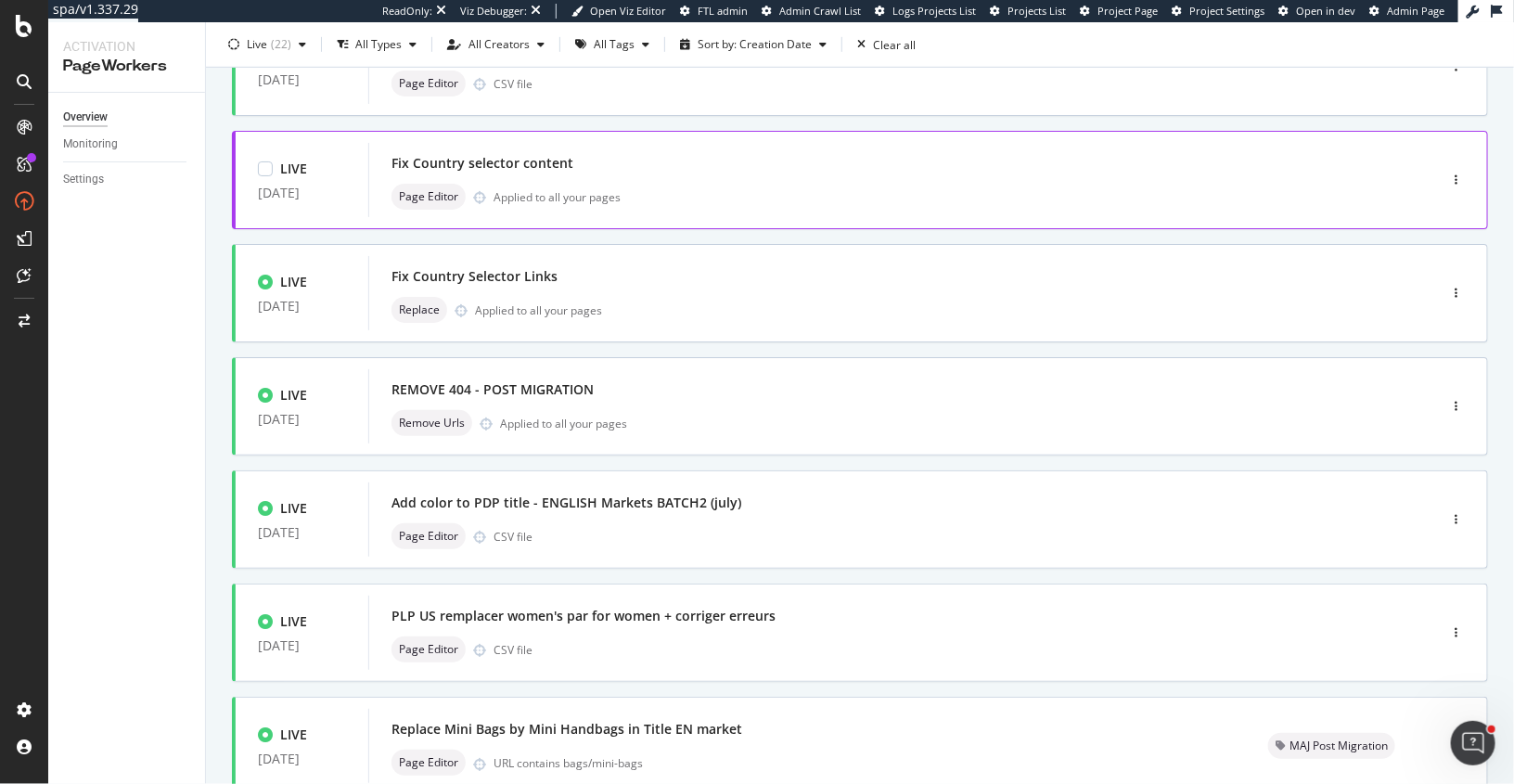
scroll to position [642, 0]
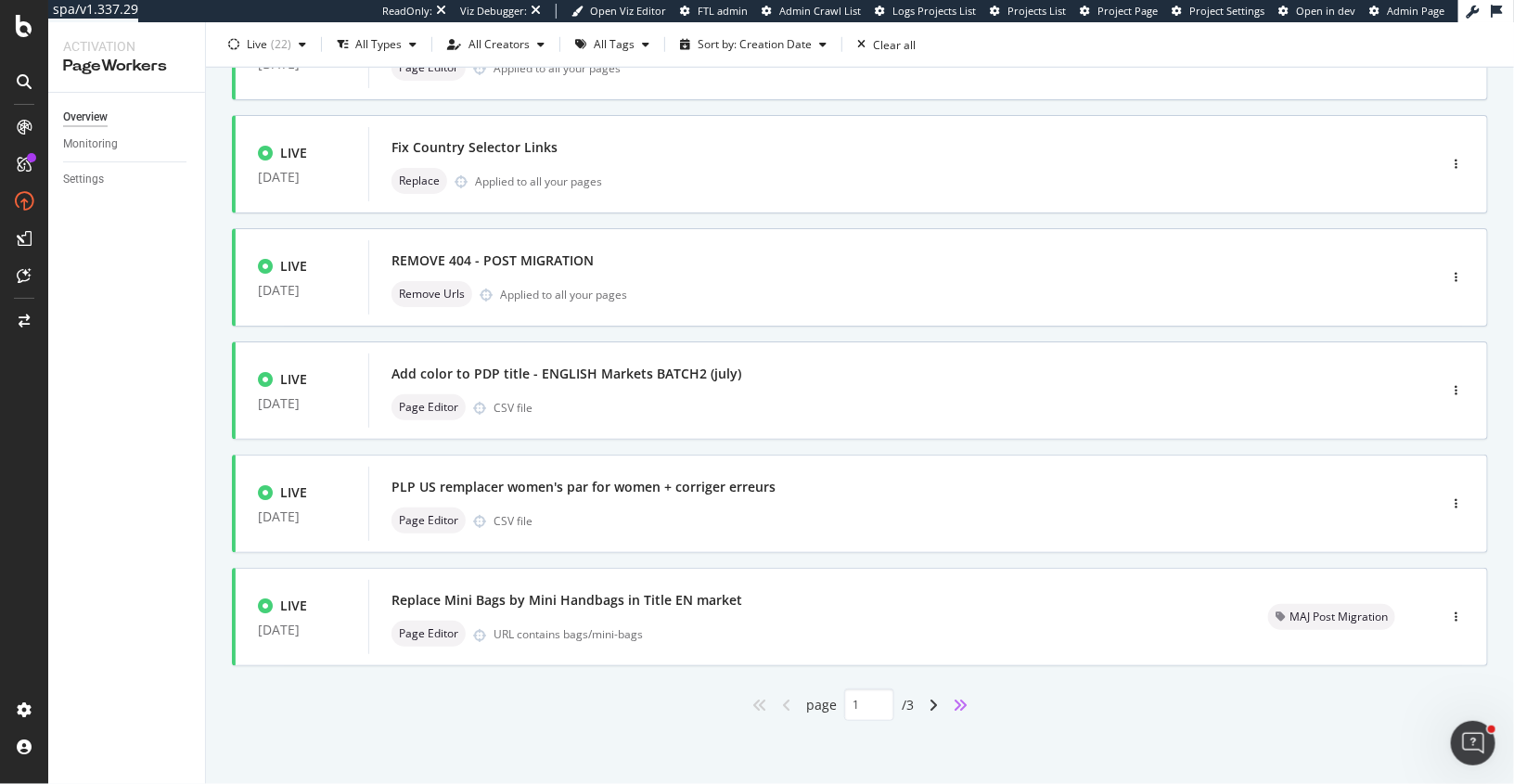
click at [967, 702] on icon "angles-right" at bounding box center [960, 704] width 15 height 15
type input "3"
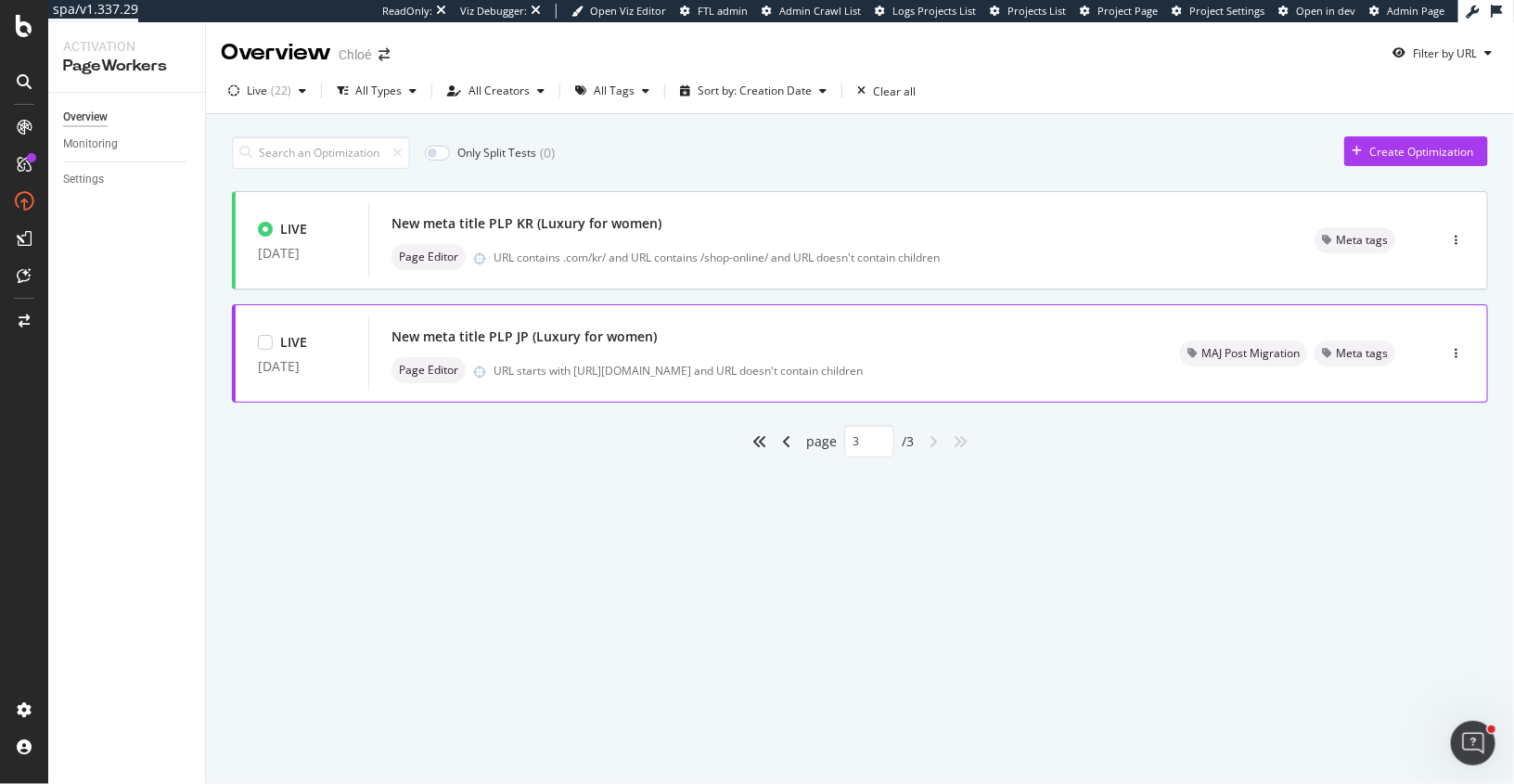
click at [813, 357] on div "Page Editor URL starts with [URL][DOMAIN_NAME] and URL doesn't contain children" at bounding box center [763, 370] width 744 height 26
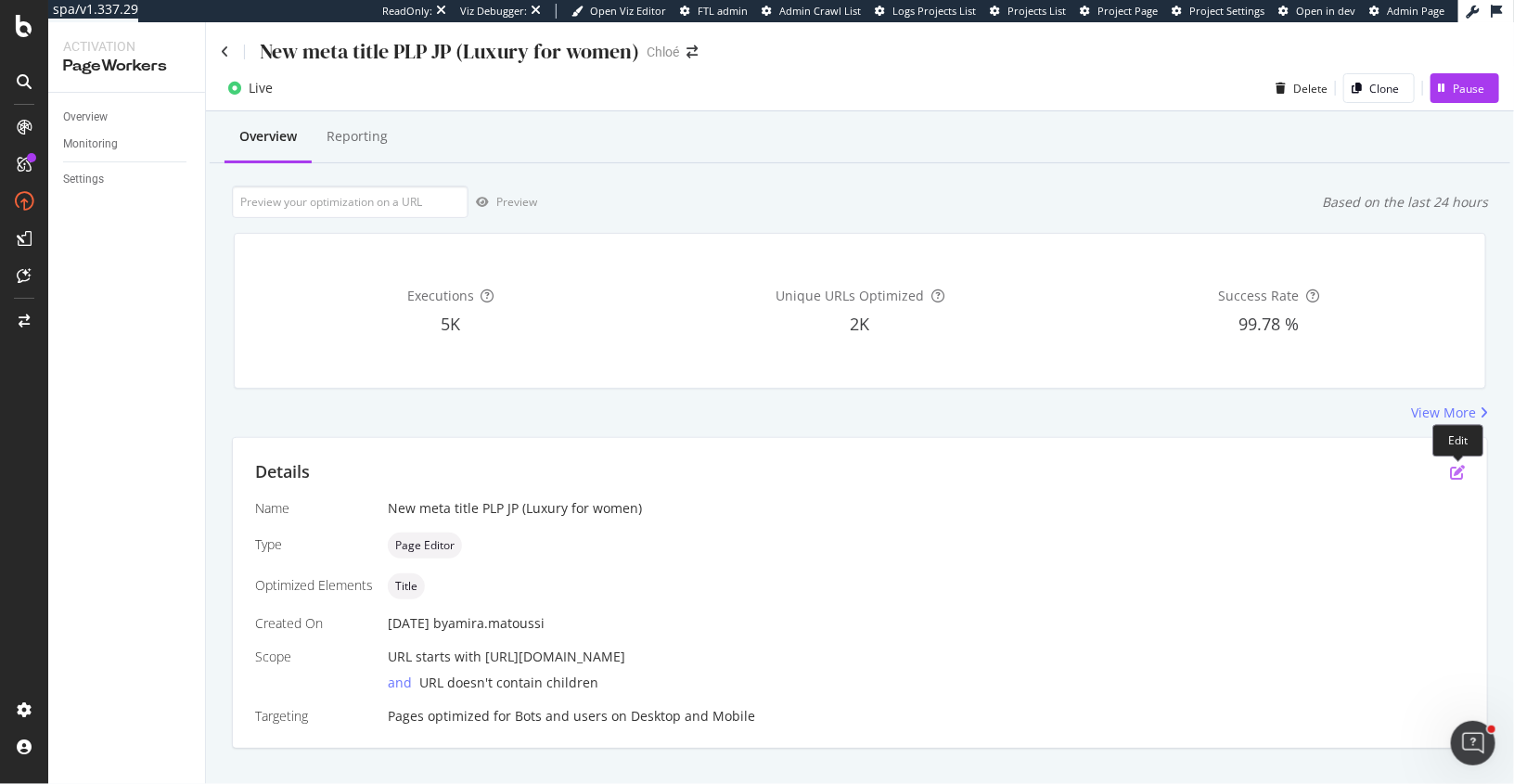
click at [1456, 469] on icon "pen-to-square" at bounding box center [1457, 472] width 15 height 15
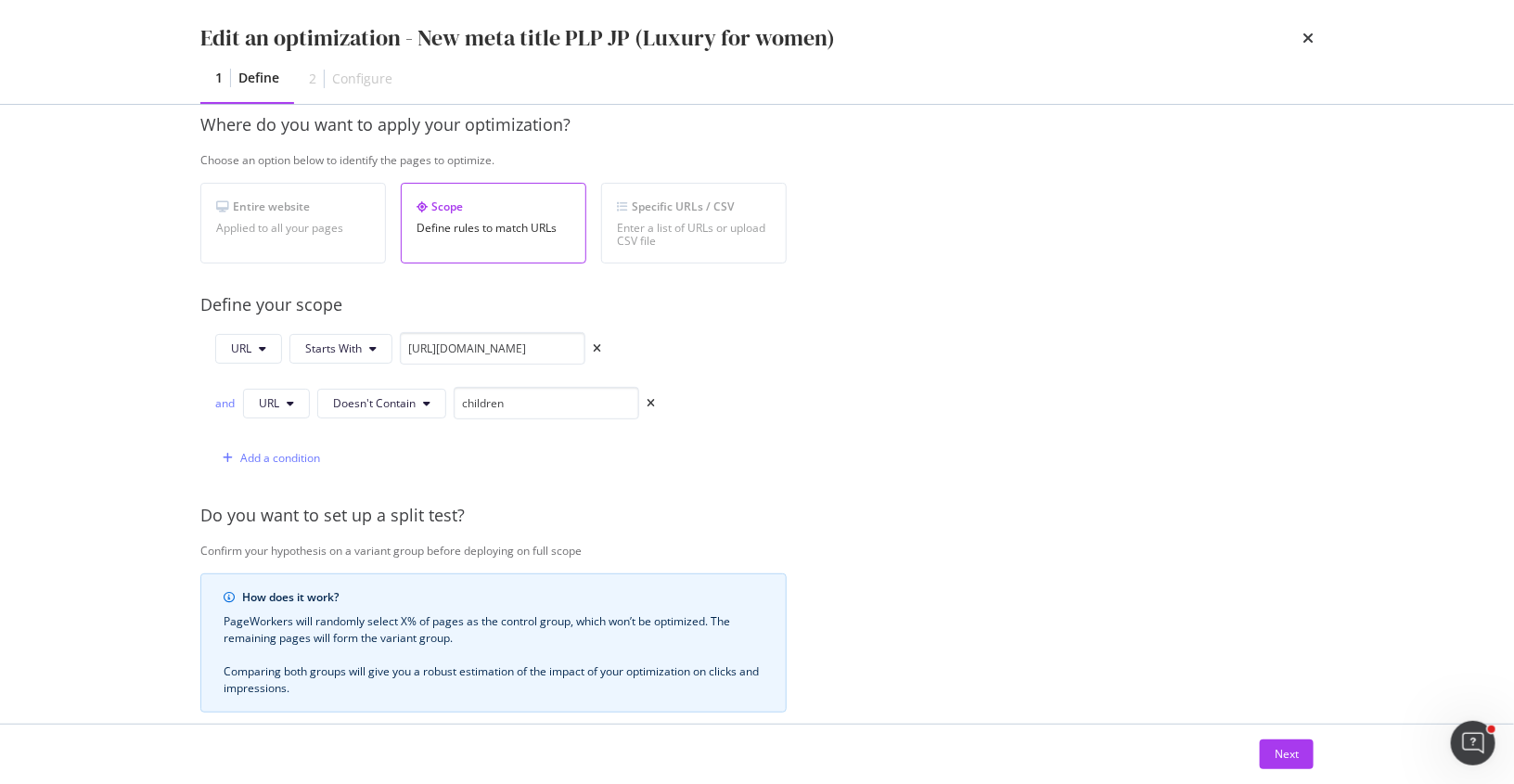
scroll to position [305, 0]
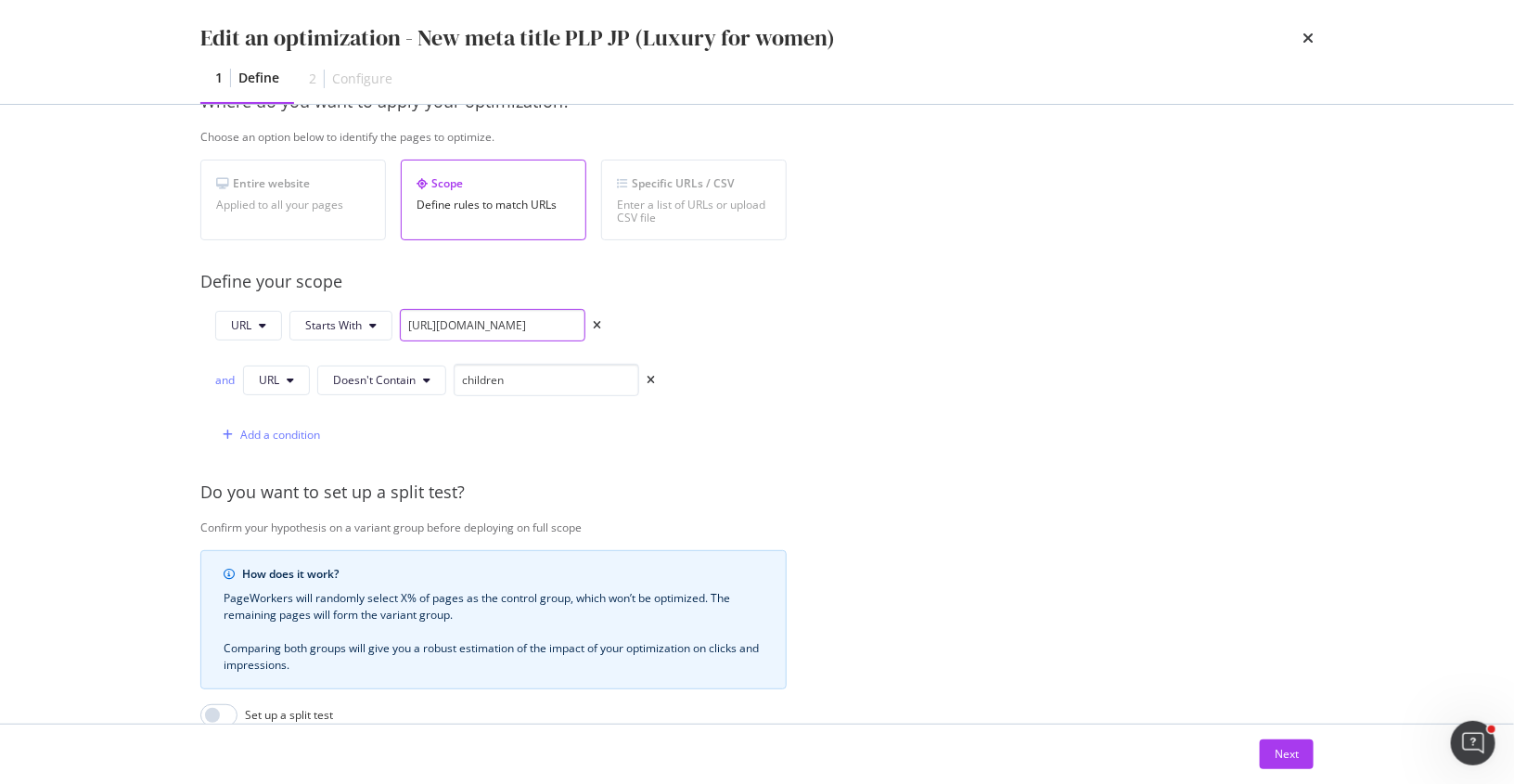
click at [433, 319] on input "[URL][DOMAIN_NAME]" at bounding box center [492, 324] width 185 height 32
click at [535, 330] on input "[URL][DOMAIN_NAME]" at bounding box center [492, 324] width 185 height 32
drag, startPoint x: 536, startPoint y: 320, endPoint x: 653, endPoint y: 321, distance: 117.0
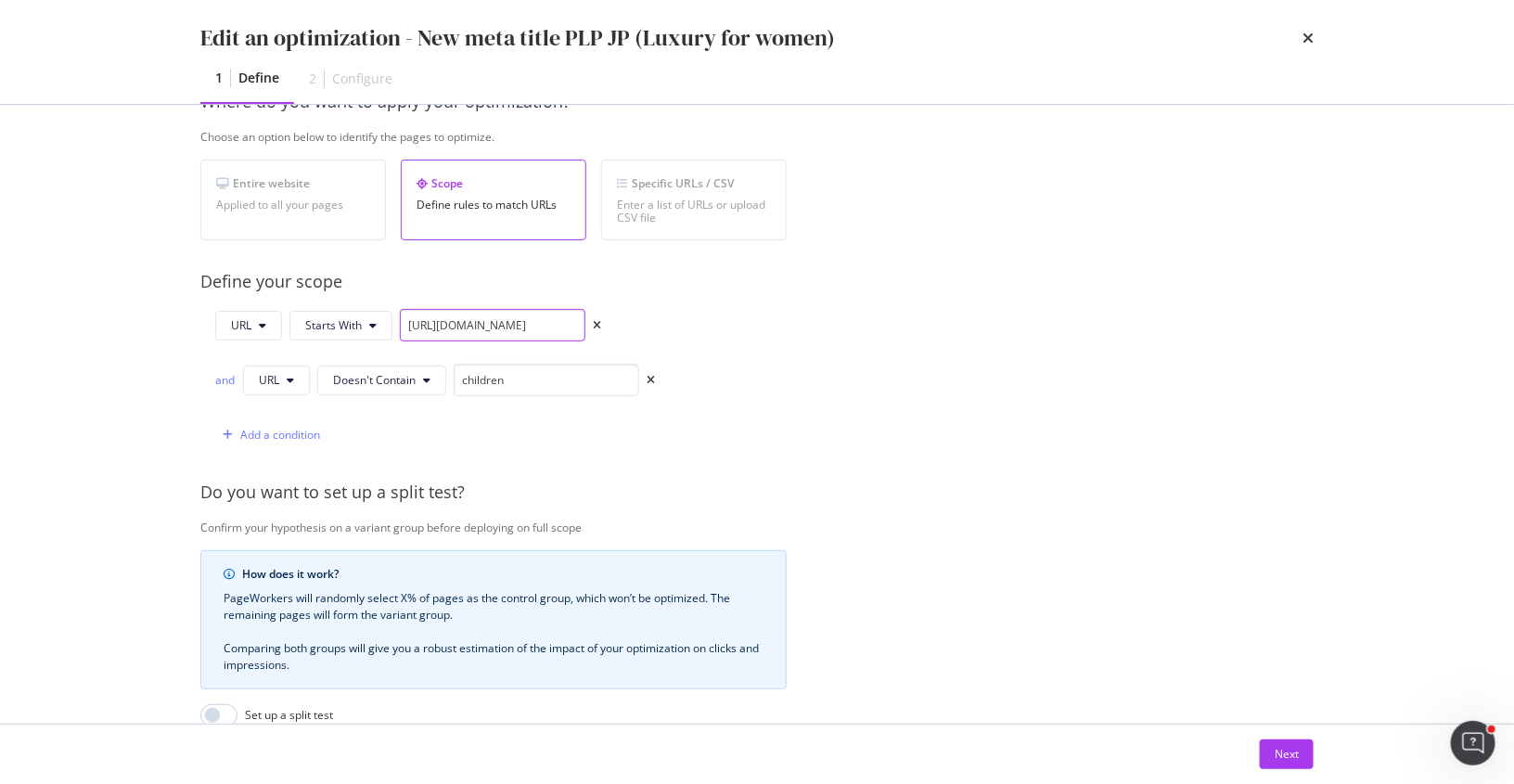
click at [653, 321] on div "URL Starts With [URL][DOMAIN_NAME]" at bounding box center [435, 328] width 440 height 40
click at [1279, 739] on button "Next" at bounding box center [1286, 754] width 53 height 30
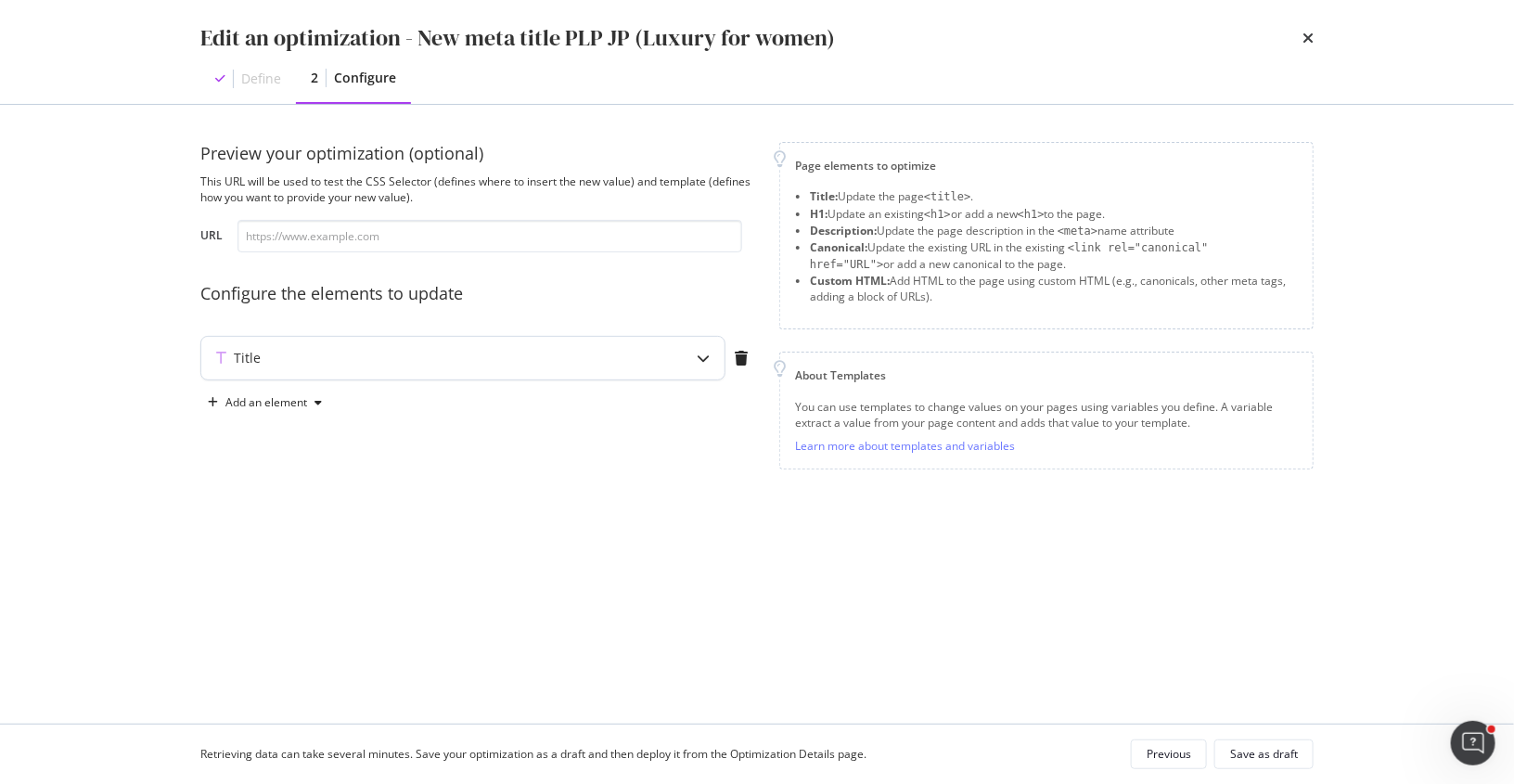
click at [525, 366] on div "Title" at bounding box center [426, 357] width 450 height 18
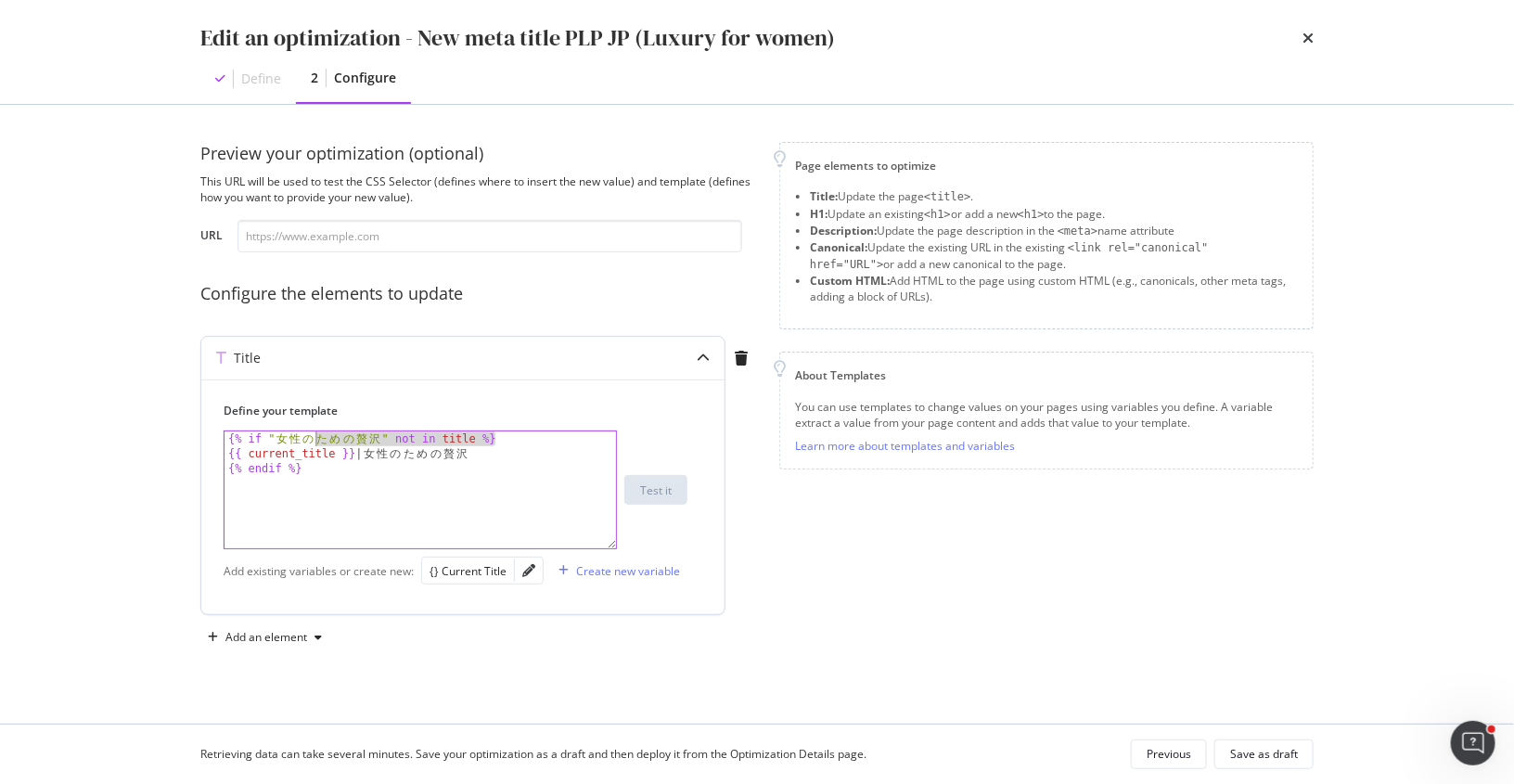
drag, startPoint x: 518, startPoint y: 436, endPoint x: 238, endPoint y: 427, distance: 280.1
click at [238, 427] on div "Define your template {% if "女性のための贅沢" not in title %} {% if " 女 性 の た め の 贅 沢 "…" at bounding box center [455, 475] width 464 height 147
drag, startPoint x: 309, startPoint y: 469, endPoint x: 181, endPoint y: 405, distance: 143.1
click at [181, 405] on div "Preview your optimization (optional) This URL will be used to test the CSS Sele…" at bounding box center [757, 414] width 1188 height 619
type textarea "{% if "女性のための贅沢" not in title %} {{ current_title }} | 女性のための贅沢"
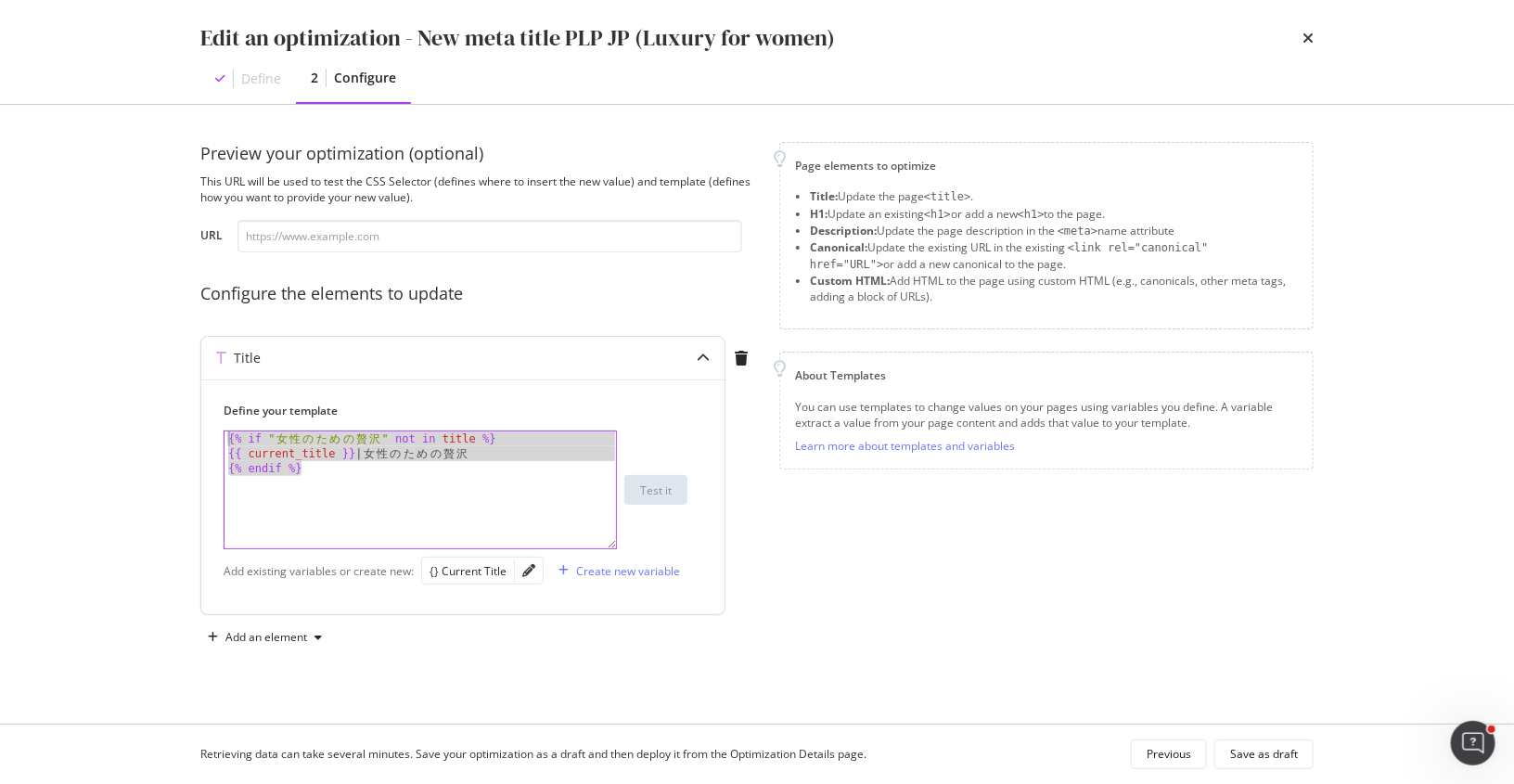
click at [670, 436] on div "{% if "女性のための贅沢" not in title %} {{ current_title }} | 女性のための贅沢 {% if " 女 性 の た…" at bounding box center [455, 490] width 464 height 118
click at [1255, 755] on div "Save as draft" at bounding box center [1265, 754] width 68 height 16
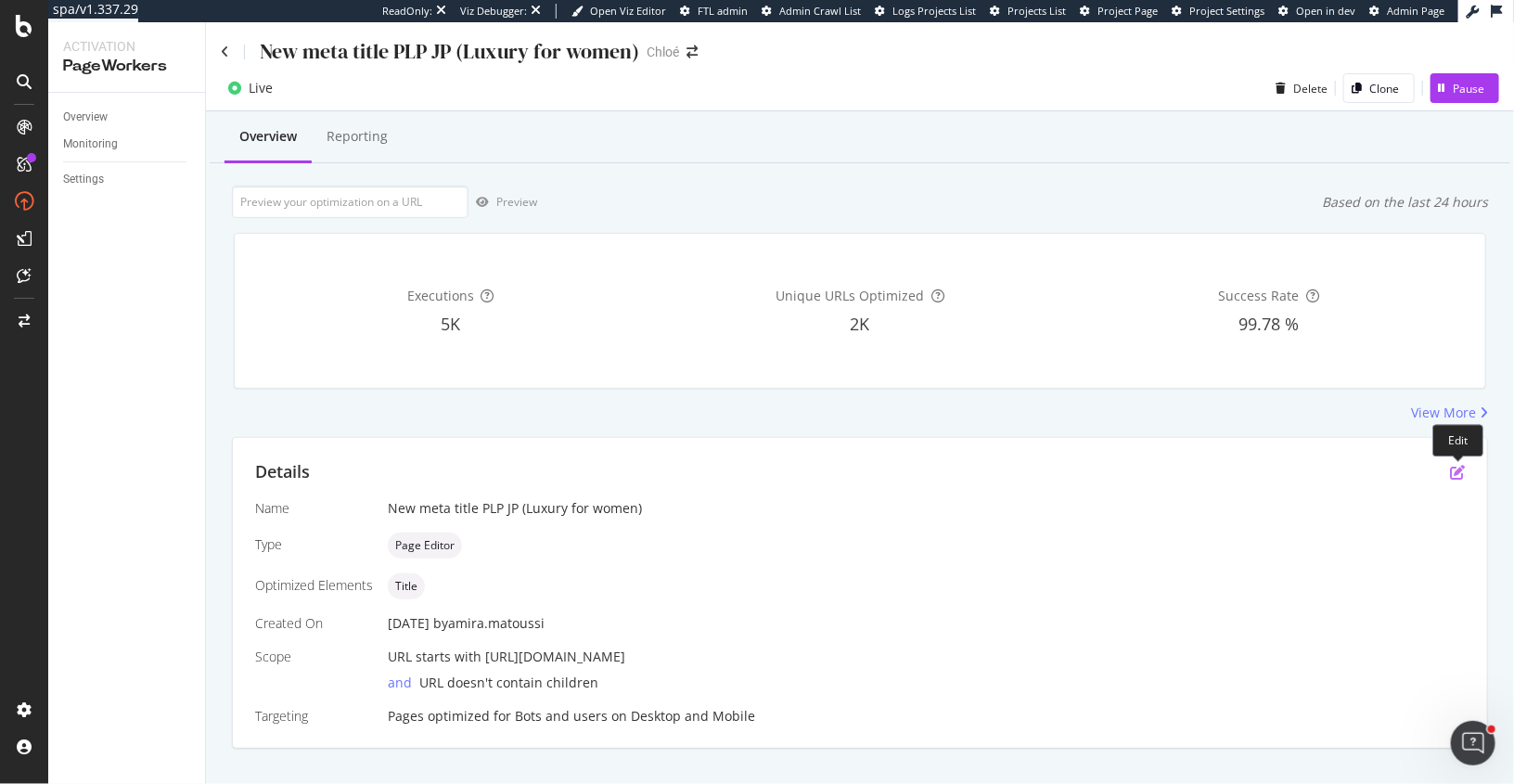
click at [1451, 475] on icon "pen-to-square" at bounding box center [1457, 472] width 15 height 15
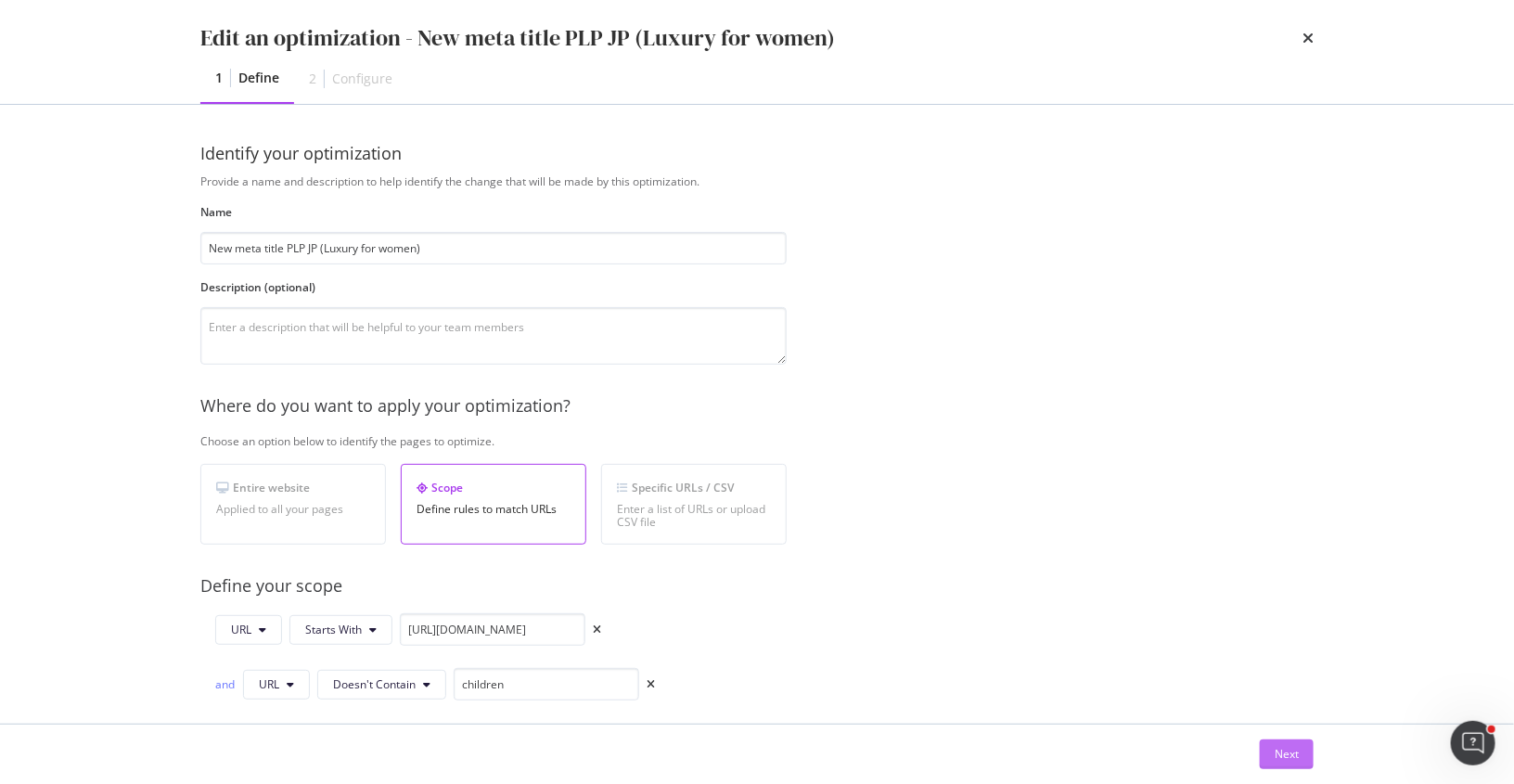
click at [1277, 756] on div "Next" at bounding box center [1287, 754] width 24 height 16
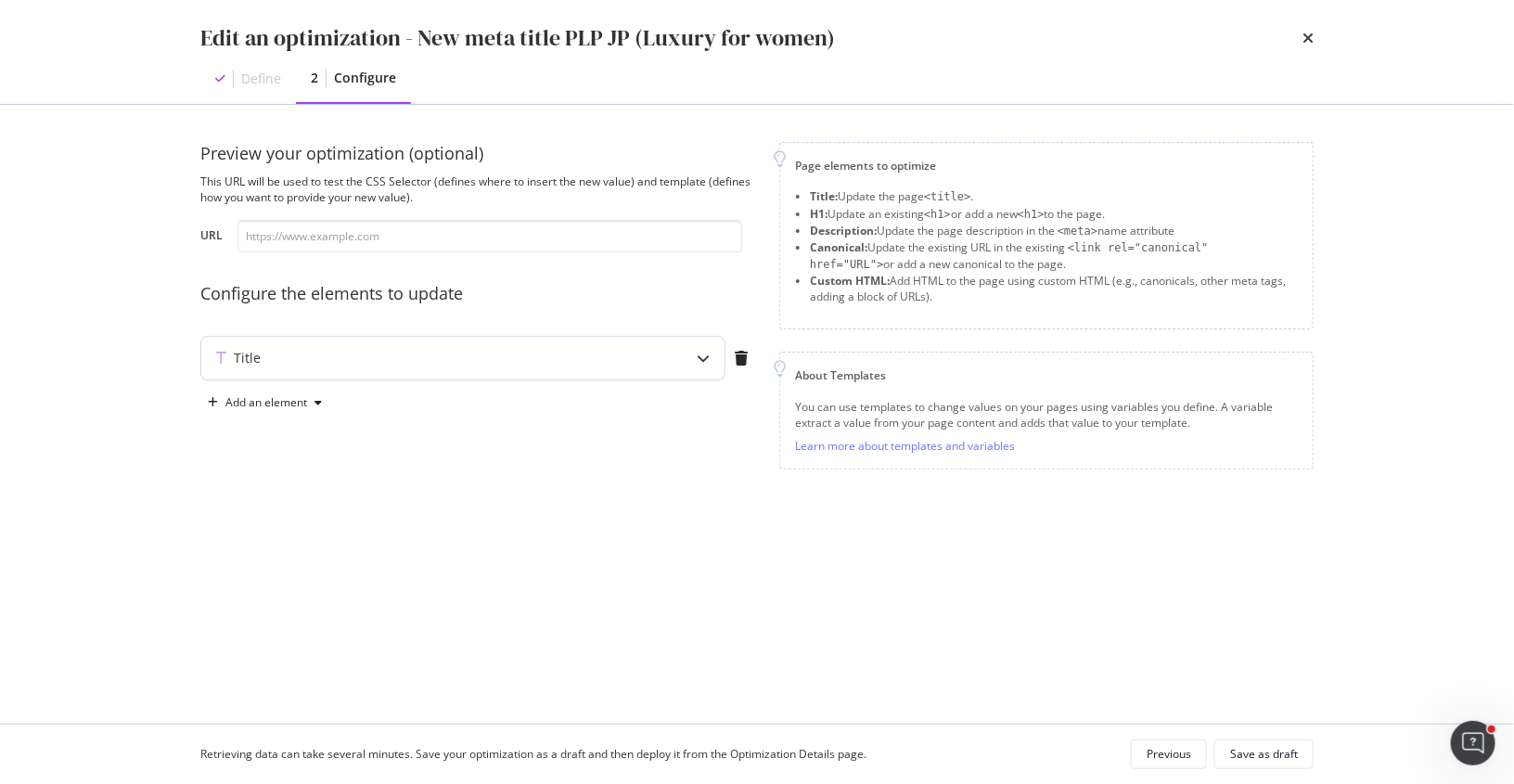
click at [545, 351] on div "Title" at bounding box center [426, 357] width 450 height 18
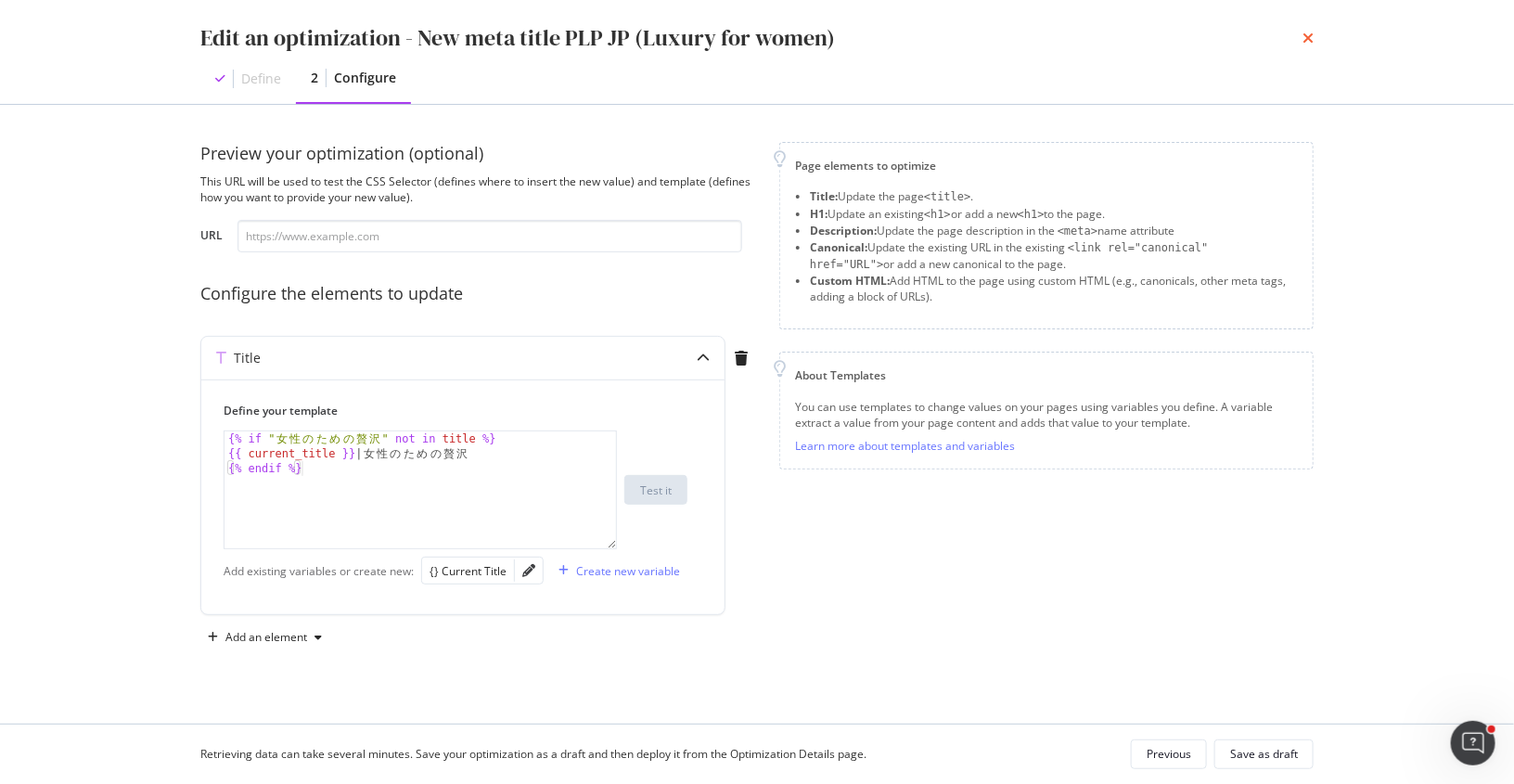
click at [1309, 37] on icon "times" at bounding box center [1307, 38] width 11 height 15
